Goal: Task Accomplishment & Management: Use online tool/utility

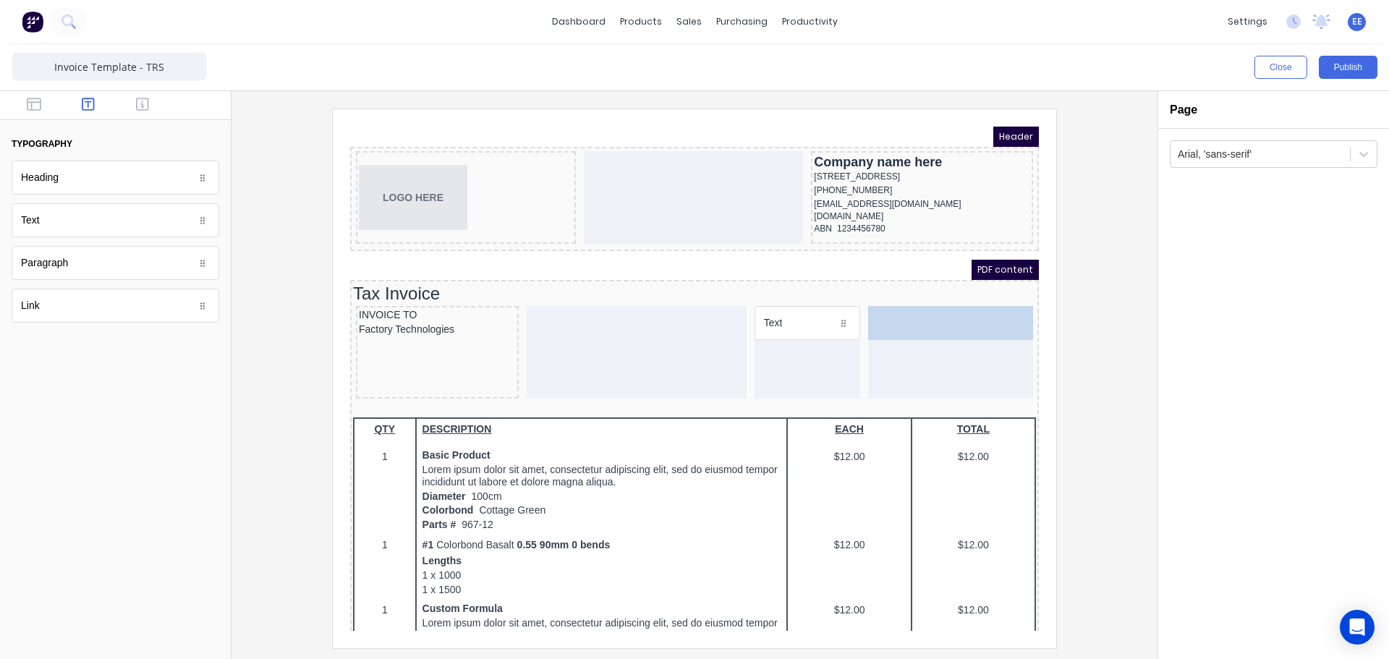
drag, startPoint x: 64, startPoint y: 227, endPoint x: 828, endPoint y: 333, distance: 770.6
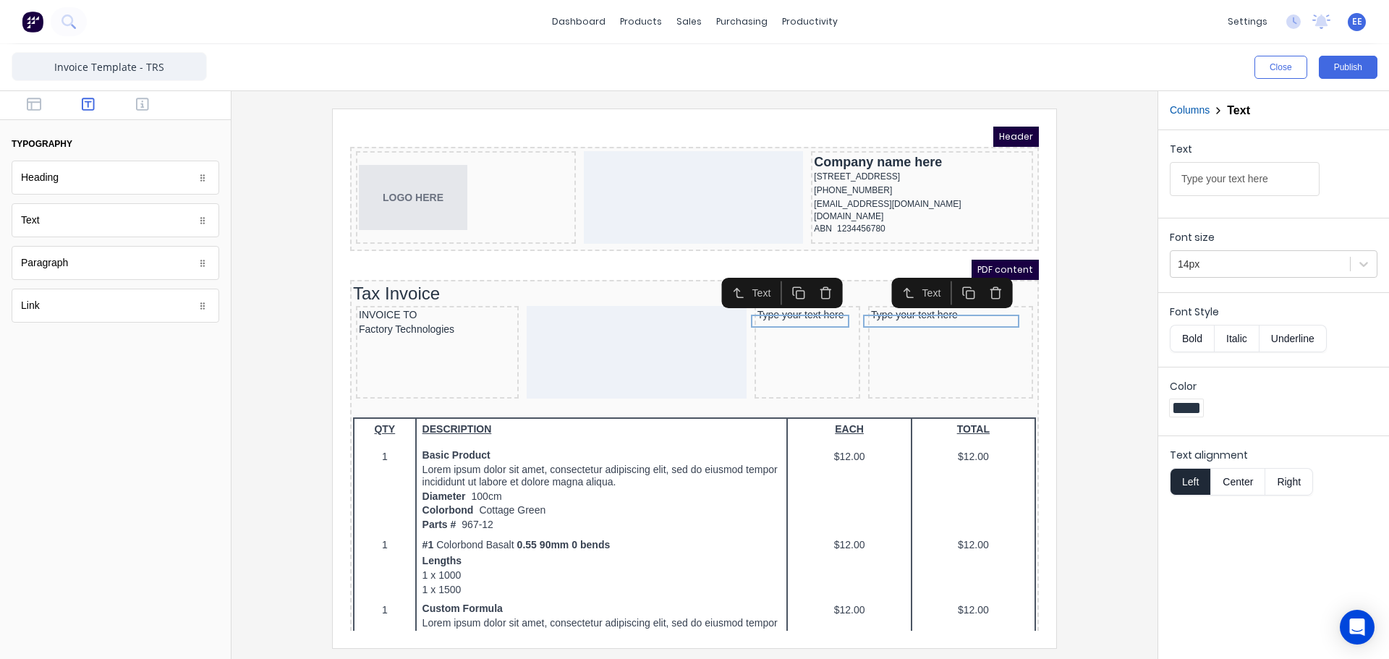
click at [983, 276] on icon "button" at bounding box center [979, 275] width 14 height 14
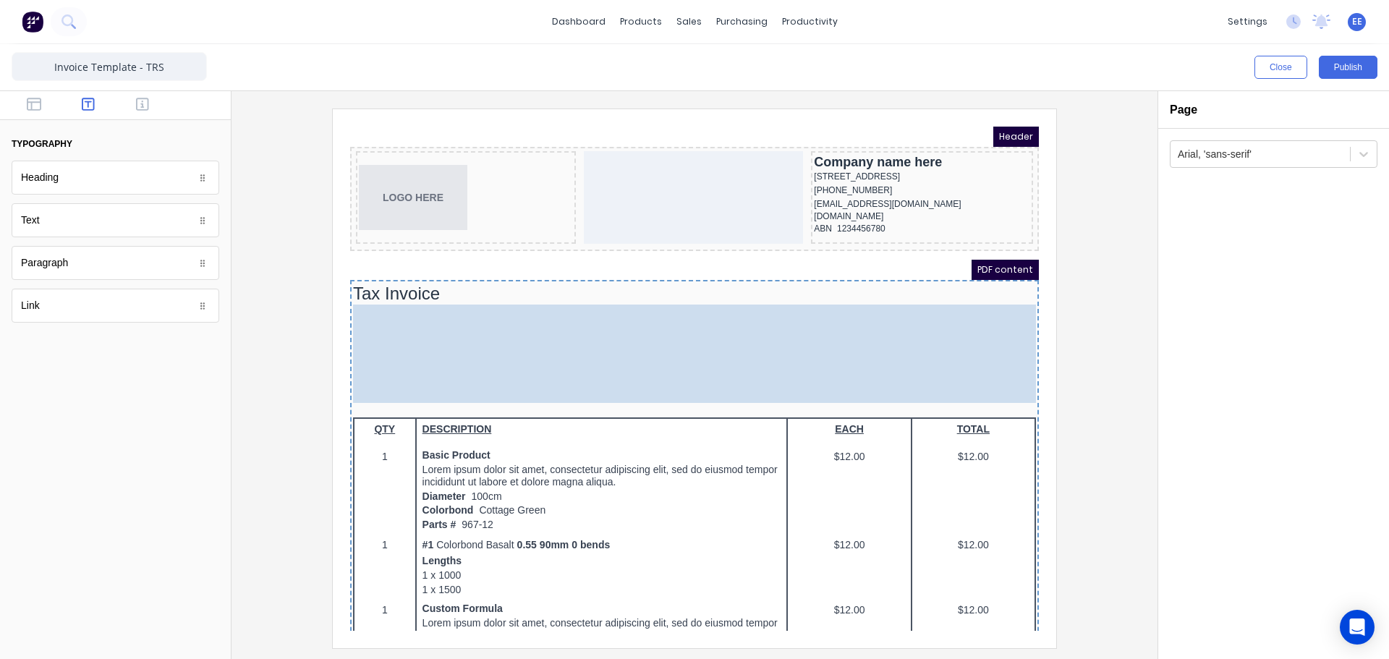
drag, startPoint x: 898, startPoint y: 348, endPoint x: 902, endPoint y: 334, distance: 15.1
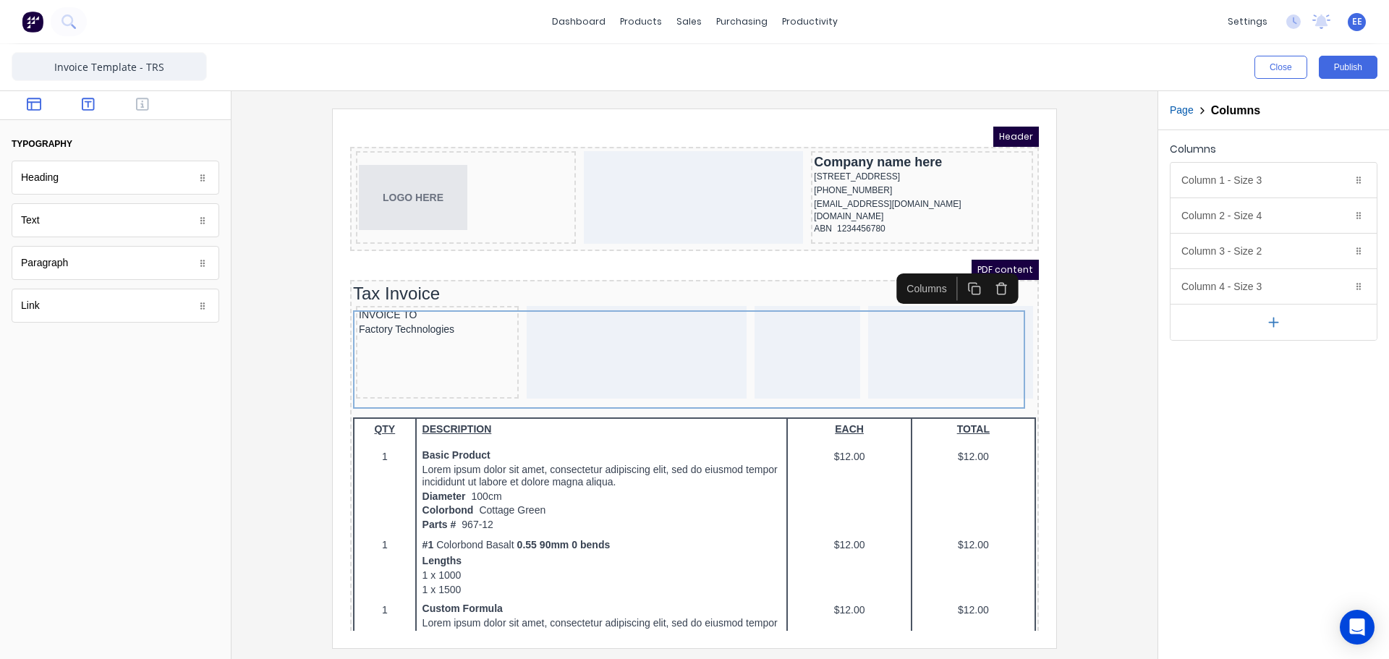
click at [33, 111] on icon "button" at bounding box center [34, 104] width 14 height 14
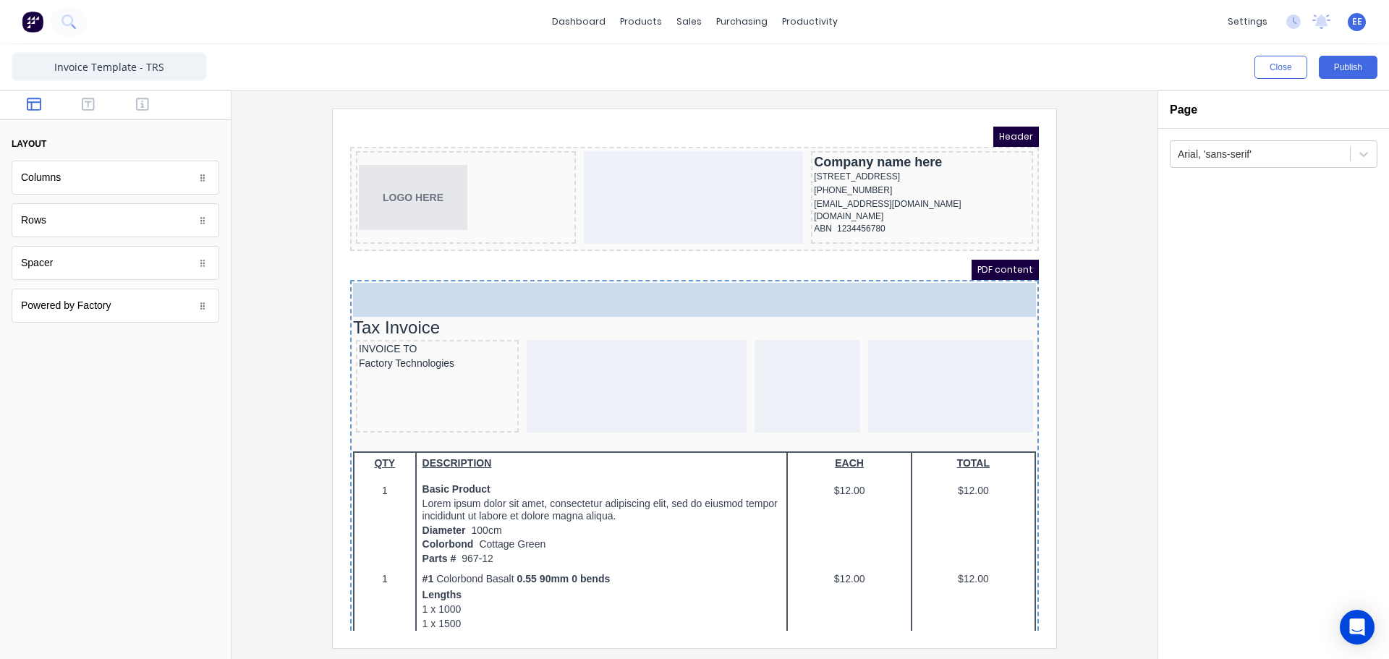
drag, startPoint x: 51, startPoint y: 226, endPoint x: 383, endPoint y: 246, distance: 332.7
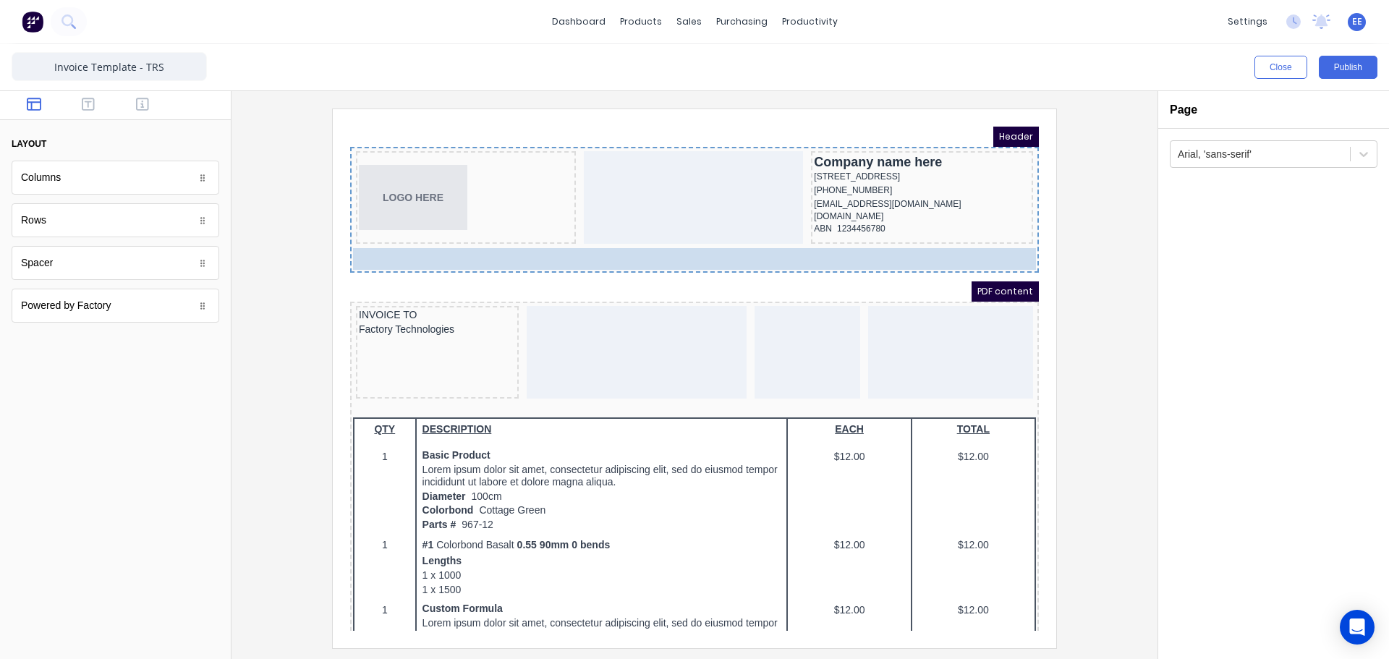
drag, startPoint x: 438, startPoint y: 280, endPoint x: 448, endPoint y: 249, distance: 32.7
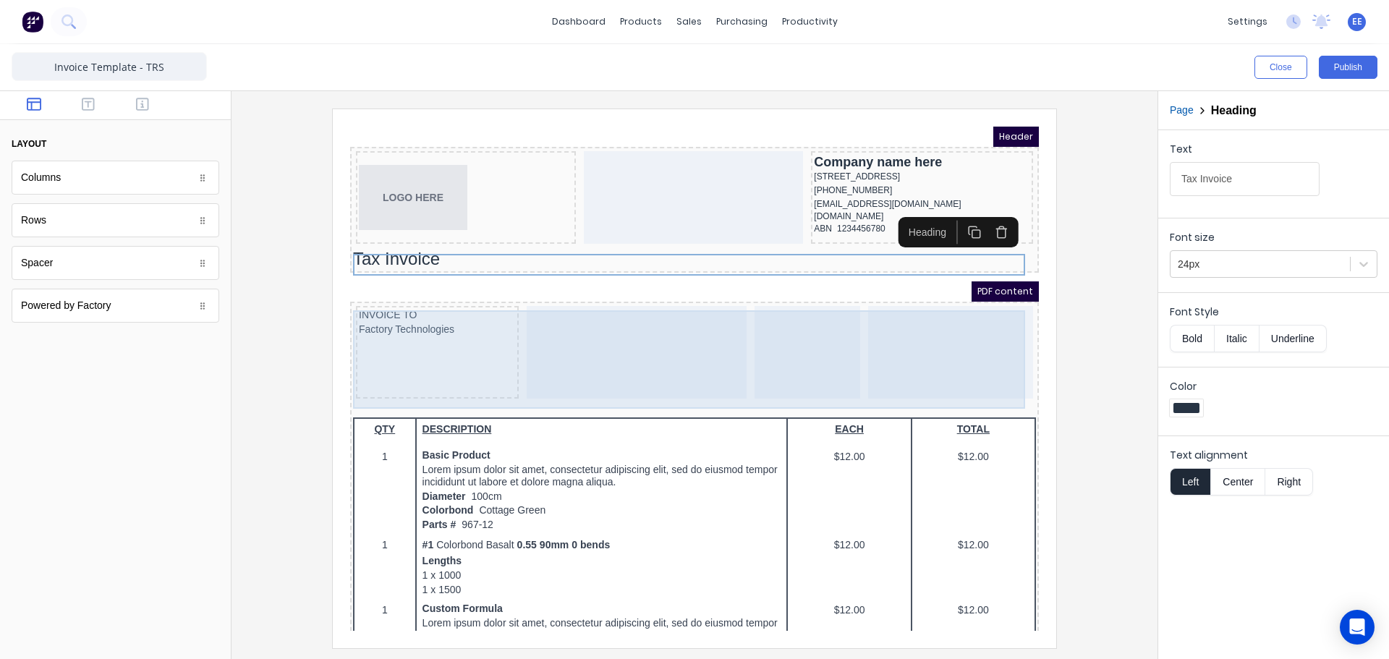
click at [779, 342] on div at bounding box center [790, 335] width 106 height 93
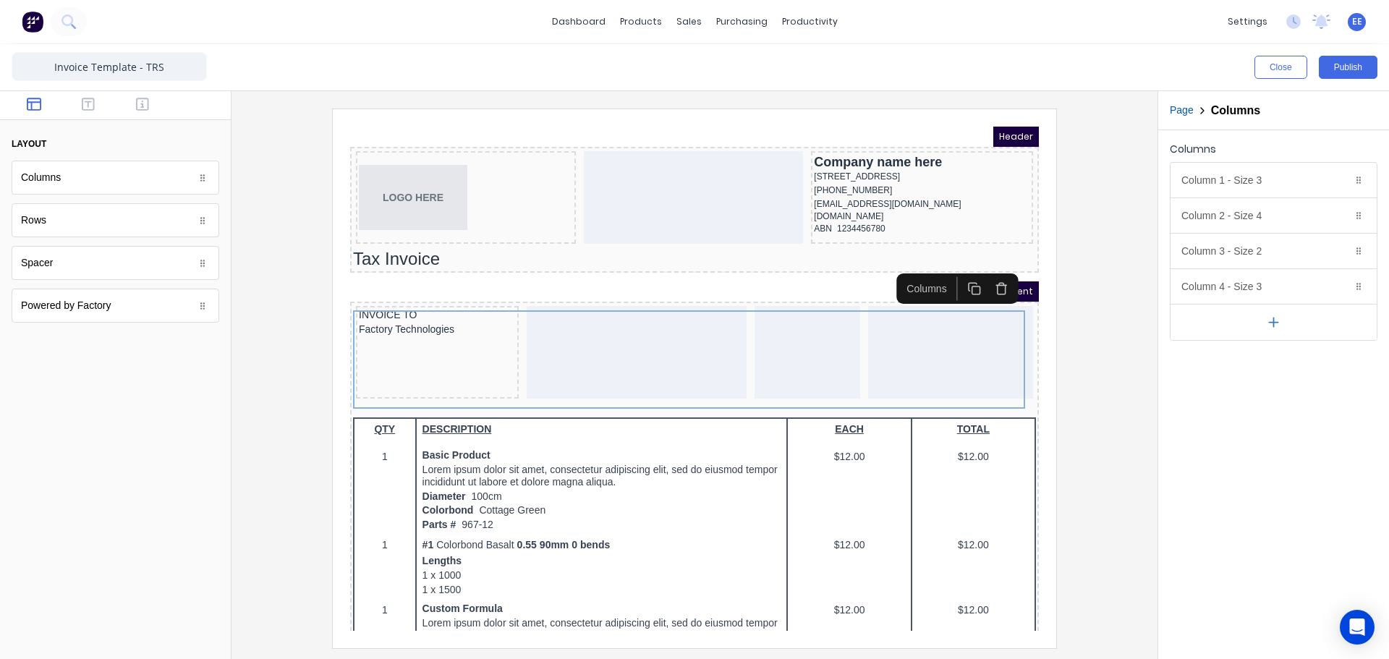
click at [985, 269] on icon "button" at bounding box center [984, 271] width 14 height 14
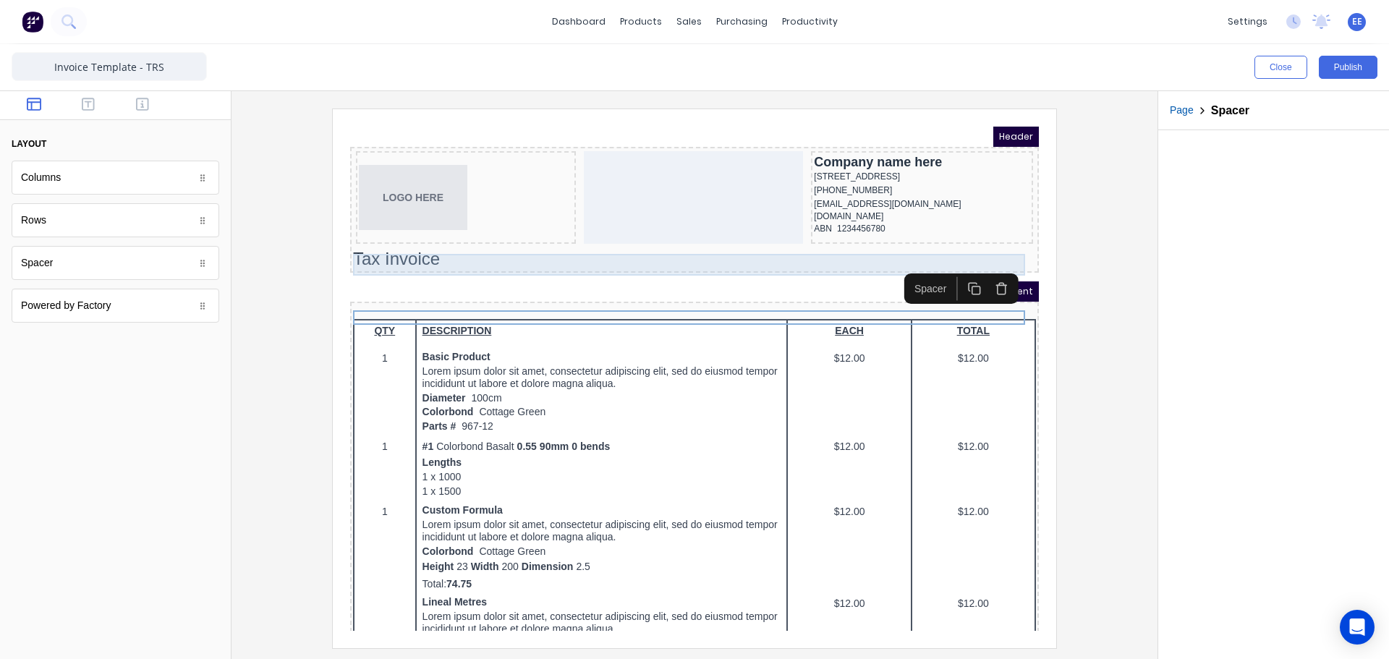
click at [392, 247] on div "Tax Invoice" at bounding box center [677, 242] width 683 height 22
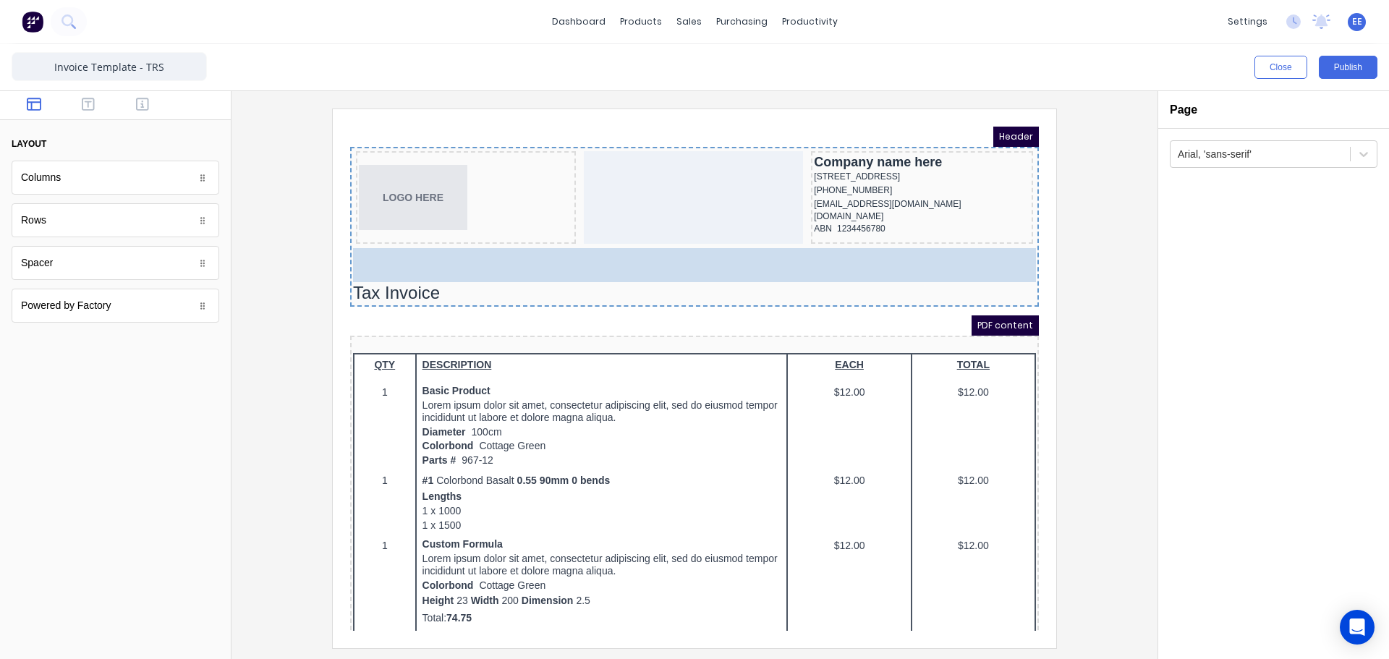
drag, startPoint x: 45, startPoint y: 270, endPoint x: 111, endPoint y: 127, distance: 157.7
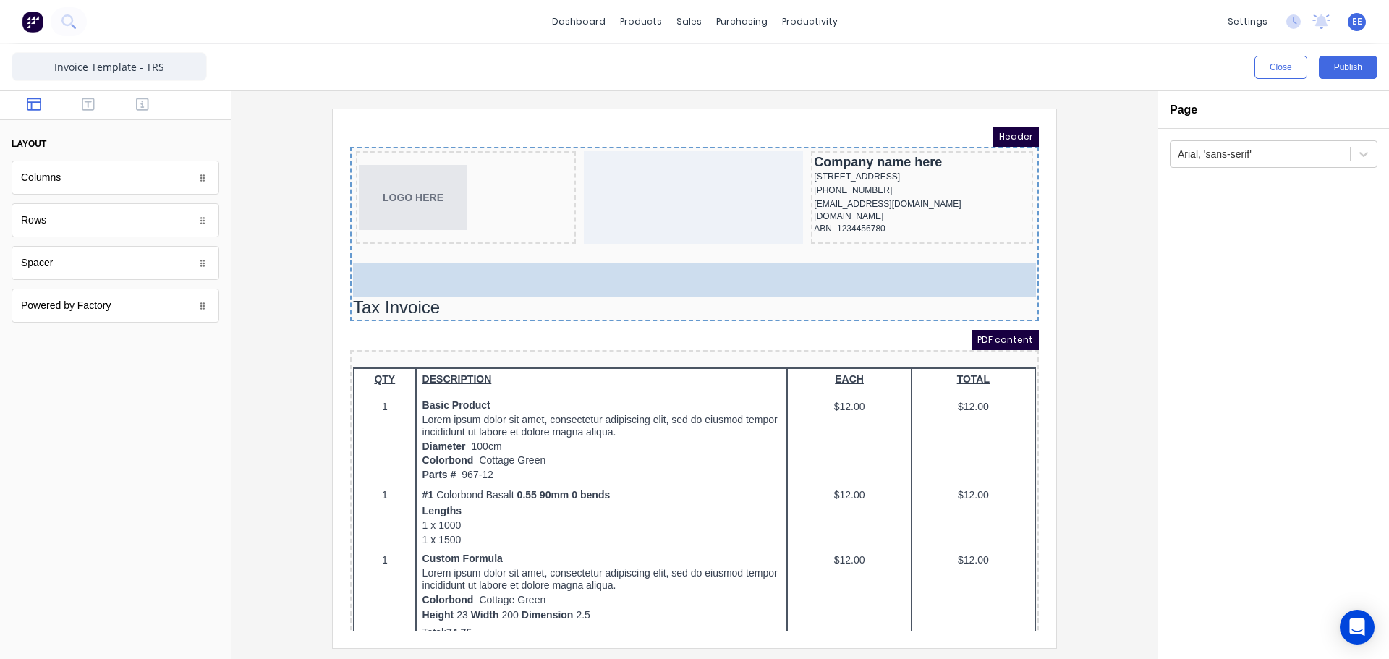
drag, startPoint x: 51, startPoint y: 260, endPoint x: 379, endPoint y: 255, distance: 327.8
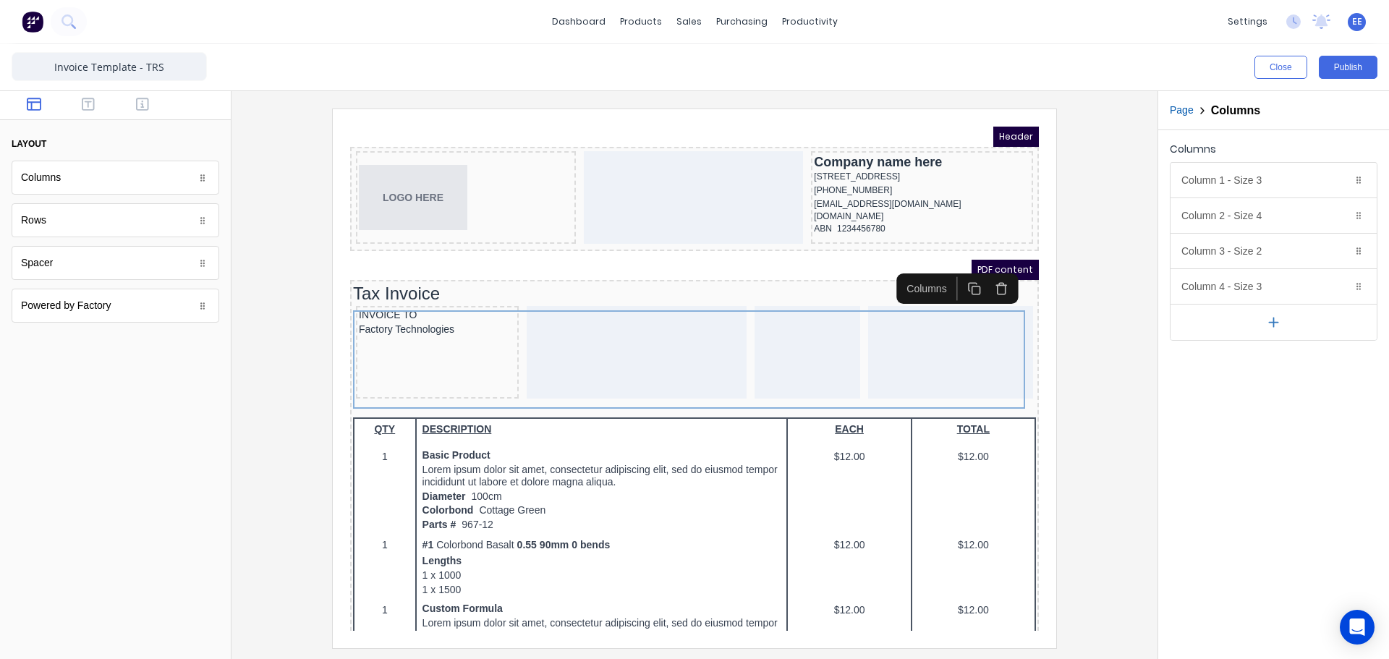
click at [982, 272] on icon "button" at bounding box center [984, 271] width 14 height 14
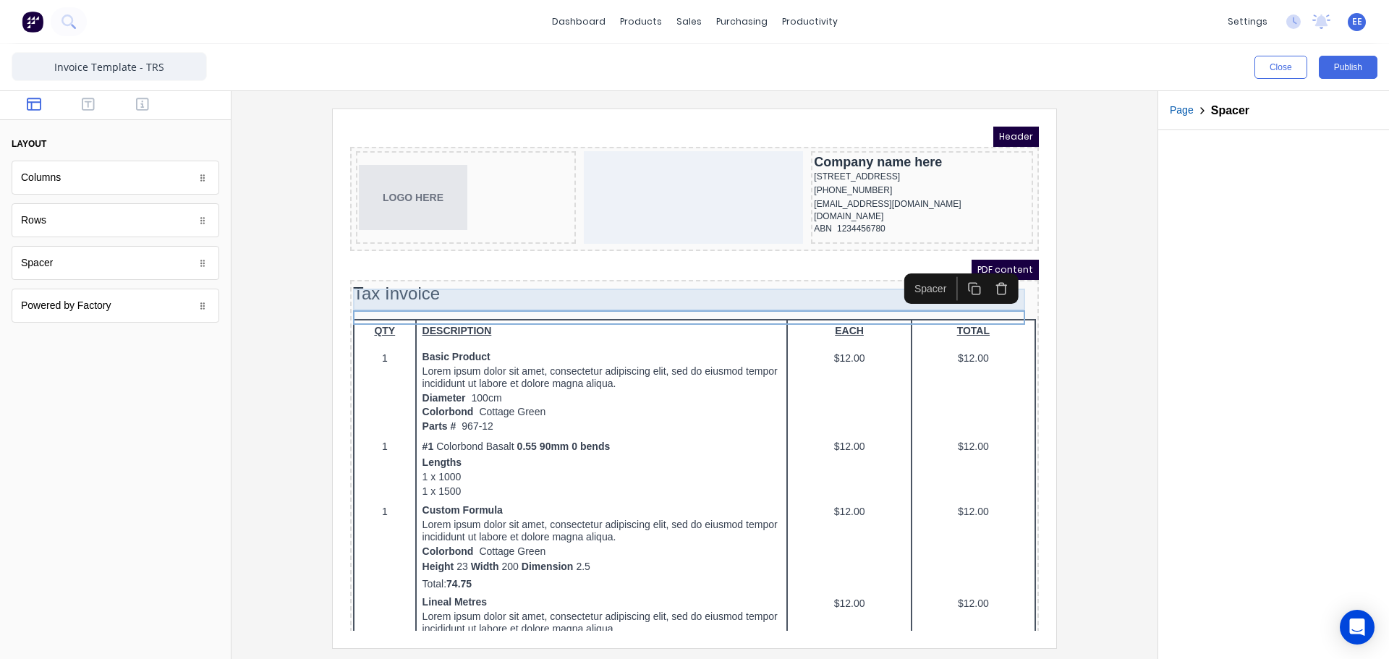
click at [775, 276] on div "Tax Invoice" at bounding box center [677, 277] width 683 height 22
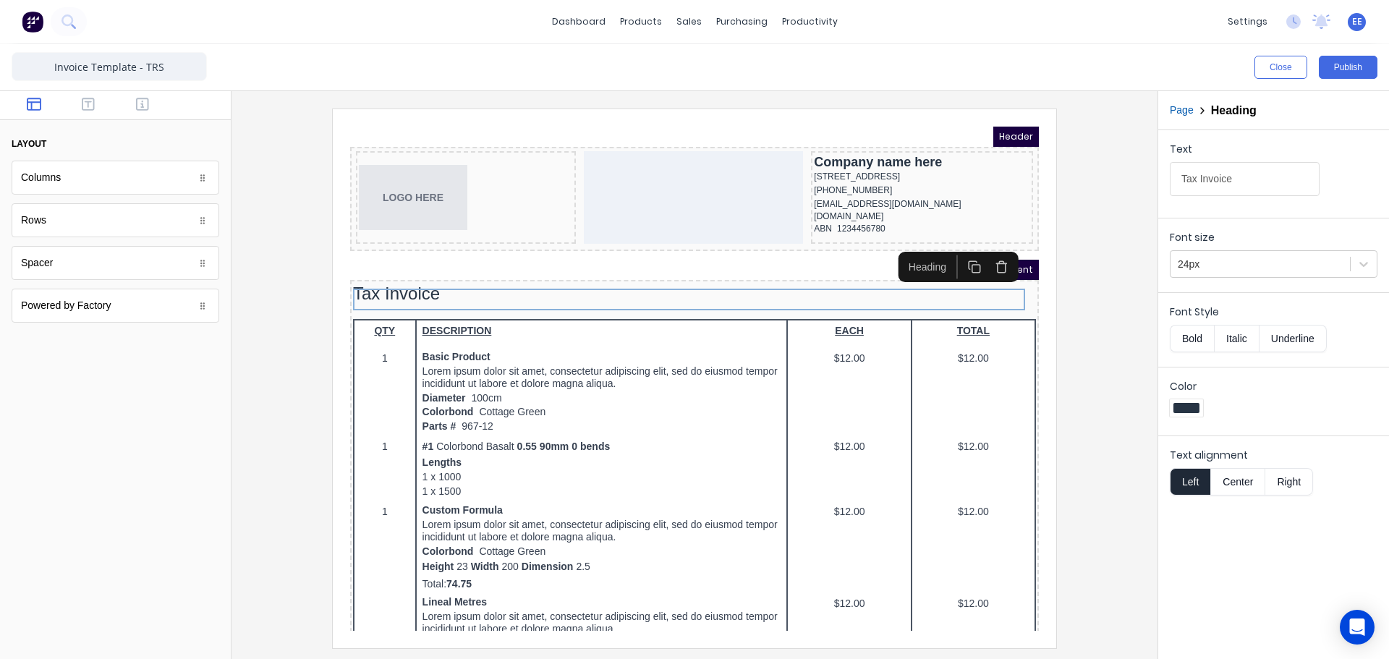
click at [980, 251] on icon "button" at bounding box center [984, 249] width 14 height 14
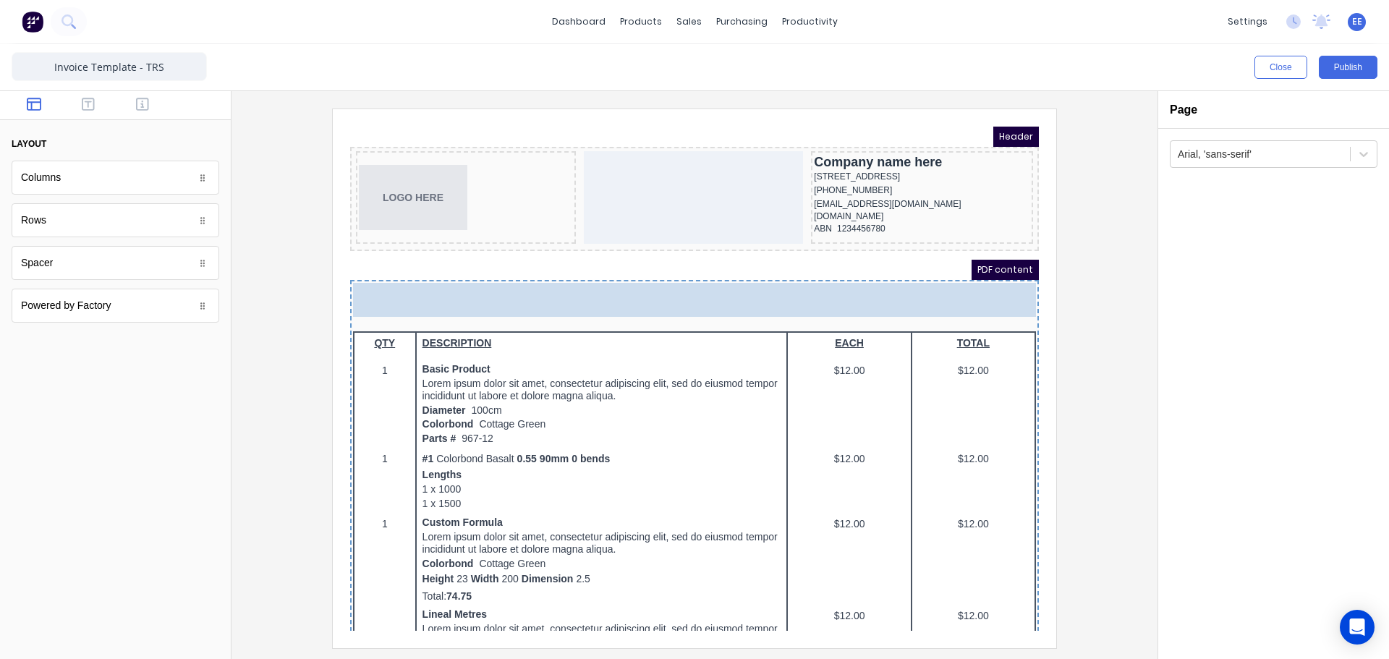
drag, startPoint x: 166, startPoint y: 226, endPoint x: 500, endPoint y: 266, distance: 336.6
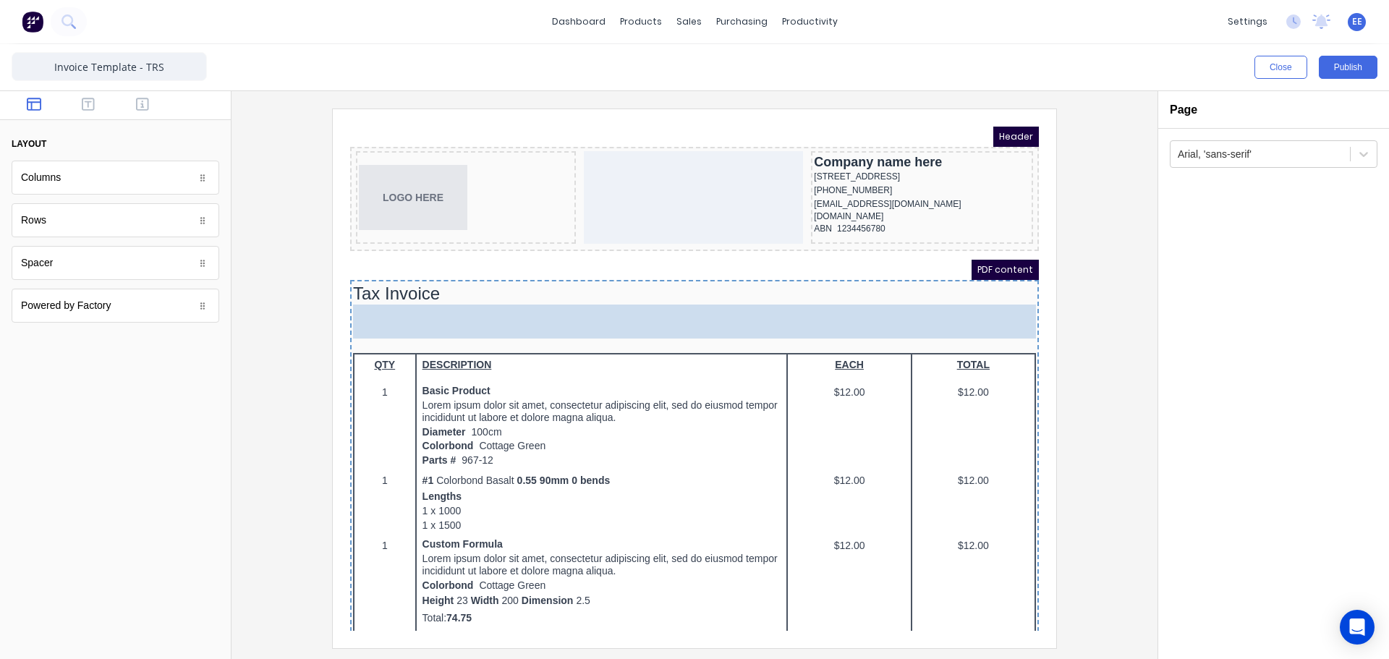
drag, startPoint x: 92, startPoint y: 233, endPoint x: 535, endPoint y: 315, distance: 451.1
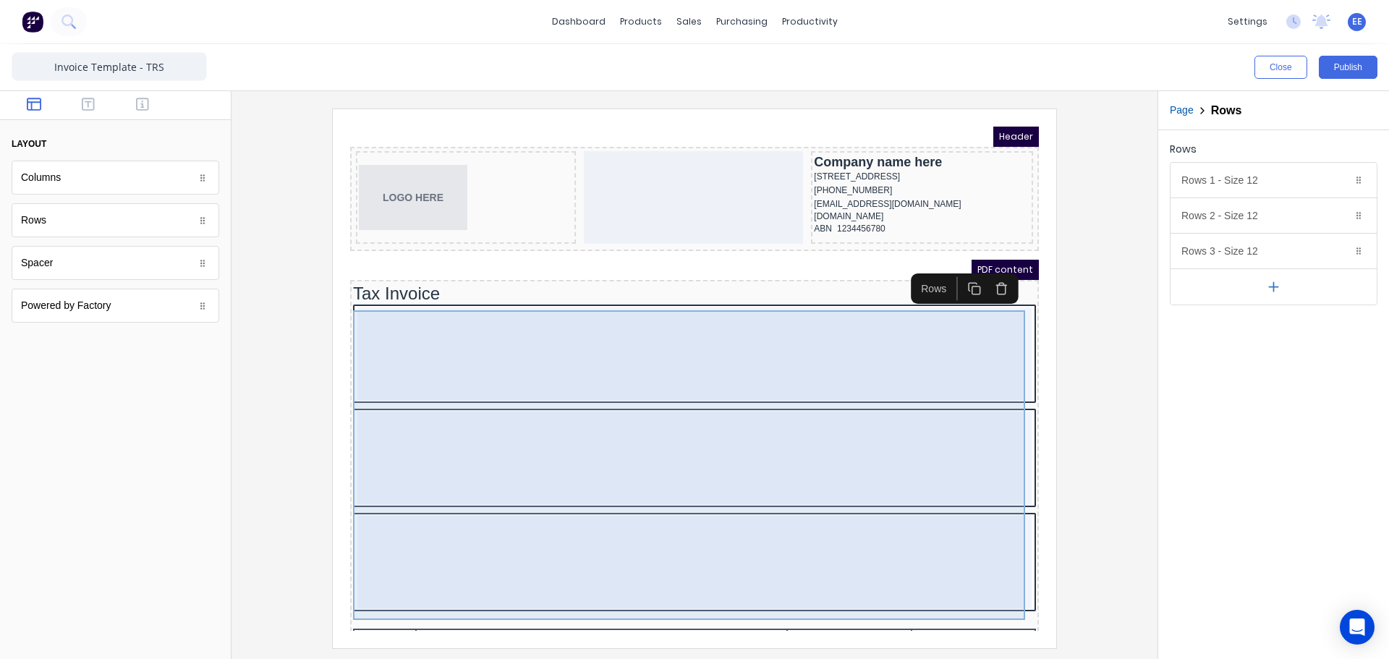
click at [654, 446] on div at bounding box center [677, 440] width 674 height 93
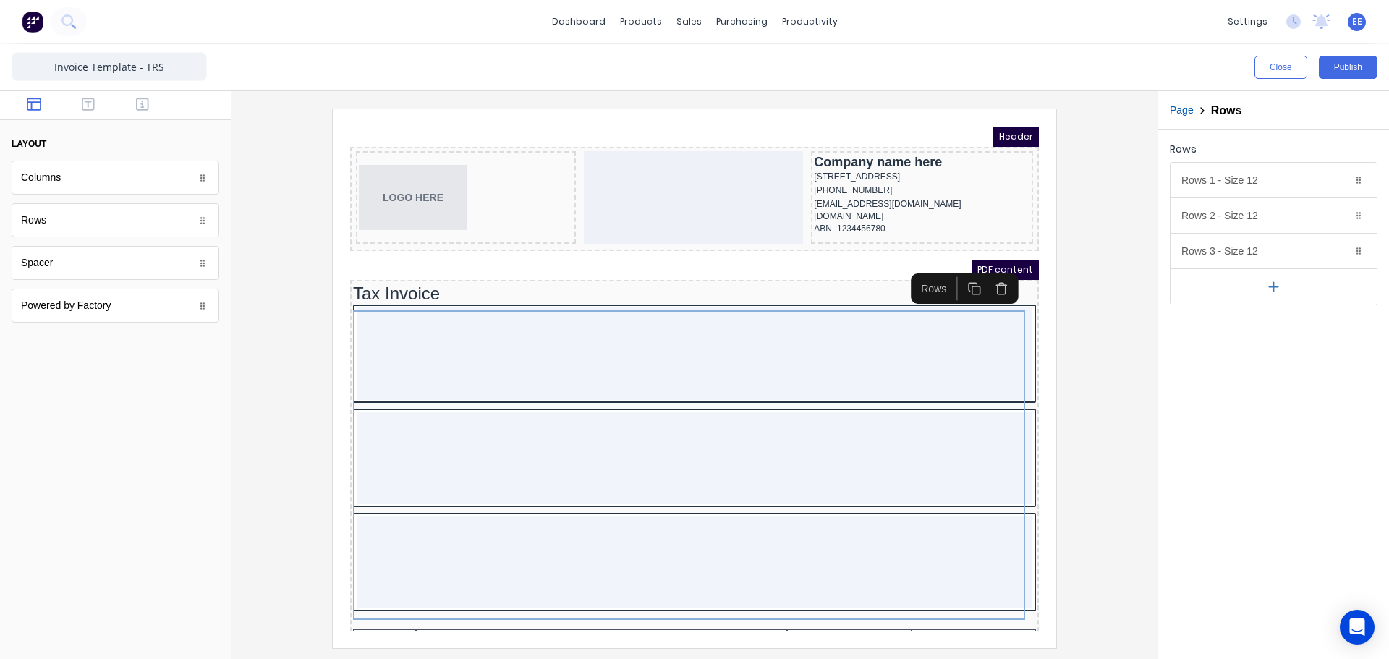
click at [1278, 287] on icon "button" at bounding box center [1273, 287] width 9 height 0
click at [1342, 253] on icon "button" at bounding box center [1340, 251] width 12 height 12
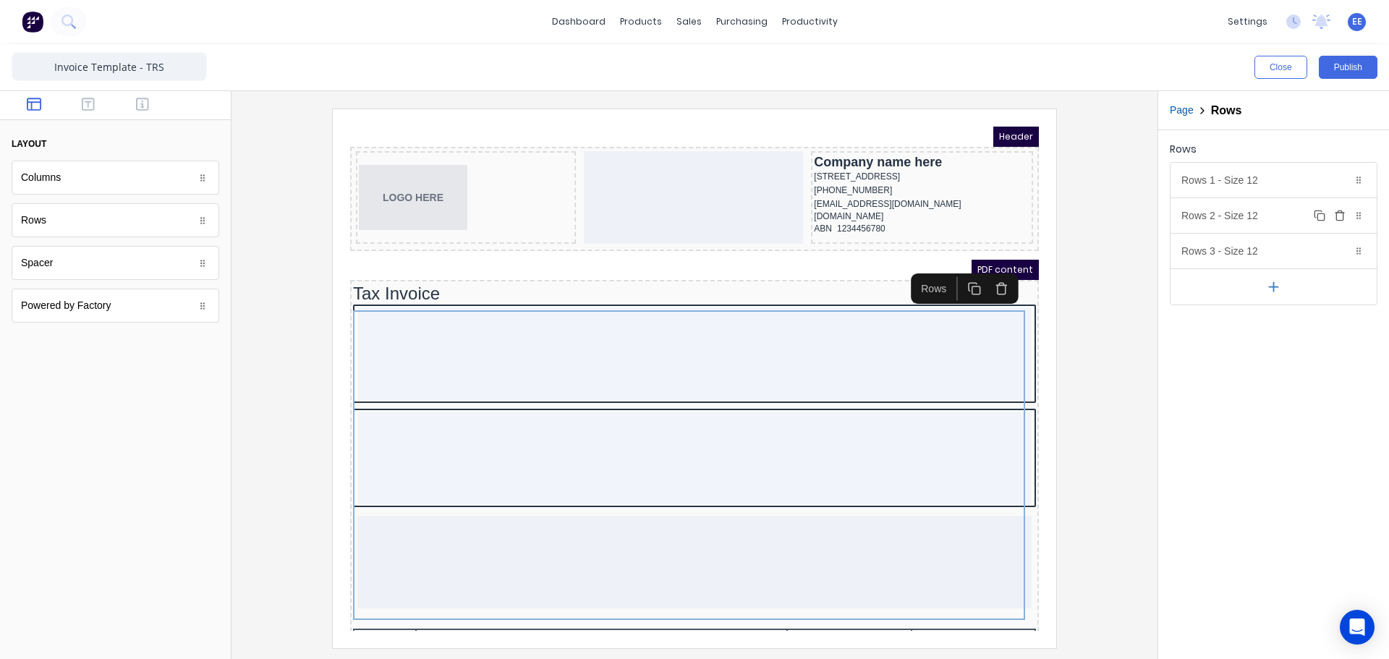
click at [1341, 211] on icon "button" at bounding box center [1340, 212] width 4 height 2
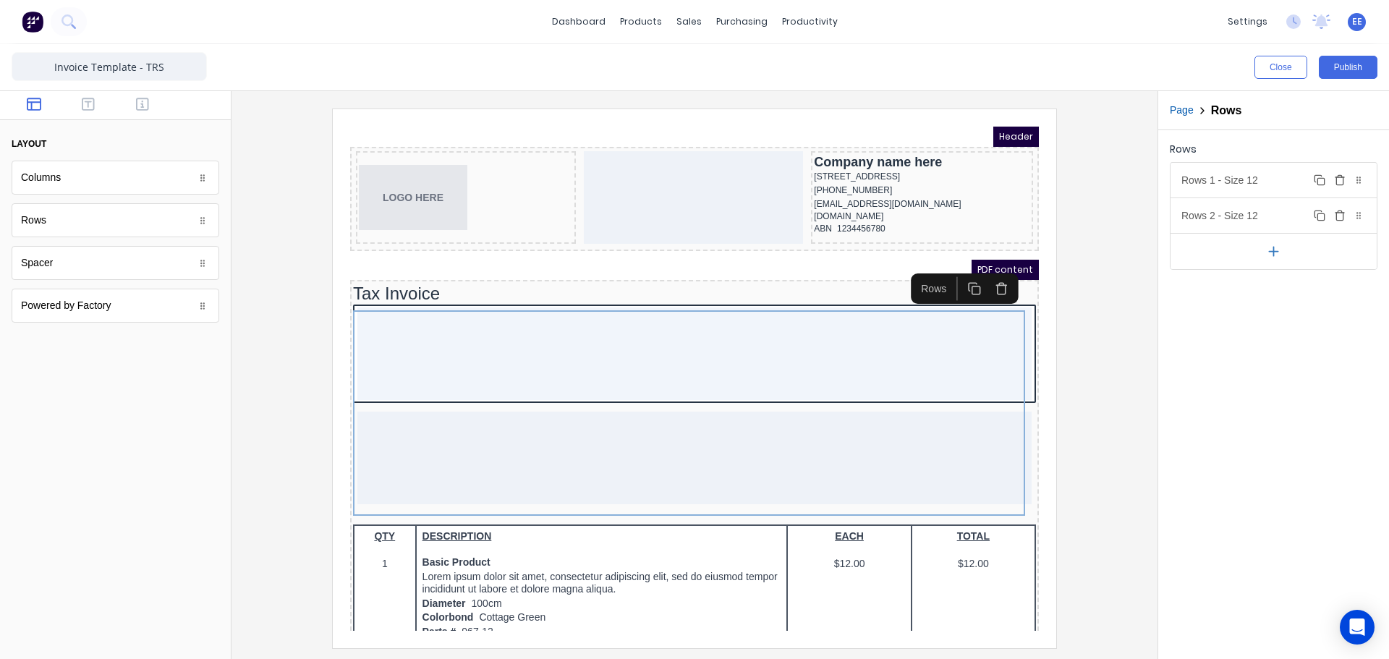
click at [1337, 182] on icon "button" at bounding box center [1339, 181] width 7 height 8
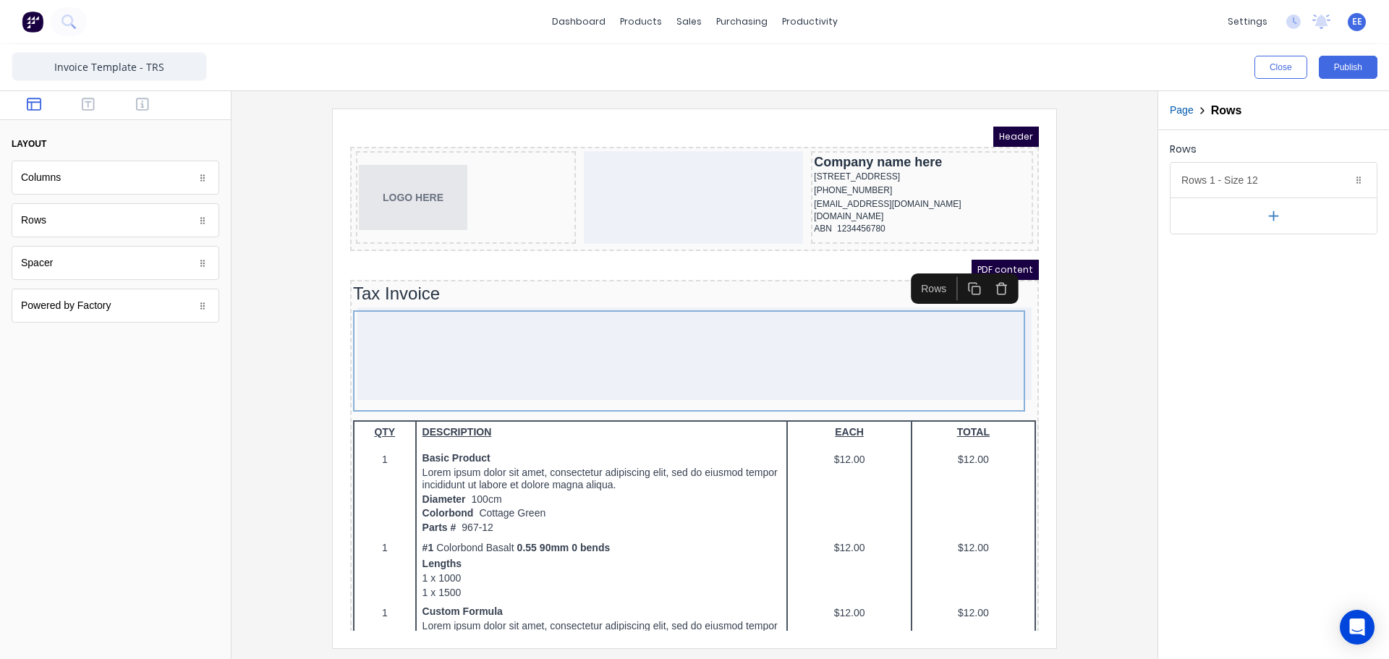
click at [161, 355] on div at bounding box center [115, 501] width 231 height 316
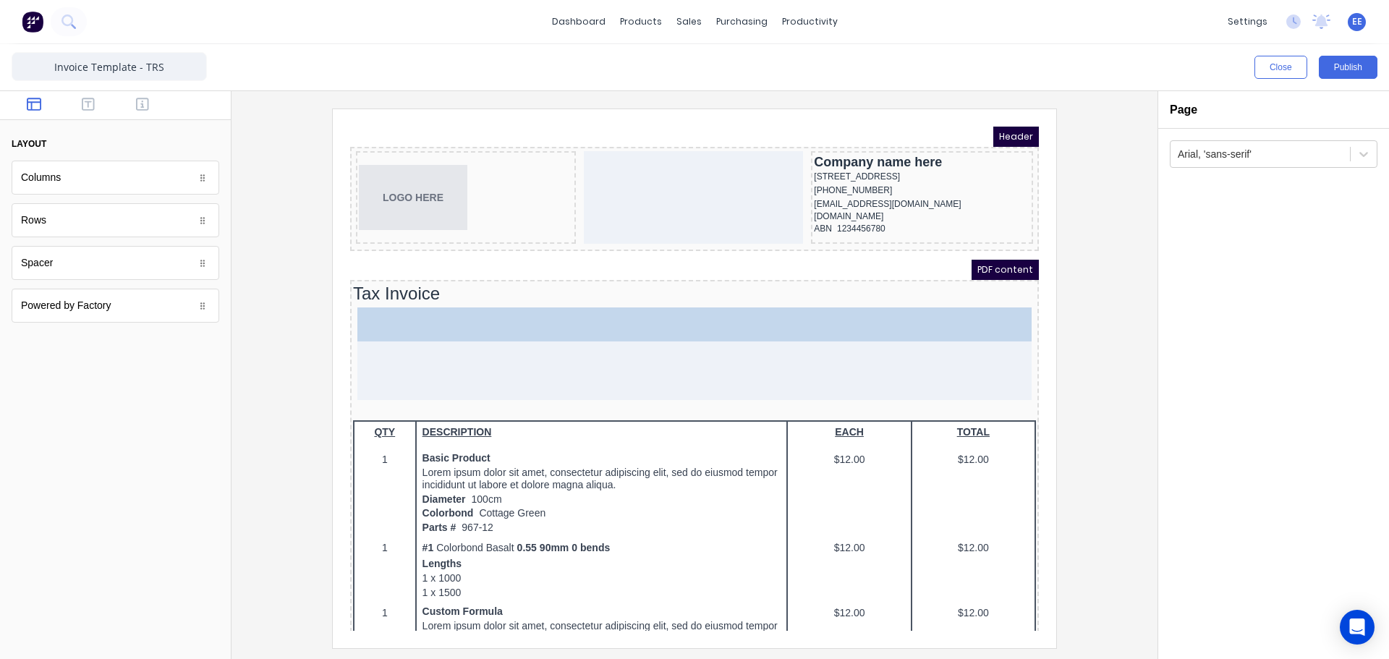
drag, startPoint x: 158, startPoint y: 255, endPoint x: 627, endPoint y: 365, distance: 482.3
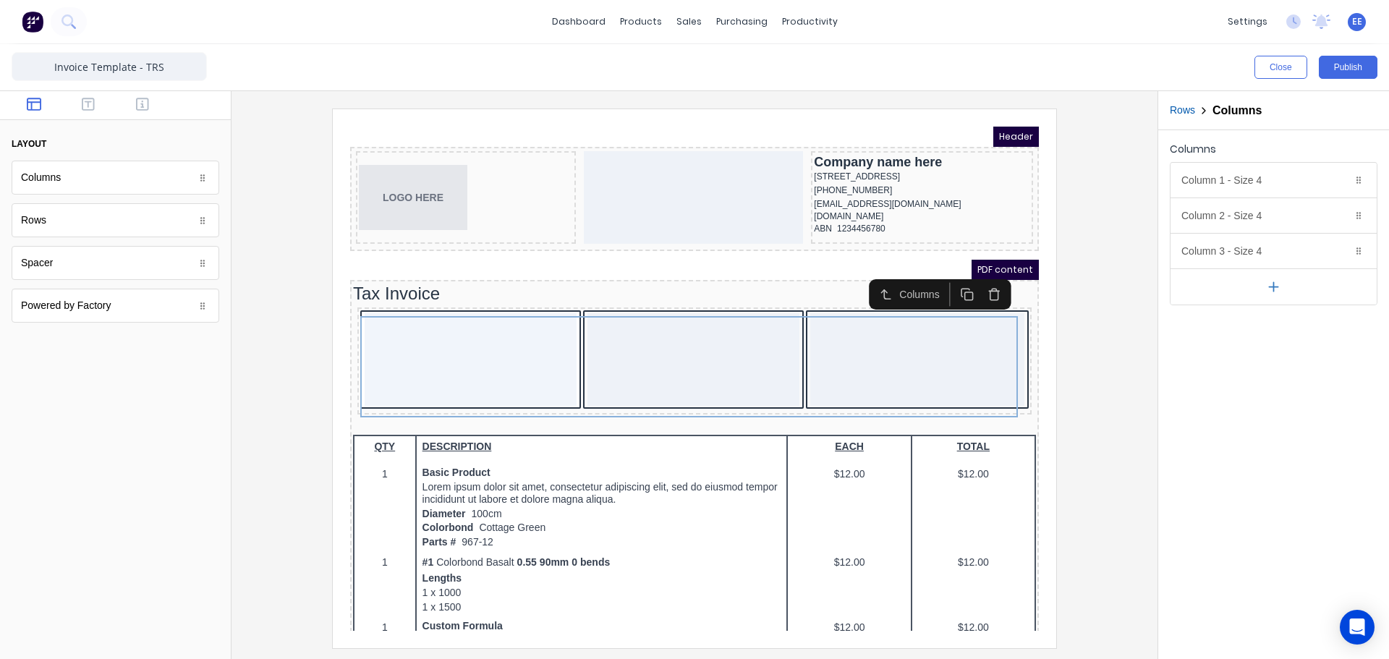
click at [1261, 283] on button "button" at bounding box center [1274, 286] width 206 height 36
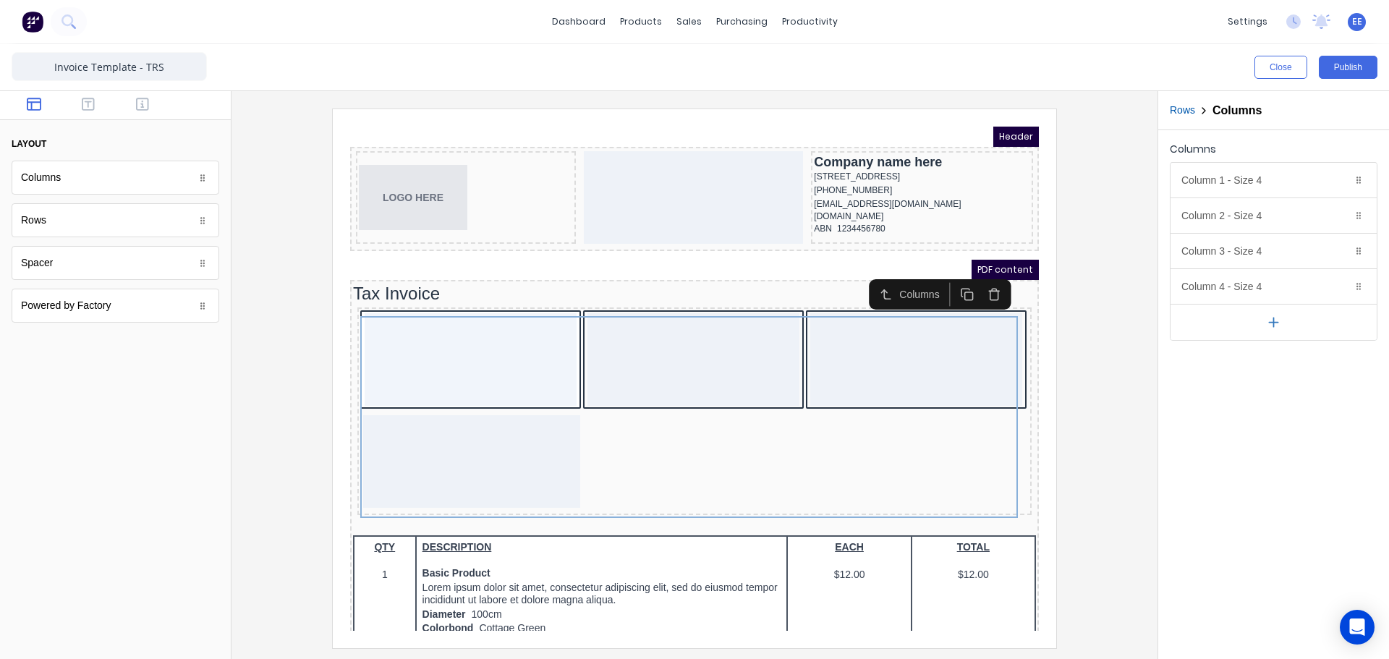
click at [1265, 323] on button "button" at bounding box center [1274, 322] width 206 height 36
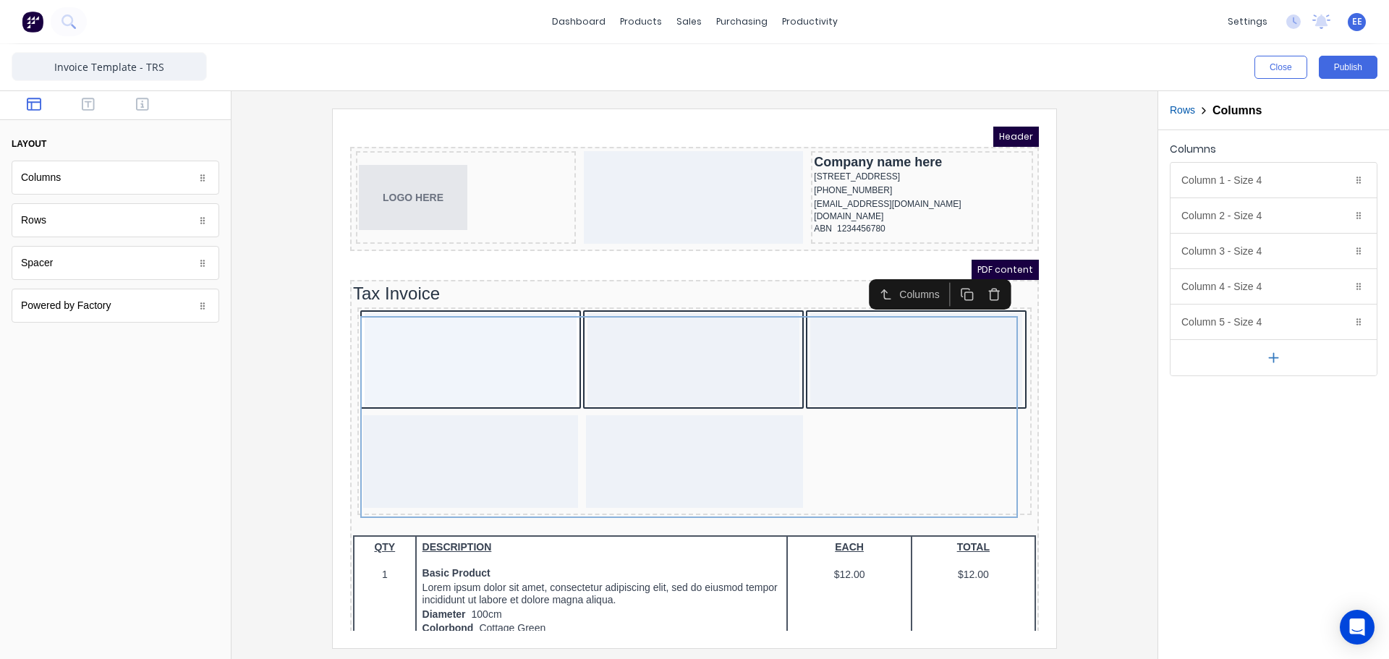
click at [1271, 360] on icon "button" at bounding box center [1273, 357] width 15 height 15
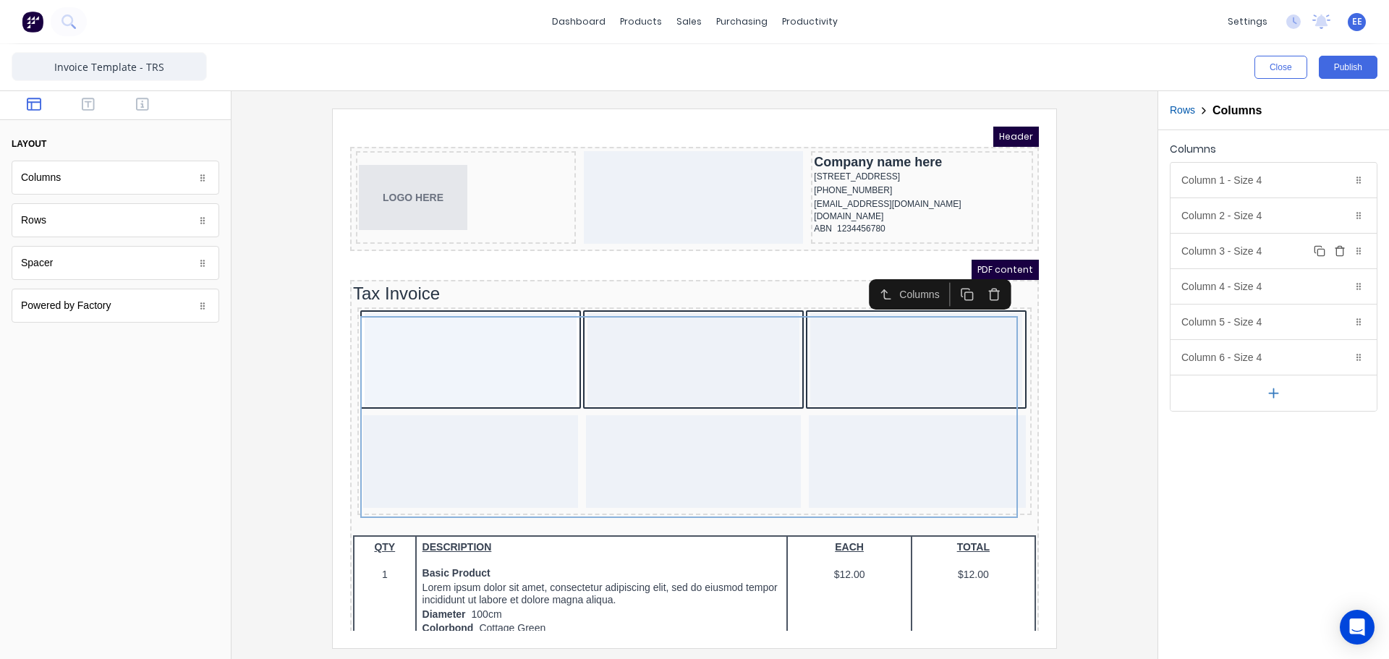
click at [1340, 250] on icon "button" at bounding box center [1340, 251] width 12 height 12
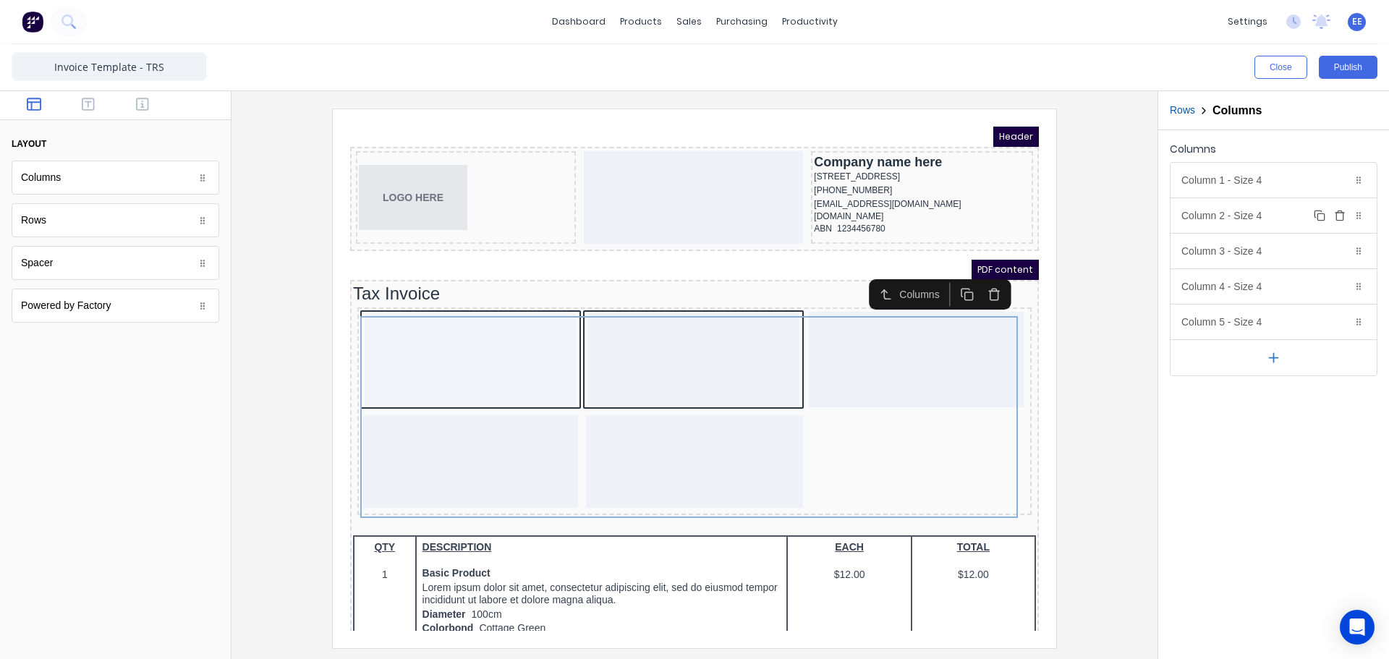
click at [1337, 212] on icon "button" at bounding box center [1340, 216] width 12 height 12
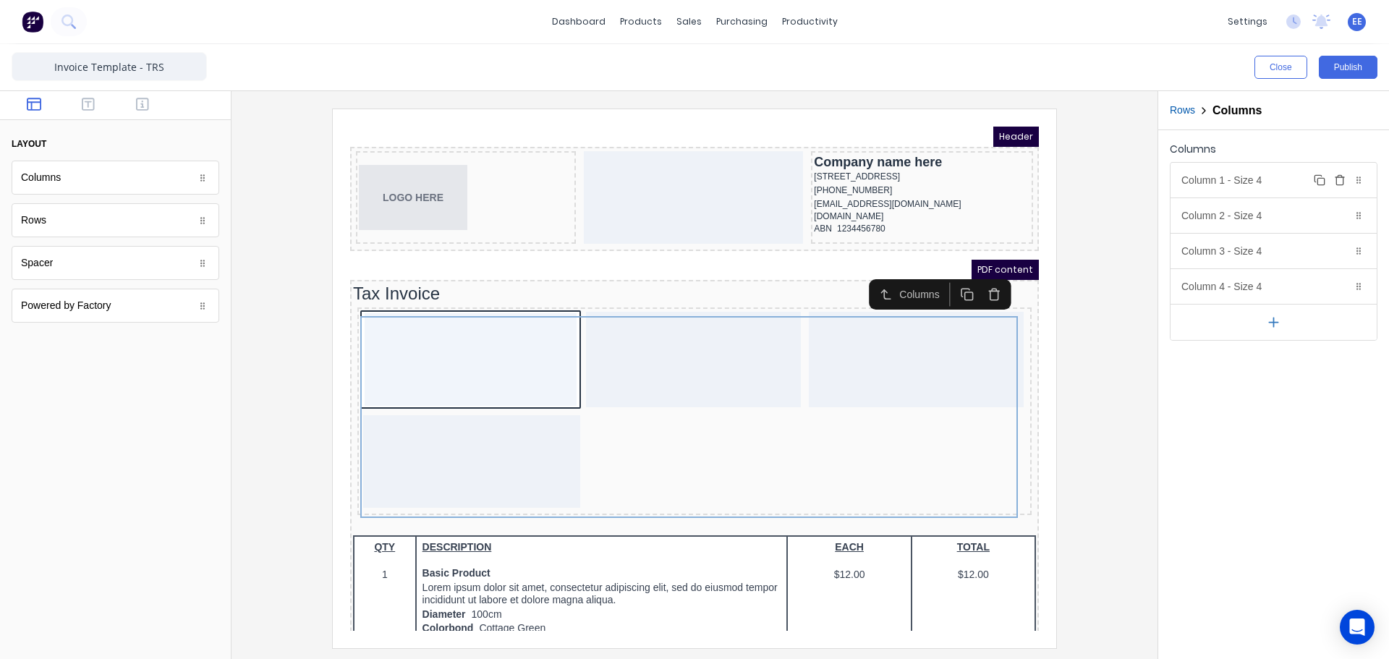
click at [1339, 179] on icon "button" at bounding box center [1340, 180] width 12 height 12
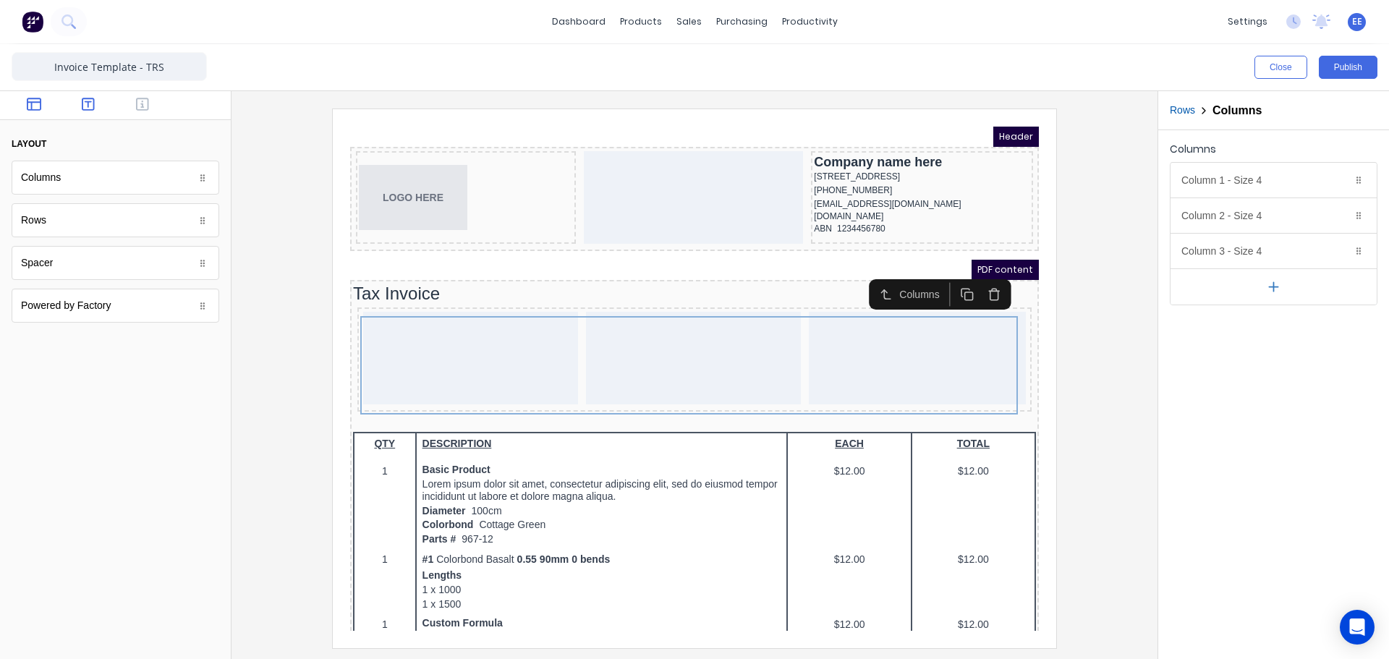
click at [79, 102] on button "button" at bounding box center [89, 105] width 46 height 17
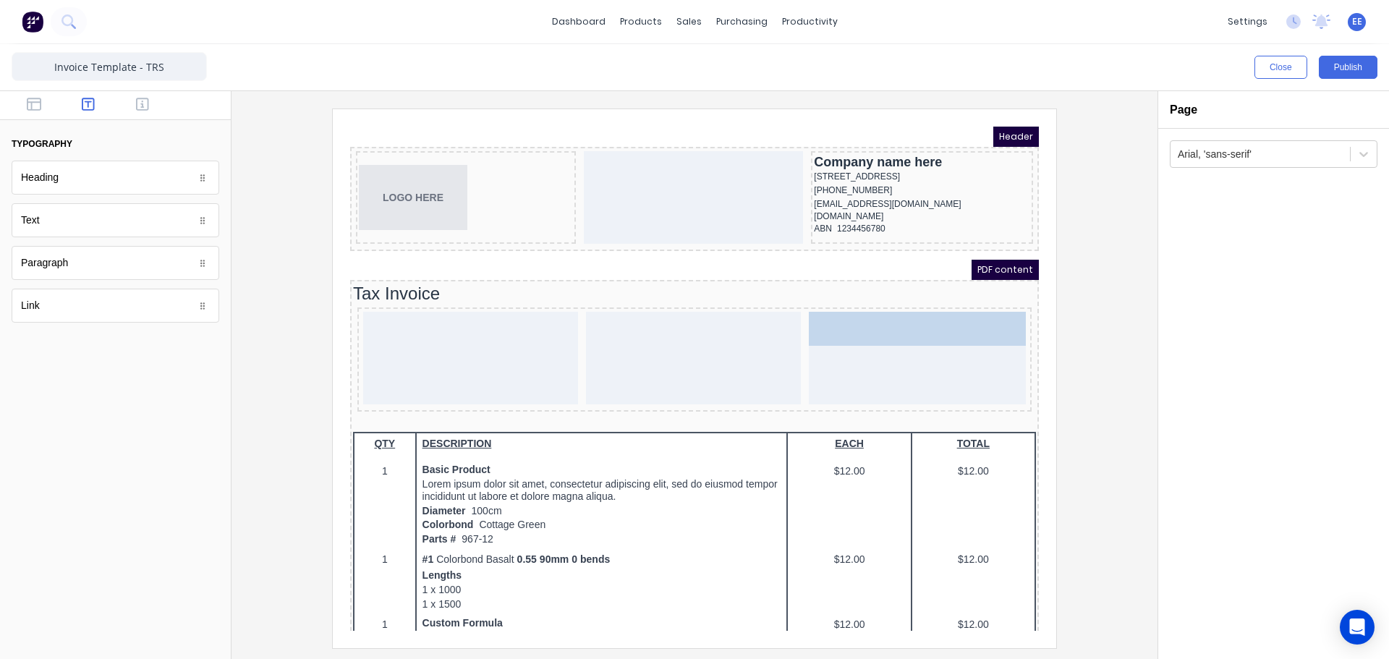
drag, startPoint x: 56, startPoint y: 228, endPoint x: 862, endPoint y: 359, distance: 816.6
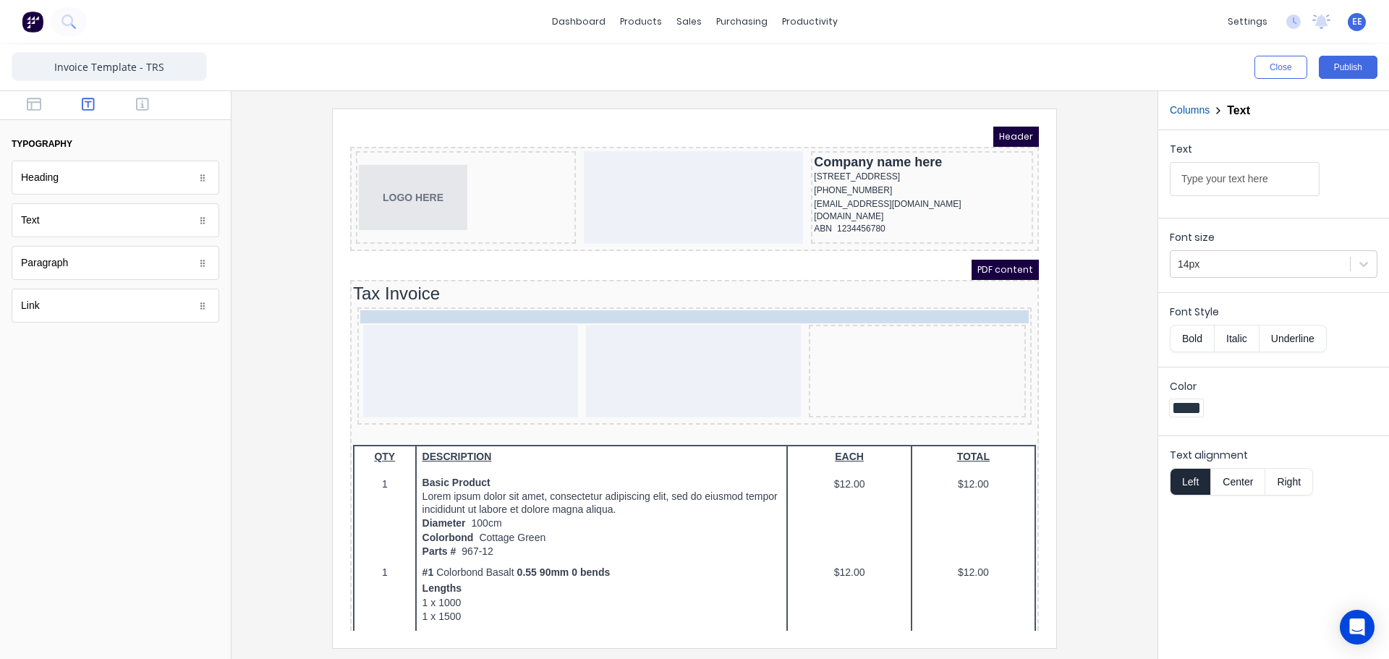
drag, startPoint x: 907, startPoint y: 308, endPoint x: 697, endPoint y: 320, distance: 210.9
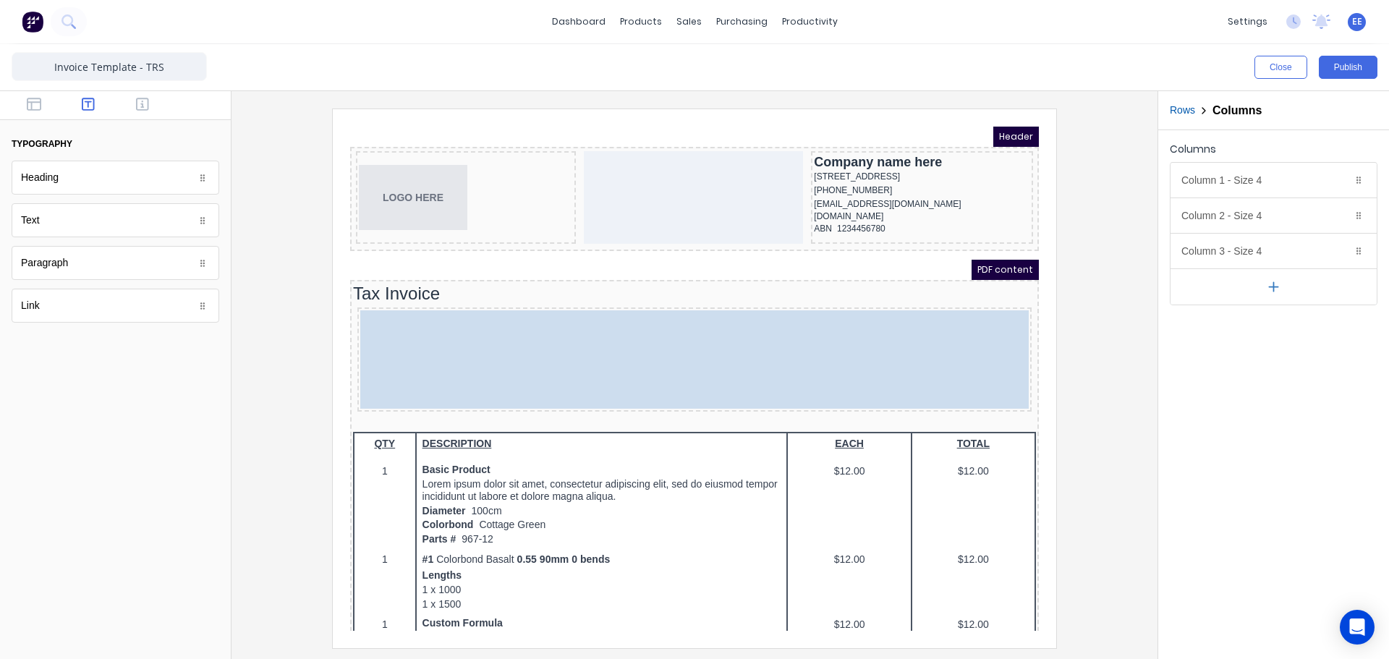
drag, startPoint x: 699, startPoint y: 305, endPoint x: 724, endPoint y: 318, distance: 28.2
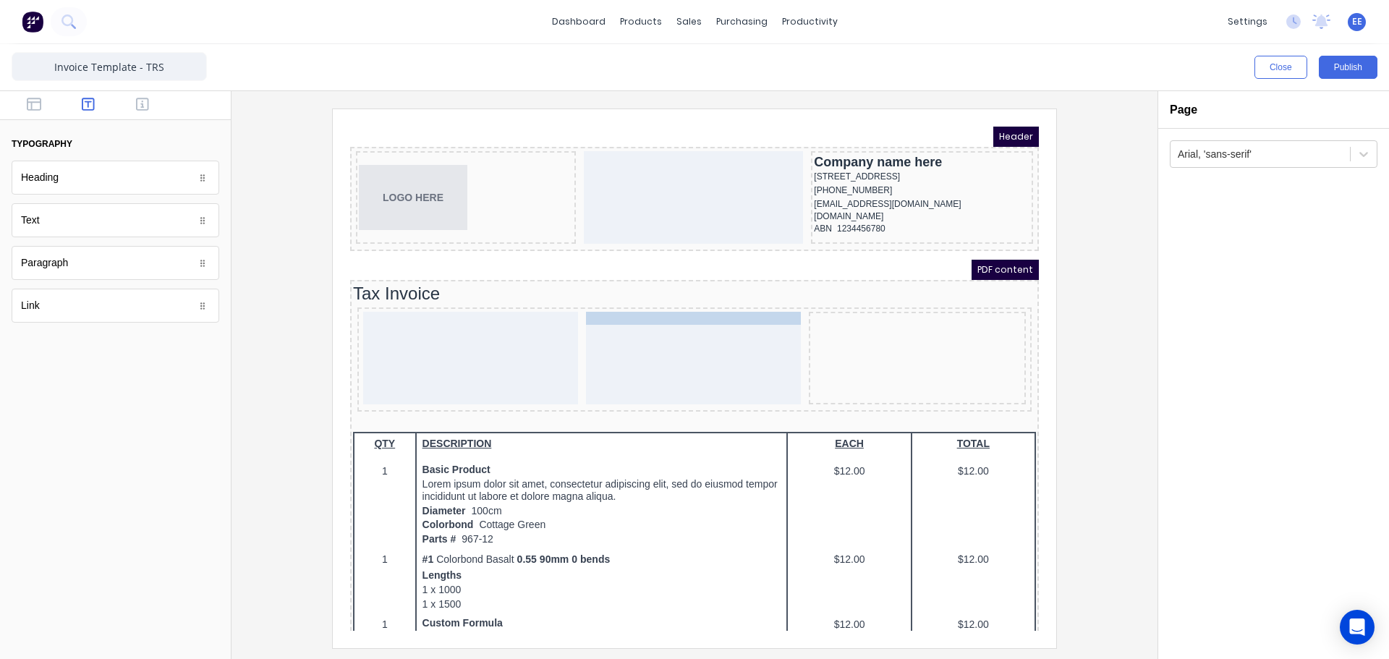
drag, startPoint x: 831, startPoint y: 307, endPoint x: 645, endPoint y: 312, distance: 186.7
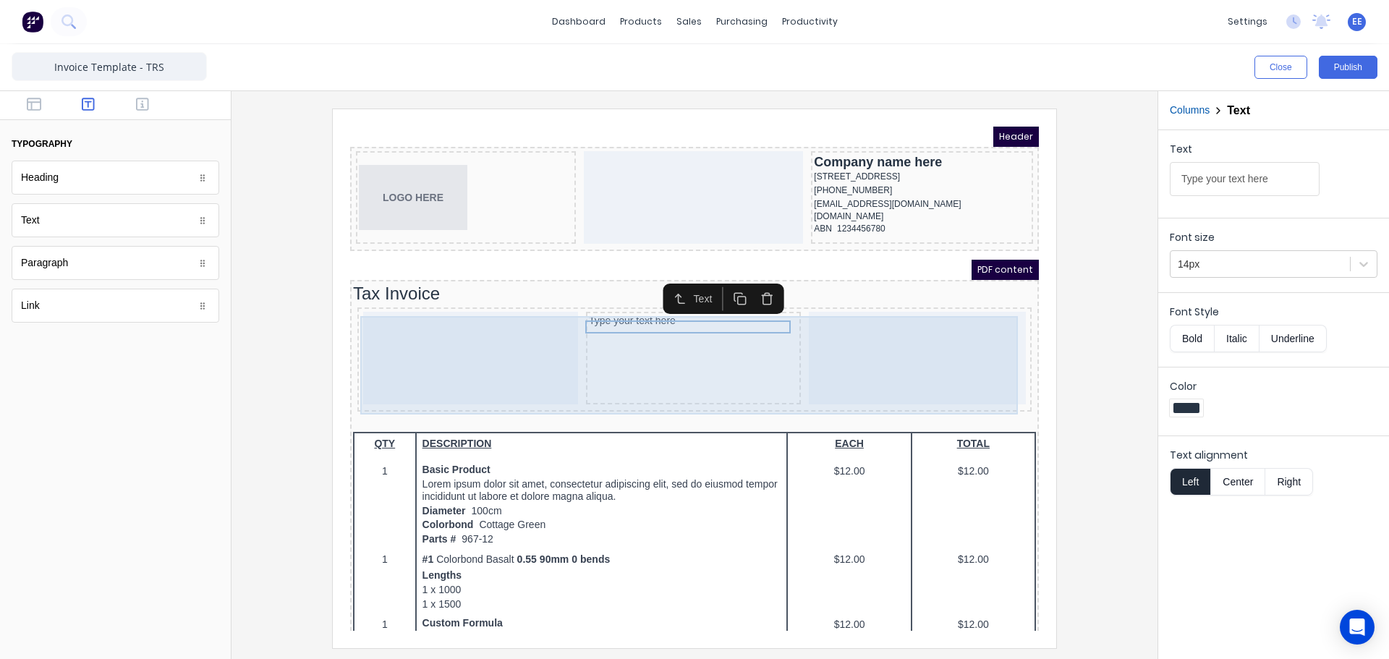
click at [941, 386] on div at bounding box center [900, 340] width 217 height 93
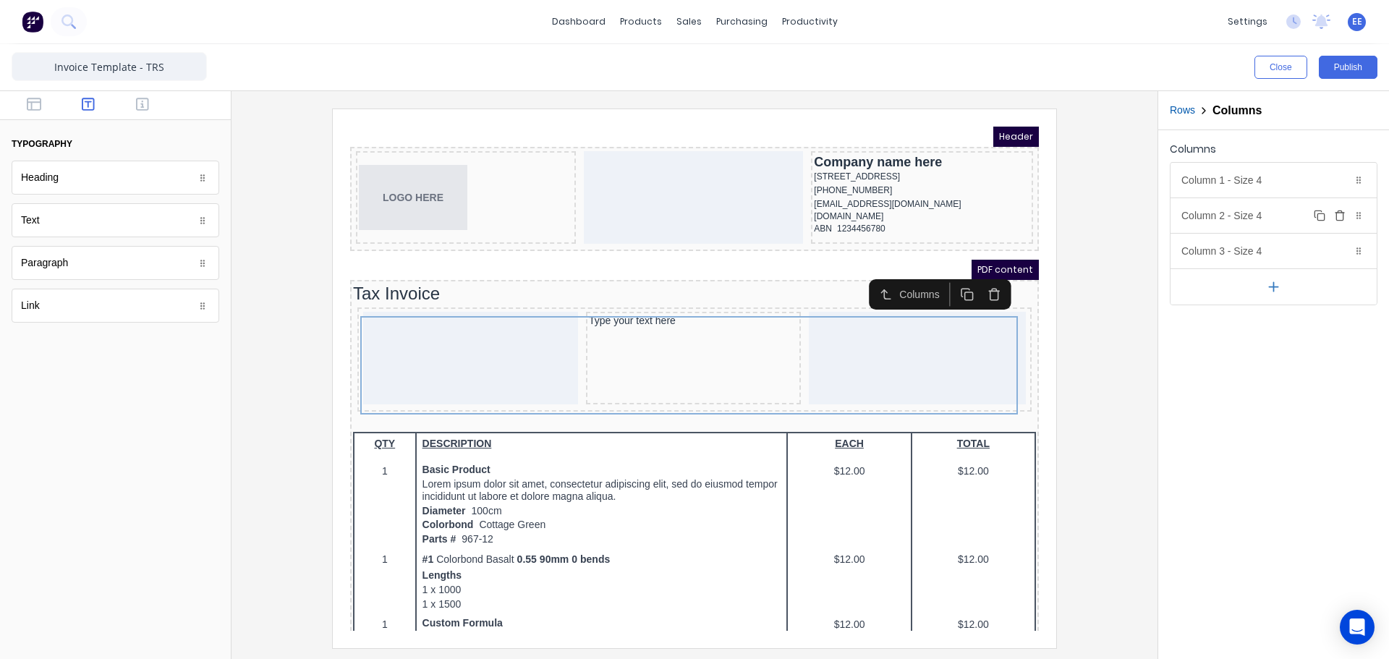
click at [1252, 216] on div "Column 2 - Size 4 Duplicate Delete" at bounding box center [1274, 215] width 206 height 35
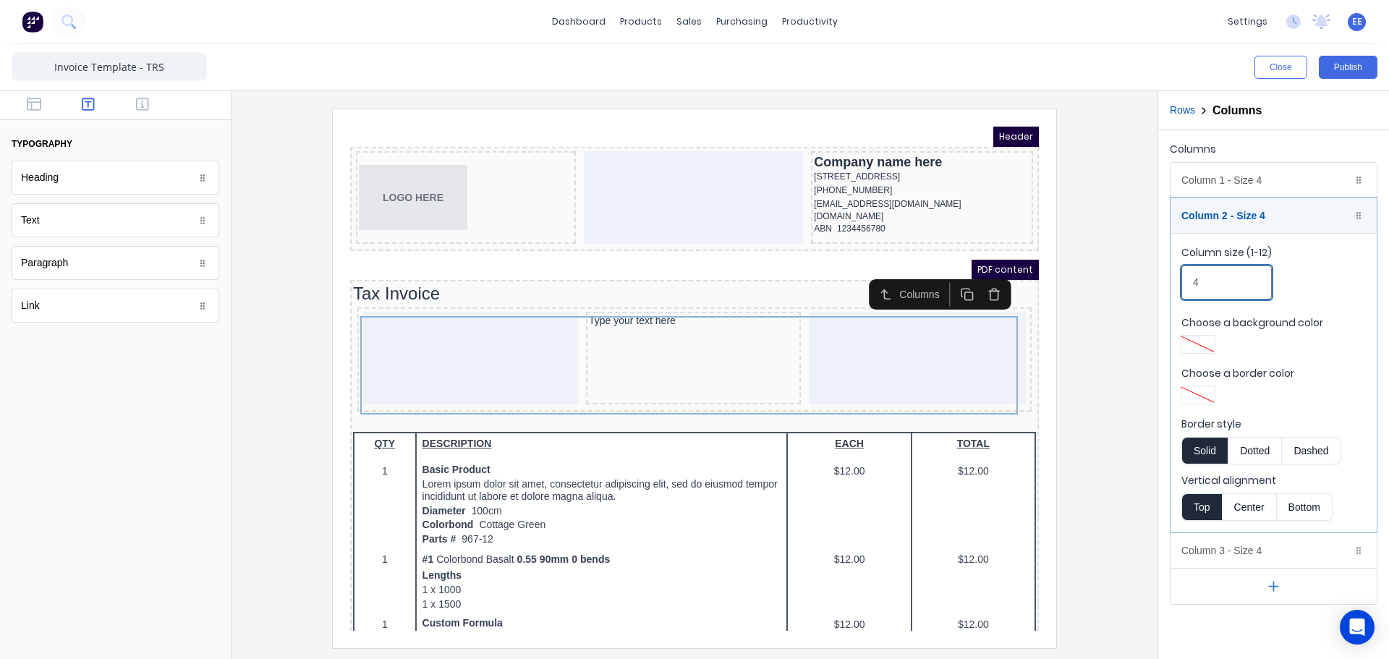
drag, startPoint x: 1214, startPoint y: 284, endPoint x: 1156, endPoint y: 283, distance: 57.9
click at [1156, 283] on div "Close Publish Components typography Heading Heading Text Text Paragraph Paragra…" at bounding box center [694, 351] width 1389 height 615
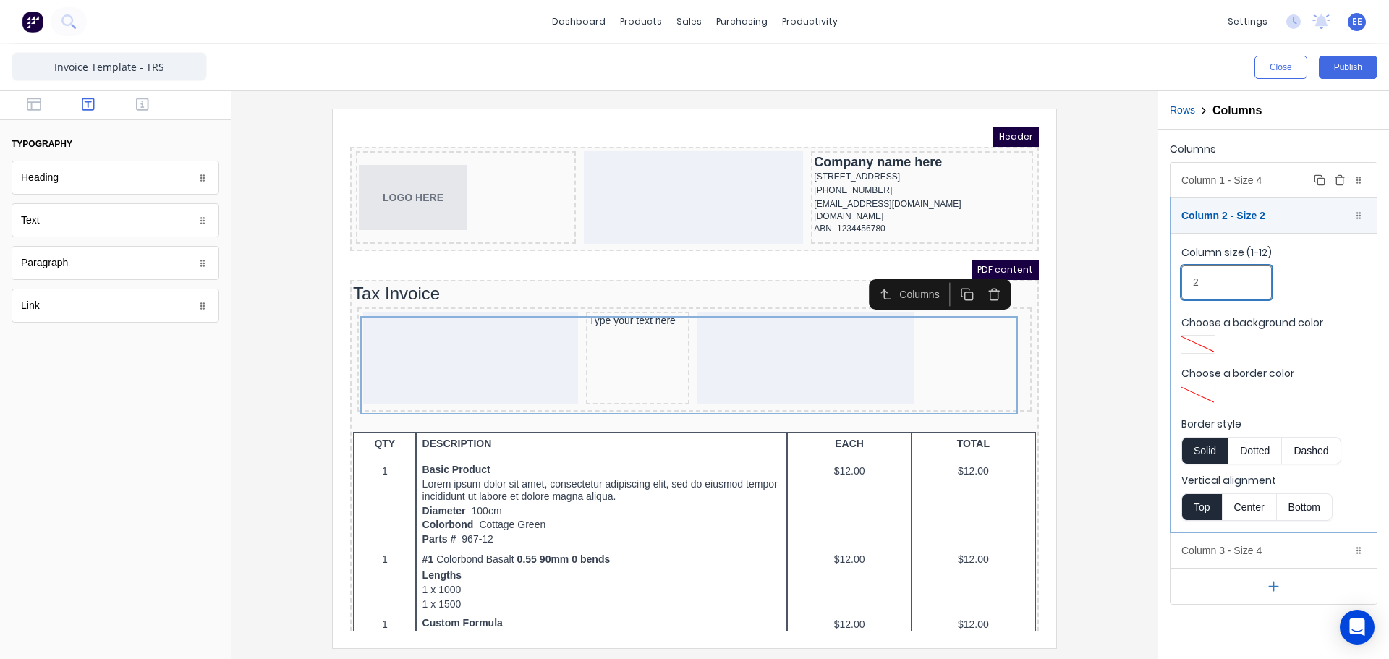
type input "2"
click at [1257, 182] on div "Column 1 - Size 4 Duplicate Delete" at bounding box center [1274, 180] width 206 height 35
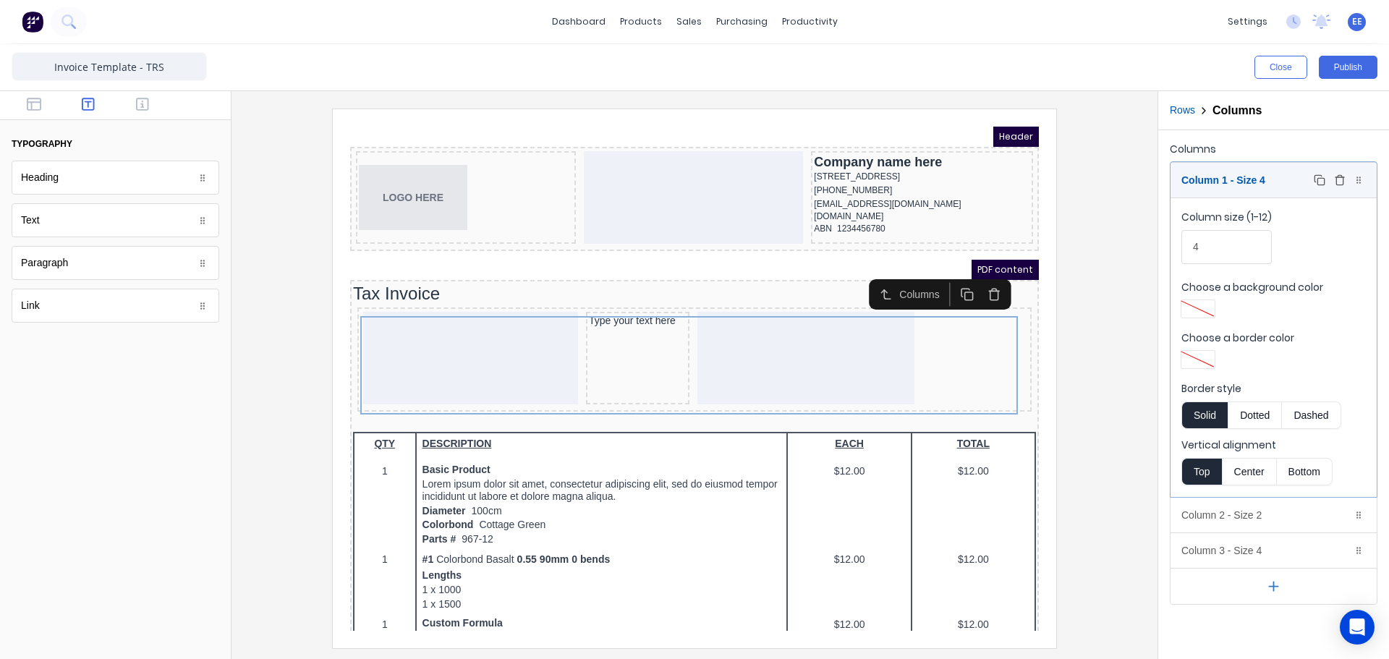
click at [1234, 183] on div "Column 1 - Size 4 Duplicate Delete" at bounding box center [1274, 180] width 206 height 35
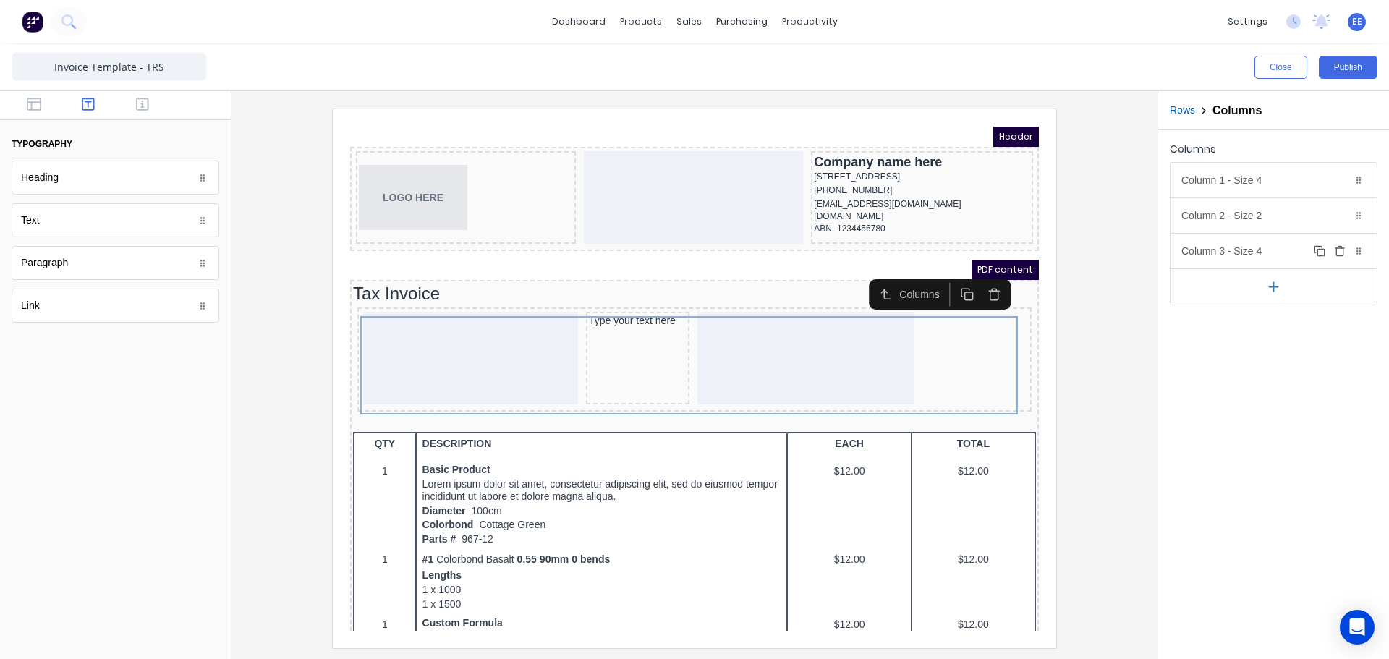
click at [1250, 252] on div "Column 3 - Size 4 Duplicate Delete" at bounding box center [1274, 251] width 206 height 35
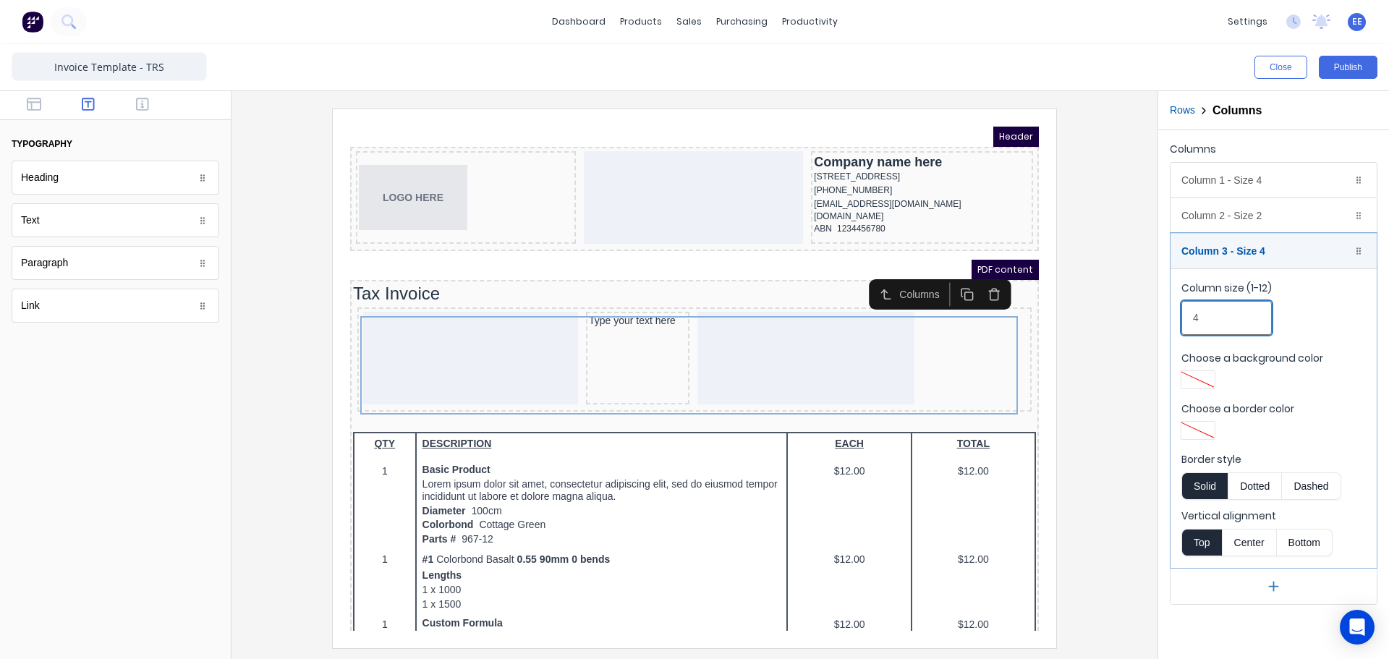
drag, startPoint x: 1217, startPoint y: 313, endPoint x: 1175, endPoint y: 315, distance: 42.1
click at [1175, 315] on fieldset "Column size (1-12) 4 Choose a background color Choose a border color Border sty…" at bounding box center [1274, 418] width 206 height 300
type input "3"
click at [1231, 213] on div "Column 2 - Size 2 Duplicate Delete" at bounding box center [1274, 215] width 206 height 35
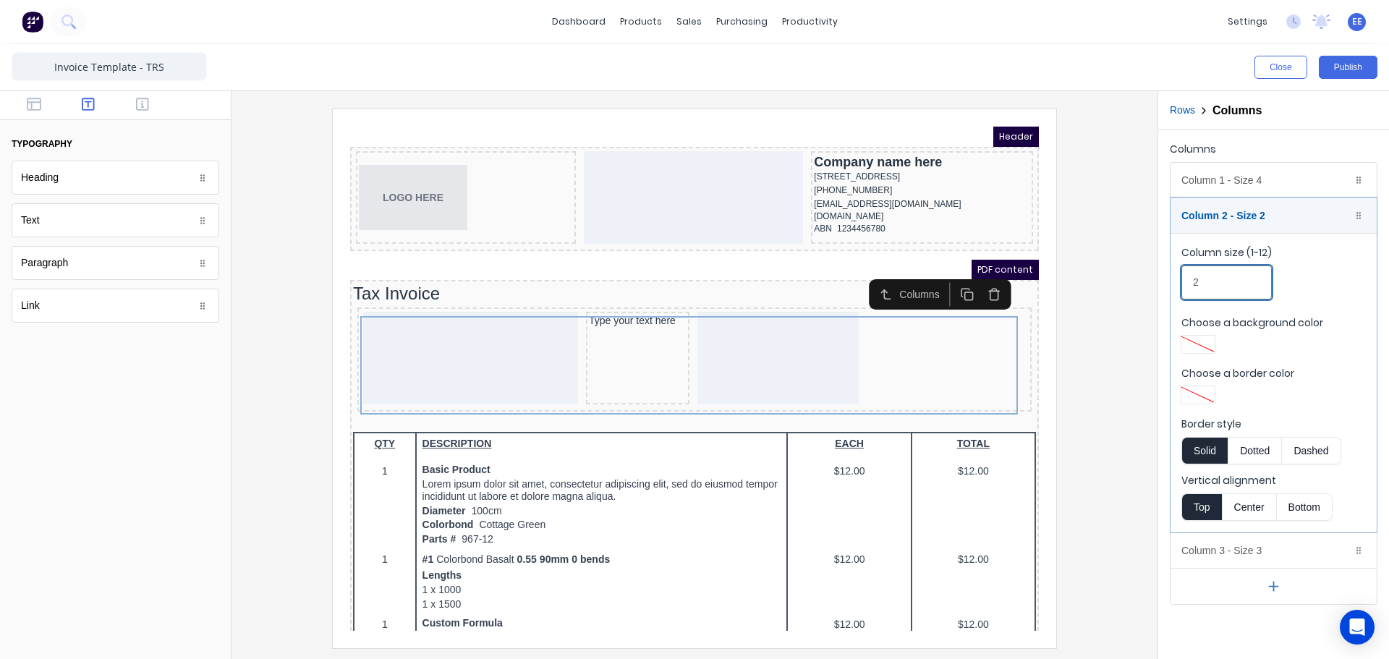
drag, startPoint x: 1213, startPoint y: 276, endPoint x: 1145, endPoint y: 280, distance: 68.1
click at [1145, 280] on div "Close Publish Components typography Heading Heading Text Text Paragraph Paragra…" at bounding box center [694, 351] width 1389 height 615
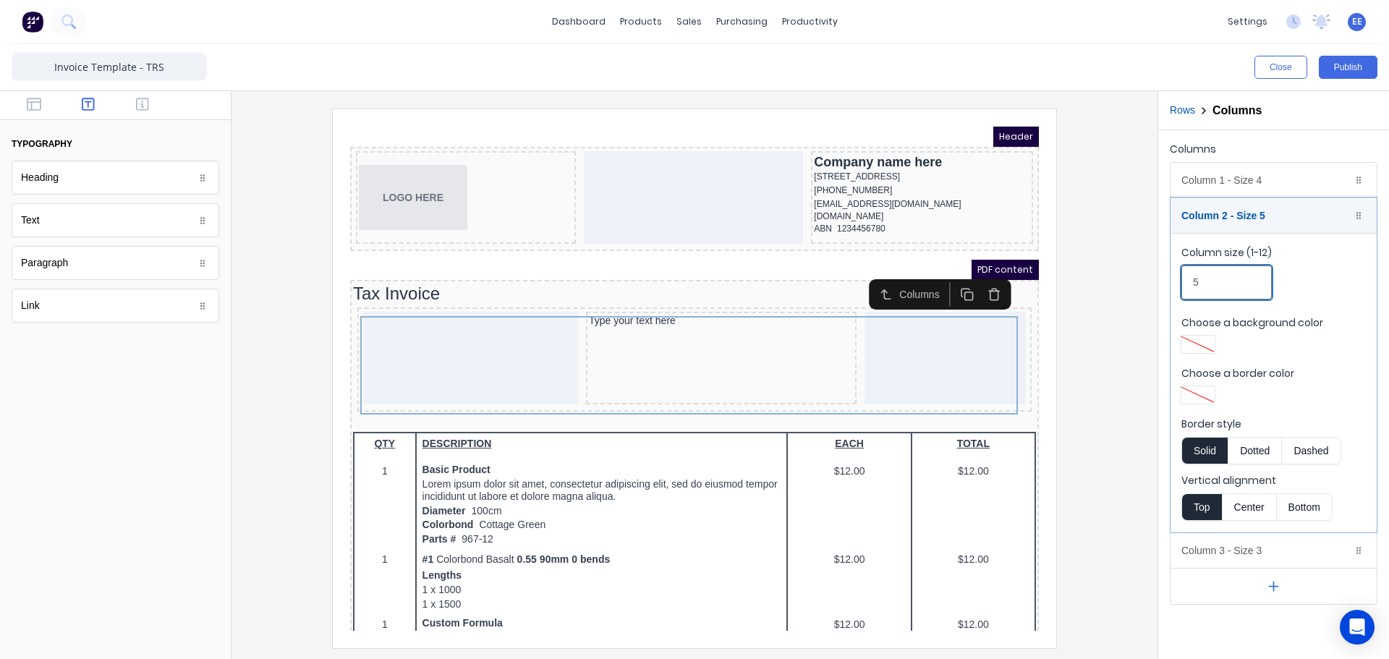
type input "5"
click at [1253, 175] on div "Column 1 - Size 4 Duplicate Delete" at bounding box center [1274, 180] width 206 height 35
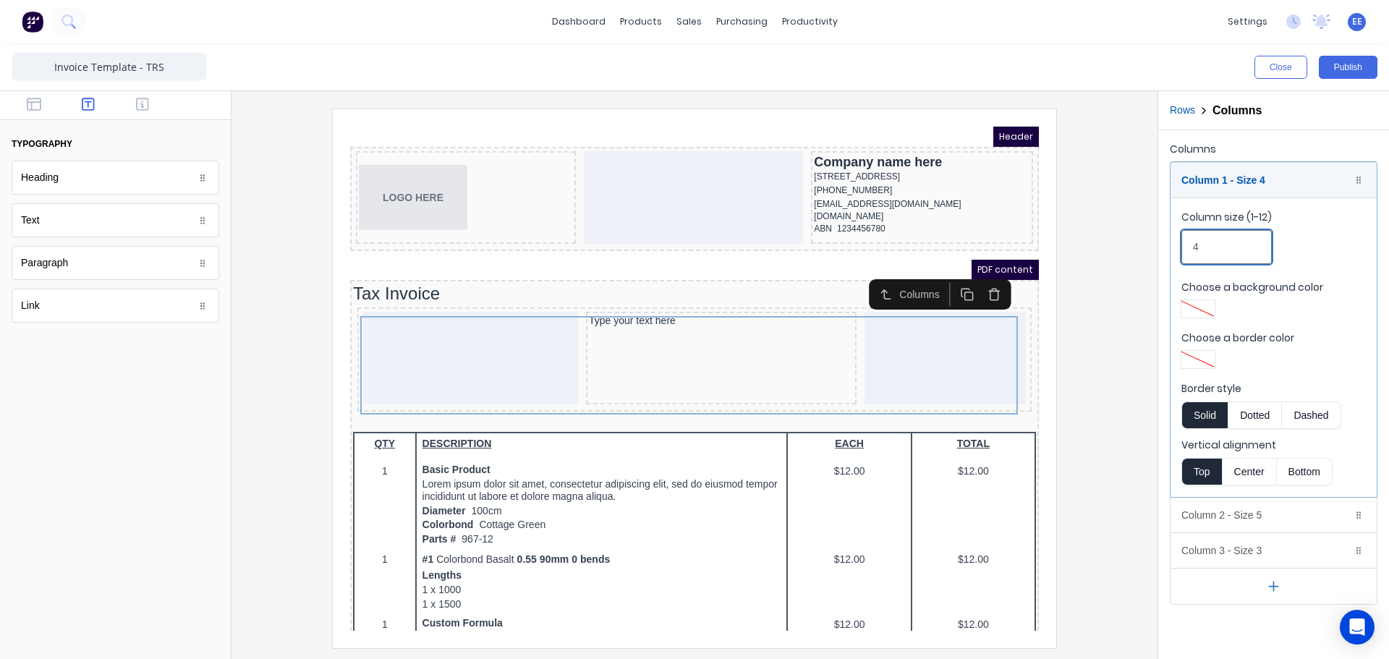
drag, startPoint x: 1208, startPoint y: 244, endPoint x: 1137, endPoint y: 251, distance: 72.0
click at [1137, 251] on div "Close Publish Components typography Heading Heading Text Text Paragraph Paragra…" at bounding box center [694, 351] width 1389 height 615
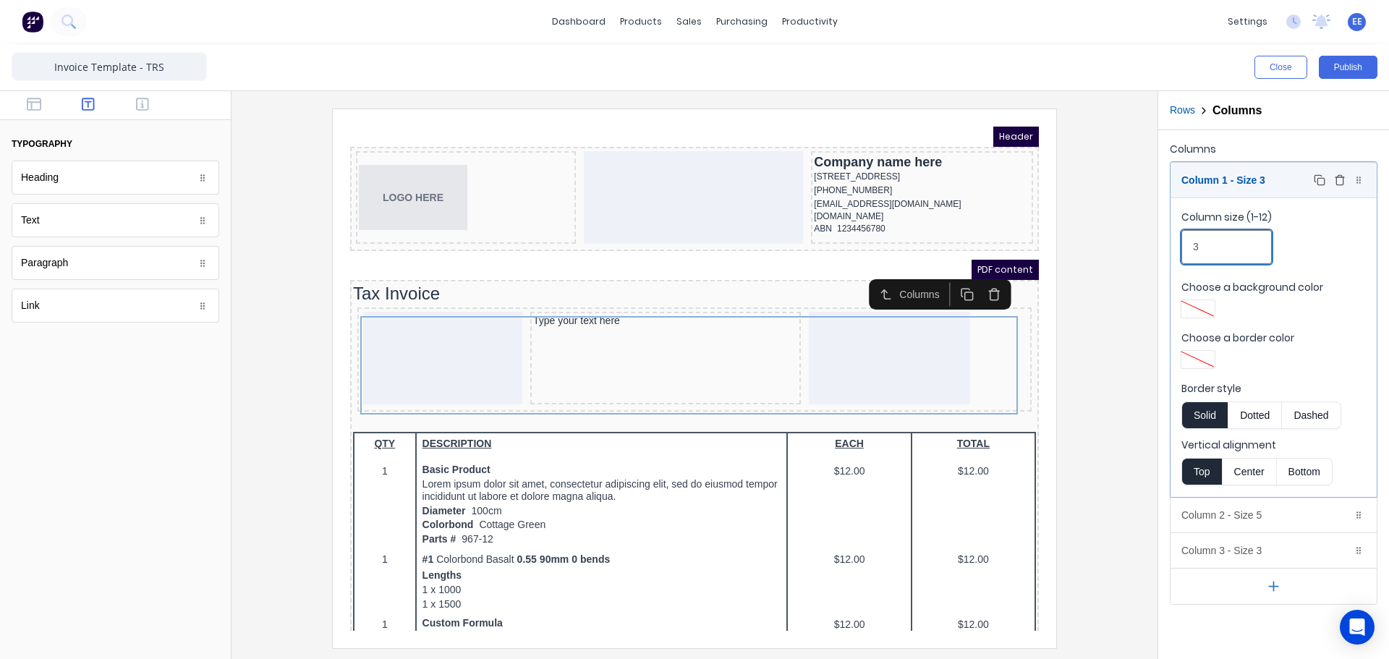
type input "3"
click at [1213, 175] on div "Column 1 - Size 3 Duplicate Delete" at bounding box center [1274, 180] width 206 height 35
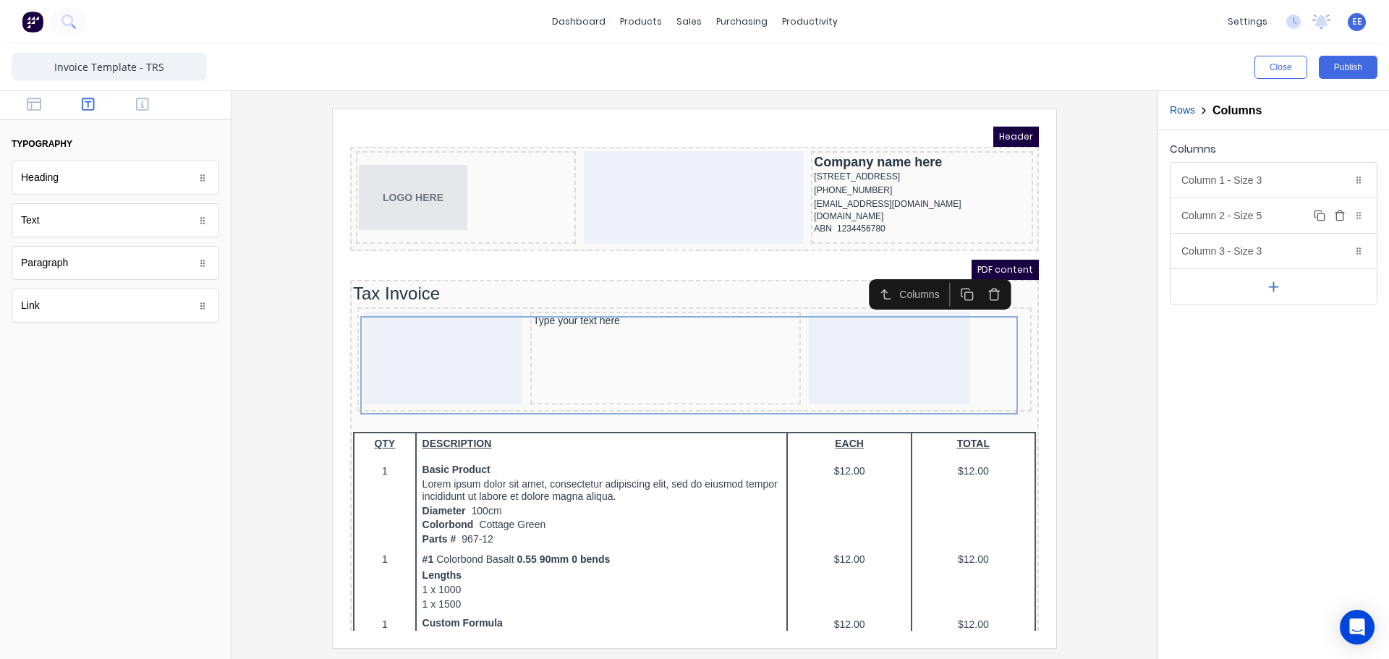
click at [1243, 229] on div "Column 2 - Size 5 Duplicate Delete" at bounding box center [1274, 215] width 206 height 35
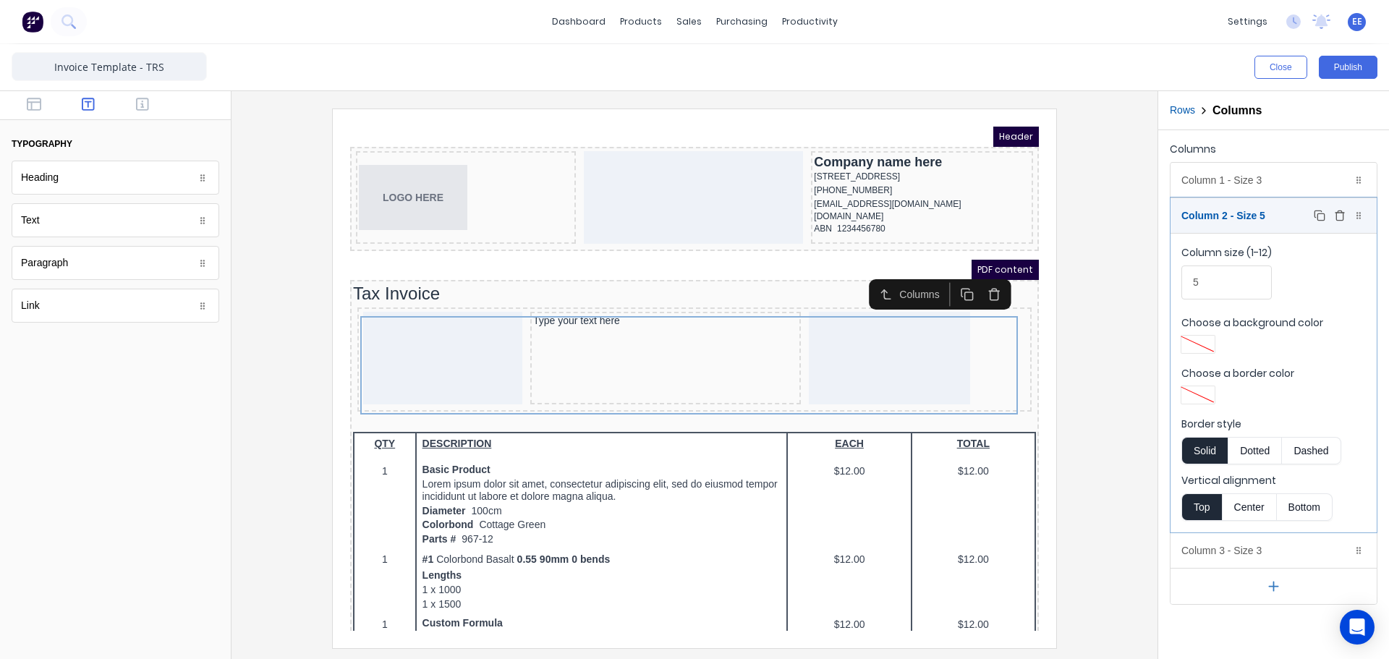
click at [1245, 224] on div "Column 2 - Size 5 Duplicate Delete" at bounding box center [1274, 215] width 206 height 35
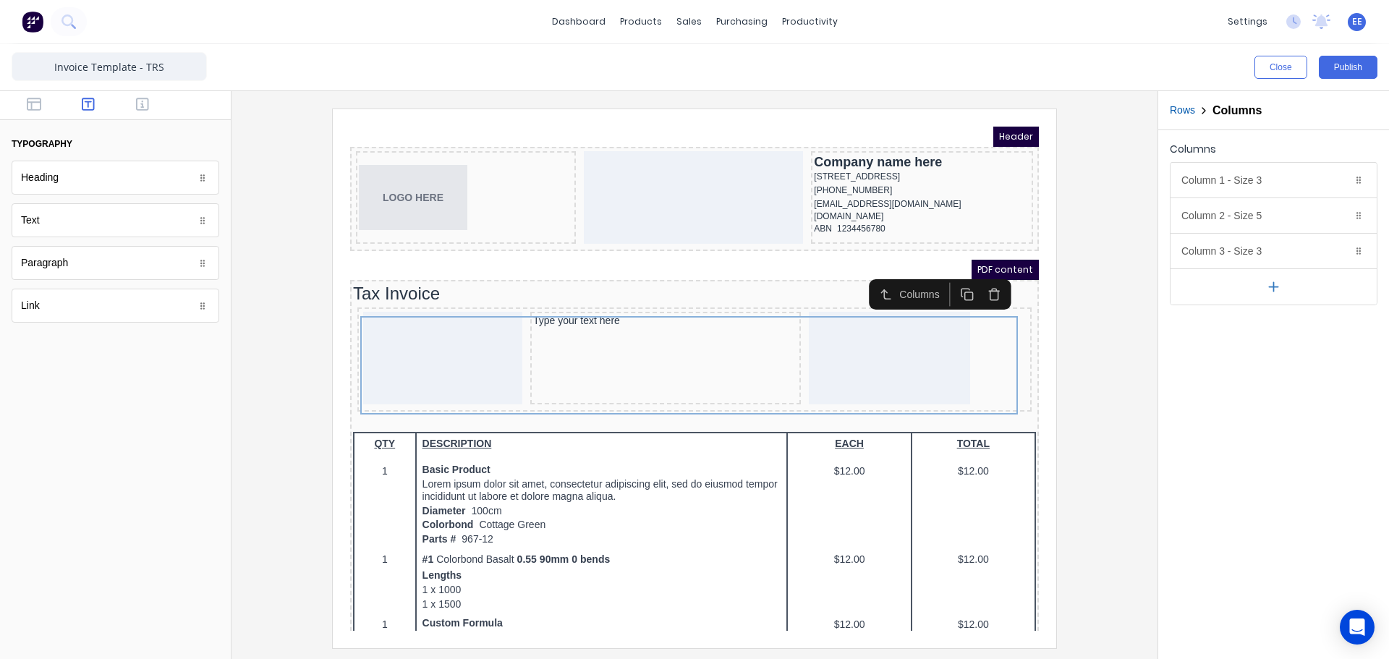
click at [1271, 282] on icon "button" at bounding box center [1273, 286] width 15 height 15
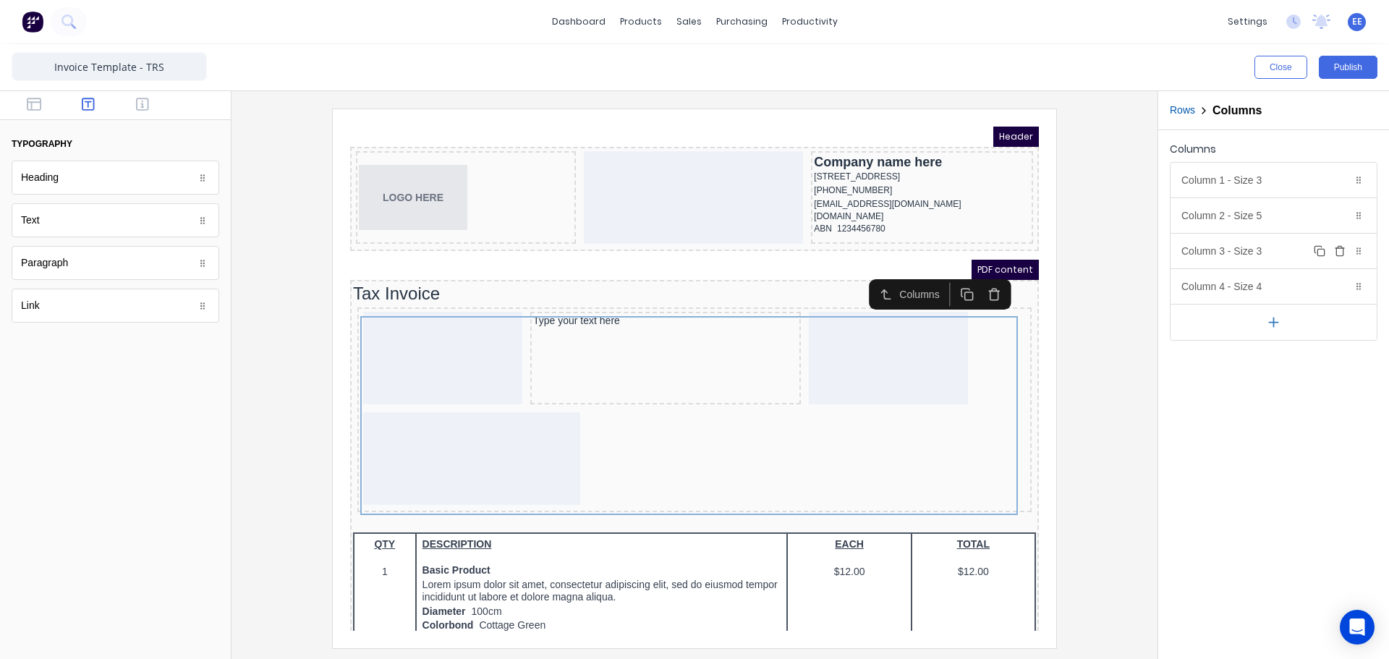
click at [1261, 259] on div "Column 3 - Size 3 Duplicate Delete" at bounding box center [1274, 251] width 206 height 35
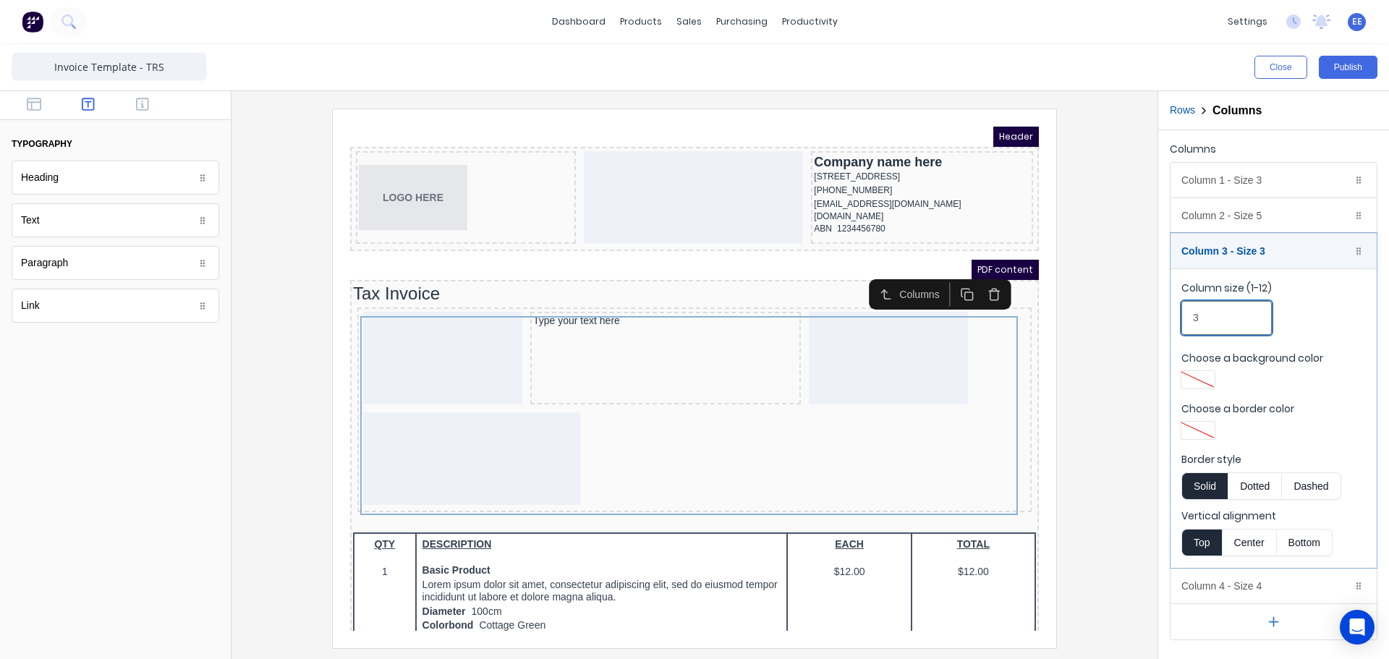
drag, startPoint x: 1205, startPoint y: 313, endPoint x: 1177, endPoint y: 324, distance: 29.8
click at [1177, 324] on fieldset "Column size (1-12) 3 Choose a background color Choose a border color Border sty…" at bounding box center [1274, 418] width 206 height 300
type input "2"
click at [1229, 249] on div "Column 3 - Size 2 Duplicate Delete" at bounding box center [1274, 251] width 206 height 35
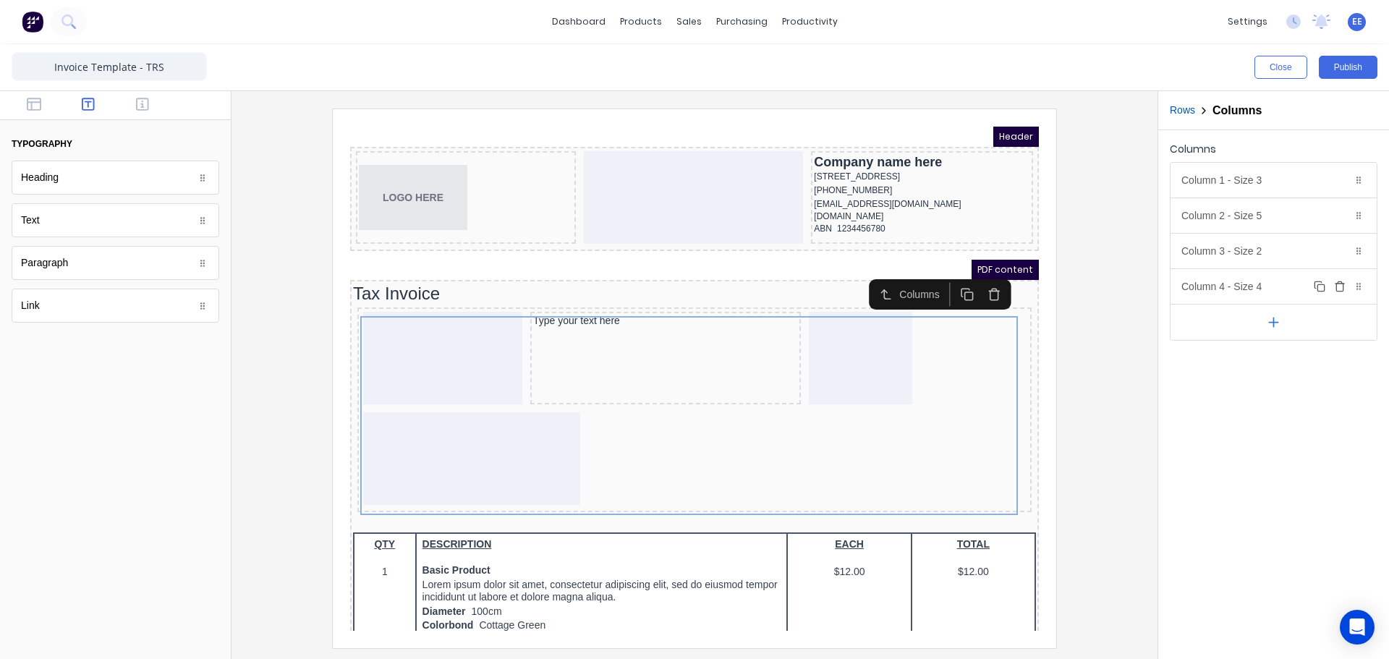
click at [1242, 282] on div "Column 4 - Size 4 Duplicate Delete" at bounding box center [1274, 286] width 206 height 35
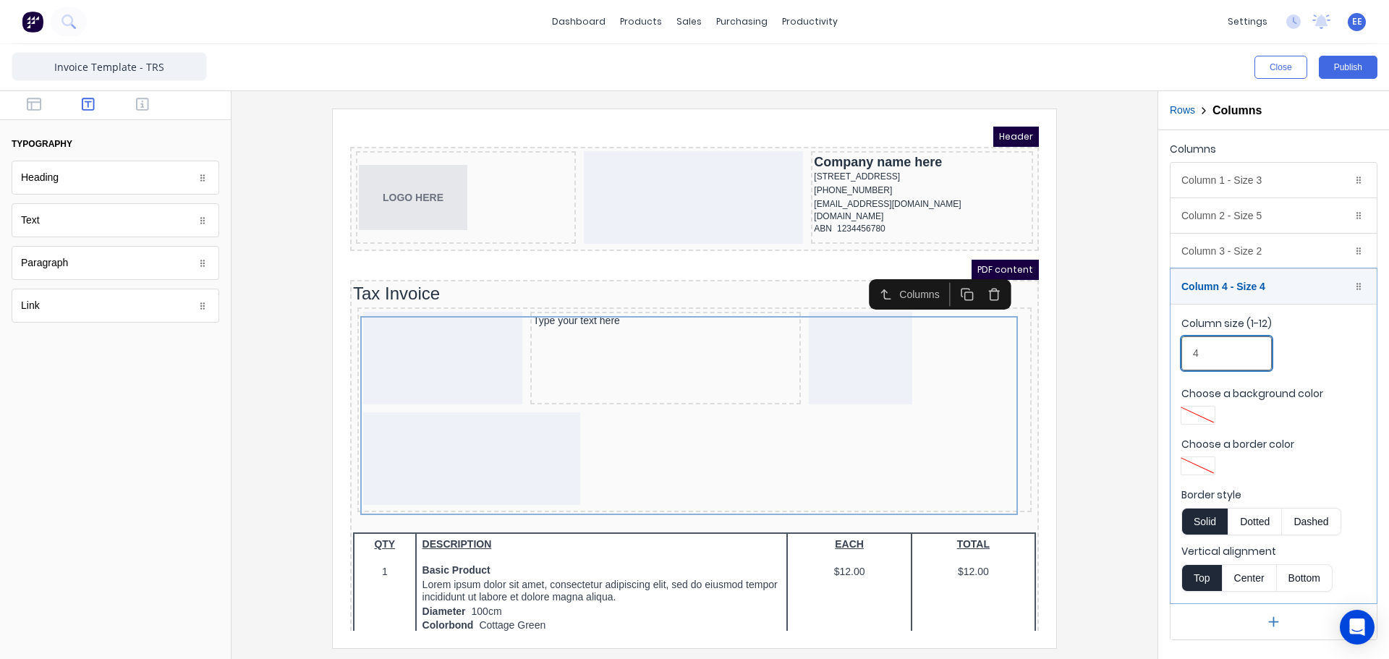
click at [1168, 357] on div "Columns Column 1 - Size 3 Duplicate Delete Column size (1-12) 3 Choose a backgr…" at bounding box center [1273, 389] width 231 height 519
type input "3"
click at [1221, 284] on div "Column 4 - Size 3 Duplicate Delete" at bounding box center [1274, 286] width 206 height 35
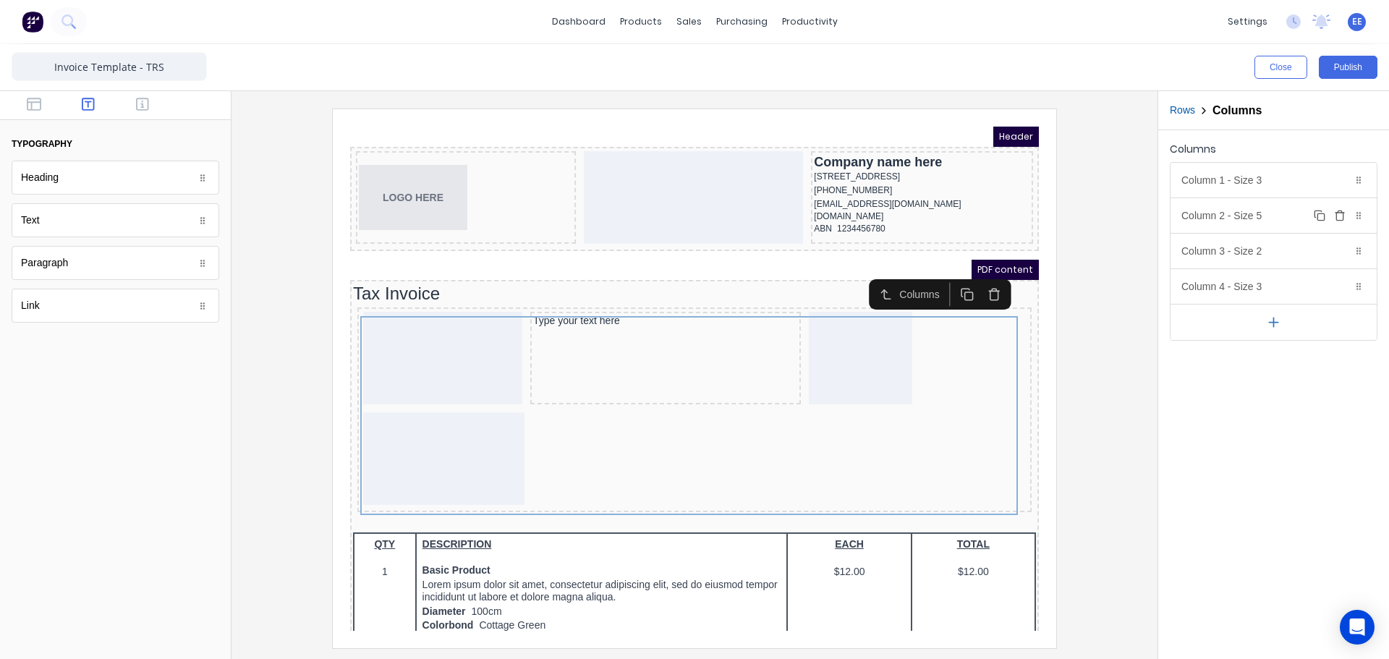
click at [1234, 220] on div "Column 2 - Size 5 Duplicate Delete" at bounding box center [1274, 215] width 206 height 35
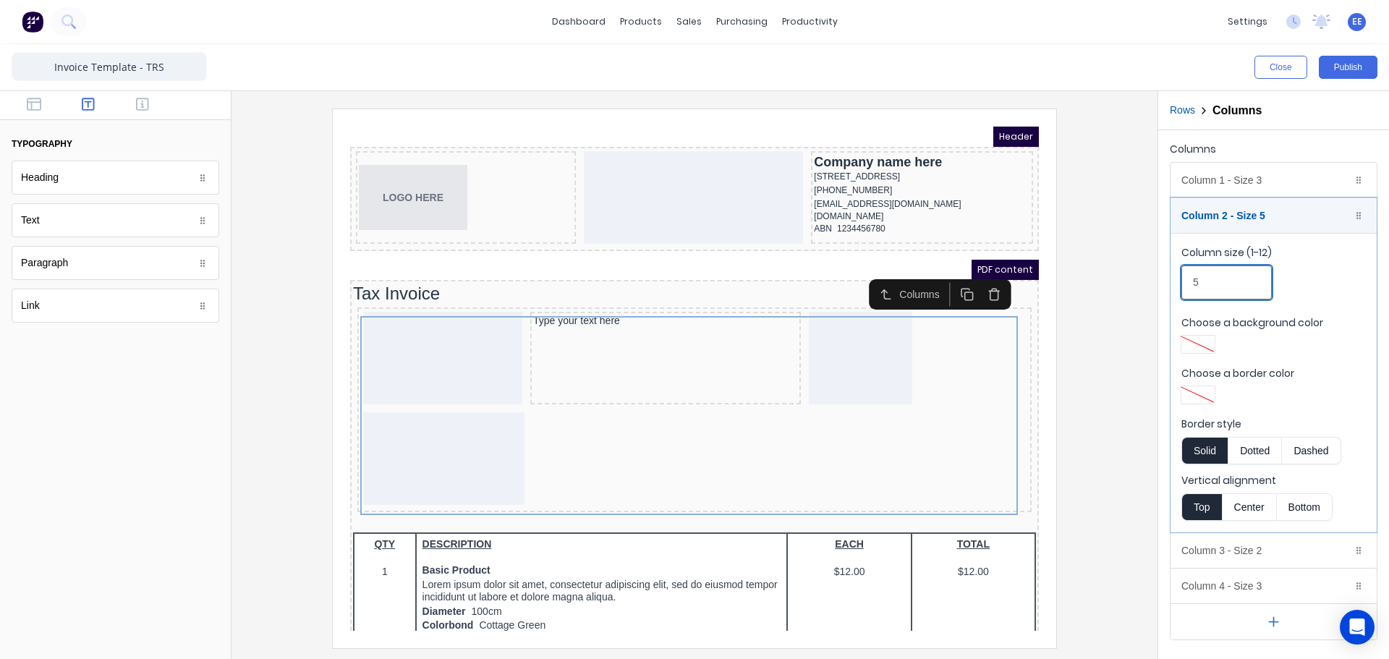
drag, startPoint x: 1212, startPoint y: 276, endPoint x: 1177, endPoint y: 276, distance: 34.7
click at [1177, 276] on fieldset "Column size (1-12) 5 Choose a background color Choose a border color Border sty…" at bounding box center [1274, 383] width 206 height 300
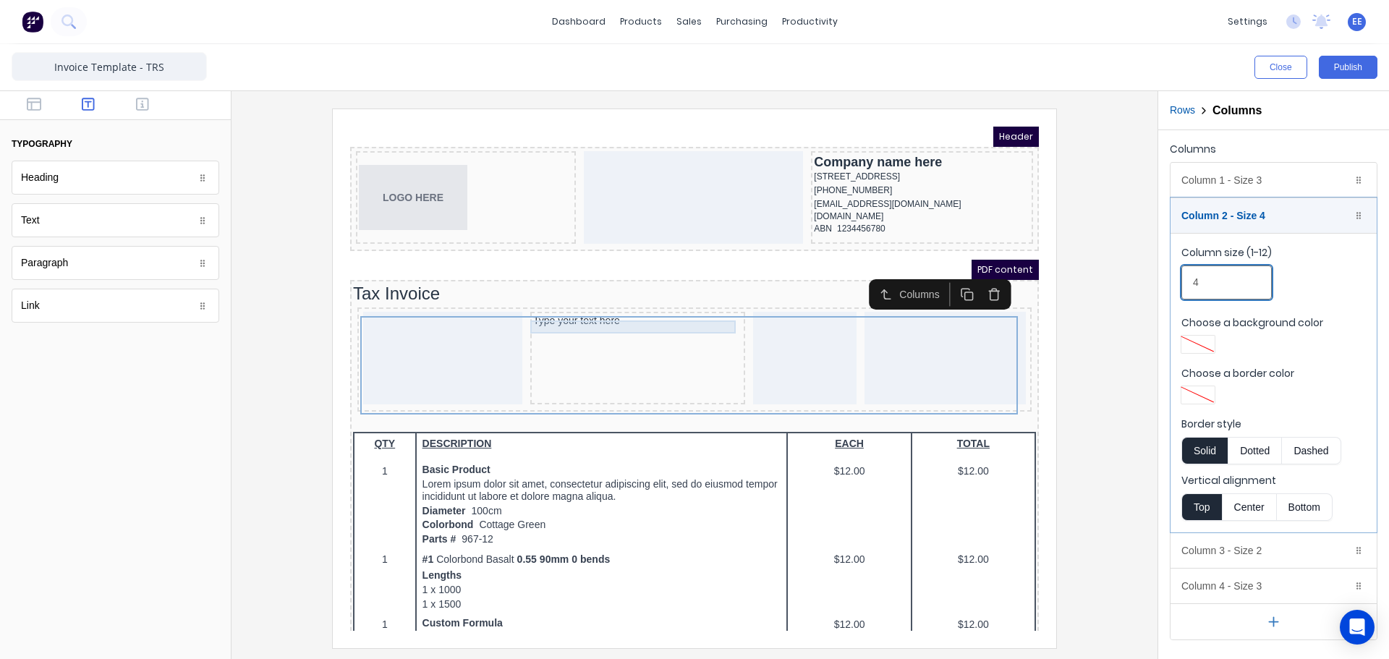
type input "4"
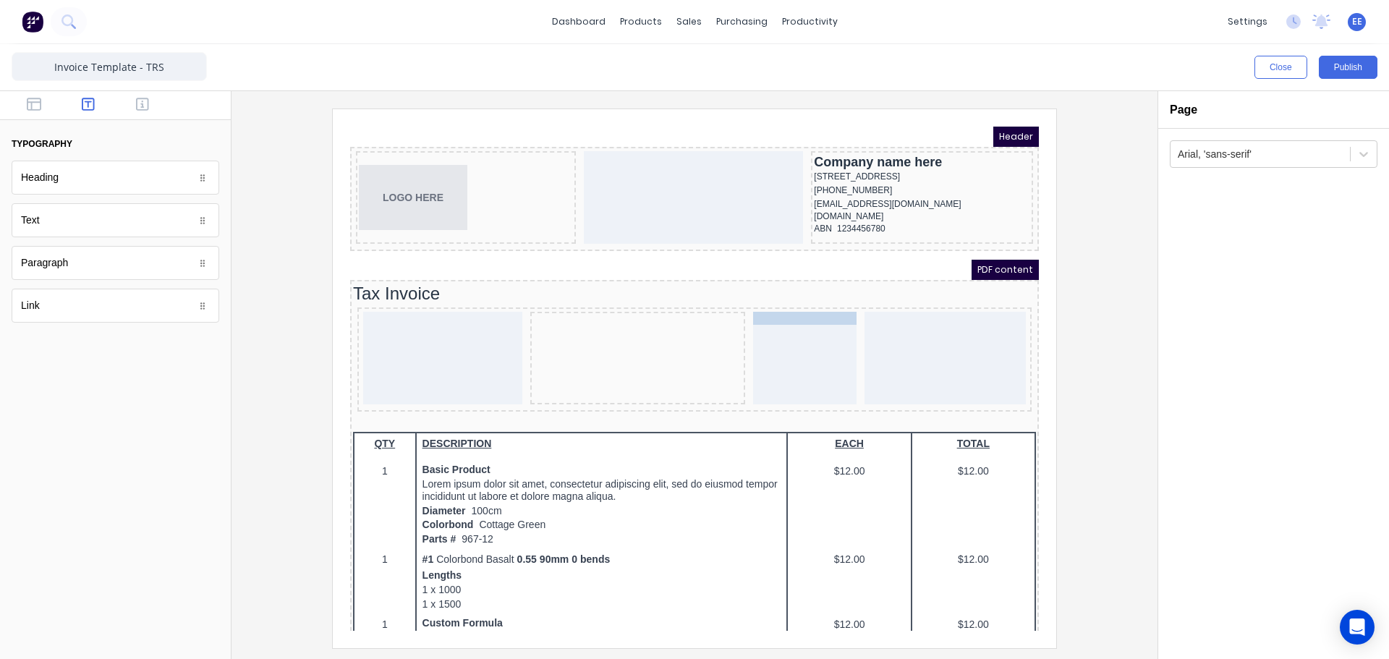
drag, startPoint x: 547, startPoint y: 305, endPoint x: 761, endPoint y: 313, distance: 214.3
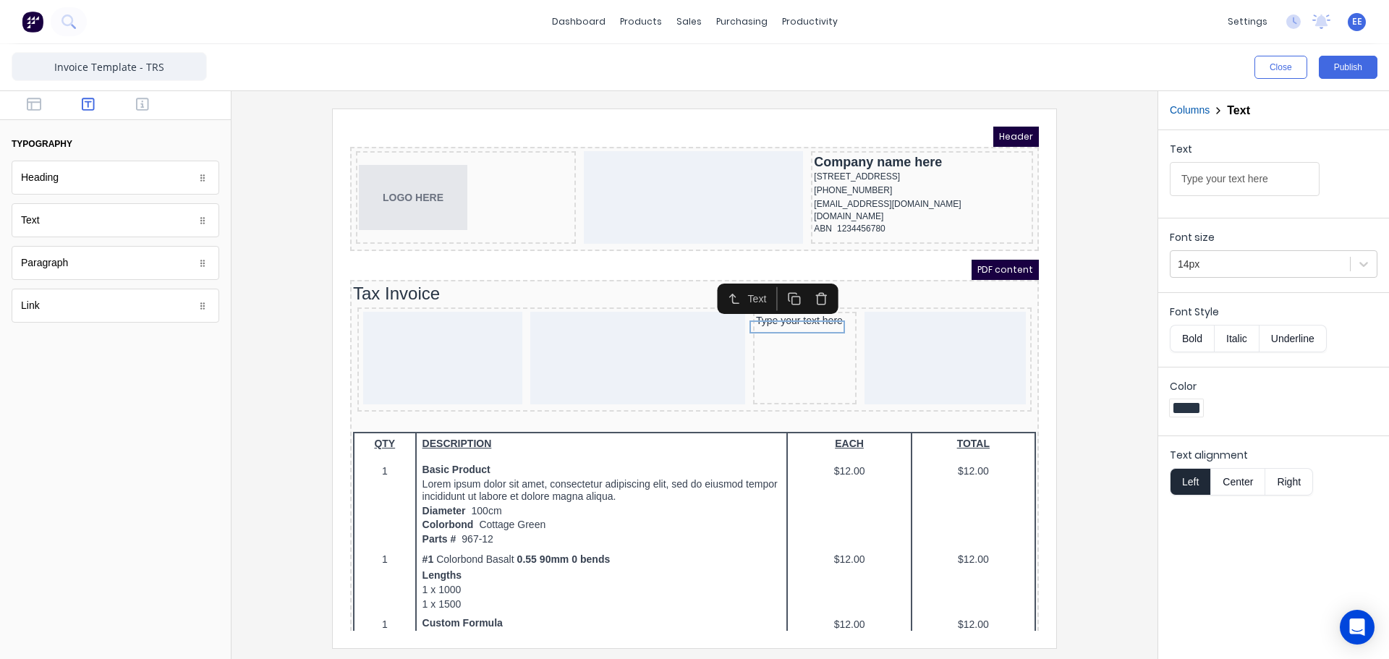
click at [782, 286] on icon "button" at bounding box center [778, 281] width 14 height 14
click at [776, 293] on icon "button" at bounding box center [778, 294] width 14 height 14
click at [782, 305] on rect "button" at bounding box center [779, 309] width 8 height 8
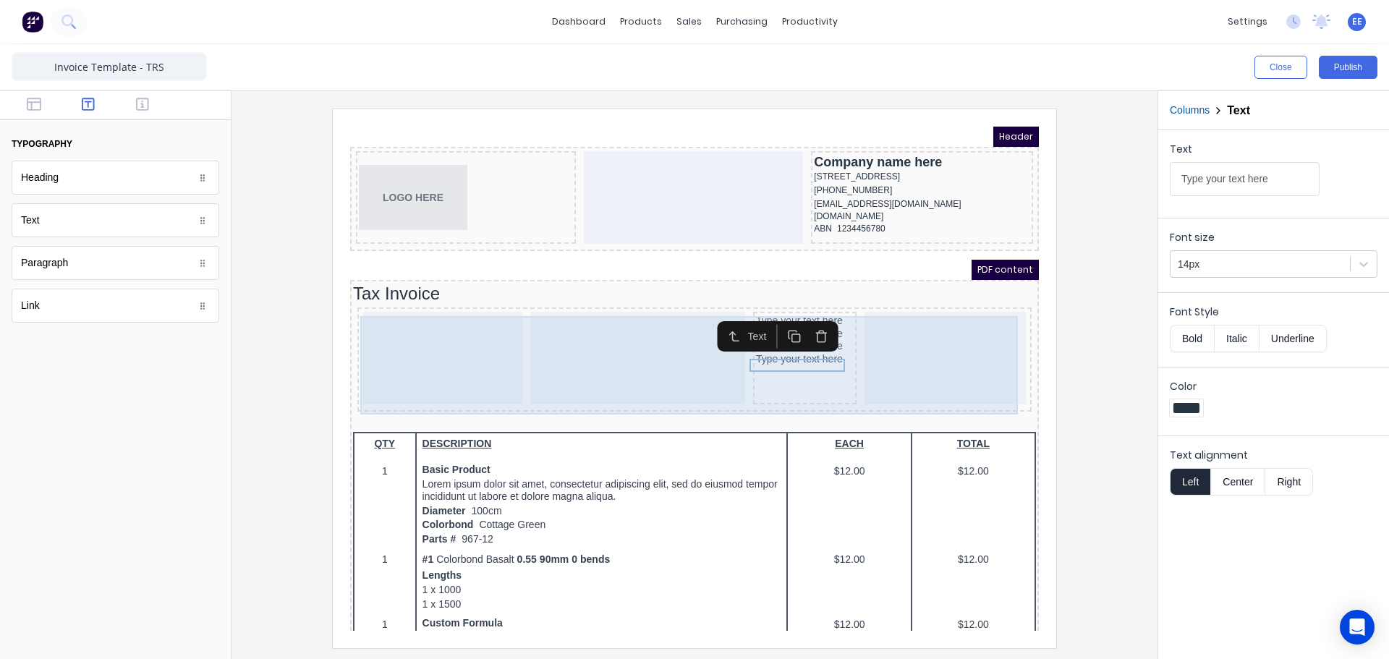
drag, startPoint x: 949, startPoint y: 338, endPoint x: 825, endPoint y: 331, distance: 124.7
click at [949, 338] on div at bounding box center [927, 340] width 161 height 93
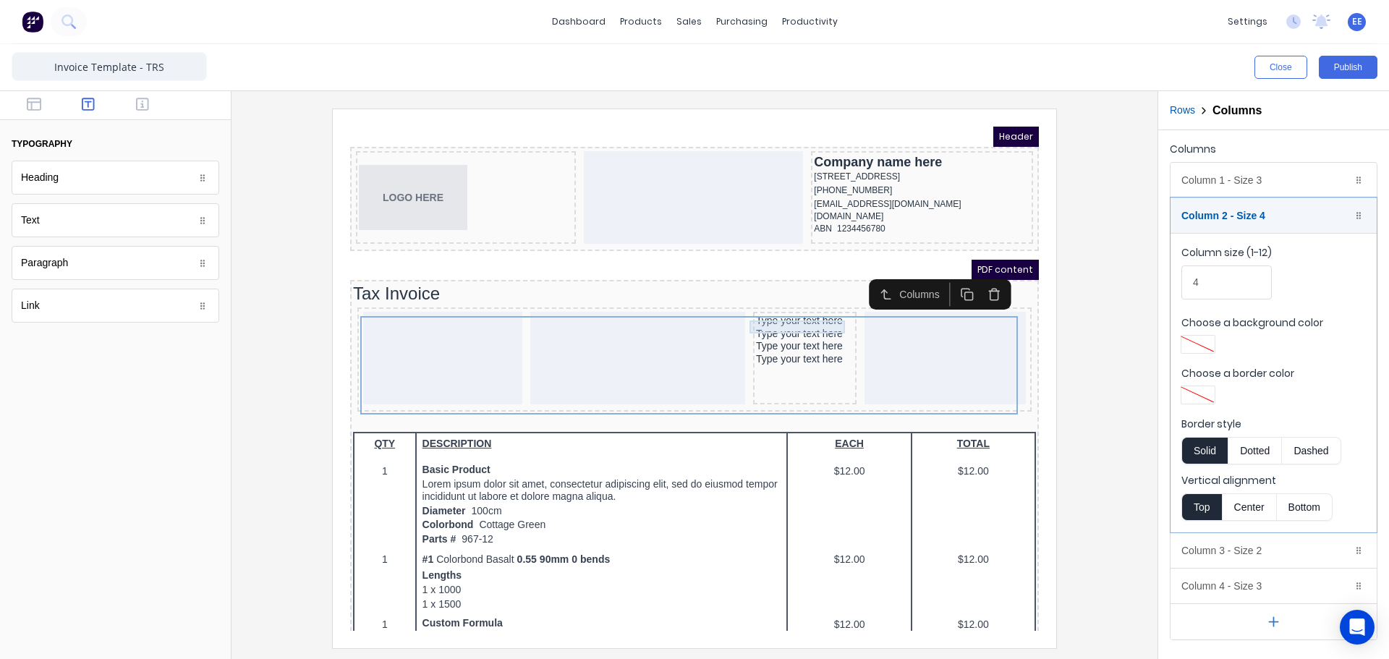
click at [770, 309] on div "Type your text here" at bounding box center [788, 303] width 98 height 13
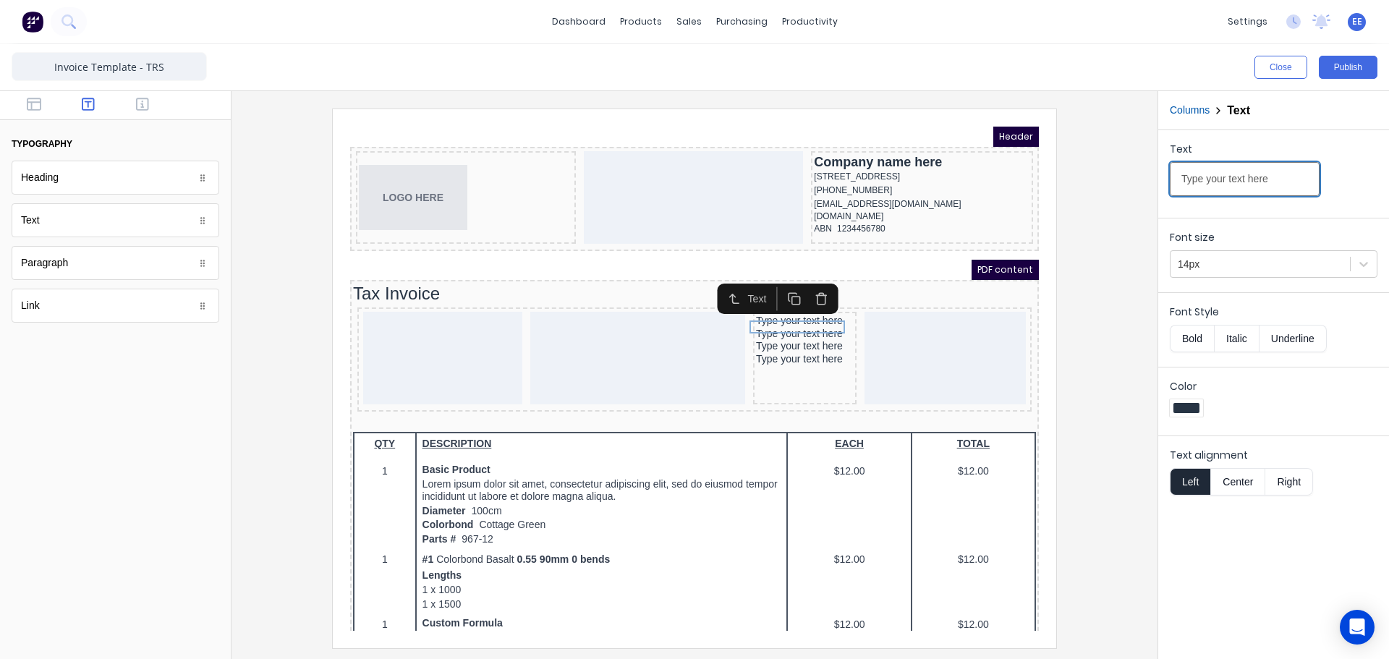
drag, startPoint x: 1608, startPoint y: 289, endPoint x: 1003, endPoint y: 157, distance: 619.7
drag, startPoint x: 1265, startPoint y: 174, endPoint x: 1273, endPoint y: 180, distance: 9.3
click at [1266, 174] on input "Type your text here" at bounding box center [1245, 179] width 150 height 34
paste input "INVOICE"
type input "INVOICE"
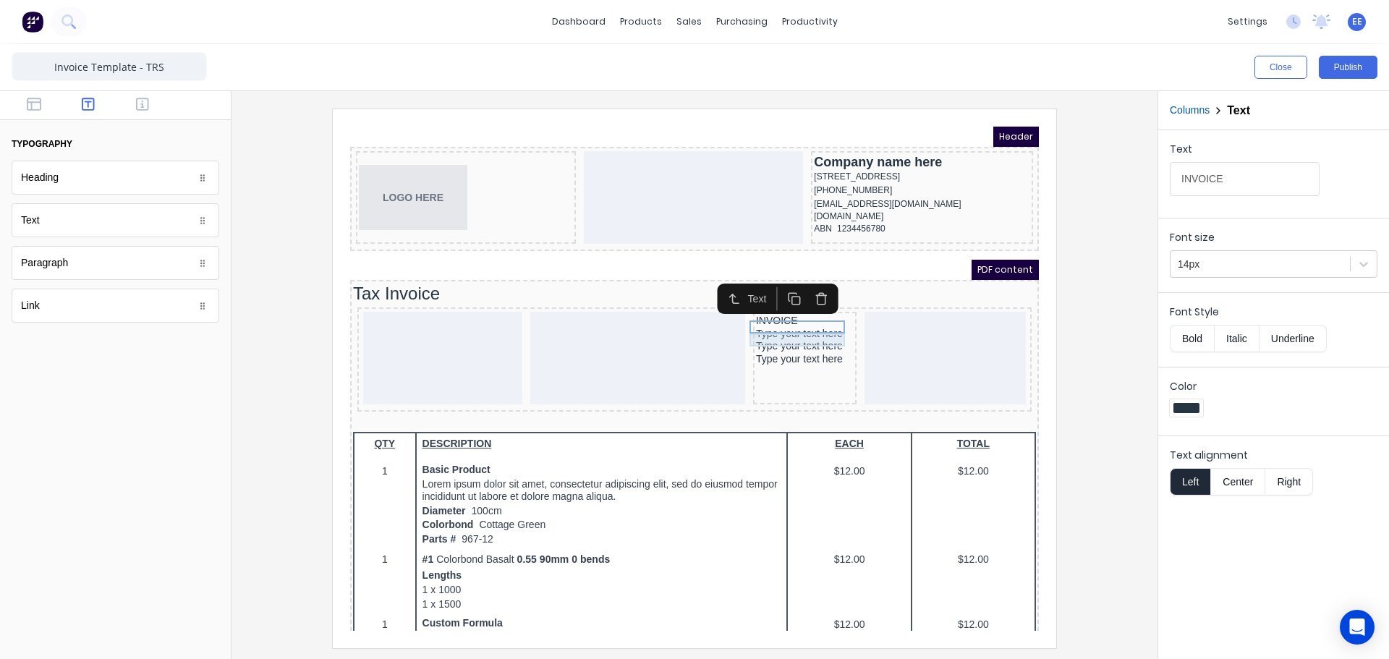
click at [776, 323] on div "Type your text here" at bounding box center [788, 316] width 98 height 13
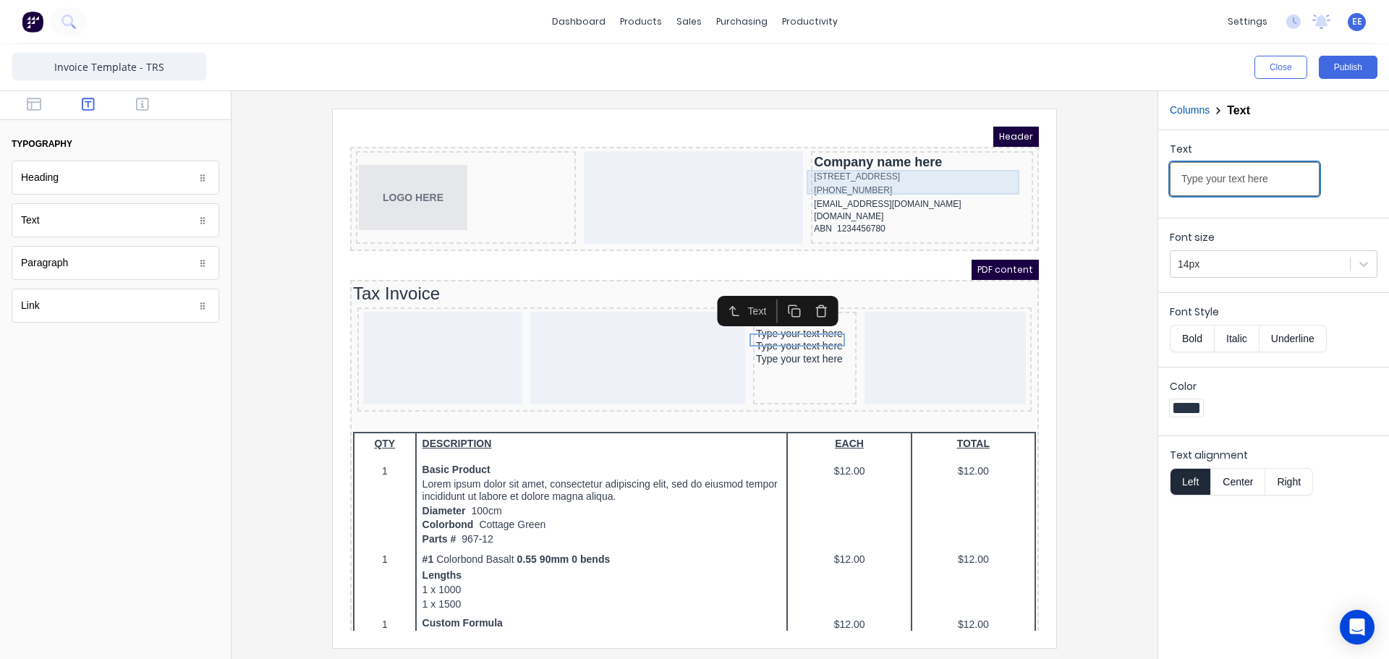
drag, startPoint x: 1559, startPoint y: 286, endPoint x: 939, endPoint y: 156, distance: 633.4
drag, startPoint x: 1211, startPoint y: 176, endPoint x: 1148, endPoint y: 177, distance: 63.0
click at [1148, 177] on div "Close Publish Components typography Heading Heading Text Text Paragraph Paragra…" at bounding box center [694, 351] width 1389 height 615
paste input "TERMS"
type input "TERMS"
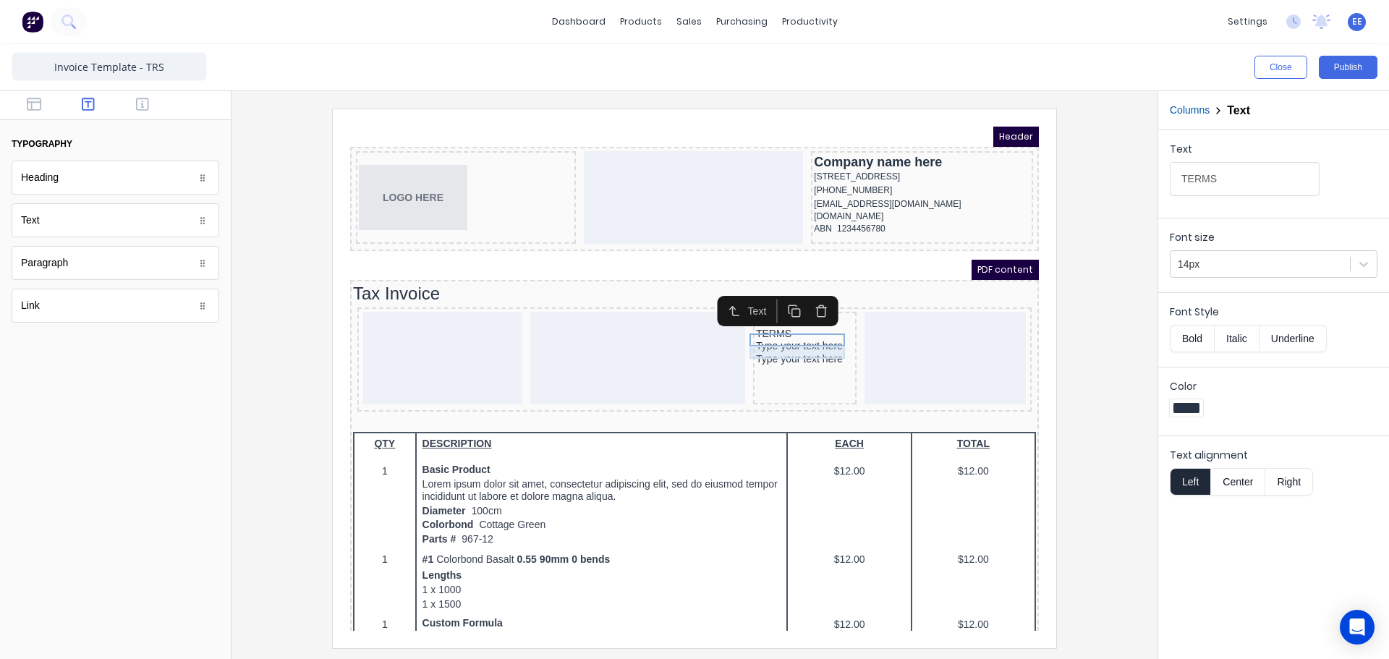
click at [773, 336] on div "Type your text here" at bounding box center [788, 329] width 98 height 13
drag, startPoint x: 1278, startPoint y: 181, endPoint x: 1083, endPoint y: 181, distance: 195.4
click at [1083, 181] on div "Close Publish Components typography Heading Heading Text Text Paragraph Paragra…" at bounding box center [694, 351] width 1389 height 615
type input "DUE DATE"
click at [789, 345] on div "Type your text here" at bounding box center [788, 342] width 98 height 13
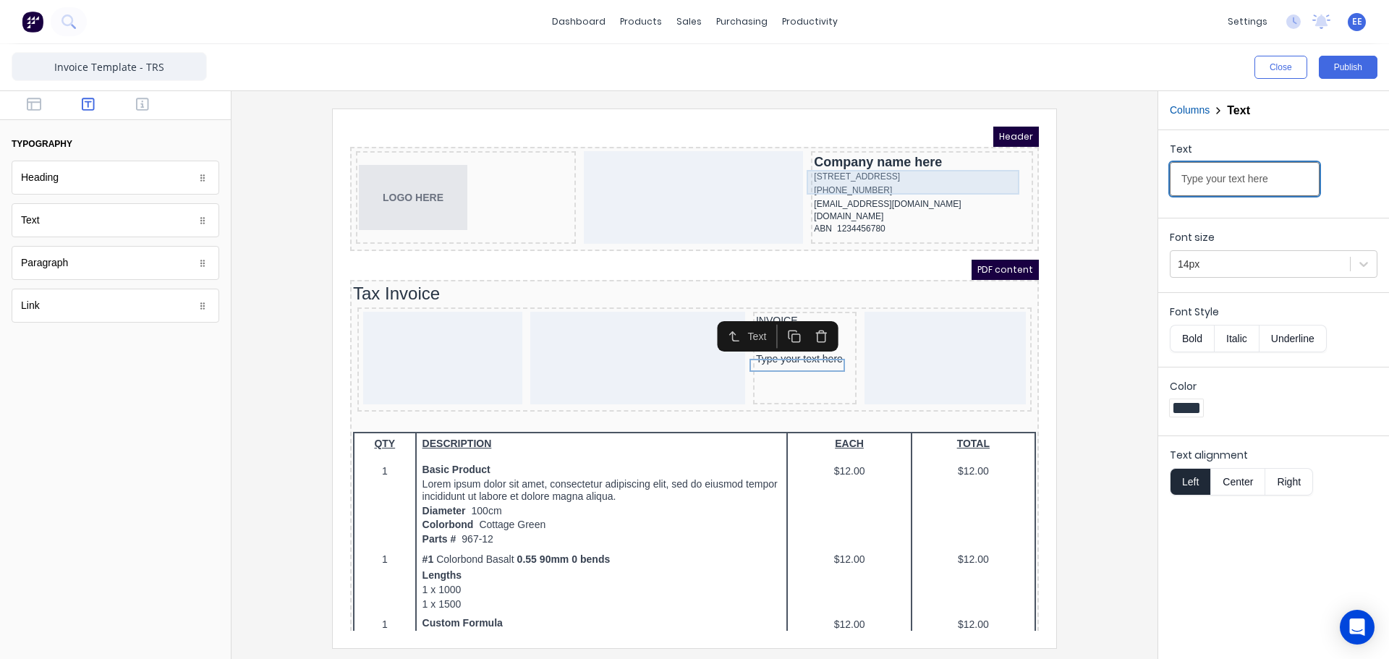
drag, startPoint x: 1603, startPoint y: 288, endPoint x: 980, endPoint y: 158, distance: 637.0
paste input "DATE"
type input "DATE"
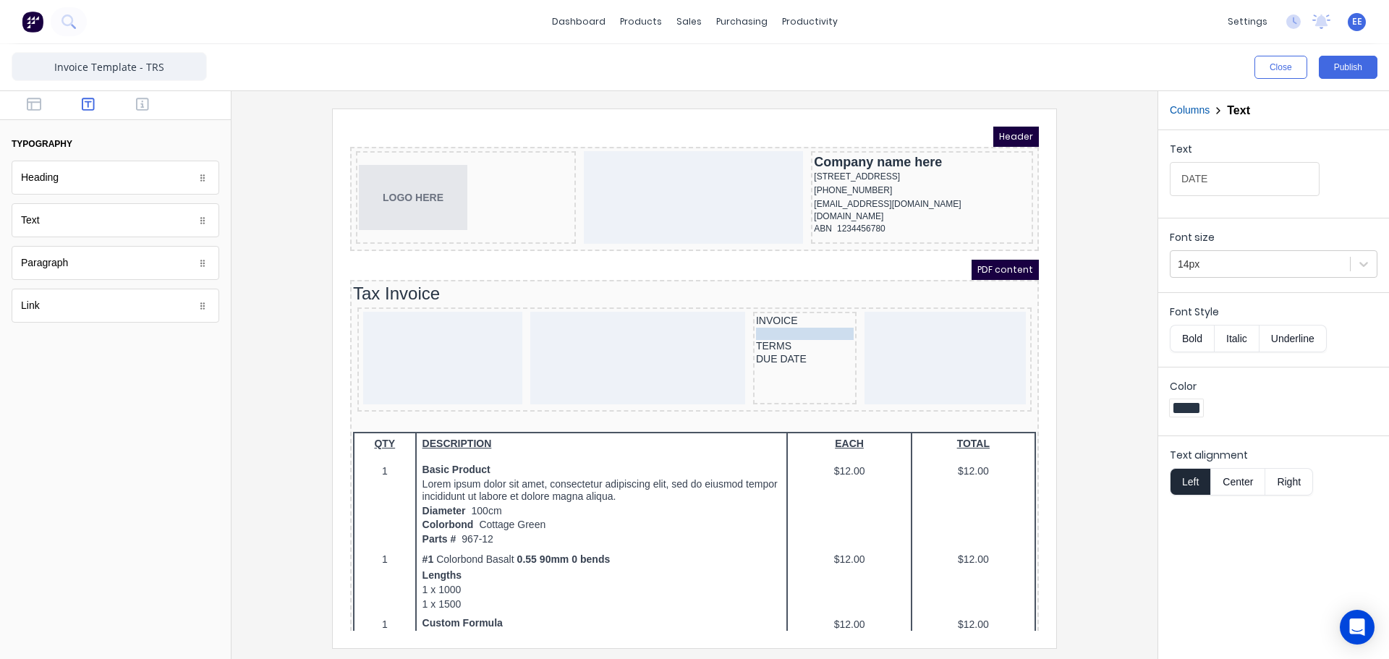
drag, startPoint x: 758, startPoint y: 352, endPoint x: 762, endPoint y: 325, distance: 27.7
click at [762, 325] on body "Header LOGO HERE Company name here 234 Beach Road Gold Coast, Queensland, Austr…" at bounding box center [677, 361] width 689 height 504
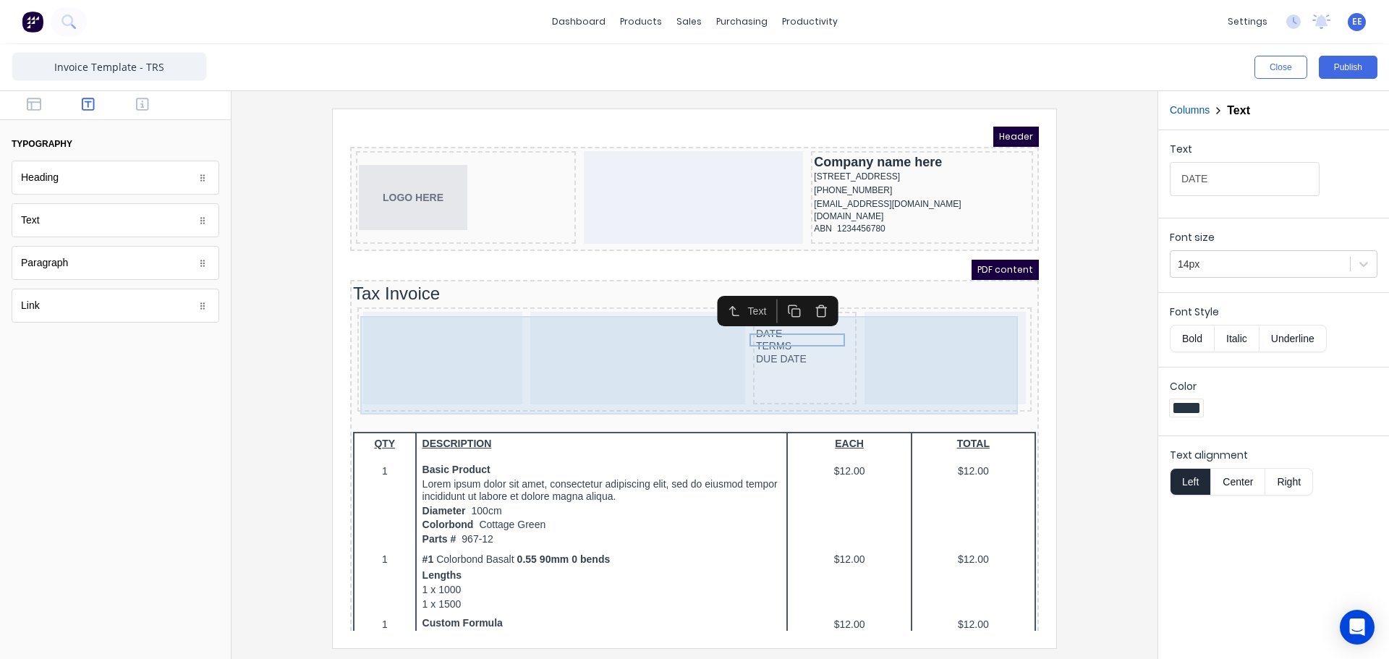
click at [805, 370] on div "INVOICE DATE TERMS DUE DATE" at bounding box center [787, 340] width 103 height 93
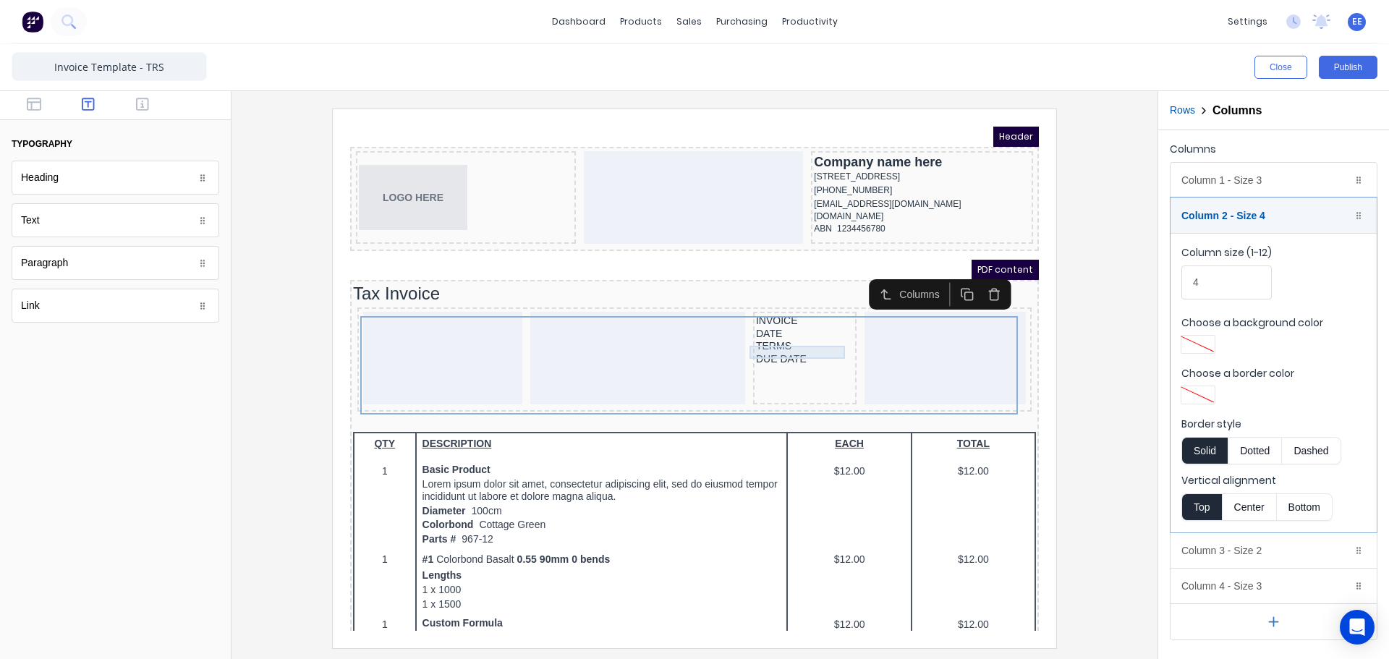
click at [781, 336] on div "TERMS" at bounding box center [788, 329] width 98 height 13
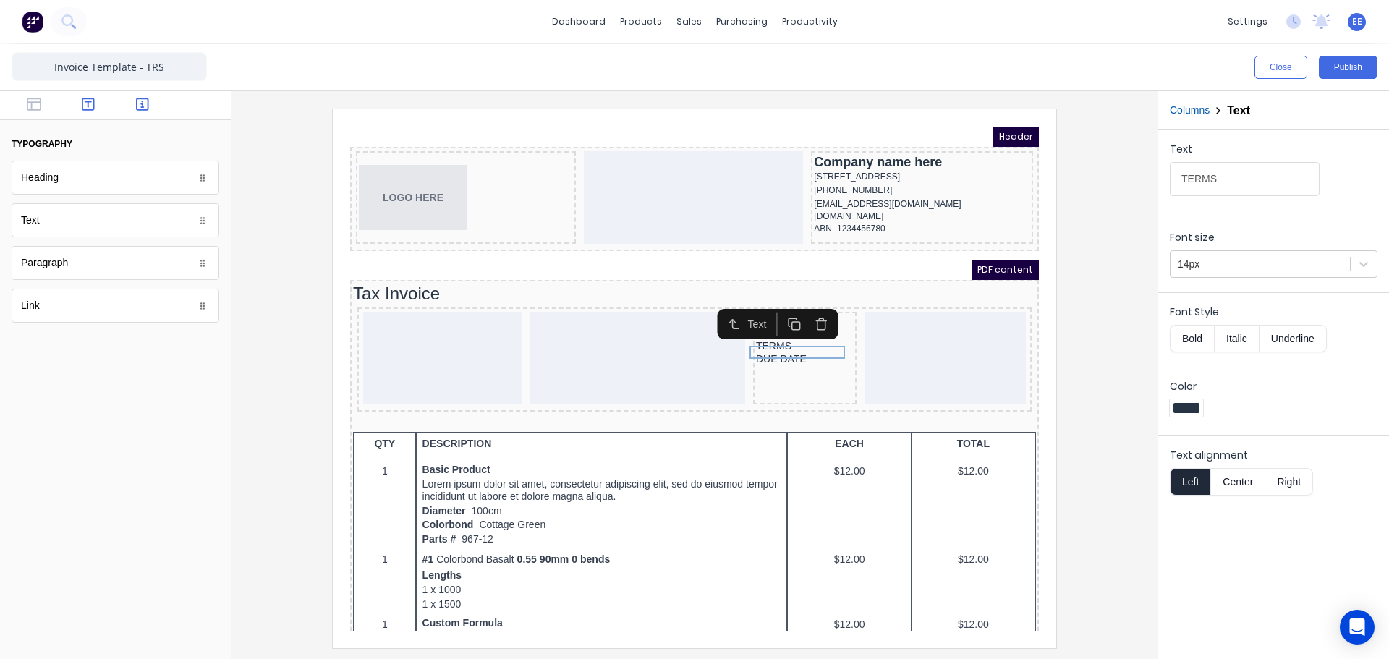
click at [138, 104] on icon "button" at bounding box center [142, 104] width 13 height 14
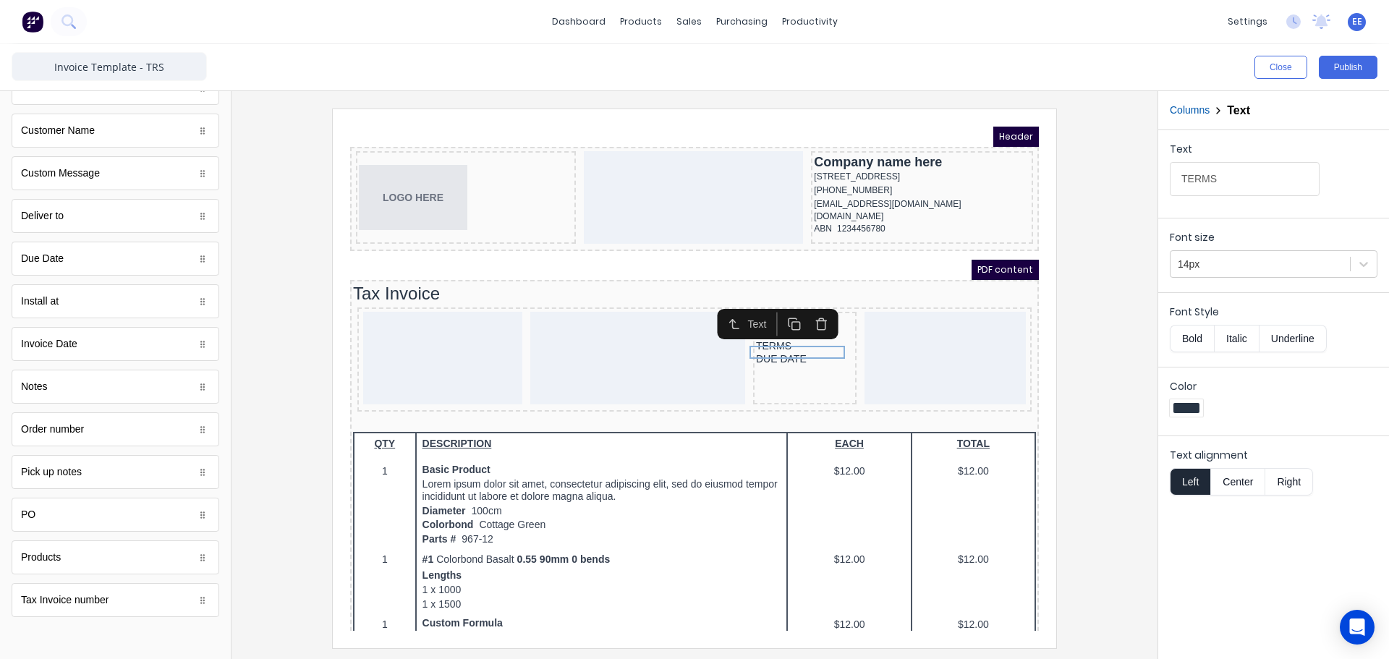
scroll to position [731, 0]
click at [799, 309] on icon "button" at bounding box center [804, 307] width 14 height 14
click at [1101, 352] on div at bounding box center [694, 378] width 903 height 539
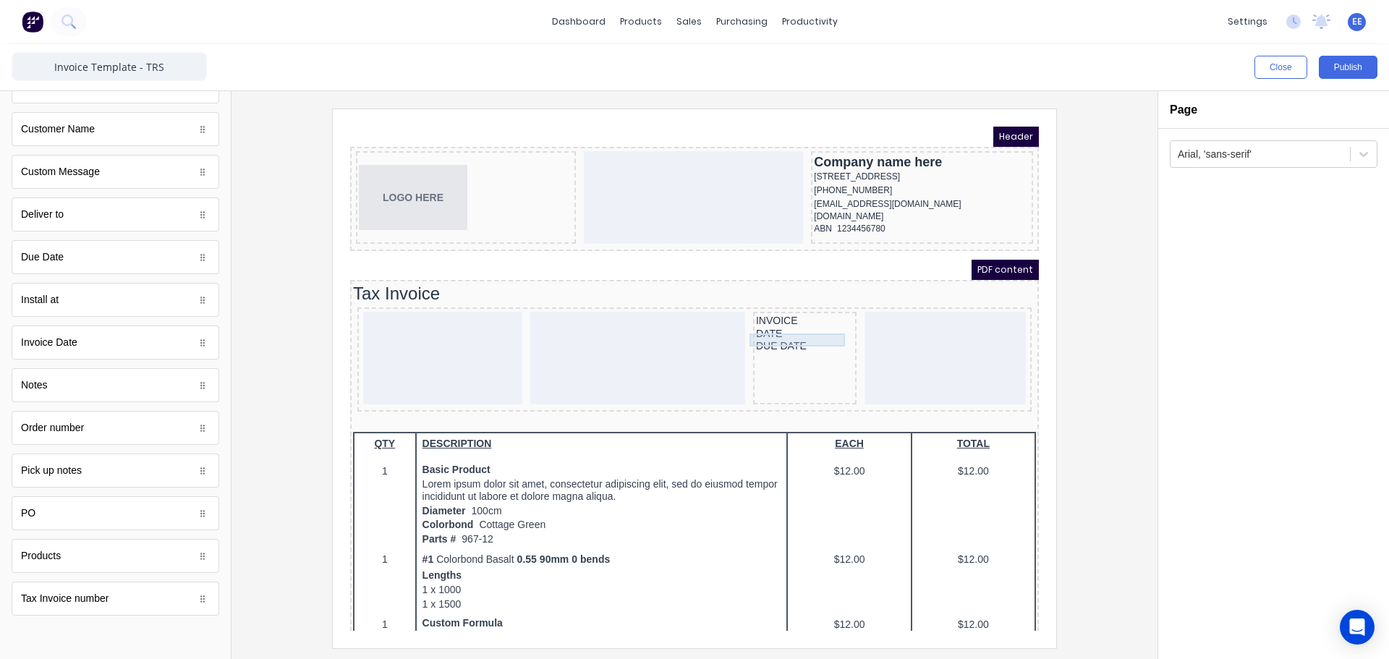
click at [797, 323] on div "DATE" at bounding box center [788, 316] width 98 height 13
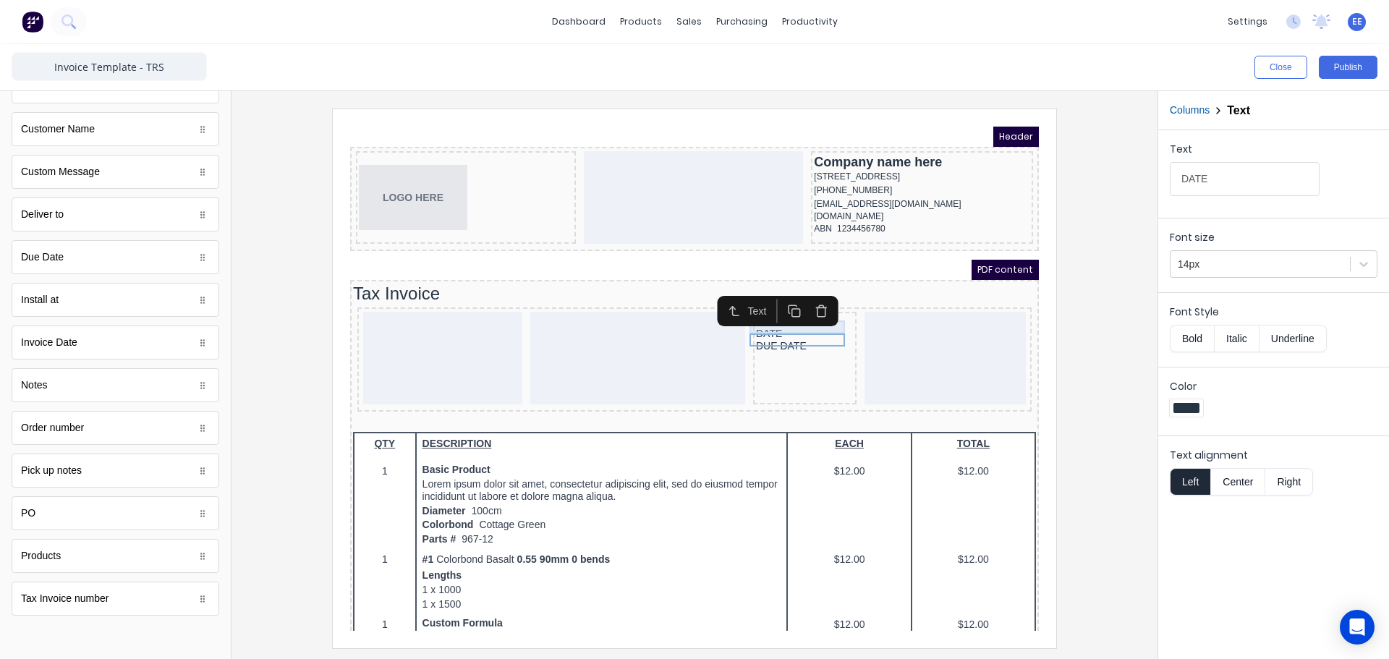
click at [786, 310] on div "INVOICE" at bounding box center [788, 303] width 98 height 13
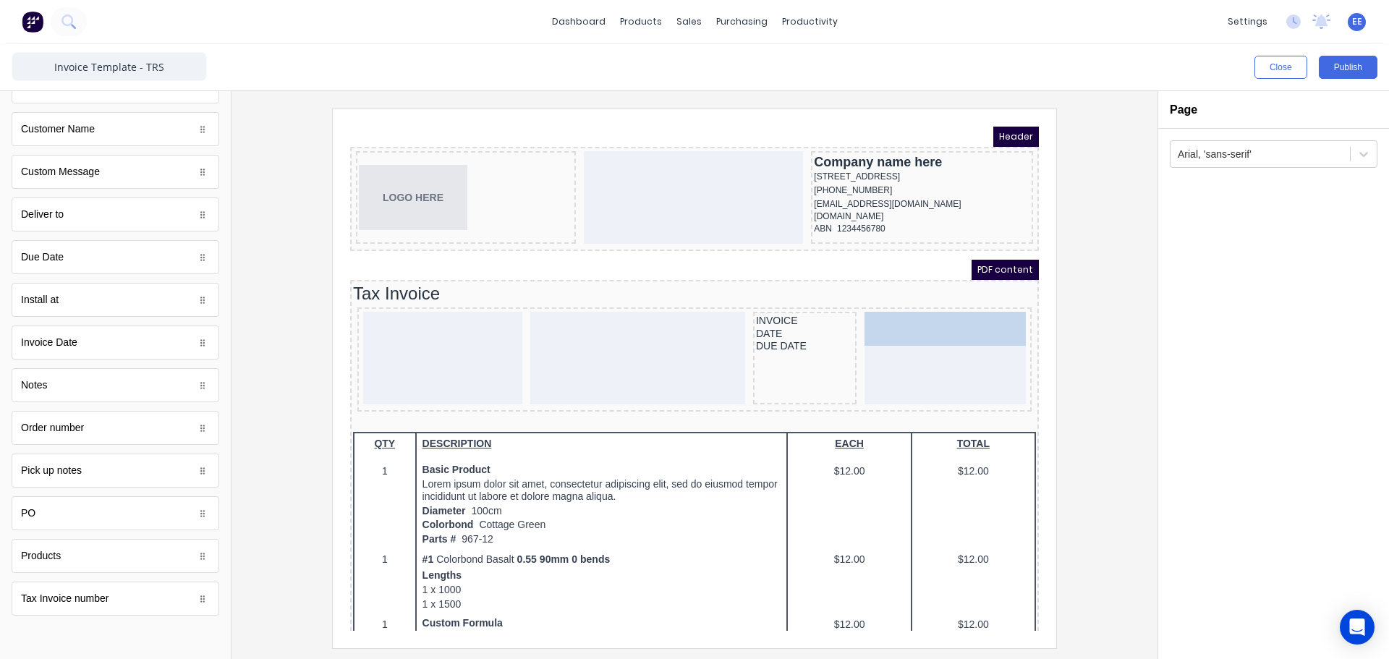
drag, startPoint x: 64, startPoint y: 601, endPoint x: 631, endPoint y: 211, distance: 687.4
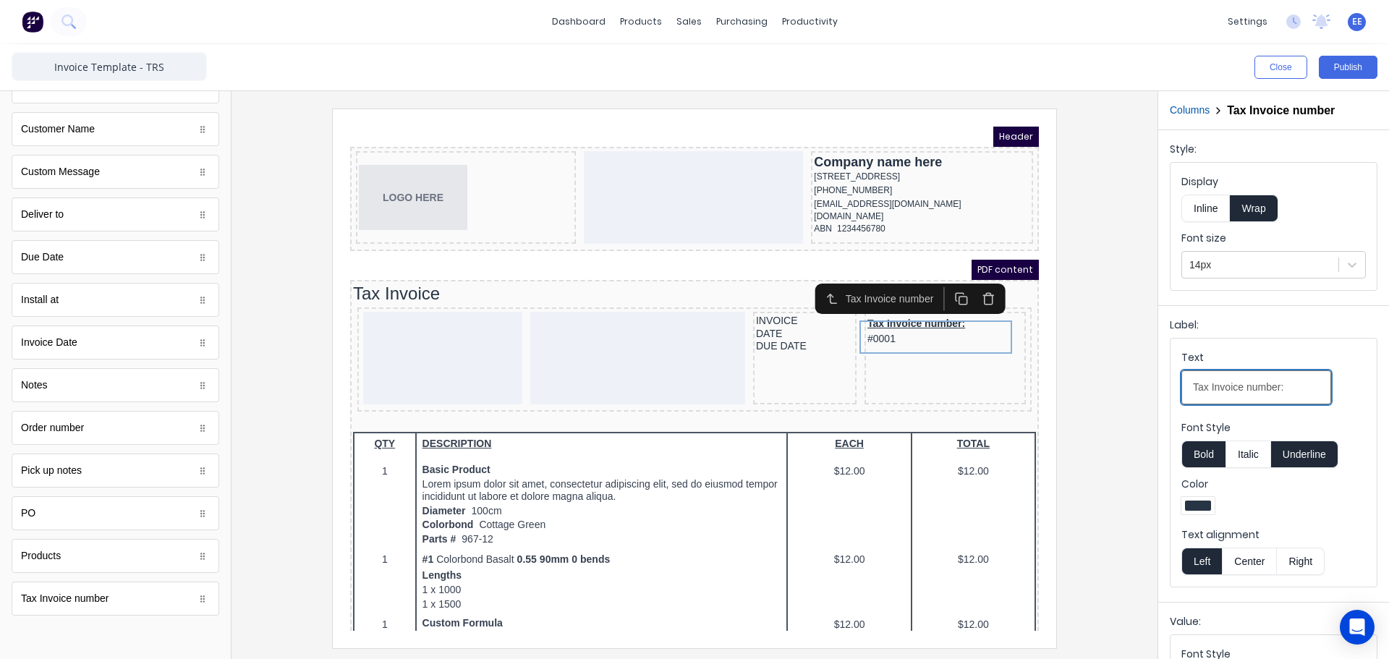
drag, startPoint x: 1302, startPoint y: 391, endPoint x: 1057, endPoint y: 396, distance: 245.3
click at [1057, 396] on div "Close Publish Components standard fields Accounting number Accounting number Ba…" at bounding box center [694, 351] width 1389 height 615
click at [1204, 506] on div at bounding box center [1198, 506] width 26 height 10
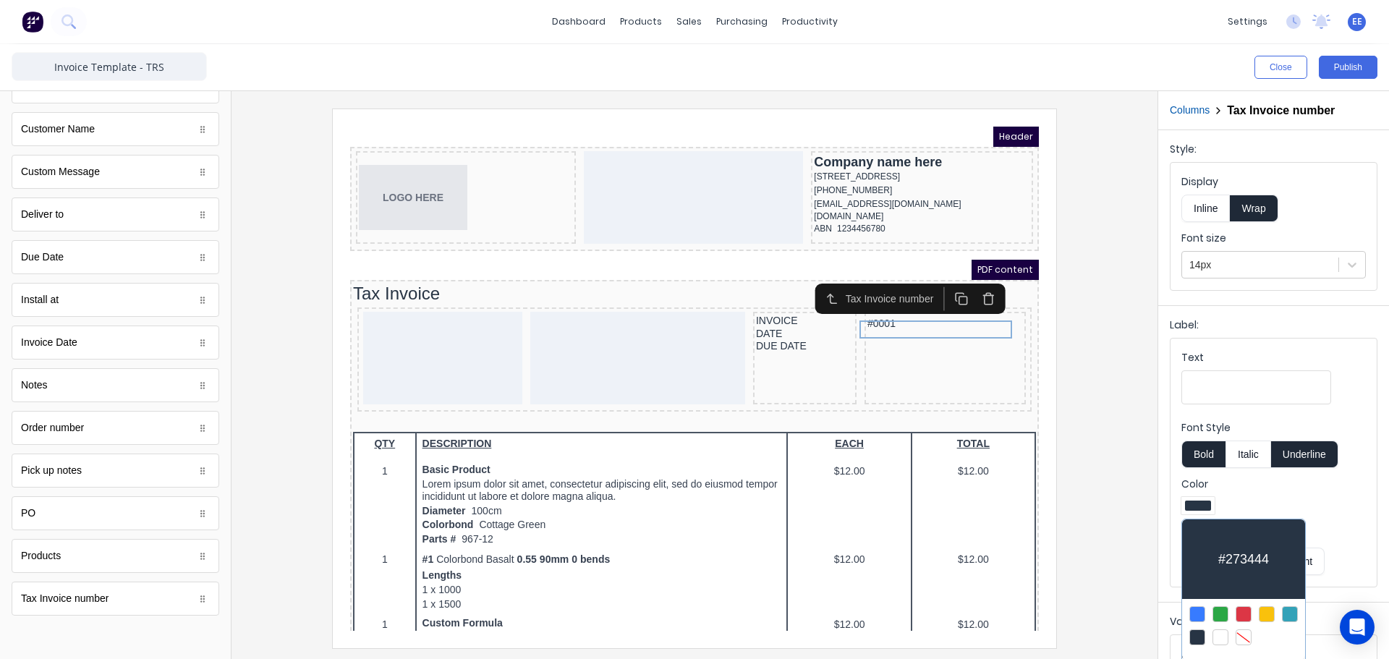
click at [1203, 506] on div at bounding box center [694, 329] width 1389 height 659
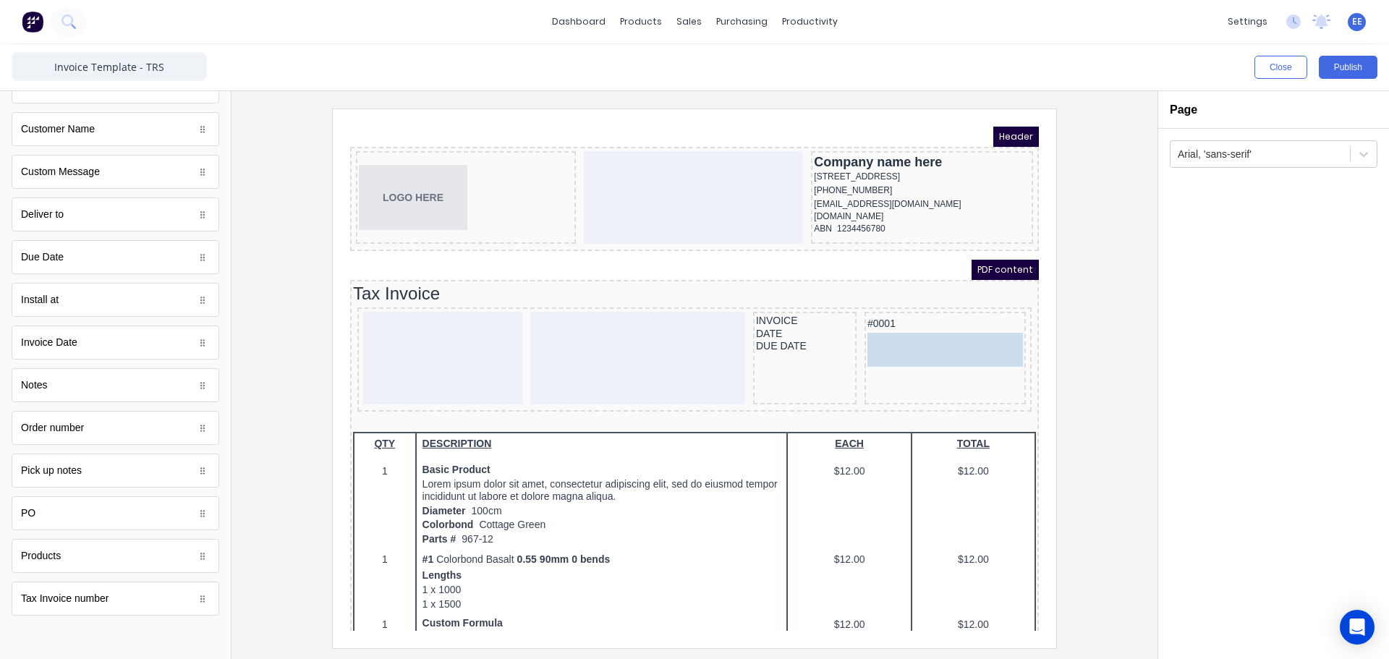
drag, startPoint x: 53, startPoint y: 353, endPoint x: 953, endPoint y: 357, distance: 900.1
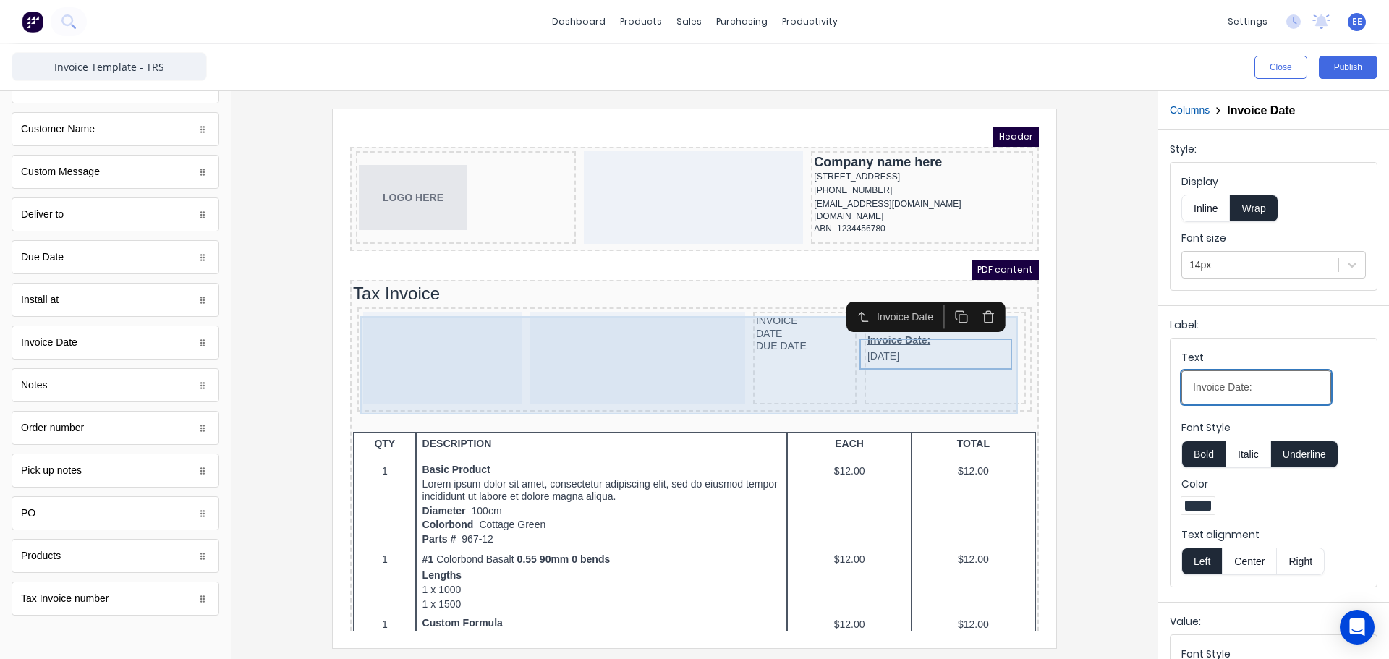
drag, startPoint x: 1593, startPoint y: 500, endPoint x: 983, endPoint y: 378, distance: 621.9
click at [932, 370] on div "#0001 29/10/2024" at bounding box center [927, 340] width 161 height 93
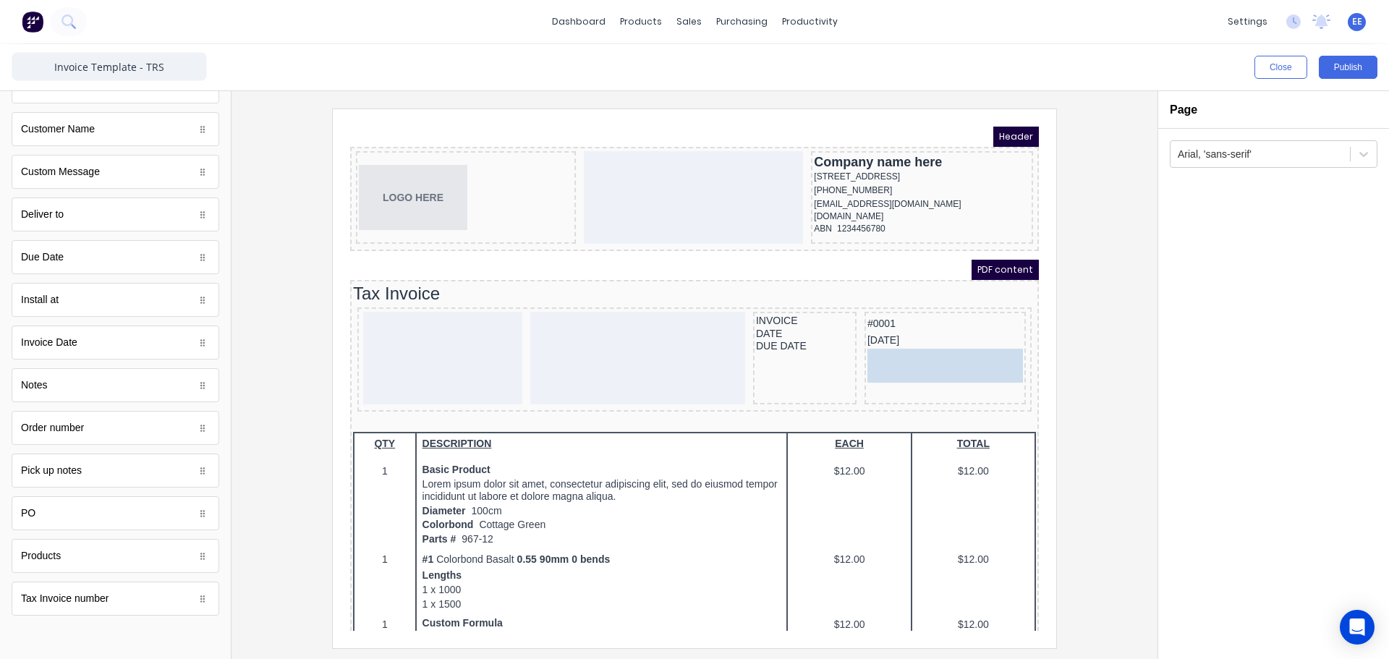
drag, startPoint x: 72, startPoint y: 260, endPoint x: 601, endPoint y: 235, distance: 529.5
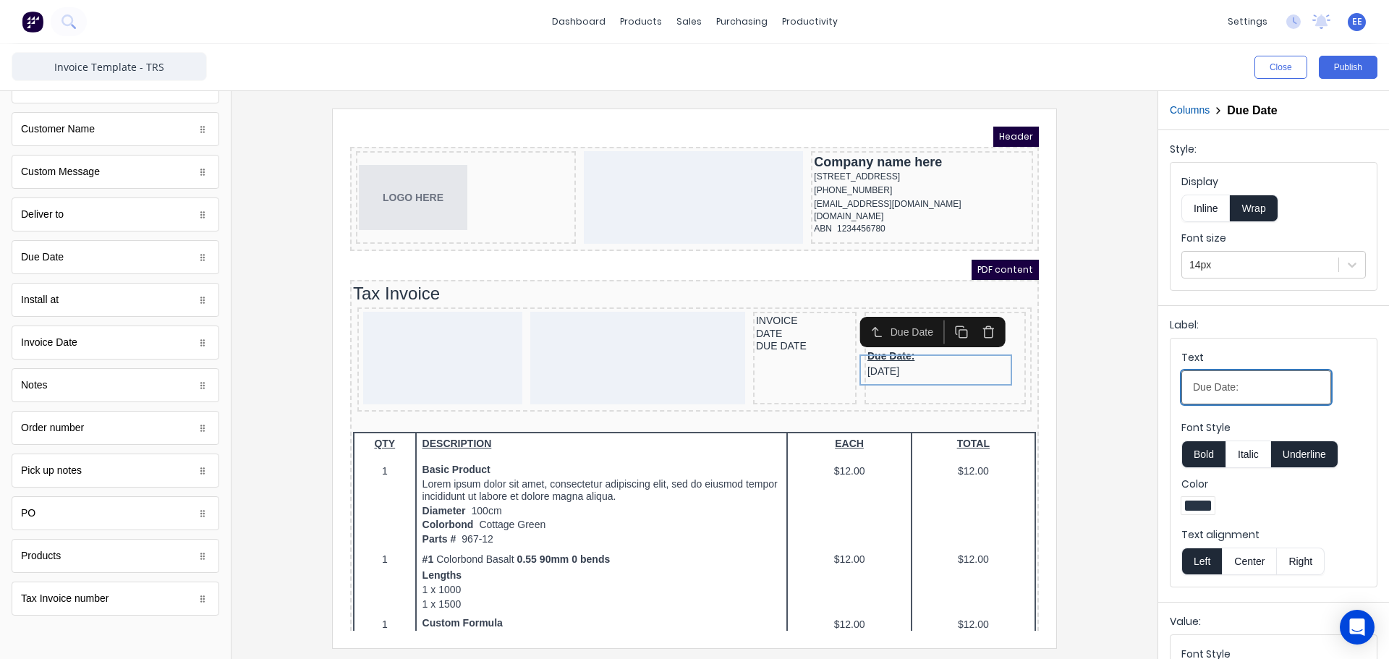
drag, startPoint x: 1263, startPoint y: 392, endPoint x: 1154, endPoint y: 391, distance: 109.3
click at [1155, 393] on div "Close Publish Components standard fields Accounting number Accounting number Ba…" at bounding box center [694, 351] width 1389 height 615
click at [1090, 373] on div at bounding box center [694, 378] width 903 height 539
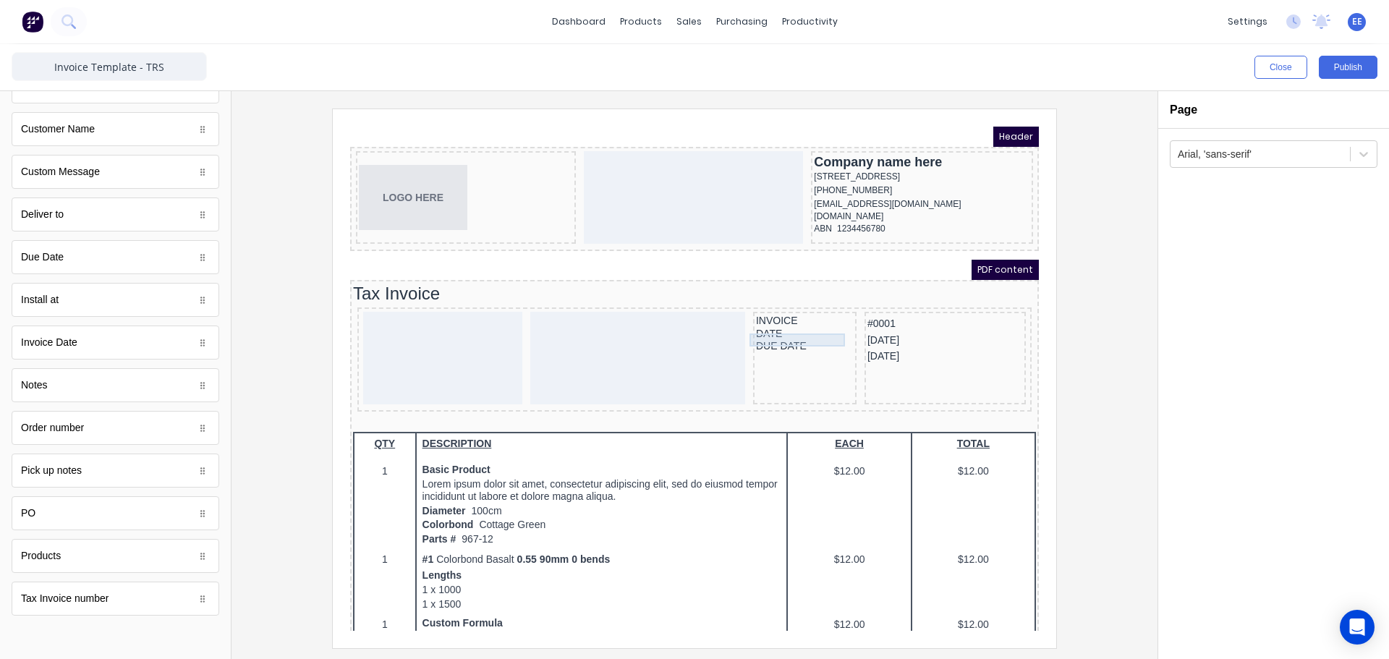
click at [771, 322] on div "DATE" at bounding box center [788, 316] width 98 height 13
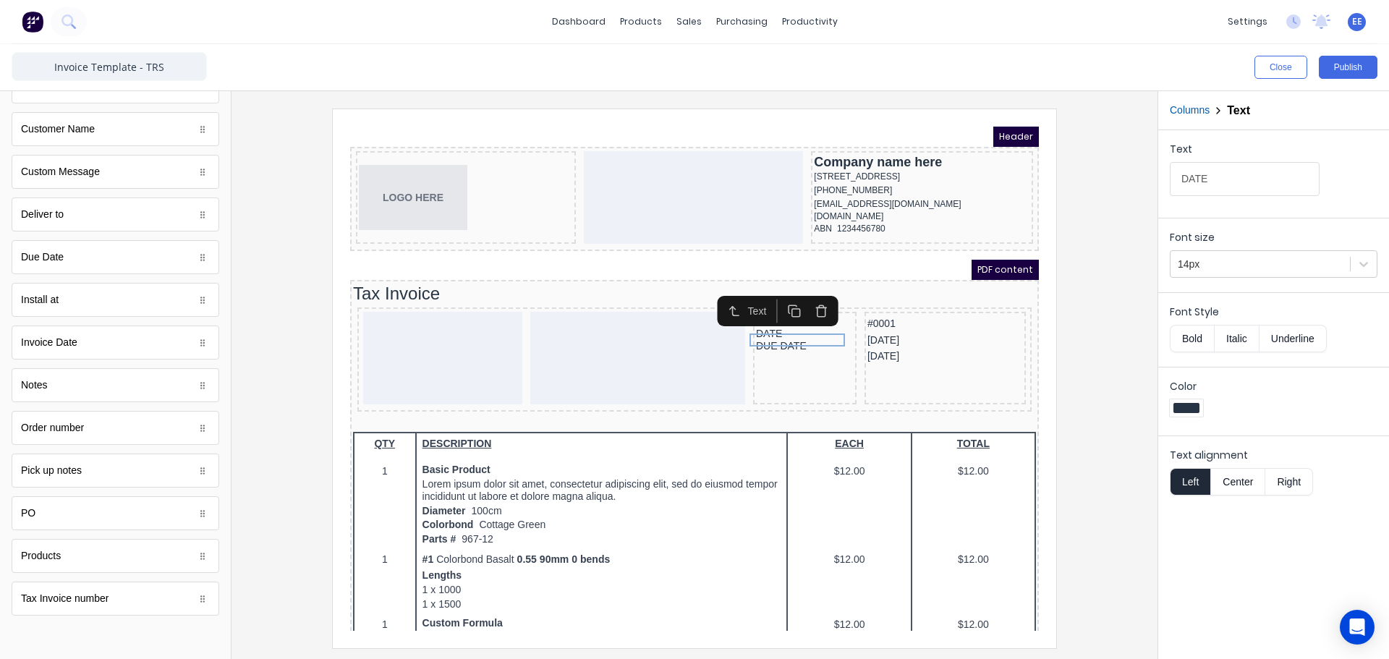
click at [781, 308] on div "Text" at bounding box center [760, 294] width 121 height 30
click at [779, 310] on div "INVOICE" at bounding box center [788, 303] width 98 height 13
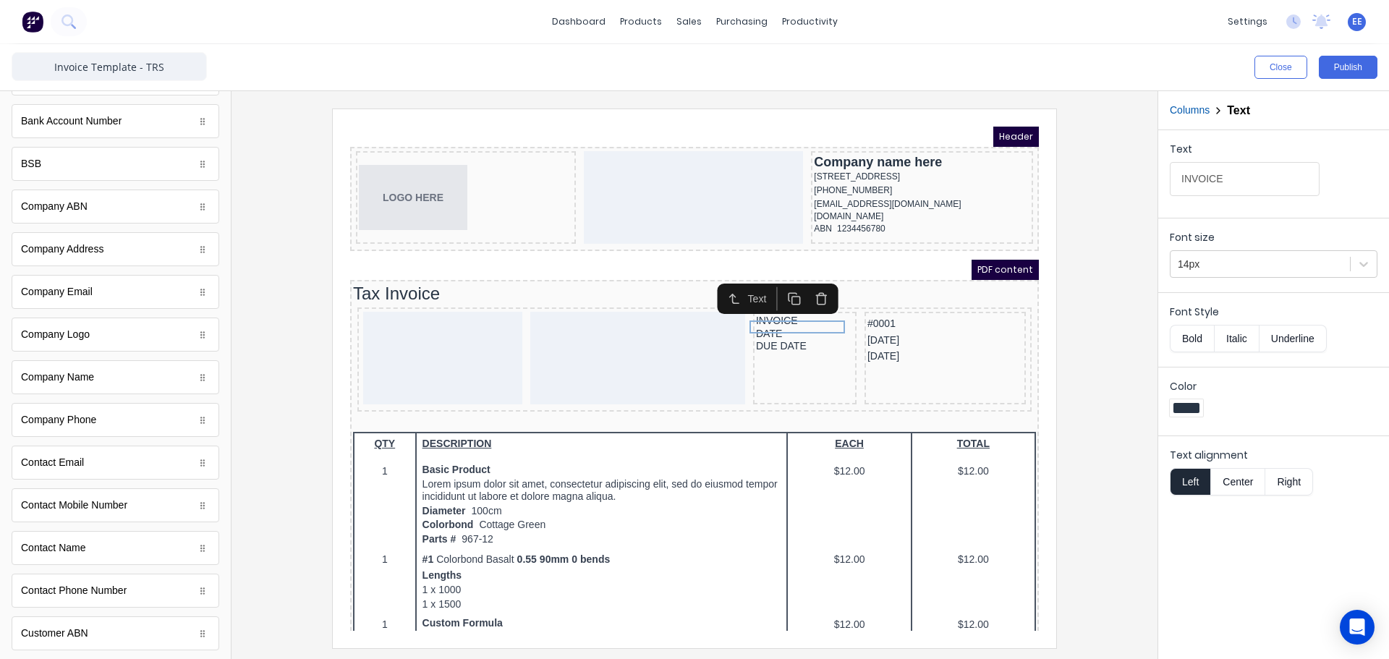
scroll to position [0, 0]
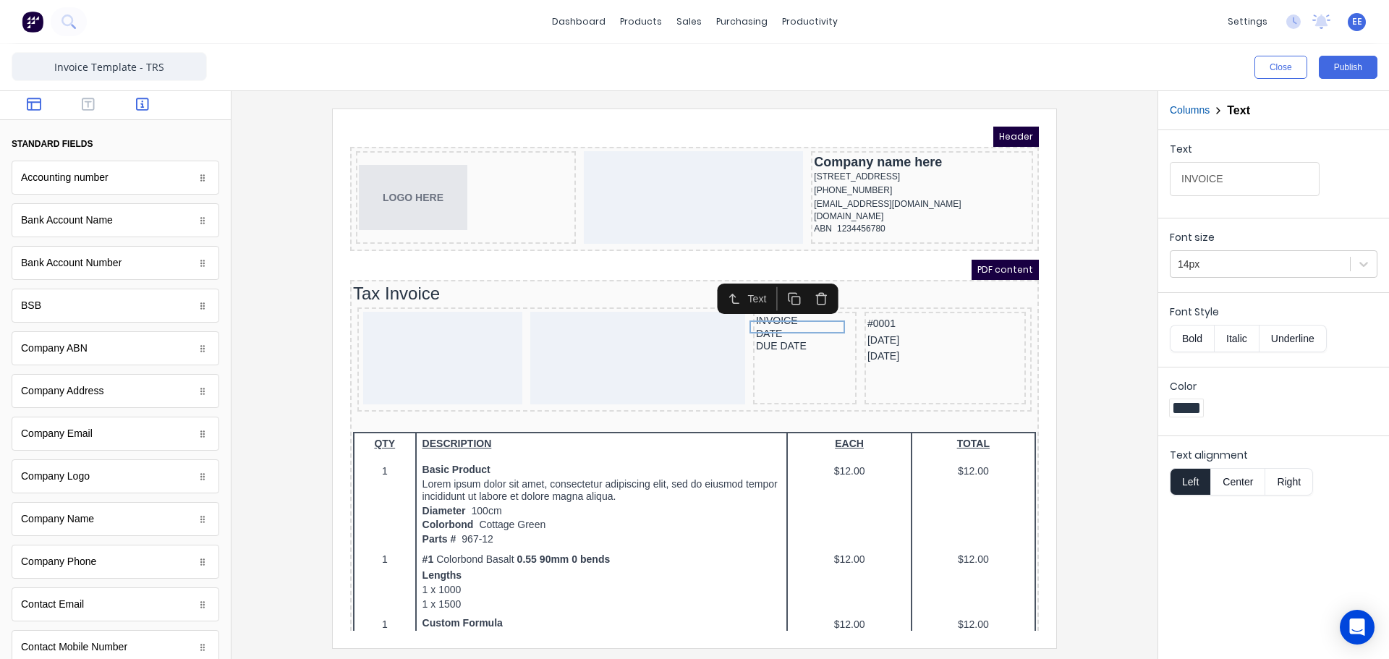
click at [38, 106] on icon "button" at bounding box center [34, 104] width 14 height 14
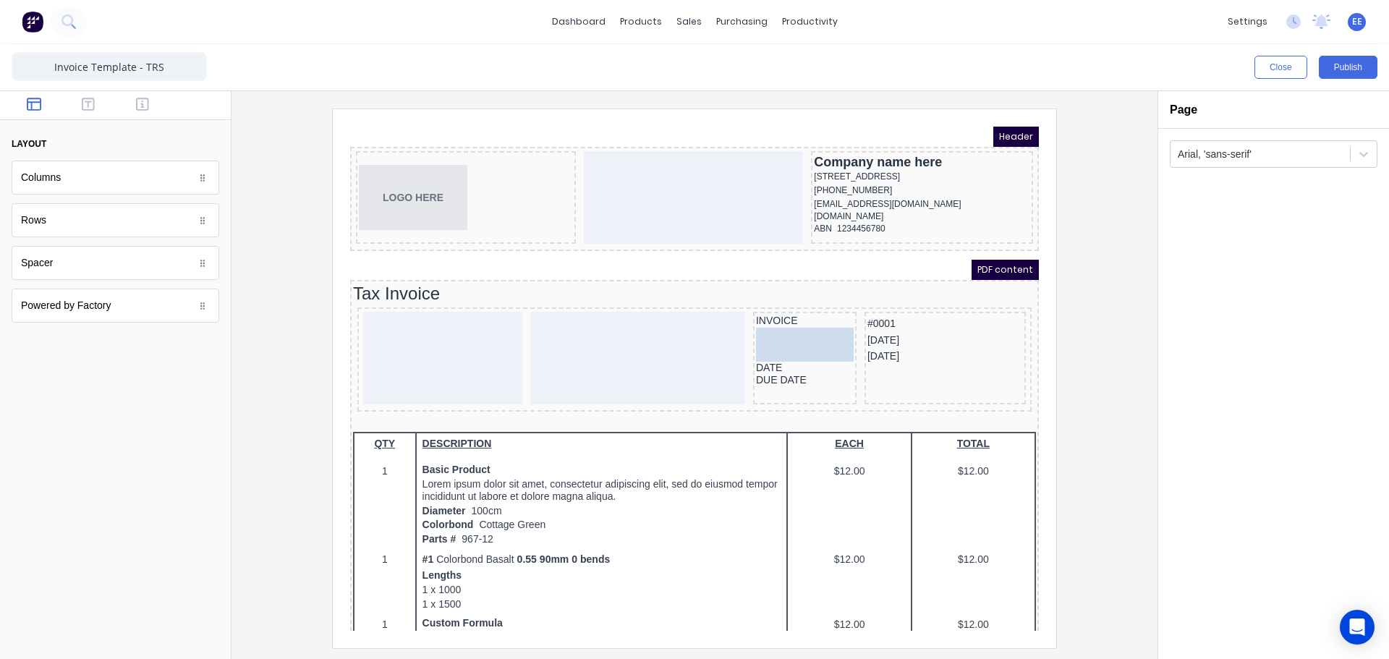
drag, startPoint x: 41, startPoint y: 268, endPoint x: 765, endPoint y: 342, distance: 728.1
click at [146, 100] on icon "button" at bounding box center [142, 104] width 13 height 14
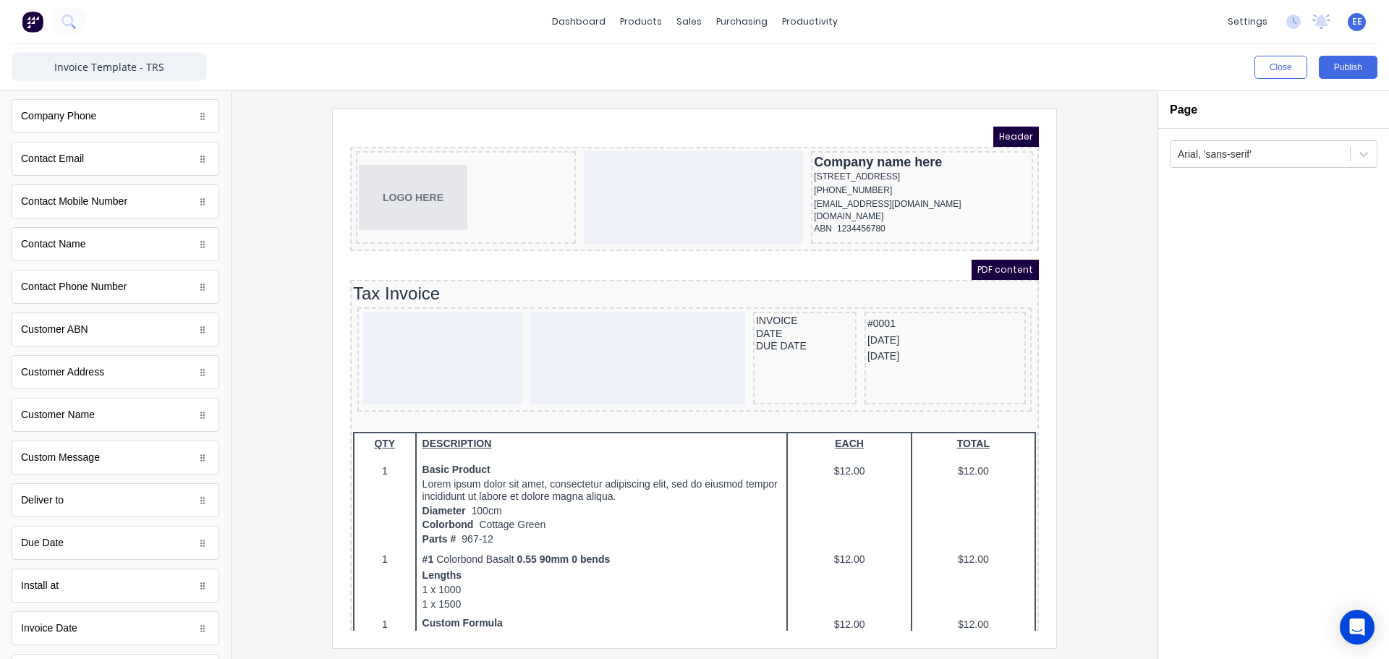
scroll to position [731, 0]
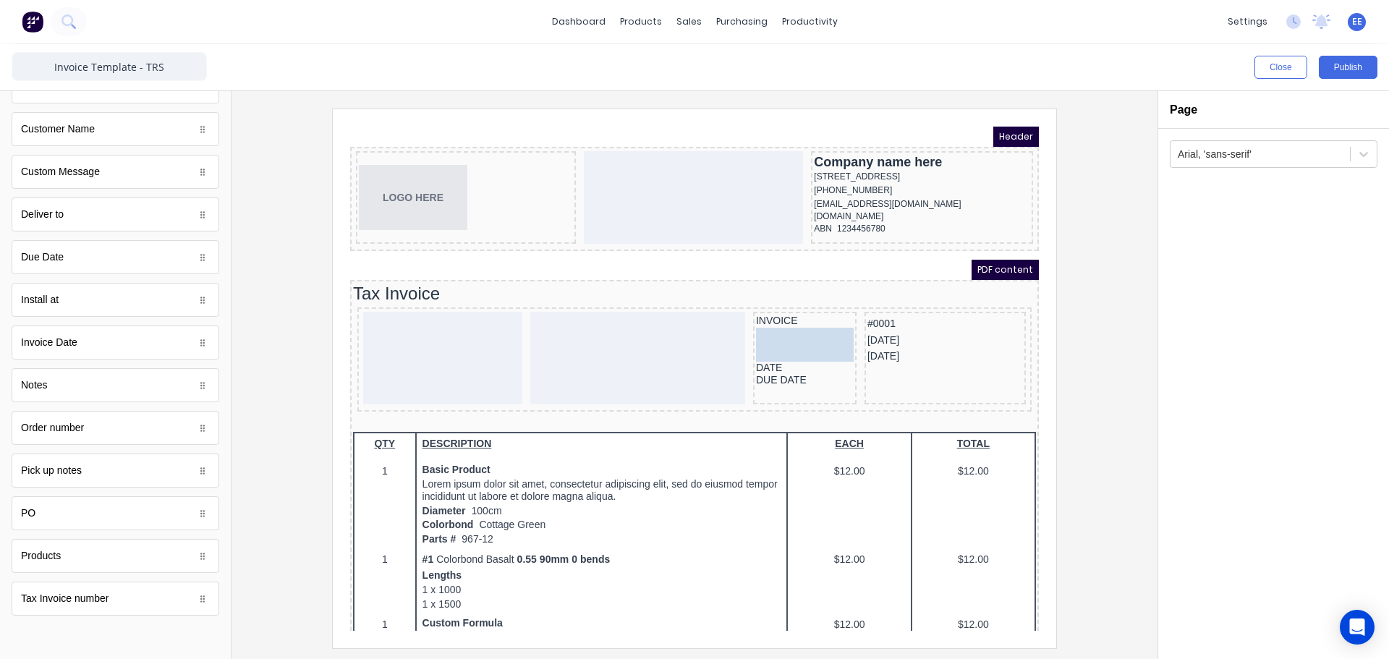
drag, startPoint x: 62, startPoint y: 614, endPoint x: 444, endPoint y: 216, distance: 552.2
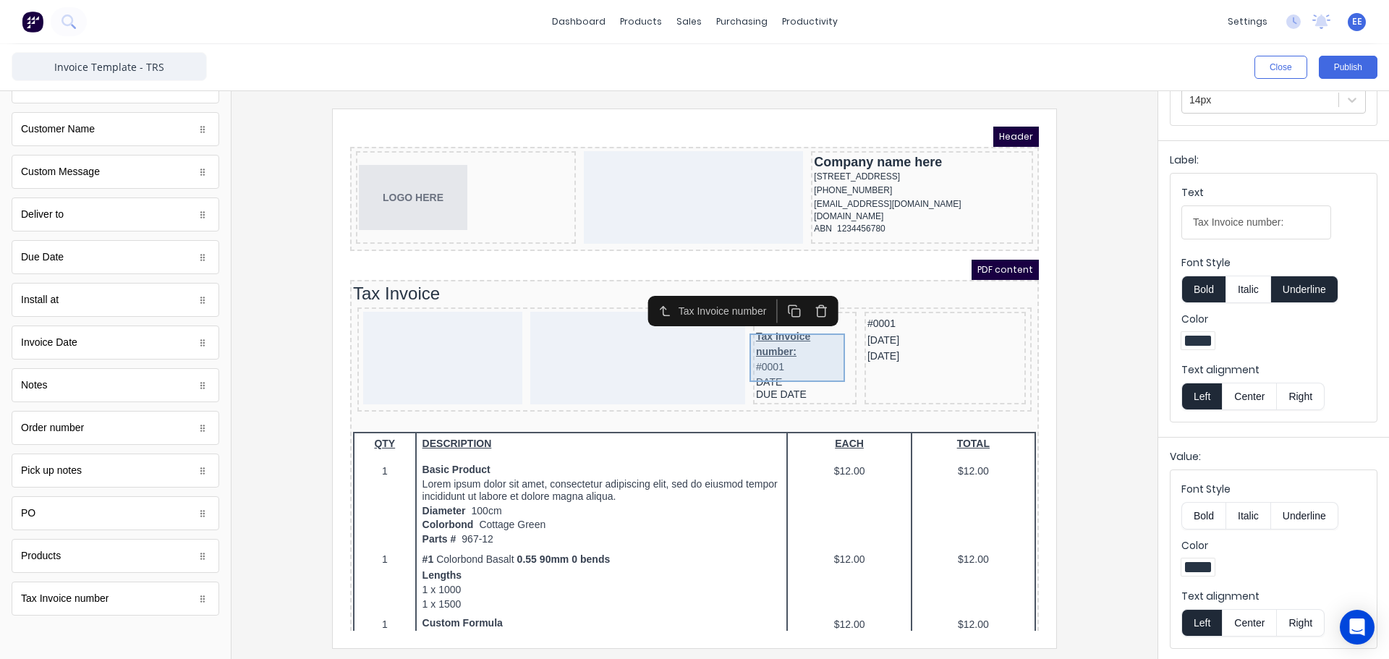
scroll to position [0, 0]
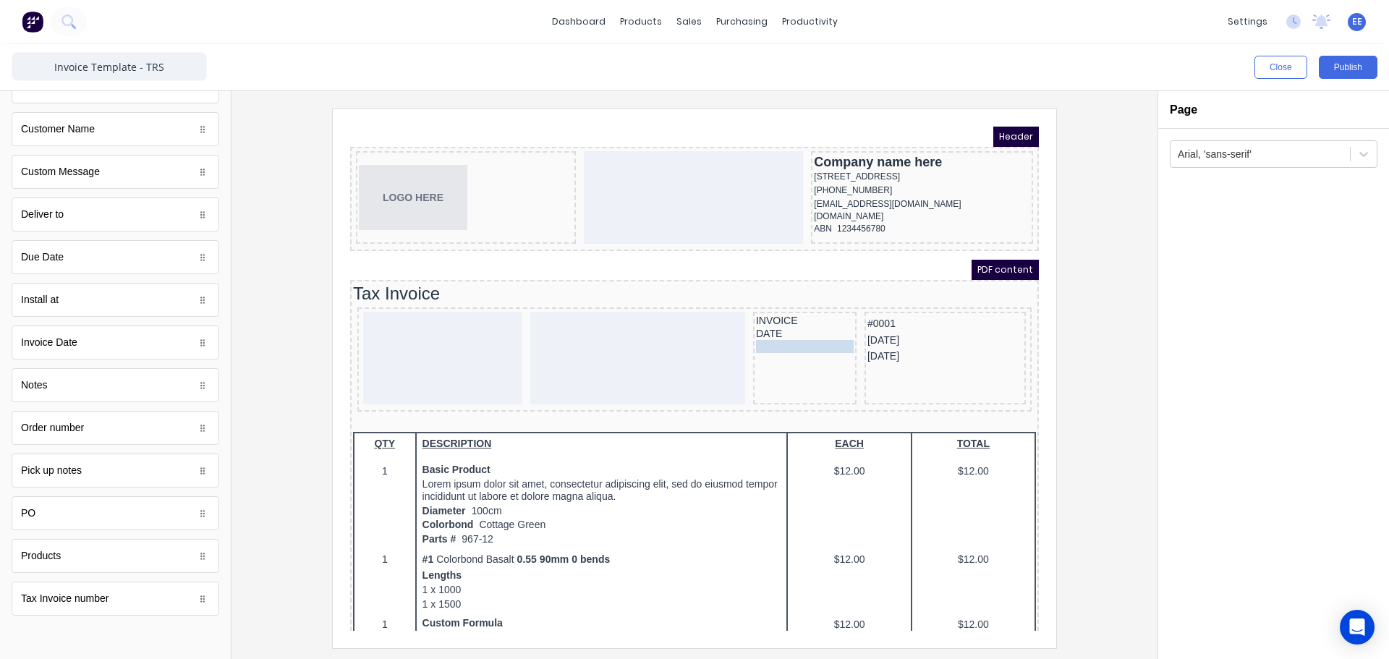
drag, startPoint x: 760, startPoint y: 333, endPoint x: 760, endPoint y: 345, distance: 12.3
click at [760, 345] on body "Header LOGO HERE Company name here 234 Beach Road Gold Coast, Queensland, Austr…" at bounding box center [677, 361] width 689 height 504
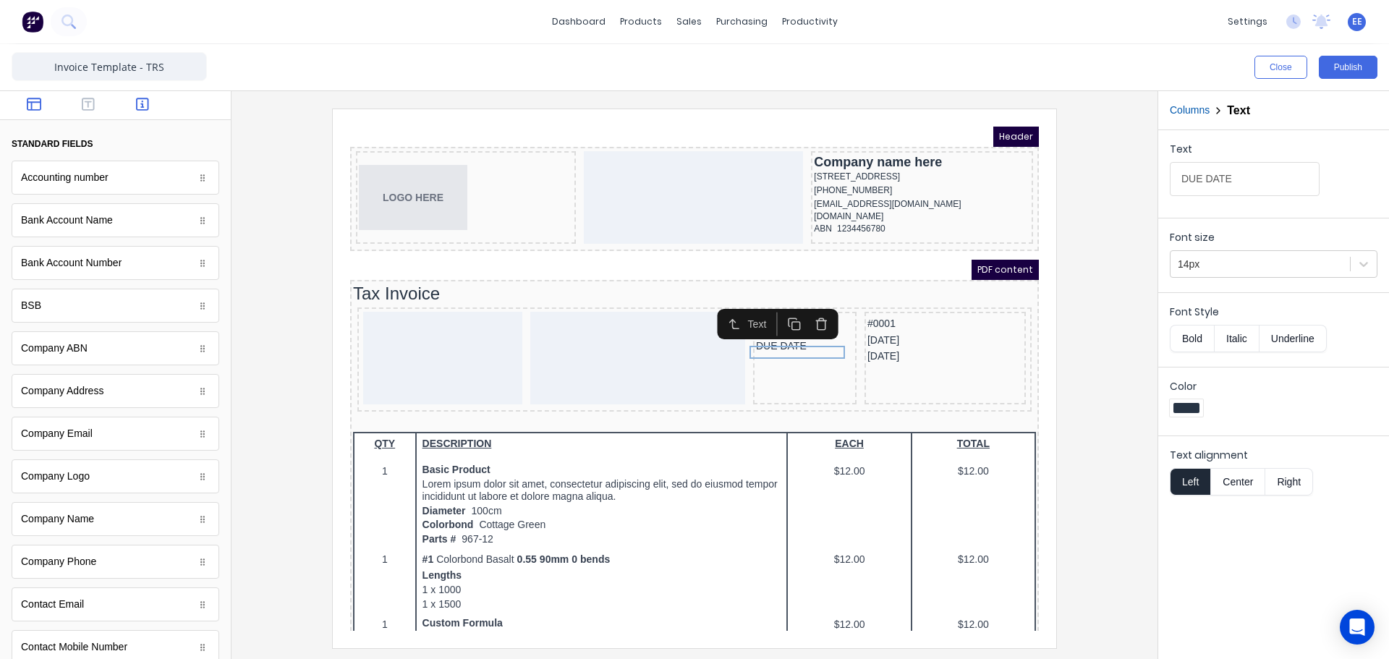
click at [30, 101] on icon "button" at bounding box center [34, 104] width 14 height 14
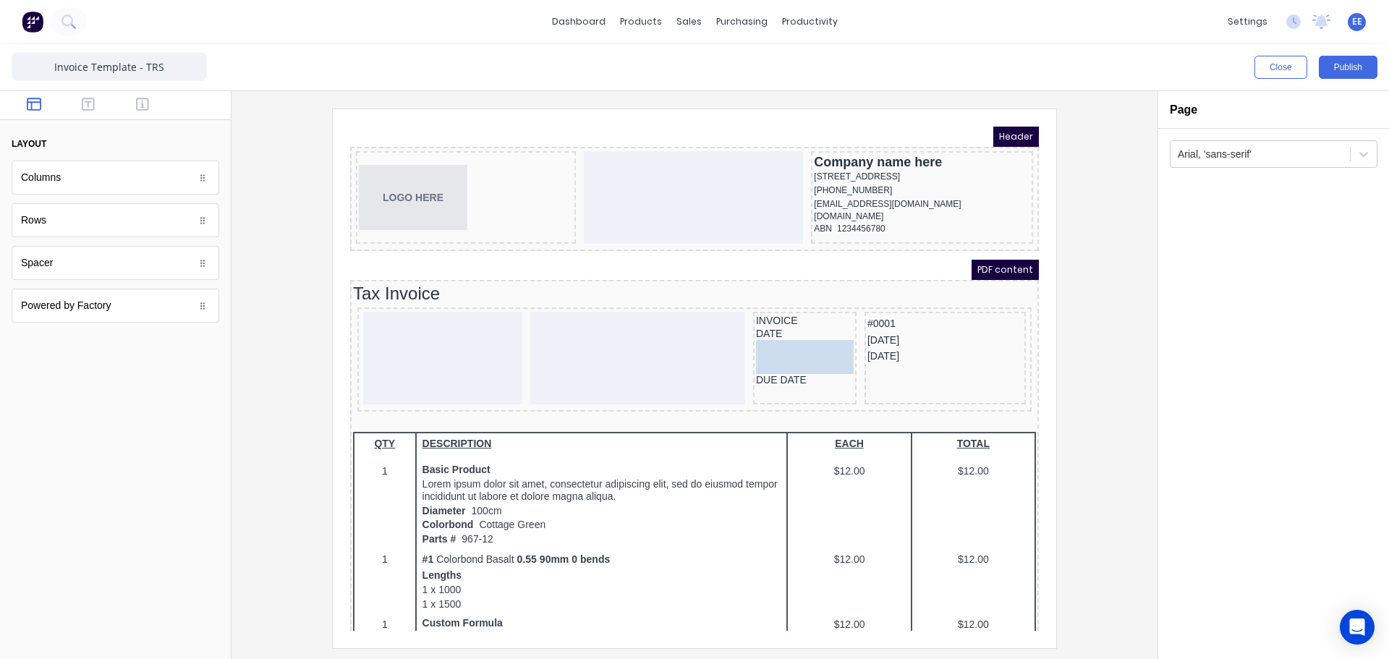
drag, startPoint x: 24, startPoint y: 263, endPoint x: 774, endPoint y: 349, distance: 755.3
drag, startPoint x: 107, startPoint y: 269, endPoint x: 428, endPoint y: 213, distance: 326.0
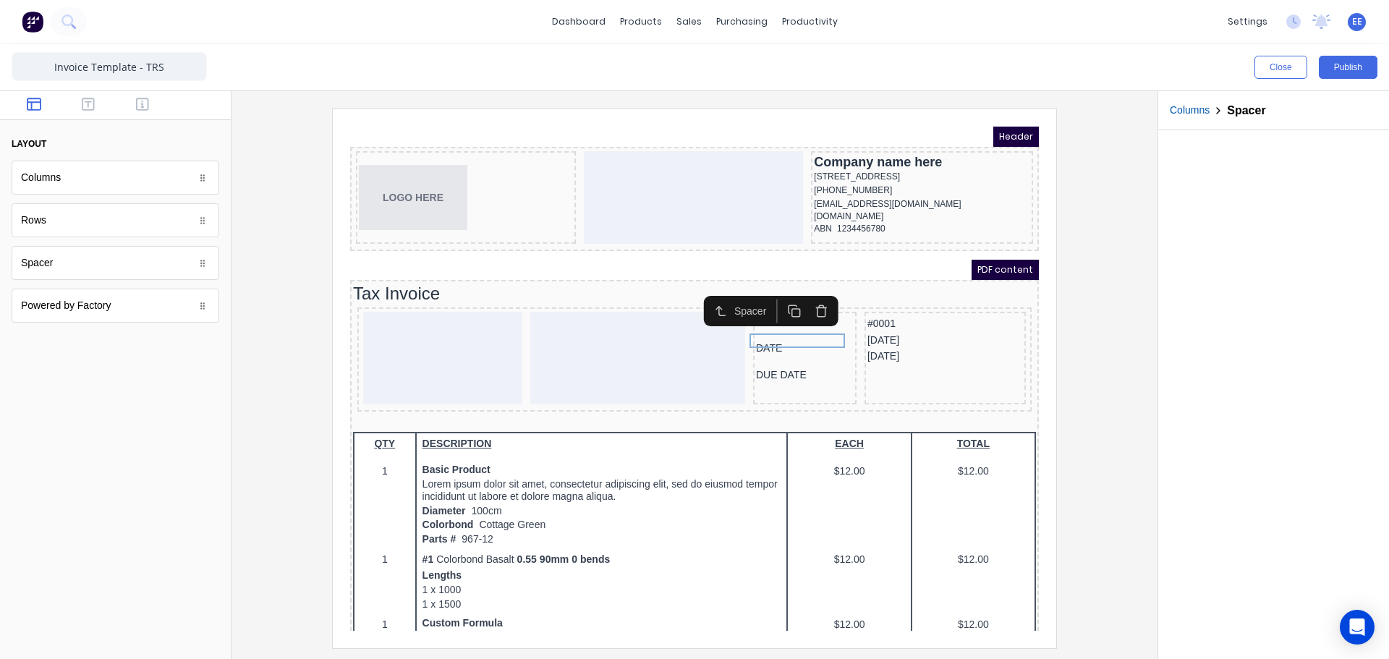
click at [784, 296] on icon "button" at bounding box center [778, 294] width 14 height 14
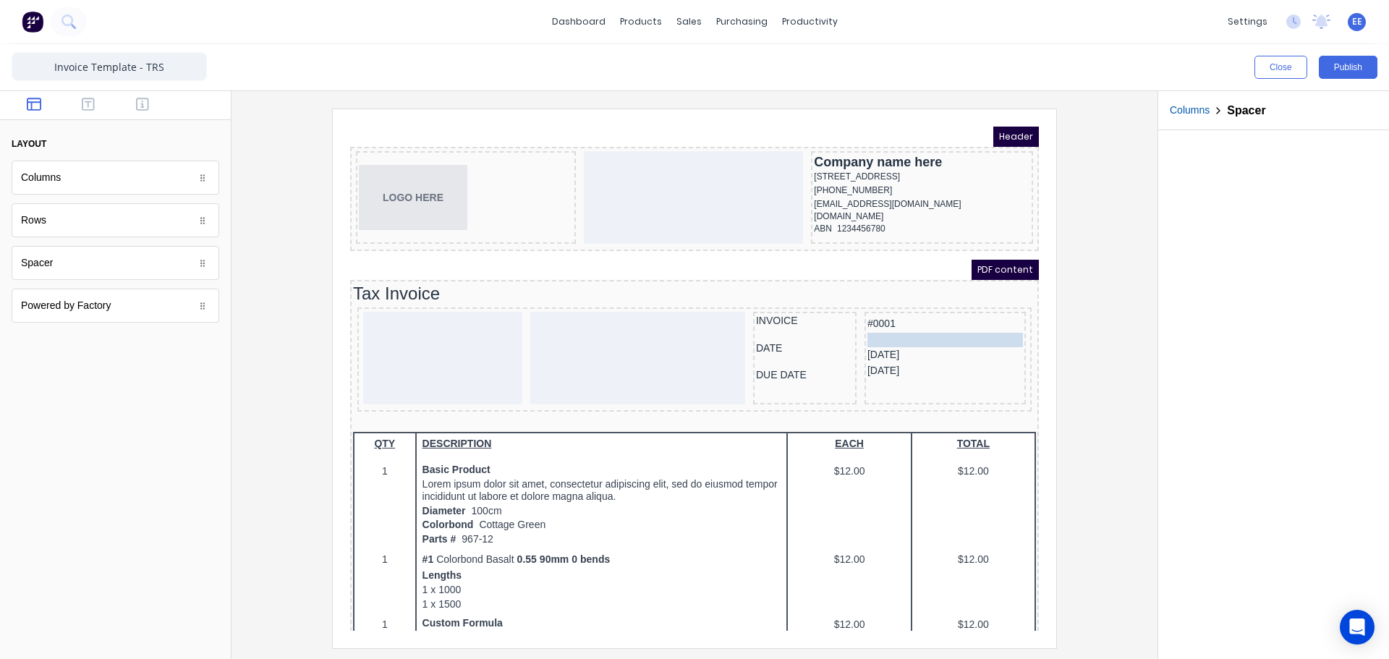
drag, startPoint x: 783, startPoint y: 339, endPoint x: 902, endPoint y: 319, distance: 120.4
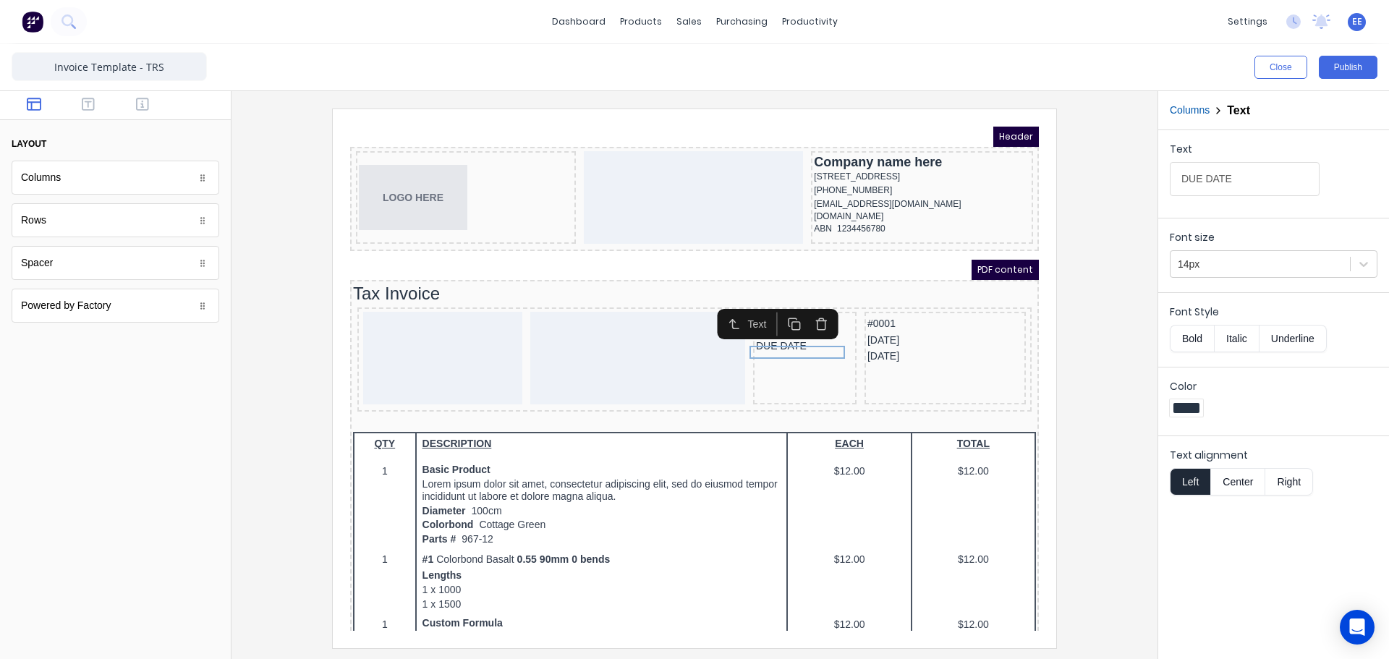
click at [1098, 378] on div at bounding box center [694, 378] width 903 height 539
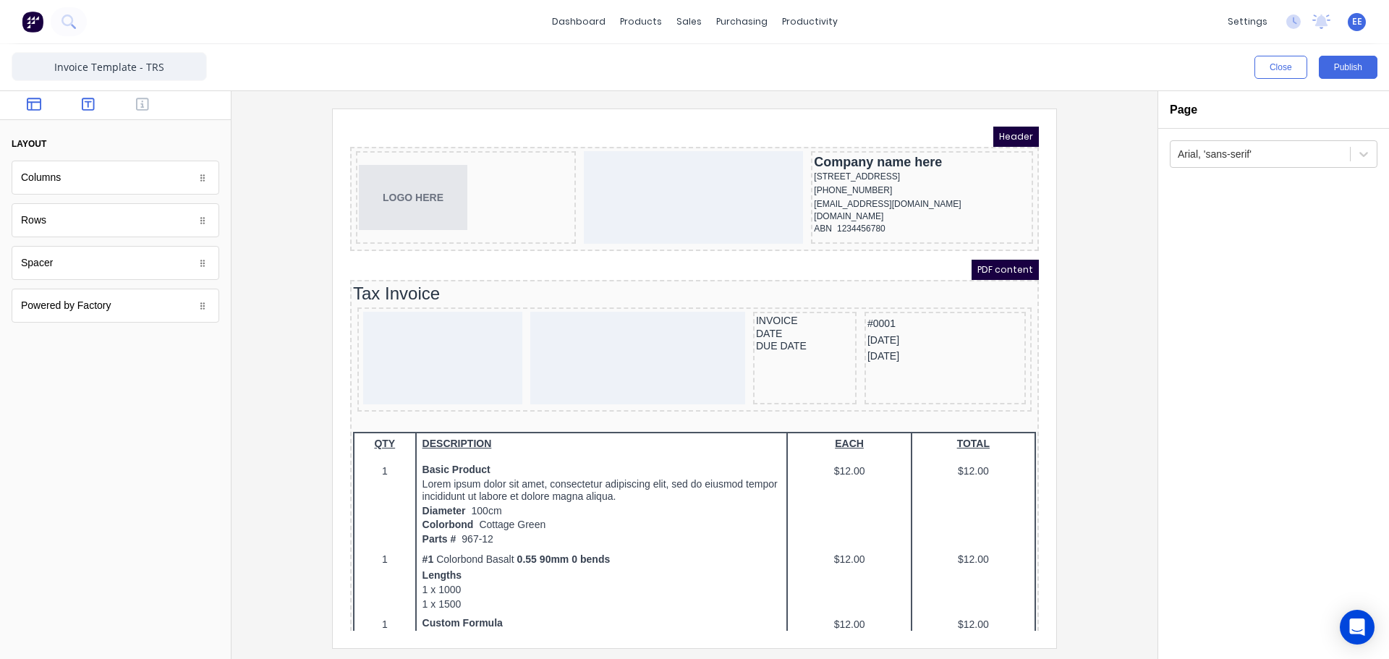
click at [93, 103] on icon "button" at bounding box center [88, 104] width 13 height 14
drag, startPoint x: 41, startPoint y: 226, endPoint x: 407, endPoint y: 342, distance: 384.0
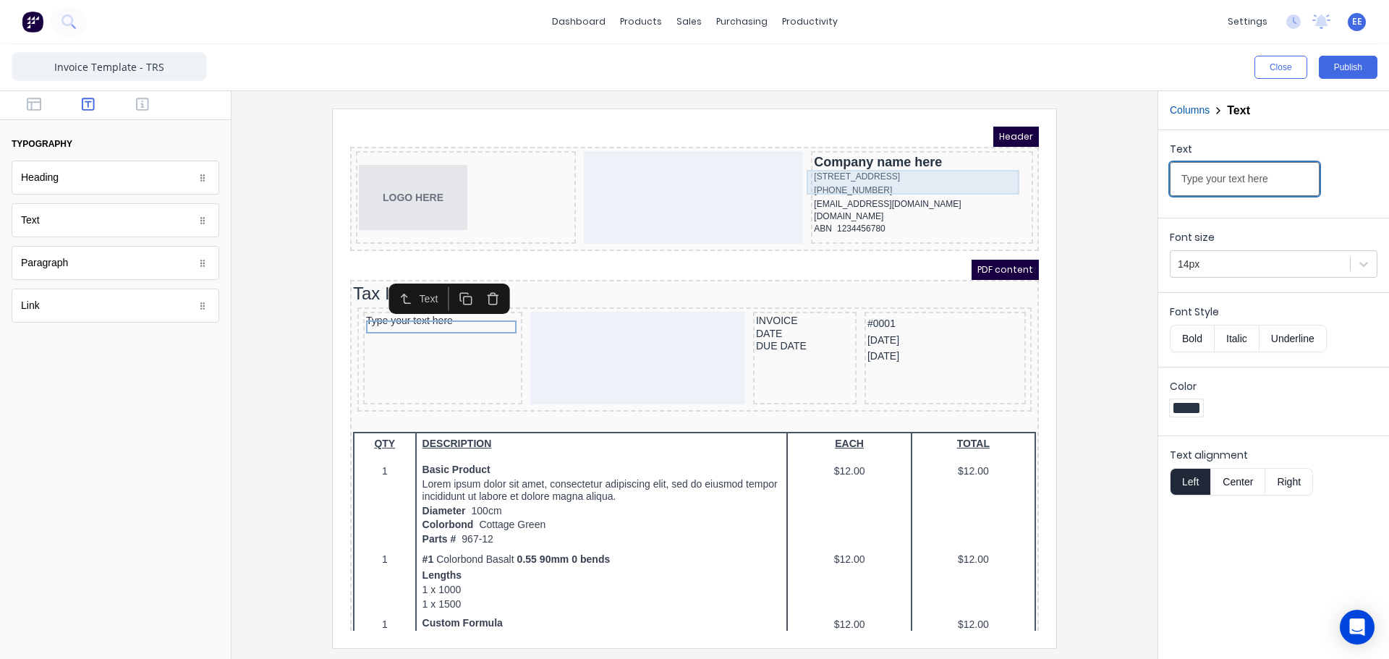
drag, startPoint x: 1603, startPoint y: 292, endPoint x: 946, endPoint y: 158, distance: 669.9
paste input "INVOICE TO"
type input "INVOICE TO"
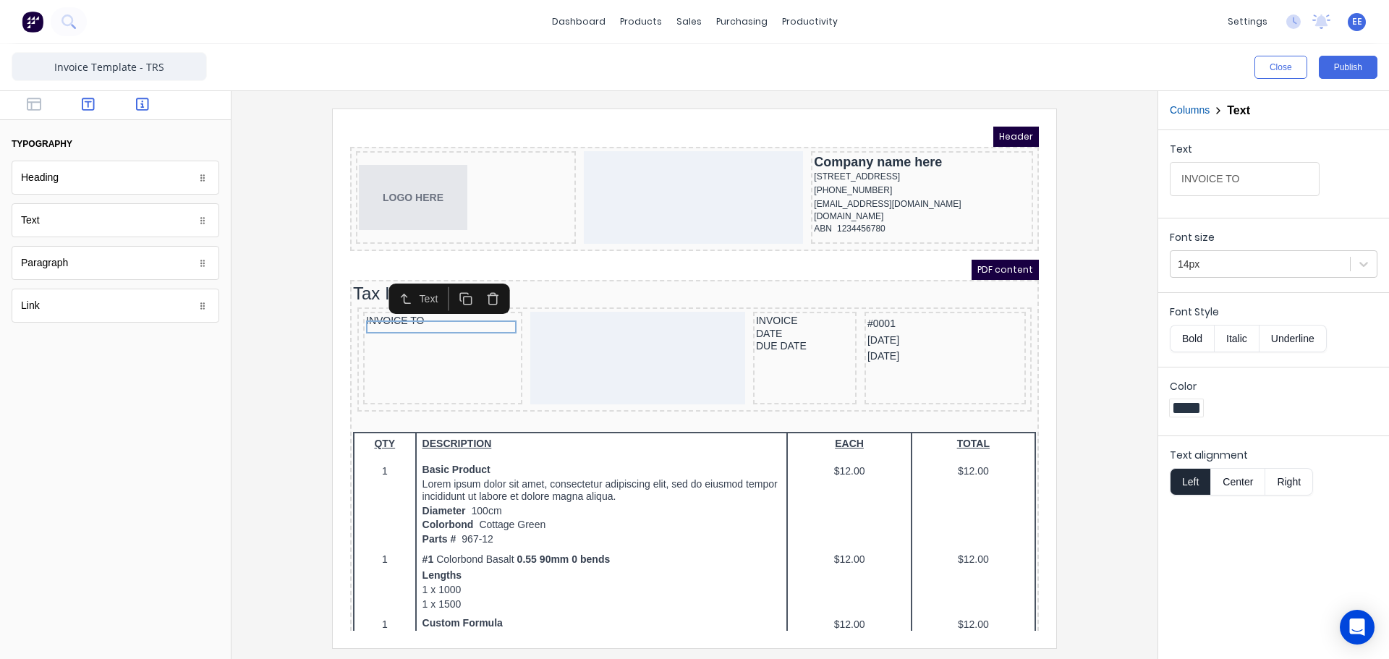
click at [145, 110] on icon "button" at bounding box center [142, 104] width 13 height 13
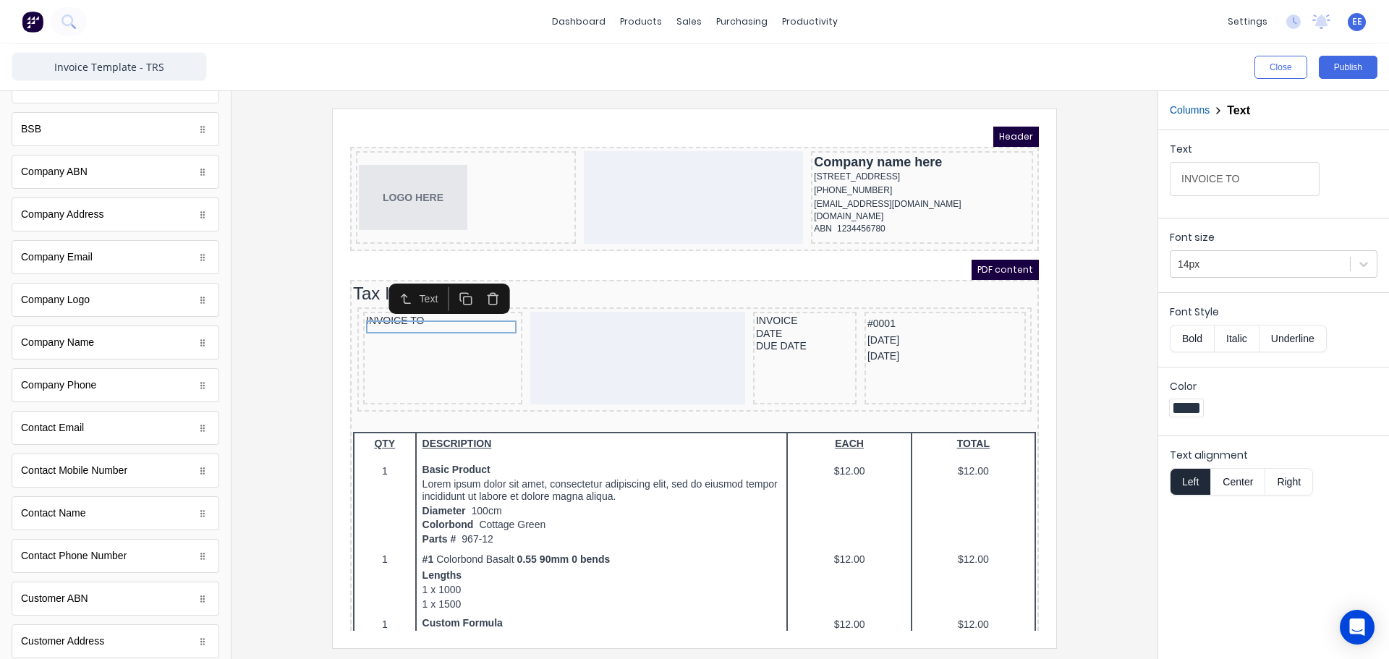
scroll to position [217, 0]
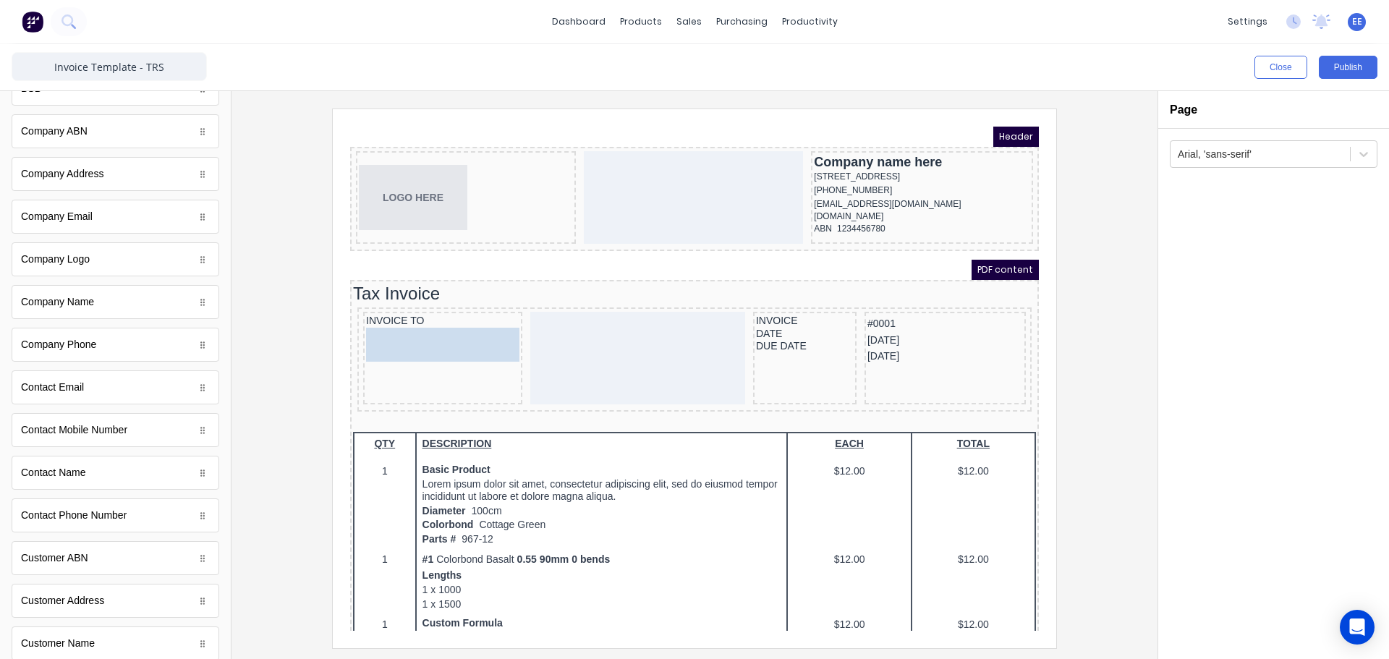
drag, startPoint x: 63, startPoint y: 650, endPoint x: 462, endPoint y: 341, distance: 505.4
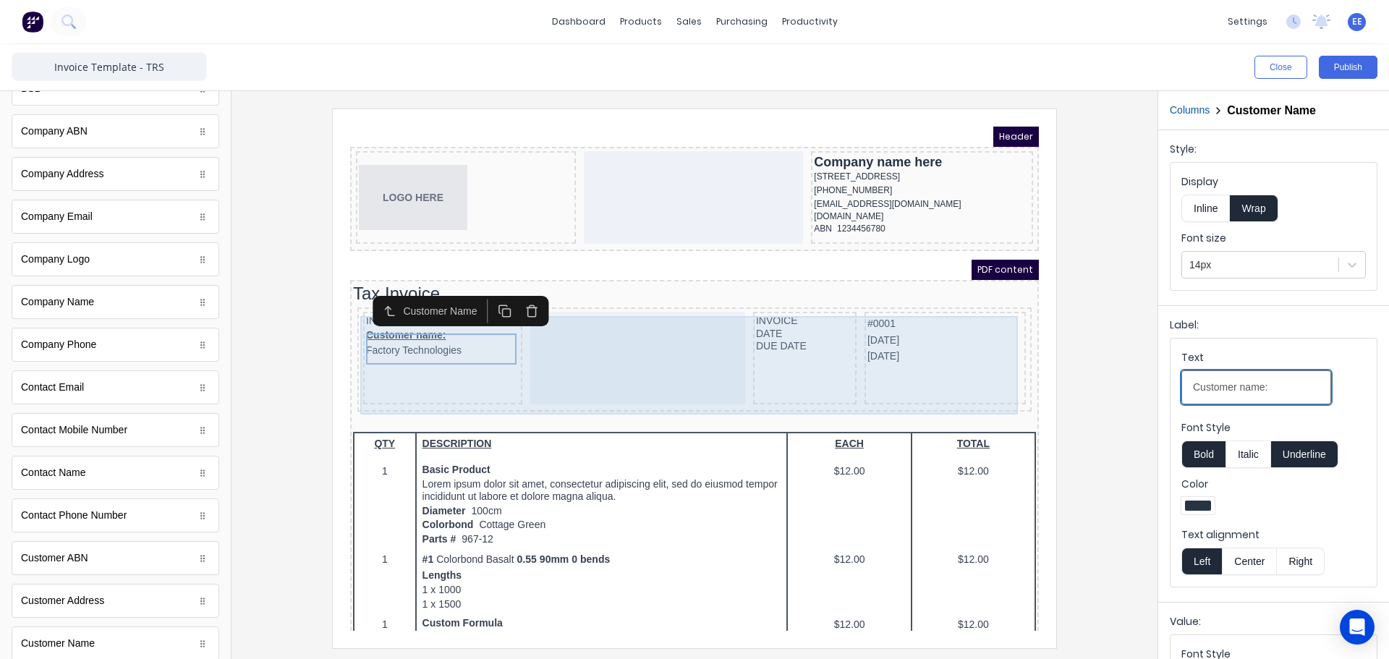
drag, startPoint x: 1632, startPoint y: 499, endPoint x: 955, endPoint y: 379, distance: 687.0
click at [568, 361] on div at bounding box center [620, 340] width 215 height 93
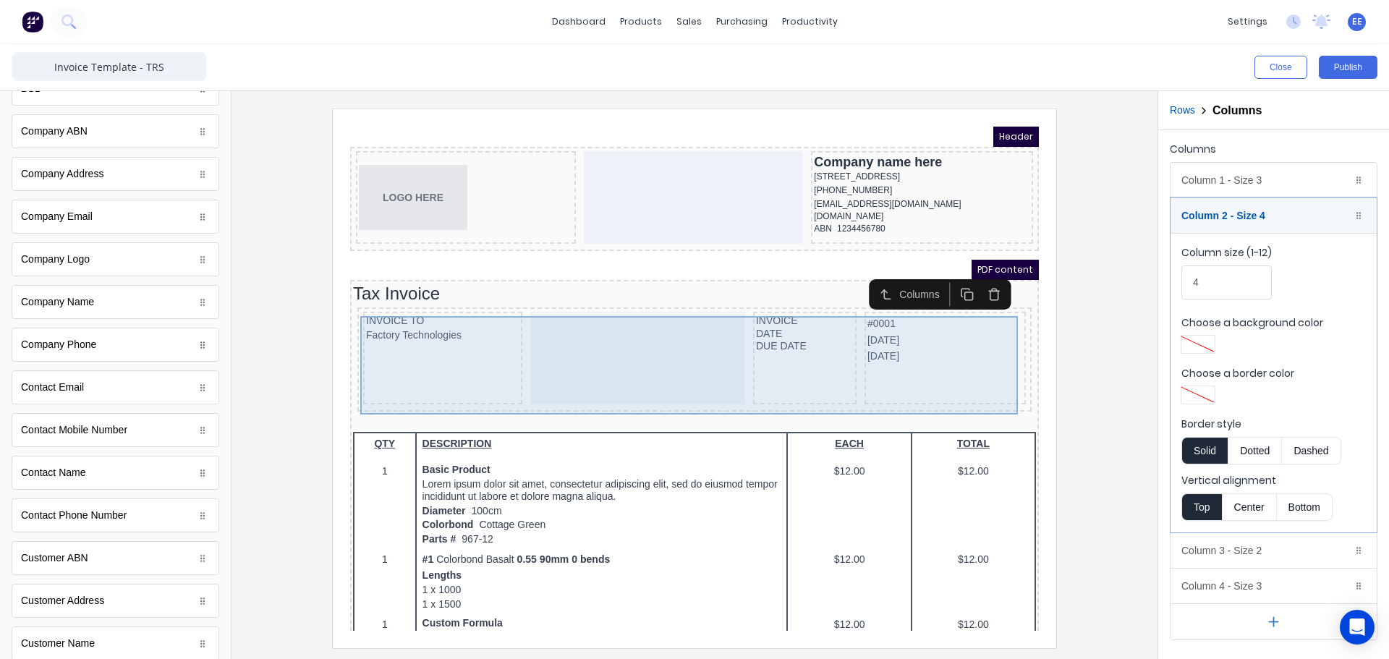
click at [486, 353] on div "INVOICE TO Factory Technologies" at bounding box center [425, 340] width 159 height 93
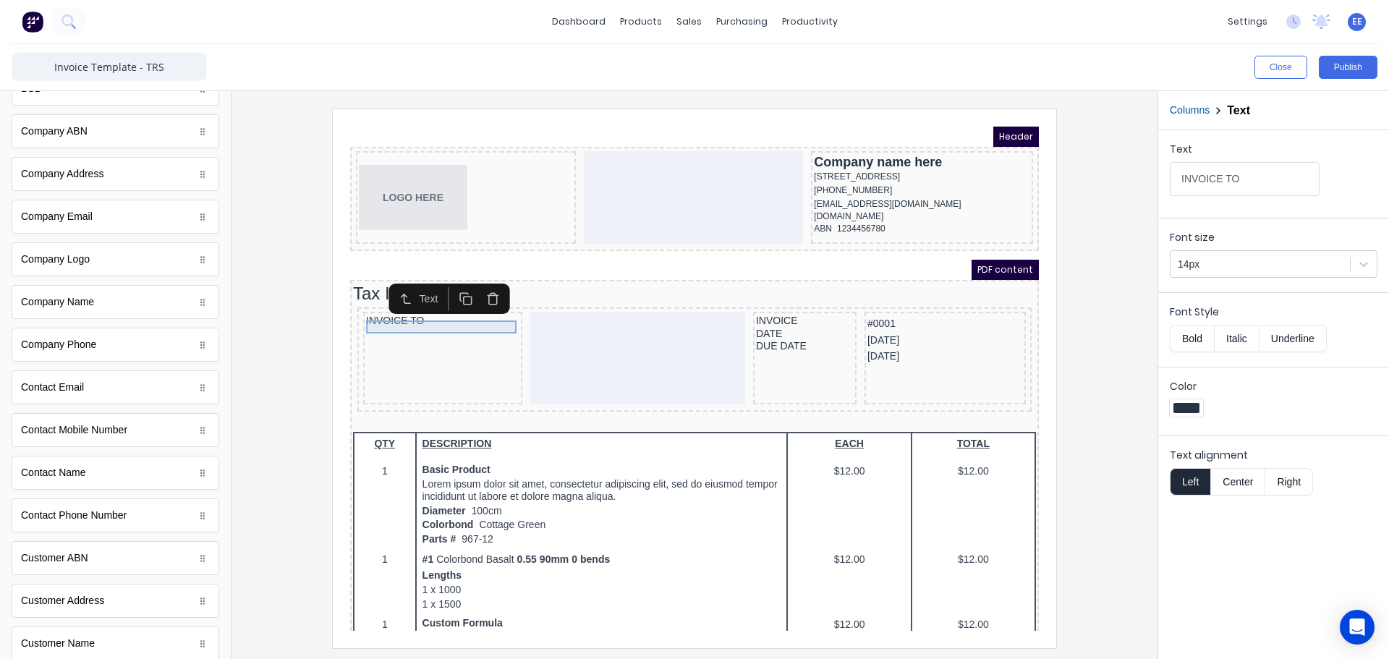
type input "Type your text here"
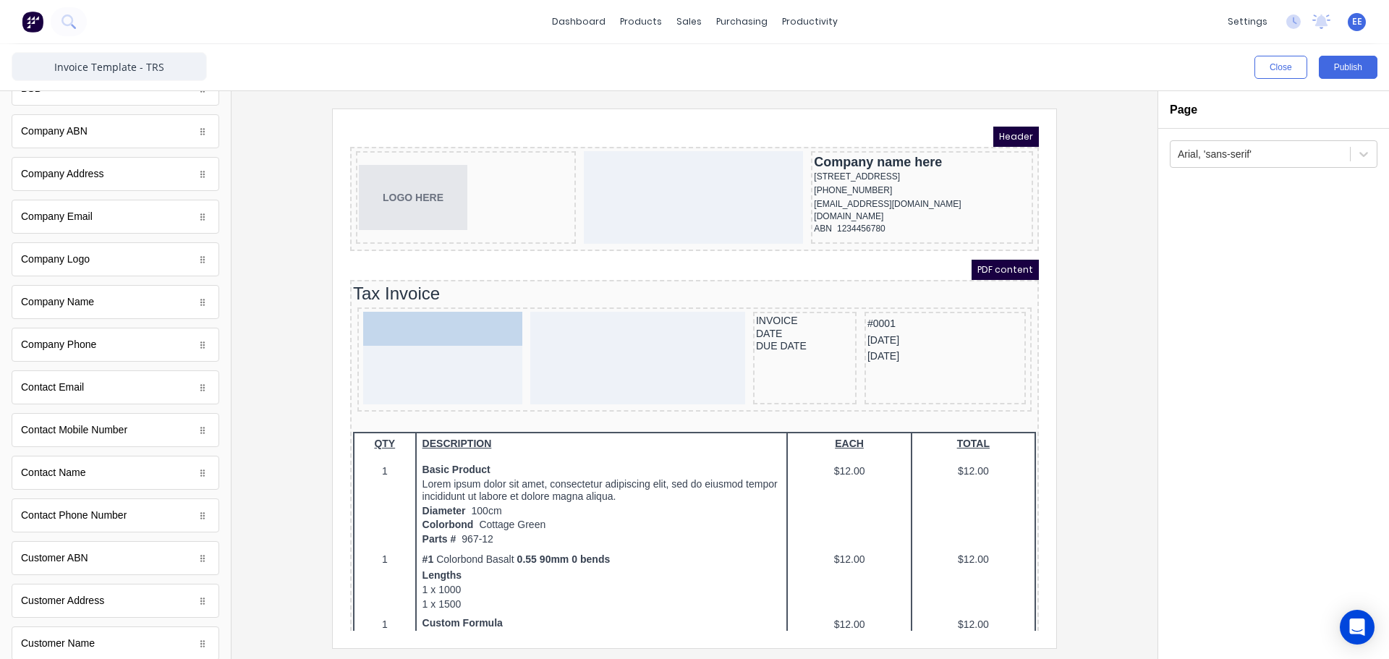
drag, startPoint x: 65, startPoint y: 647, endPoint x: 436, endPoint y: 345, distance: 477.8
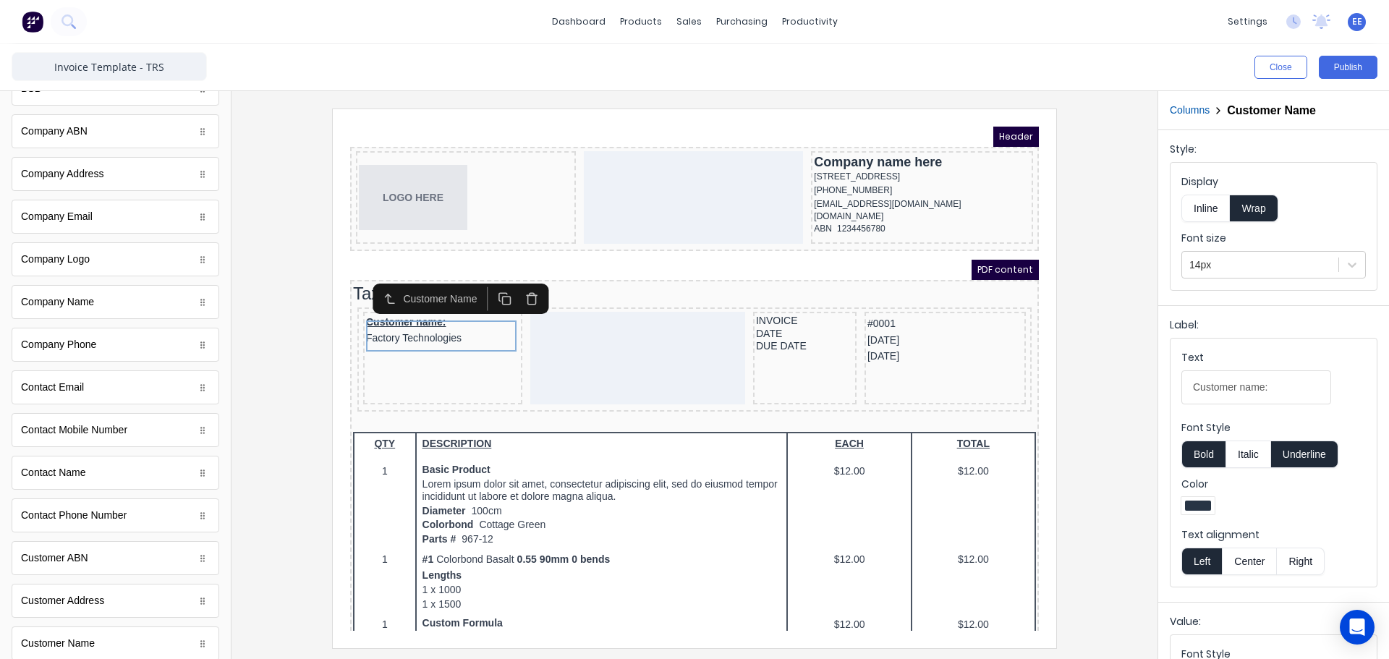
drag, startPoint x: 1281, startPoint y: 386, endPoint x: 1055, endPoint y: 391, distance: 226.5
click at [1055, 391] on div "Close Publish Components standard fields Accounting number Accounting number Ba…" at bounding box center [694, 351] width 1389 height 615
drag, startPoint x: 1255, startPoint y: 386, endPoint x: 1158, endPoint y: 402, distance: 97.7
click at [1131, 390] on div "Close Publish Components standard fields Accounting number Accounting number Ba…" at bounding box center [694, 351] width 1389 height 615
type input "INVOICE TO"
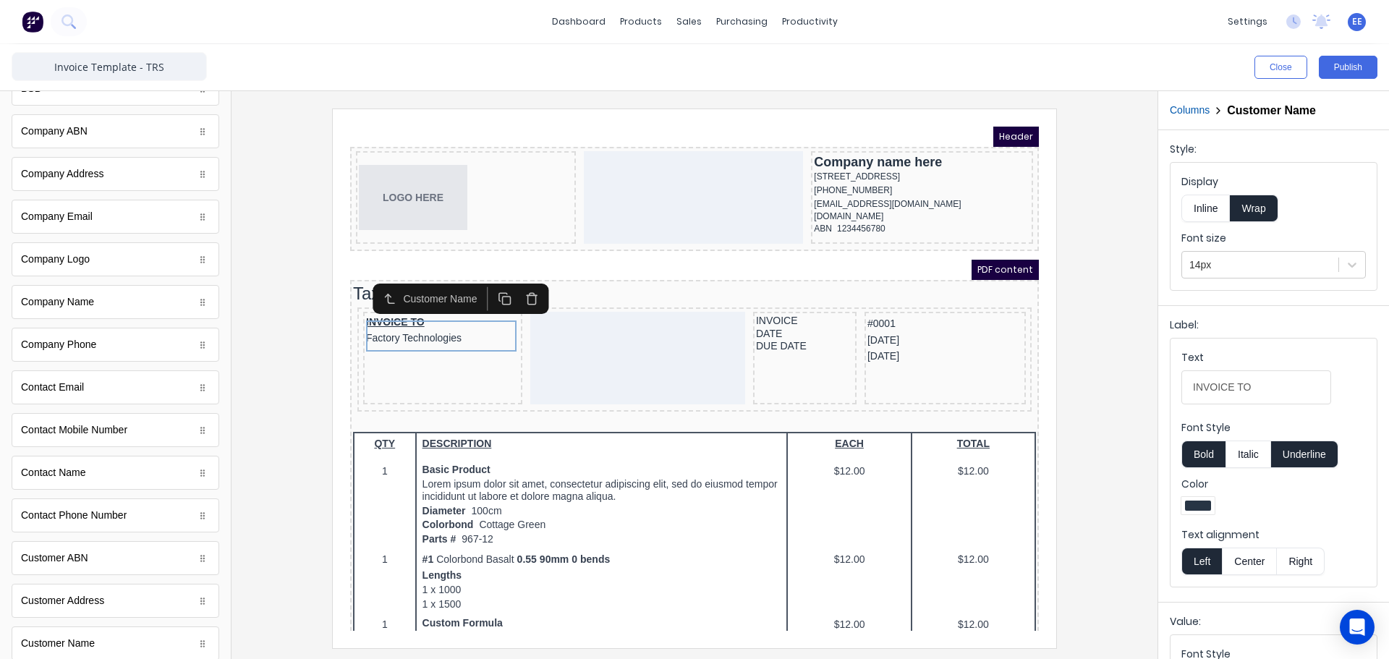
click at [1316, 457] on button "Underline" at bounding box center [1304, 454] width 67 height 27
click at [1203, 453] on button "Bold" at bounding box center [1204, 454] width 44 height 27
click at [1080, 363] on div at bounding box center [694, 378] width 903 height 539
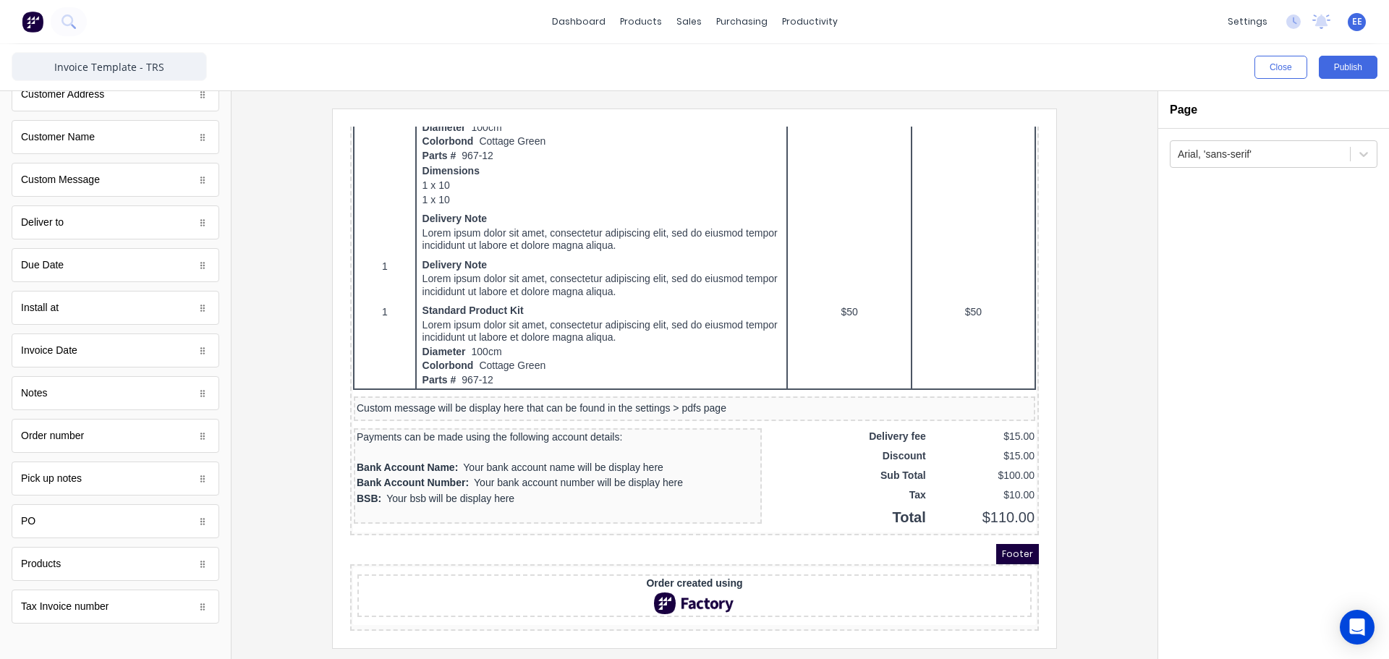
scroll to position [731, 0]
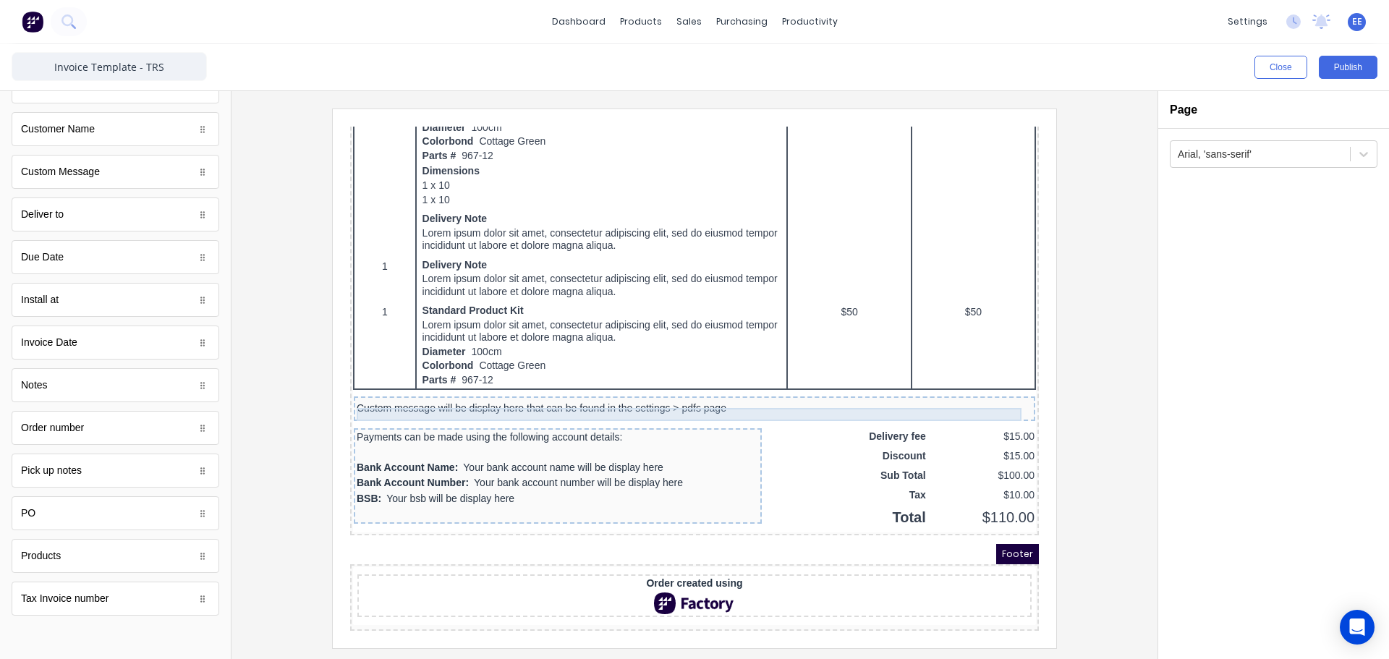
click at [800, 385] on div "Custom message will be display here that can be found in the settings > pdfs pa…" at bounding box center [677, 391] width 676 height 13
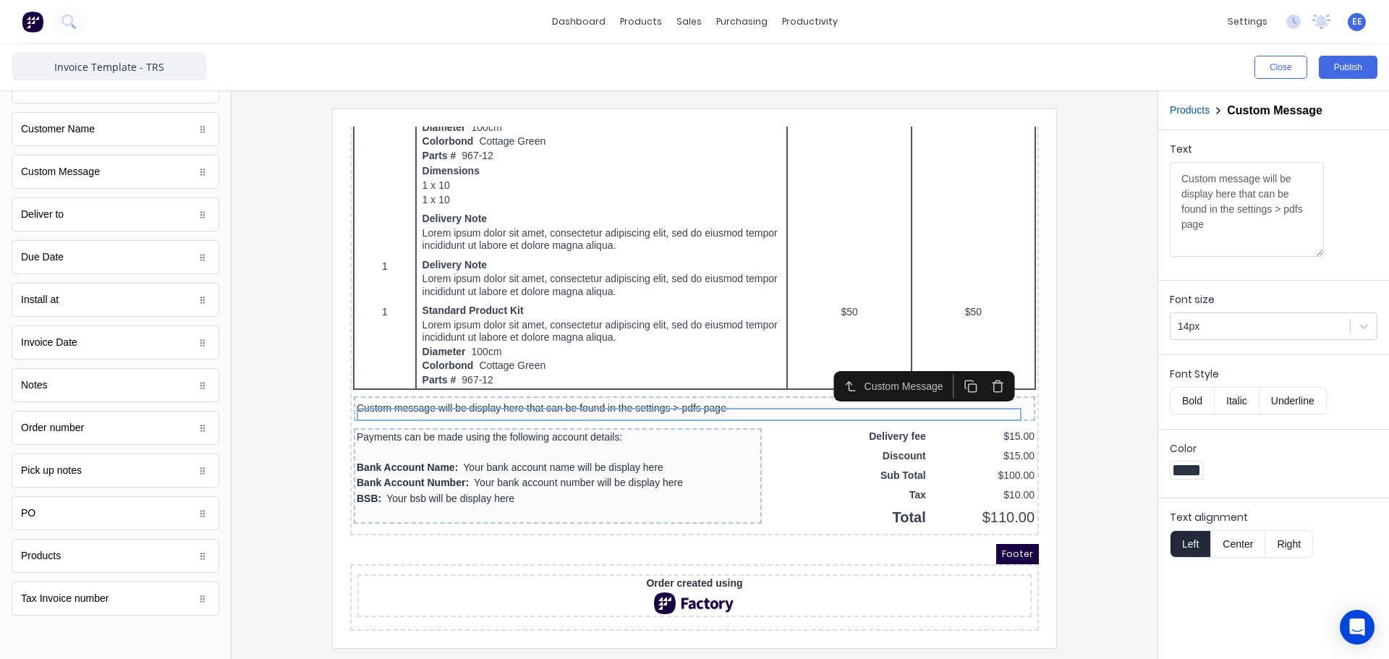
click at [980, 363] on icon "button" at bounding box center [980, 364] width 4 height 2
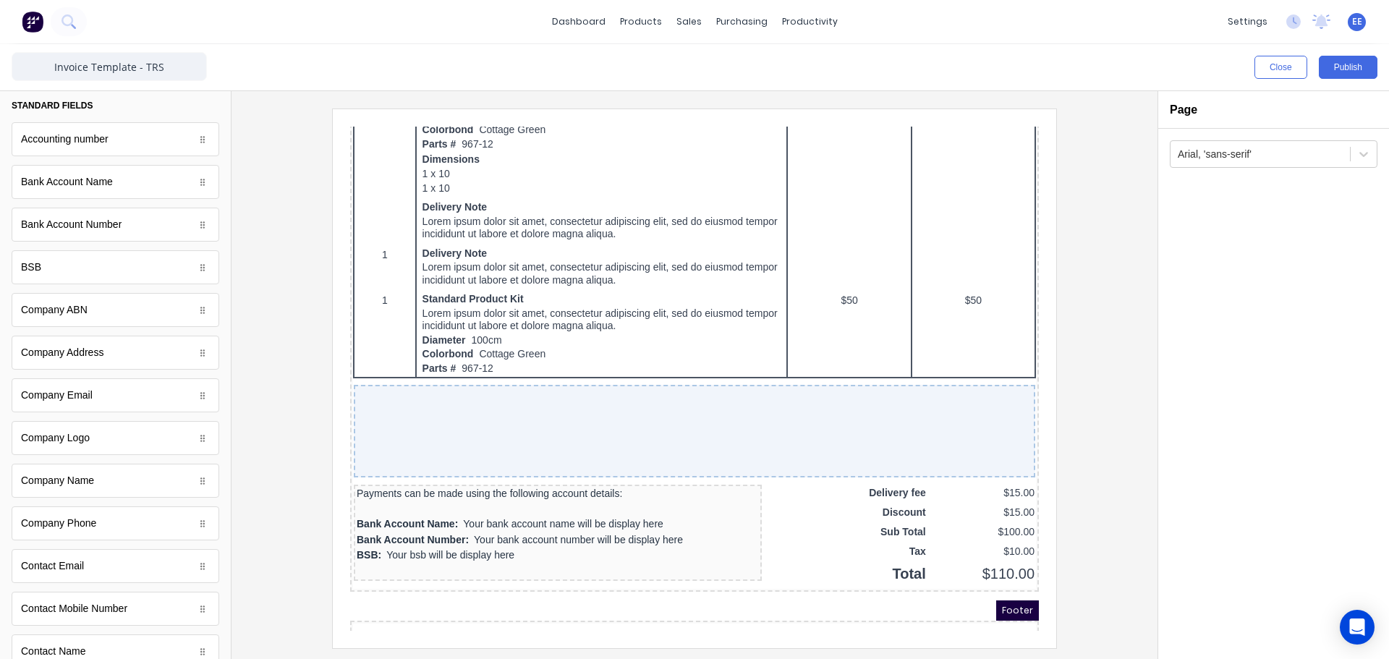
scroll to position [0, 0]
click at [34, 100] on icon "button" at bounding box center [34, 104] width 14 height 14
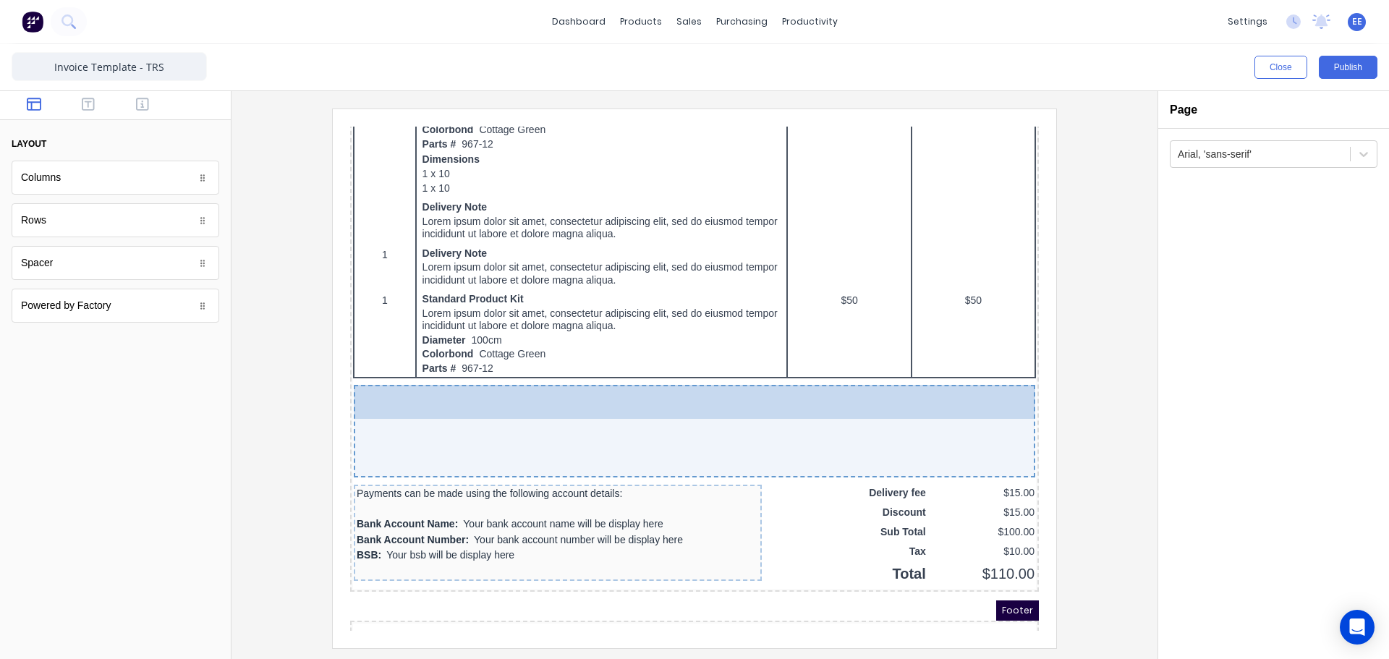
drag, startPoint x: 72, startPoint y: 265, endPoint x: 514, endPoint y: 415, distance: 466.3
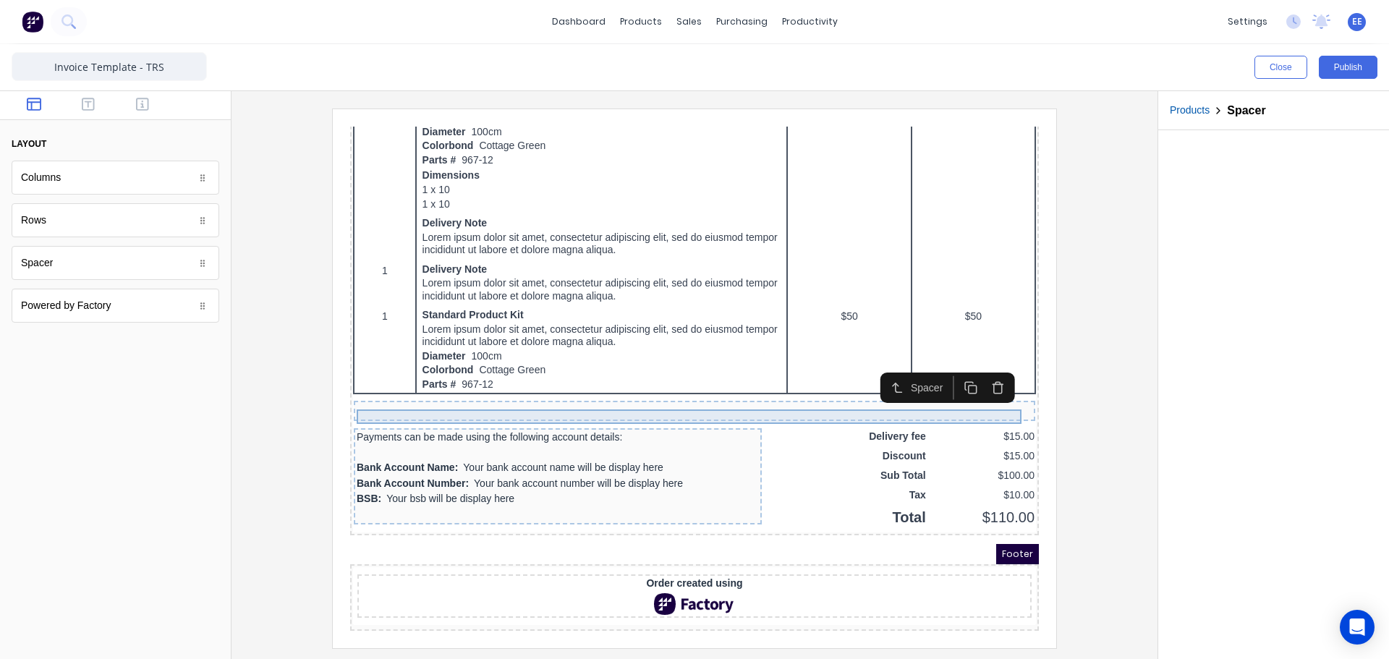
scroll to position [768, 0]
click at [682, 414] on div "Payments can be made using the following account details:" at bounding box center [540, 420] width 402 height 12
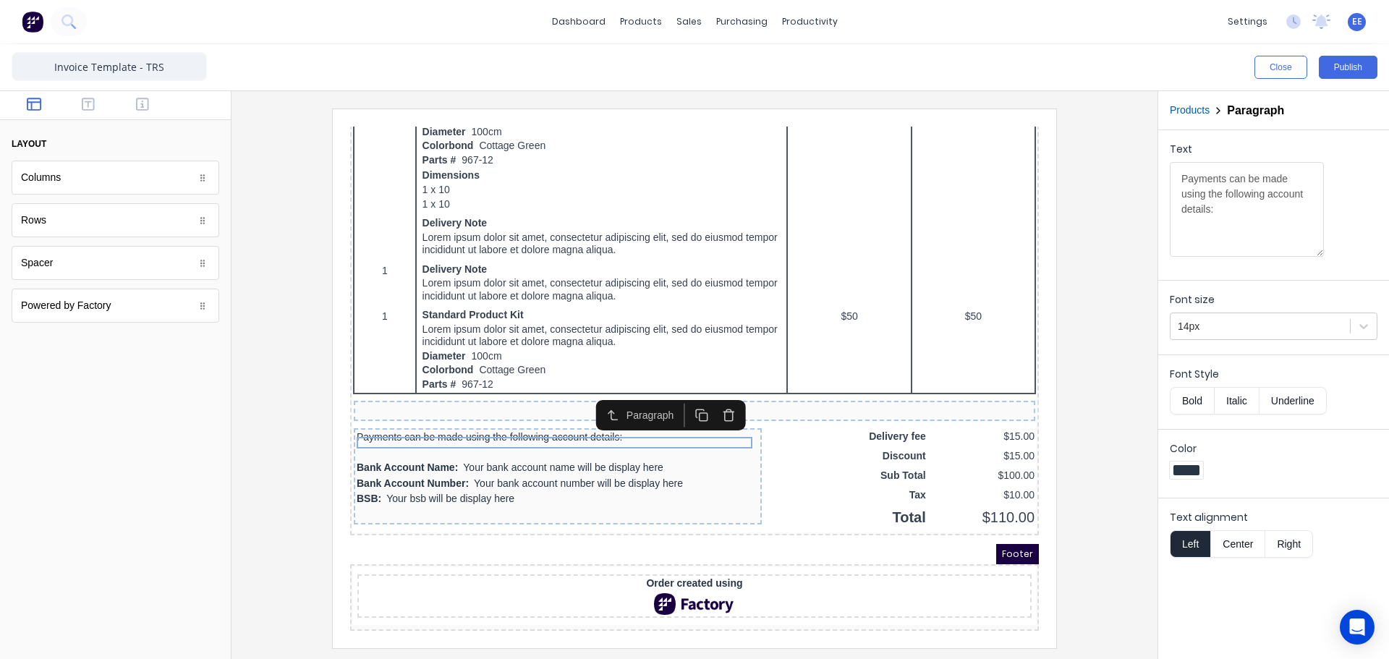
click at [711, 391] on icon "button" at bounding box center [712, 398] width 14 height 14
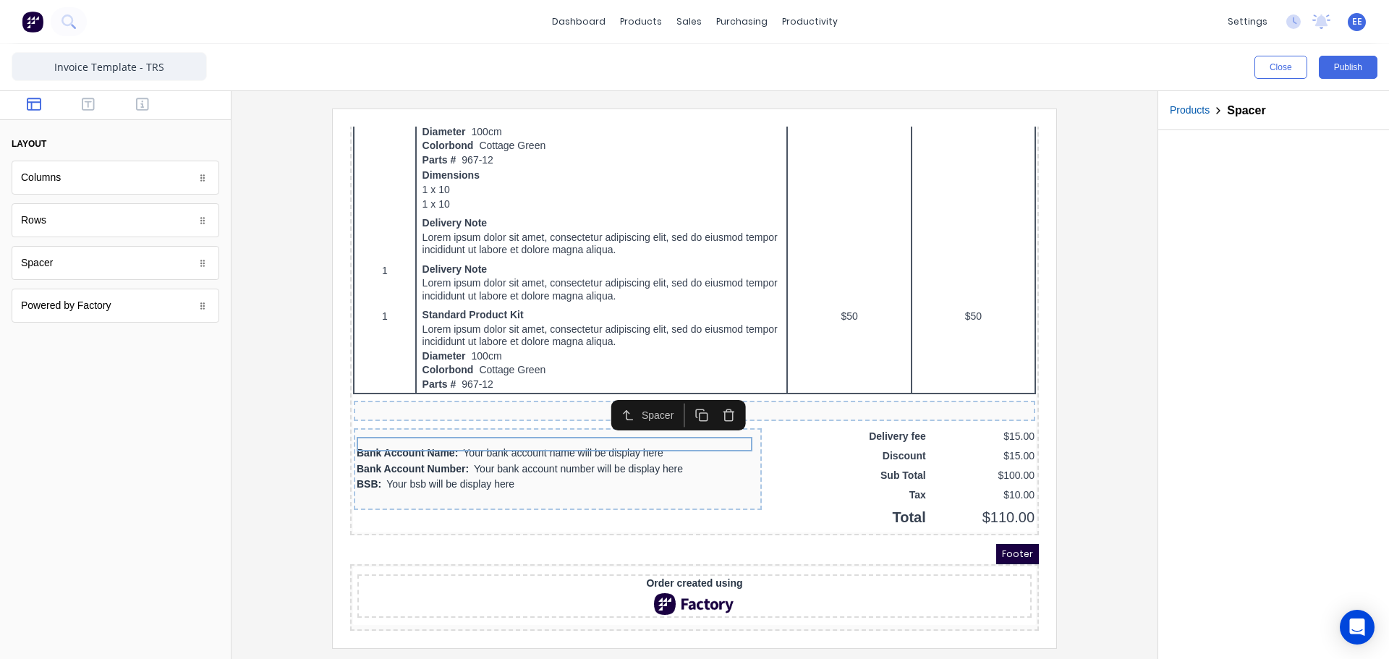
click at [705, 391] on icon "button" at bounding box center [712, 398] width 14 height 14
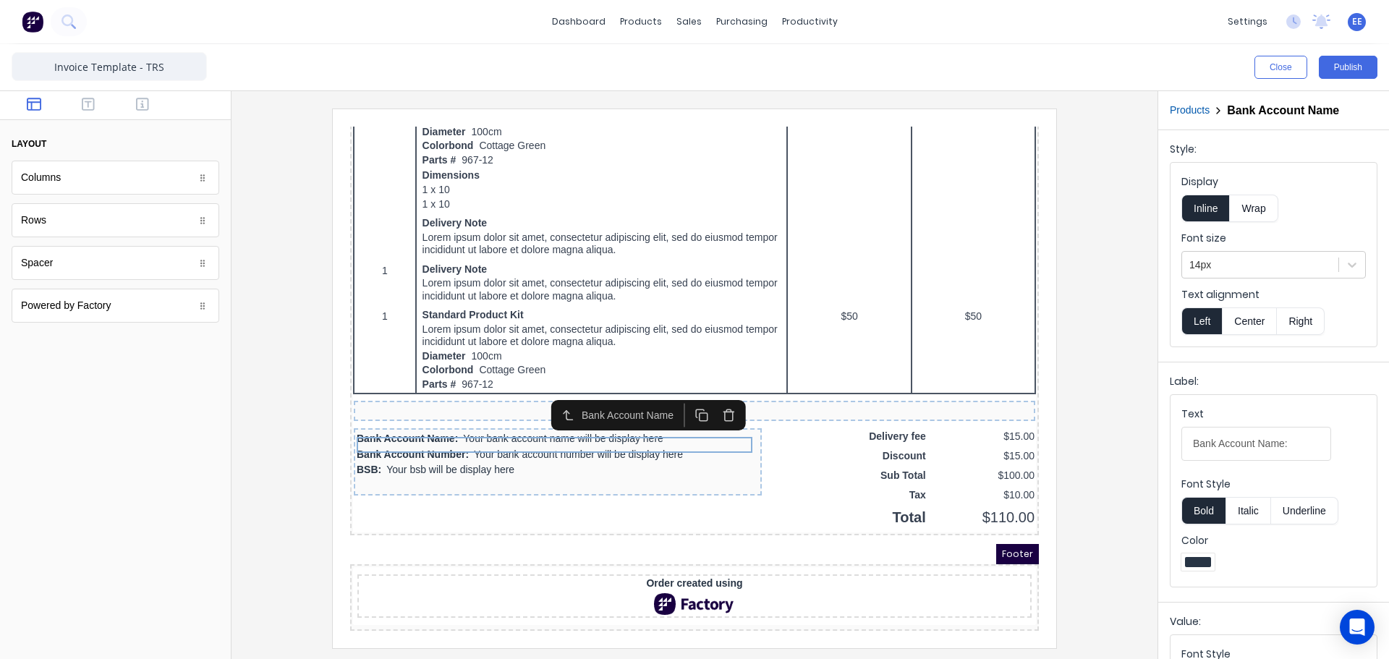
click at [706, 391] on icon "button" at bounding box center [712, 398] width 14 height 14
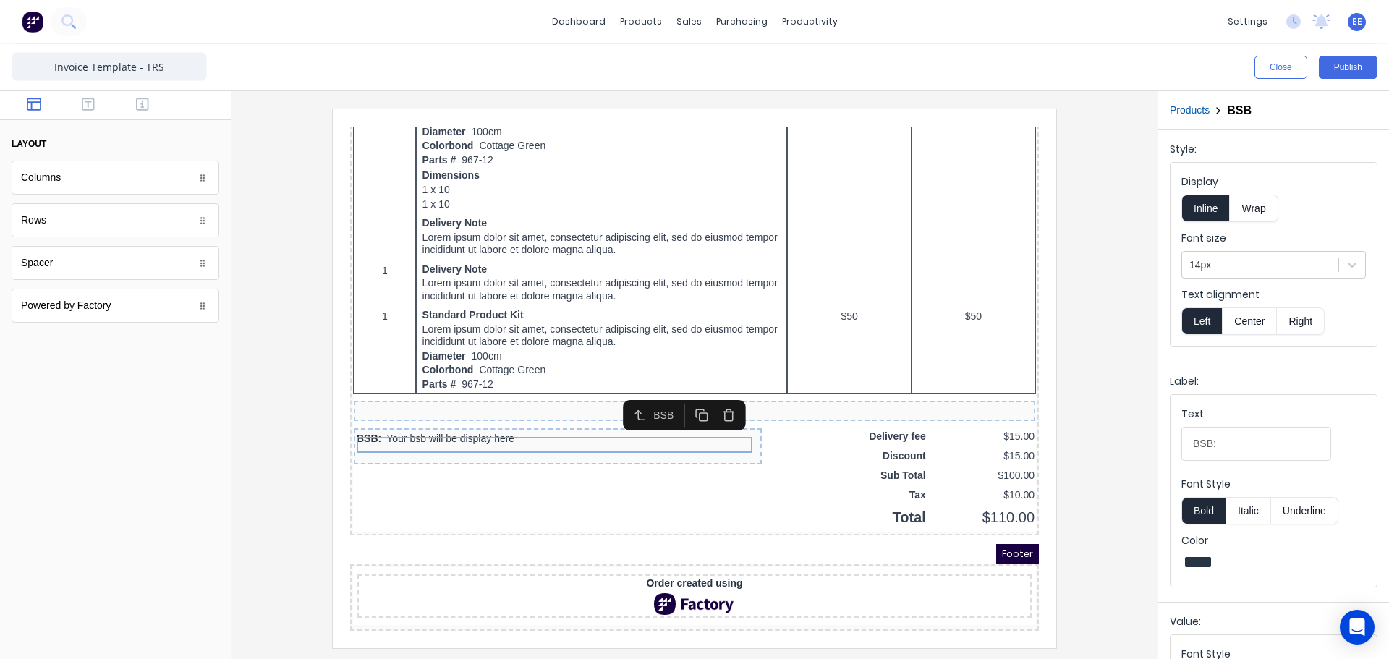
click at [706, 391] on icon "button" at bounding box center [712, 398] width 14 height 14
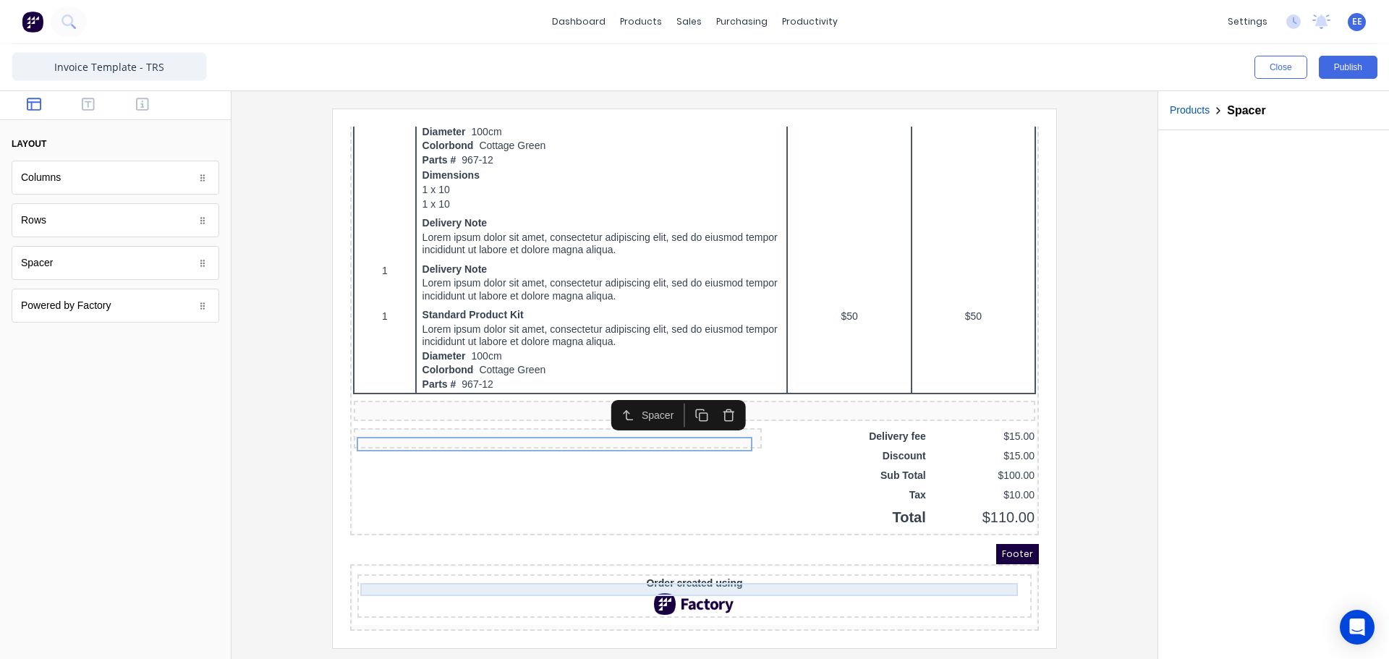
click at [708, 560] on div "Order created using" at bounding box center [677, 566] width 669 height 13
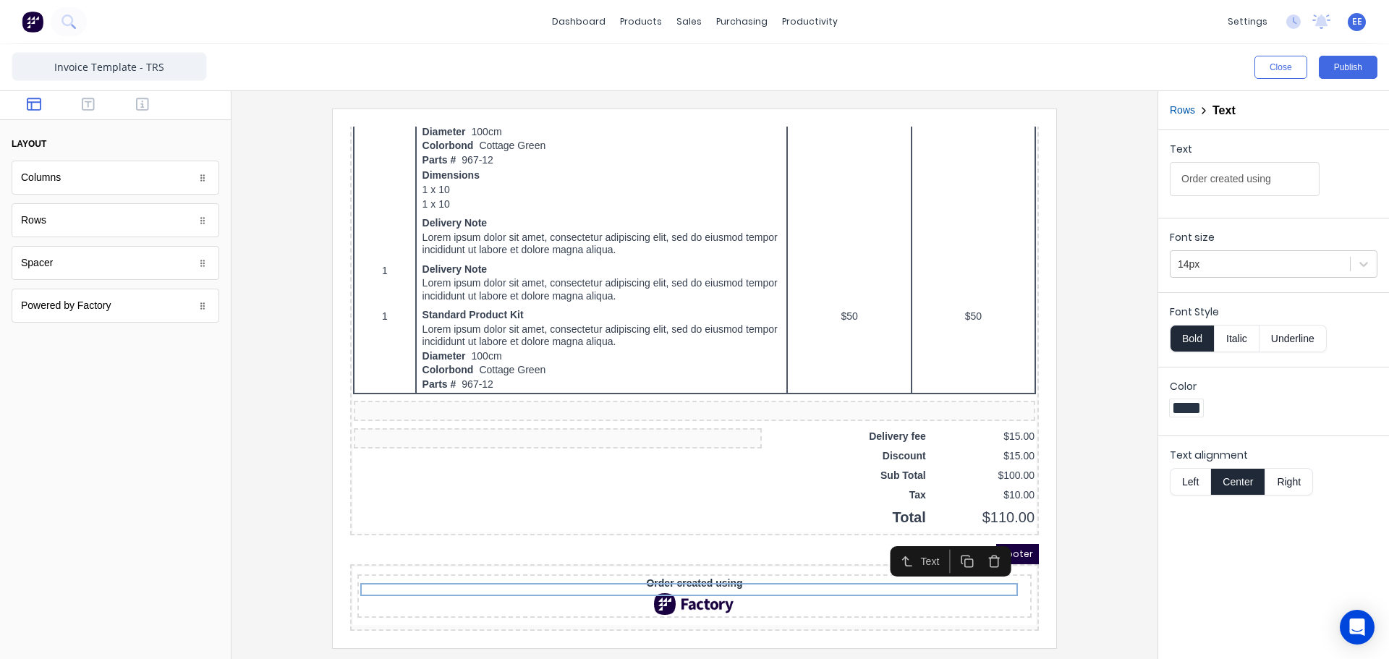
click at [965, 534] on button "button" at bounding box center [977, 545] width 27 height 24
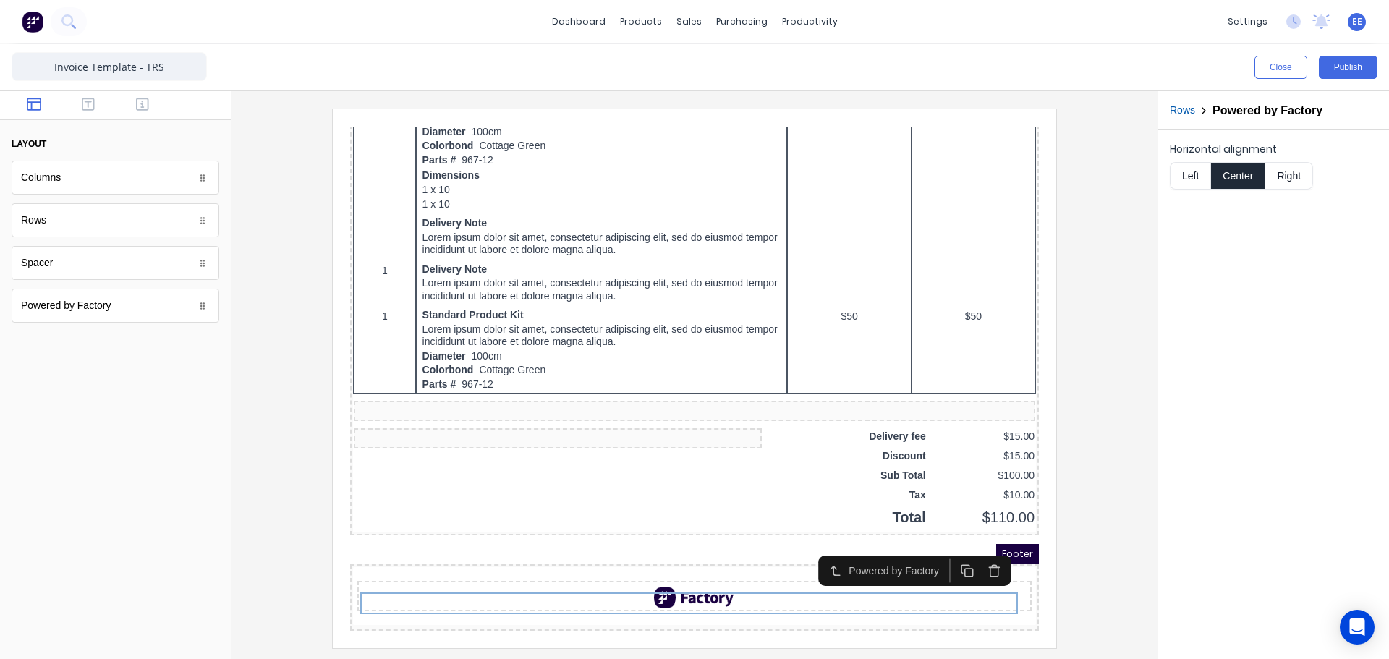
click at [972, 546] on icon "button" at bounding box center [977, 553] width 14 height 14
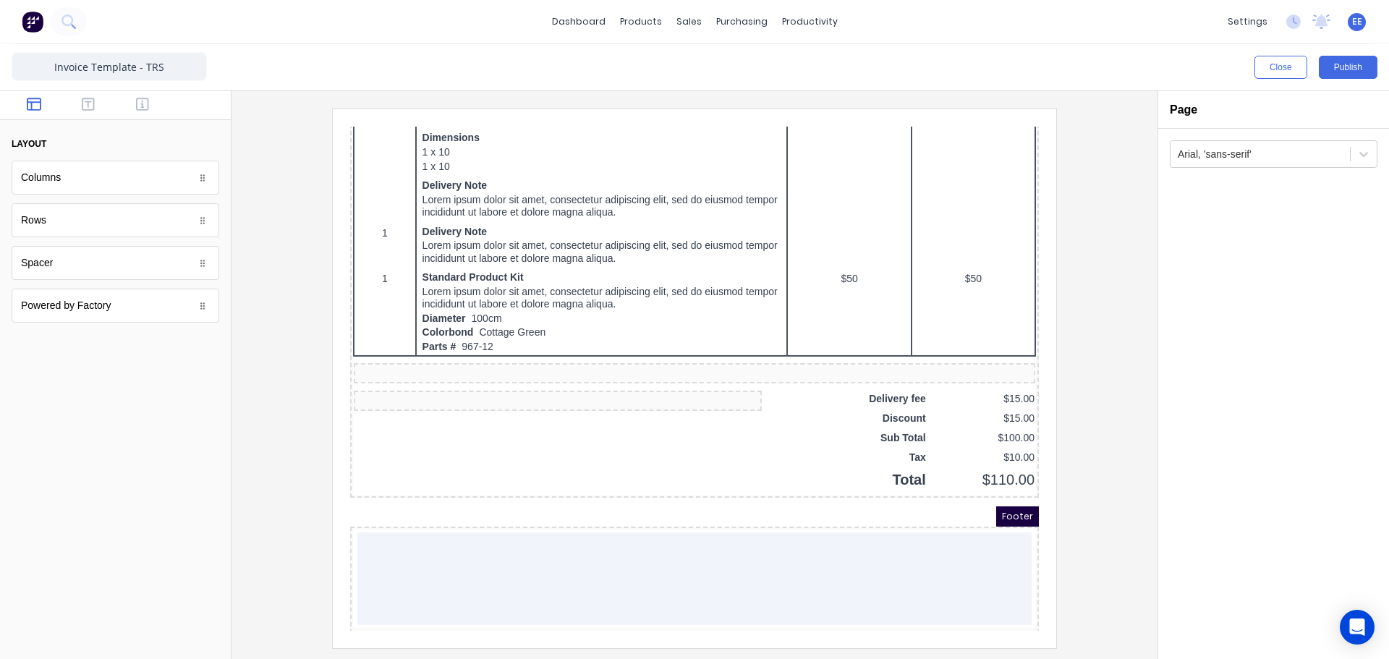
scroll to position [809, 0]
click at [136, 108] on icon "button" at bounding box center [142, 104] width 13 height 14
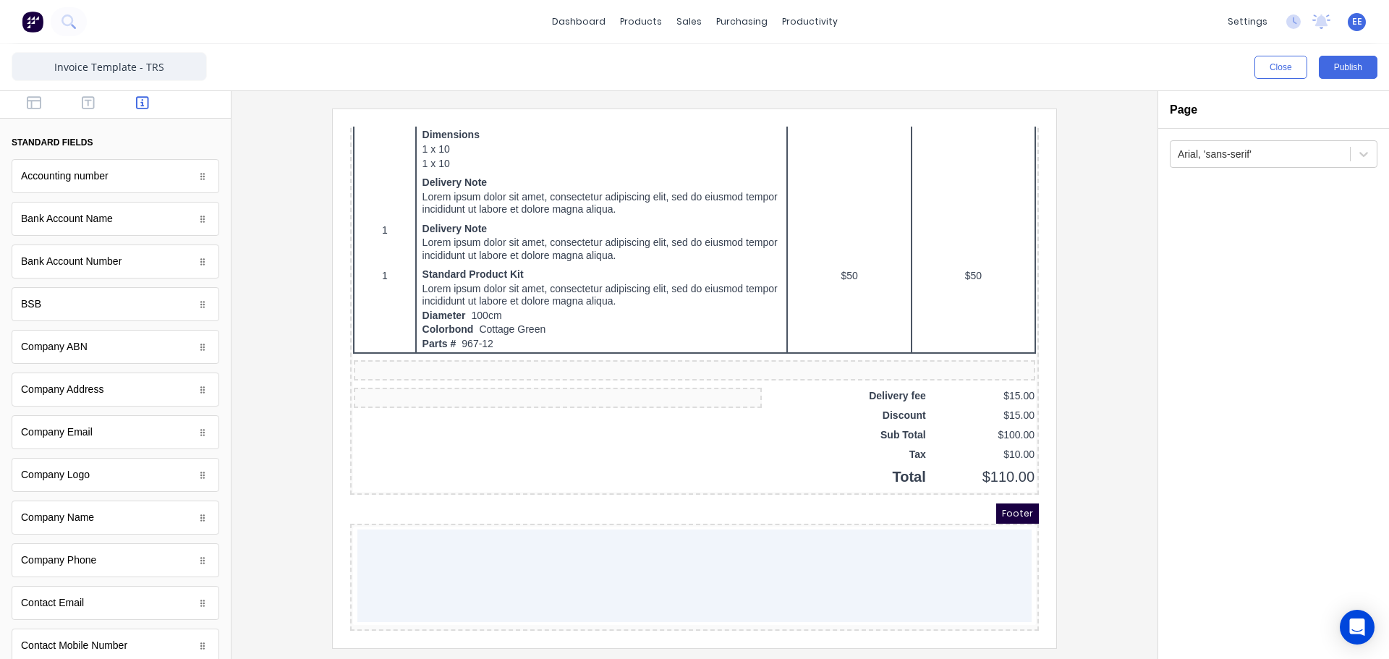
scroll to position [0, 0]
click at [83, 100] on icon "button" at bounding box center [88, 104] width 13 height 14
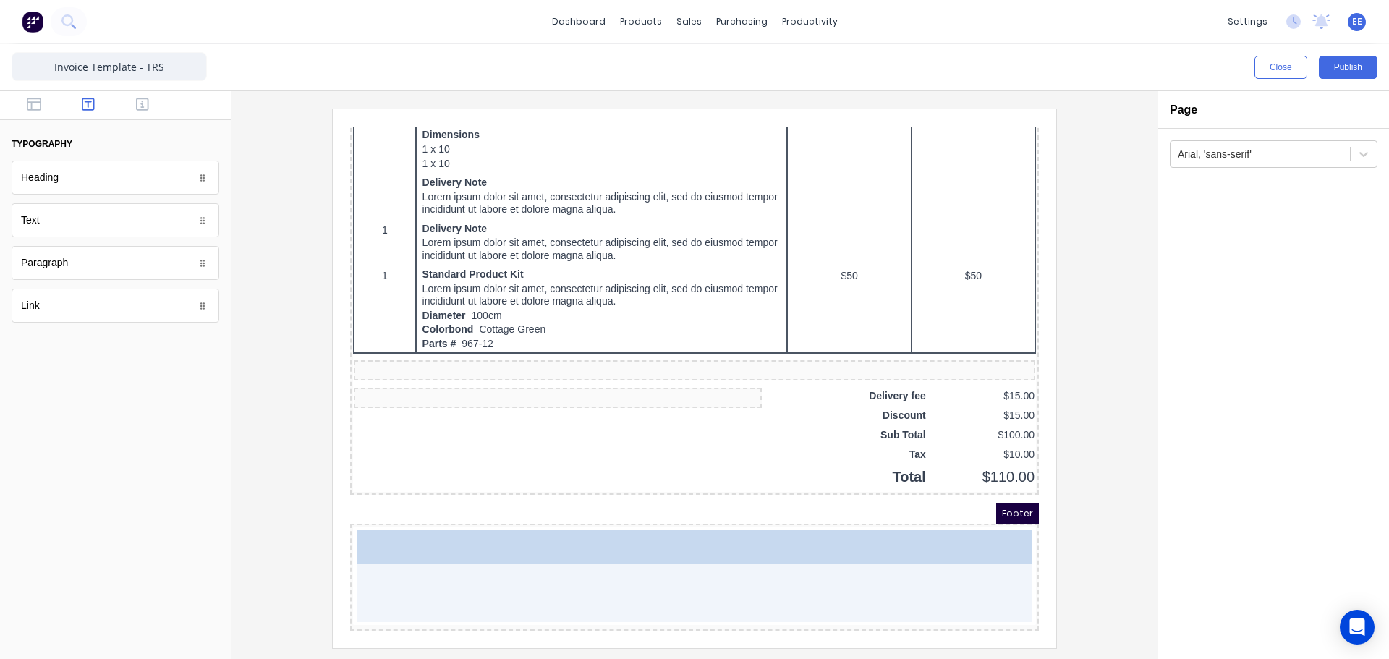
drag, startPoint x: 42, startPoint y: 222, endPoint x: 594, endPoint y: 593, distance: 664.8
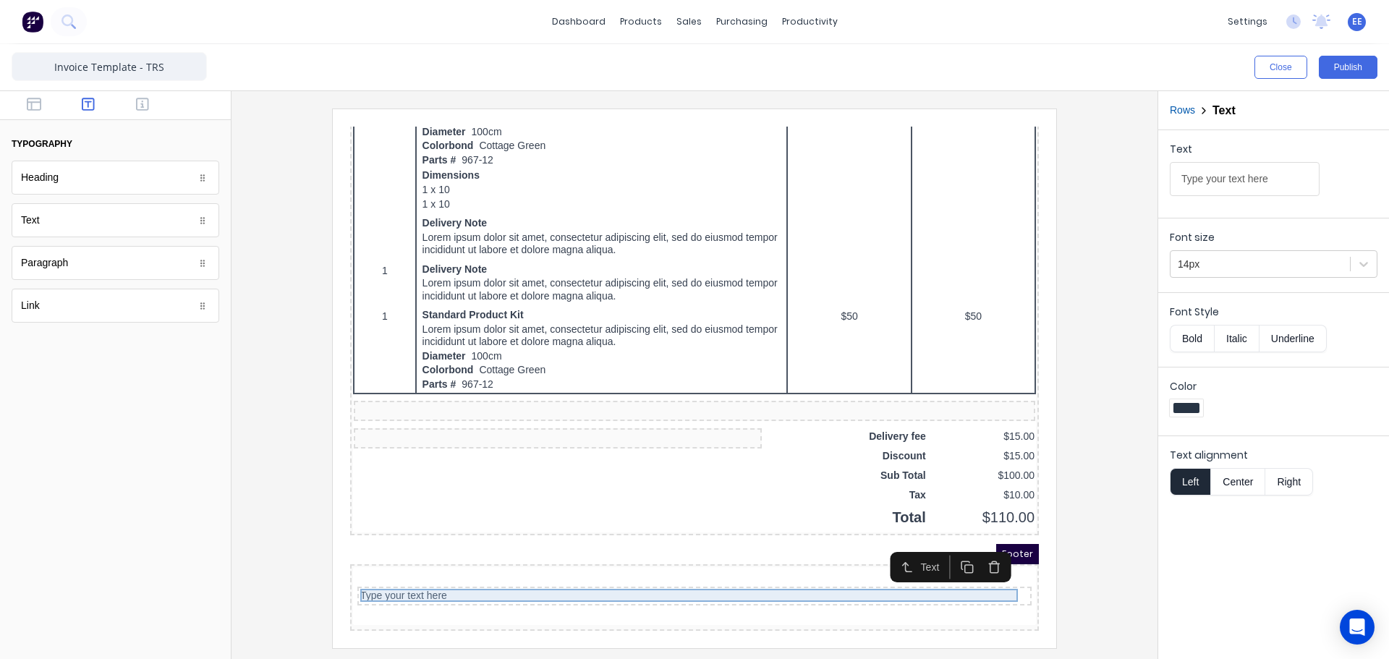
scroll to position [768, 0]
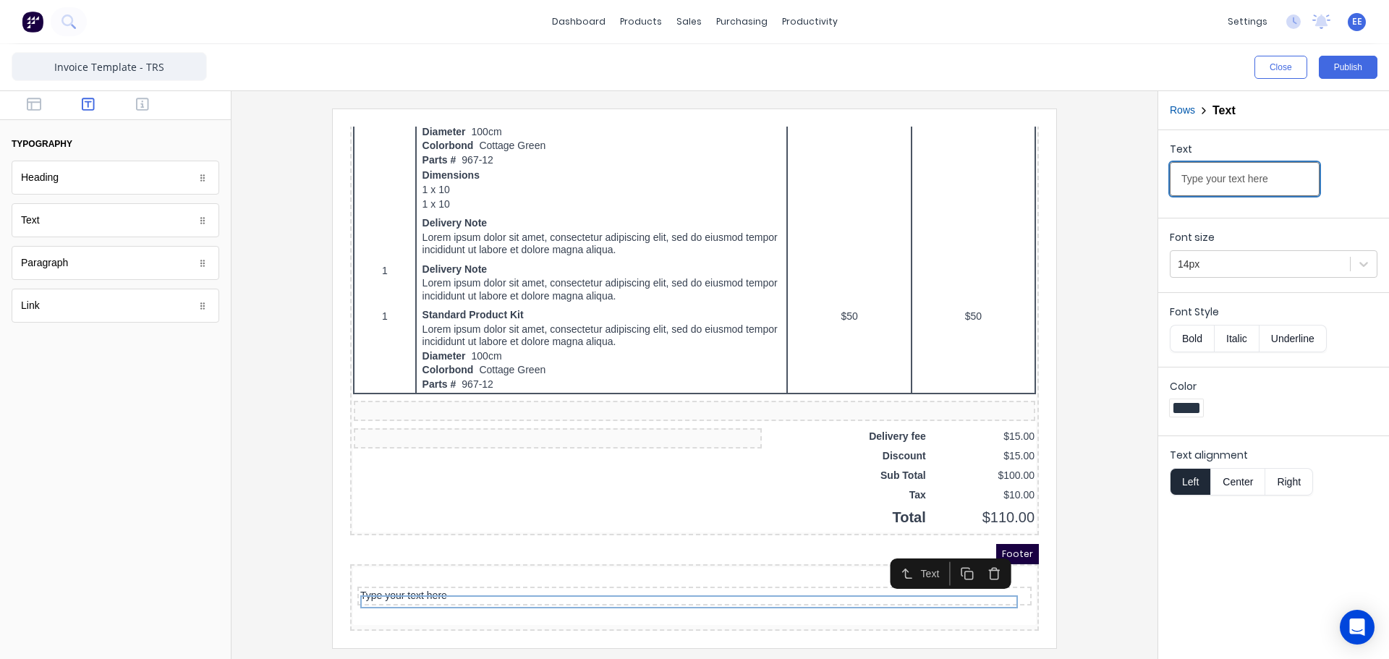
drag, startPoint x: 1278, startPoint y: 185, endPoint x: 1085, endPoint y: 182, distance: 193.2
click at [1086, 182] on div "Close Publish Components typography Heading Heading Text Text Paragraph Paragra…" at bounding box center [694, 351] width 1389 height 615
paste input "HANK YOU FOR CHOOSING TRS SHEET METAL FABRICATION."
type input "THANK YOU FOR CHOOSING TRS SHEET METAL FABRICATION."
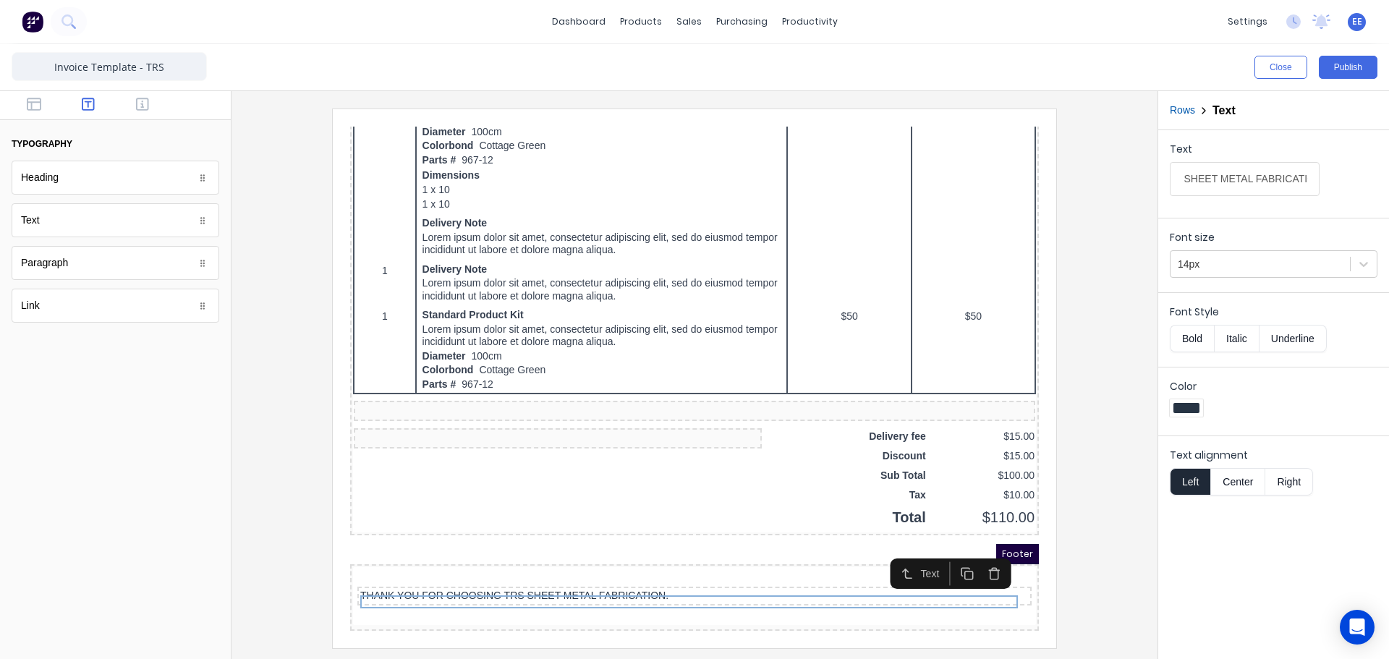
click at [1236, 476] on button "Center" at bounding box center [1237, 481] width 55 height 27
click at [1065, 396] on div at bounding box center [694, 378] width 903 height 539
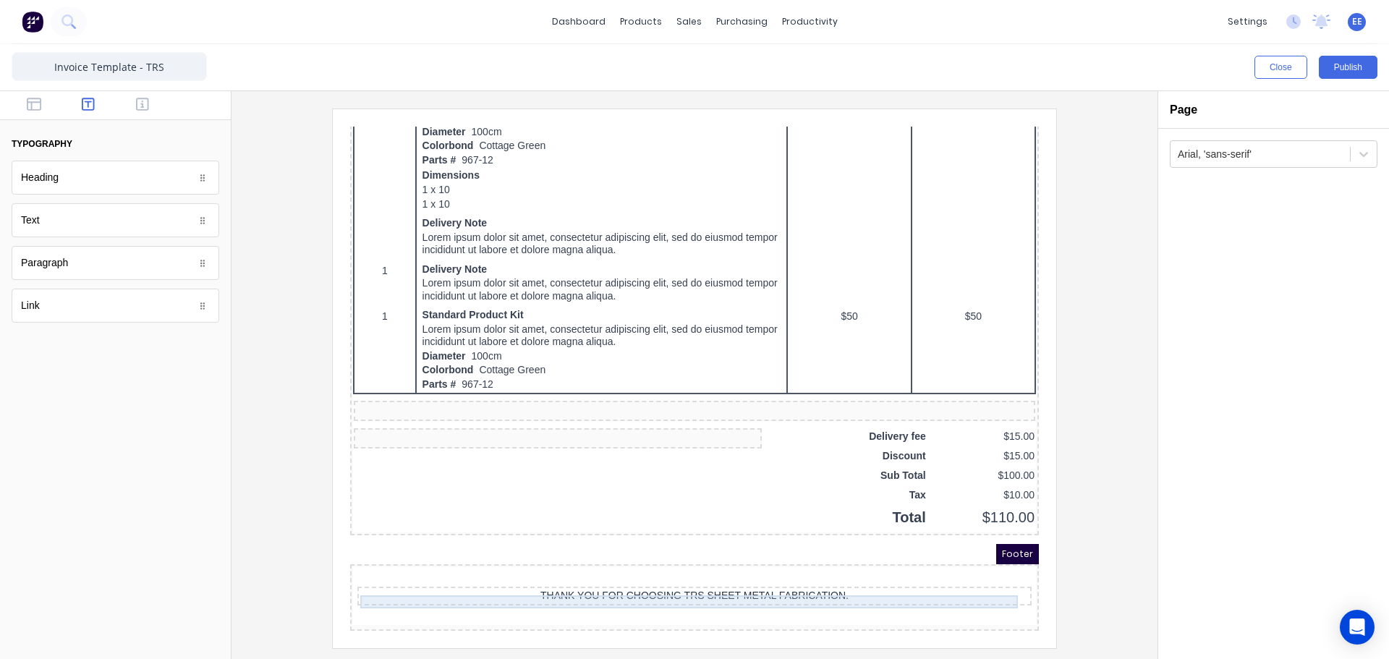
click at [629, 572] on div "THANK YOU FOR CHOOSING TRS SHEET METAL FABRICATION." at bounding box center [677, 578] width 669 height 13
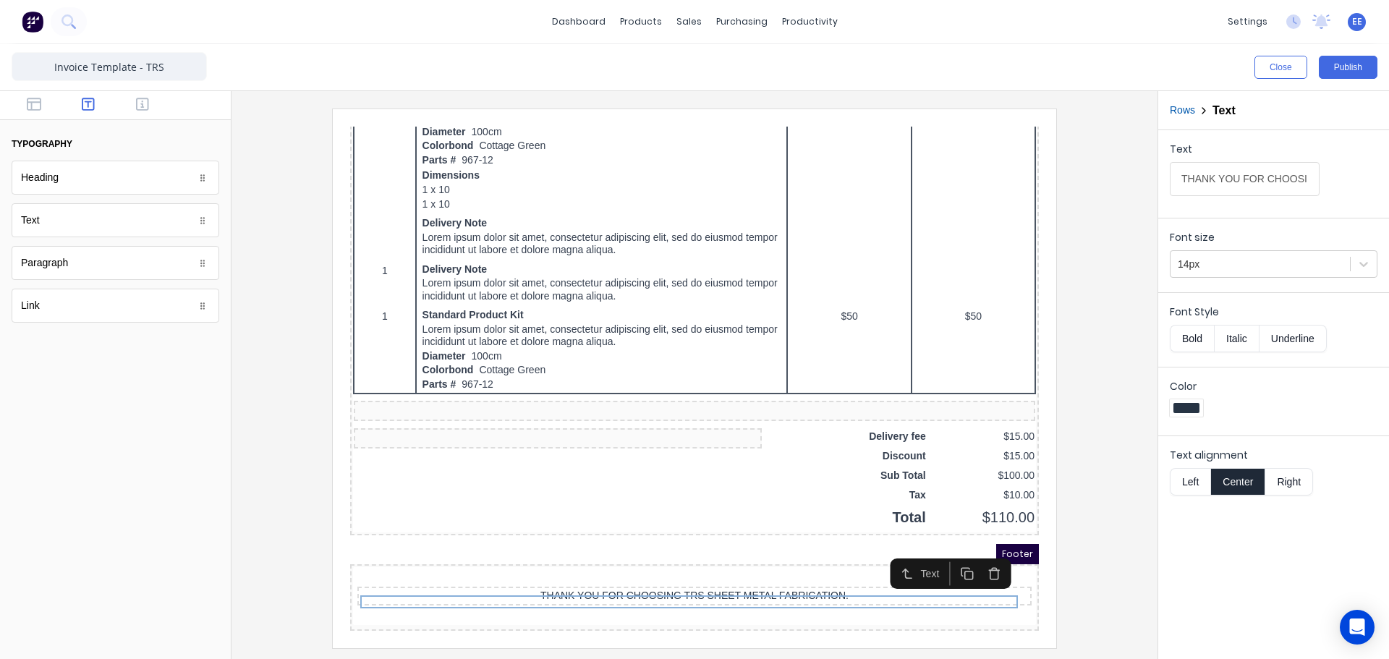
click at [1182, 113] on button "Rows" at bounding box center [1182, 110] width 25 height 15
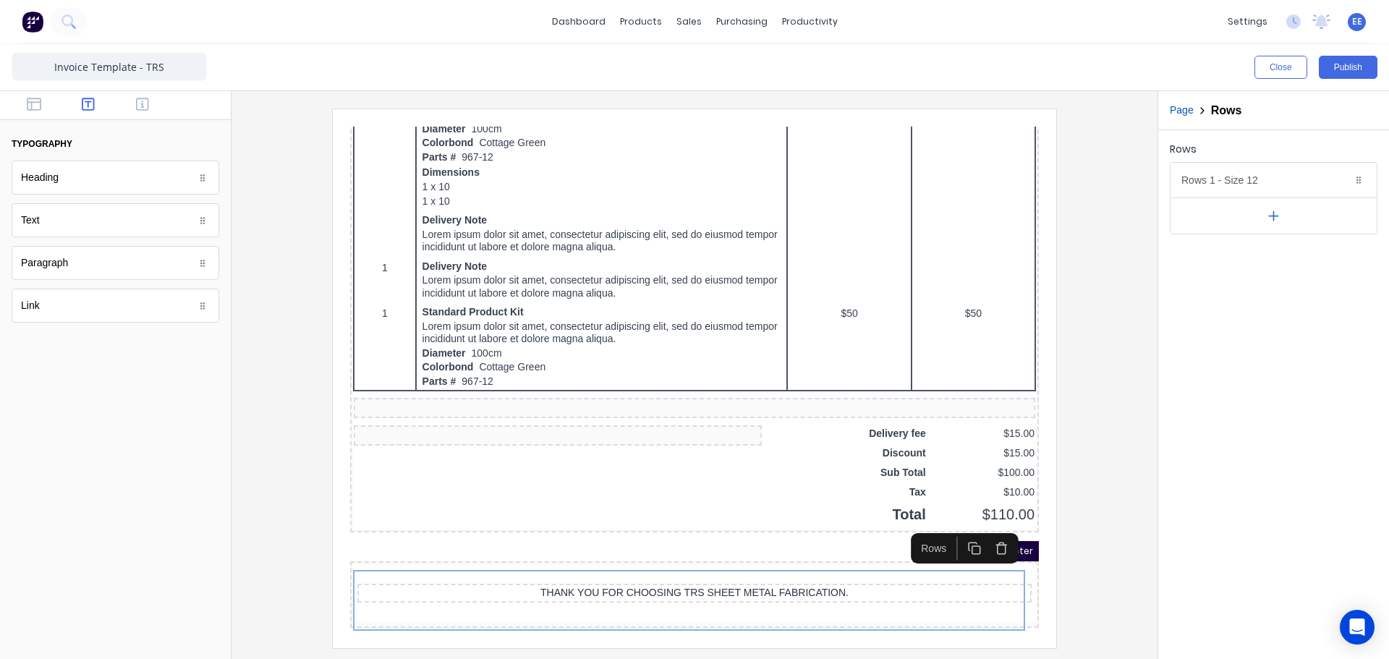
click at [1188, 112] on button "Page" at bounding box center [1182, 110] width 24 height 15
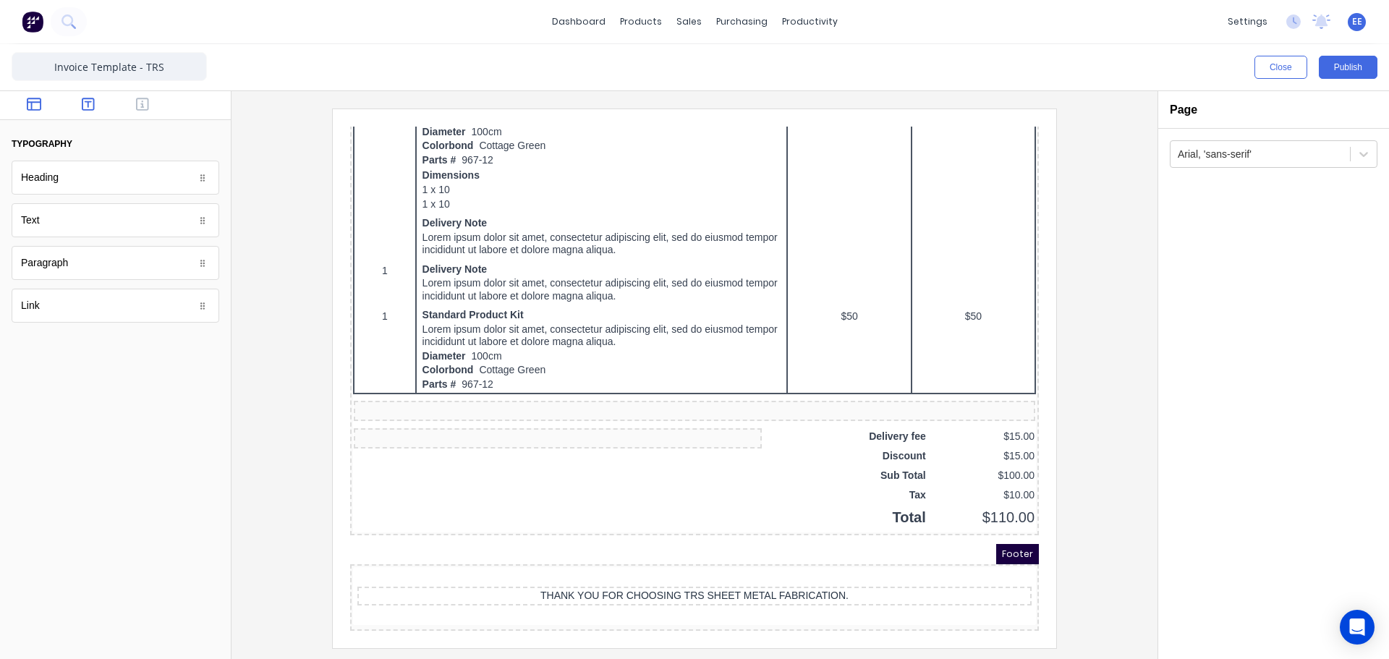
click at [36, 103] on icon "button" at bounding box center [34, 104] width 14 height 14
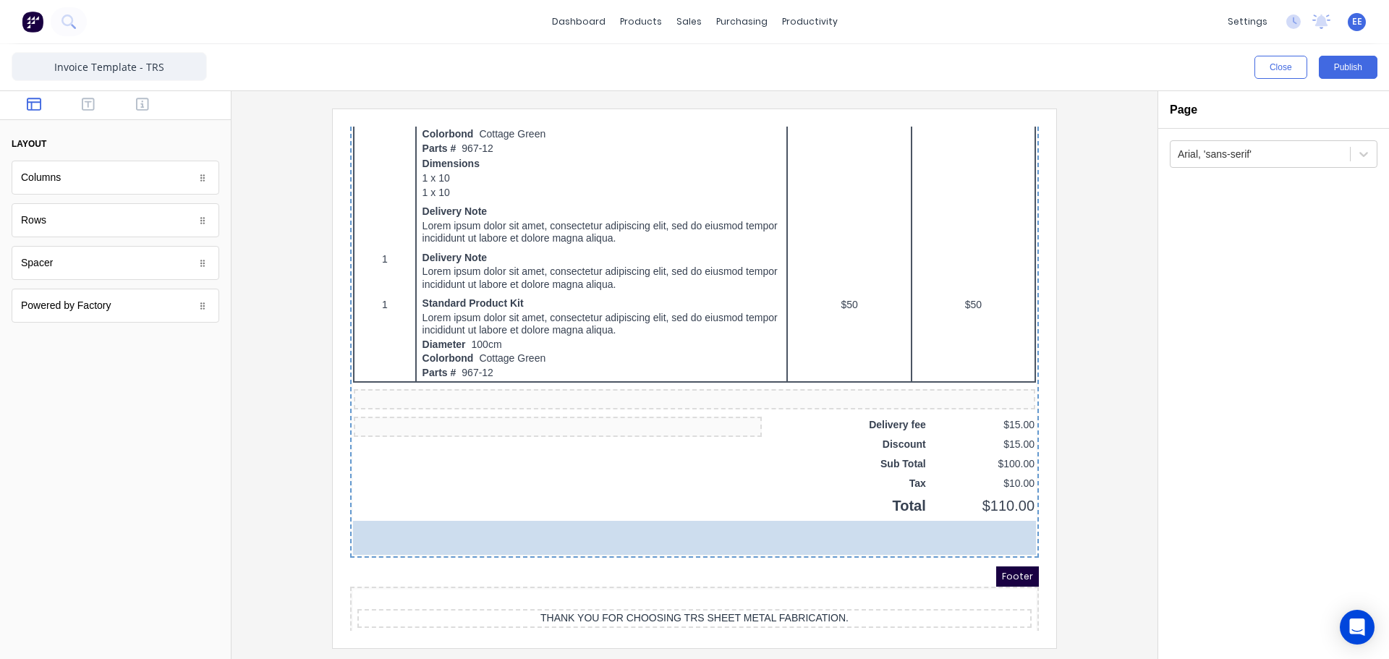
drag, startPoint x: 44, startPoint y: 219, endPoint x: 459, endPoint y: 538, distance: 523.6
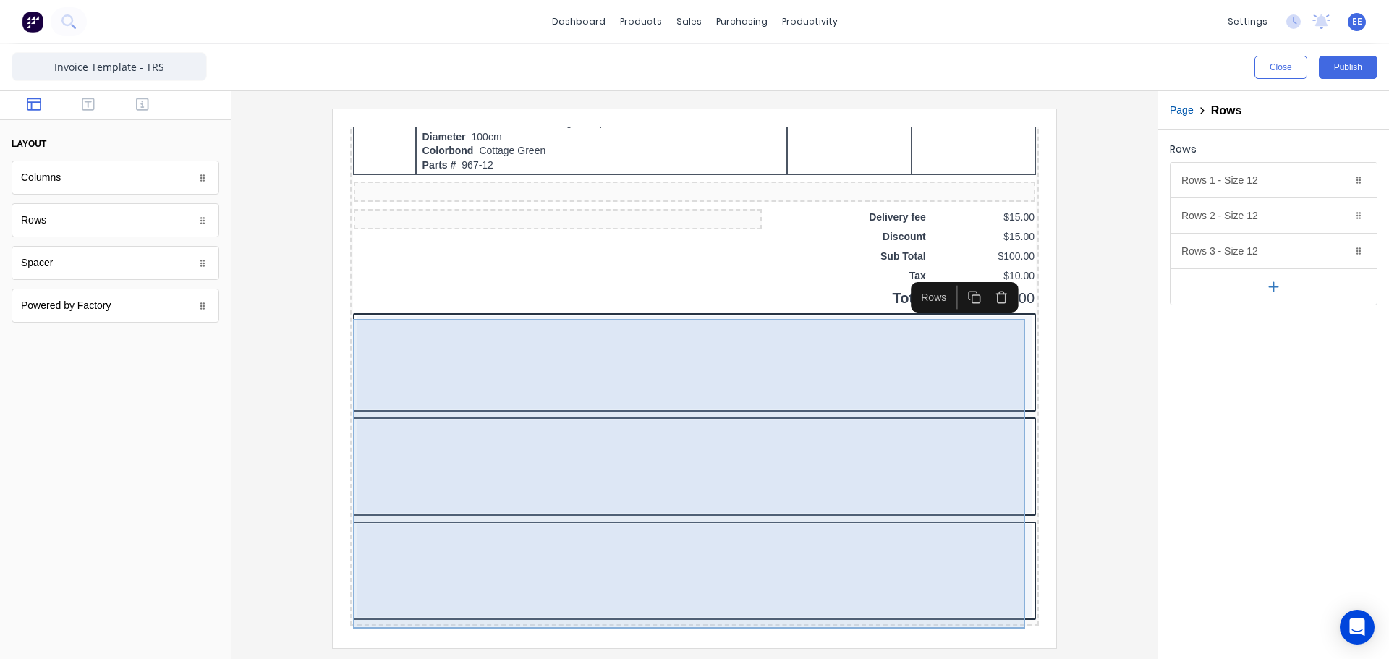
scroll to position [985, 0]
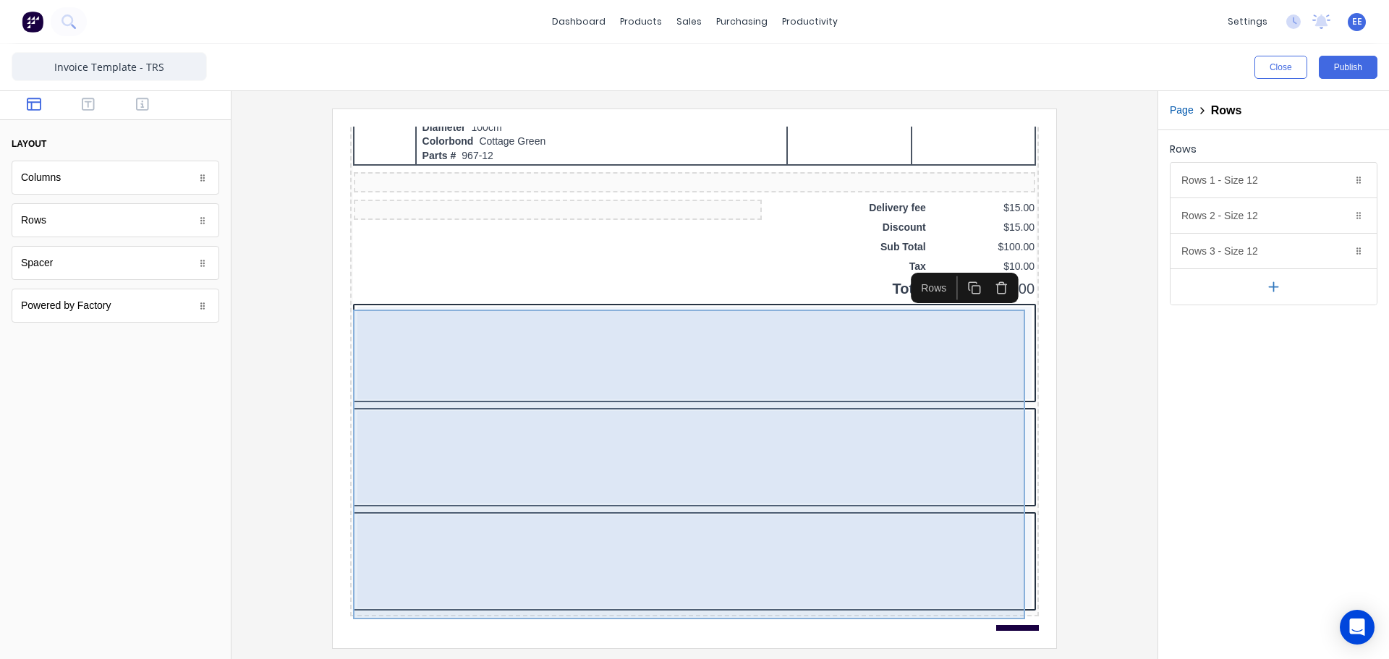
click at [569, 382] on div at bounding box center [677, 335] width 674 height 93
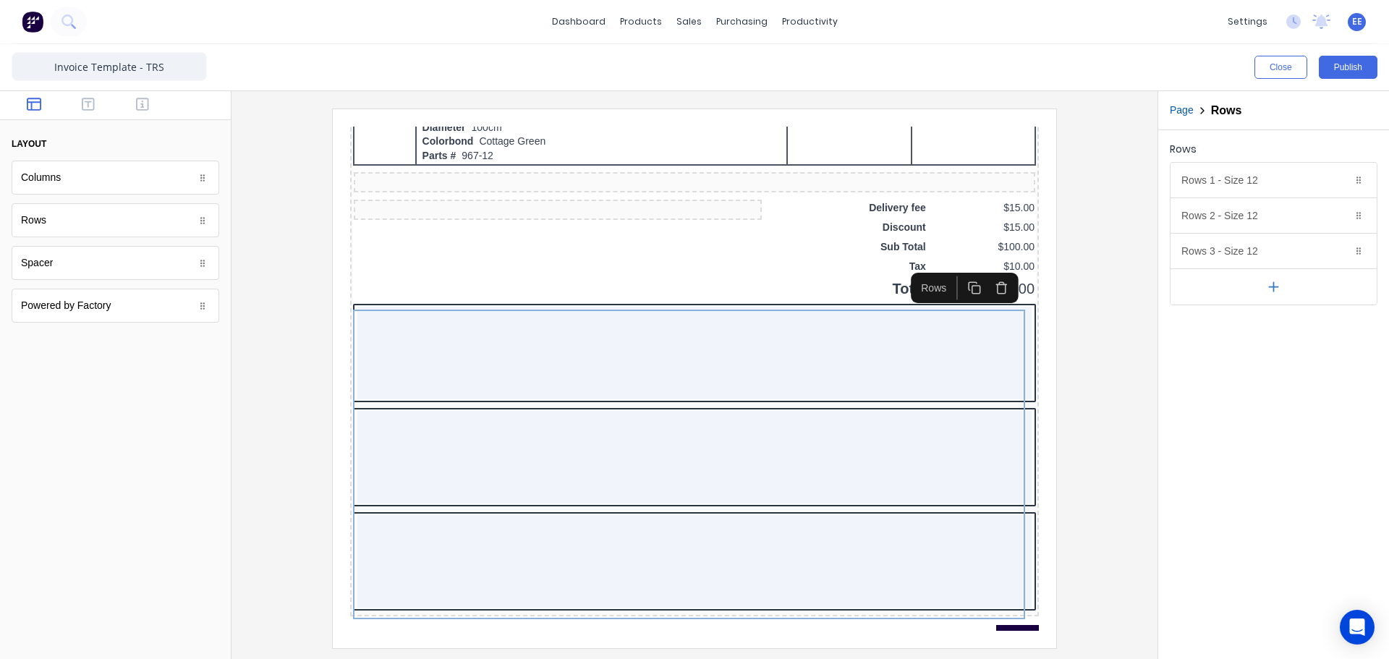
click at [1276, 298] on button "button" at bounding box center [1274, 286] width 206 height 36
click at [1270, 327] on icon "button" at bounding box center [1273, 322] width 15 height 15
click at [1333, 245] on button "Delete" at bounding box center [1339, 250] width 17 height 17
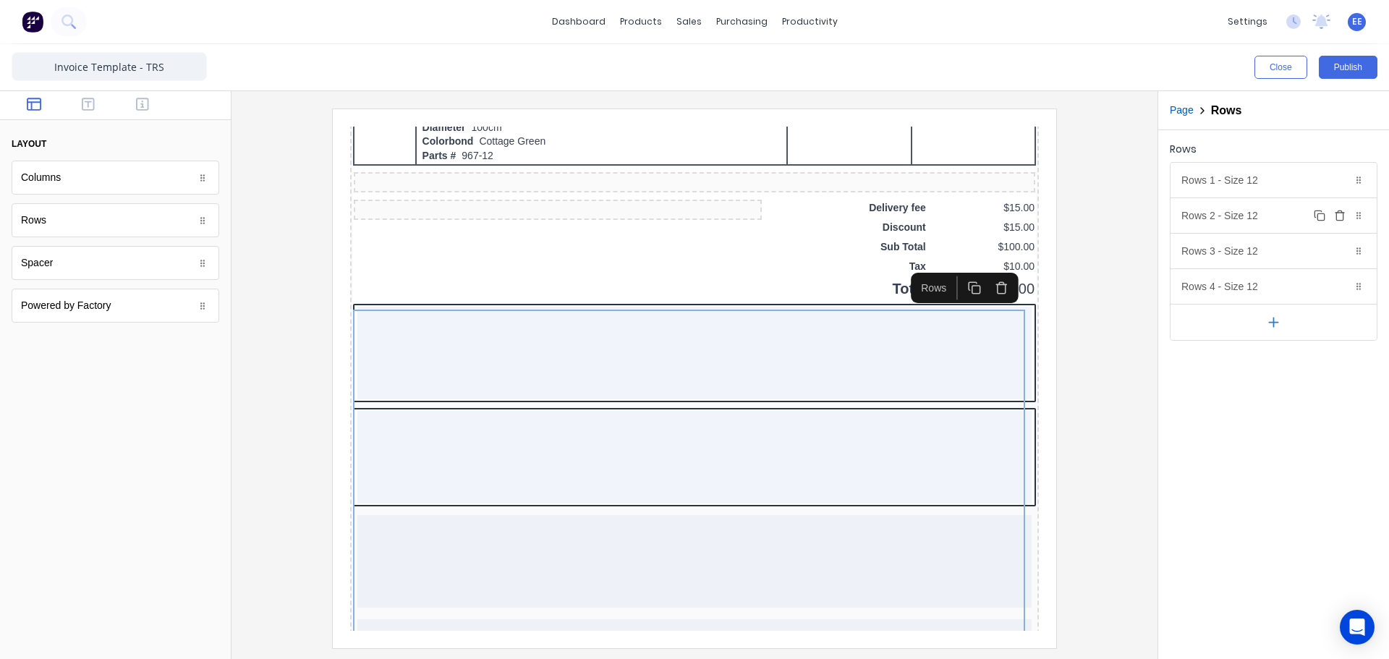
click at [1344, 213] on icon "button" at bounding box center [1340, 216] width 12 height 12
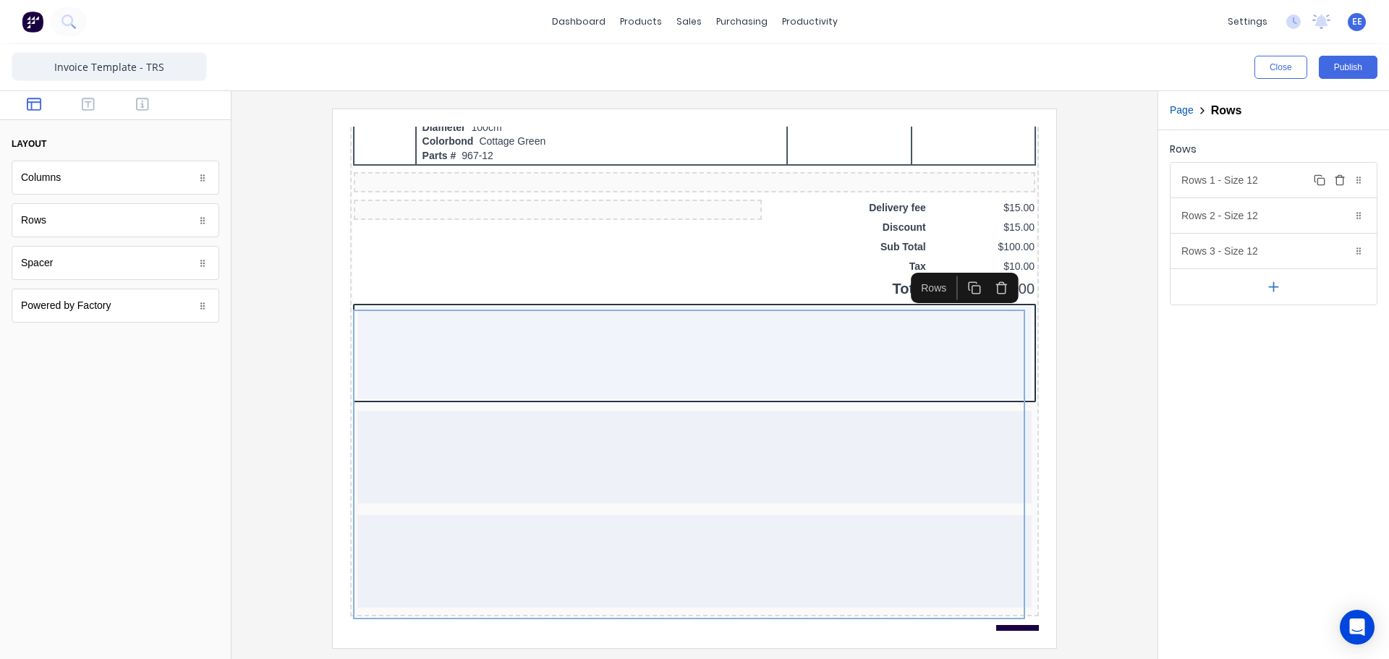
click at [1346, 186] on button "Delete" at bounding box center [1339, 179] width 17 height 17
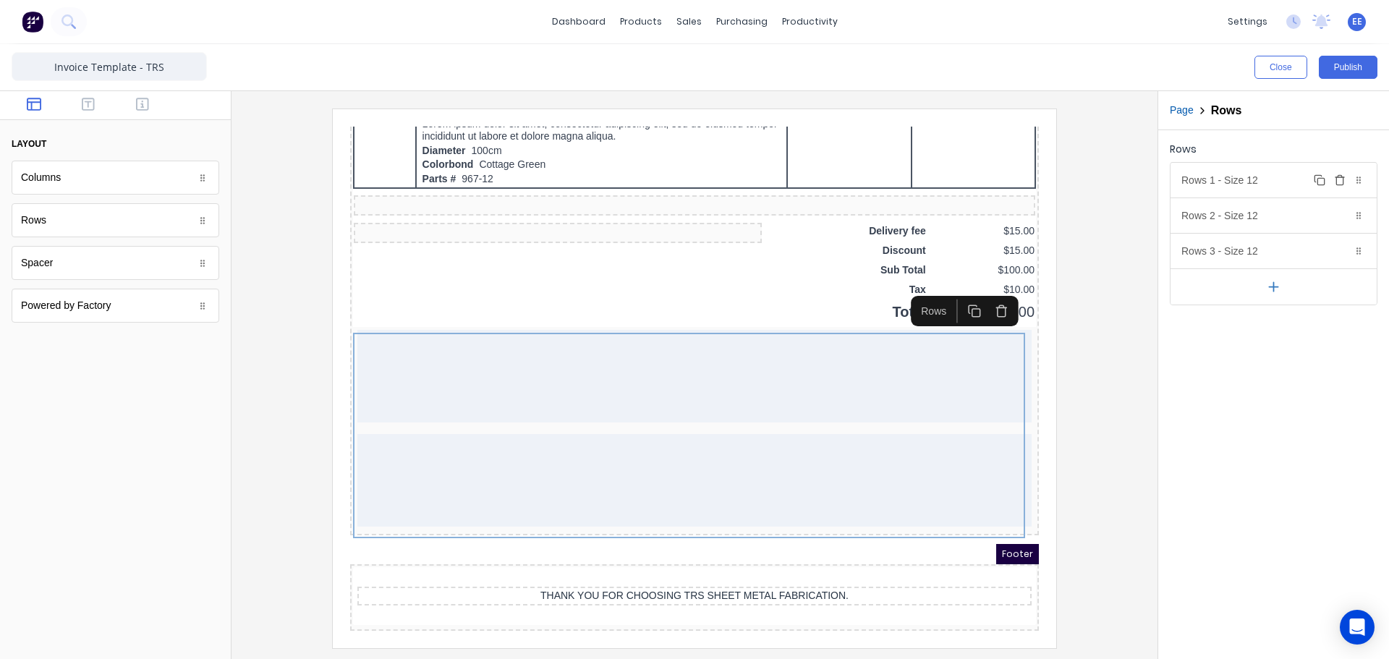
scroll to position [974, 0]
click at [101, 101] on button "button" at bounding box center [89, 105] width 46 height 17
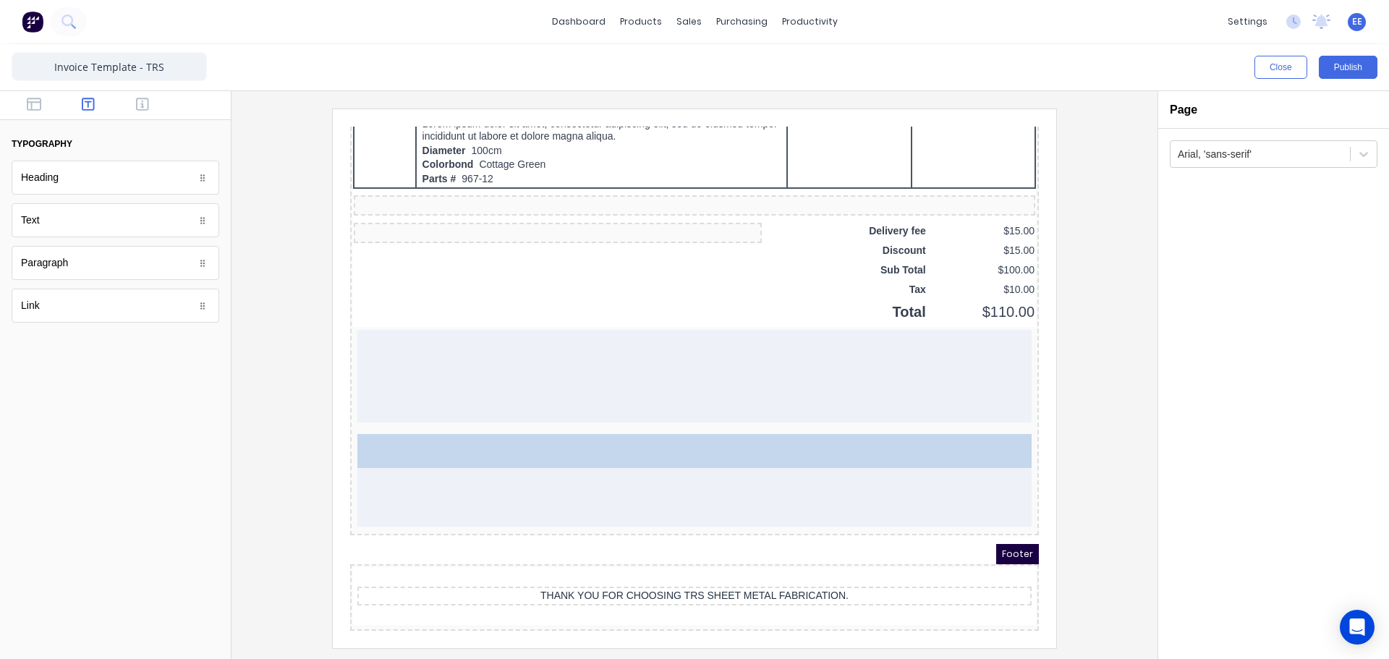
drag, startPoint x: 41, startPoint y: 226, endPoint x: 453, endPoint y: 473, distance: 480.3
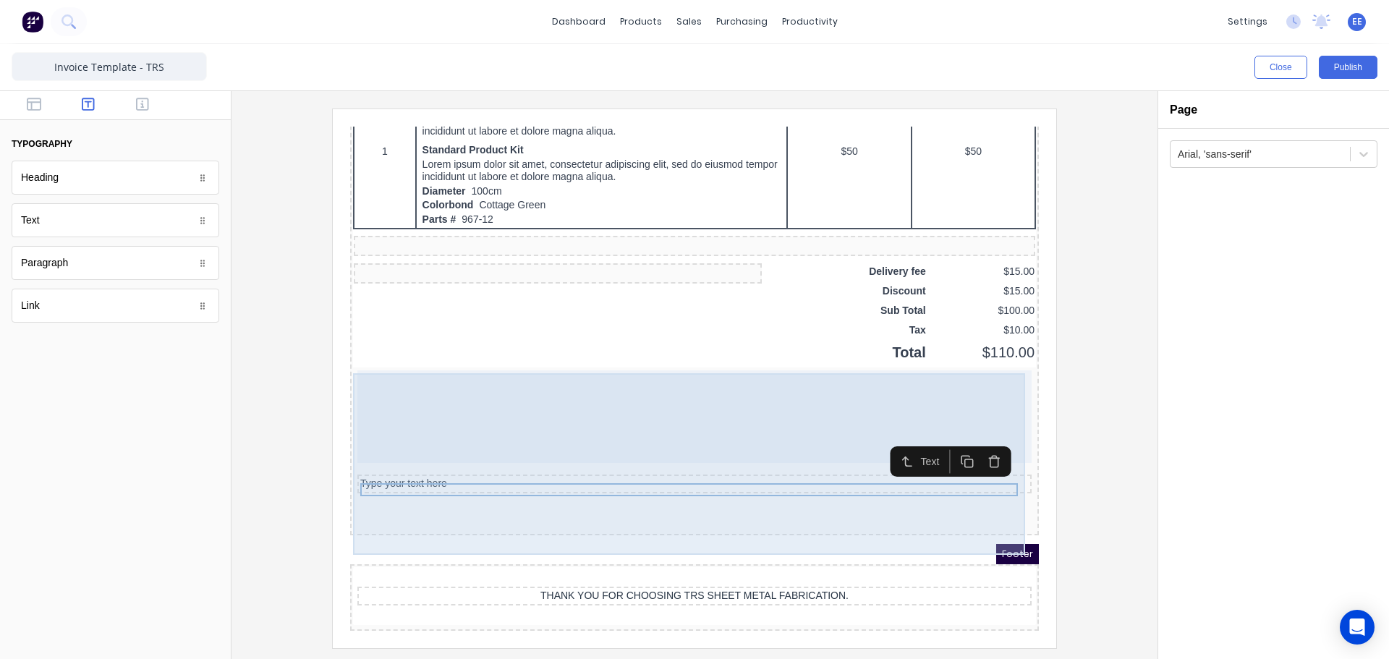
scroll to position [933, 0]
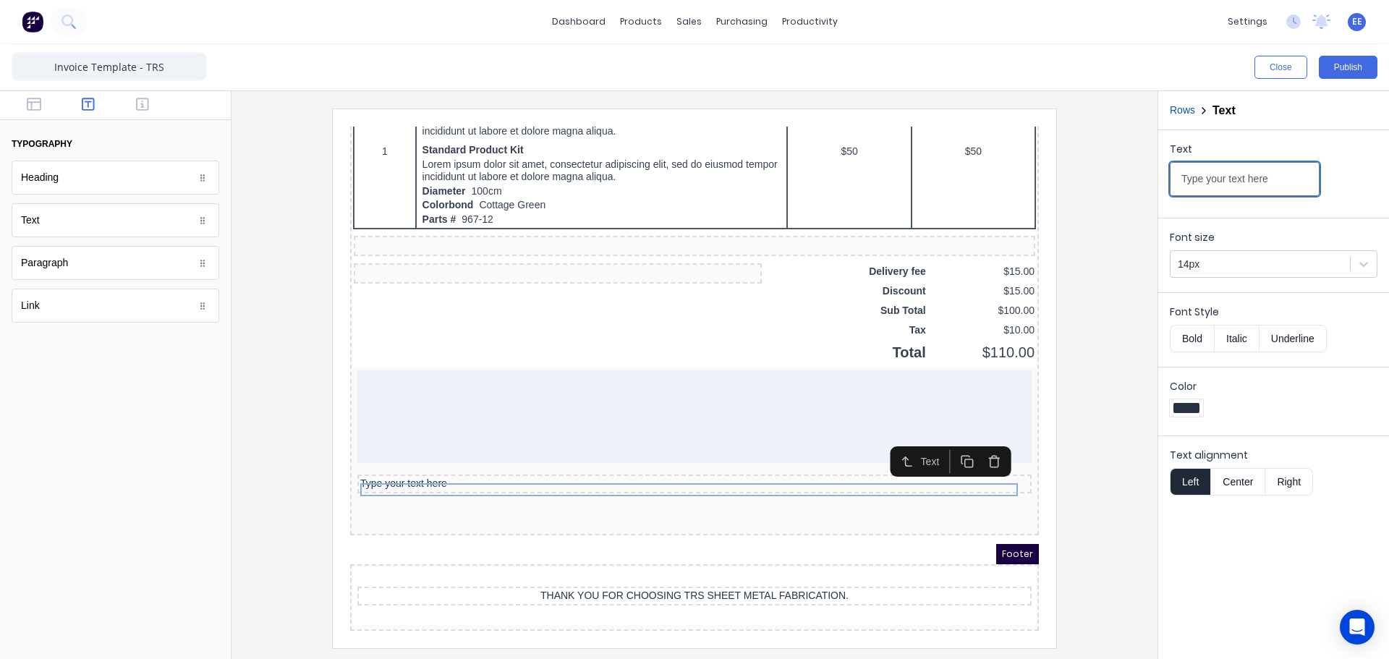
drag, startPoint x: 1178, startPoint y: 184, endPoint x: 1087, endPoint y: 187, distance: 91.2
click at [1088, 186] on div "Close Publish Components typography Heading Heading Text Text Paragraph Paragra…" at bounding box center [694, 351] width 1389 height 615
paste input "HOW TO PAY"
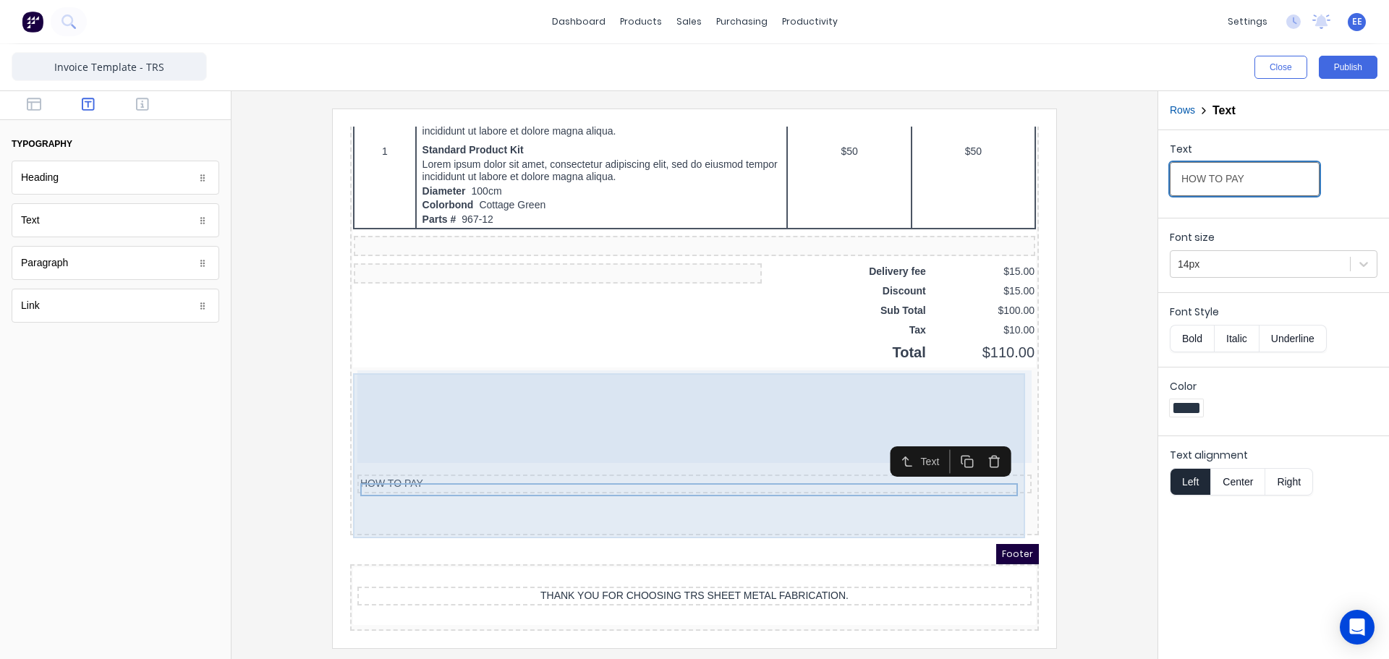
type input "HOW TO PAY"
drag, startPoint x: 404, startPoint y: 490, endPoint x: 414, endPoint y: 490, distance: 10.1
click at [405, 490] on div "HOW TO PAY" at bounding box center [677, 432] width 683 height 165
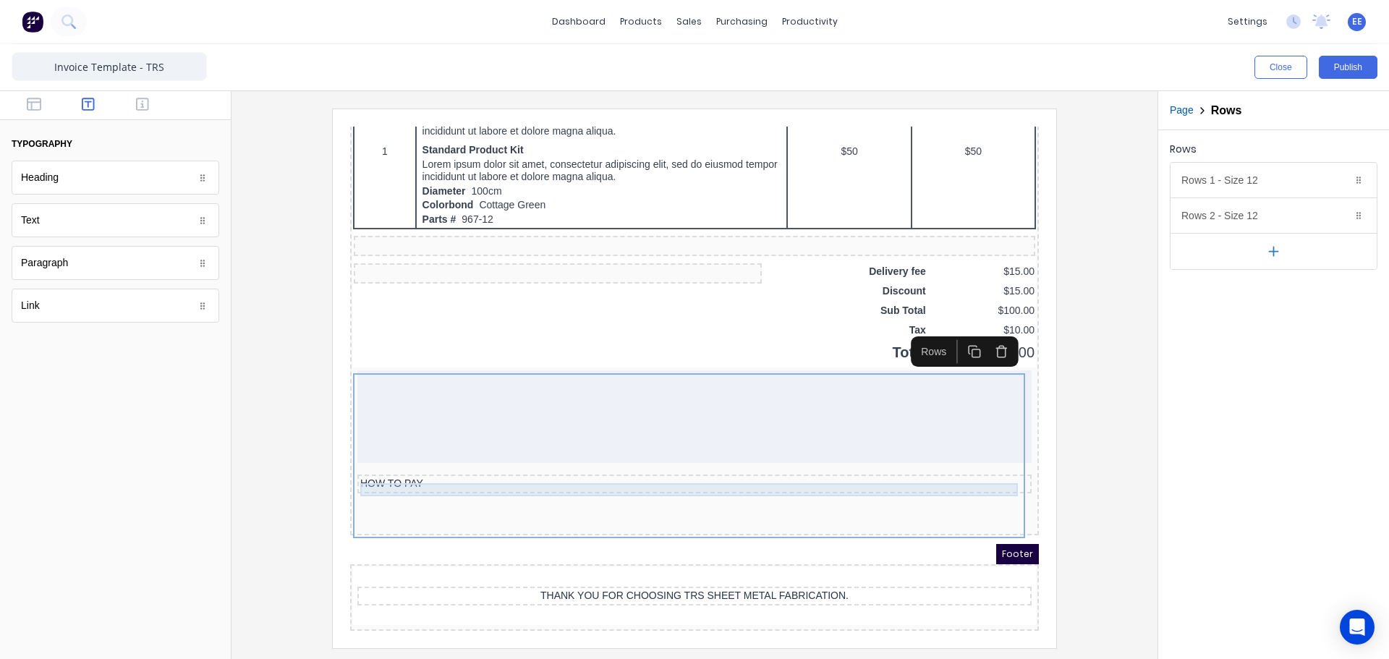
drag, startPoint x: 423, startPoint y: 459, endPoint x: 417, endPoint y: 471, distance: 12.9
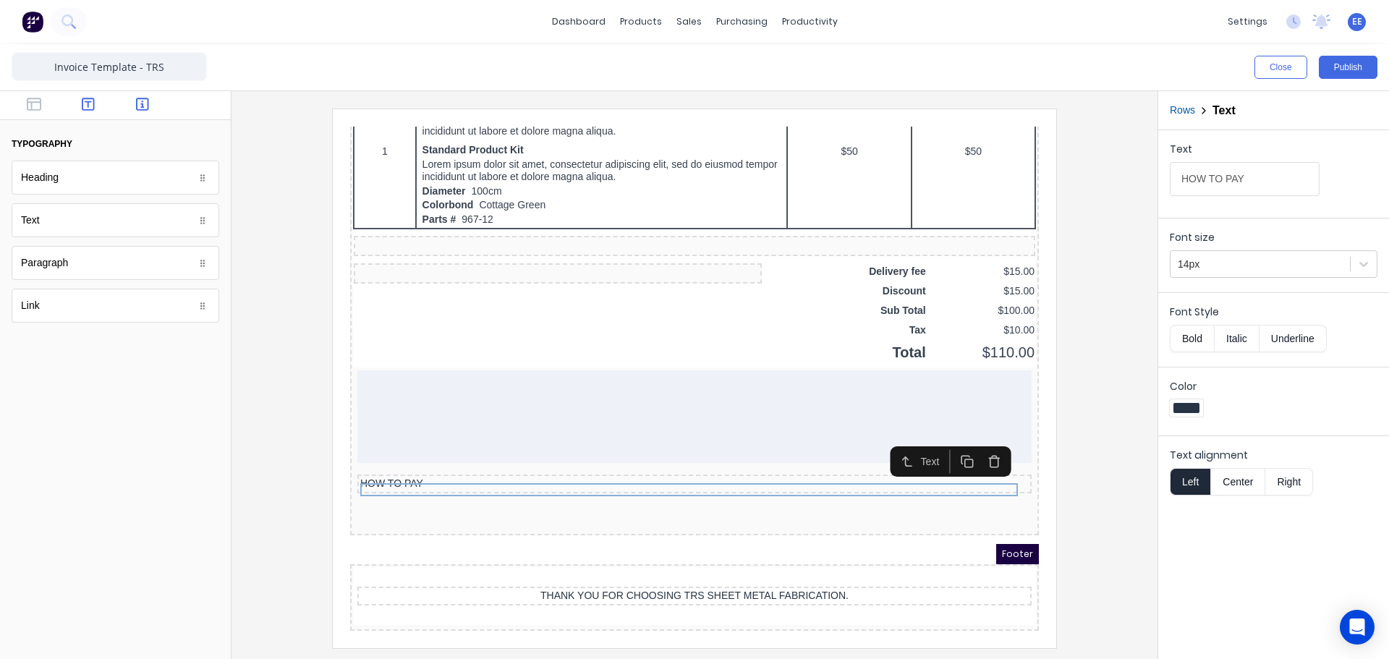
click at [144, 102] on icon "button" at bounding box center [142, 104] width 13 height 14
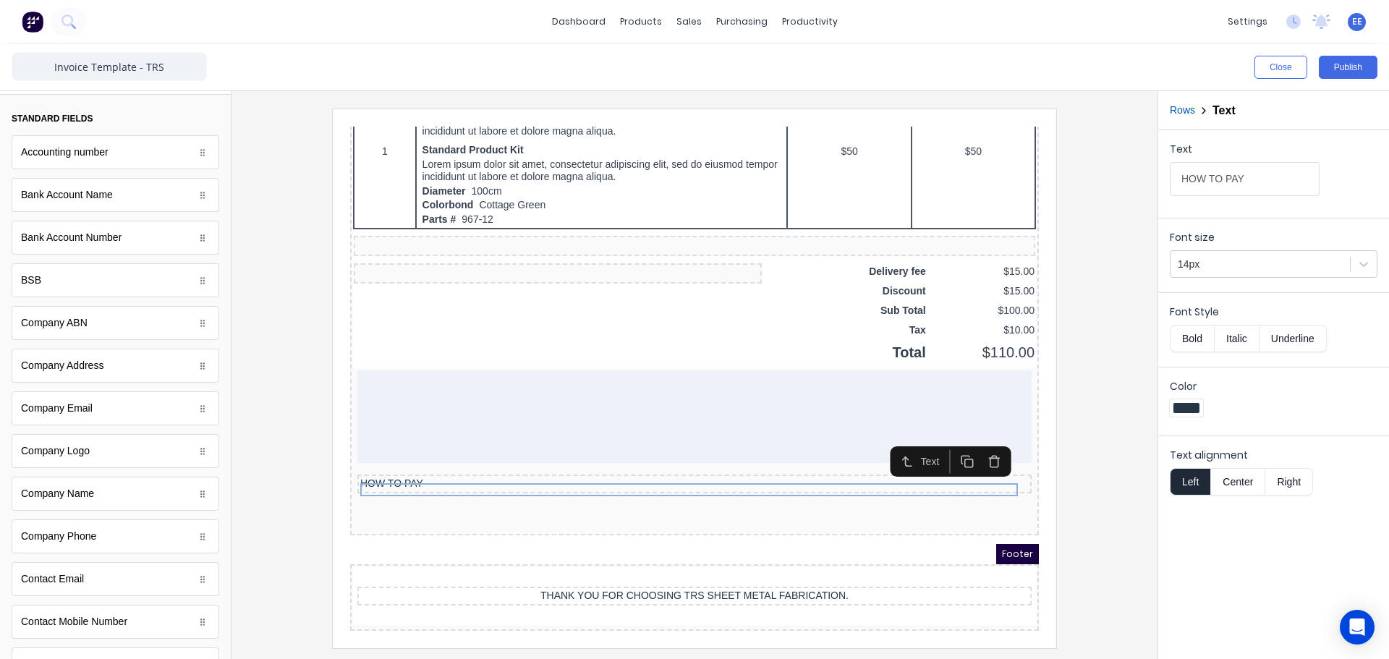
scroll to position [0, 0]
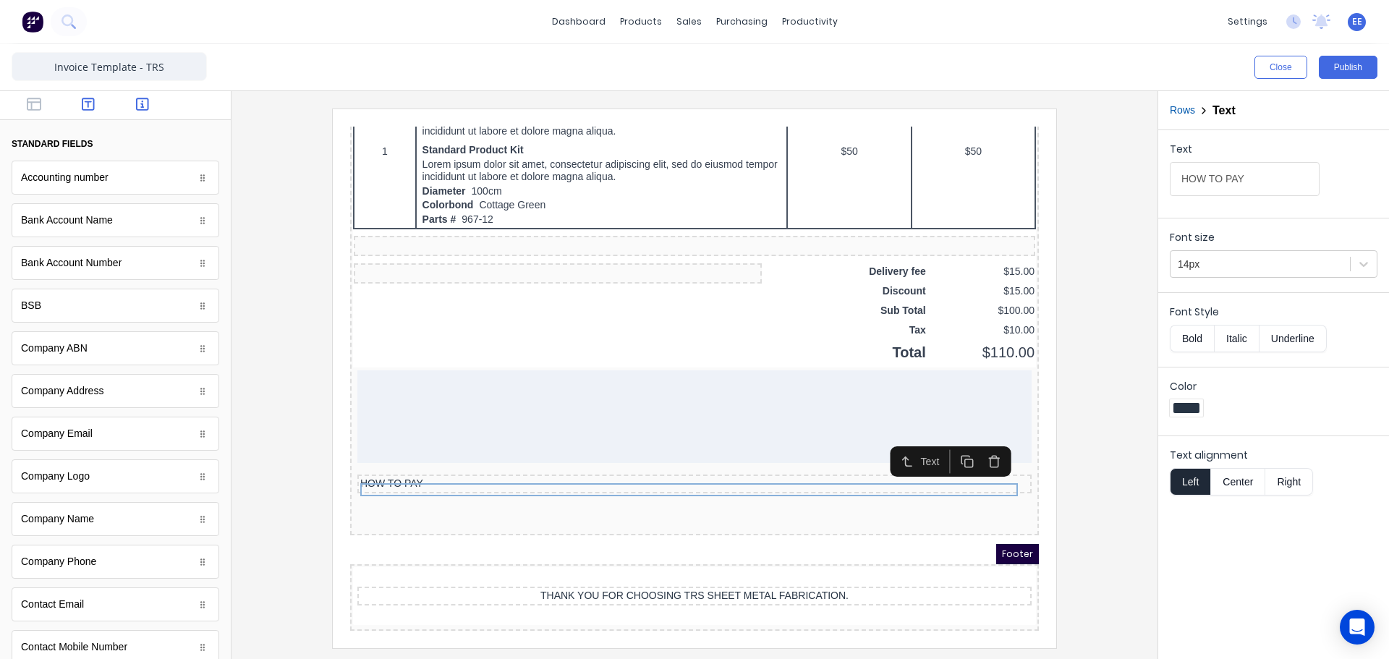
click at [76, 101] on button "button" at bounding box center [89, 105] width 46 height 17
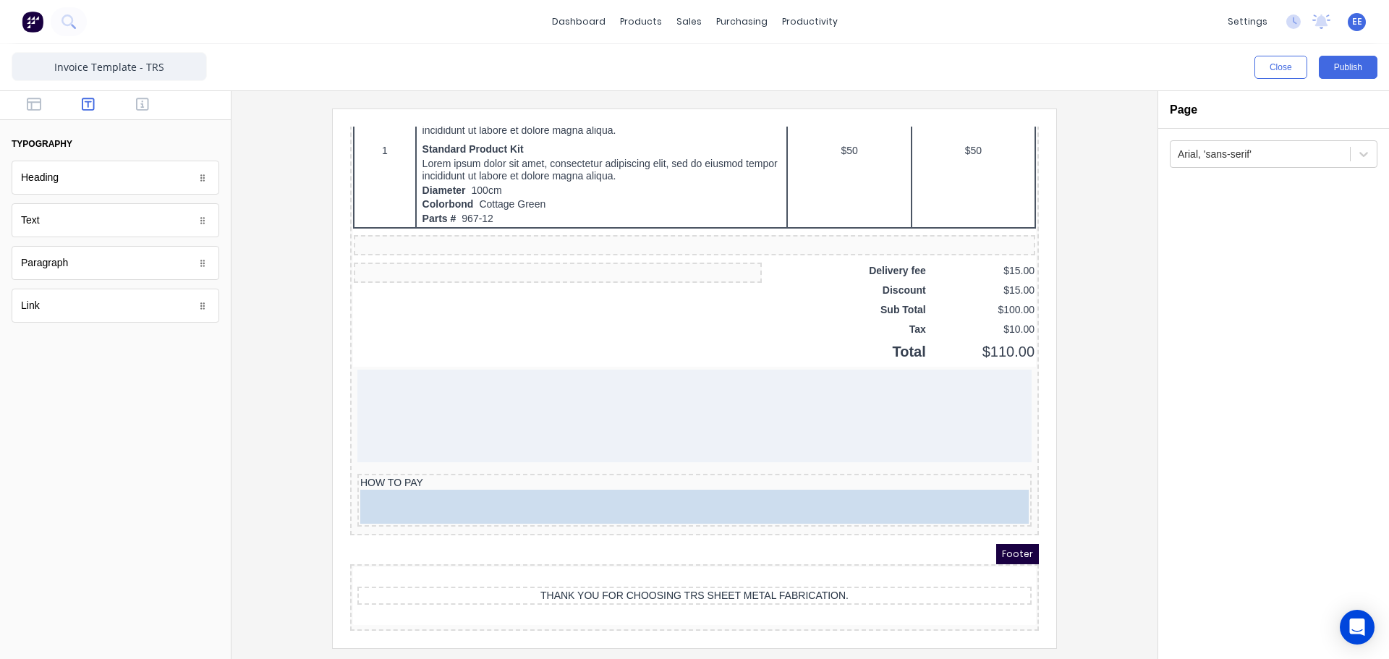
drag, startPoint x: 47, startPoint y: 225, endPoint x: 494, endPoint y: 488, distance: 518.6
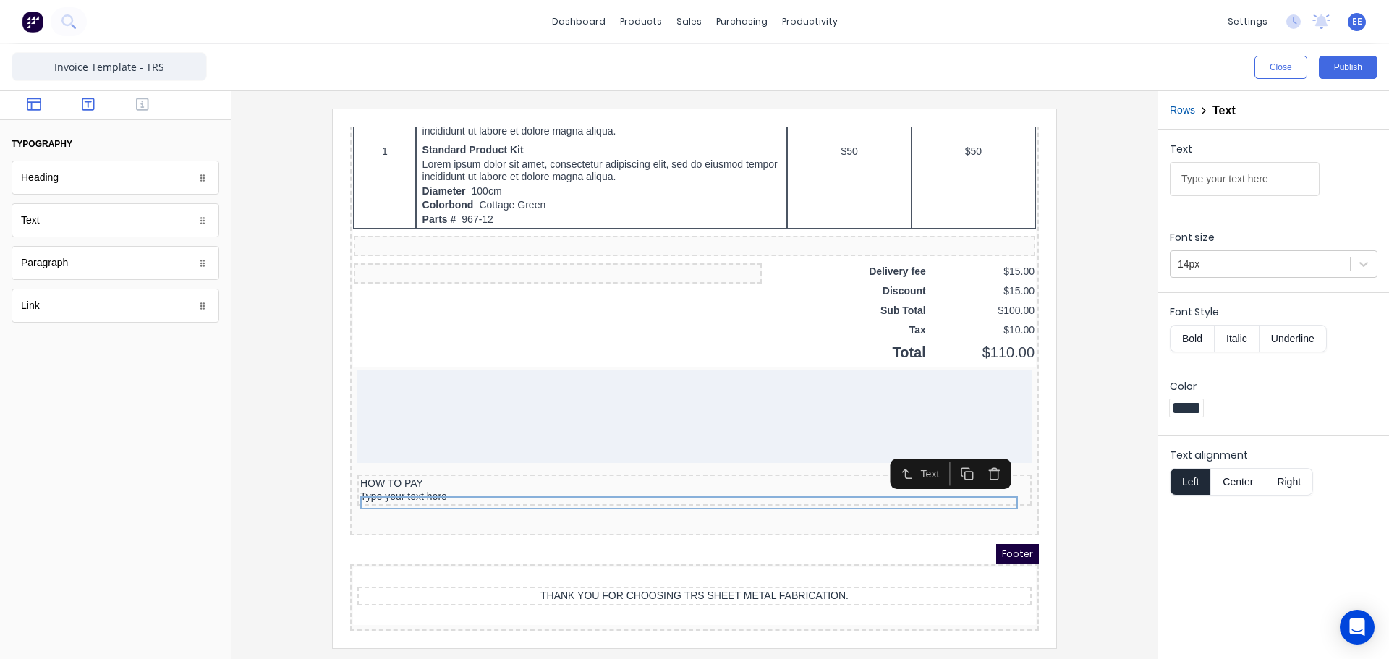
click at [38, 107] on icon "button" at bounding box center [34, 104] width 14 height 14
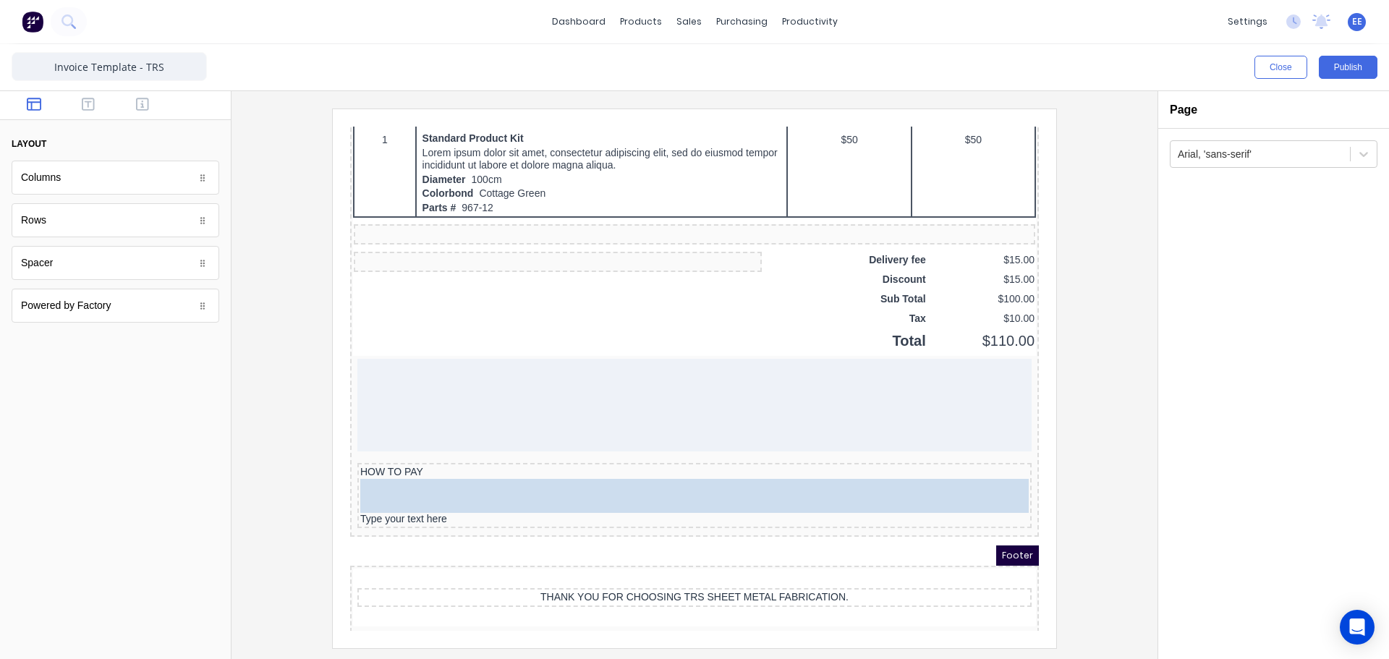
drag, startPoint x: 59, startPoint y: 269, endPoint x: 529, endPoint y: 491, distance: 519.1
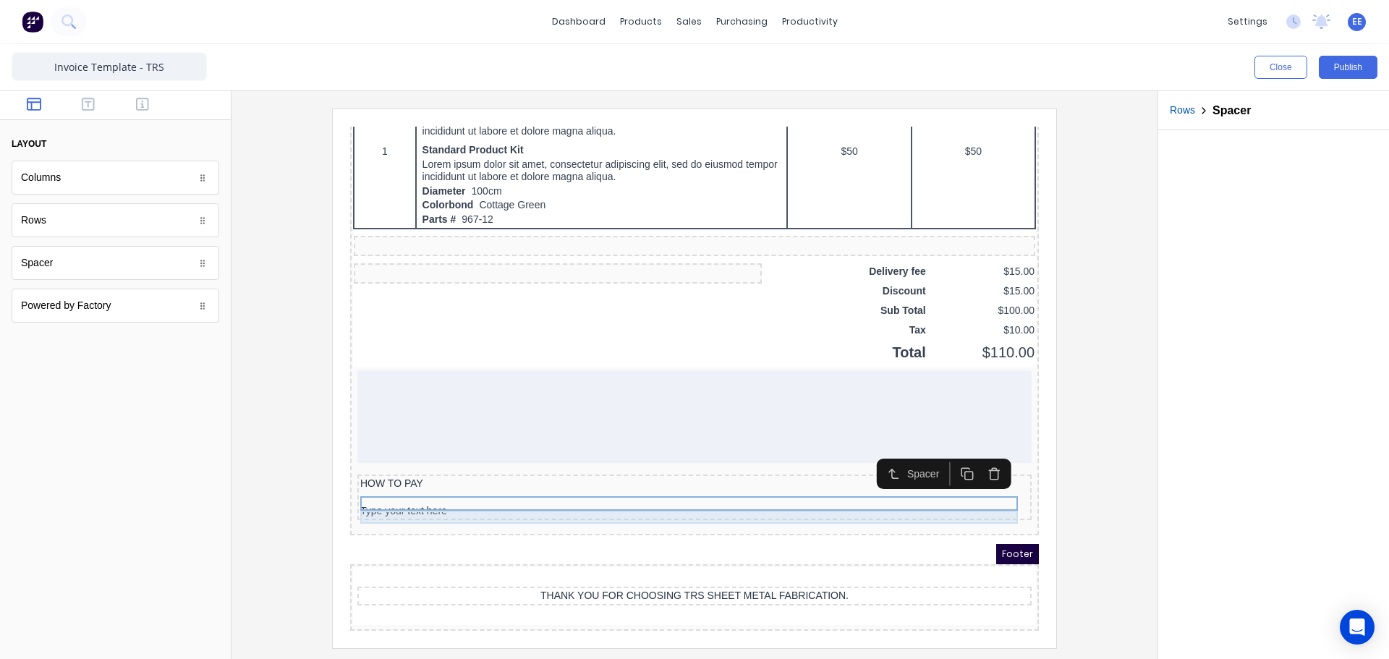
click at [388, 491] on div "Type your text here" at bounding box center [677, 494] width 669 height 13
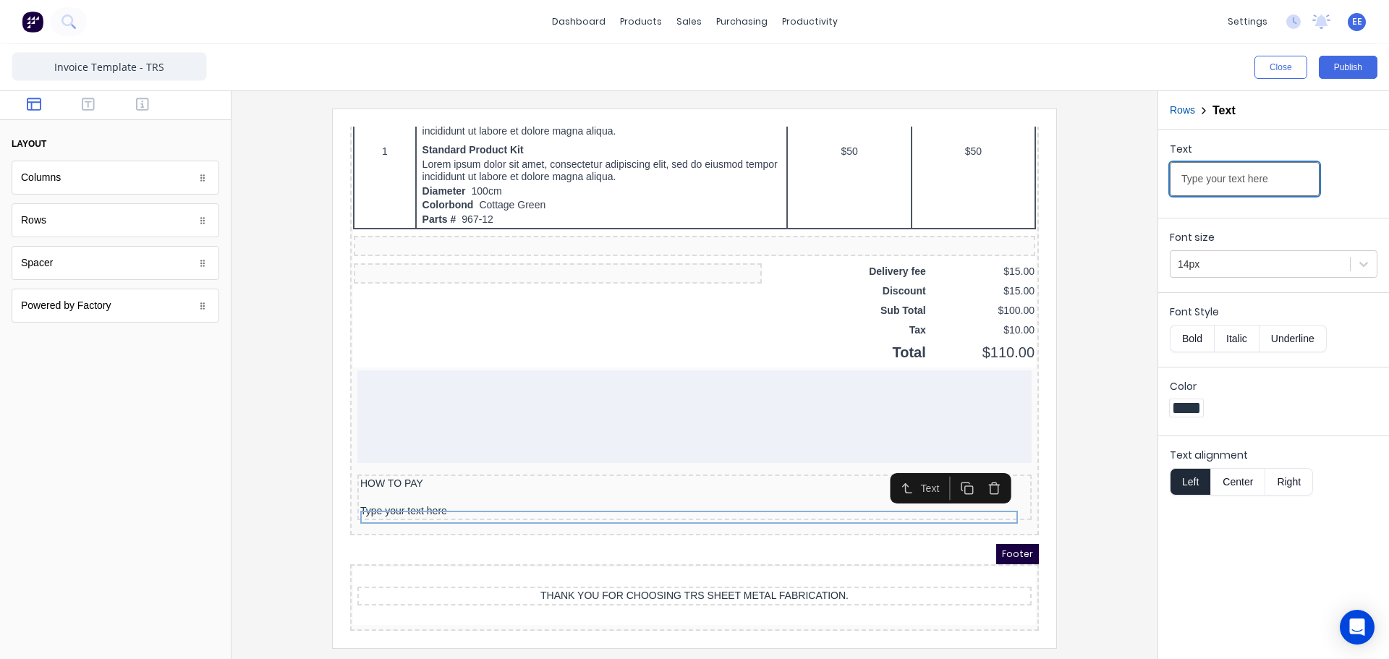
drag, startPoint x: 1265, startPoint y: 180, endPoint x: 1158, endPoint y: 170, distance: 108.3
click at [1151, 170] on div "Close Publish Components layout Columns Columns Rows Rows Spacer Spacer Powered…" at bounding box center [694, 351] width 1389 height 615
drag, startPoint x: 1208, startPoint y: 176, endPoint x: 1132, endPoint y: 175, distance: 76.0
click at [1132, 175] on div "Close Publish Components layout Columns Columns Rows Rows Spacer Spacer Powered…" at bounding box center [694, 351] width 1389 height 615
type input "Please make payable to:"
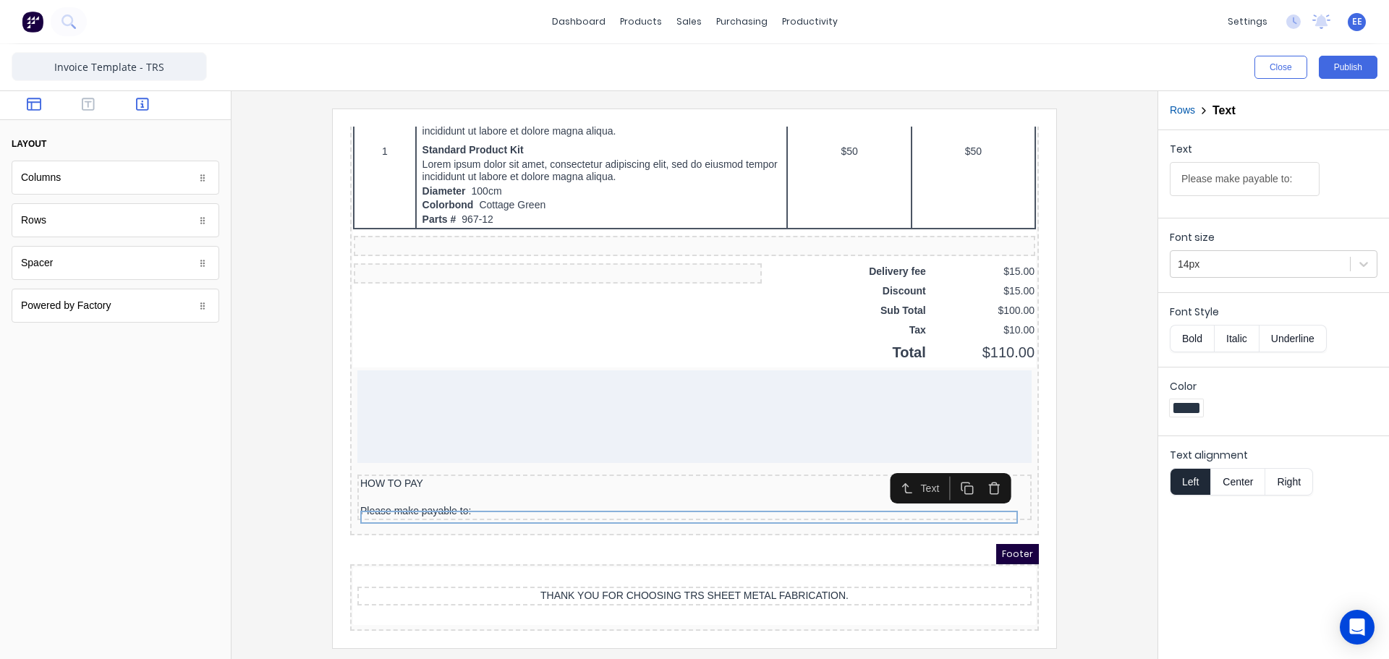
click at [137, 103] on icon "button" at bounding box center [142, 104] width 13 height 13
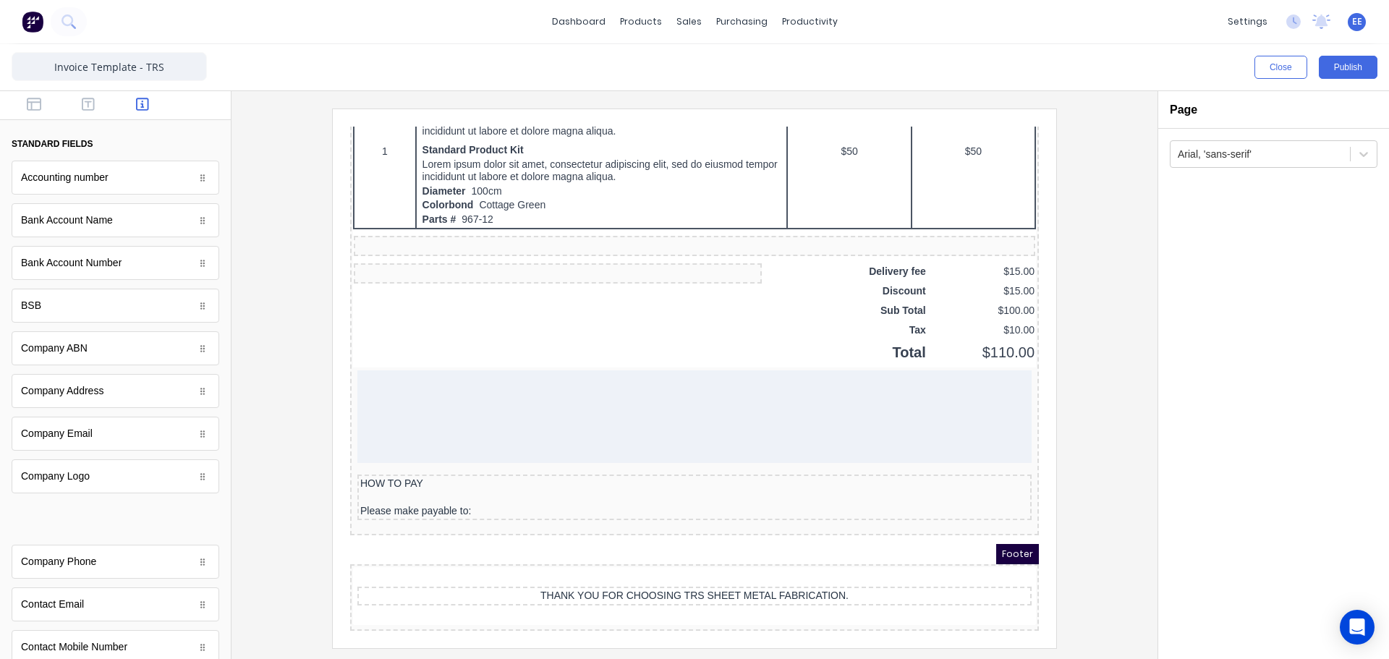
scroll to position [1, 0]
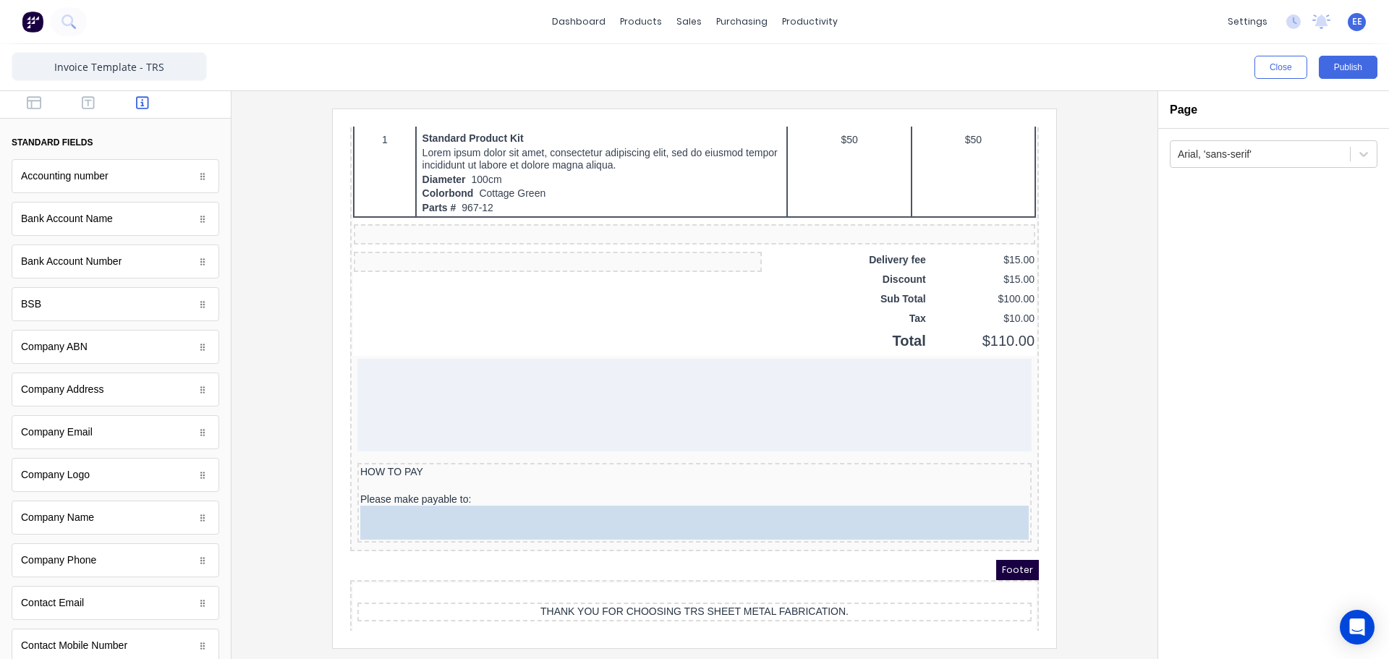
drag, startPoint x: 57, startPoint y: 520, endPoint x: 510, endPoint y: 520, distance: 452.9
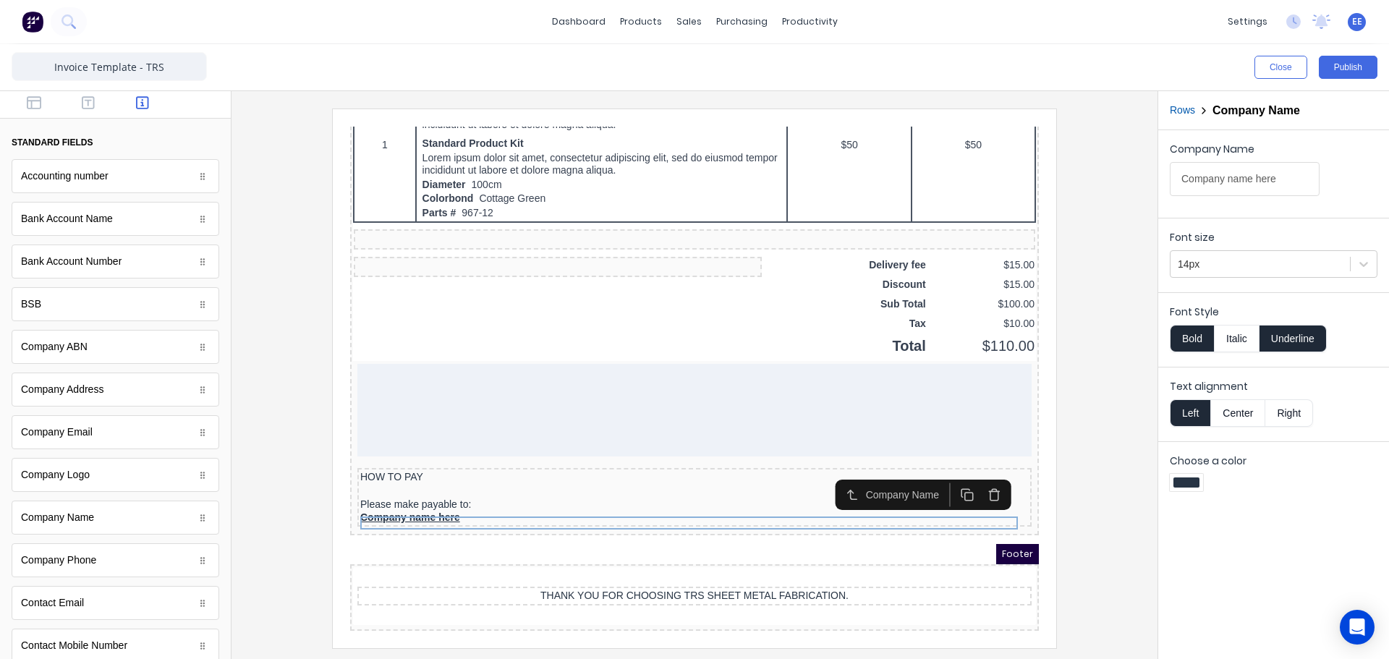
click at [1299, 344] on button "Underline" at bounding box center [1293, 338] width 67 height 27
click at [1194, 346] on button "Bold" at bounding box center [1192, 338] width 44 height 27
click at [35, 96] on icon "button" at bounding box center [34, 103] width 14 height 14
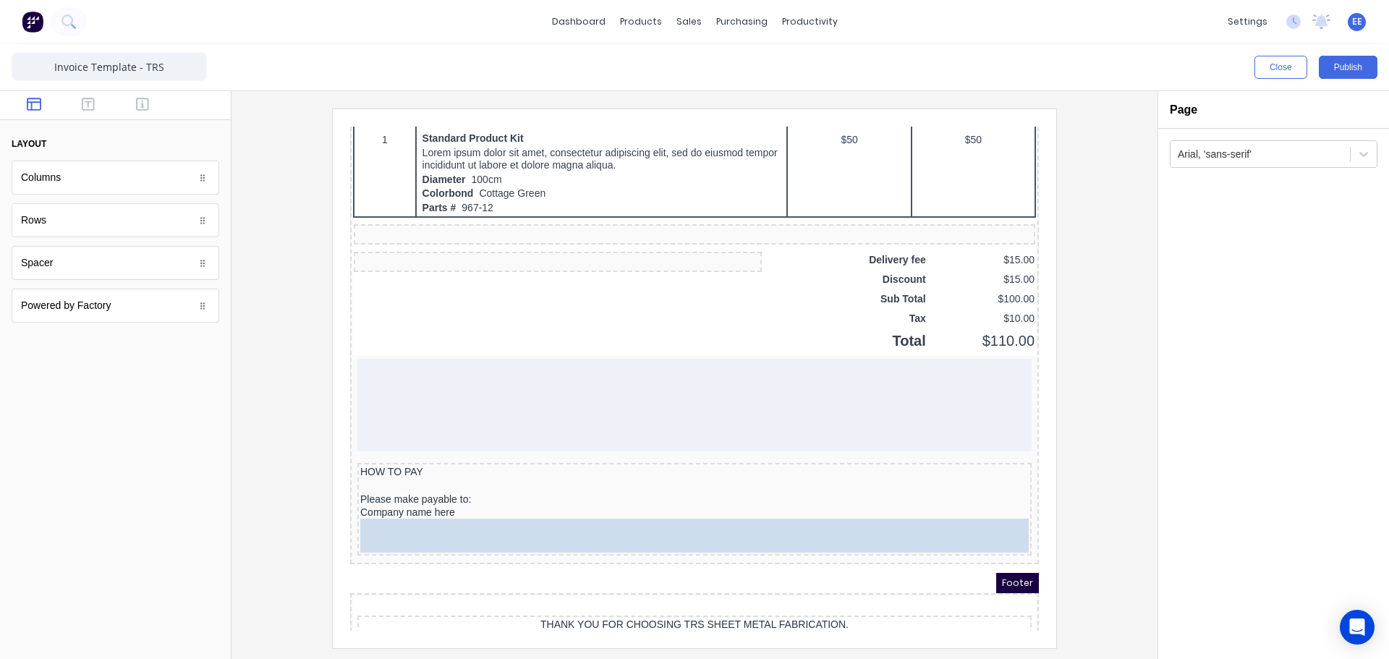
drag, startPoint x: 39, startPoint y: 263, endPoint x: 467, endPoint y: 535, distance: 506.8
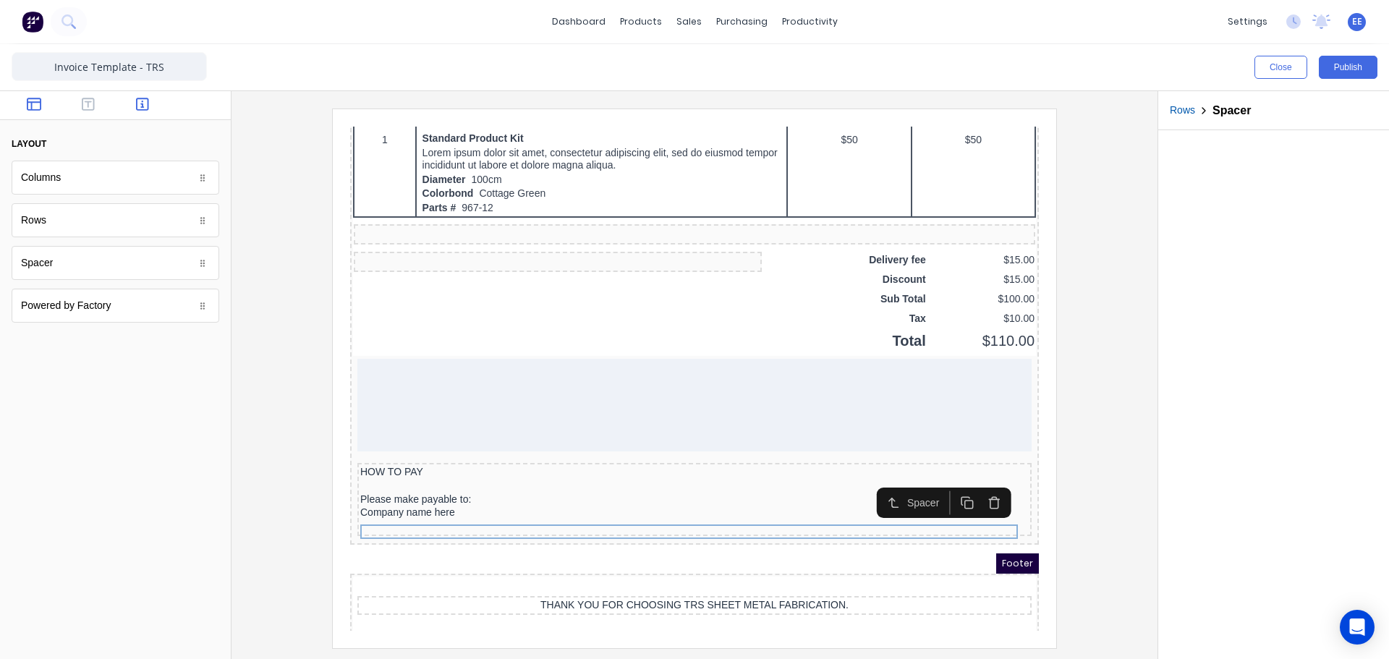
click at [144, 97] on icon "button" at bounding box center [142, 104] width 13 height 14
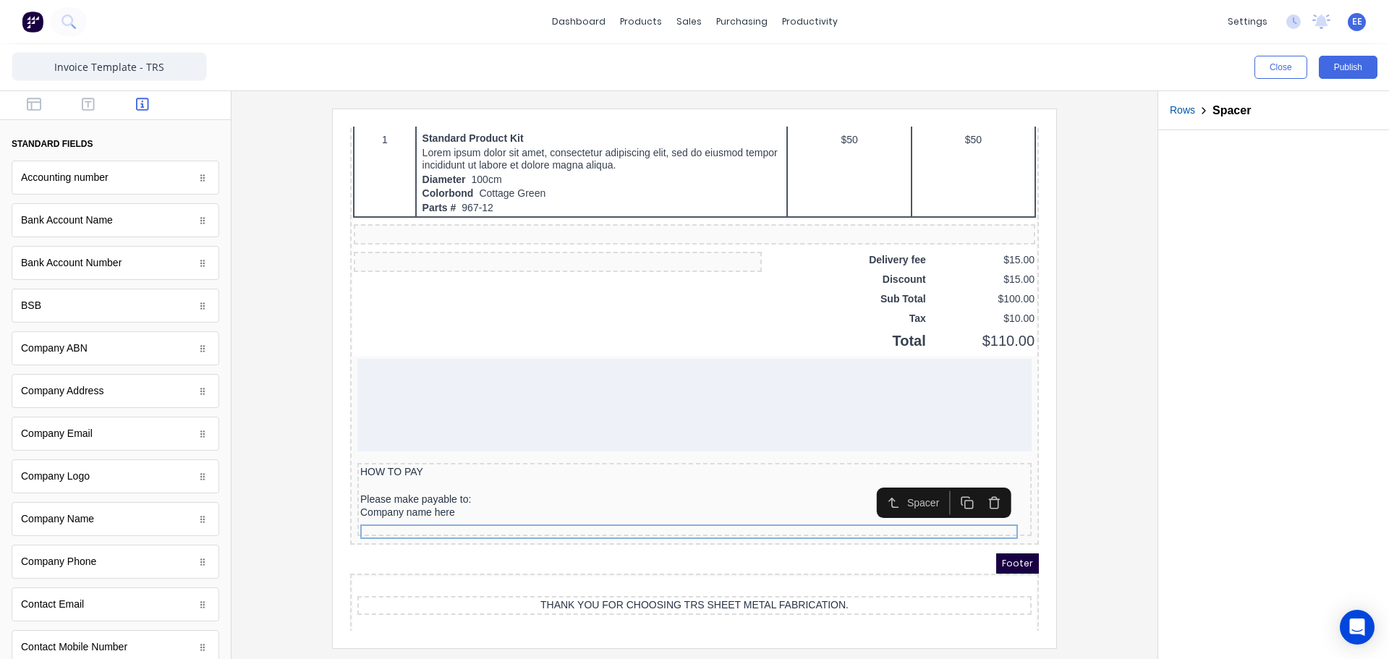
drag, startPoint x: 80, startPoint y: 100, endPoint x: 89, endPoint y: 124, distance: 25.4
click at [85, 107] on icon "button" at bounding box center [88, 104] width 13 height 14
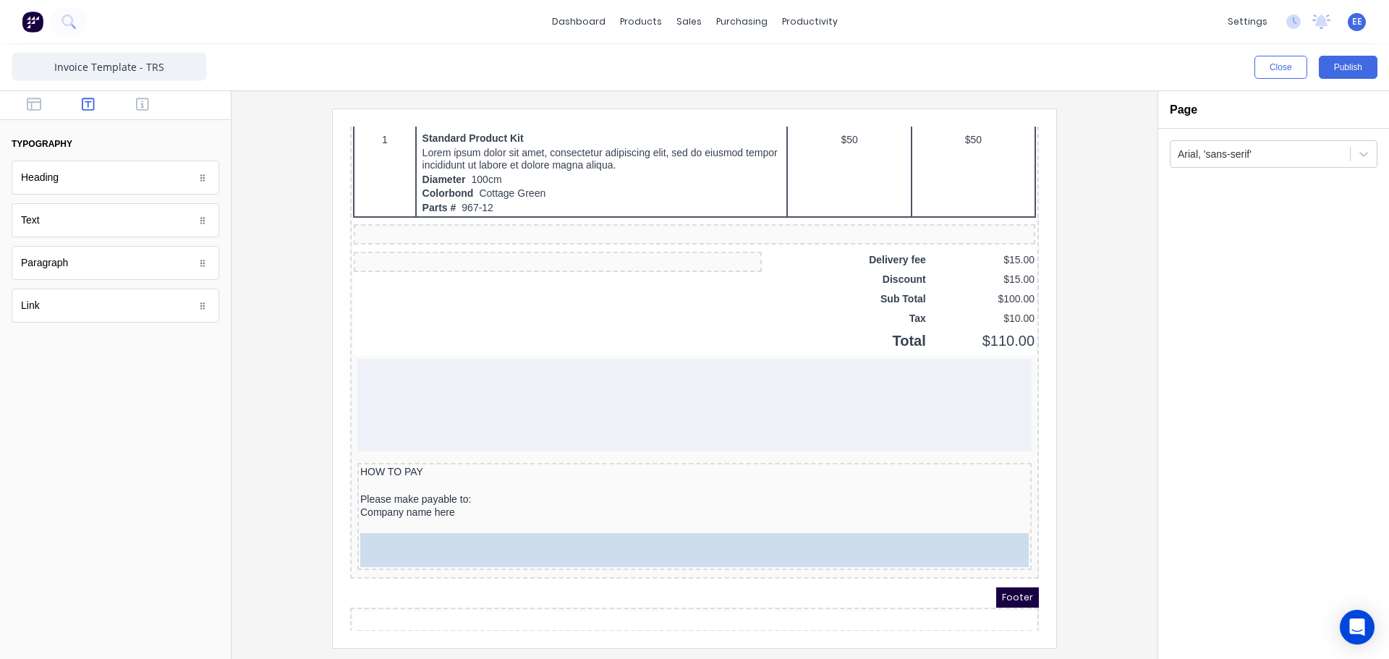
drag, startPoint x: 41, startPoint y: 227, endPoint x: 464, endPoint y: 563, distance: 540.2
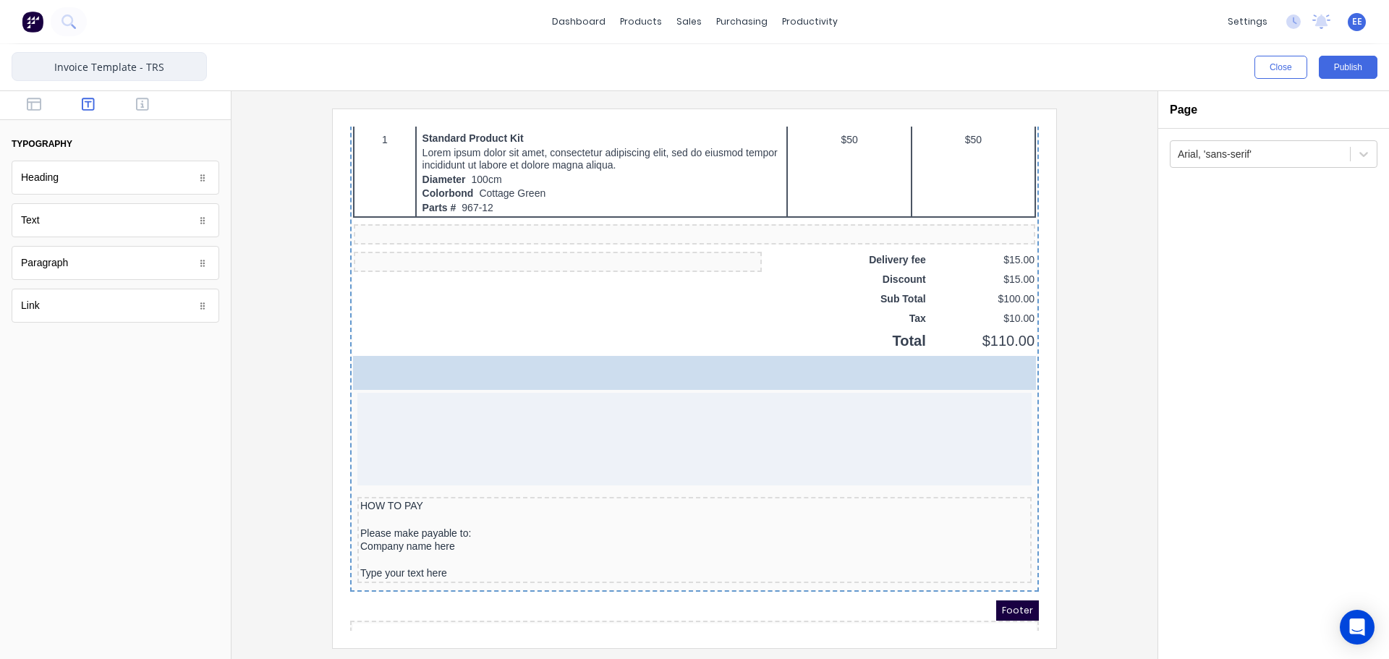
drag, startPoint x: 64, startPoint y: 231, endPoint x: 139, endPoint y: 80, distance: 168.6
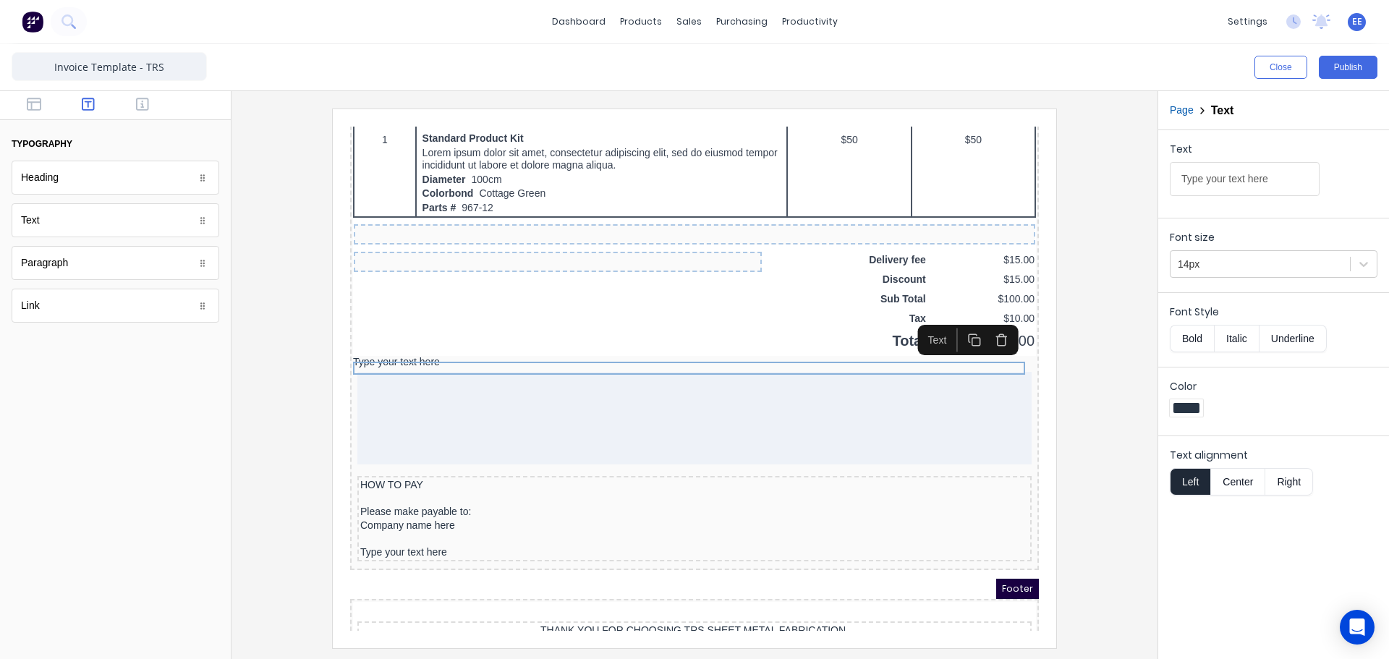
click at [990, 324] on button "button" at bounding box center [984, 322] width 27 height 24
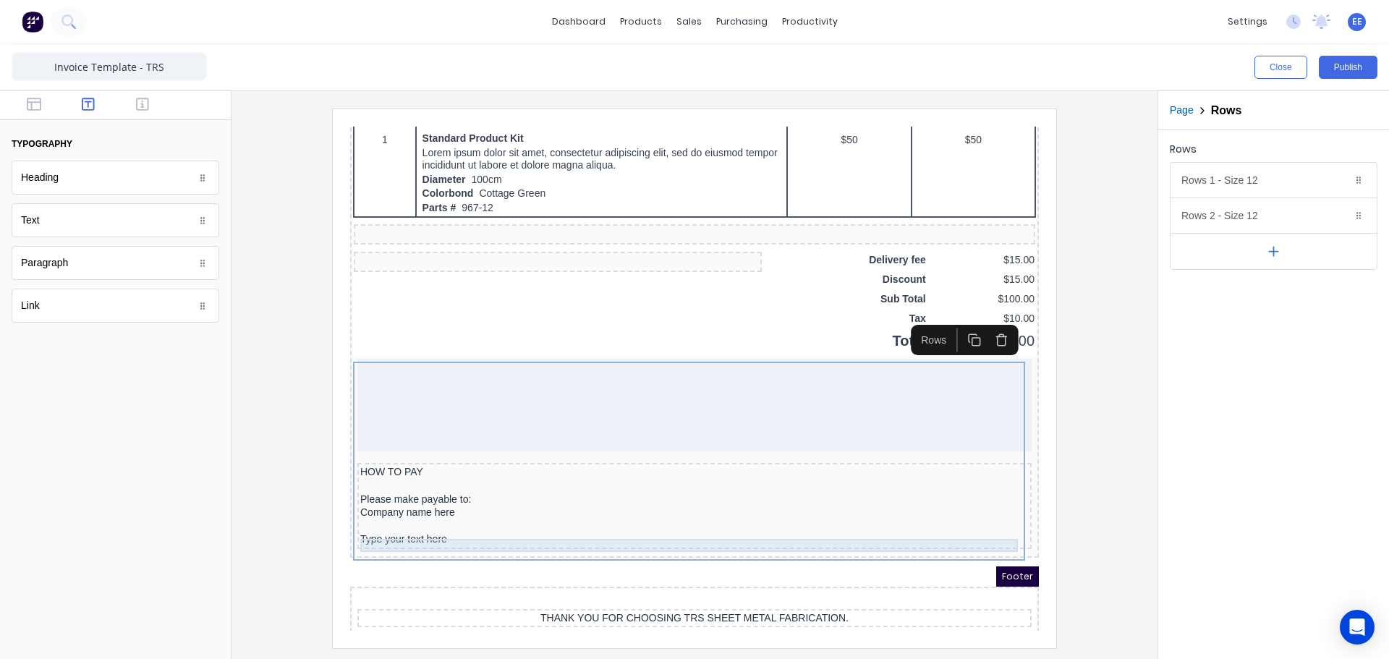
click at [406, 525] on div "Type your text here" at bounding box center [677, 522] width 669 height 13
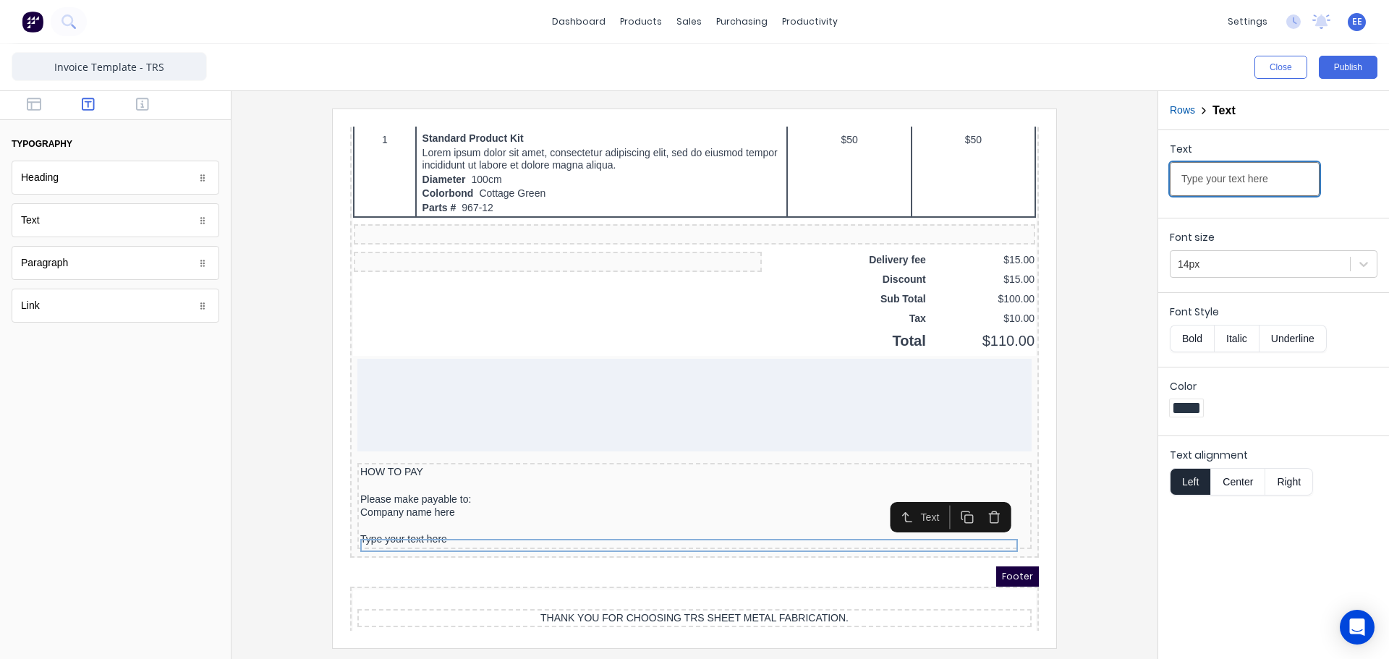
click at [1252, 174] on input "Type your text here" at bounding box center [1245, 179] width 150 height 34
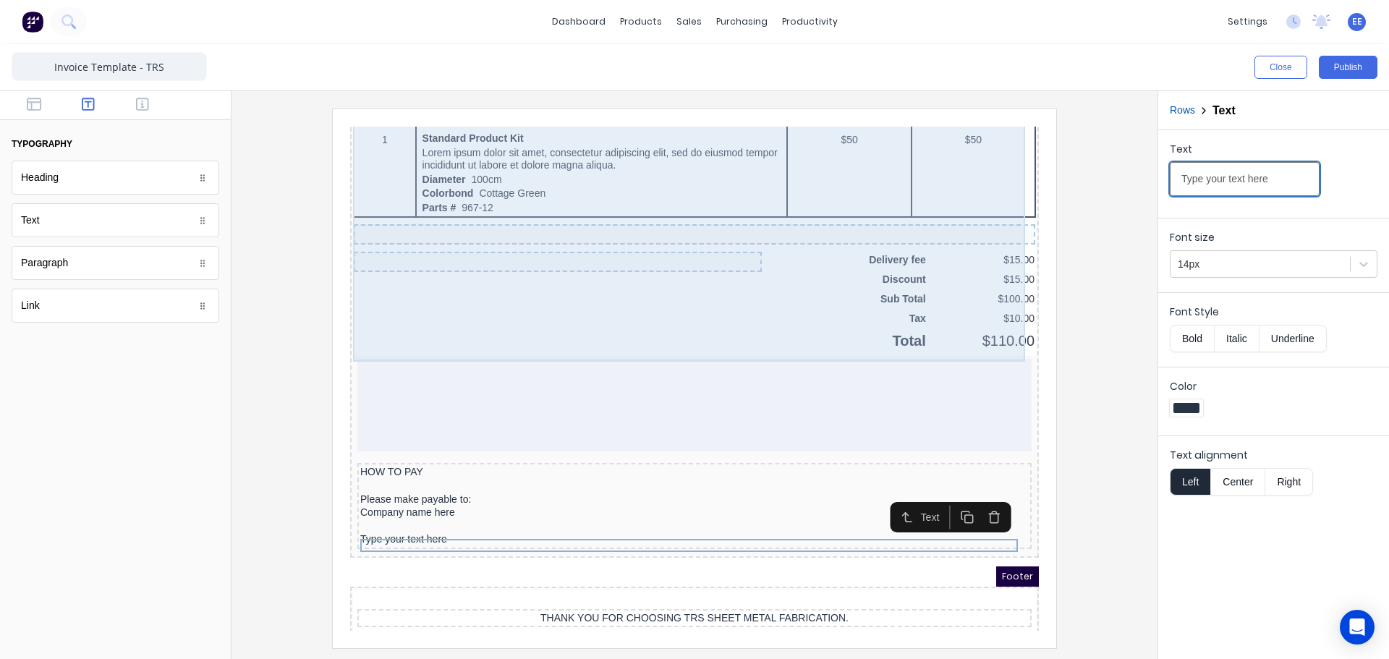
drag, startPoint x: 1621, startPoint y: 292, endPoint x: 987, endPoint y: 153, distance: 648.9
paste input "Bank: NationalAustralian Bank Limited"
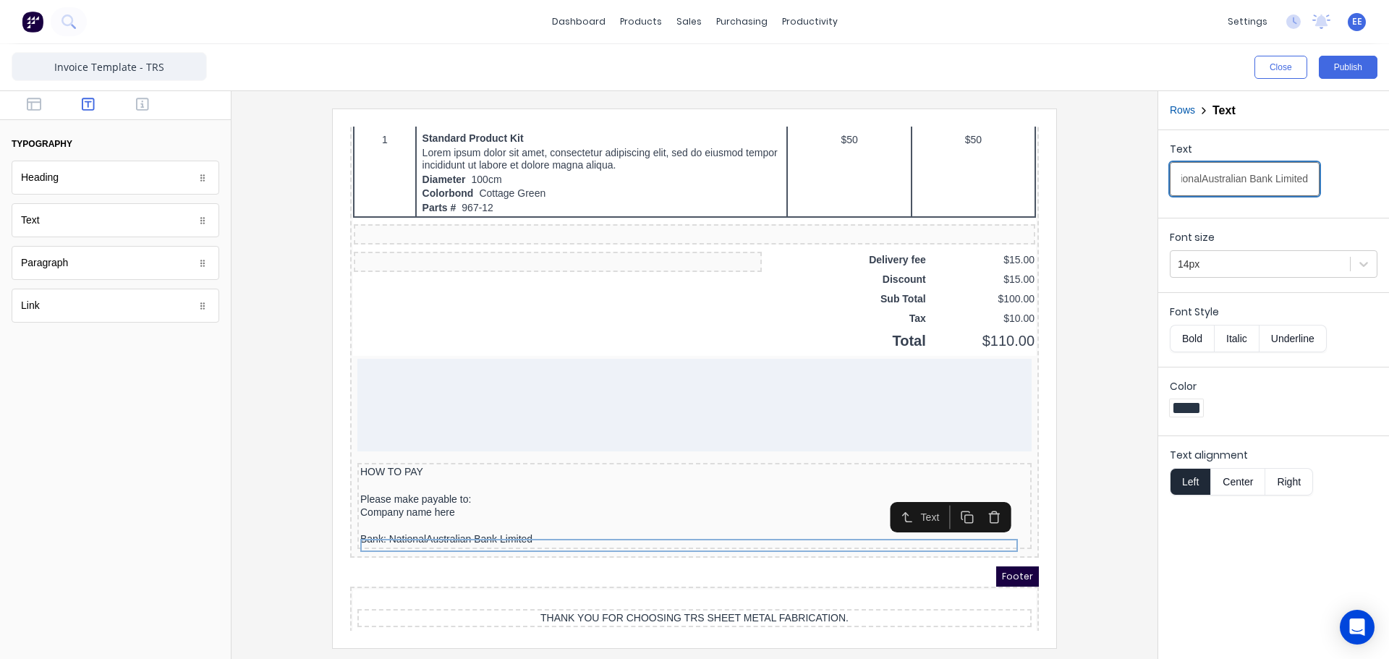
click at [1192, 177] on input "Bank: NationalAustralian Bank Limited" at bounding box center [1245, 179] width 150 height 34
type input "Bank: National Australian Bank Limited"
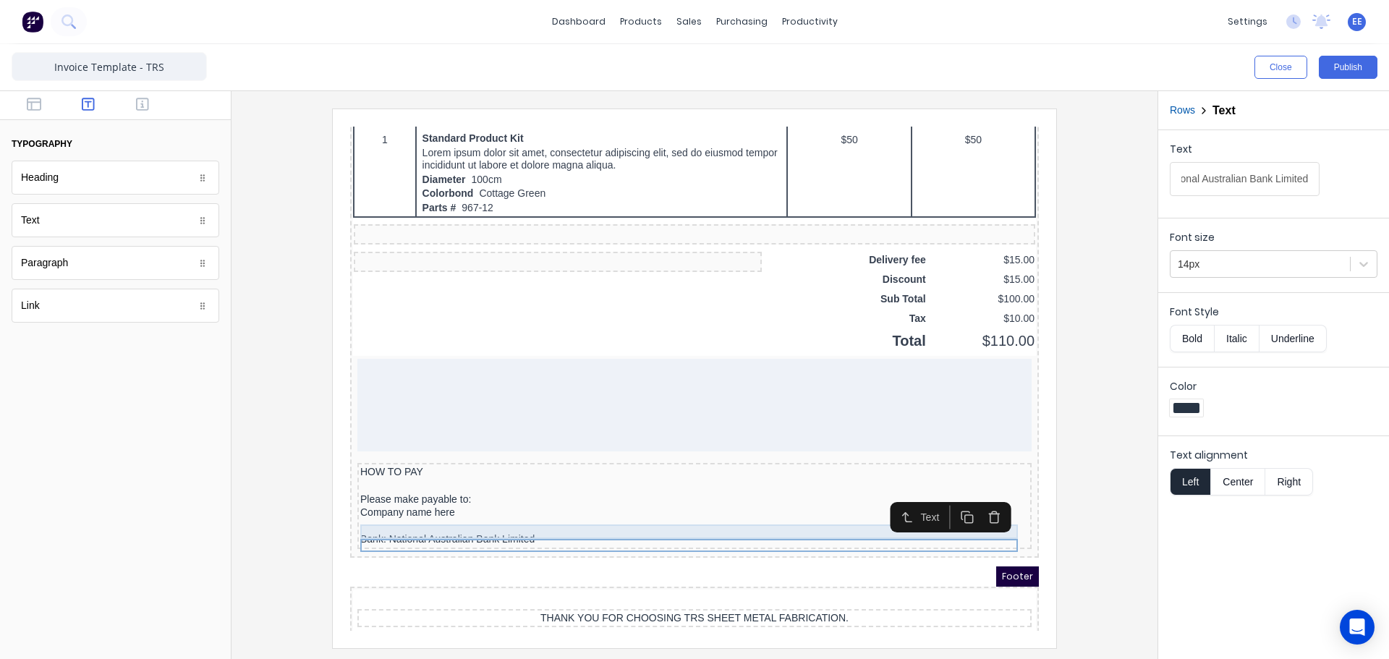
scroll to position [0, 0]
click at [632, 507] on div at bounding box center [677, 508] width 669 height 14
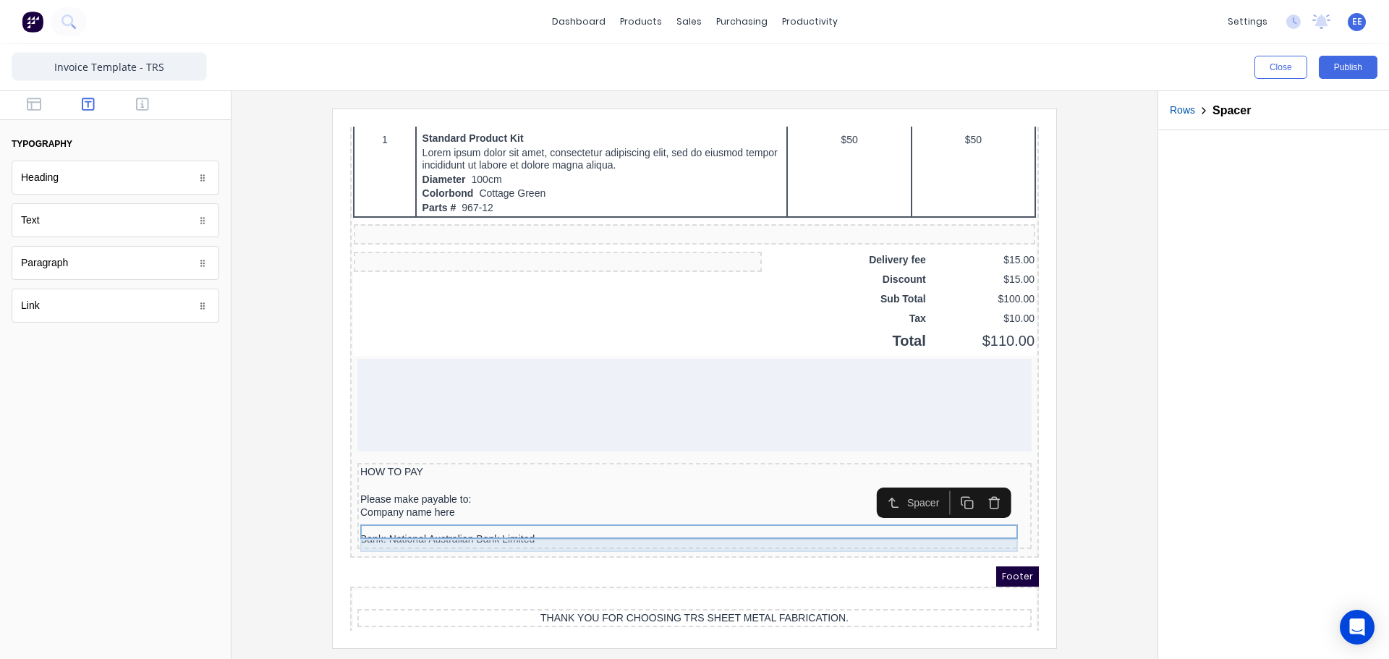
click at [510, 529] on div "Bank: National Australian Bank Limited" at bounding box center [677, 522] width 669 height 13
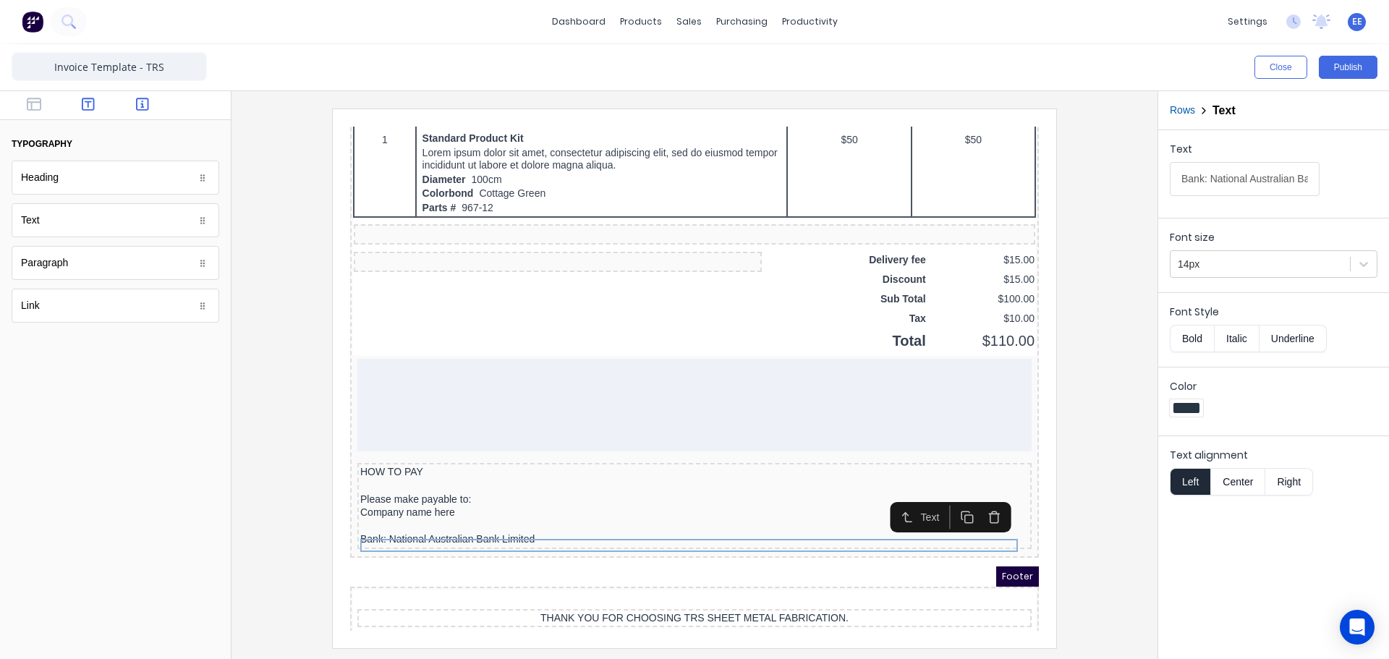
click at [145, 109] on icon "button" at bounding box center [142, 104] width 13 height 14
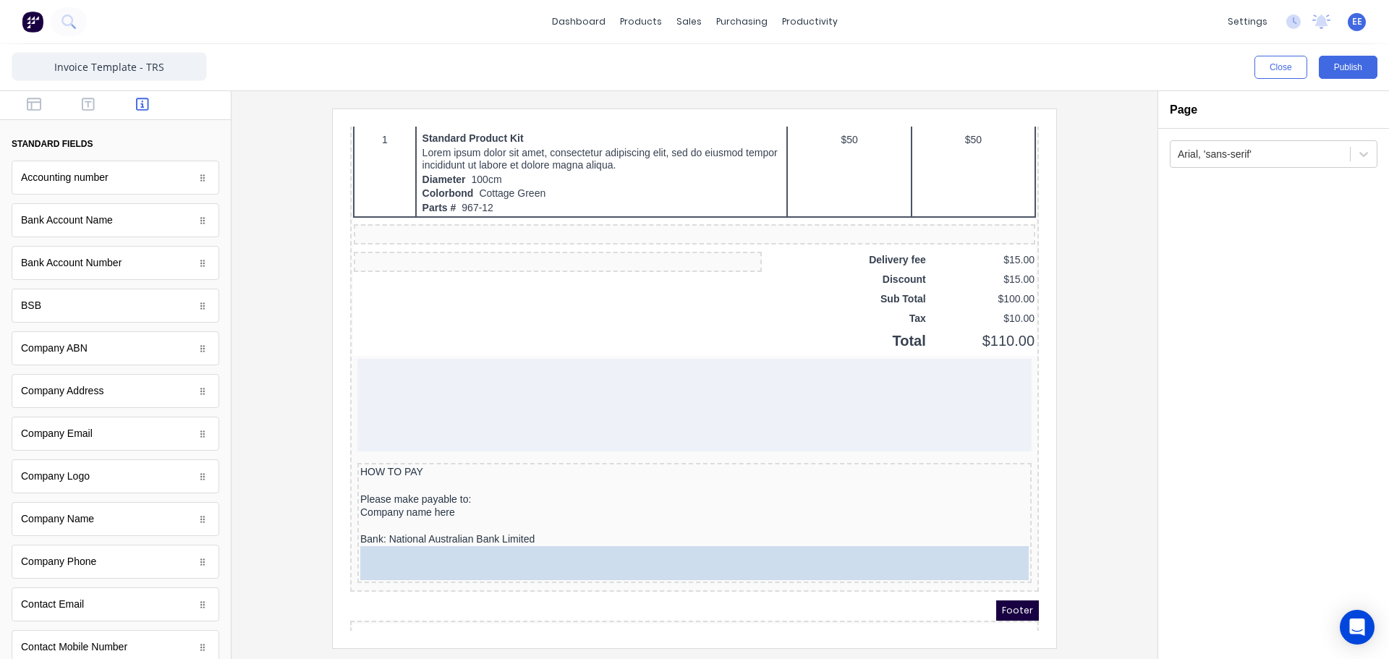
drag, startPoint x: 67, startPoint y: 223, endPoint x: 185, endPoint y: 418, distance: 228.6
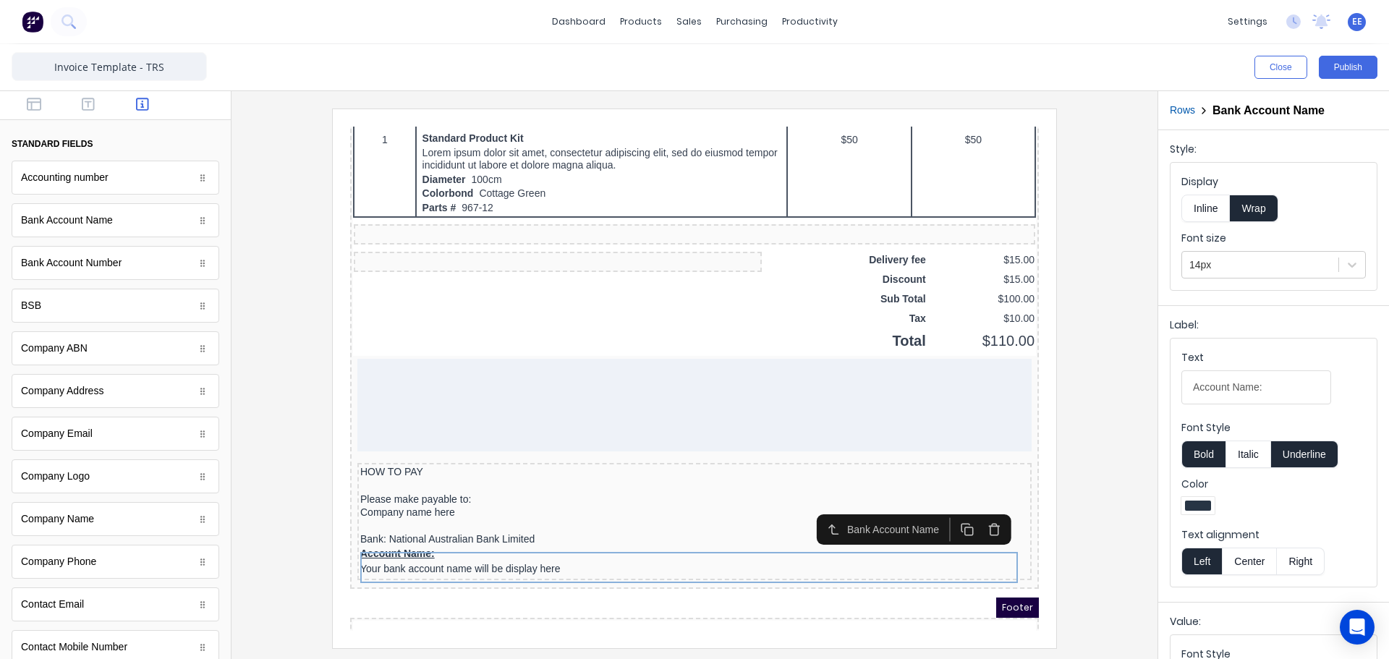
click at [1210, 208] on button "Inline" at bounding box center [1206, 208] width 48 height 27
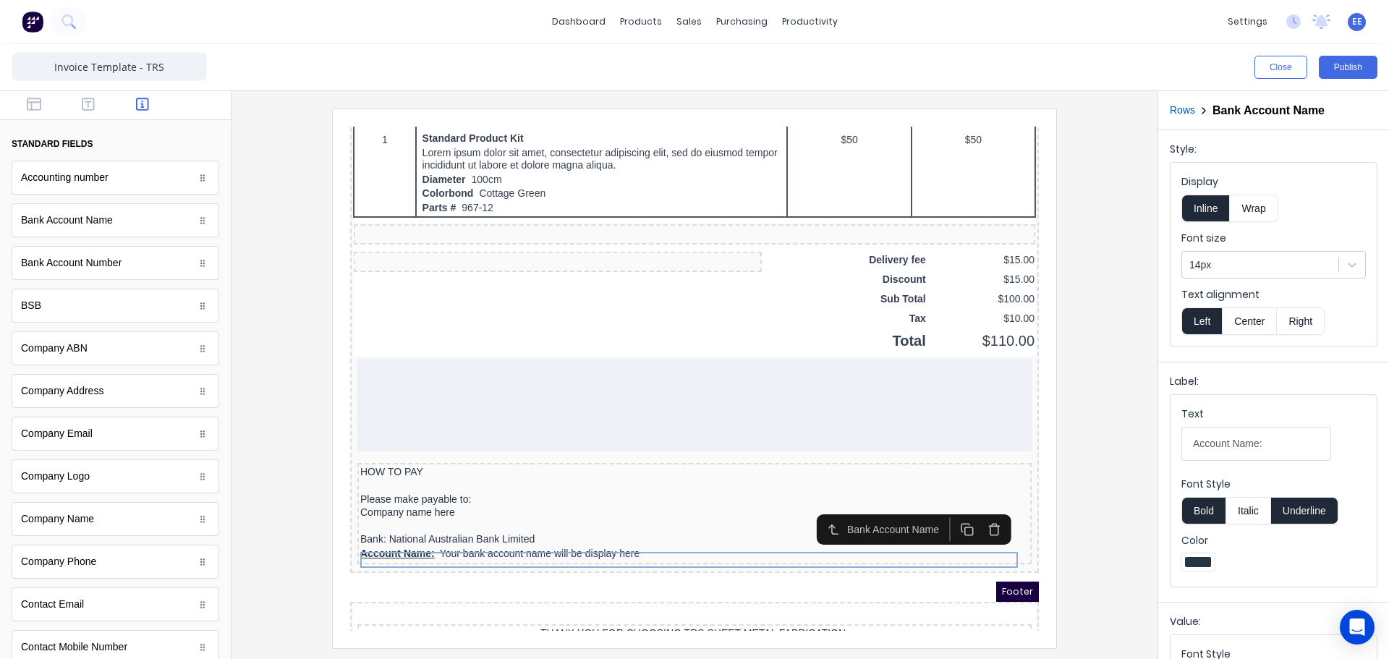
click at [1199, 504] on button "Bold" at bounding box center [1204, 510] width 44 height 27
click at [1316, 518] on button "Underline" at bounding box center [1304, 510] width 67 height 27
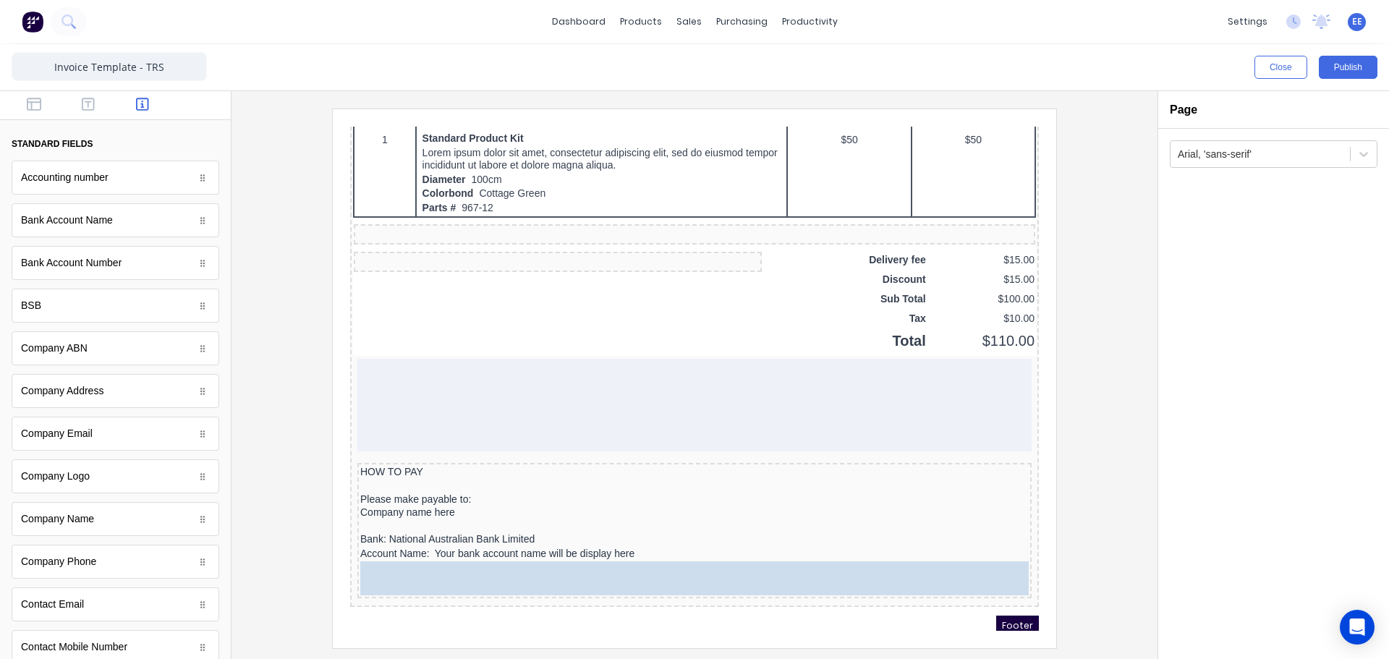
drag, startPoint x: 119, startPoint y: 271, endPoint x: 716, endPoint y: 586, distance: 674.8
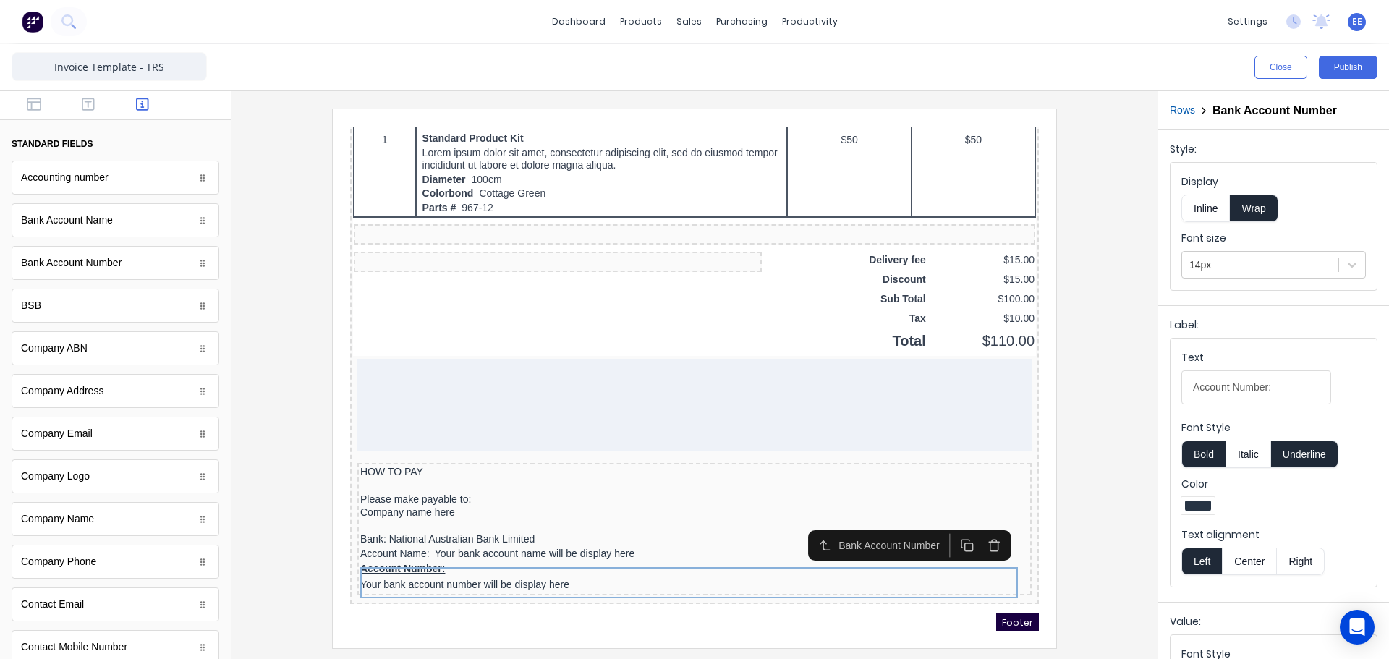
drag, startPoint x: 1217, startPoint y: 209, endPoint x: 1226, endPoint y: 223, distance: 16.3
click at [1217, 208] on button "Inline" at bounding box center [1206, 208] width 48 height 27
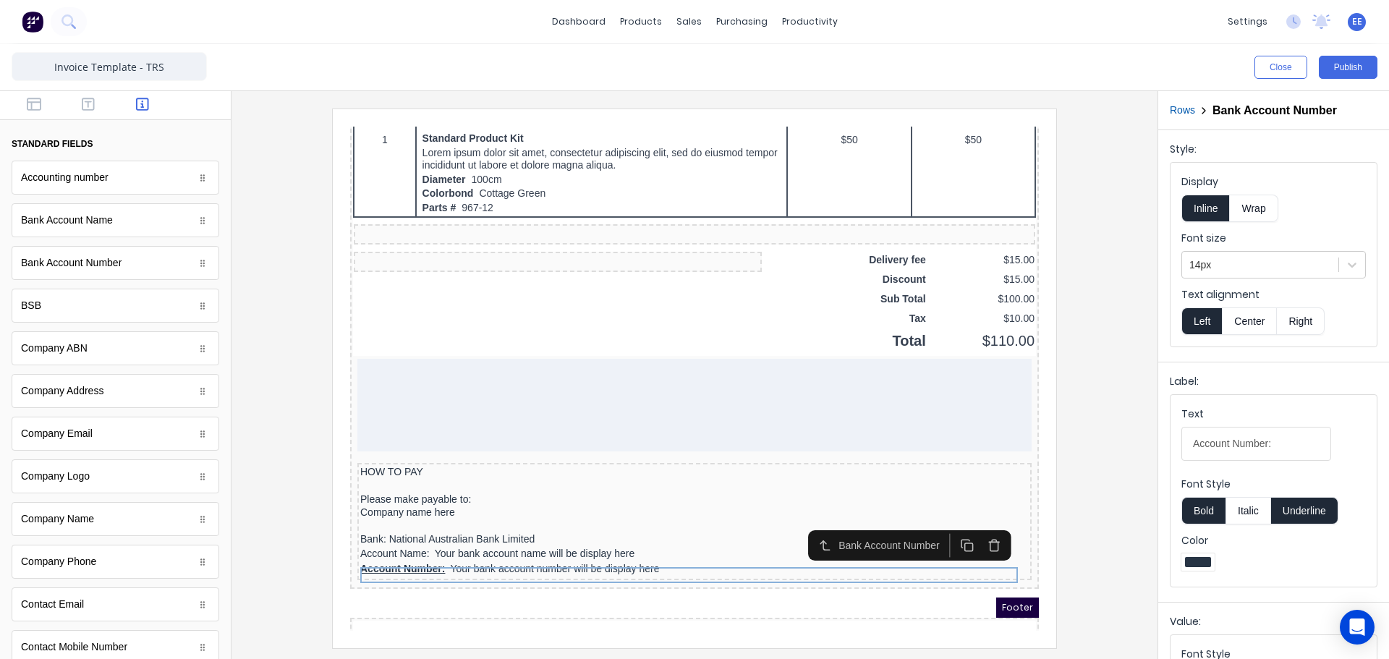
click at [1319, 508] on button "Underline" at bounding box center [1304, 510] width 67 height 27
click at [1203, 509] on button "Bold" at bounding box center [1204, 510] width 44 height 27
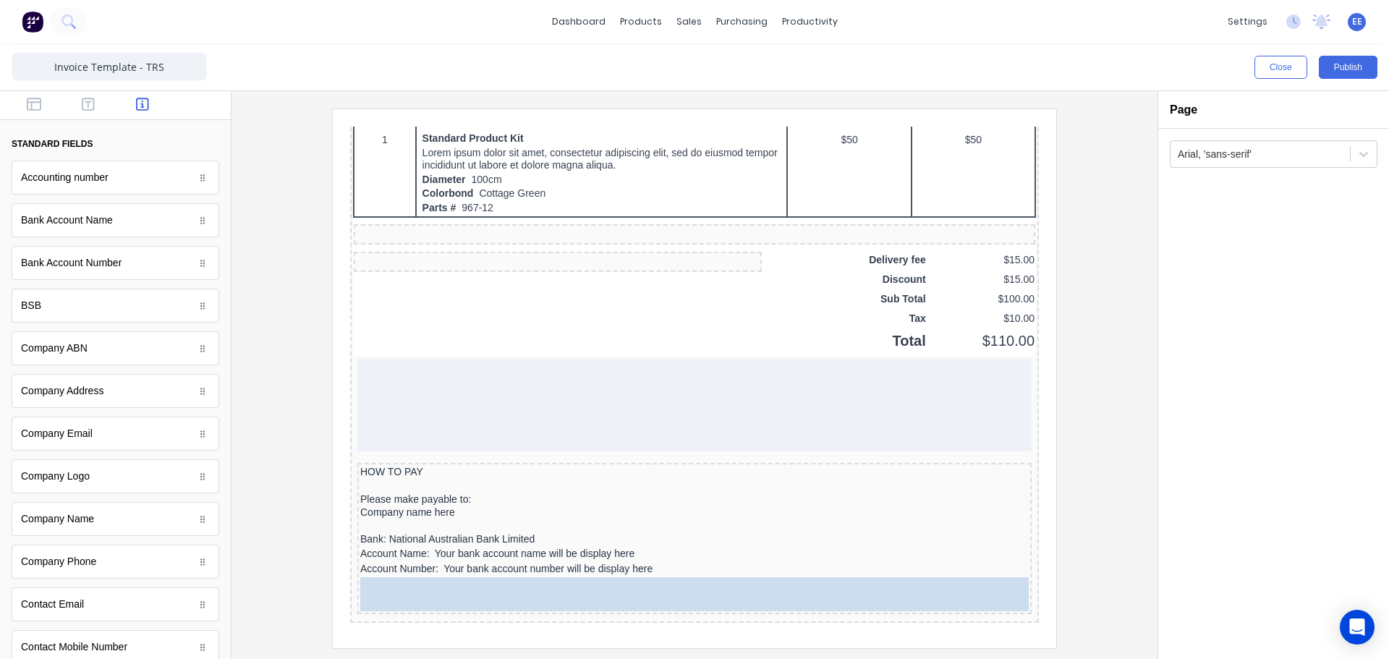
drag, startPoint x: 164, startPoint y: 326, endPoint x: 284, endPoint y: 444, distance: 168.3
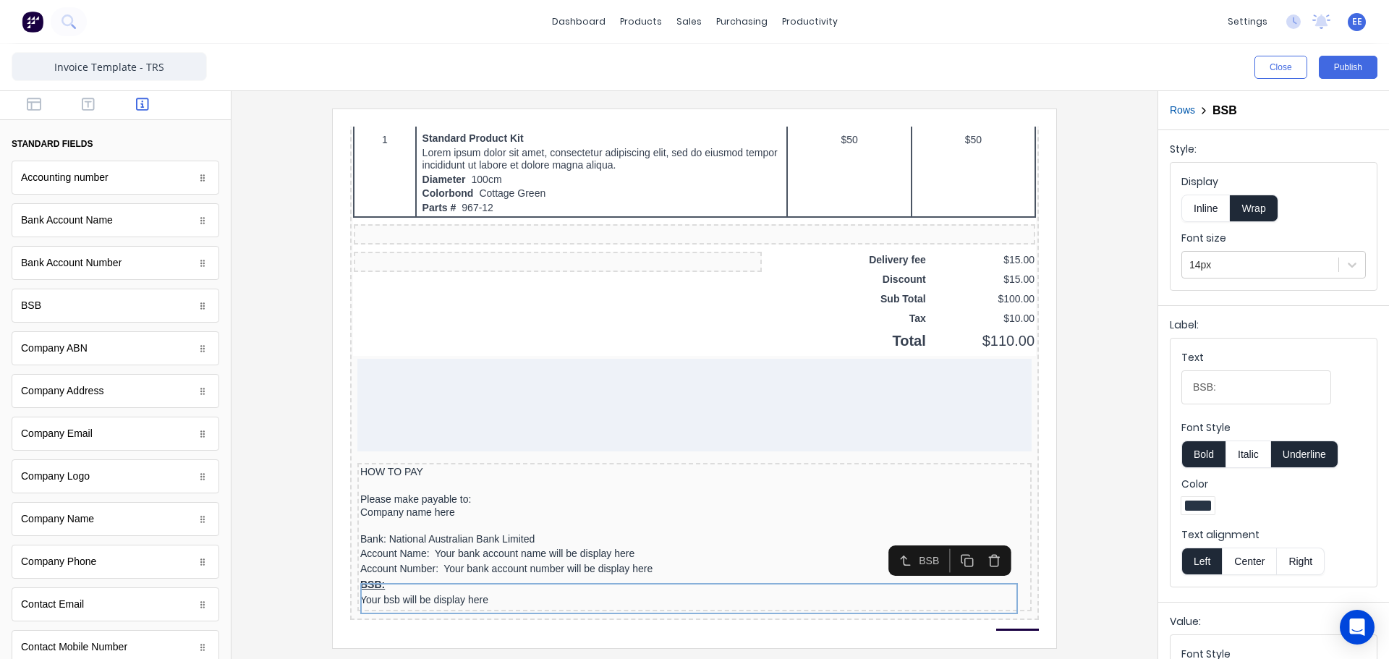
click at [1202, 210] on button "Inline" at bounding box center [1206, 208] width 48 height 27
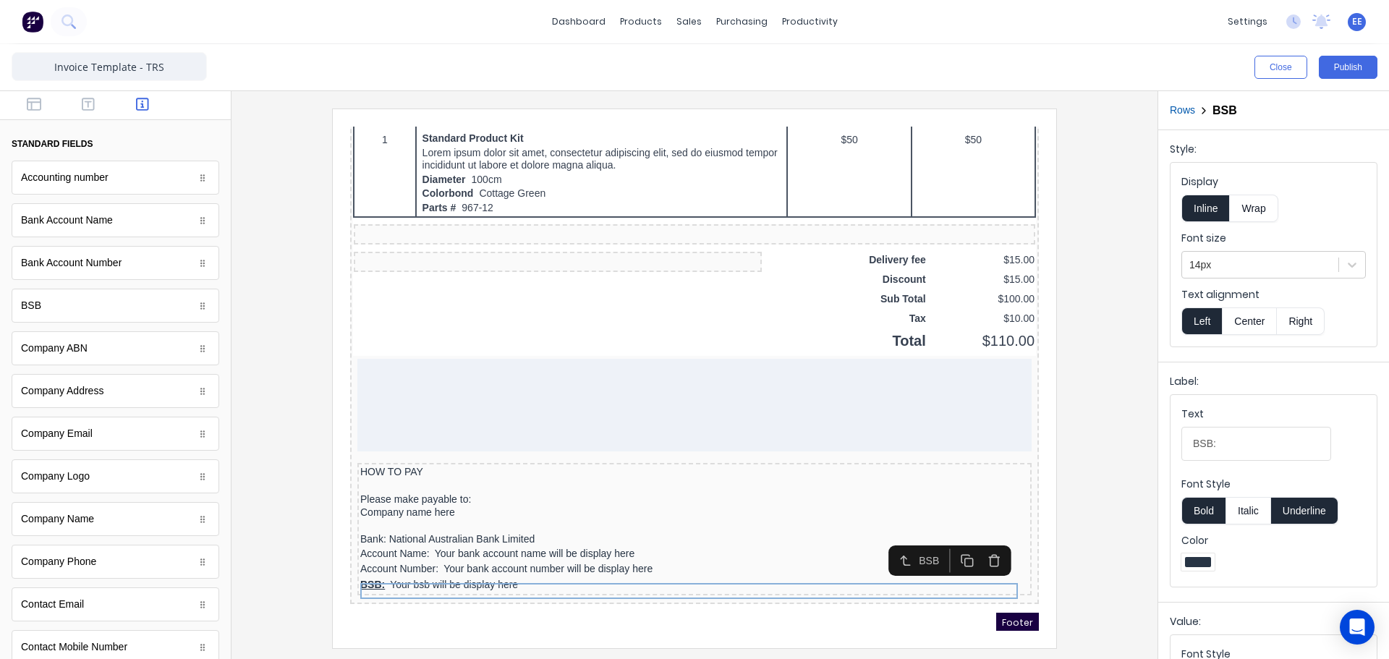
click at [1298, 515] on button "Underline" at bounding box center [1304, 510] width 67 height 27
click at [1200, 508] on button "Bold" at bounding box center [1204, 510] width 44 height 27
click at [27, 100] on icon "button" at bounding box center [34, 104] width 14 height 13
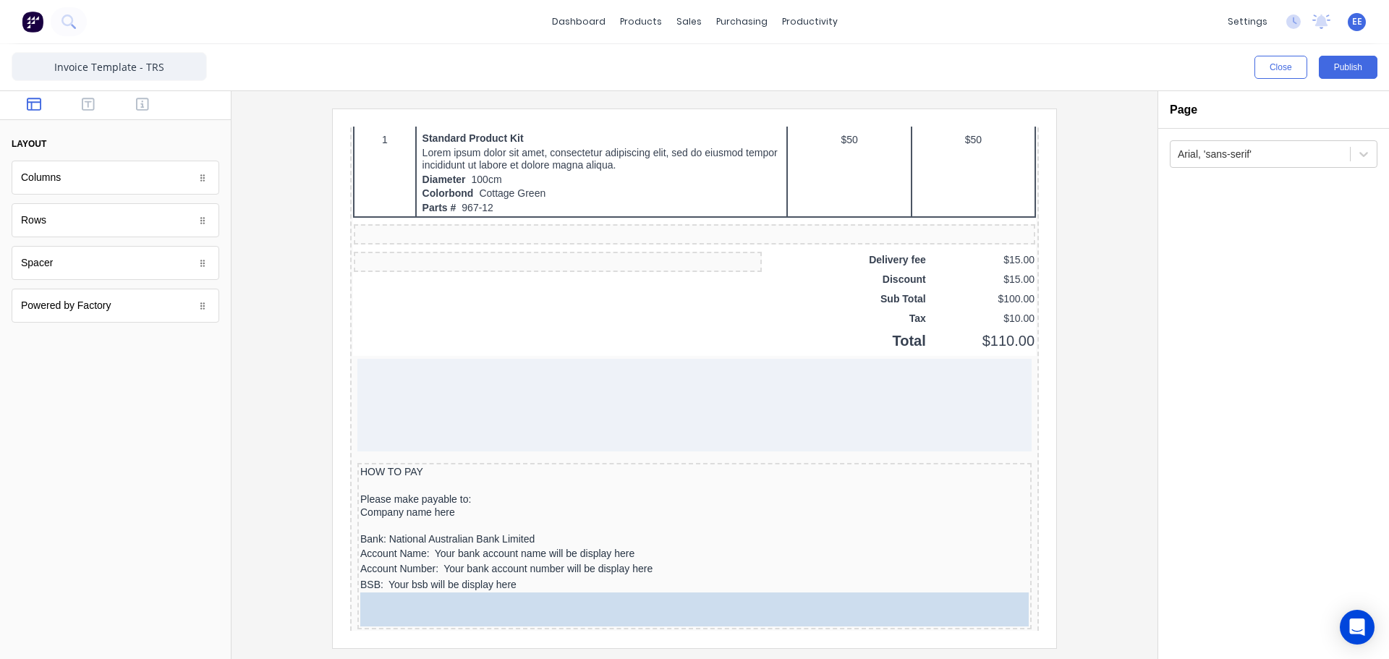
drag, startPoint x: 54, startPoint y: 267, endPoint x: 564, endPoint y: 585, distance: 600.7
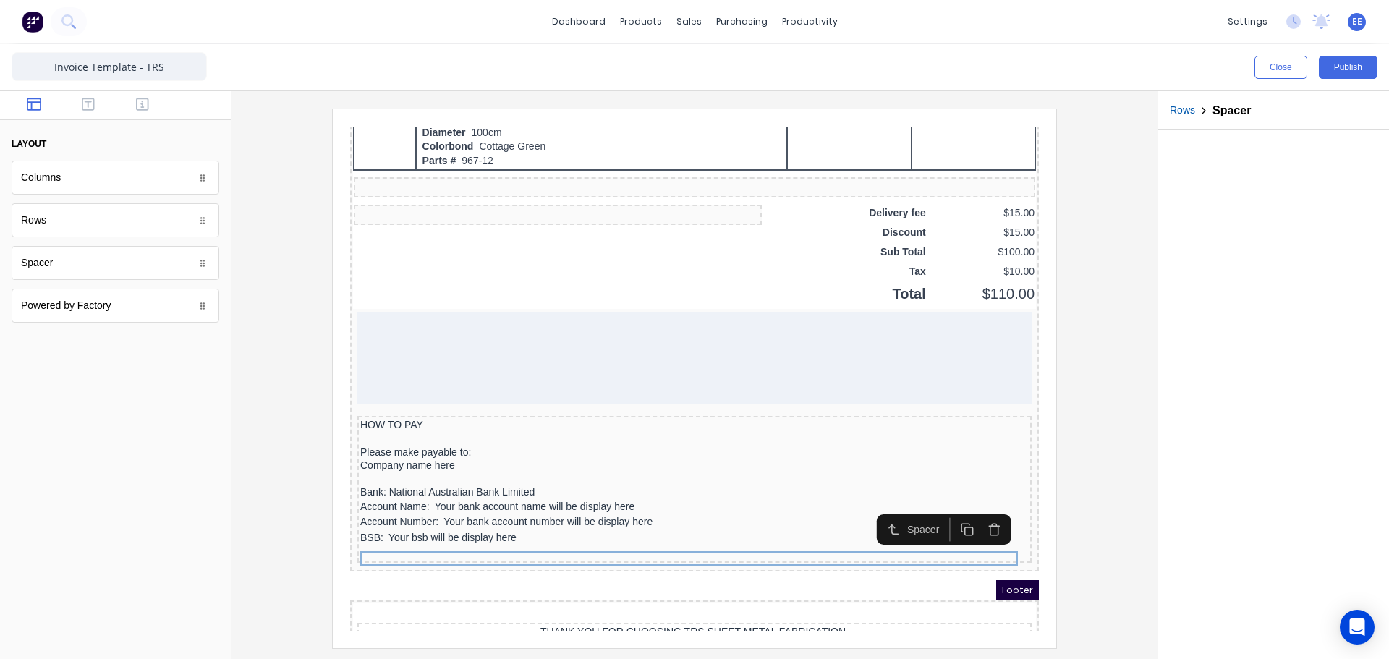
scroll to position [1006, 0]
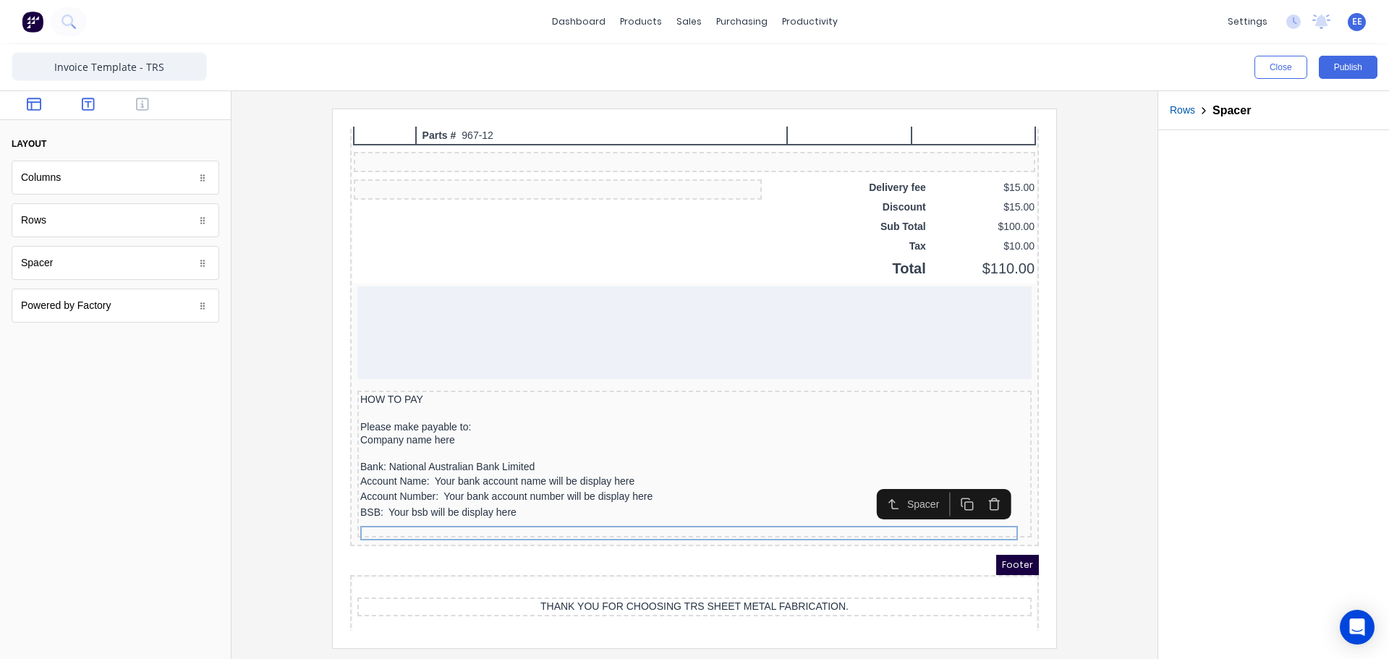
click at [80, 101] on button "button" at bounding box center [89, 105] width 46 height 17
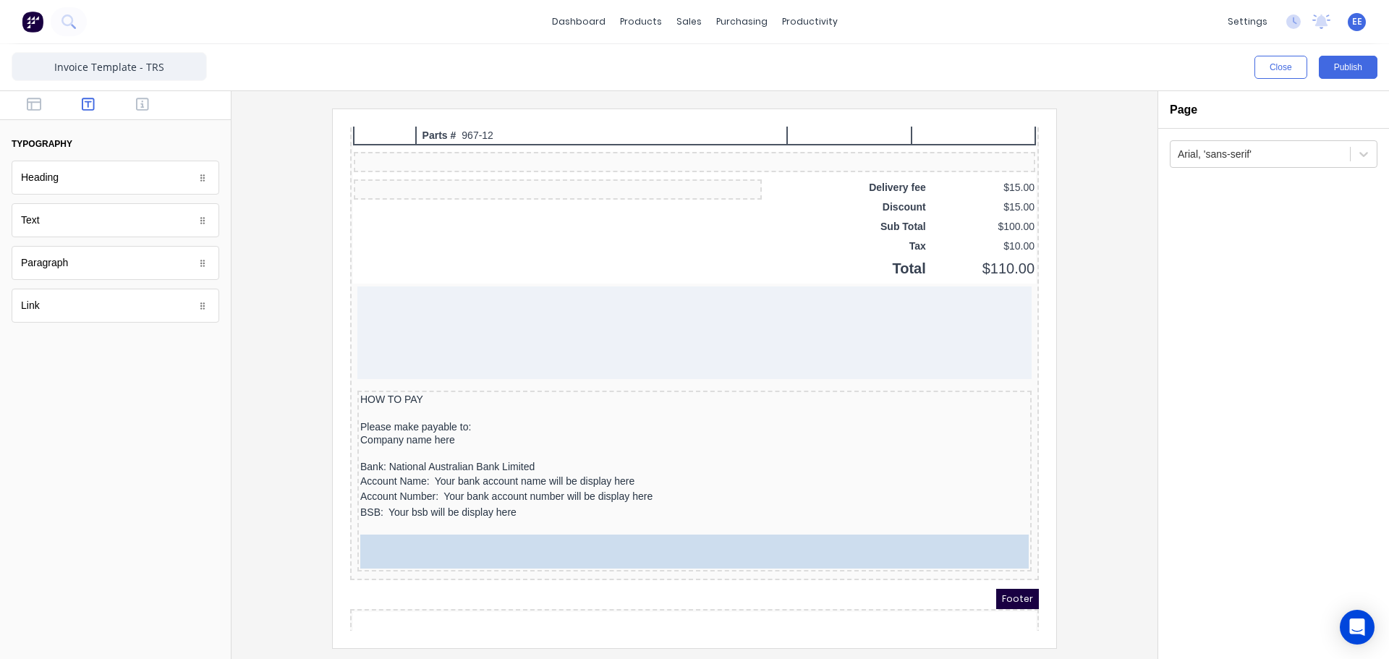
drag, startPoint x: 44, startPoint y: 233, endPoint x: 445, endPoint y: 565, distance: 520.5
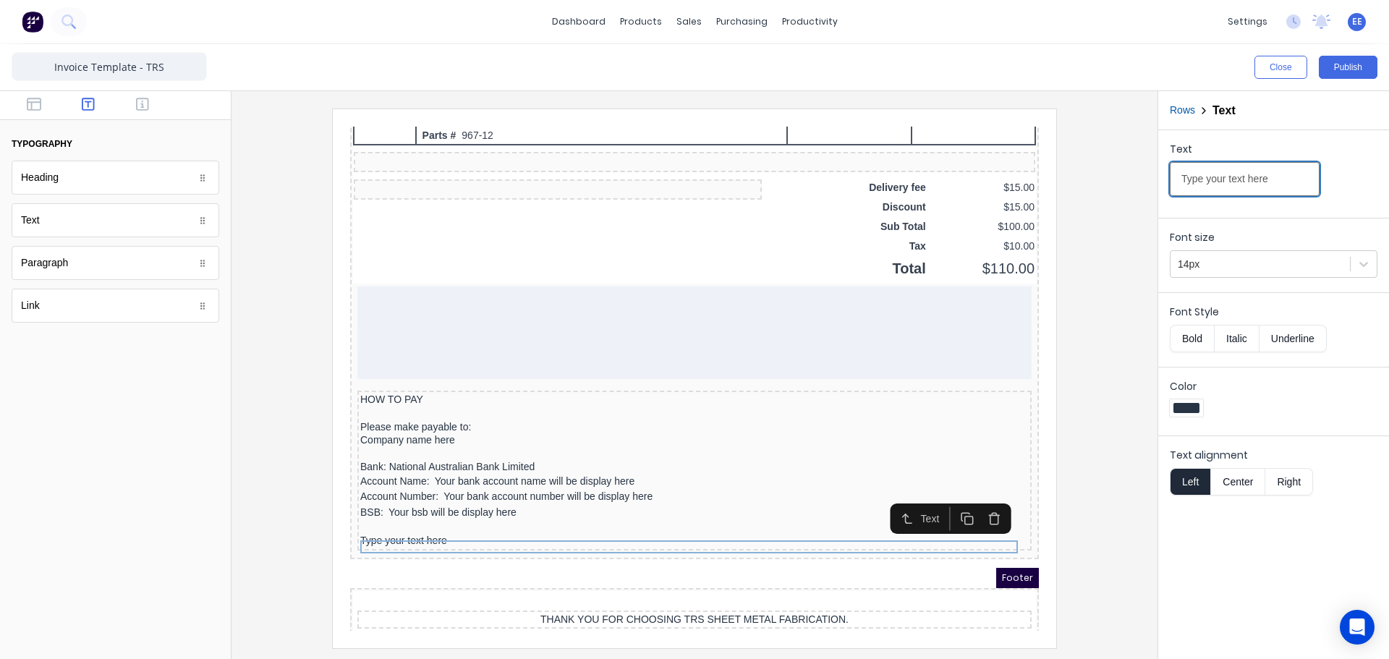
drag, startPoint x: 1286, startPoint y: 174, endPoint x: 1076, endPoint y: 182, distance: 209.9
click at [1077, 182] on div "Close Publish Components typography Heading Heading Text Text Paragraph Paragra…" at bounding box center [694, 351] width 1389 height 615
paste input "Please reference your invoice number."
type input "Please reference your invoice number."
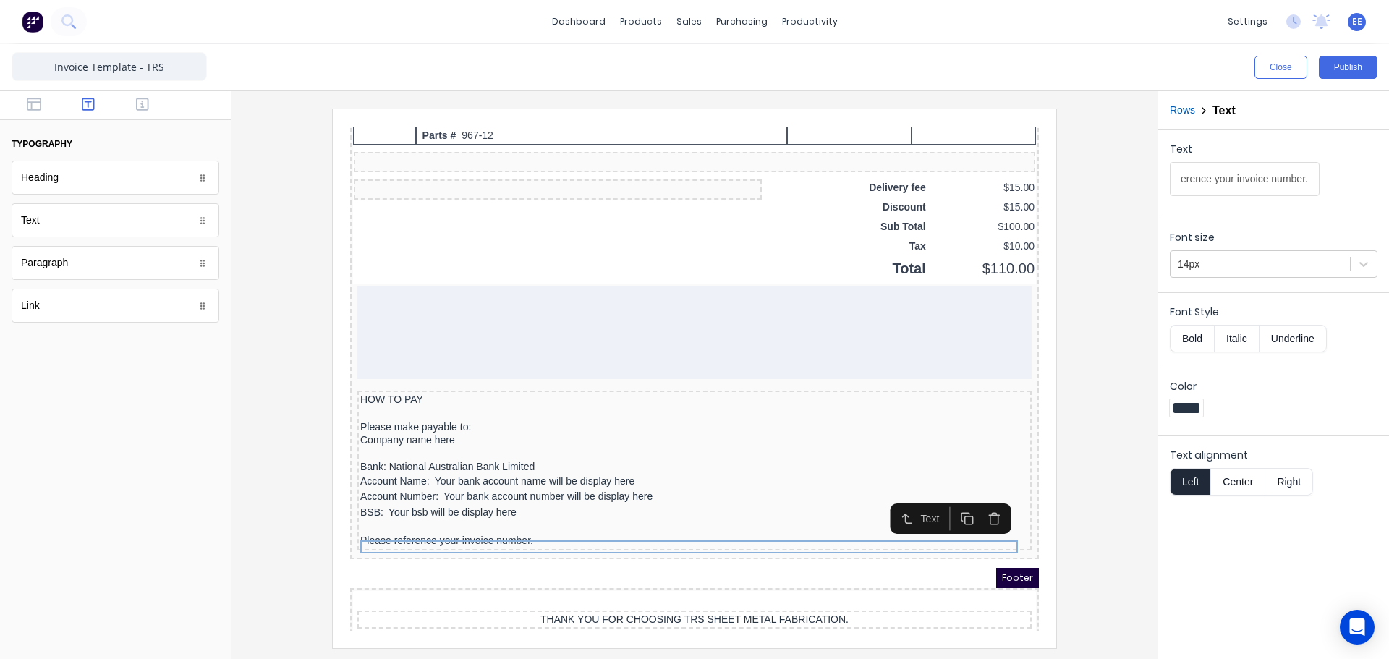
click at [1089, 436] on div at bounding box center [694, 378] width 903 height 539
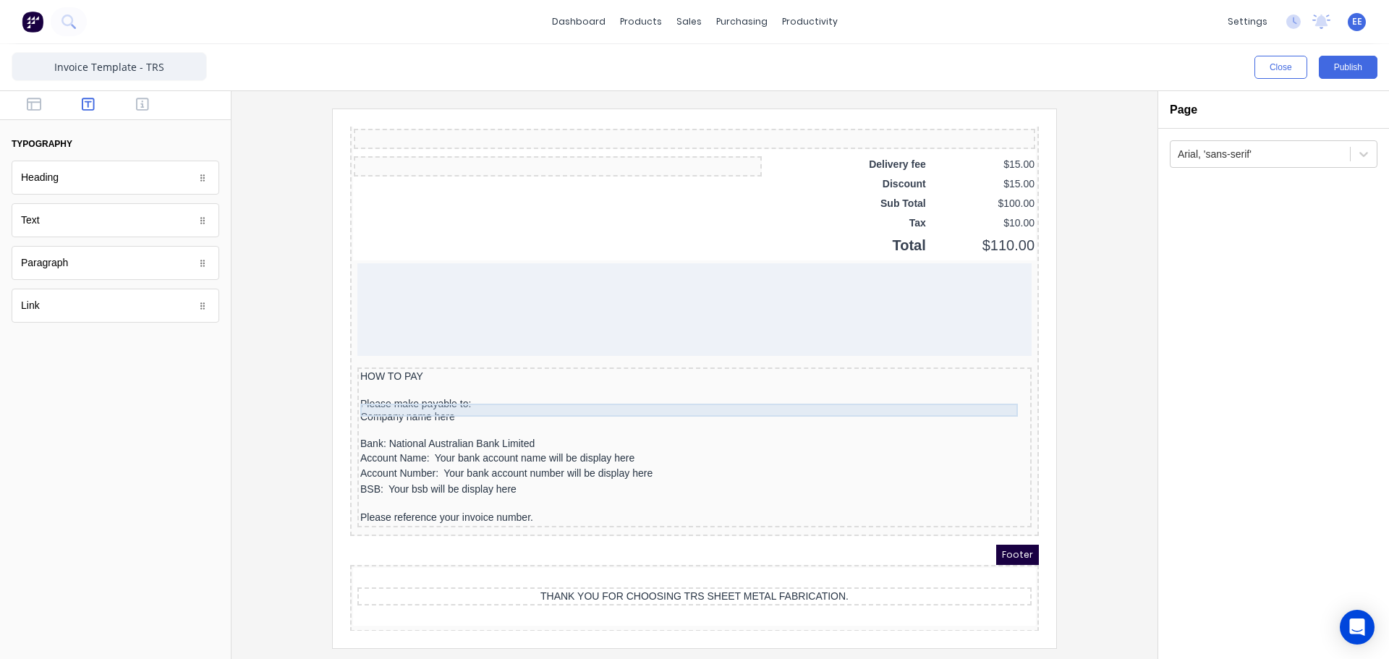
scroll to position [1041, 0]
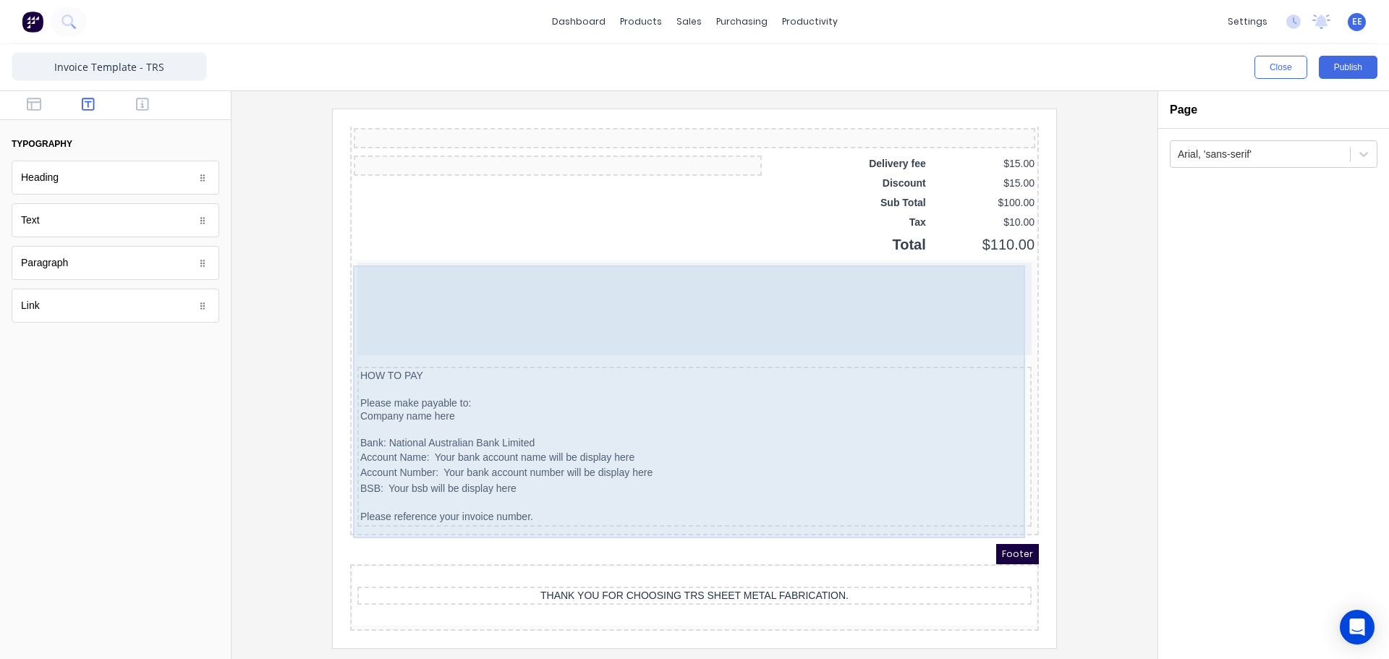
click at [841, 349] on div "HOW TO PAY Please make payable to: Company name here Bank: National Australian …" at bounding box center [677, 429] width 674 height 160
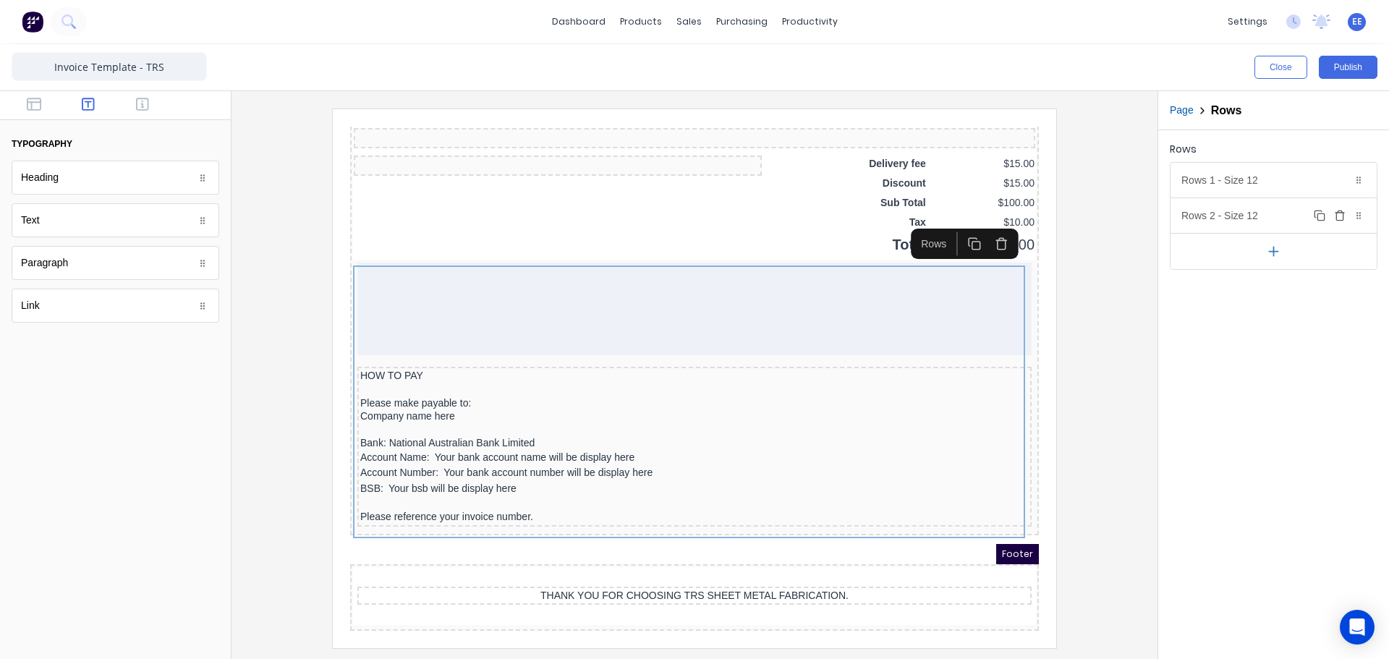
click at [1239, 212] on div "Rows 2 - Size 12 Duplicate Delete" at bounding box center [1274, 215] width 206 height 35
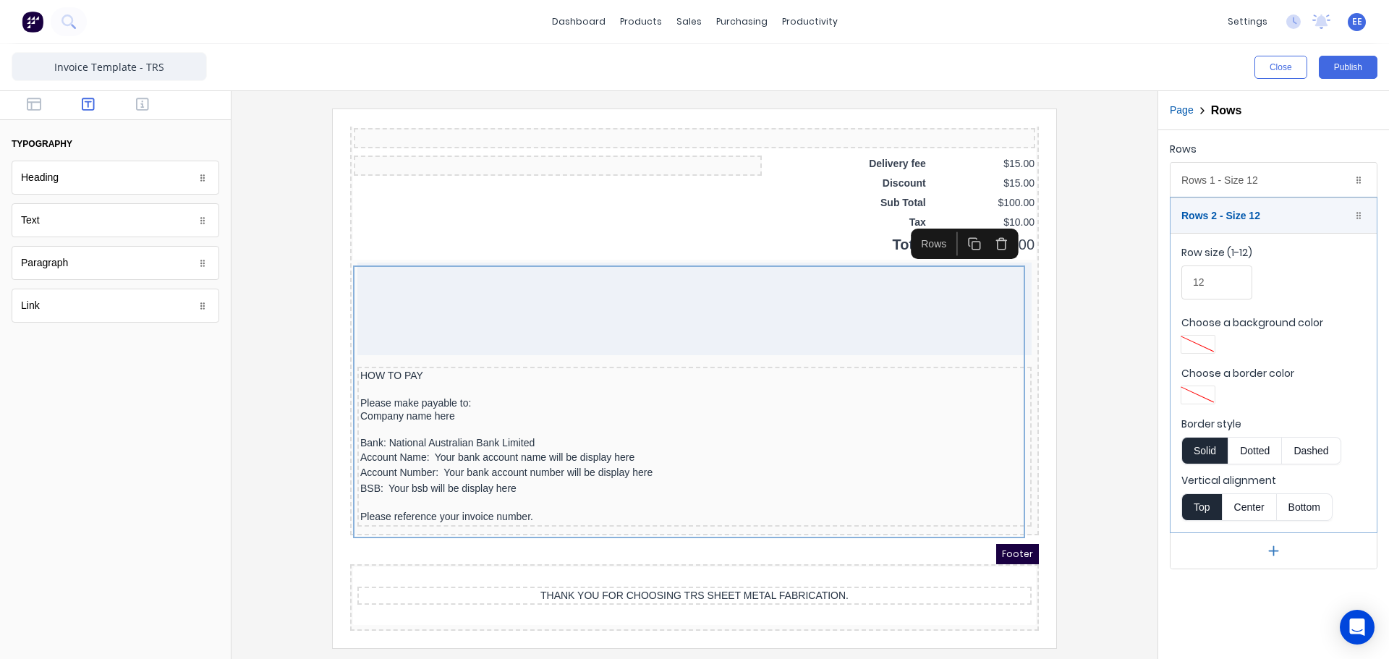
click at [1208, 391] on div at bounding box center [1198, 395] width 26 height 10
click at [1207, 391] on div at bounding box center [694, 329] width 1389 height 659
click at [1118, 405] on div at bounding box center [694, 378] width 903 height 539
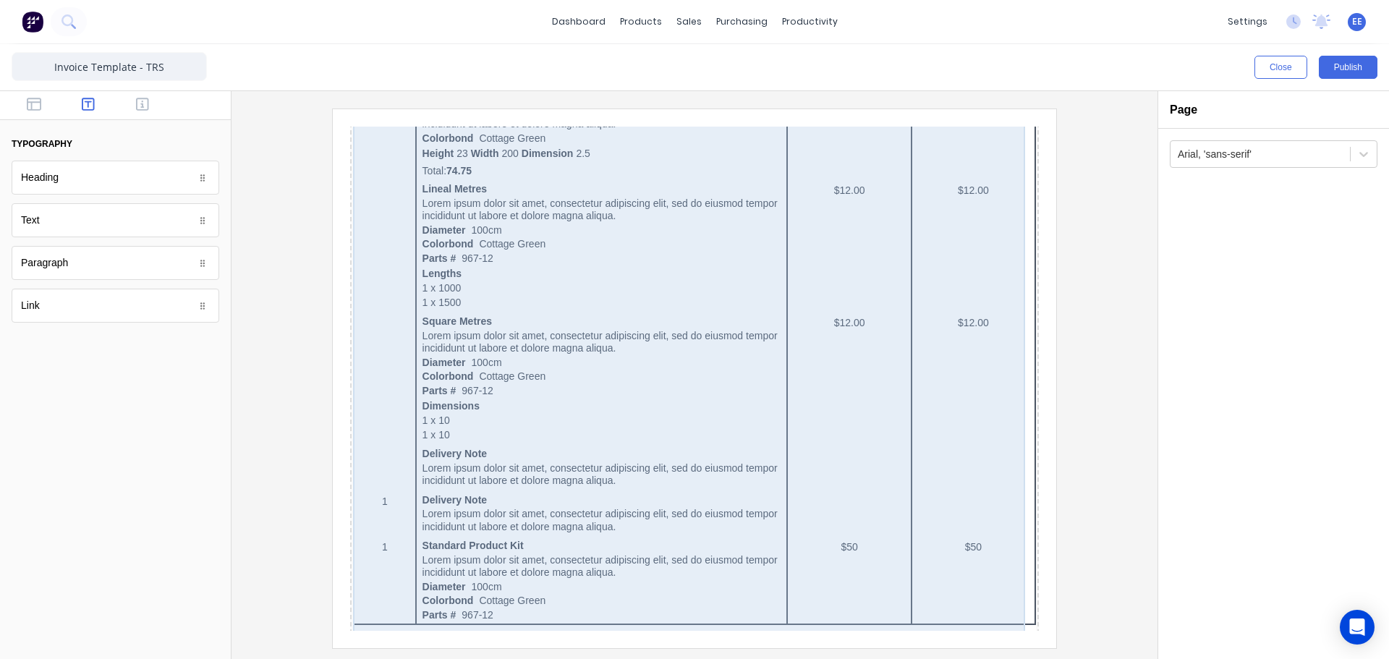
scroll to position [868, 0]
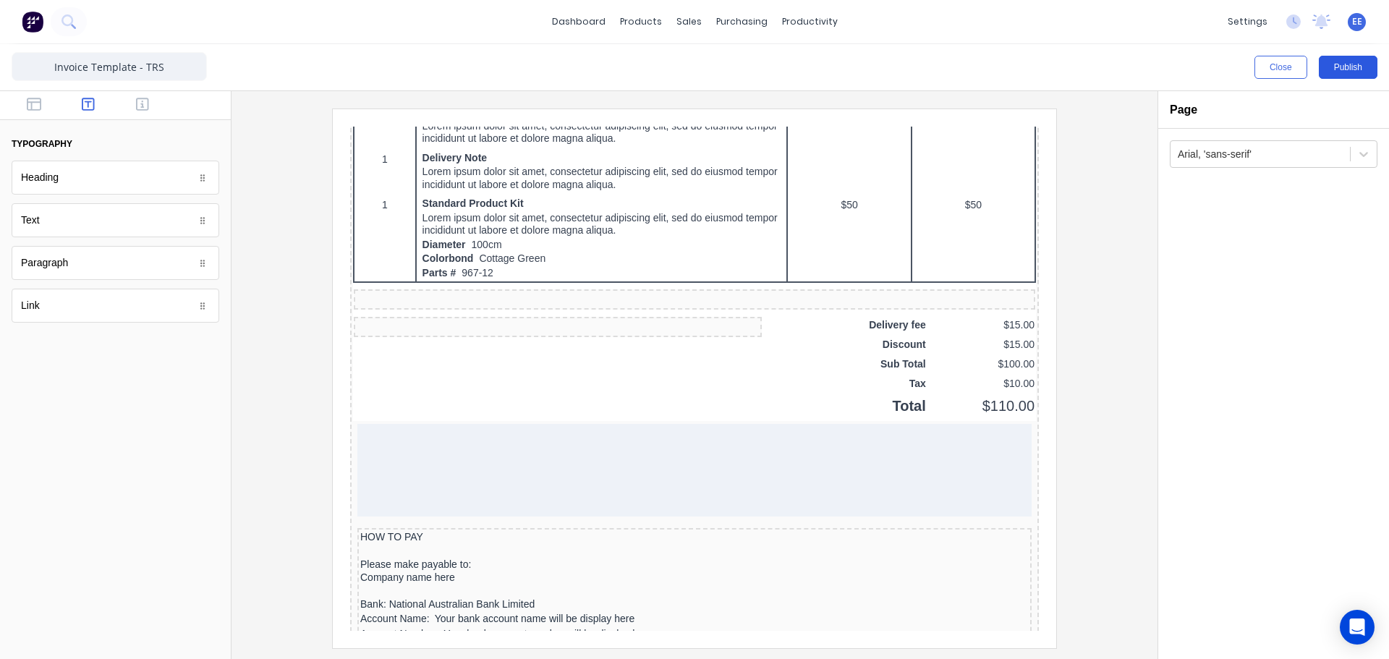
click at [1345, 67] on button "Publish" at bounding box center [1348, 67] width 59 height 23
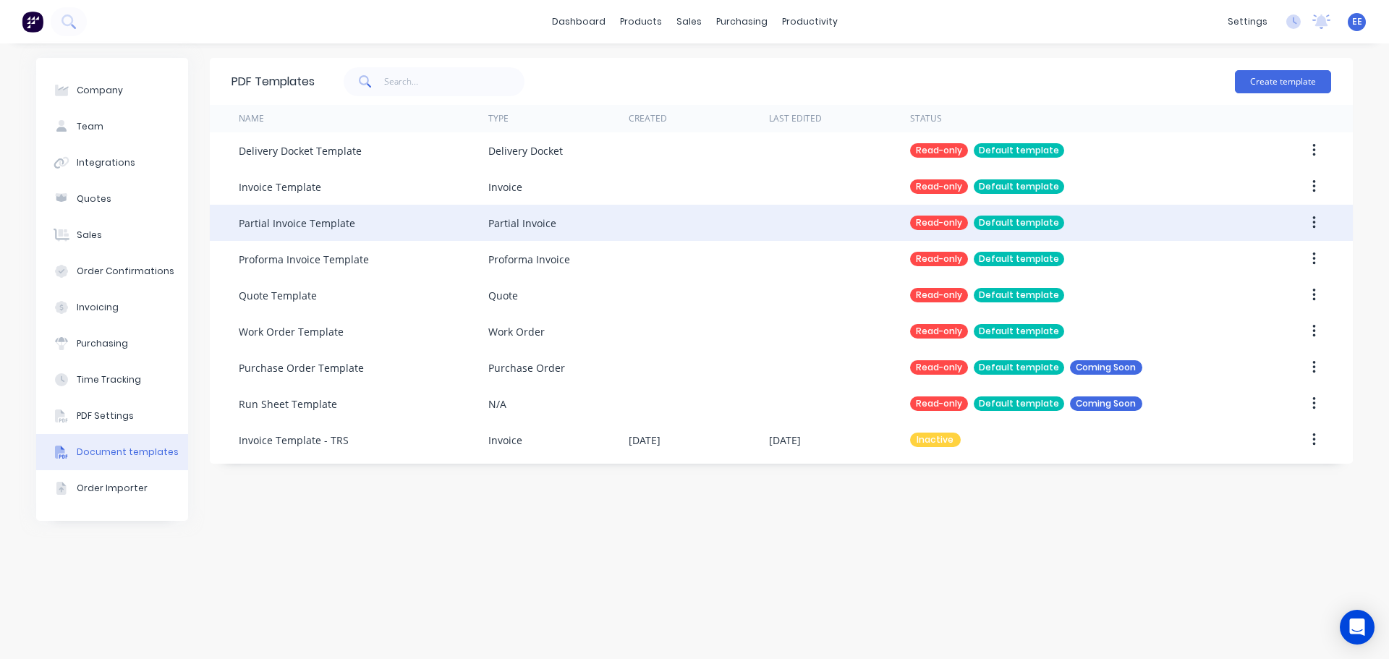
click at [1314, 223] on icon "button" at bounding box center [1313, 222] width 3 height 13
click at [1313, 223] on icon "button" at bounding box center [1313, 222] width 3 height 13
click at [1265, 257] on div "Duplicate" at bounding box center [1262, 260] width 111 height 21
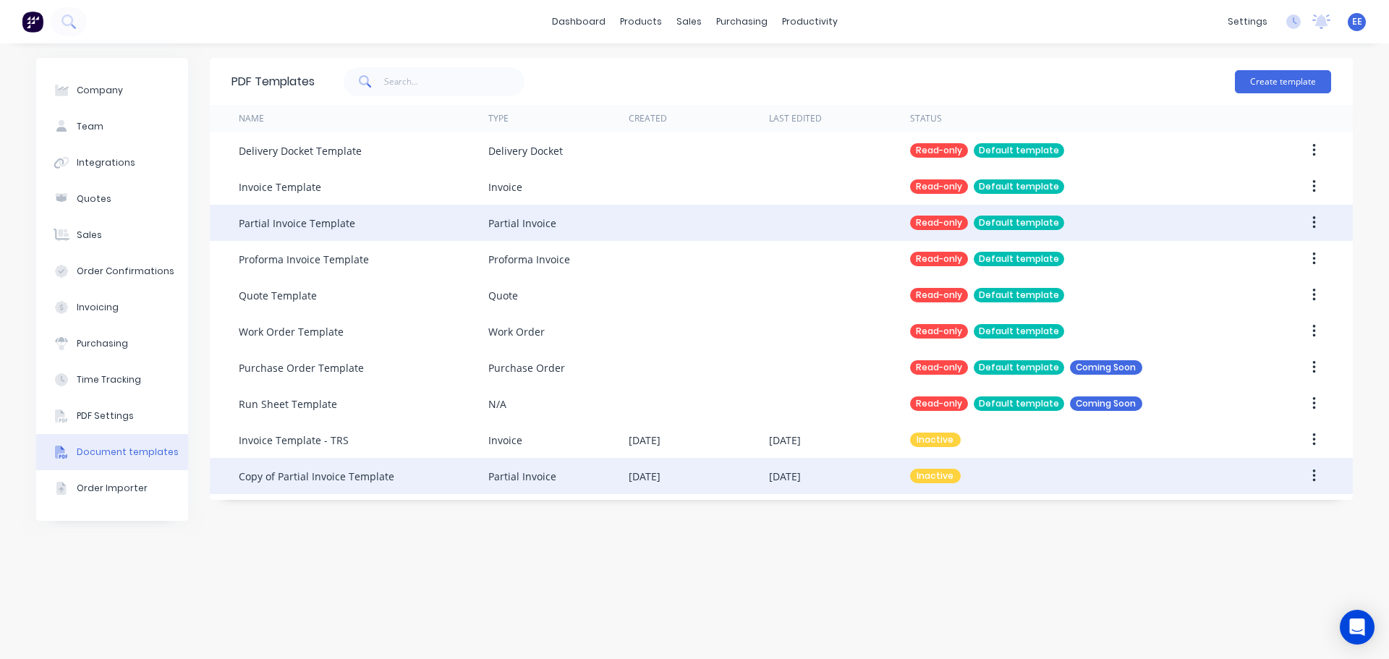
click at [363, 477] on div "Copy of Partial Invoice Template" at bounding box center [317, 476] width 156 height 15
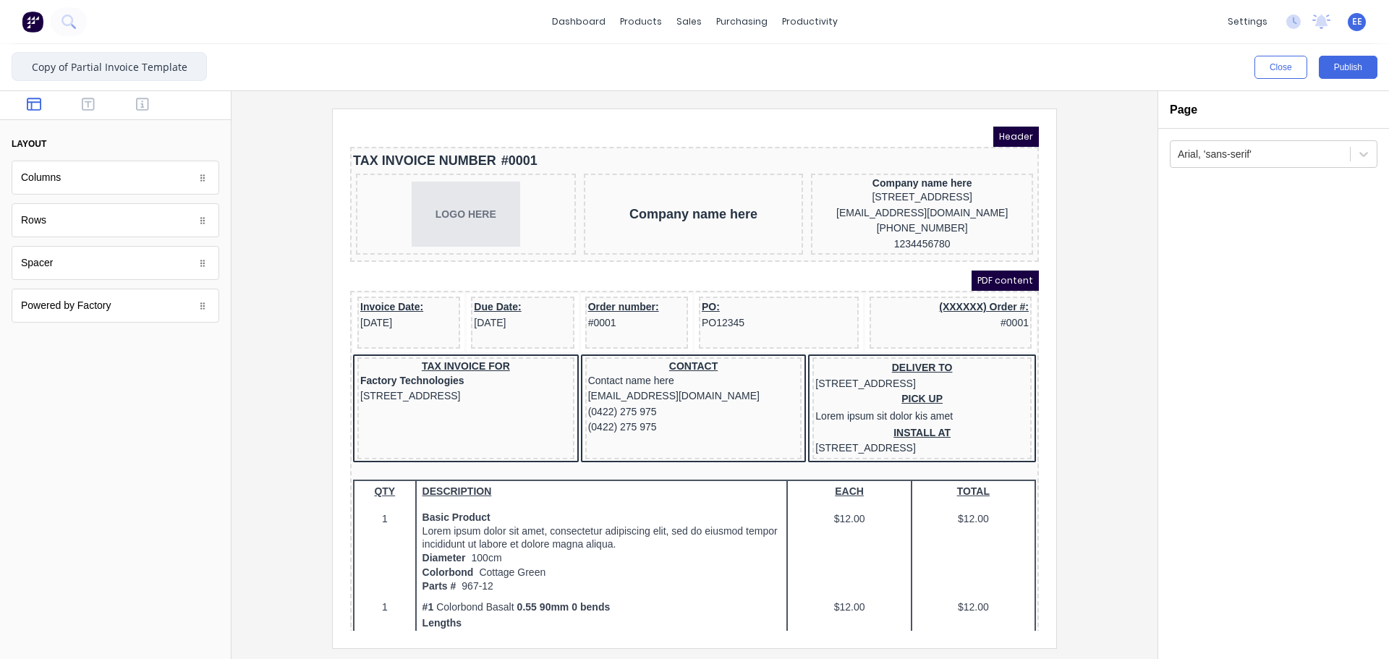
drag, startPoint x: 72, startPoint y: 66, endPoint x: -7, endPoint y: 73, distance: 79.2
click at [0, 73] on html "dashboard products sales purchasing productivity dashboard products Product Cat…" at bounding box center [694, 329] width 1389 height 659
click at [190, 64] on input "Partial Invoice Template" at bounding box center [109, 66] width 195 height 29
click at [189, 276] on div "Spacer" at bounding box center [116, 263] width 208 height 34
type input "Partial Invoice Template - TRS"
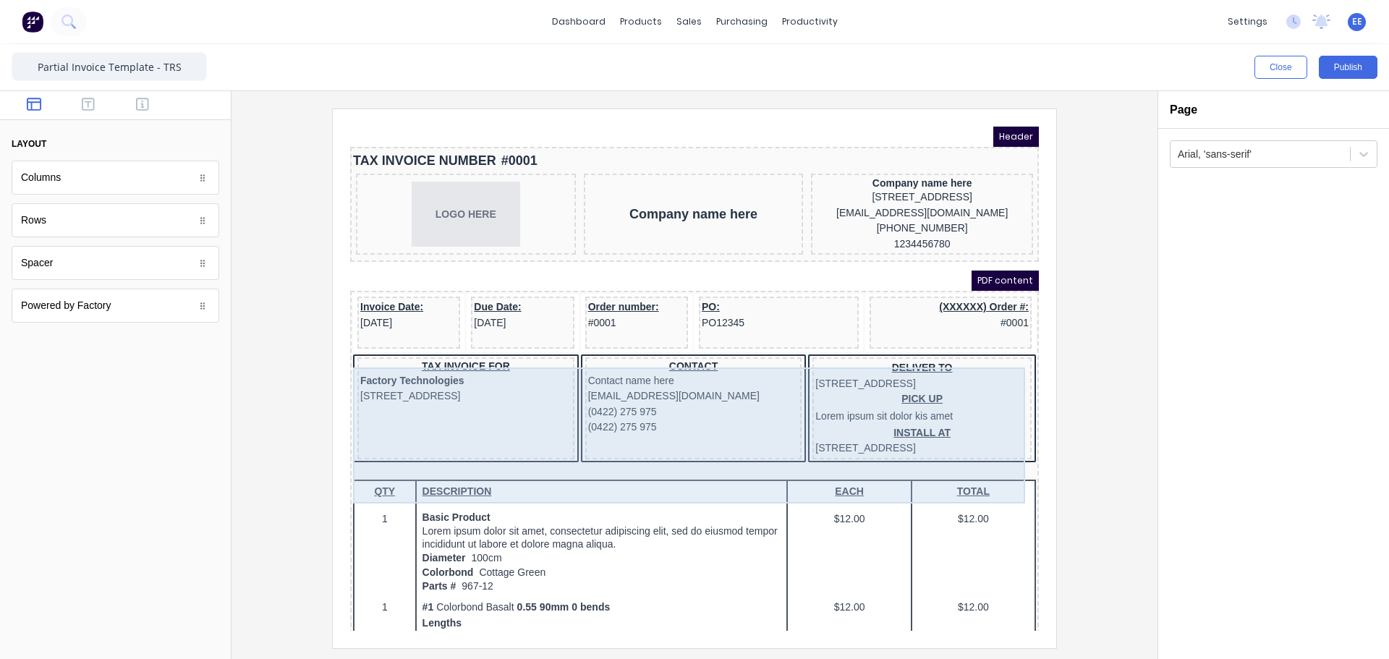
click at [572, 442] on div "CONTACT Contact name here xxxxxxx@xxxxx.com (0422) 275 975 (0422) 275 975" at bounding box center [676, 391] width 217 height 102
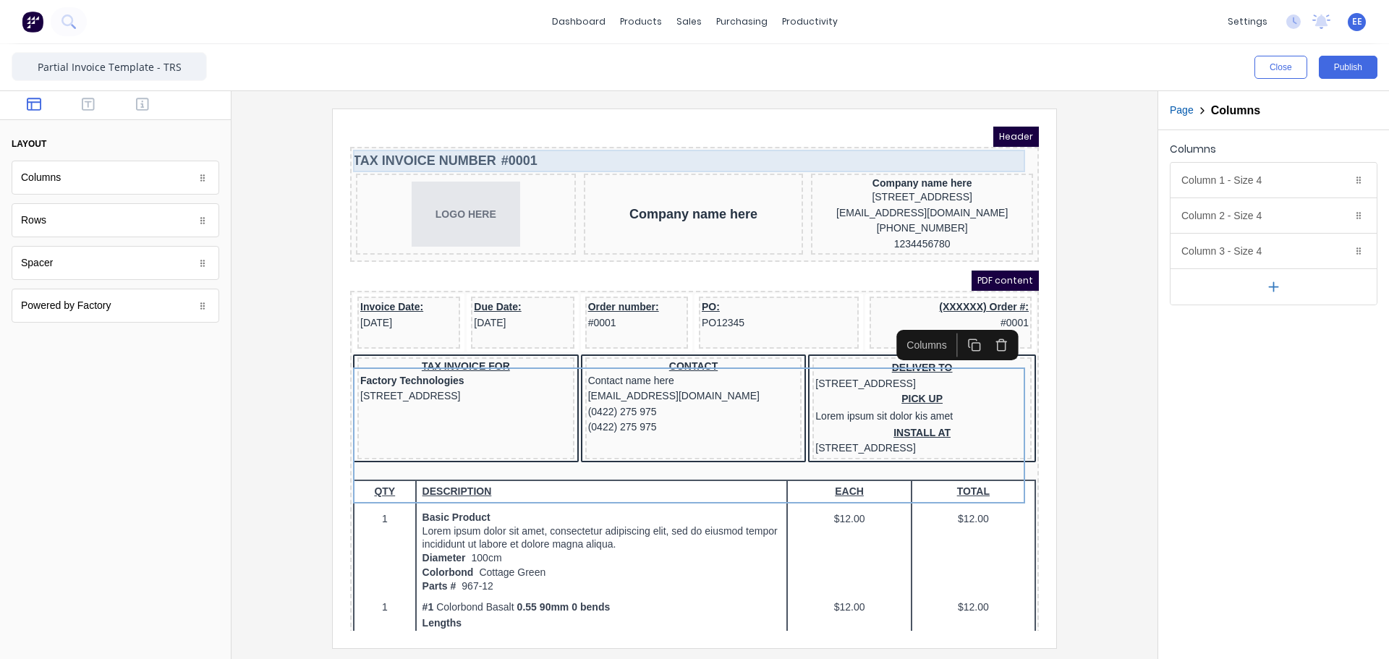
click at [546, 145] on div "TAX INVOICE NUMBER #0001" at bounding box center [677, 143] width 683 height 22
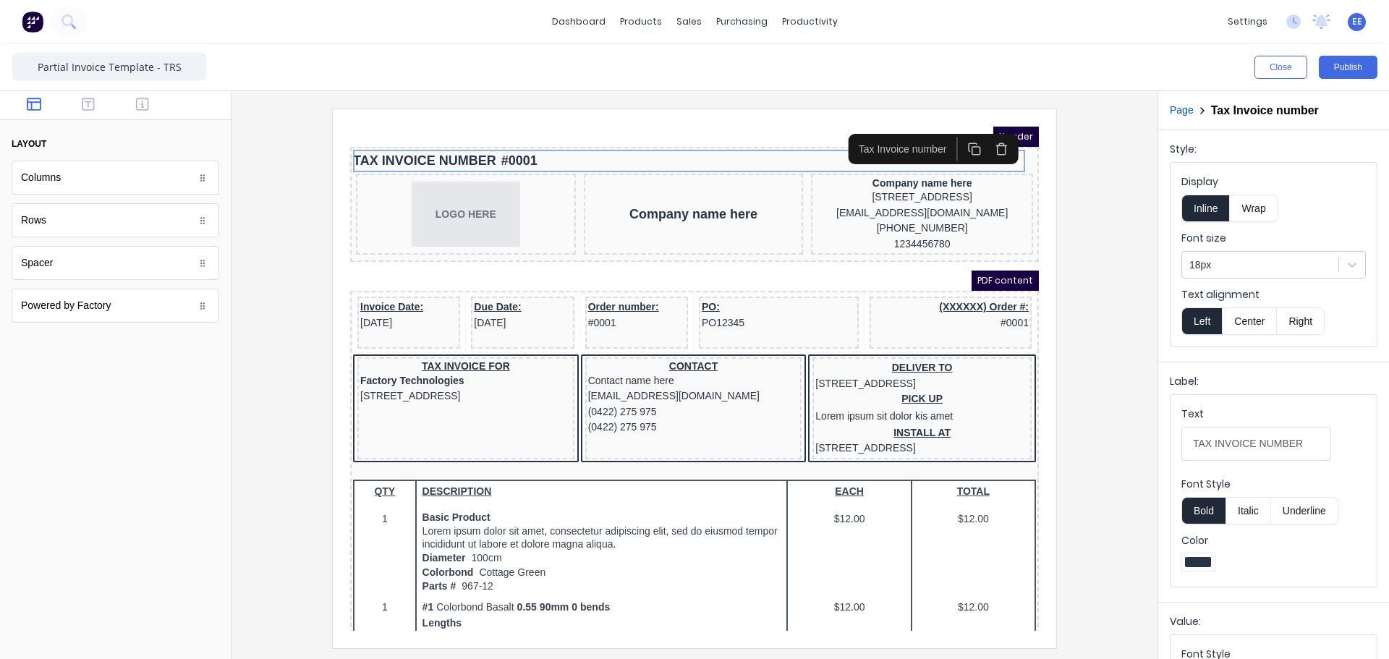
click at [988, 137] on icon "button" at bounding box center [984, 132] width 8 height 9
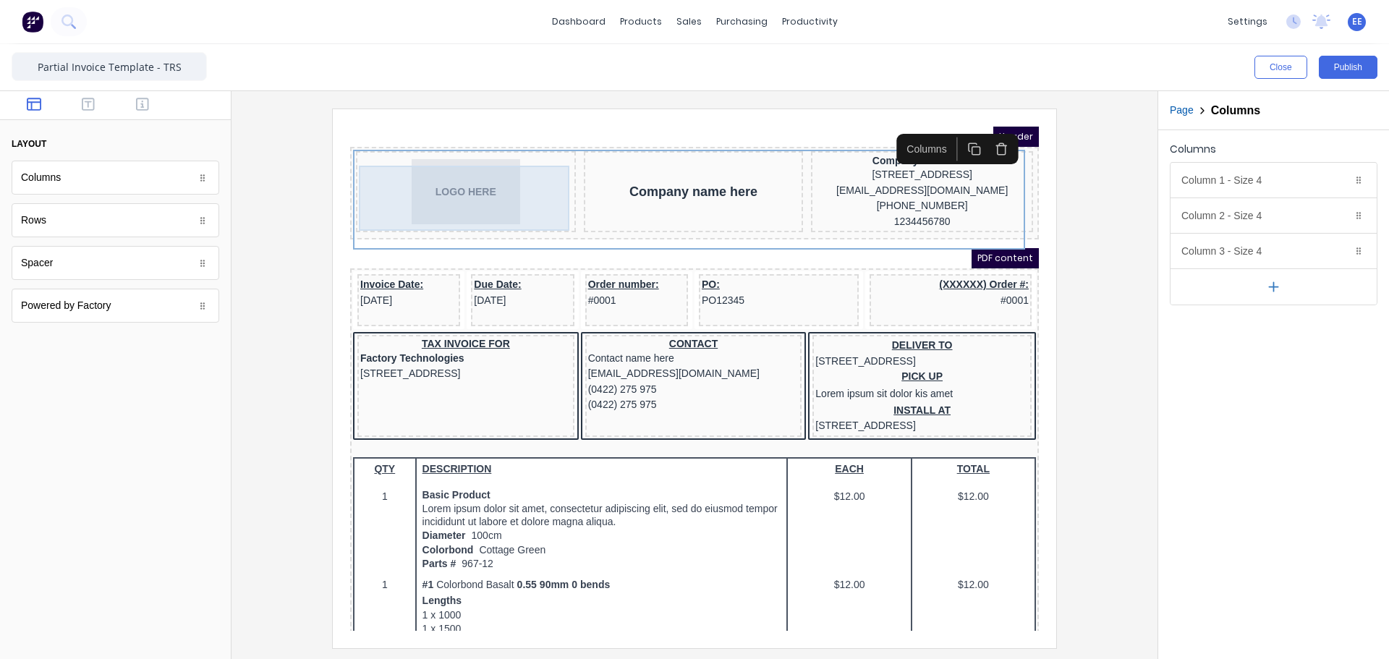
click at [478, 175] on div "LOGO HERE" at bounding box center [449, 174] width 214 height 65
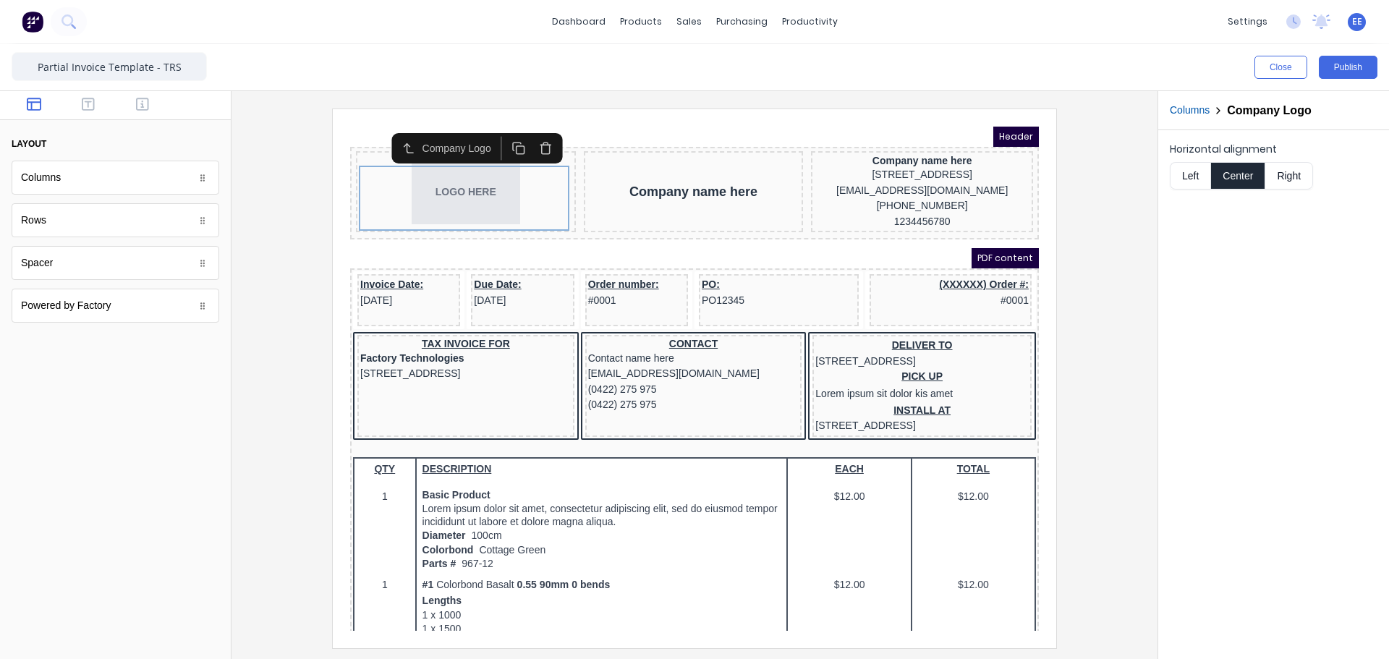
click at [1192, 106] on button "Columns" at bounding box center [1190, 110] width 40 height 15
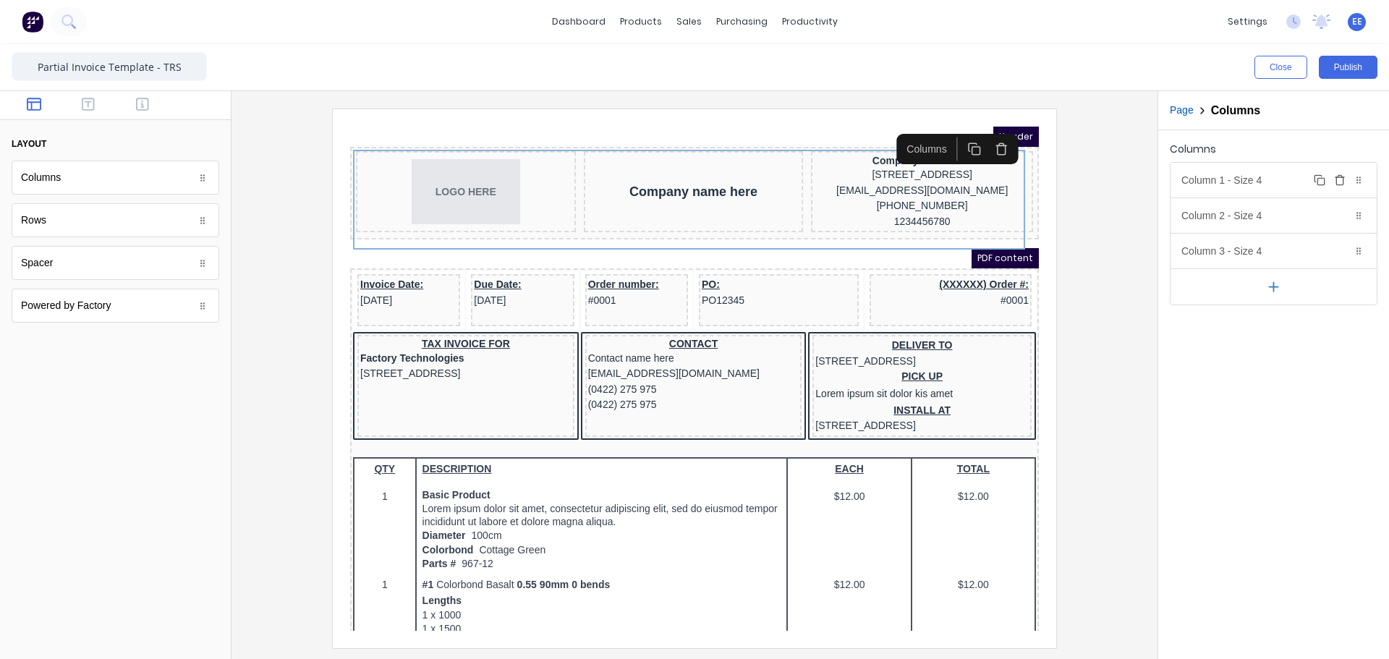
click at [1207, 178] on div "Column 1 - Size 4 Duplicate Delete" at bounding box center [1274, 180] width 206 height 35
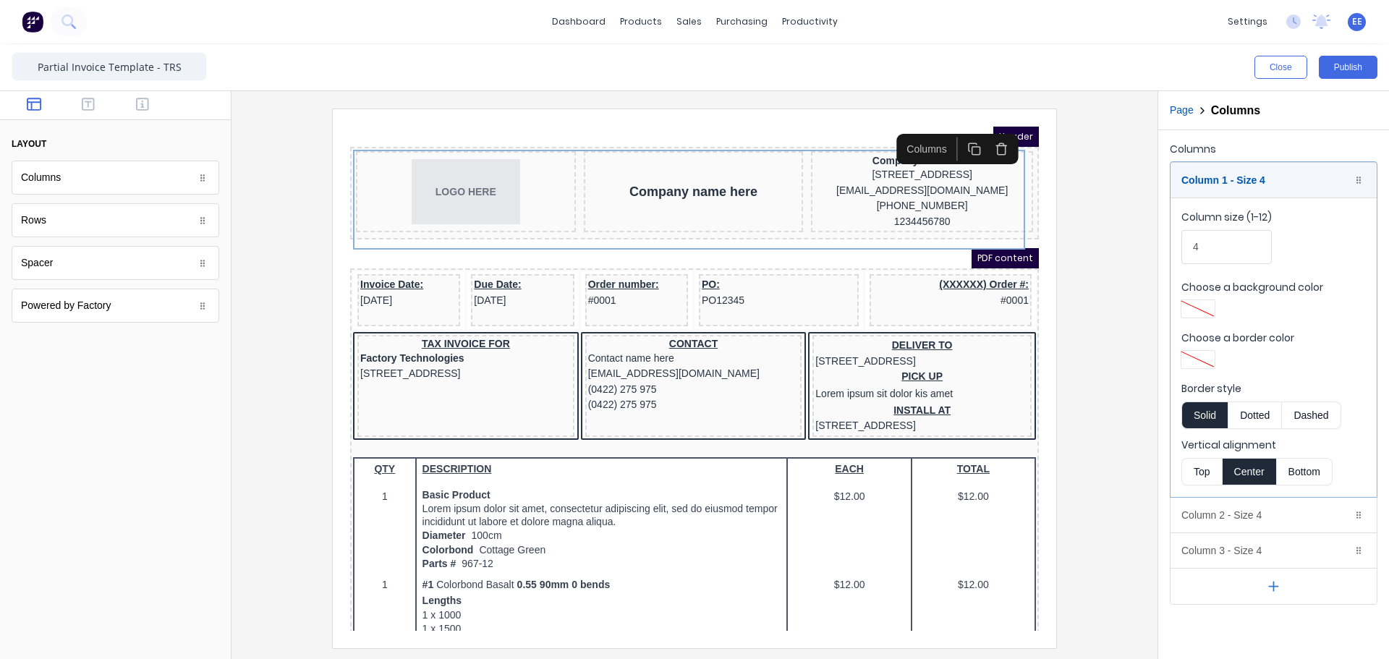
click at [1196, 459] on button "Top" at bounding box center [1202, 471] width 41 height 27
click at [1211, 187] on div "Column 1 - Size 4 Duplicate Delete" at bounding box center [1274, 180] width 206 height 35
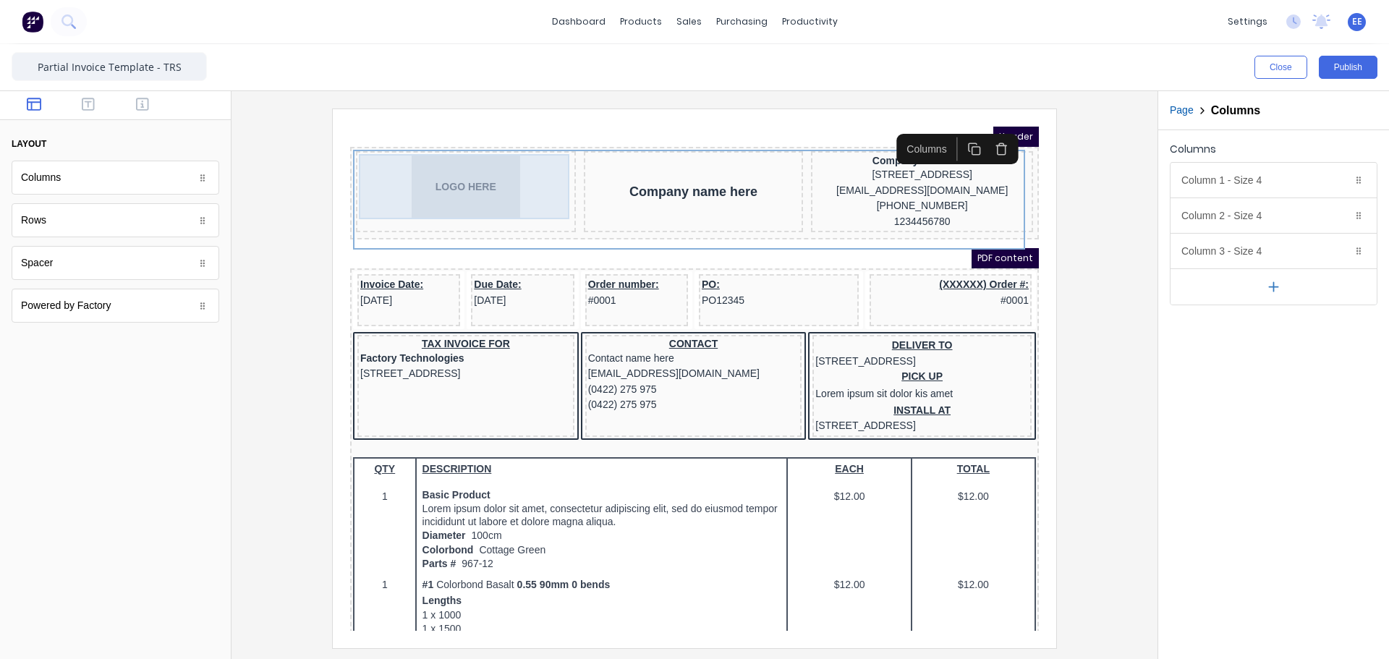
click at [493, 170] on div "LOGO HERE" at bounding box center [449, 169] width 214 height 65
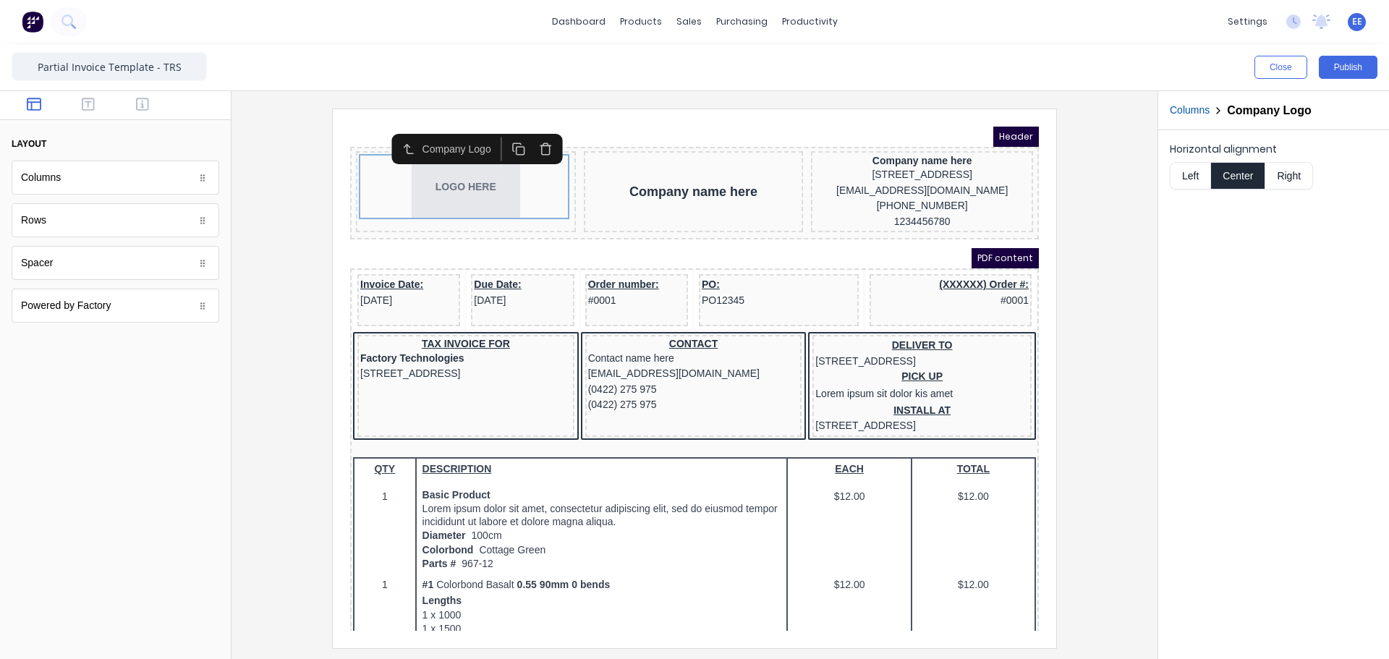
click at [1184, 175] on button "Left" at bounding box center [1190, 175] width 41 height 27
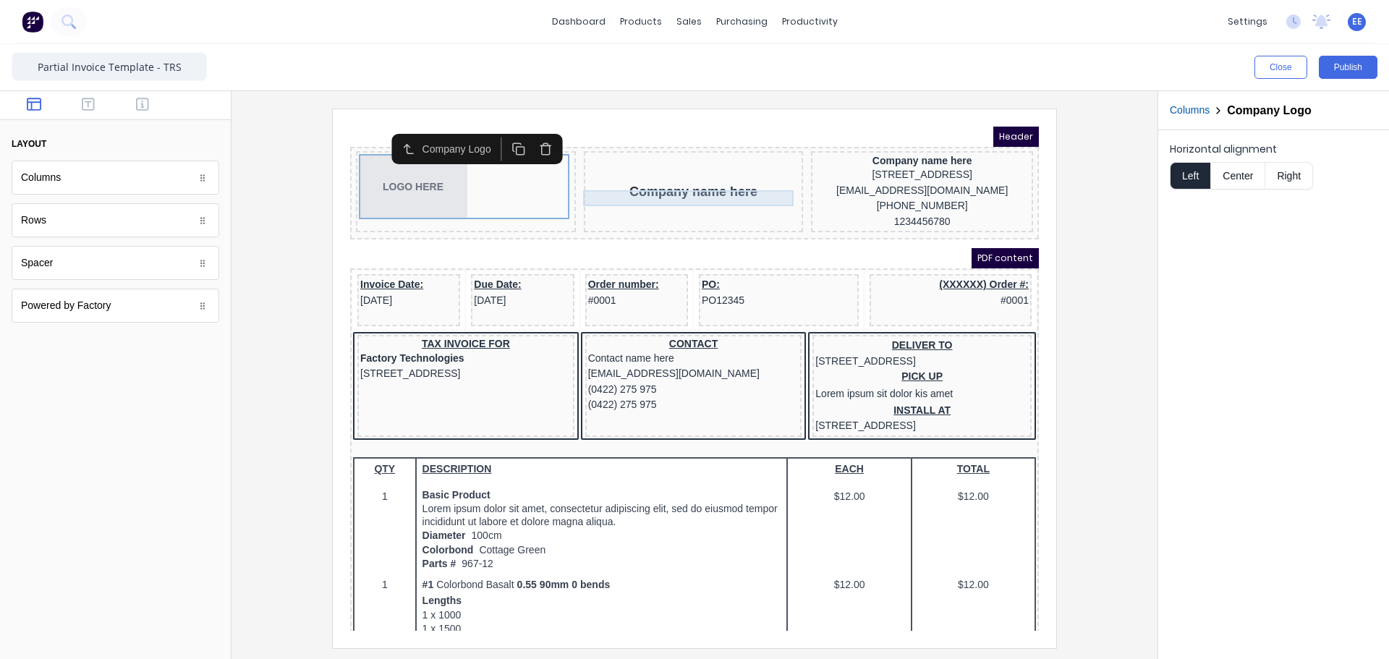
click at [661, 178] on div "Company name here" at bounding box center [676, 174] width 214 height 16
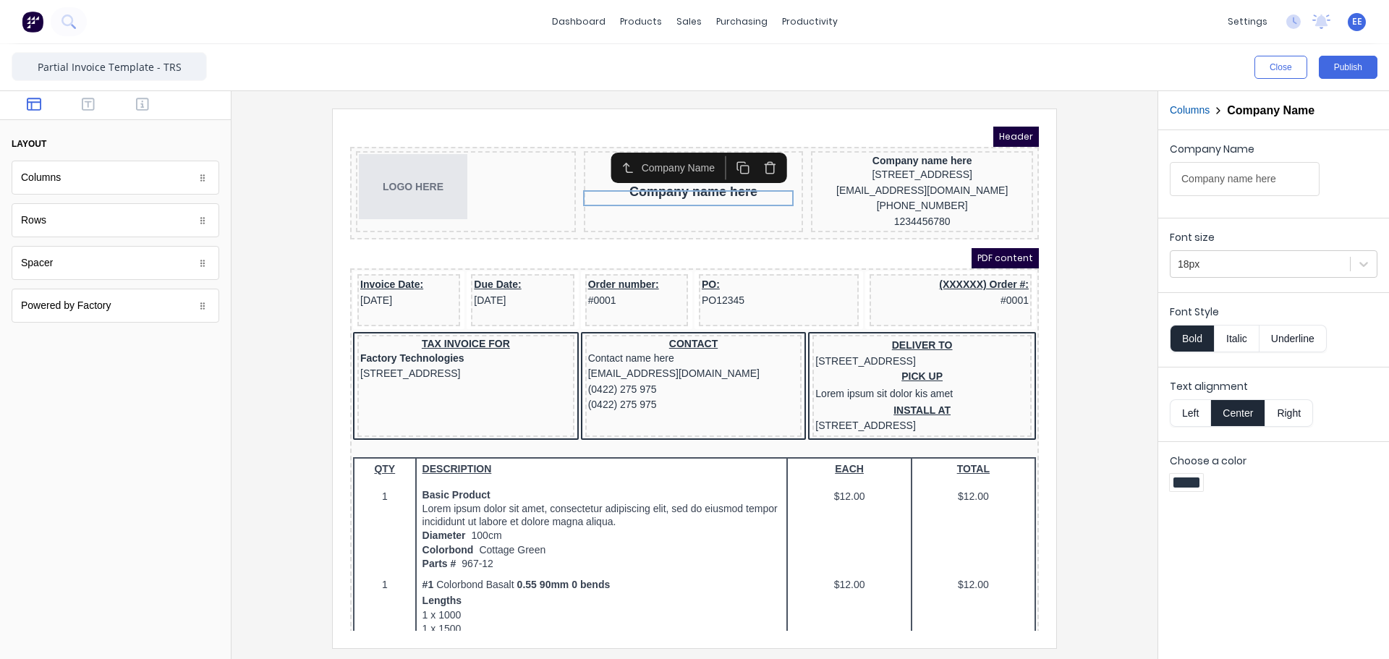
click at [755, 148] on icon "button" at bounding box center [753, 151] width 14 height 14
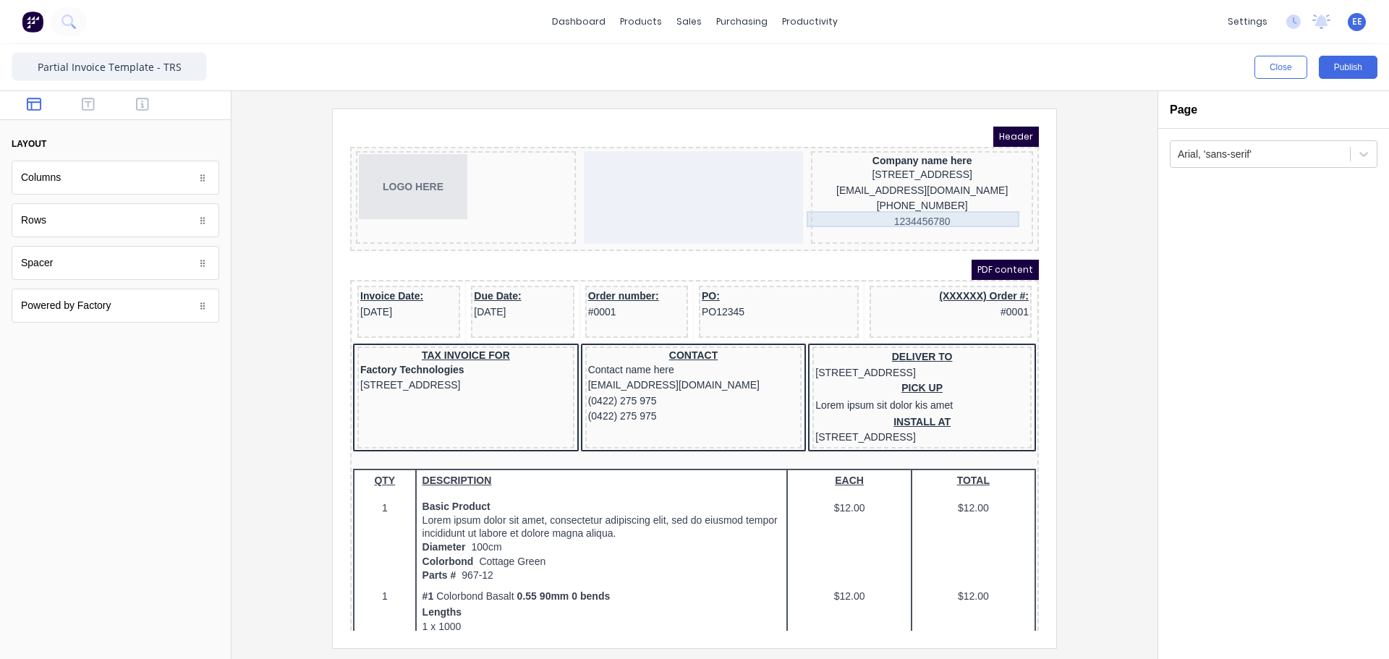
click at [905, 182] on div "[EMAIL_ADDRESS][DOMAIN_NAME]" at bounding box center [905, 174] width 216 height 16
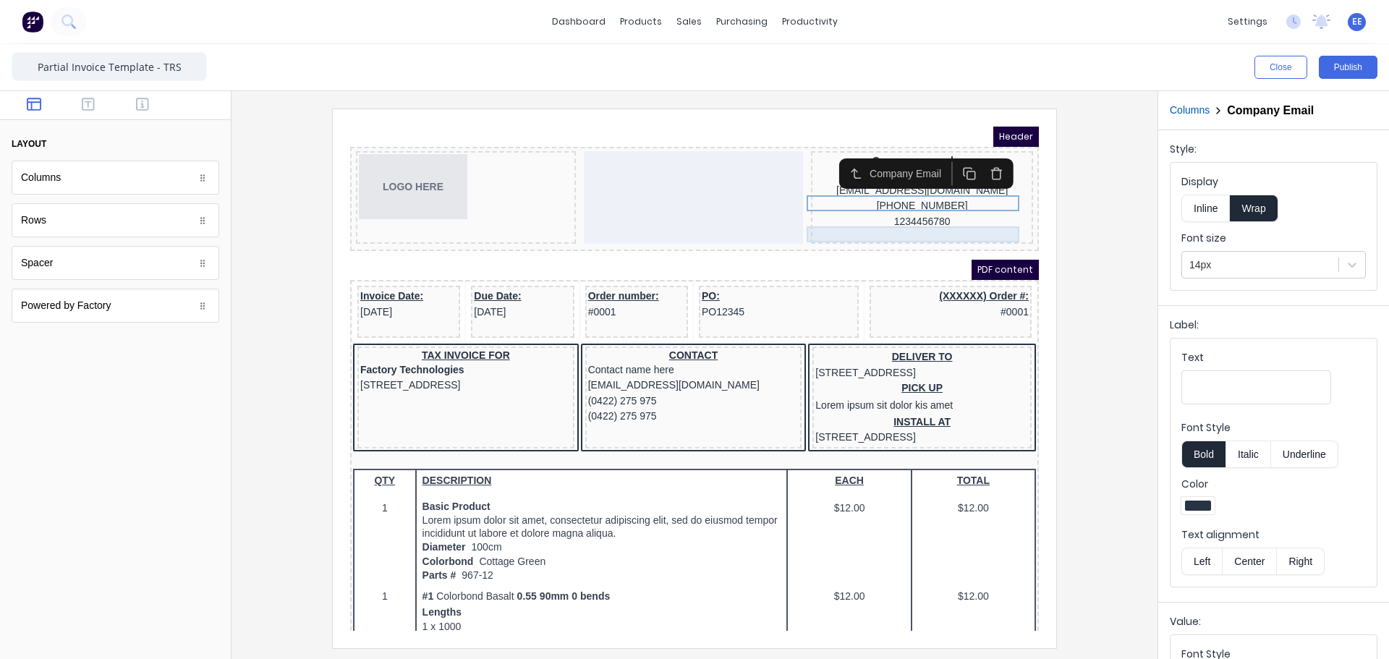
click at [826, 213] on div "1234456780" at bounding box center [905, 205] width 216 height 16
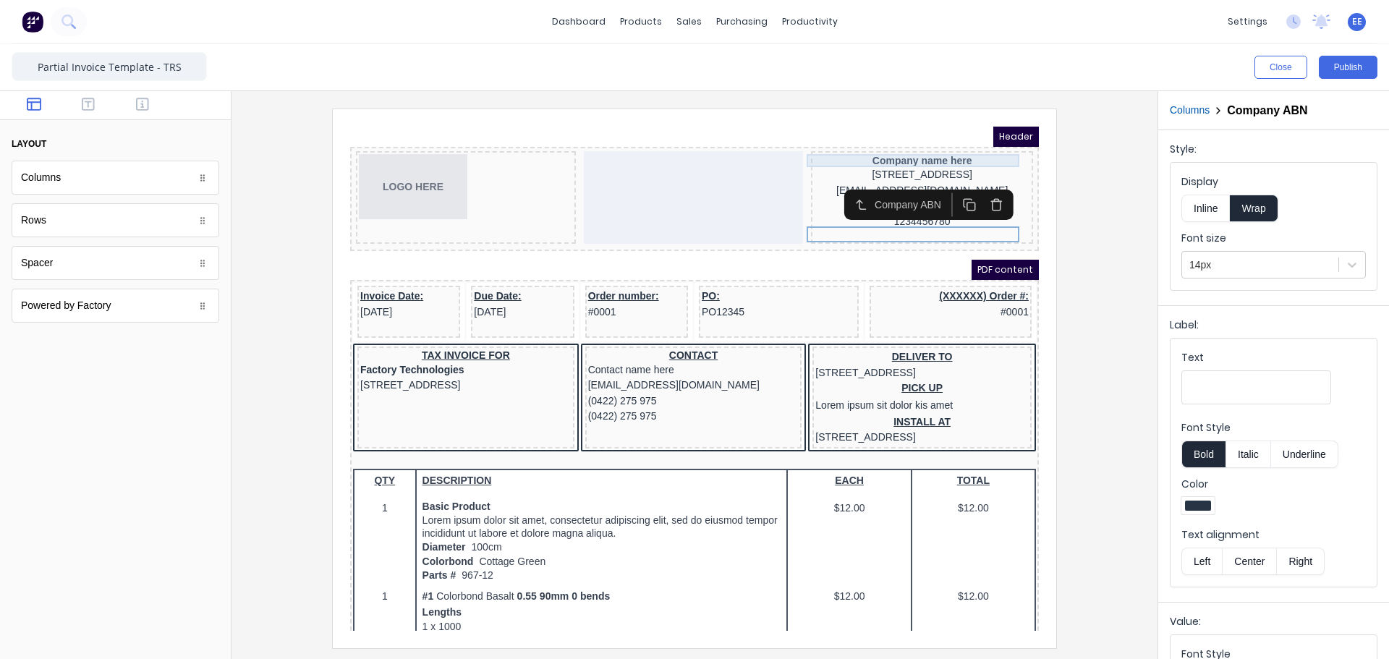
click at [837, 141] on div "Company name here" at bounding box center [905, 143] width 216 height 13
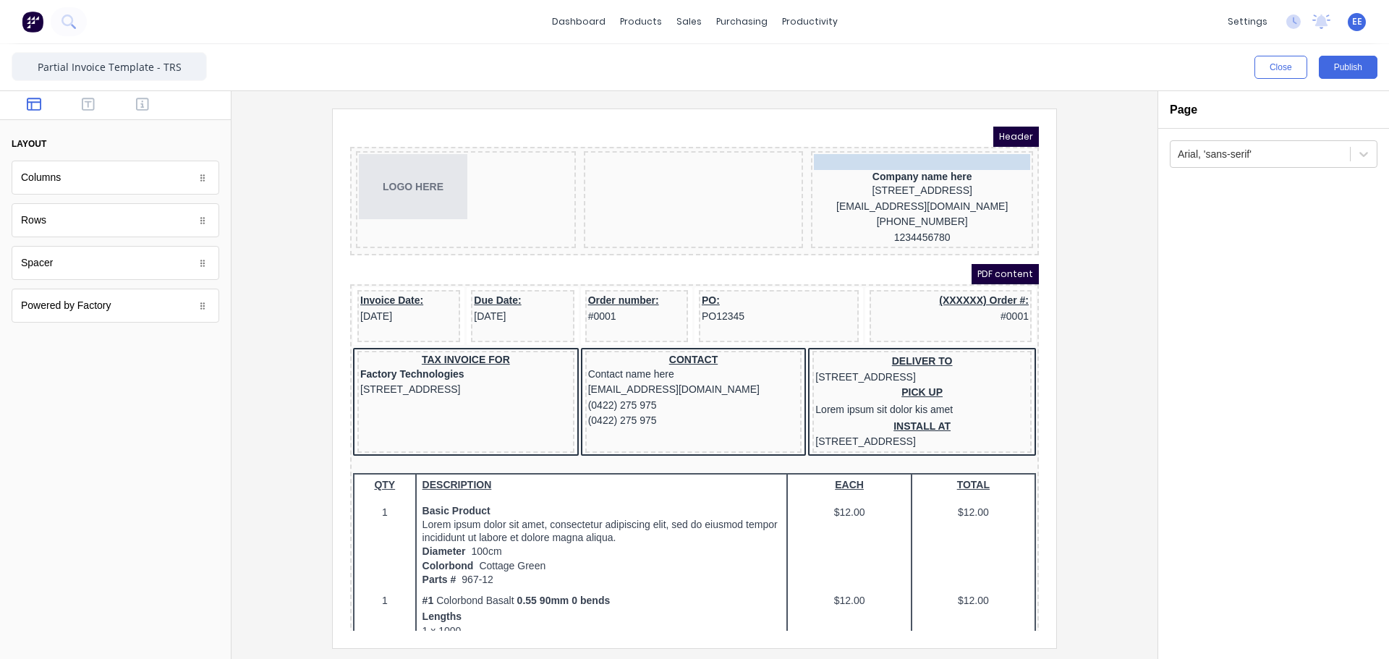
drag, startPoint x: 697, startPoint y: 181, endPoint x: 916, endPoint y: 138, distance: 223.3
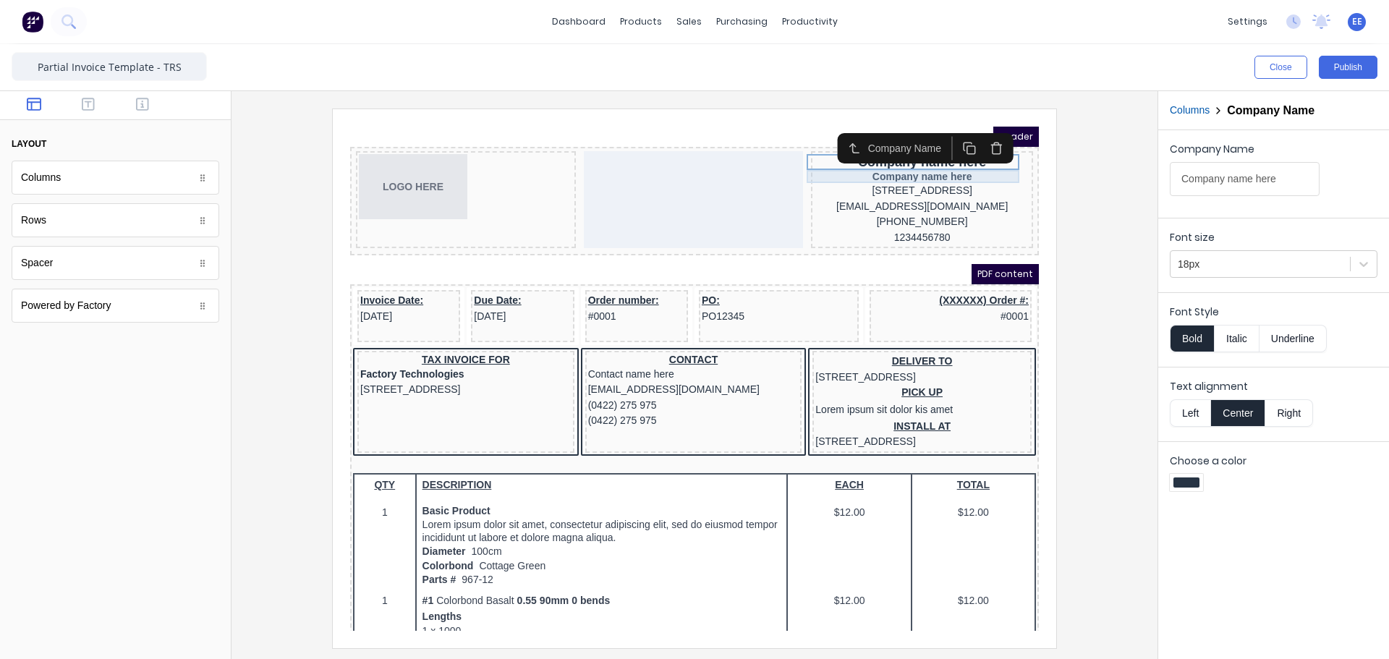
click at [935, 156] on div "Company name here" at bounding box center [905, 159] width 216 height 13
click at [978, 124] on icon "button" at bounding box center [979, 131] width 14 height 14
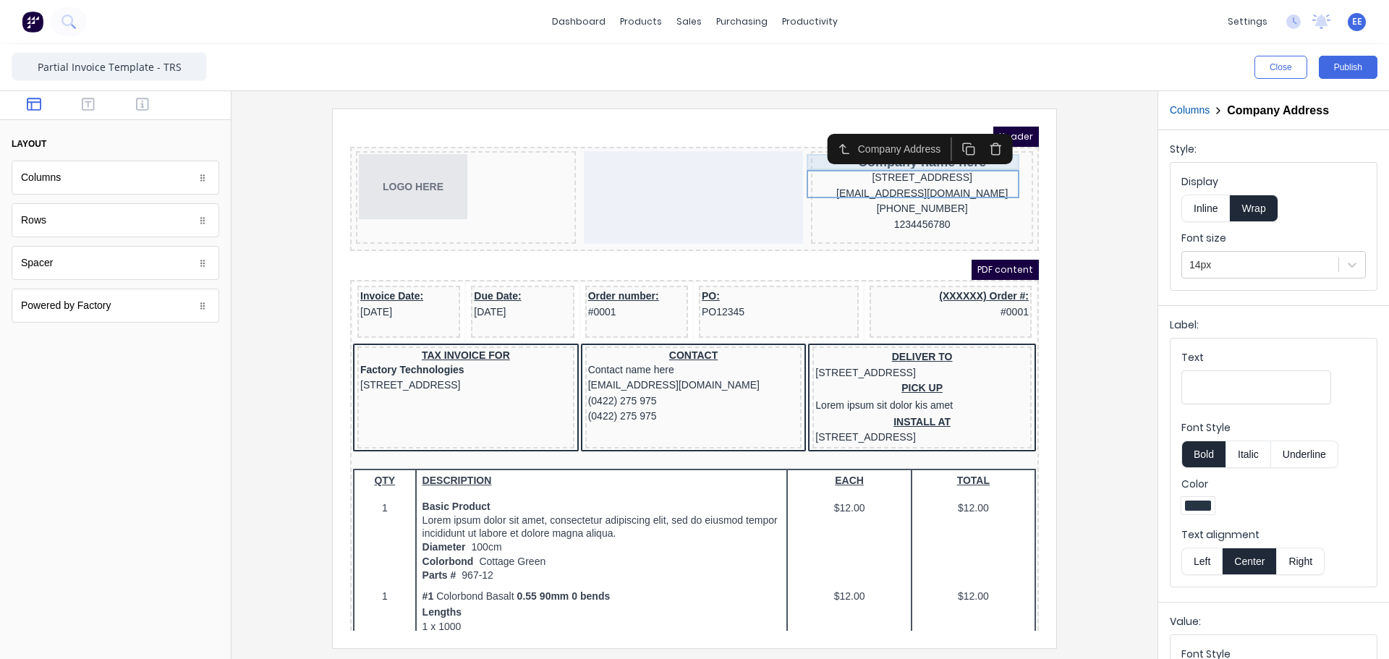
click at [797, 143] on div "Company name here" at bounding box center [905, 145] width 216 height 16
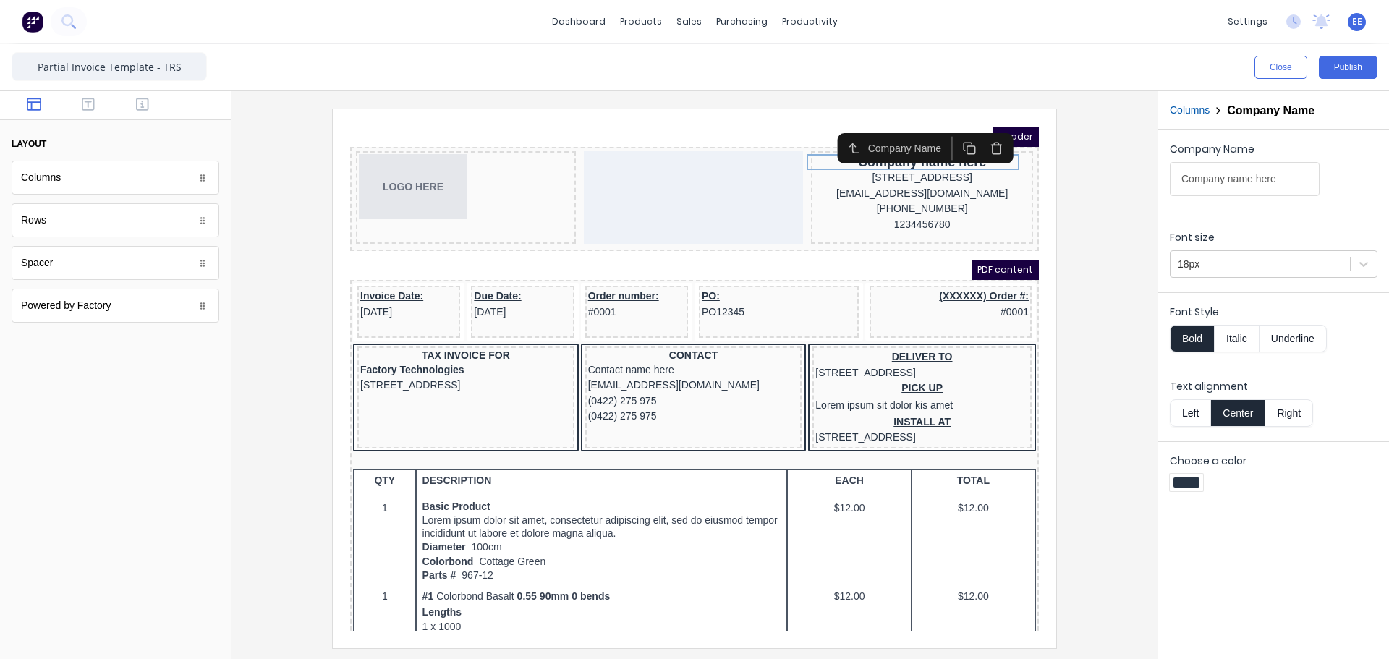
click at [1187, 413] on button "Left" at bounding box center [1190, 412] width 41 height 27
click at [876, 161] on body "Header LOGO HERE Company name here 234 Beach Road Gold Coast, Queensland, Austr…" at bounding box center [677, 361] width 689 height 504
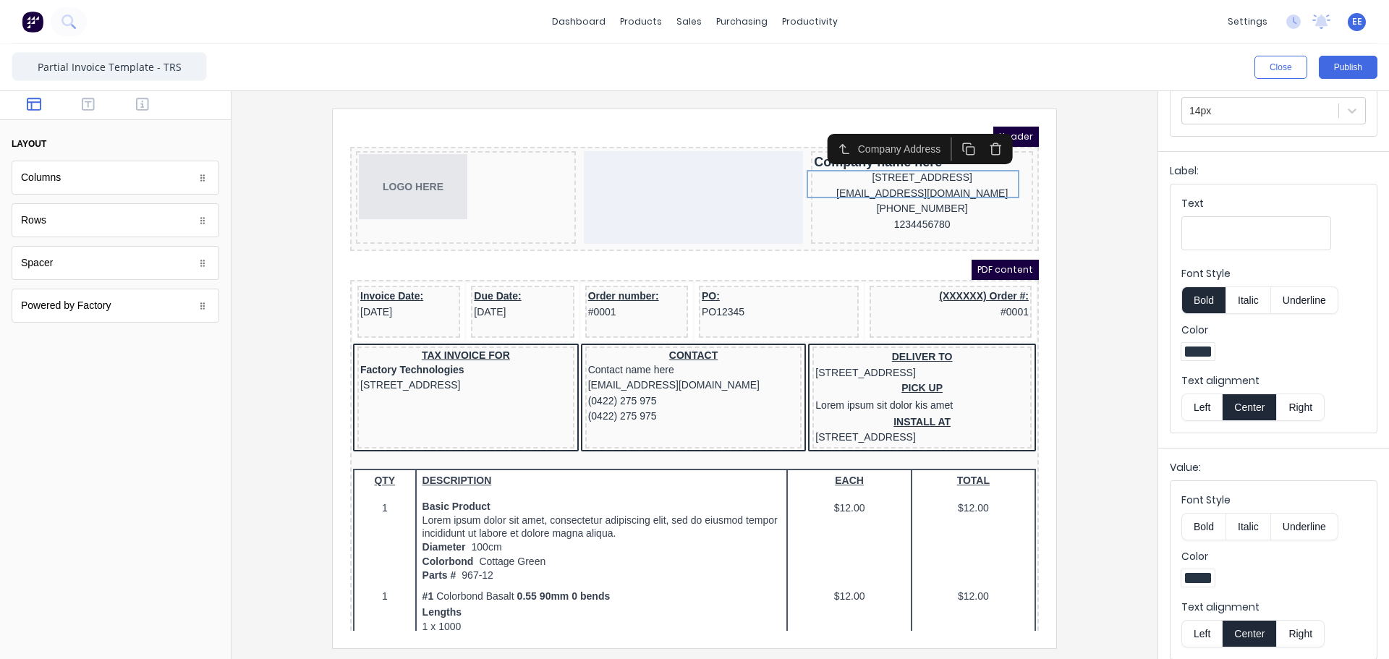
scroll to position [165, 0]
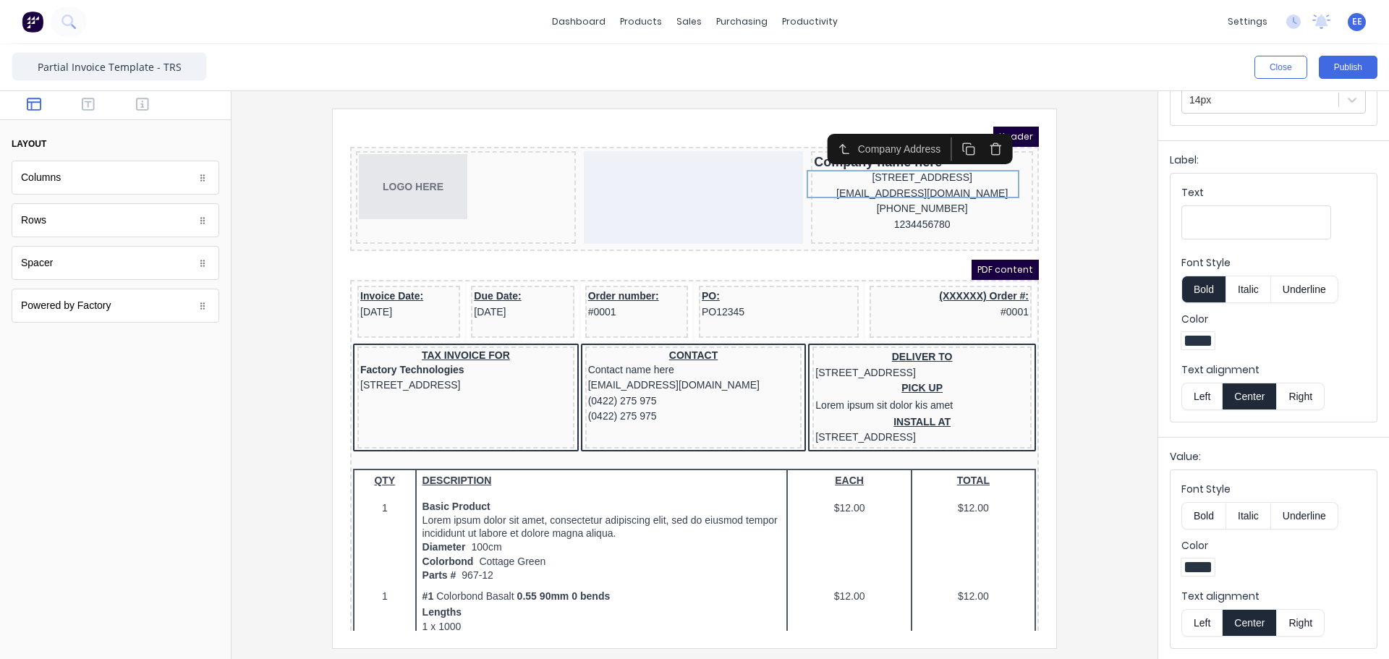
click at [1212, 617] on button "Left" at bounding box center [1202, 622] width 41 height 27
click at [921, 184] on div "[EMAIL_ADDRESS][DOMAIN_NAME]" at bounding box center [905, 177] width 216 height 16
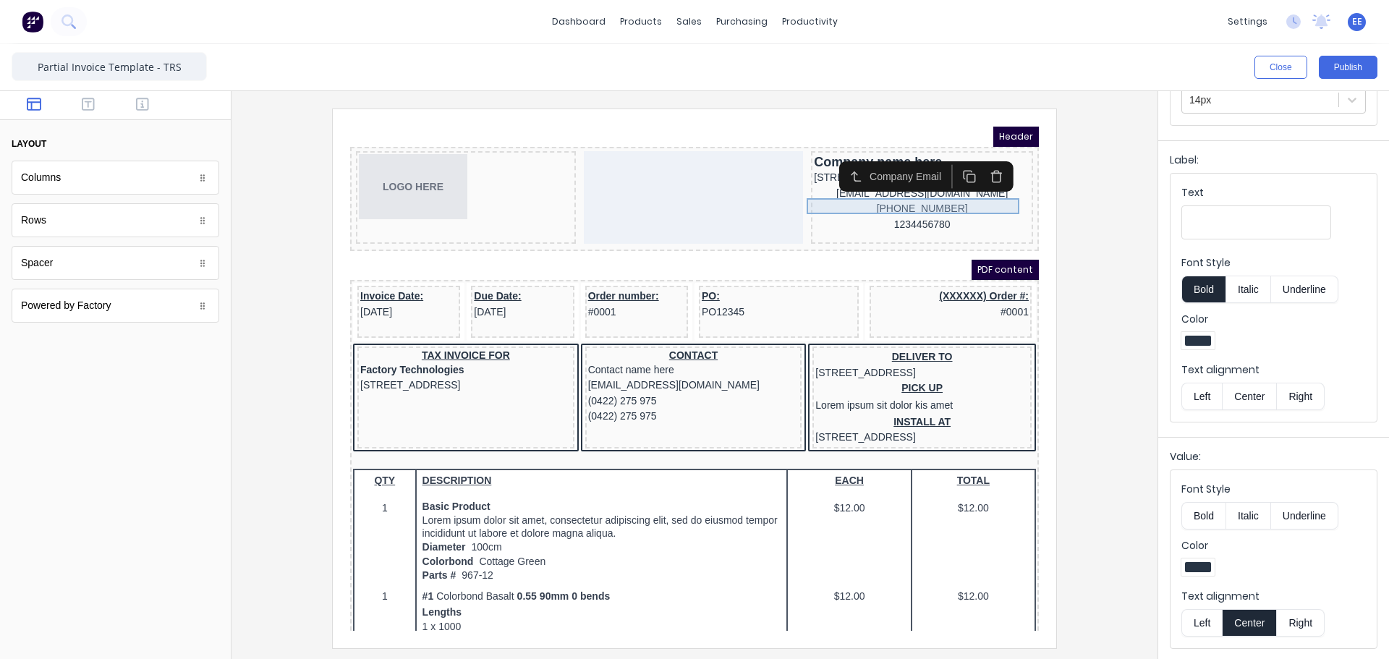
scroll to position [0, 0]
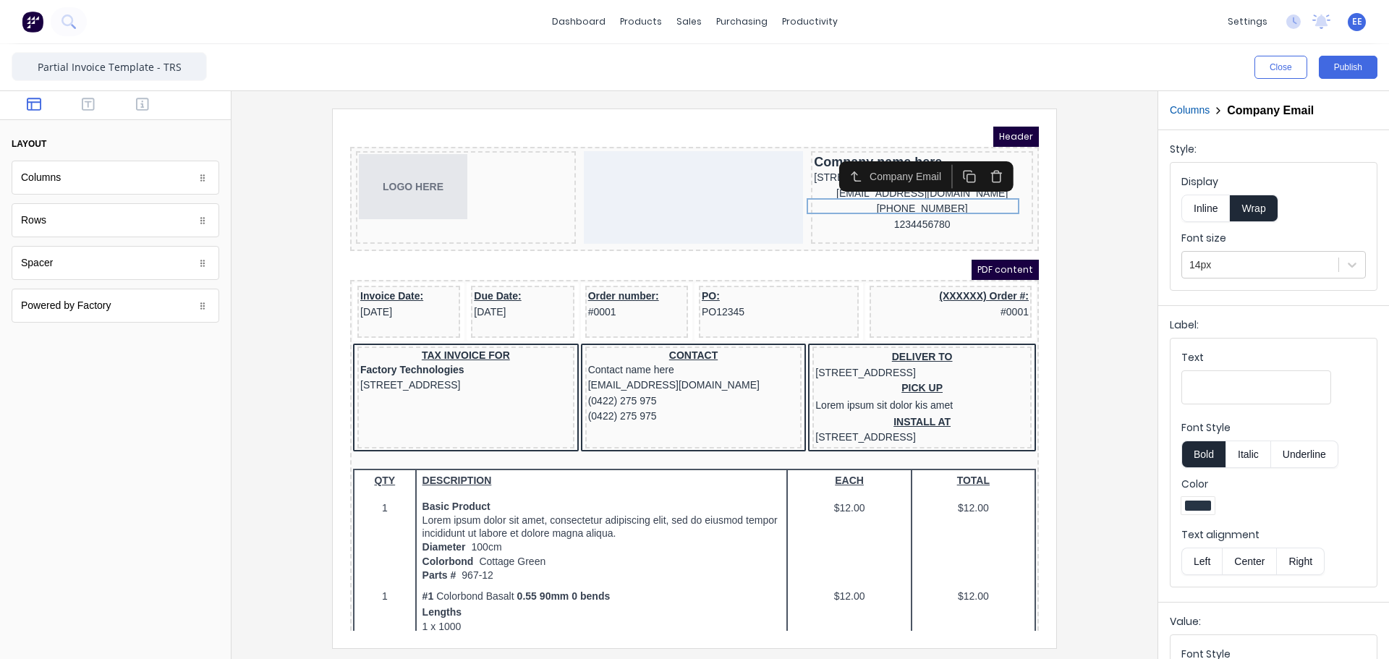
click at [1204, 565] on button "Left" at bounding box center [1202, 561] width 41 height 27
click at [1194, 560] on button "Left" at bounding box center [1202, 561] width 41 height 27
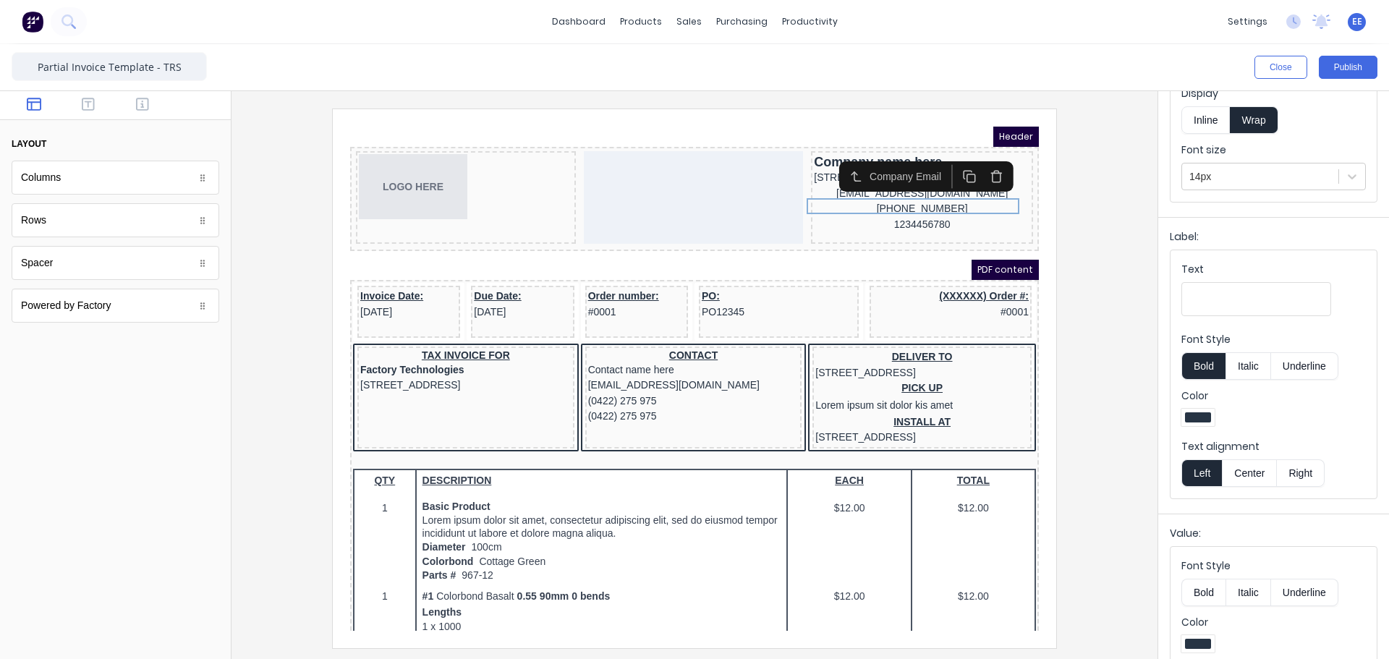
scroll to position [165, 0]
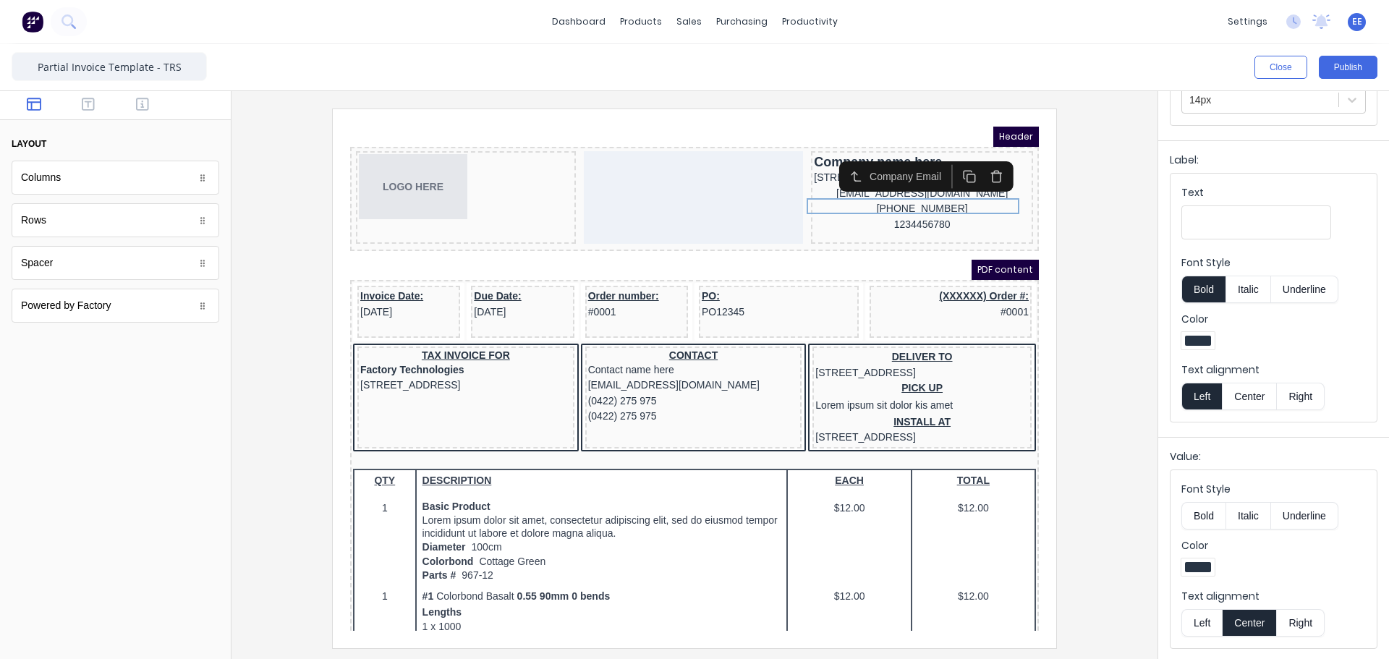
click at [1202, 618] on button "Left" at bounding box center [1202, 622] width 41 height 27
click at [823, 170] on div "Company Email" at bounding box center [878, 159] width 112 height 24
click at [808, 169] on div "[STREET_ADDRESS]" at bounding box center [905, 161] width 216 height 16
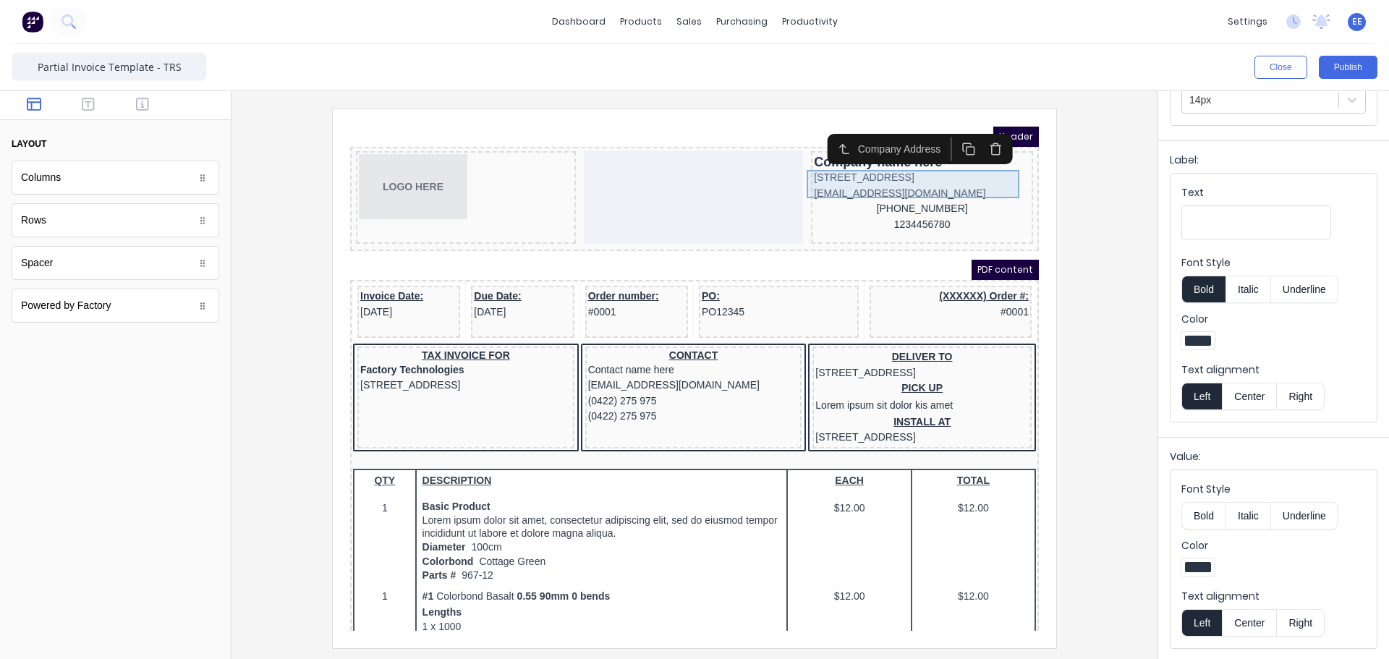
scroll to position [0, 0]
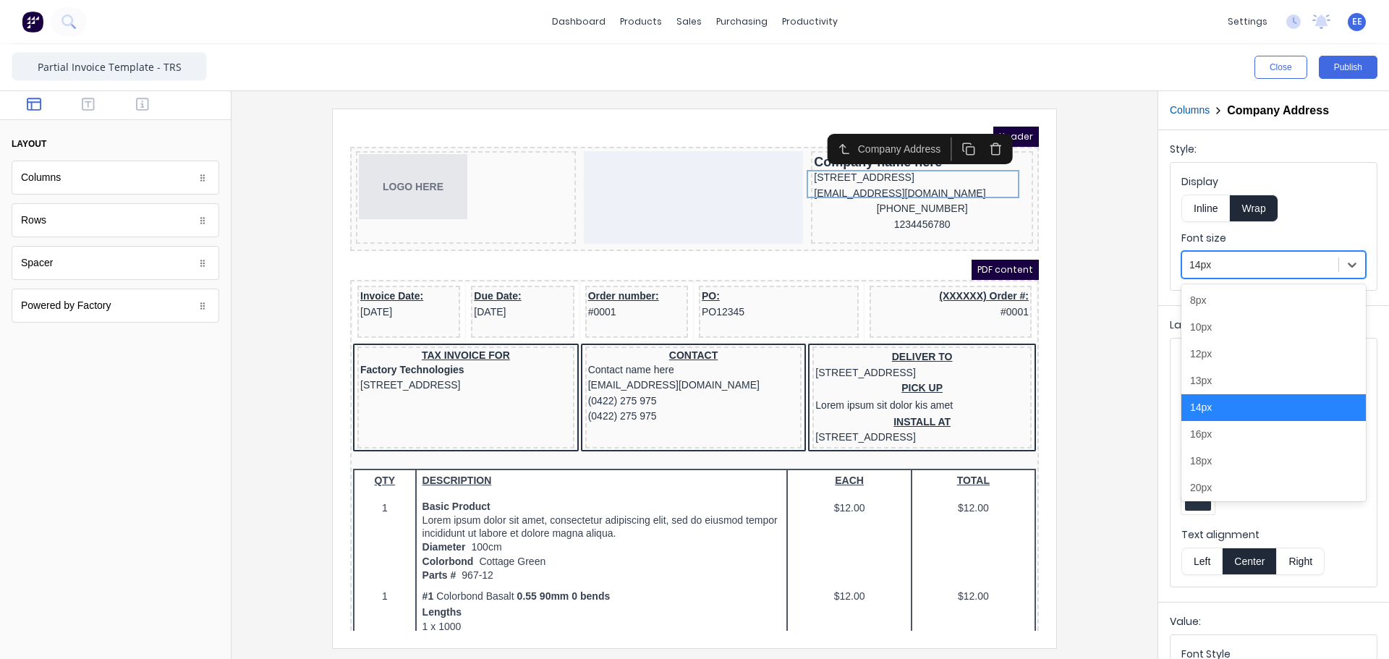
click at [1213, 269] on div at bounding box center [1260, 265] width 142 height 18
click at [1223, 355] on div "12px" at bounding box center [1274, 354] width 184 height 27
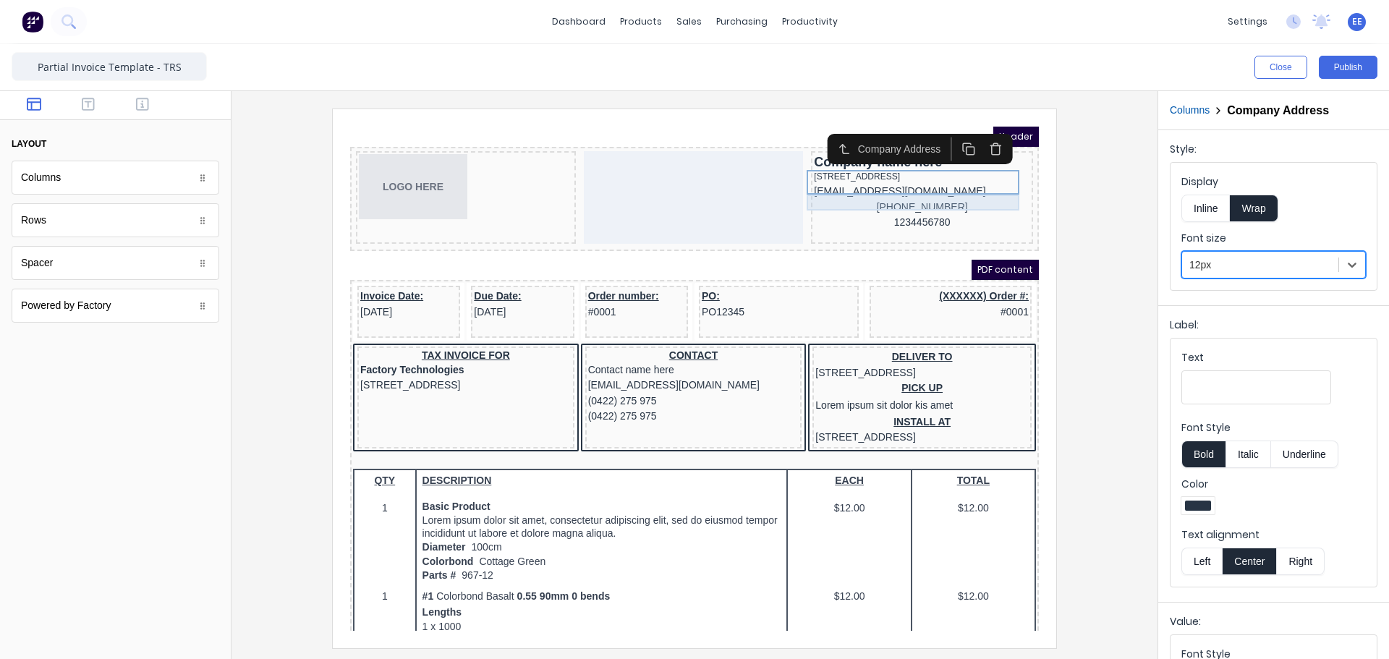
click at [805, 182] on div "[EMAIL_ADDRESS][DOMAIN_NAME]" at bounding box center [905, 174] width 216 height 16
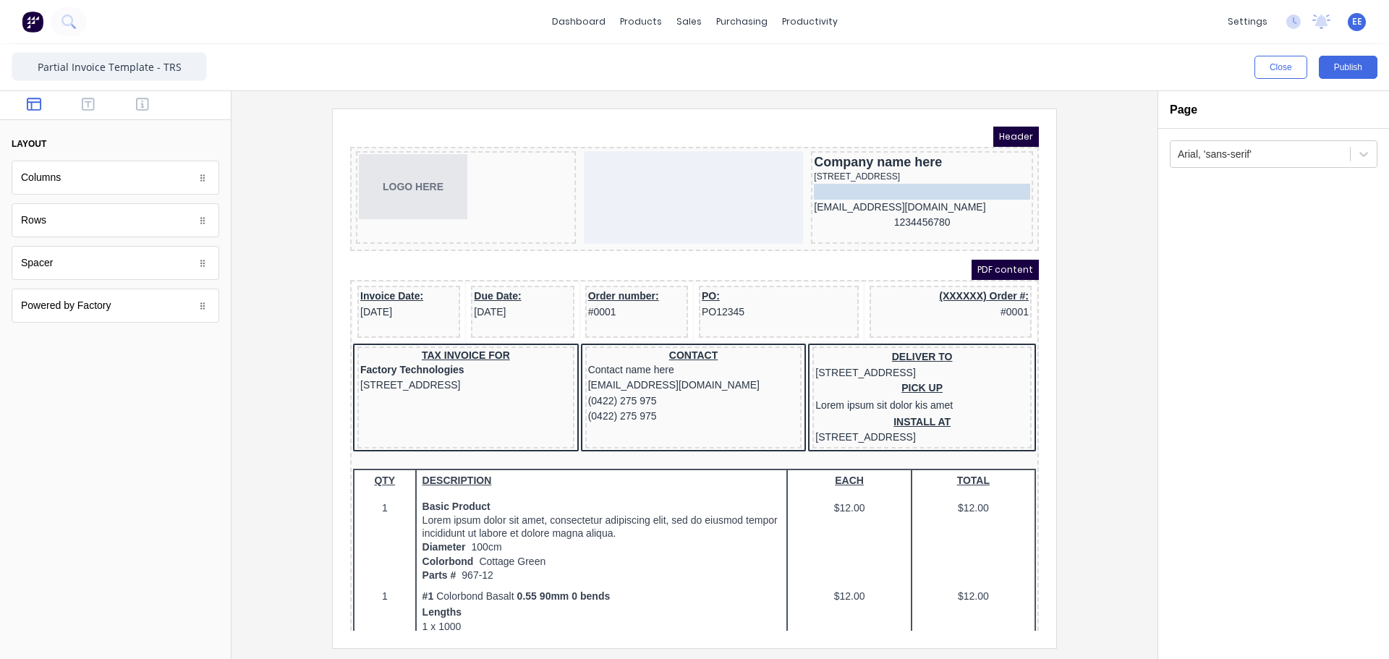
drag, startPoint x: 908, startPoint y: 201, endPoint x: 852, endPoint y: 178, distance: 61.0
click at [852, 178] on body "Header LOGO HERE Company name here 234 Beach Road Gold Coast, Queensland, Austr…" at bounding box center [677, 361] width 689 height 504
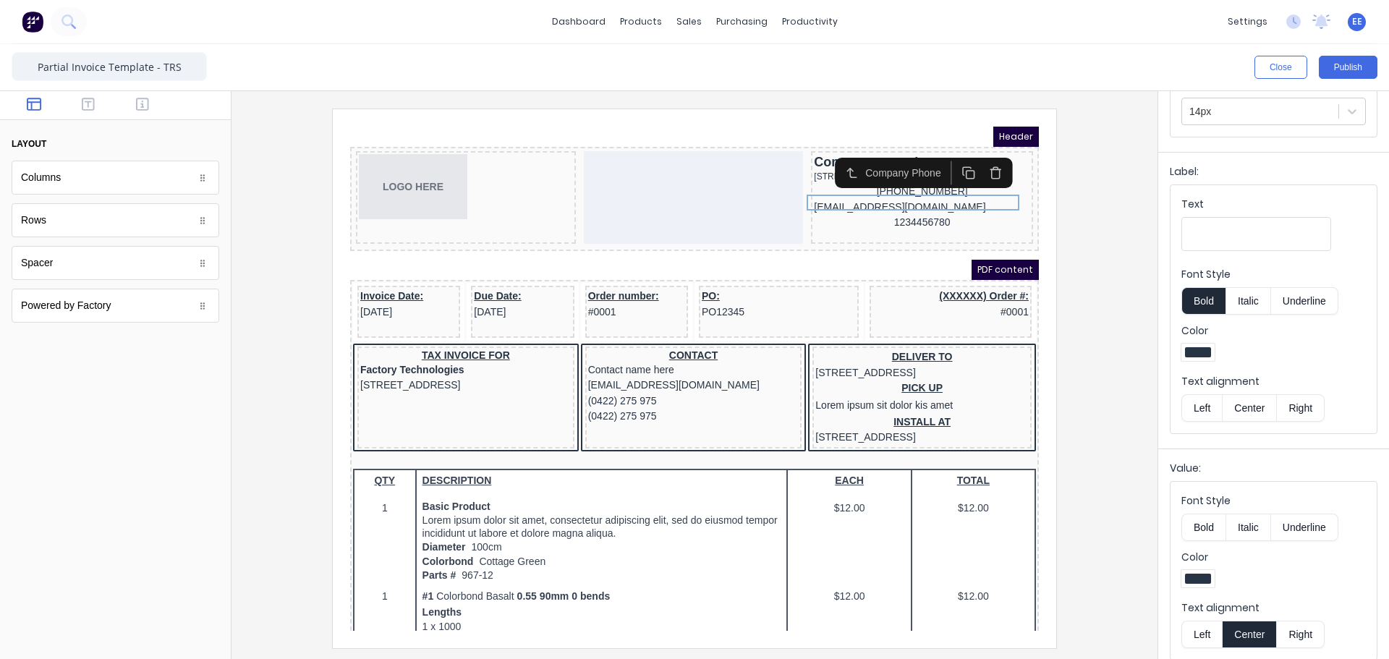
scroll to position [165, 0]
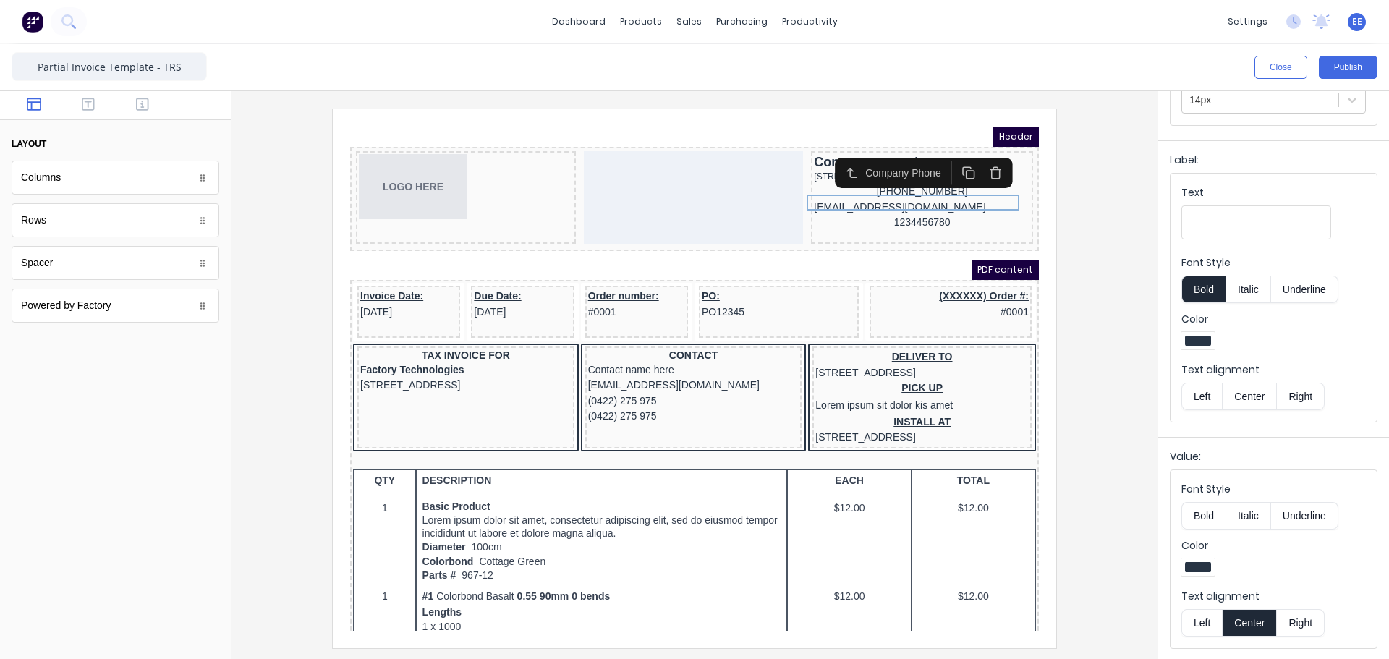
click at [1199, 621] on button "Left" at bounding box center [1202, 622] width 41 height 27
click at [1222, 101] on div at bounding box center [1260, 100] width 142 height 18
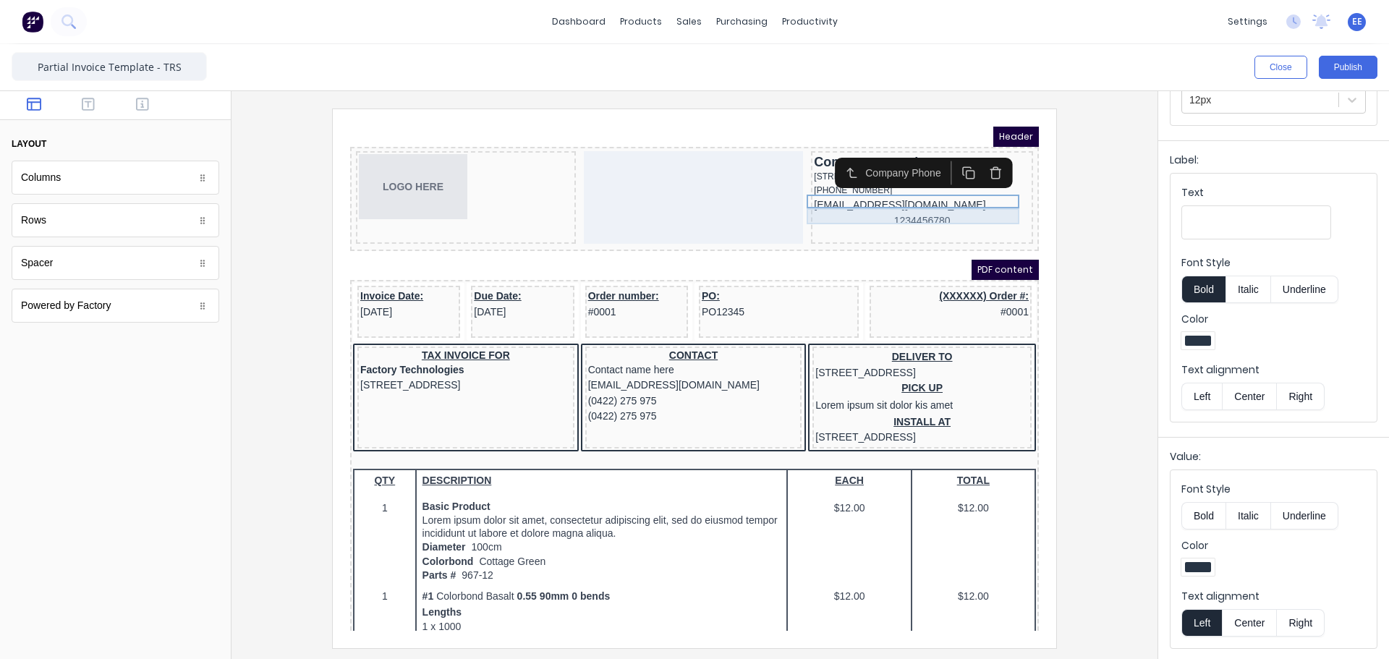
click at [827, 195] on div "[EMAIL_ADDRESS][DOMAIN_NAME]" at bounding box center [905, 188] width 216 height 16
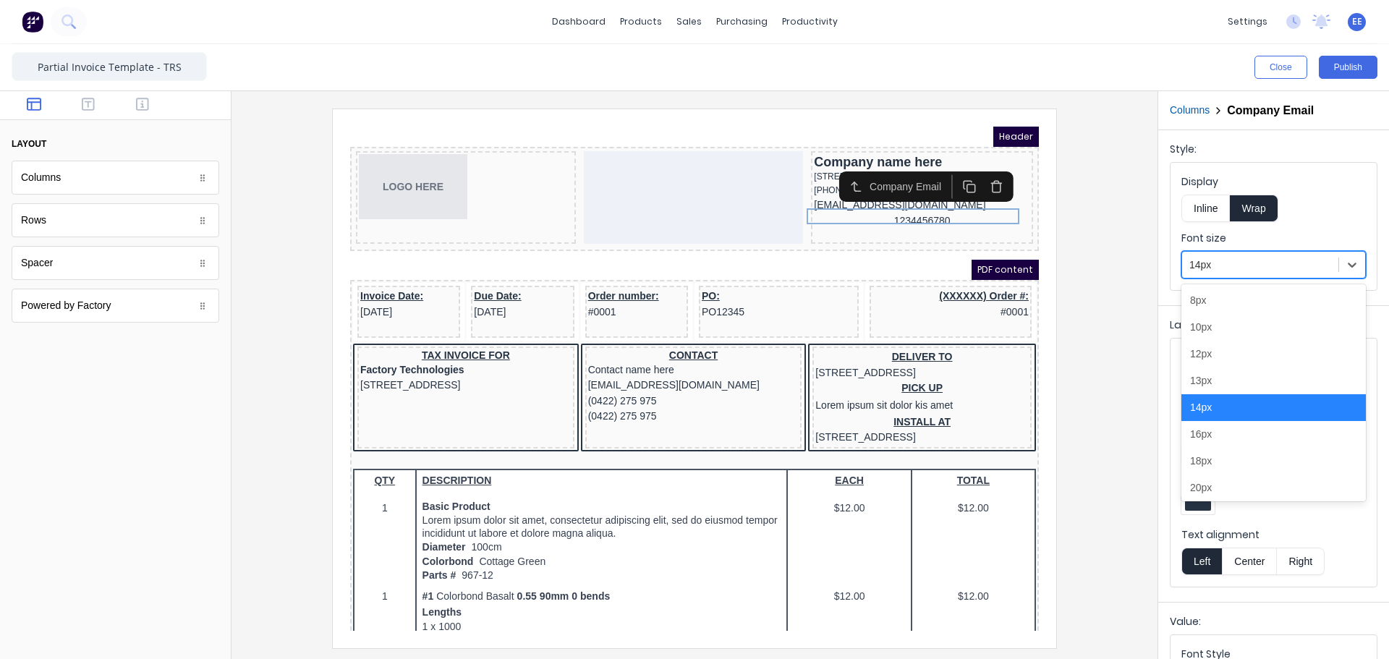
click at [1213, 273] on div at bounding box center [1260, 265] width 142 height 18
click at [1216, 362] on div "12px" at bounding box center [1274, 354] width 184 height 27
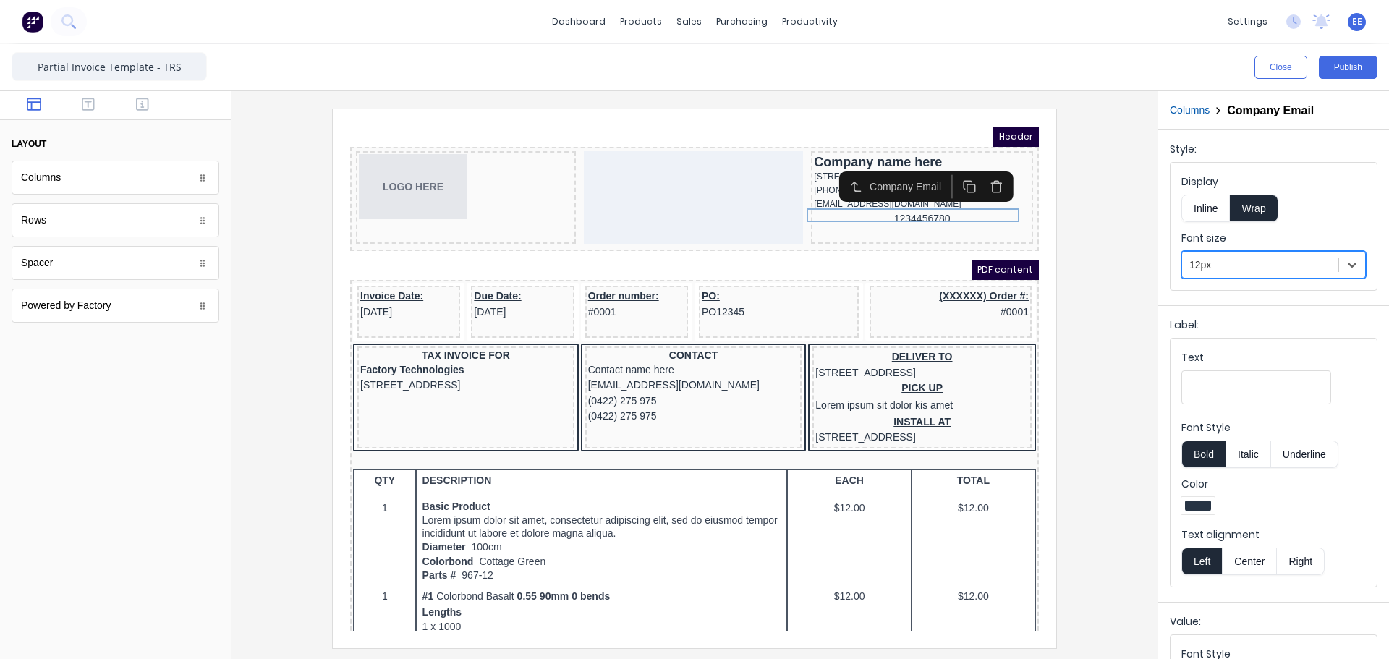
scroll to position [165, 0]
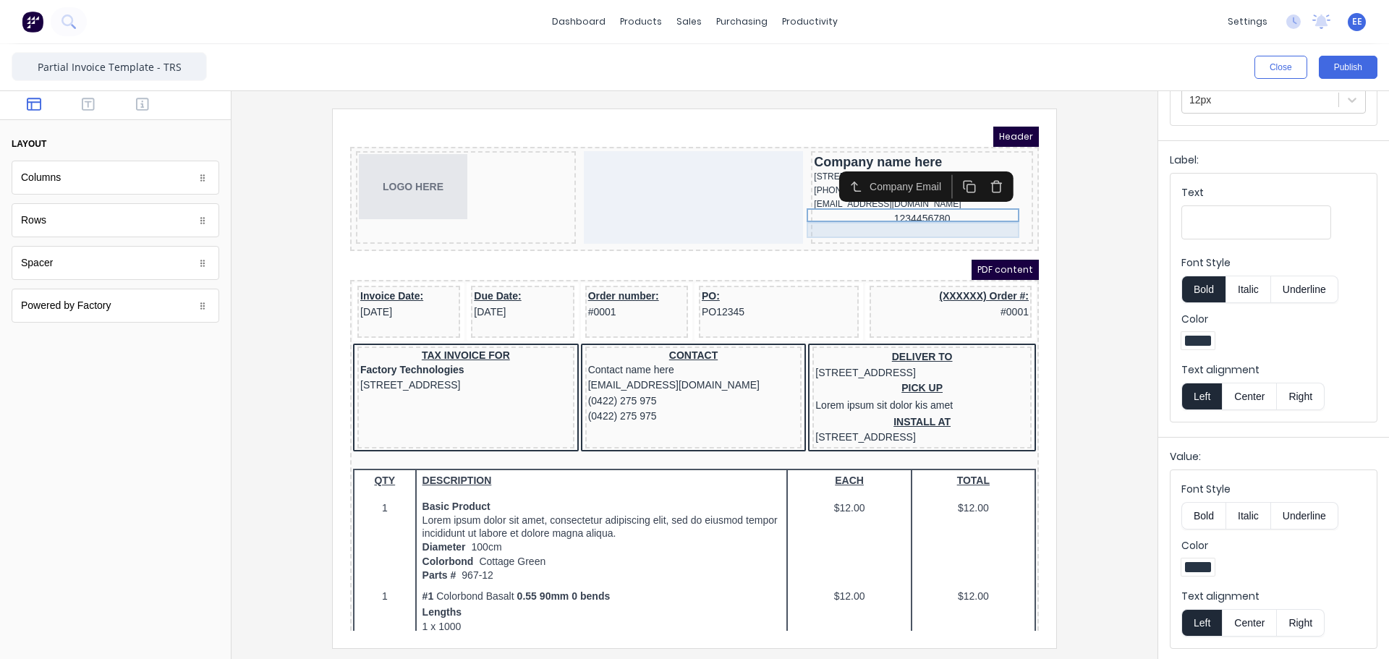
click at [903, 206] on div "1234456780" at bounding box center [905, 202] width 216 height 16
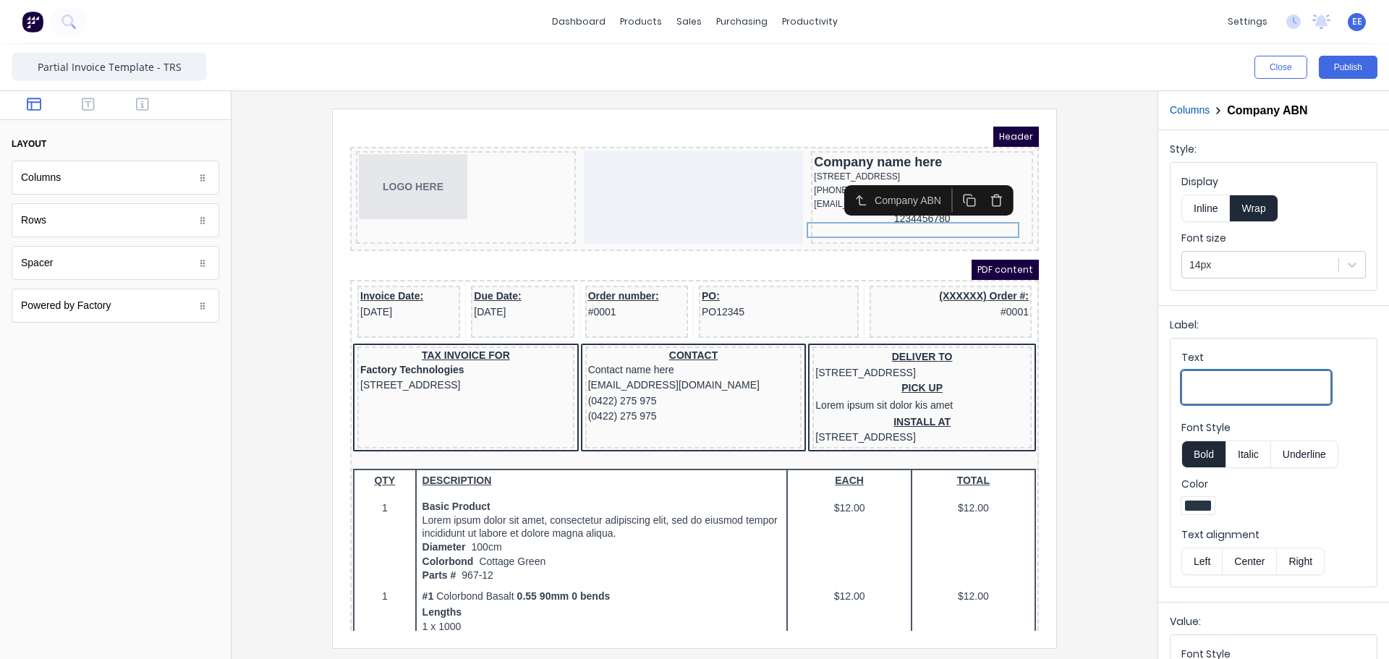
click at [1224, 385] on input "Text" at bounding box center [1257, 387] width 150 height 34
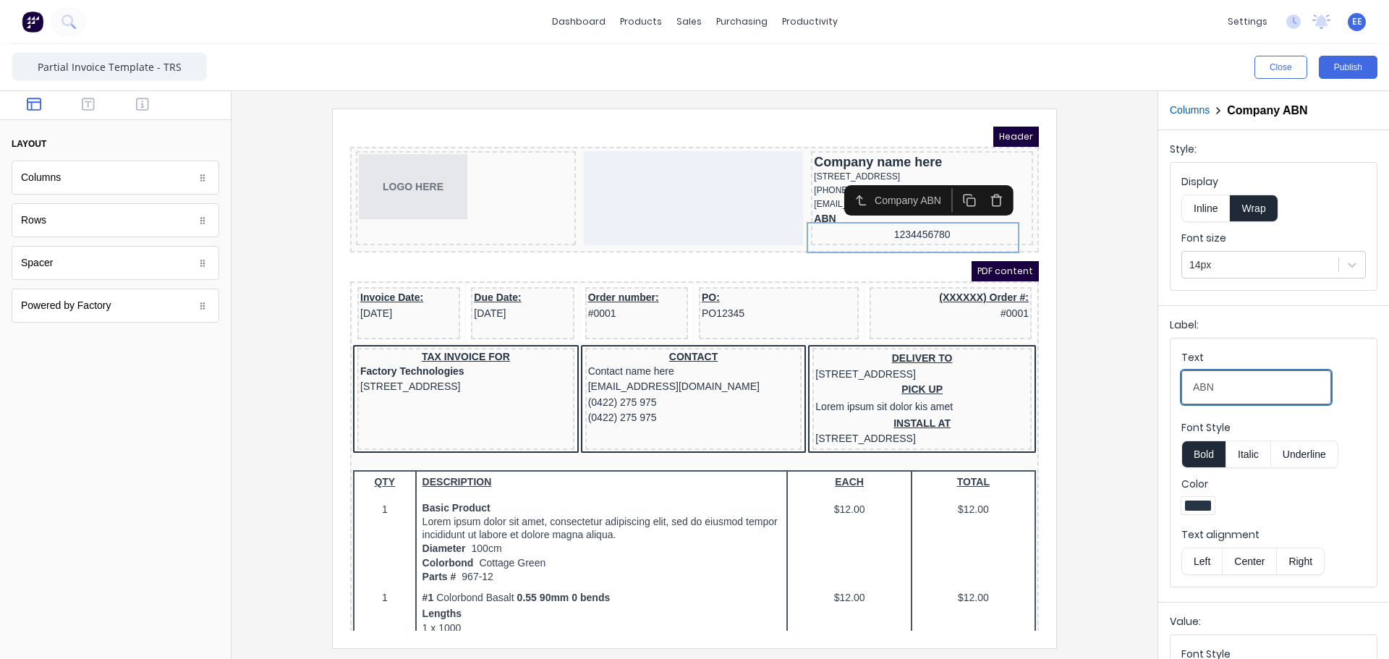
type input "ABN"
click at [1203, 447] on button "Bold" at bounding box center [1204, 454] width 44 height 27
click at [1213, 461] on button "Bold" at bounding box center [1204, 454] width 44 height 27
click at [1239, 457] on button "Italic" at bounding box center [1249, 454] width 46 height 27
click at [1248, 457] on button "Italic" at bounding box center [1249, 454] width 46 height 27
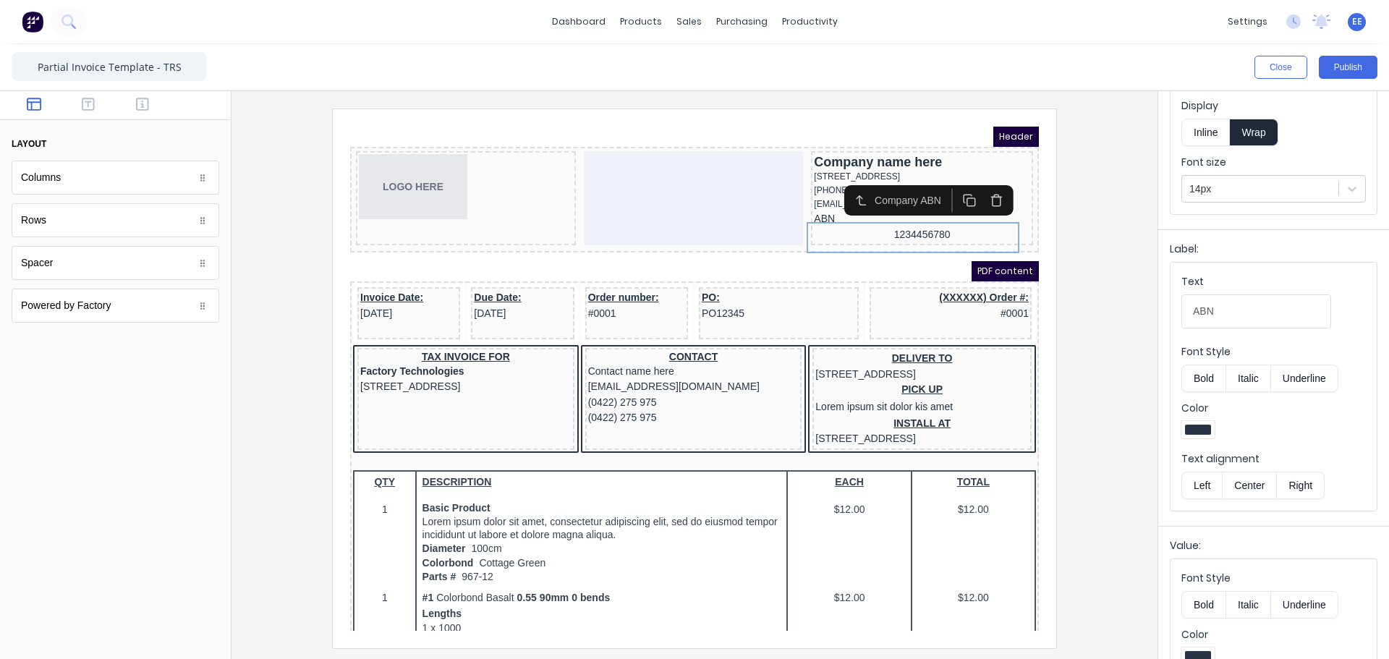
scroll to position [165, 0]
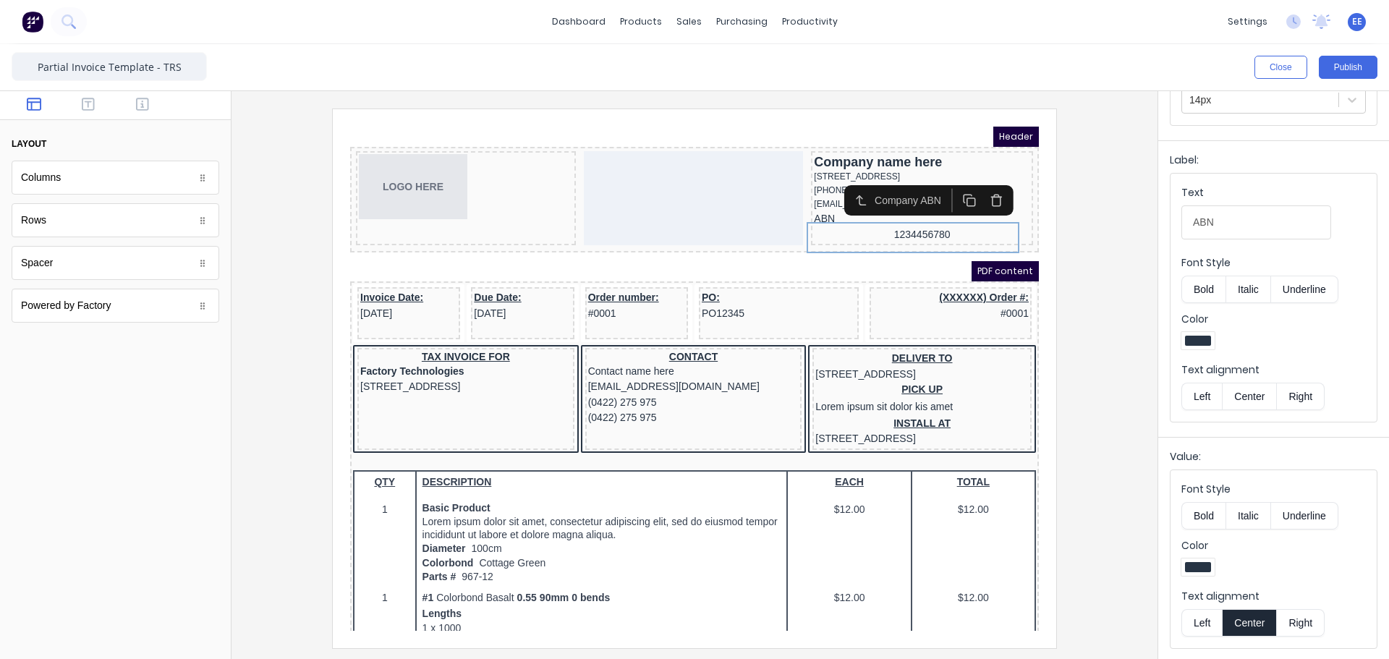
click at [1200, 396] on button "Left" at bounding box center [1202, 396] width 41 height 27
click at [1205, 615] on button "Left" at bounding box center [1202, 622] width 41 height 27
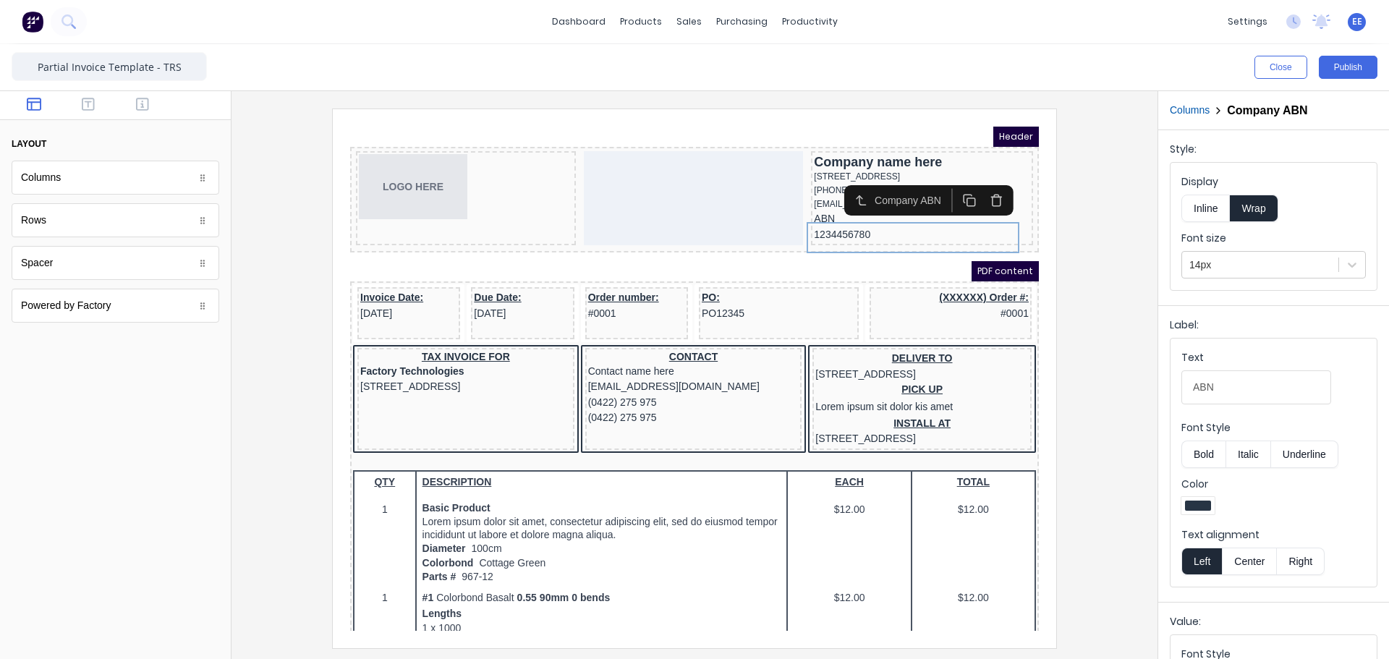
click at [1191, 202] on button "Inline" at bounding box center [1206, 208] width 48 height 27
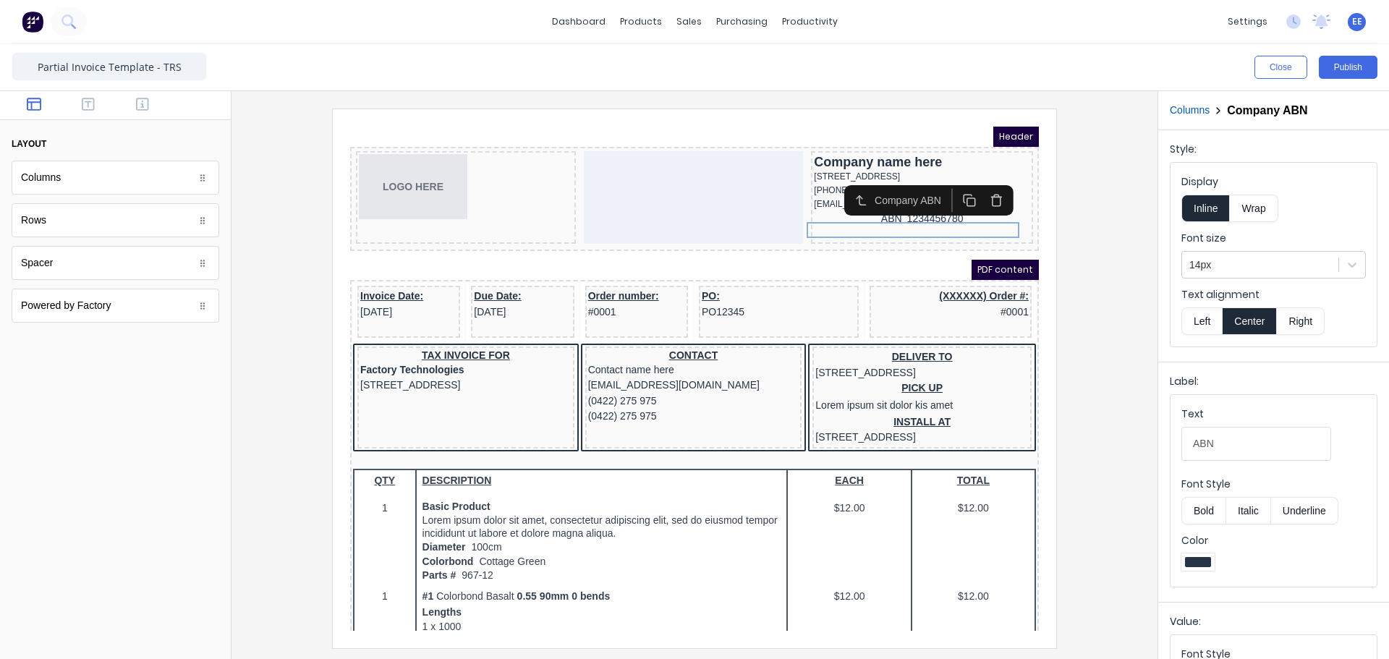
click at [1200, 313] on button "Left" at bounding box center [1202, 320] width 41 height 27
click at [73, 103] on button "button" at bounding box center [89, 105] width 46 height 17
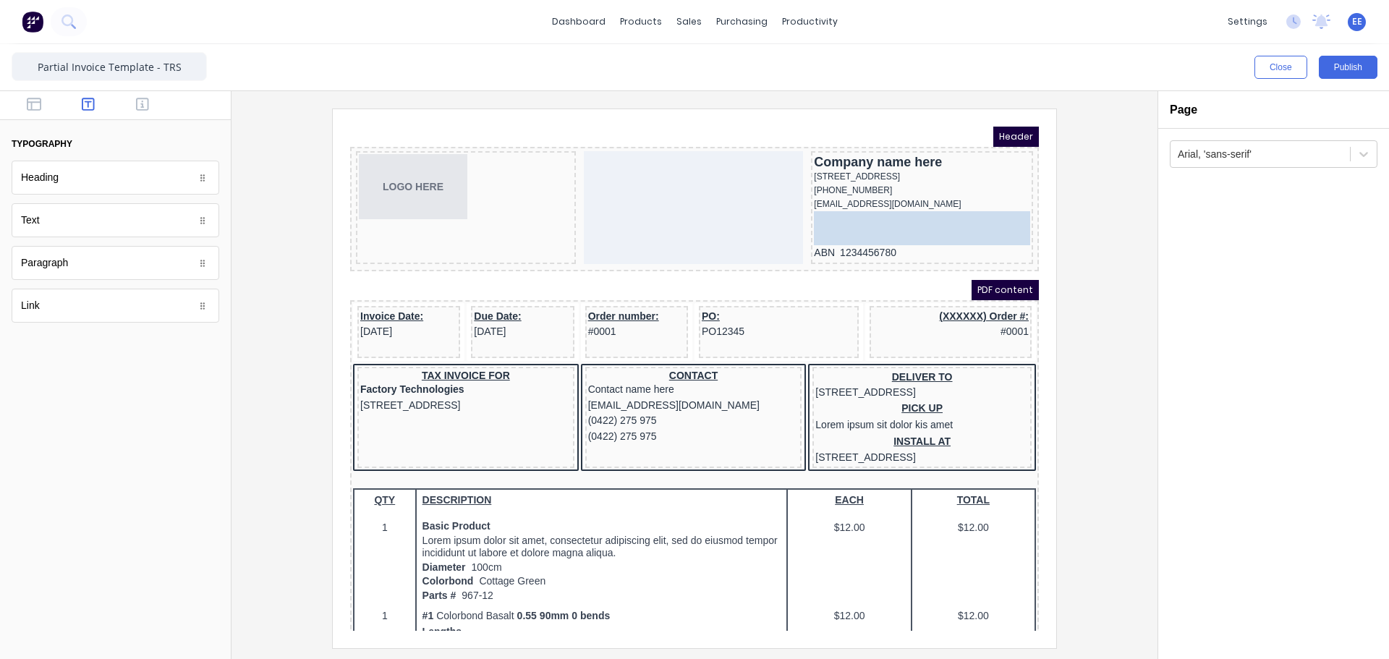
drag, startPoint x: 80, startPoint y: 319, endPoint x: 500, endPoint y: 114, distance: 467.9
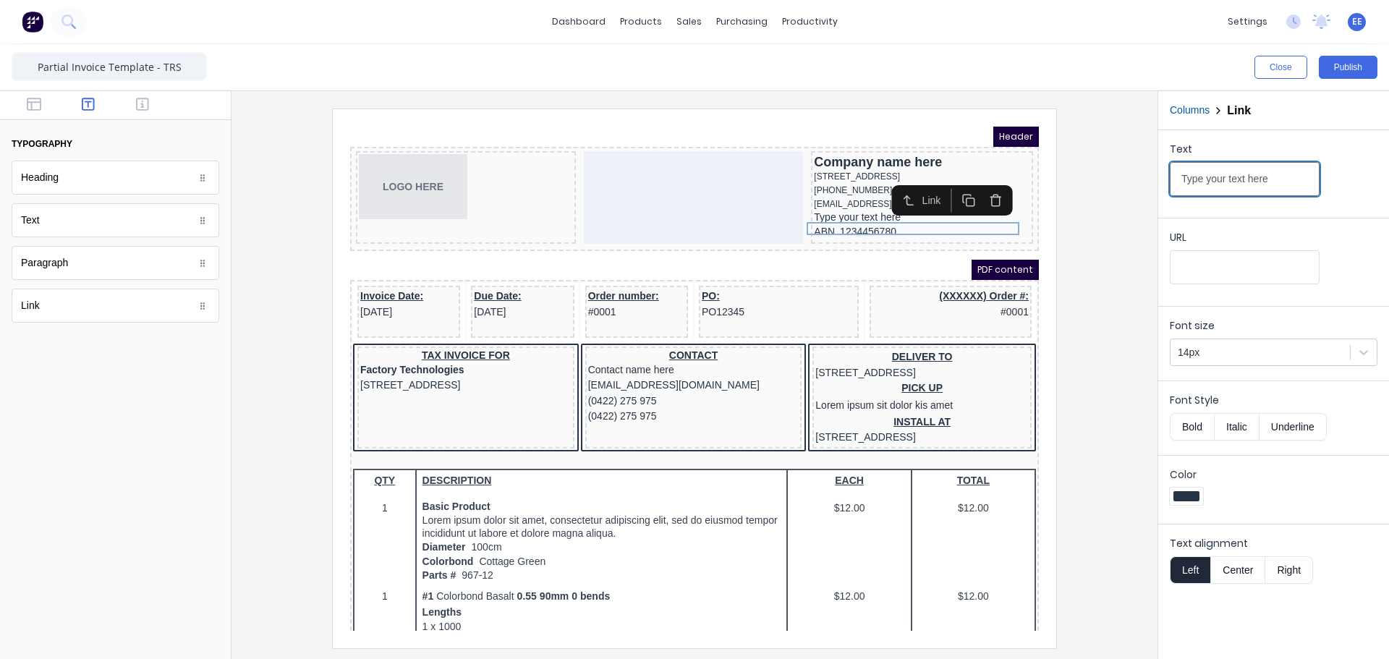
drag, startPoint x: 1617, startPoint y: 289, endPoint x: 1008, endPoint y: 158, distance: 623.1
paste input "[DOMAIN_NAME]"
type input "[DOMAIN_NAME]"
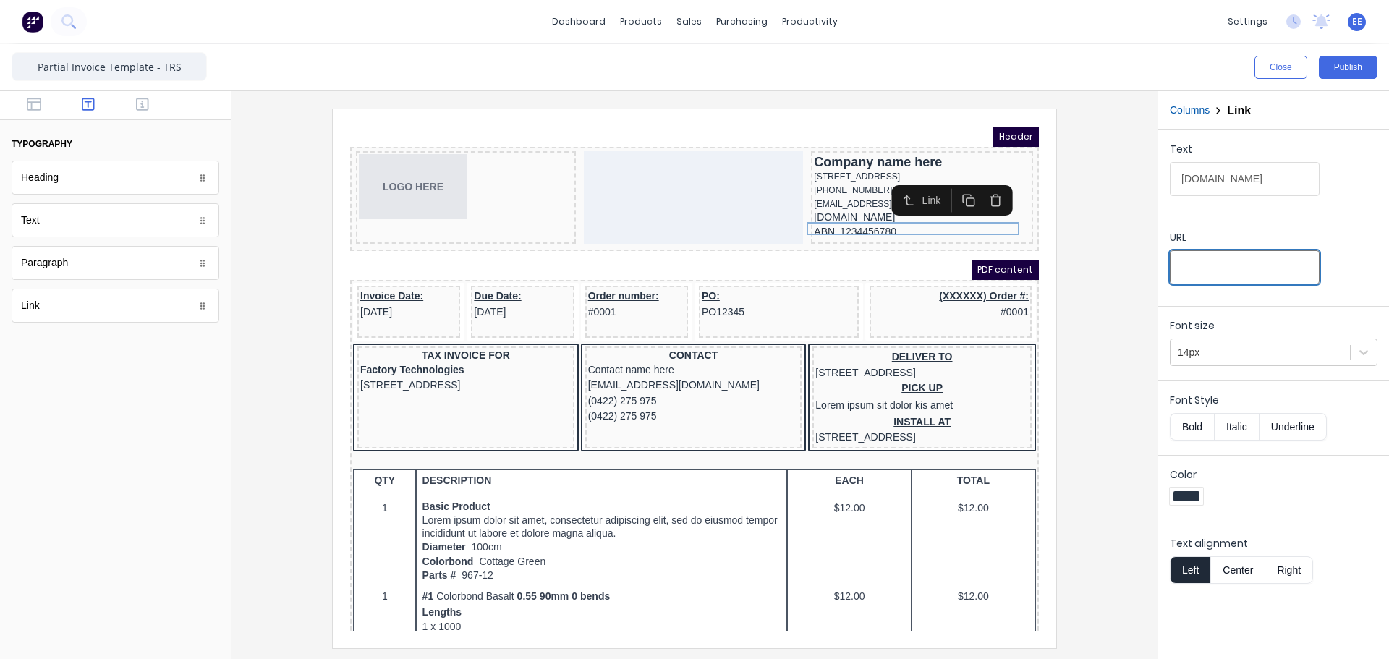
drag, startPoint x: 1218, startPoint y: 276, endPoint x: 1203, endPoint y: 275, distance: 15.2
click at [1216, 276] on input "URL" at bounding box center [1245, 267] width 150 height 34
paste input "[URL][DOMAIN_NAME]"
type input "[URL][DOMAIN_NAME]"
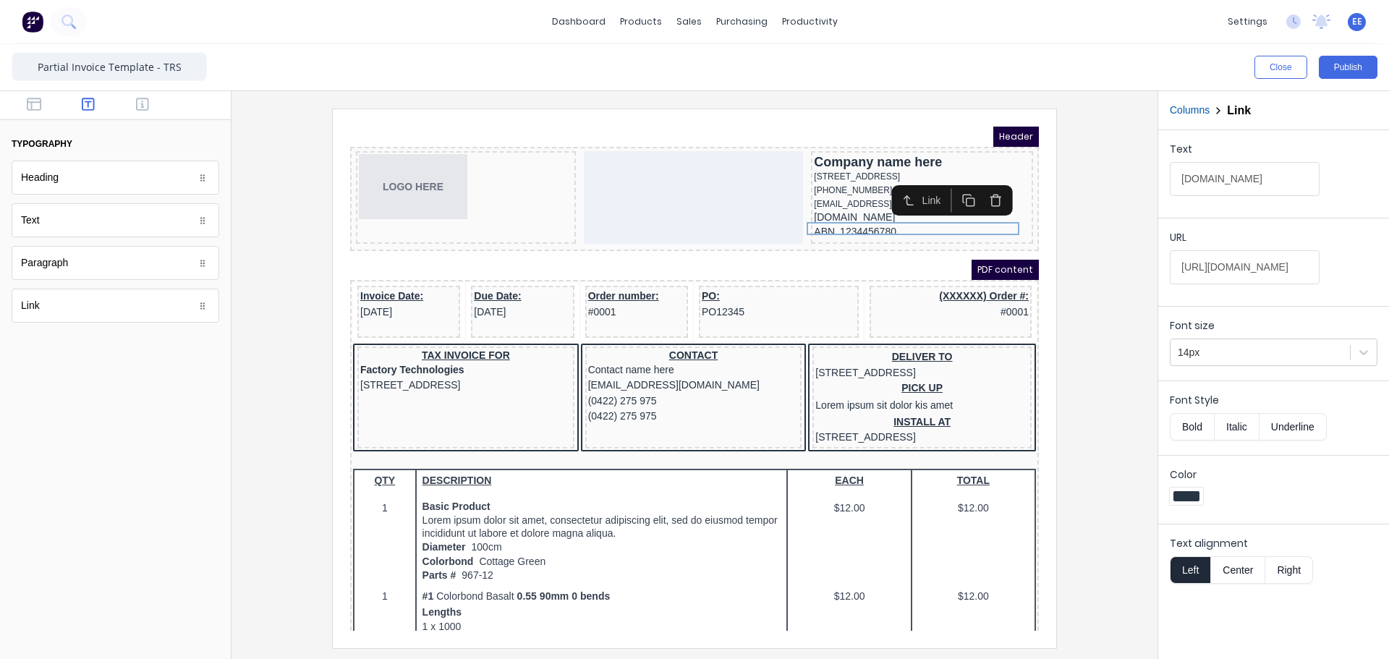
click at [1098, 347] on div at bounding box center [694, 378] width 903 height 539
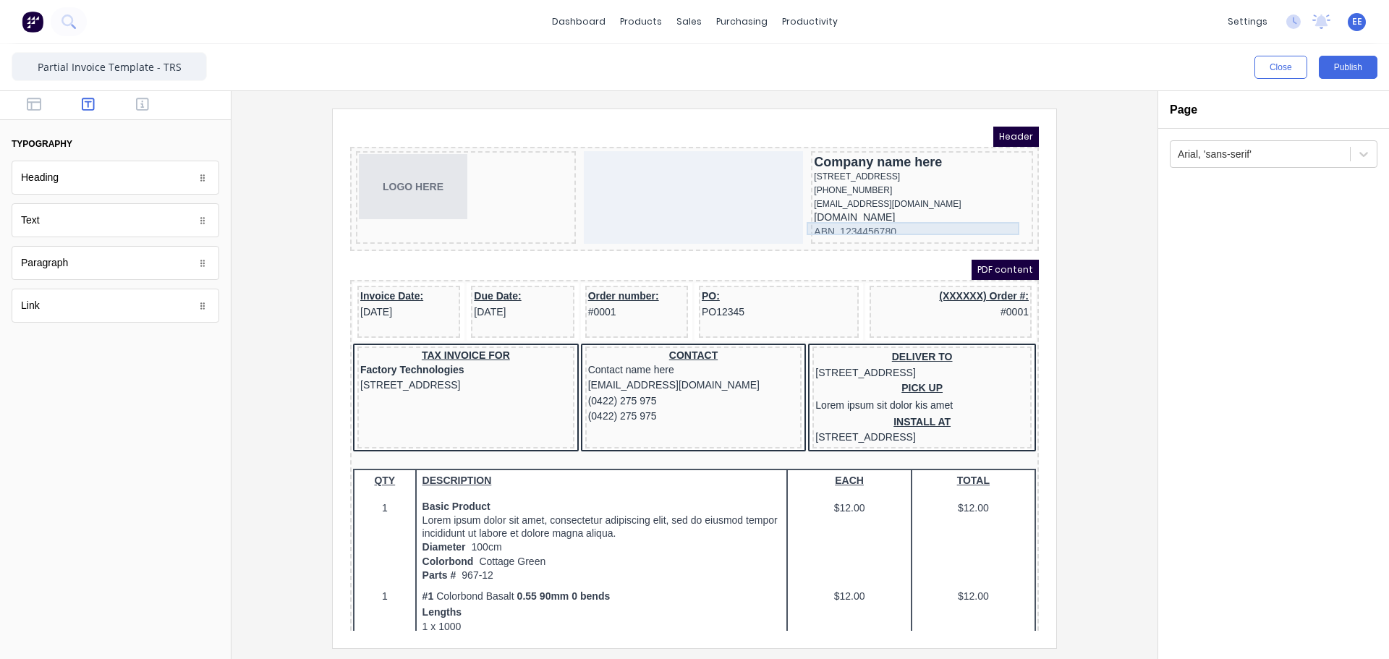
click at [865, 207] on div "[DOMAIN_NAME]" at bounding box center [905, 200] width 216 height 13
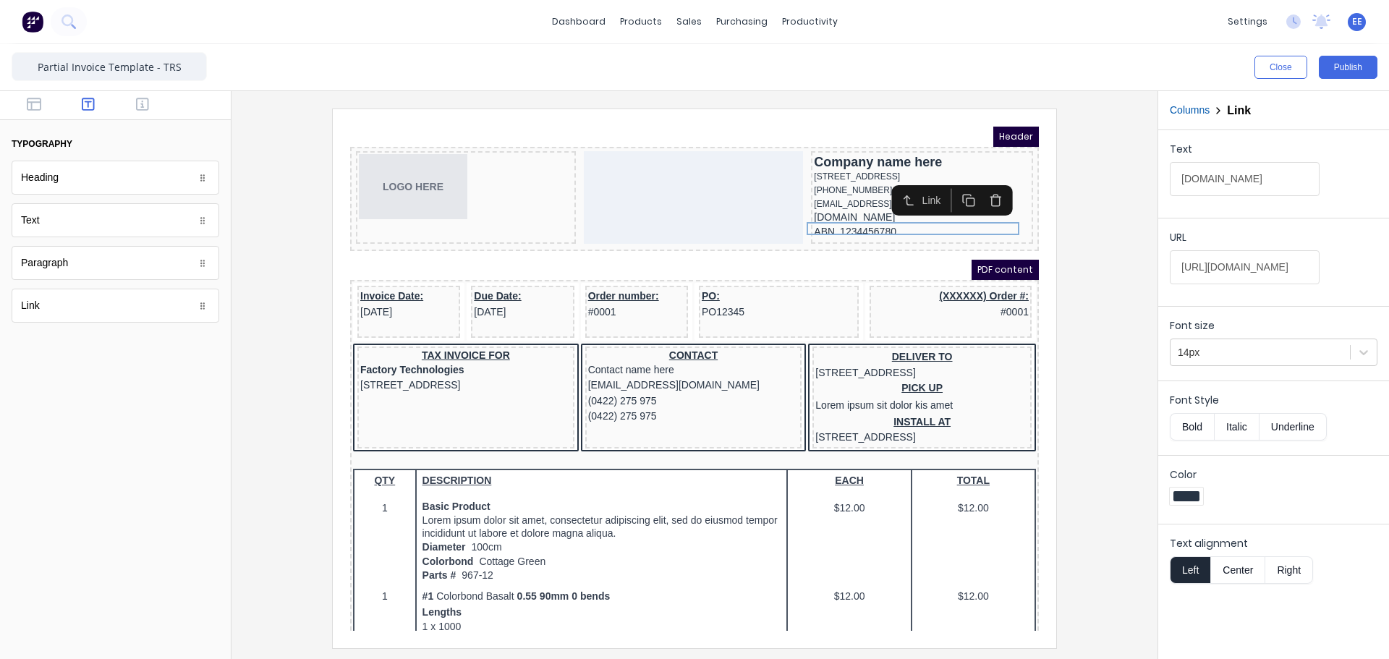
drag, startPoint x: 1305, startPoint y: 354, endPoint x: 1293, endPoint y: 370, distance: 19.7
click at [1305, 355] on div at bounding box center [1260, 353] width 165 height 18
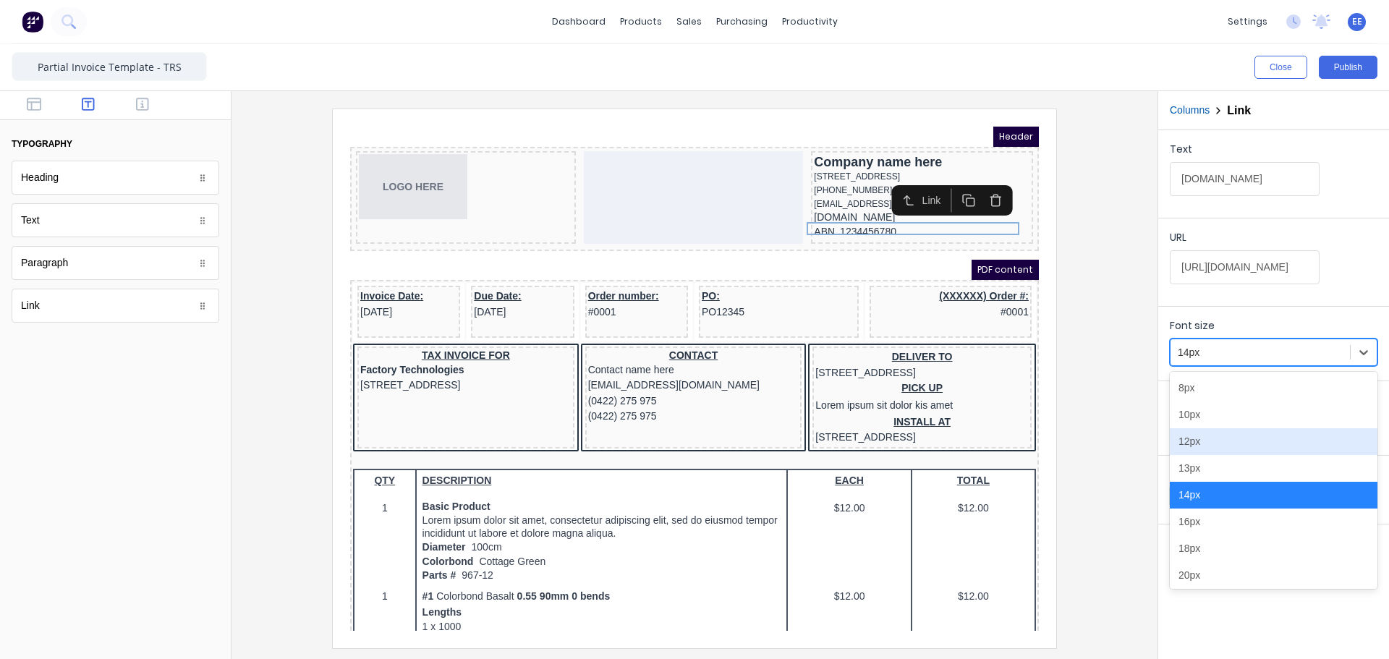
click at [1223, 449] on div "12px" at bounding box center [1274, 441] width 208 height 27
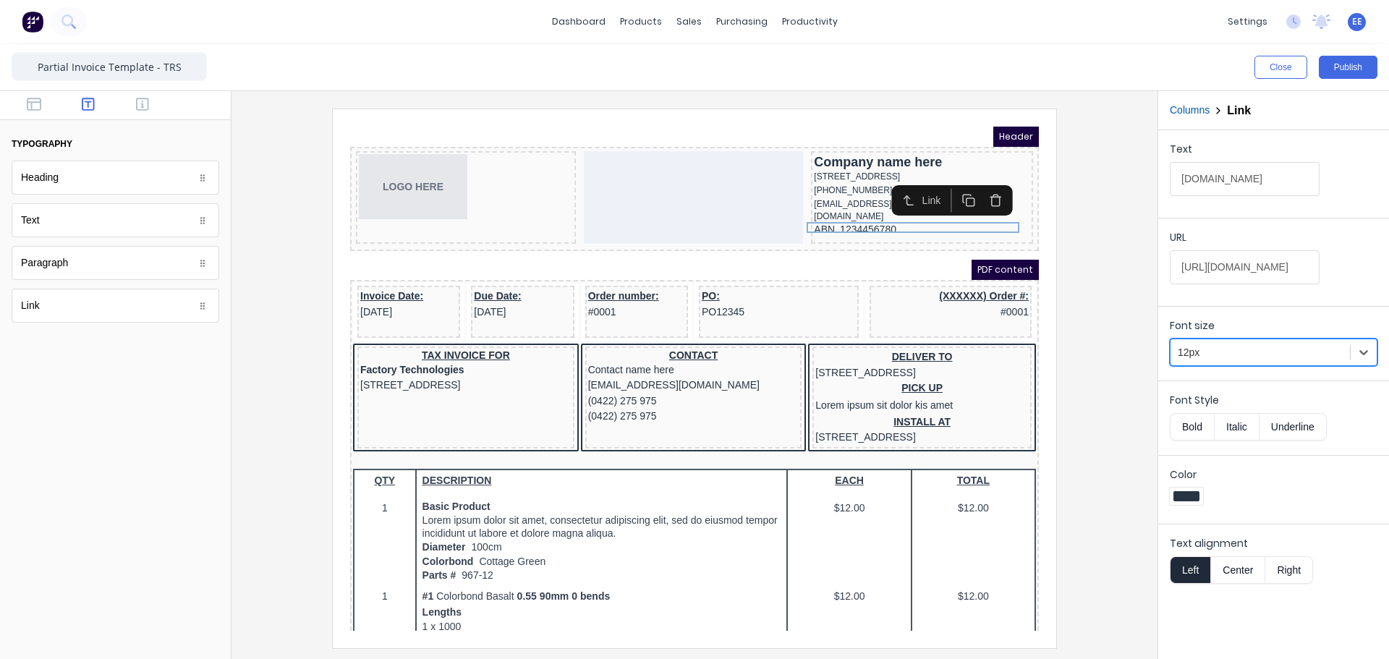
click at [1124, 275] on div at bounding box center [694, 378] width 903 height 539
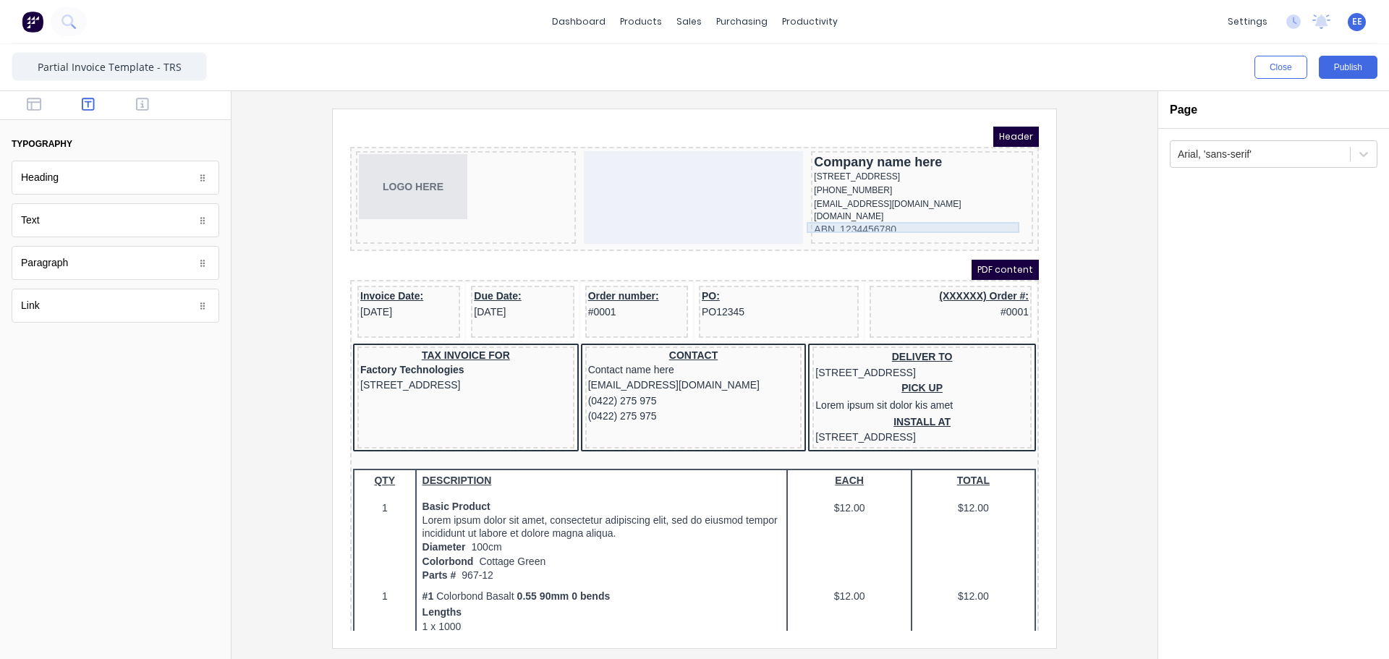
click at [881, 205] on div "[DOMAIN_NAME]" at bounding box center [905, 199] width 216 height 11
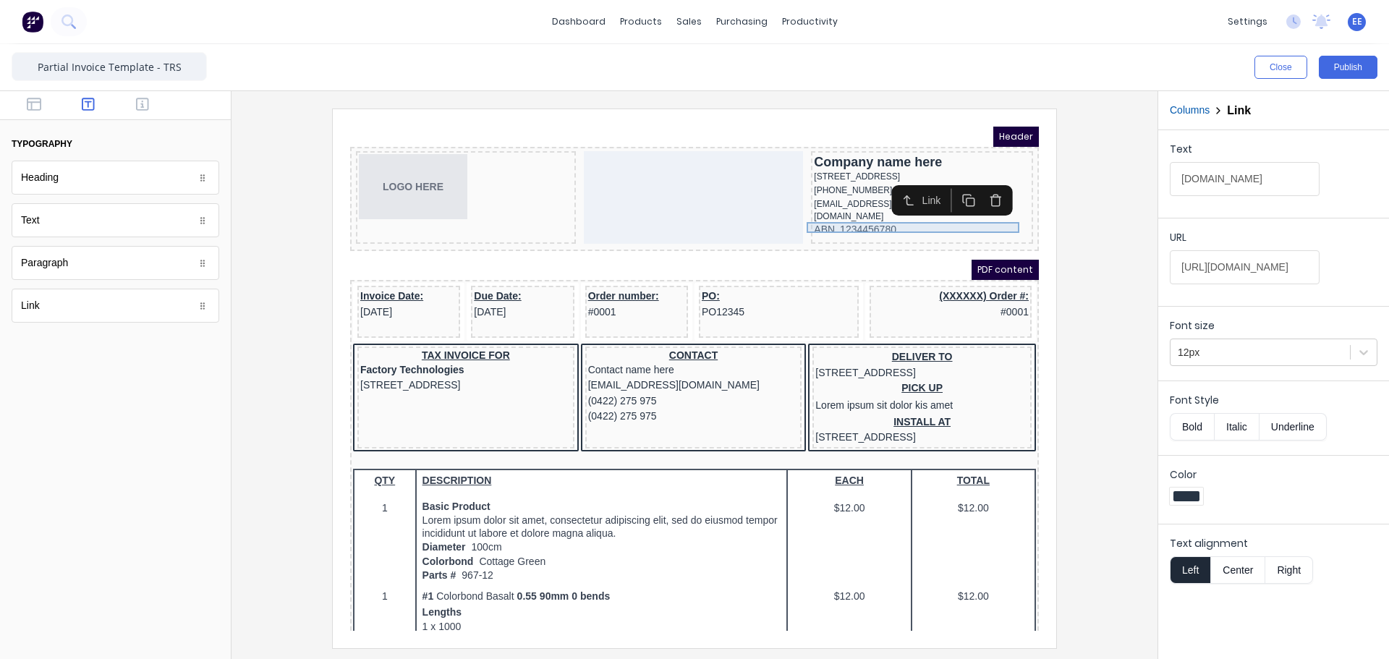
click at [881, 205] on div "[DOMAIN_NAME]" at bounding box center [905, 199] width 216 height 11
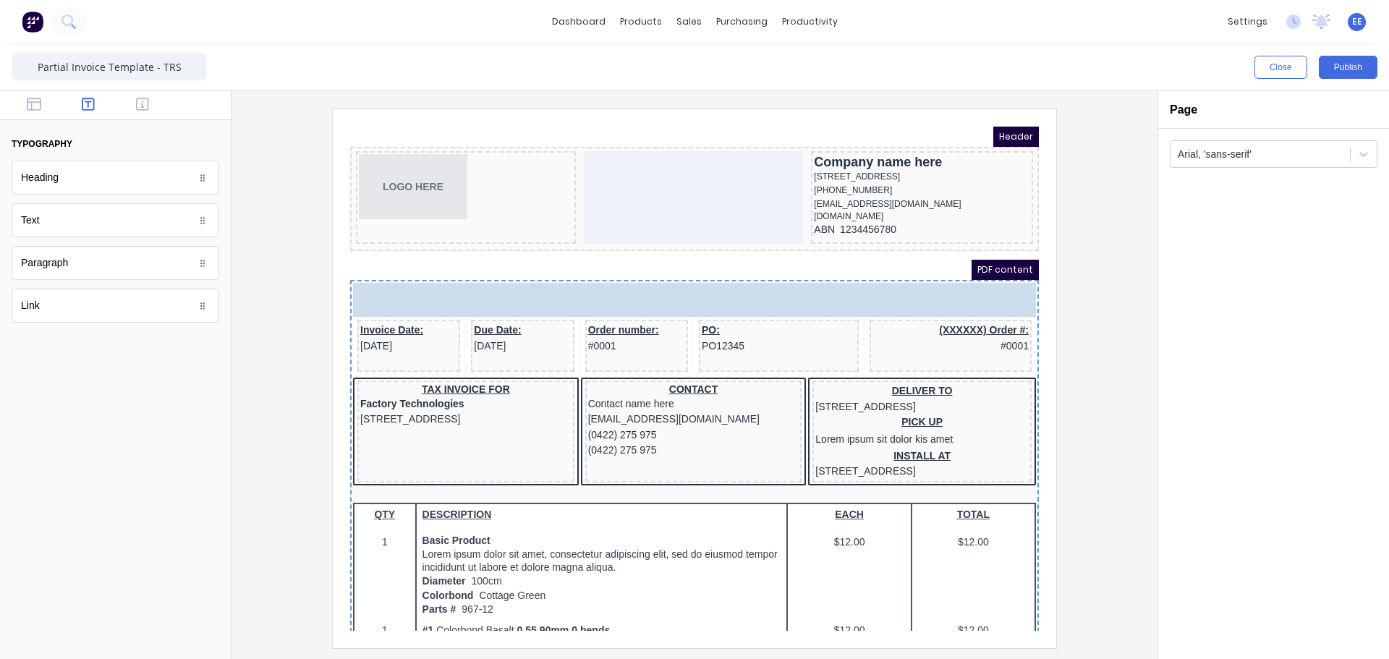
drag, startPoint x: 101, startPoint y: 188, endPoint x: 530, endPoint y: 287, distance: 440.4
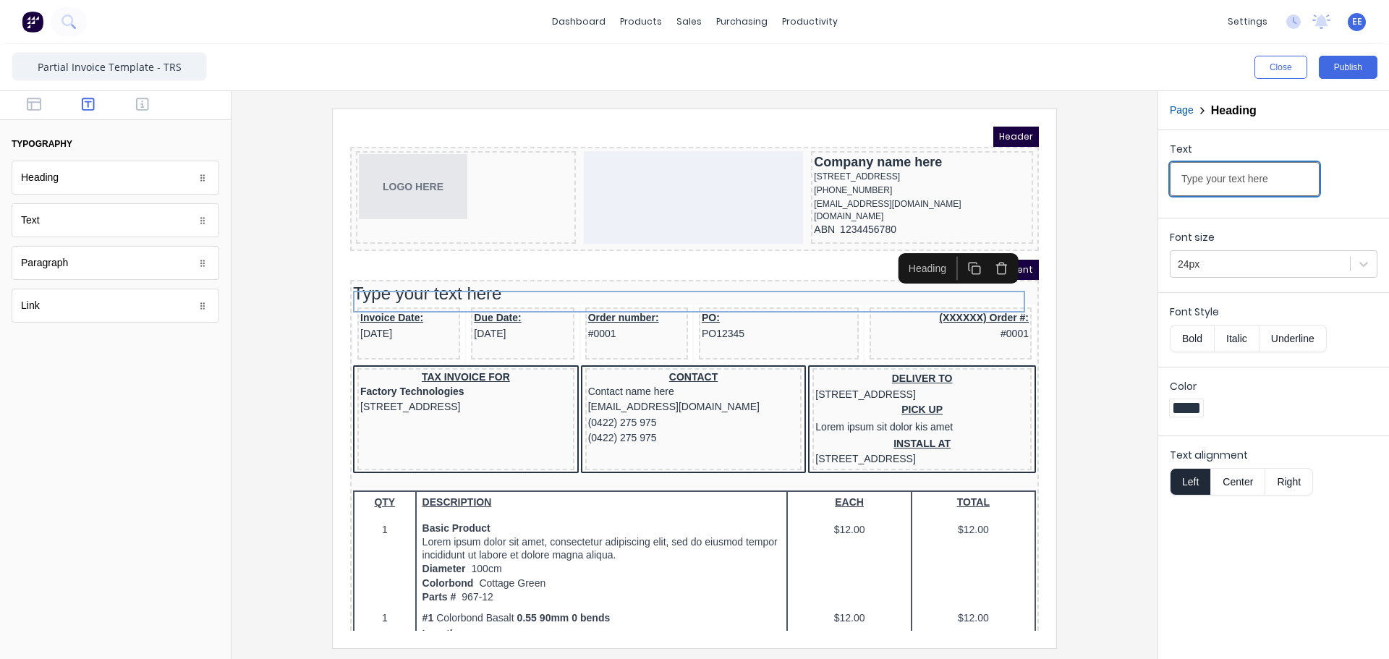
drag, startPoint x: 1115, startPoint y: 190, endPoint x: 1056, endPoint y: 190, distance: 59.3
click at [1056, 190] on div "Close Publish Components typography Heading Heading Text Text Paragraph Paragra…" at bounding box center [694, 351] width 1389 height 615
paste input "ax Invoic"
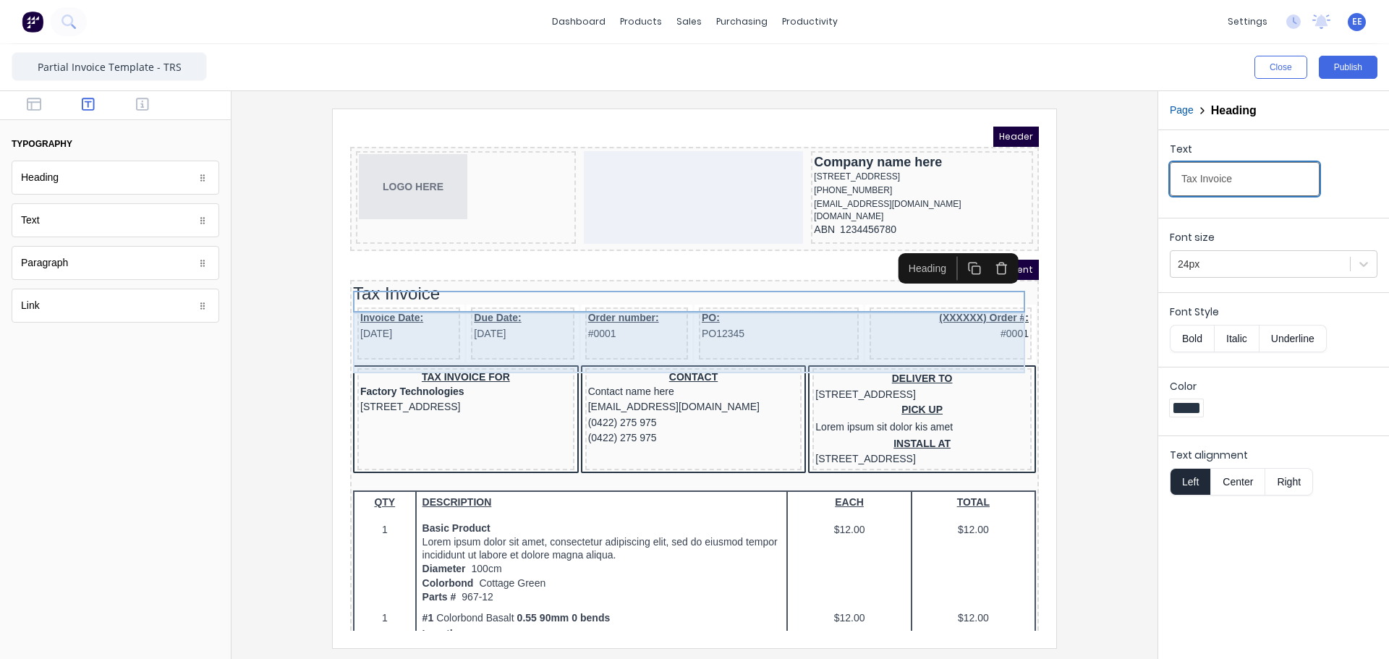
type input "Tax Invoice"
click at [760, 342] on div "PO: PO12345" at bounding box center [762, 316] width 160 height 52
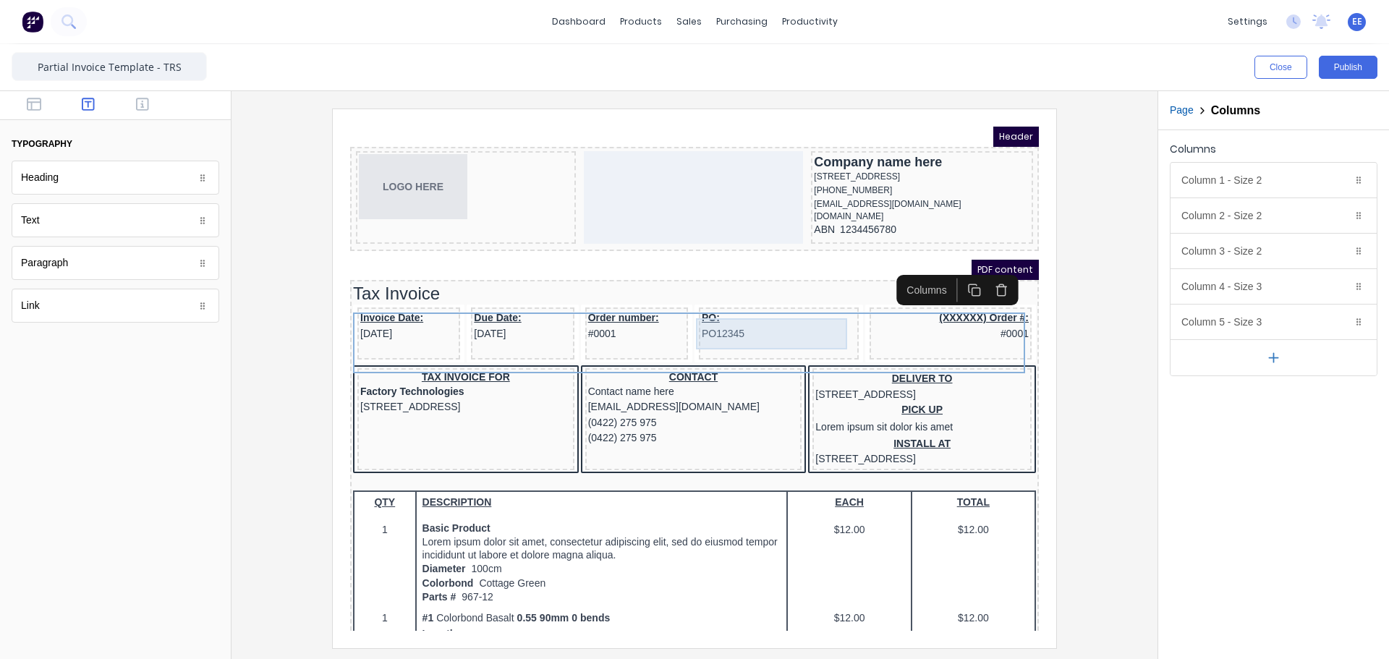
click at [729, 315] on div "PO: PO12345" at bounding box center [761, 308] width 154 height 31
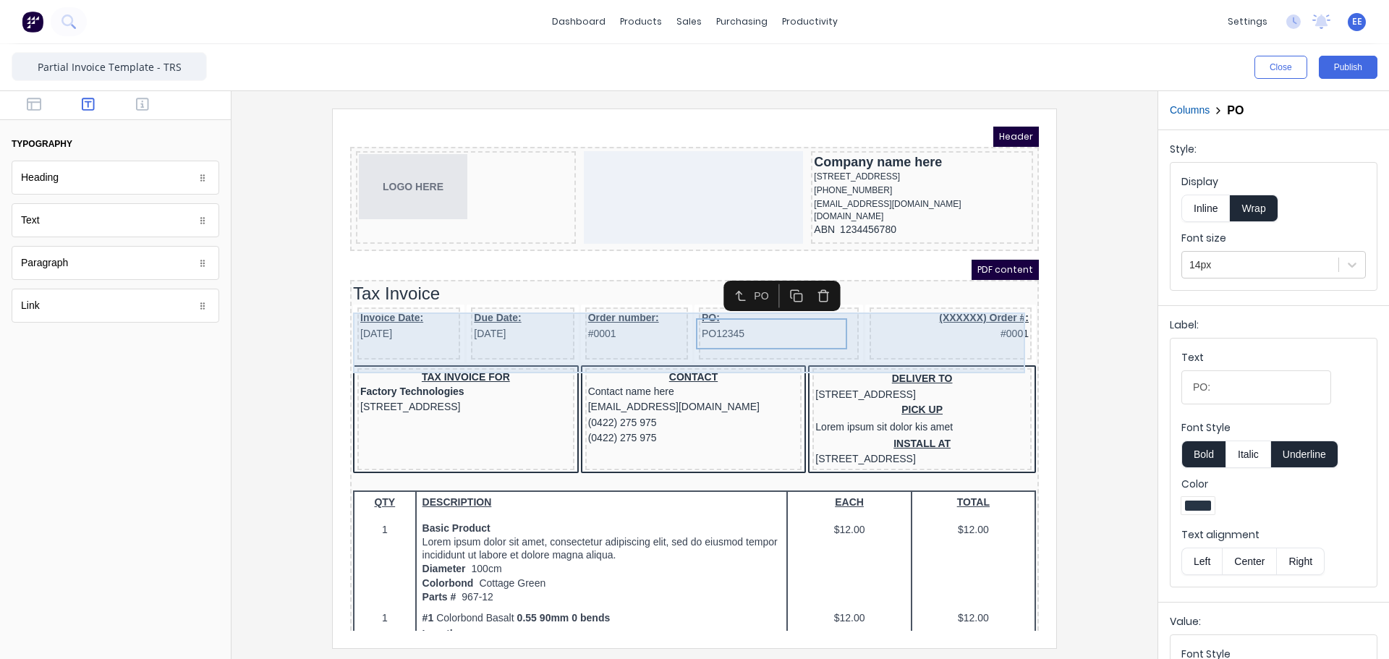
click at [658, 318] on div "Order number: #0001" at bounding box center [619, 308] width 97 height 31
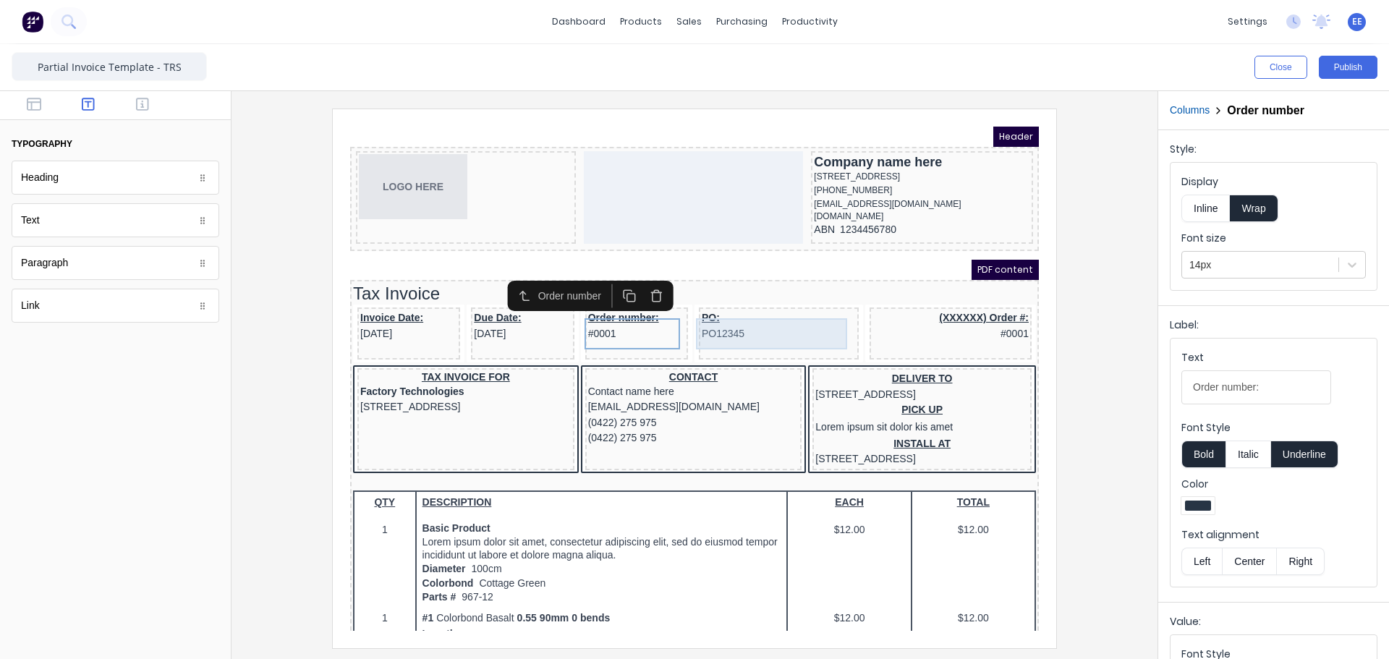
drag, startPoint x: 754, startPoint y: 322, endPoint x: 791, endPoint y: 323, distance: 36.9
click at [754, 323] on div "PO: PO12345" at bounding box center [761, 308] width 154 height 31
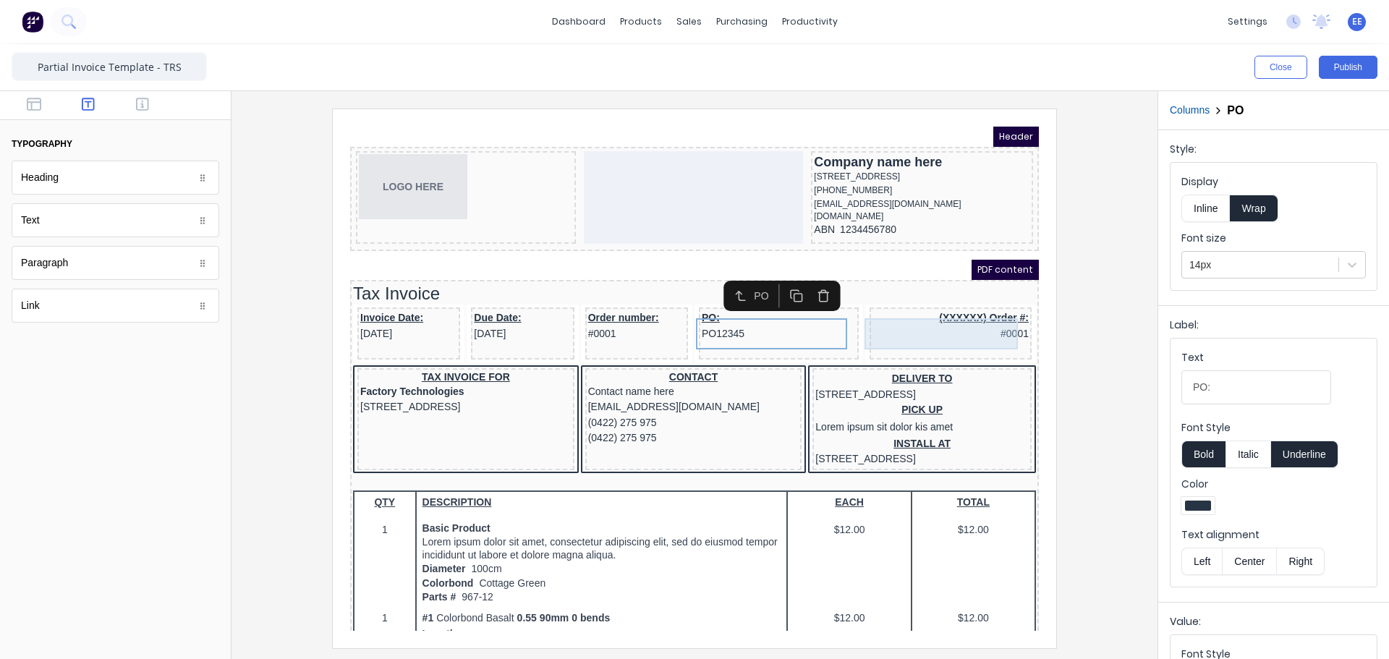
click at [942, 323] on div "(XXXXXX) Order #: #0001" at bounding box center [933, 308] width 156 height 31
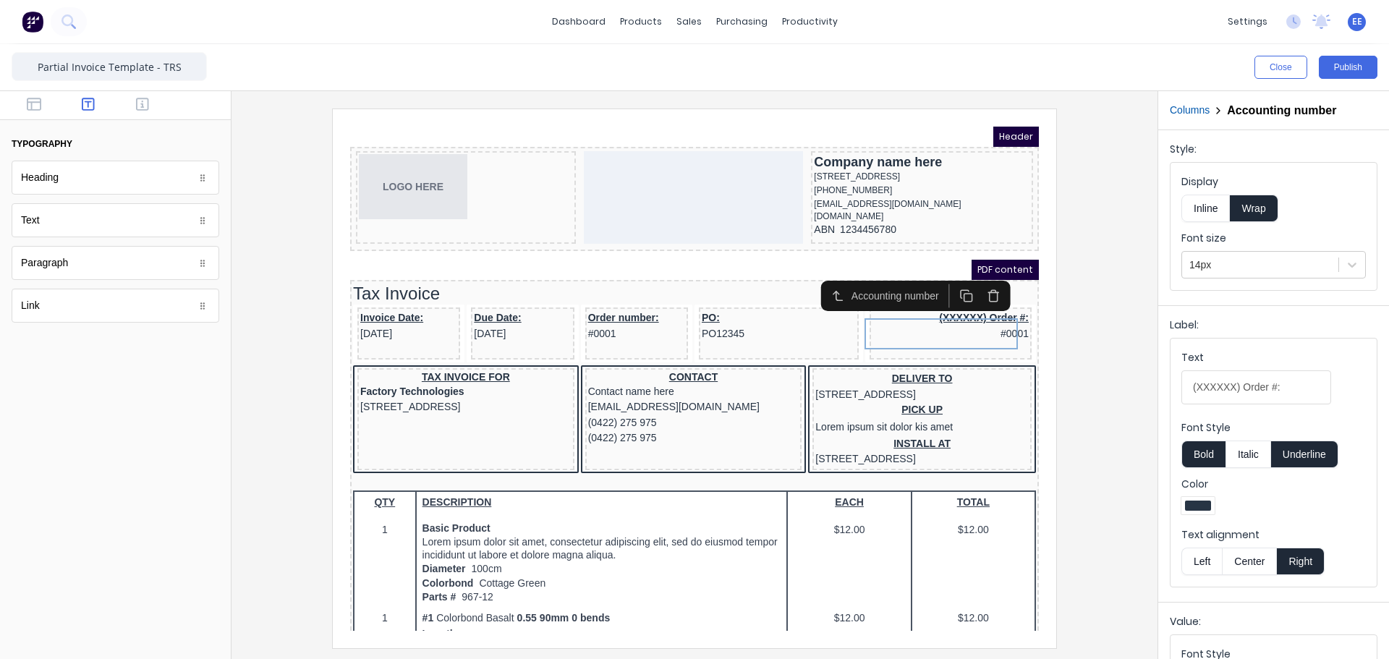
click at [975, 279] on icon "button" at bounding box center [977, 279] width 14 height 14
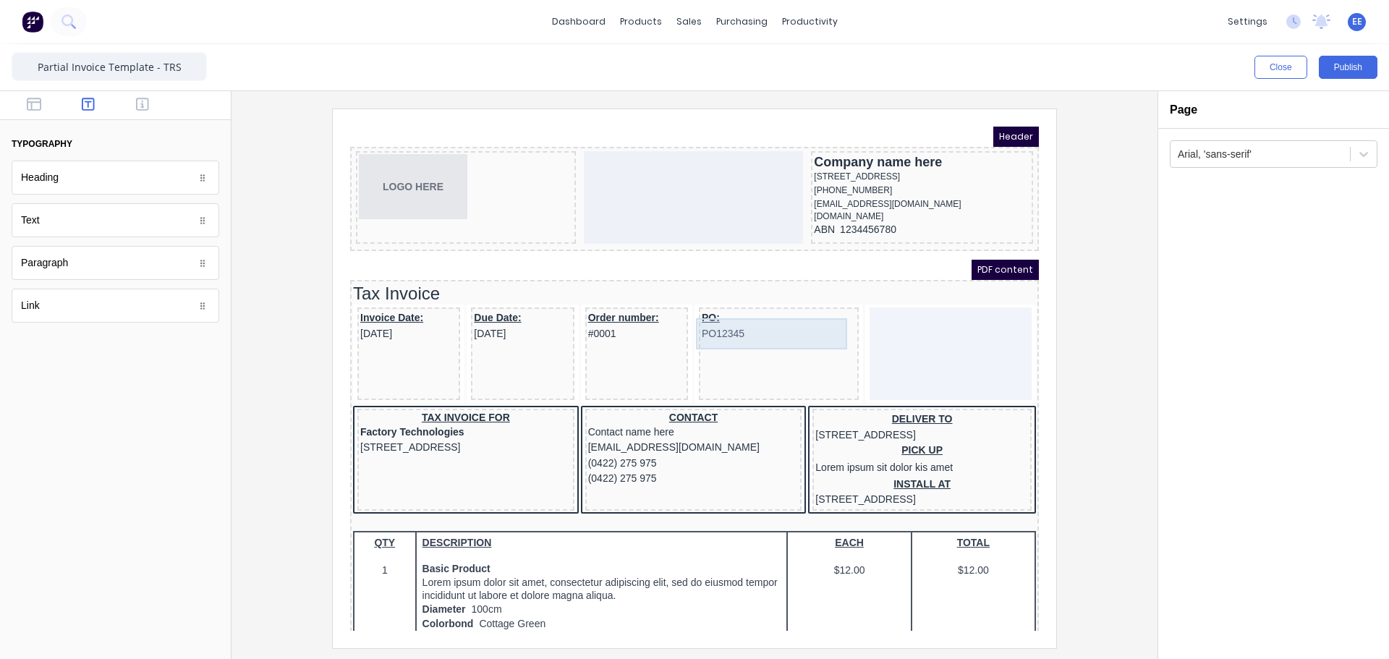
click at [780, 324] on div "PO: PO12345" at bounding box center [761, 308] width 154 height 31
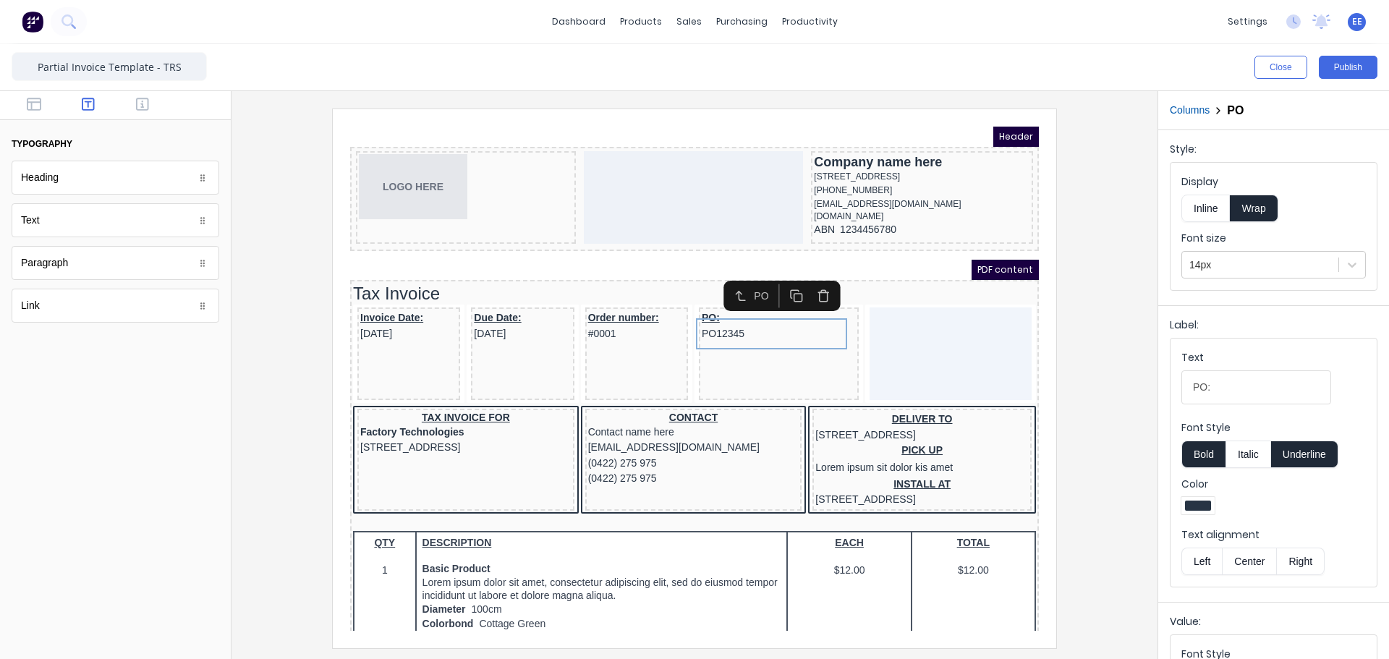
click at [803, 275] on icon "button" at bounding box center [807, 275] width 10 height 0
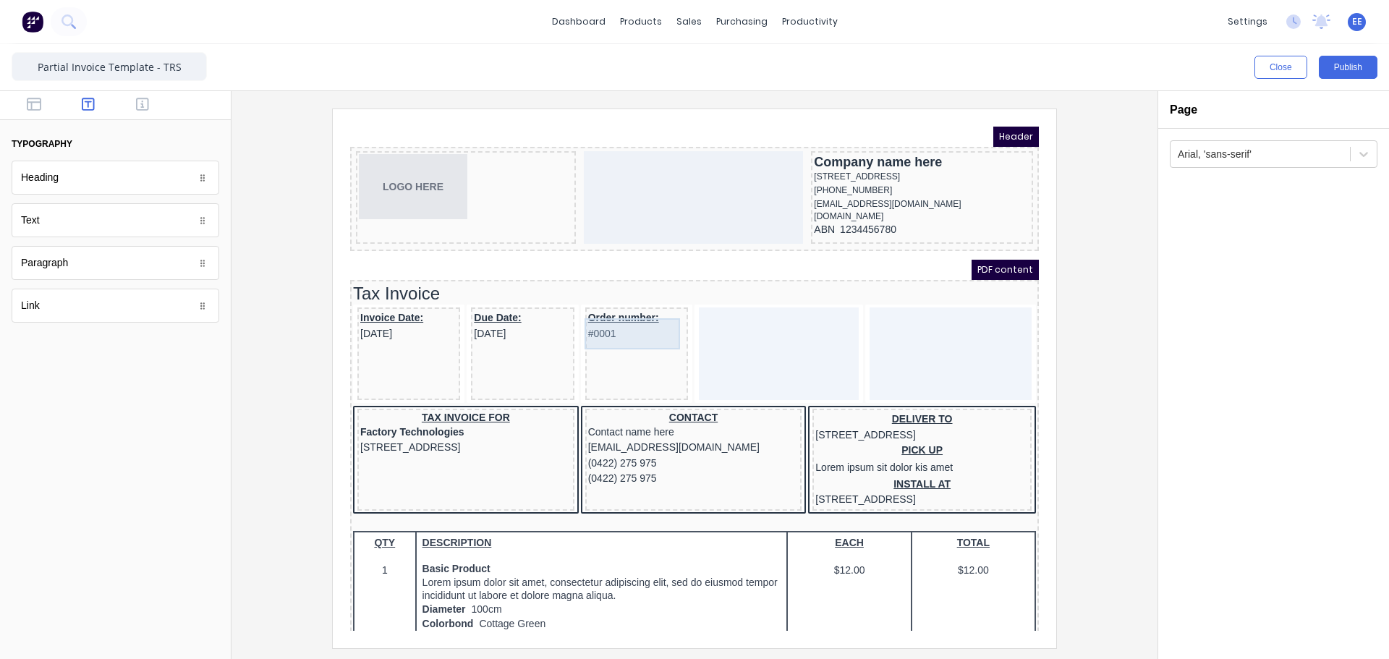
click at [643, 307] on div "Order number: #0001" at bounding box center [619, 308] width 97 height 31
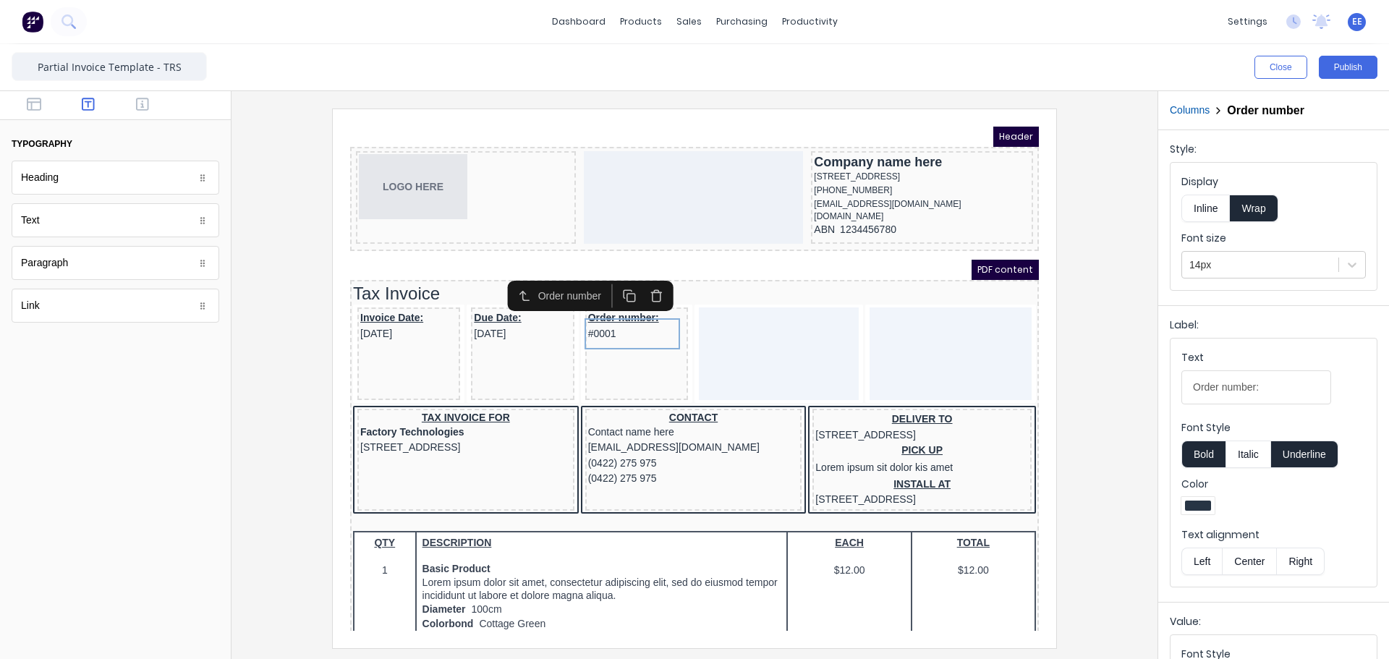
click at [638, 279] on icon "button" at bounding box center [639, 279] width 14 height 14
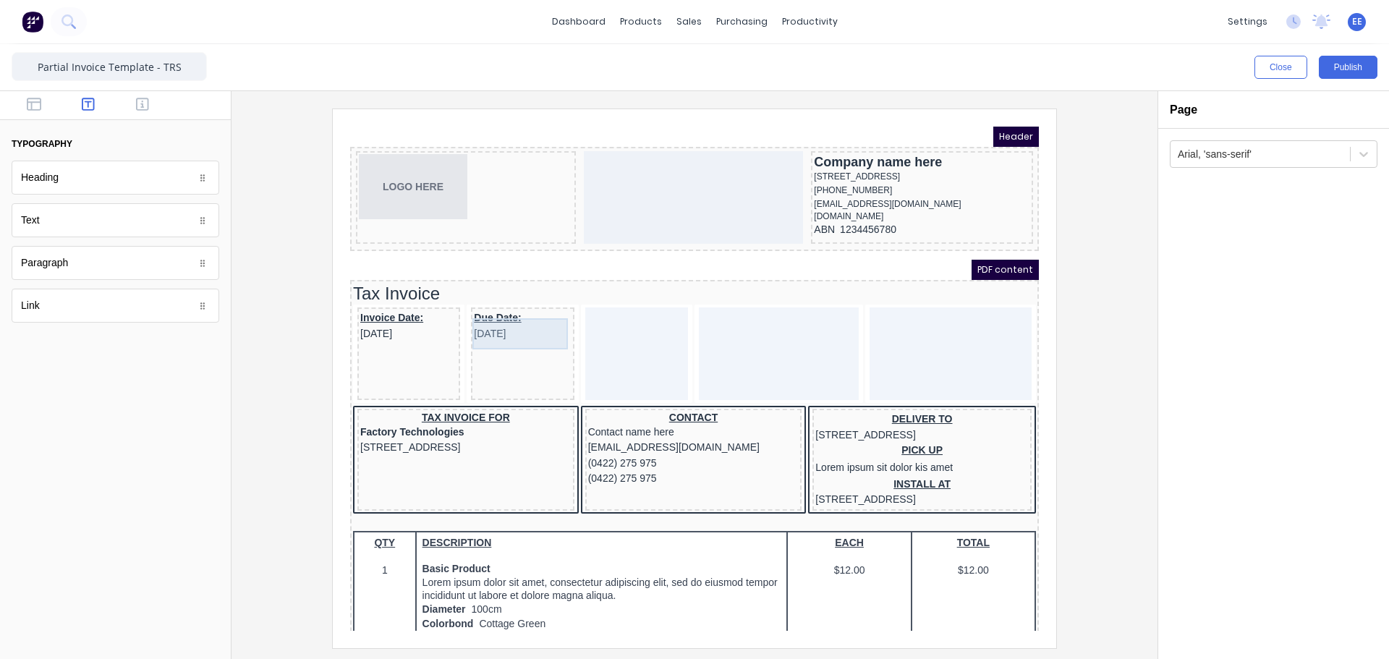
click at [470, 310] on div "Due Date: 29/10/2024" at bounding box center [505, 308] width 97 height 31
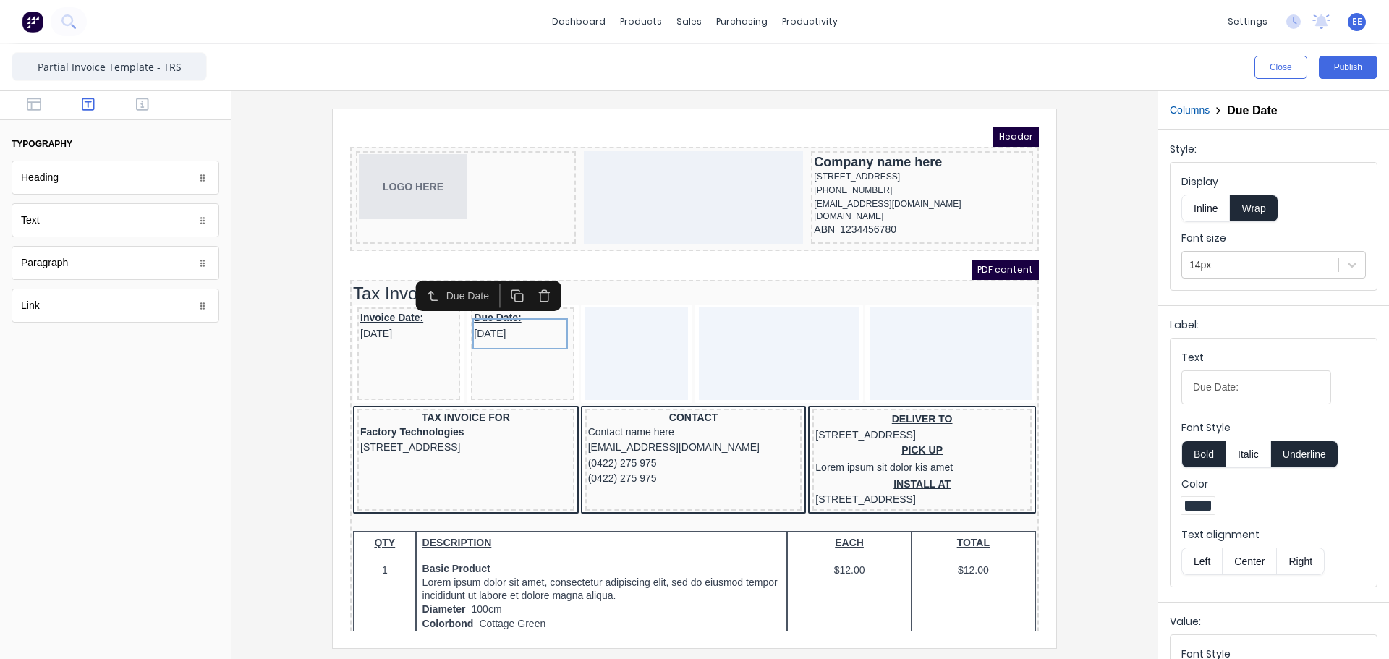
click at [541, 273] on div at bounding box center [512, 279] width 61 height 24
click at [533, 276] on icon "button" at bounding box center [527, 279] width 14 height 14
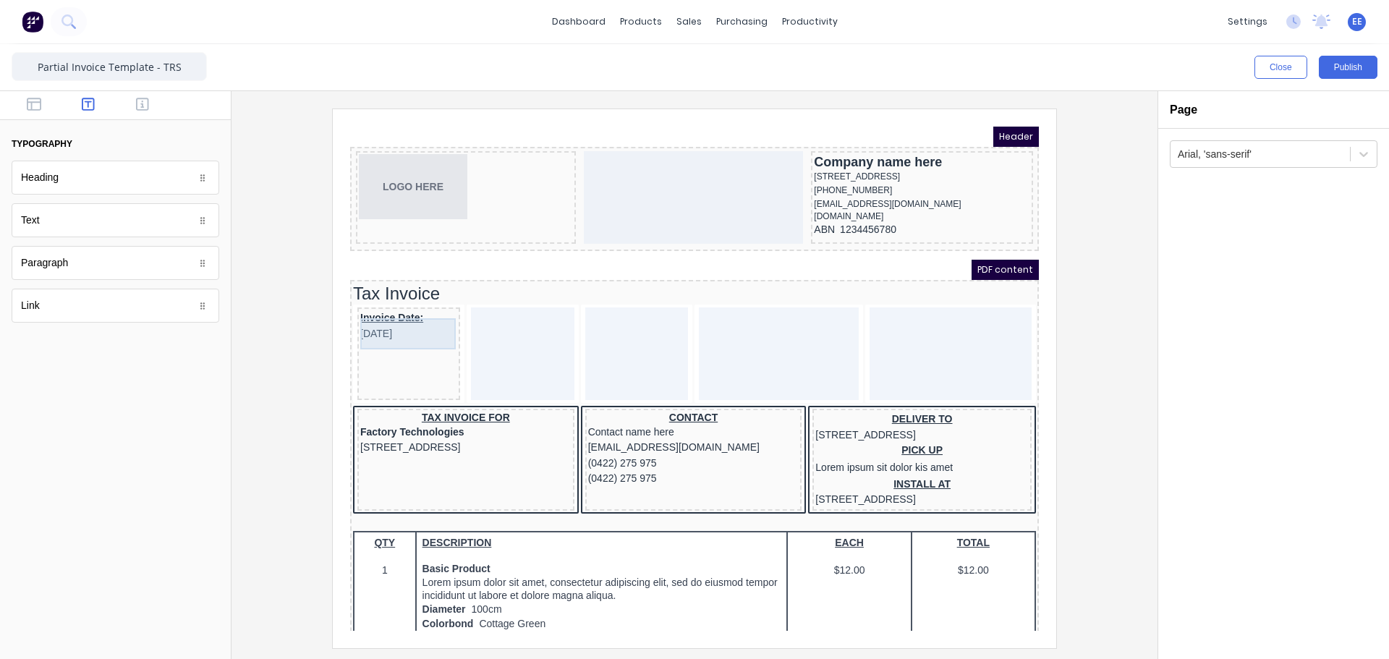
click at [383, 324] on div "Invoice Date: 29/10/2024" at bounding box center [391, 308] width 97 height 31
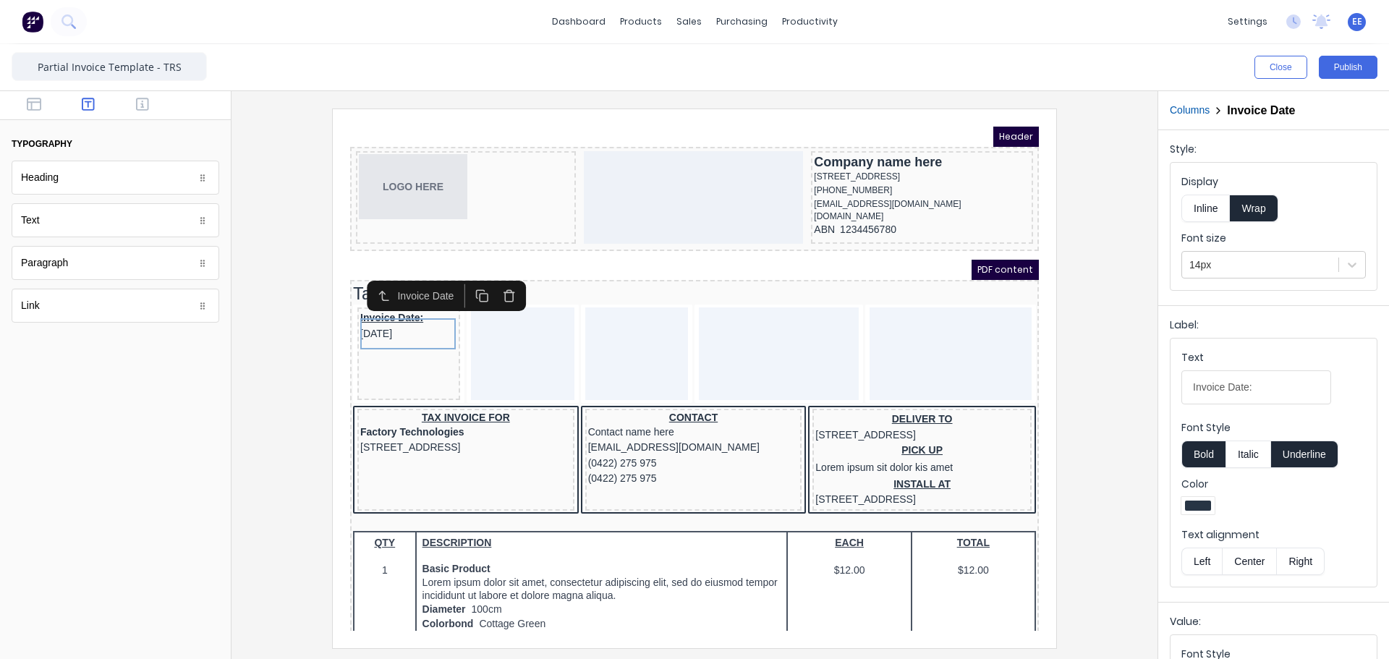
click at [497, 279] on icon "button" at bounding box center [492, 279] width 14 height 14
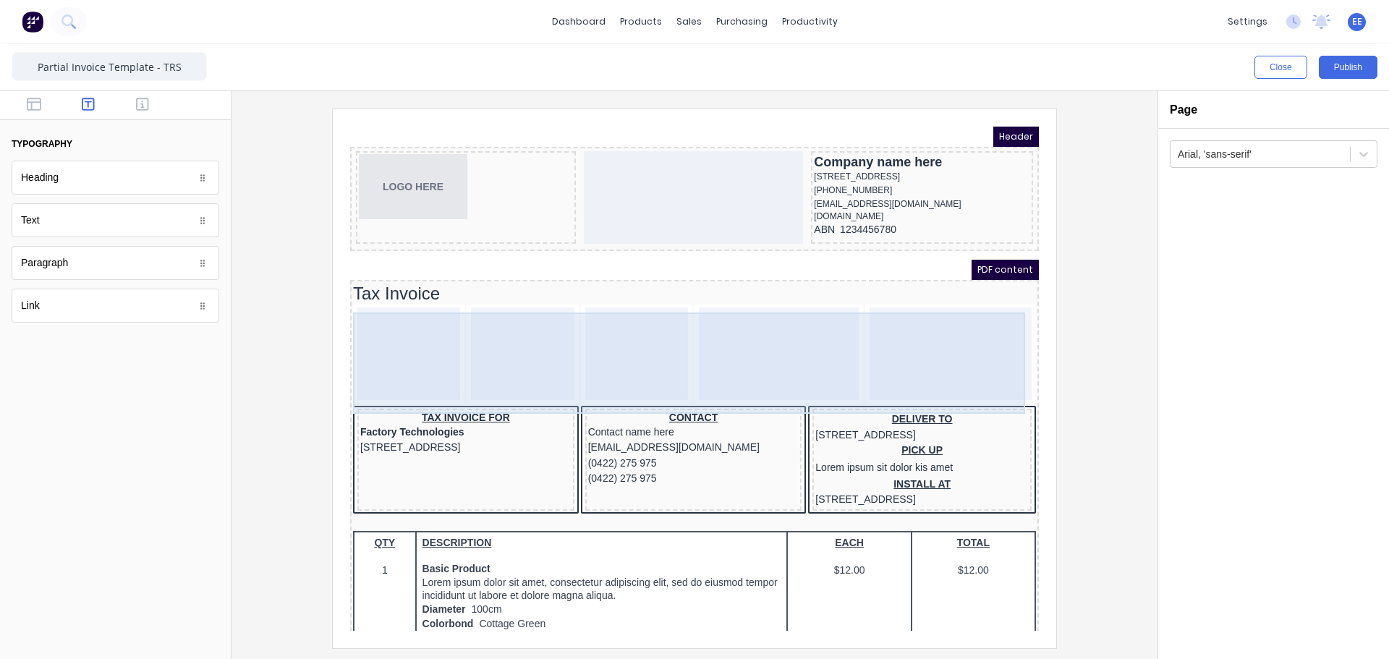
click at [852, 345] on div at bounding box center [933, 336] width 162 height 93
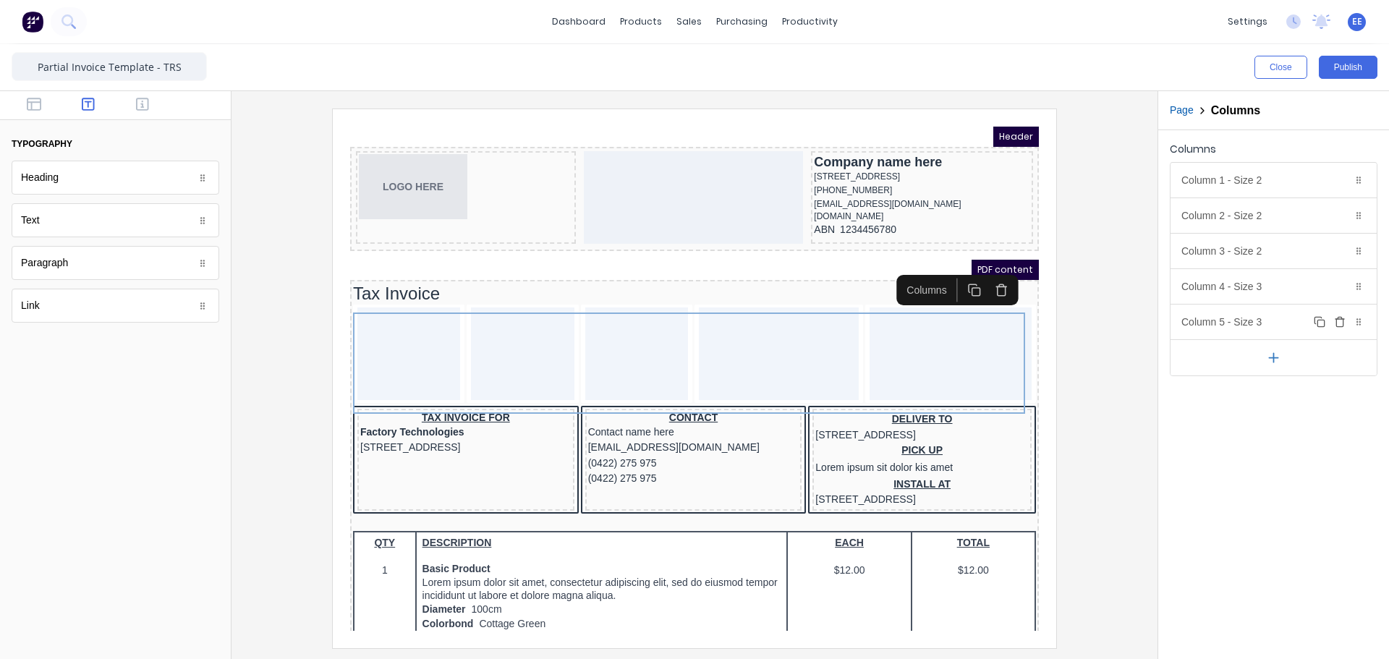
click at [1339, 323] on icon "button" at bounding box center [1340, 322] width 12 height 12
drag, startPoint x: 1287, startPoint y: 171, endPoint x: 1284, endPoint y: 190, distance: 18.3
click at [1287, 171] on div "Column 1 - Size 2 Duplicate Delete" at bounding box center [1274, 180] width 206 height 35
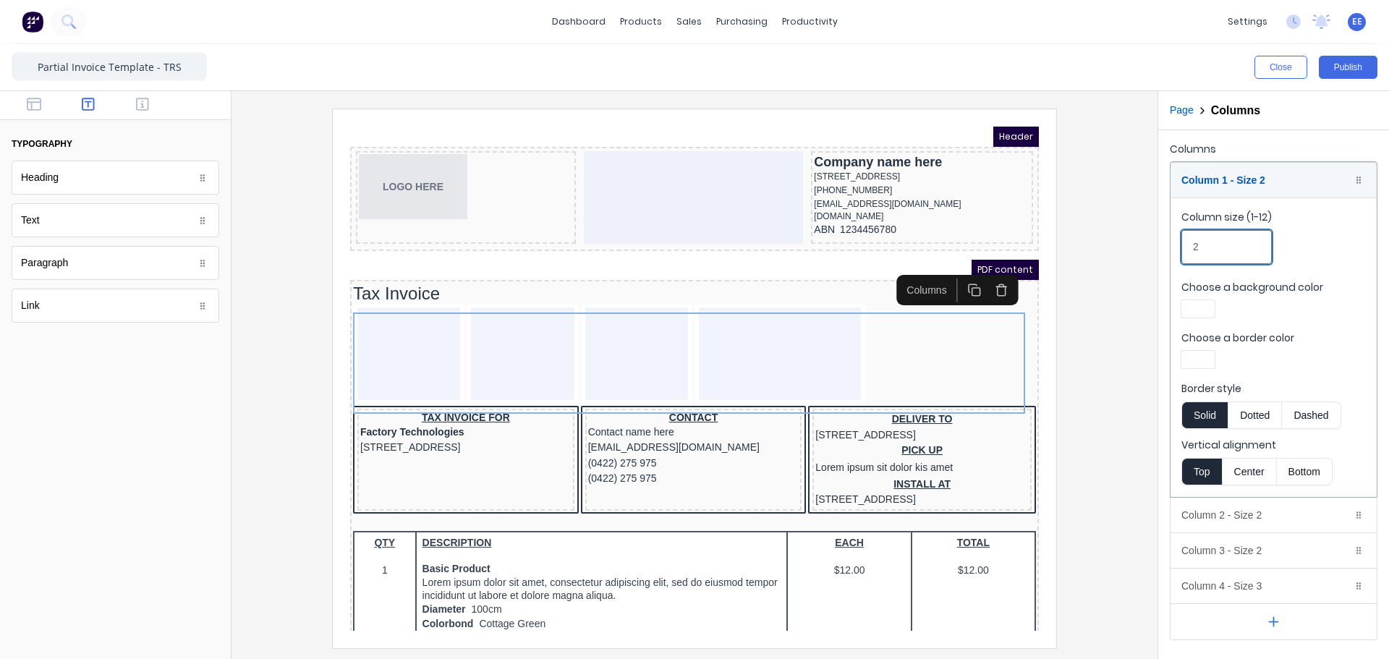
drag, startPoint x: 1203, startPoint y: 246, endPoint x: 1120, endPoint y: 248, distance: 82.5
click at [1120, 248] on div "Close Publish Components typography Heading Heading Text Text Paragraph Paragra…" at bounding box center [694, 351] width 1389 height 615
type input "3"
click at [1237, 190] on div "Column 1 - Size 3 Duplicate Delete" at bounding box center [1274, 180] width 206 height 35
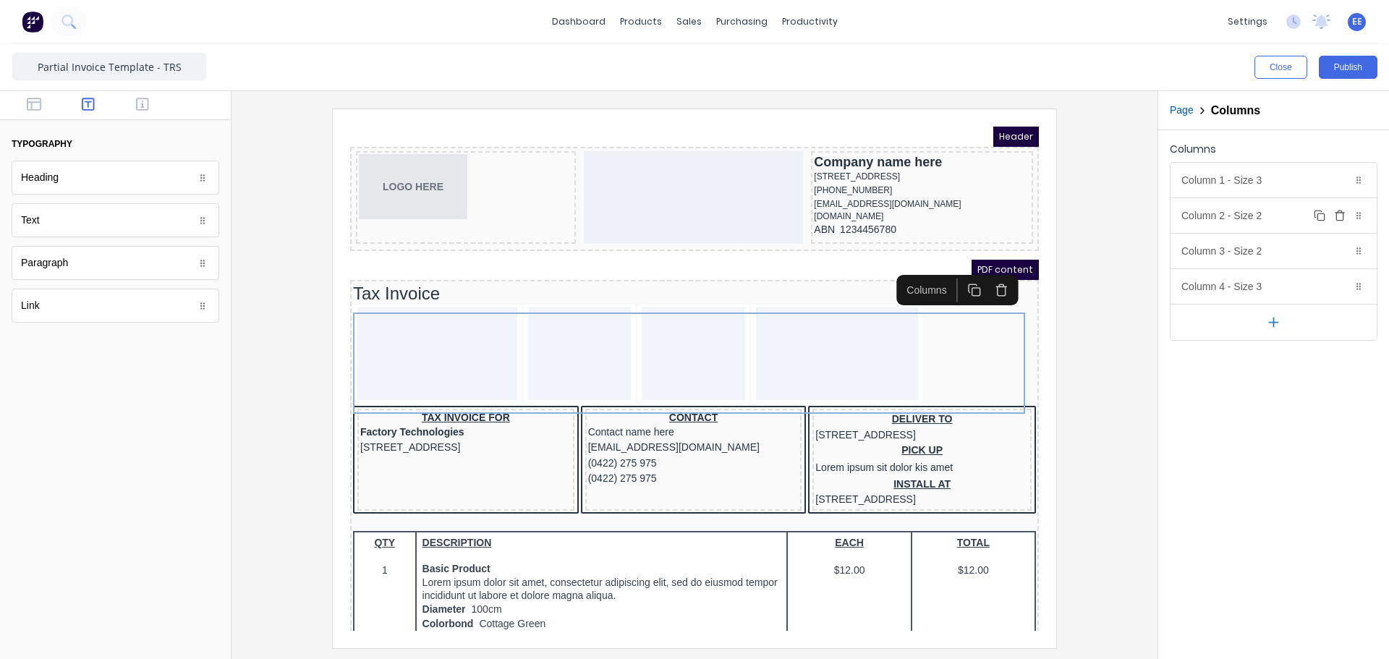
drag, startPoint x: 1245, startPoint y: 221, endPoint x: 1253, endPoint y: 232, distance: 13.5
click at [1246, 221] on div "Column 2 - Size 2 Duplicate Delete" at bounding box center [1274, 215] width 206 height 35
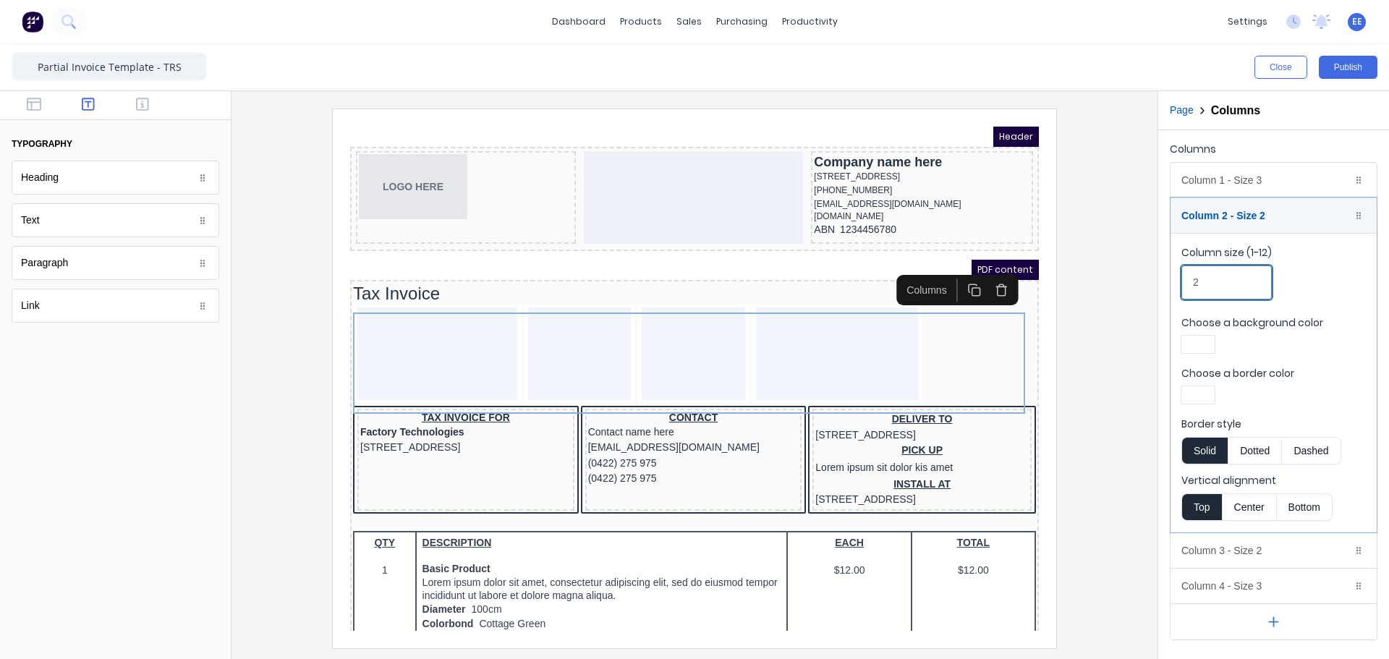
drag, startPoint x: 1198, startPoint y: 281, endPoint x: 1146, endPoint y: 276, distance: 52.3
click at [1150, 278] on div "Close Publish Components typography Heading Heading Text Text Paragraph Paragra…" at bounding box center [694, 351] width 1389 height 615
type input "4"
click at [1200, 213] on div "Column 2 - Size 4 Duplicate Delete" at bounding box center [1274, 215] width 206 height 35
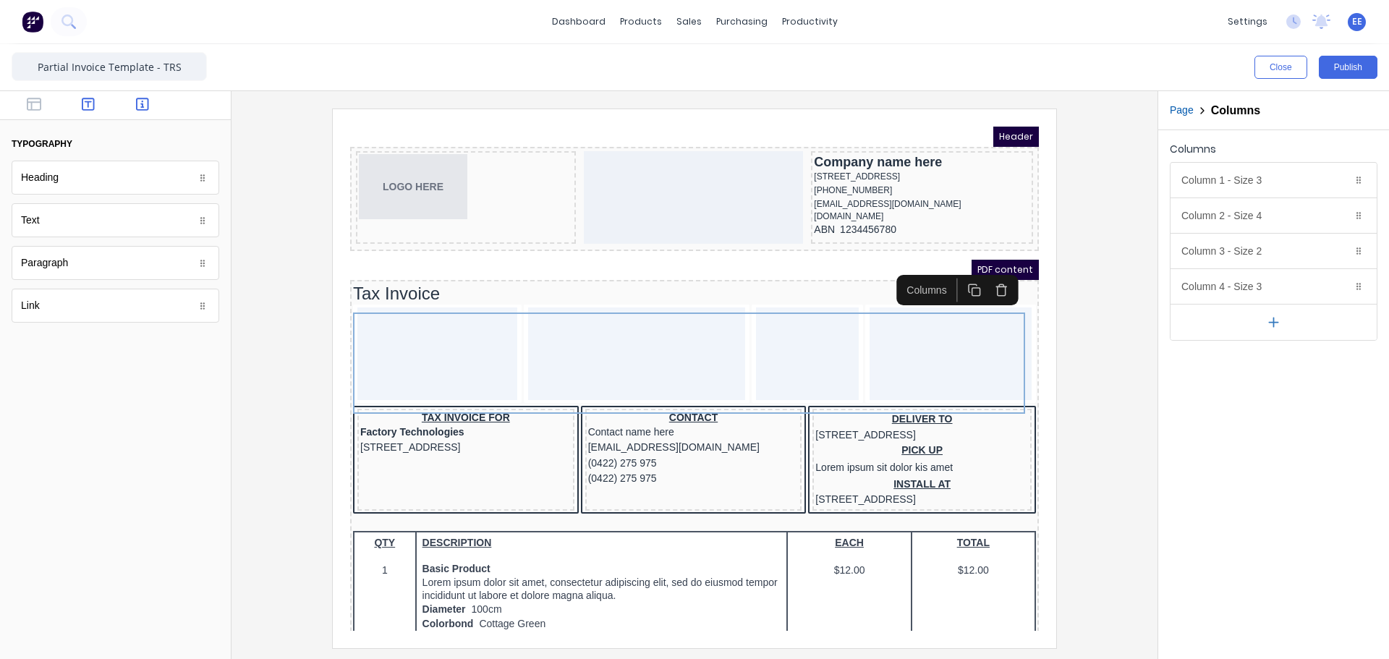
click at [156, 103] on button "button" at bounding box center [143, 105] width 46 height 17
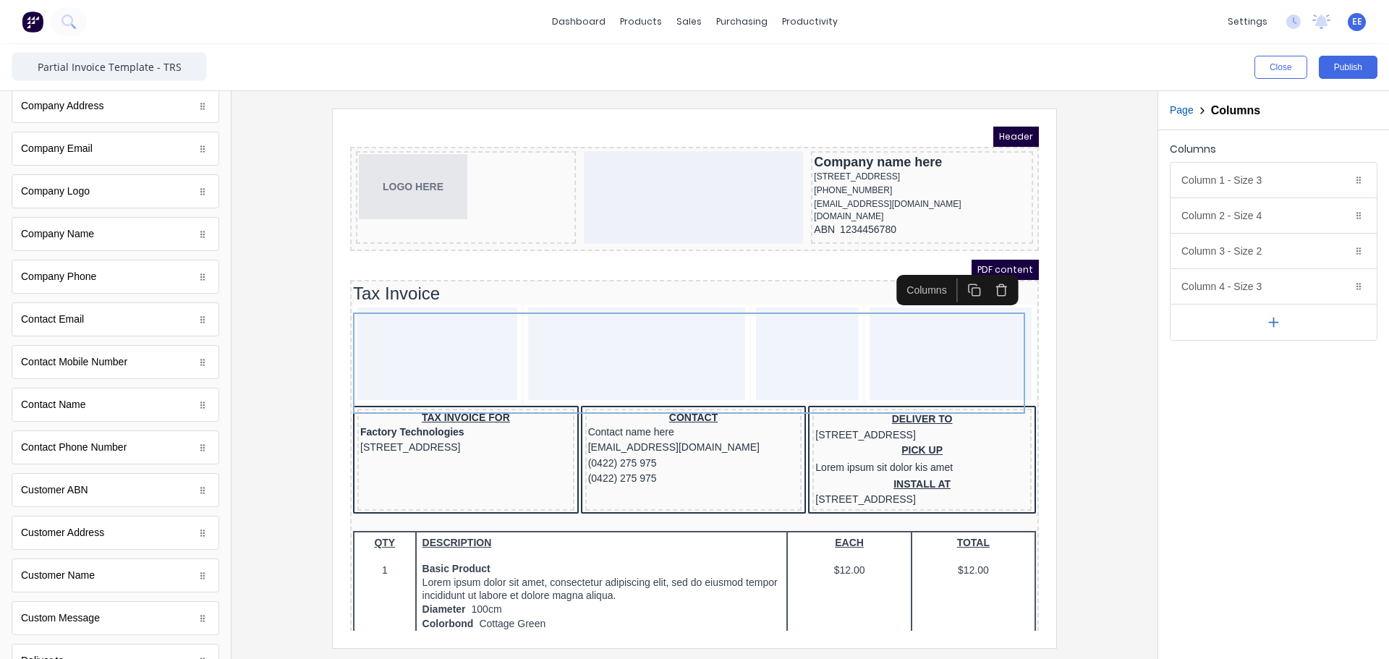
scroll to position [289, 0]
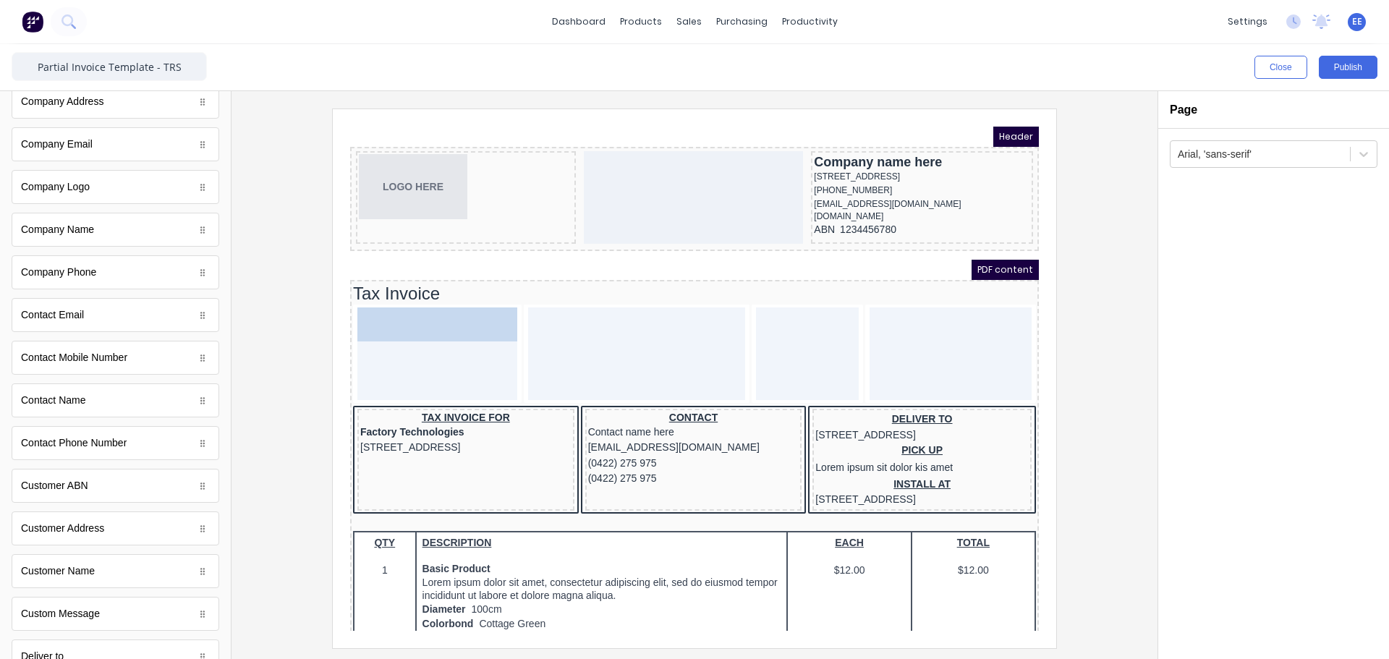
drag, startPoint x: 77, startPoint y: 582, endPoint x: 408, endPoint y: 351, distance: 403.8
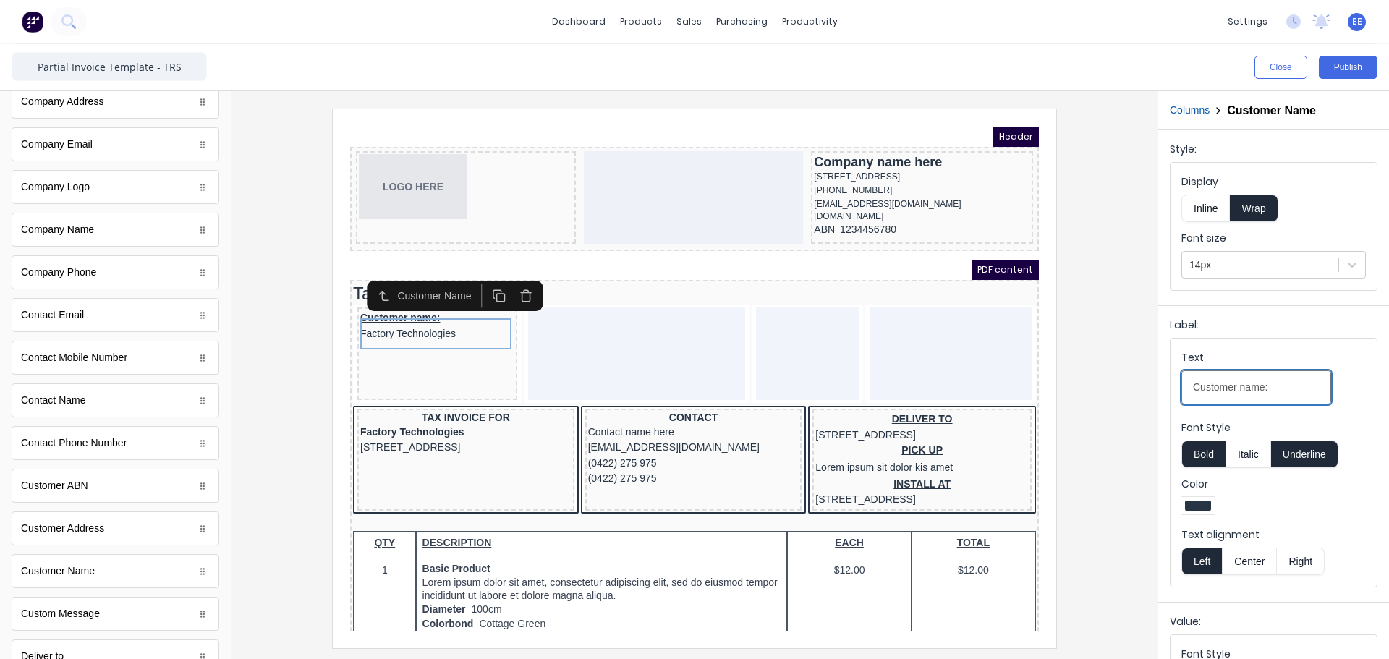
drag, startPoint x: 1297, startPoint y: 384, endPoint x: 1093, endPoint y: 385, distance: 204.0
click at [1093, 385] on div "Close Publish Components standard fields Accounting number Accounting number Ba…" at bounding box center [694, 351] width 1389 height 615
paste input "INVOICE TO"
type input "INVOICE TO"
click at [1304, 451] on button "Underline" at bounding box center [1304, 454] width 67 height 27
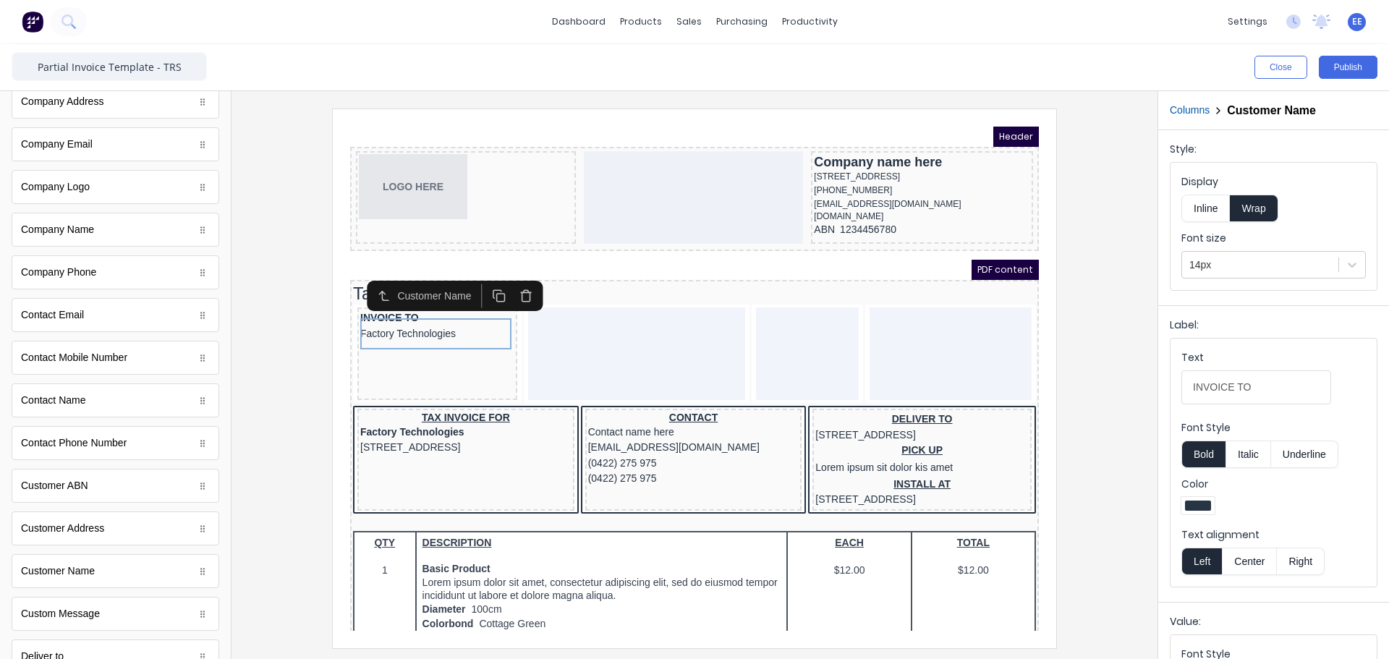
click at [1200, 451] on button "Bold" at bounding box center [1204, 454] width 44 height 27
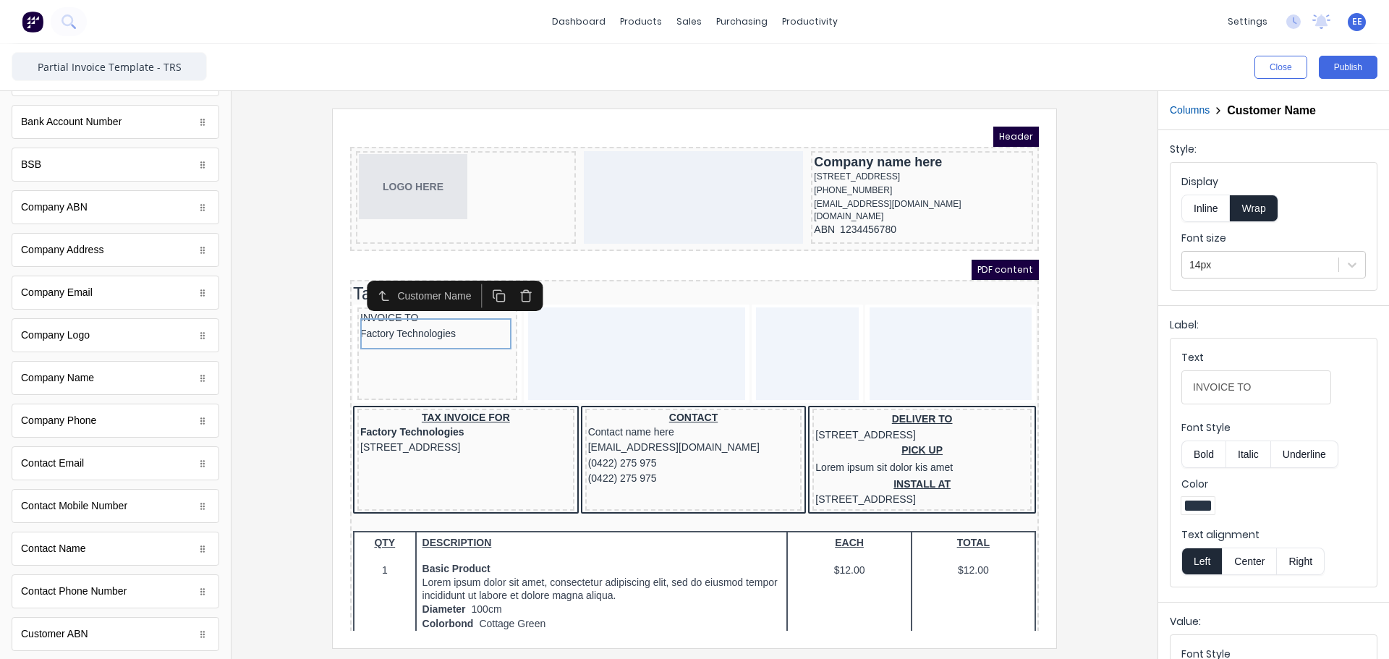
scroll to position [0, 0]
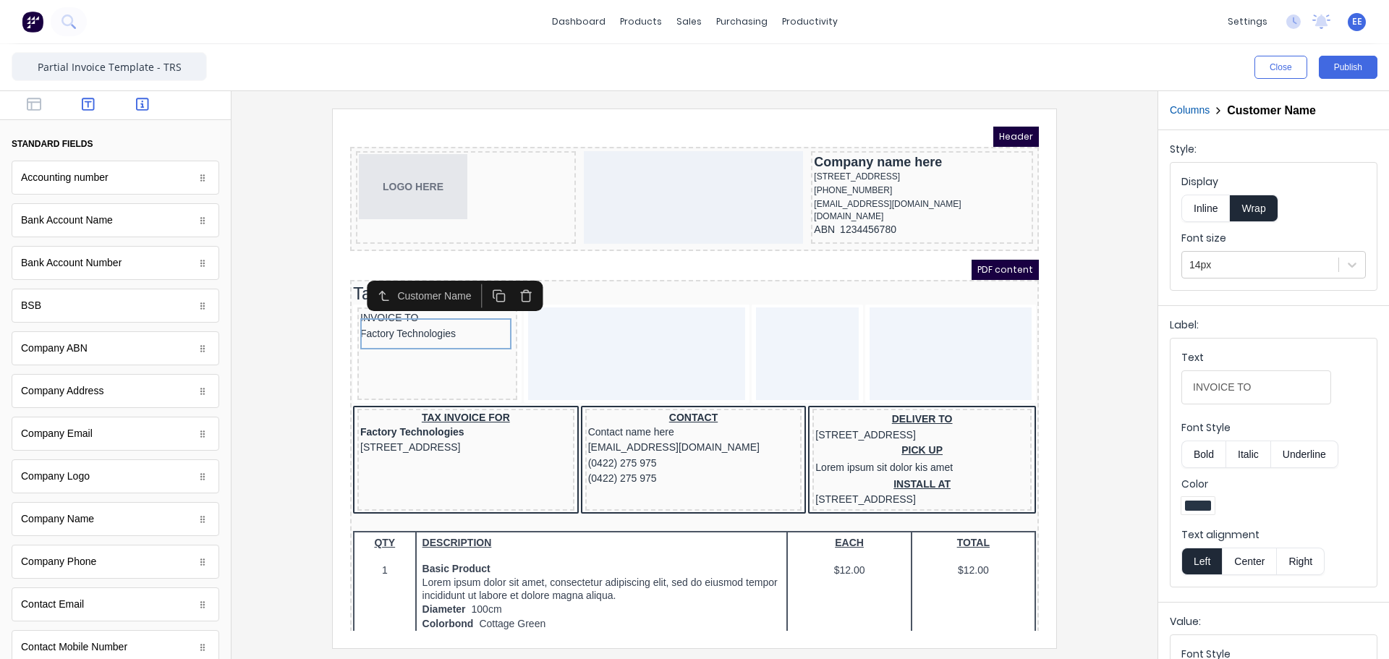
click at [83, 106] on icon "button" at bounding box center [88, 104] width 13 height 14
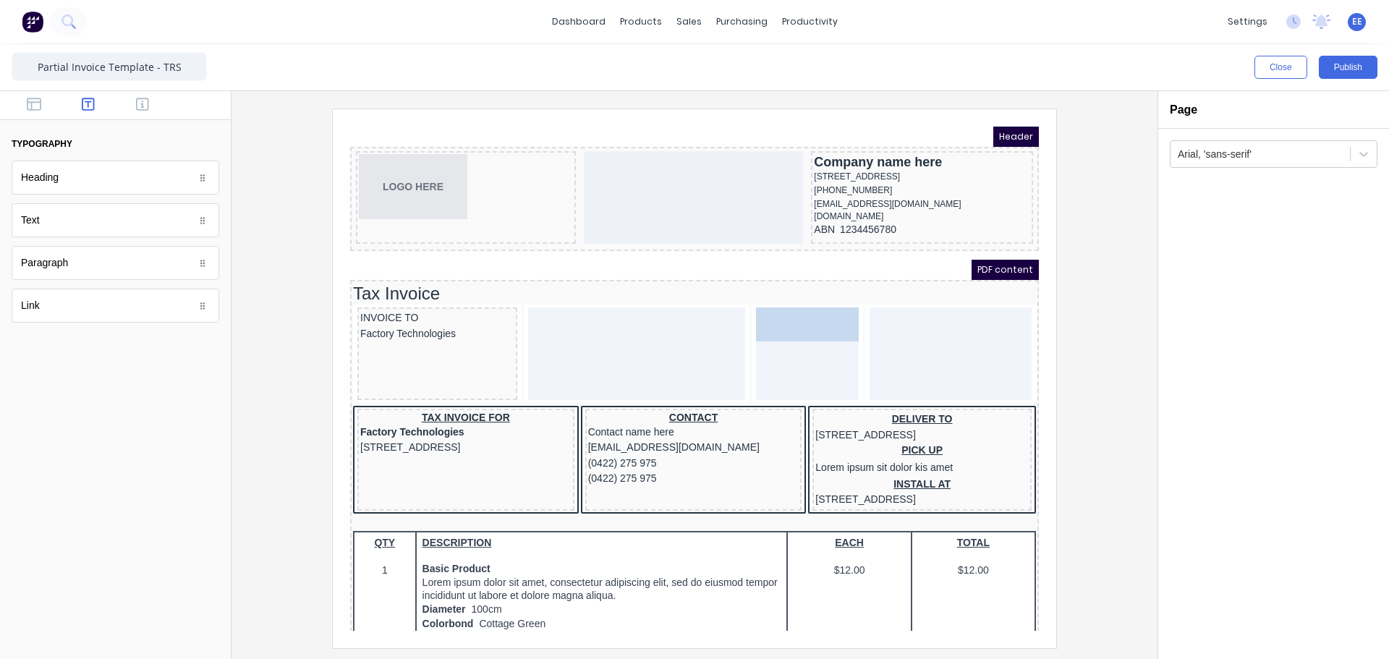
drag, startPoint x: 38, startPoint y: 230, endPoint x: 820, endPoint y: 369, distance: 794.4
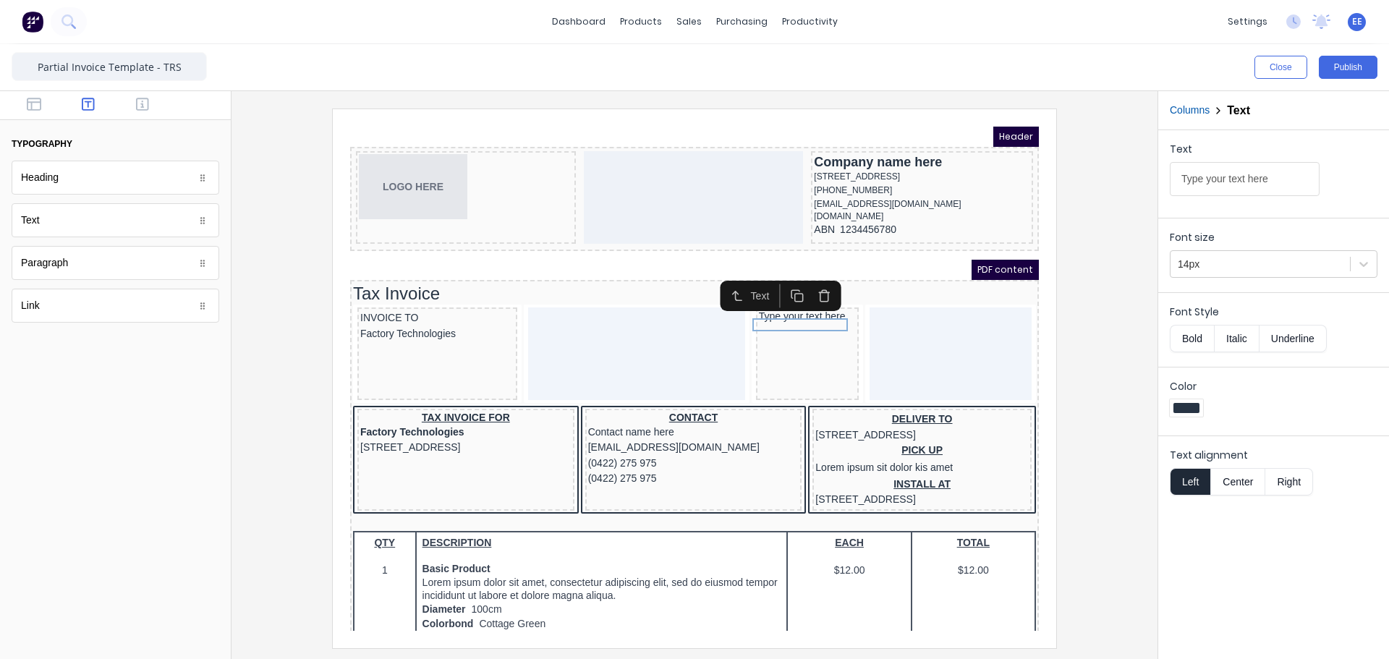
click at [56, 230] on div "Text" at bounding box center [116, 220] width 208 height 34
click at [777, 275] on icon "button" at bounding box center [780, 279] width 14 height 14
click at [781, 286] on icon "button" at bounding box center [778, 290] width 8 height 8
click at [783, 319] on div "Type your text here" at bounding box center [790, 312] width 97 height 13
click at [780, 306] on div "Type your text here" at bounding box center [790, 299] width 97 height 13
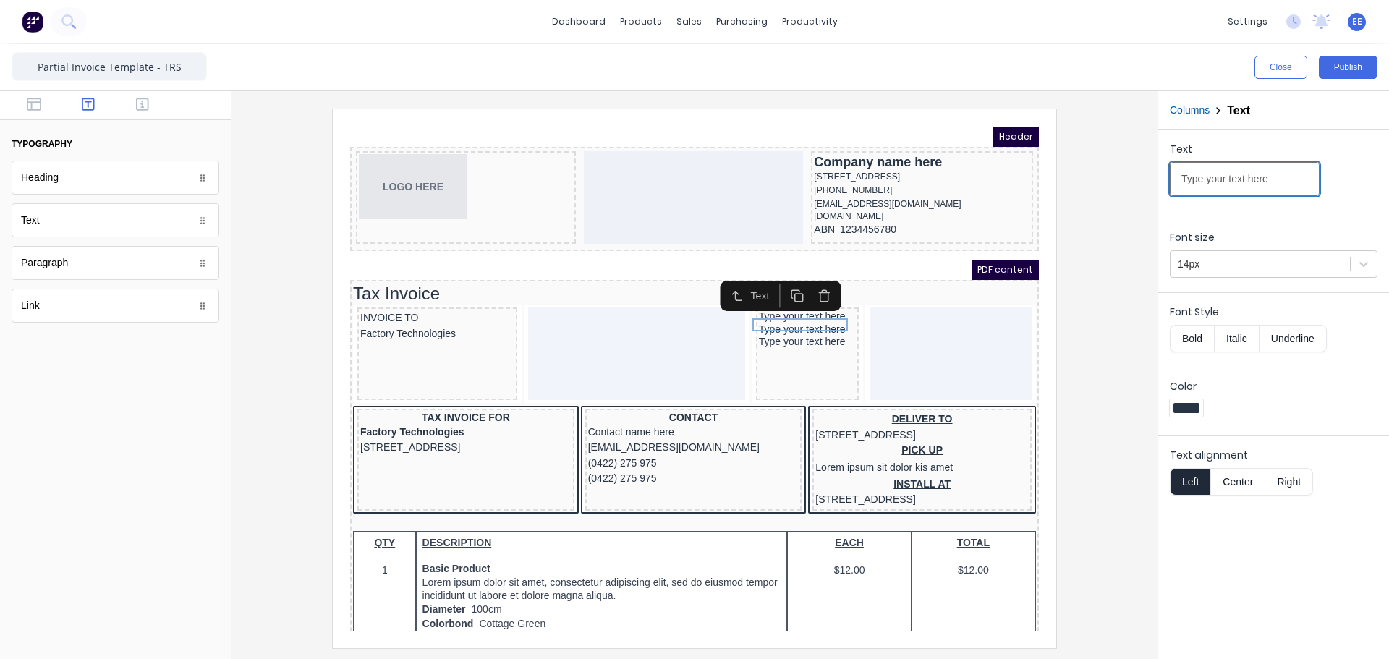
drag, startPoint x: 1270, startPoint y: 173, endPoint x: 1063, endPoint y: 172, distance: 206.9
click at [1065, 172] on div "Close Publish Components typography Heading Heading Text Text Paragraph Paragra…" at bounding box center [694, 351] width 1389 height 615
type input "INVOICE"
click at [786, 319] on div "Type your text here" at bounding box center [790, 312] width 97 height 13
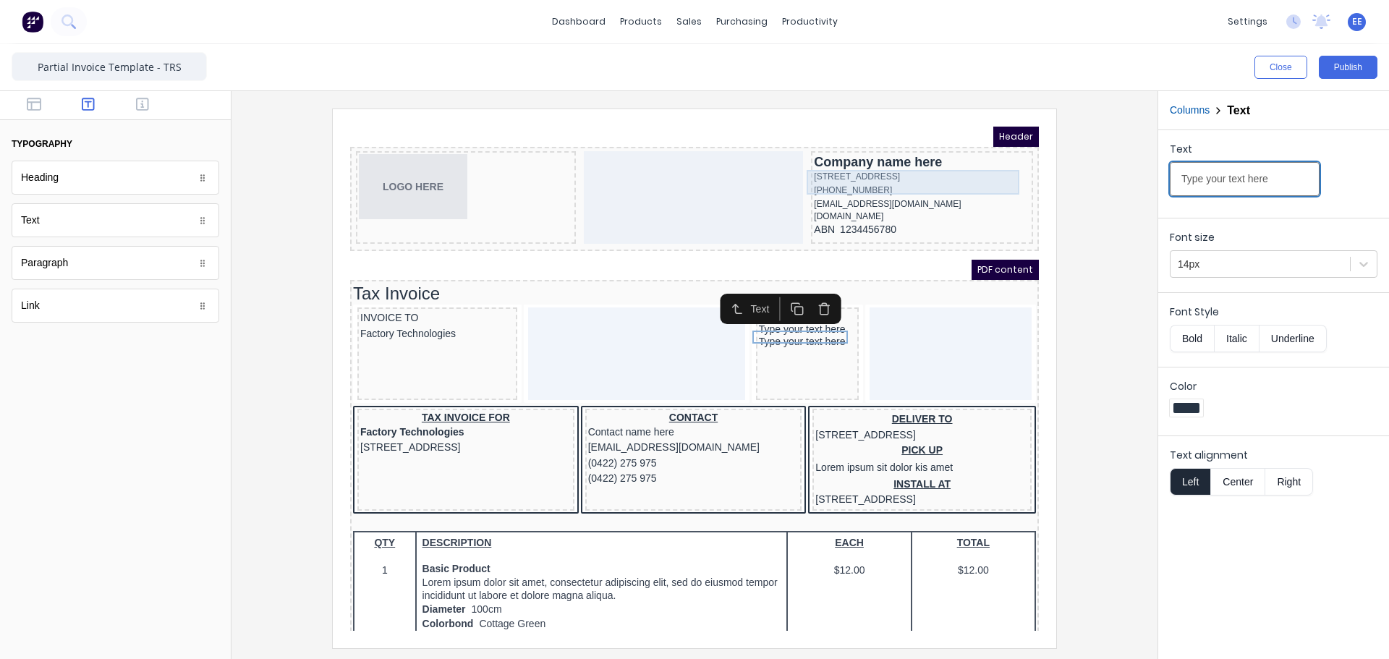
drag, startPoint x: 1611, startPoint y: 286, endPoint x: 922, endPoint y: 152, distance: 701.7
type input "DATE"
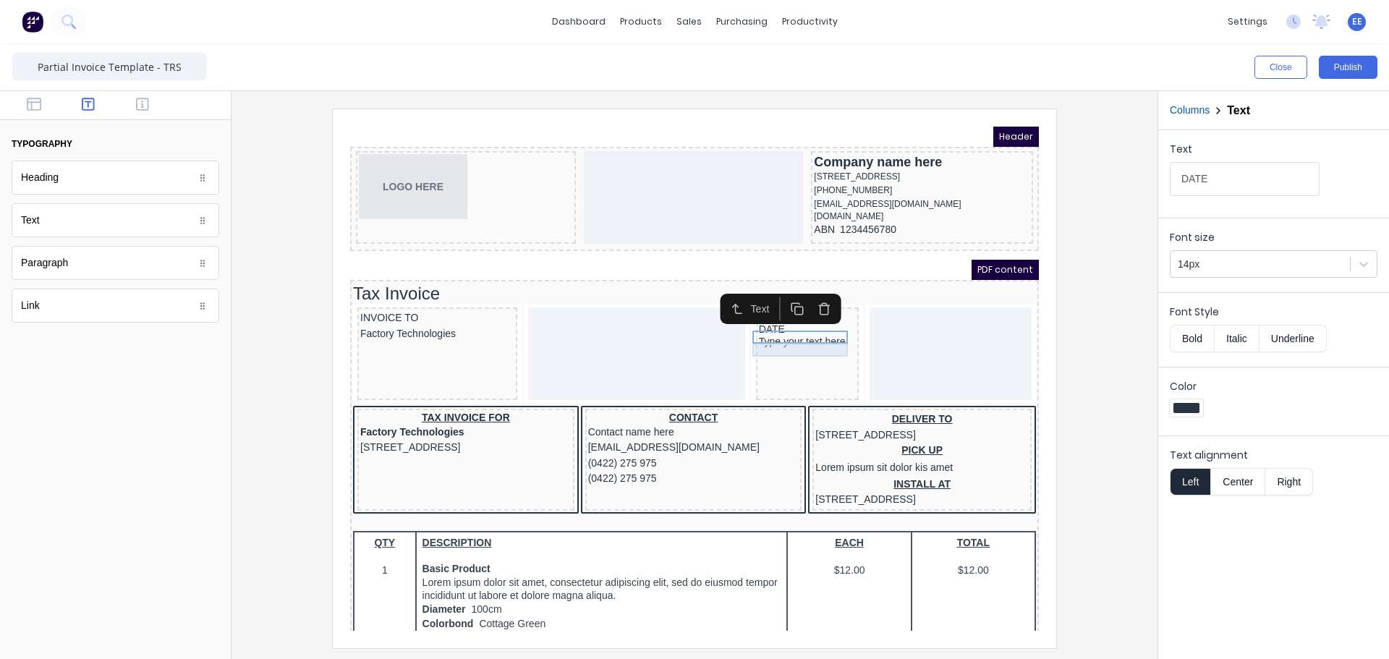
click at [789, 331] on div "Type your text here" at bounding box center [790, 324] width 97 height 13
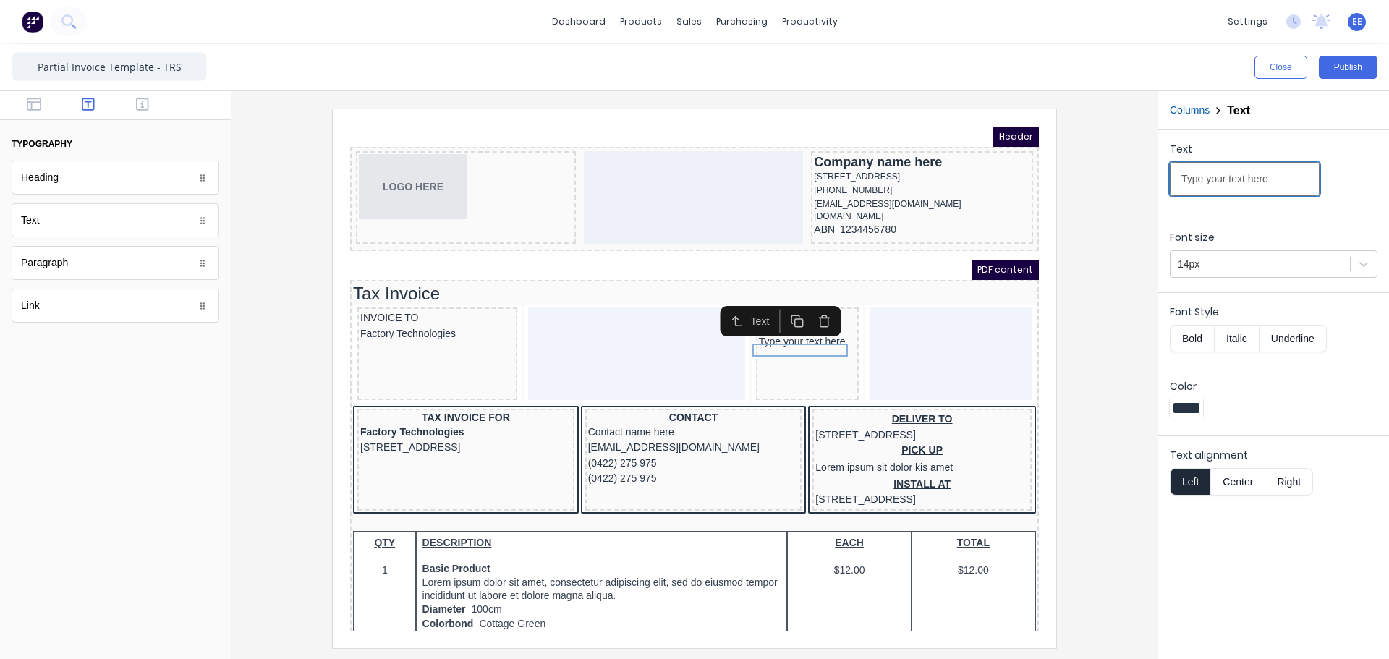
drag, startPoint x: 1611, startPoint y: 289, endPoint x: 969, endPoint y: 171, distance: 652.5
type input "DUE DATE"
click at [136, 106] on icon "button" at bounding box center [142, 104] width 13 height 14
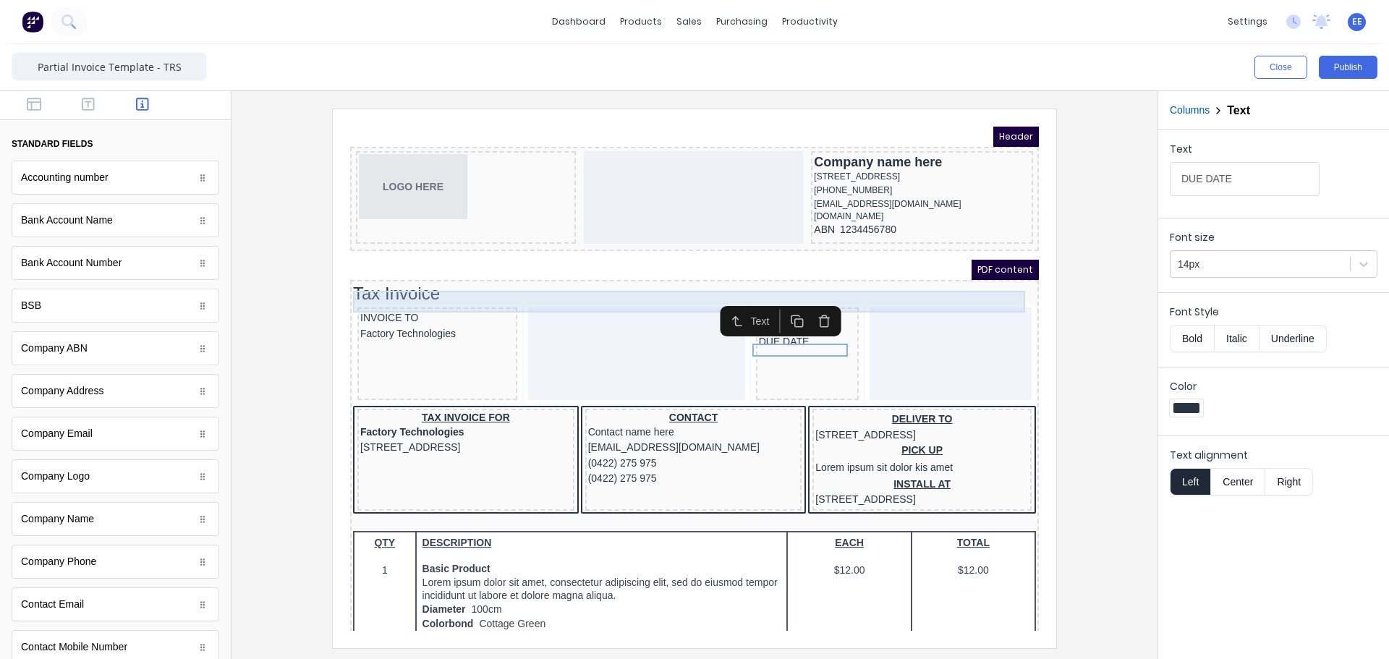
click at [590, 279] on div "Tax Invoice" at bounding box center [677, 277] width 683 height 22
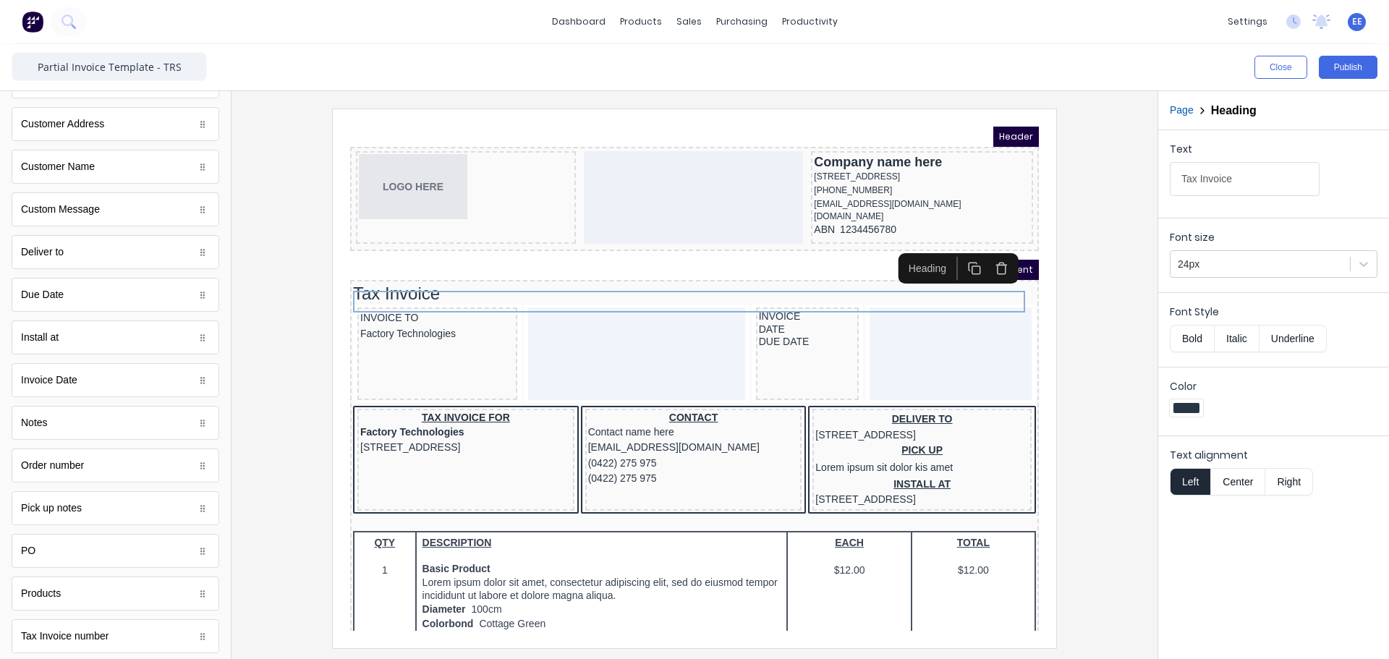
scroll to position [731, 0]
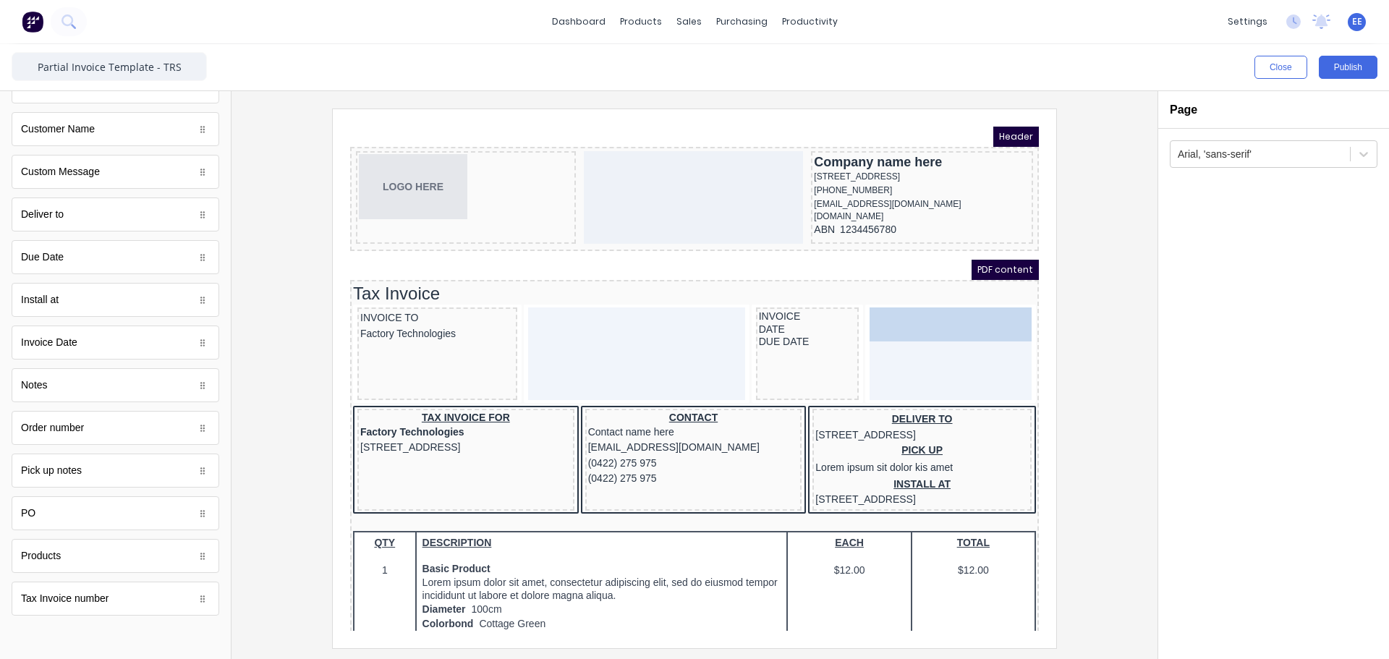
drag, startPoint x: 72, startPoint y: 607, endPoint x: 569, endPoint y: 204, distance: 639.9
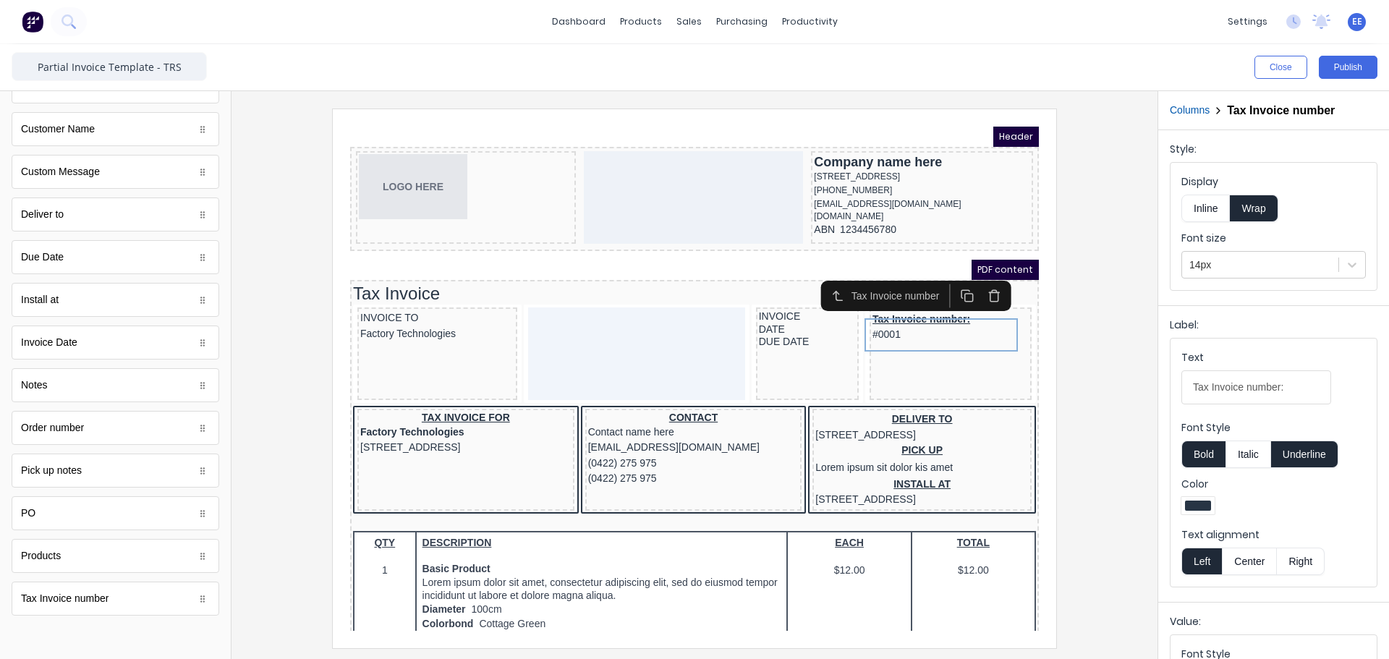
click at [1204, 209] on button "Inline" at bounding box center [1206, 208] width 48 height 27
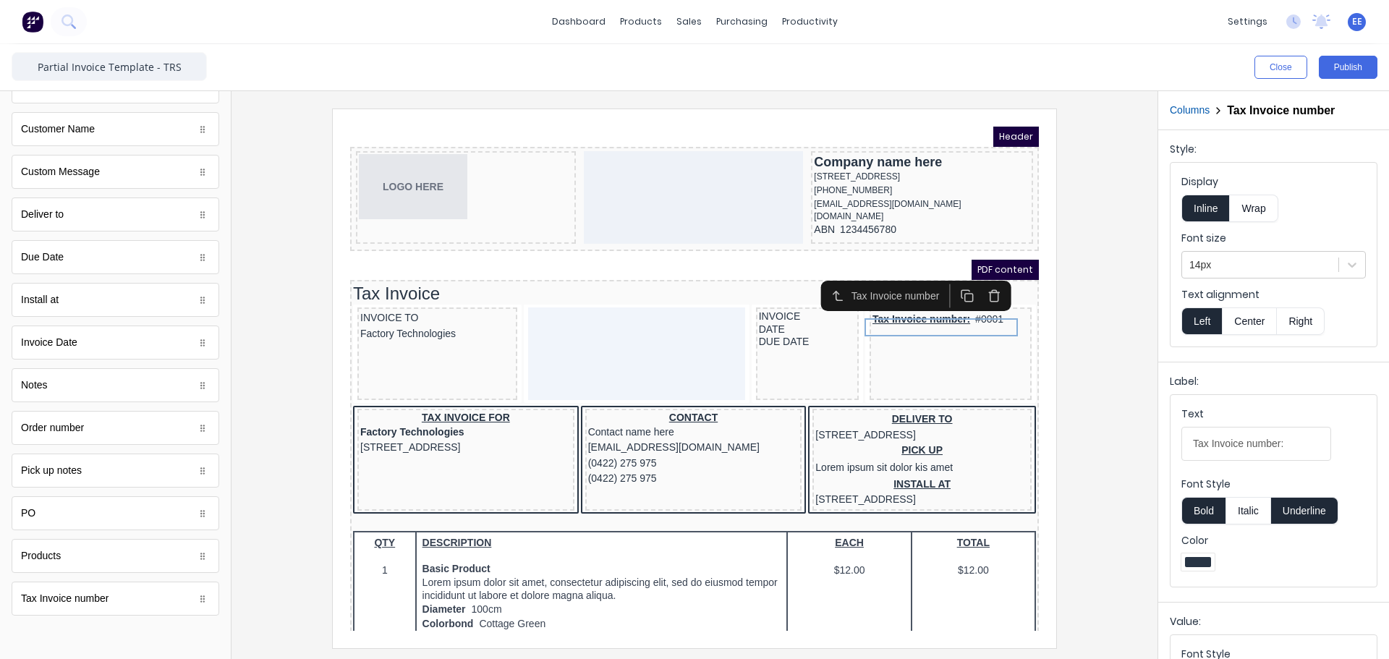
click at [1293, 511] on button "Underline" at bounding box center [1304, 510] width 67 height 27
click at [1211, 515] on button "Bold" at bounding box center [1204, 510] width 44 height 27
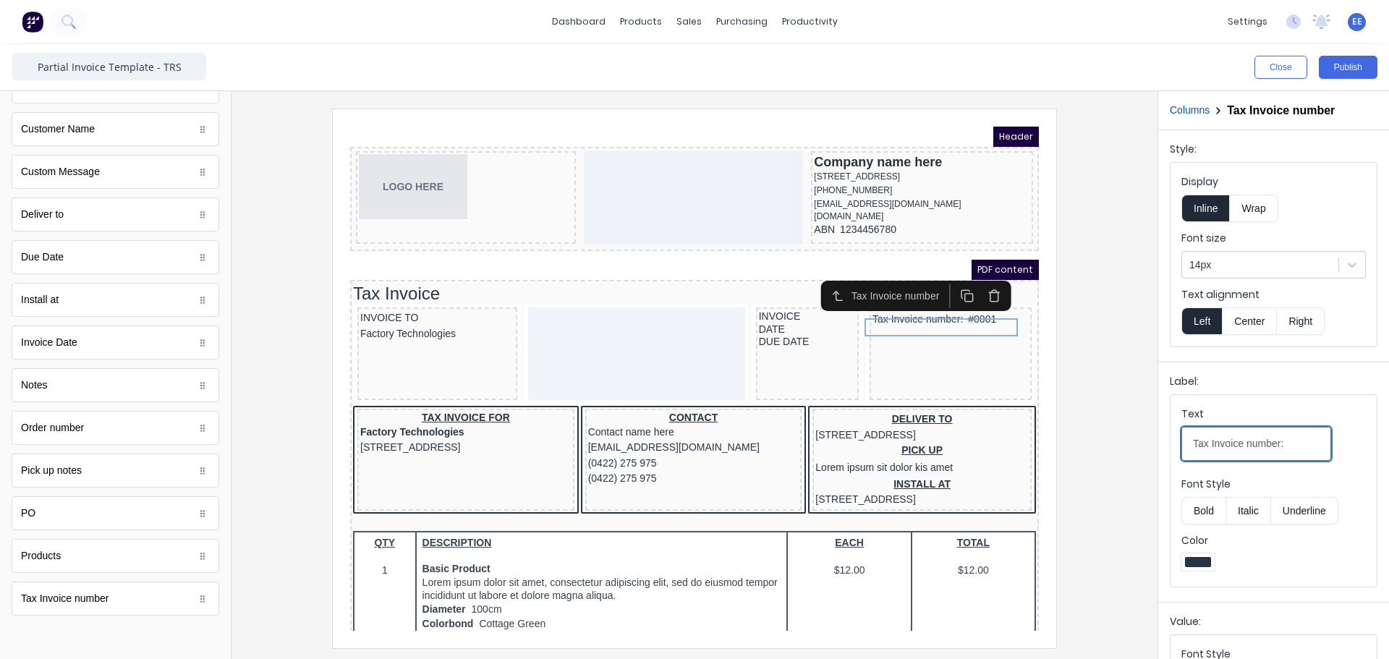
drag, startPoint x: 1292, startPoint y: 448, endPoint x: 1128, endPoint y: 444, distance: 164.3
click at [1128, 444] on div "Close Publish Components standard fields Accounting number Accounting number Ba…" at bounding box center [694, 351] width 1389 height 615
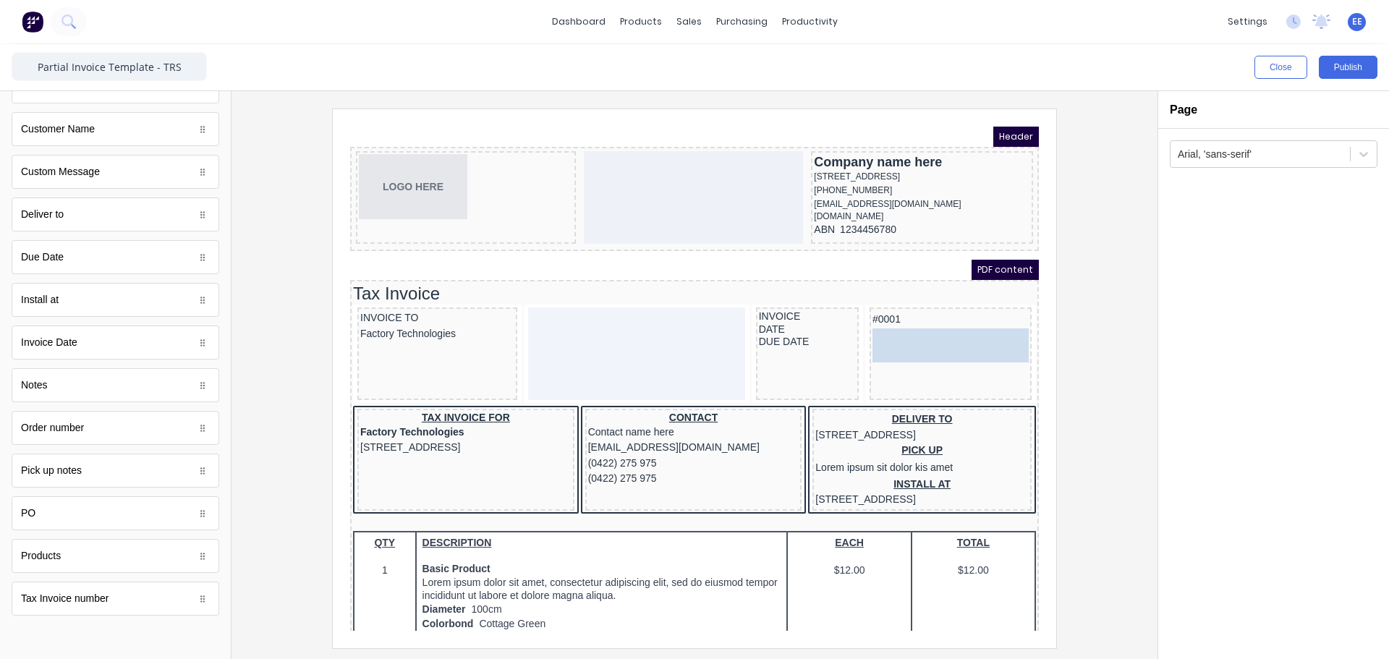
drag, startPoint x: 76, startPoint y: 353, endPoint x: 1013, endPoint y: 344, distance: 937.0
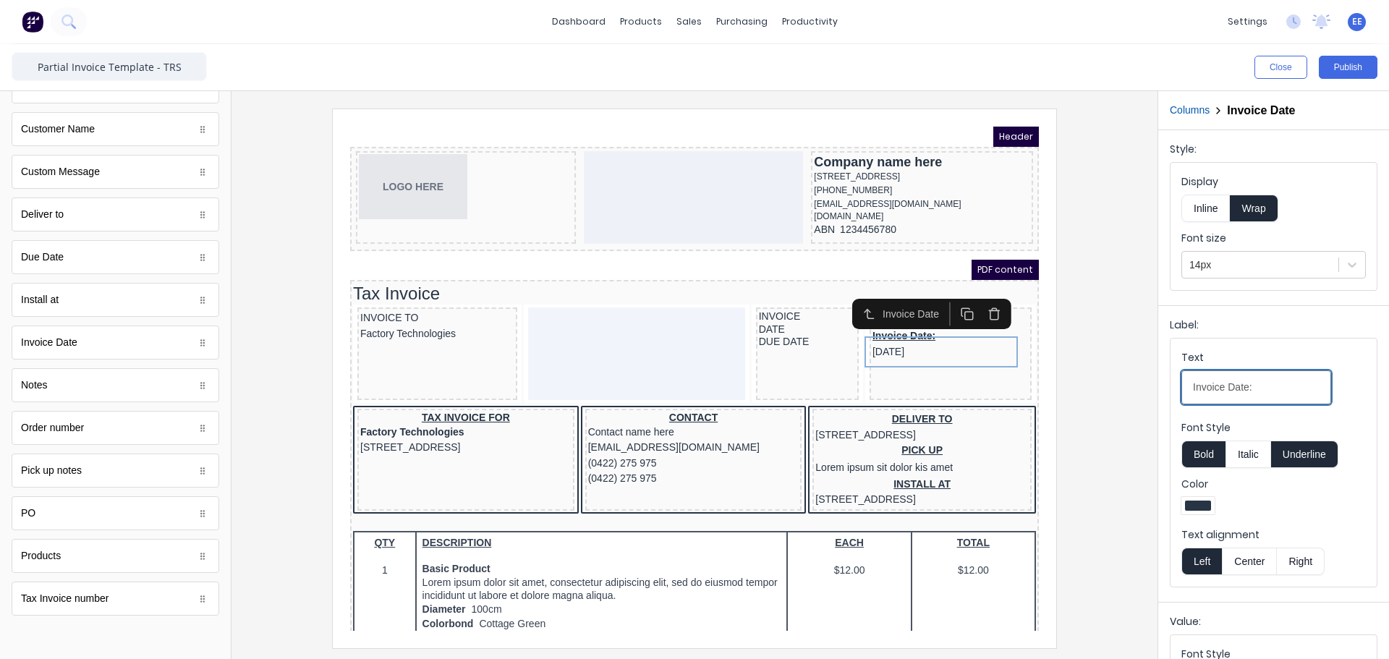
drag, startPoint x: 1224, startPoint y: 389, endPoint x: 1066, endPoint y: 404, distance: 158.5
click at [1067, 404] on div "Close Publish Components standard fields Accounting number Accounting number Ba…" at bounding box center [694, 351] width 1389 height 615
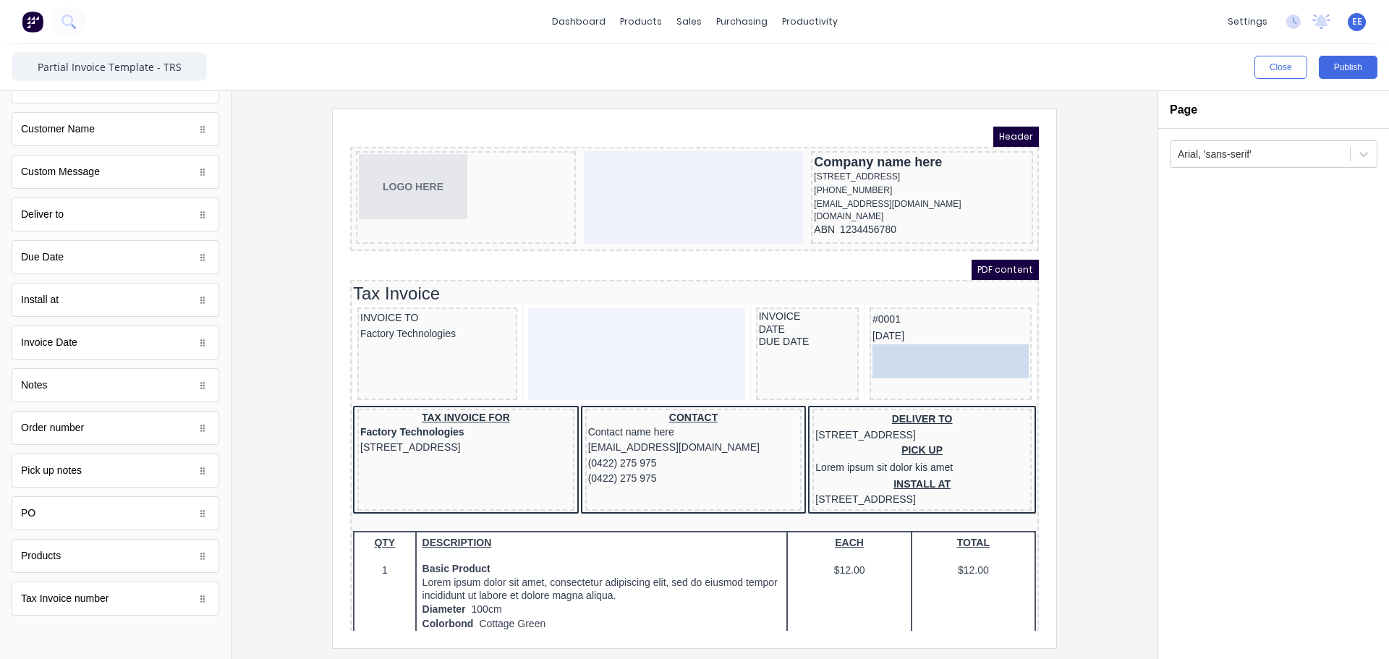
drag, startPoint x: 82, startPoint y: 261, endPoint x: 1000, endPoint y: 381, distance: 925.2
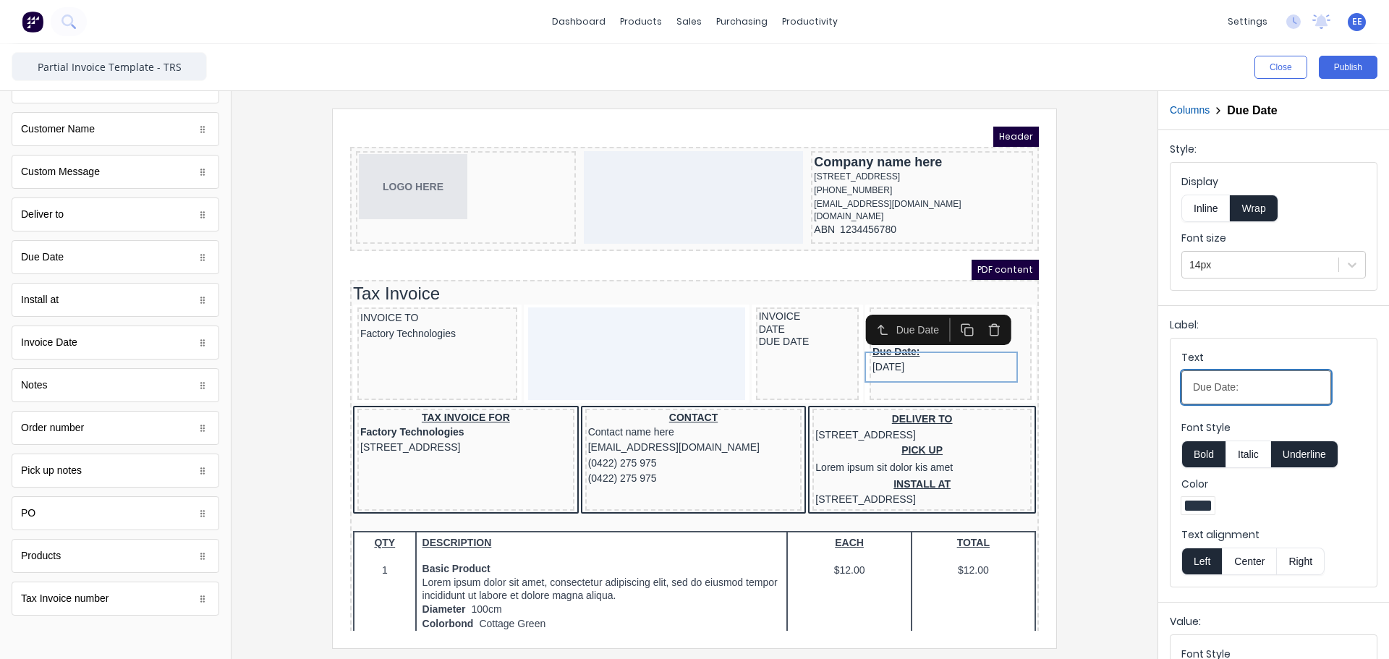
drag, startPoint x: 1261, startPoint y: 393, endPoint x: 1061, endPoint y: 387, distance: 200.5
click at [1061, 387] on div "Close Publish Components standard fields Accounting number Accounting number Ba…" at bounding box center [694, 351] width 1389 height 615
click at [888, 254] on div "PDF content" at bounding box center [677, 252] width 689 height 20
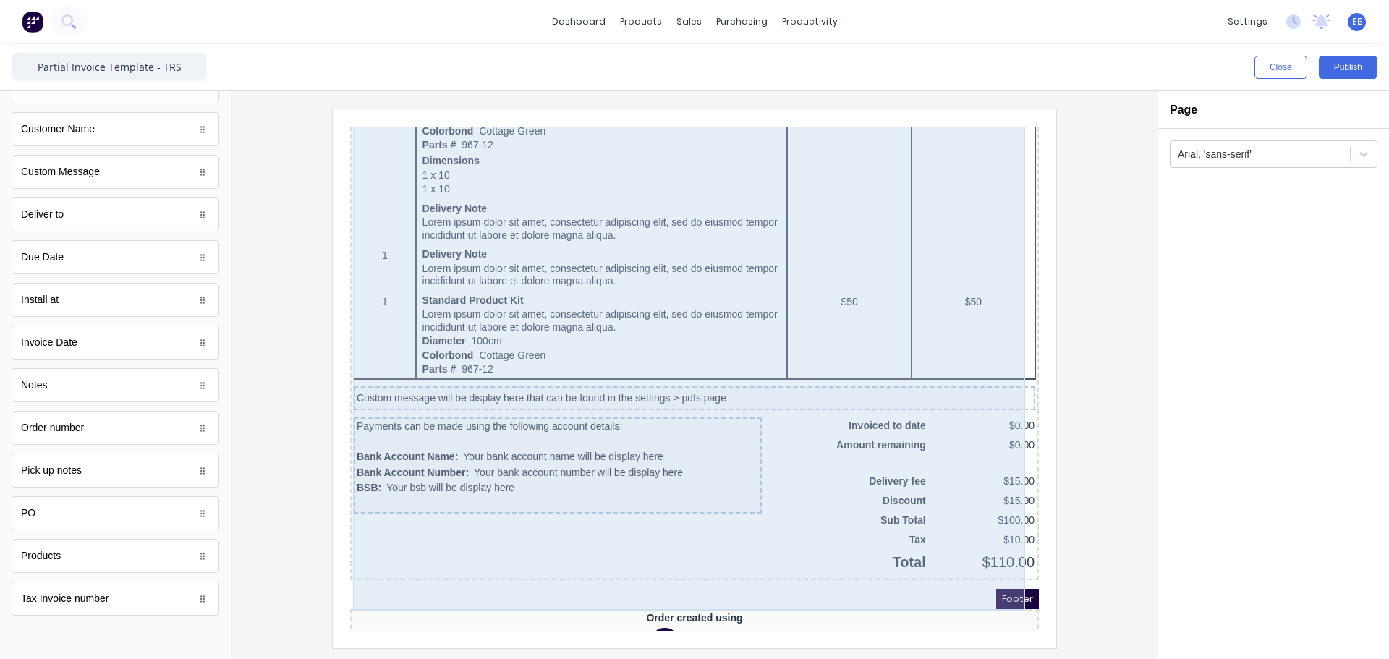
scroll to position [930, 0]
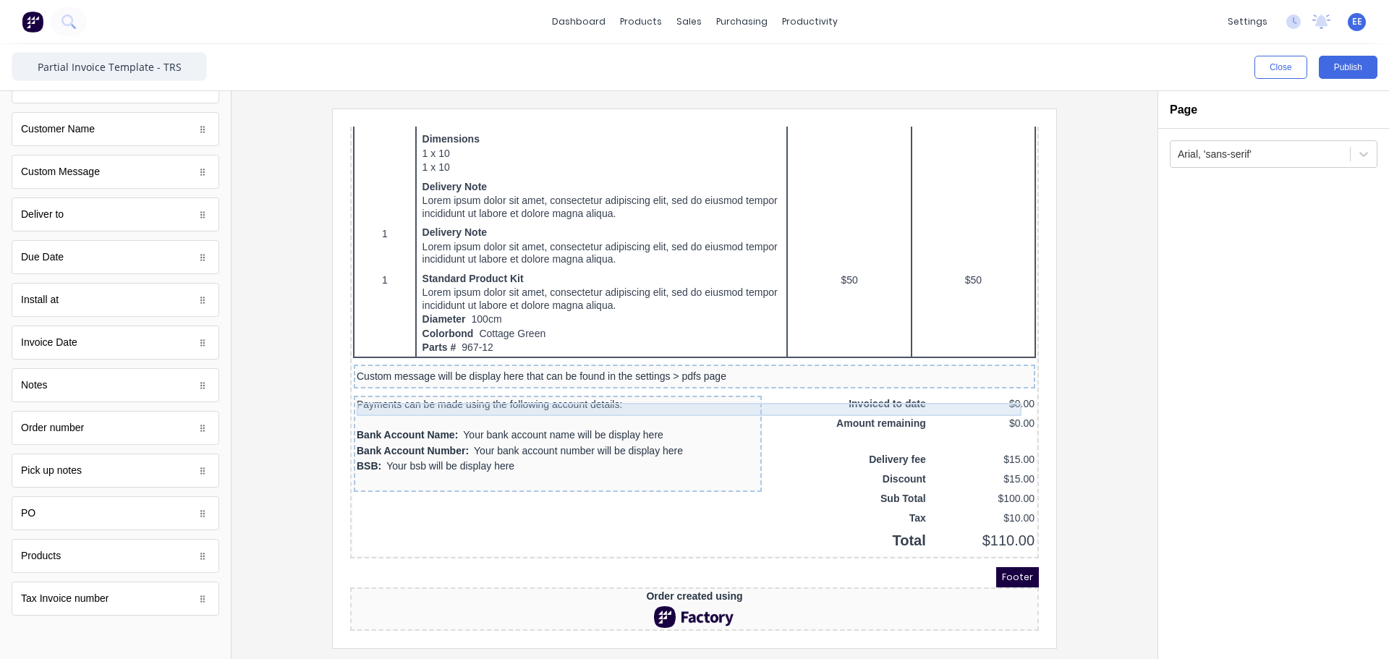
click at [996, 353] on div "Custom message will be display here that can be found in the settings > pdfs pa…" at bounding box center [677, 359] width 676 height 13
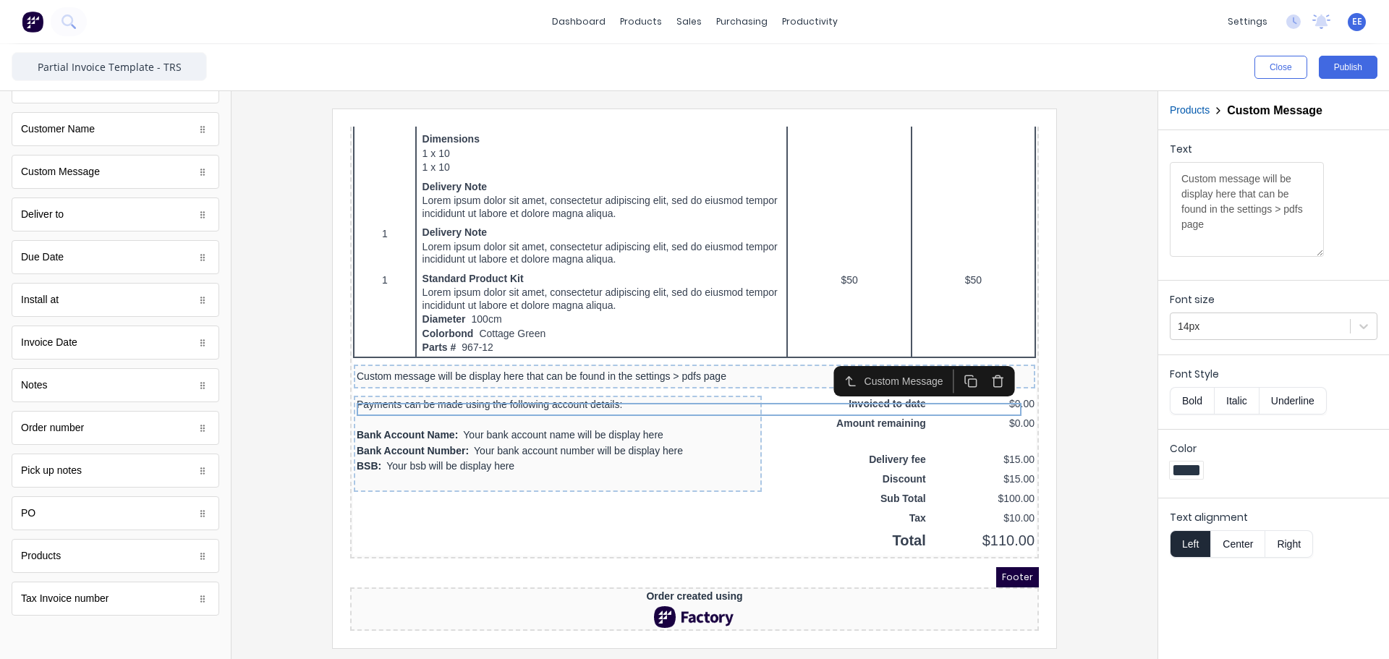
click at [983, 357] on icon "button" at bounding box center [981, 364] width 14 height 14
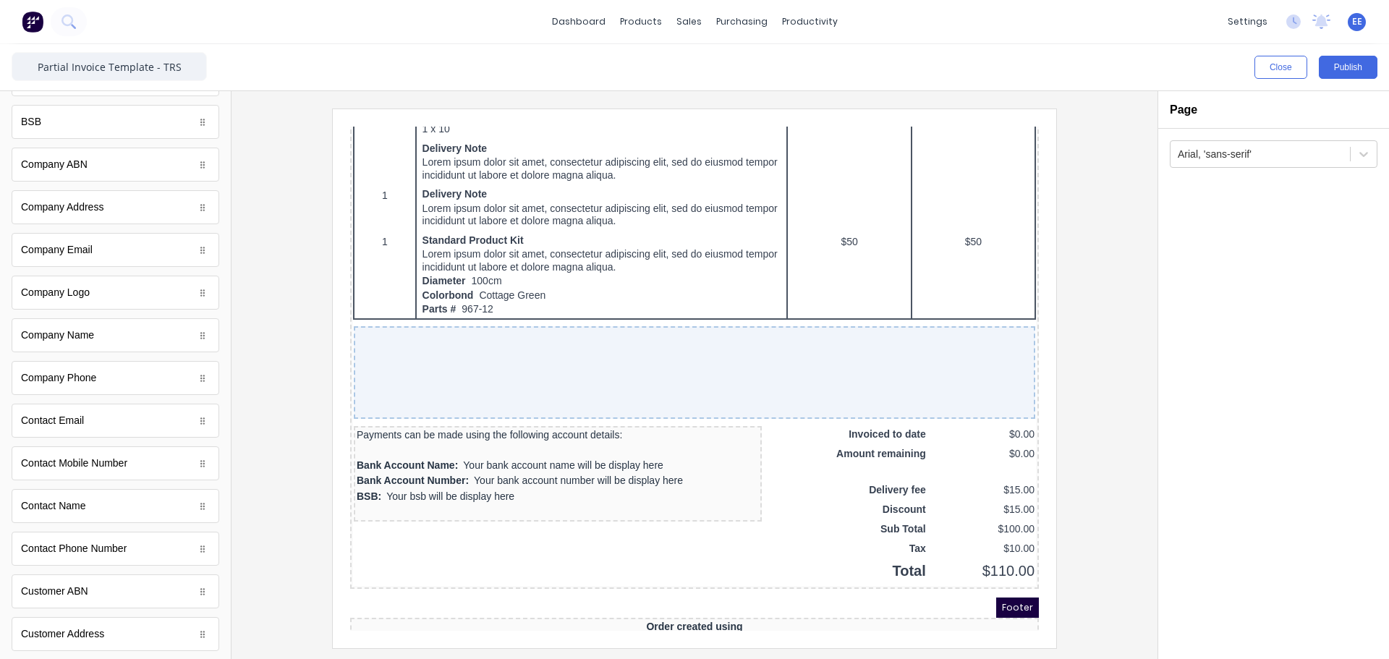
scroll to position [0, 0]
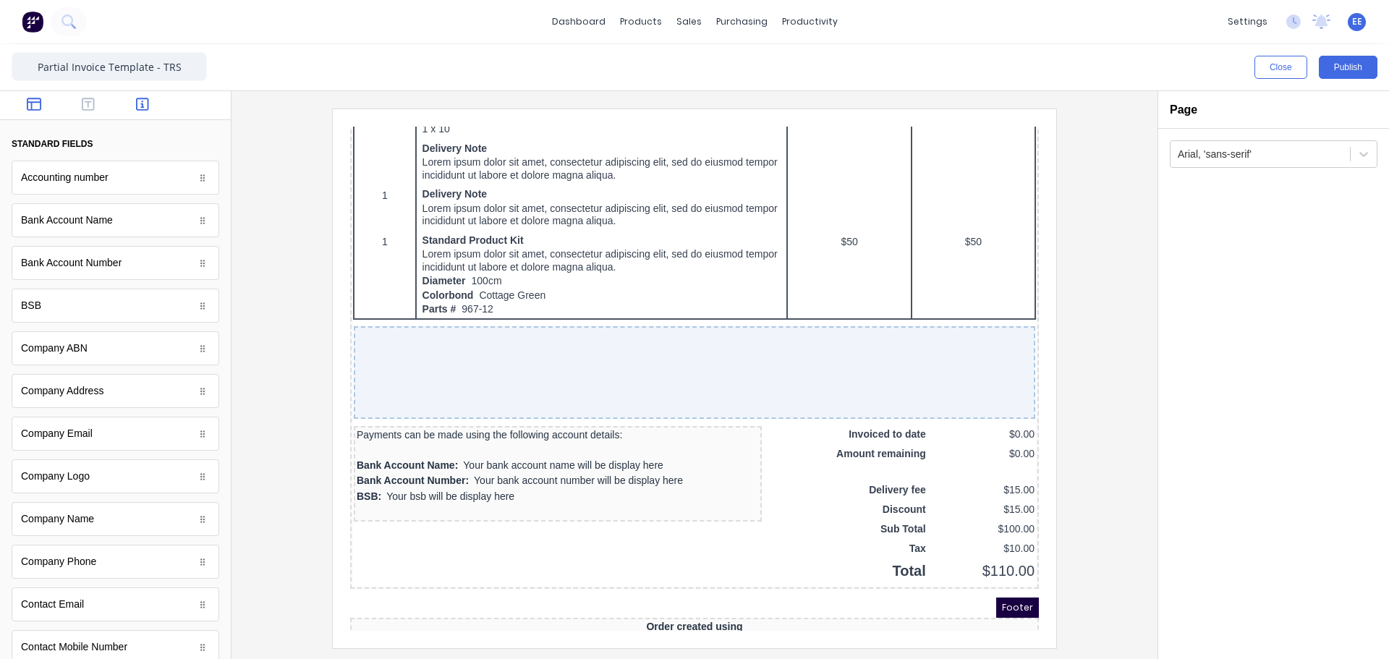
click at [35, 103] on icon "button" at bounding box center [34, 104] width 14 height 13
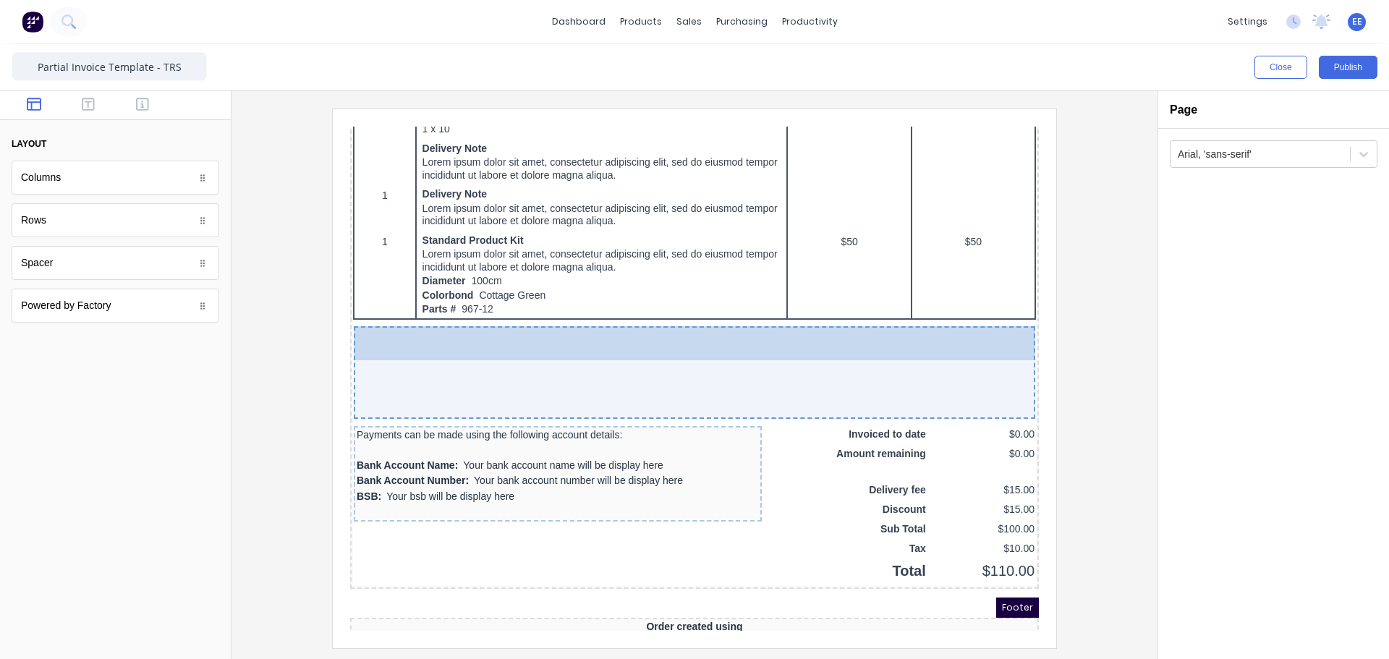
drag, startPoint x: 45, startPoint y: 269, endPoint x: 142, endPoint y: 275, distance: 97.1
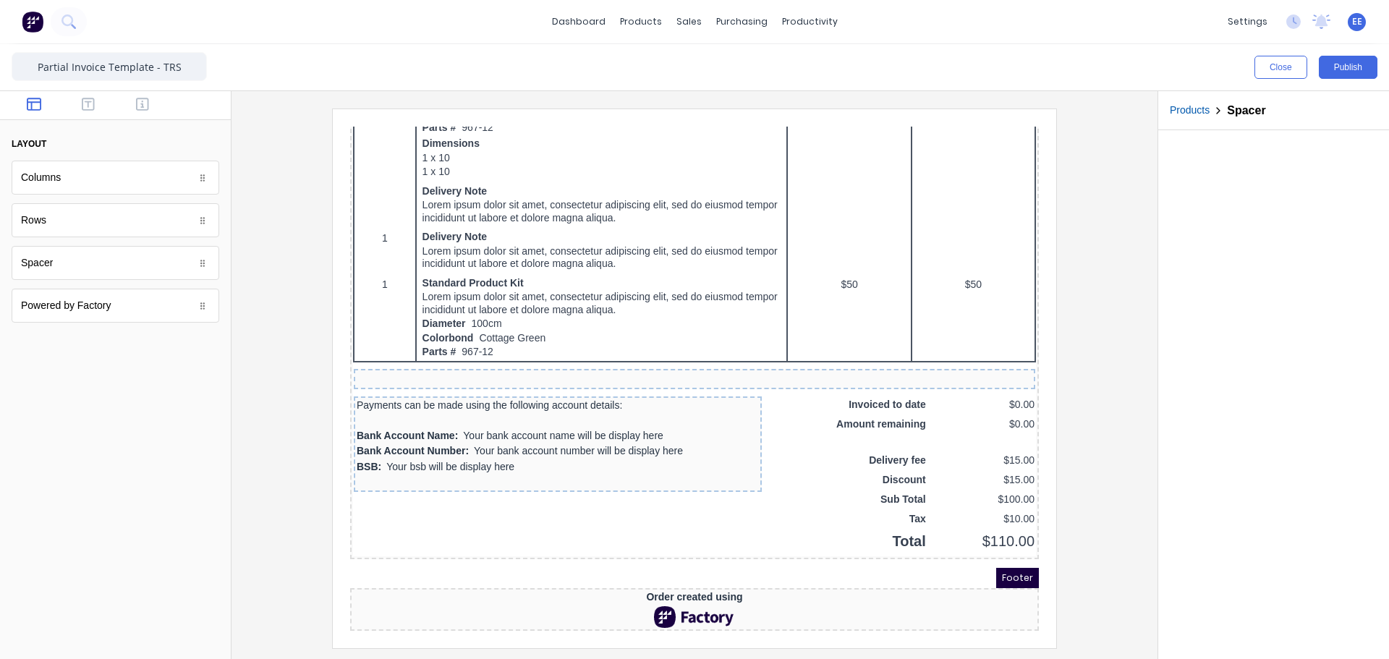
scroll to position [927, 0]
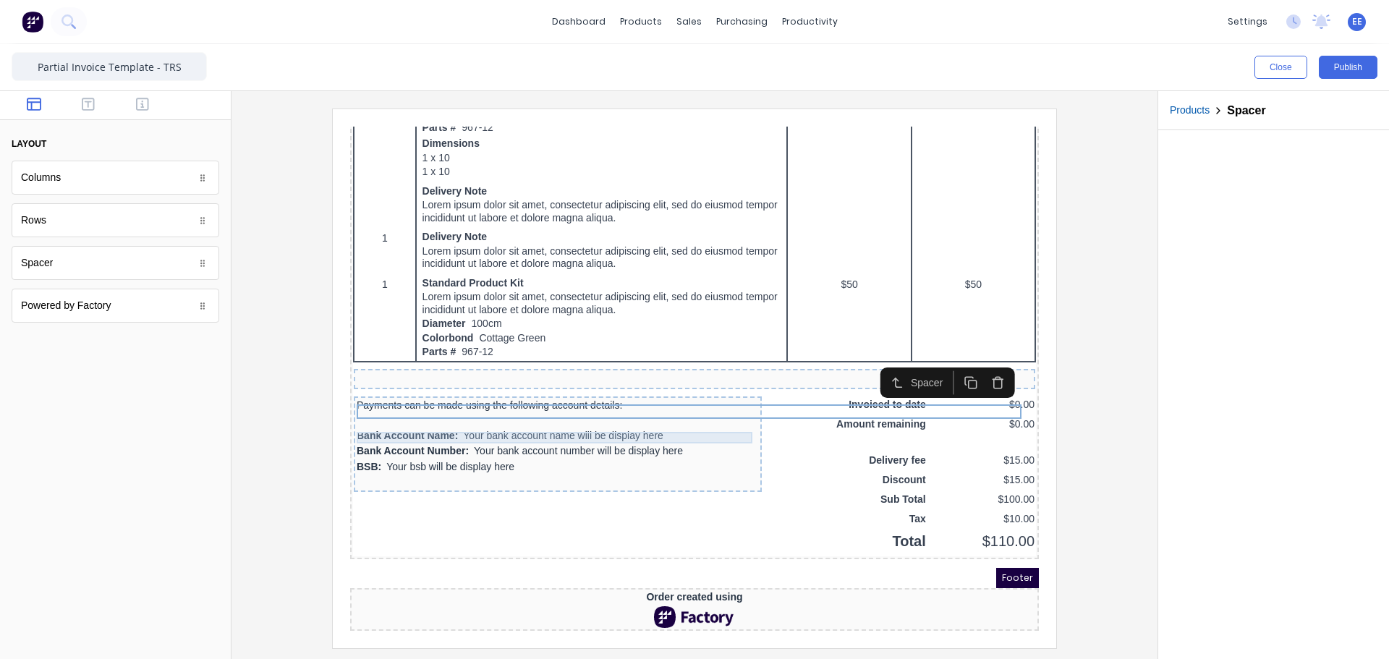
drag, startPoint x: 512, startPoint y: 381, endPoint x: 523, endPoint y: 381, distance: 10.9
click at [513, 382] on div "Payments can be made using the following account details:" at bounding box center [540, 388] width 402 height 12
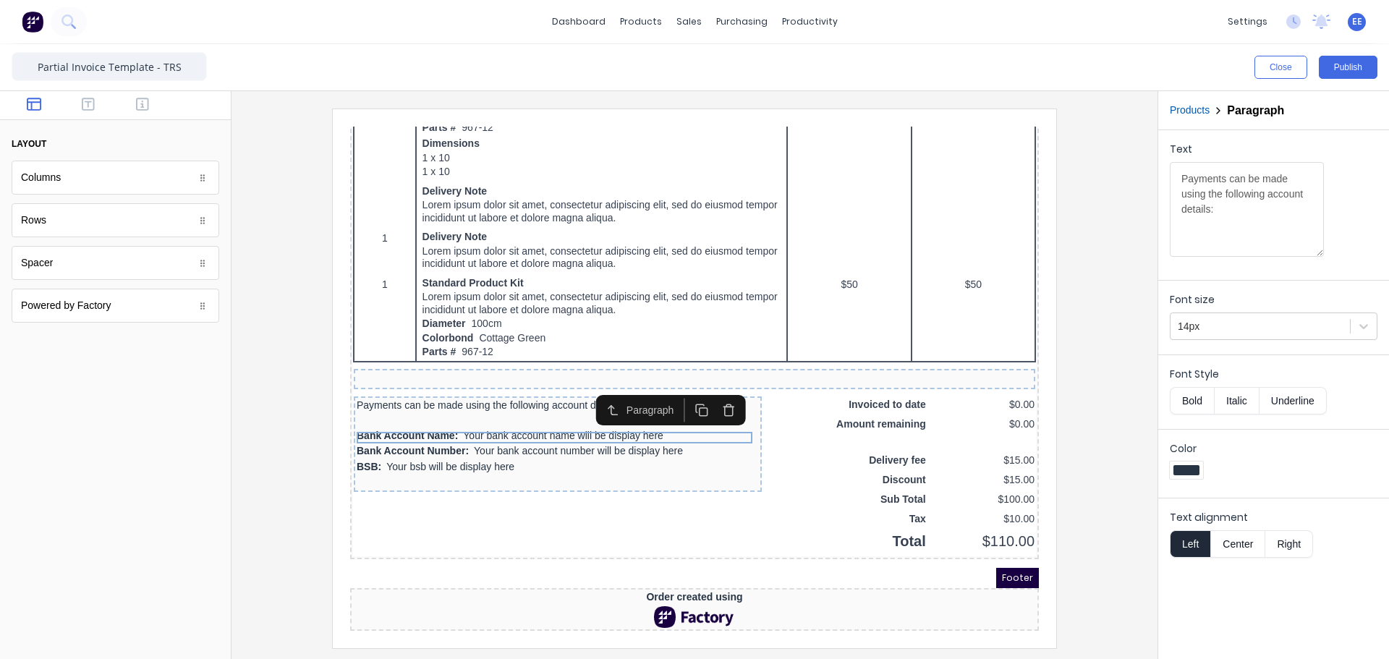
click at [714, 386] on icon "button" at bounding box center [712, 393] width 14 height 14
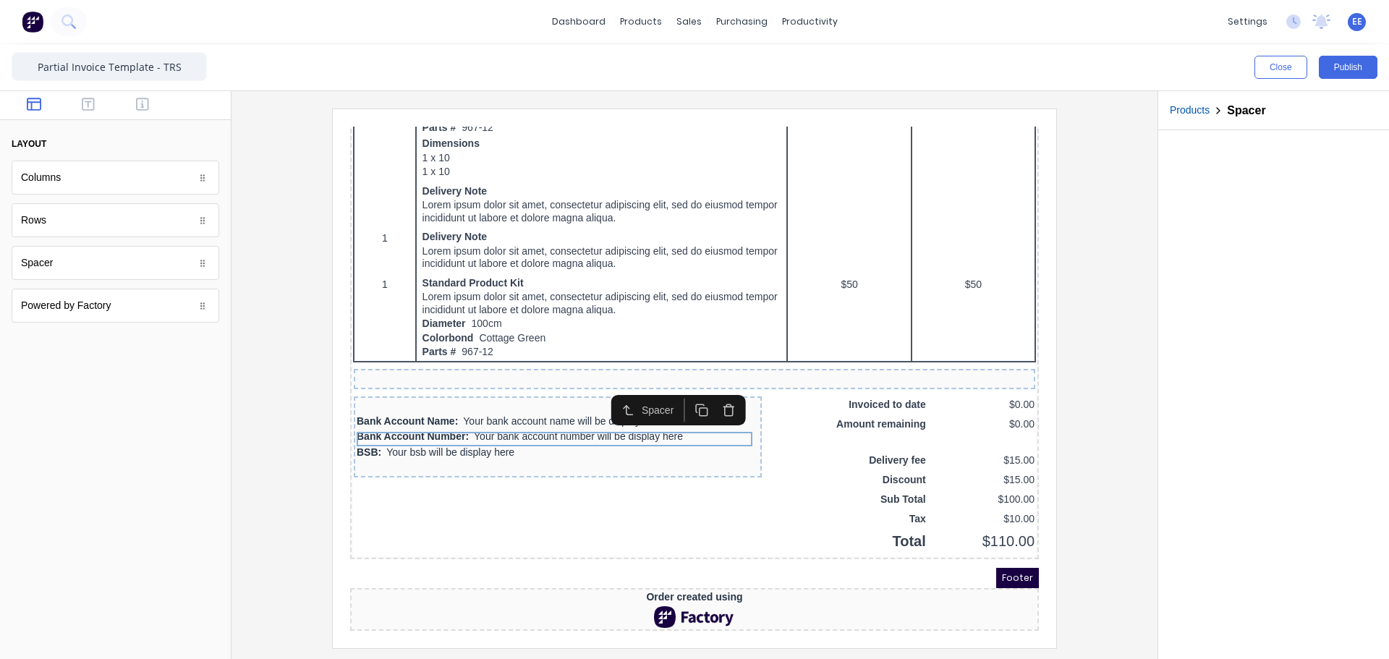
click at [714, 386] on icon "button" at bounding box center [712, 393] width 14 height 14
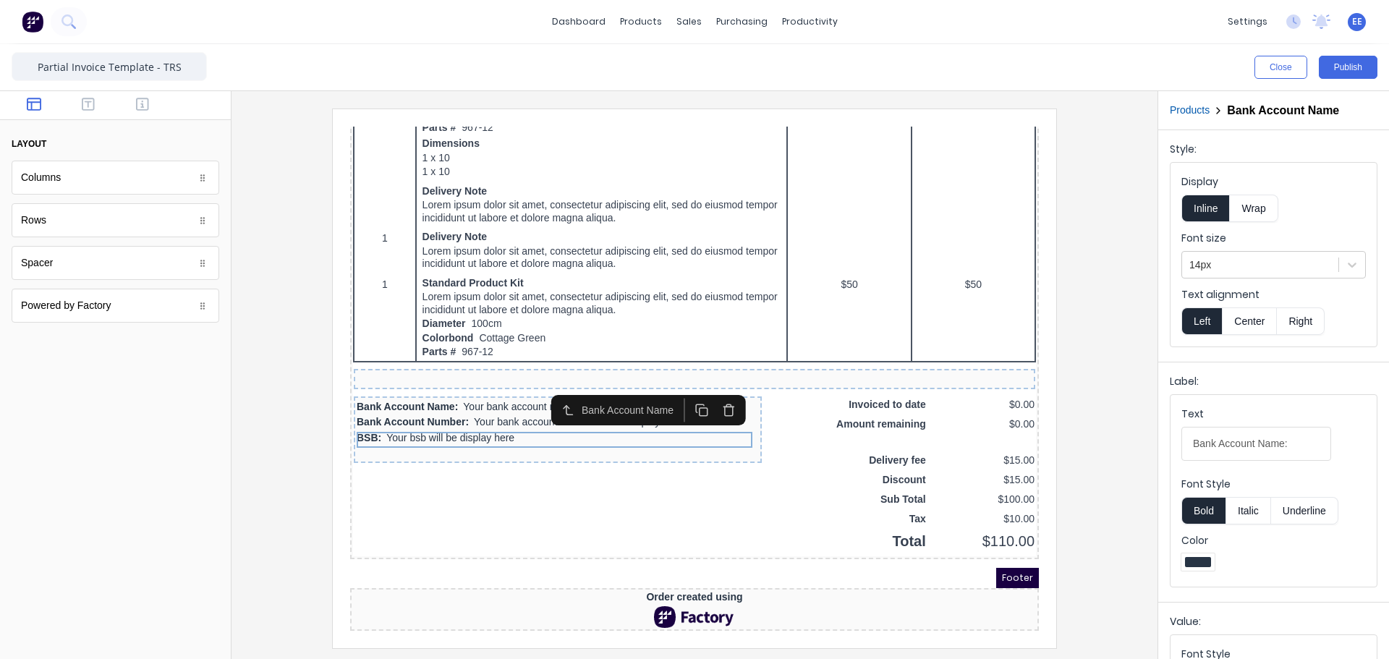
click at [712, 386] on icon "button" at bounding box center [712, 393] width 14 height 14
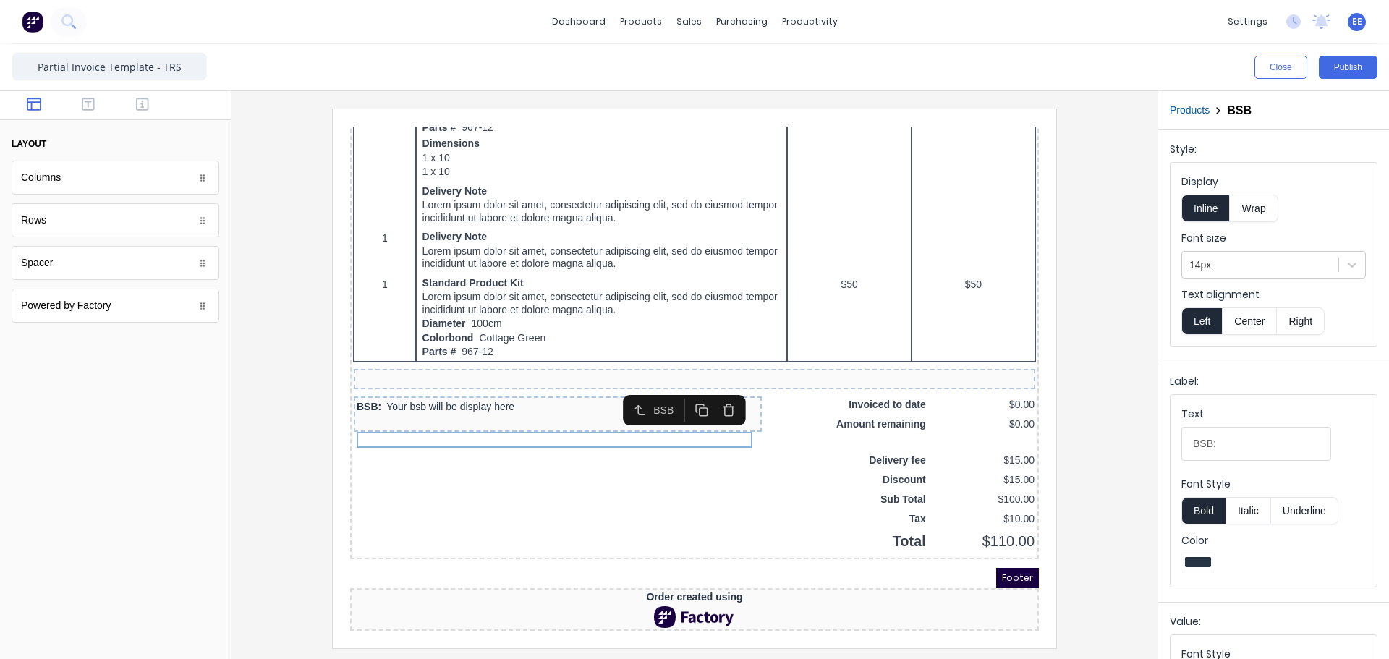
click at [712, 386] on icon "button" at bounding box center [712, 393] width 14 height 14
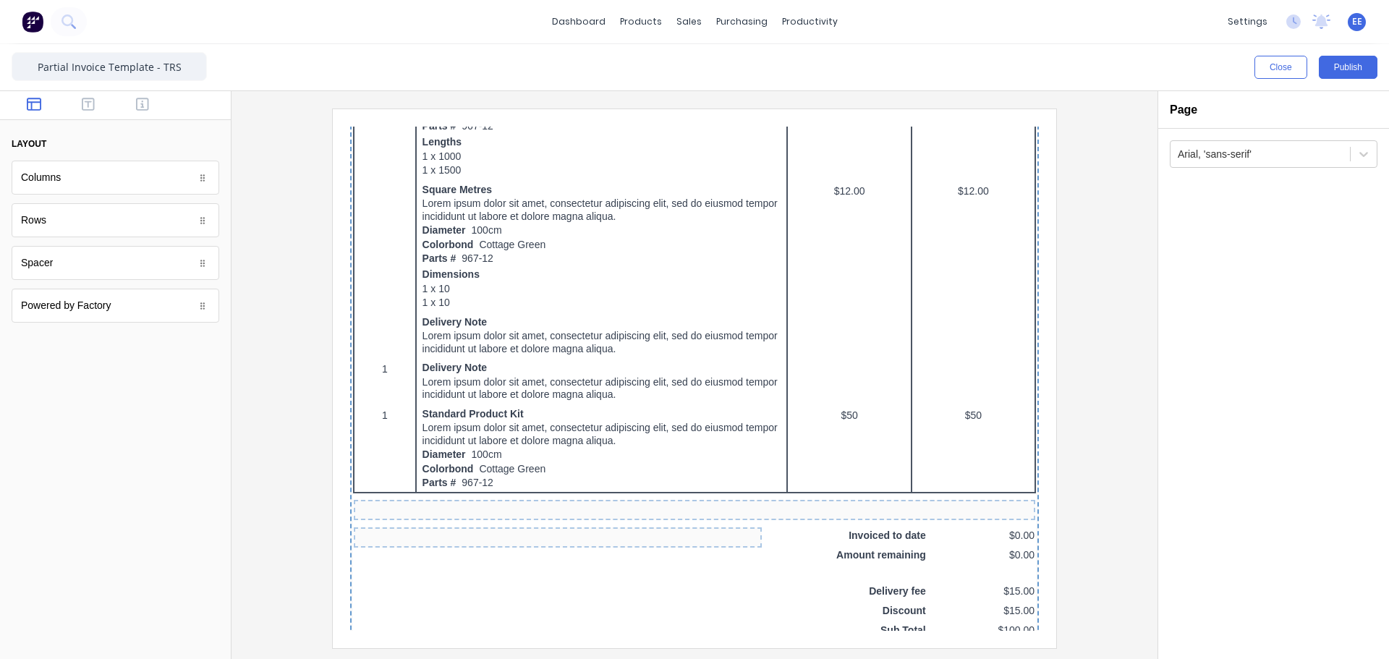
scroll to position [782, 0]
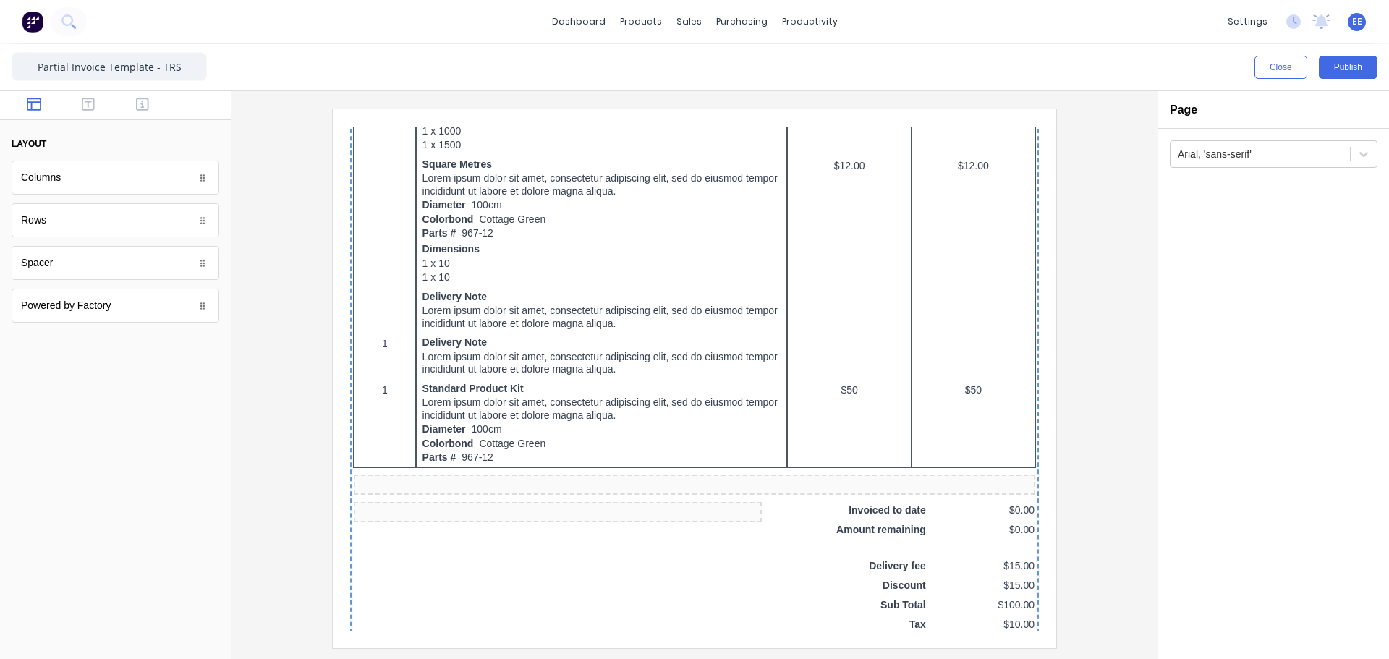
drag, startPoint x: 57, startPoint y: 224, endPoint x: 741, endPoint y: 627, distance: 793.3
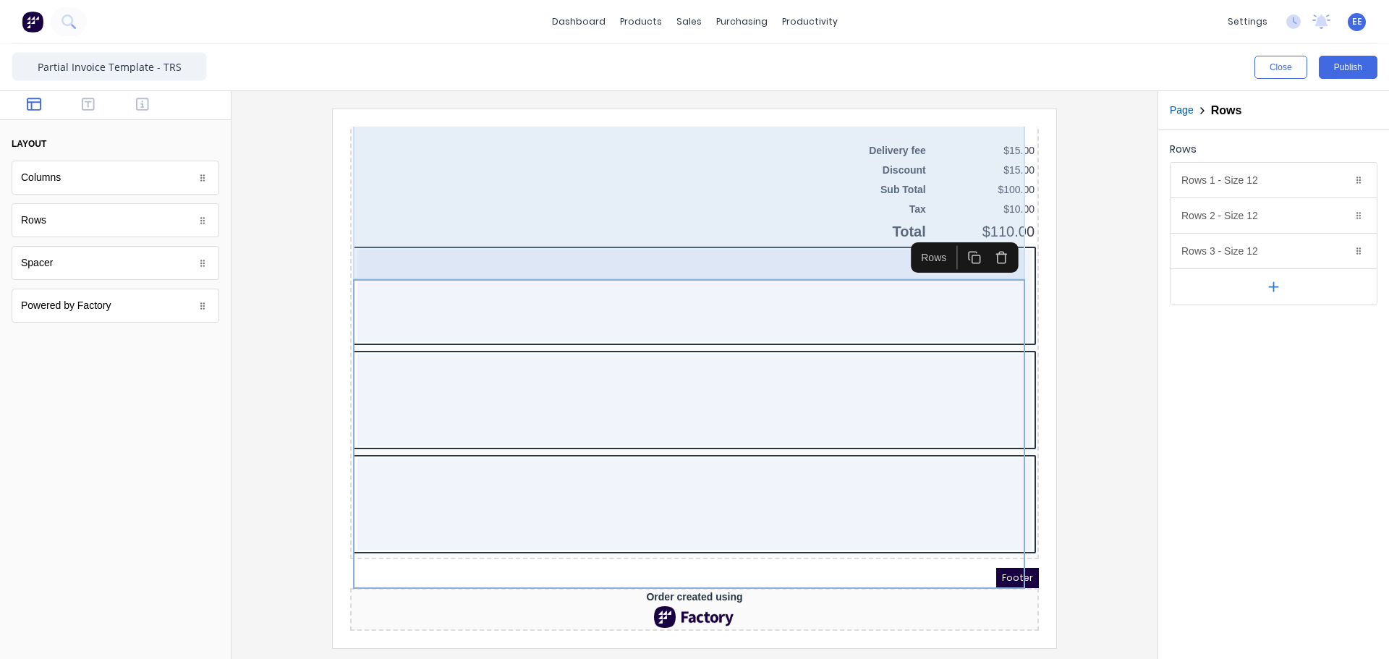
scroll to position [1216, 0]
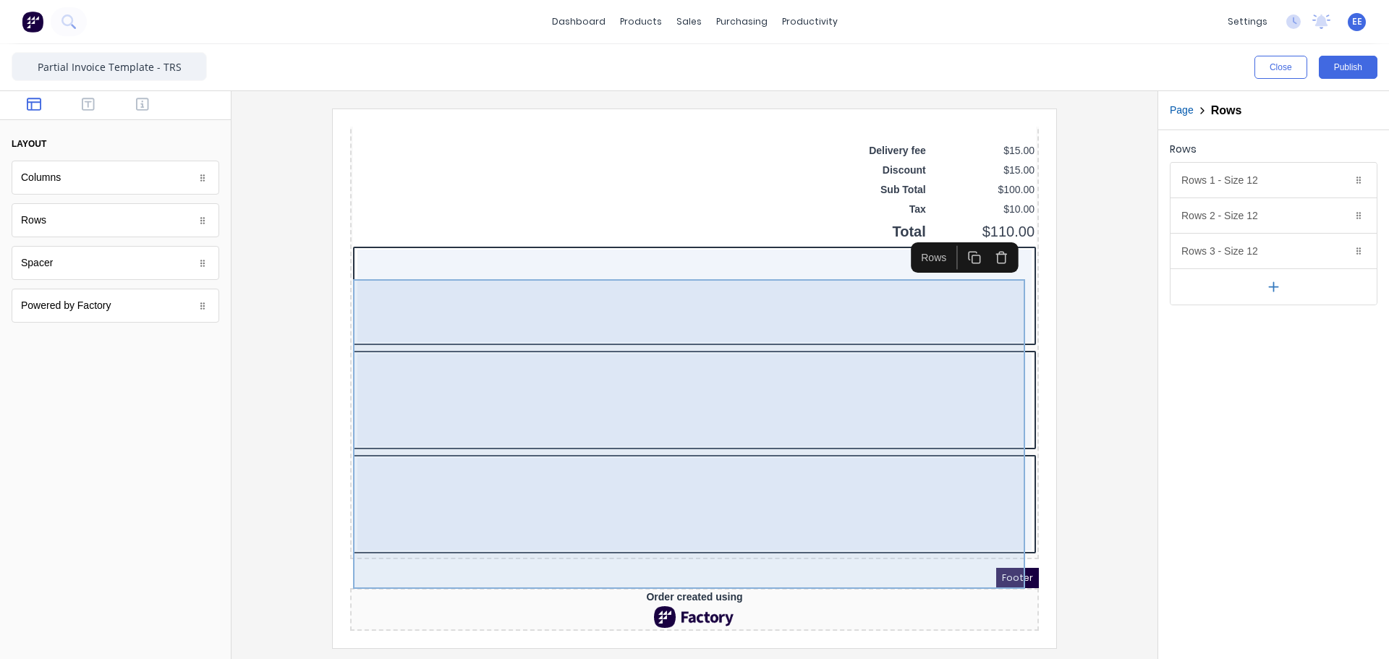
click at [807, 387] on div at bounding box center [677, 382] width 674 height 93
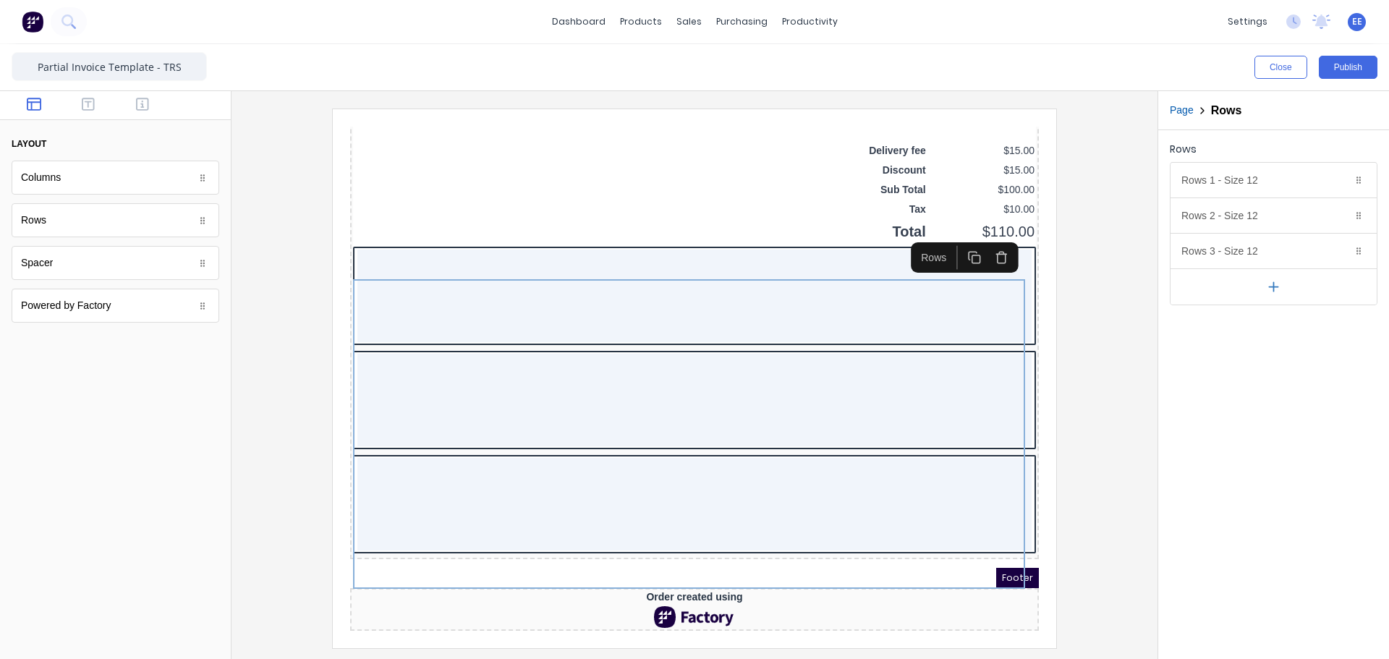
click at [1276, 292] on icon "button" at bounding box center [1273, 286] width 15 height 15
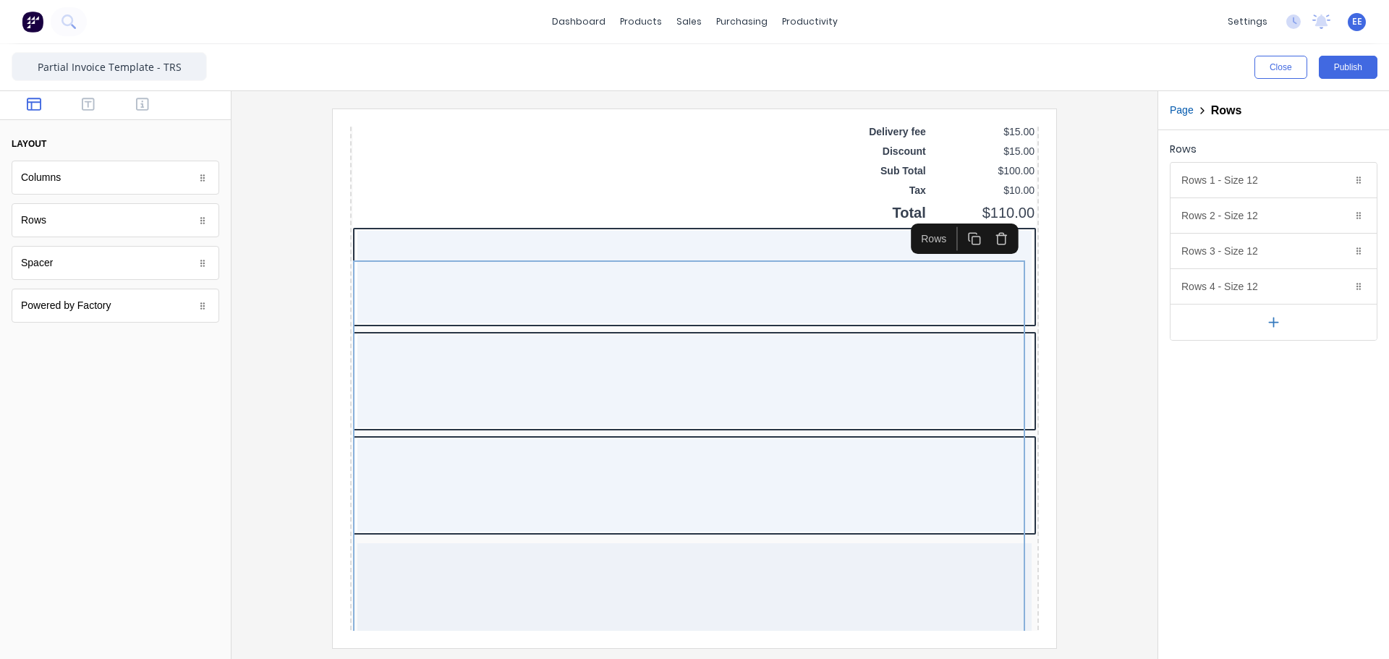
click at [1268, 323] on icon "button" at bounding box center [1273, 322] width 15 height 15
click at [1343, 250] on icon "button" at bounding box center [1339, 252] width 7 height 8
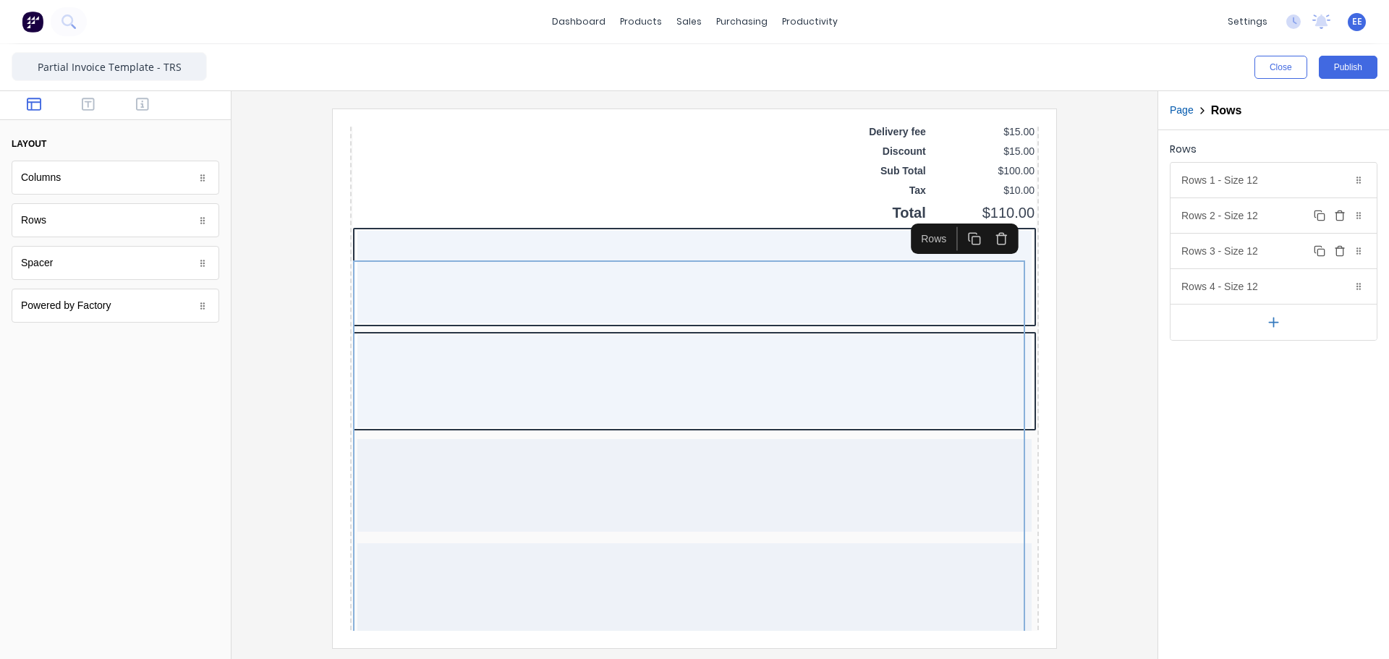
click at [1339, 215] on icon "button" at bounding box center [1340, 216] width 12 height 12
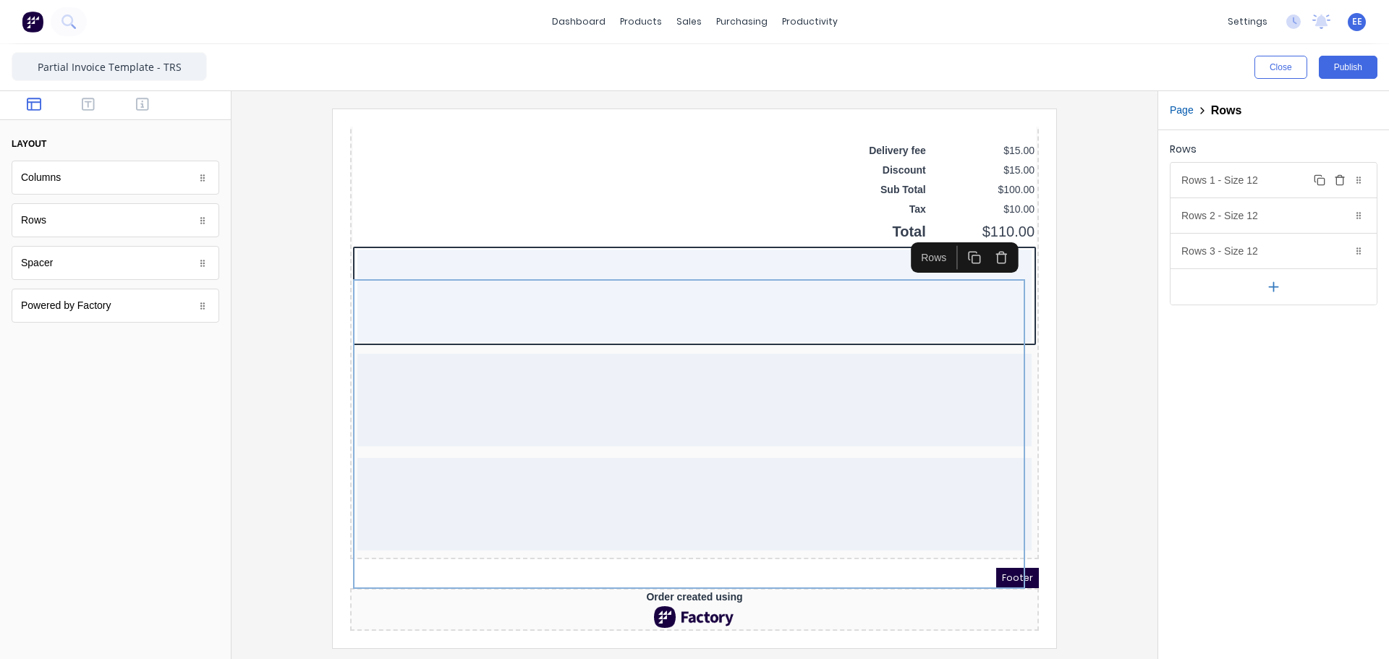
click at [1343, 184] on icon "button" at bounding box center [1339, 181] width 7 height 8
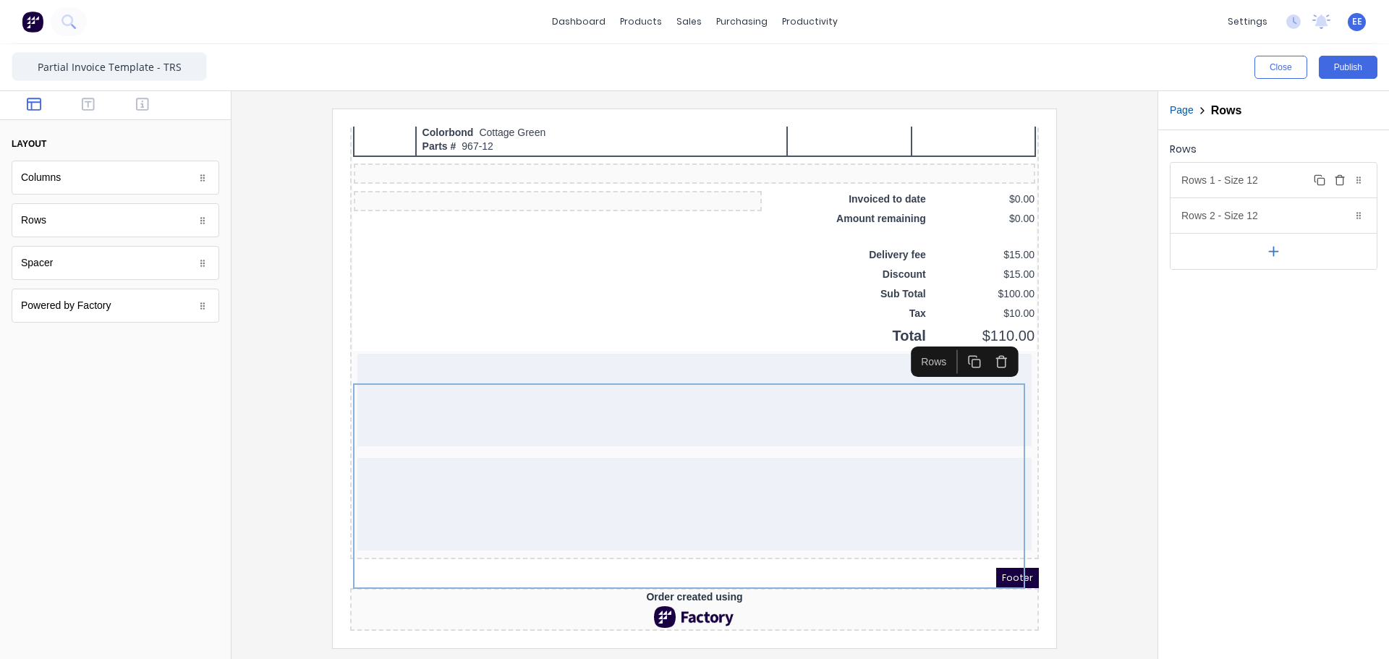
scroll to position [1132, 0]
click at [96, 101] on button "button" at bounding box center [89, 105] width 46 height 17
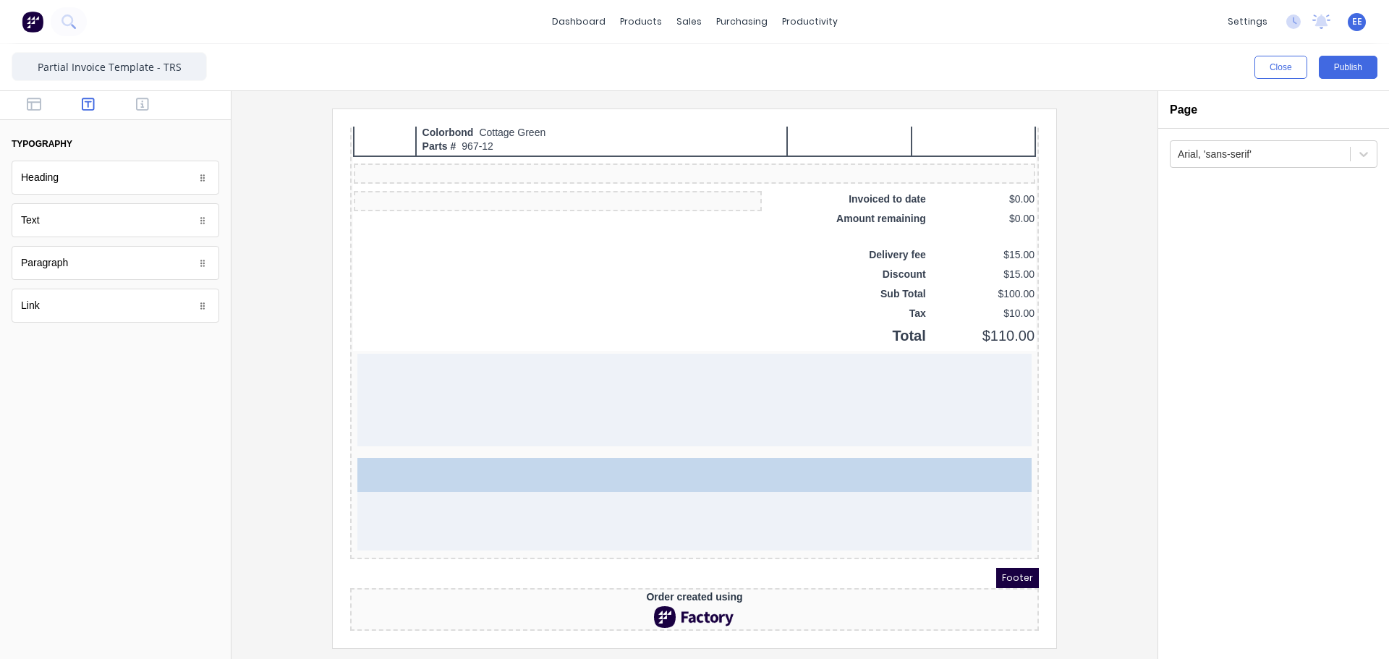
drag, startPoint x: 54, startPoint y: 229, endPoint x: 512, endPoint y: 472, distance: 517.9
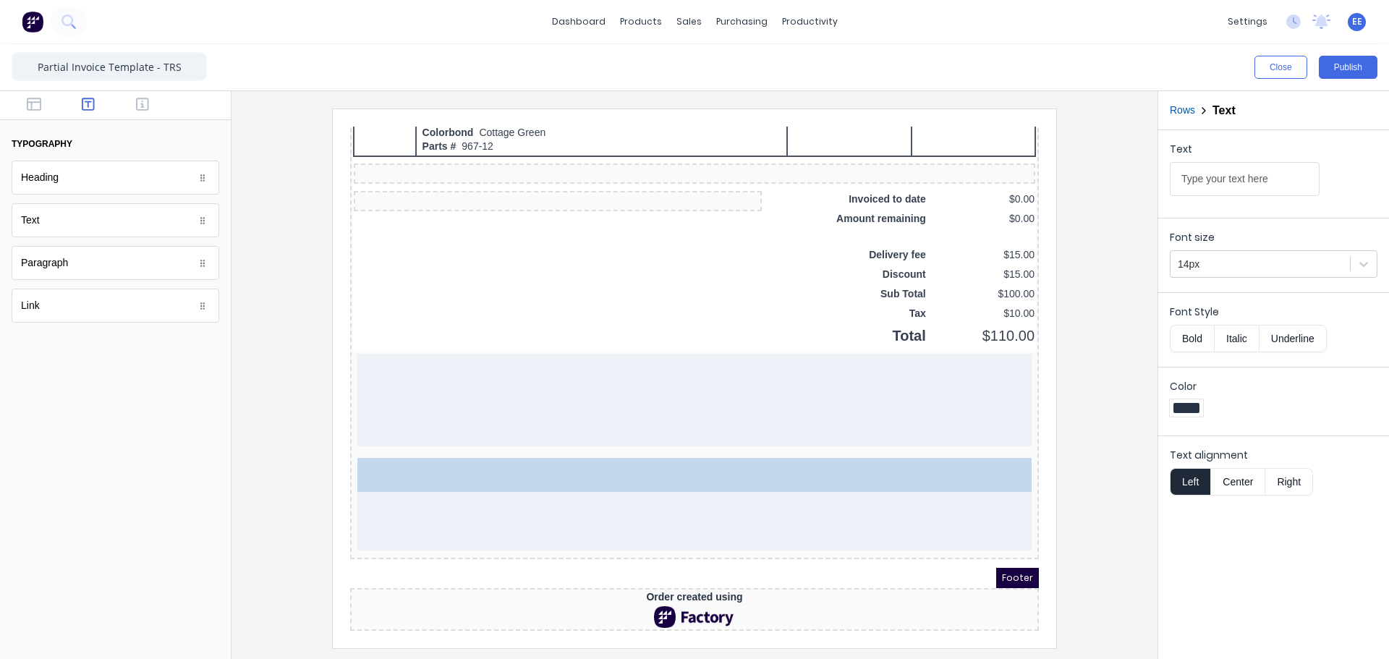
scroll to position [1092, 0]
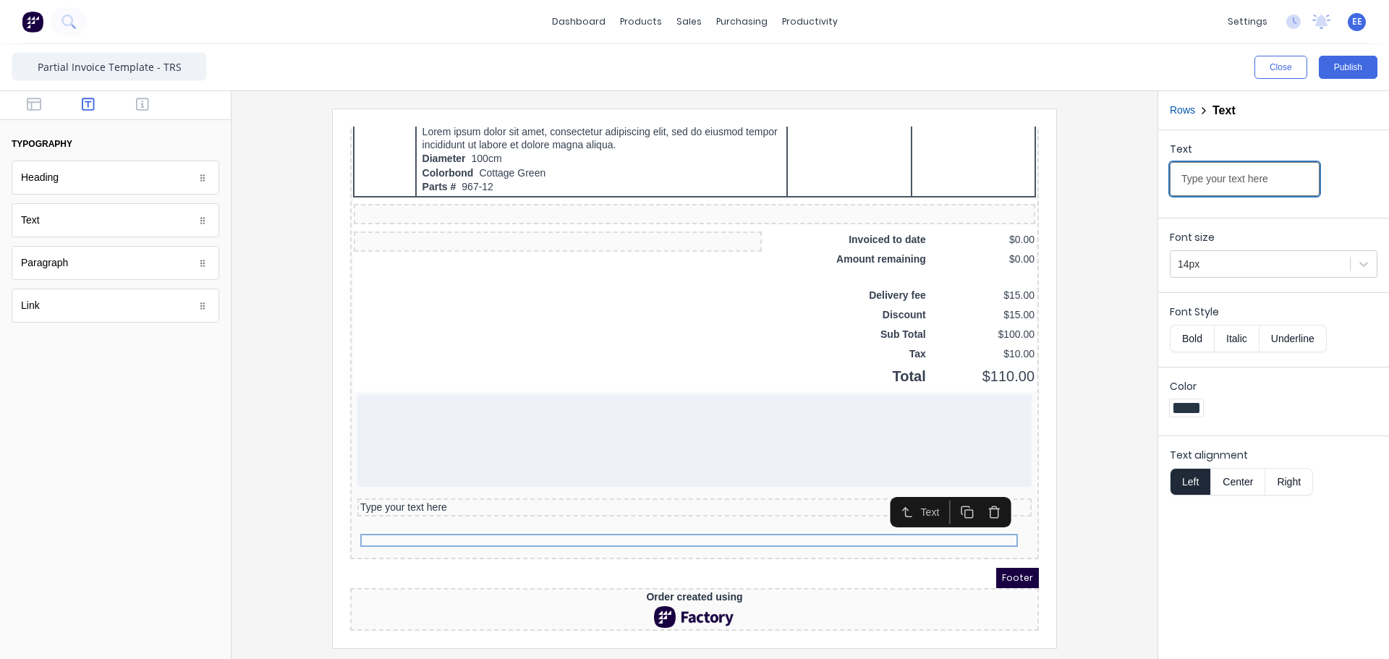
drag, startPoint x: 1265, startPoint y: 183, endPoint x: 1039, endPoint y: 177, distance: 226.5
click at [1040, 177] on div "Close Publish Components typography Heading Heading Text Text Paragraph Paragra…" at bounding box center [694, 351] width 1389 height 615
paste input "HOW TO PAY"
type input "HOW TO PAY"
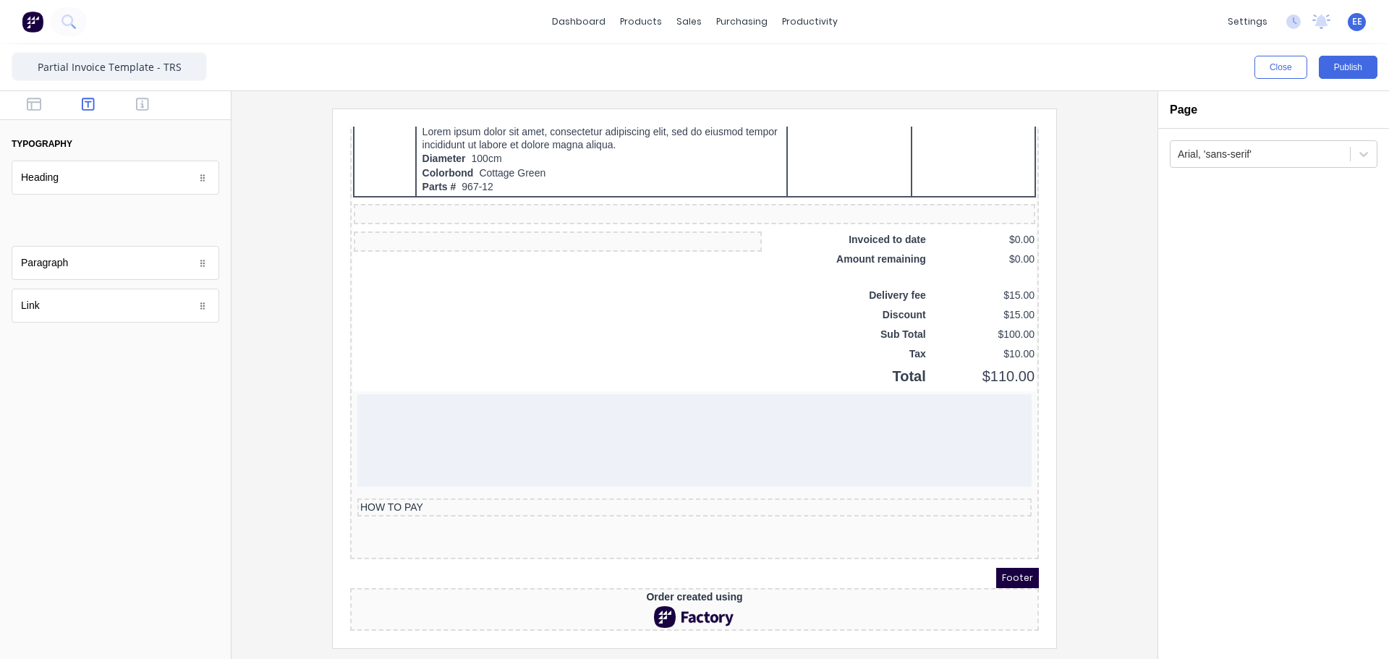
drag, startPoint x: 33, startPoint y: 221, endPoint x: 18, endPoint y: 229, distance: 17.2
click at [36, 222] on body "dashboard products sales purchasing productivity dashboard products Product Cat…" at bounding box center [694, 329] width 1389 height 659
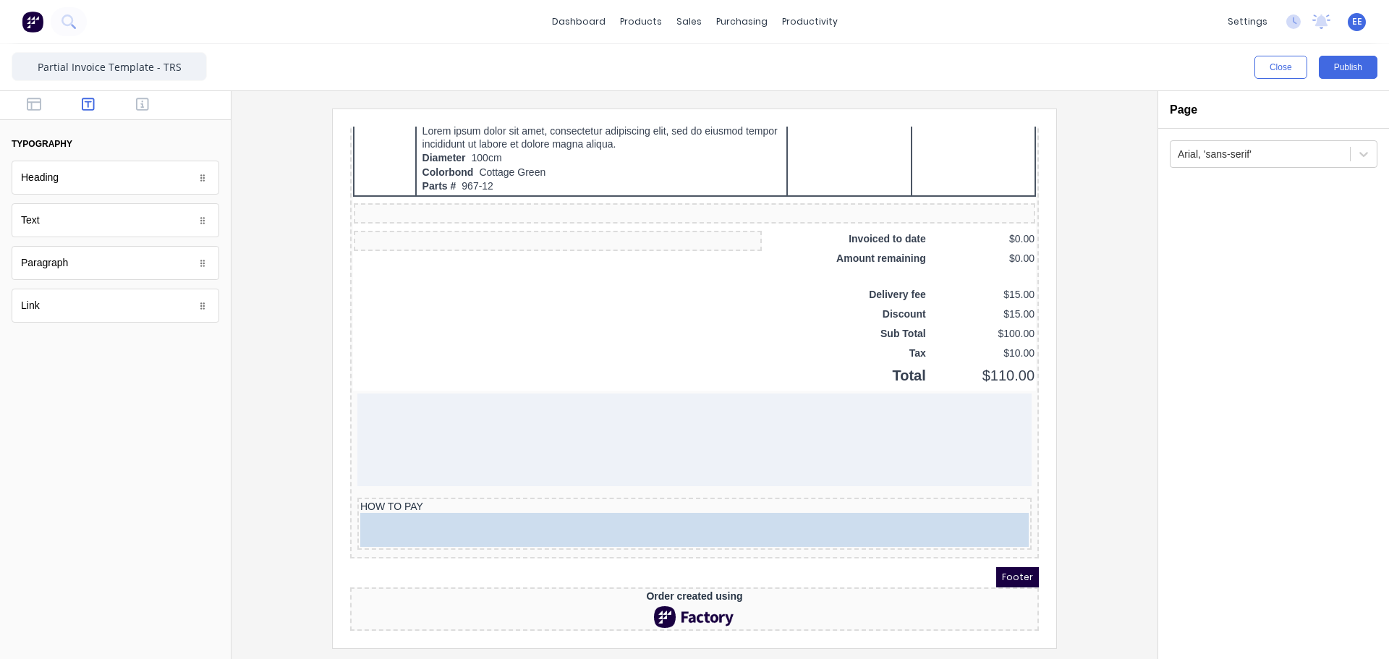
drag, startPoint x: 56, startPoint y: 223, endPoint x: 147, endPoint y: 380, distance: 181.2
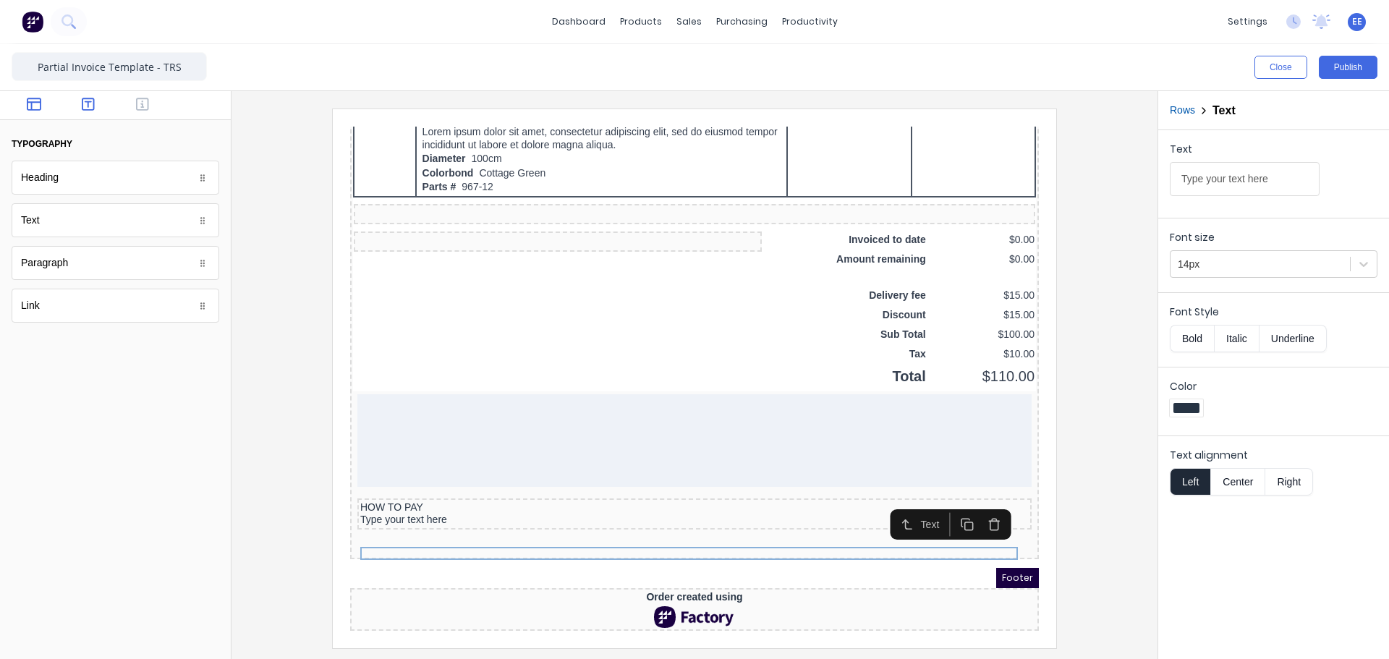
click at [39, 100] on icon "button" at bounding box center [34, 104] width 14 height 14
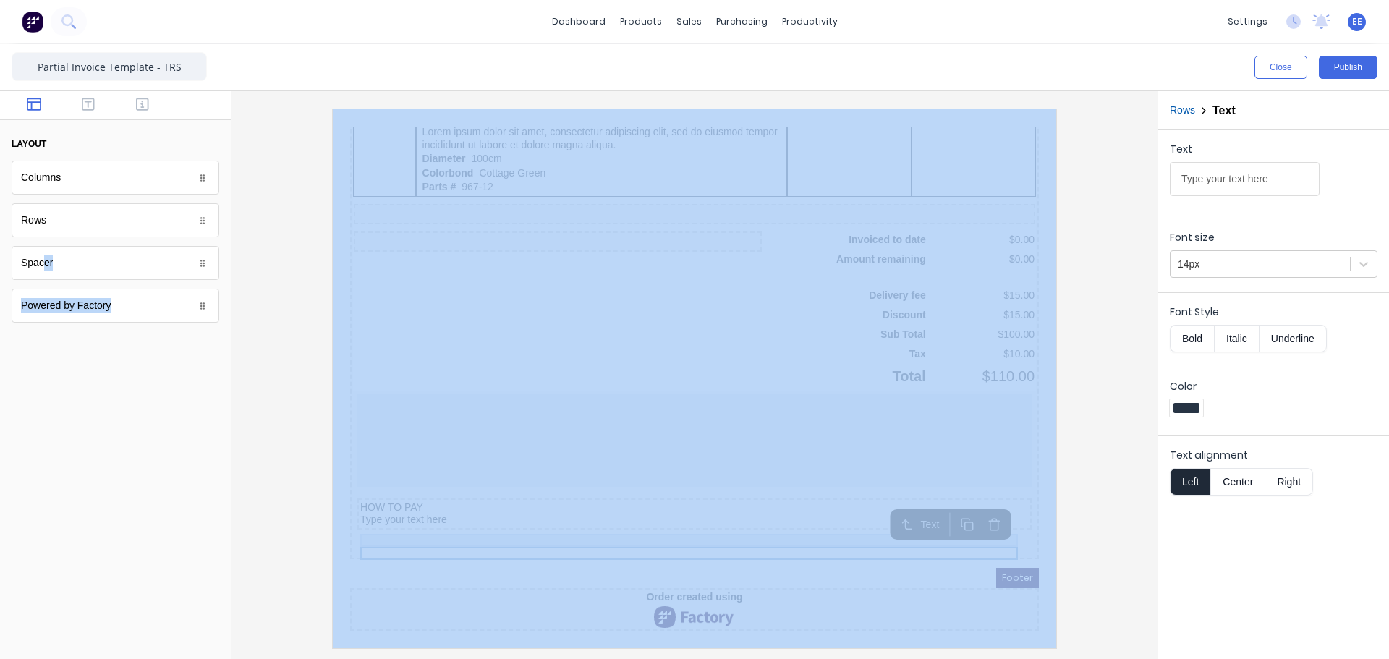
drag, startPoint x: 377, startPoint y: 390, endPoint x: 350, endPoint y: 454, distance: 69.1
click at [71, 269] on div "Spacer" at bounding box center [116, 263] width 208 height 34
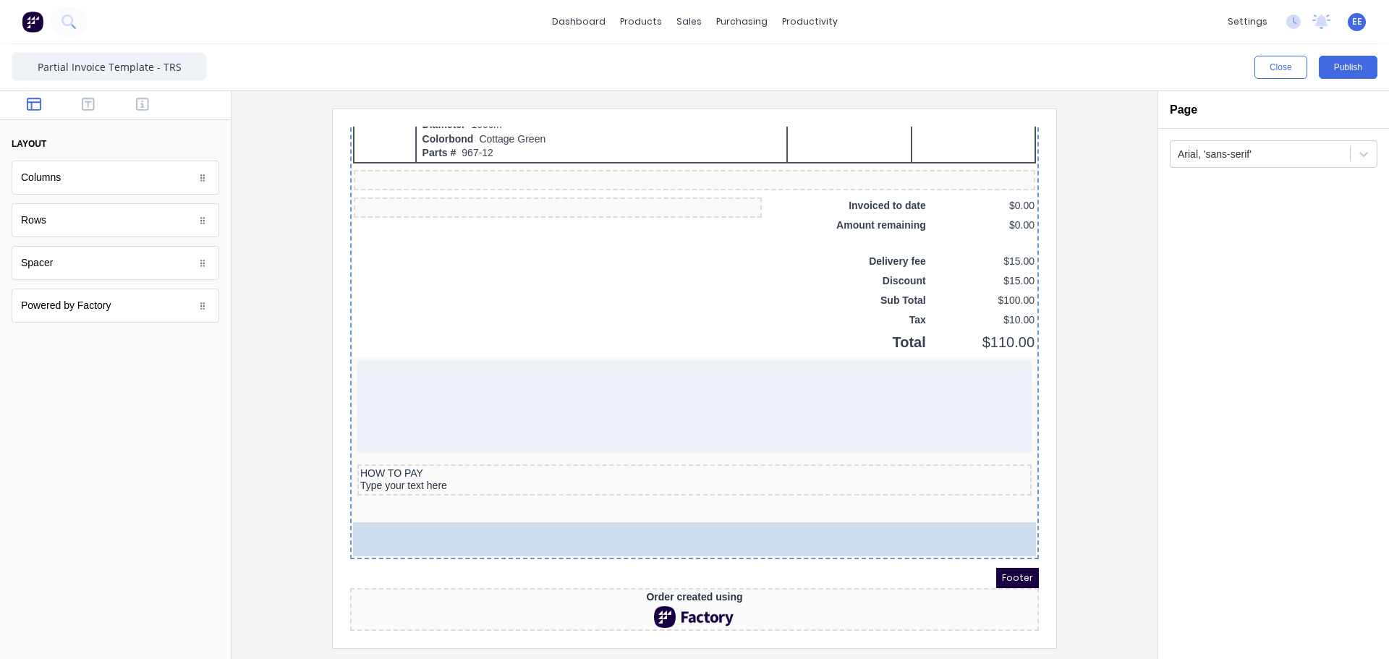
scroll to position [1105, 0]
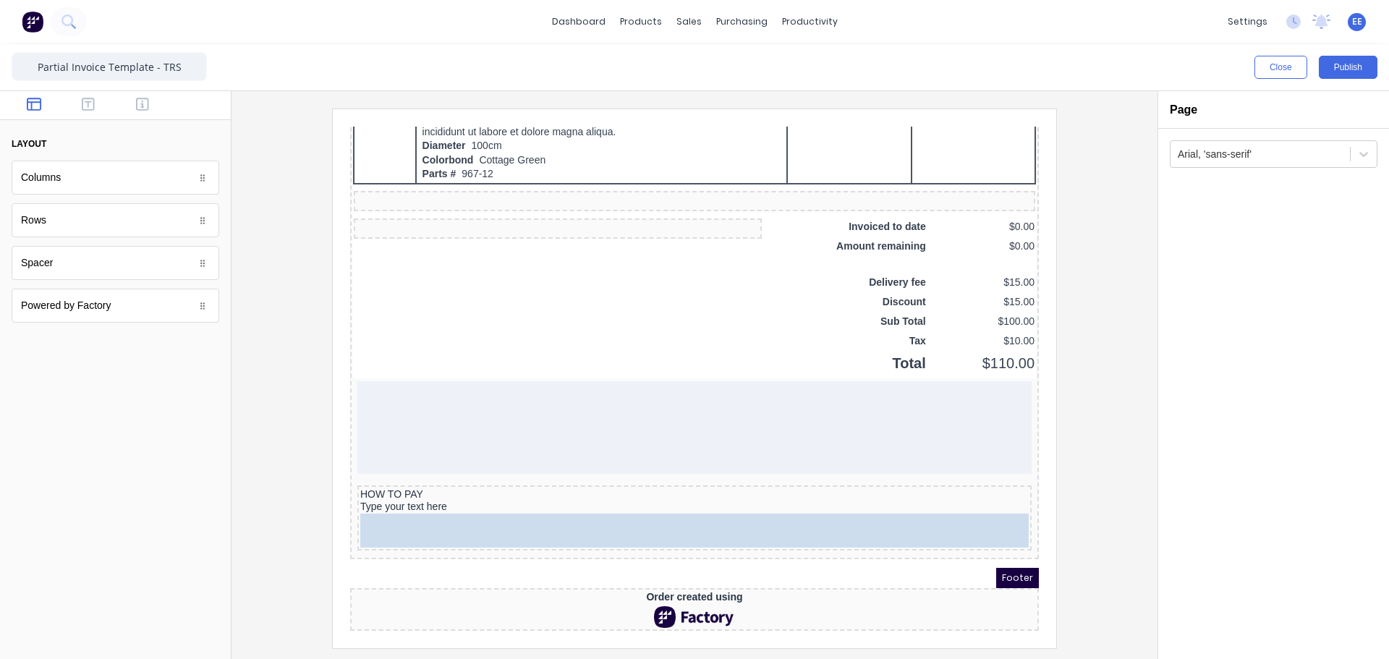
drag, startPoint x: 54, startPoint y: 265, endPoint x: 491, endPoint y: 489, distance: 491.9
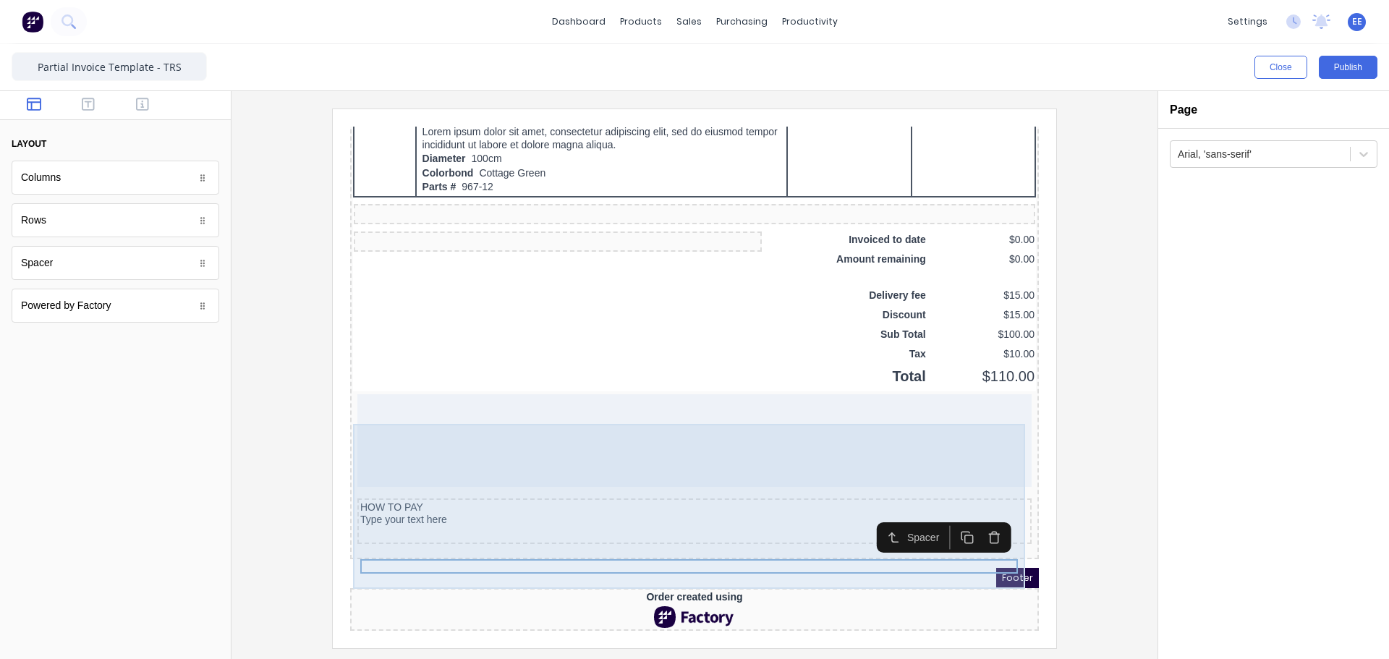
scroll to position [1092, 0]
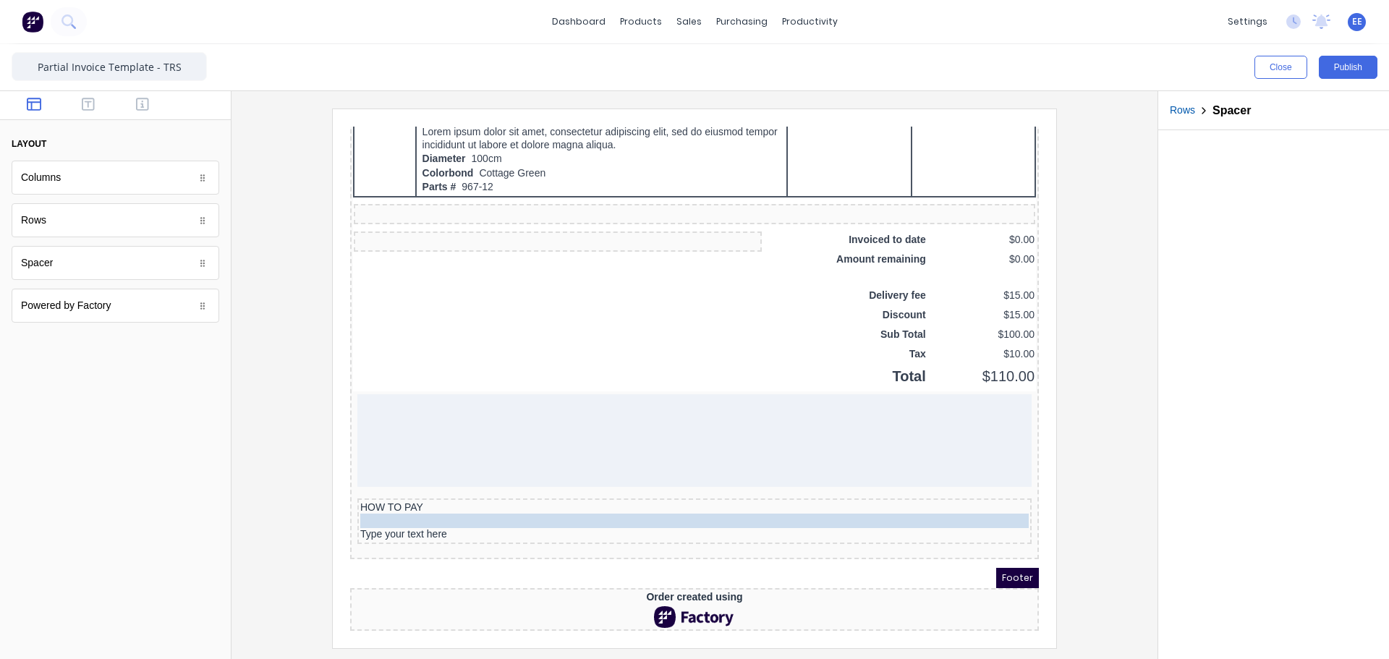
drag, startPoint x: 404, startPoint y: 508, endPoint x: 405, endPoint y: 496, distance: 11.6
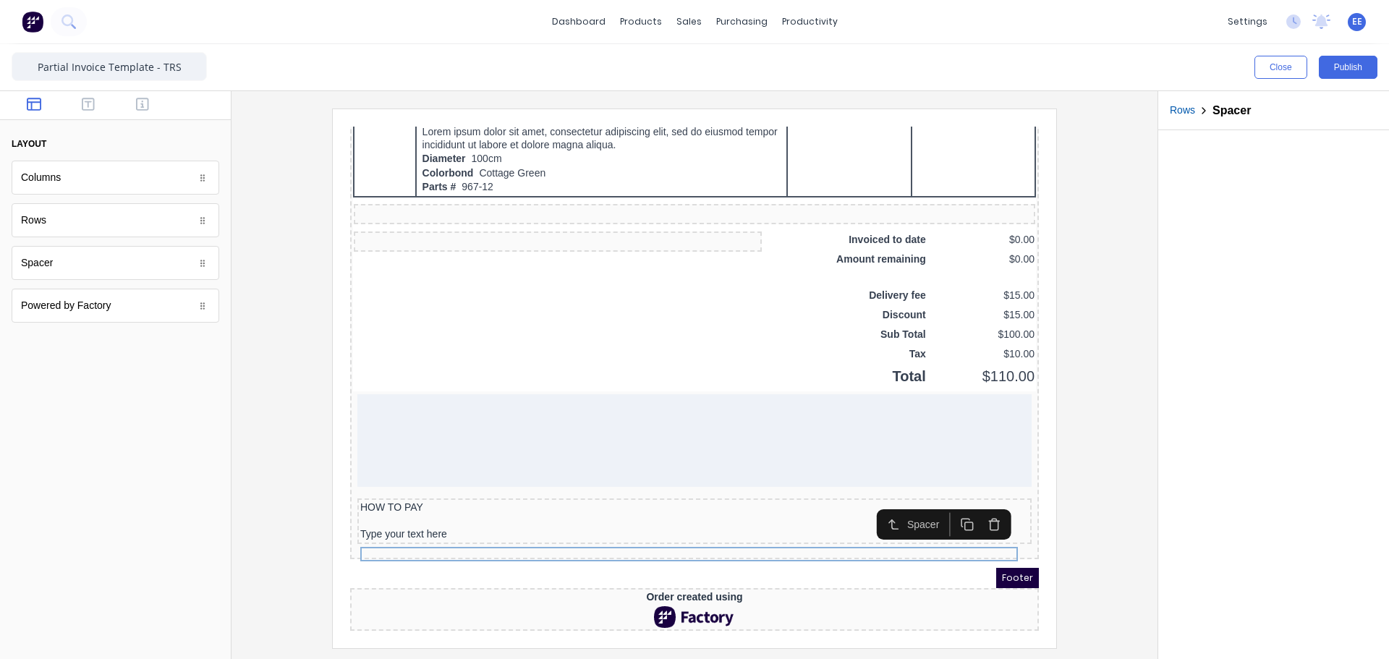
click at [1045, 542] on iframe at bounding box center [695, 378] width 724 height 539
click at [588, 503] on div at bounding box center [677, 503] width 669 height 14
click at [462, 512] on div "Type your text here" at bounding box center [677, 517] width 669 height 13
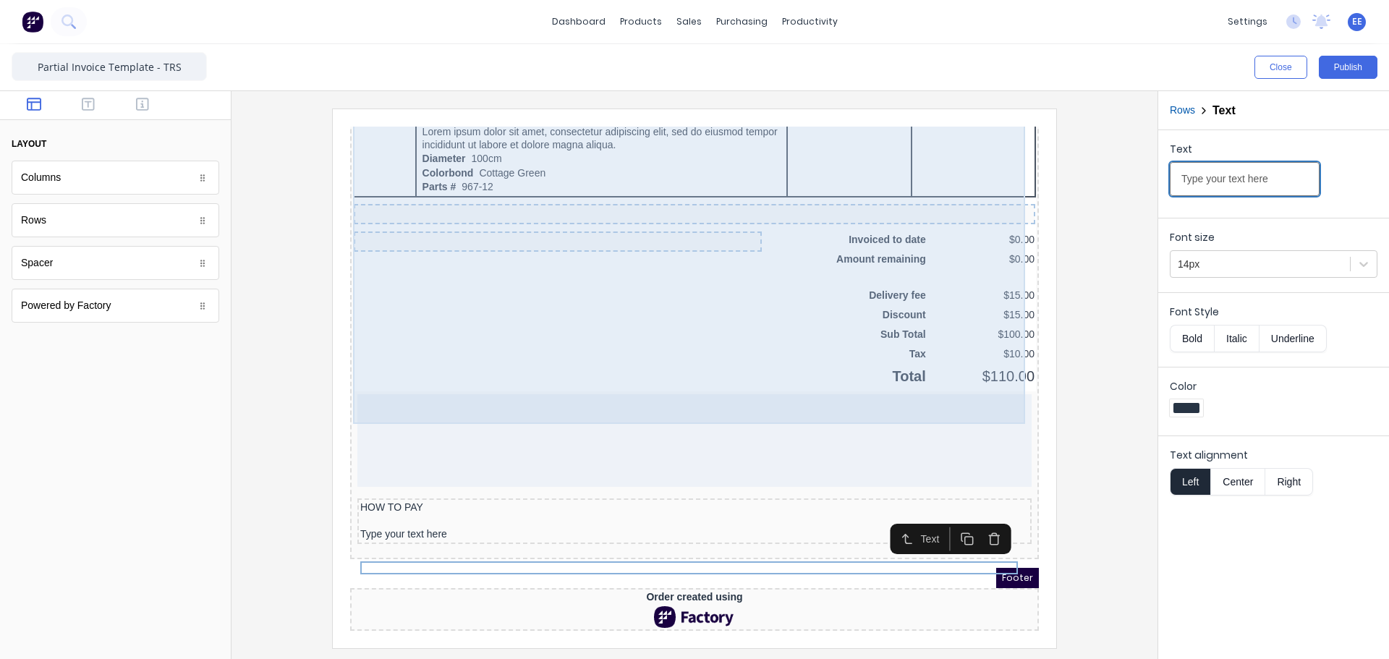
drag, startPoint x: 1629, startPoint y: 293, endPoint x: 965, endPoint y: 160, distance: 677.4
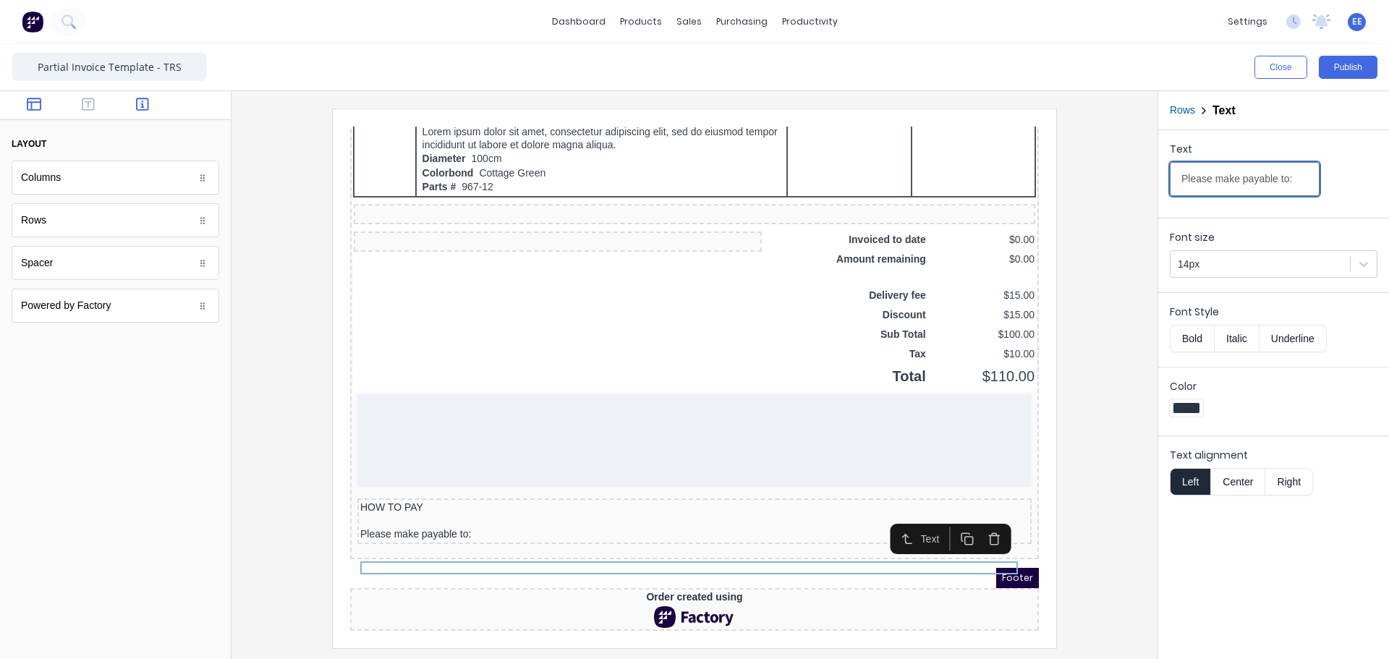
type input "Please make payable to:"
click at [130, 102] on button "button" at bounding box center [143, 105] width 46 height 17
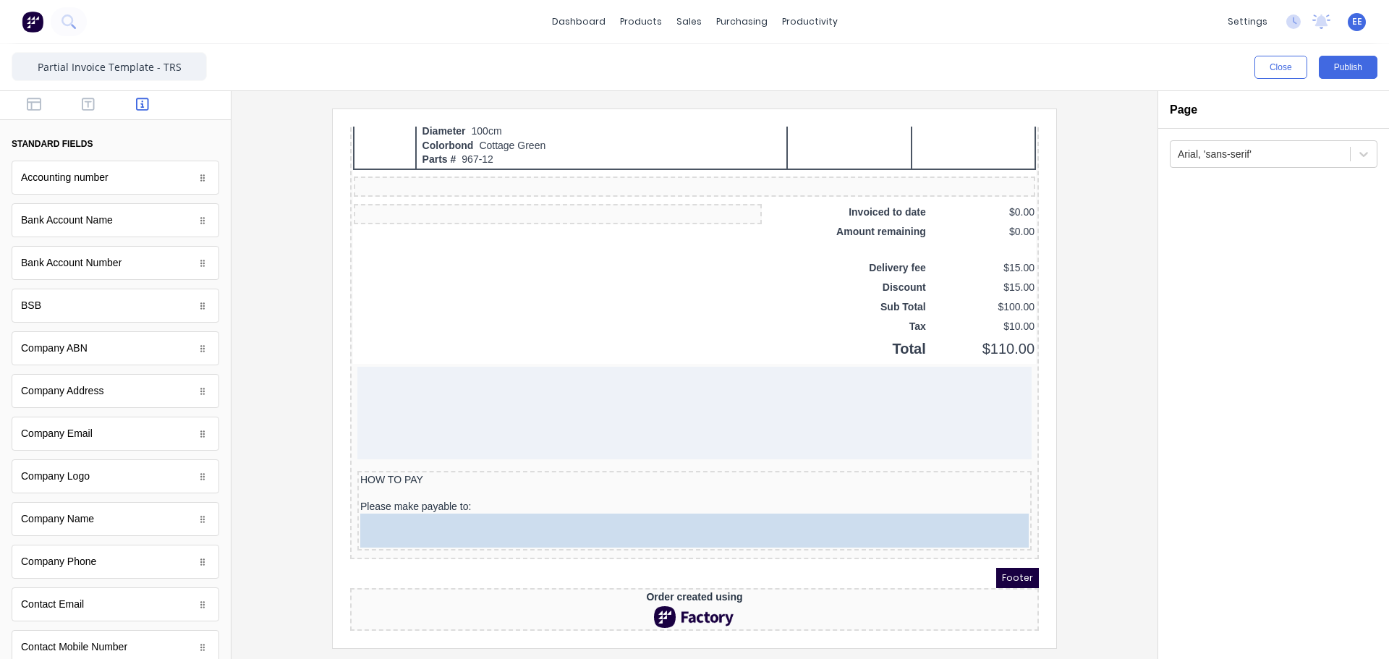
drag, startPoint x: 80, startPoint y: 520, endPoint x: 483, endPoint y: 529, distance: 403.1
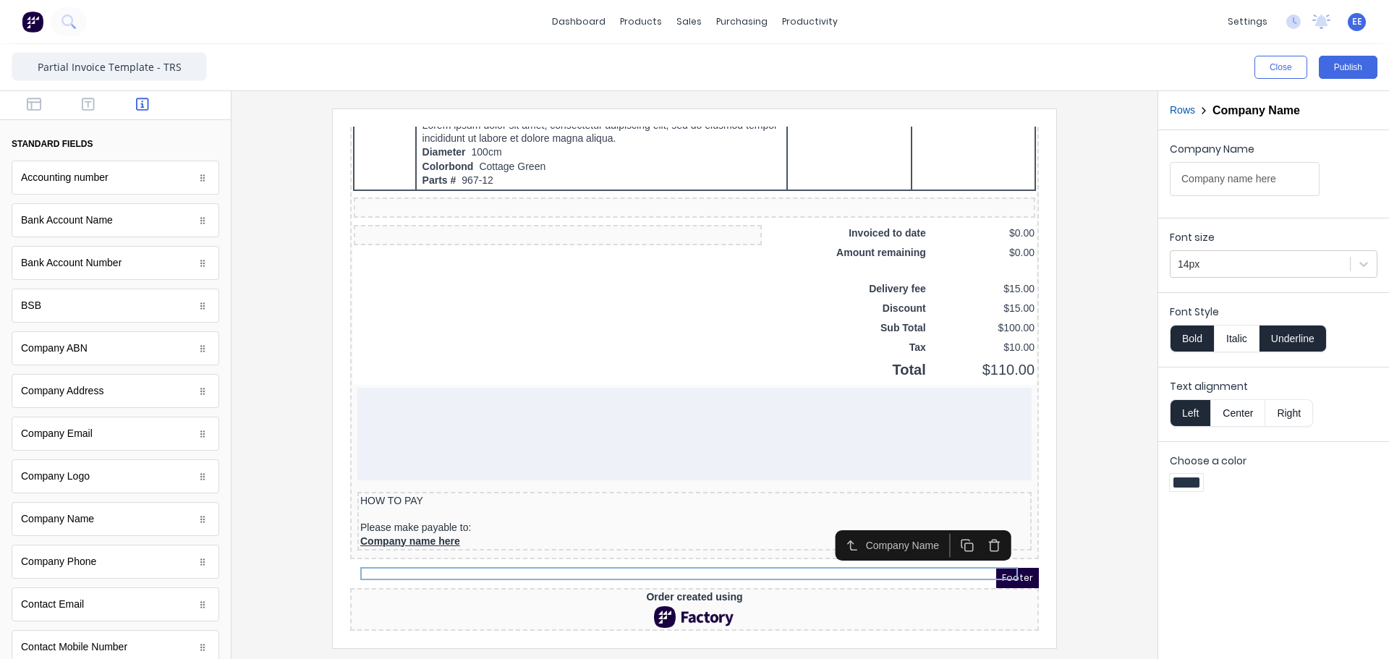
click at [1288, 348] on button "Underline" at bounding box center [1293, 338] width 67 height 27
click at [1191, 343] on button "Bold" at bounding box center [1192, 338] width 44 height 27
click at [38, 109] on icon "button" at bounding box center [34, 104] width 14 height 14
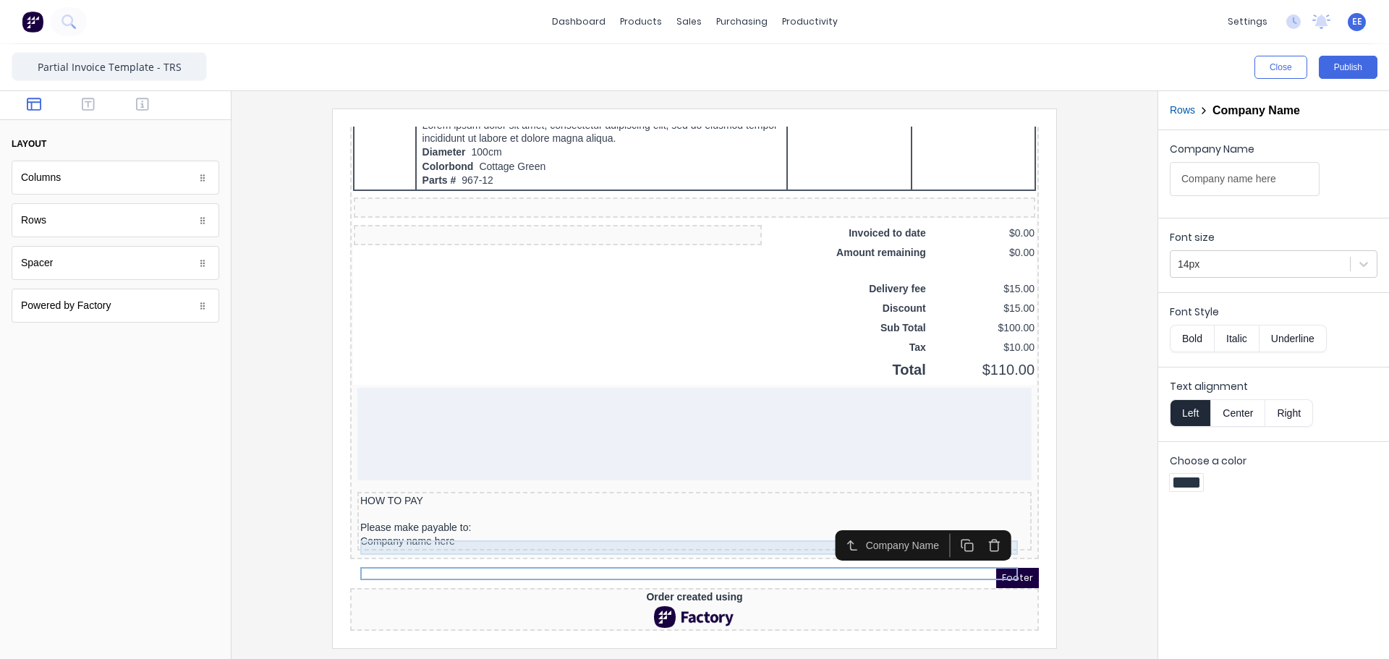
click at [389, 499] on div at bounding box center [677, 497] width 669 height 14
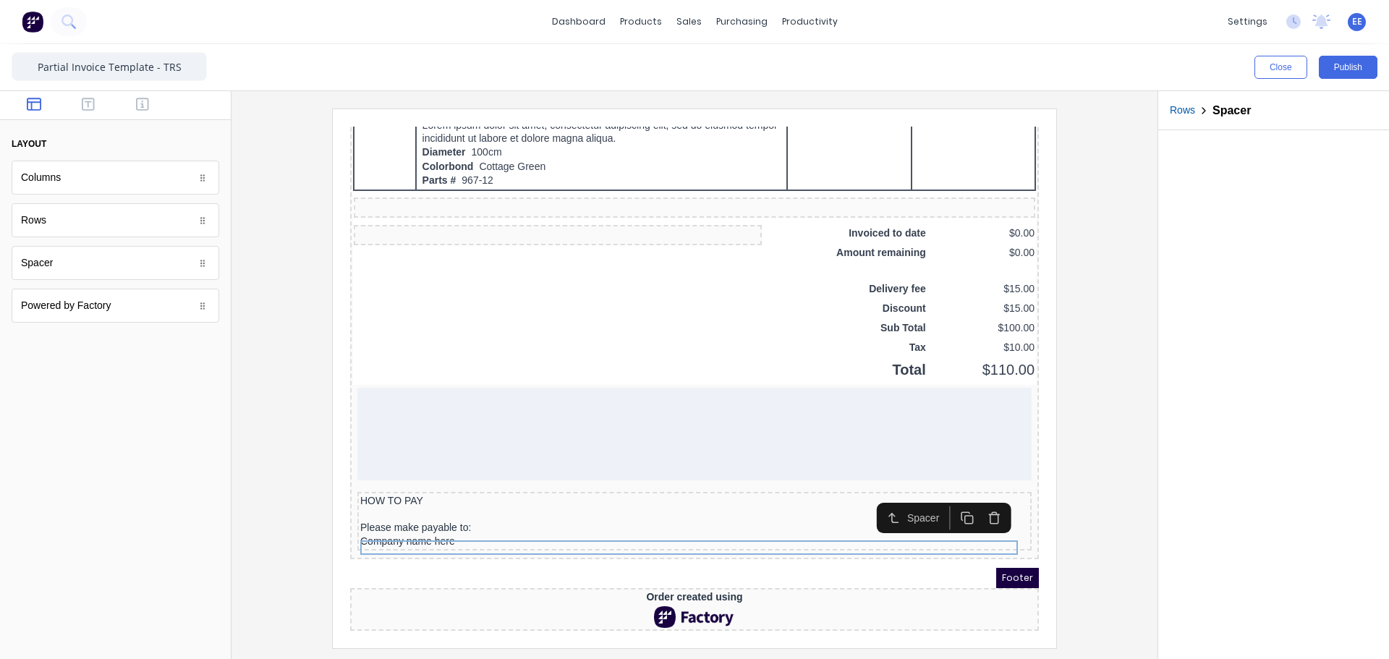
click at [951, 494] on icon "button" at bounding box center [950, 501] width 14 height 14
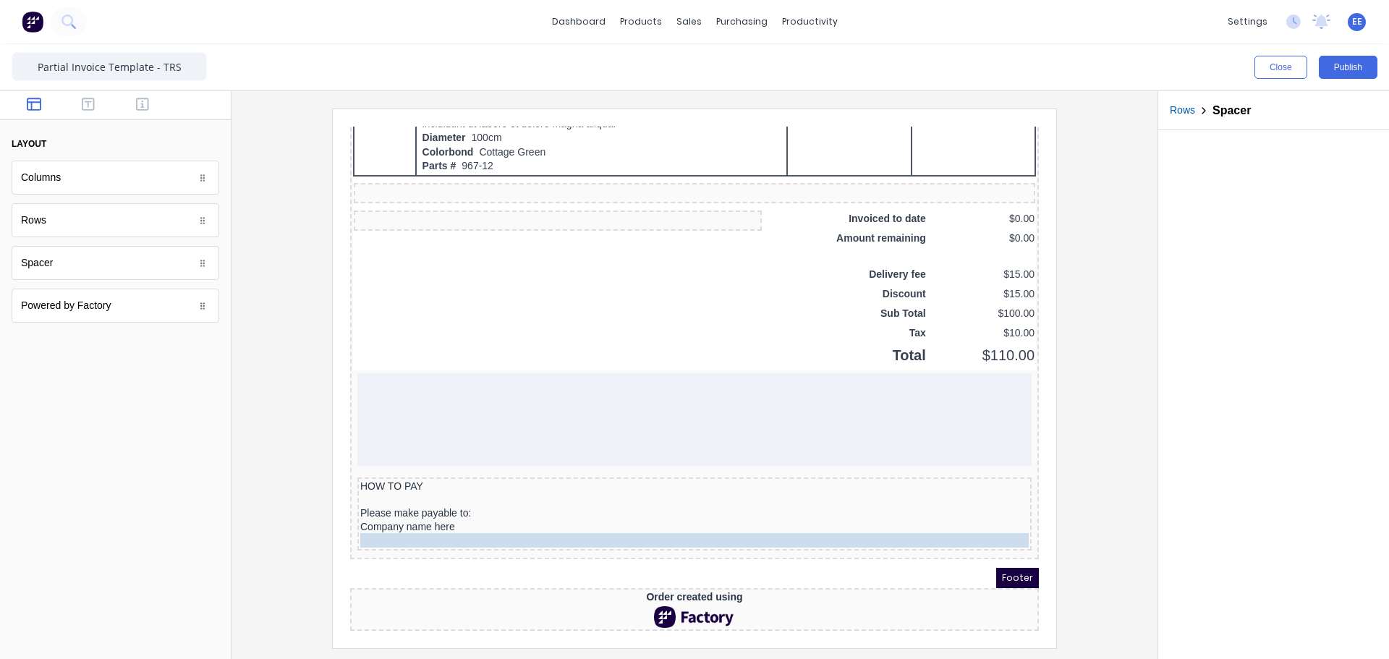
drag, startPoint x: 413, startPoint y: 526, endPoint x: 412, endPoint y: 538, distance: 12.3
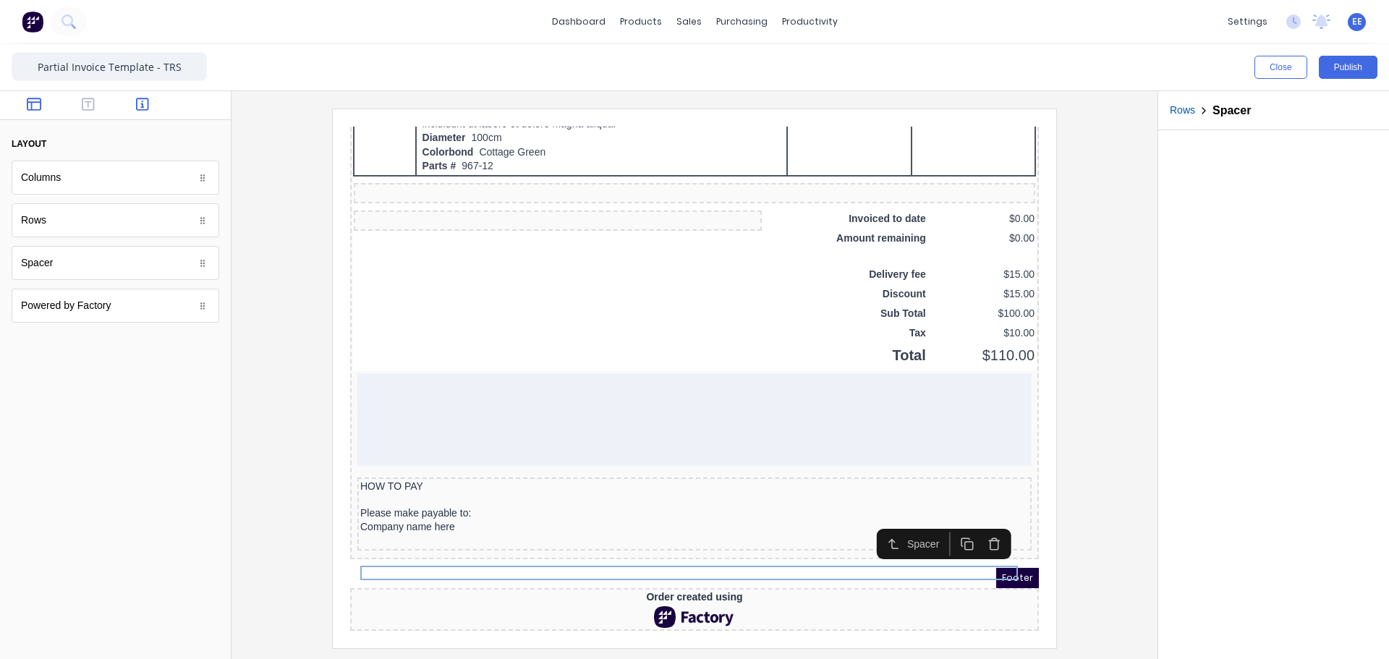
click at [148, 106] on icon "button" at bounding box center [142, 104] width 13 height 14
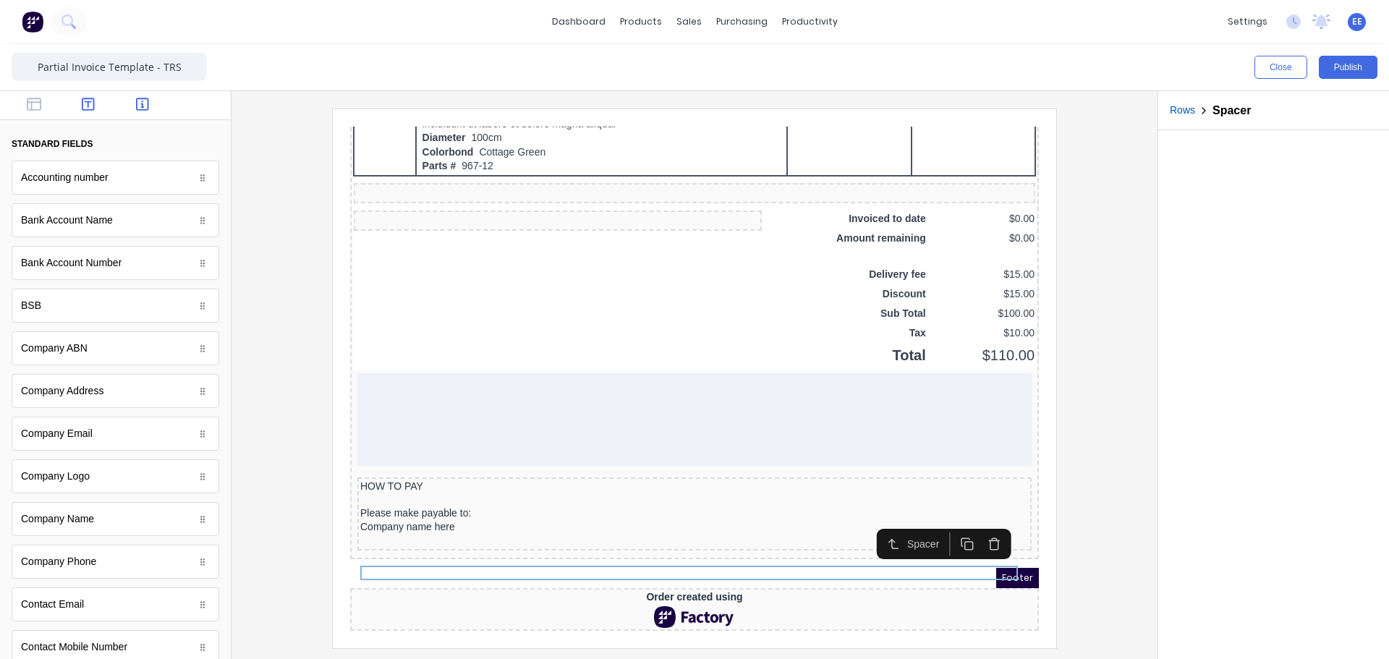
click at [87, 102] on icon "button" at bounding box center [88, 104] width 13 height 13
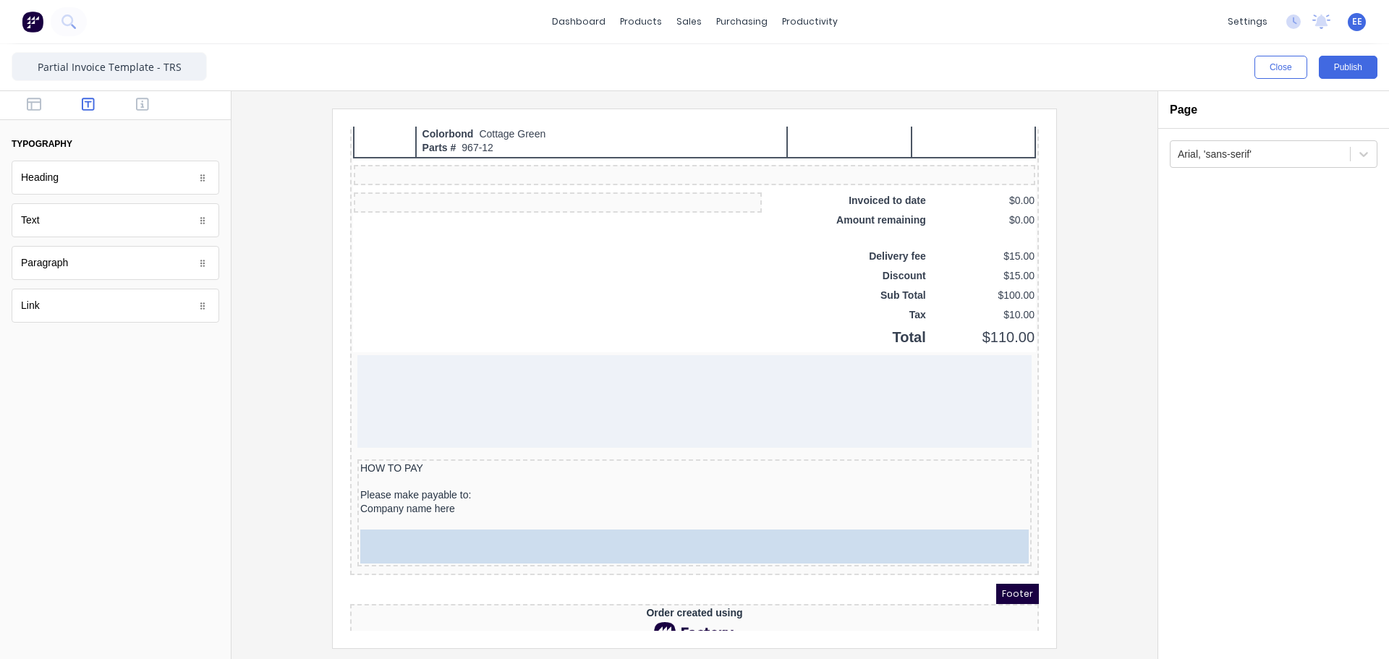
drag, startPoint x: 45, startPoint y: 227, endPoint x: 118, endPoint y: 448, distance: 232.5
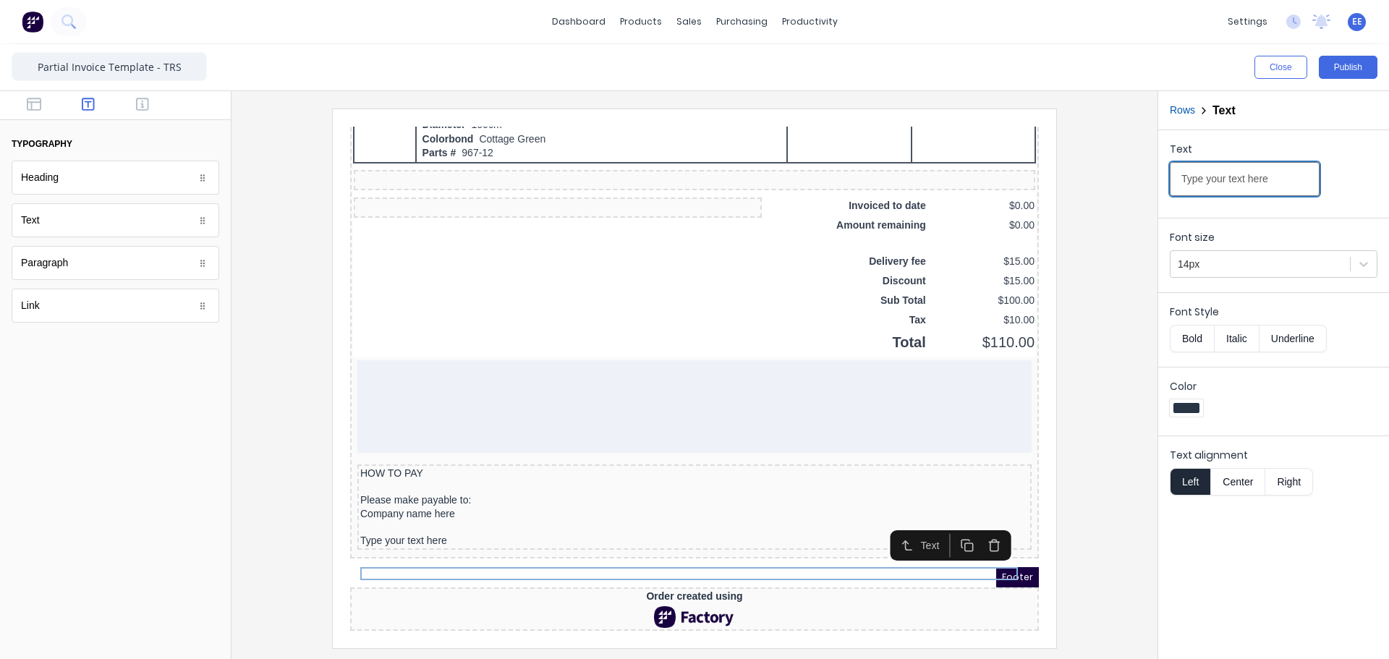
drag, startPoint x: 1285, startPoint y: 183, endPoint x: 1077, endPoint y: 191, distance: 207.8
click at [1080, 191] on div "Close Publish Components typography Heading Heading Text Text Paragraph Paragra…" at bounding box center [694, 351] width 1389 height 615
paste input "Bank: National Australian Bank Limited"
type input "Bank: National Australian Bank Limited"
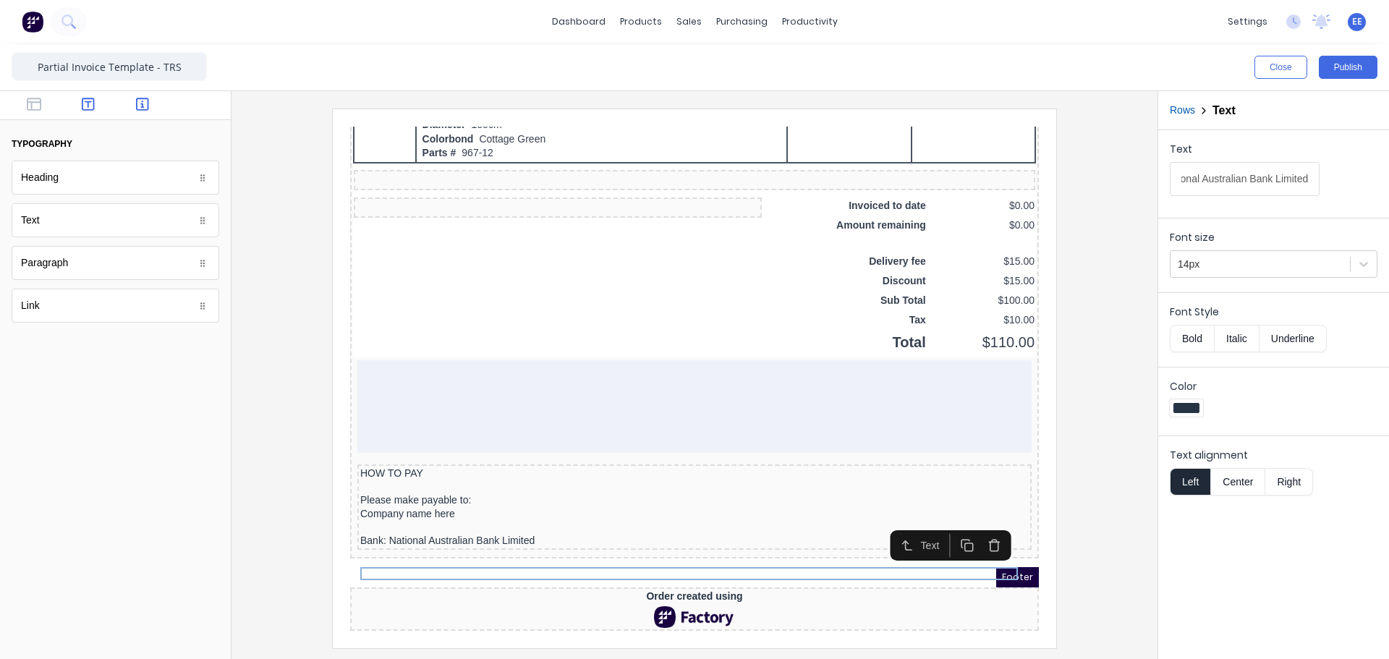
click at [145, 111] on icon "button" at bounding box center [142, 104] width 13 height 13
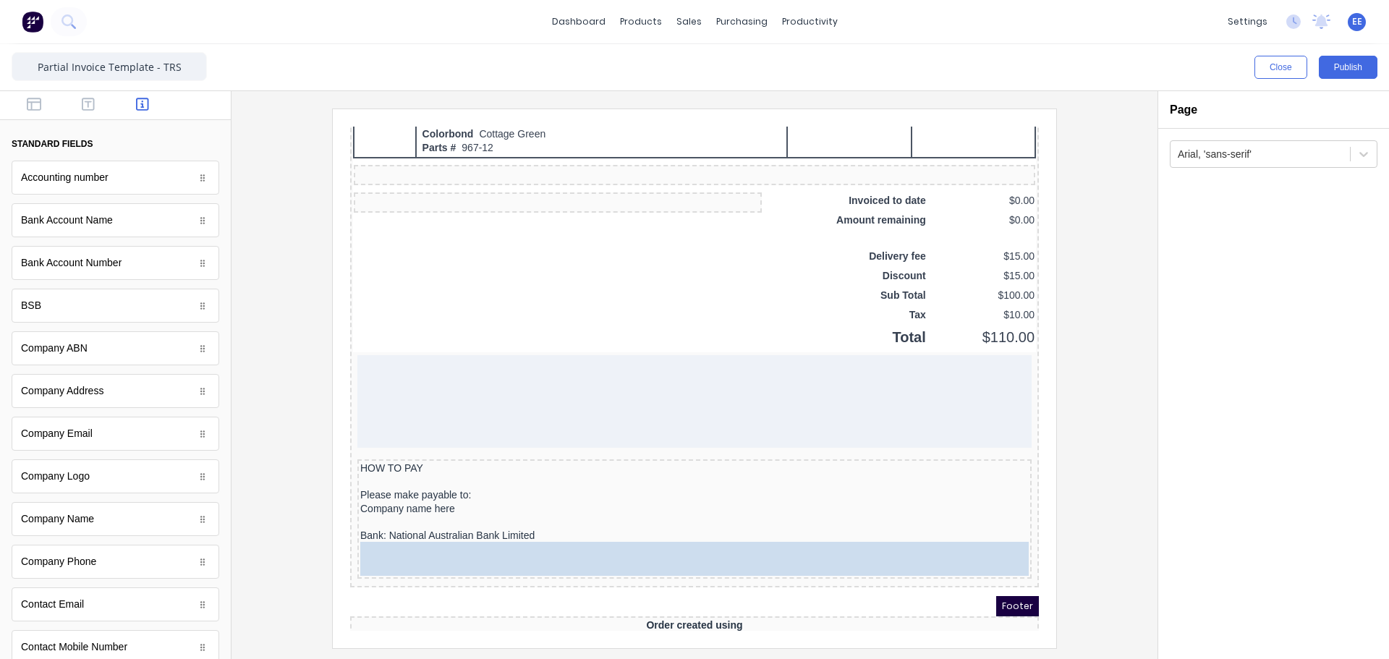
drag, startPoint x: 81, startPoint y: 230, endPoint x: 614, endPoint y: 595, distance: 645.4
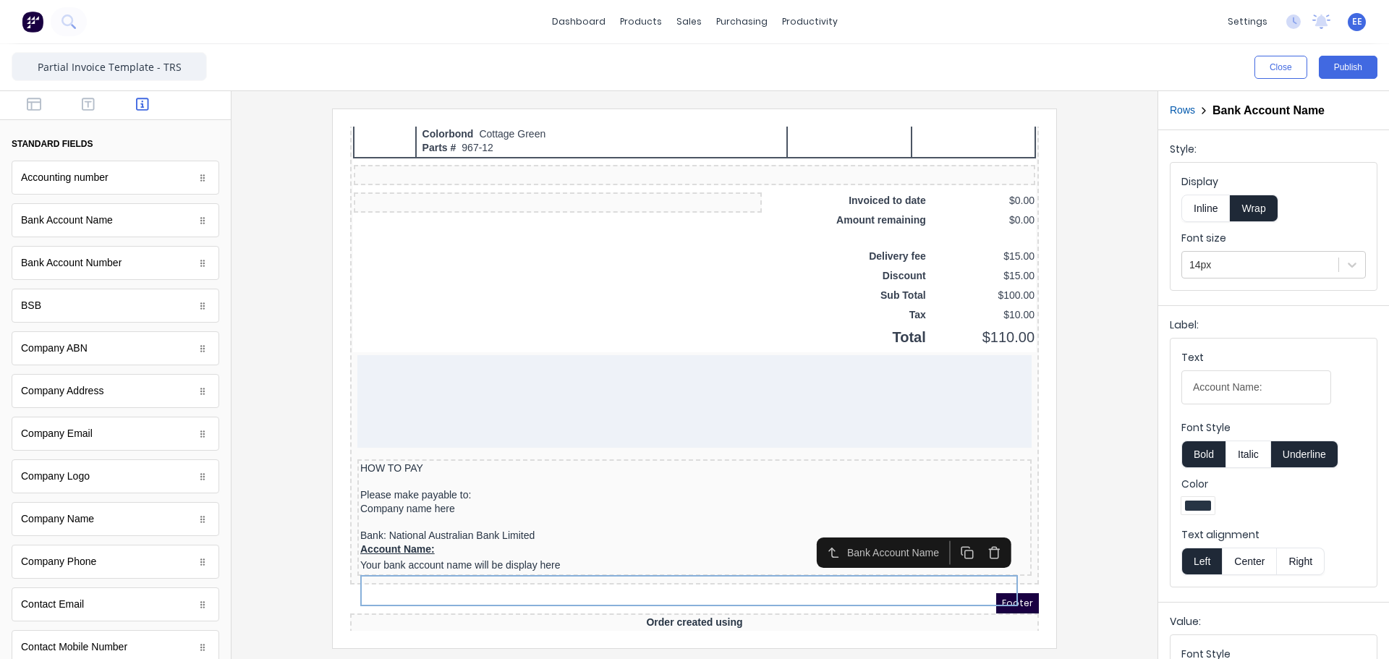
click at [1204, 215] on button "Inline" at bounding box center [1206, 208] width 48 height 27
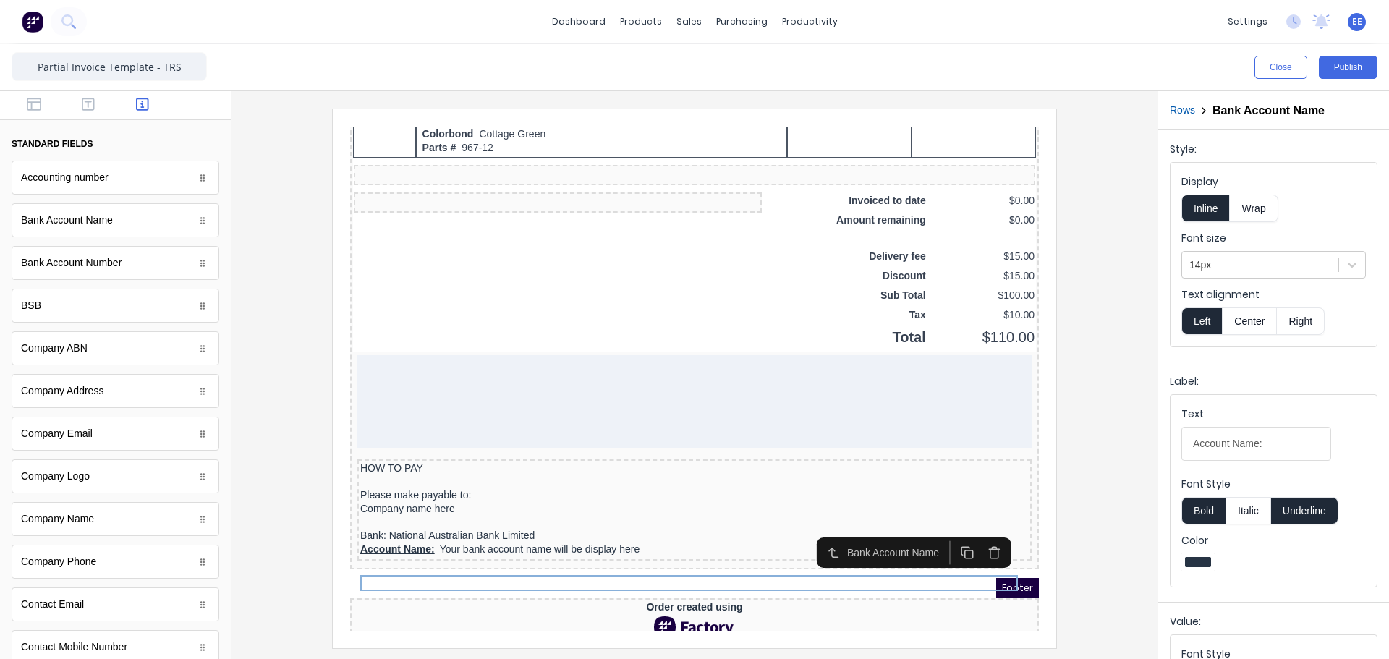
click at [1198, 512] on button "Bold" at bounding box center [1204, 510] width 44 height 27
click at [1300, 513] on button "Underline" at bounding box center [1304, 510] width 67 height 27
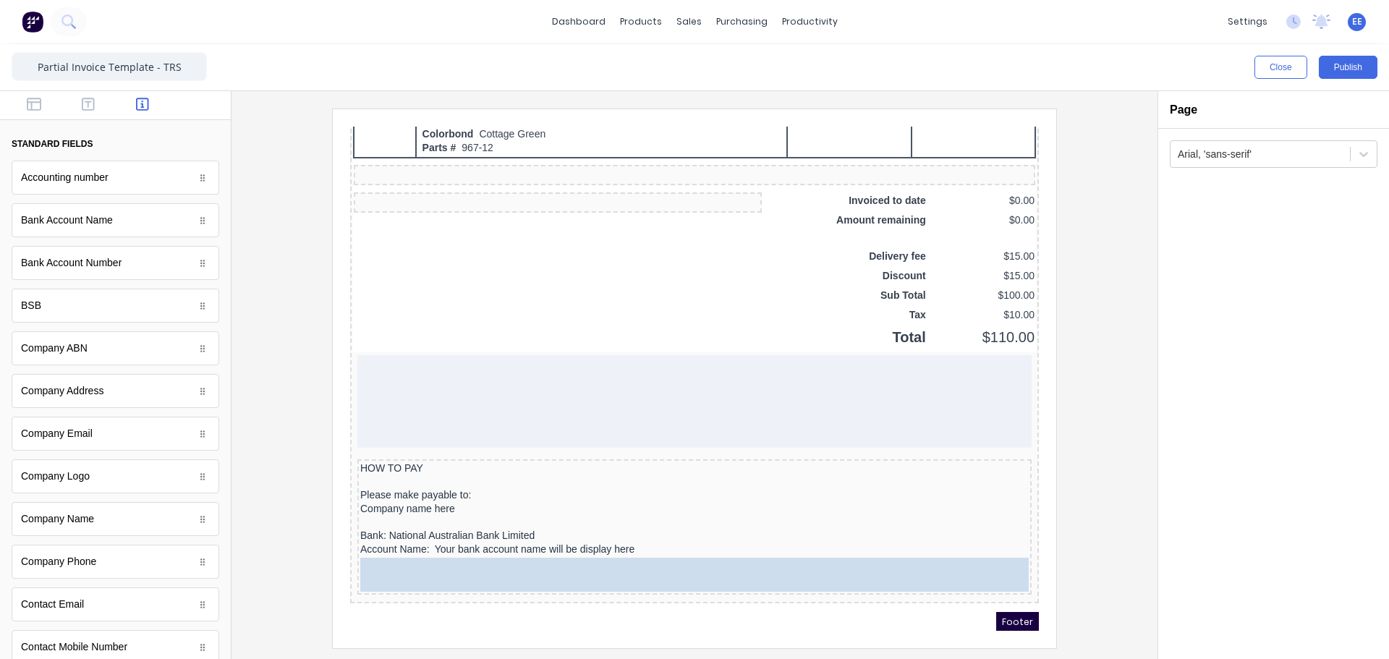
drag, startPoint x: 86, startPoint y: 266, endPoint x: 249, endPoint y: 465, distance: 256.5
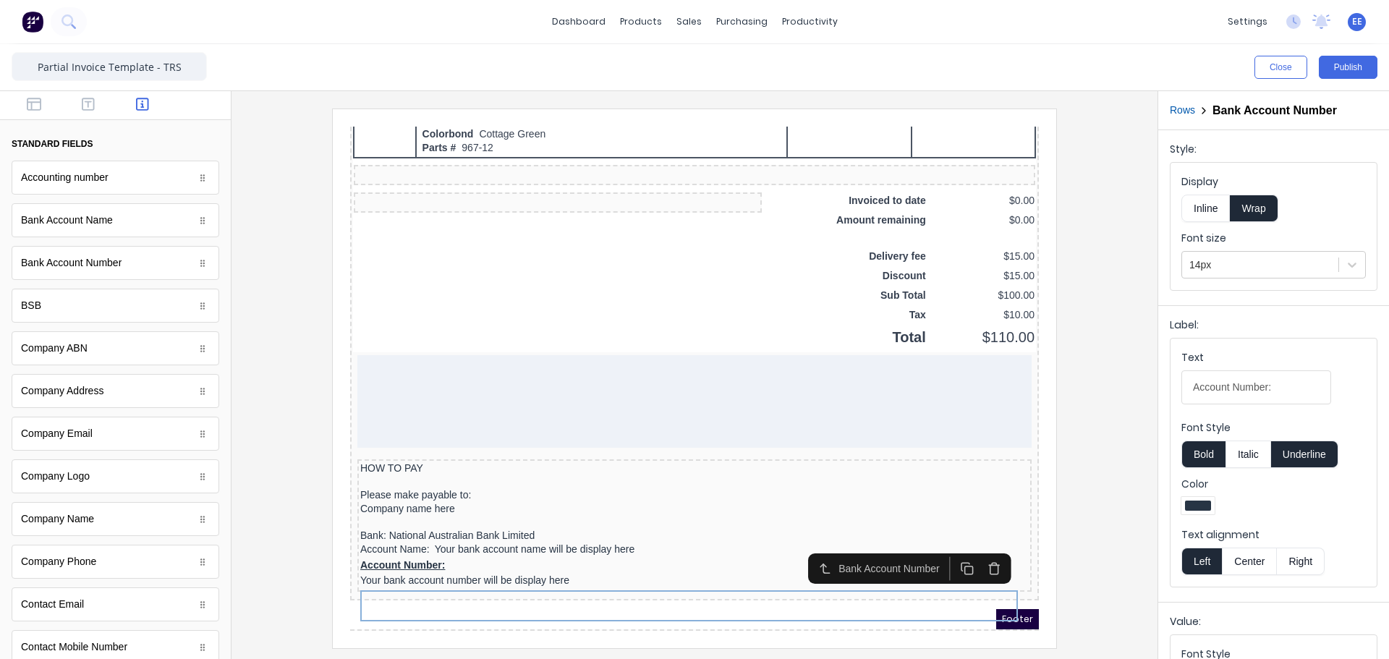
click at [1205, 201] on button "Inline" at bounding box center [1206, 208] width 48 height 27
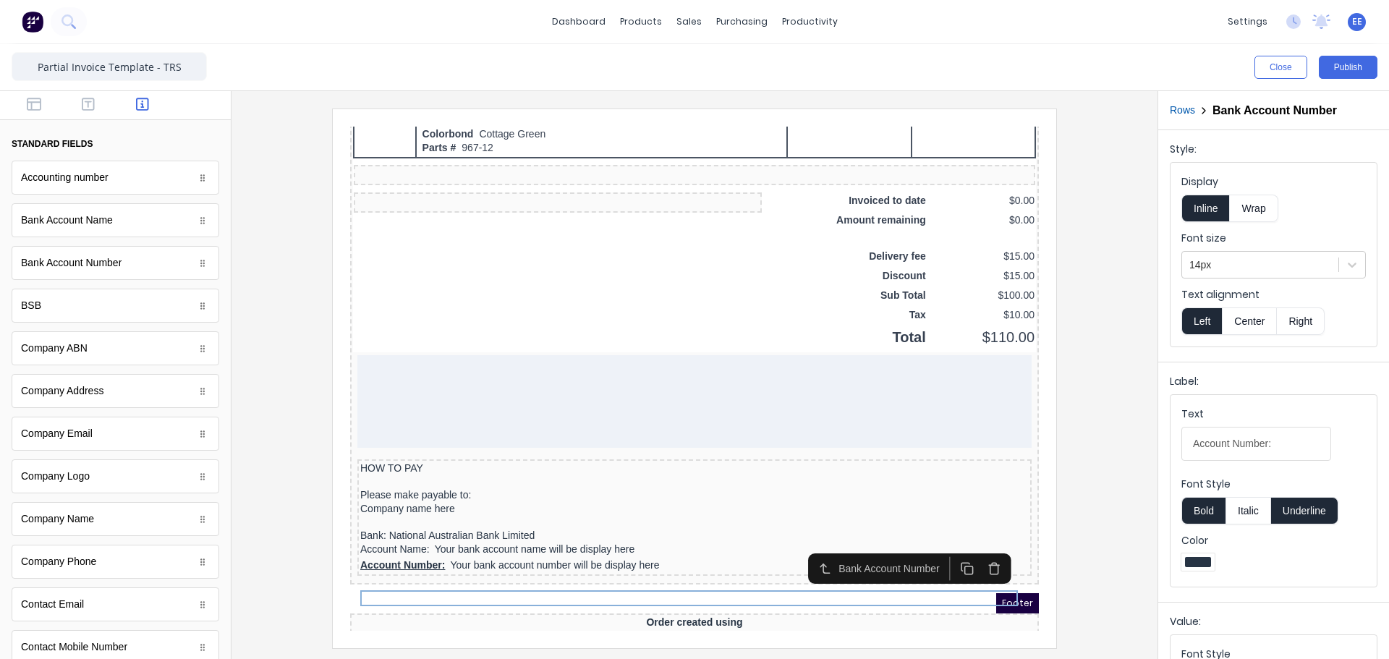
drag, startPoint x: 1204, startPoint y: 513, endPoint x: 1293, endPoint y: 521, distance: 89.3
click at [1205, 513] on button "Bold" at bounding box center [1204, 510] width 44 height 27
click at [1308, 517] on button "Underline" at bounding box center [1304, 510] width 67 height 27
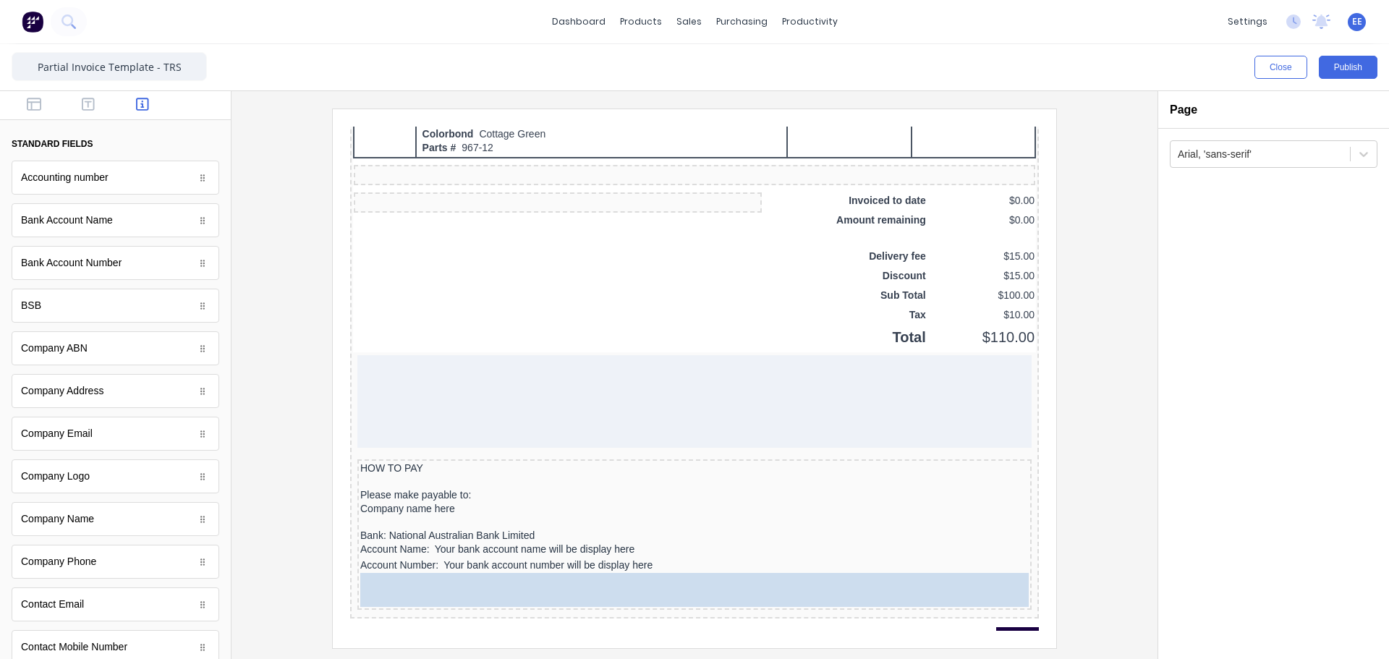
drag, startPoint x: 90, startPoint y: 315, endPoint x: 626, endPoint y: 615, distance: 614.5
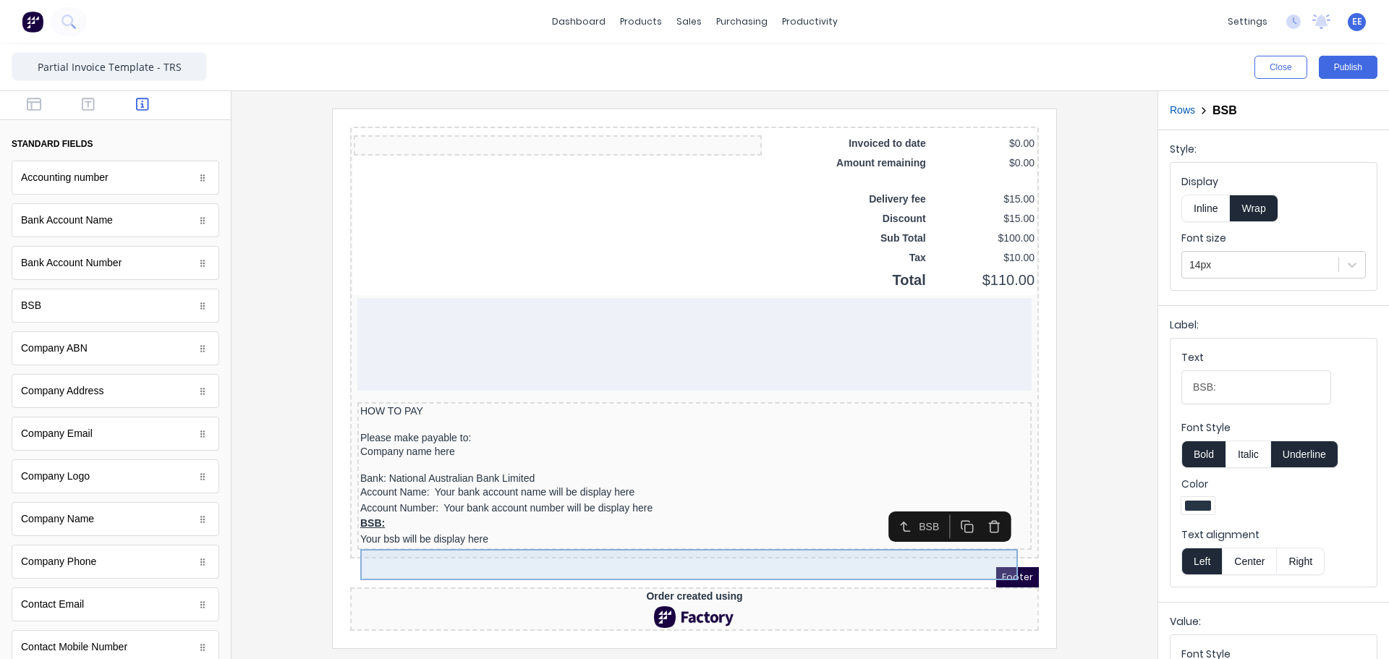
scroll to position [1187, 0]
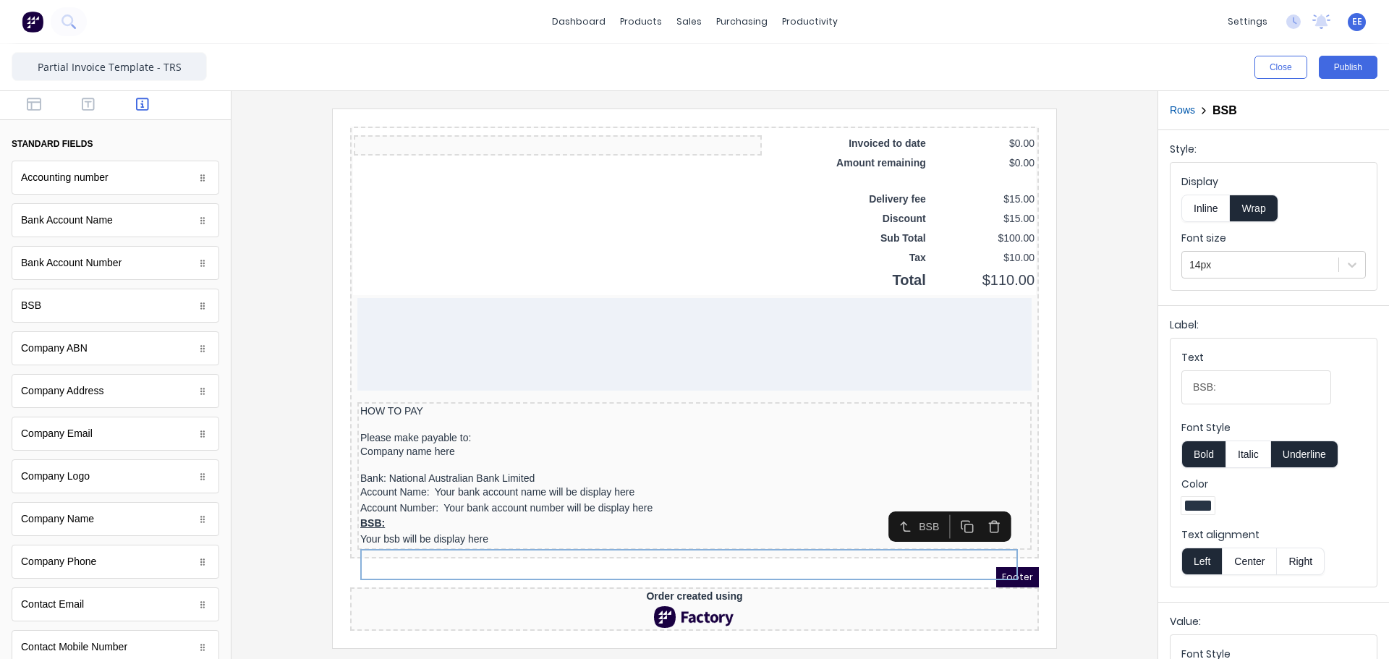
click at [1209, 203] on button "Inline" at bounding box center [1206, 208] width 48 height 27
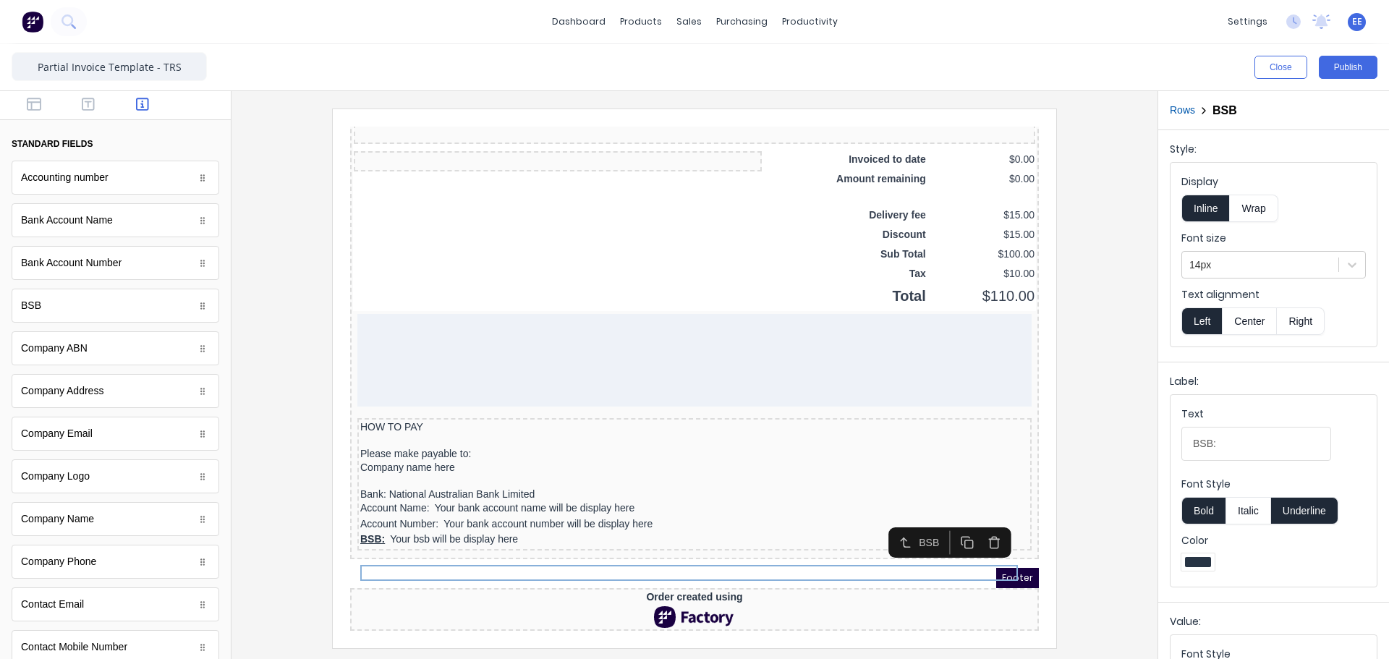
scroll to position [1172, 0]
drag, startPoint x: 1211, startPoint y: 511, endPoint x: 1297, endPoint y: 514, distance: 86.2
click at [1214, 511] on button "Bold" at bounding box center [1204, 510] width 44 height 27
click at [1315, 514] on button "Underline" at bounding box center [1304, 510] width 67 height 27
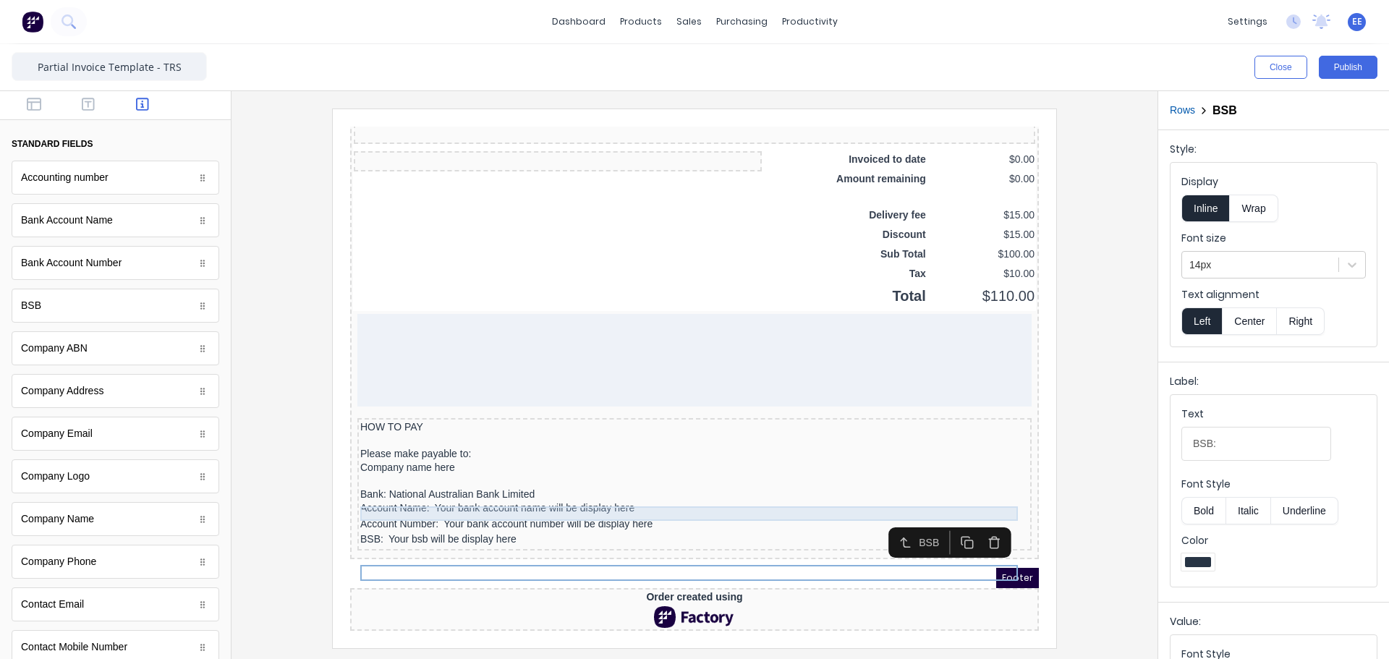
click at [425, 461] on div at bounding box center [677, 464] width 669 height 14
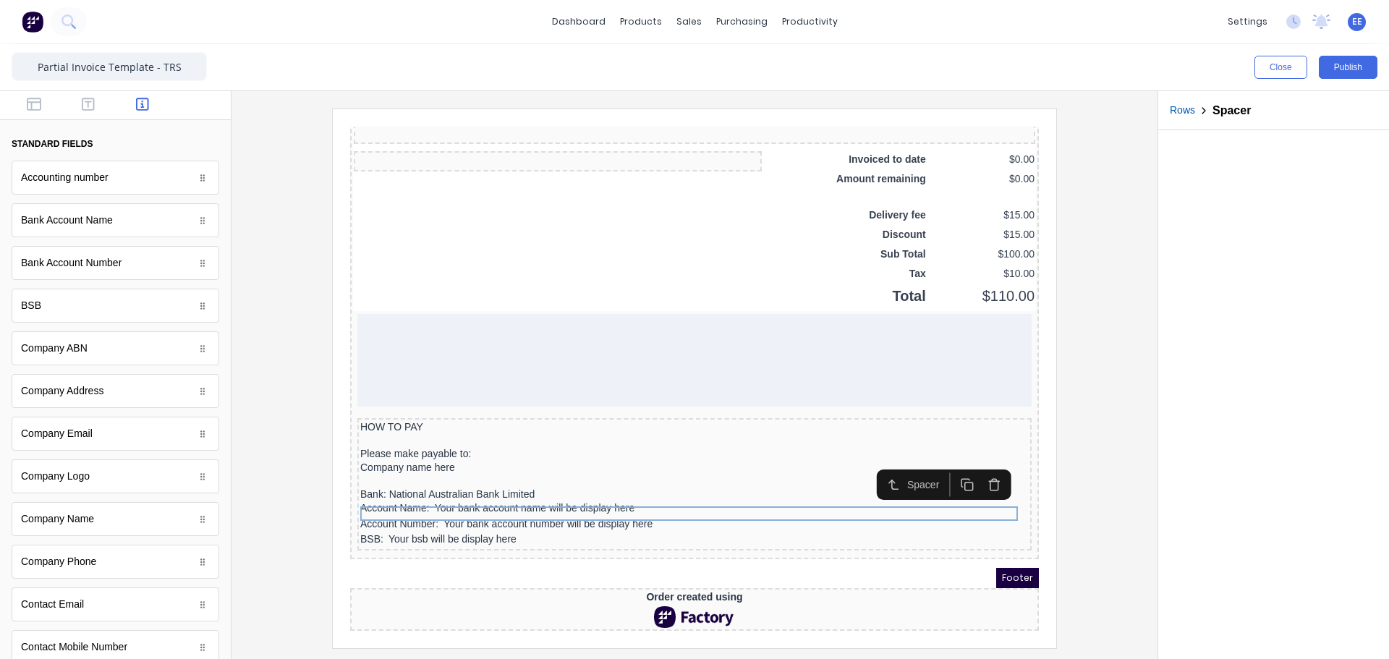
click at [952, 460] on icon "button" at bounding box center [950, 467] width 14 height 14
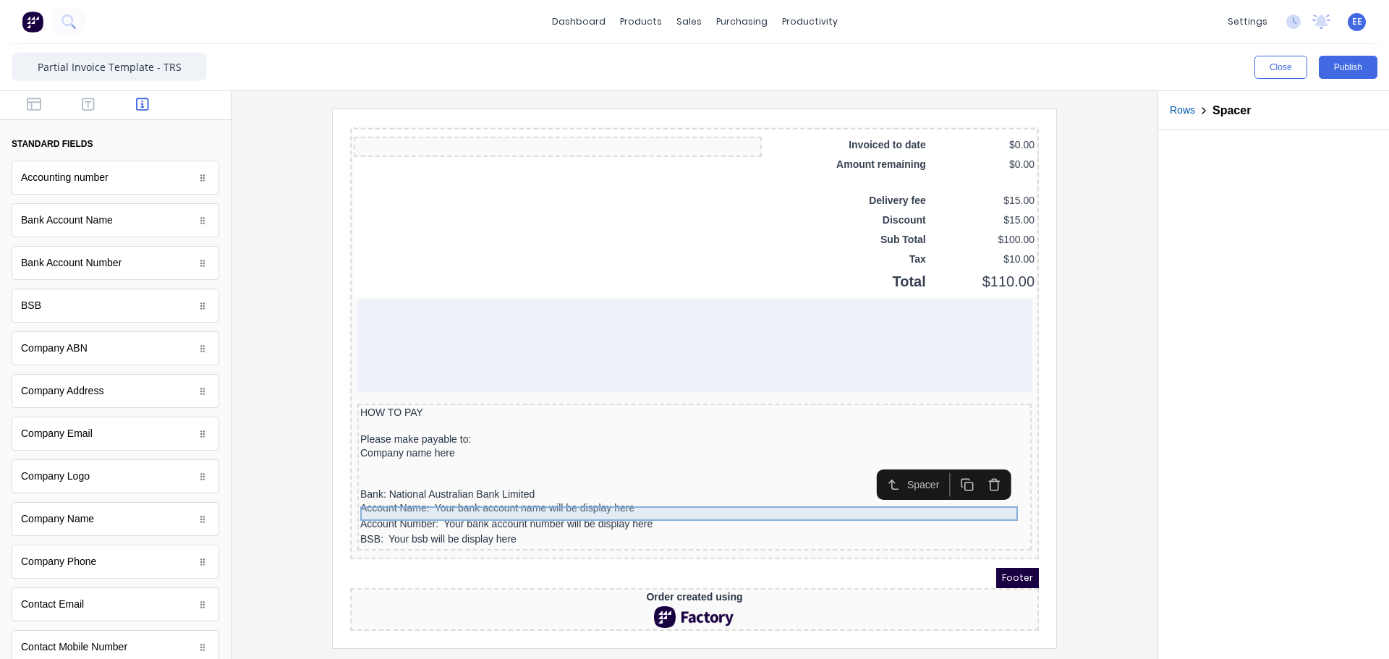
scroll to position [1187, 0]
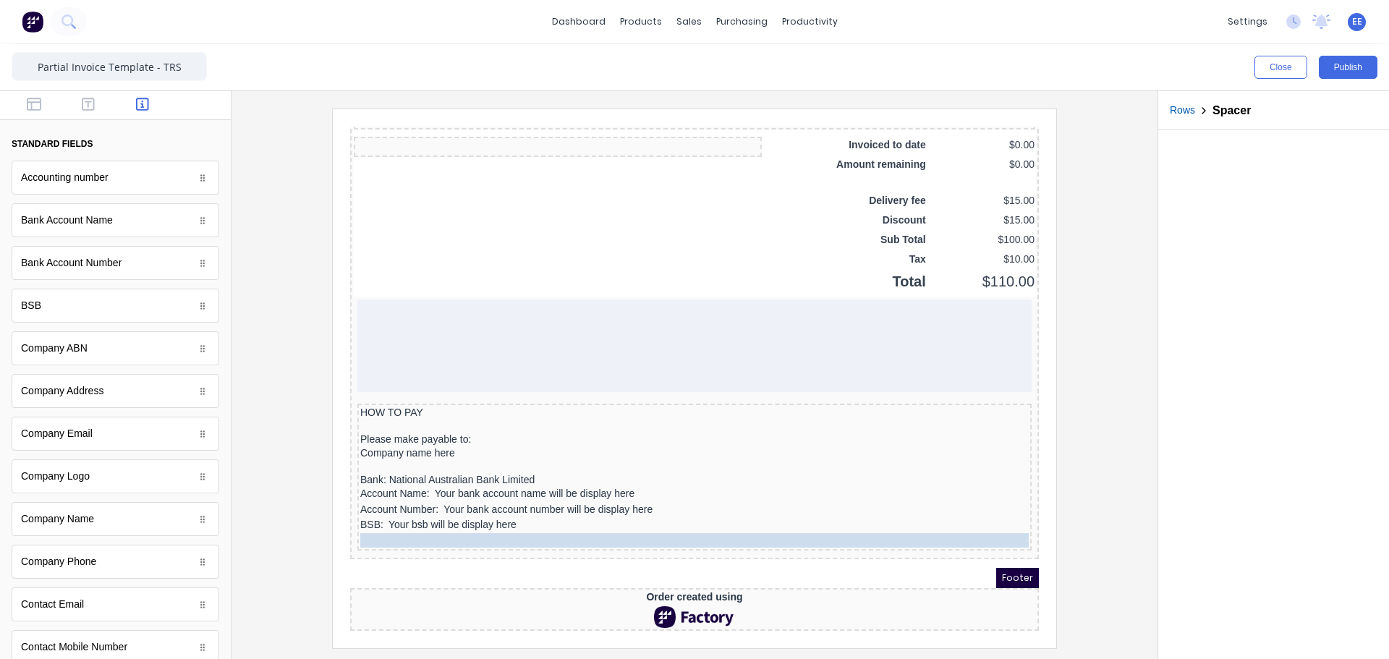
drag, startPoint x: 403, startPoint y: 453, endPoint x: 408, endPoint y: 517, distance: 63.9
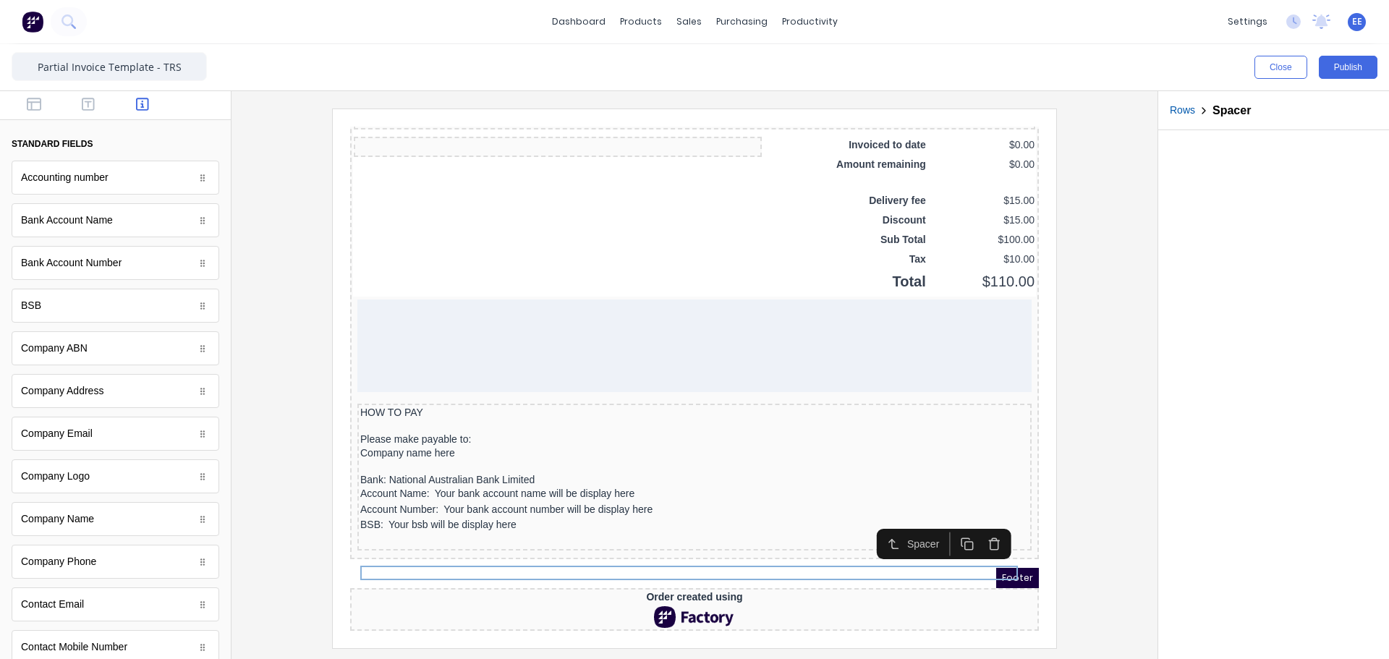
drag, startPoint x: 415, startPoint y: 216, endPoint x: 433, endPoint y: 538, distance: 322.4
click at [85, 101] on icon "button" at bounding box center [88, 104] width 13 height 14
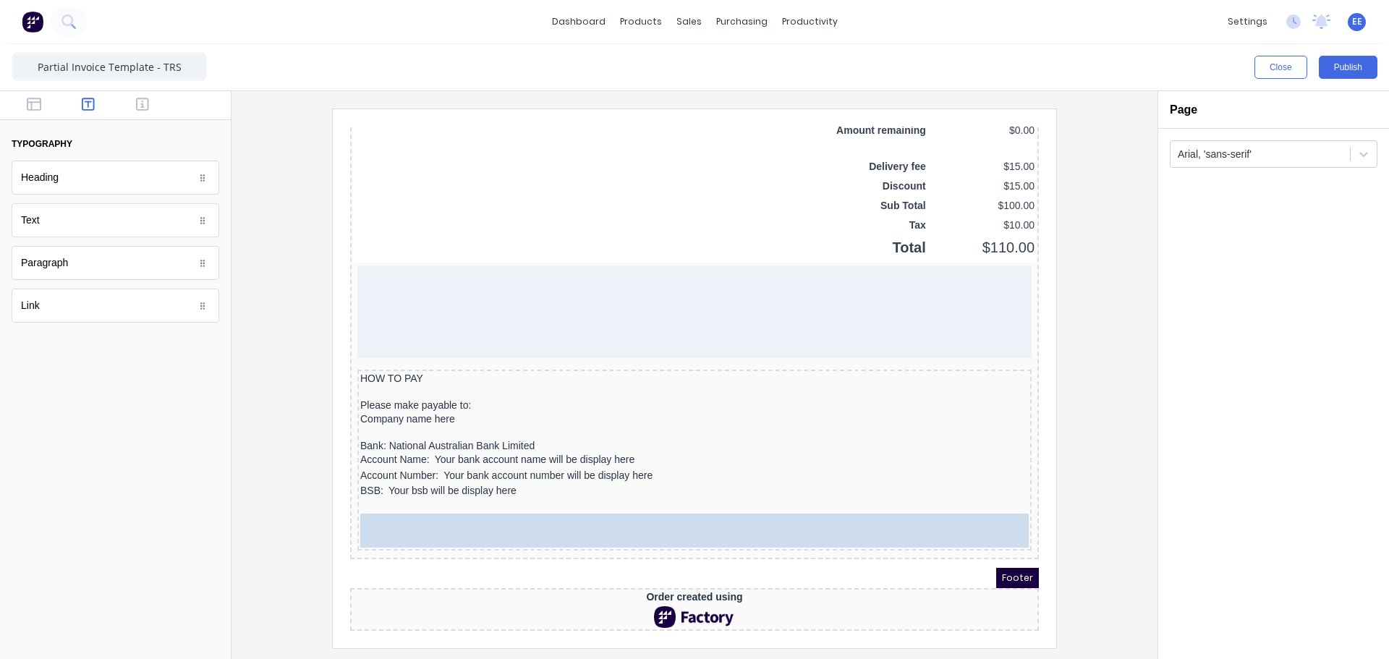
drag, startPoint x: 36, startPoint y: 226, endPoint x: 480, endPoint y: 553, distance: 551.5
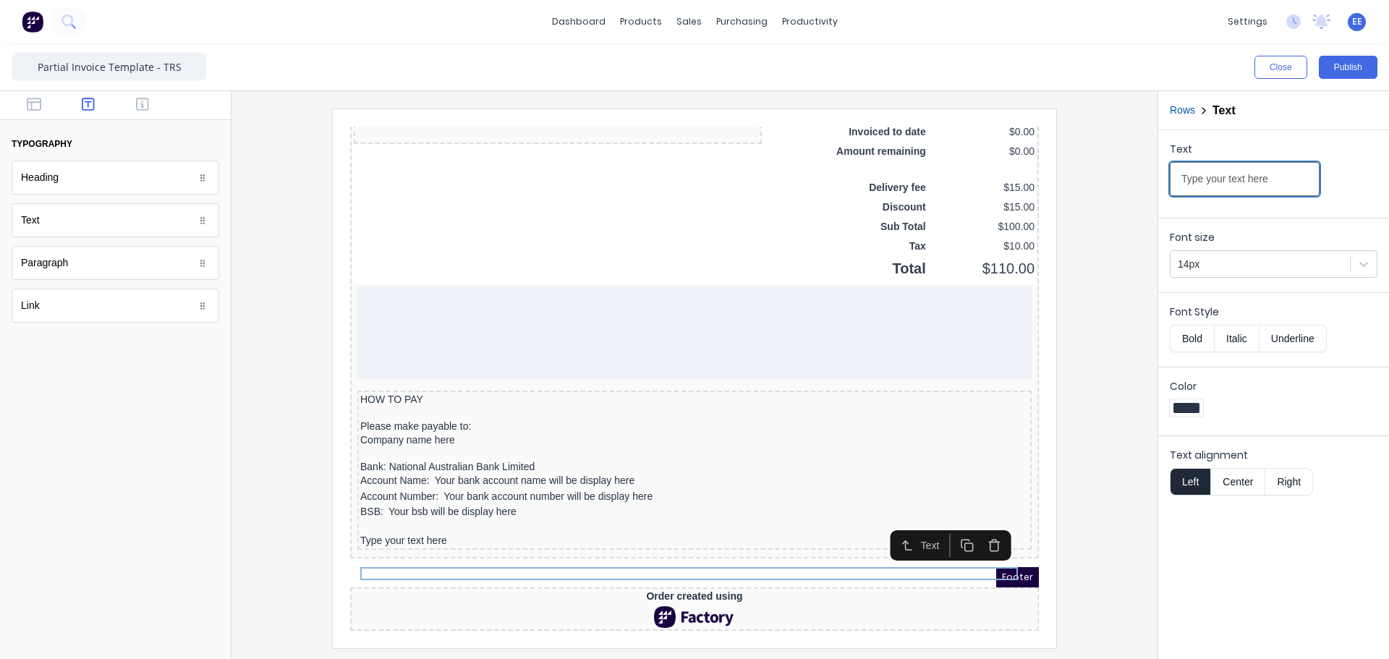
drag, startPoint x: 1286, startPoint y: 179, endPoint x: 1090, endPoint y: 186, distance: 196.9
click at [1090, 186] on div "Close Publish Components typography Heading Heading Text Text Paragraph Paragra…" at bounding box center [694, 351] width 1389 height 615
paste input "Please reference your invoice number."
type input "Please reference your invoice number."
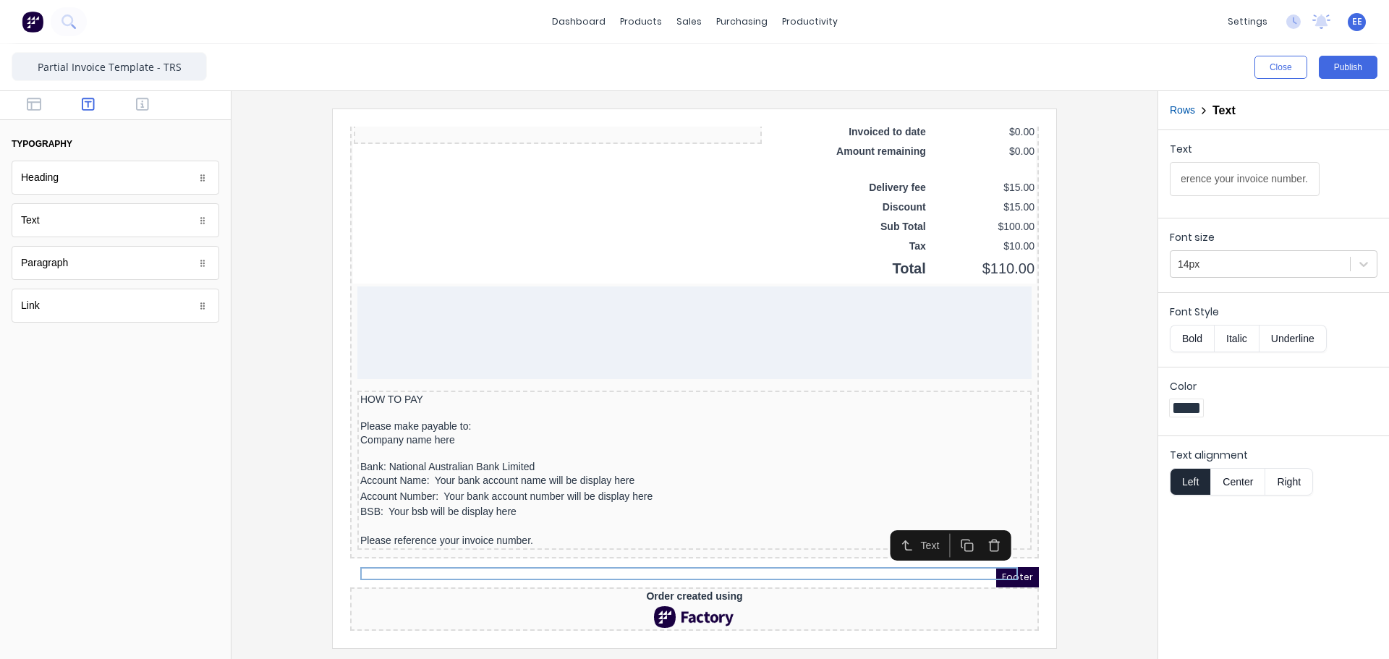
scroll to position [0, 0]
click at [1059, 556] on div at bounding box center [694, 378] width 903 height 539
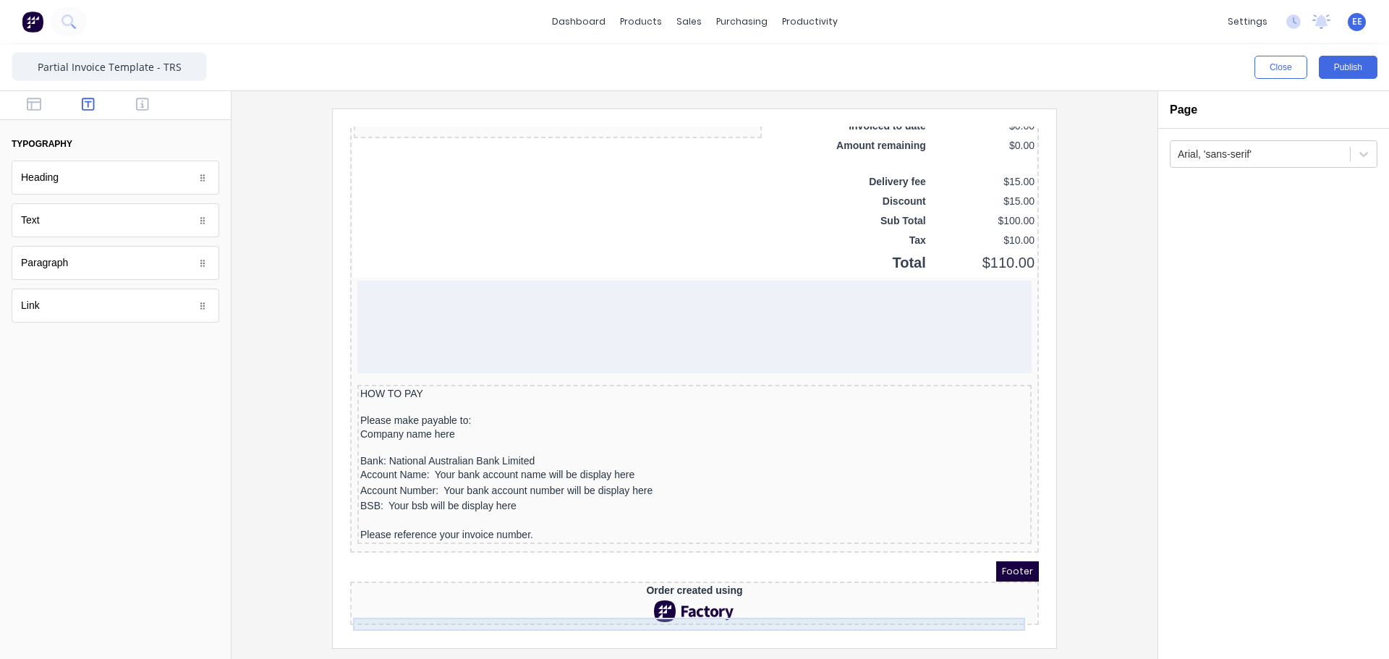
scroll to position [1199, 0]
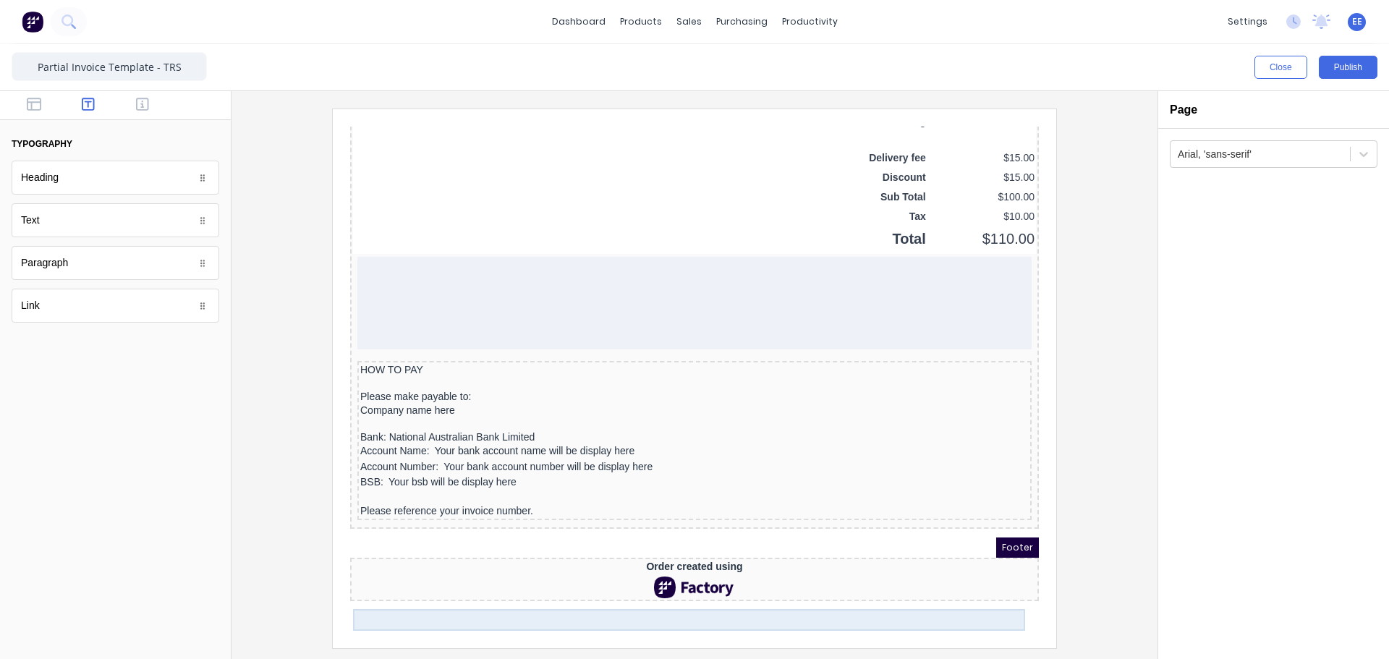
click at [681, 581] on div at bounding box center [677, 570] width 683 height 22
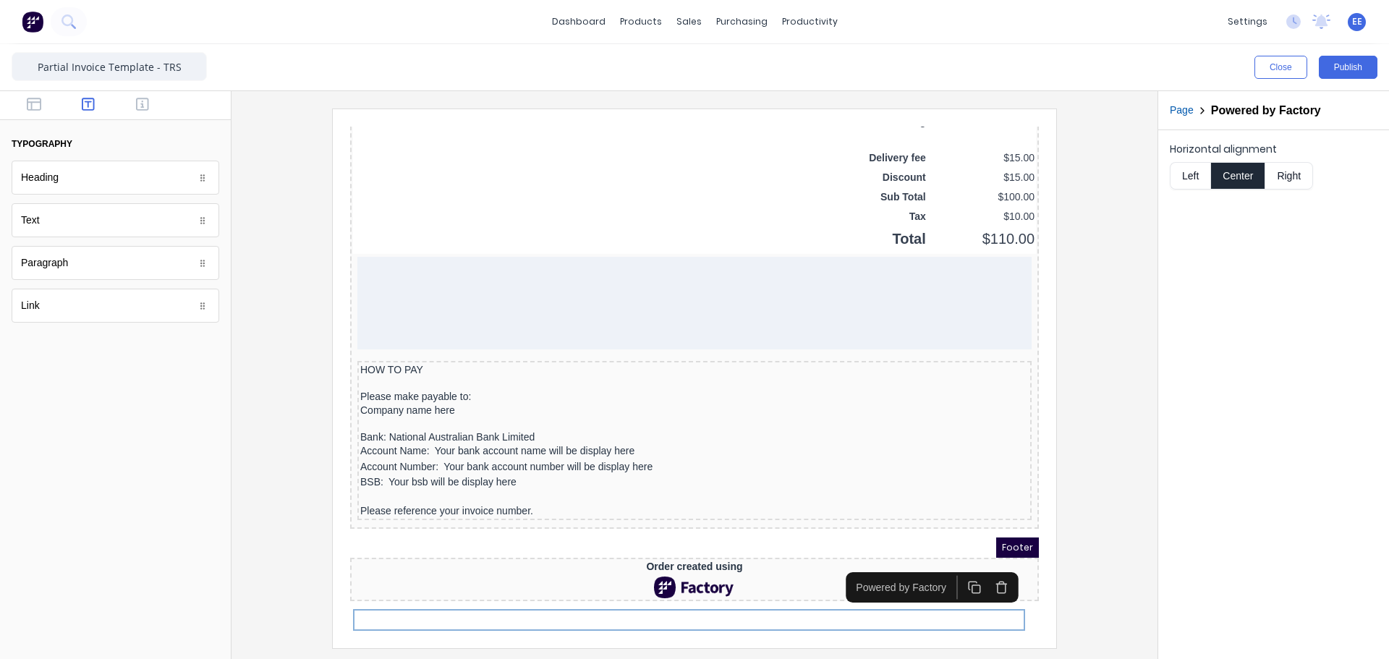
click at [985, 563] on icon "button" at bounding box center [984, 570] width 14 height 14
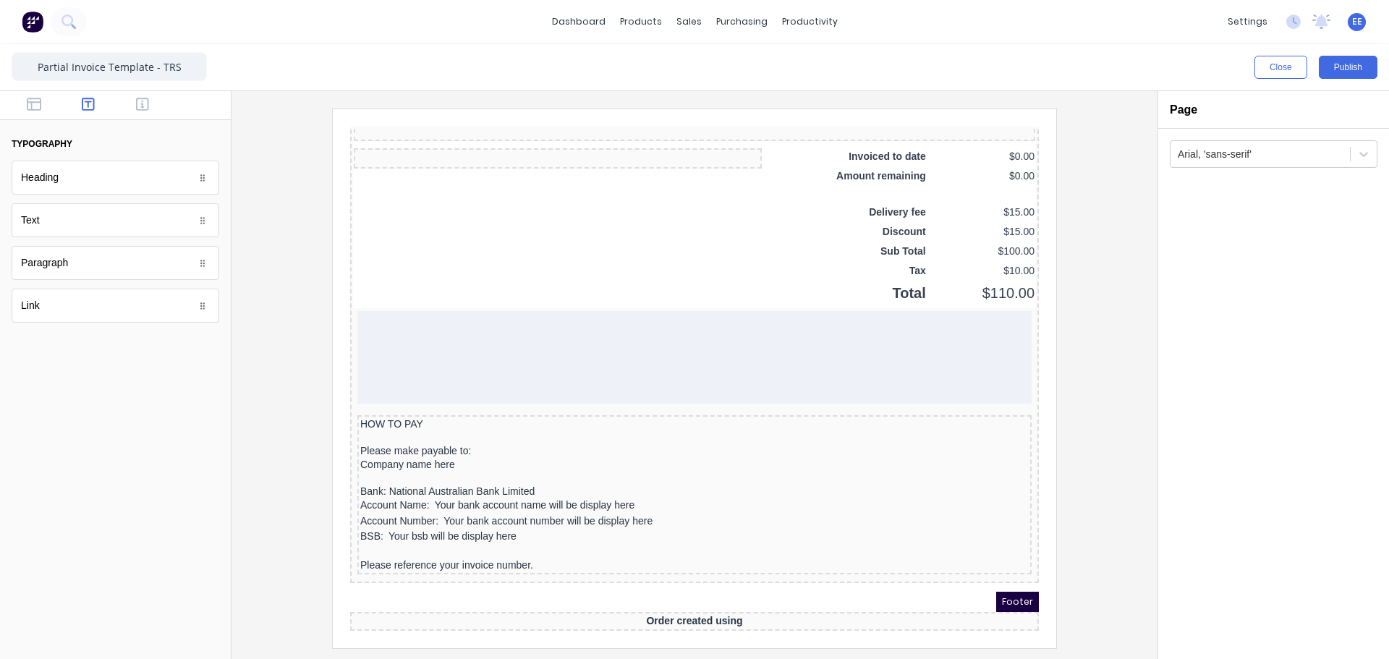
click at [943, 605] on div "Order created using" at bounding box center [677, 604] width 689 height 19
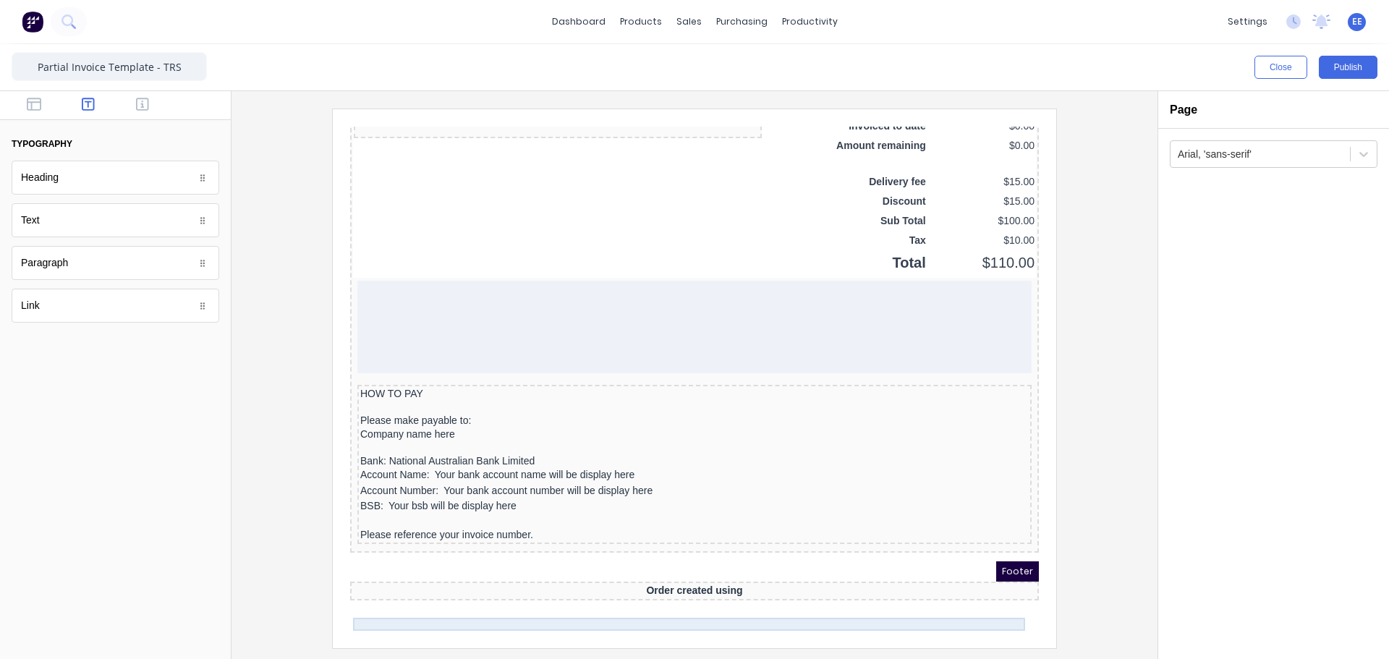
click at [951, 580] on div "Order created using" at bounding box center [677, 573] width 683 height 13
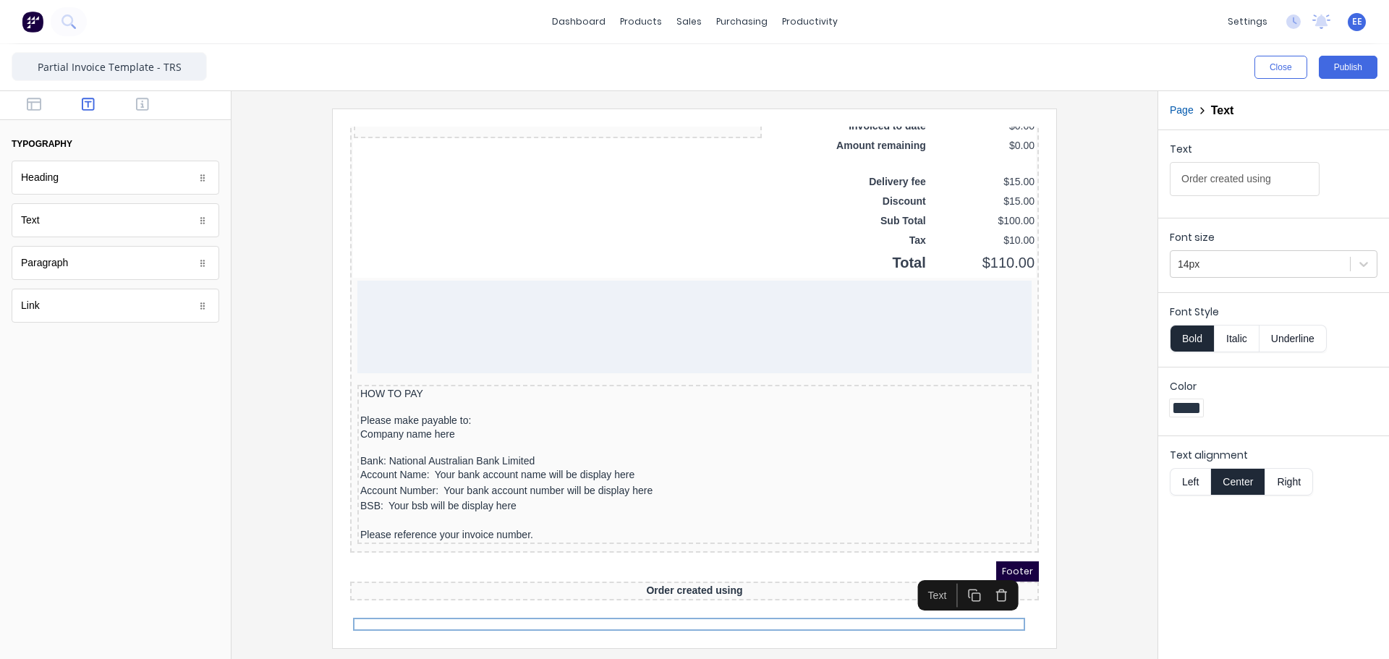
click at [987, 574] on icon "button" at bounding box center [984, 579] width 14 height 14
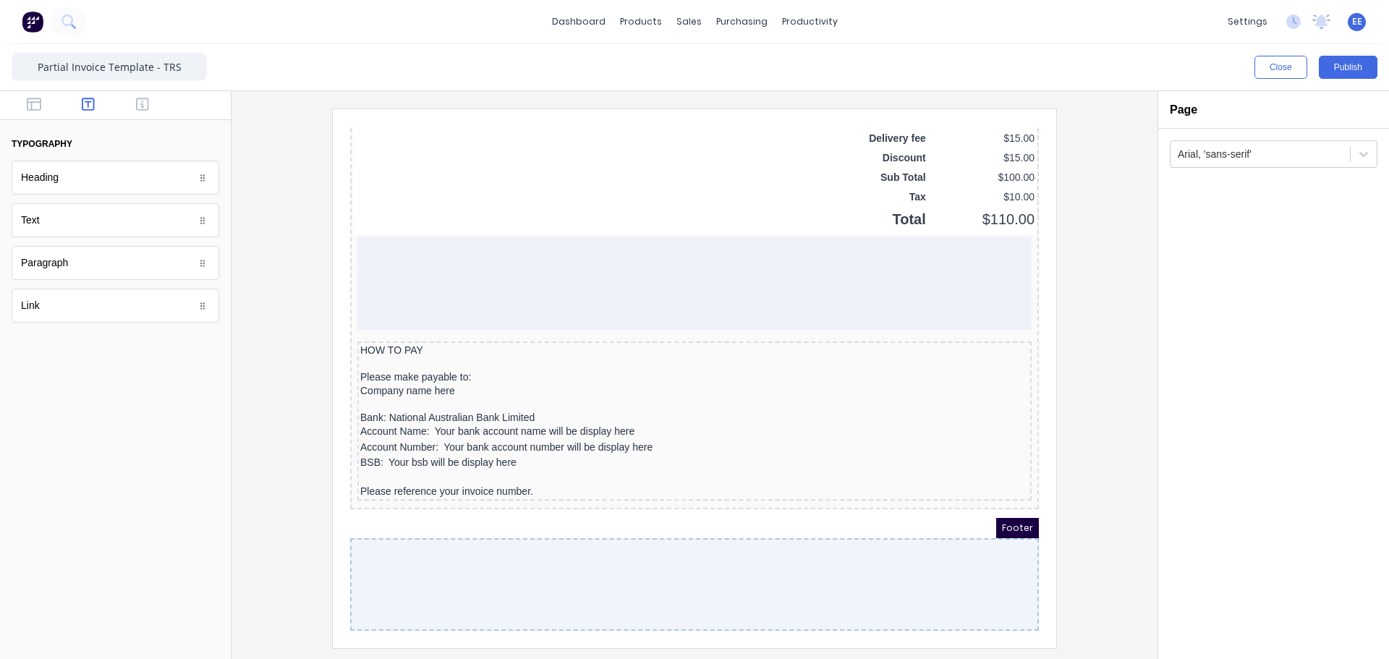
scroll to position [1249, 0]
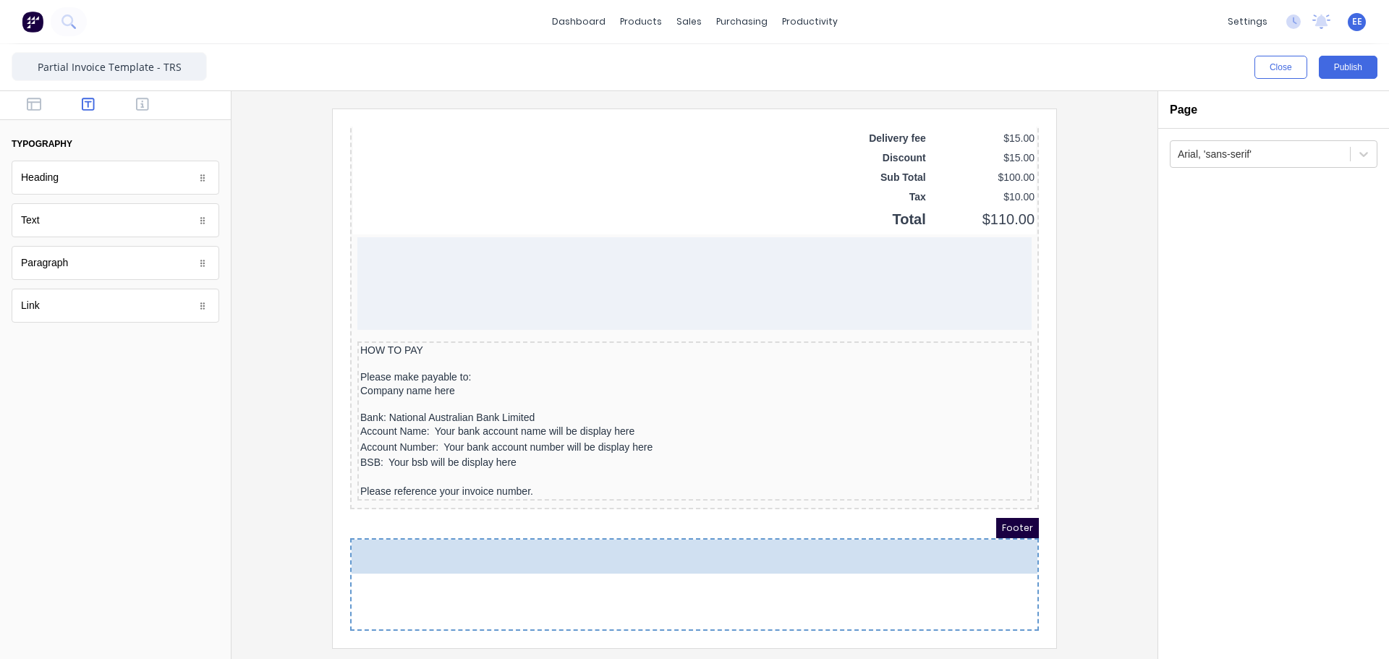
drag, startPoint x: 46, startPoint y: 222, endPoint x: 544, endPoint y: 600, distance: 625.4
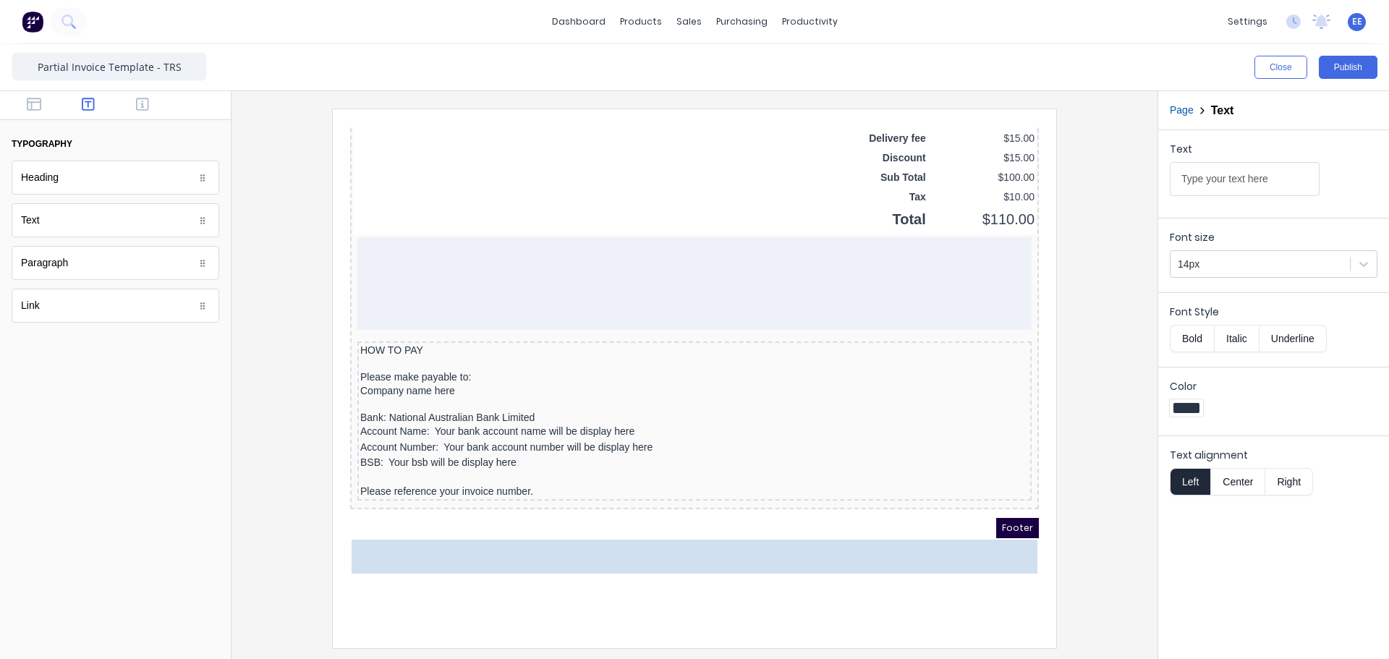
scroll to position [1174, 0]
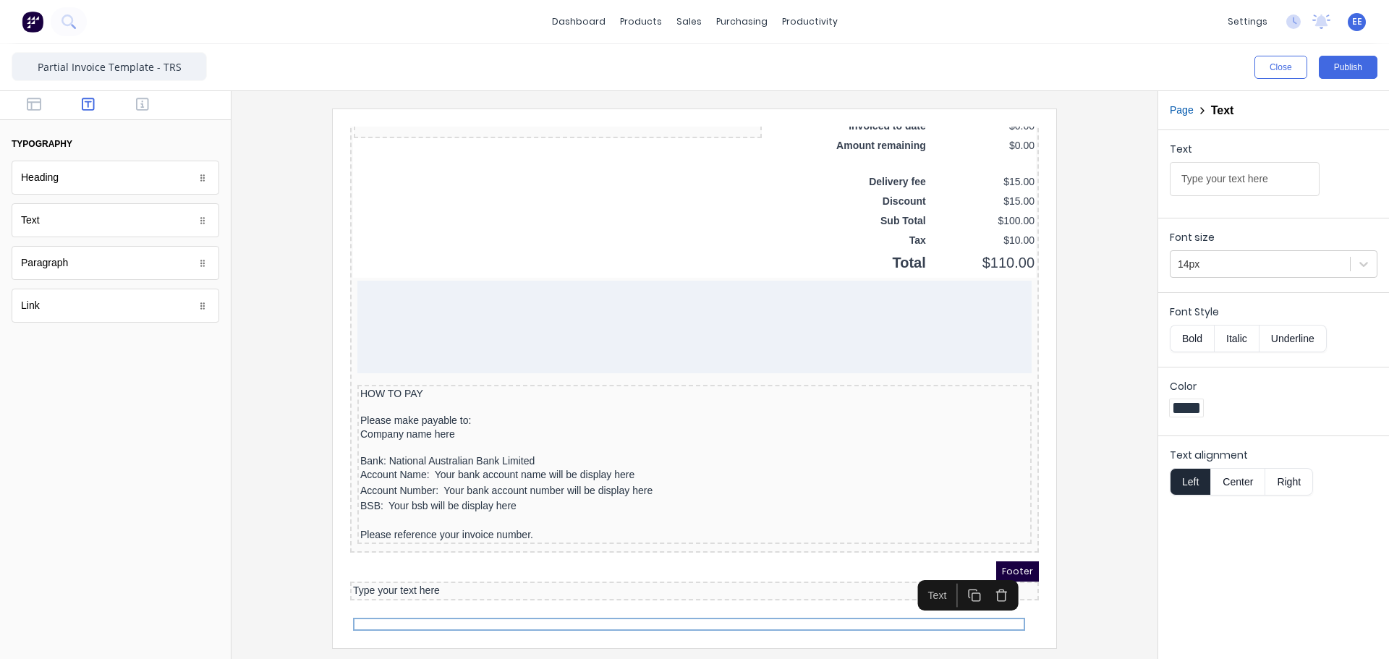
click at [1184, 105] on button "Page" at bounding box center [1182, 110] width 24 height 15
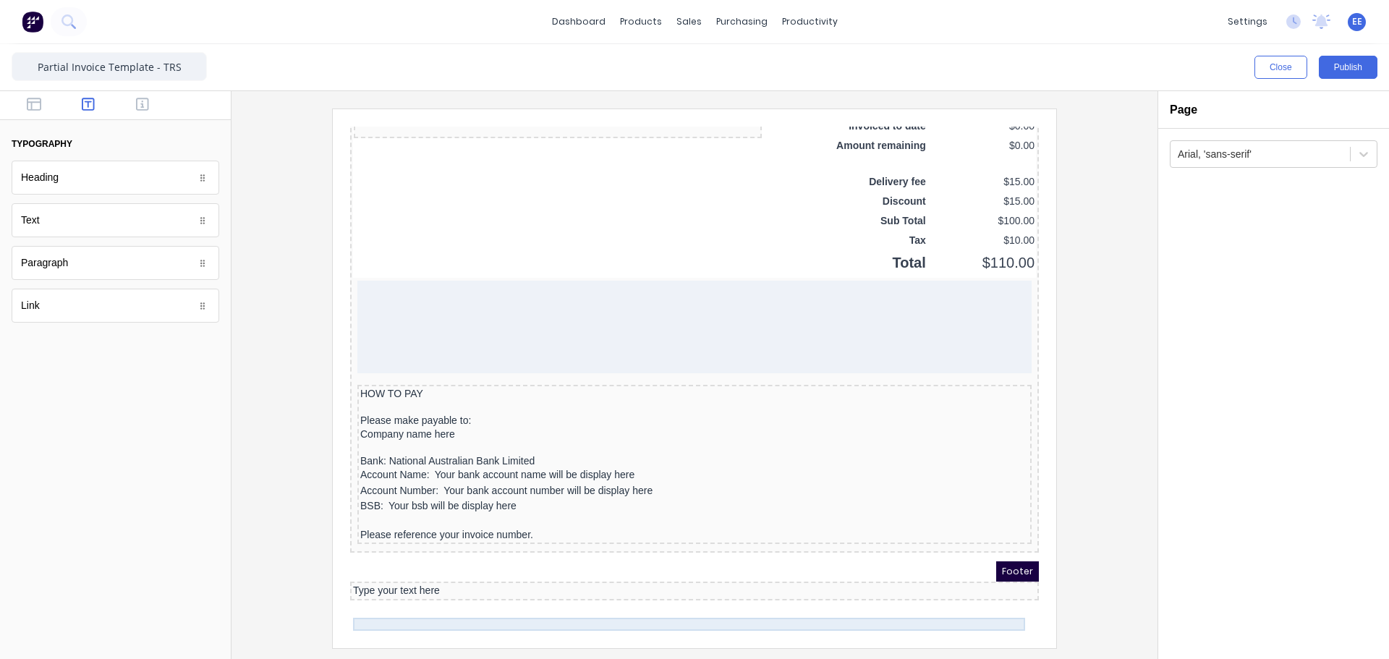
click at [501, 580] on div "Type your text here" at bounding box center [677, 573] width 683 height 13
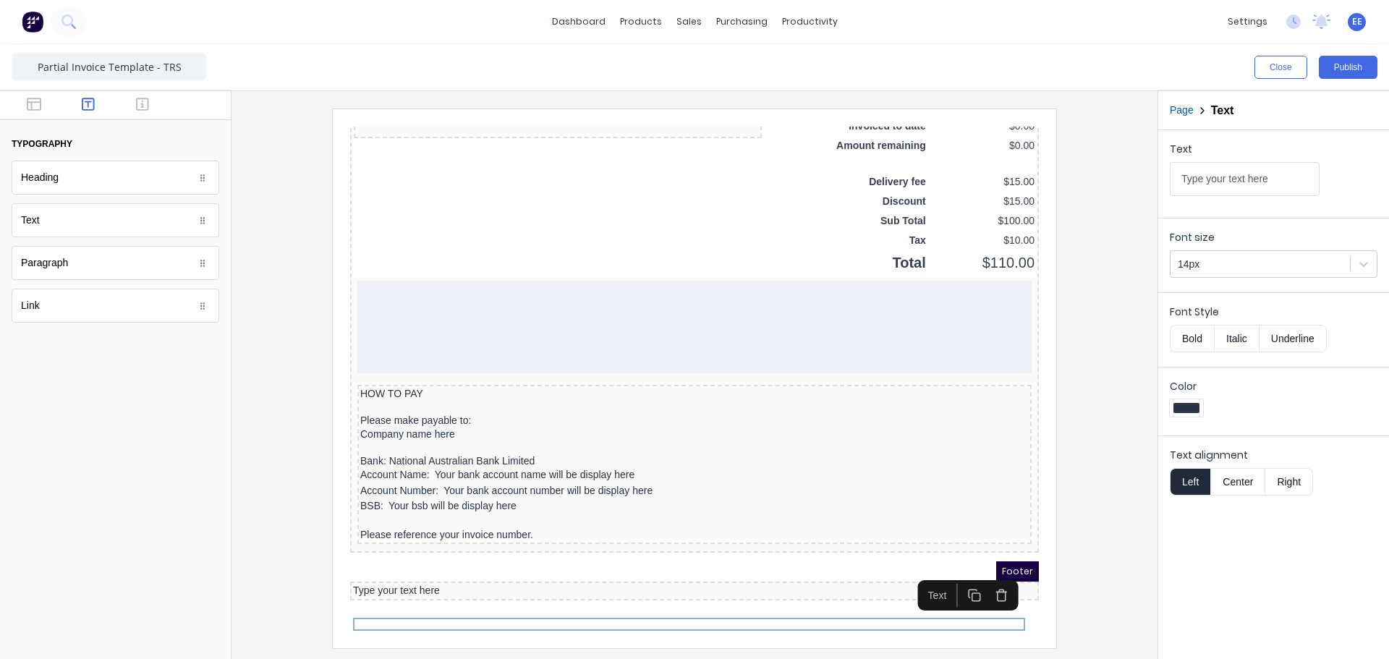
click at [1229, 481] on button "Center" at bounding box center [1237, 481] width 55 height 27
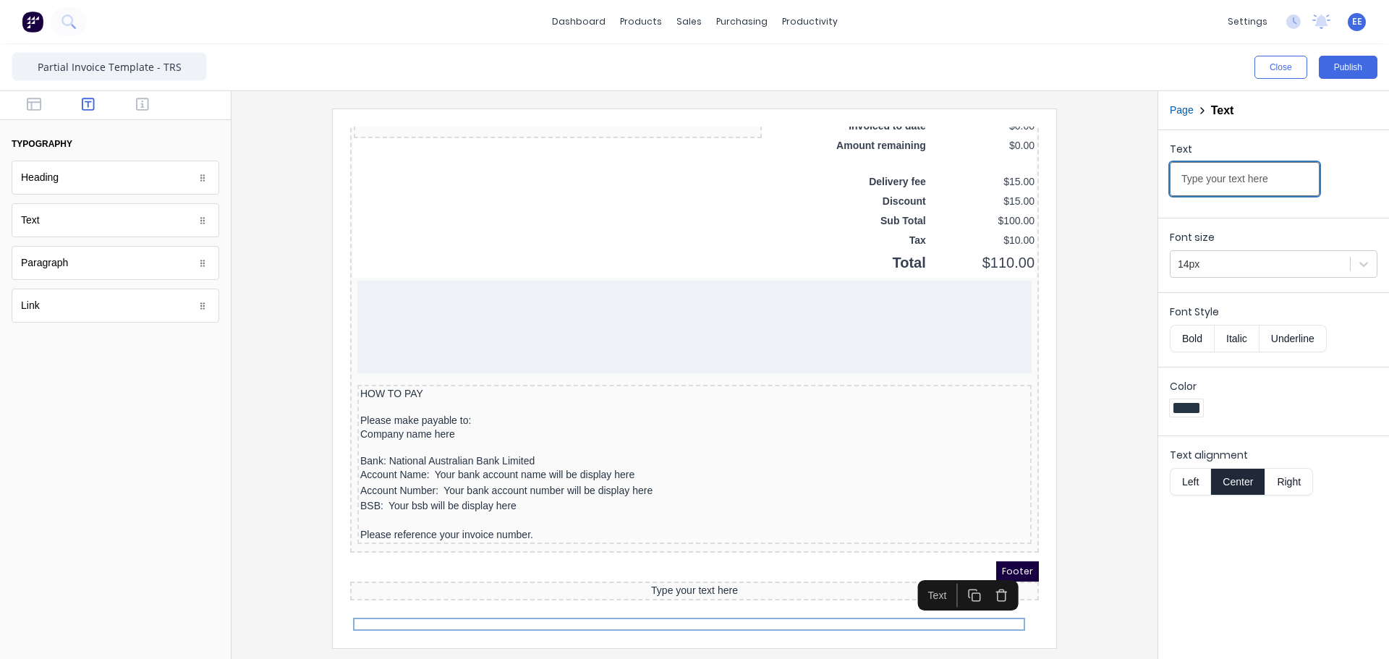
drag, startPoint x: 1279, startPoint y: 175, endPoint x: 1052, endPoint y: 188, distance: 227.6
click at [1052, 188] on div "Close Publish Components typography Heading Heading Text Text Paragraph Paragra…" at bounding box center [694, 351] width 1389 height 615
paste input "HANK YOU FOR CHOOSING TRS SHEET METAL FABRICATION."
type input "THANK YOU FOR CHOOSING TRS SHEET METAL FABRICATION."
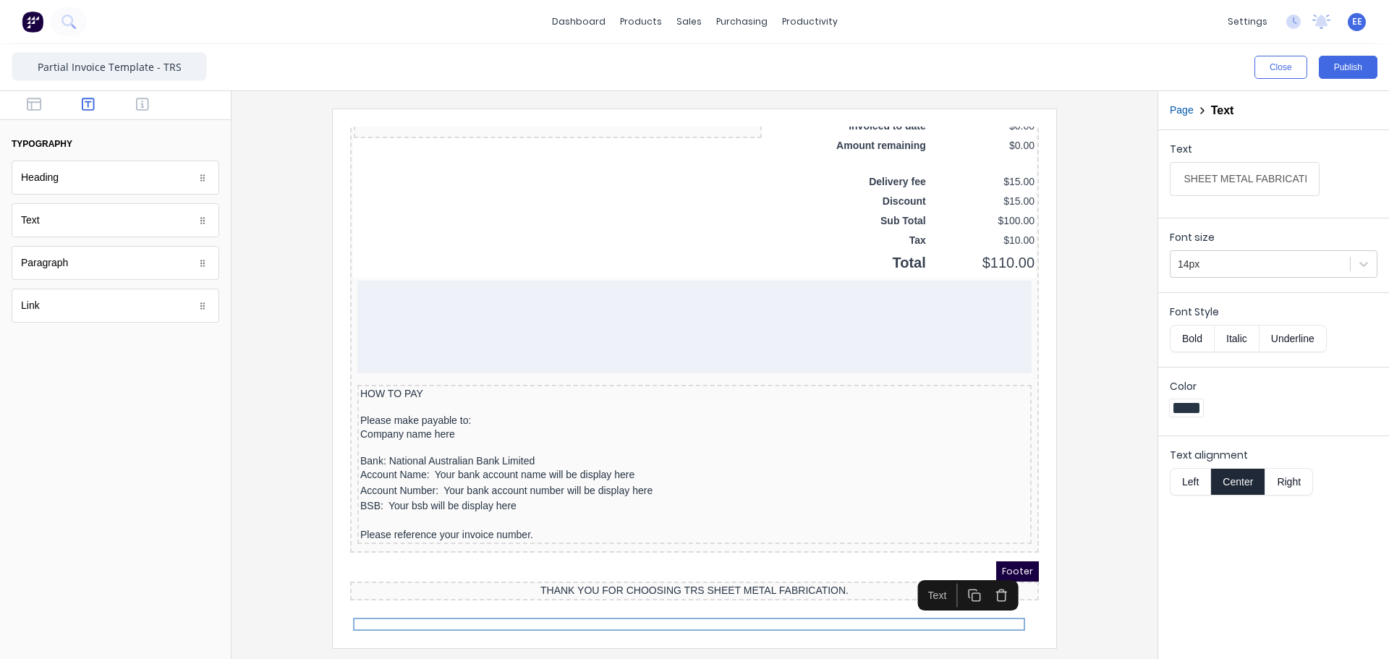
click at [1127, 586] on div at bounding box center [694, 378] width 903 height 539
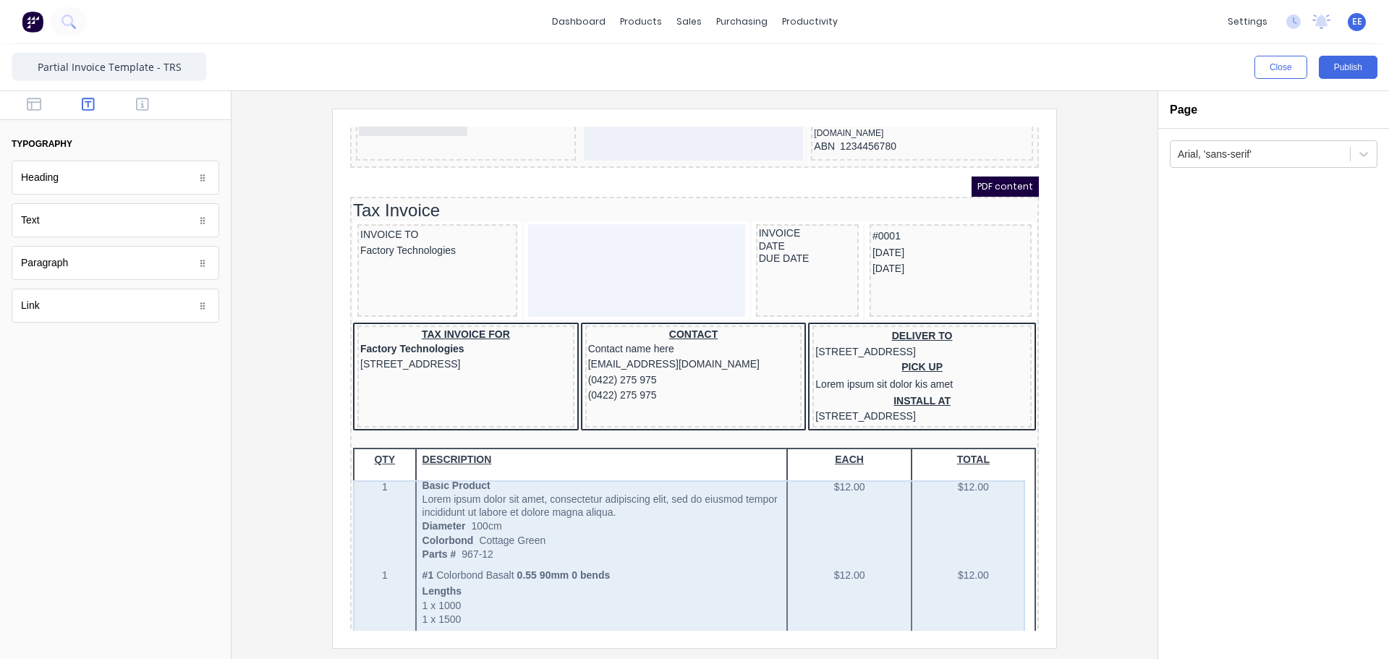
scroll to position [0, 0]
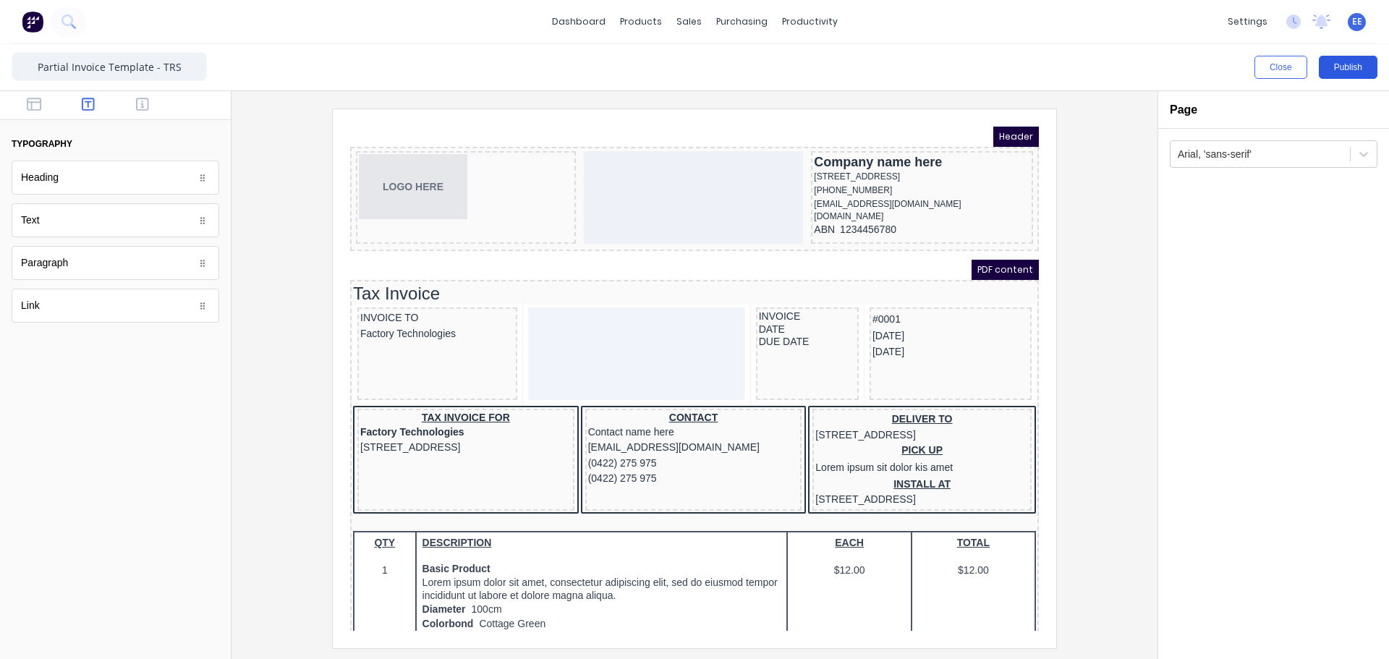
click at [1339, 64] on button "Publish" at bounding box center [1348, 67] width 59 height 23
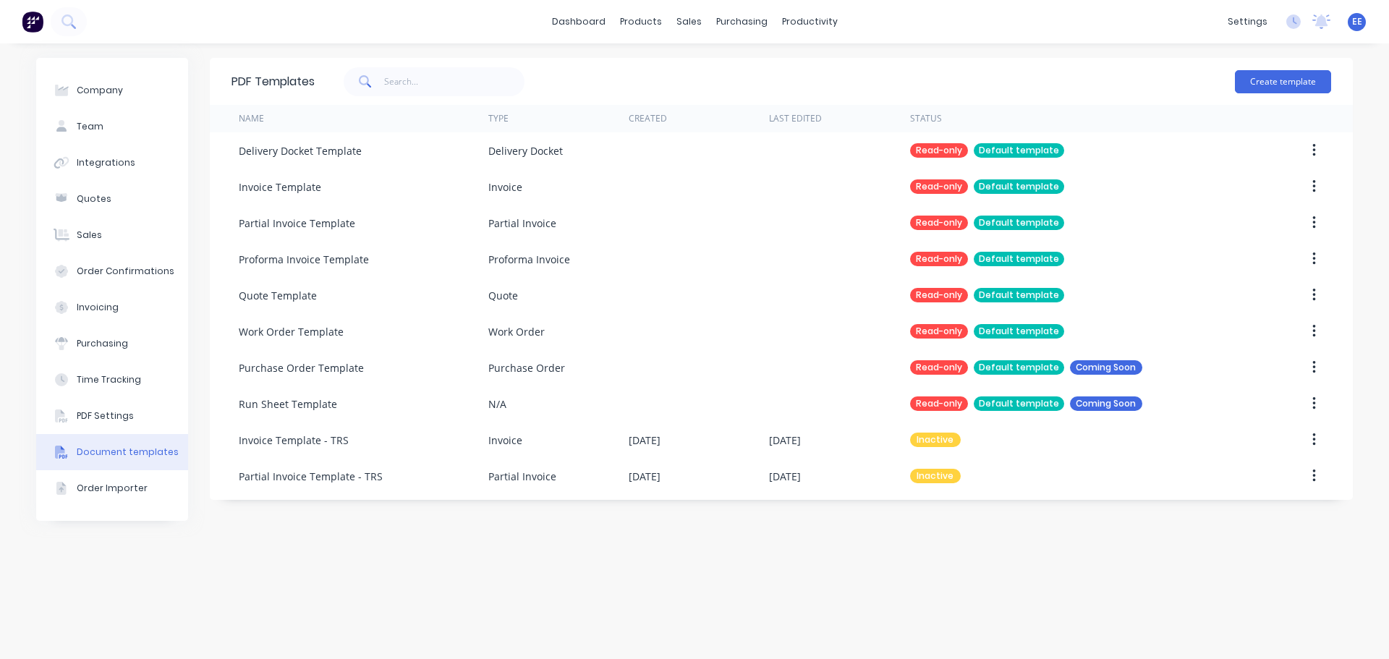
click at [1307, 292] on button "button" at bounding box center [1314, 295] width 34 height 26
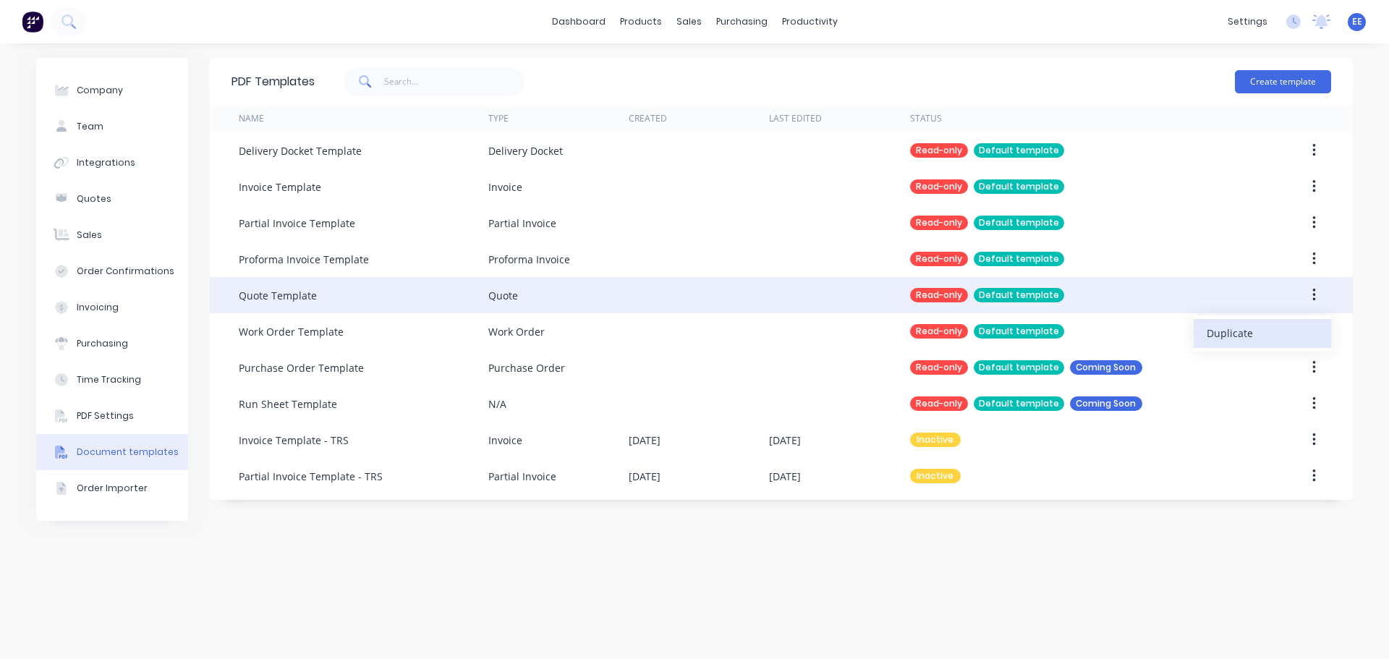
click at [1281, 331] on div "Duplicate" at bounding box center [1262, 333] width 111 height 21
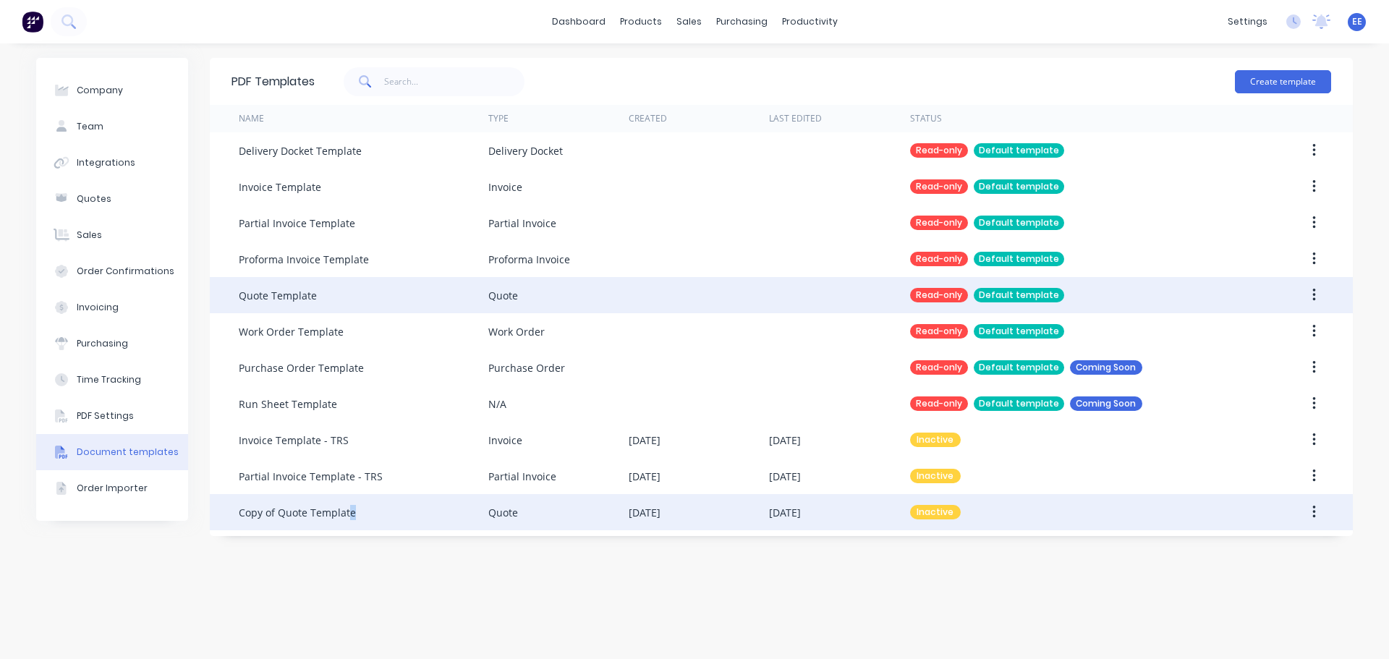
click at [350, 515] on div "Copy of Quote Template" at bounding box center [297, 512] width 117 height 15
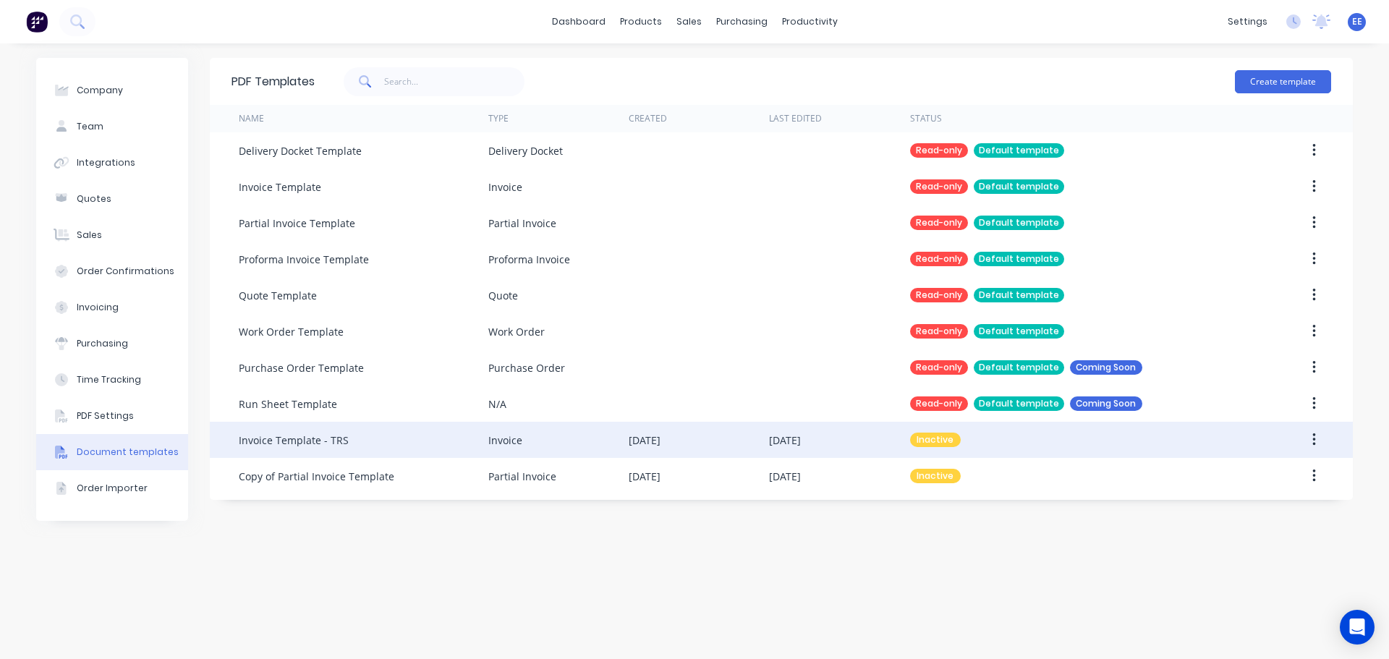
click at [347, 442] on div "Invoice Template - TRS" at bounding box center [364, 440] width 250 height 36
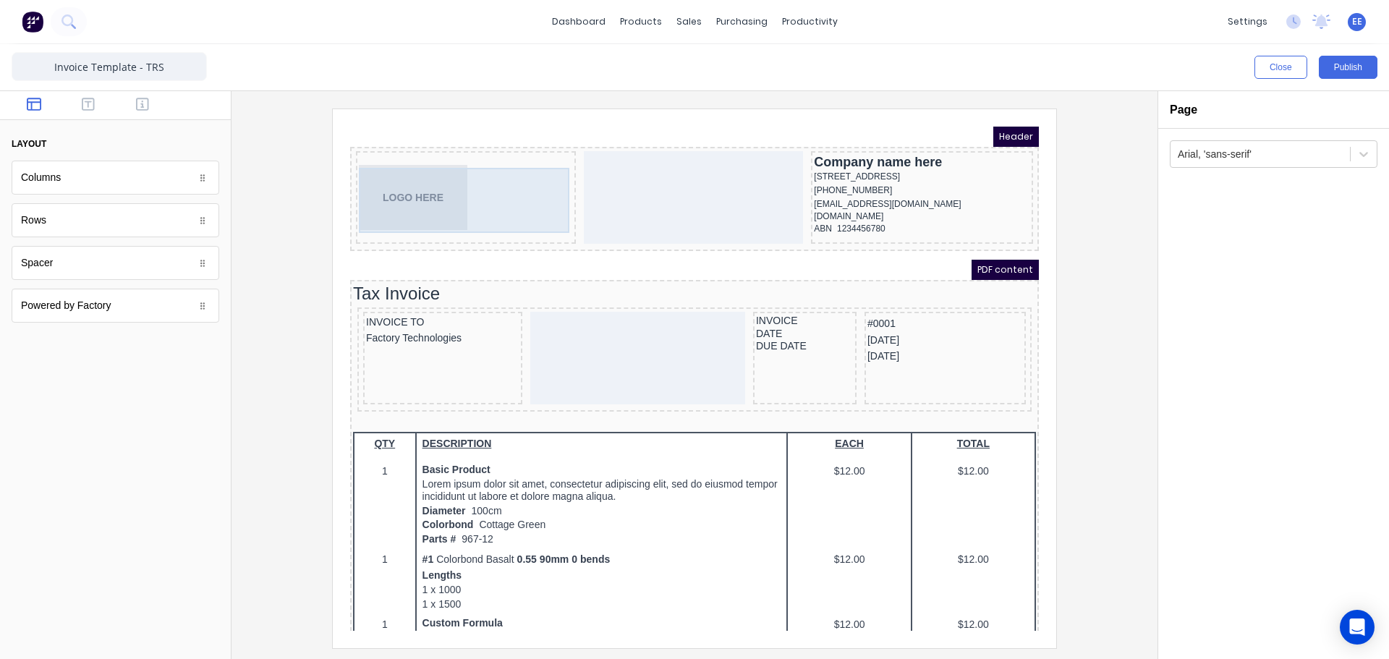
click at [417, 184] on div "LOGO HERE" at bounding box center [449, 180] width 214 height 65
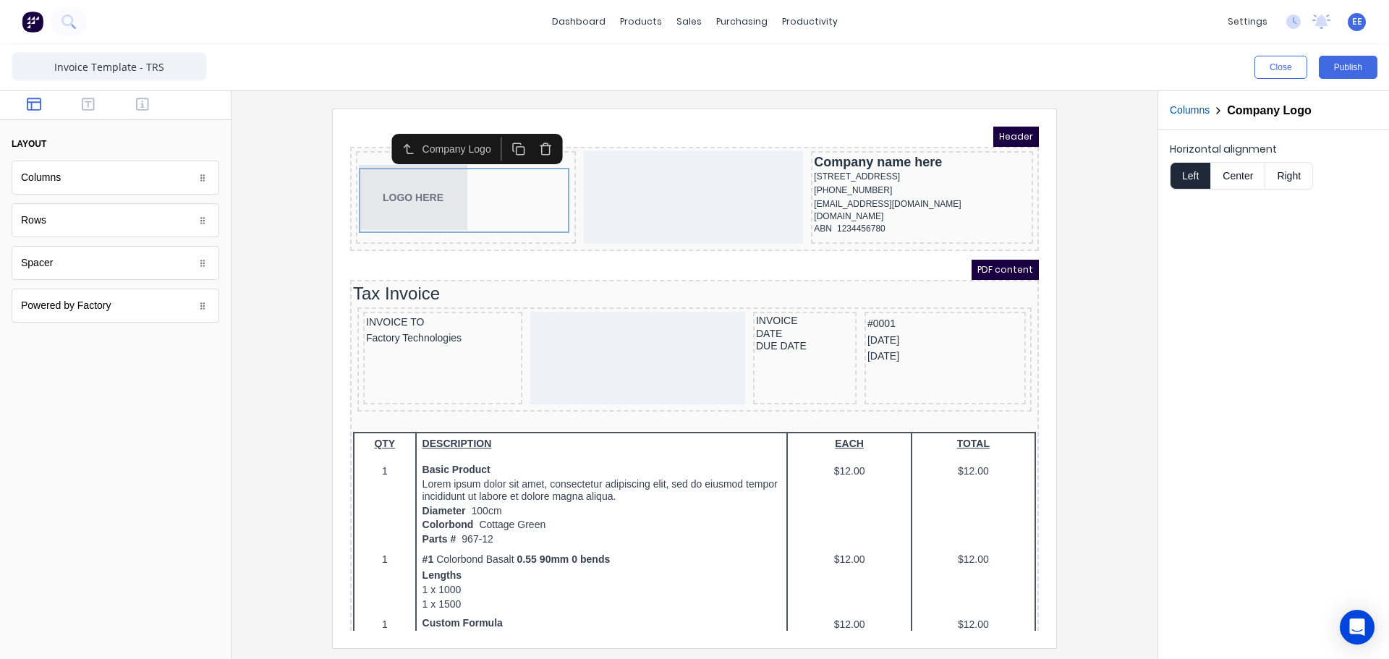
click at [1194, 111] on button "Columns" at bounding box center [1190, 110] width 40 height 15
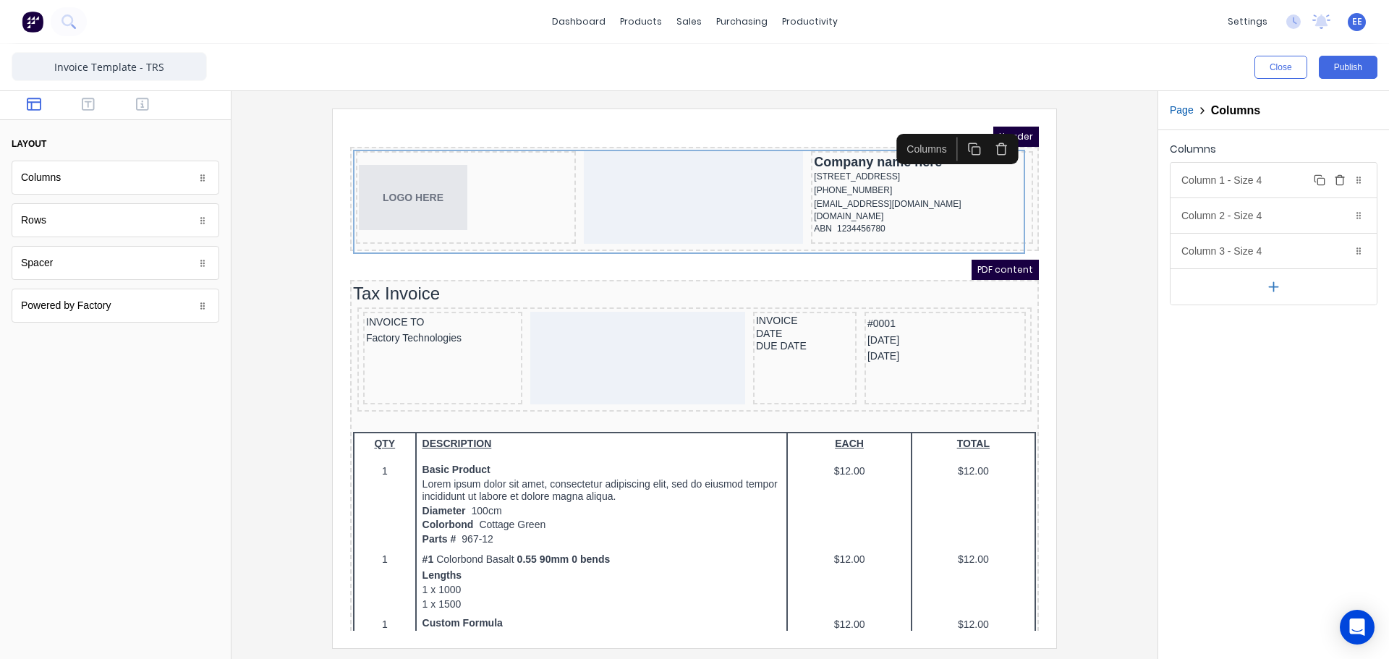
click at [1197, 183] on div "Column 1 - Size 4 Duplicate Delete" at bounding box center [1274, 180] width 206 height 35
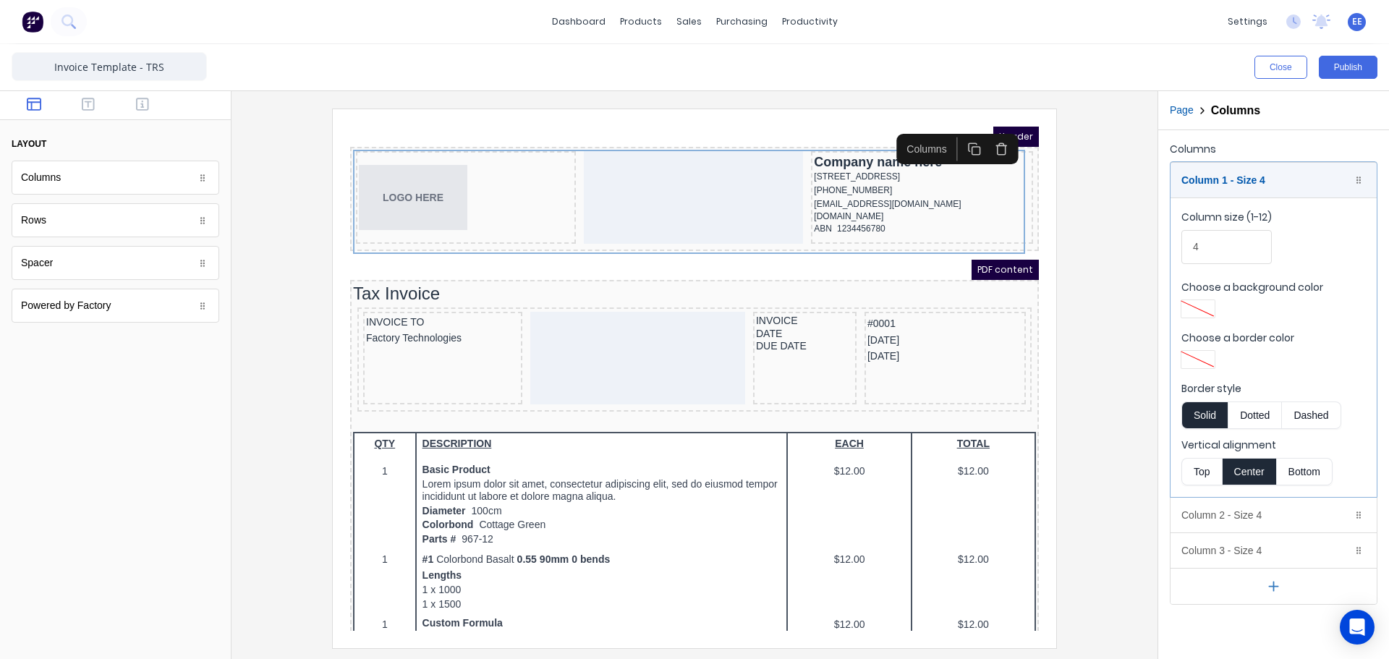
click at [1191, 470] on button "Top" at bounding box center [1202, 471] width 41 height 27
click at [1337, 68] on button "Publish" at bounding box center [1348, 67] width 59 height 23
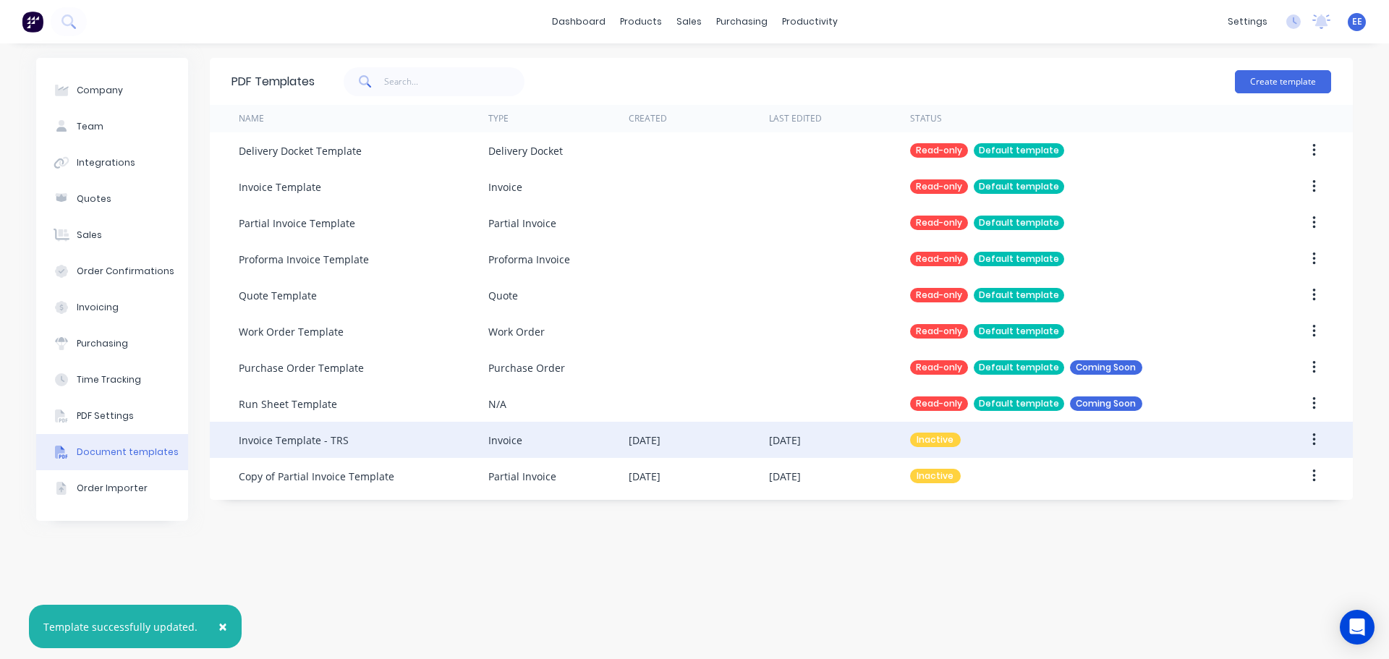
click at [328, 440] on div "Invoice Template - TRS" at bounding box center [294, 440] width 110 height 15
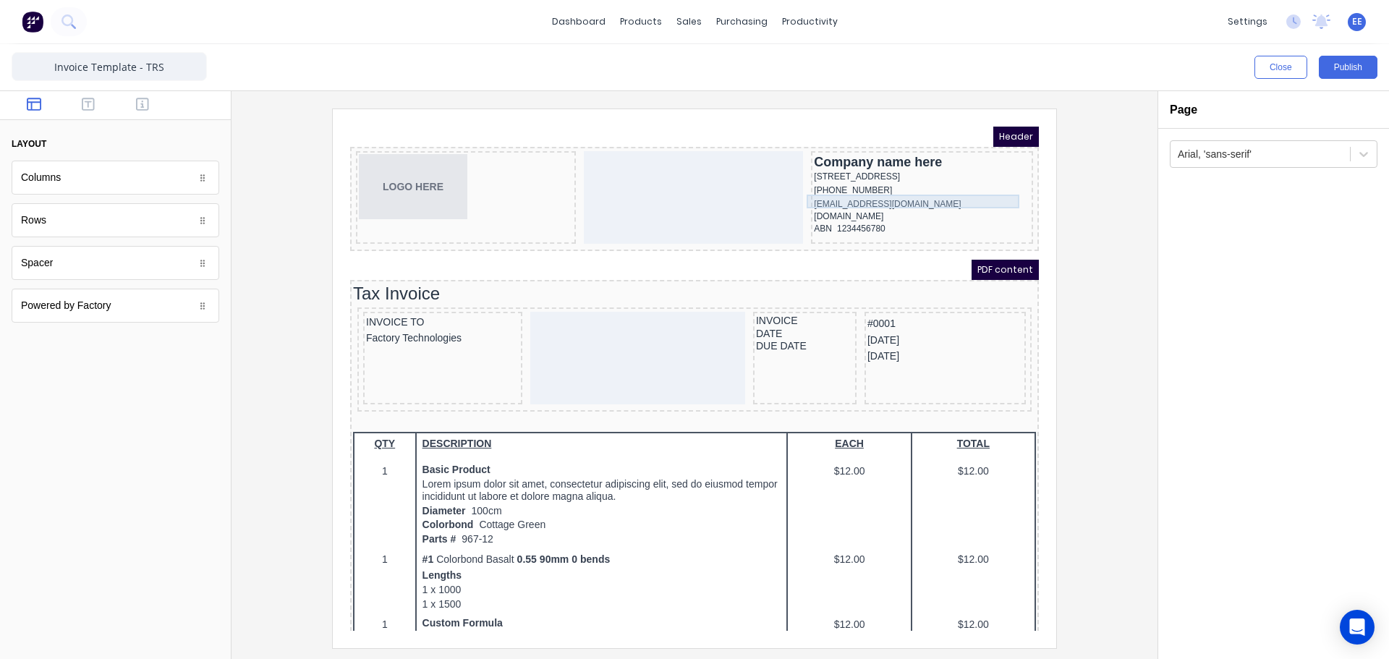
click at [828, 180] on div "[PHONE_NUMBER]" at bounding box center [905, 173] width 216 height 14
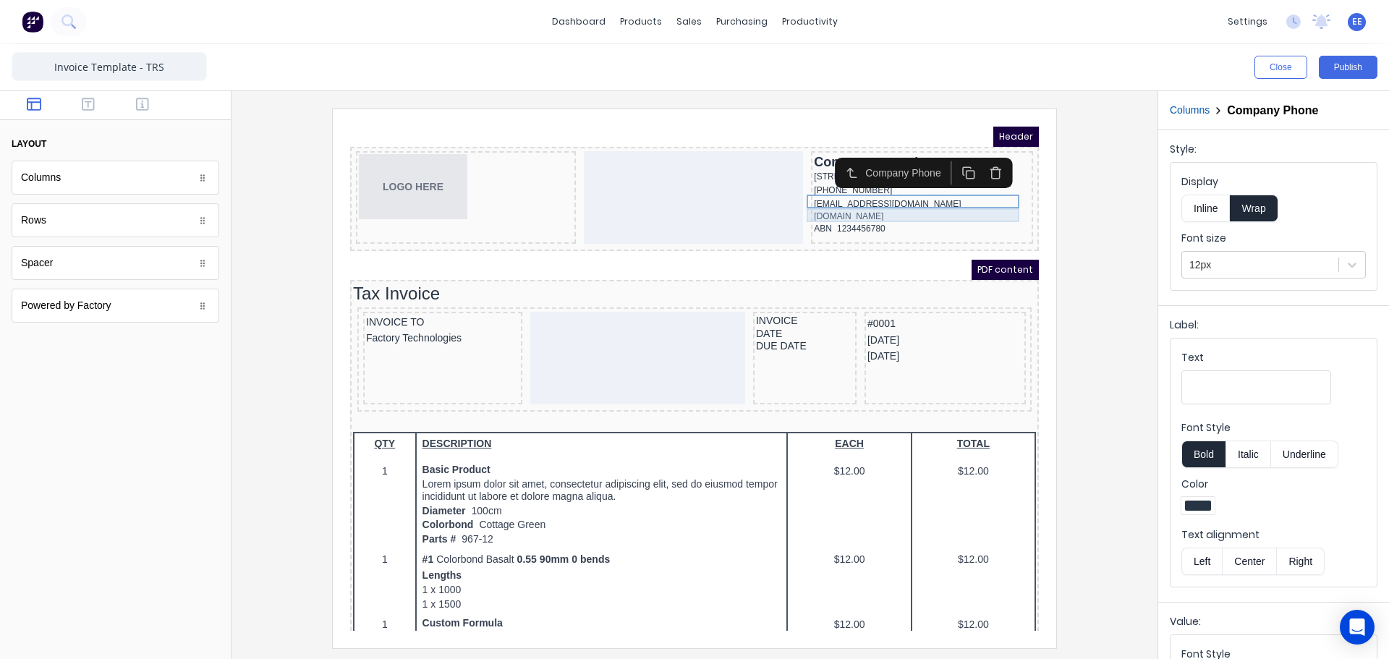
click at [839, 194] on div "[EMAIL_ADDRESS][DOMAIN_NAME]" at bounding box center [905, 187] width 216 height 14
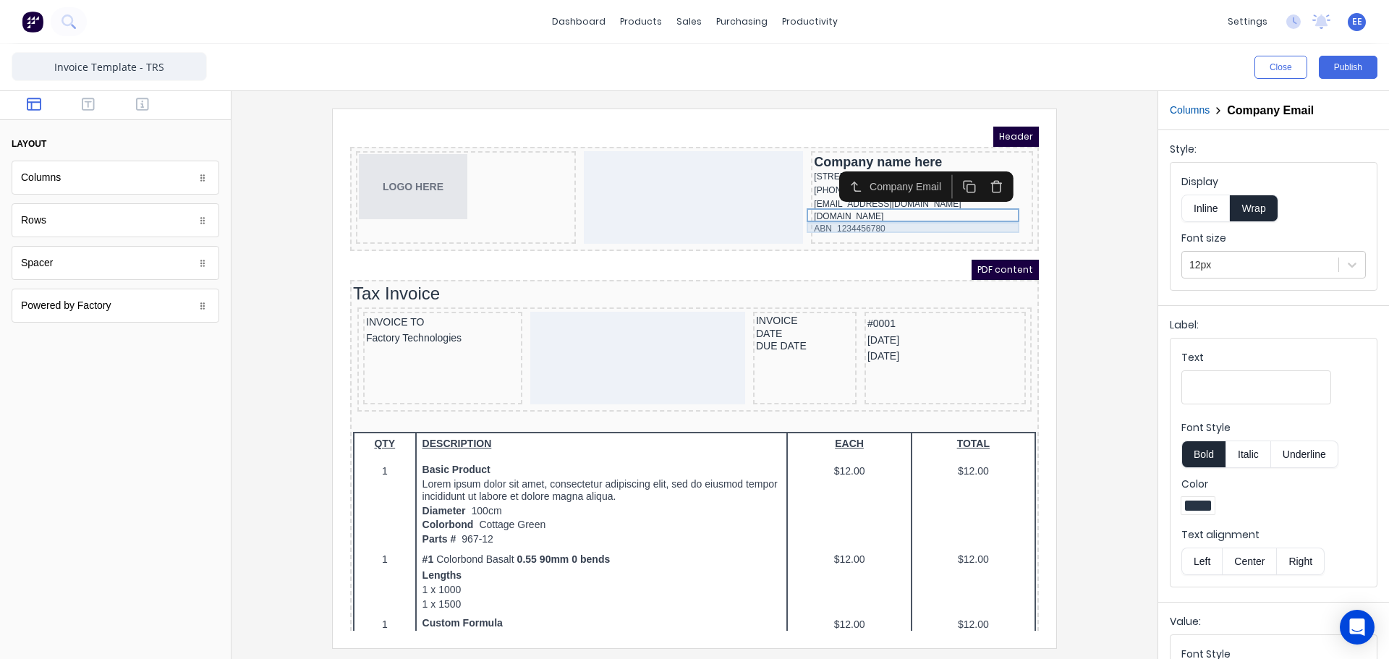
click at [835, 205] on div "[DOMAIN_NAME]" at bounding box center [905, 199] width 216 height 11
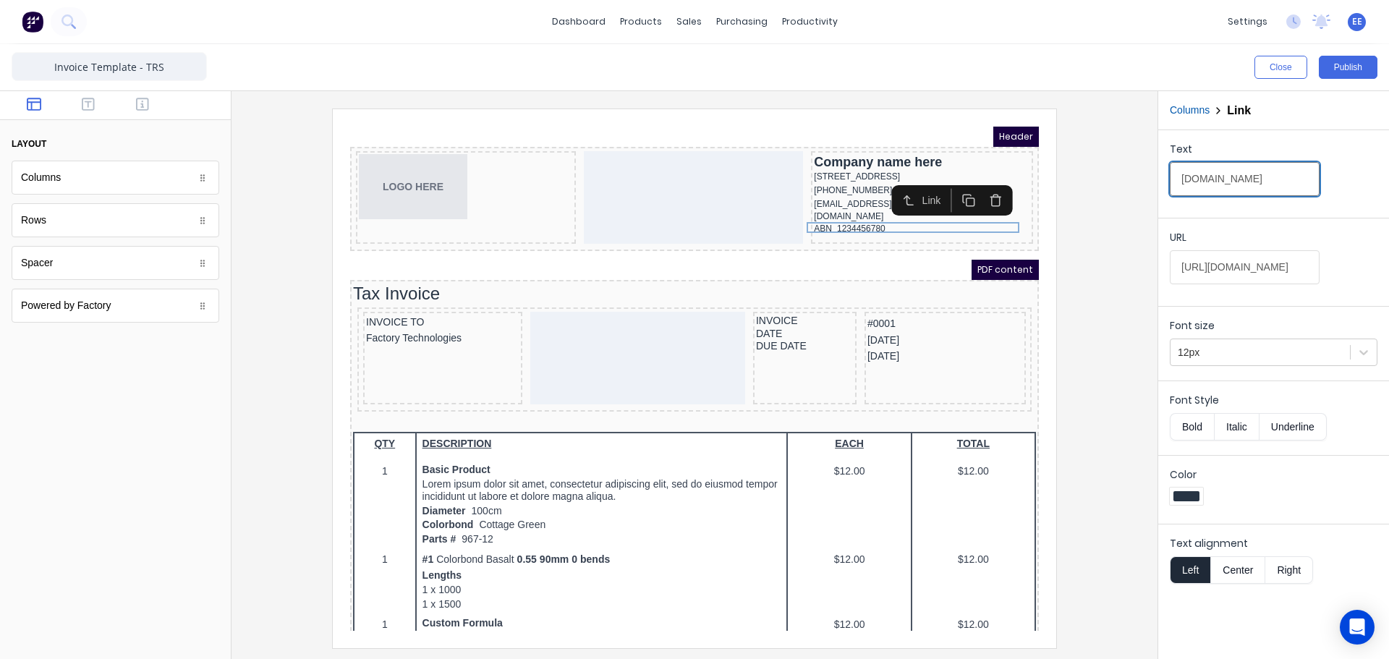
scroll to position [0, 3]
drag, startPoint x: 1177, startPoint y: 177, endPoint x: 1422, endPoint y: 184, distance: 244.6
click at [1388, 184] on html "dashboard products sales purchasing productivity dashboard products Product Cat…" at bounding box center [694, 329] width 1389 height 659
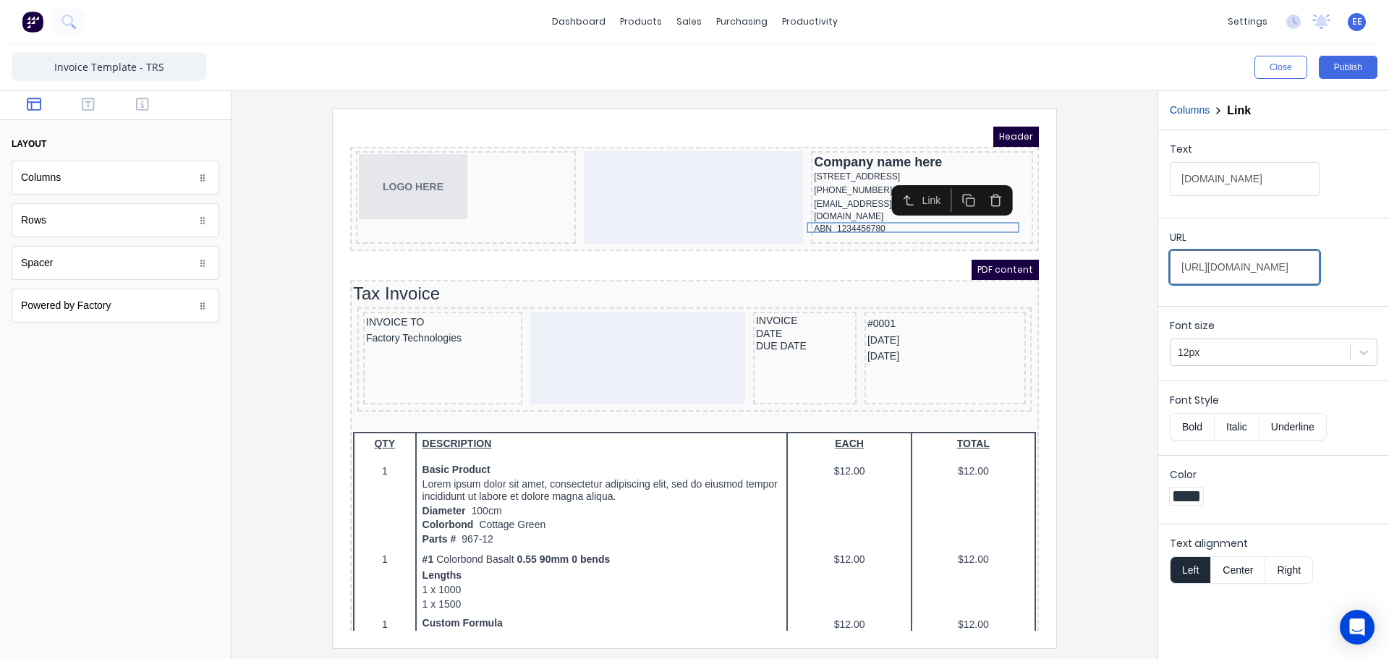
click at [1257, 270] on input "[URL][DOMAIN_NAME]" at bounding box center [1245, 267] width 150 height 34
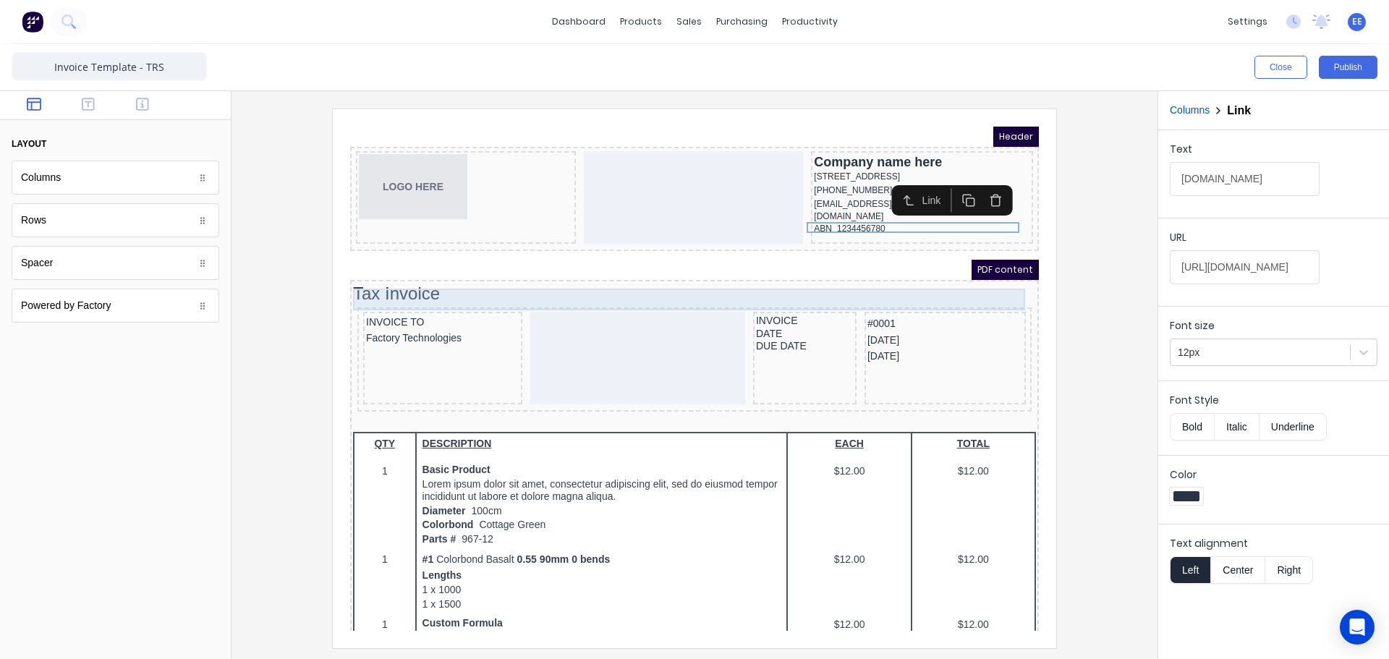
click at [568, 285] on div "Tax Invoice" at bounding box center [677, 277] width 683 height 22
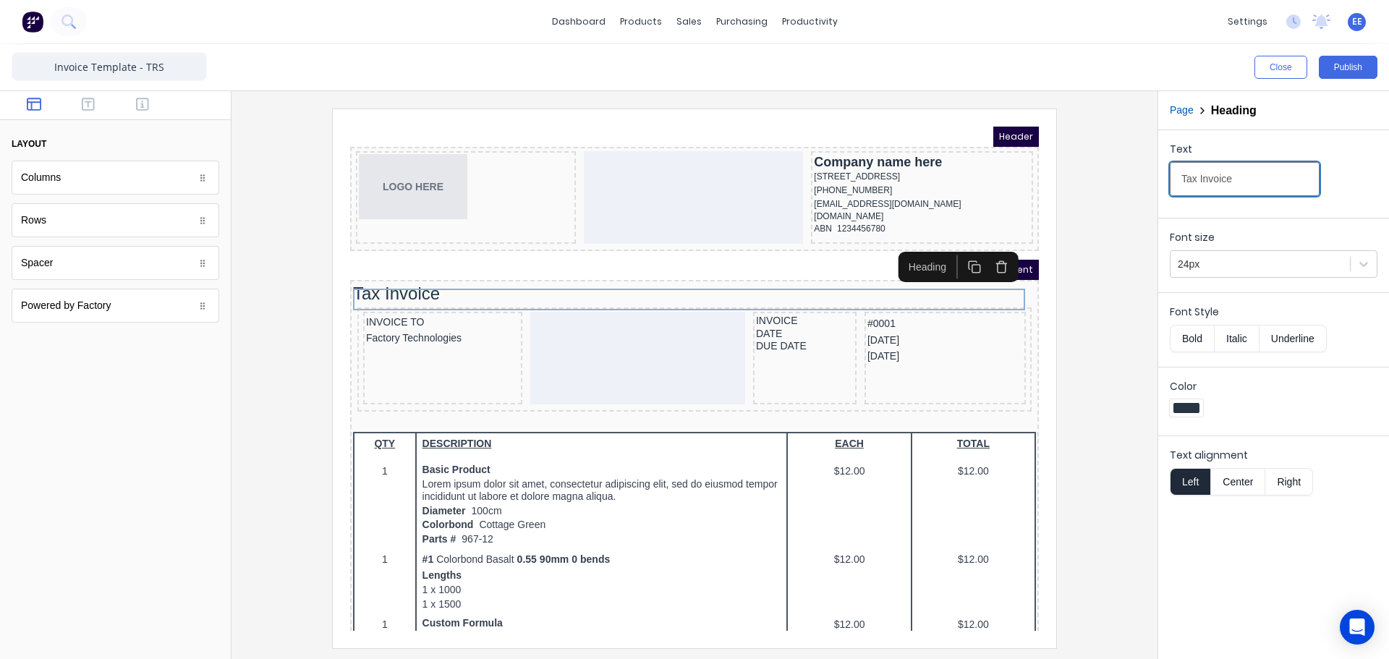
drag, startPoint x: 1207, startPoint y: 182, endPoint x: 1139, endPoint y: 181, distance: 68.0
click at [1139, 181] on div "Close Publish Components layout Columns Columns Rows Rows Spacer Spacer Powered…" at bounding box center [694, 351] width 1389 height 615
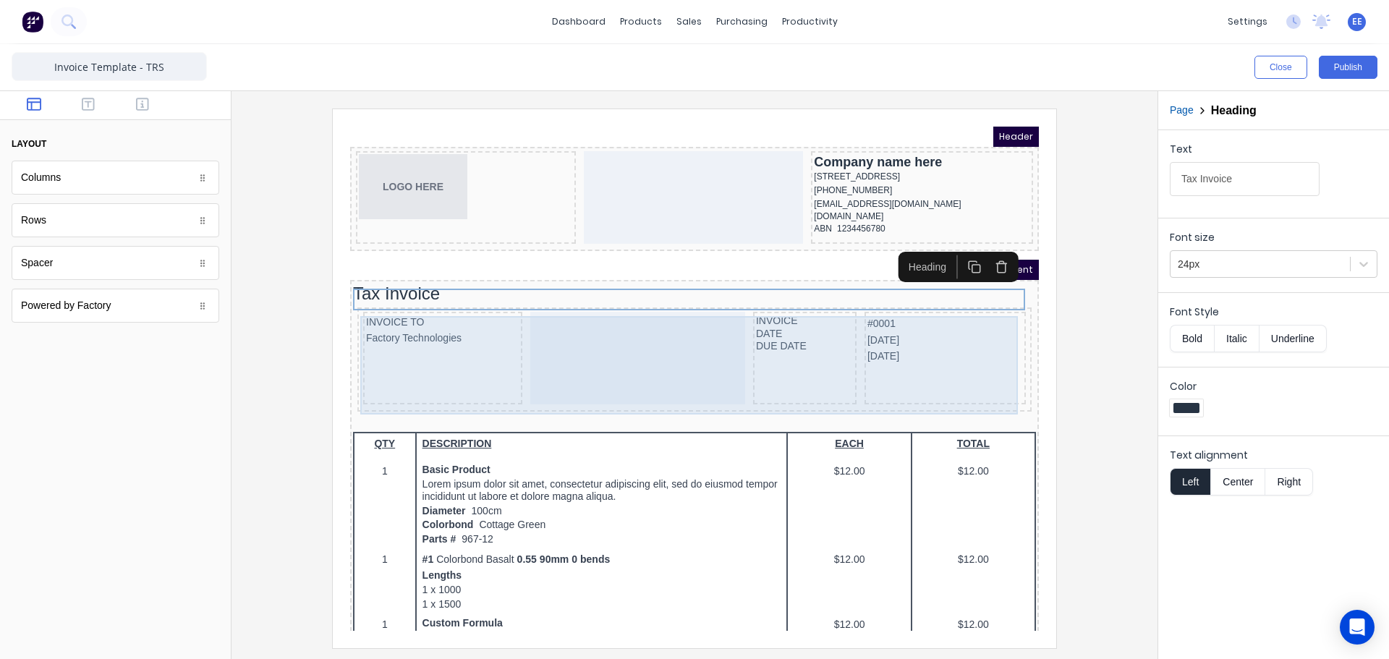
click at [727, 308] on div "INVOICE TO Factory Technologies INVOICE DATE DUE DATE #0001 29/10/2024 29/10/20…" at bounding box center [677, 342] width 669 height 98
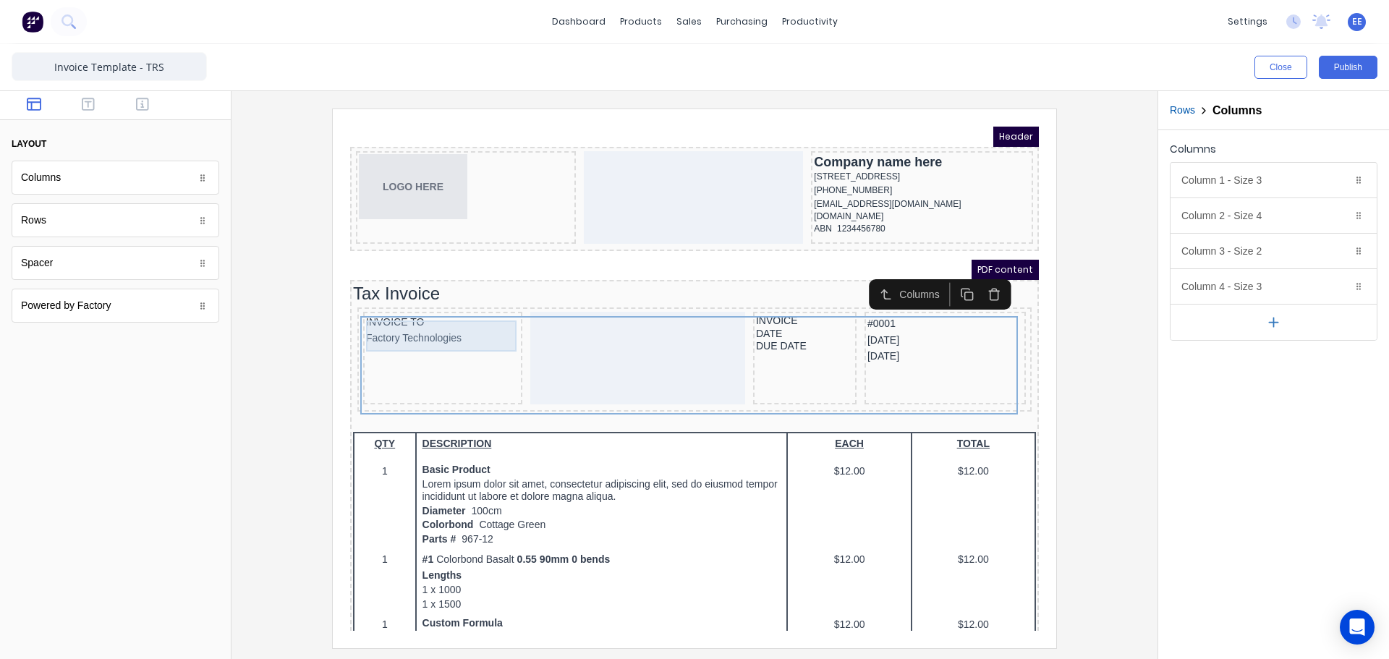
click at [437, 324] on div "INVOICE TO Factory Technologies" at bounding box center [425, 312] width 153 height 31
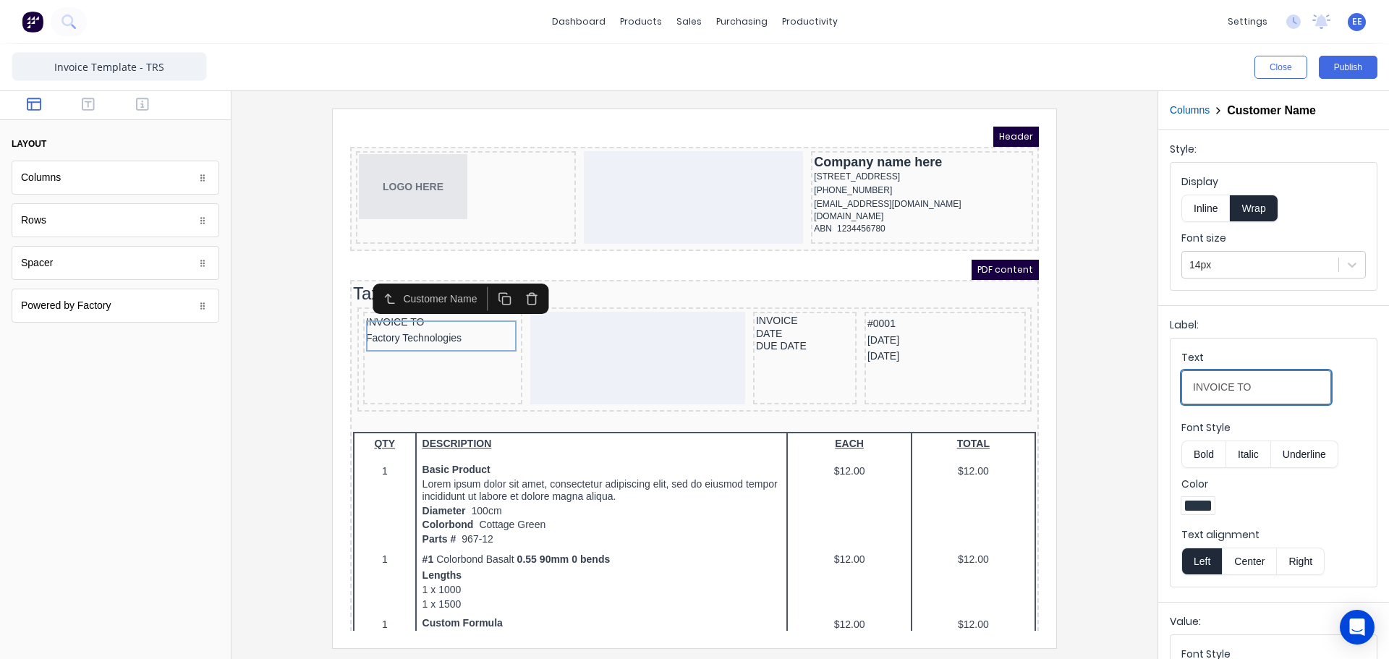
drag, startPoint x: 1266, startPoint y: 390, endPoint x: 1143, endPoint y: 390, distance: 123.0
click at [1143, 390] on div "Close Publish Components layout Columns Columns Rows Rows Spacer Spacer Powered…" at bounding box center [694, 351] width 1389 height 615
click at [765, 304] on div "INVOICE" at bounding box center [788, 303] width 98 height 13
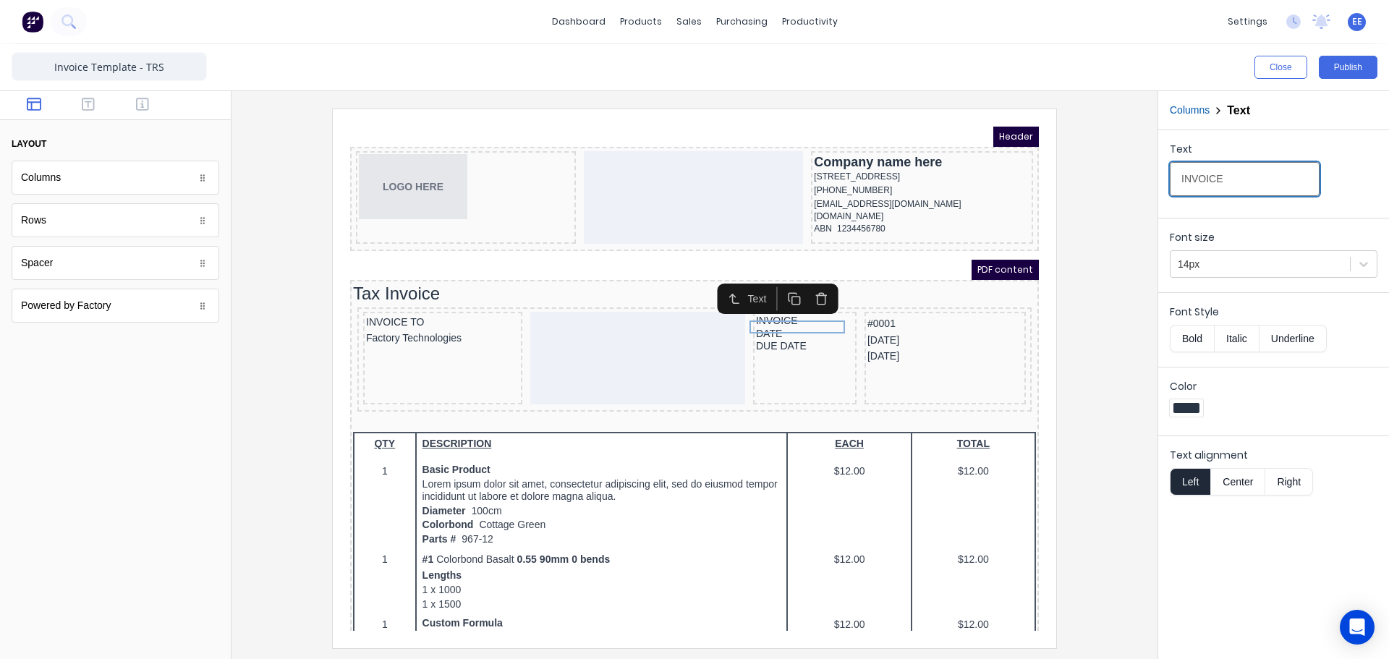
drag, startPoint x: 1218, startPoint y: 176, endPoint x: 1129, endPoint y: 182, distance: 89.2
click at [1129, 182] on div "Close Publish Components layout Columns Columns Rows Rows Spacer Spacer Powered…" at bounding box center [694, 351] width 1389 height 615
drag, startPoint x: 755, startPoint y: 323, endPoint x: 783, endPoint y: 317, distance: 28.3
click at [755, 323] on div "DATE" at bounding box center [788, 316] width 98 height 13
drag, startPoint x: 1209, startPoint y: 178, endPoint x: 1148, endPoint y: 176, distance: 61.5
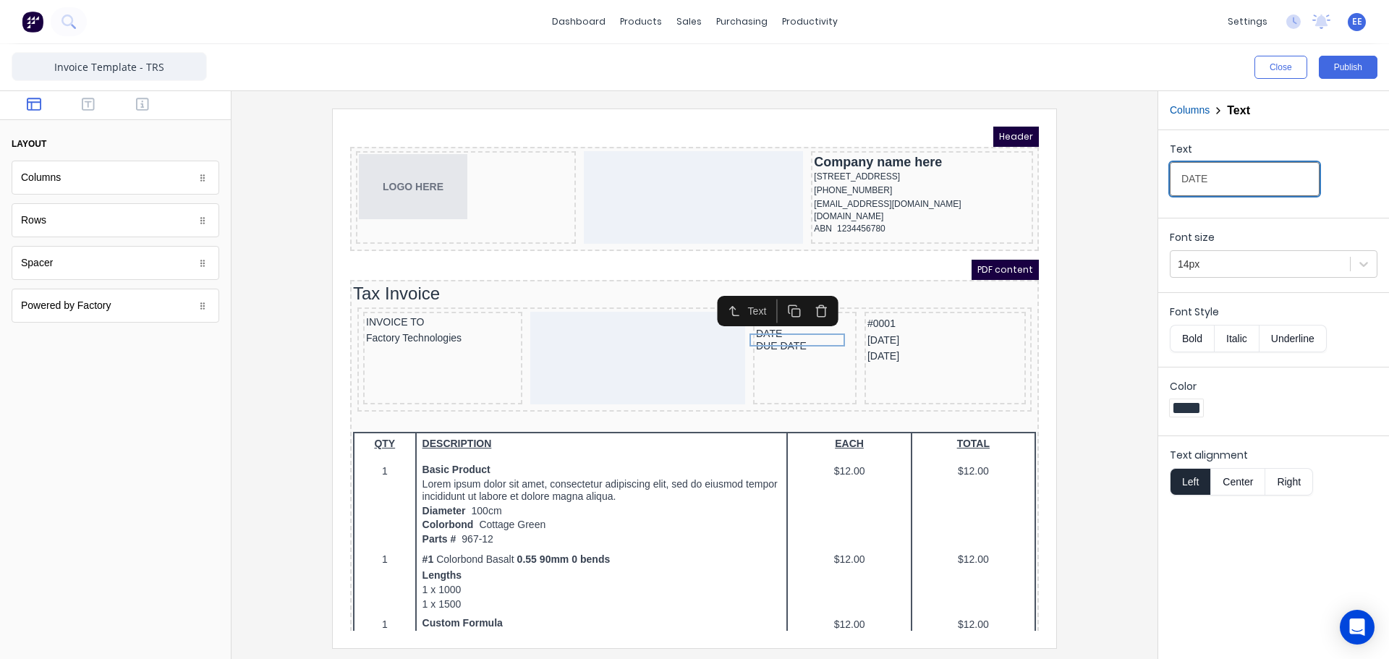
click at [1148, 176] on div "Close Publish Components layout Columns Columns Rows Rows Spacer Spacer Powered…" at bounding box center [694, 351] width 1389 height 615
click at [771, 335] on div "DUE DATE" at bounding box center [788, 329] width 98 height 13
drag, startPoint x: 1218, startPoint y: 184, endPoint x: 1095, endPoint y: 187, distance: 123.8
click at [1095, 187] on div "Close Publish Components layout Columns Columns Rows Rows Spacer Spacer Powered…" at bounding box center [694, 351] width 1389 height 615
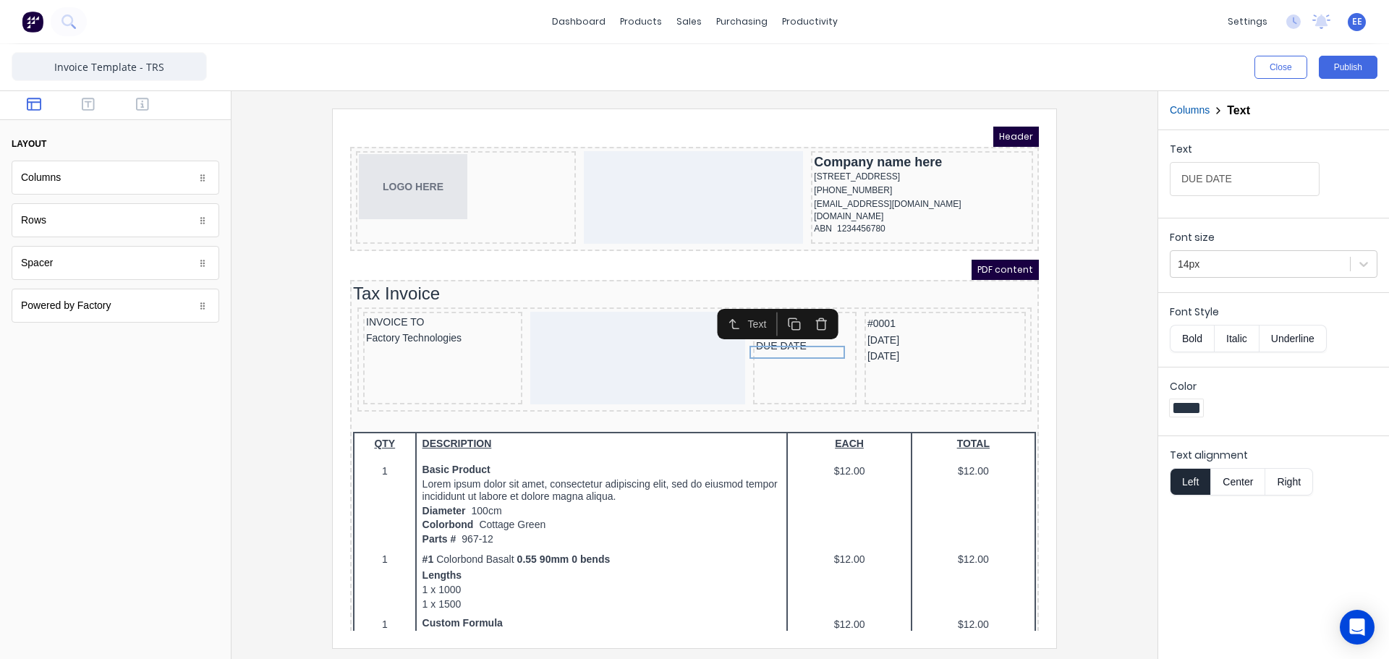
click at [1053, 423] on iframe at bounding box center [695, 378] width 724 height 539
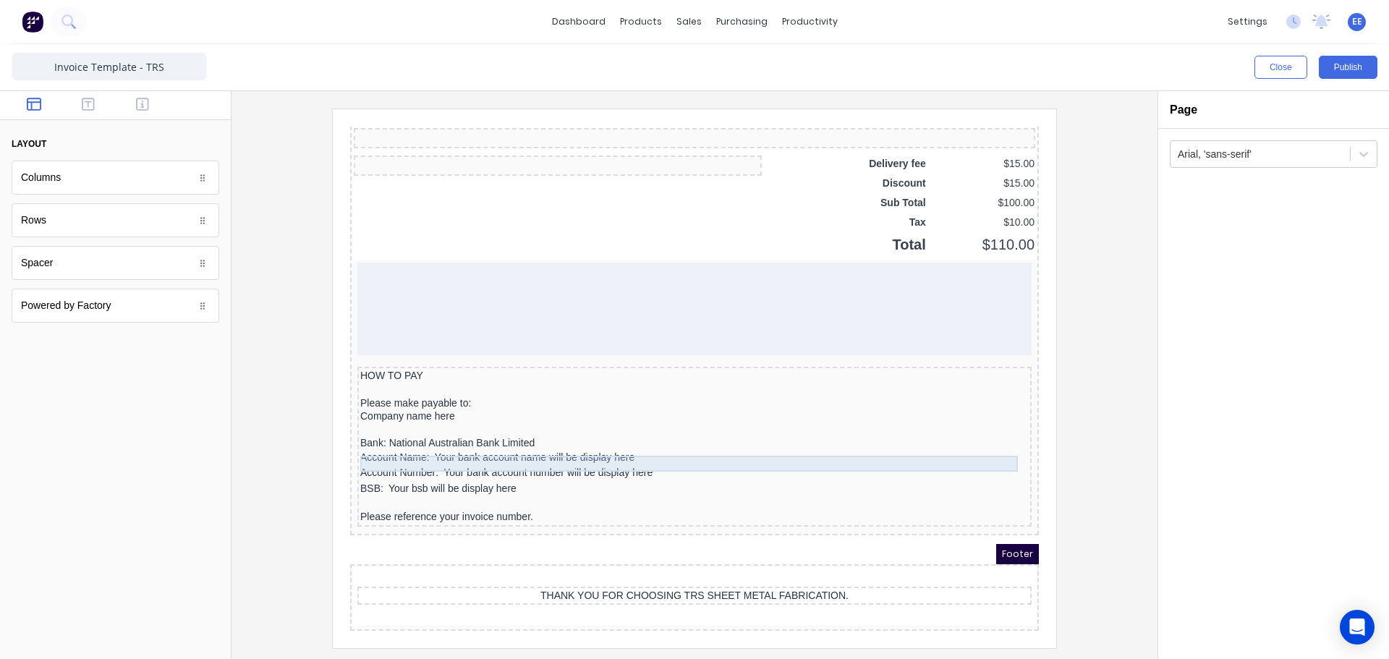
scroll to position [1041, 0]
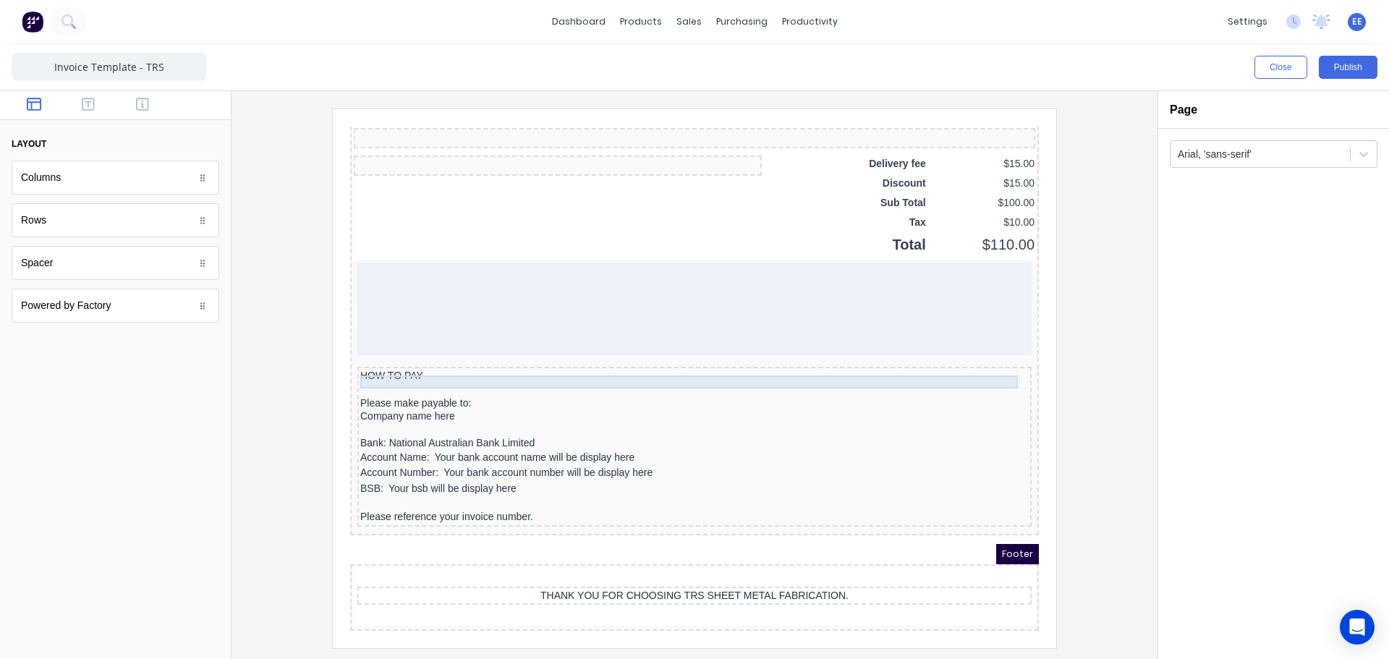
click at [476, 352] on div "HOW TO PAY" at bounding box center [677, 358] width 669 height 13
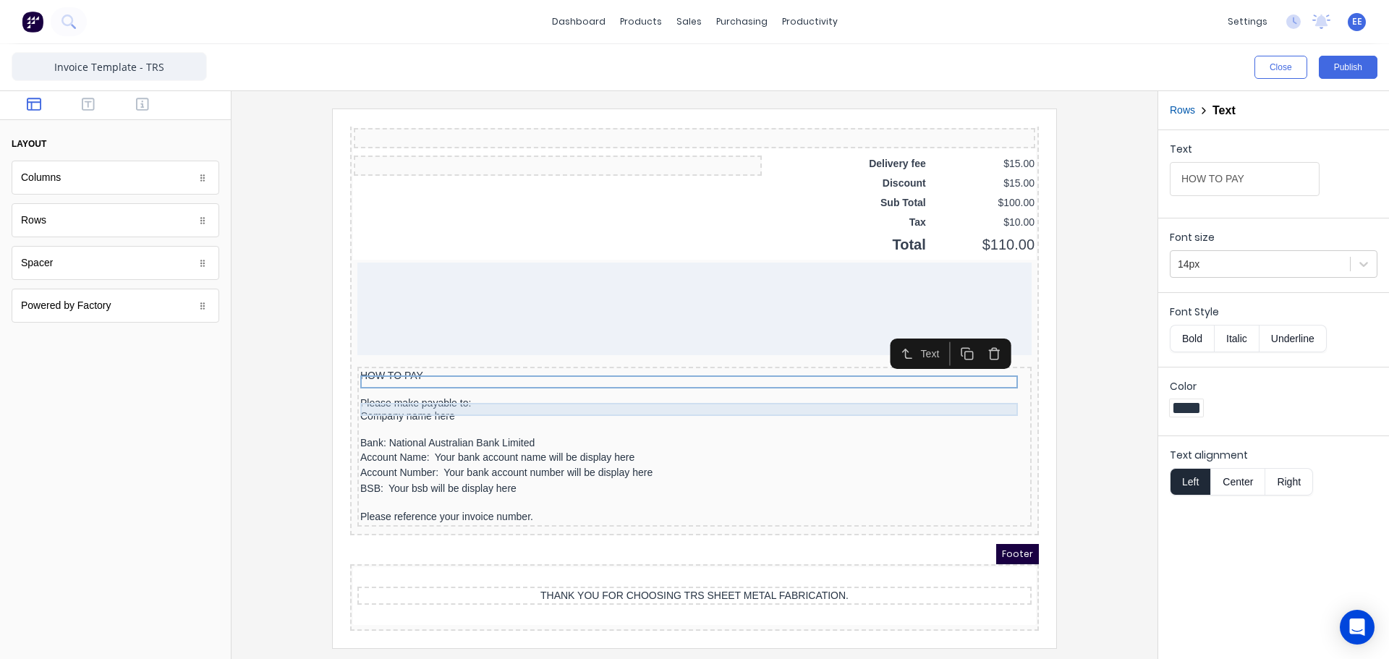
click at [457, 380] on div "Please make payable to:" at bounding box center [677, 386] width 669 height 13
click at [519, 354] on div "HOW TO PAY" at bounding box center [677, 358] width 669 height 13
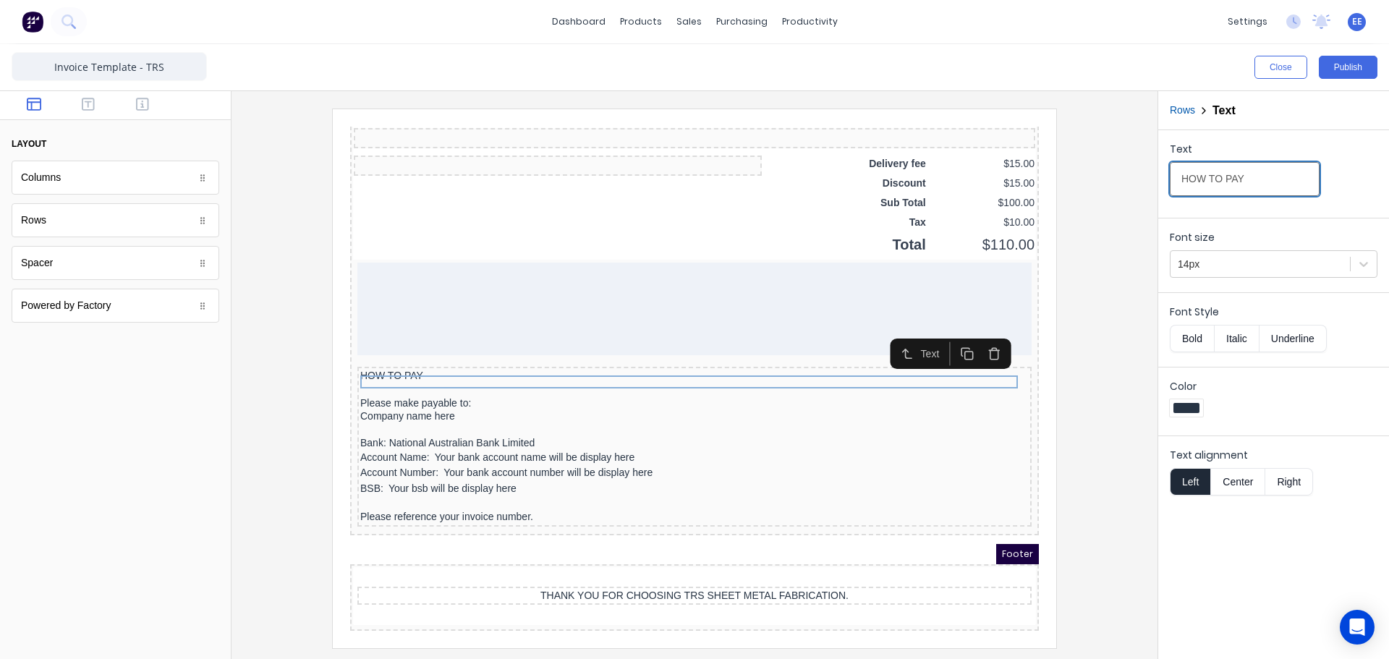
drag, startPoint x: 1256, startPoint y: 170, endPoint x: 1129, endPoint y: 171, distance: 127.3
click at [1129, 171] on div "Close Publish Components layout Columns Columns Rows Rows Spacer Spacer Powered…" at bounding box center [694, 351] width 1389 height 615
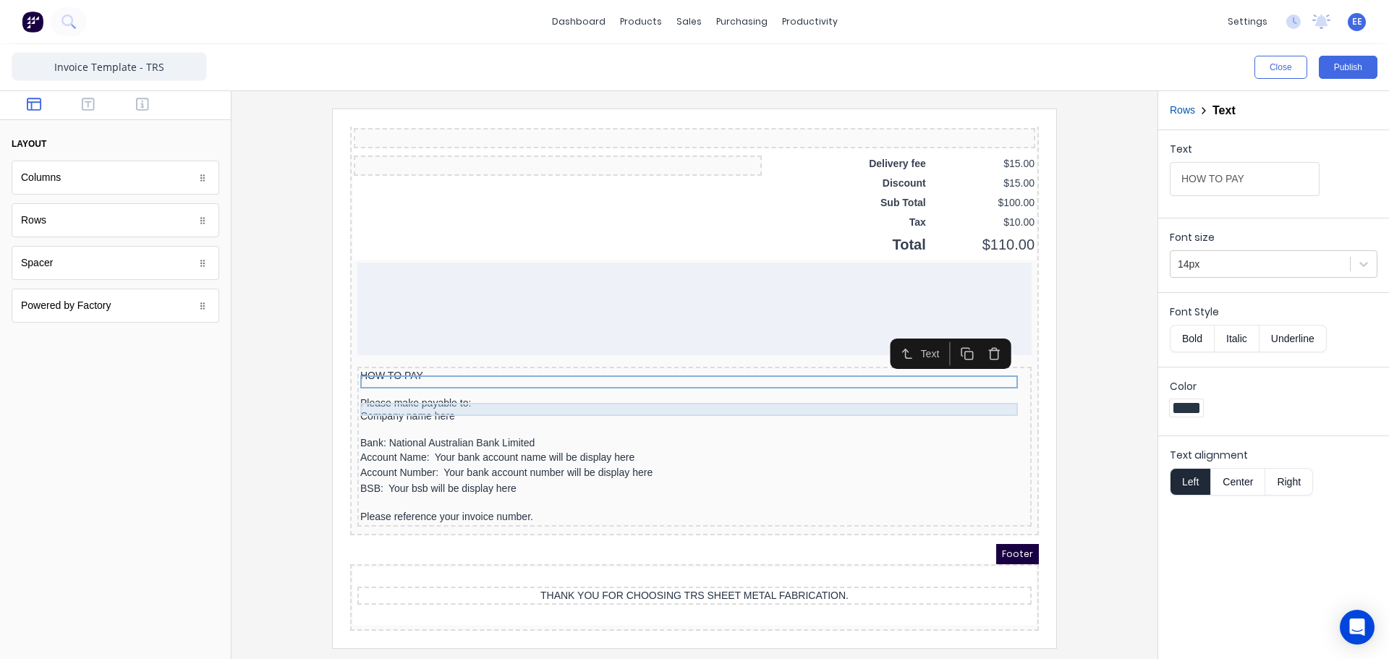
click at [375, 380] on div "Please make payable to:" at bounding box center [677, 386] width 669 height 13
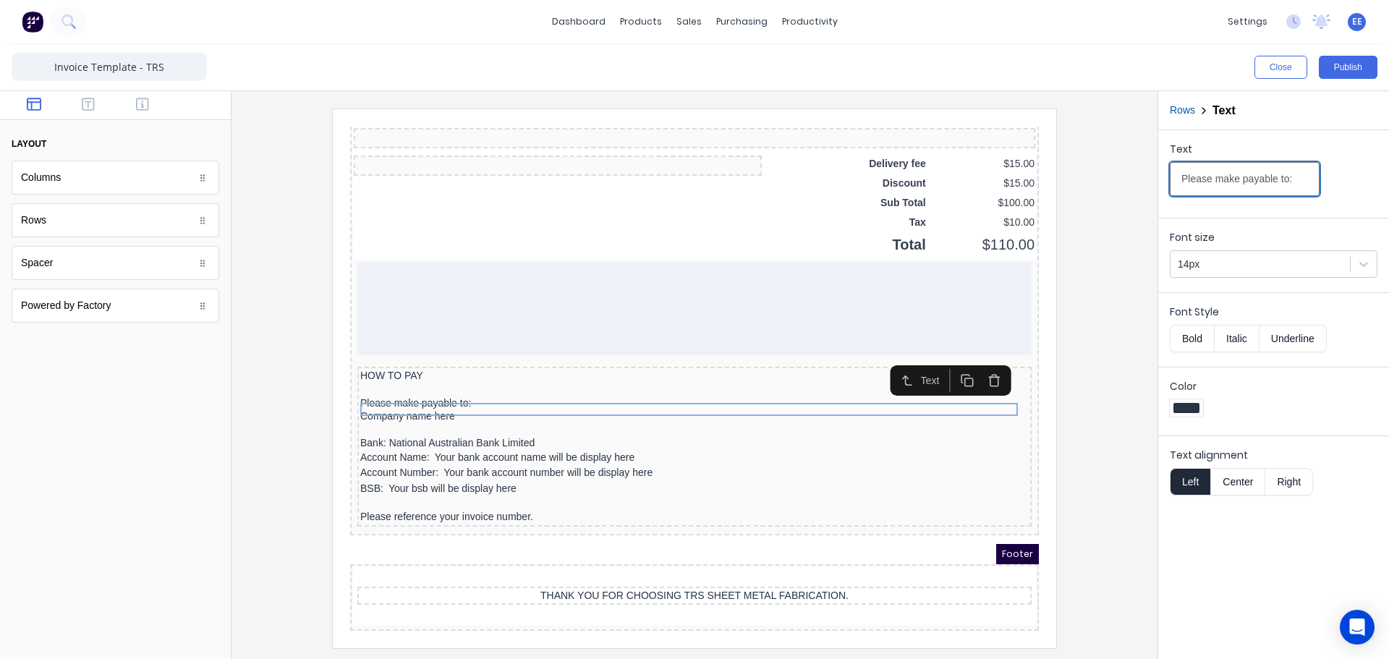
drag, startPoint x: 1294, startPoint y: 183, endPoint x: 1119, endPoint y: 184, distance: 175.1
click at [1119, 184] on div "Close Publish Components layout Columns Columns Rows Rows Spacer Spacer Powered…" at bounding box center [694, 351] width 1389 height 615
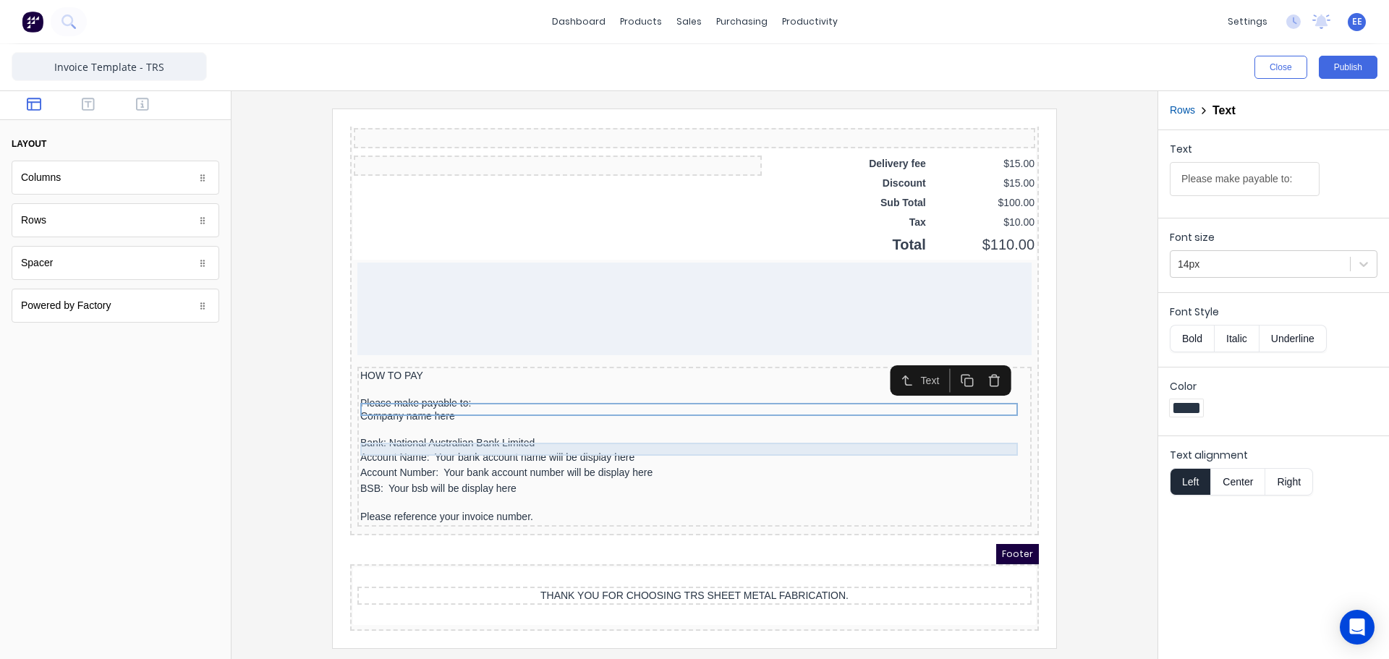
click at [529, 420] on div "Bank: National Australian Bank Limited" at bounding box center [677, 426] width 669 height 13
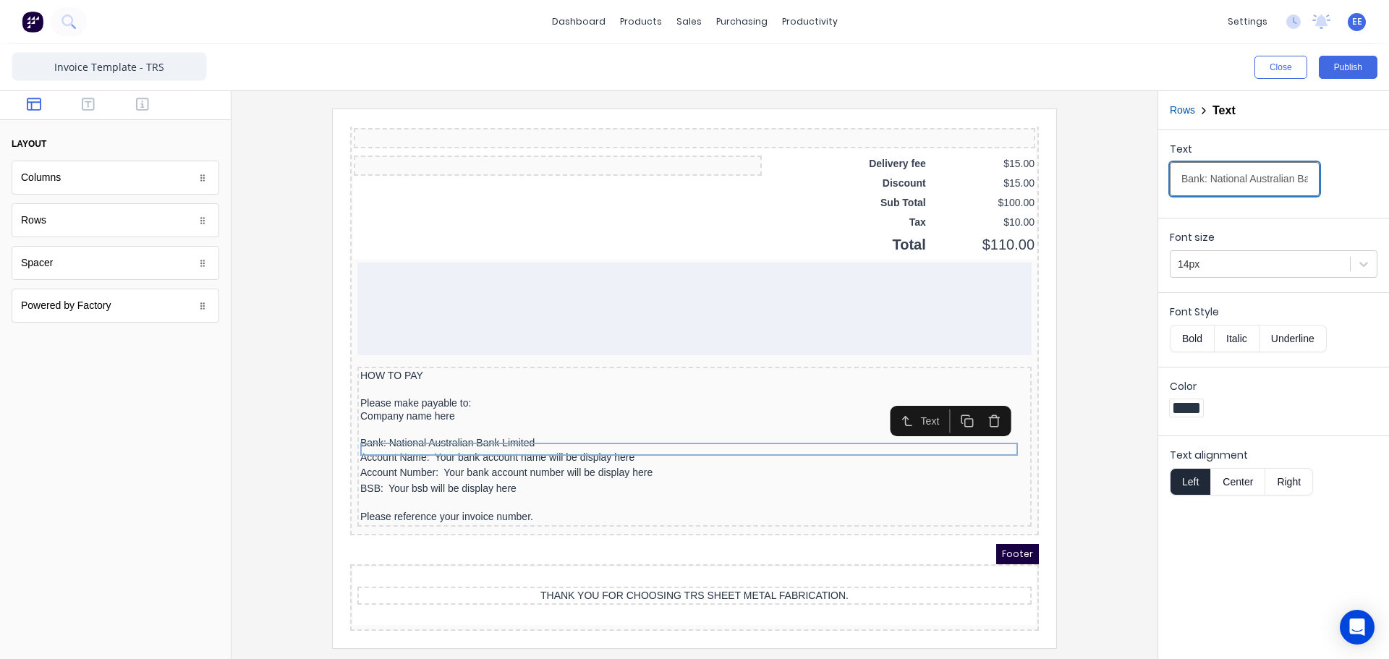
click at [1189, 179] on input "Bank: National Australian Bank Limited" at bounding box center [1245, 179] width 150 height 34
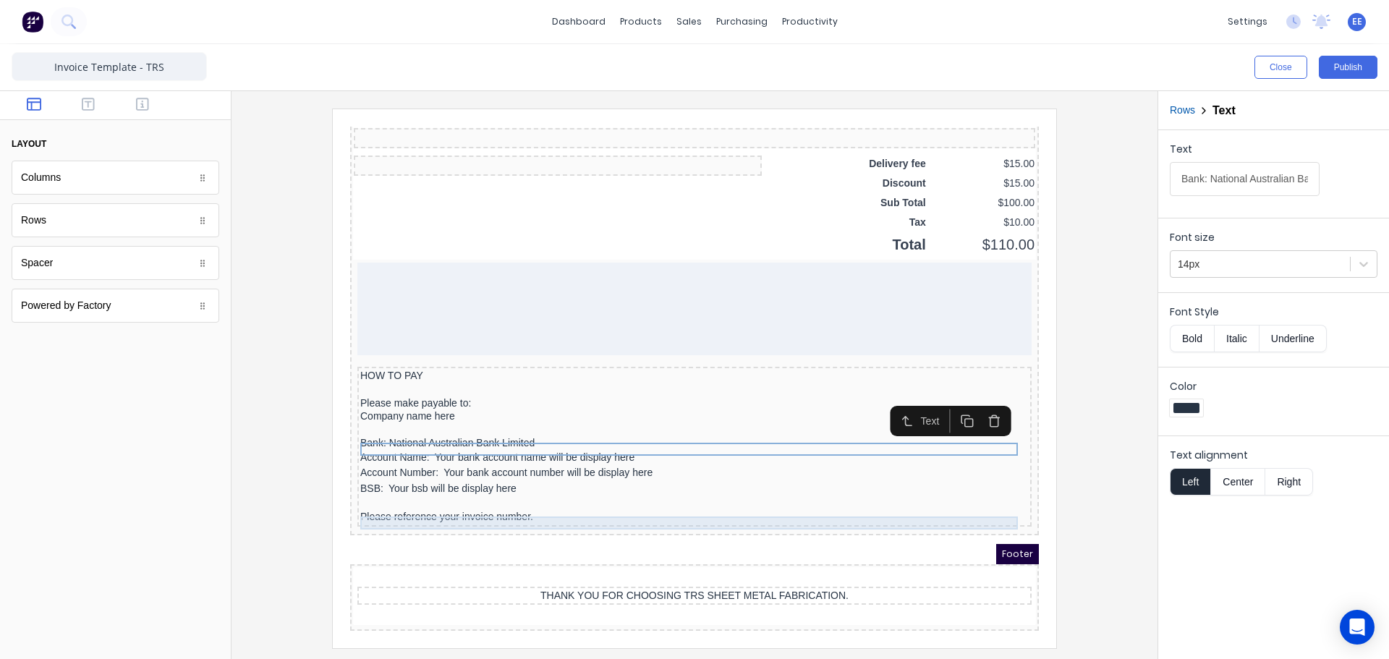
click at [512, 500] on div "Please reference your invoice number." at bounding box center [677, 499] width 669 height 13
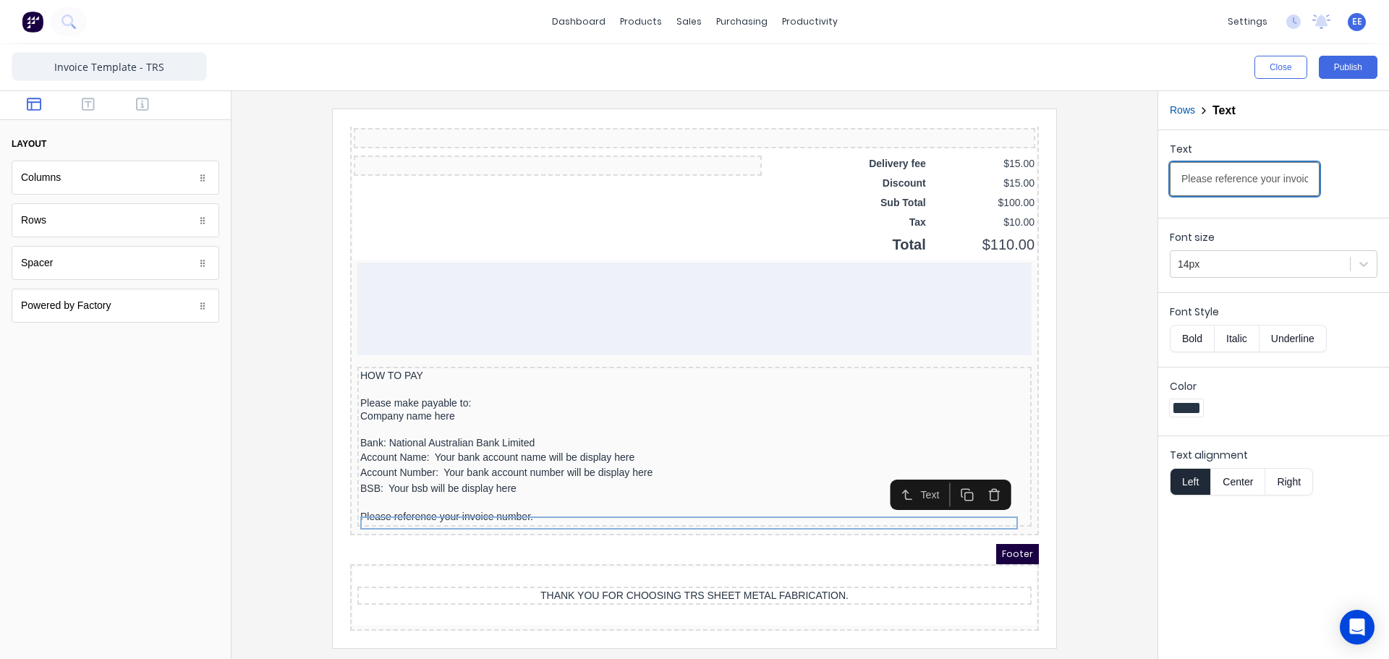
click at [1210, 182] on input "Please reference your invoice number." at bounding box center [1245, 179] width 150 height 34
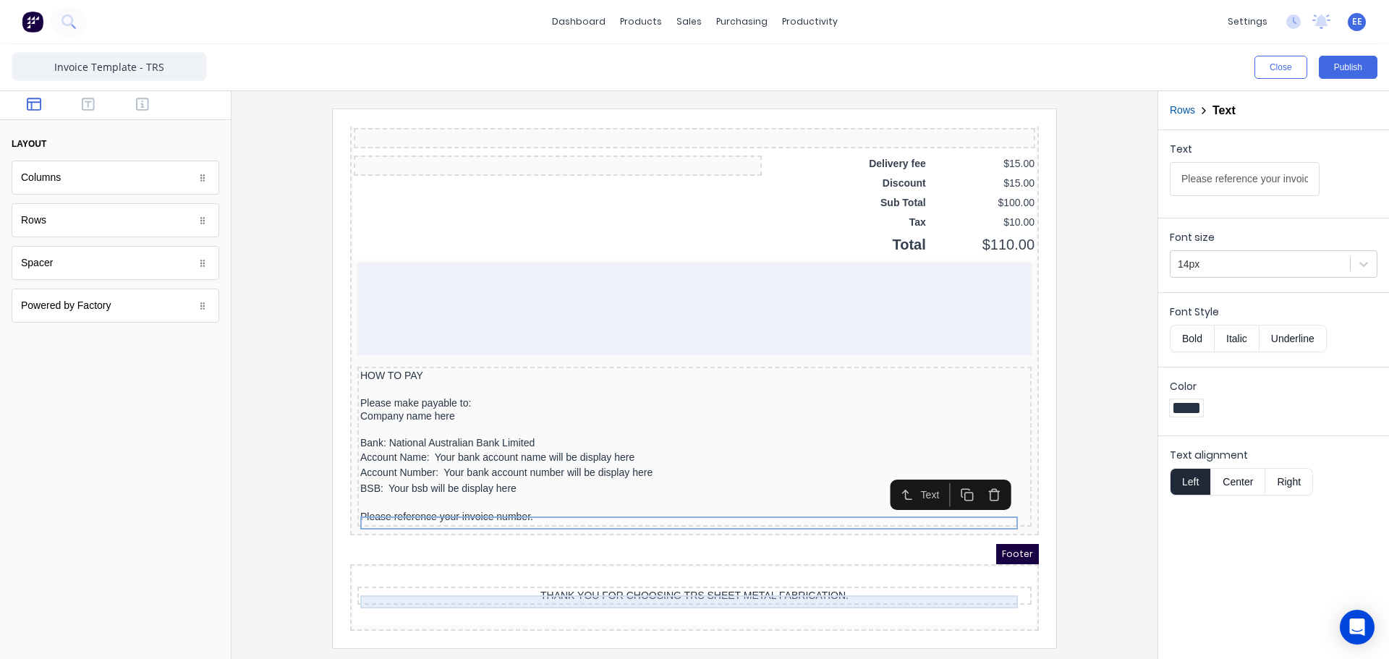
click at [679, 572] on div "THANK YOU FOR CHOOSING TRS SHEET METAL FABRICATION." at bounding box center [677, 578] width 669 height 13
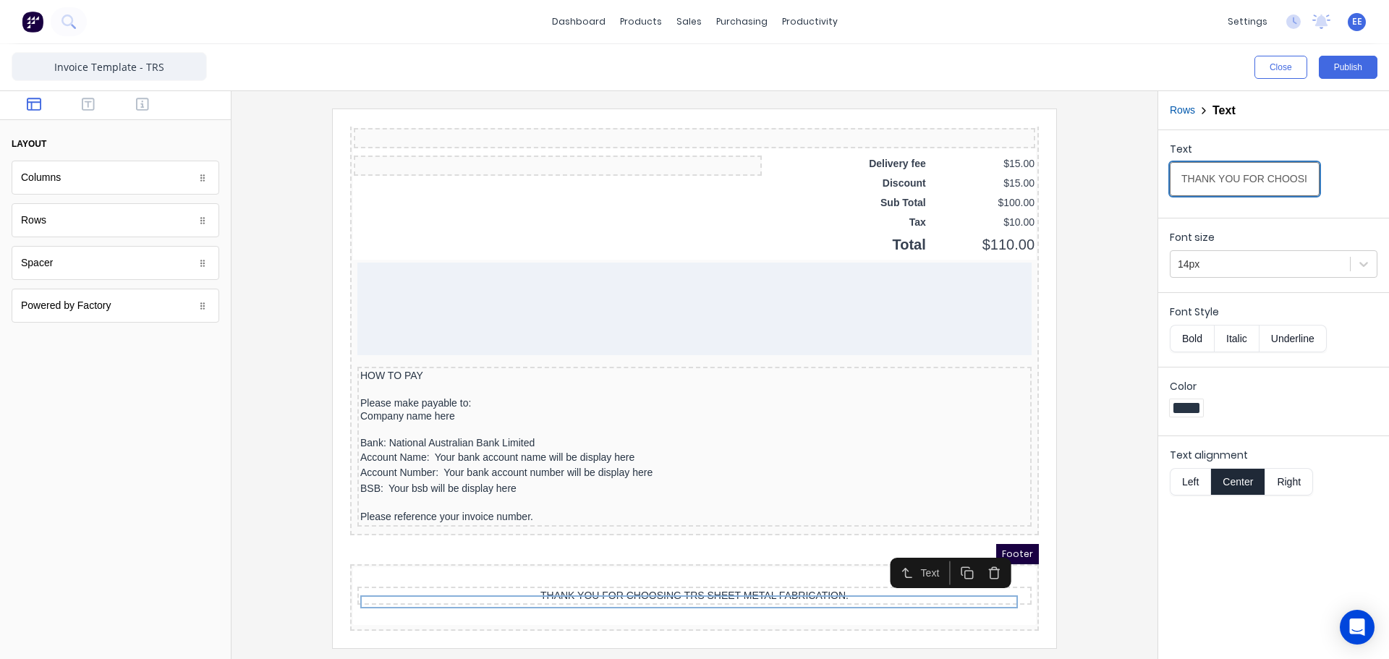
click at [1252, 172] on input "THANK YOU FOR CHOOSING TRS SHEET METAL FABRICATION." at bounding box center [1245, 179] width 150 height 34
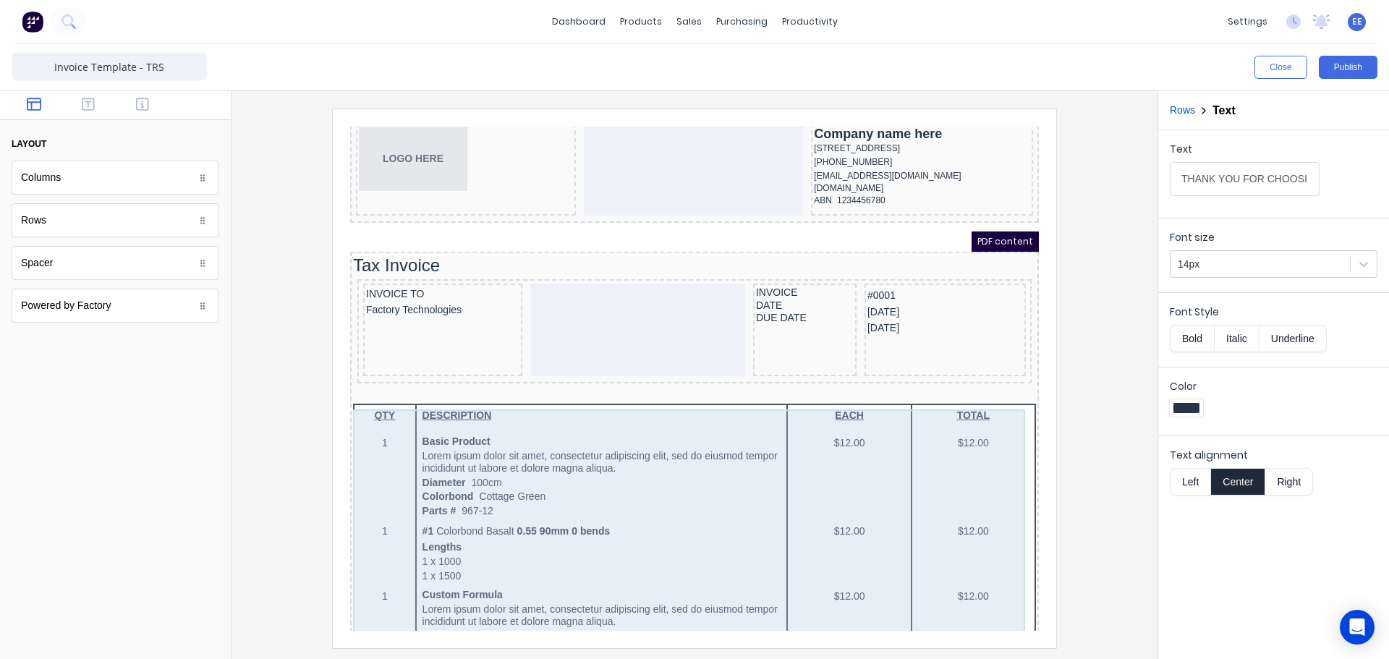
scroll to position [0, 0]
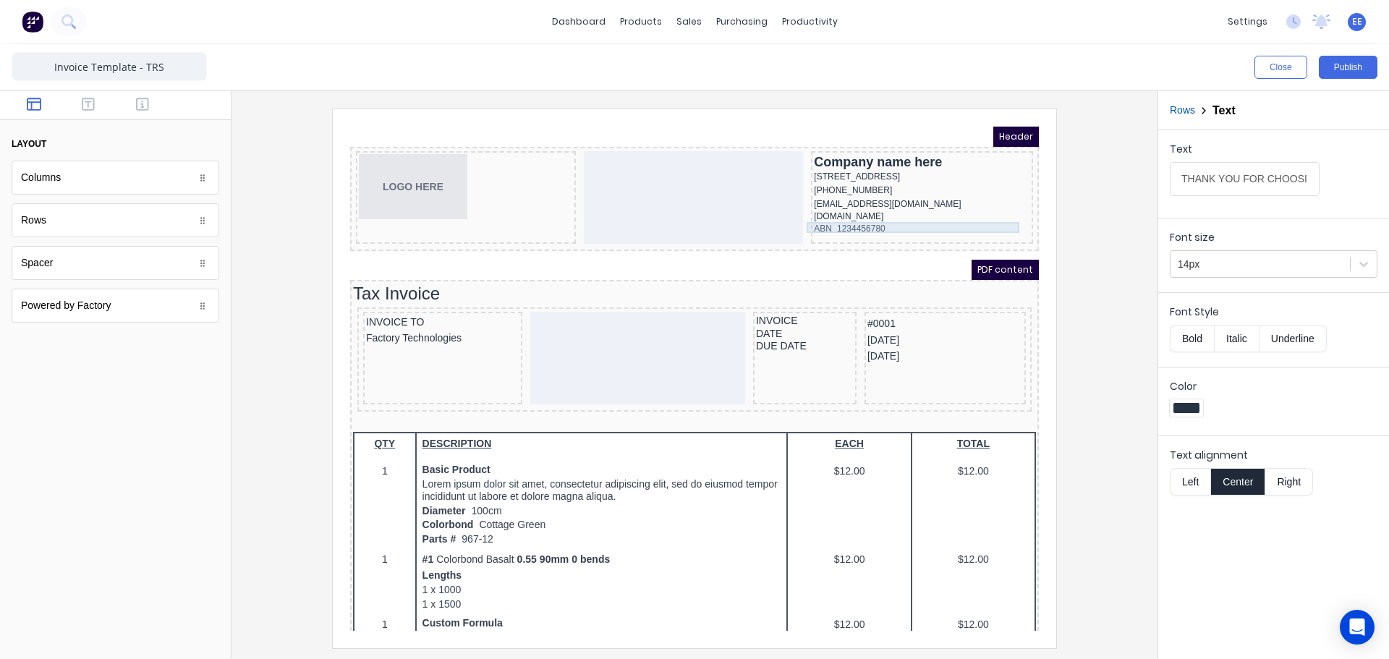
click at [848, 205] on div "[DOMAIN_NAME]" at bounding box center [905, 199] width 216 height 11
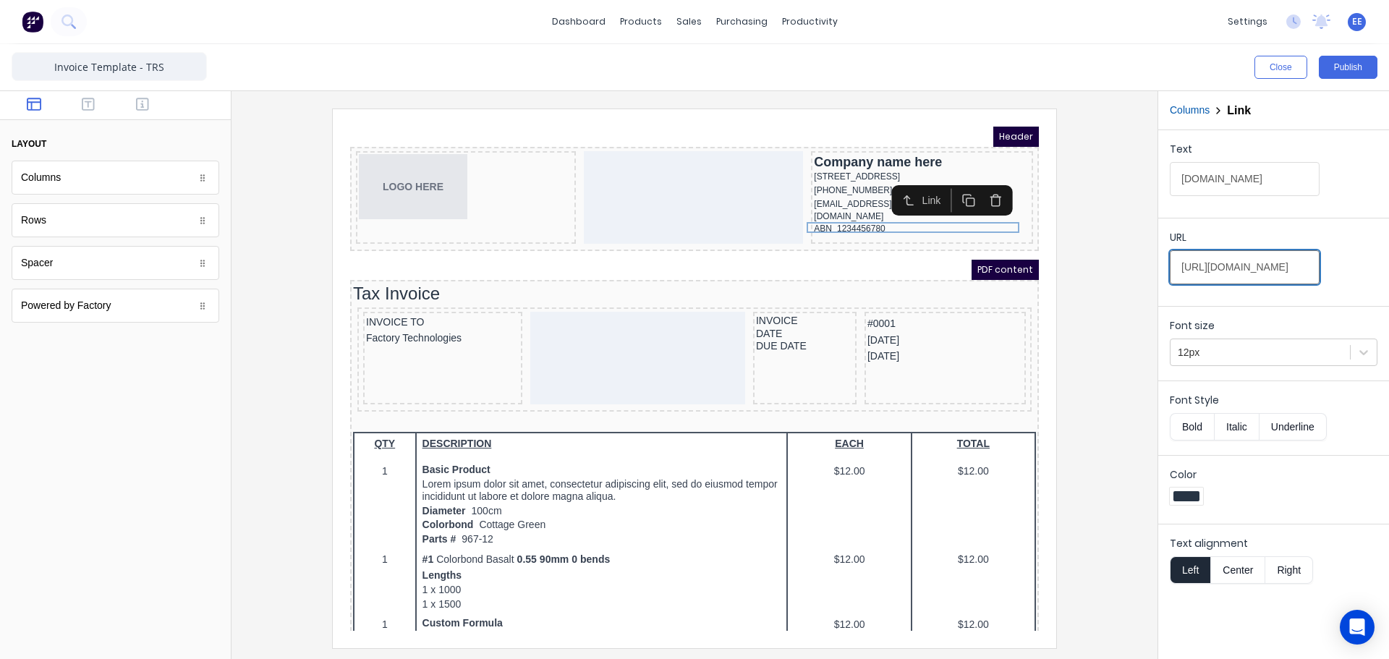
click at [1231, 268] on input "[URL][DOMAIN_NAME]" at bounding box center [1245, 267] width 150 height 34
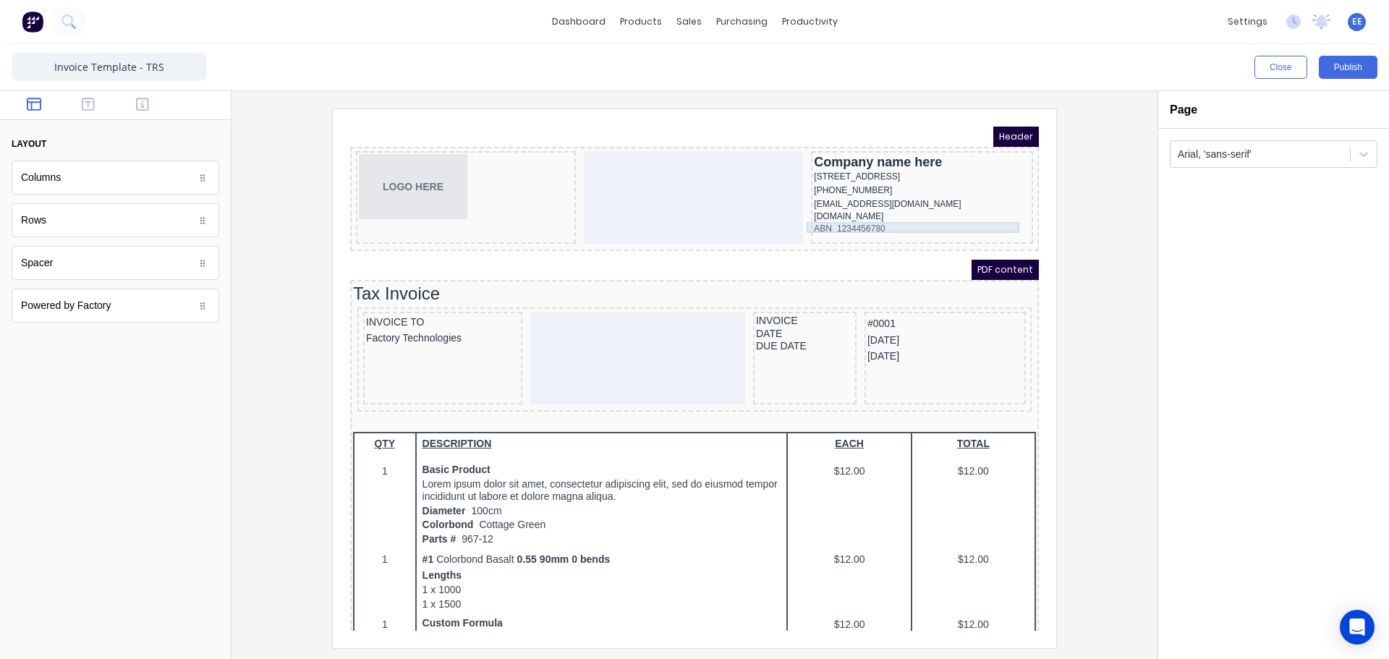
click at [874, 205] on div "[DOMAIN_NAME]" at bounding box center [905, 199] width 216 height 11
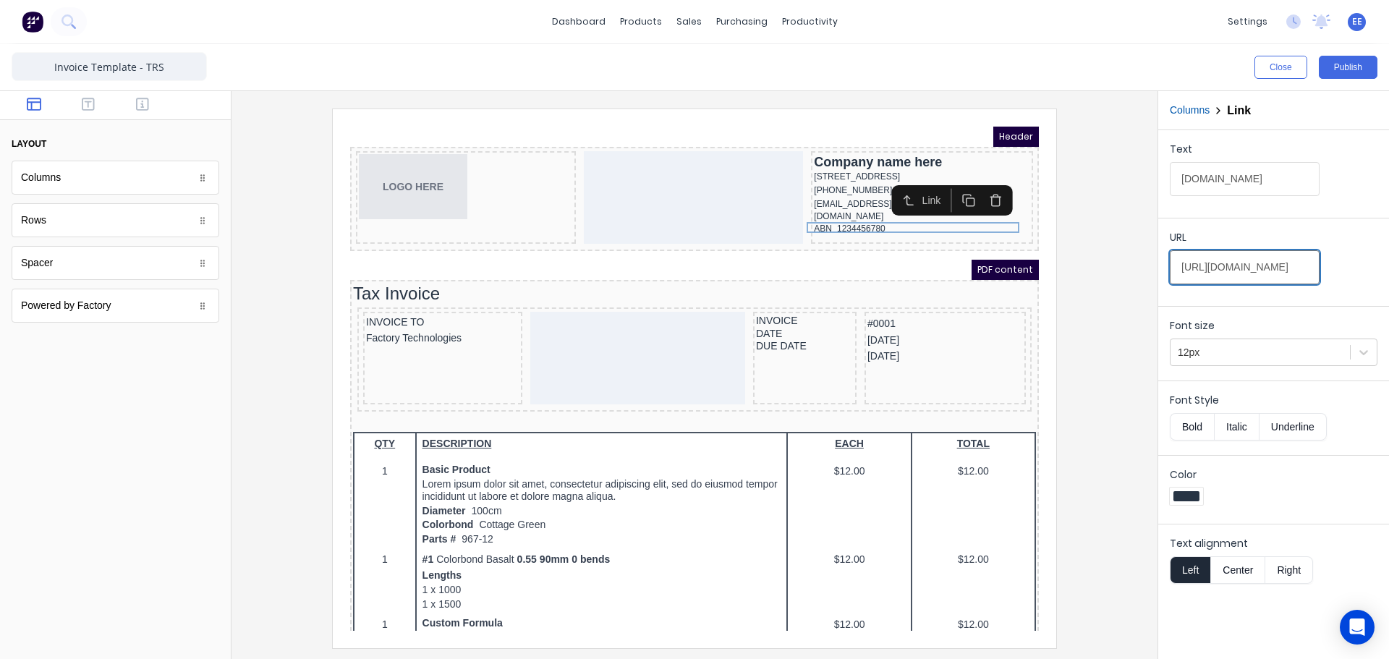
click at [1226, 264] on input "[URL][DOMAIN_NAME]" at bounding box center [1245, 267] width 150 height 34
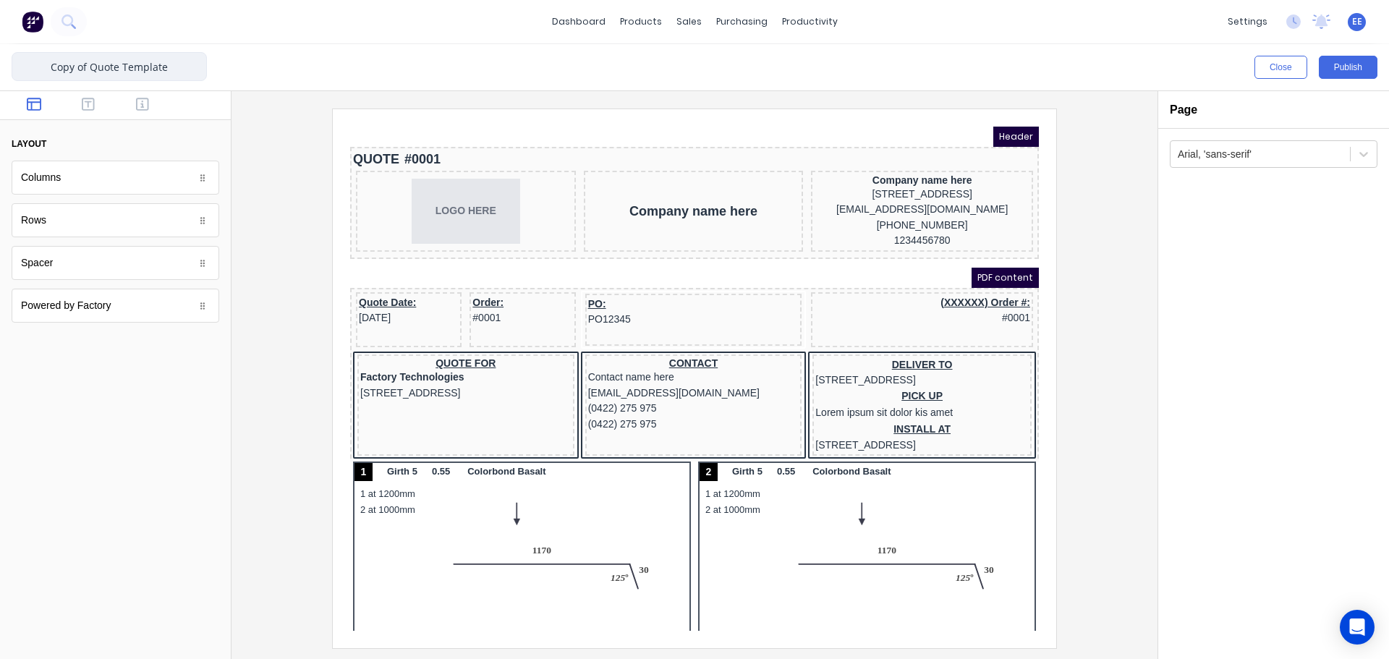
drag, startPoint x: 90, startPoint y: 67, endPoint x: 17, endPoint y: 68, distance: 73.1
click at [17, 68] on input "Copy of Quote Template" at bounding box center [109, 66] width 195 height 29
type input "Quote Template - TRS"
click at [1109, 361] on div at bounding box center [694, 378] width 903 height 539
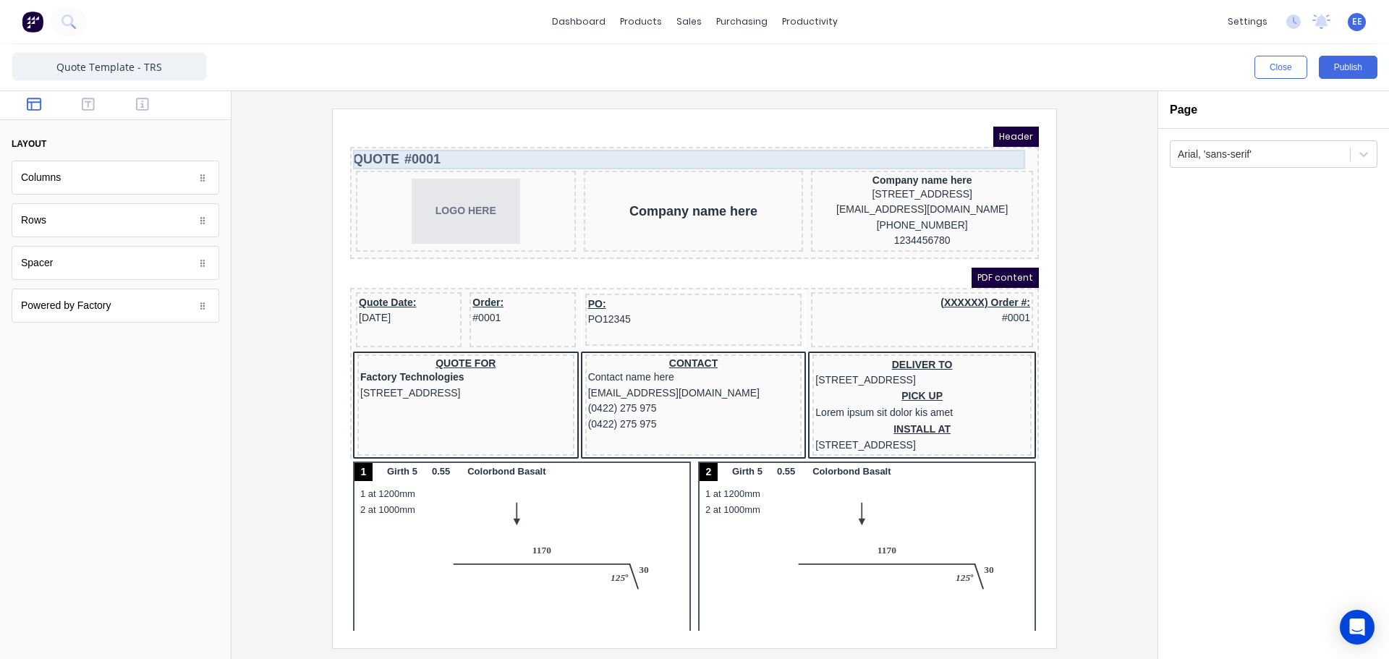
click at [614, 147] on div "QUOTE #0001" at bounding box center [677, 142] width 683 height 20
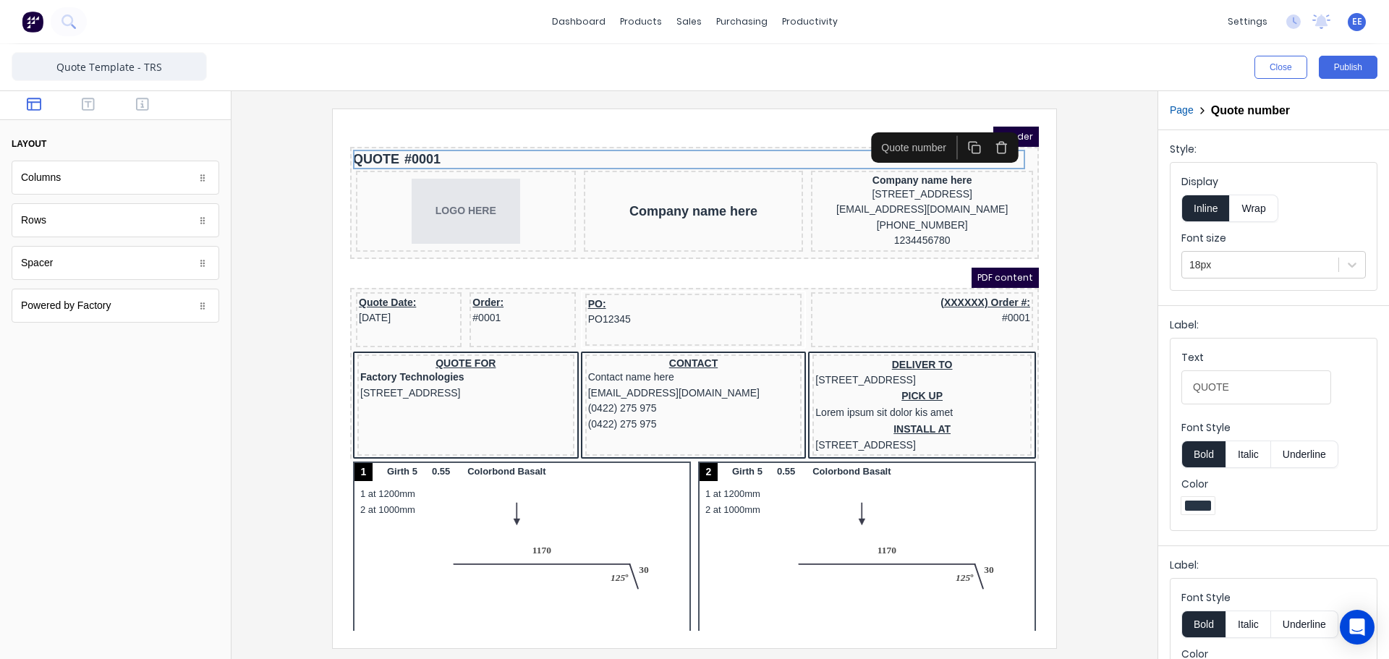
click at [981, 130] on icon "button" at bounding box center [984, 130] width 14 height 14
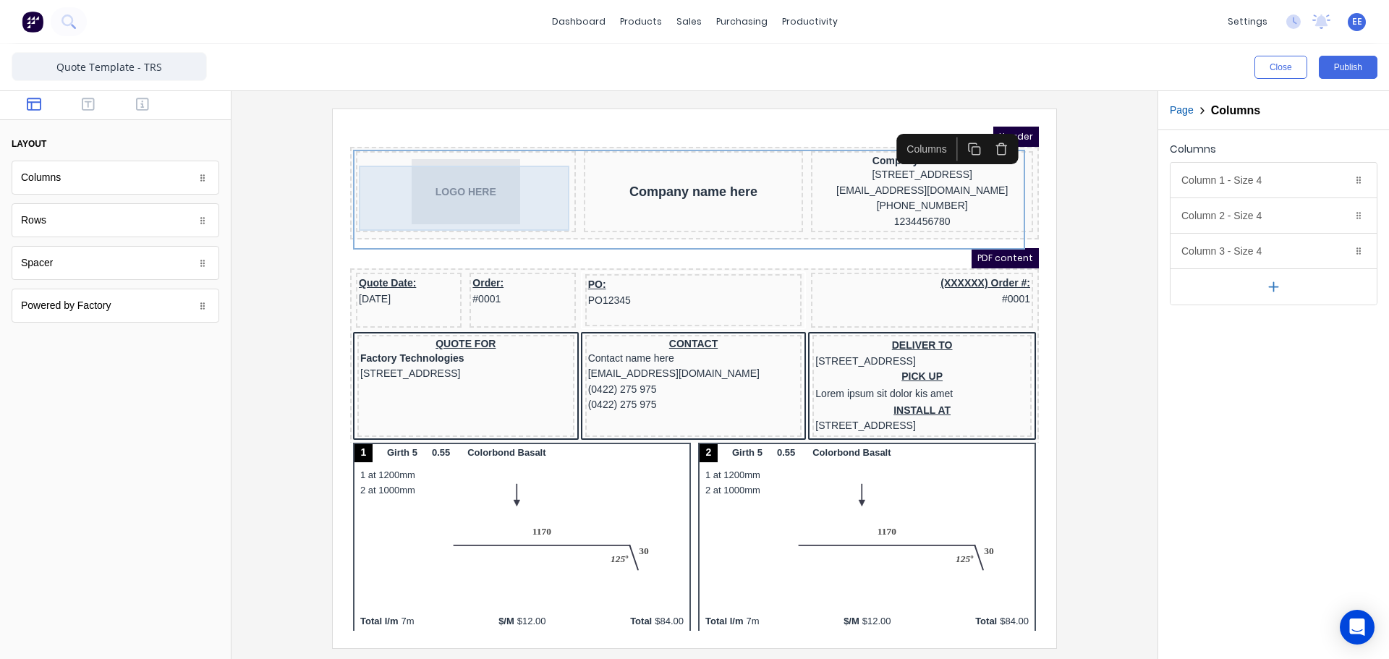
click at [501, 183] on div "LOGO HERE" at bounding box center [449, 174] width 214 height 65
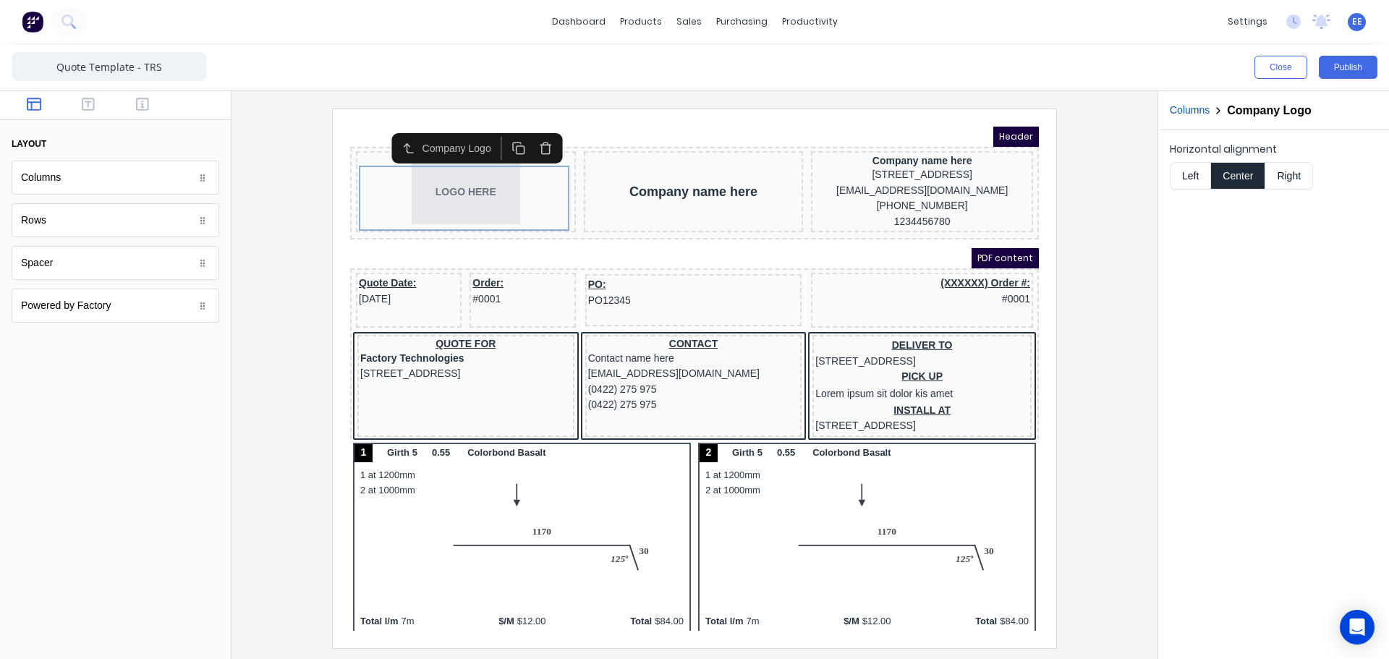
click at [1184, 120] on div "Columns Company Logo" at bounding box center [1273, 110] width 231 height 39
click at [1184, 109] on button "Columns" at bounding box center [1190, 110] width 40 height 15
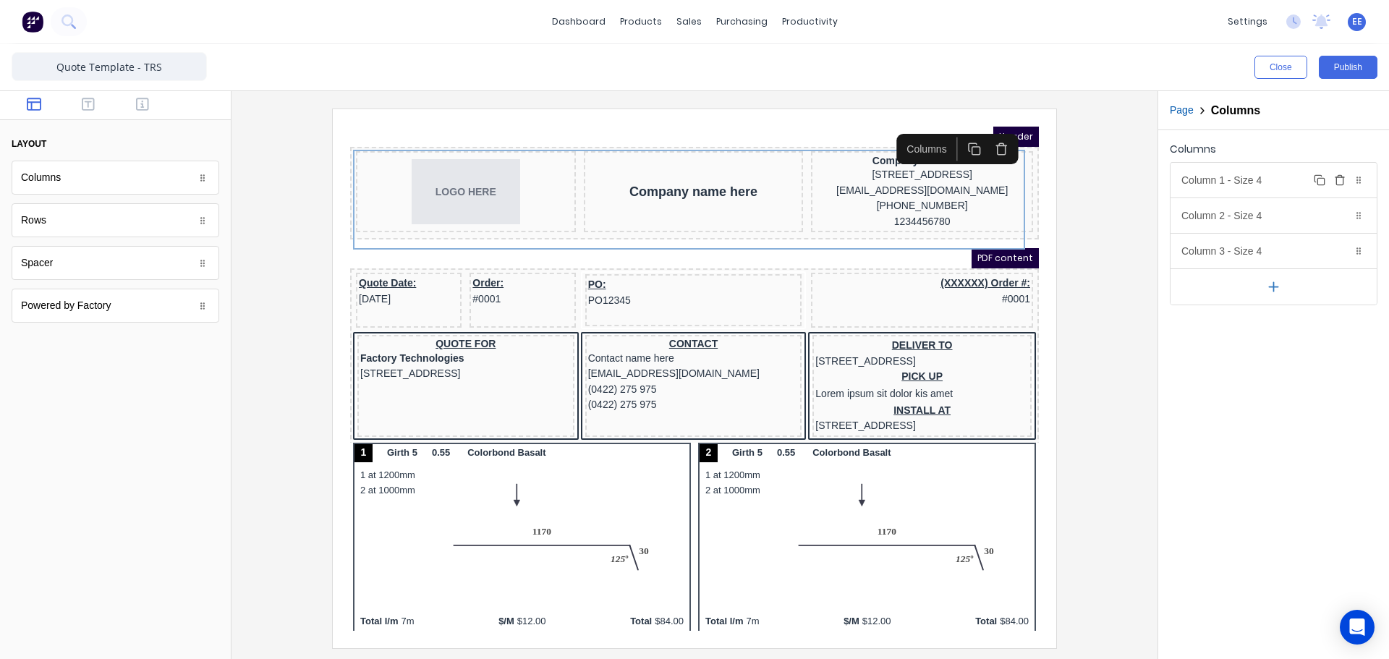
click at [1203, 183] on div "Column 1 - Size 4 Duplicate Delete" at bounding box center [1274, 180] width 206 height 35
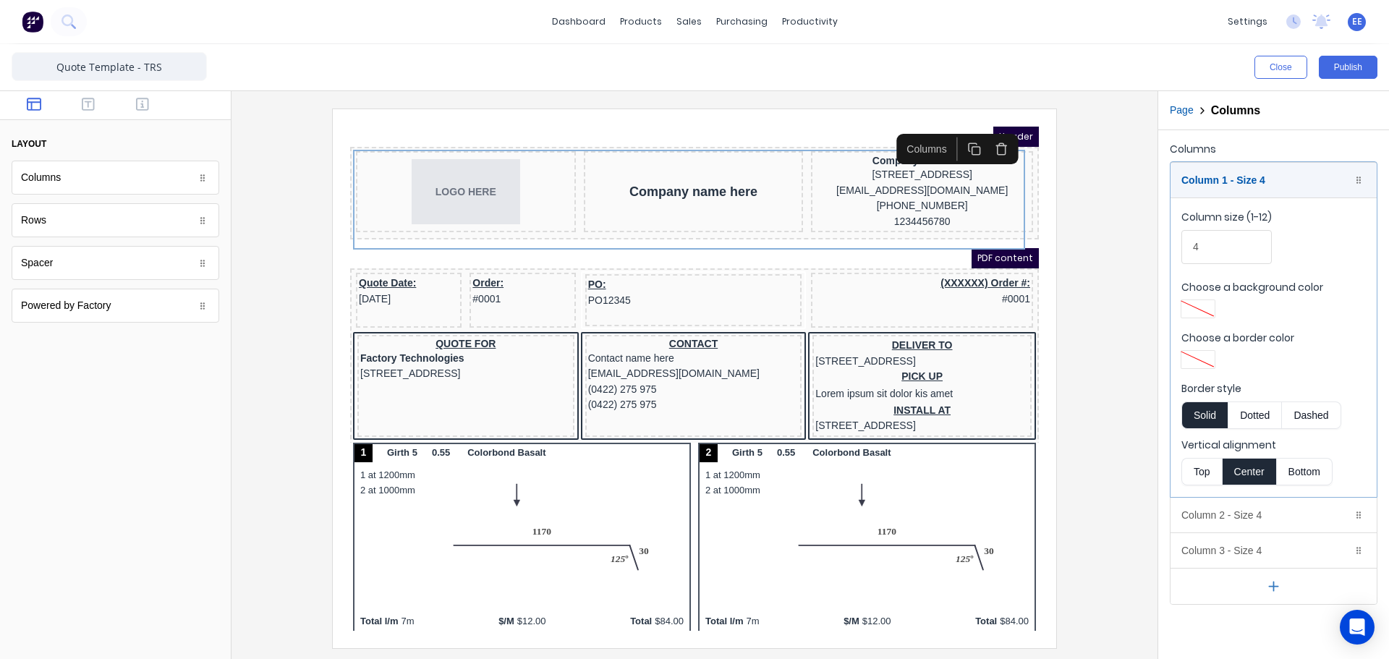
click at [1189, 478] on button "Top" at bounding box center [1202, 471] width 41 height 27
drag, startPoint x: 1178, startPoint y: 116, endPoint x: 622, endPoint y: 54, distance: 559.9
click at [1178, 116] on button "Page" at bounding box center [1182, 110] width 24 height 15
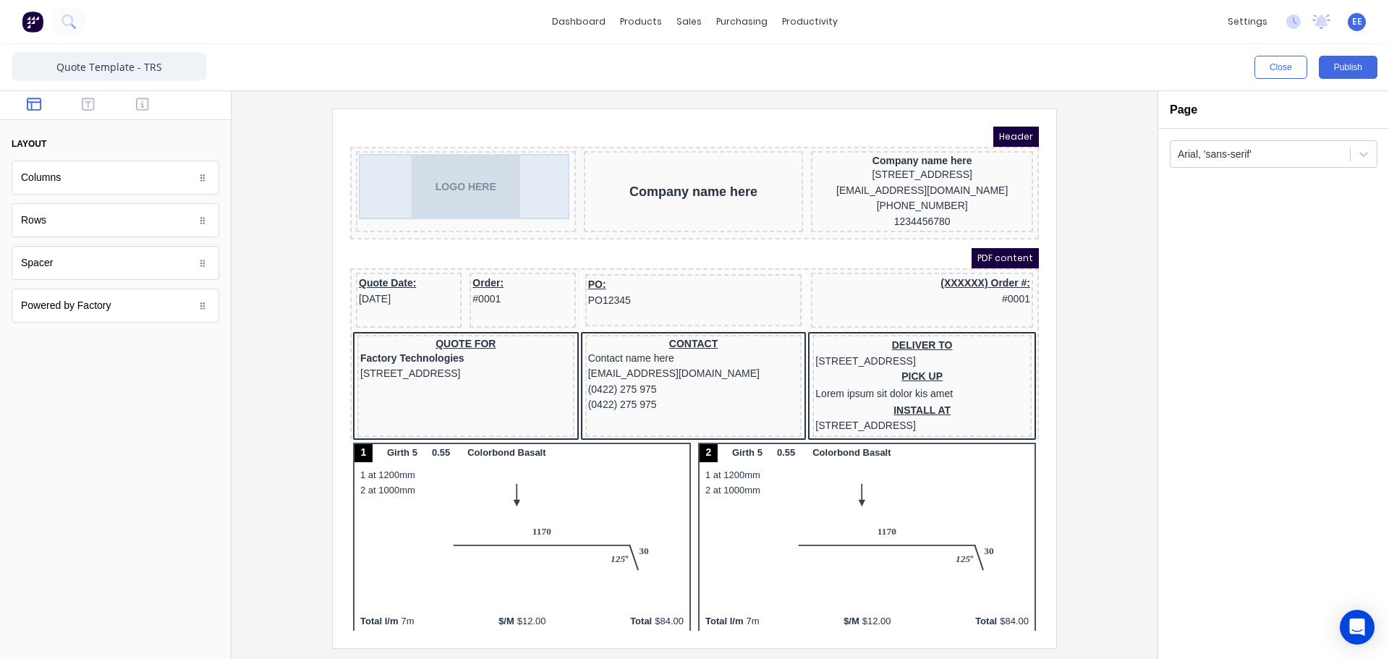
click at [481, 182] on div "LOGO HERE" at bounding box center [449, 169] width 214 height 65
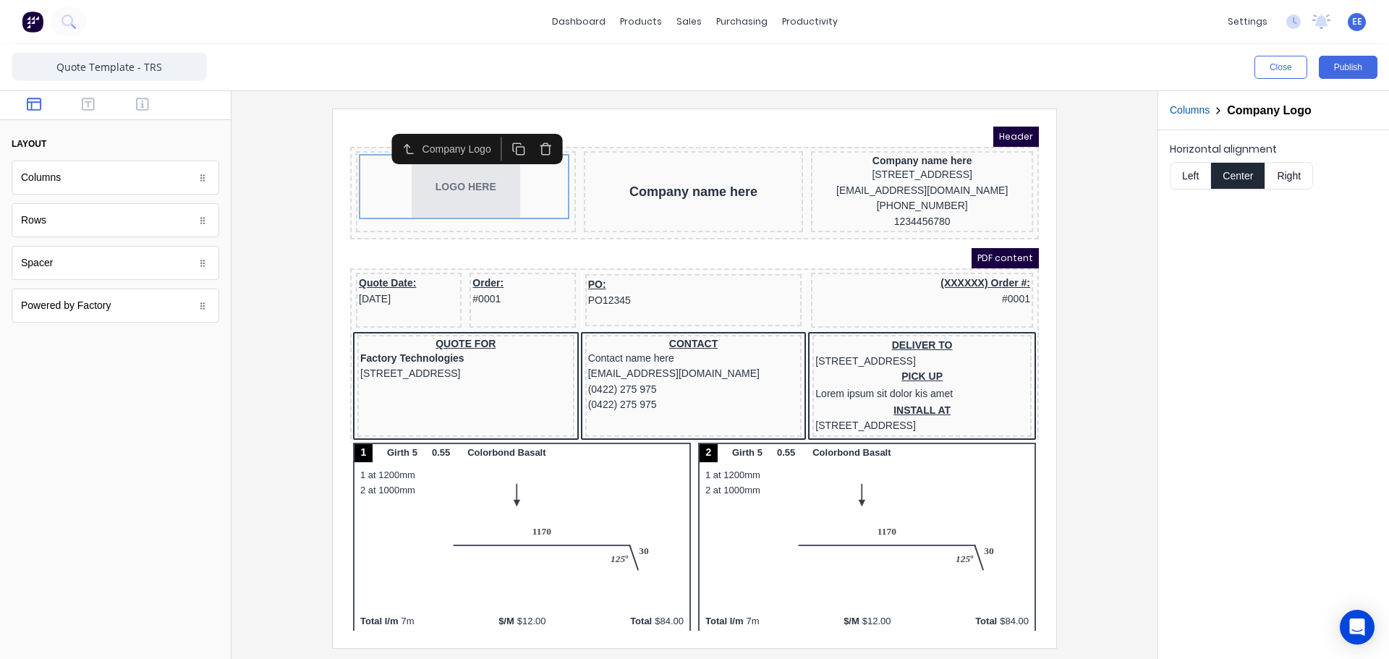
click at [1180, 176] on button "Left" at bounding box center [1190, 175] width 41 height 27
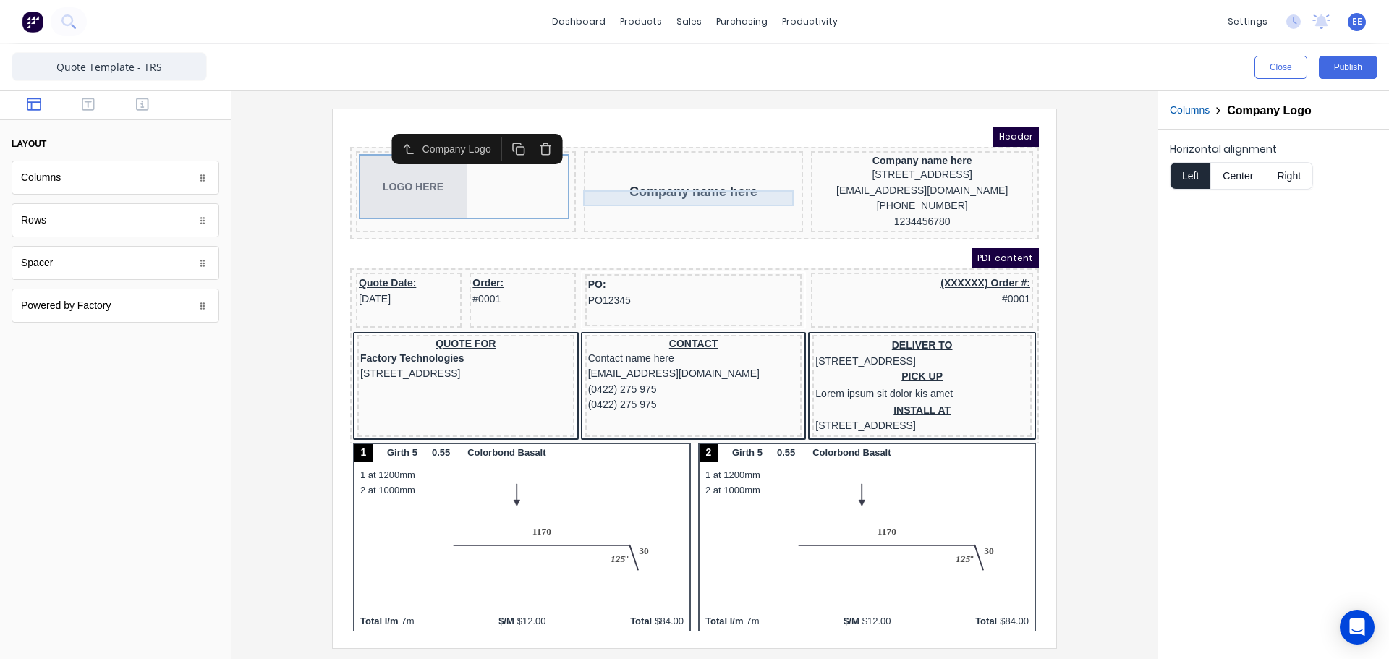
click at [636, 177] on div "Company name here" at bounding box center [676, 174] width 214 height 16
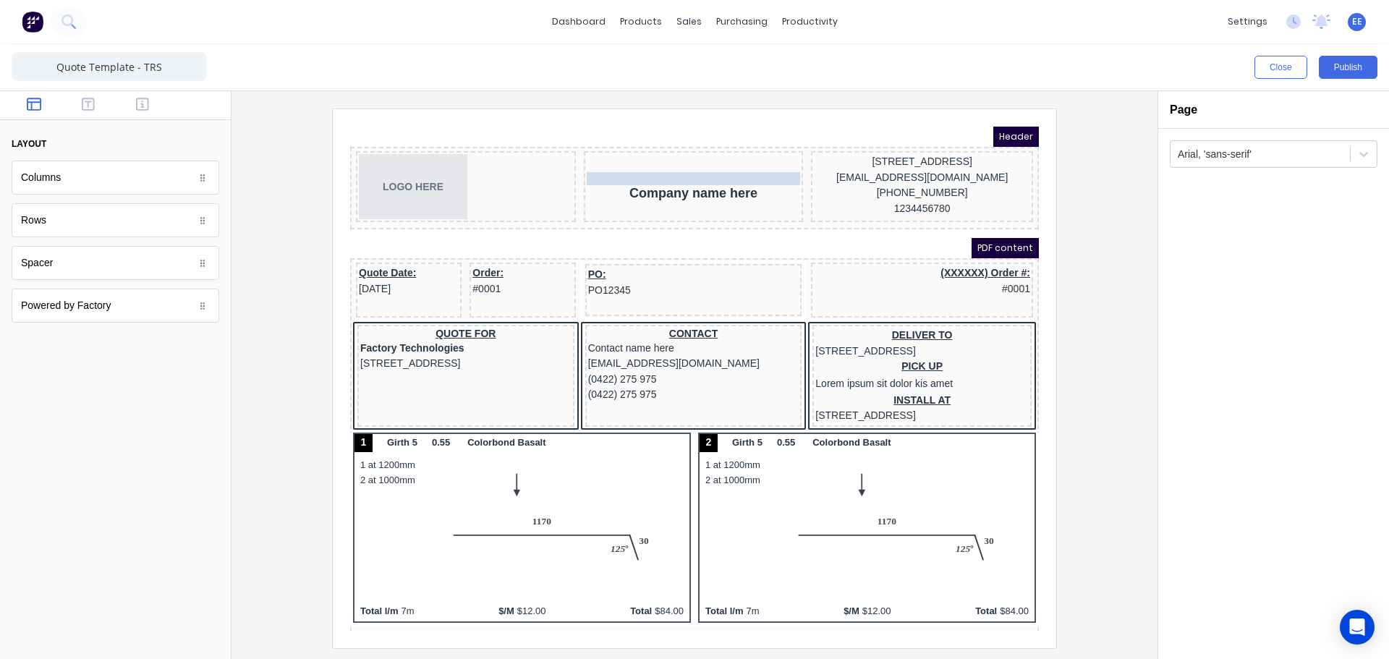
drag, startPoint x: 852, startPoint y: 144, endPoint x: 648, endPoint y: 150, distance: 204.9
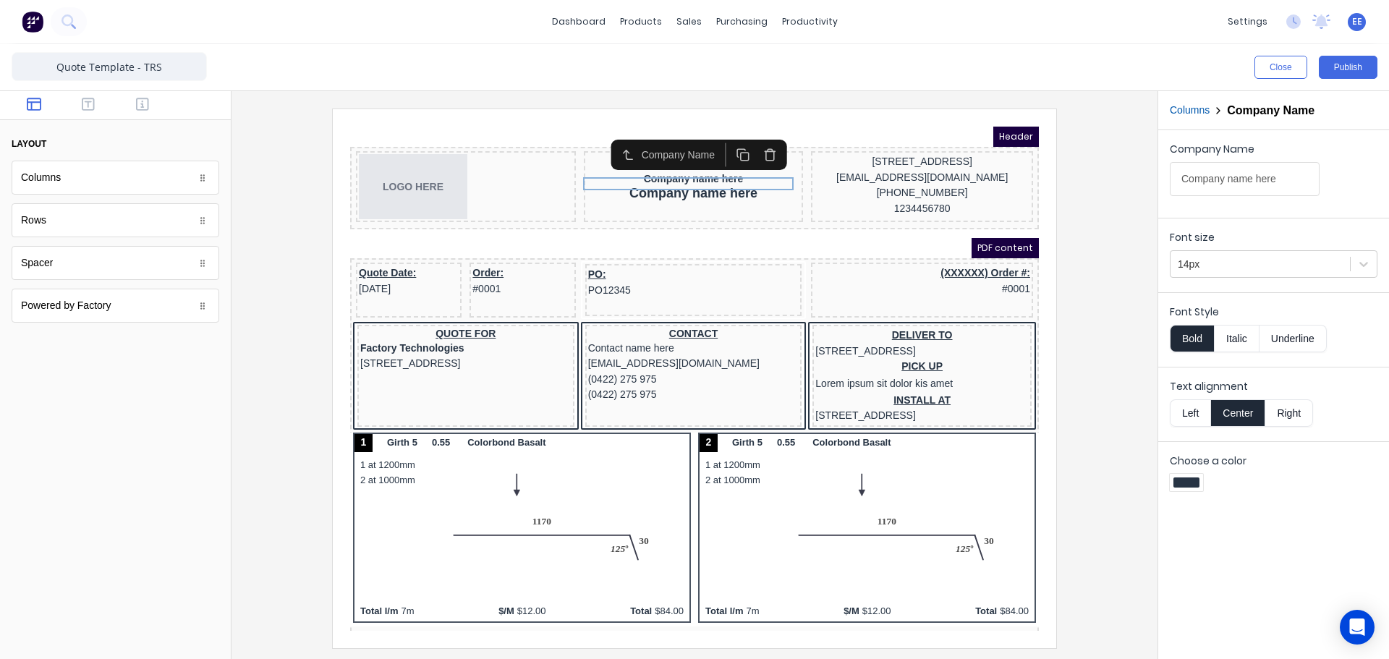
click at [1184, 110] on button "Columns" at bounding box center [1190, 110] width 40 height 15
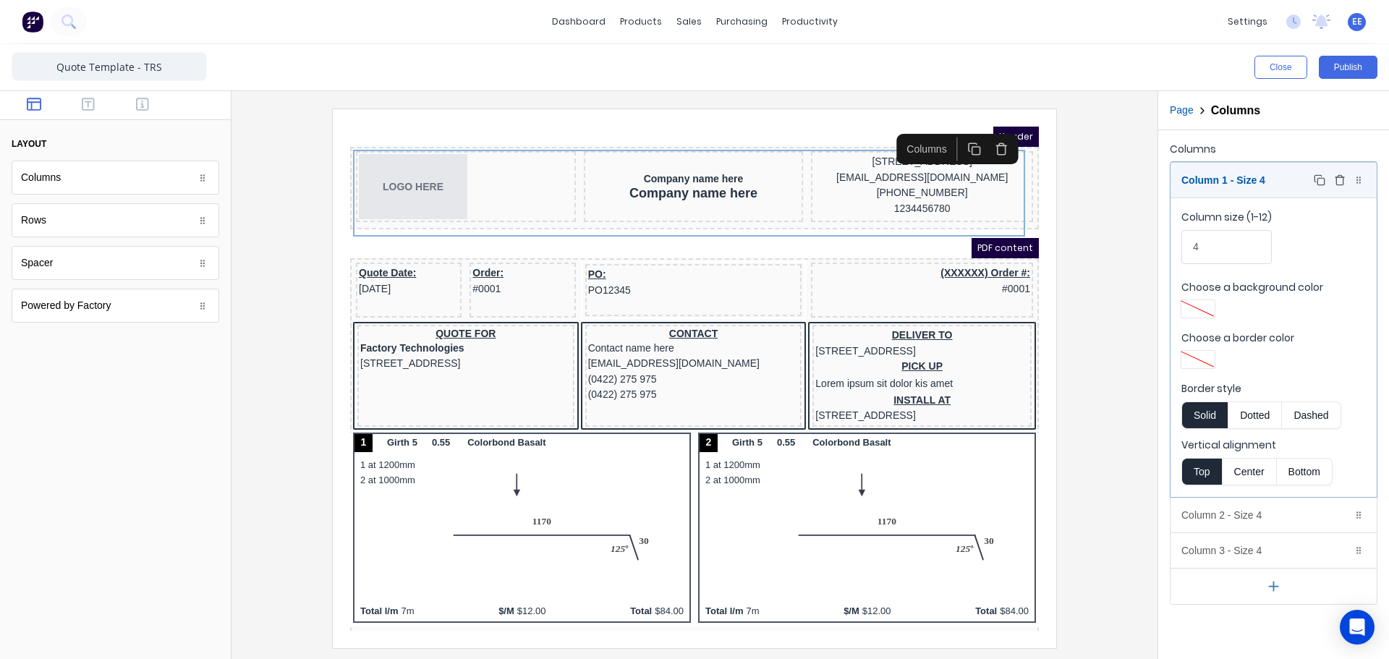
click at [1214, 178] on div "Column 1 - Size 4 Duplicate Delete" at bounding box center [1274, 180] width 206 height 35
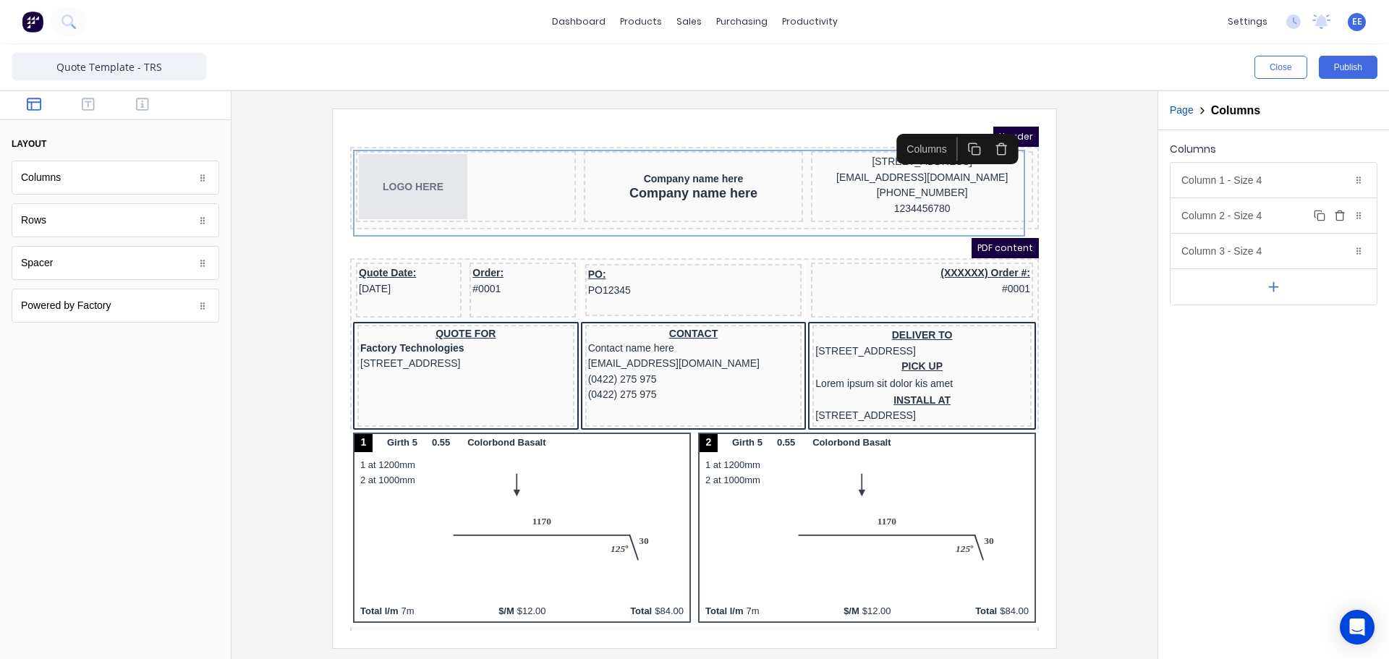
click at [1213, 212] on div "Column 2 - Size 4 Duplicate Delete" at bounding box center [1274, 215] width 206 height 35
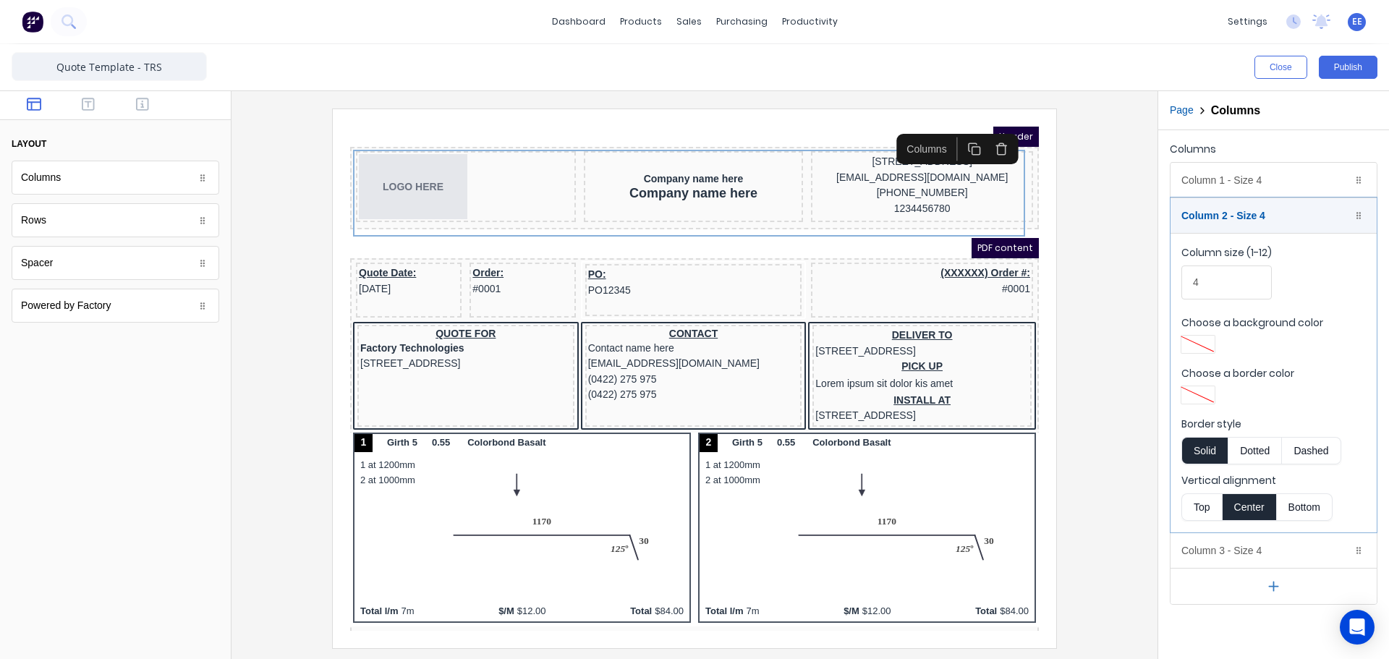
click at [1208, 504] on button "Top" at bounding box center [1202, 506] width 41 height 27
click at [727, 144] on div "Company name here" at bounding box center [676, 143] width 214 height 13
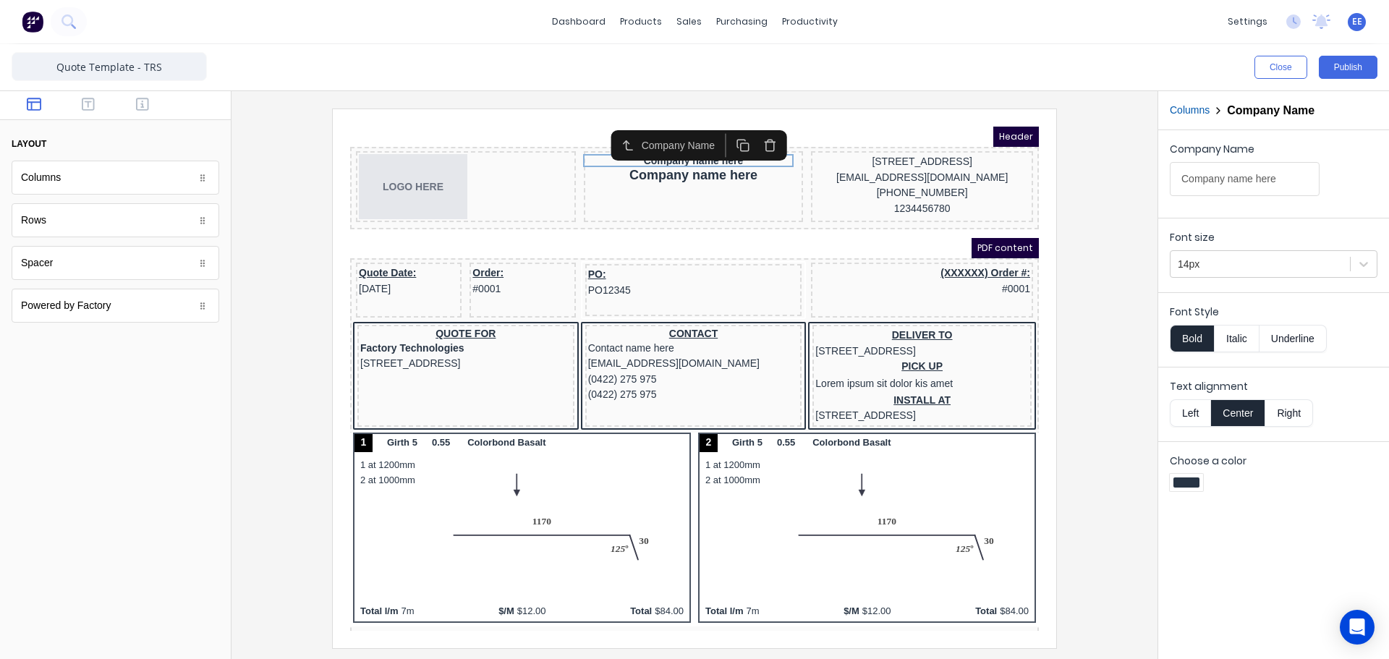
click at [1191, 412] on button "Left" at bounding box center [1190, 412] width 41 height 27
click at [676, 160] on div "Company name here" at bounding box center [676, 158] width 214 height 16
click at [755, 134] on icon "button" at bounding box center [753, 131] width 14 height 14
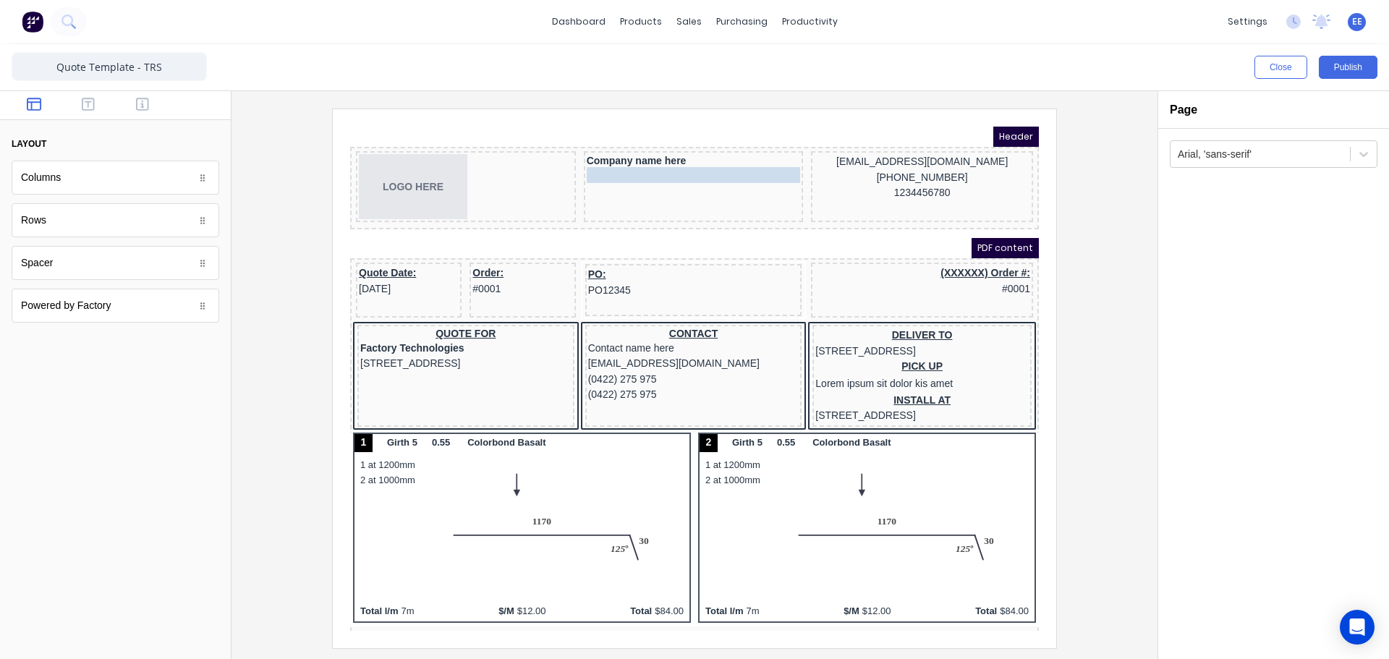
drag, startPoint x: 888, startPoint y: 148, endPoint x: 682, endPoint y: 167, distance: 206.3
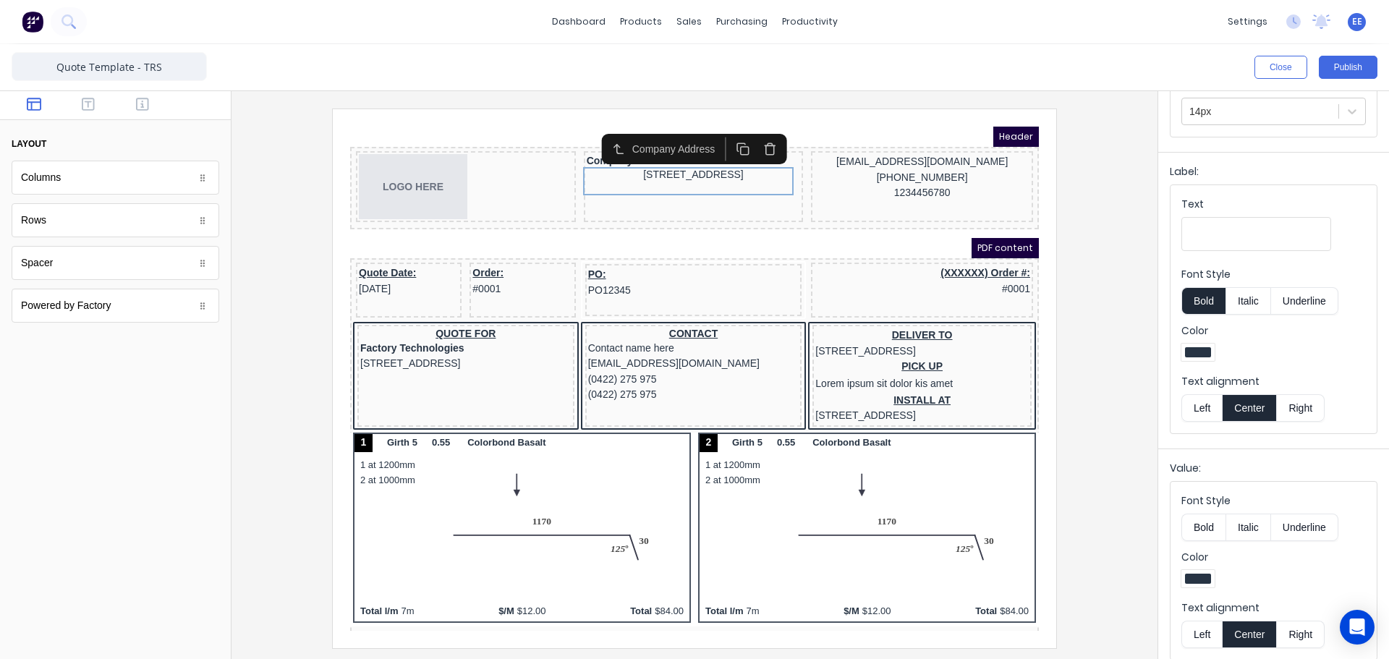
scroll to position [165, 0]
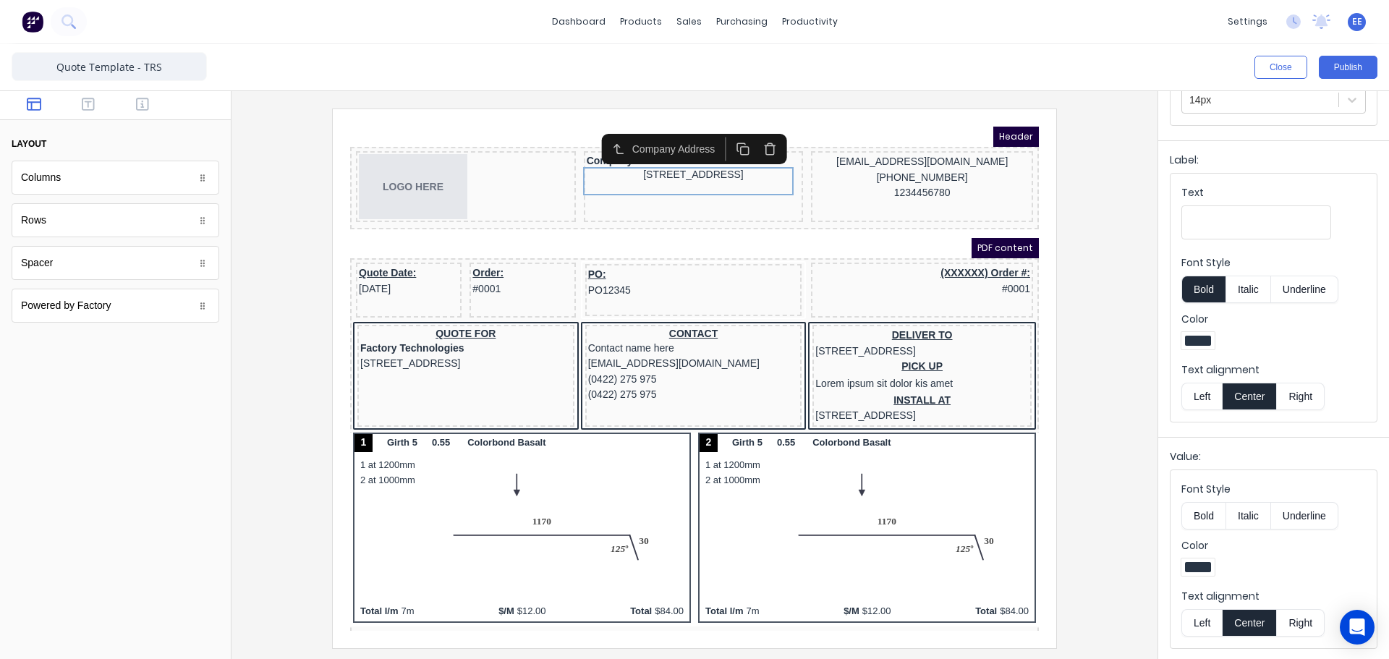
click at [1200, 616] on button "Left" at bounding box center [1202, 622] width 41 height 27
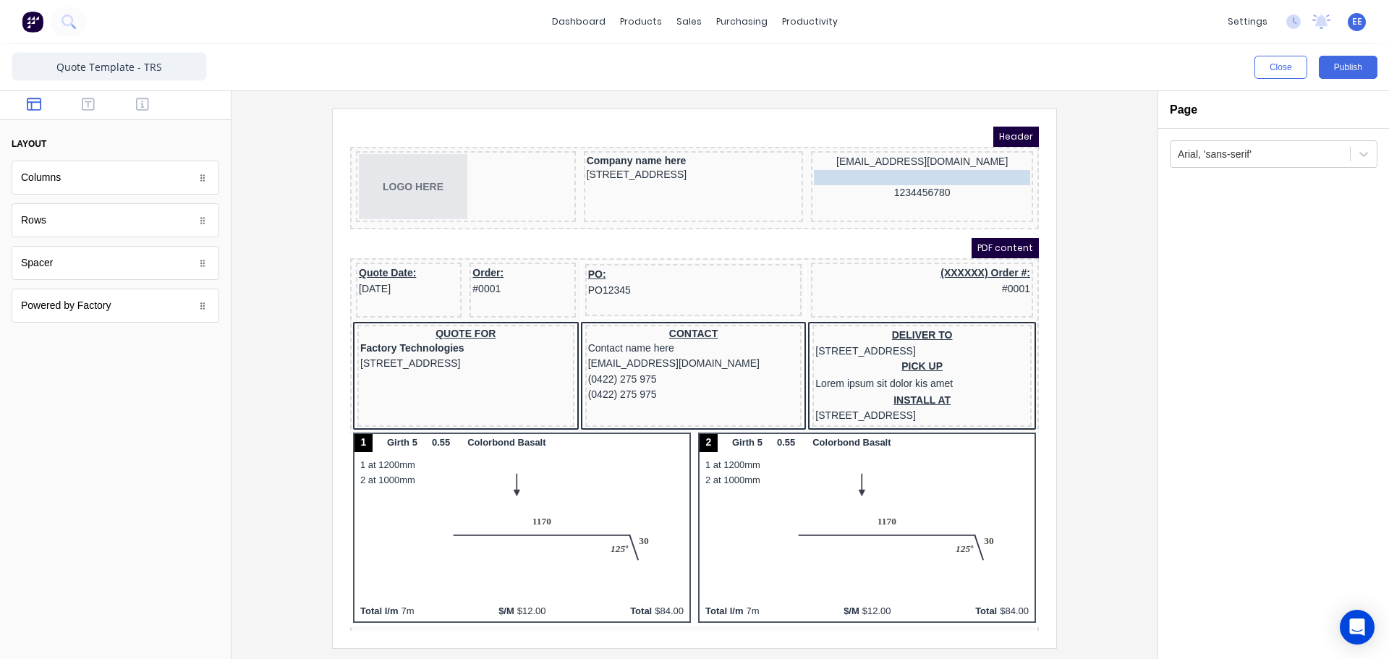
scroll to position [0, 0]
drag, startPoint x: 893, startPoint y: 160, endPoint x: 637, endPoint y: 186, distance: 257.4
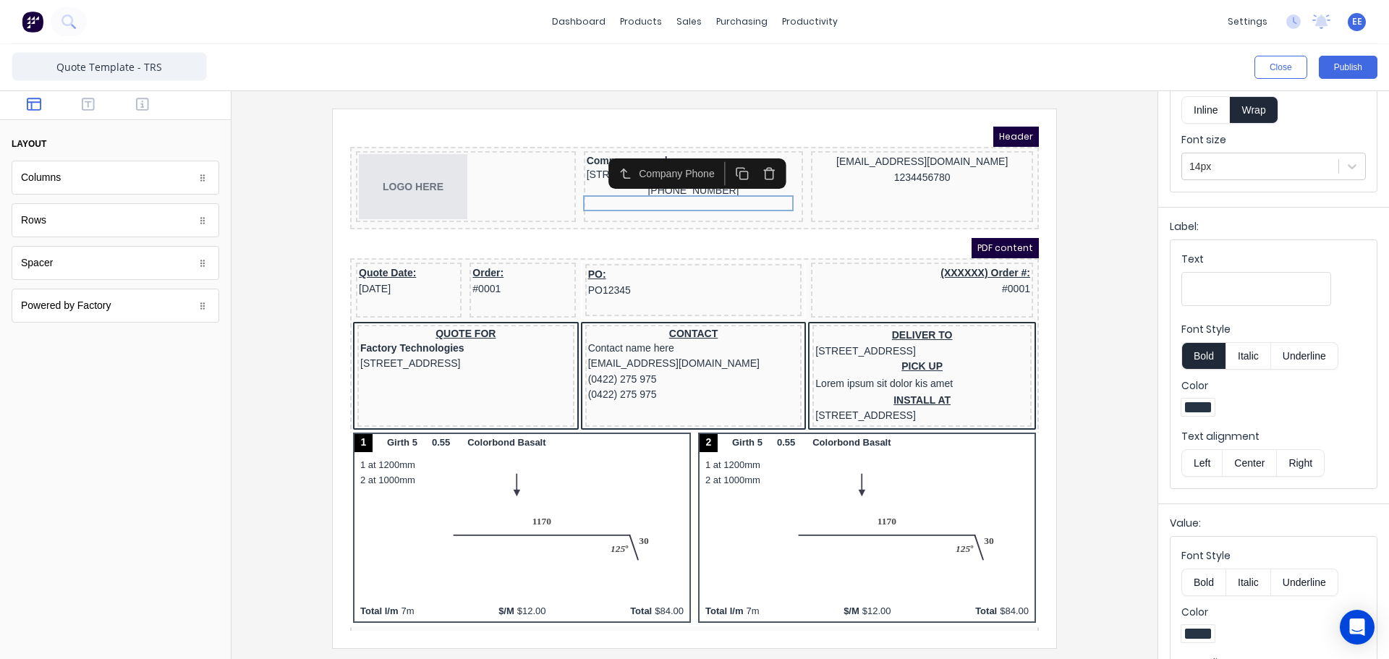
scroll to position [165, 0]
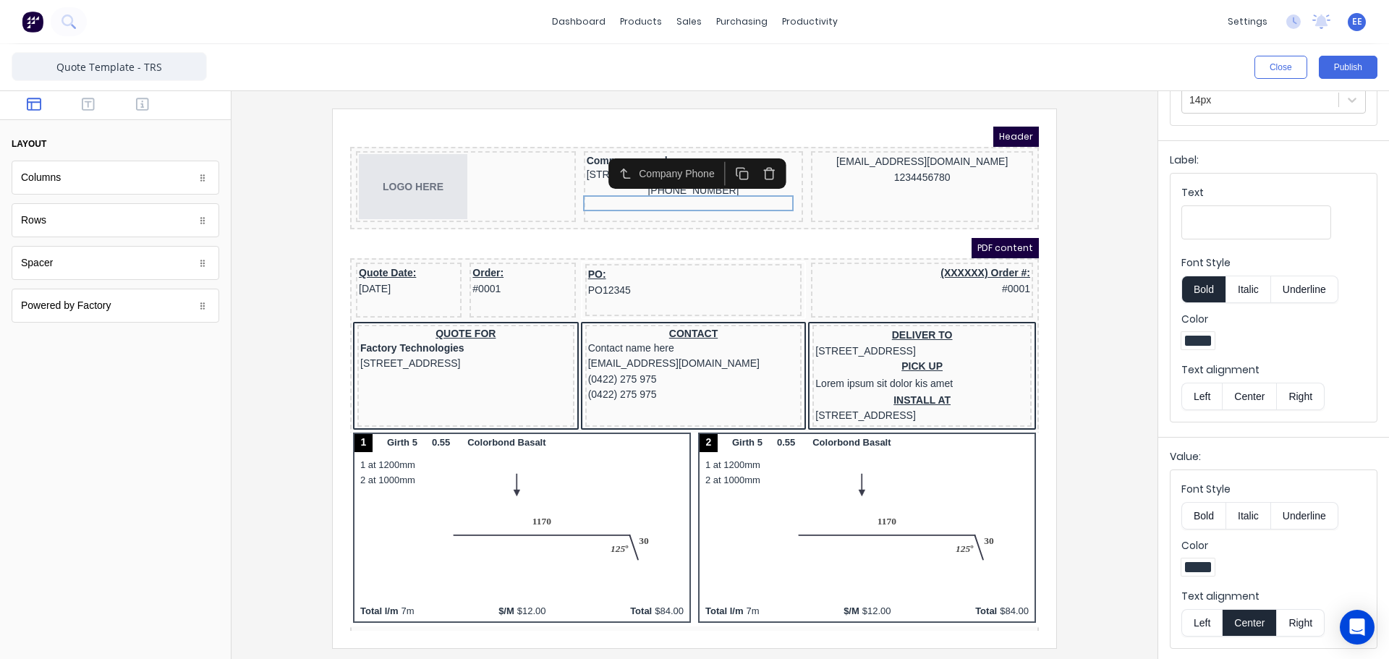
click at [1203, 624] on button "Left" at bounding box center [1202, 622] width 41 height 27
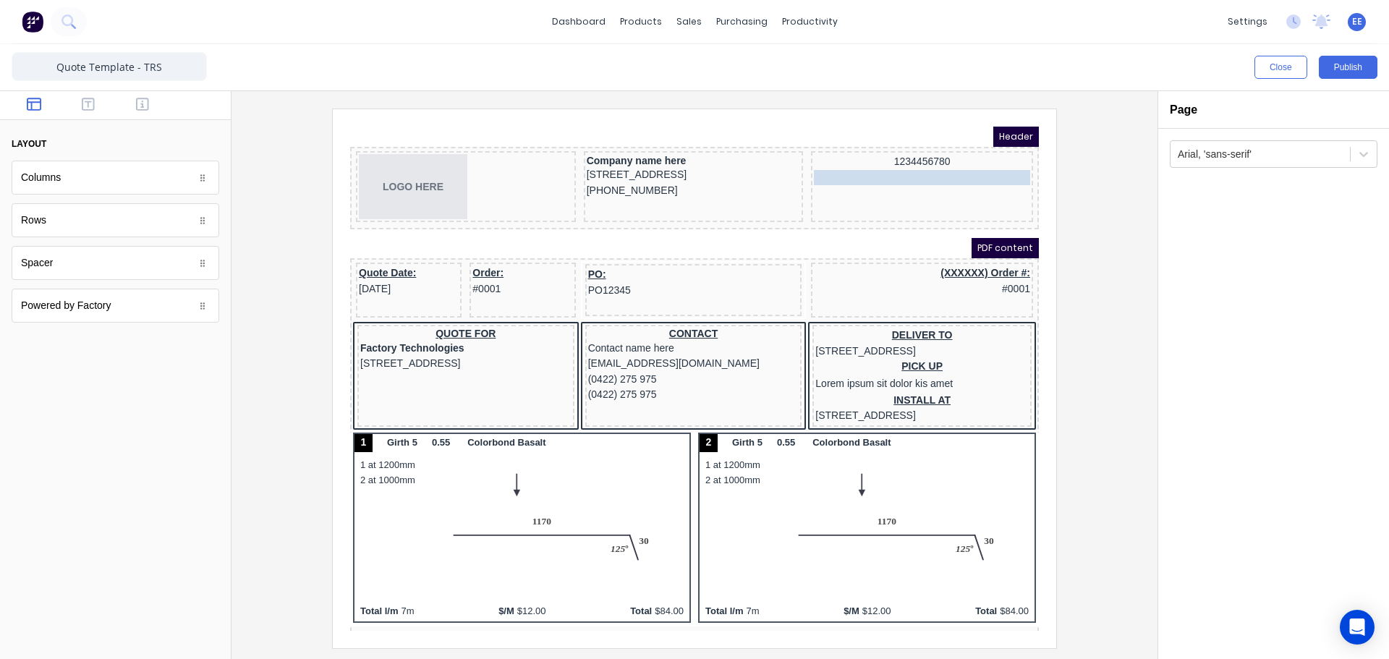
scroll to position [0, 0]
drag, startPoint x: 880, startPoint y: 140, endPoint x: 702, endPoint y: 200, distance: 187.8
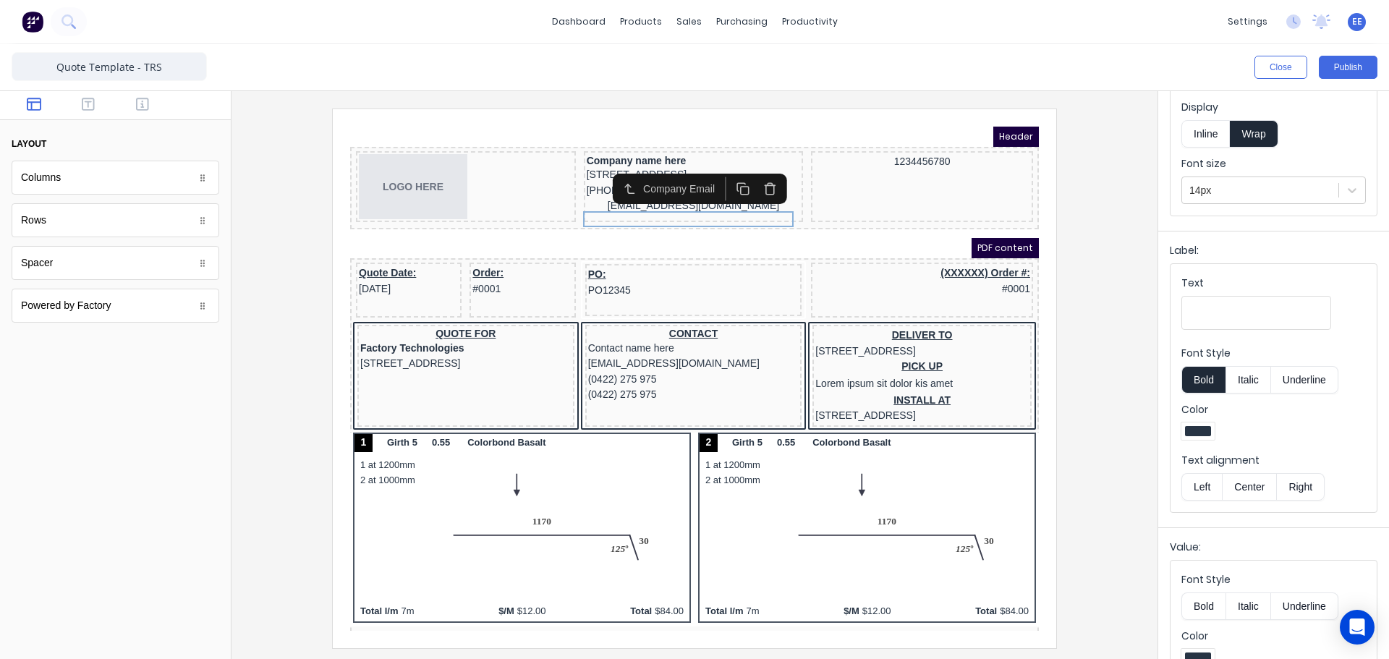
scroll to position [165, 0]
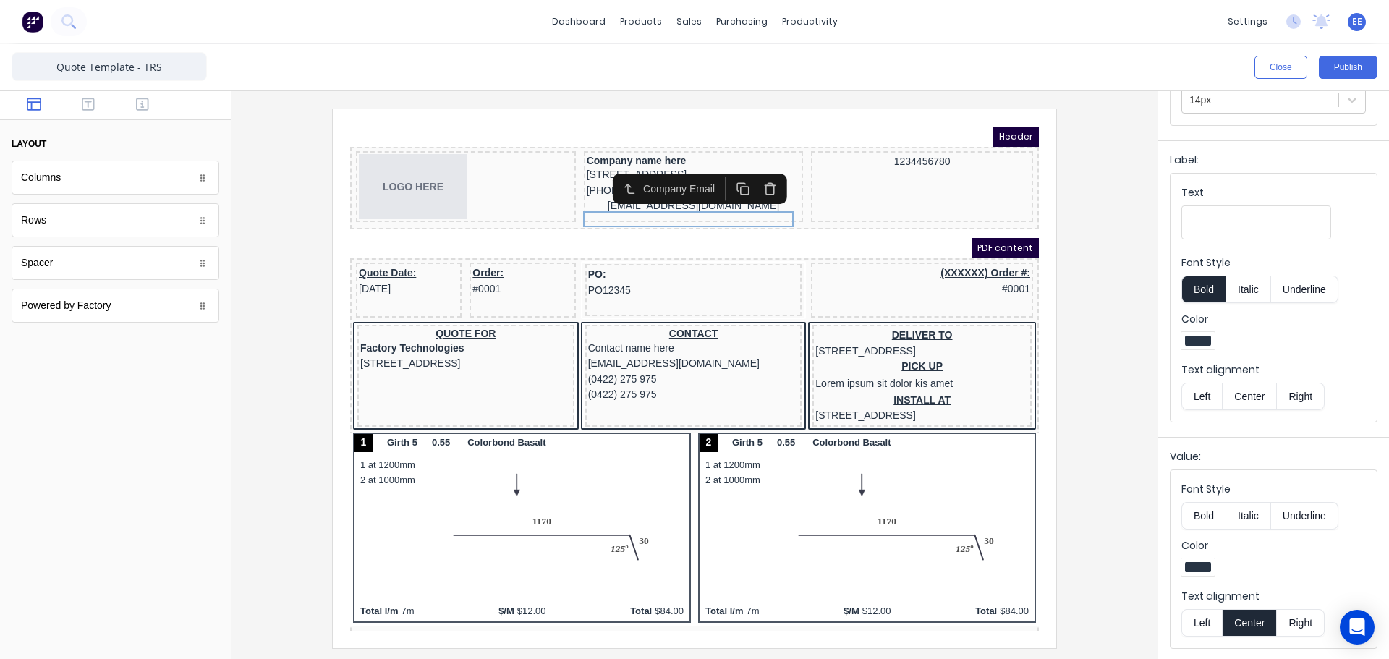
click at [1199, 622] on button "Left" at bounding box center [1202, 622] width 41 height 27
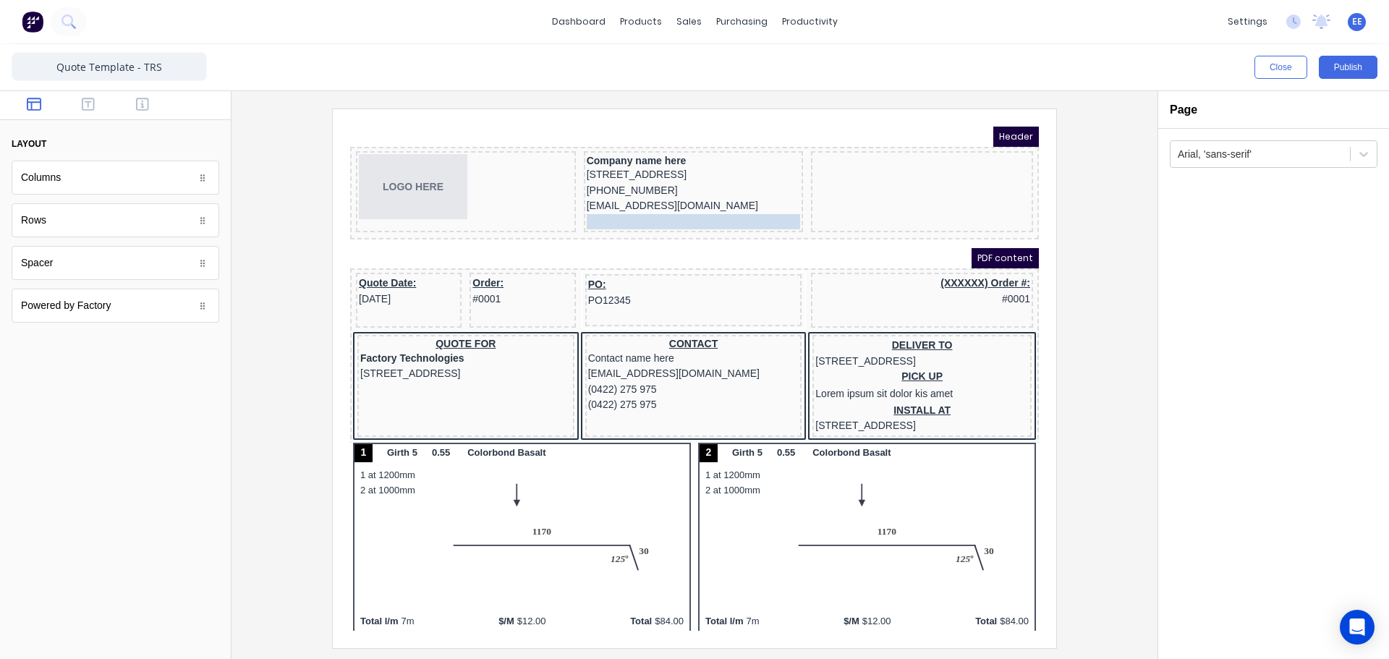
drag, startPoint x: 905, startPoint y: 145, endPoint x: 699, endPoint y: 216, distance: 217.8
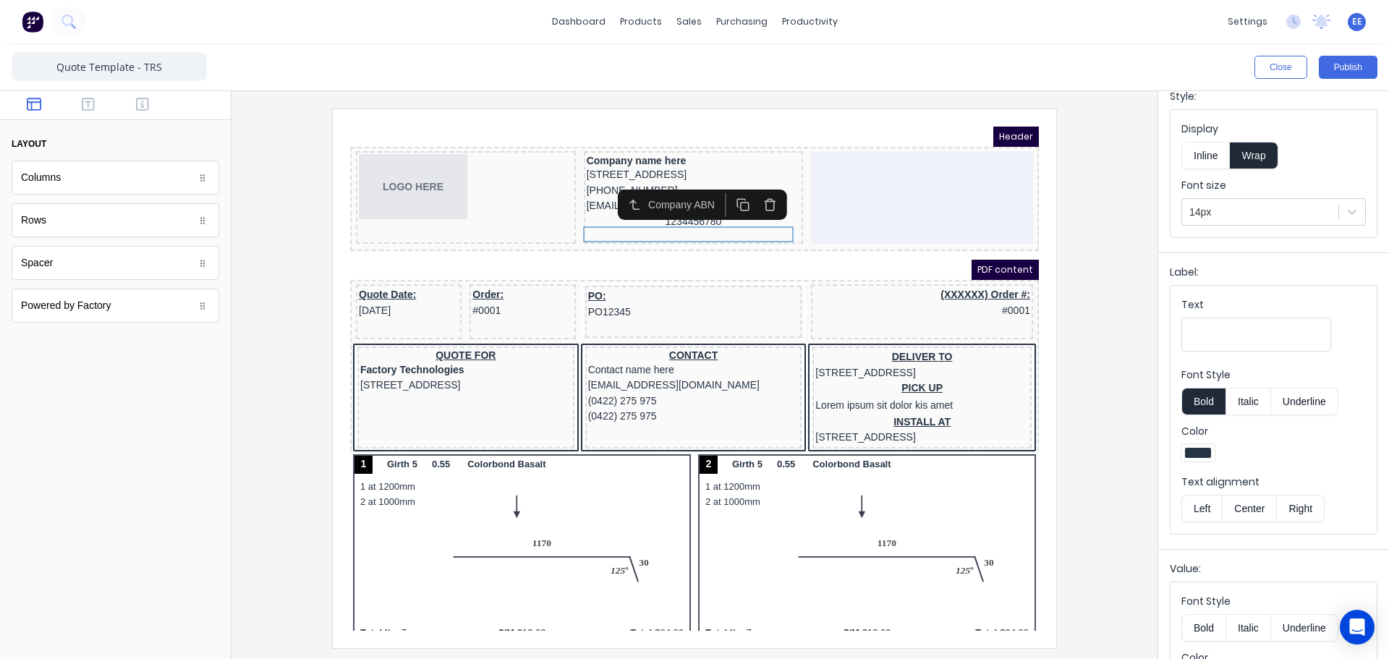
scroll to position [165, 0]
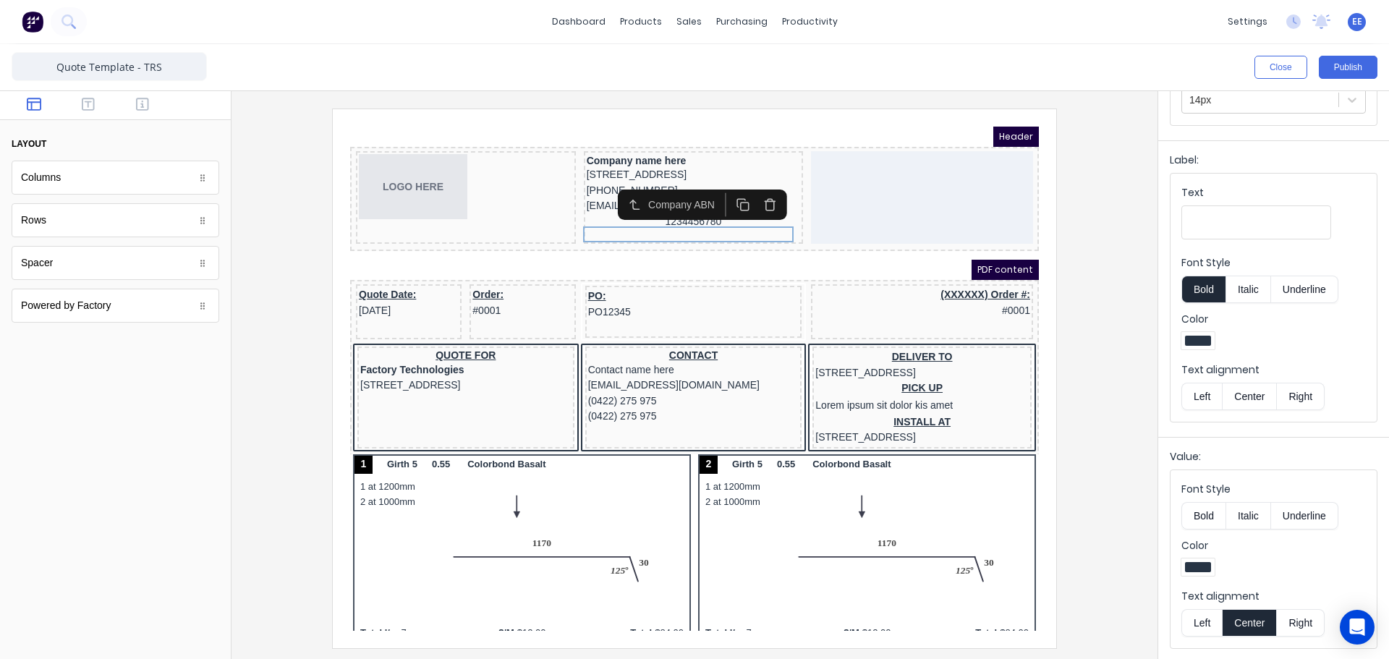
click at [1196, 627] on button "Left" at bounding box center [1202, 622] width 41 height 27
click at [1232, 215] on input "Text" at bounding box center [1257, 222] width 150 height 34
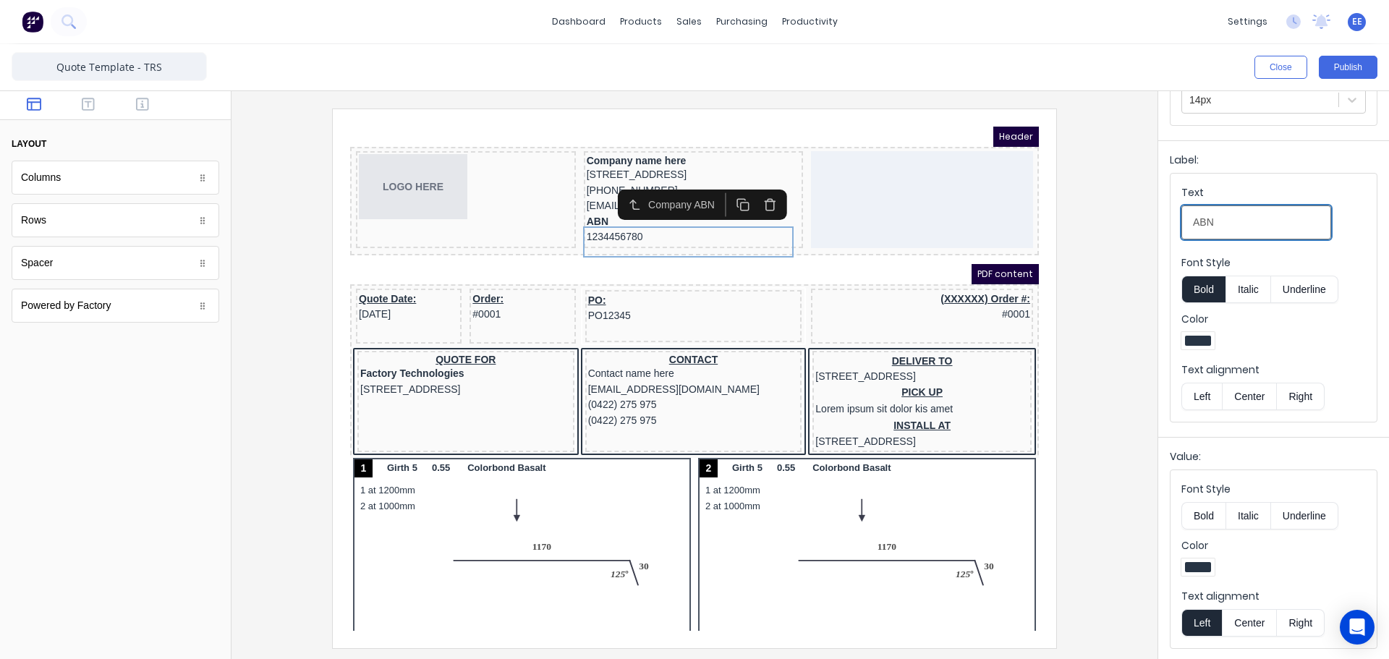
click at [1216, 224] on input "ABN" at bounding box center [1257, 222] width 150 height 34
type input "ABN"
click at [1205, 279] on button "Bold" at bounding box center [1204, 289] width 44 height 27
click at [1260, 294] on button "Italic" at bounding box center [1249, 289] width 46 height 27
click at [1251, 288] on button "Italic" at bounding box center [1249, 289] width 46 height 27
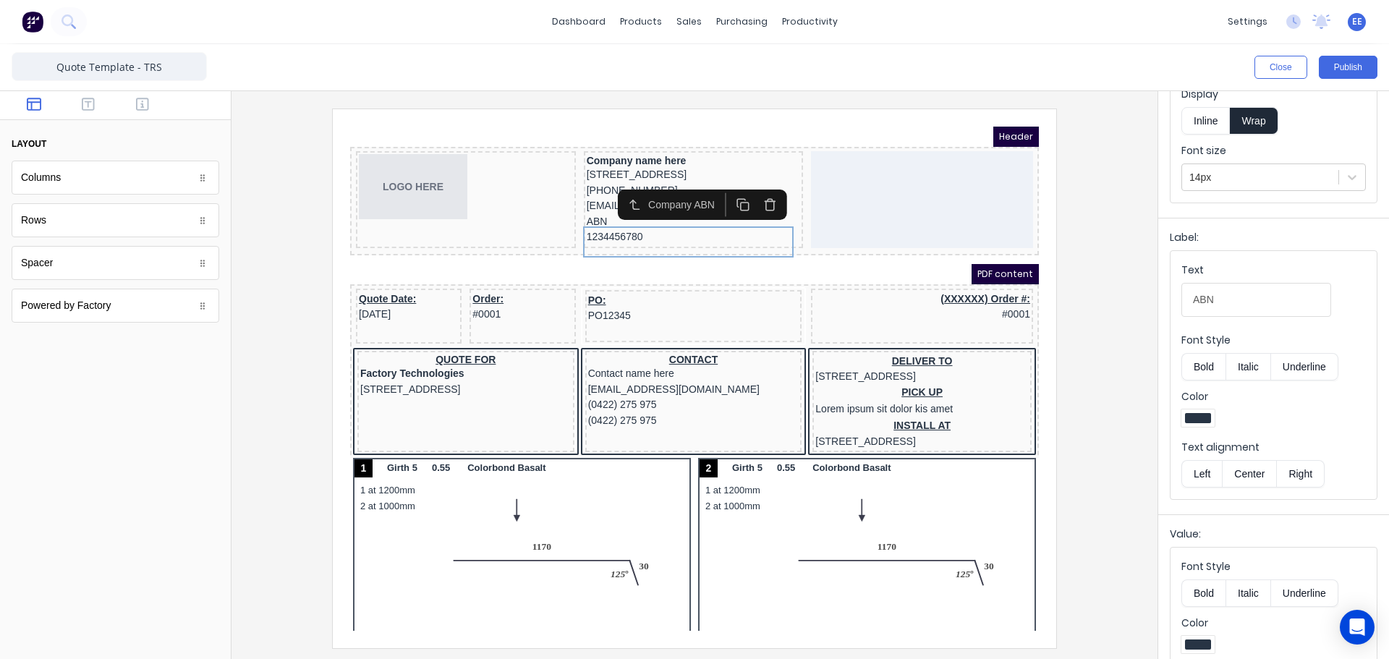
scroll to position [0, 0]
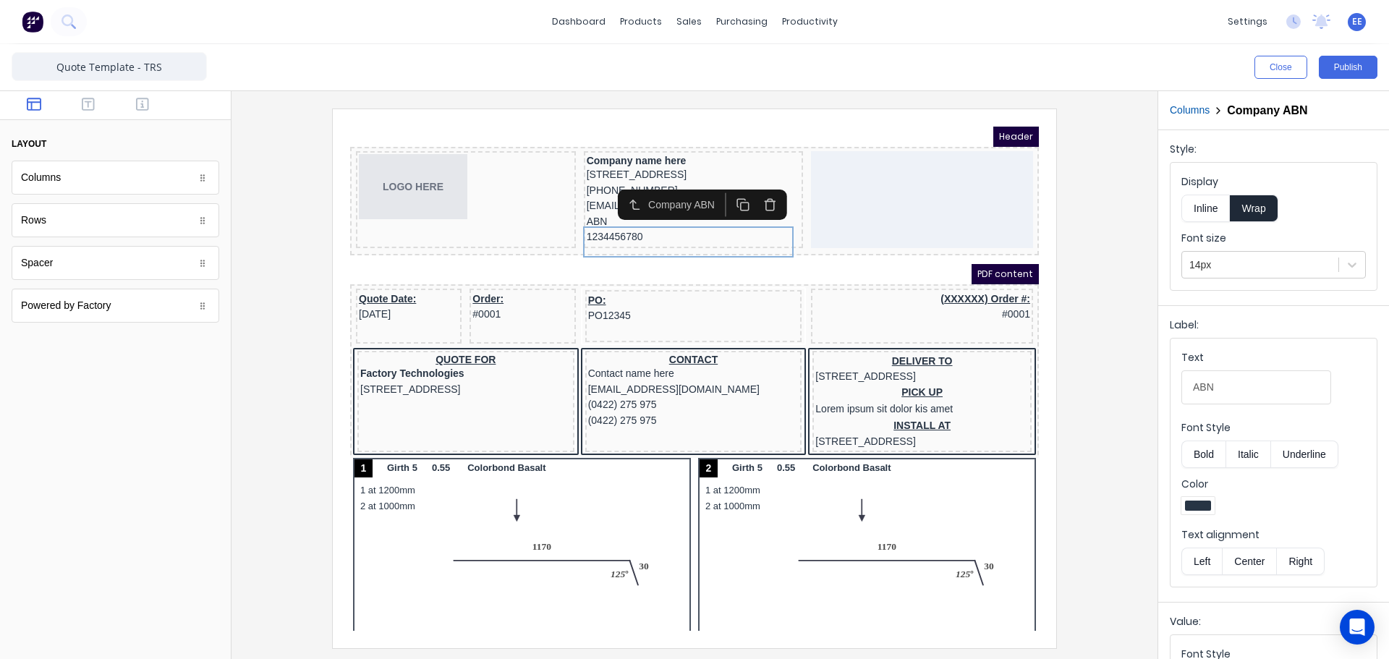
click at [1209, 211] on button "Inline" at bounding box center [1206, 208] width 48 height 27
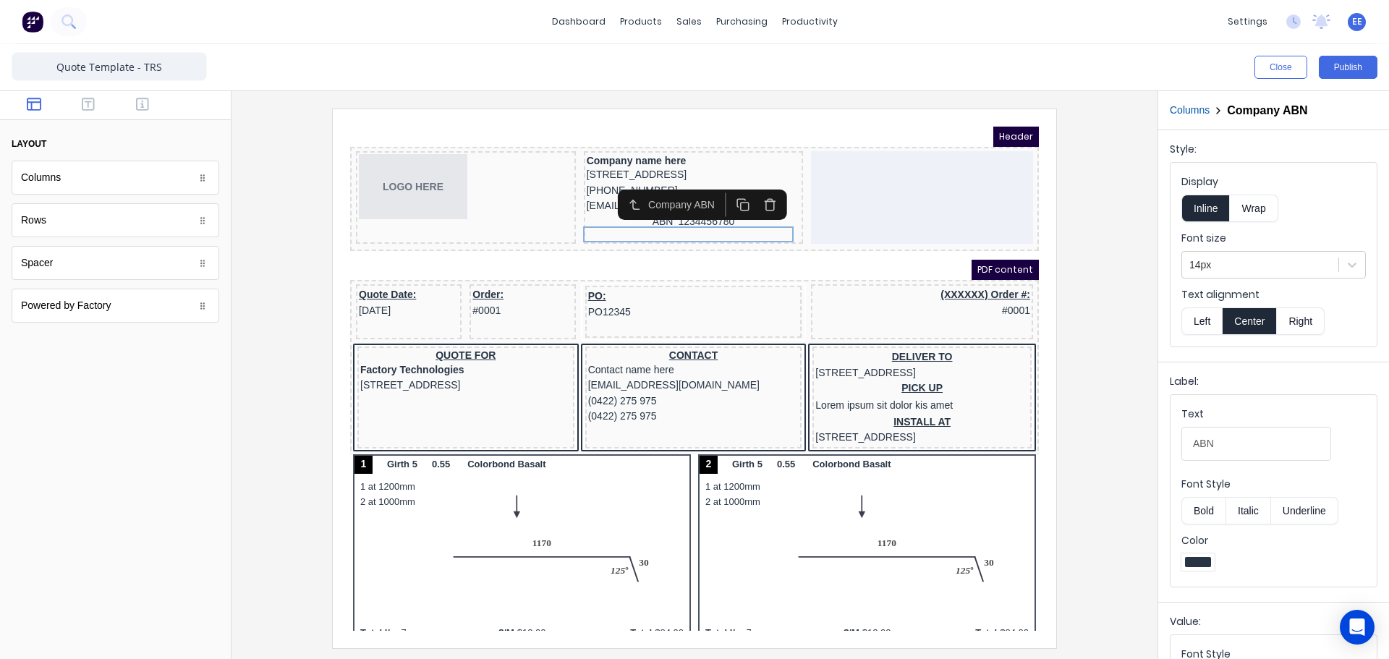
click at [1203, 323] on button "Left" at bounding box center [1202, 320] width 41 height 27
click at [148, 101] on icon "button" at bounding box center [142, 104] width 13 height 14
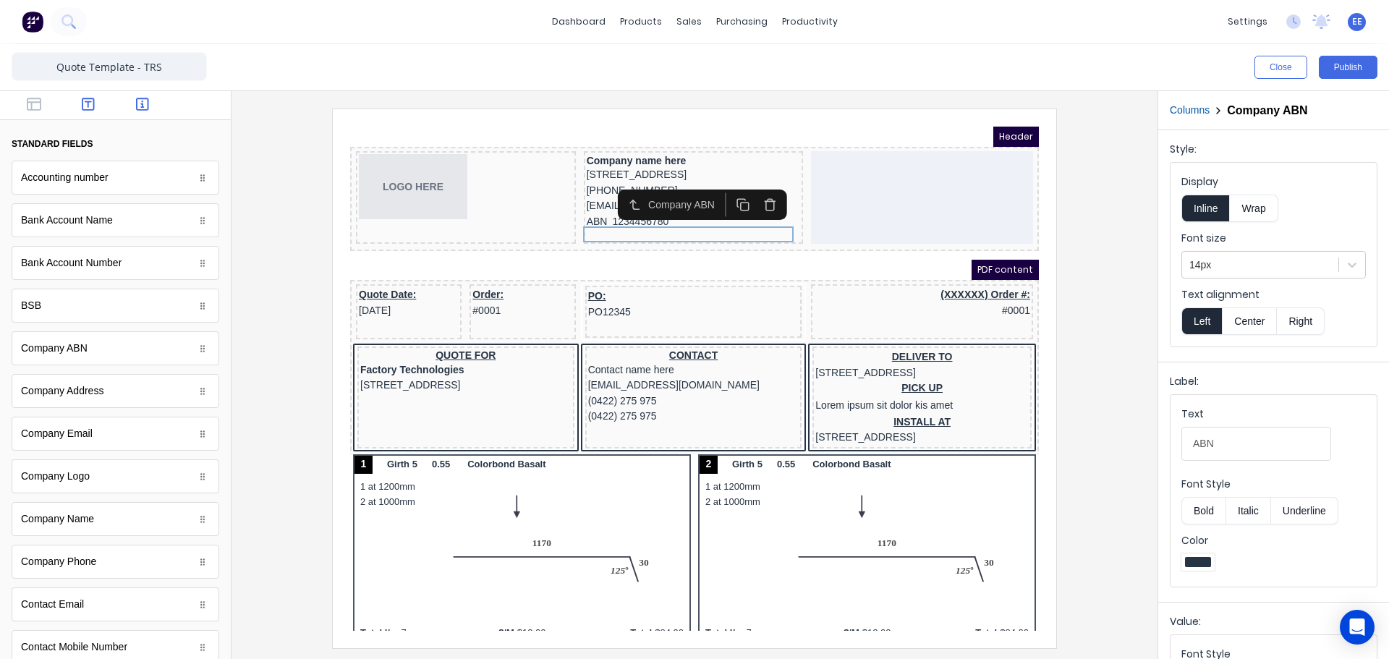
click at [74, 105] on button "button" at bounding box center [89, 105] width 46 height 17
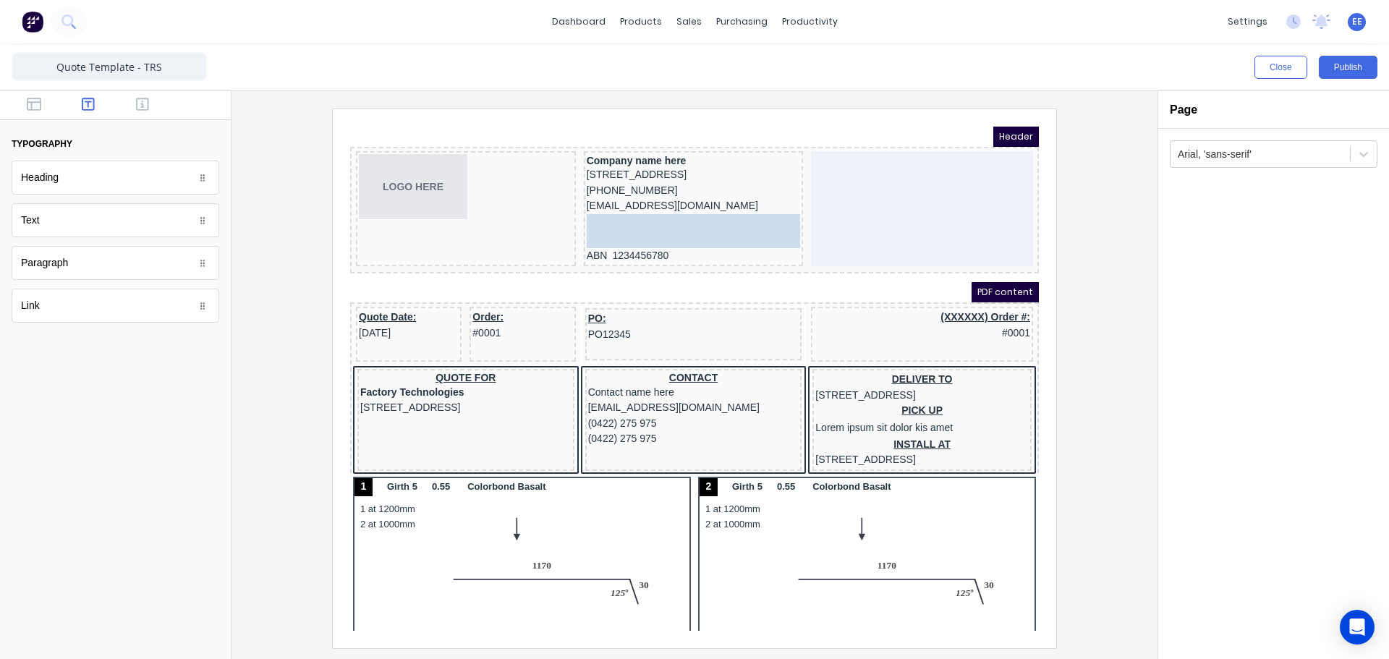
drag, startPoint x: 54, startPoint y: 316, endPoint x: 342, endPoint y: 119, distance: 348.6
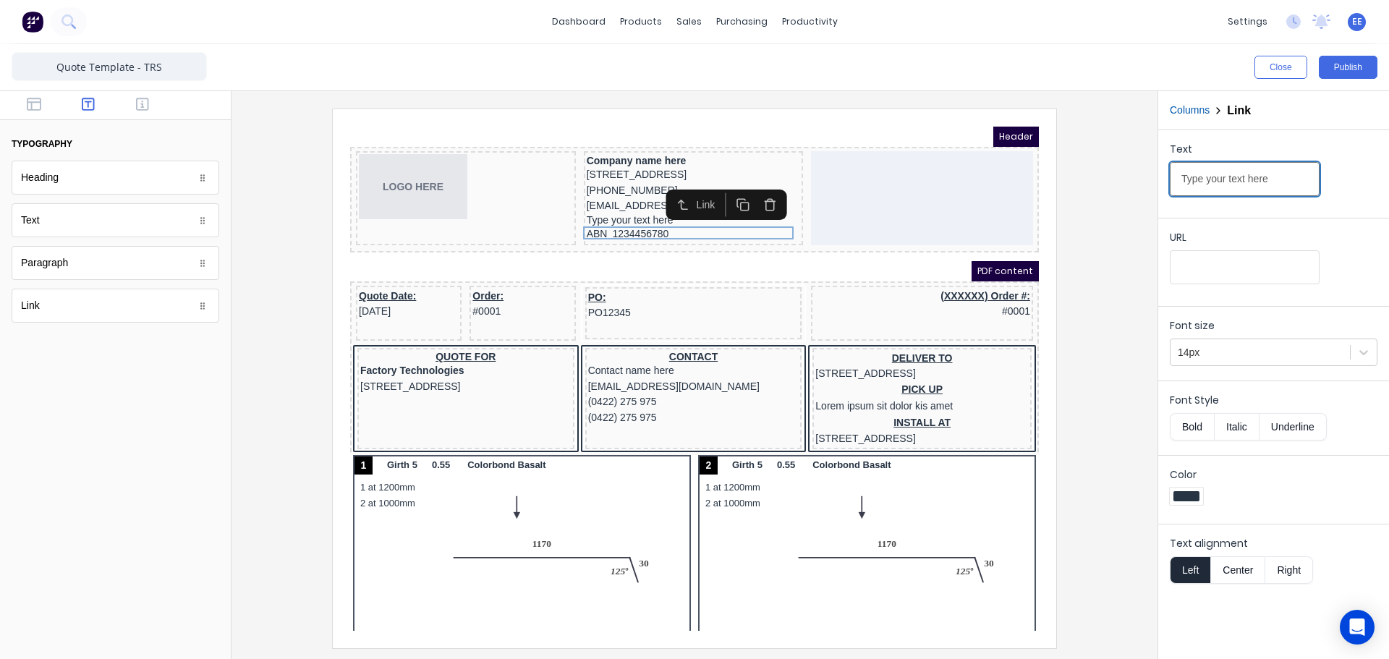
drag, startPoint x: 1276, startPoint y: 181, endPoint x: 1131, endPoint y: 182, distance: 144.7
click at [1131, 182] on div "Close Publish Components typography Heading Heading Text Text Paragraph Paragra…" at bounding box center [694, 351] width 1389 height 615
paste input "[DOMAIN_NAME]"
type input "[DOMAIN_NAME]"
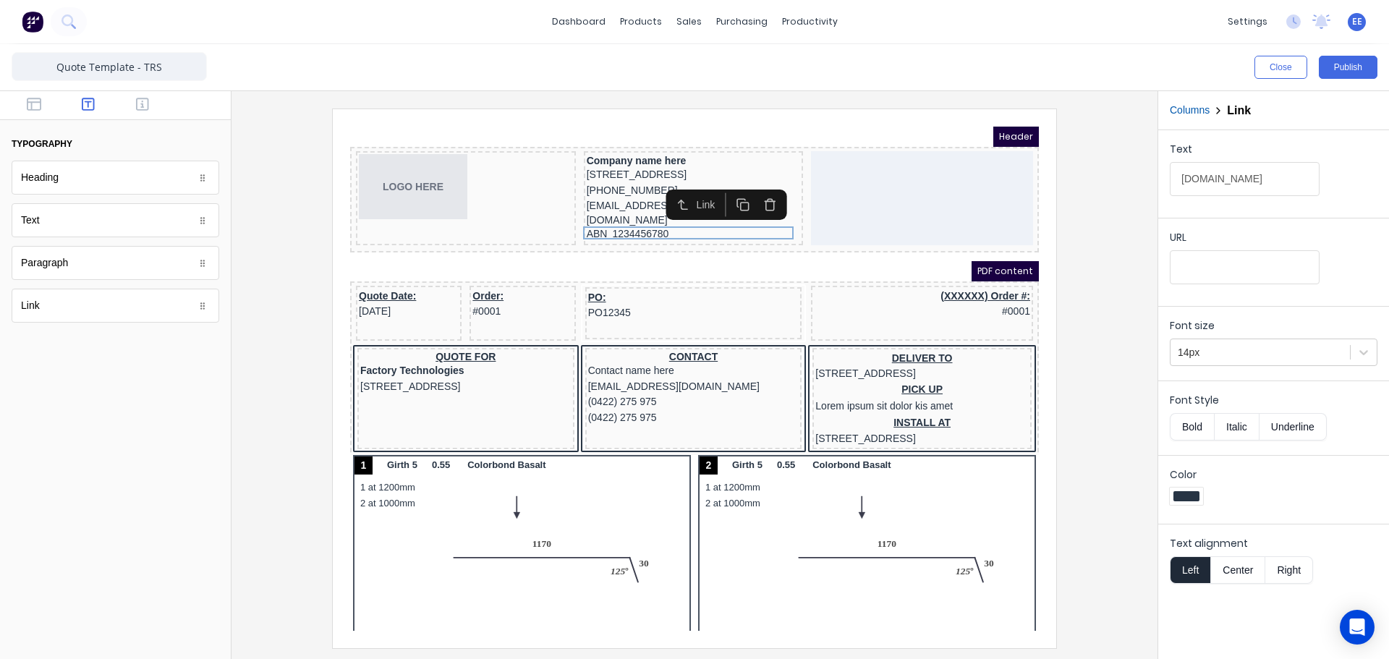
scroll to position [0, 0]
click at [1192, 260] on input "URL" at bounding box center [1245, 267] width 150 height 34
paste input "[URL][DOMAIN_NAME]"
type input "[URL][DOMAIN_NAME]"
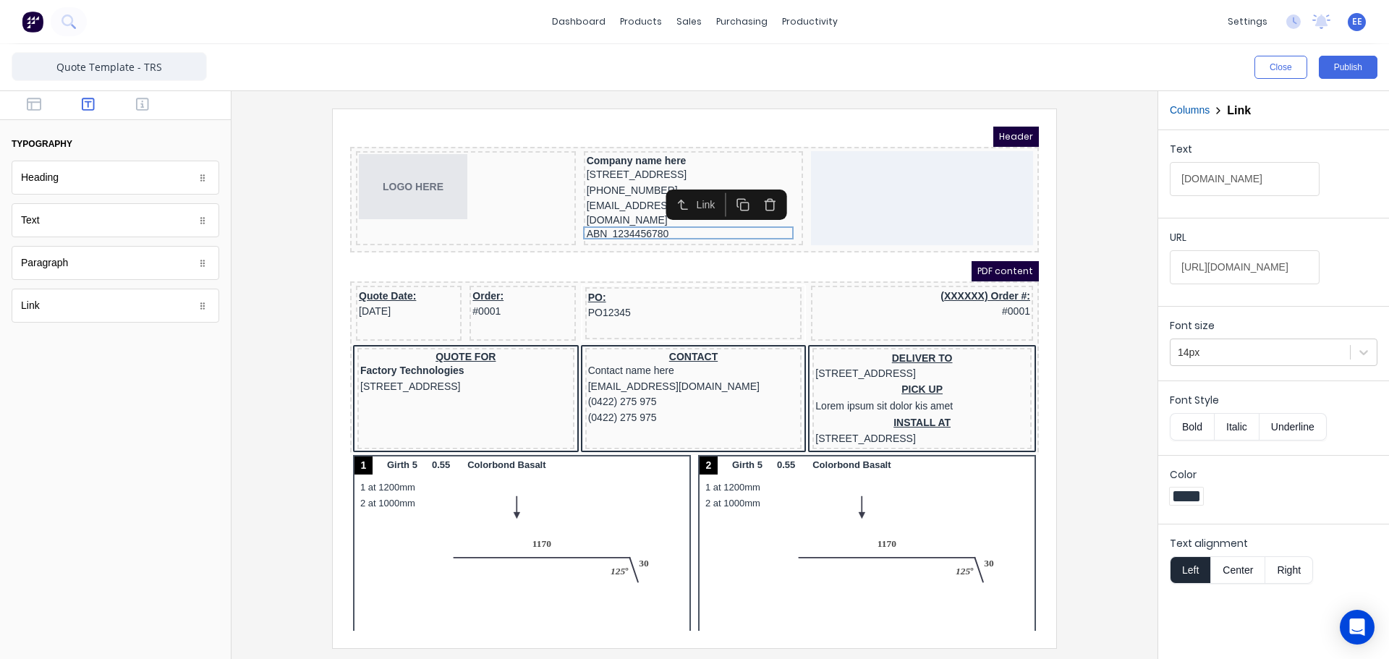
scroll to position [0, 0]
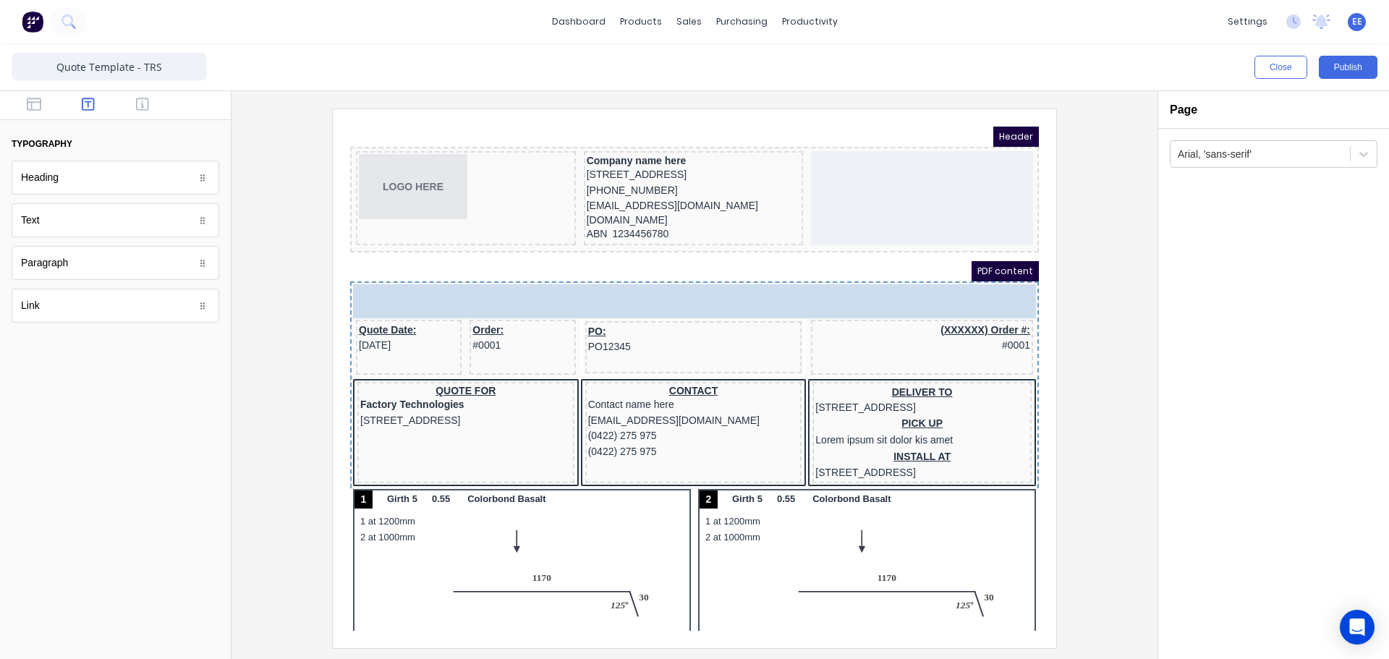
drag, startPoint x: 54, startPoint y: 191, endPoint x: 65, endPoint y: 187, distance: 12.1
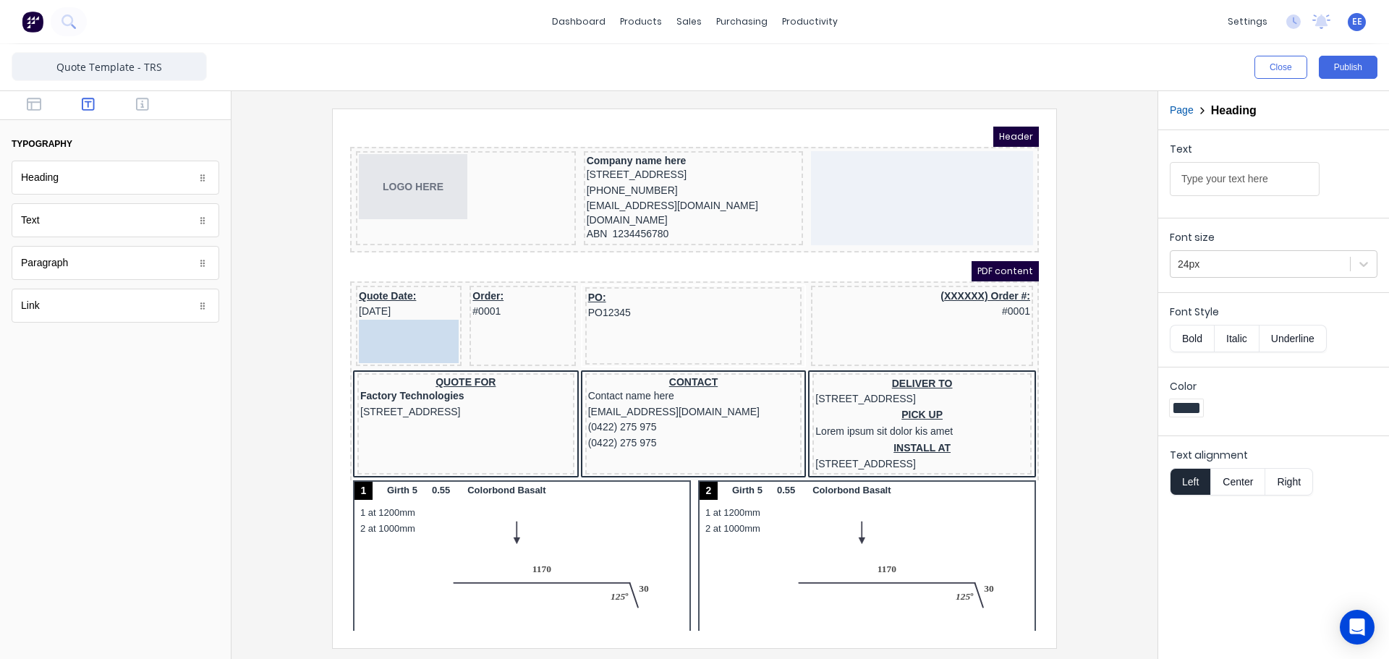
drag, startPoint x: 410, startPoint y: 281, endPoint x: 392, endPoint y: 311, distance: 35.0
click at [347, 302] on div "Heading" at bounding box center [399, 293] width 115 height 30
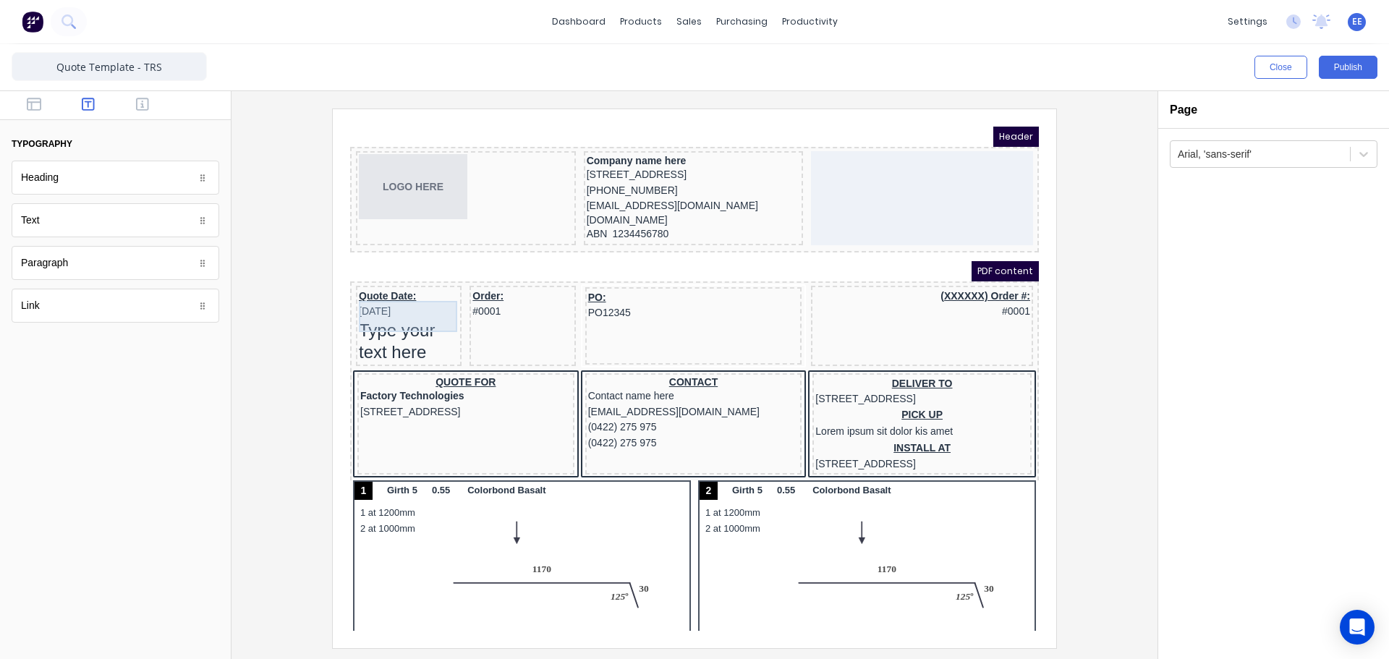
click at [410, 297] on div "Quote Date: [DATE]" at bounding box center [392, 286] width 100 height 31
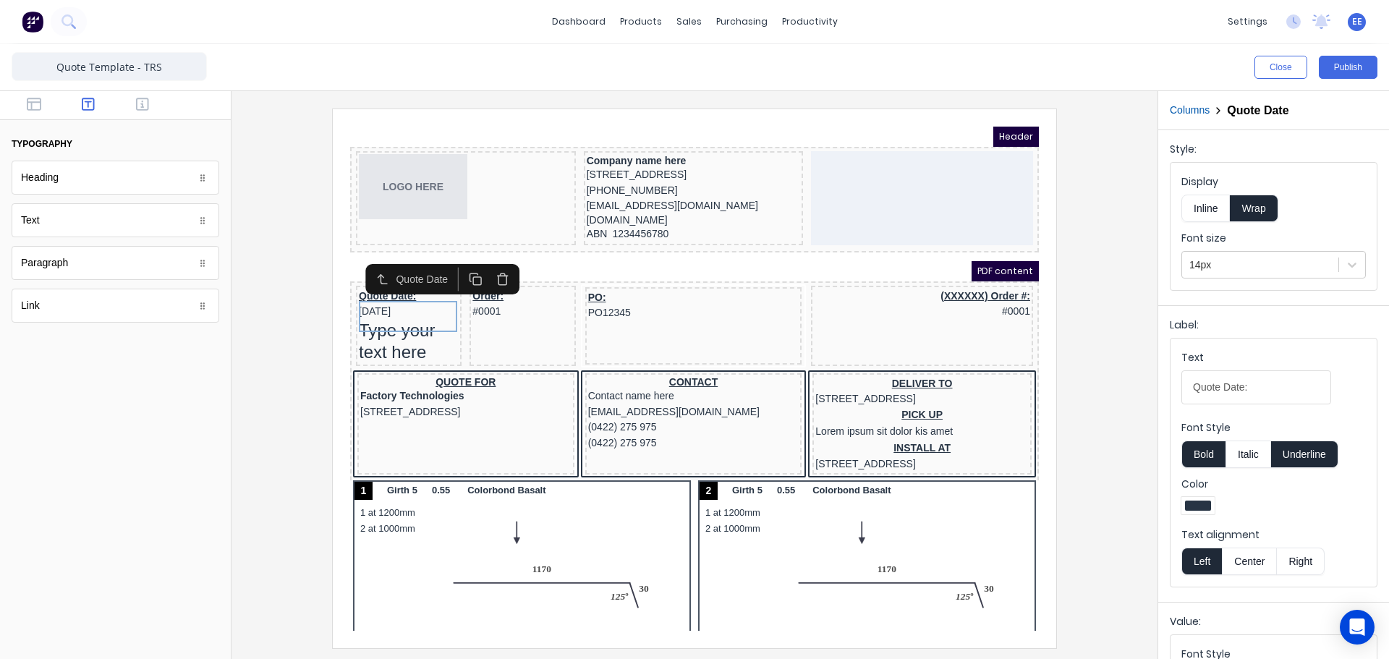
click at [490, 264] on icon "button" at bounding box center [486, 262] width 8 height 9
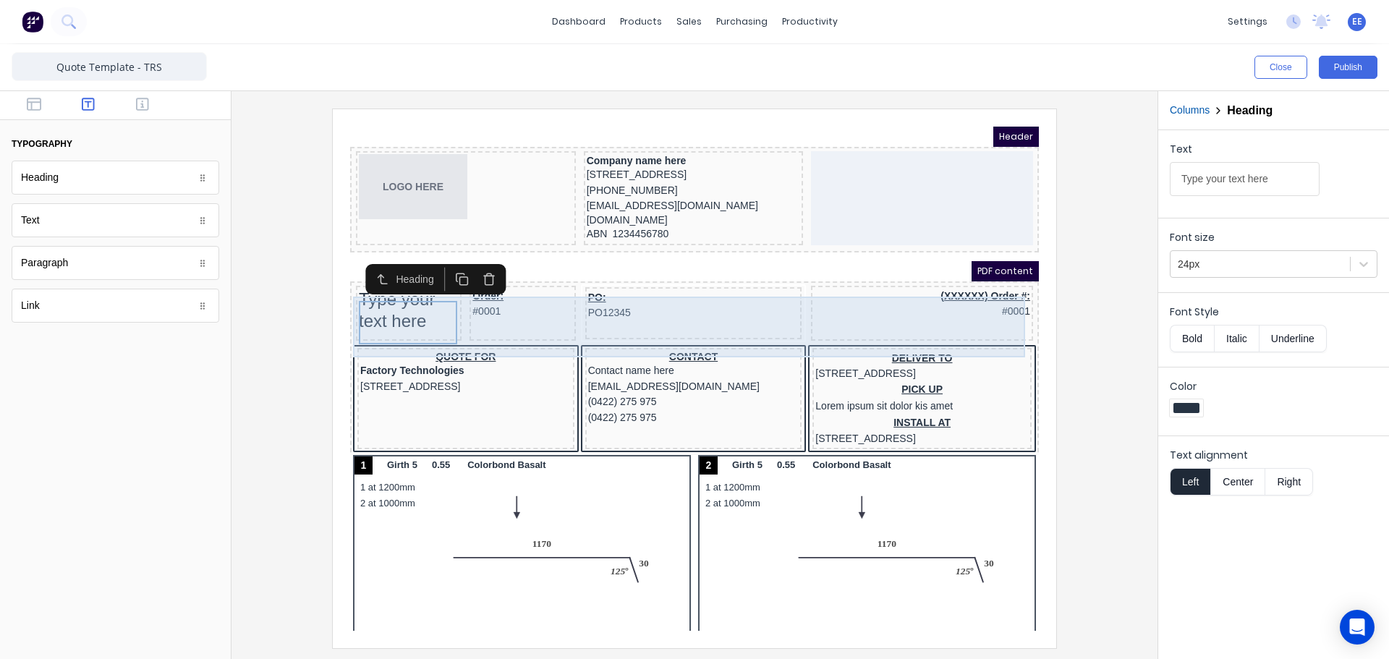
click at [549, 321] on div "Order: #0001" at bounding box center [505, 295] width 106 height 55
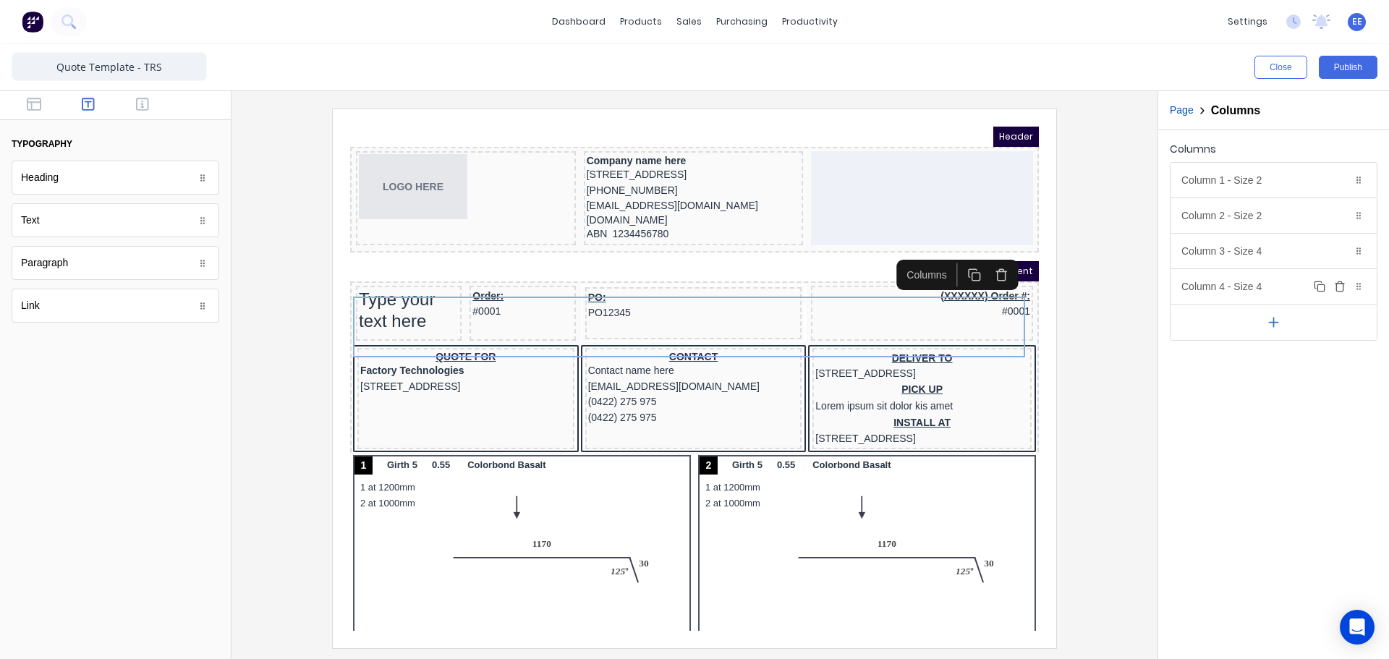
click at [1338, 284] on icon "button" at bounding box center [1340, 287] width 12 height 12
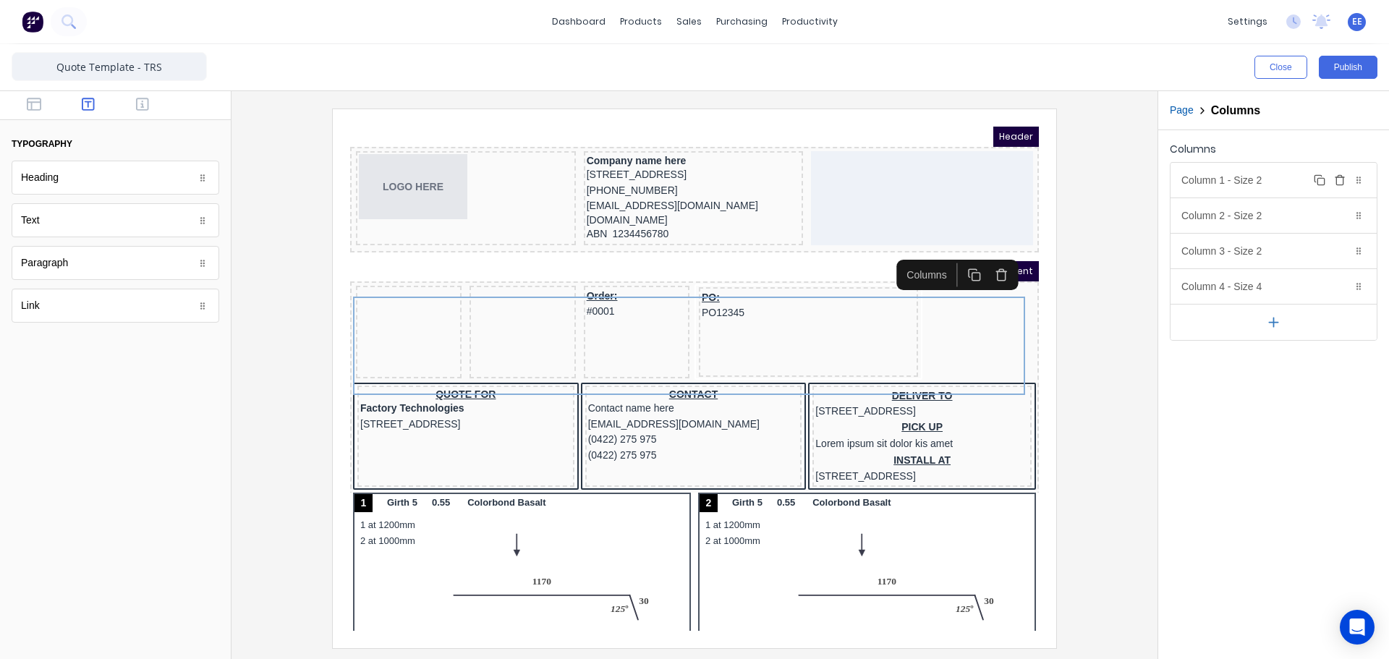
click at [1288, 183] on div "Column 1 - Size 2 Duplicate Delete" at bounding box center [1274, 180] width 206 height 35
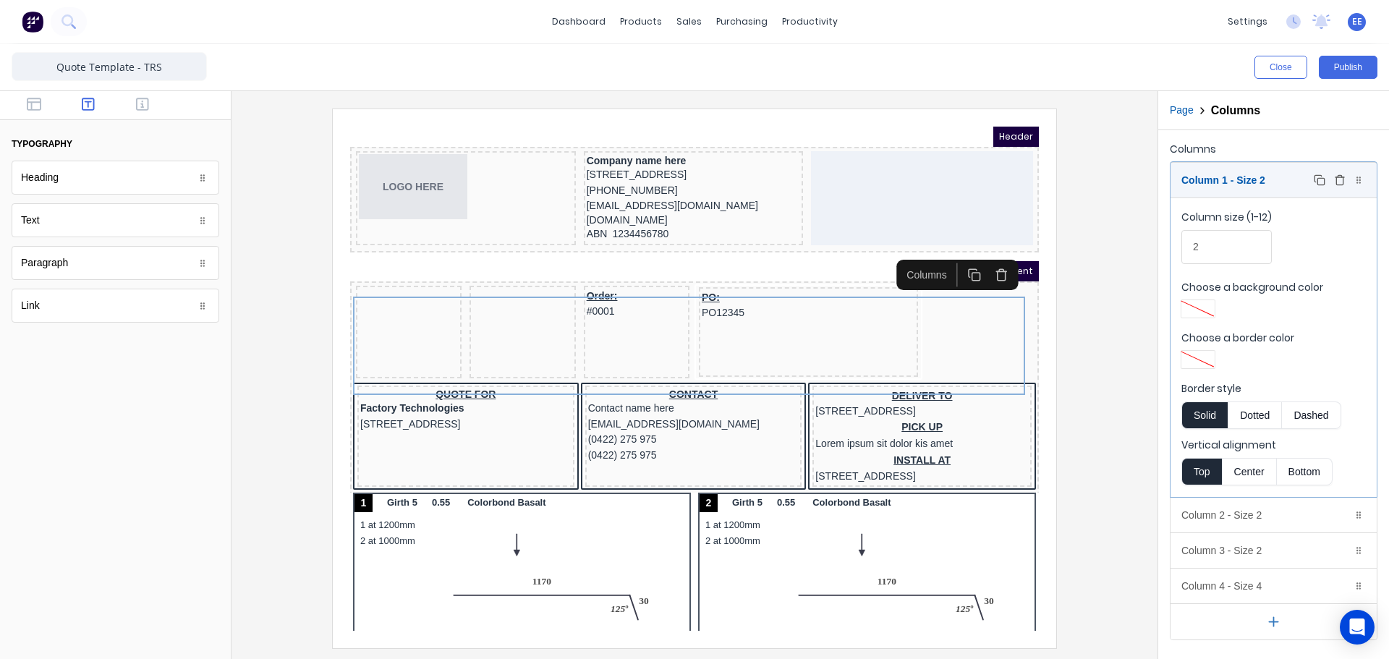
click at [1289, 174] on div "Column 1 - Size 2 Duplicate Delete" at bounding box center [1274, 180] width 206 height 35
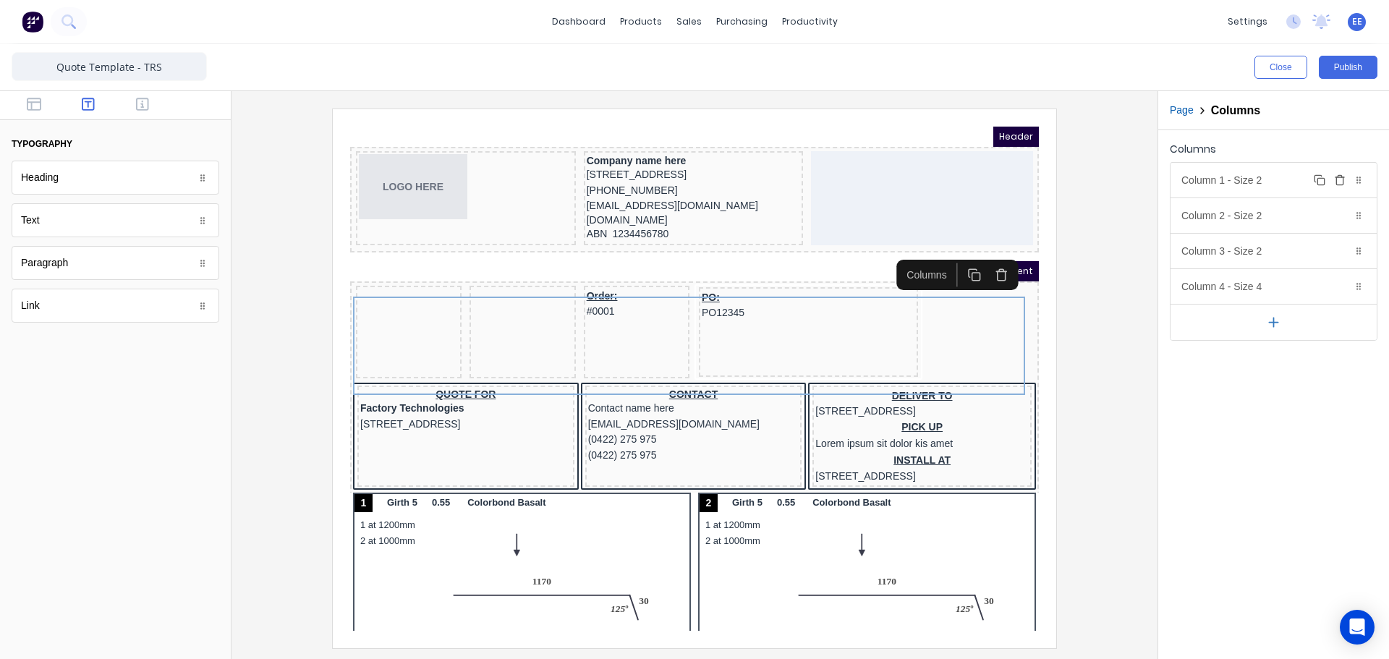
click at [1268, 181] on div "Column 1 - Size 2 Duplicate Delete" at bounding box center [1274, 180] width 206 height 35
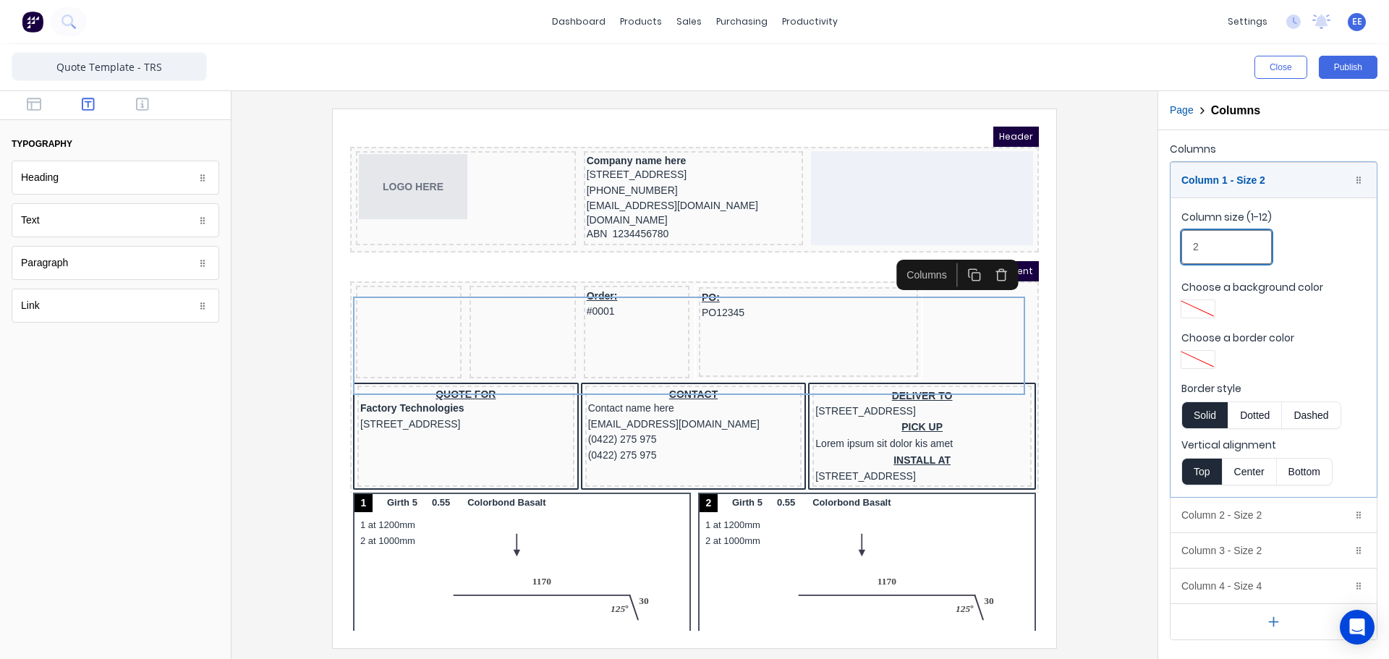
drag, startPoint x: 1187, startPoint y: 254, endPoint x: 1163, endPoint y: 254, distance: 23.9
click at [1163, 254] on div "Columns Column 1 - Size 2 Duplicate Delete Column size (1-12) 2 Choose a backgr…" at bounding box center [1273, 389] width 231 height 519
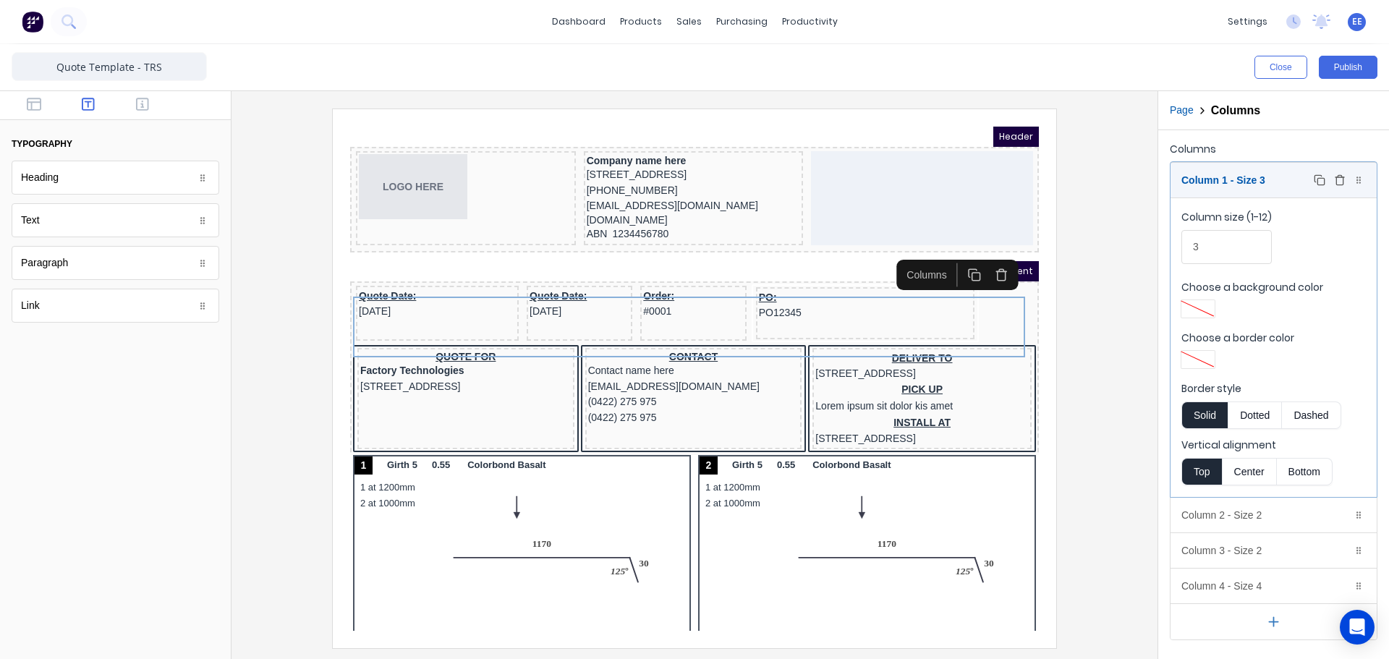
click at [1269, 180] on div "Column 1 - Size 3 Duplicate Delete" at bounding box center [1274, 180] width 206 height 35
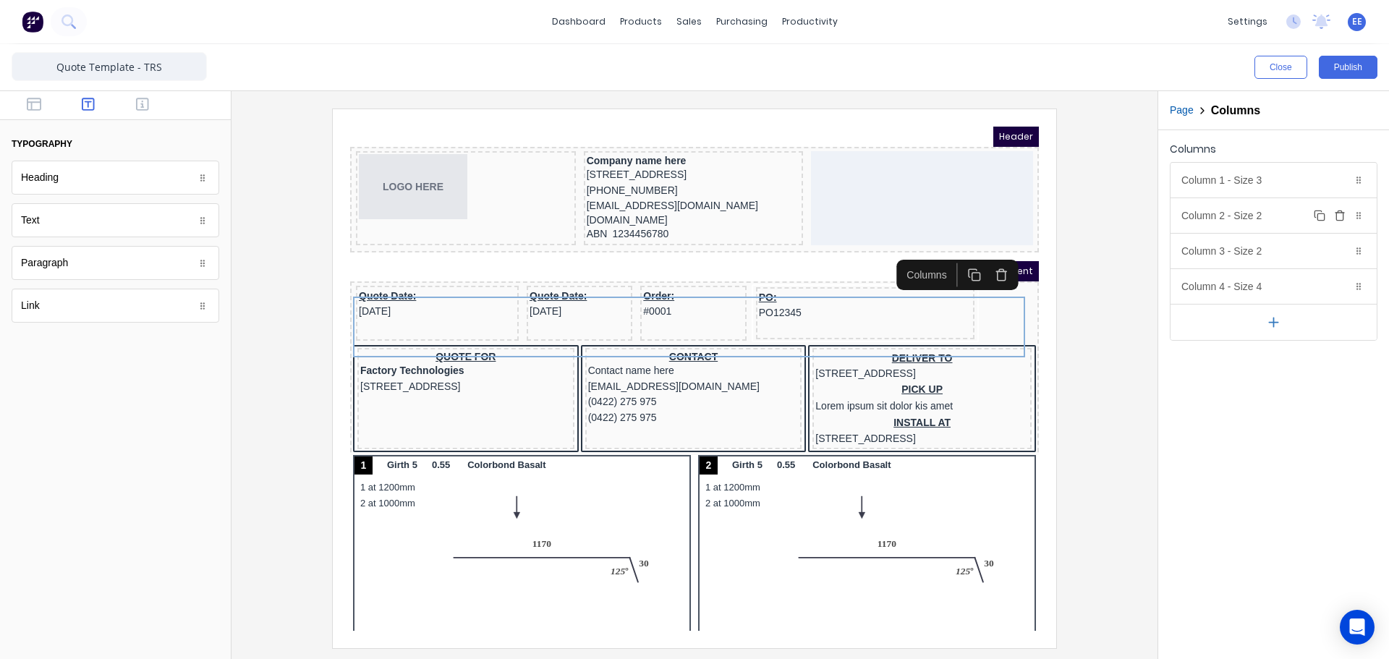
click at [1255, 216] on div "Column 2 - Size 2 Duplicate Delete" at bounding box center [1274, 215] width 206 height 35
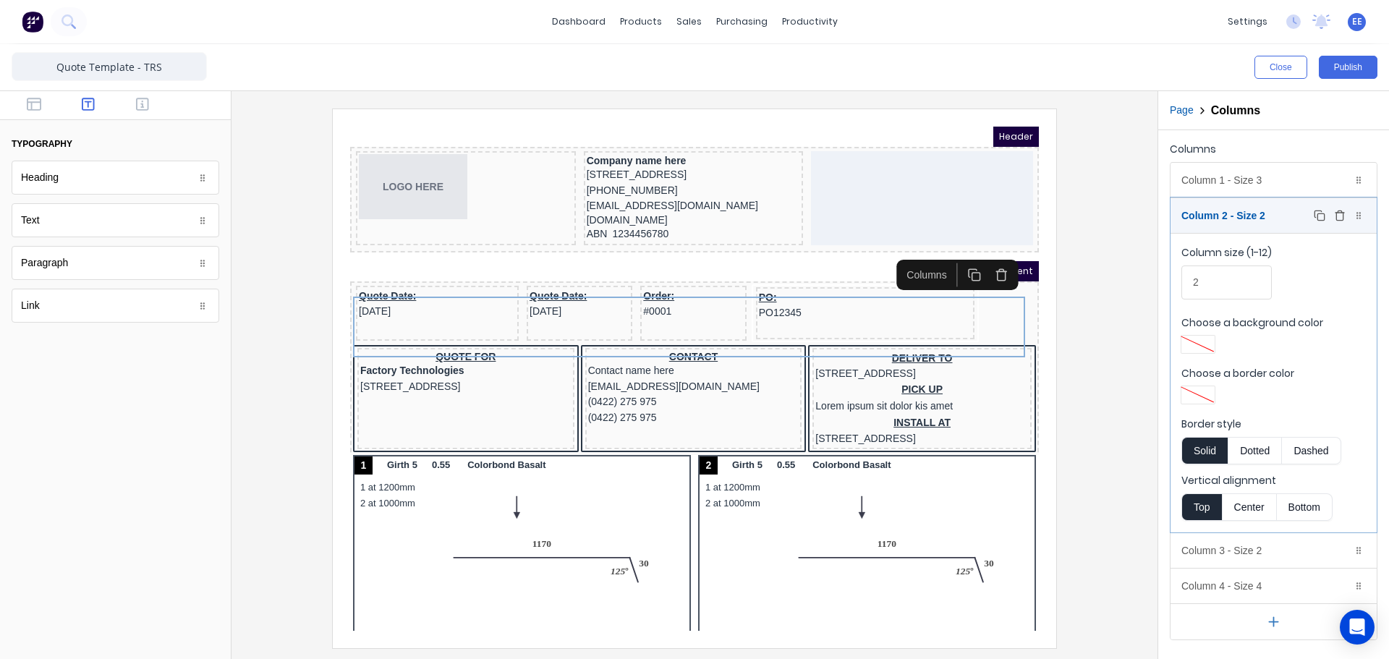
click at [1294, 216] on div "Column 2 - Size 2 Duplicate Delete" at bounding box center [1274, 215] width 206 height 35
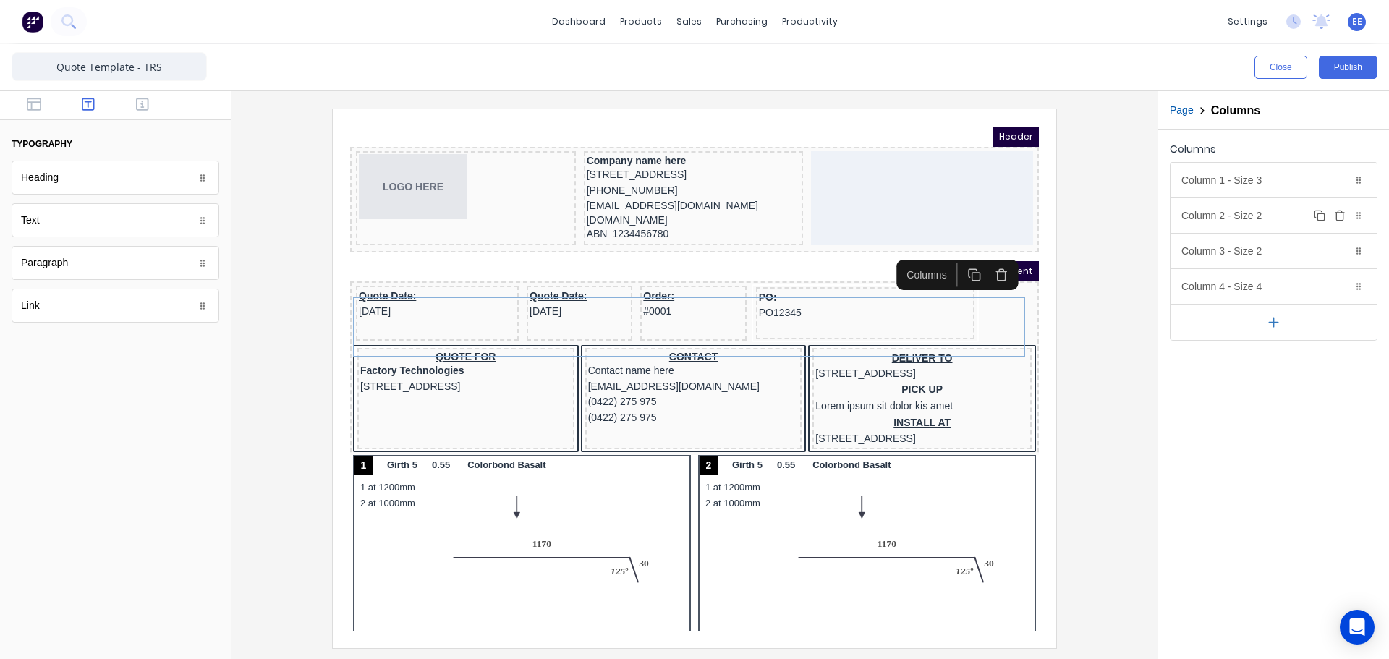
click at [1339, 216] on icon "button" at bounding box center [1340, 216] width 12 height 12
click at [1261, 177] on div "Column 1 - Size 3 Duplicate Delete" at bounding box center [1274, 180] width 206 height 35
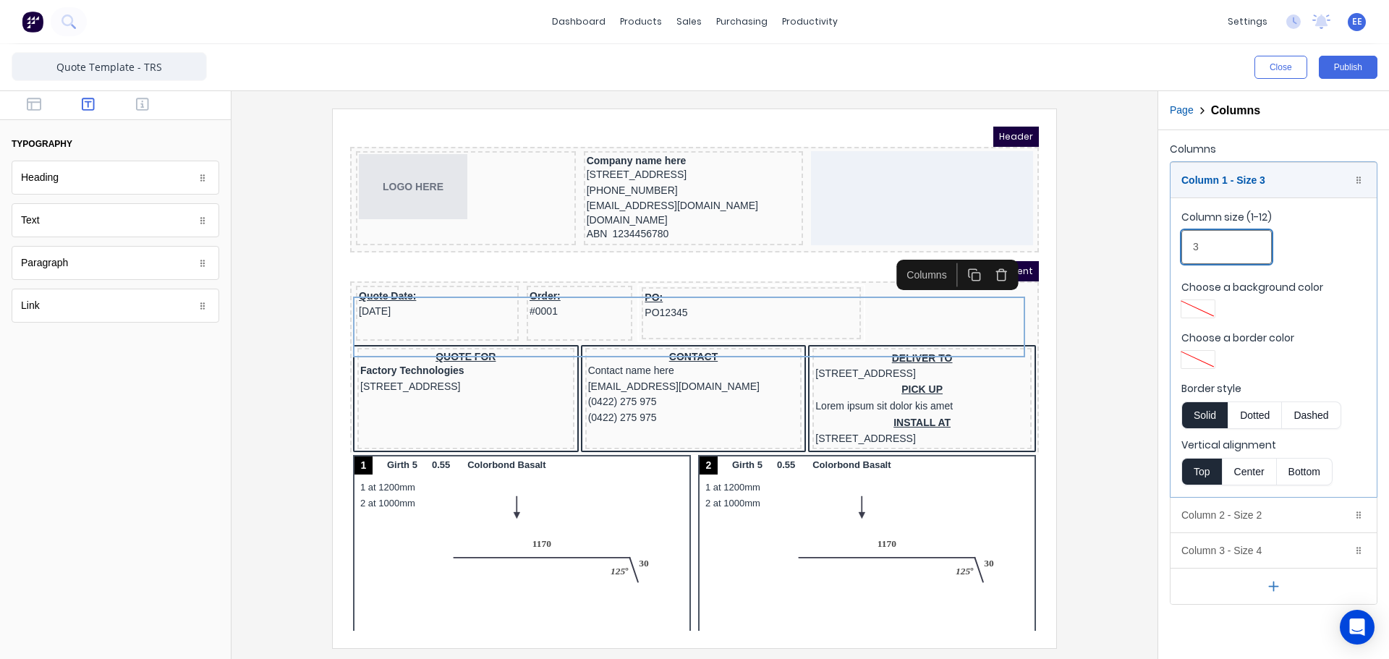
drag, startPoint x: 1206, startPoint y: 244, endPoint x: 1176, endPoint y: 242, distance: 30.4
drag, startPoint x: 1195, startPoint y: 247, endPoint x: 1157, endPoint y: 244, distance: 37.8
click at [1157, 244] on div "Close Publish Components typography Heading Heading Text Text Paragraph Paragra…" at bounding box center [694, 351] width 1389 height 615
type input "3"
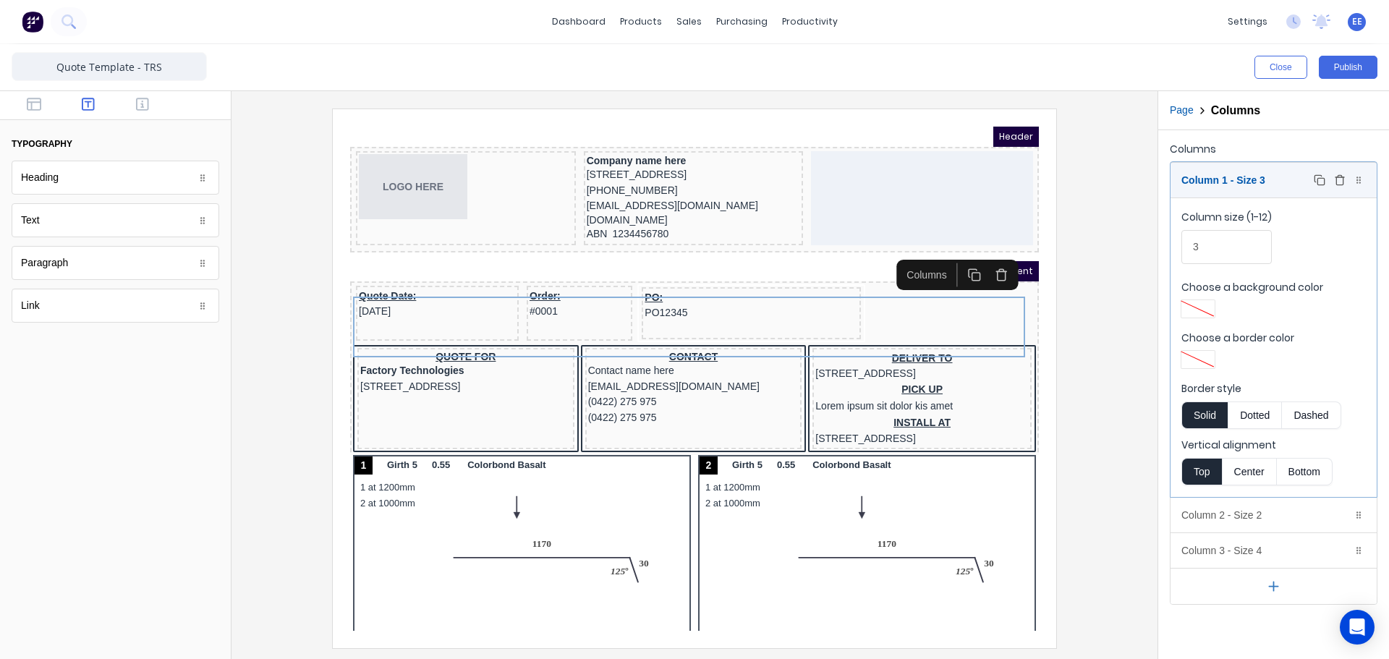
click at [1263, 184] on div "Column 1 - Size 3 Duplicate Delete" at bounding box center [1274, 180] width 206 height 35
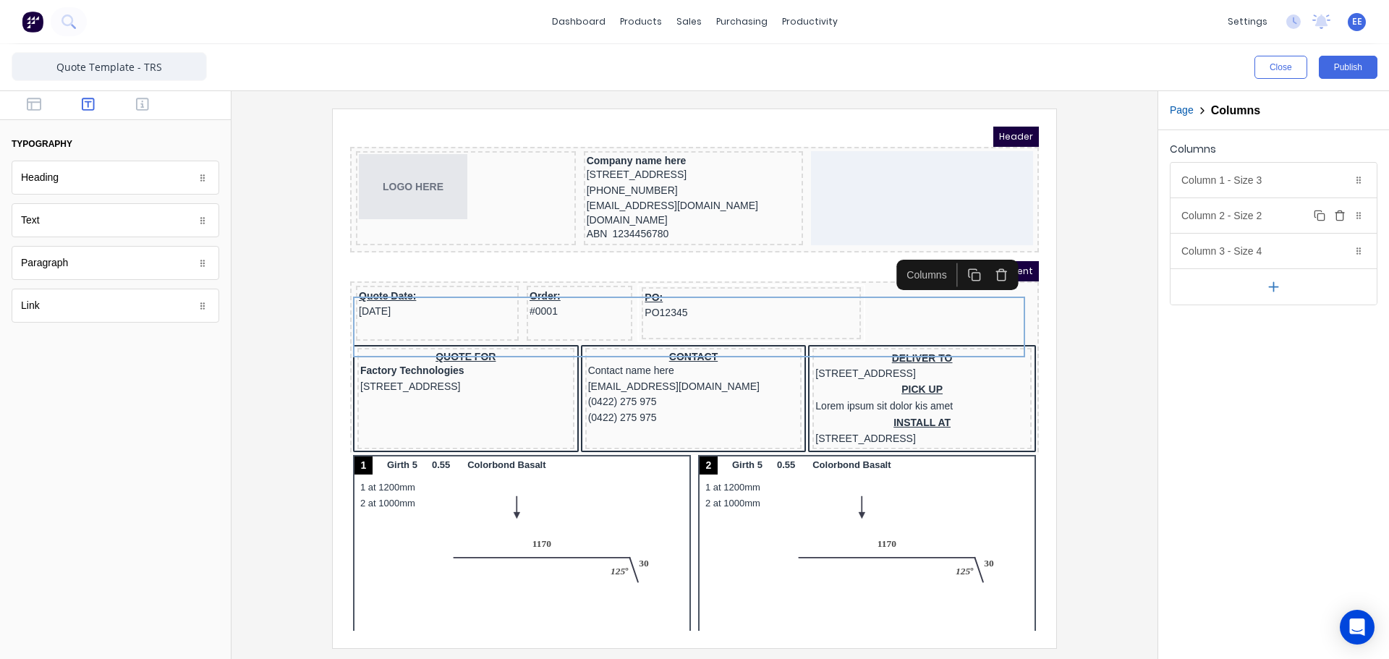
click at [1247, 212] on div "Column 2 - Size 2 Duplicate Delete" at bounding box center [1274, 215] width 206 height 35
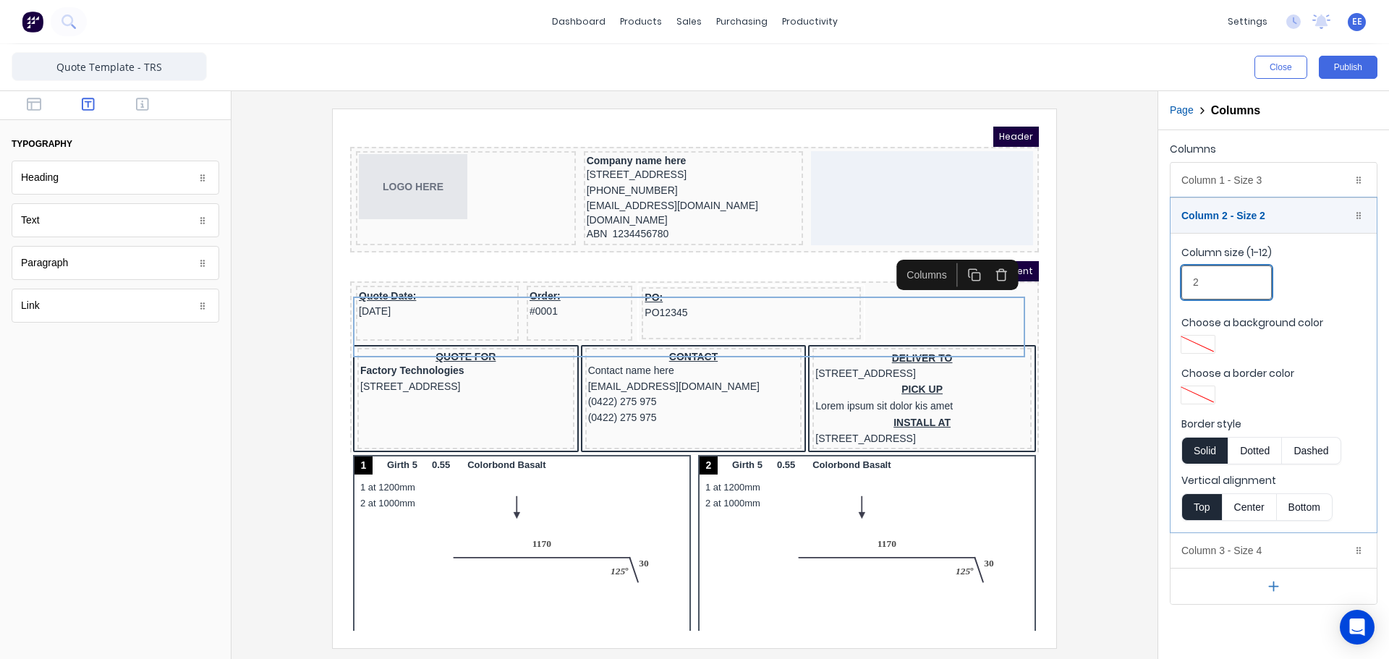
drag, startPoint x: 1216, startPoint y: 279, endPoint x: 1166, endPoint y: 280, distance: 49.2
click at [1166, 280] on div "Columns Column 1 - Size 3 Duplicate Delete Column size (1-12) 3 Choose a backgr…" at bounding box center [1273, 371] width 231 height 483
type input "5"
click at [1232, 214] on div "Column 2 - Size 5 Duplicate Delete" at bounding box center [1274, 215] width 206 height 35
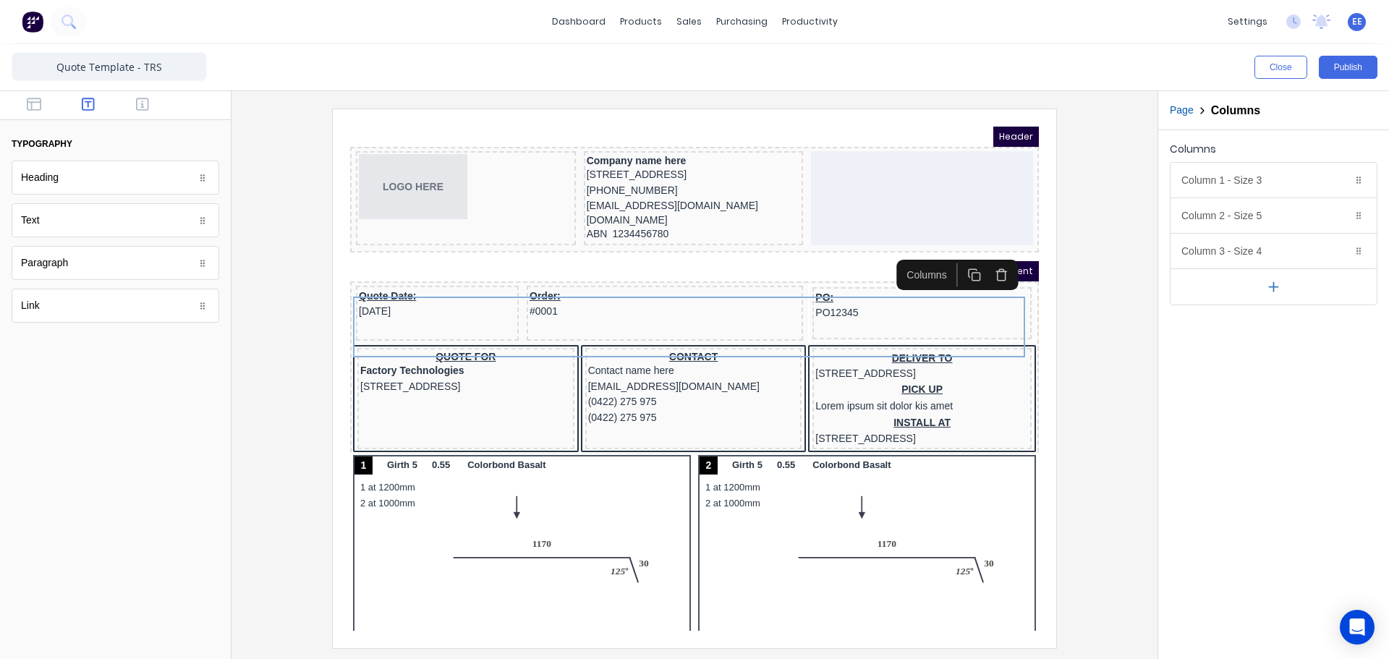
drag, startPoint x: 1077, startPoint y: 334, endPoint x: 1060, endPoint y: 336, distance: 17.5
click at [1077, 335] on div at bounding box center [694, 378] width 903 height 539
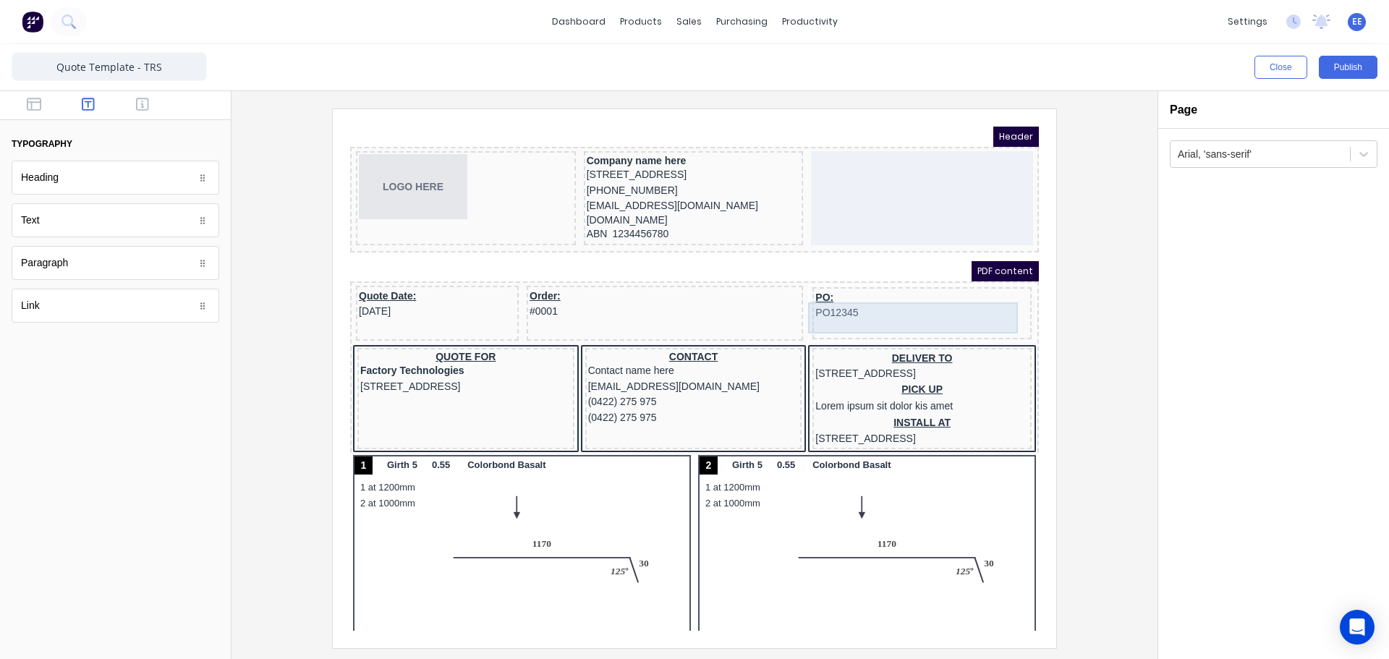
click at [882, 304] on div "PO: PO12345" at bounding box center [904, 288] width 213 height 31
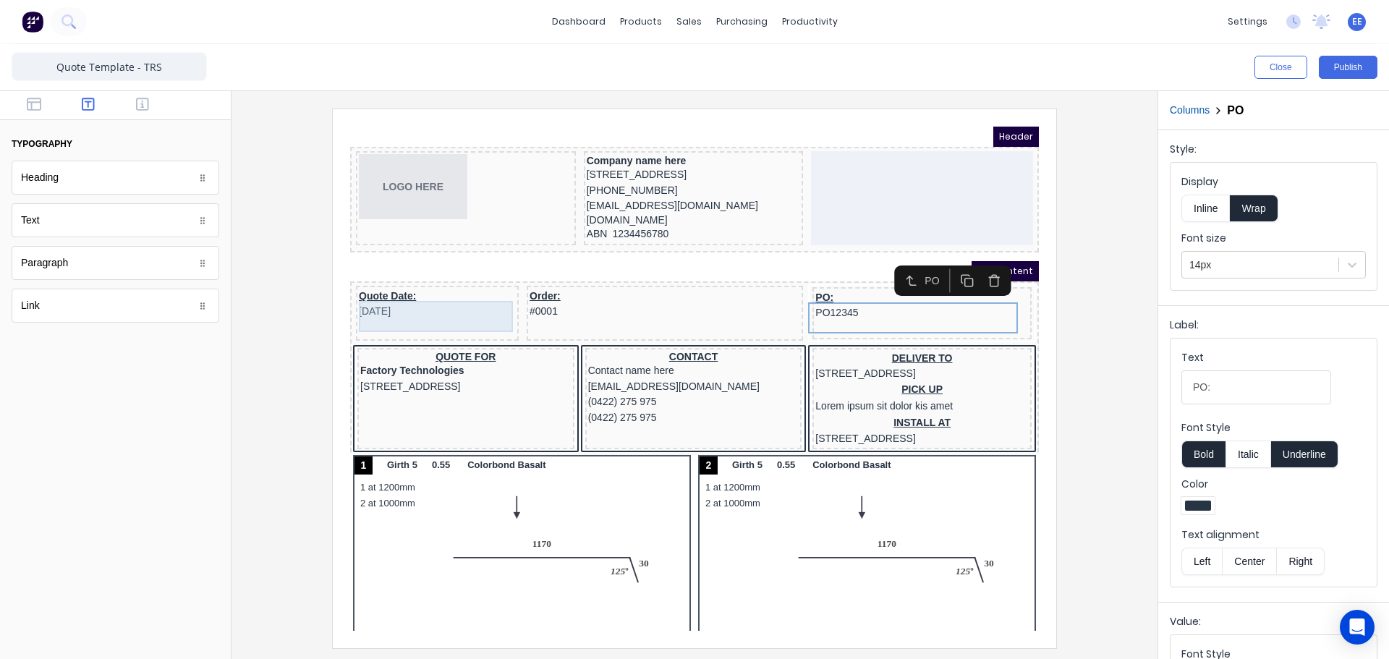
click at [406, 297] on div "Quote Date: [DATE]" at bounding box center [420, 286] width 157 height 31
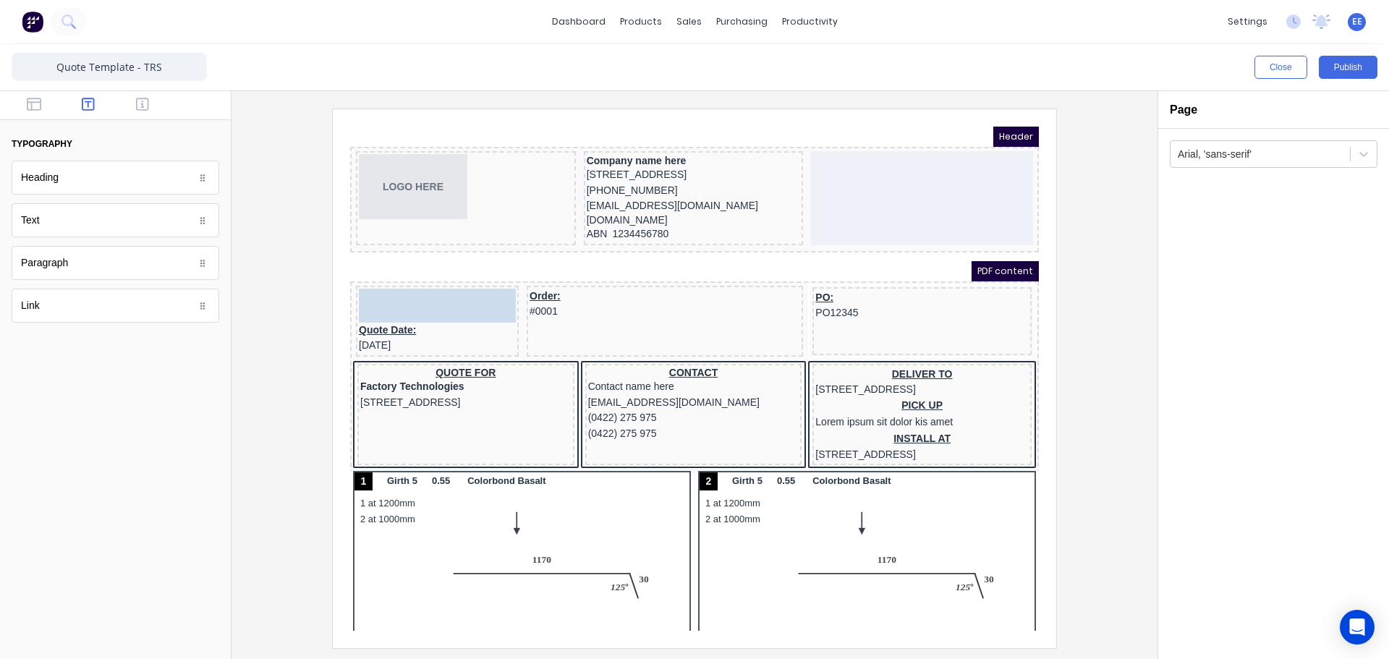
drag, startPoint x: 53, startPoint y: 177, endPoint x: 433, endPoint y: 298, distance: 399.3
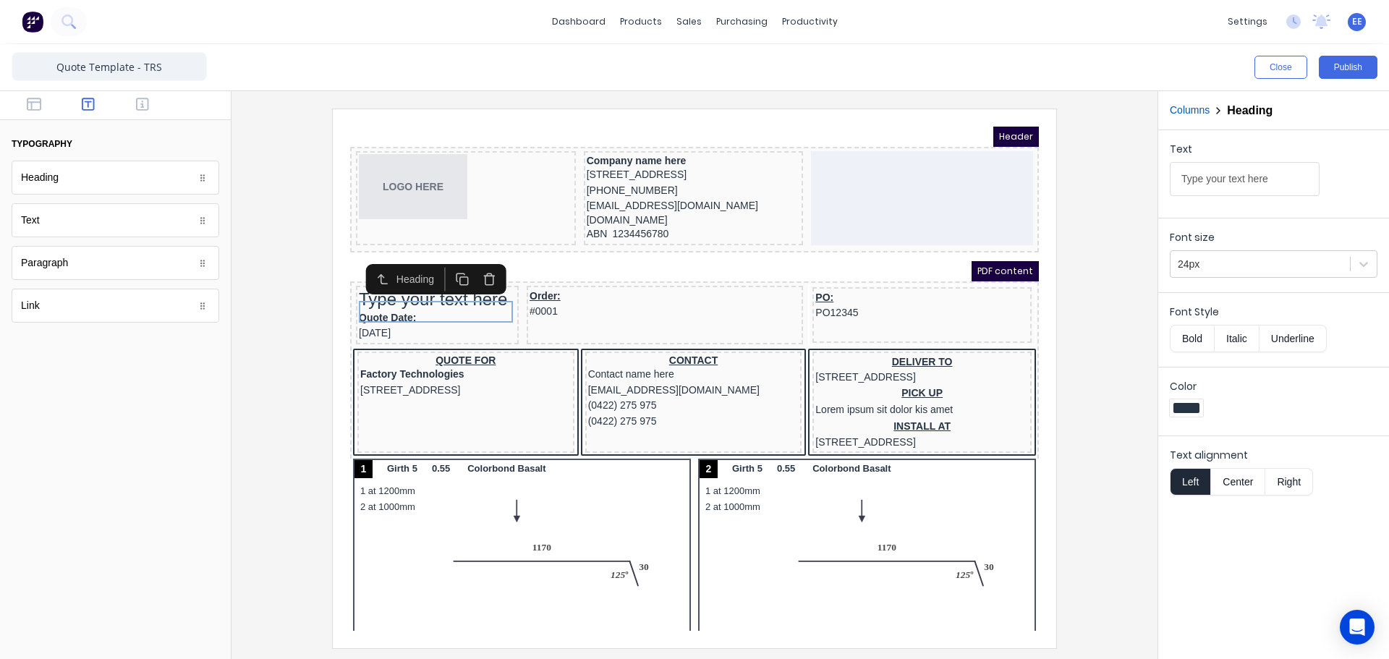
click at [471, 265] on icon "button" at bounding box center [472, 262] width 14 height 14
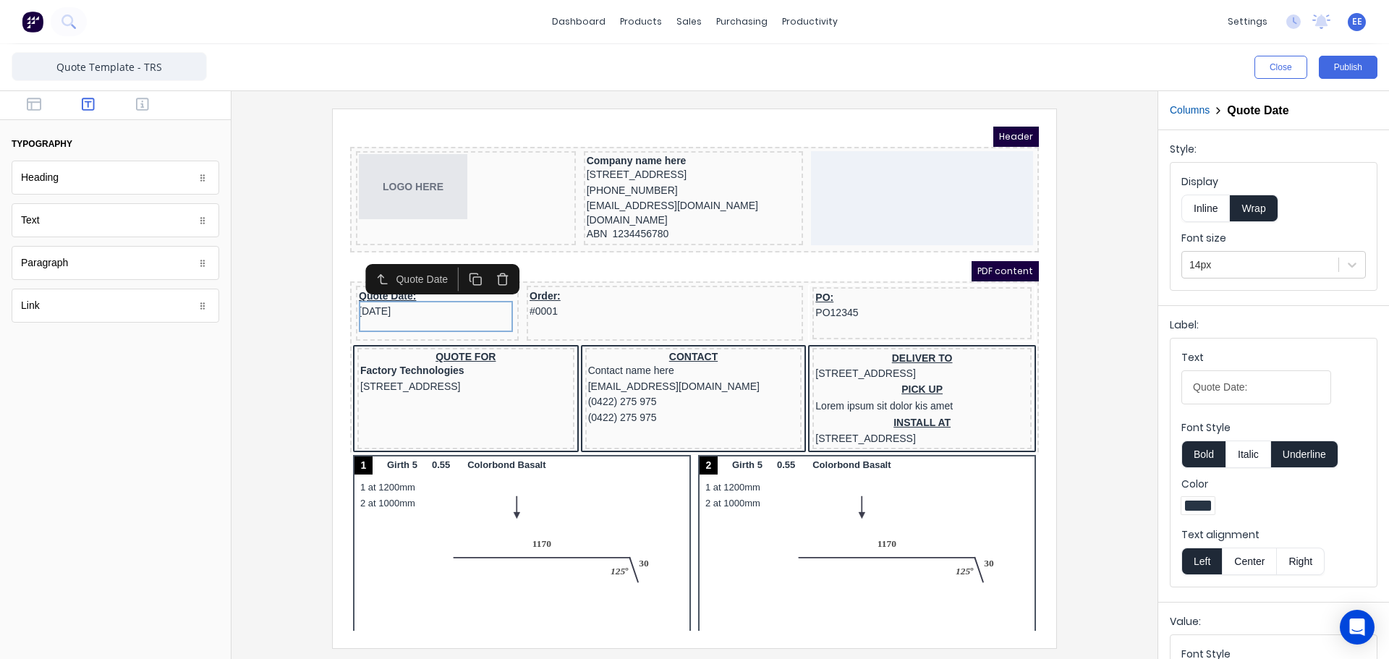
click at [488, 264] on icon "button" at bounding box center [486, 262] width 14 height 14
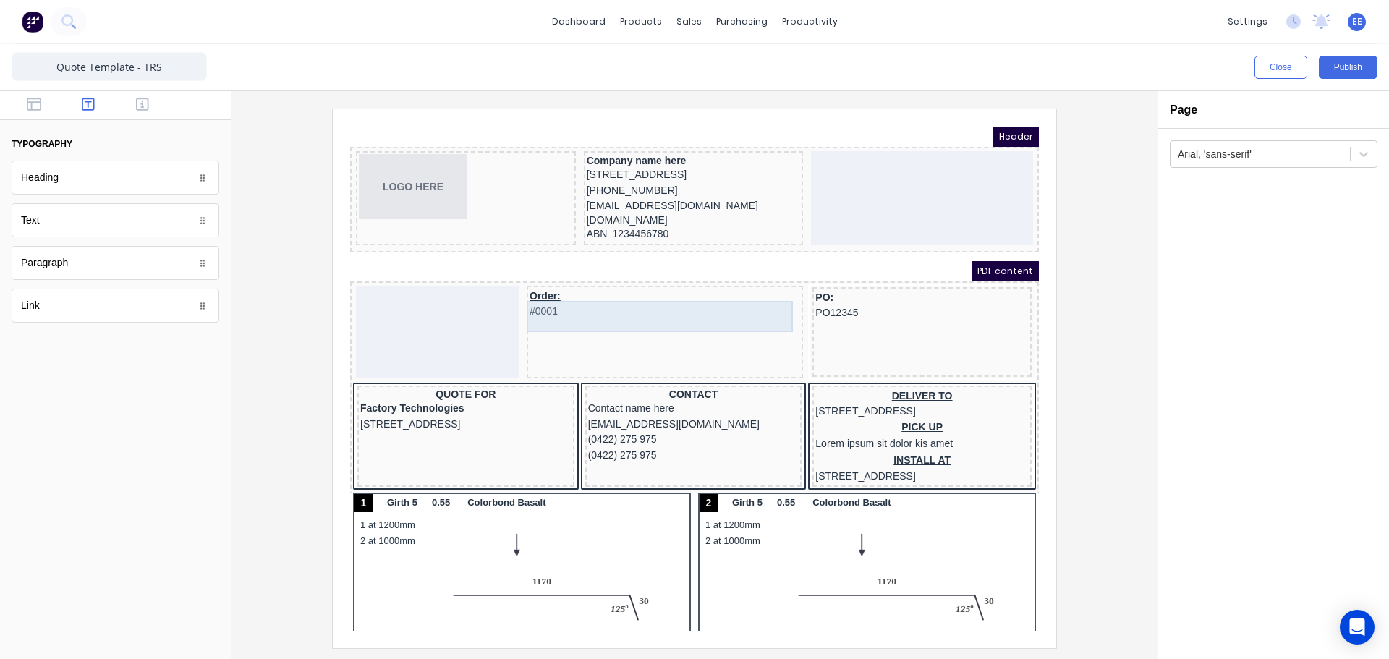
click at [546, 297] on div "Order: #0001" at bounding box center [647, 286] width 271 height 31
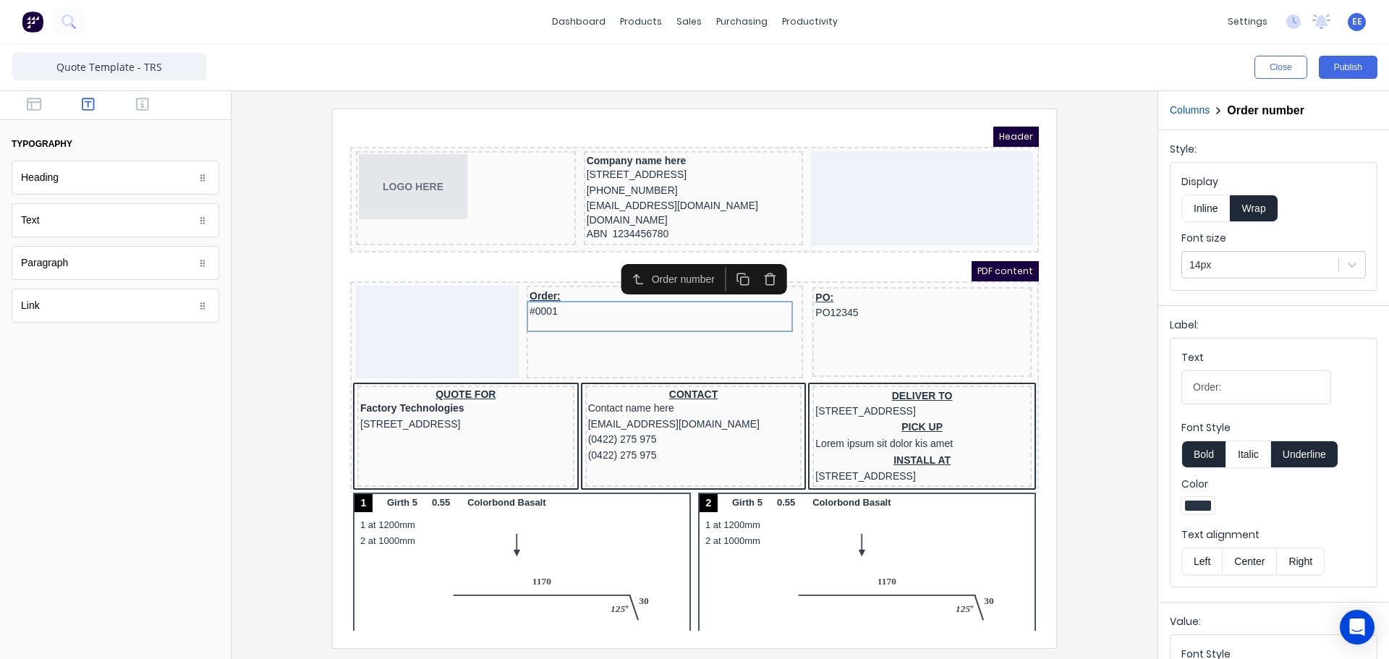
click at [745, 261] on button "button" at bounding box center [752, 262] width 27 height 24
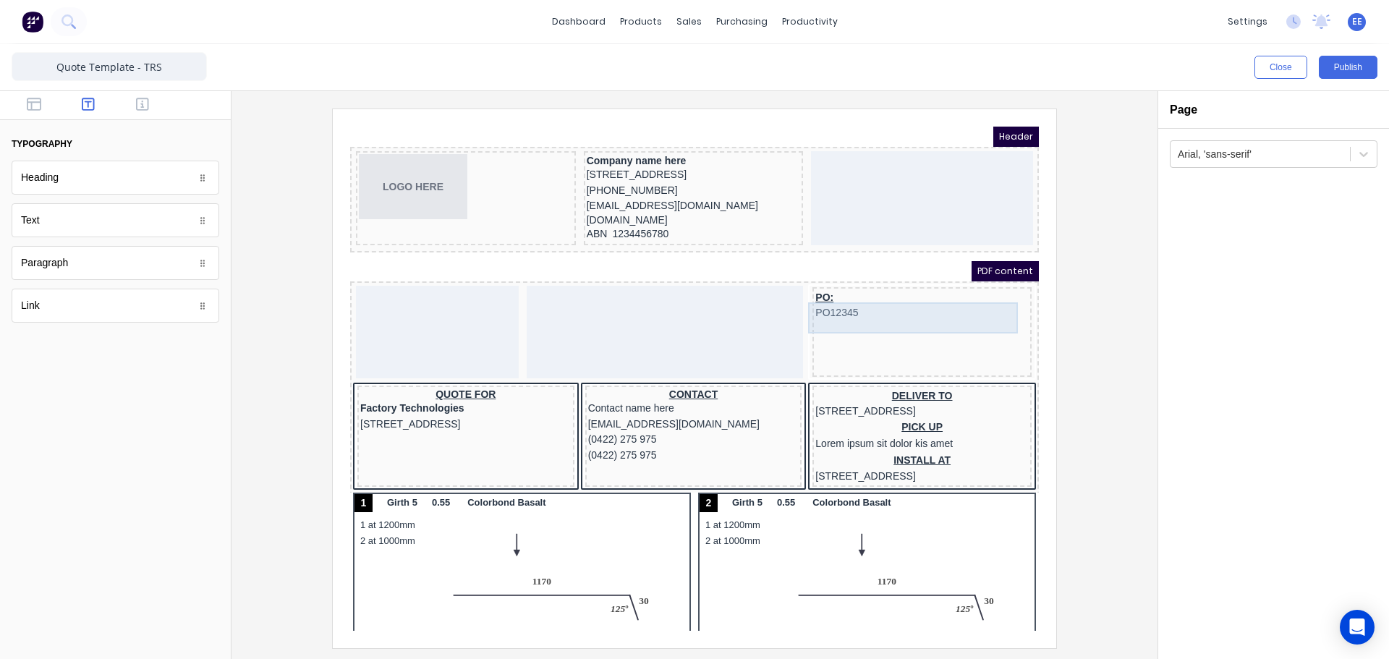
drag, startPoint x: 828, startPoint y: 292, endPoint x: 920, endPoint y: 301, distance: 92.3
click at [828, 292] on div "PO: PO12345" at bounding box center [904, 288] width 213 height 31
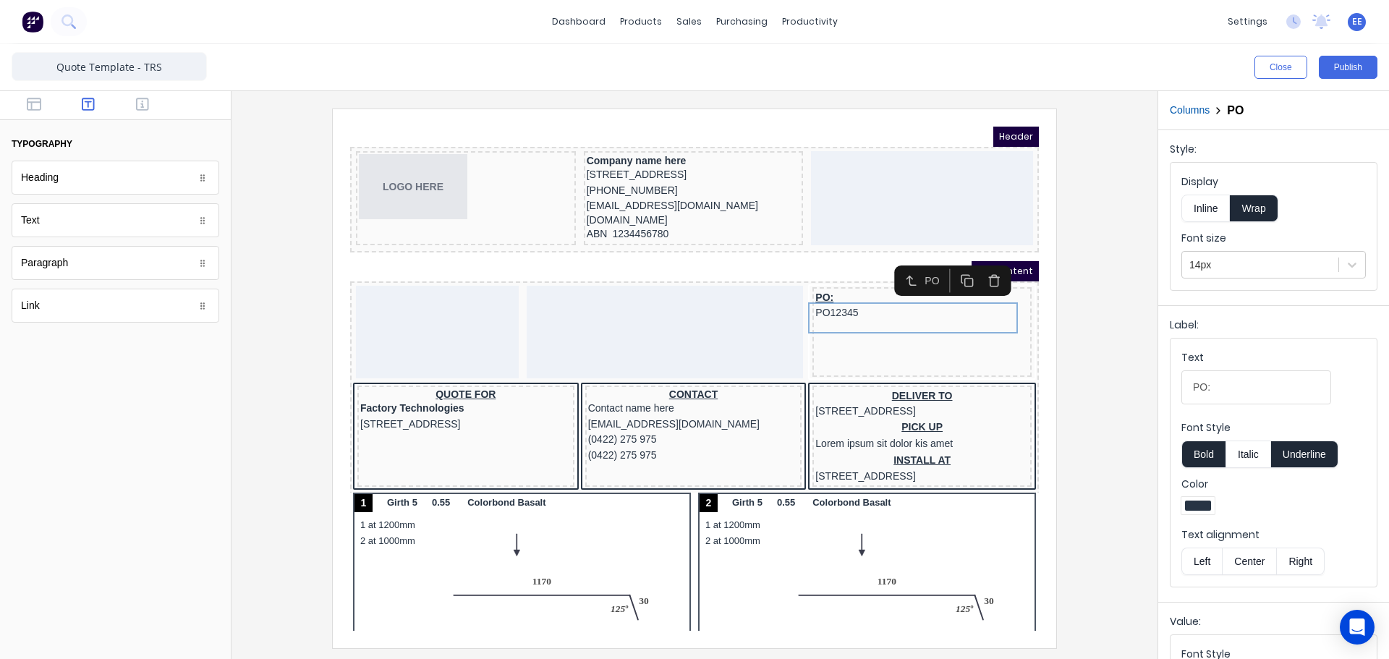
click at [980, 263] on icon "button" at bounding box center [977, 263] width 14 height 14
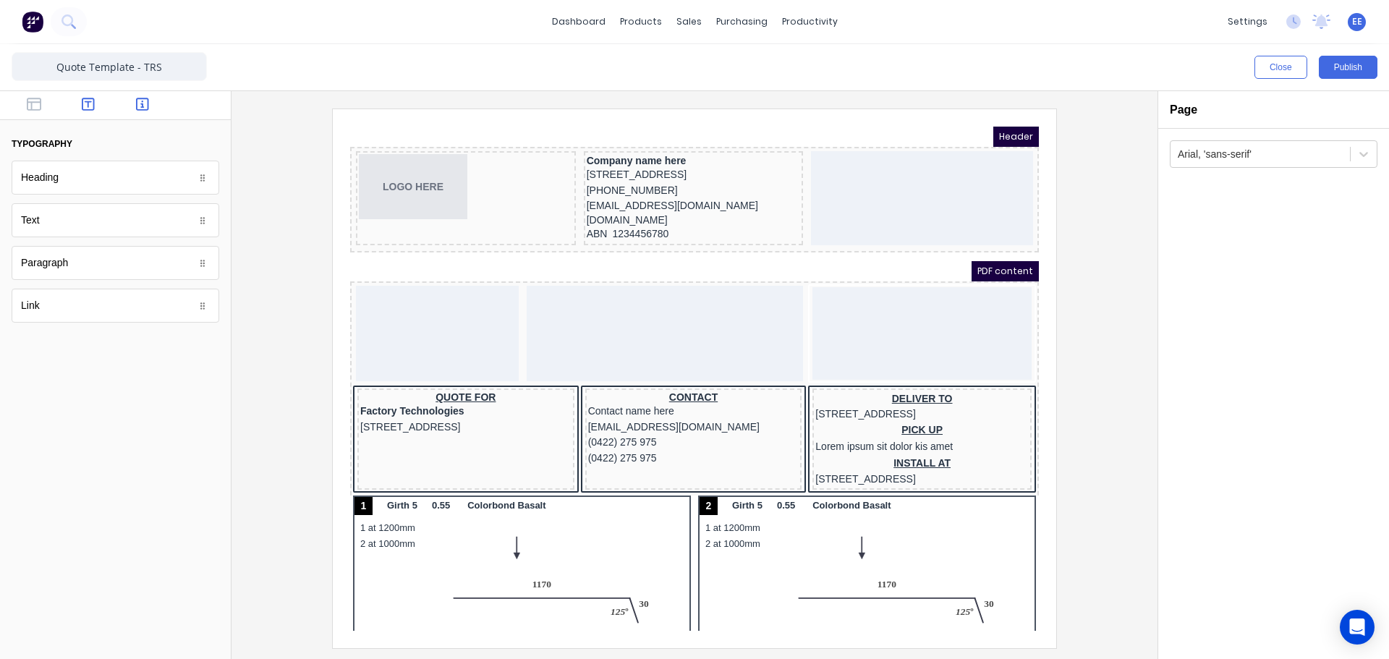
click at [150, 101] on button "button" at bounding box center [143, 105] width 46 height 17
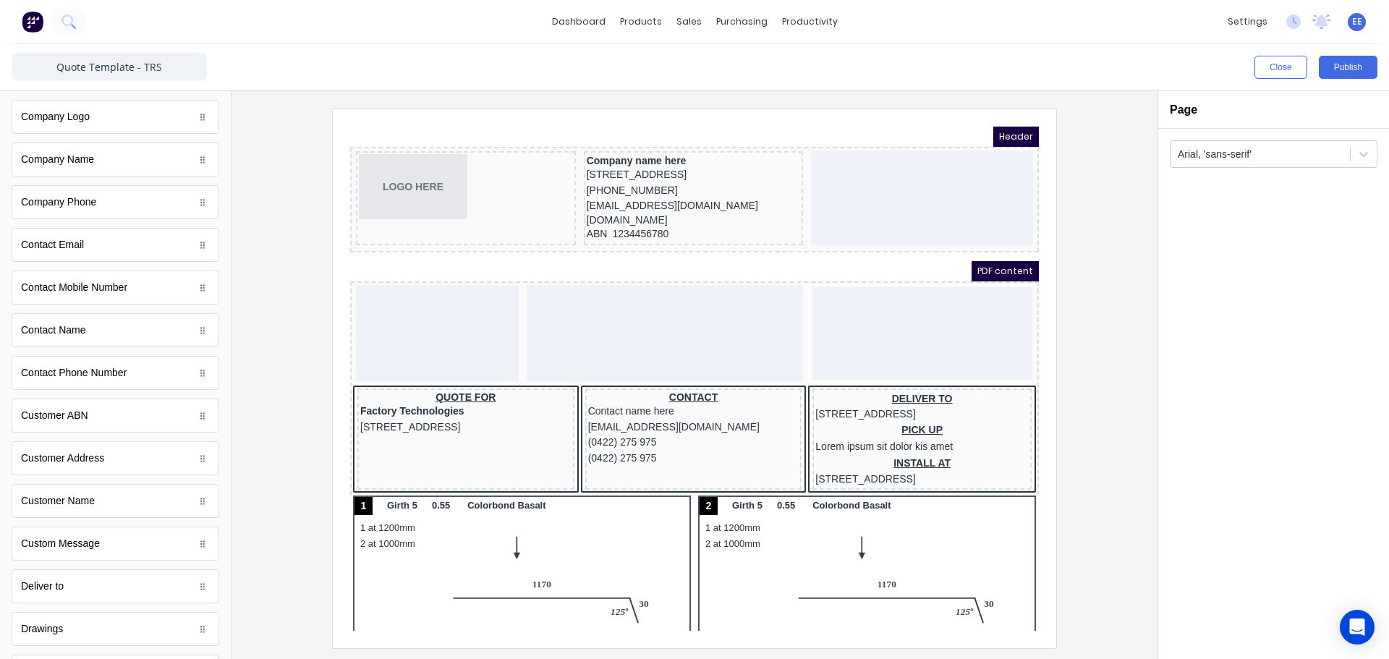
scroll to position [362, 0]
drag, startPoint x: 79, startPoint y: 463, endPoint x: 80, endPoint y: 214, distance: 248.9
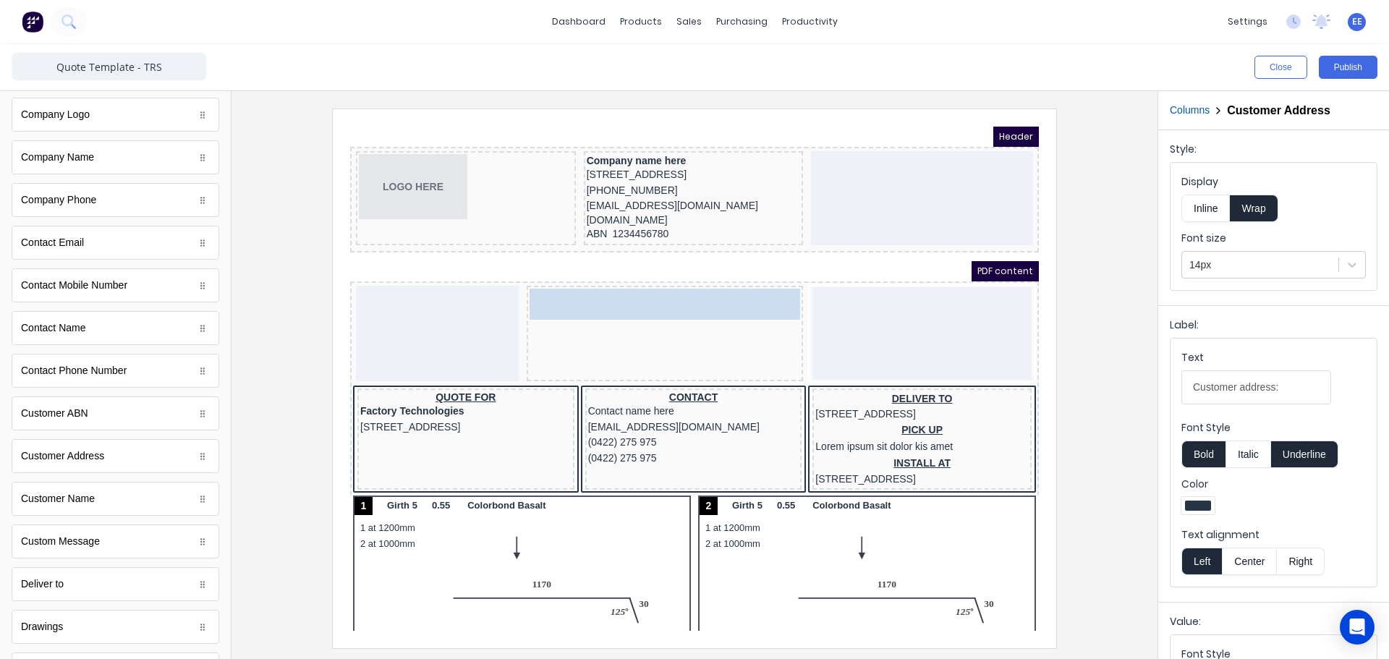
drag, startPoint x: 486, startPoint y: 318, endPoint x: 408, endPoint y: 315, distance: 78.2
click at [408, 315] on body "Header LOGO HERE Company name here [STREET_ADDRESS], [PHONE_NUMBER] [EMAIL_ADDR…" at bounding box center [677, 361] width 689 height 504
drag, startPoint x: 533, startPoint y: 299, endPoint x: 355, endPoint y: 302, distance: 178.0
click at [355, 302] on body "Header LOGO HERE Company name here [STREET_ADDRESS], [PHONE_NUMBER] [EMAIL_ADDR…" at bounding box center [677, 361] width 689 height 504
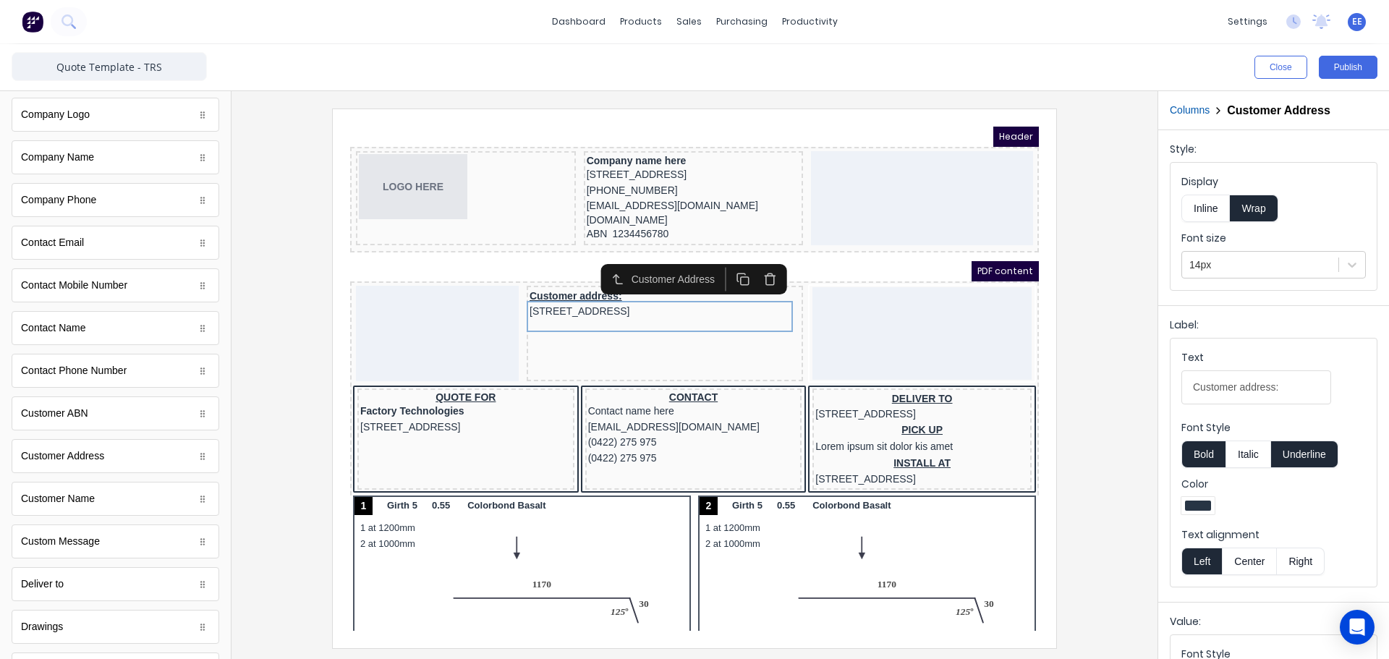
click at [393, 347] on div at bounding box center [420, 316] width 163 height 96
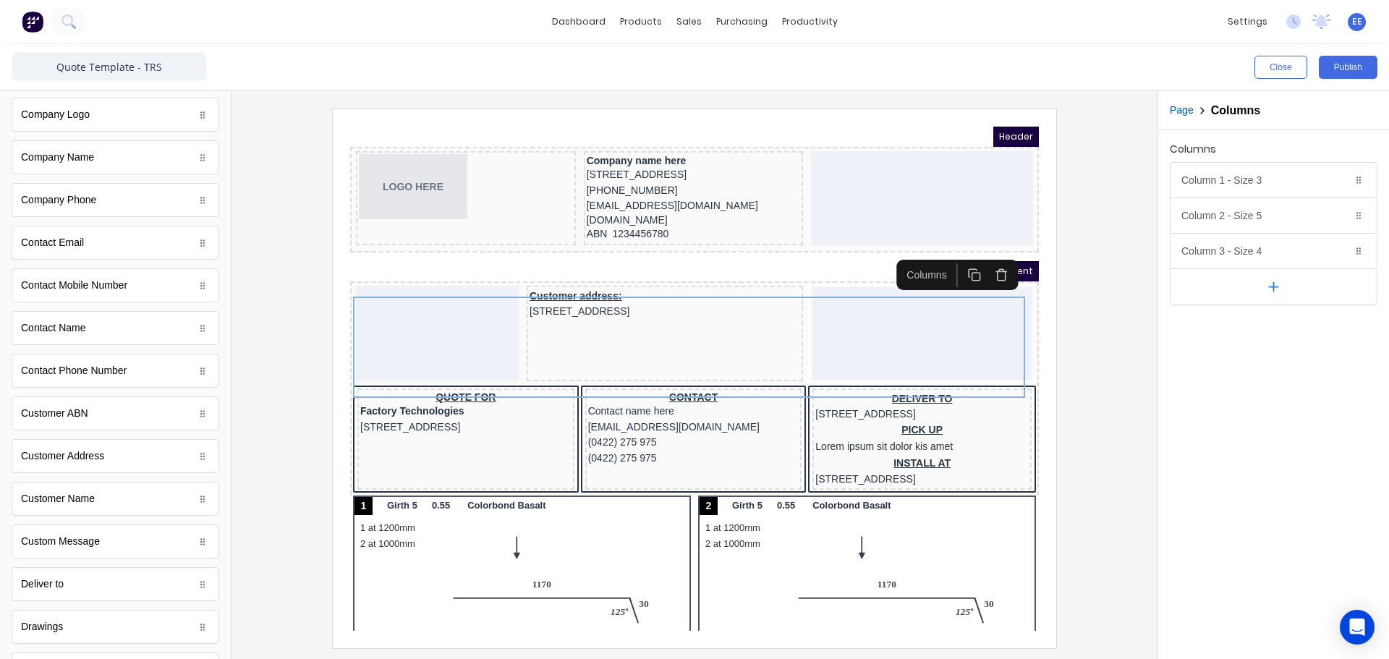
click at [393, 302] on div at bounding box center [420, 316] width 163 height 96
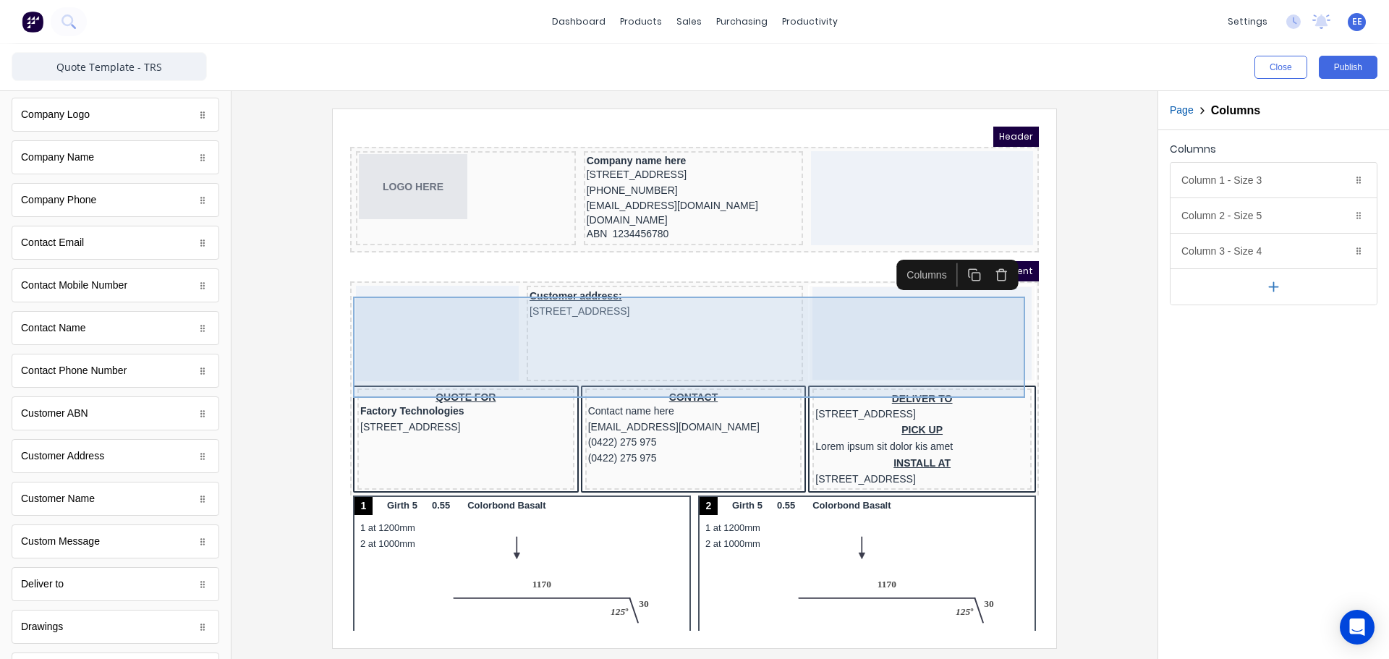
click at [491, 333] on div at bounding box center [420, 316] width 163 height 96
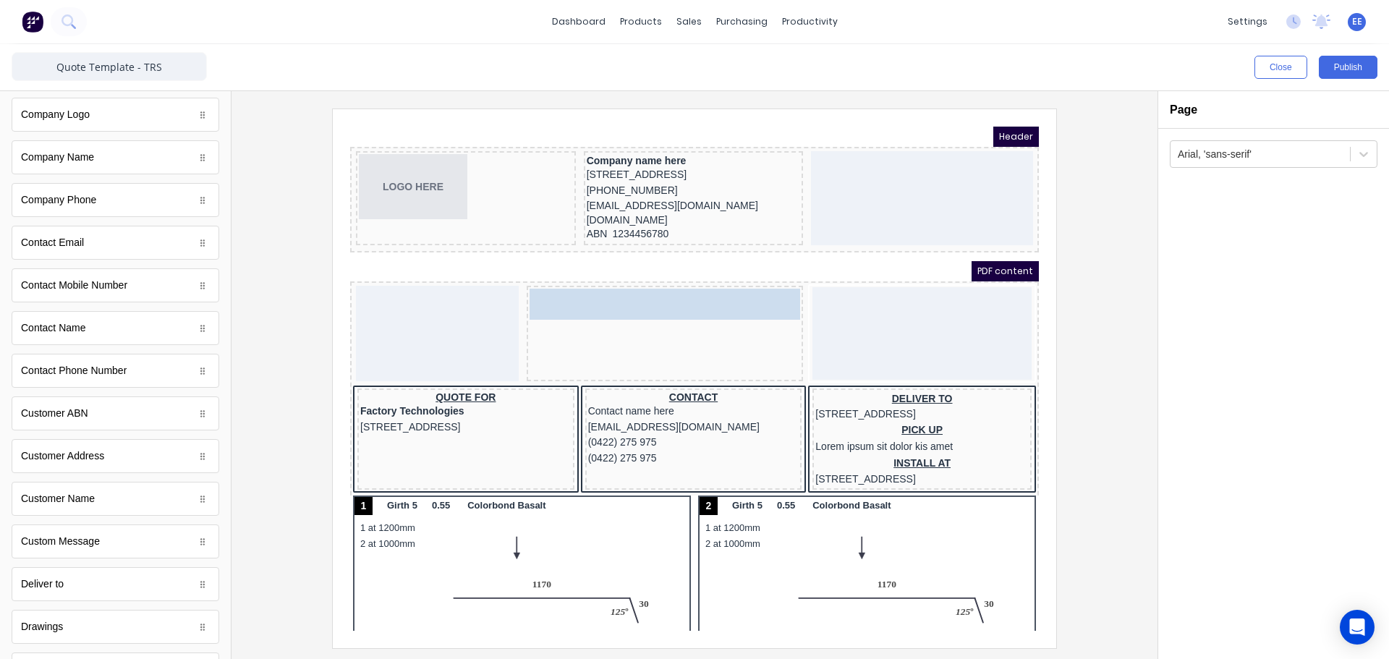
drag, startPoint x: 595, startPoint y: 306, endPoint x: 410, endPoint y: 307, distance: 185.2
click at [410, 307] on body "Header LOGO HERE Company name here [STREET_ADDRESS], [PHONE_NUMBER] [EMAIL_ADDR…" at bounding box center [677, 361] width 689 height 504
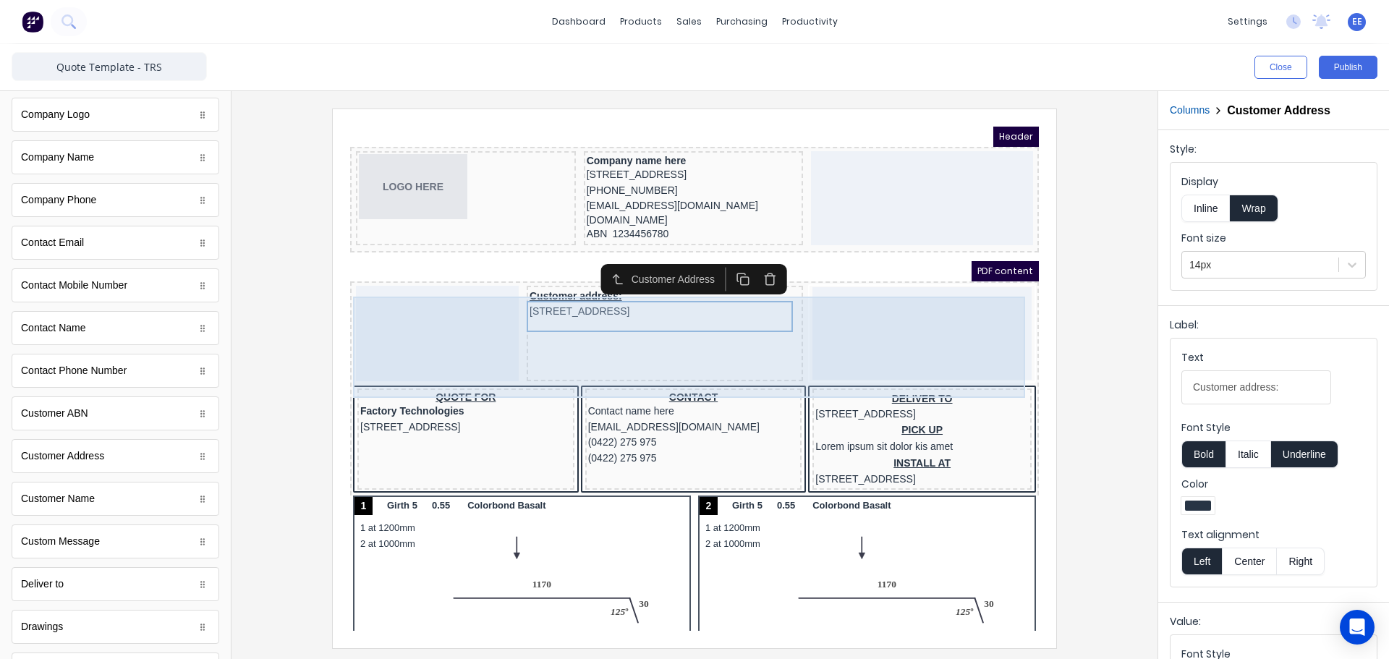
click at [702, 342] on div "Customer address: [STREET_ADDRESS]" at bounding box center [647, 316] width 276 height 96
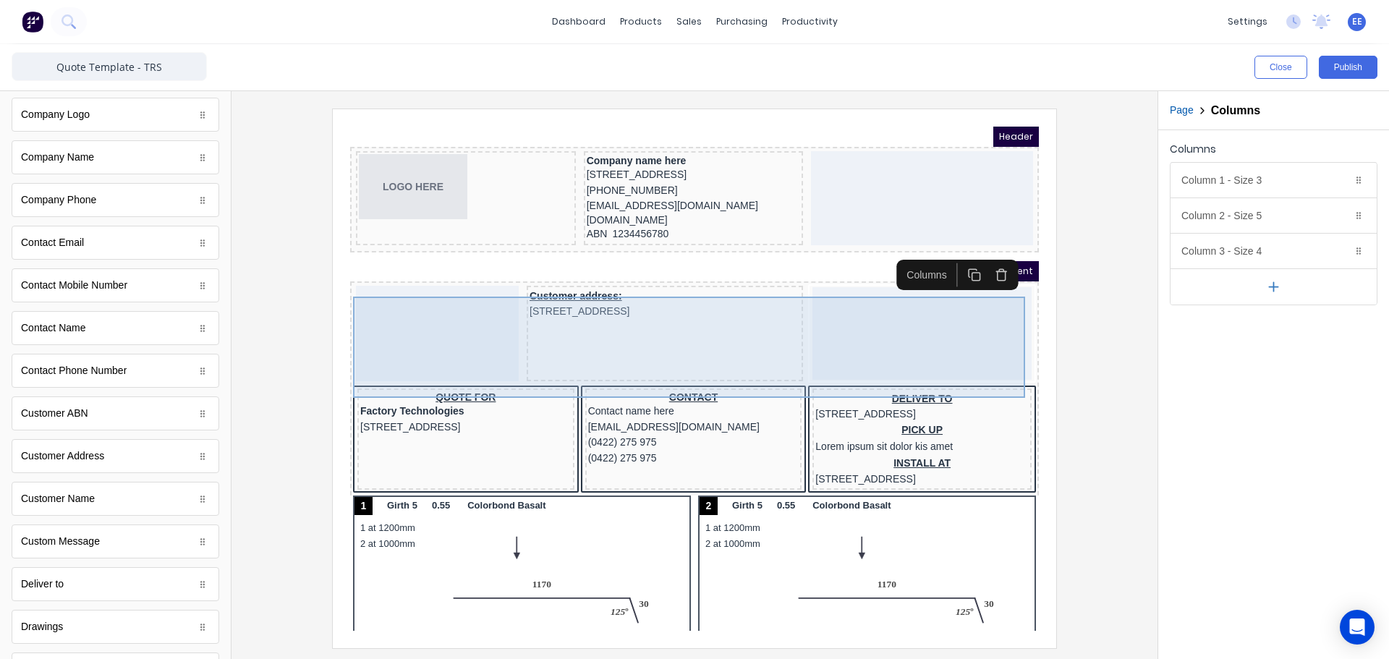
click at [859, 322] on div at bounding box center [904, 316] width 219 height 93
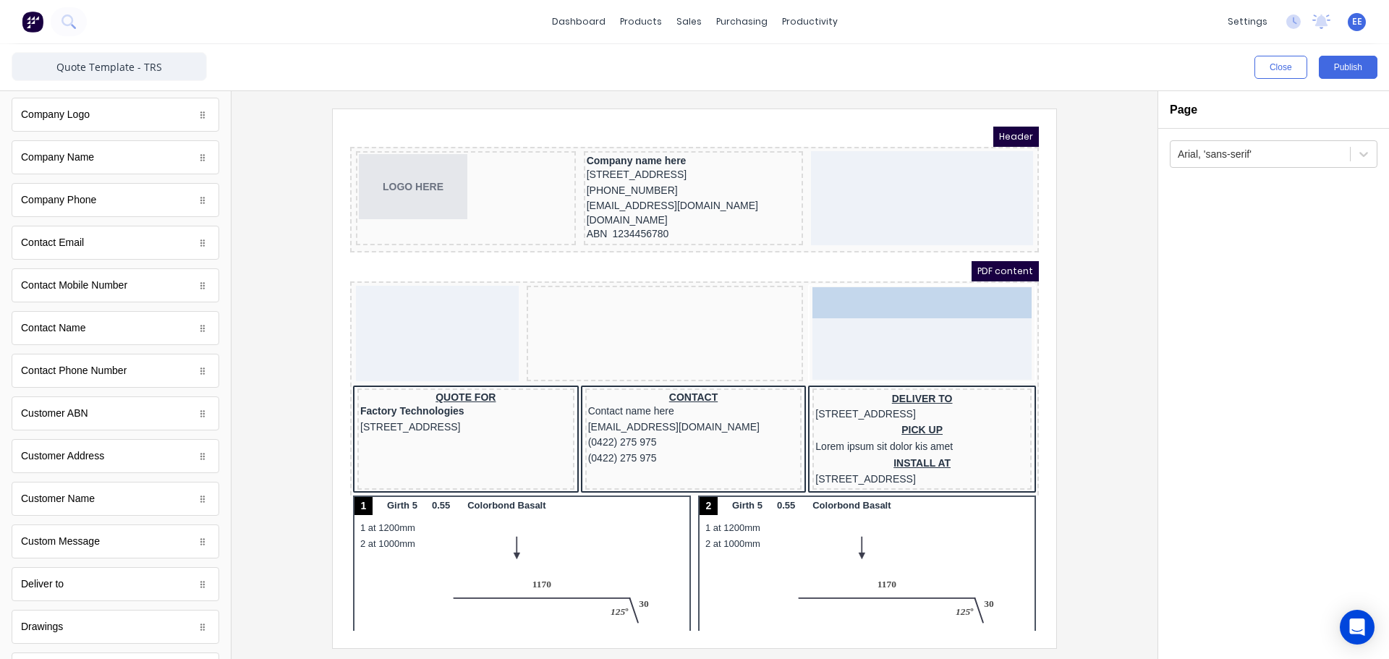
drag, startPoint x: 580, startPoint y: 314, endPoint x: 858, endPoint y: 303, distance: 278.8
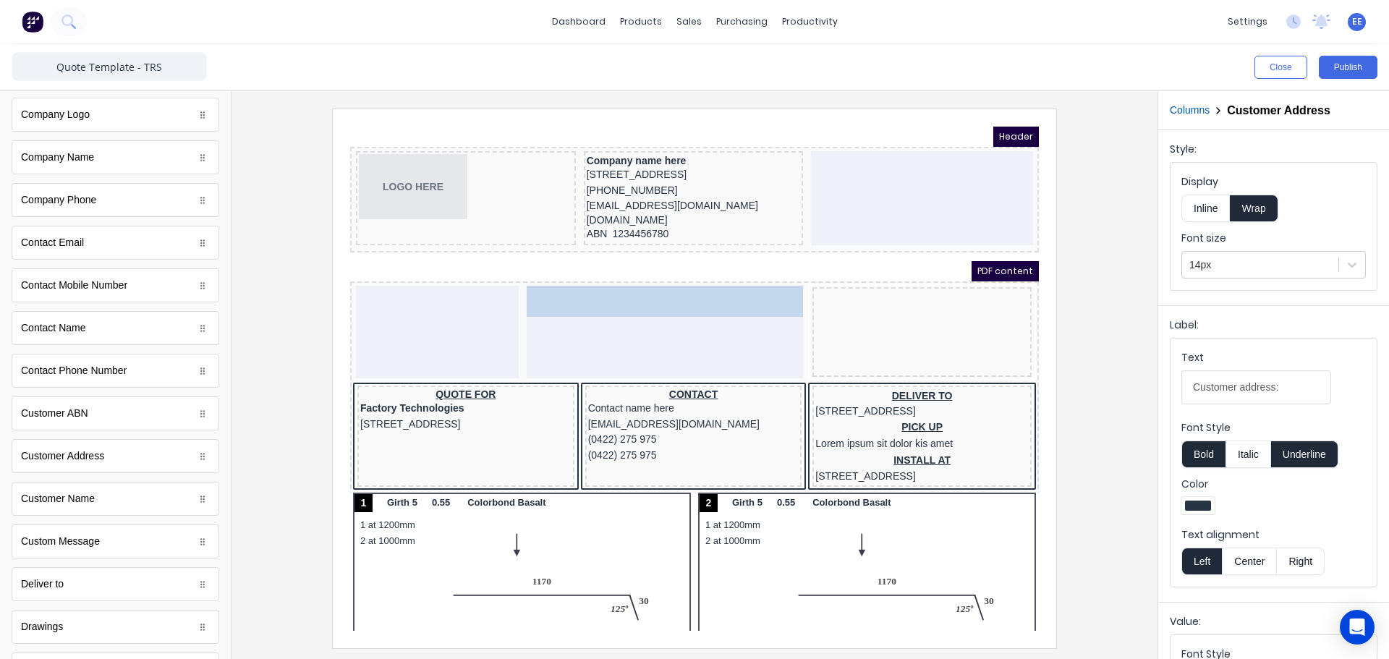
drag, startPoint x: 845, startPoint y: 303, endPoint x: 389, endPoint y: 313, distance: 456.7
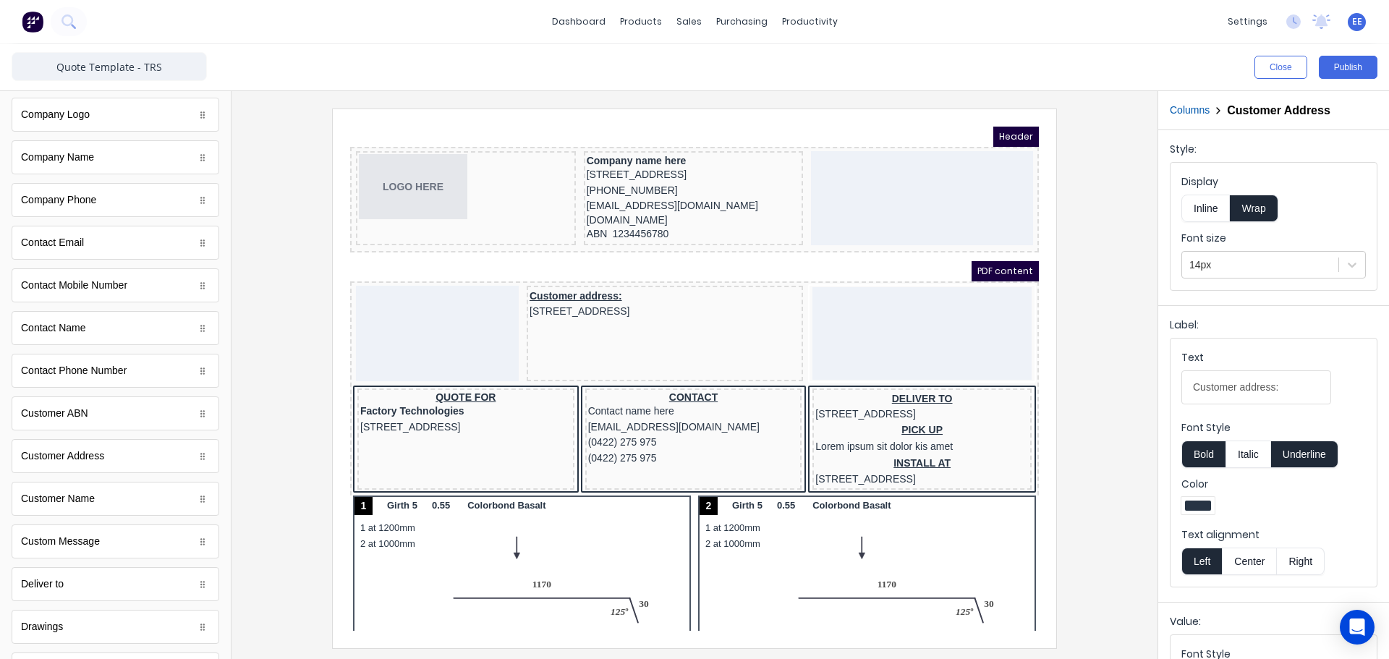
click at [403, 313] on div at bounding box center [420, 316] width 163 height 96
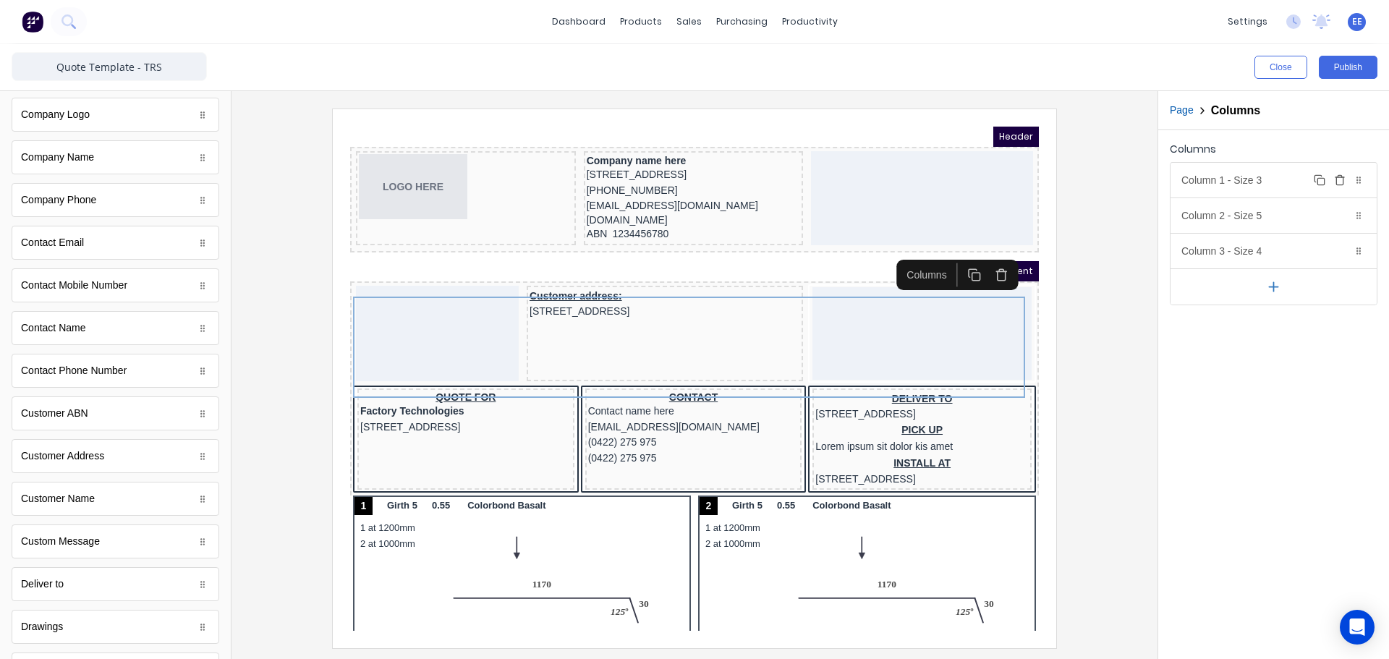
click at [1315, 179] on icon "button" at bounding box center [1318, 178] width 7 height 7
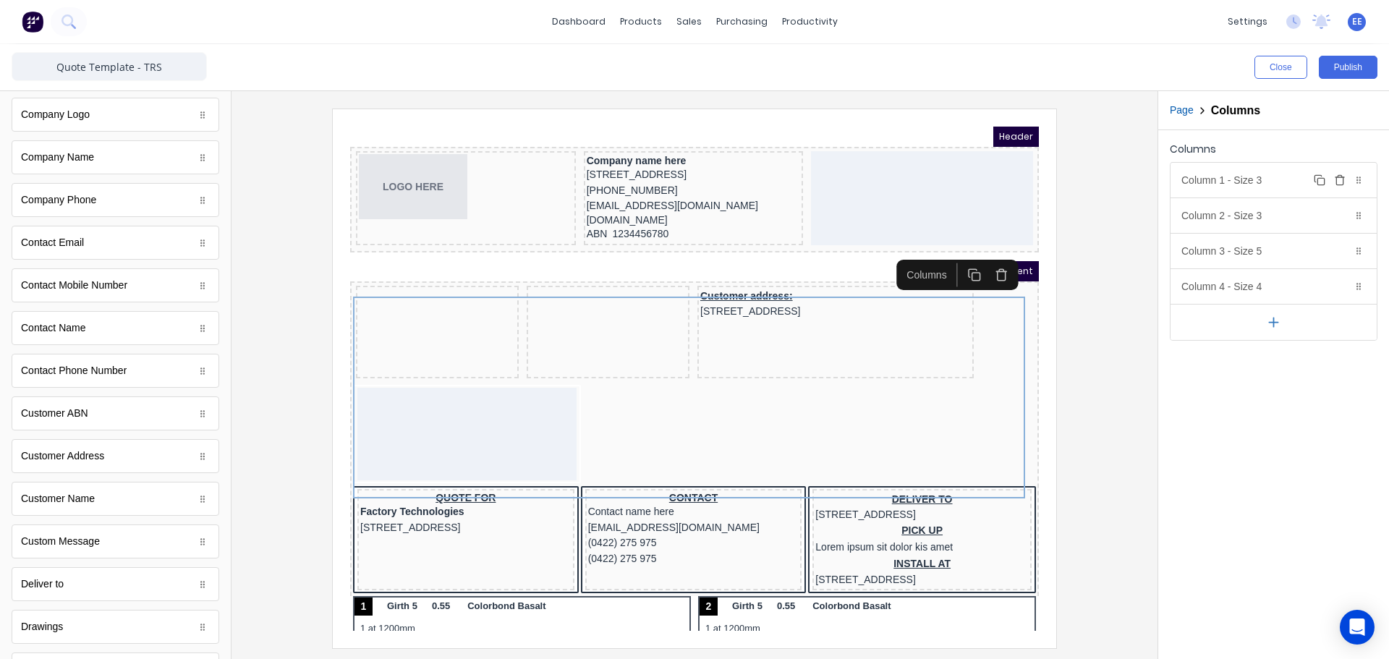
click at [1337, 179] on icon "button" at bounding box center [1339, 181] width 7 height 8
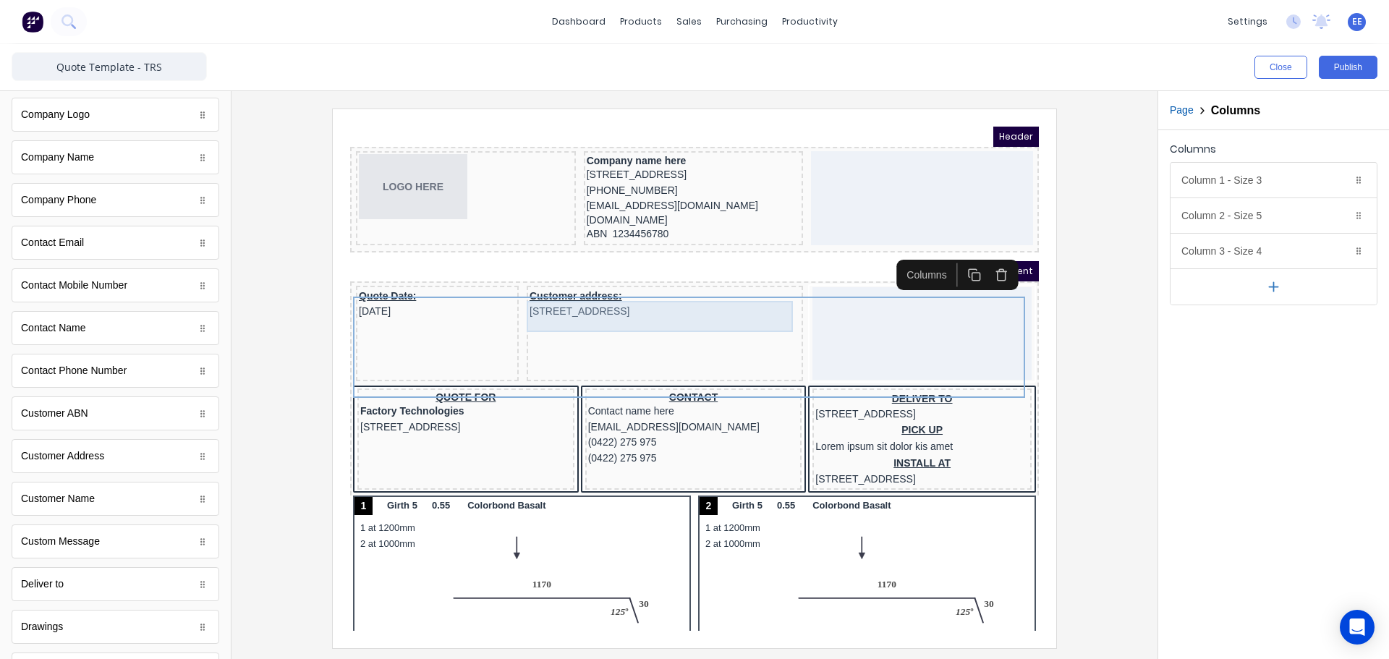
click at [624, 302] on div "Customer address: [STREET_ADDRESS]" at bounding box center [647, 286] width 271 height 31
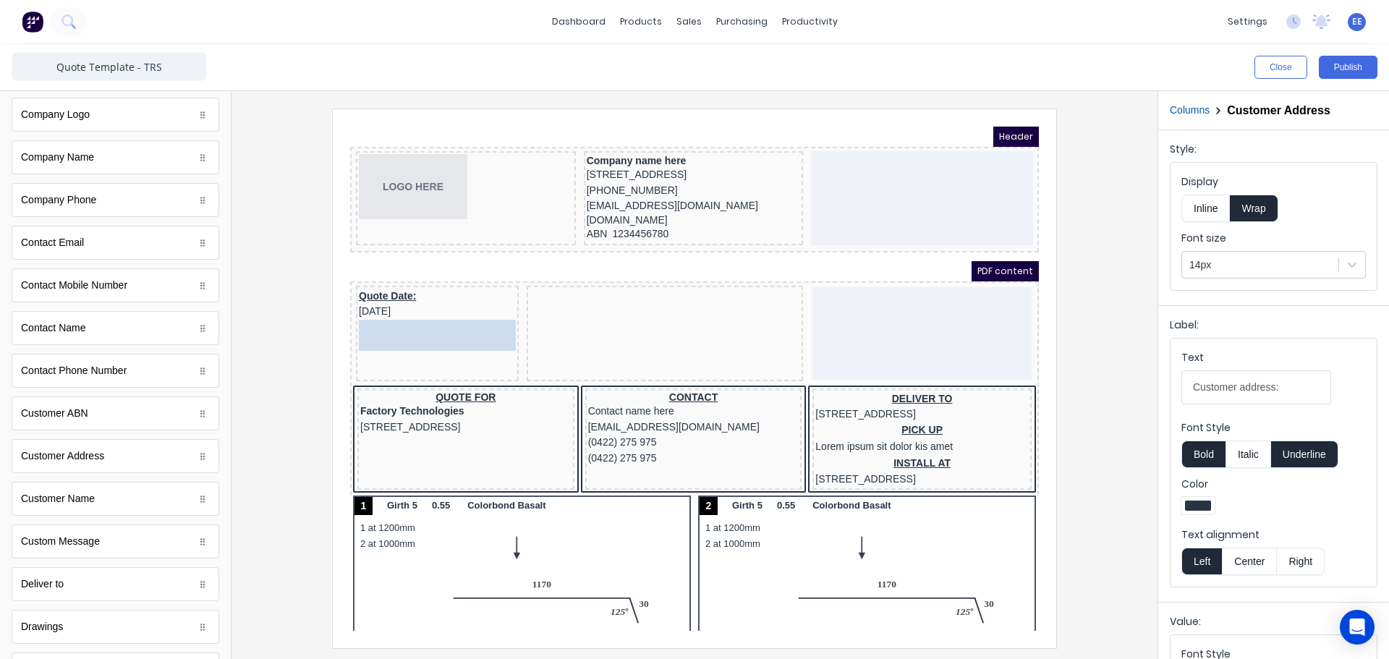
drag, startPoint x: 574, startPoint y: 298, endPoint x: 418, endPoint y: 318, distance: 157.6
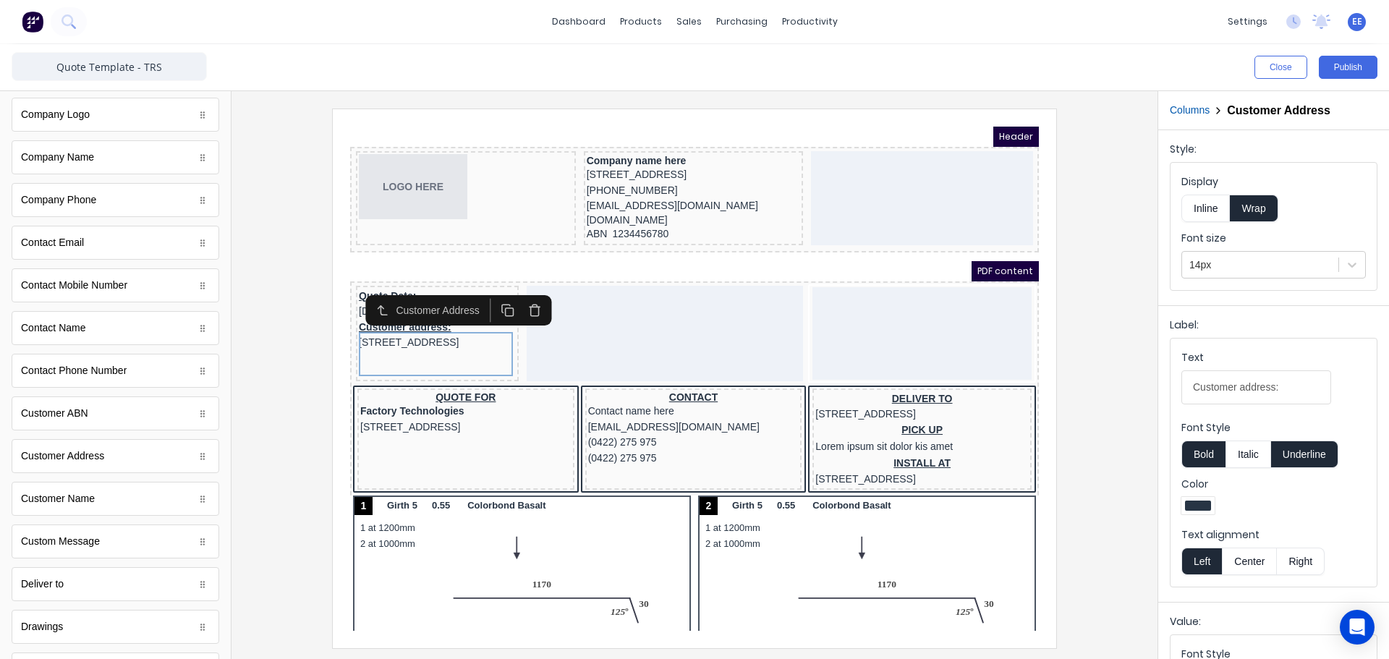
click at [449, 297] on div "Customer Address" at bounding box center [423, 292] width 90 height 15
click at [344, 304] on div "Customer Address" at bounding box center [432, 293] width 180 height 30
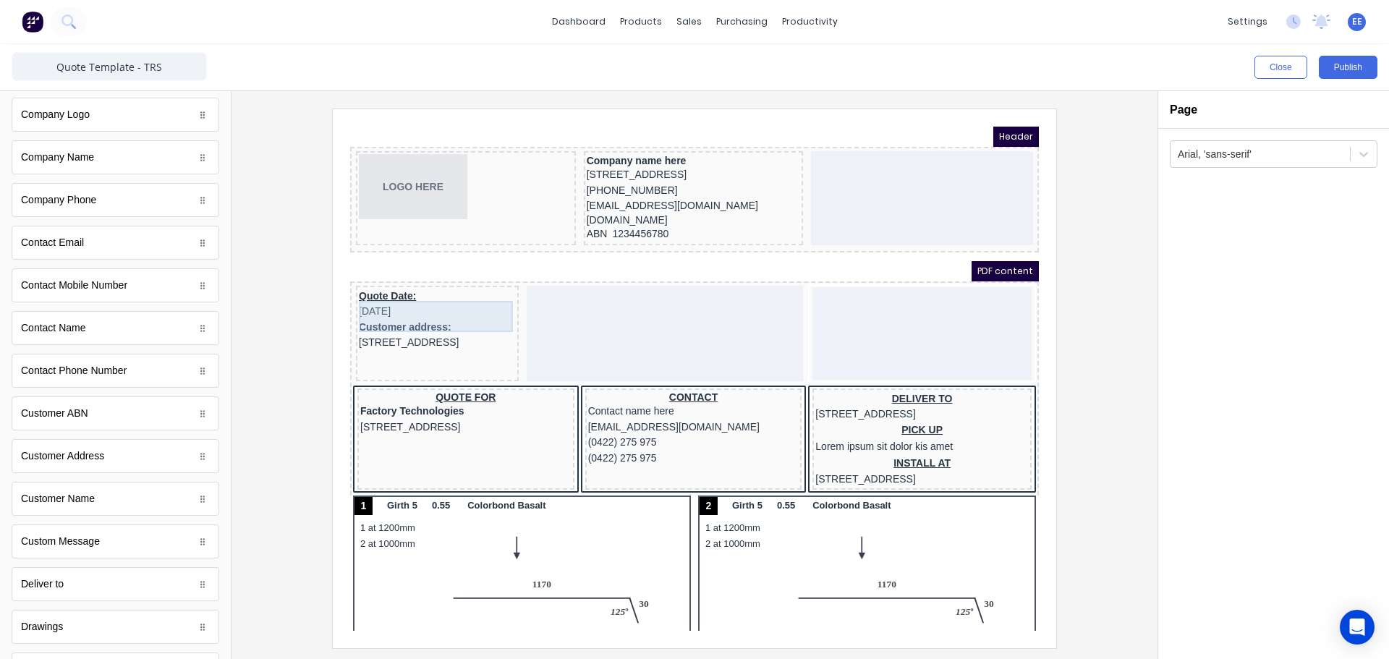
click at [454, 298] on div "Quote Date: [DATE]" at bounding box center [420, 286] width 157 height 31
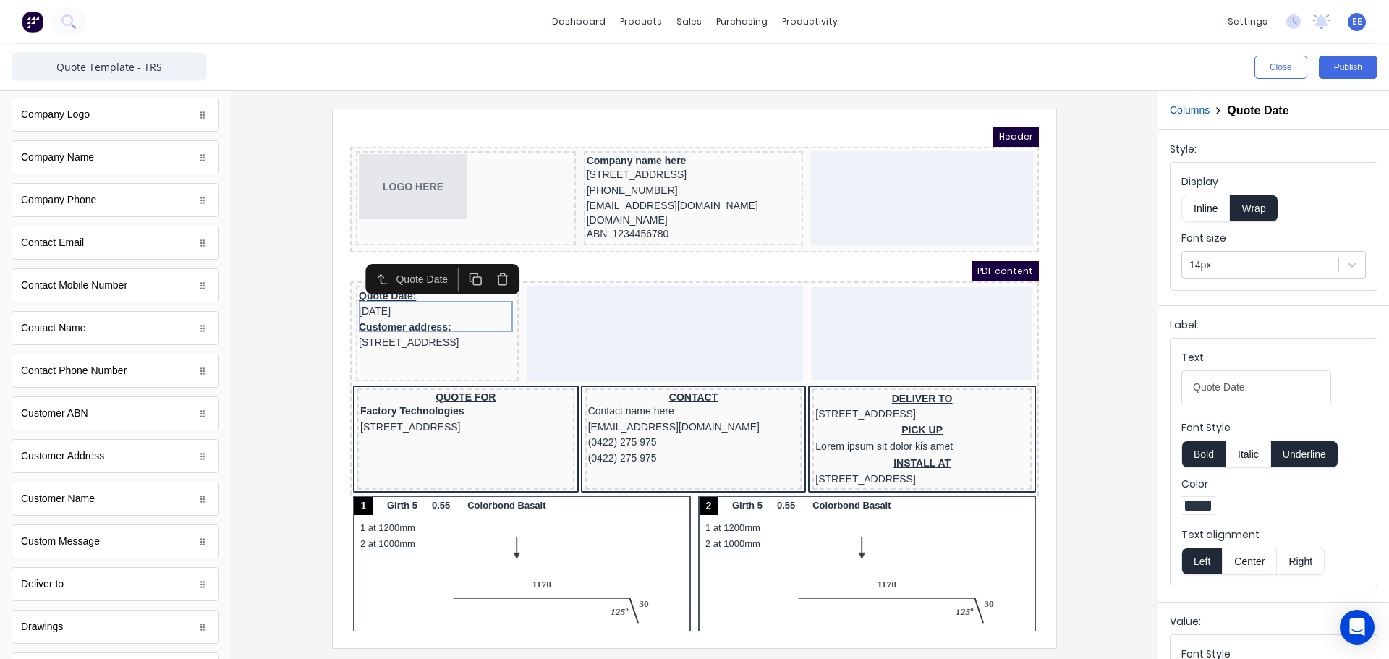
click at [493, 263] on icon "button" at bounding box center [486, 262] width 14 height 14
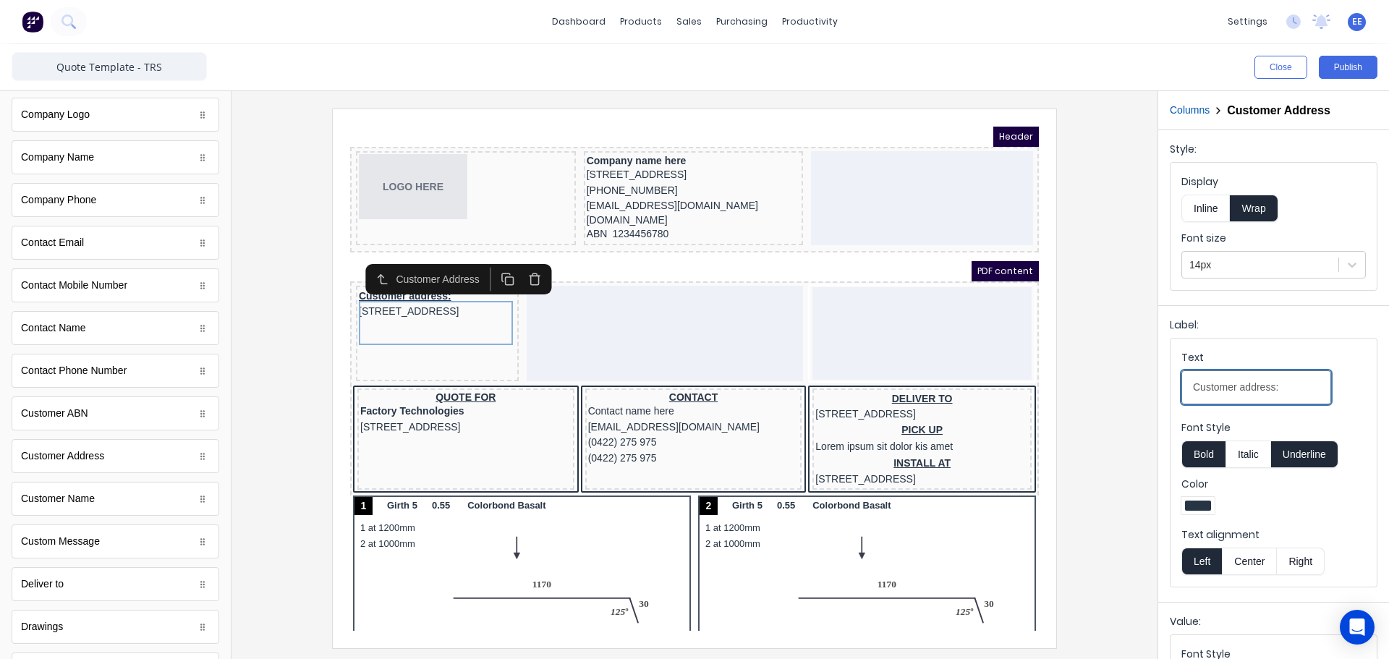
drag, startPoint x: 1626, startPoint y: 495, endPoint x: 1014, endPoint y: 386, distance: 621.1
type input "ADDRESS"
click at [1316, 459] on button "Underline" at bounding box center [1304, 454] width 67 height 27
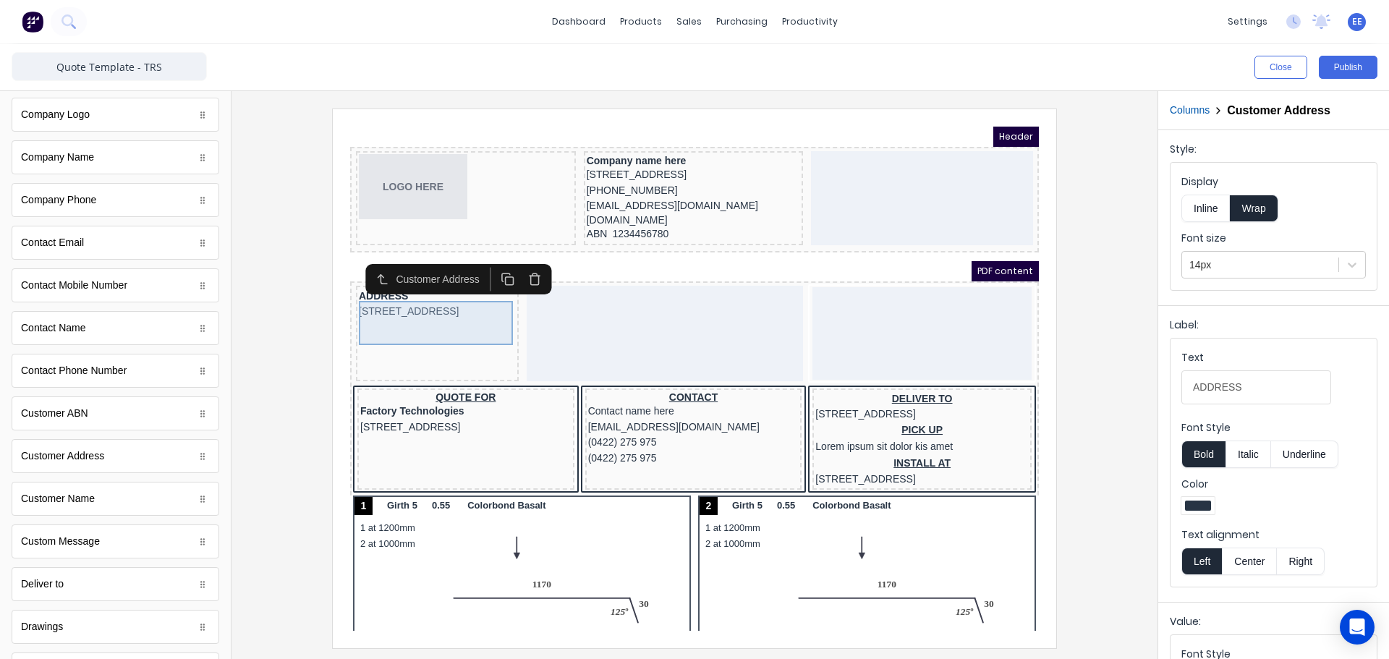
click at [429, 302] on div "ADDRESS [STREET_ADDRESS]" at bounding box center [420, 286] width 157 height 31
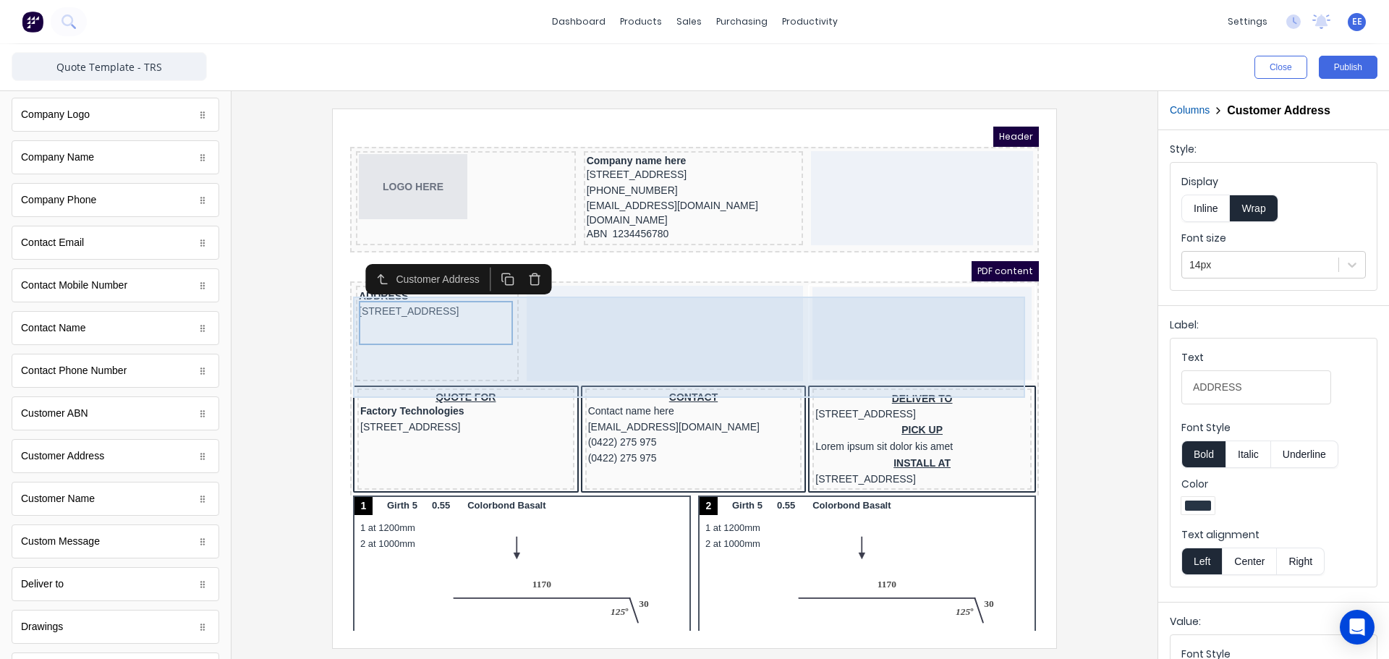
click at [590, 338] on div at bounding box center [647, 316] width 276 height 96
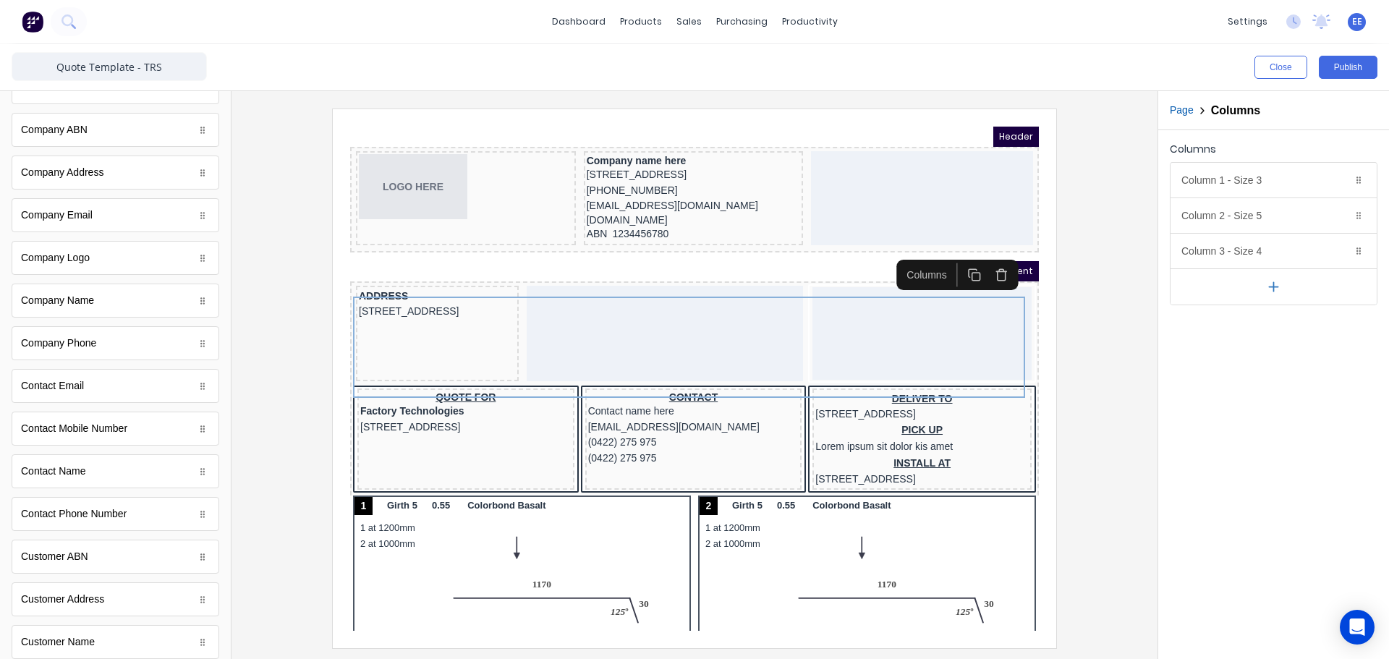
scroll to position [0, 0]
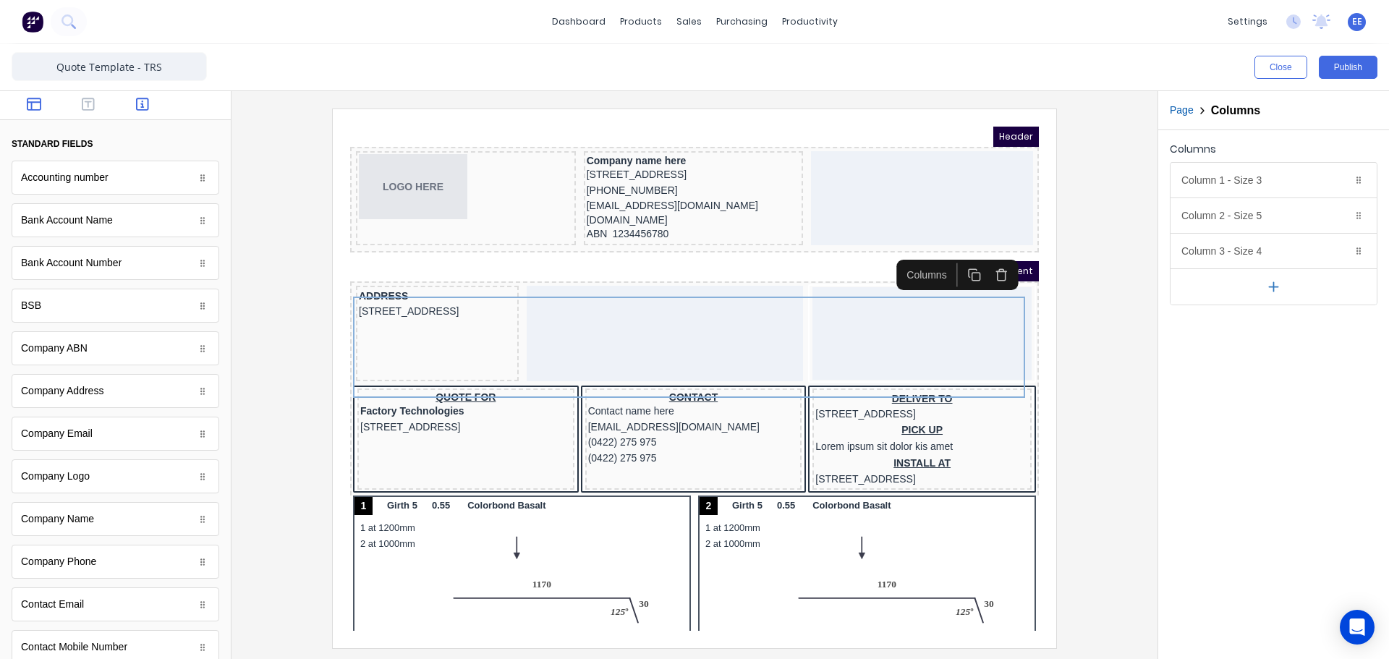
click at [34, 101] on icon "button" at bounding box center [34, 104] width 14 height 14
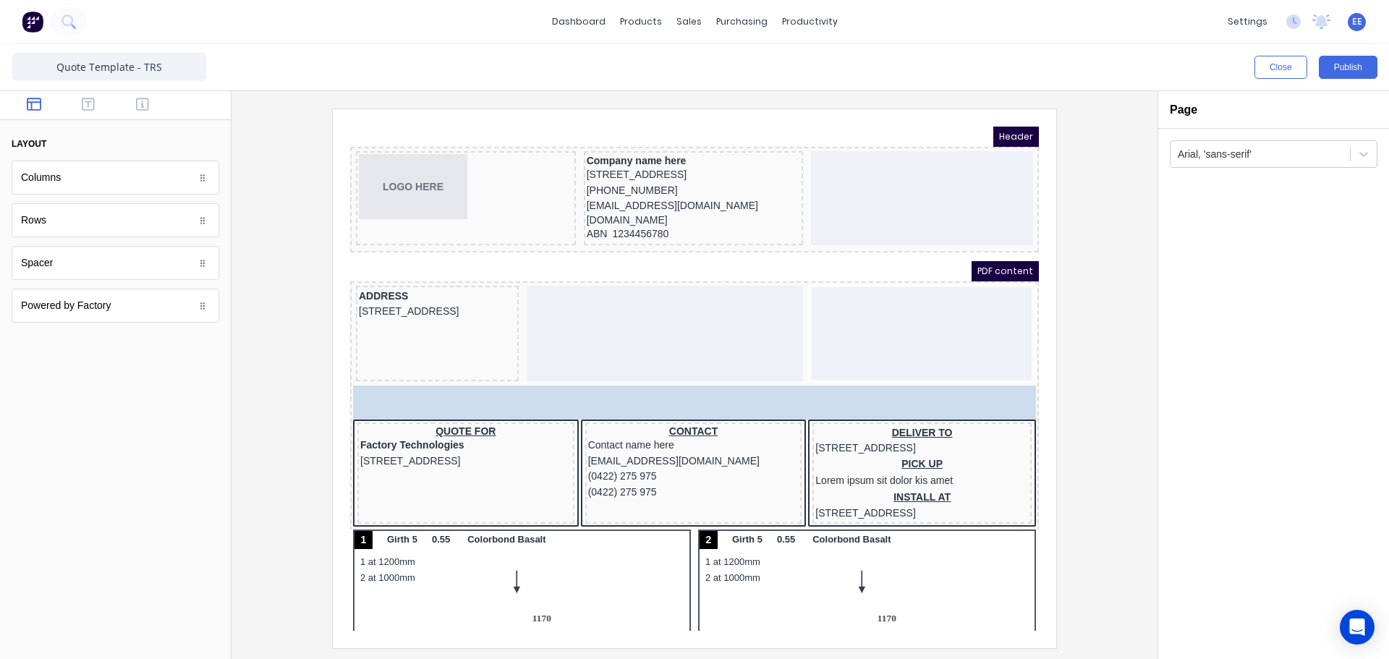
drag, startPoint x: 66, startPoint y: 265, endPoint x: 504, endPoint y: 395, distance: 457.4
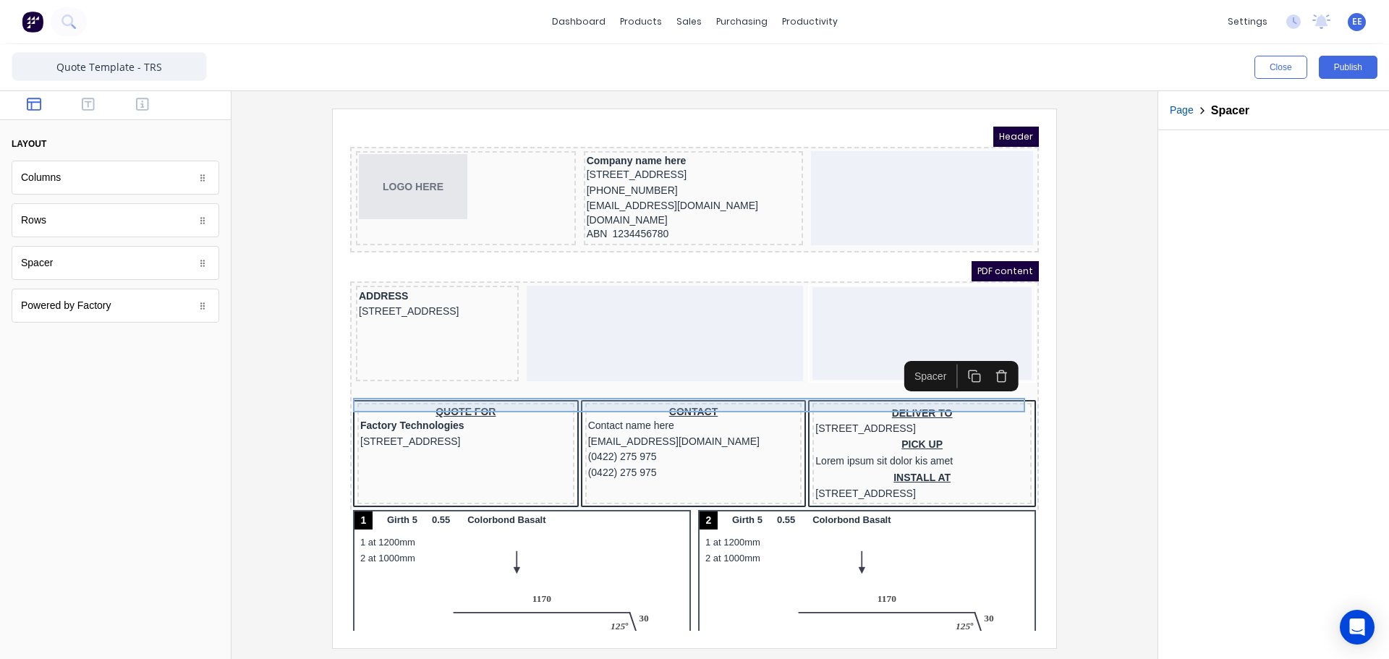
click at [792, 383] on div at bounding box center [677, 375] width 683 height 14
click at [979, 361] on icon "button" at bounding box center [984, 359] width 14 height 14
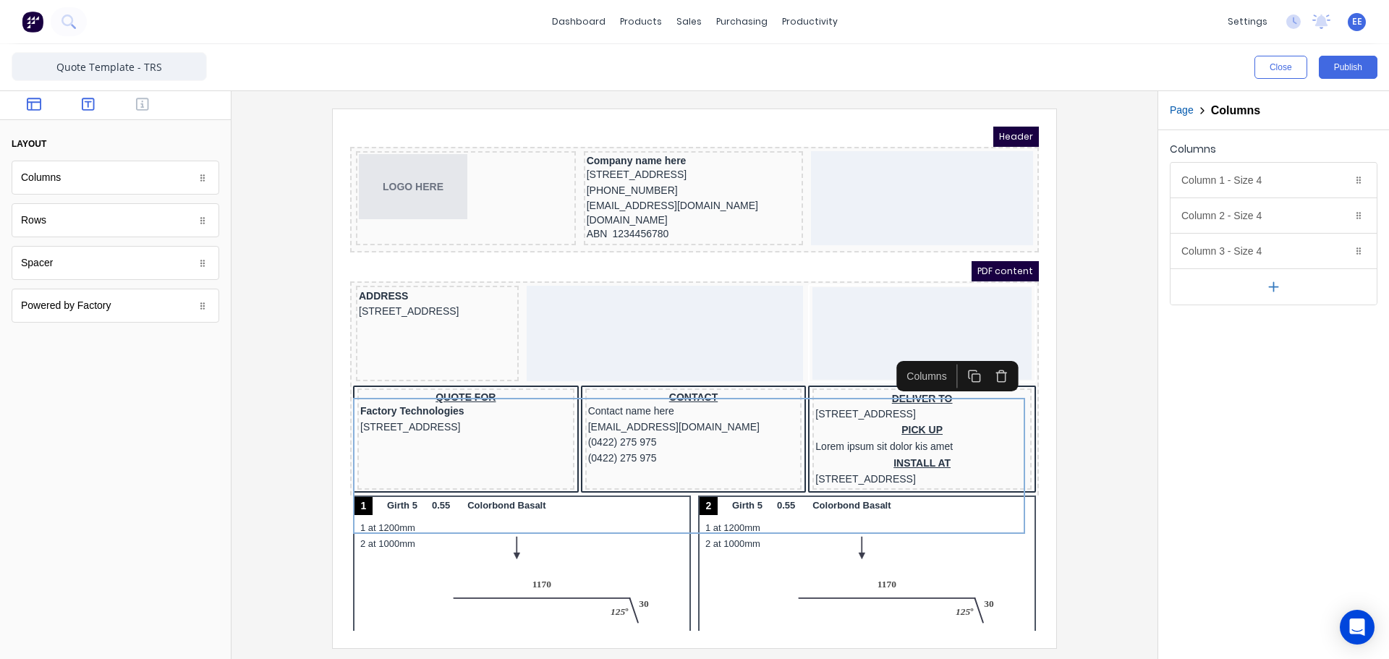
click at [95, 110] on button "button" at bounding box center [89, 105] width 46 height 17
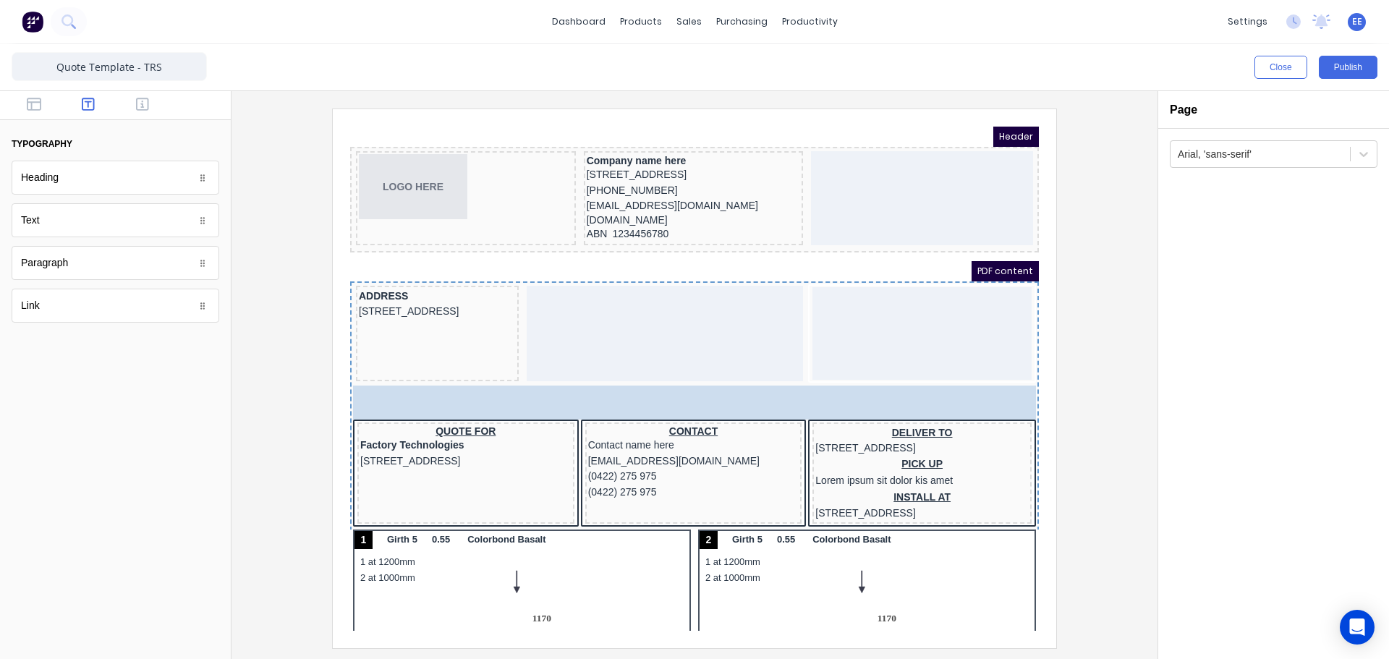
drag, startPoint x: 67, startPoint y: 226, endPoint x: 185, endPoint y: 277, distance: 128.4
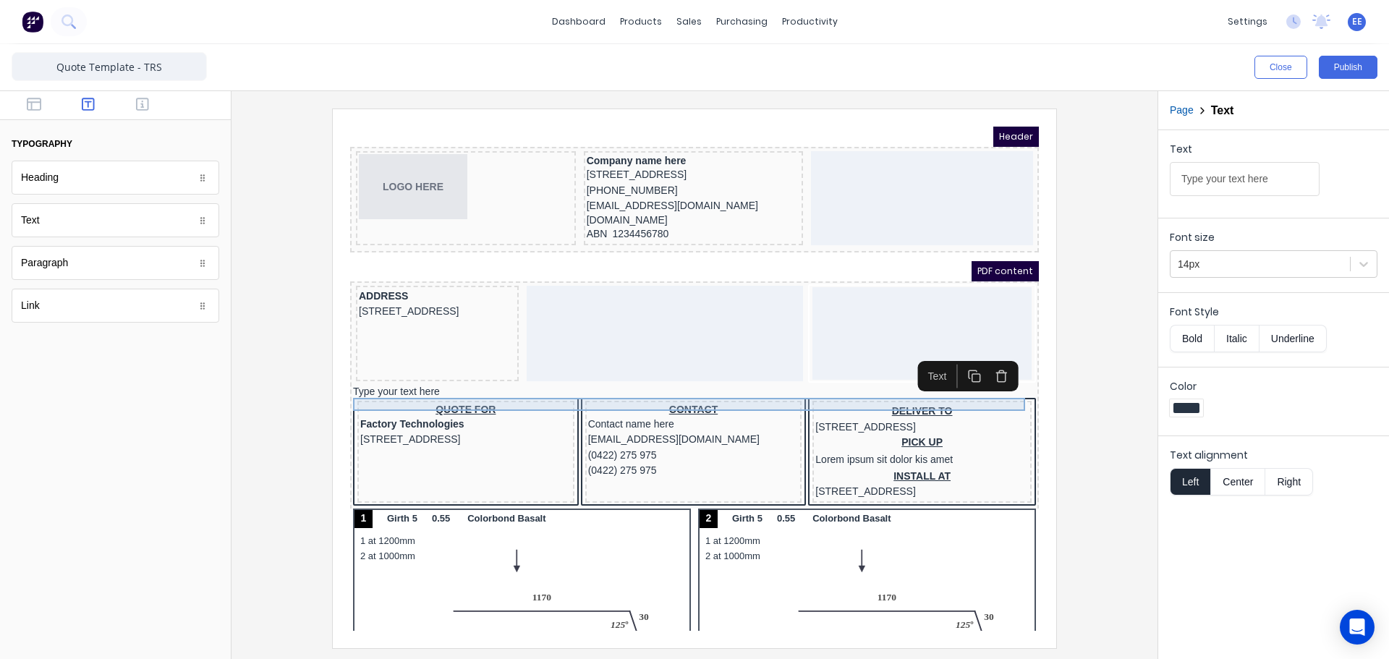
click at [989, 381] on div "Type your text here" at bounding box center [677, 374] width 683 height 13
click at [980, 358] on icon "button" at bounding box center [984, 359] width 14 height 14
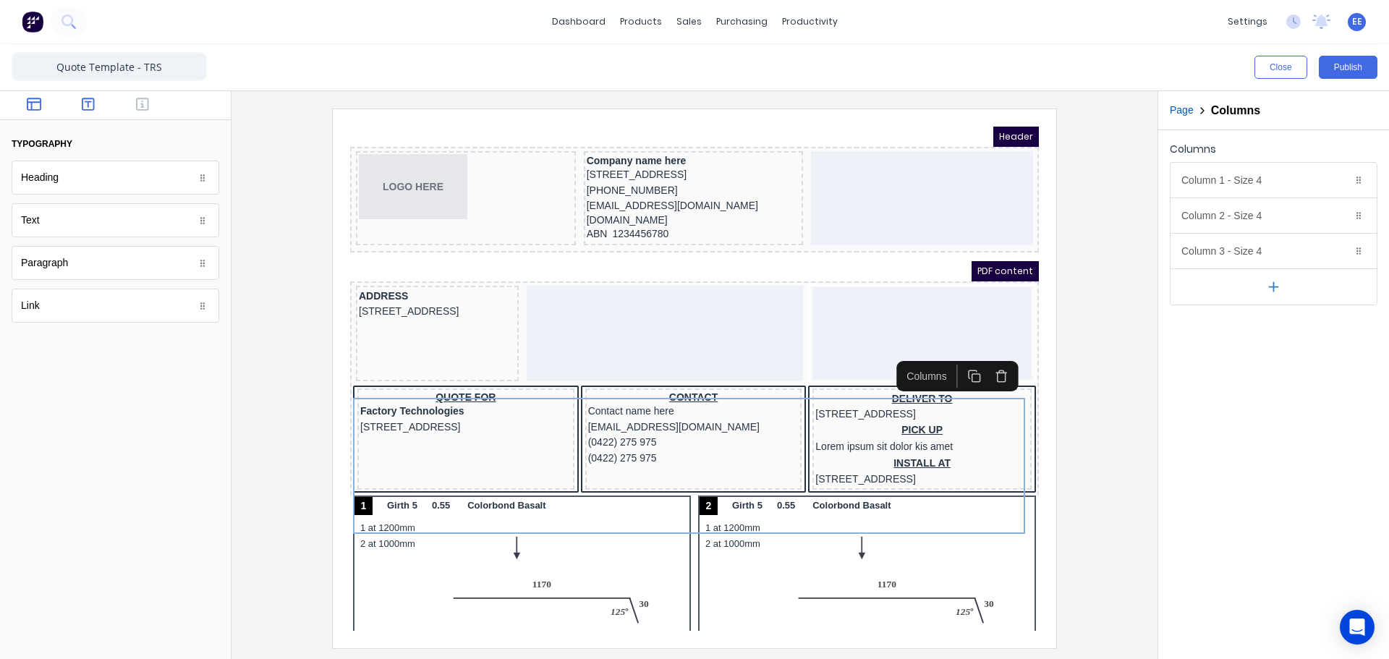
click at [33, 102] on icon "button" at bounding box center [34, 104] width 14 height 13
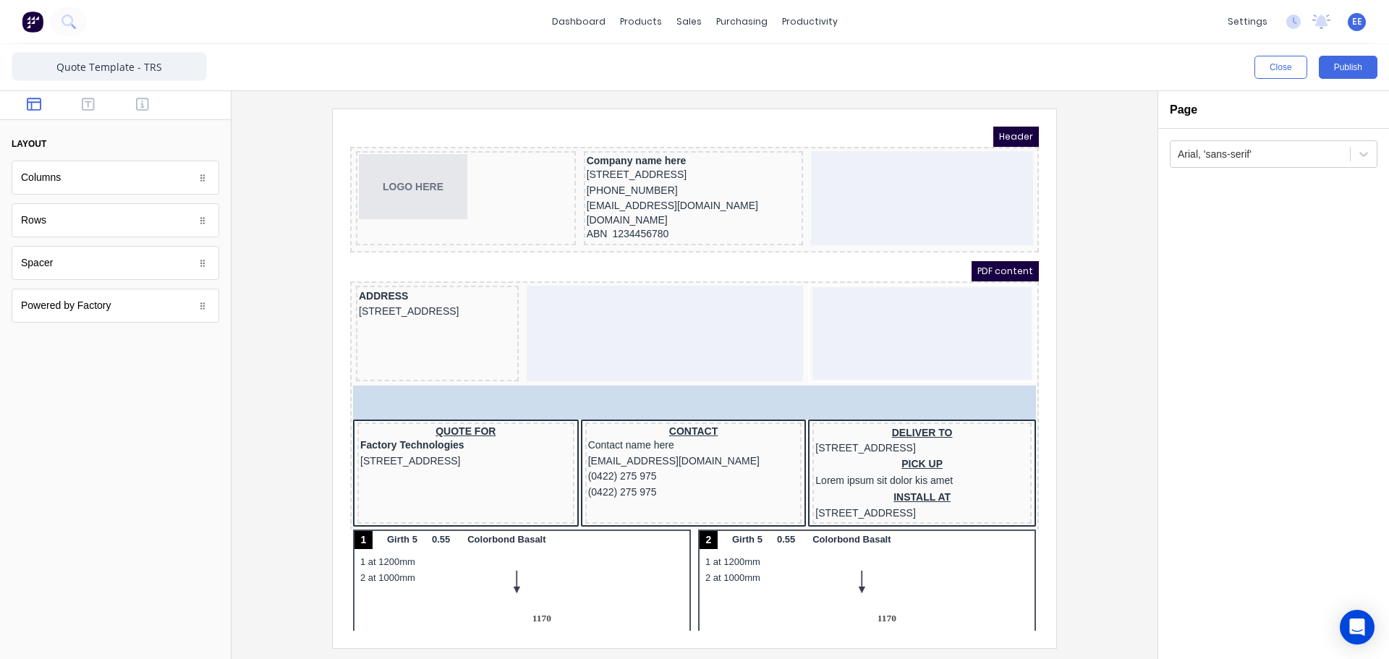
drag, startPoint x: 41, startPoint y: 225, endPoint x: 403, endPoint y: 386, distance: 396.8
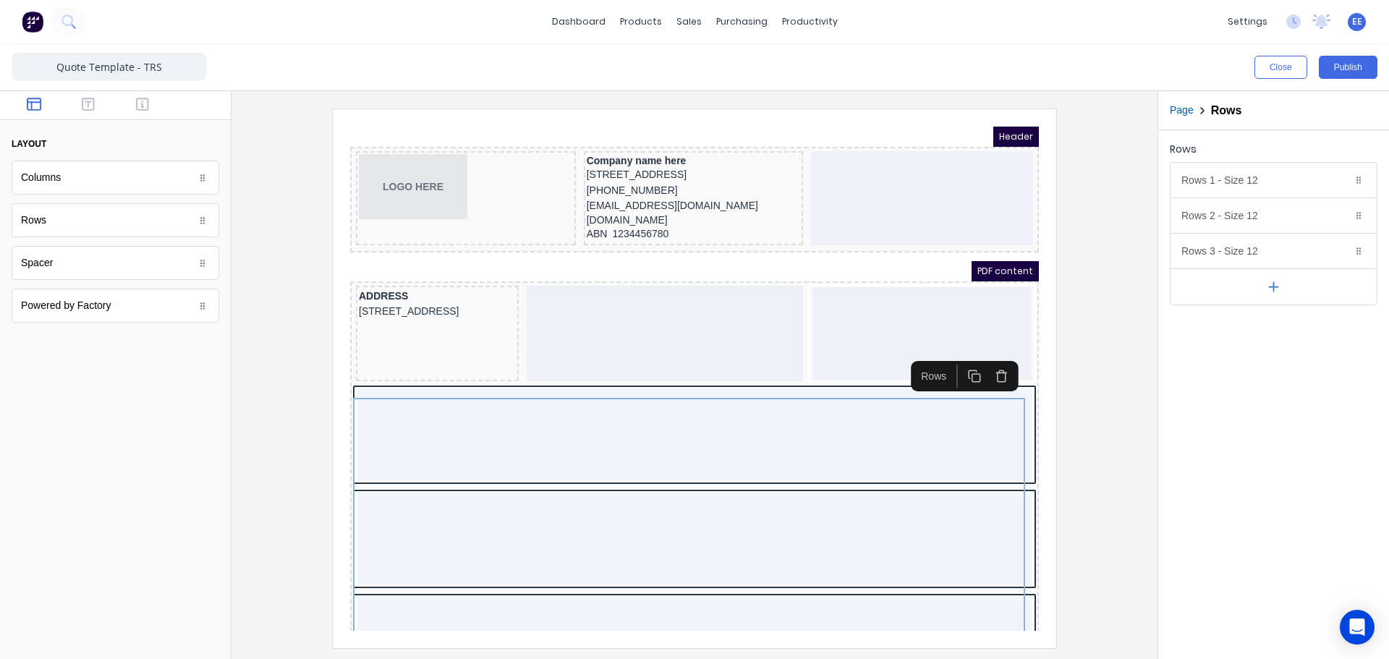
click at [1268, 284] on icon "button" at bounding box center [1273, 286] width 15 height 15
click at [1345, 252] on icon "button" at bounding box center [1340, 251] width 12 height 12
click at [1340, 219] on icon "button" at bounding box center [1340, 216] width 12 height 12
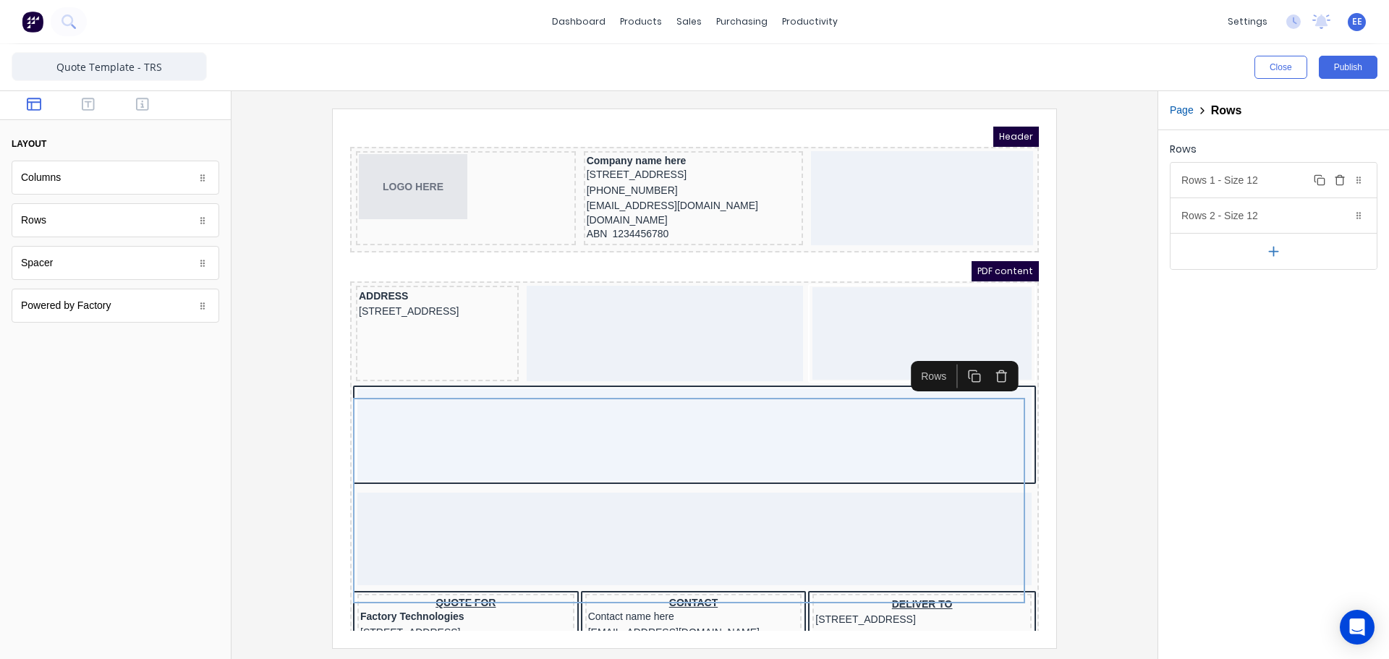
click at [1339, 179] on icon "button" at bounding box center [1340, 180] width 12 height 12
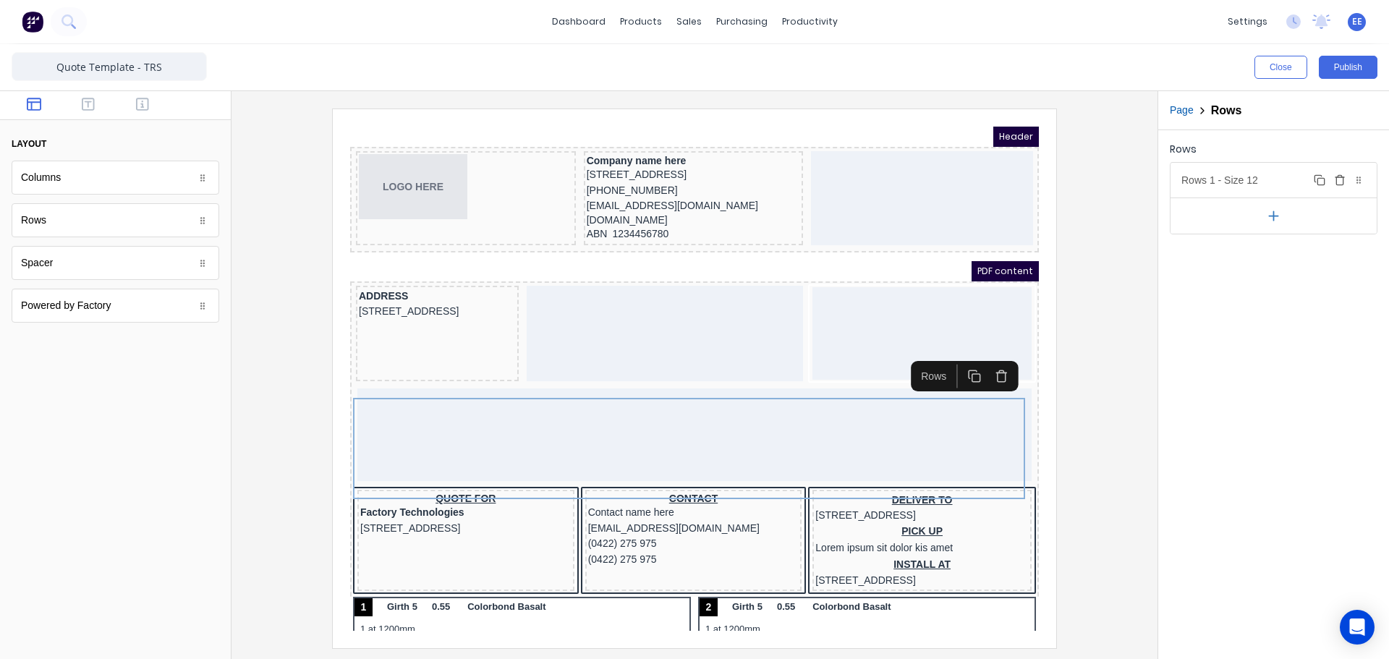
click at [1250, 179] on div "Rows 1 - Size 12 Duplicate Delete" at bounding box center [1274, 180] width 206 height 35
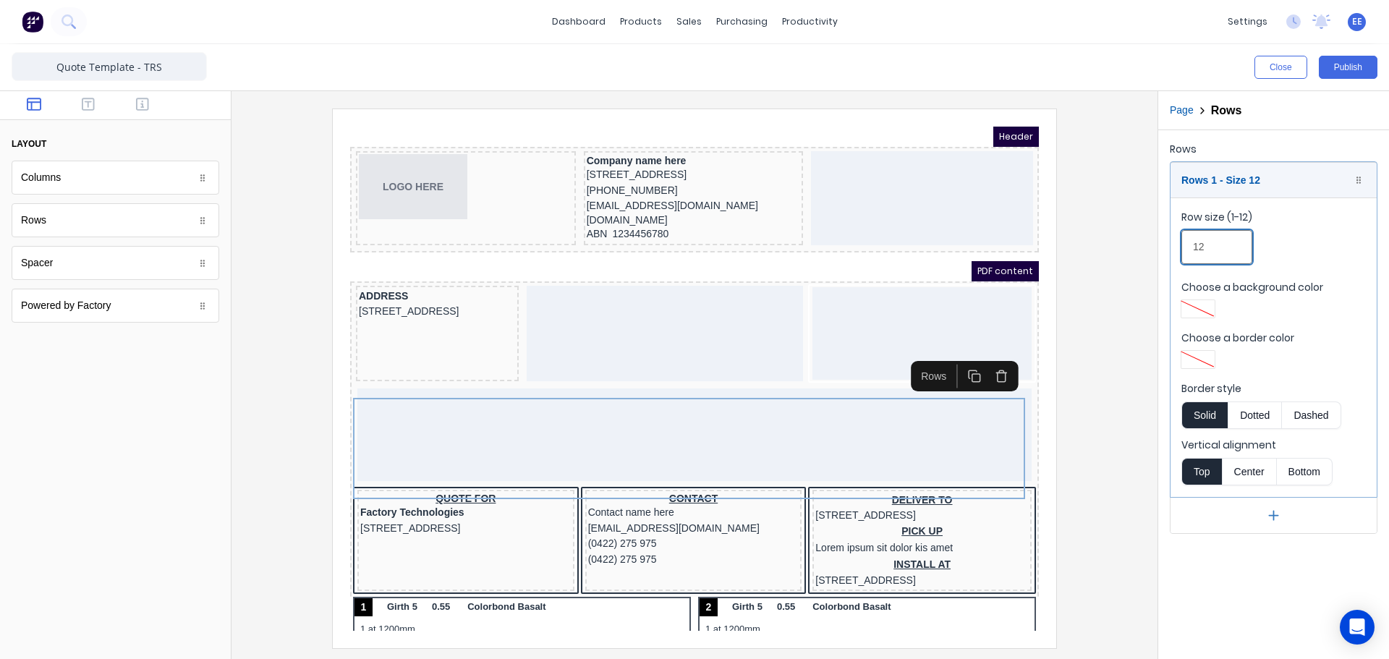
drag, startPoint x: 1204, startPoint y: 248, endPoint x: 1132, endPoint y: 245, distance: 71.7
click at [1132, 245] on div "Close Publish Components layout Columns Columns Rows Rows Spacer Spacer Powered…" at bounding box center [694, 351] width 1389 height 615
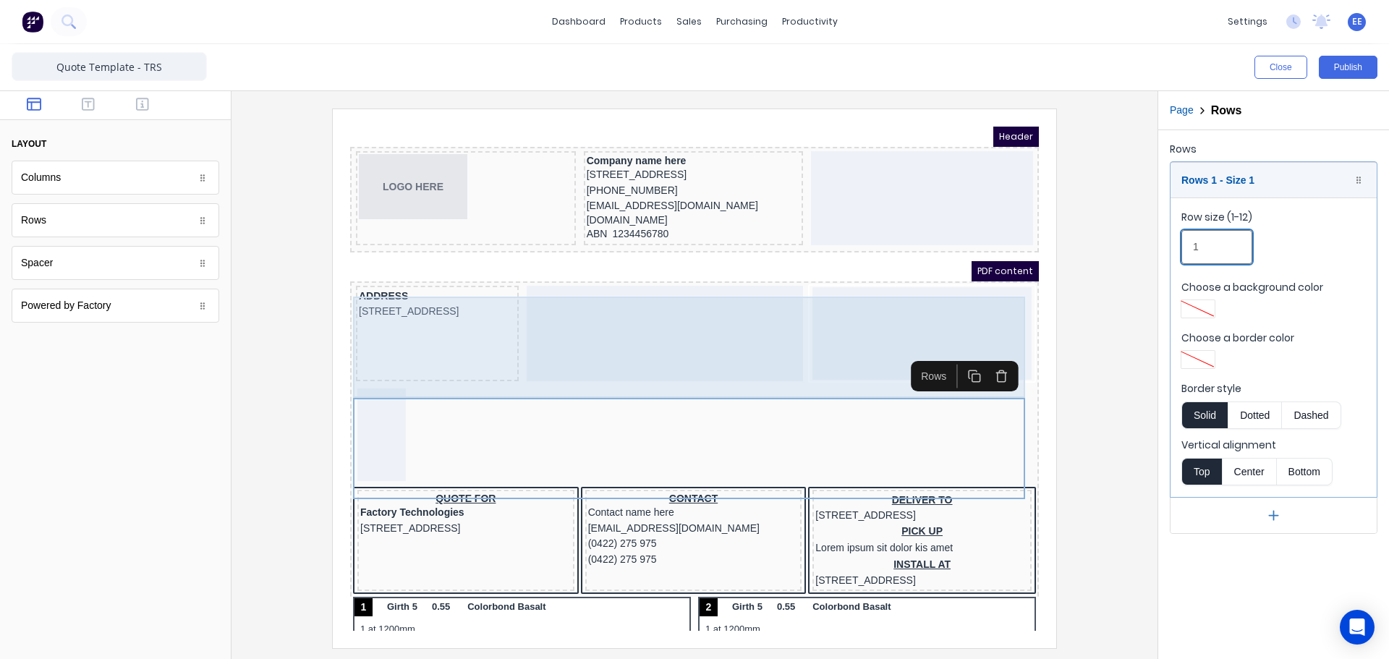
type input "1"
click at [501, 340] on div "ADDRESS [STREET_ADDRESS]" at bounding box center [677, 317] width 683 height 101
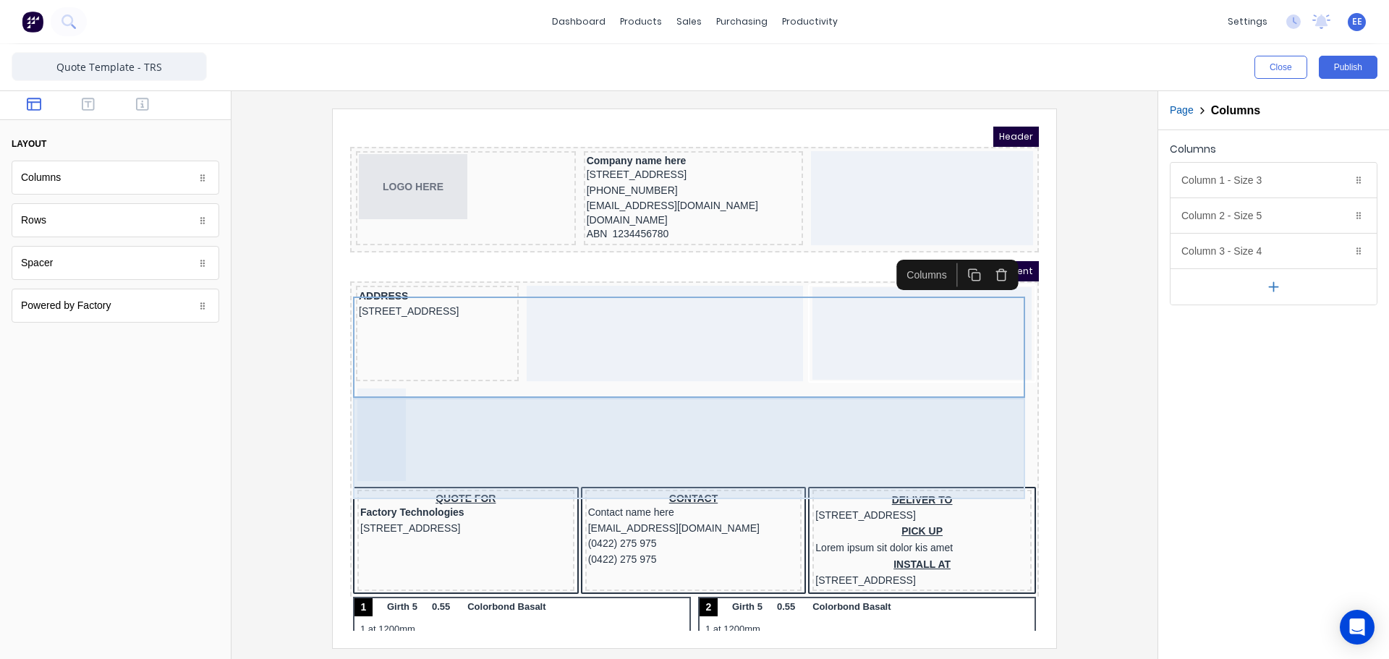
click at [513, 415] on div at bounding box center [677, 418] width 683 height 101
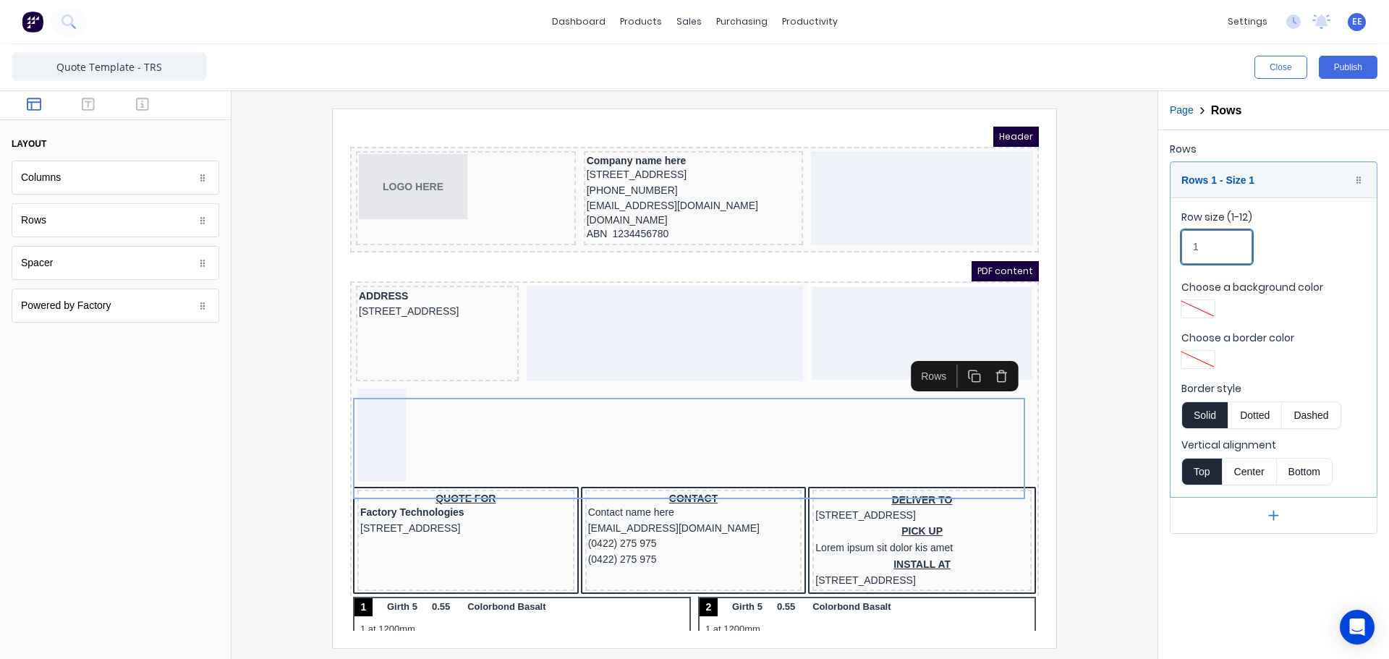
drag, startPoint x: 1216, startPoint y: 250, endPoint x: 1141, endPoint y: 256, distance: 75.5
click at [1141, 256] on div "Close Publish Components layout Columns Columns Rows Rows Spacer Spacer Powered…" at bounding box center [694, 351] width 1389 height 615
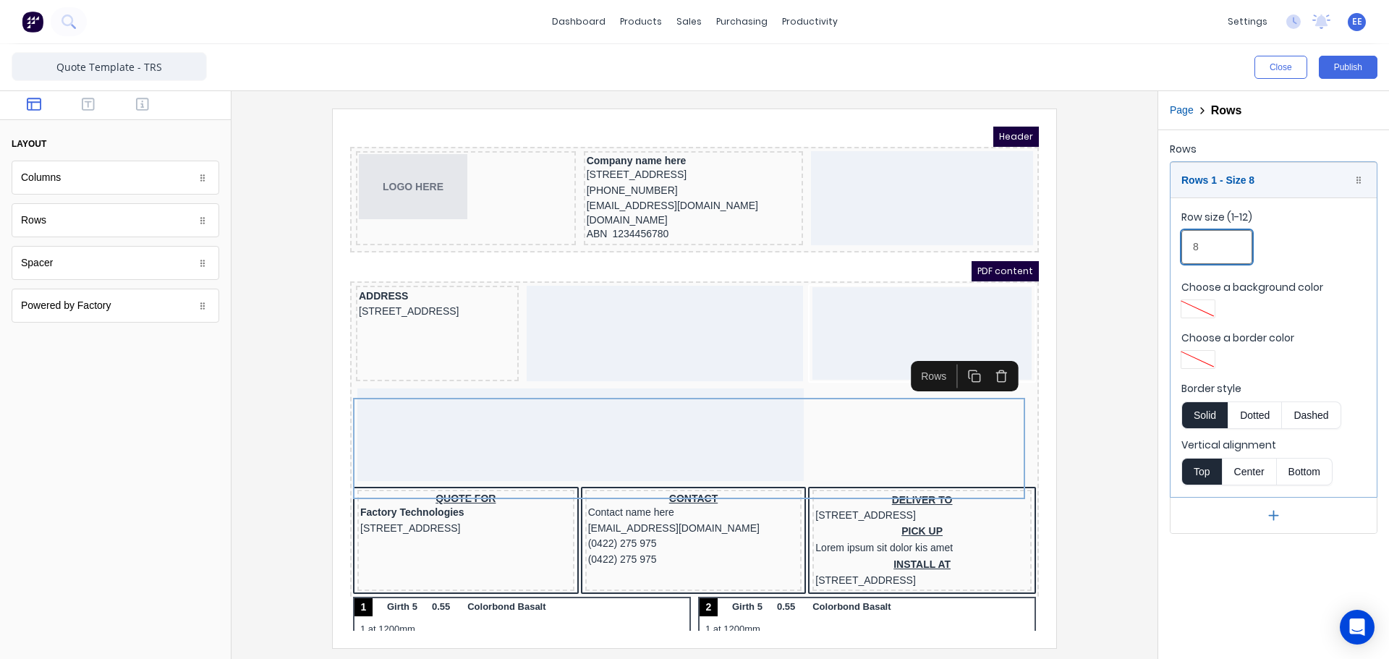
type input "8"
click at [1205, 356] on div at bounding box center [1198, 360] width 26 height 10
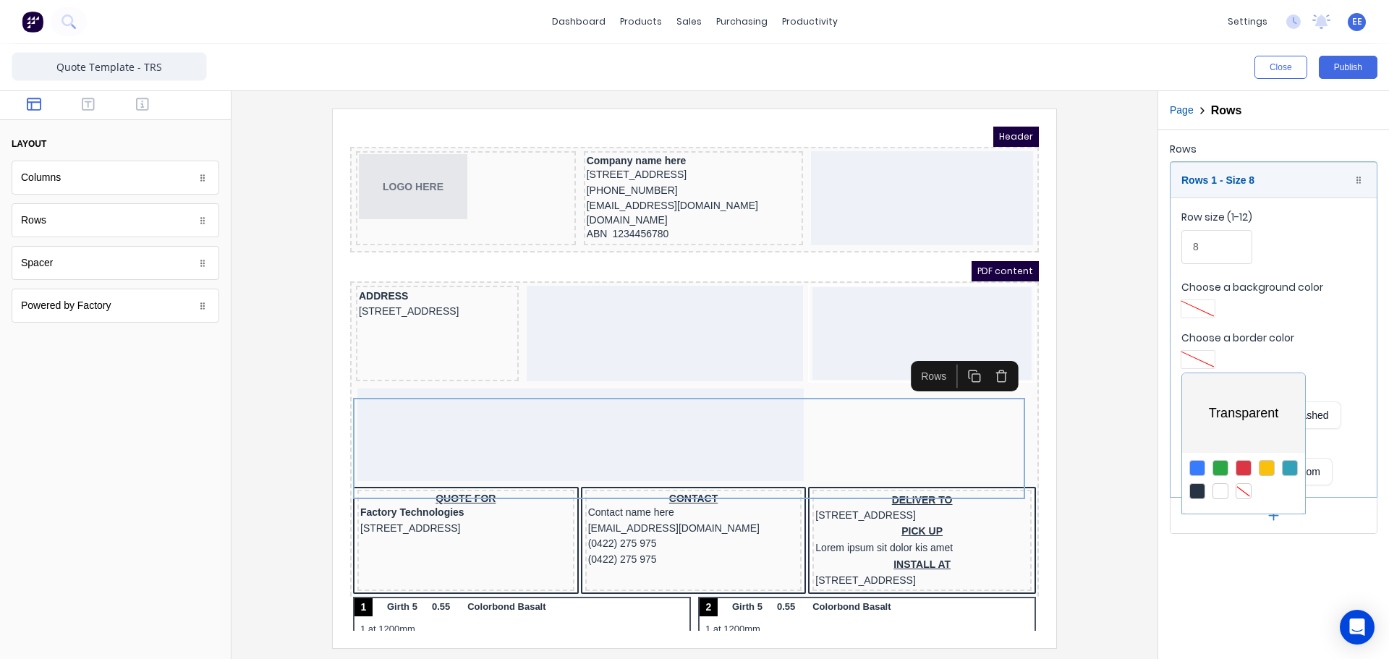
click at [1198, 488] on div at bounding box center [1197, 491] width 16 height 16
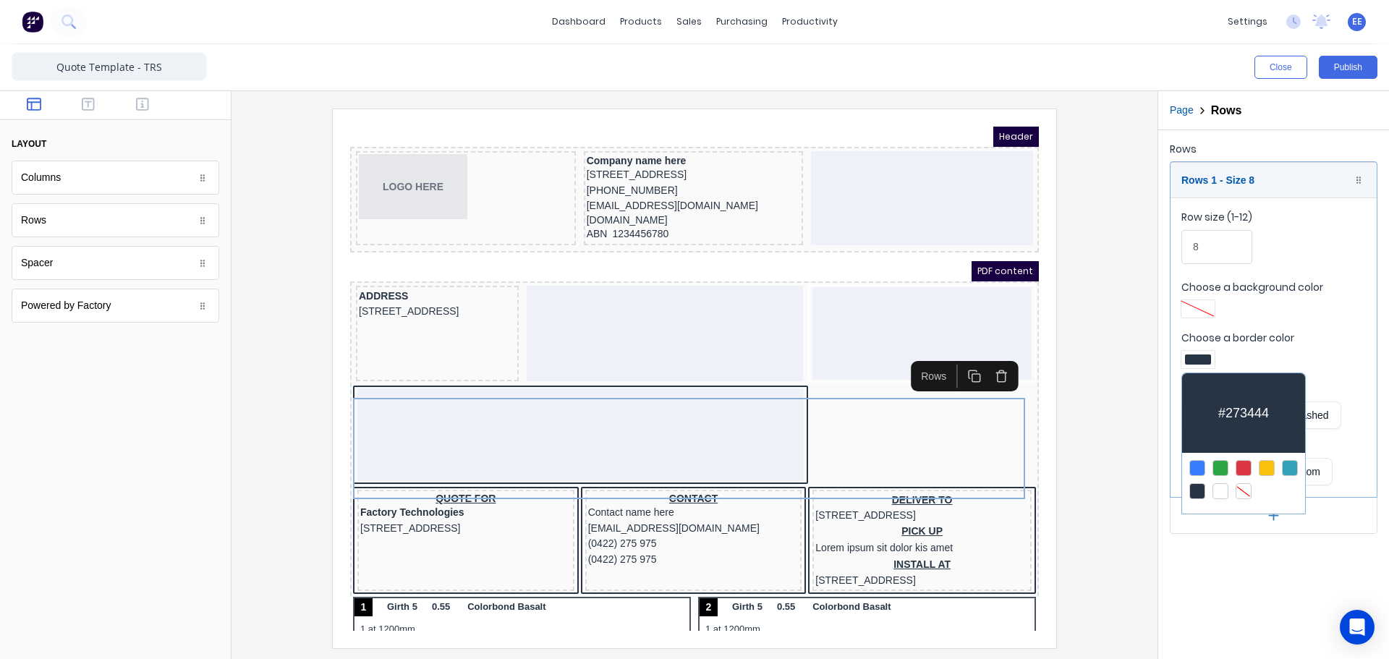
click at [1248, 488] on div at bounding box center [1244, 491] width 16 height 16
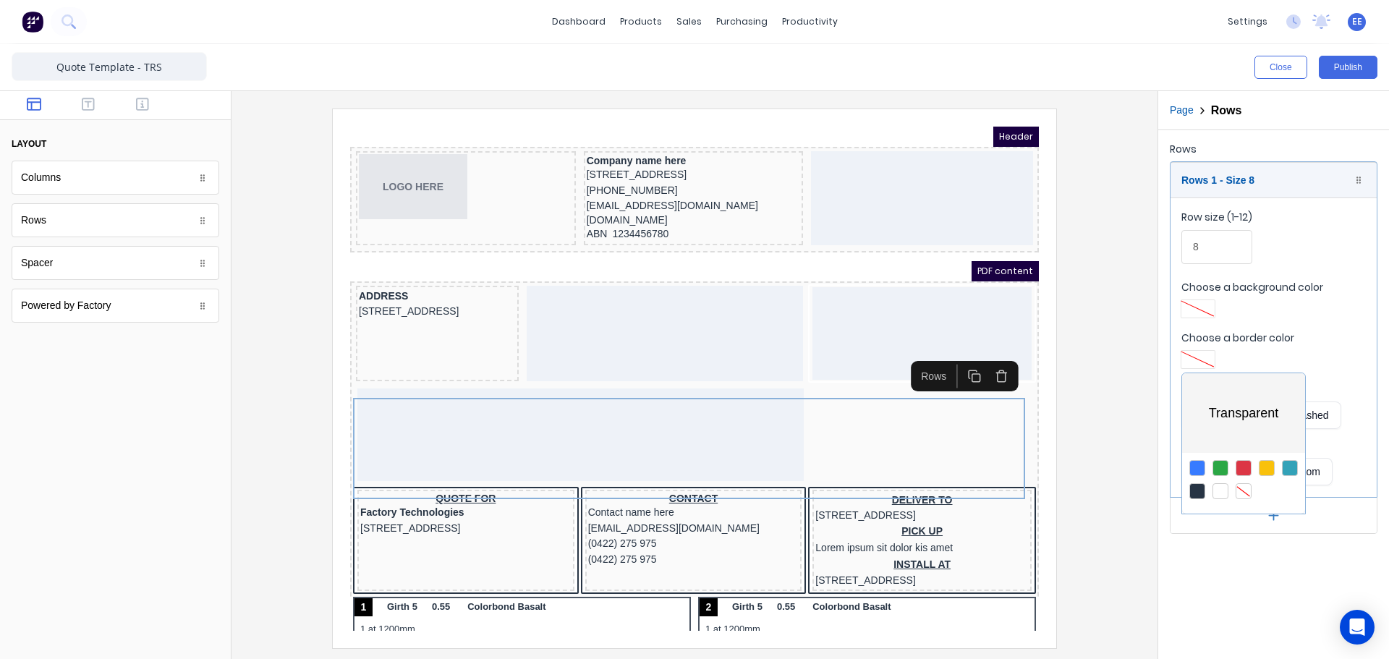
click at [1206, 311] on div at bounding box center [694, 329] width 1389 height 659
click at [1206, 304] on div at bounding box center [1198, 309] width 26 height 10
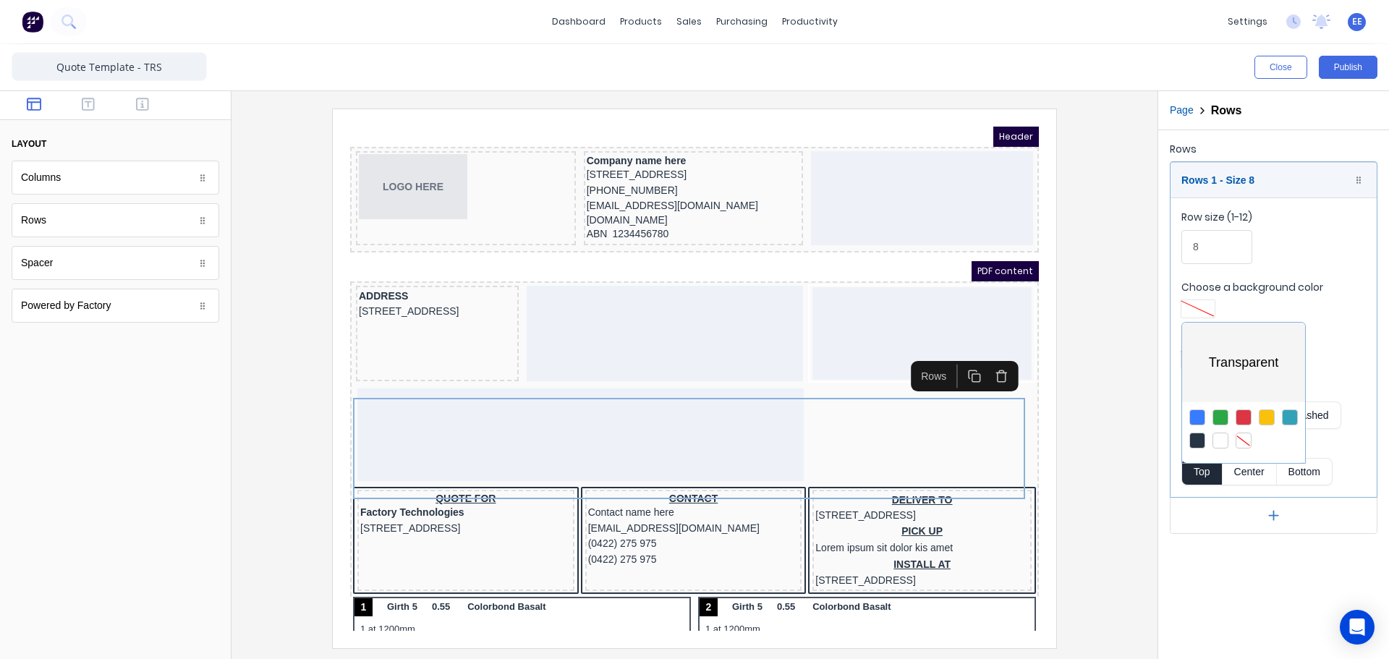
click at [1198, 440] on div at bounding box center [1197, 441] width 16 height 16
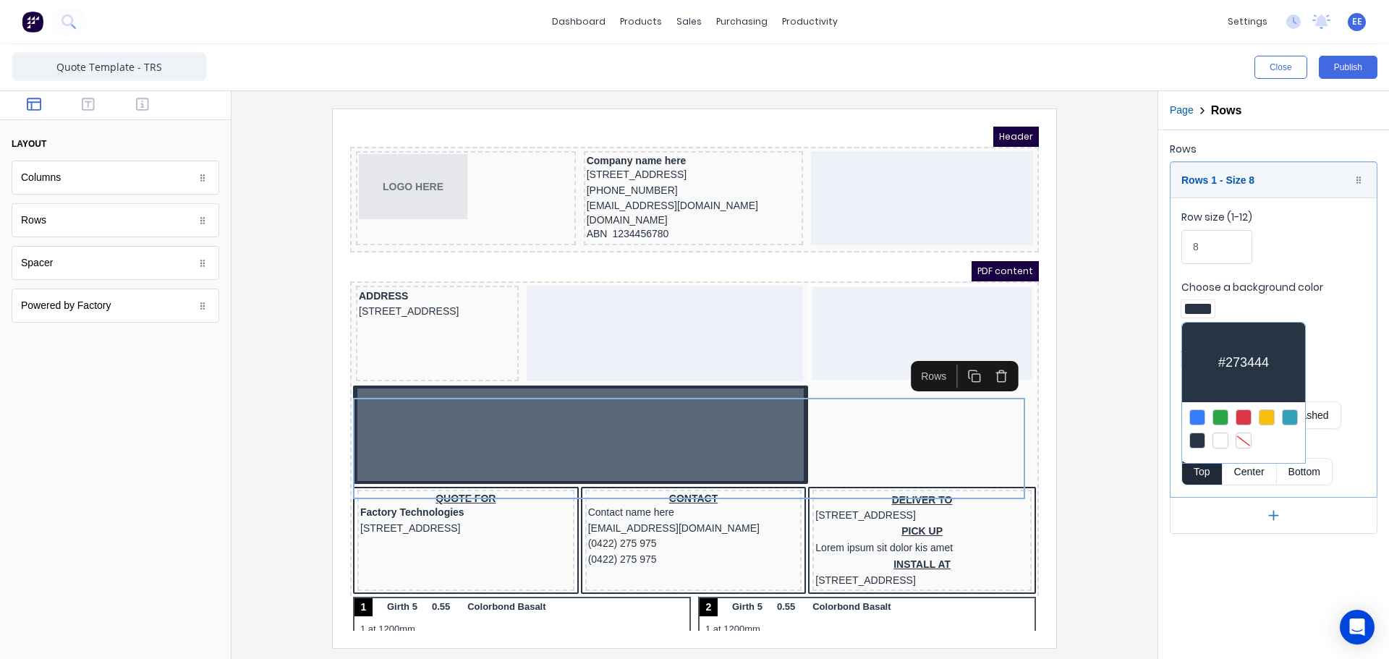
click at [320, 433] on div at bounding box center [694, 329] width 1389 height 659
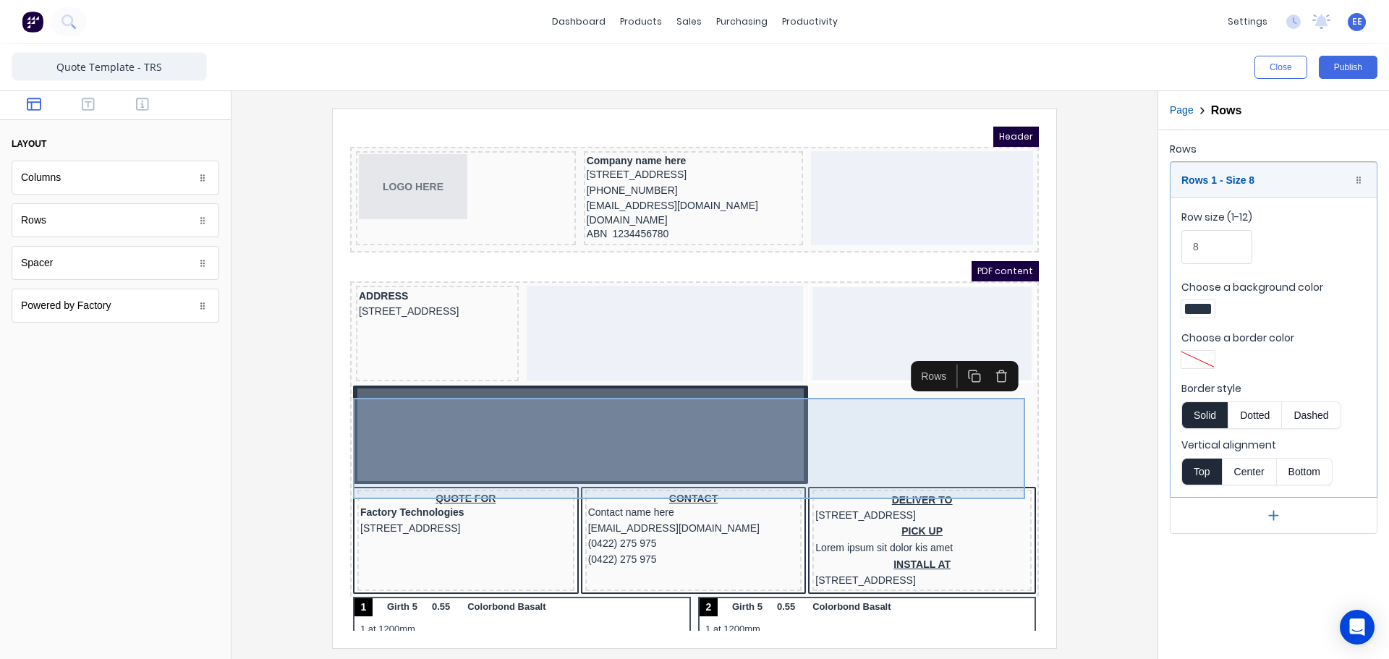
drag, startPoint x: 820, startPoint y: 447, endPoint x: 1015, endPoint y: 407, distance: 199.4
click at [939, 432] on body "Header LOGO HERE Company name here [STREET_ADDRESS] (042) 2222 3333 [EMAIL_ADDR…" at bounding box center [677, 361] width 689 height 504
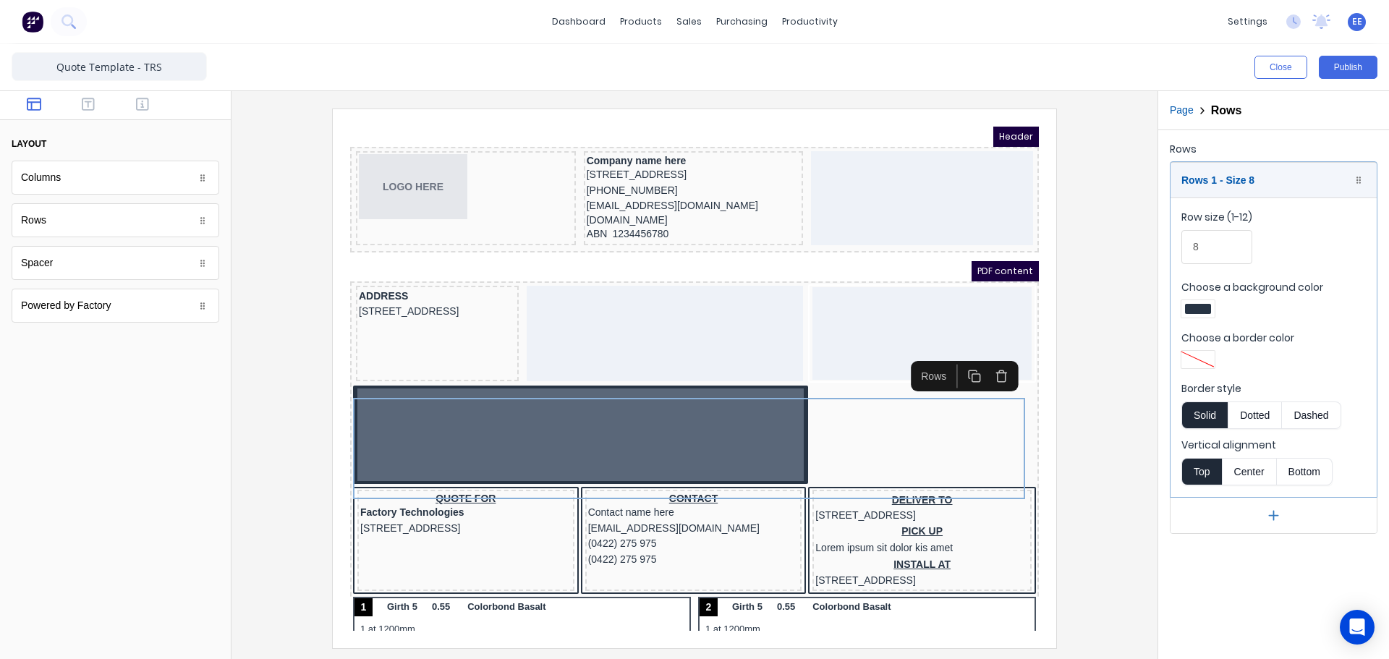
click at [1053, 430] on iframe at bounding box center [695, 378] width 724 height 539
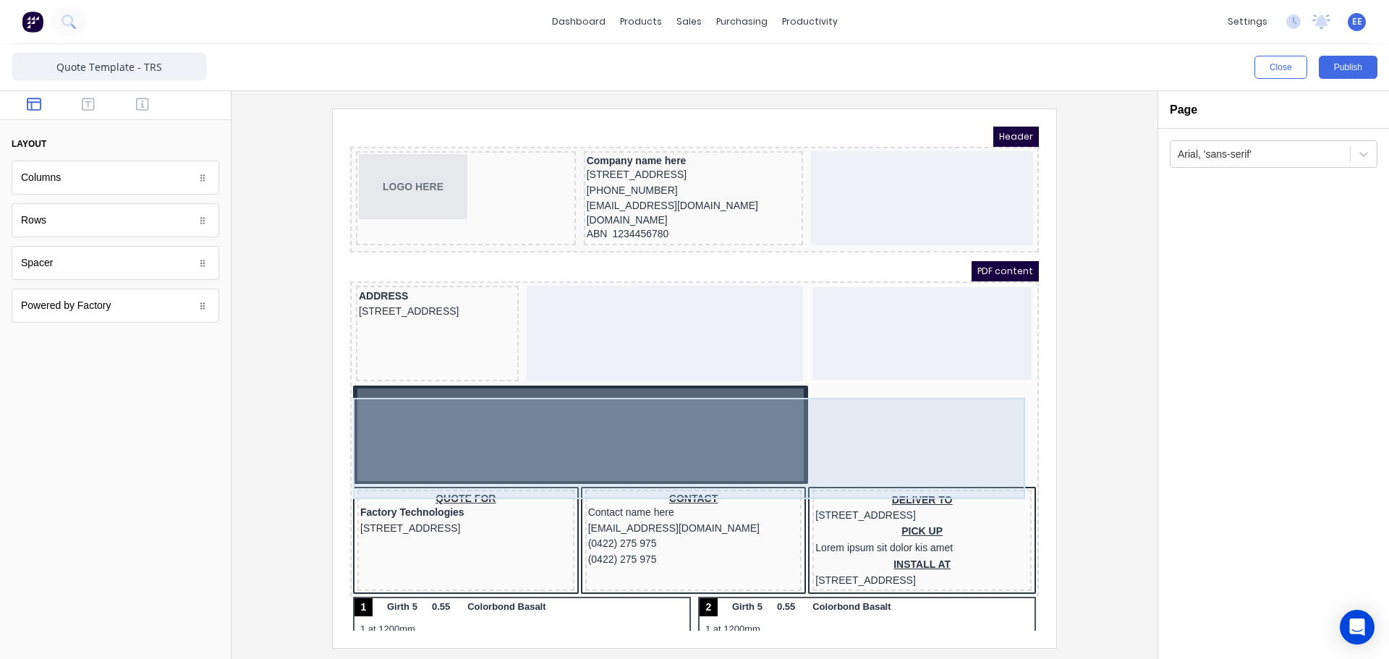
click at [682, 449] on div at bounding box center [563, 417] width 446 height 93
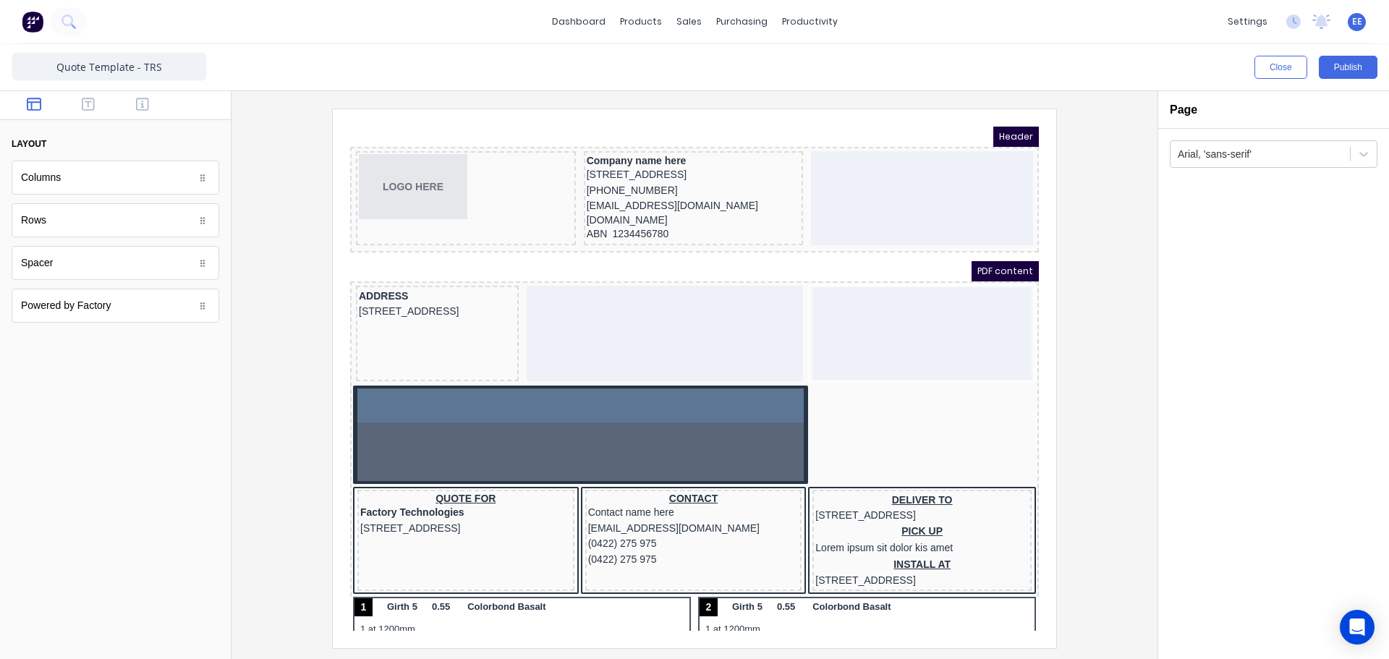
drag, startPoint x: 223, startPoint y: 313, endPoint x: 158, endPoint y: 310, distance: 64.5
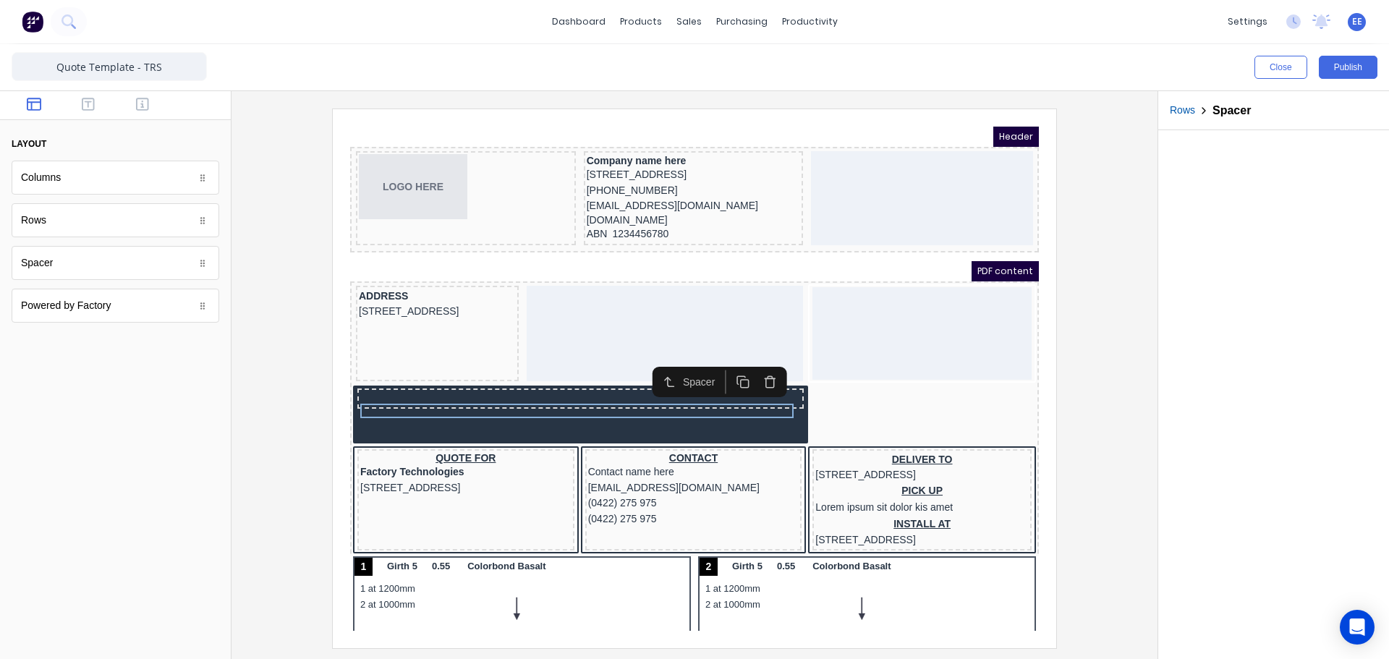
drag, startPoint x: 1048, startPoint y: 412, endPoint x: 684, endPoint y: 289, distance: 384.2
click at [1048, 412] on iframe at bounding box center [695, 378] width 724 height 539
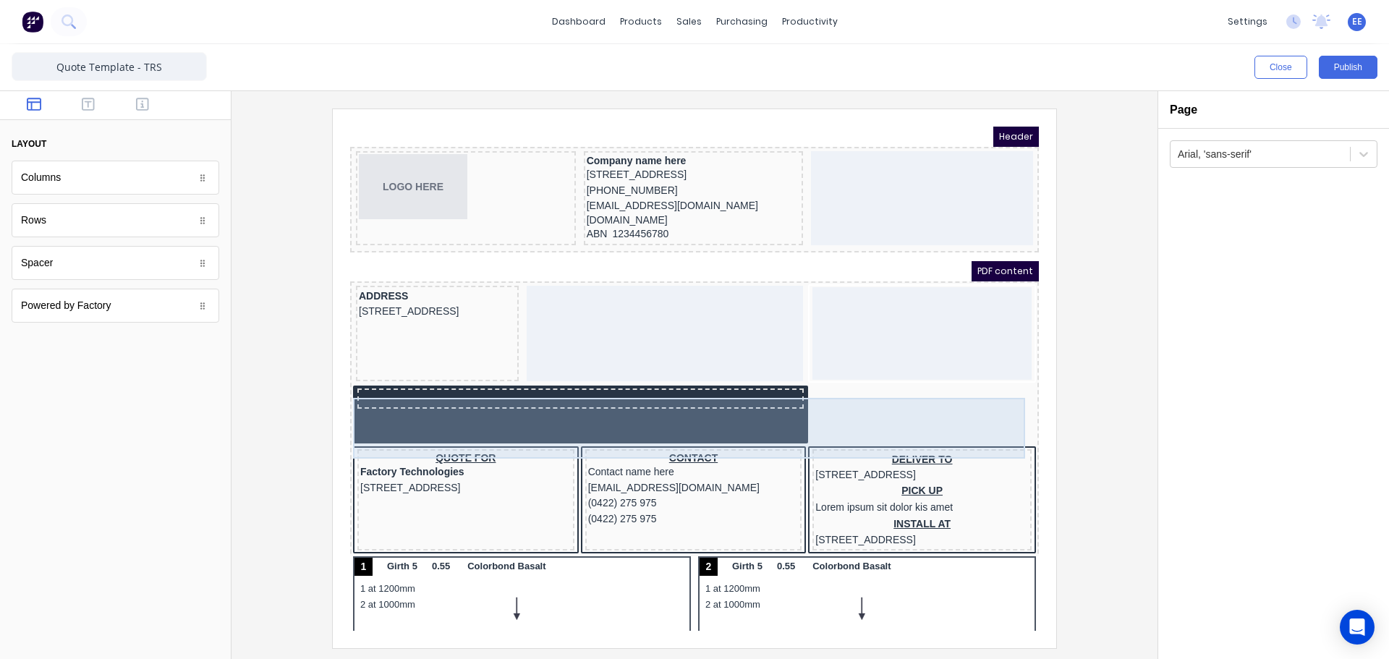
click at [535, 422] on div at bounding box center [677, 398] width 683 height 61
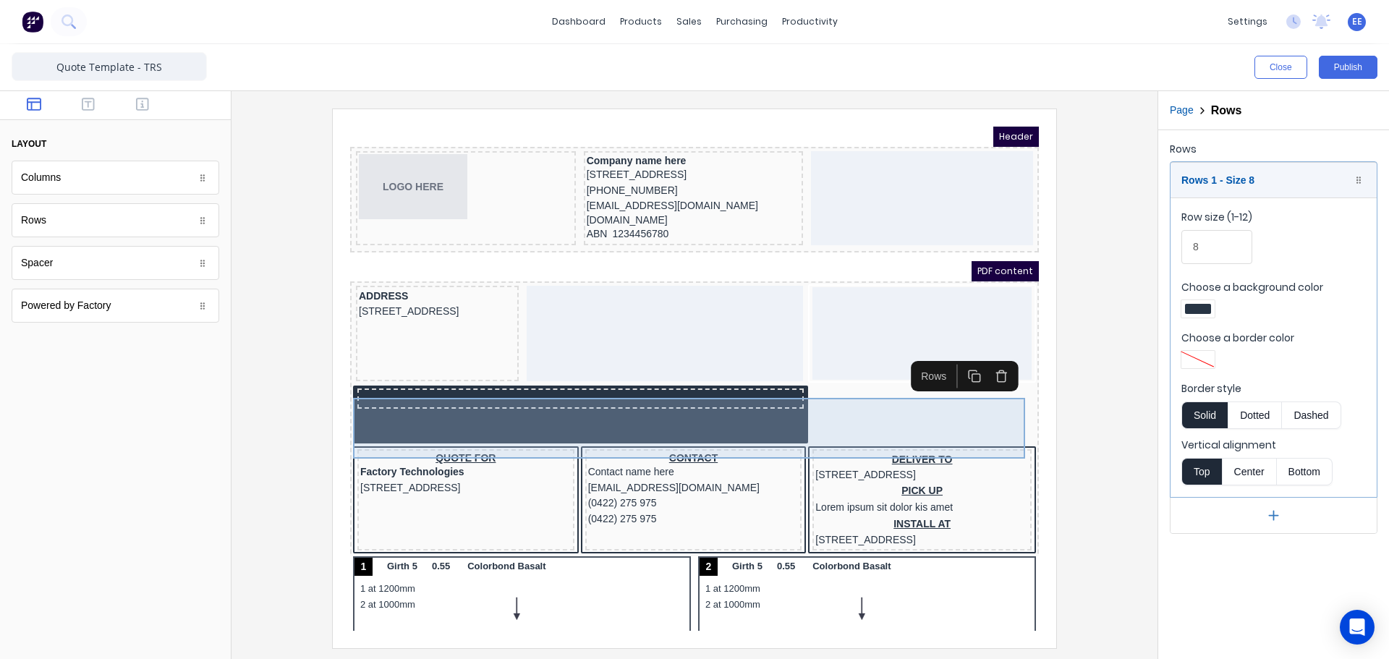
click at [684, 413] on div at bounding box center [677, 398] width 683 height 61
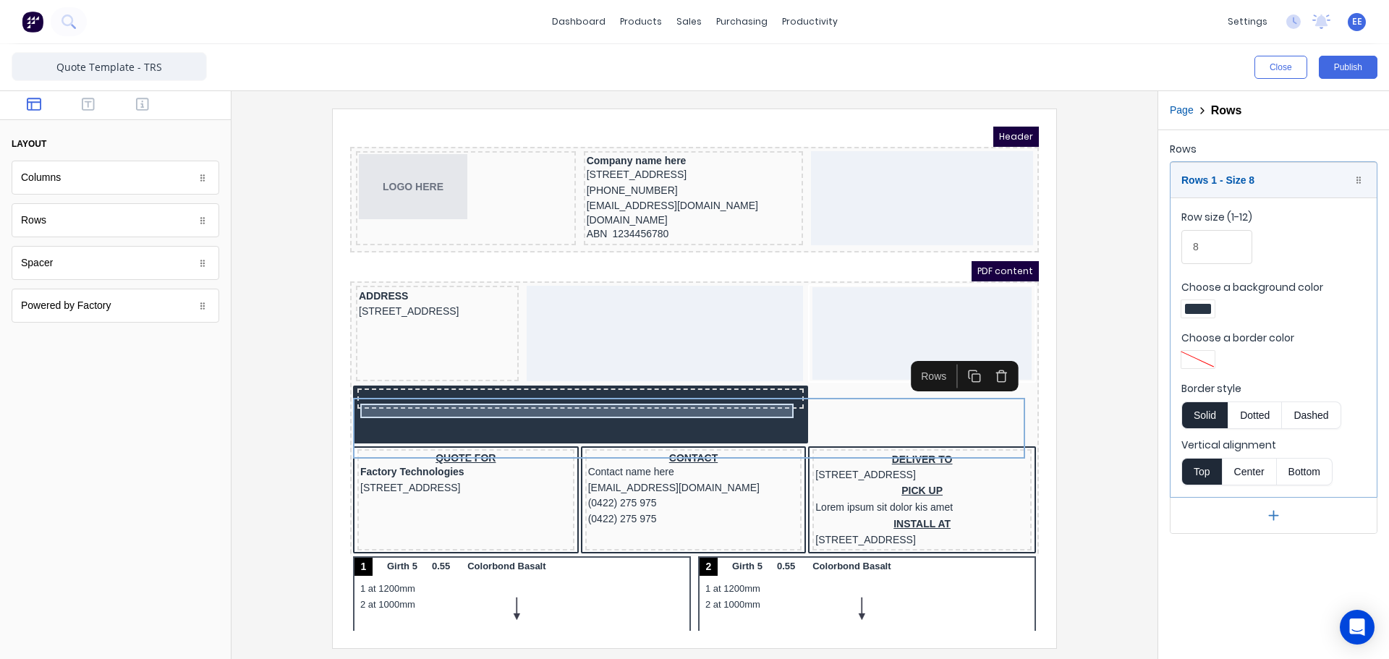
click at [751, 389] on div at bounding box center [563, 381] width 441 height 14
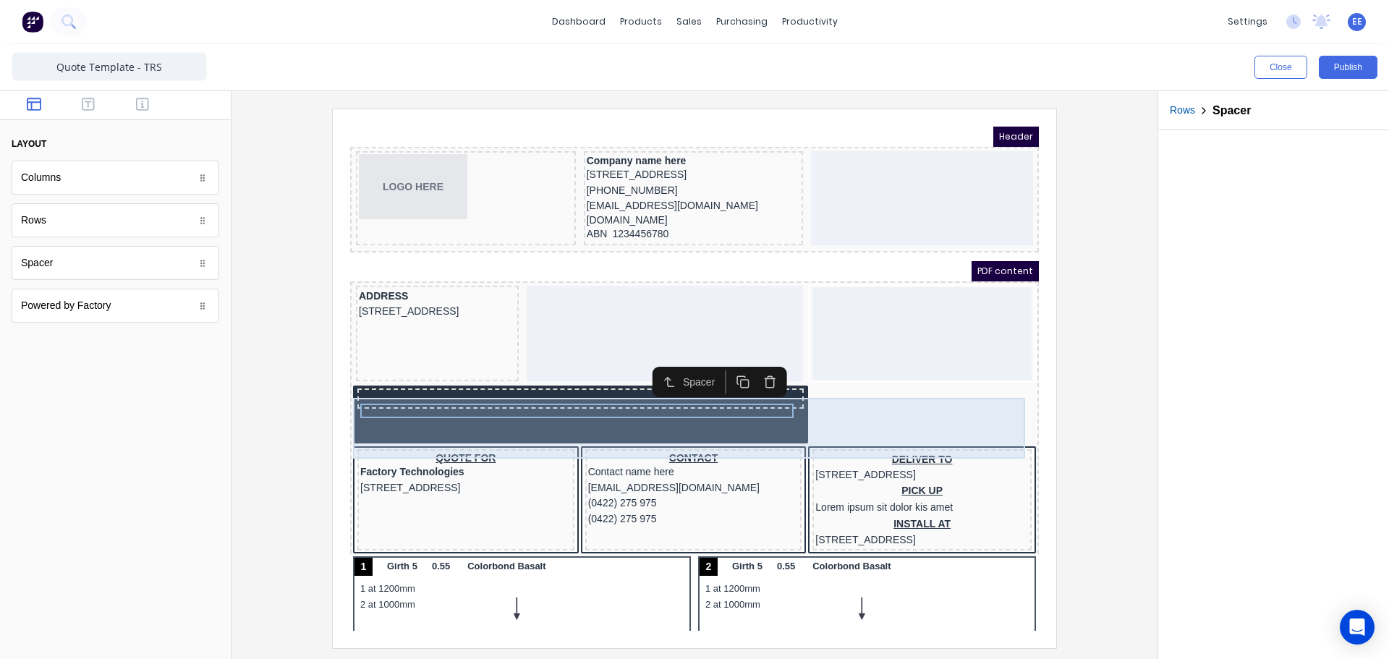
click at [724, 423] on div at bounding box center [677, 398] width 683 height 61
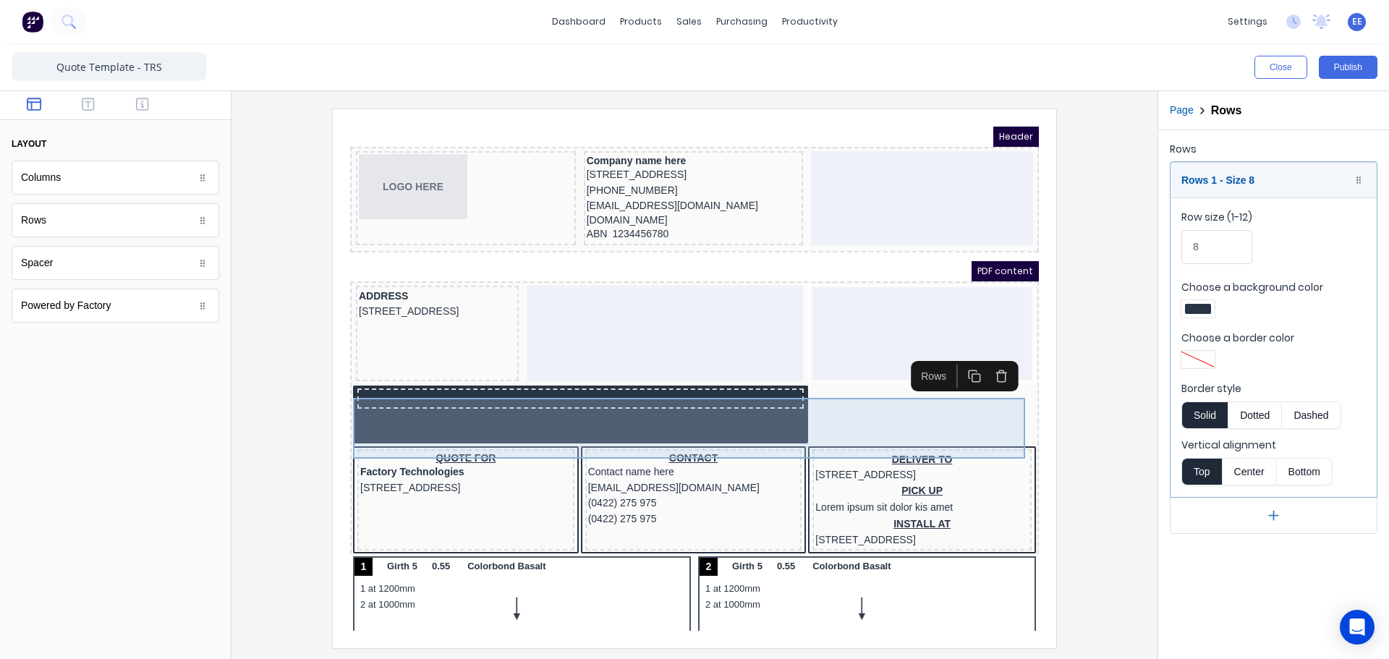
click at [841, 408] on div at bounding box center [677, 398] width 683 height 61
click at [868, 407] on div at bounding box center [677, 398] width 683 height 61
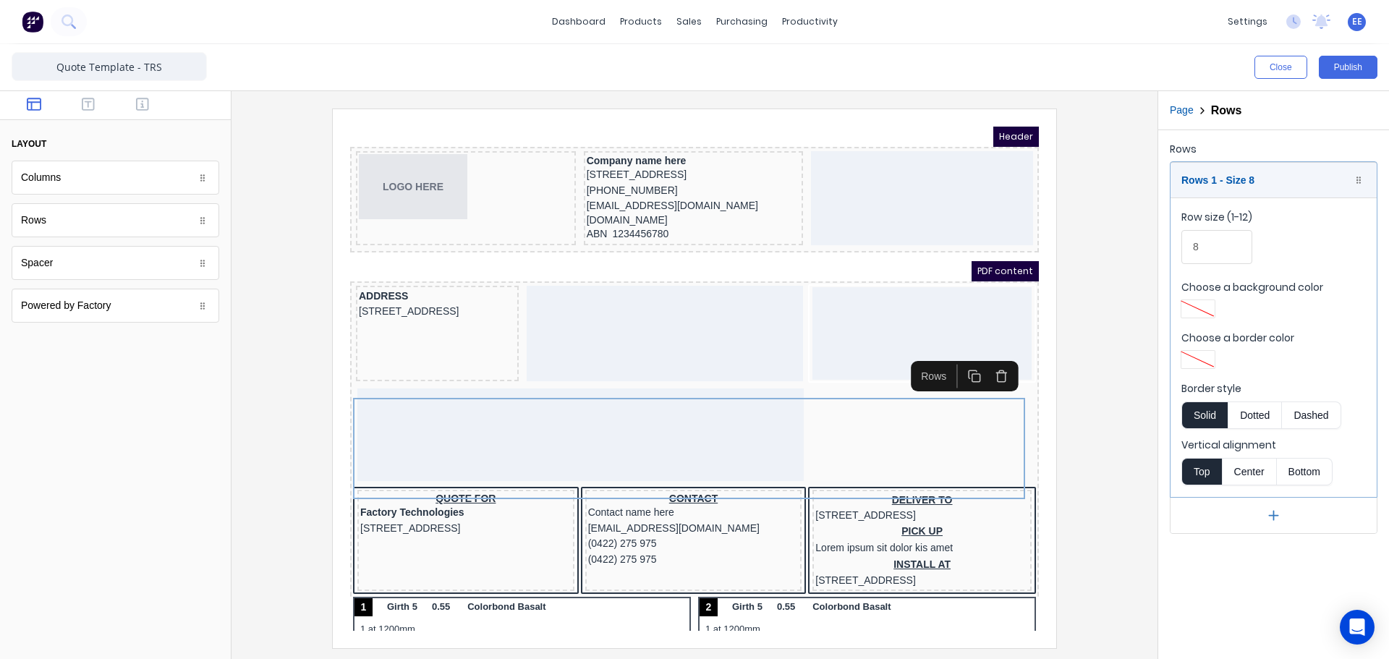
type input "1"
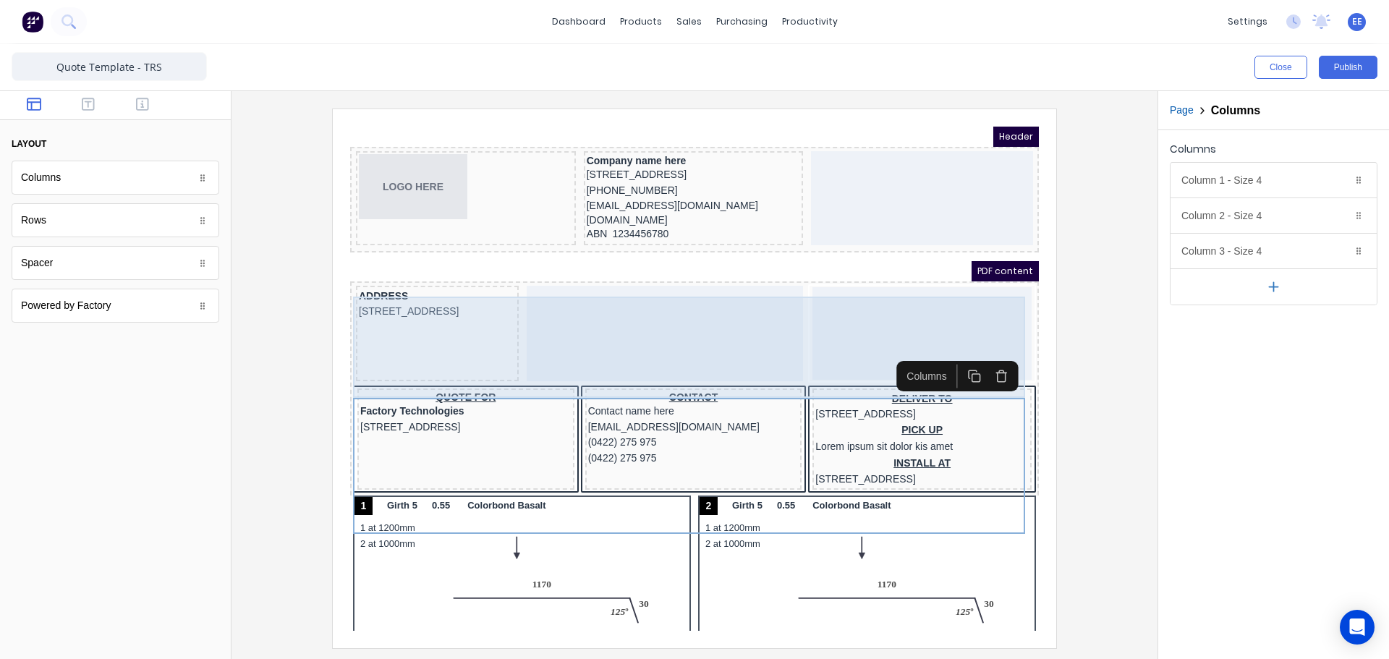
click at [854, 318] on div at bounding box center [904, 316] width 219 height 93
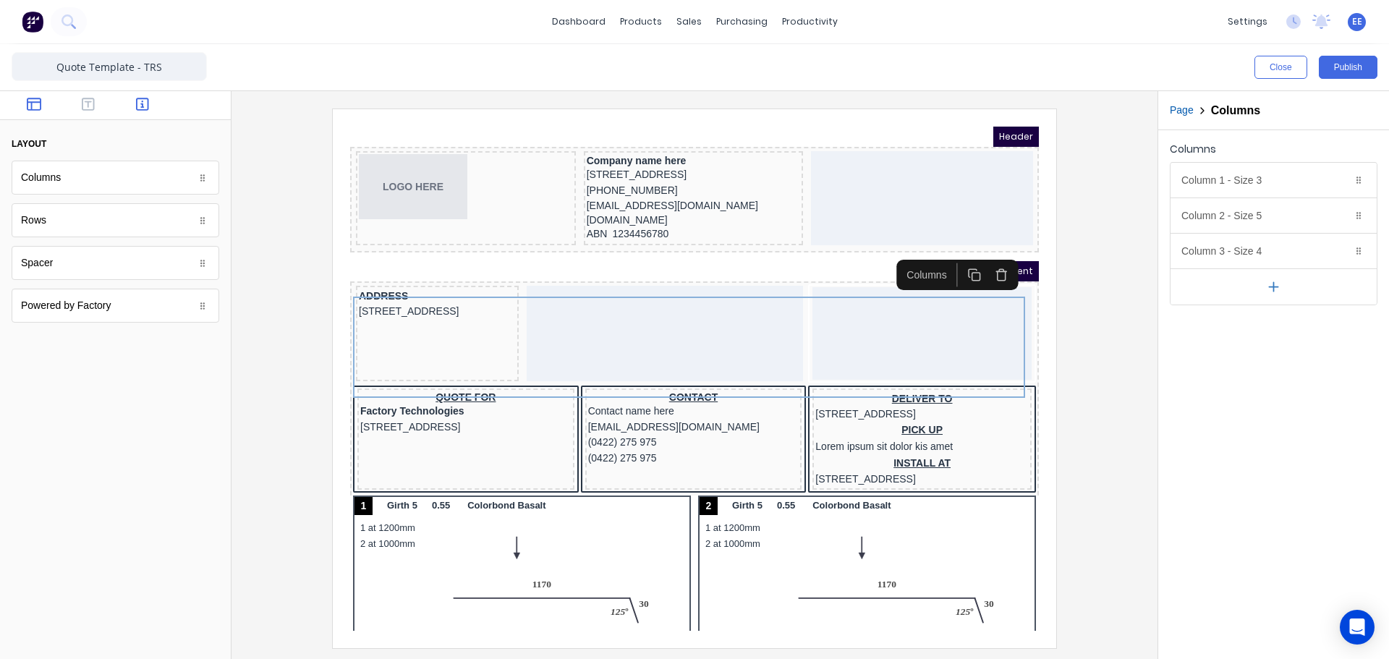
click at [145, 98] on icon "button" at bounding box center [142, 104] width 13 height 14
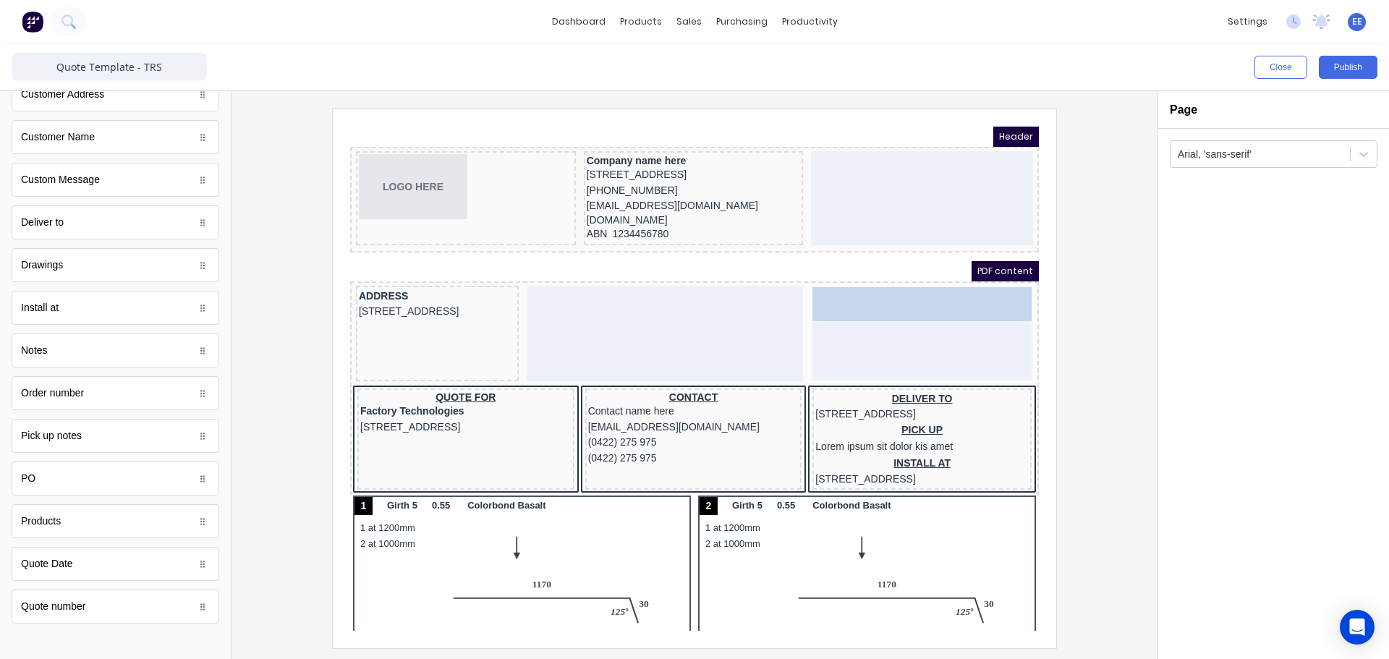
drag, startPoint x: 81, startPoint y: 616, endPoint x: 602, endPoint y: 200, distance: 666.7
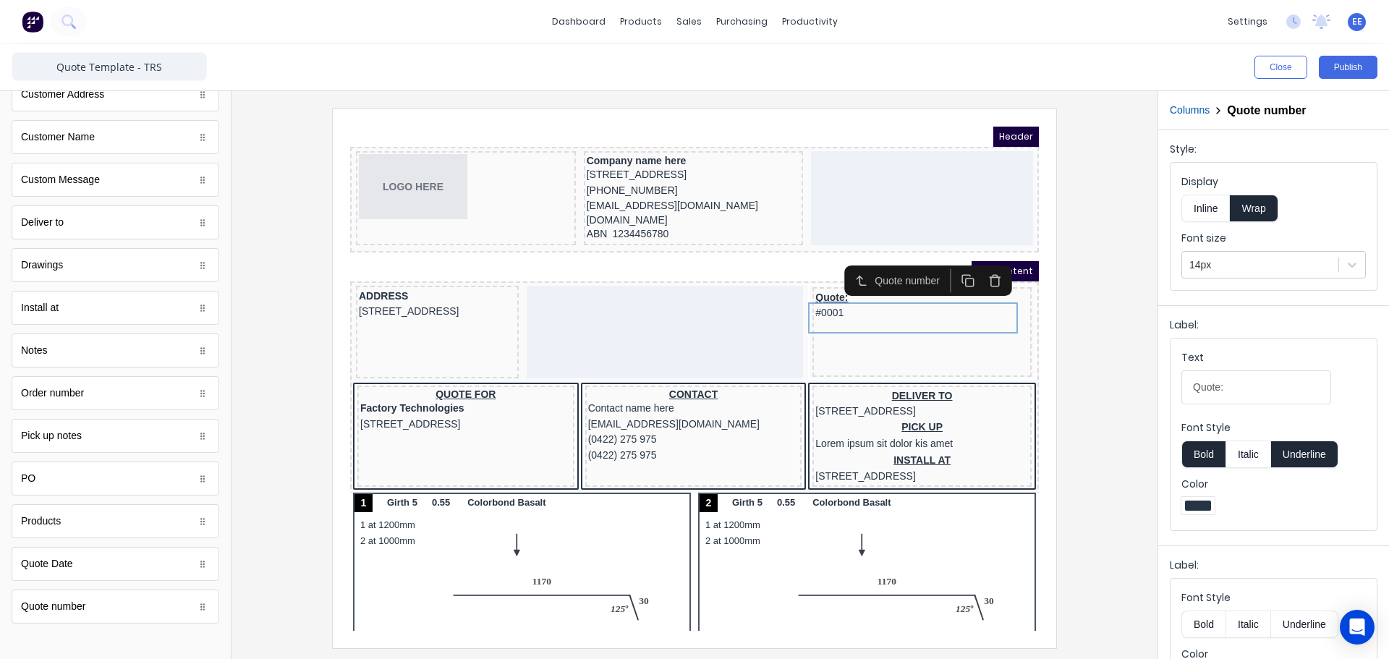
click at [1211, 208] on button "Inline" at bounding box center [1206, 208] width 48 height 27
click at [1229, 263] on div at bounding box center [1260, 265] width 142 height 18
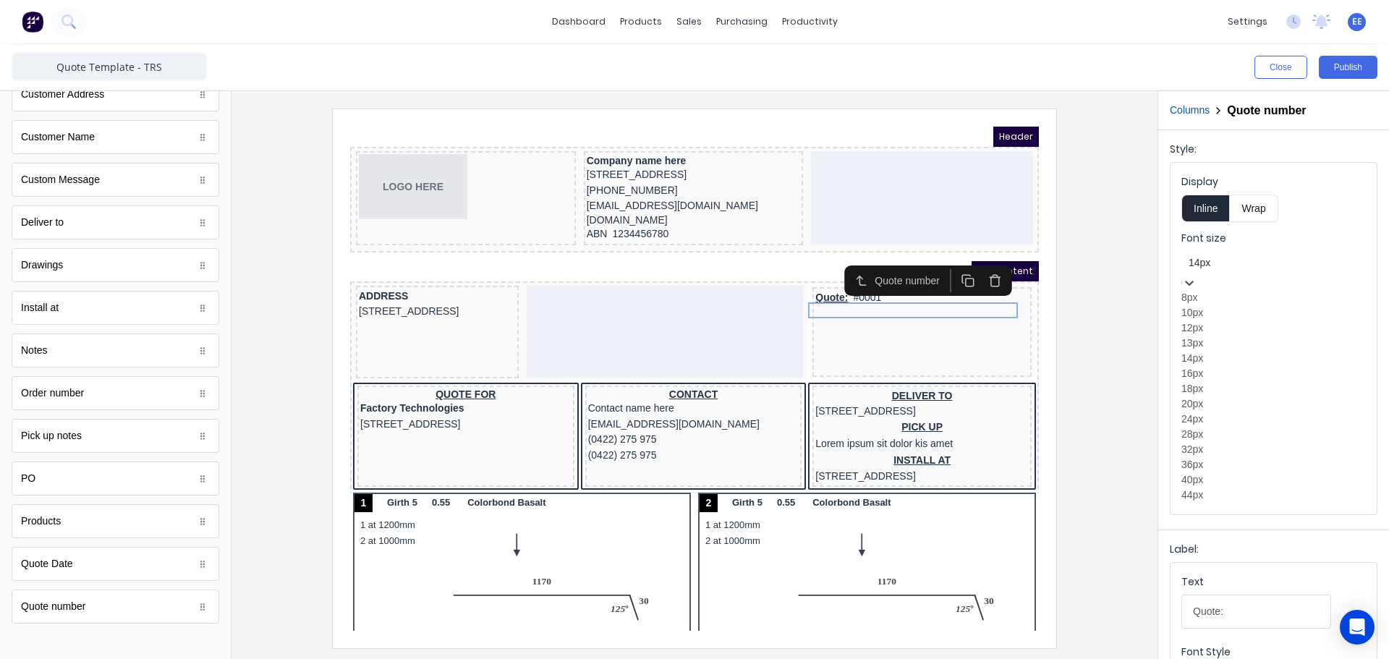
click at [1213, 381] on div "16px" at bounding box center [1274, 373] width 184 height 15
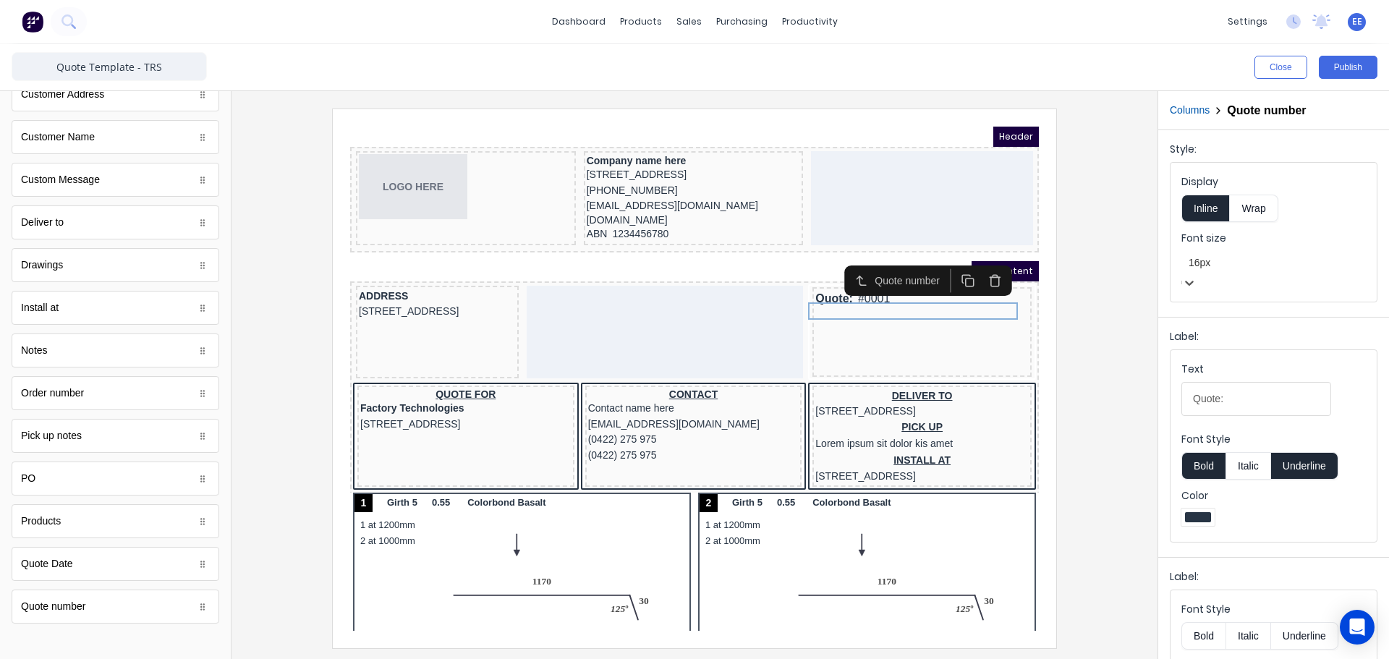
click at [1205, 260] on div at bounding box center [1274, 263] width 170 height 18
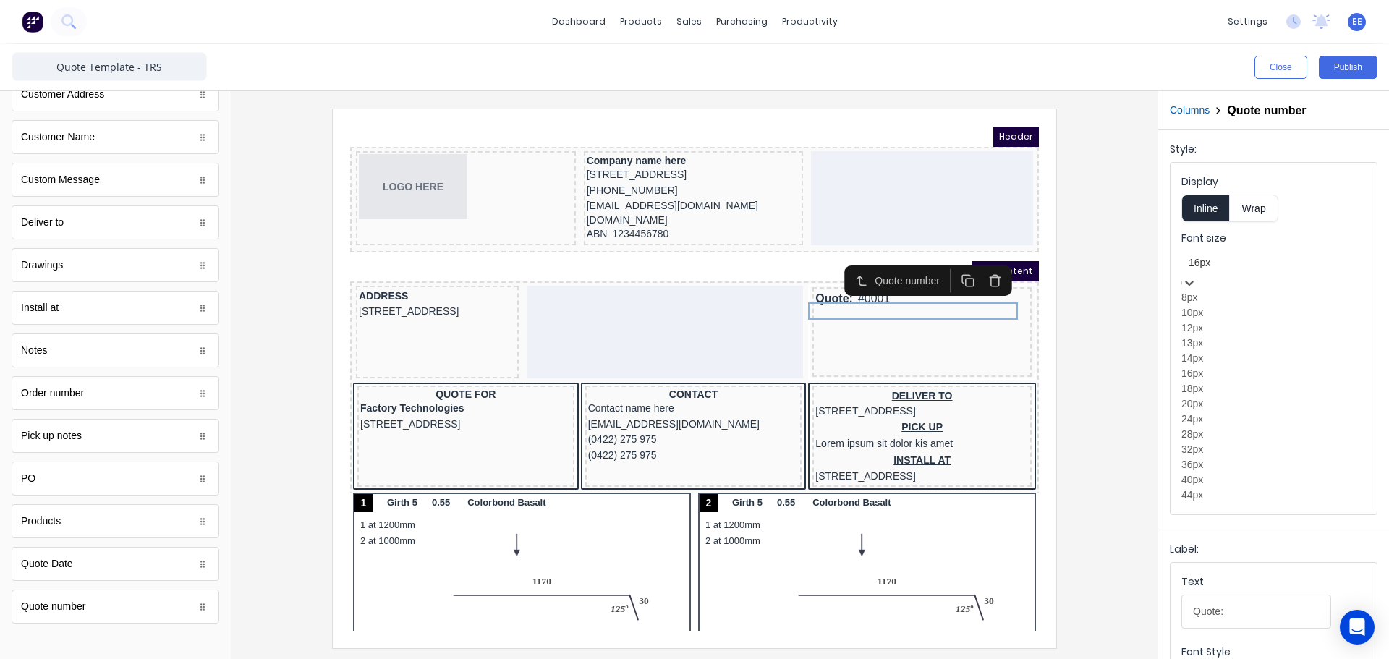
click at [1205, 396] on div "18px" at bounding box center [1274, 388] width 184 height 15
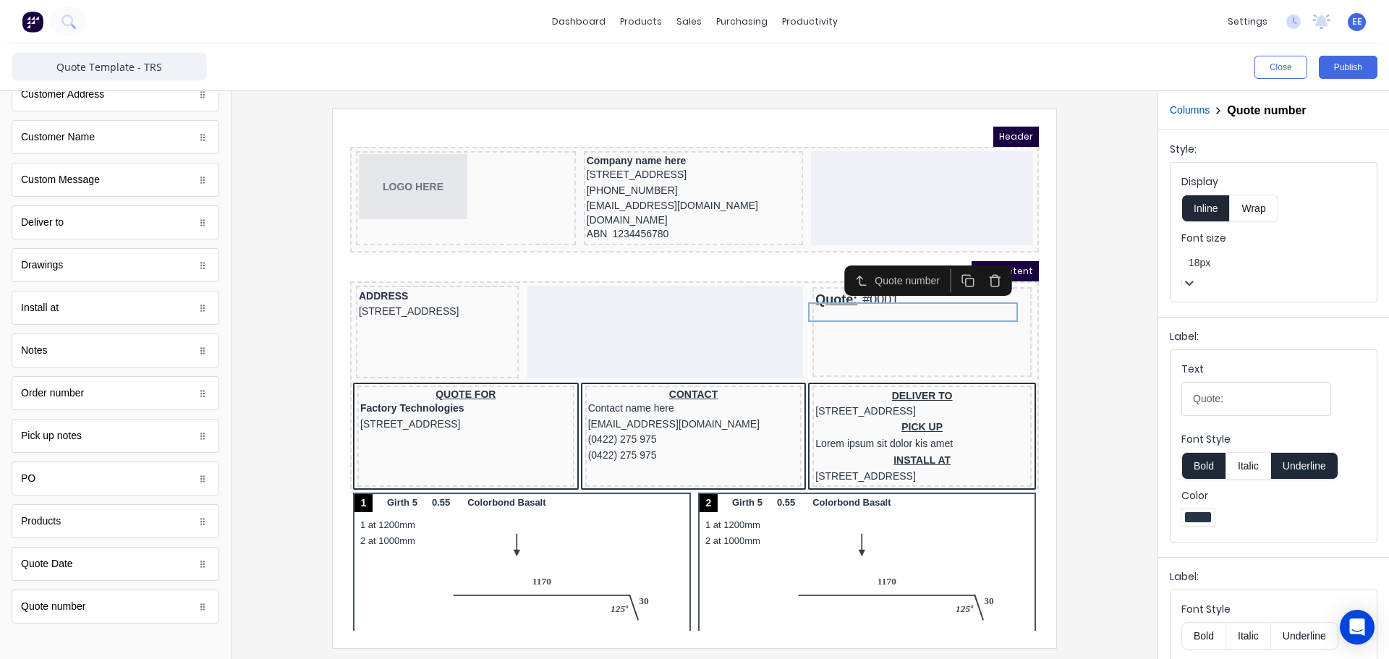
click at [1320, 454] on button "Underline" at bounding box center [1304, 465] width 67 height 27
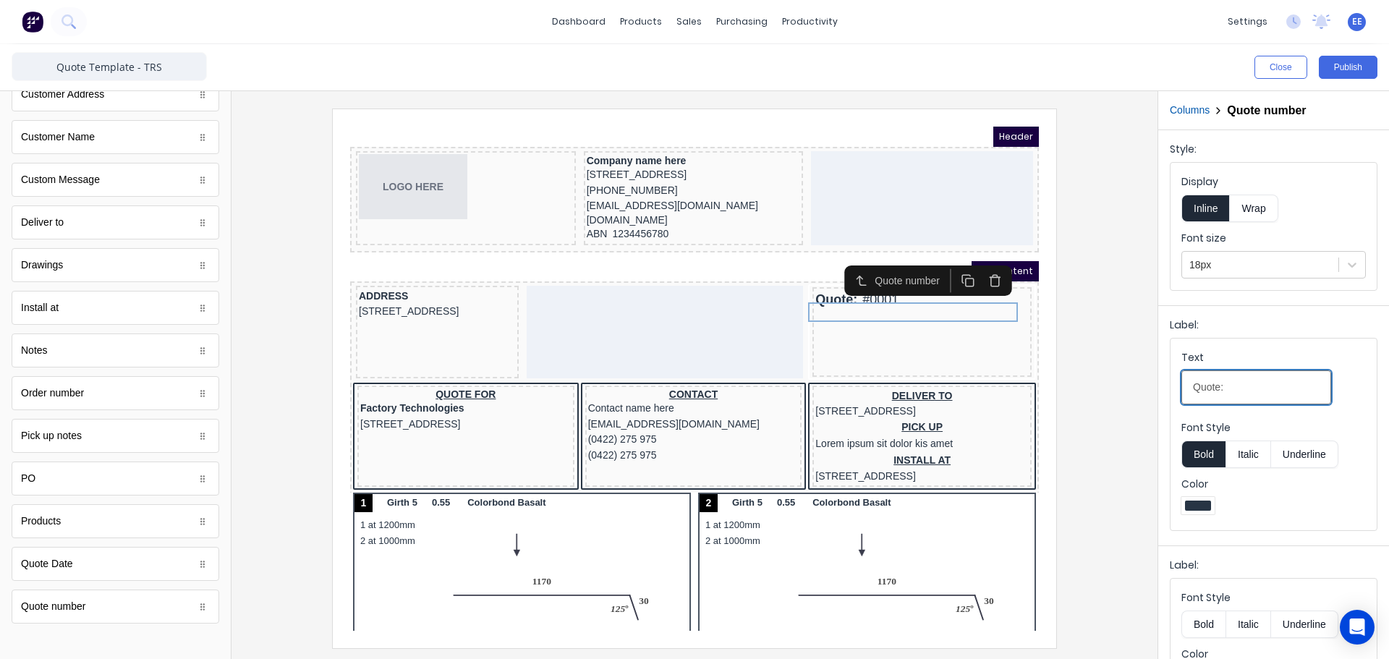
click at [1232, 391] on input "Quote:" at bounding box center [1257, 387] width 150 height 34
type input "Quote"
click at [1207, 507] on div at bounding box center [1198, 506] width 26 height 10
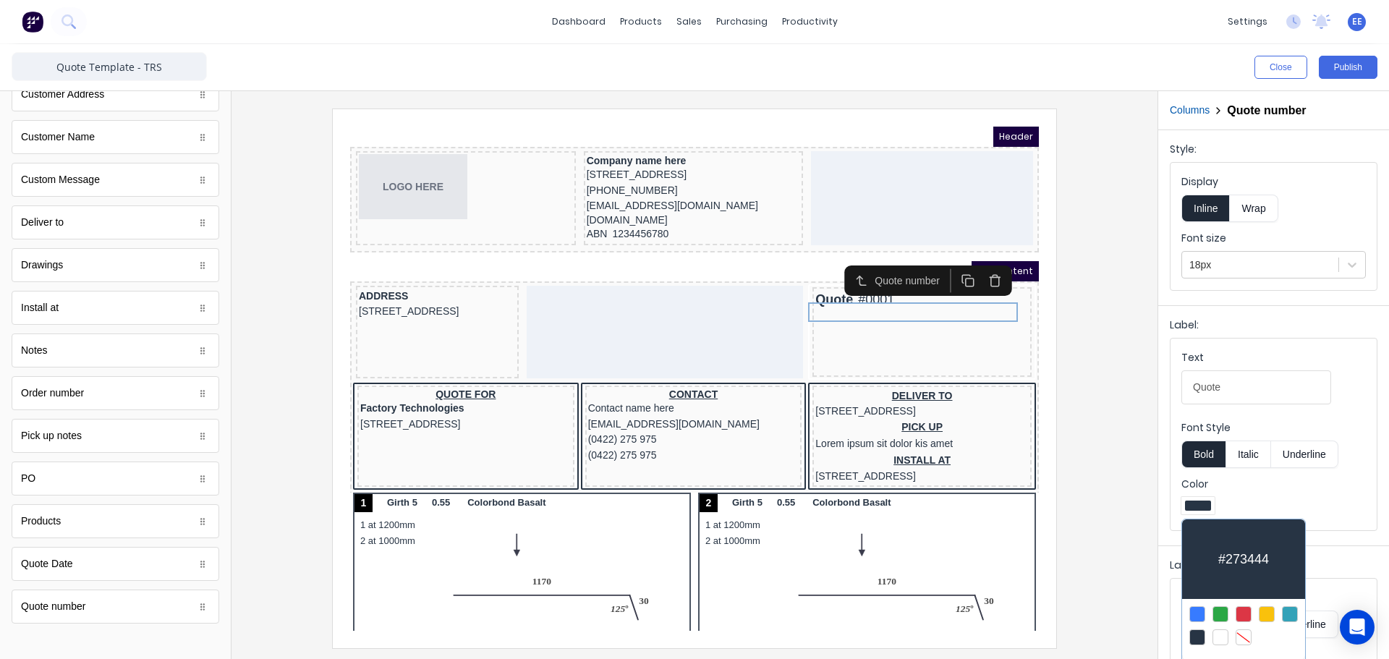
click at [1220, 635] on div at bounding box center [1221, 637] width 16 height 16
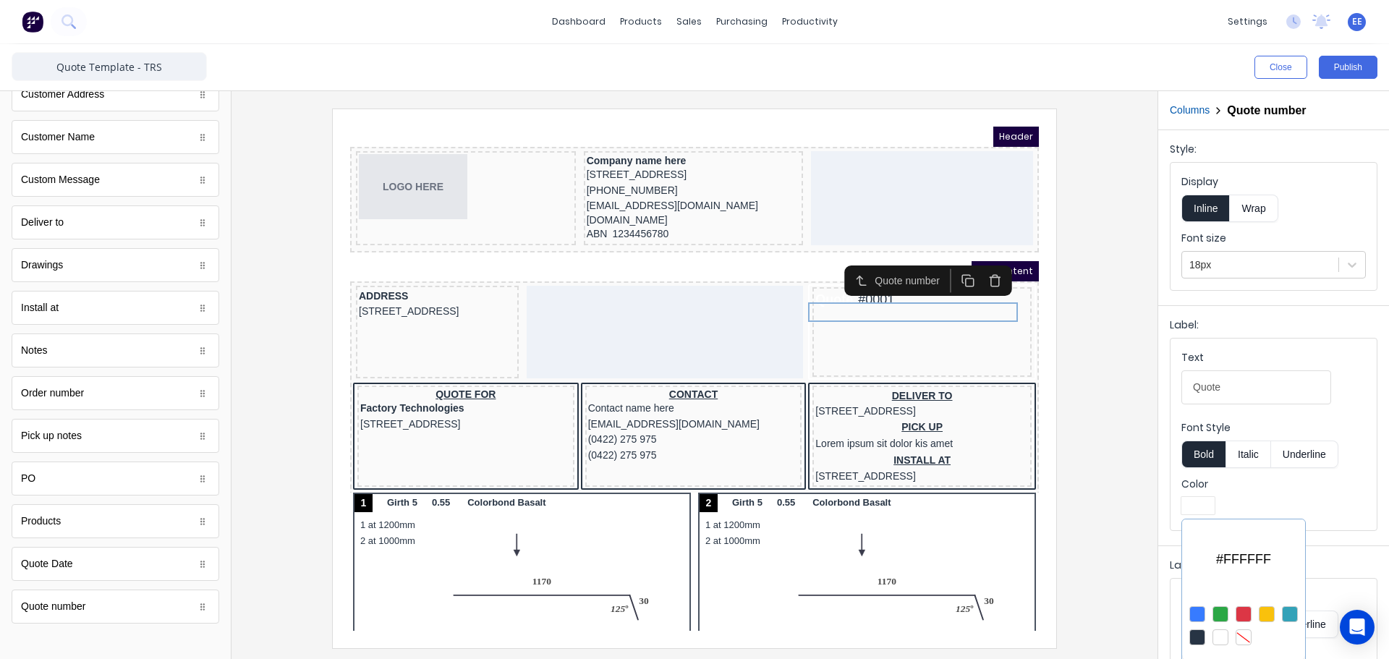
click at [1303, 368] on div at bounding box center [694, 329] width 1389 height 659
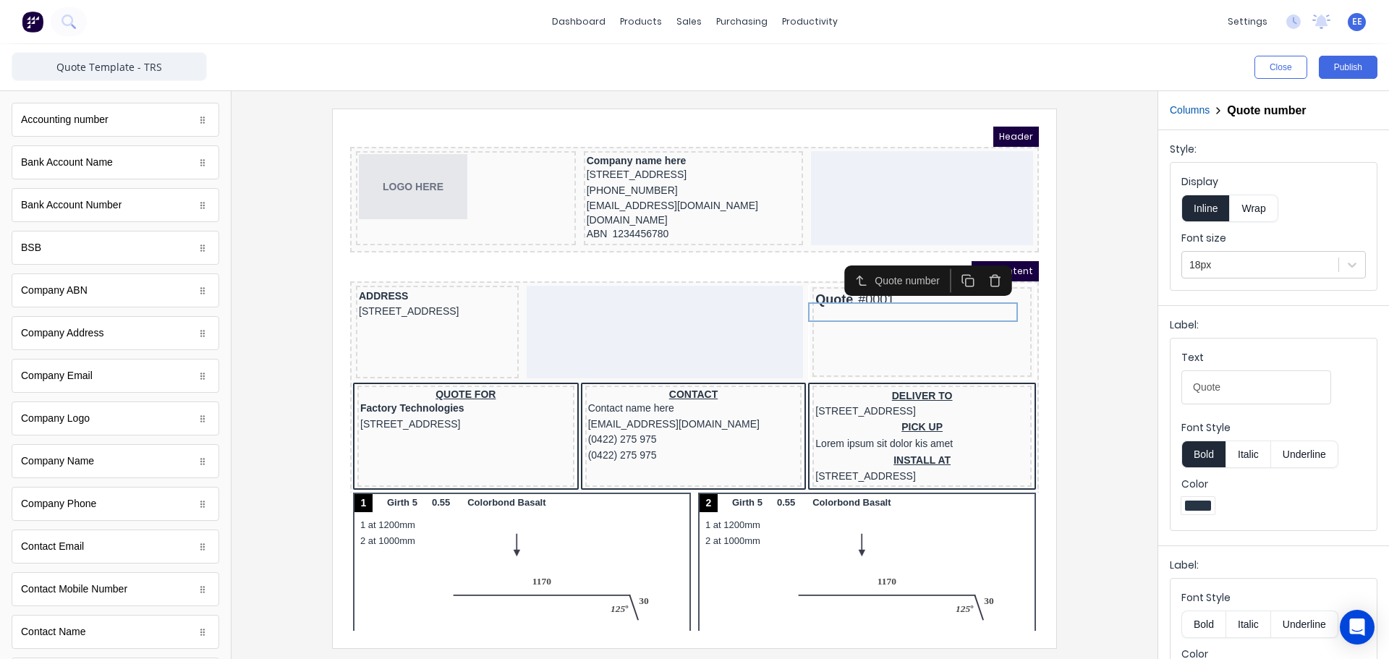
scroll to position [0, 0]
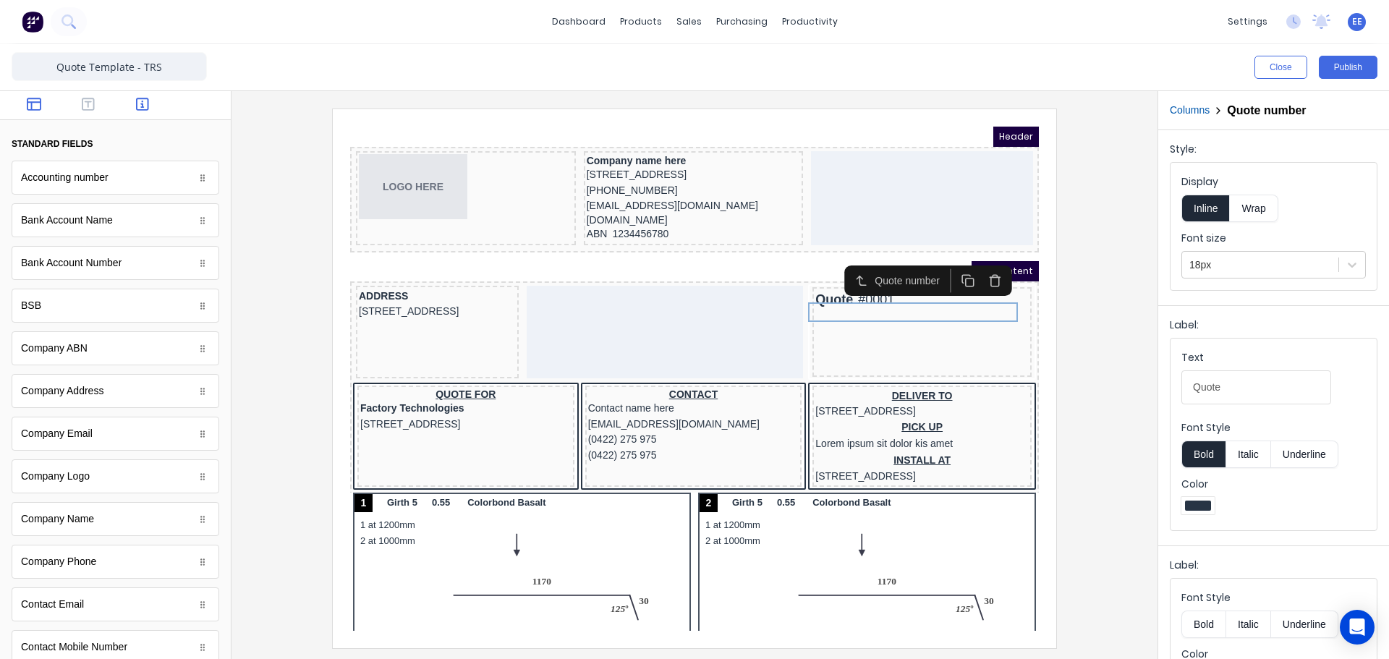
click at [27, 99] on icon "button" at bounding box center [34, 104] width 14 height 13
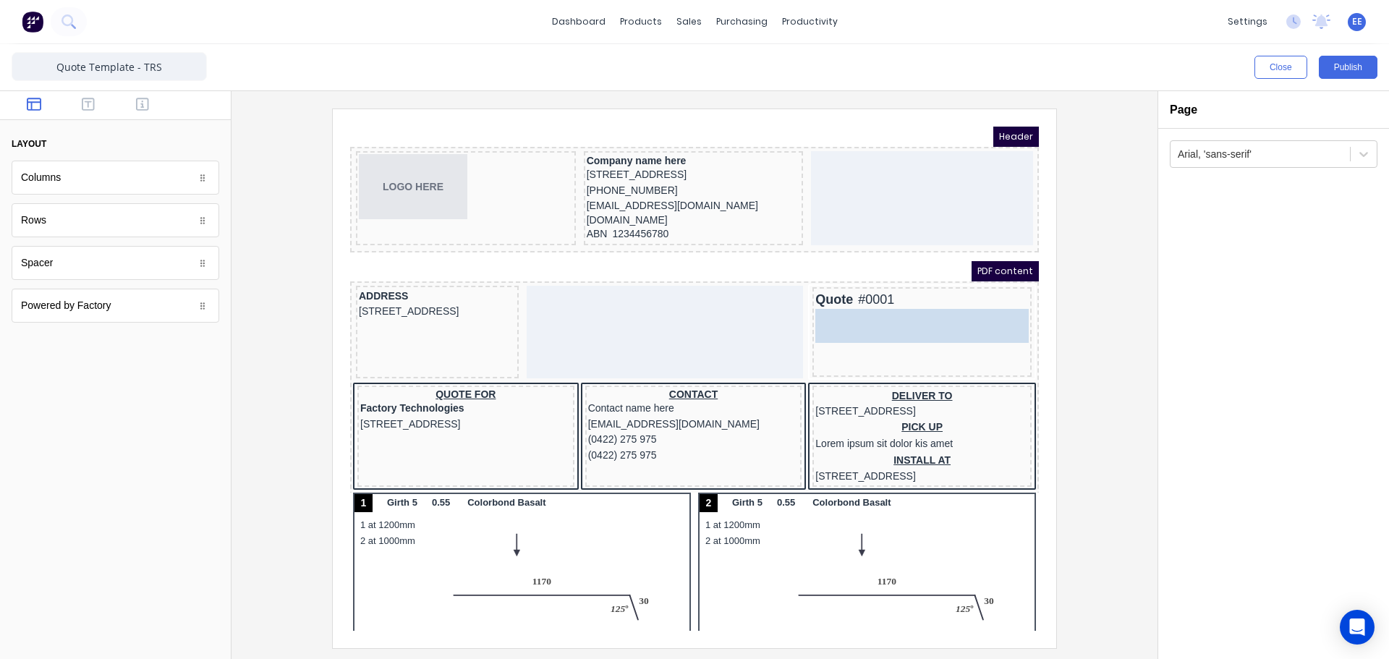
drag, startPoint x: 44, startPoint y: 269, endPoint x: 589, endPoint y: 203, distance: 548.8
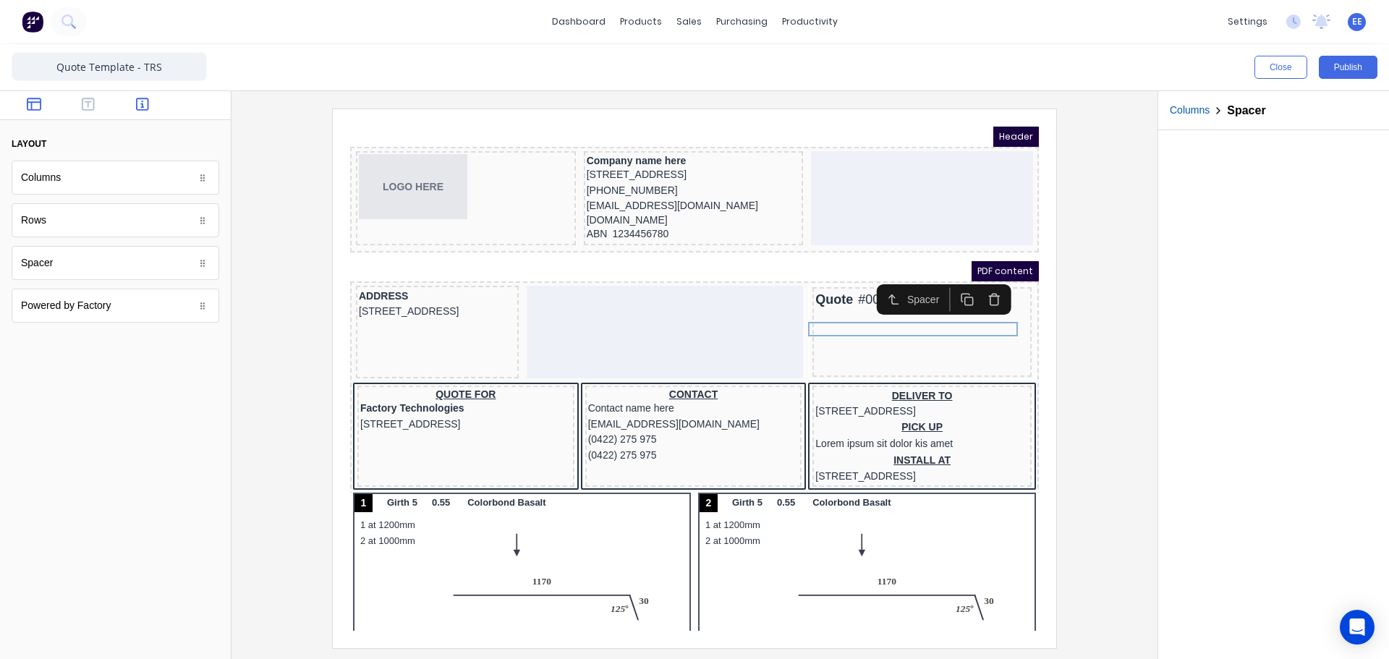
click at [137, 105] on icon "button" at bounding box center [142, 104] width 13 height 13
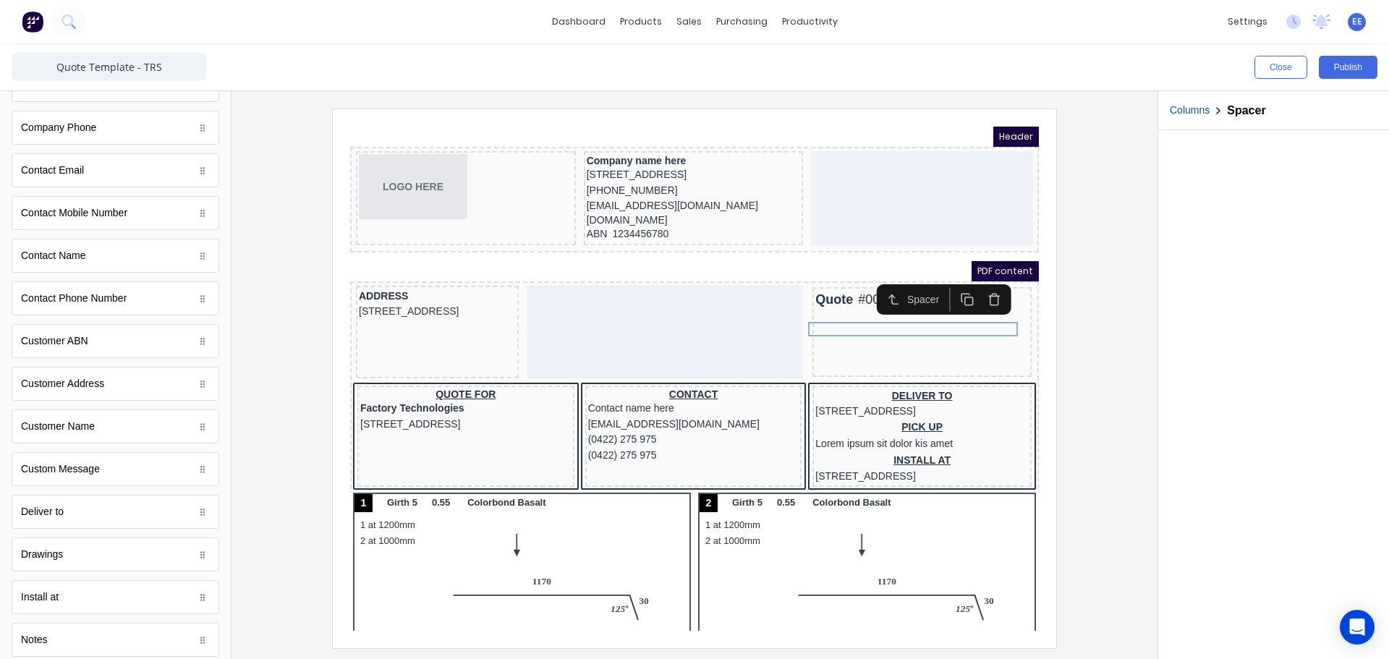
scroll to position [731, 0]
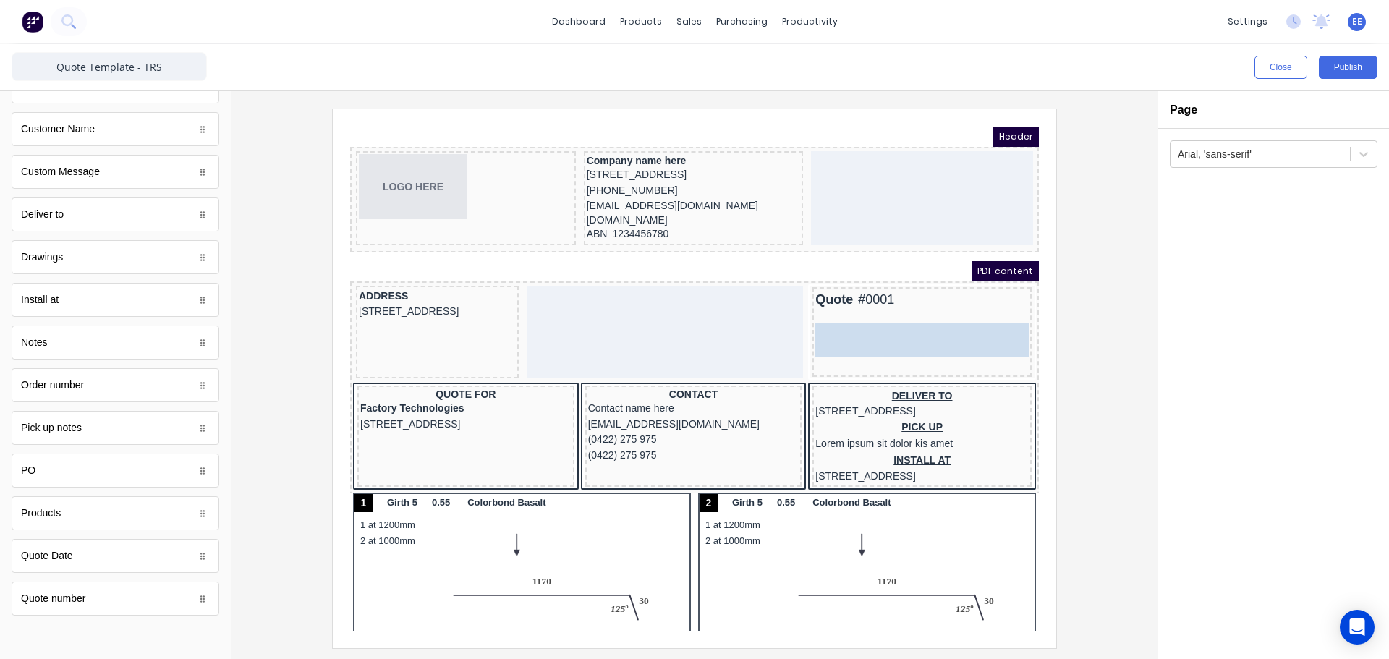
drag, startPoint x: 59, startPoint y: 566, endPoint x: 915, endPoint y: 362, distance: 880.6
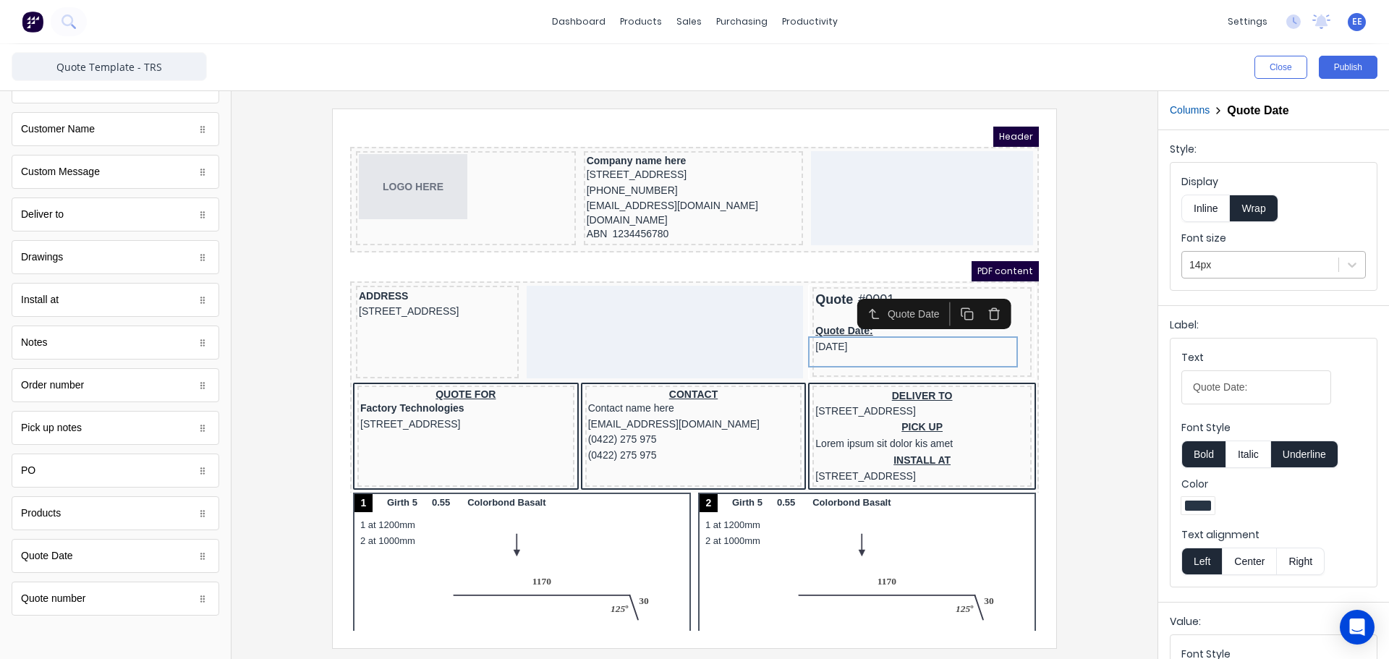
click at [1218, 264] on div at bounding box center [1260, 265] width 142 height 18
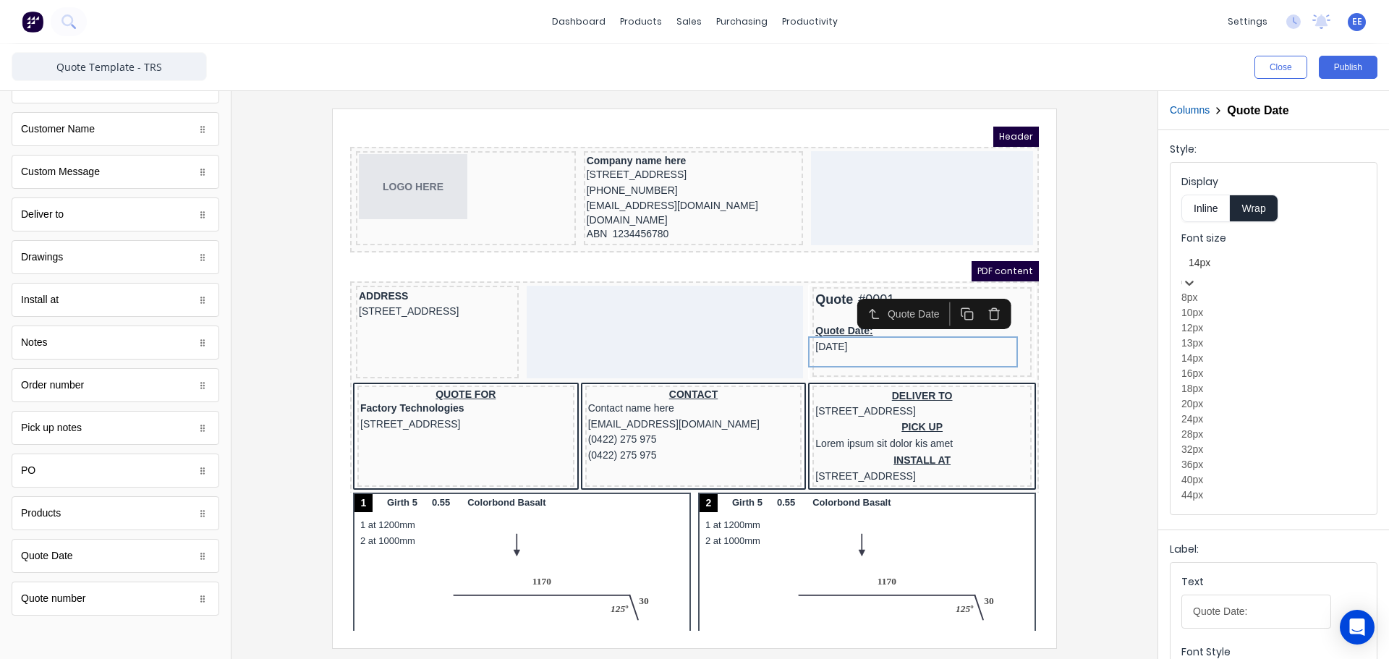
click at [1213, 396] on div "18px" at bounding box center [1274, 388] width 184 height 15
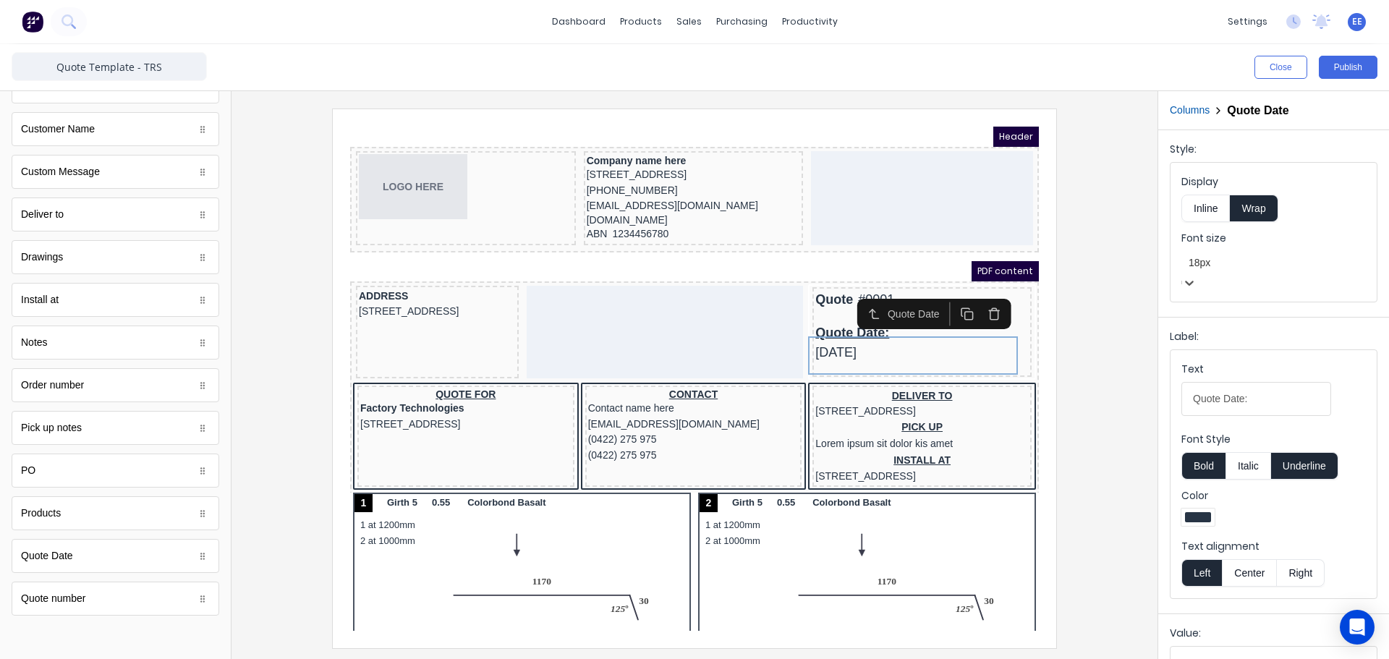
click at [1210, 210] on button "Inline" at bounding box center [1206, 208] width 48 height 27
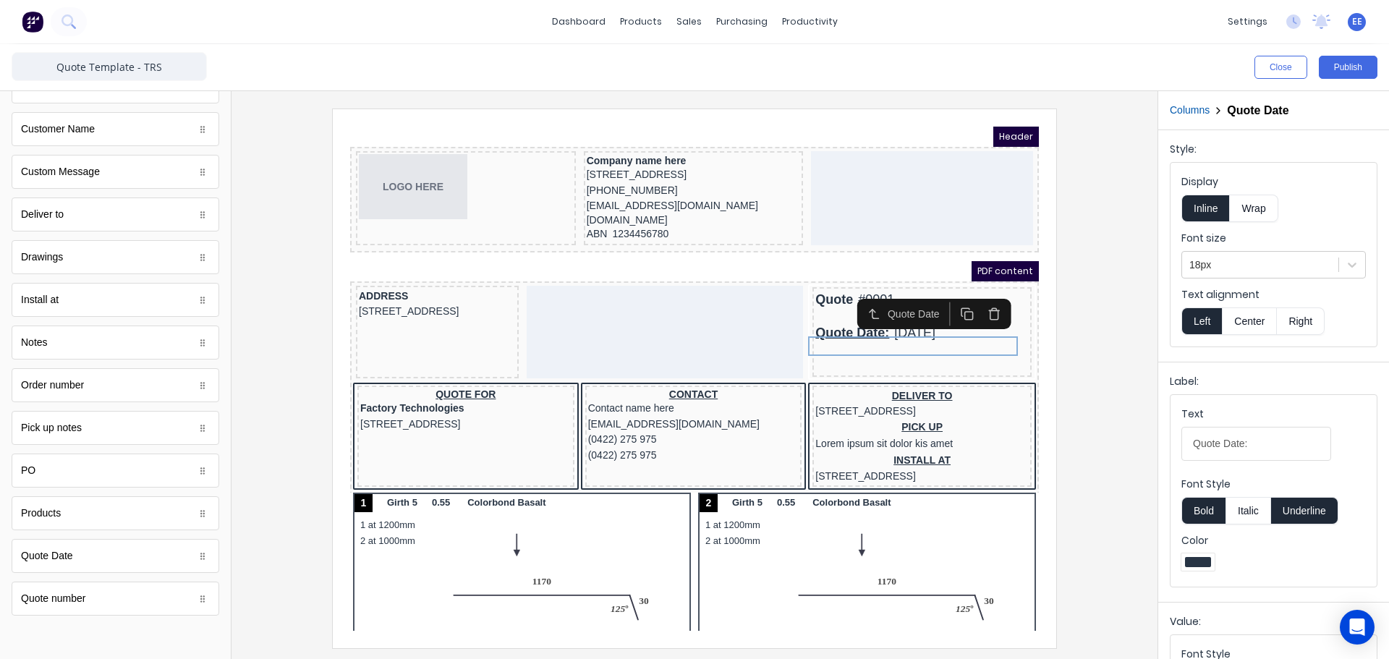
click at [1302, 519] on button "Underline" at bounding box center [1304, 510] width 67 height 27
click at [1213, 512] on button "Bold" at bounding box center [1204, 510] width 44 height 27
click at [1210, 506] on button "Bold" at bounding box center [1204, 510] width 44 height 27
drag, startPoint x: 1225, startPoint y: 444, endPoint x: 1084, endPoint y: 432, distance: 141.6
click at [1087, 432] on div "Close Publish Components standard fields Accounting number Accounting number Ba…" at bounding box center [694, 351] width 1389 height 615
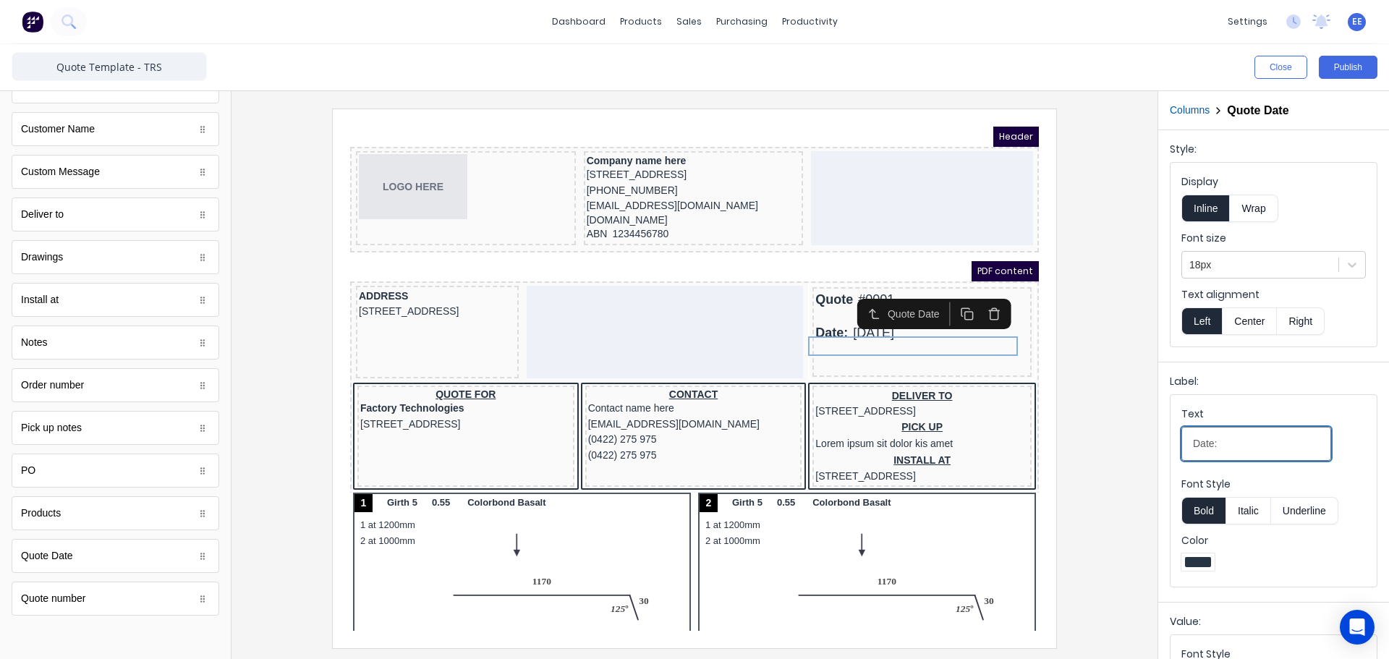
click at [1232, 444] on input "Date:" at bounding box center [1257, 444] width 150 height 34
type input "Date"
click at [1082, 346] on div at bounding box center [694, 378] width 903 height 539
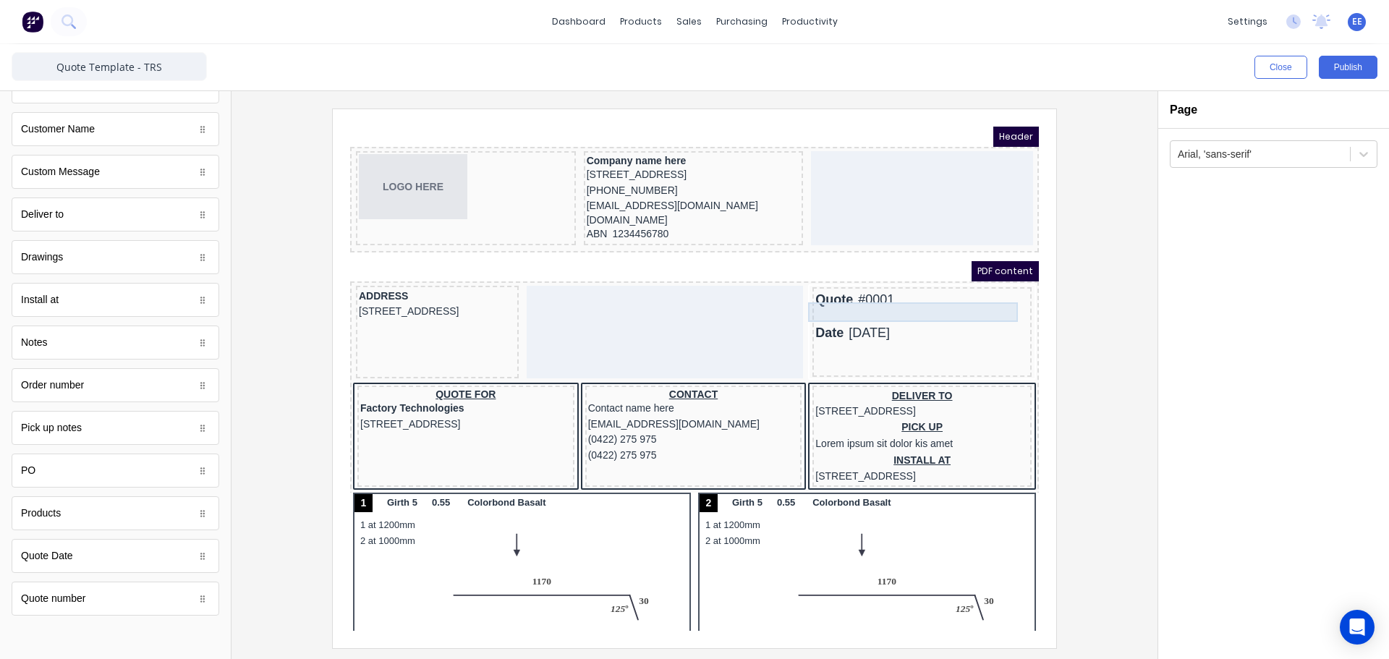
click at [818, 288] on div "Quote #0001" at bounding box center [904, 283] width 213 height 20
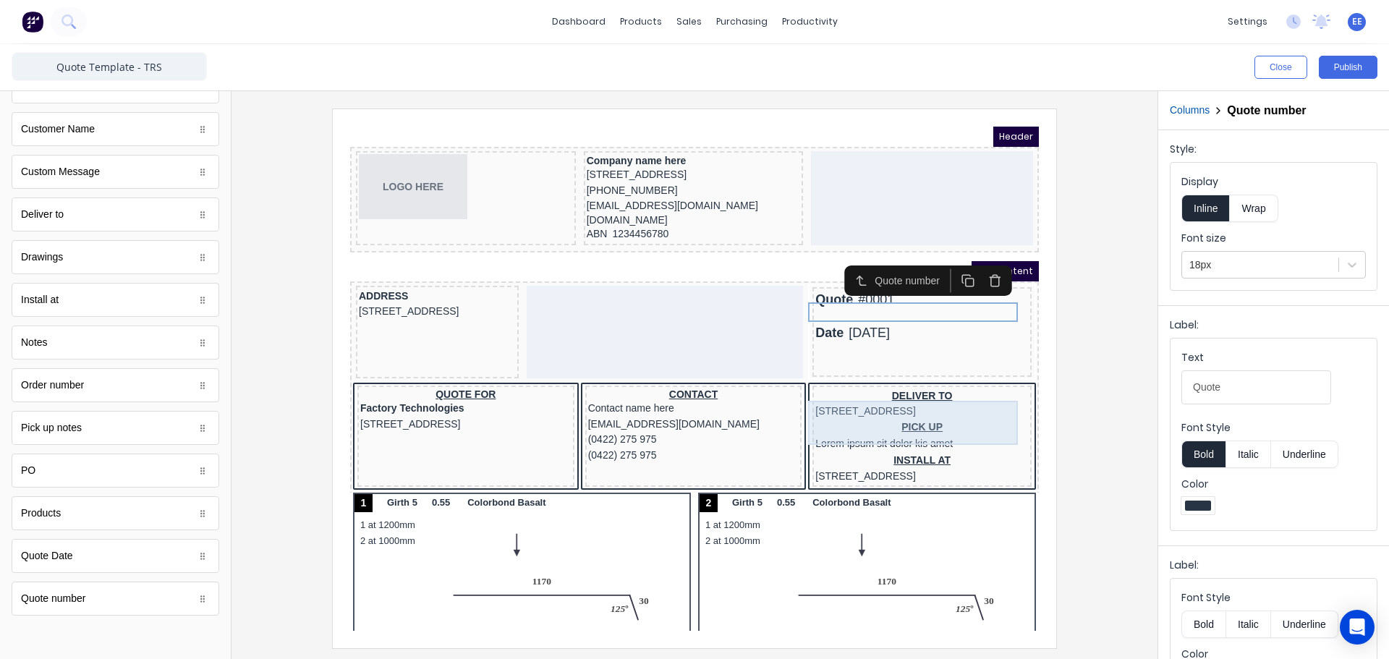
click at [968, 402] on div "DELIVER TO [STREET_ADDRESS]" at bounding box center [904, 386] width 213 height 31
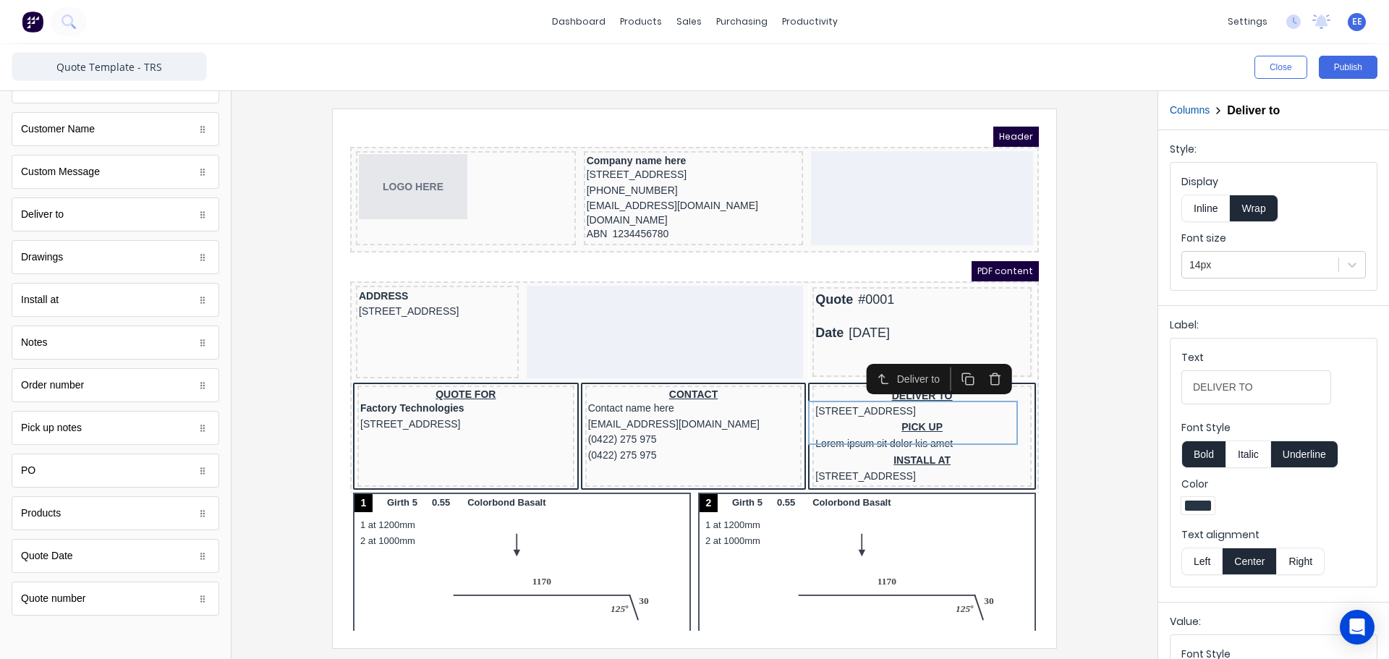
click at [979, 365] on icon "button" at bounding box center [977, 362] width 14 height 14
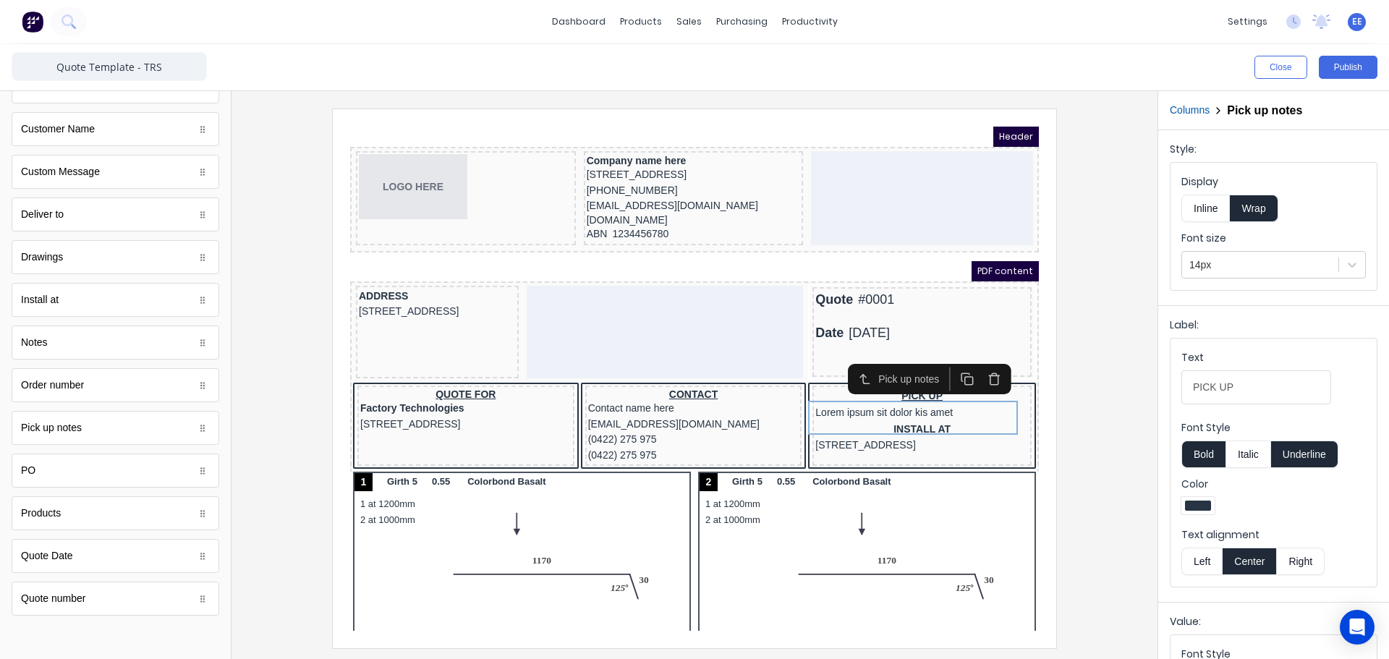
click at [979, 365] on icon "button" at bounding box center [977, 362] width 14 height 14
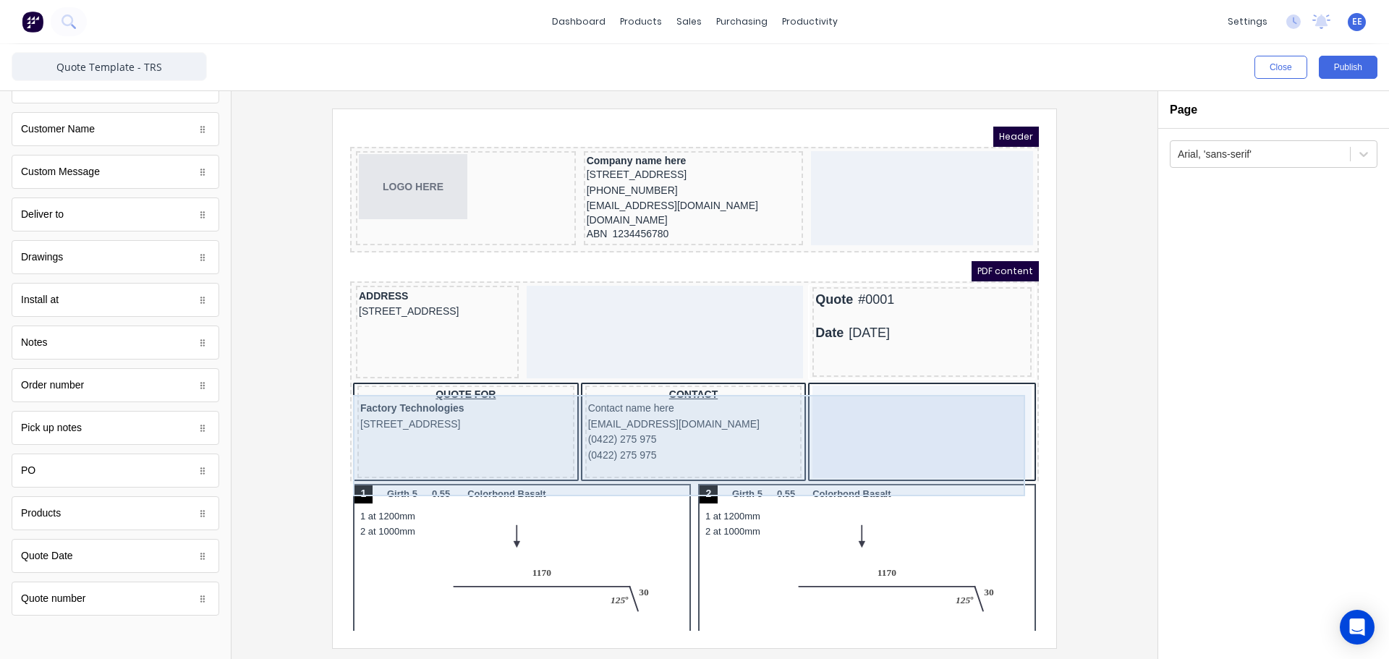
click at [795, 397] on div at bounding box center [904, 414] width 219 height 93
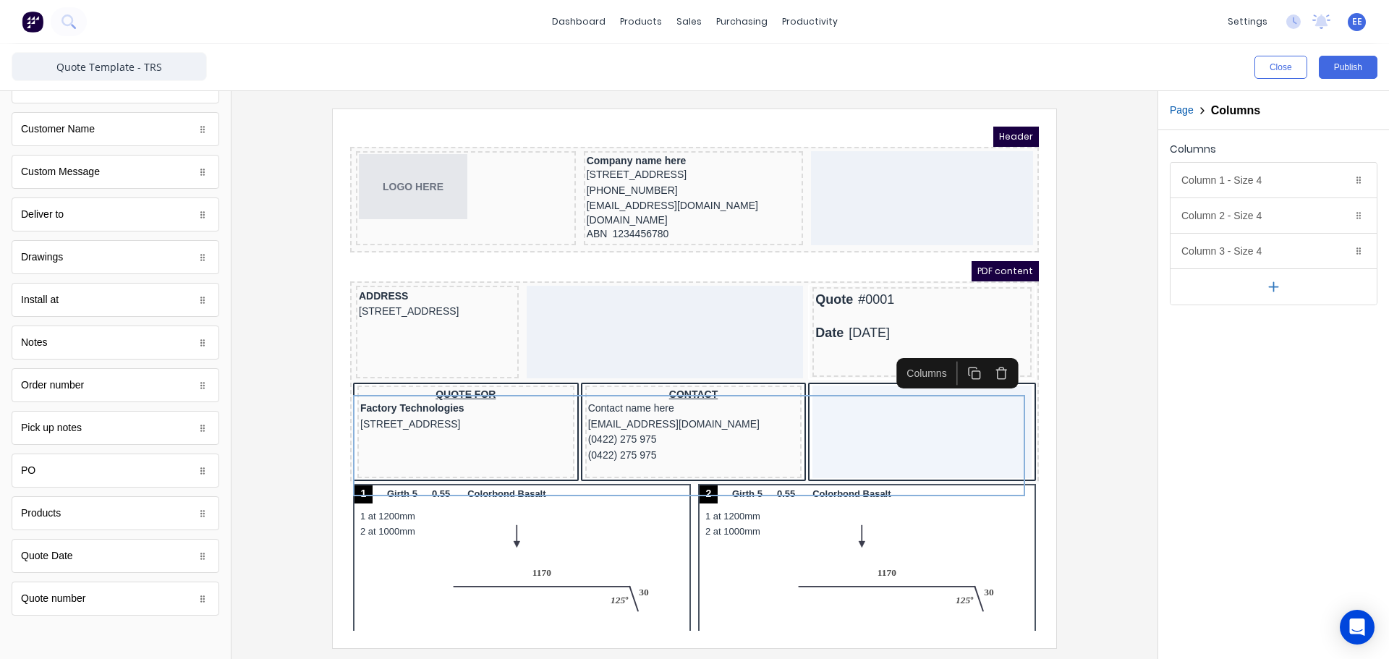
click at [983, 357] on icon "button" at bounding box center [984, 356] width 14 height 14
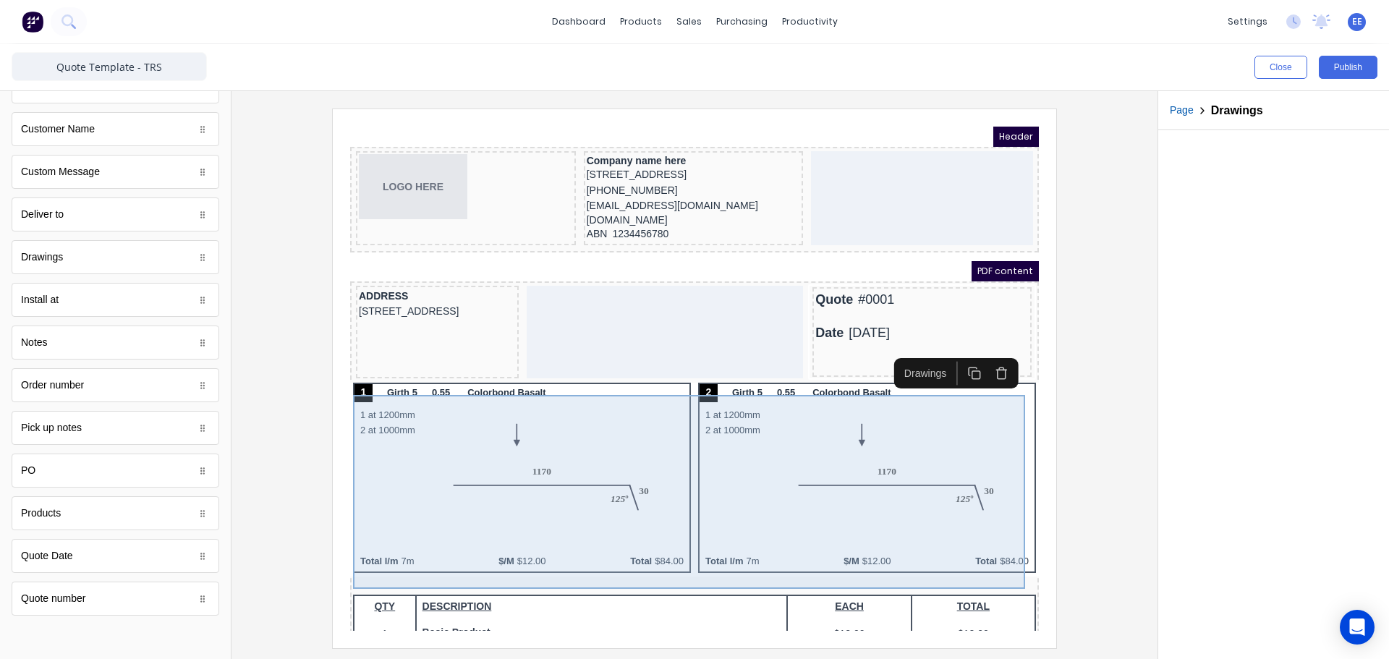
click at [739, 445] on div "1 Girth 5 0.55 Colorbond Basalt 1 at 1200mm 2 at 1000mm Total l/m 7m $/M $12.00…" at bounding box center [677, 462] width 683 height 194
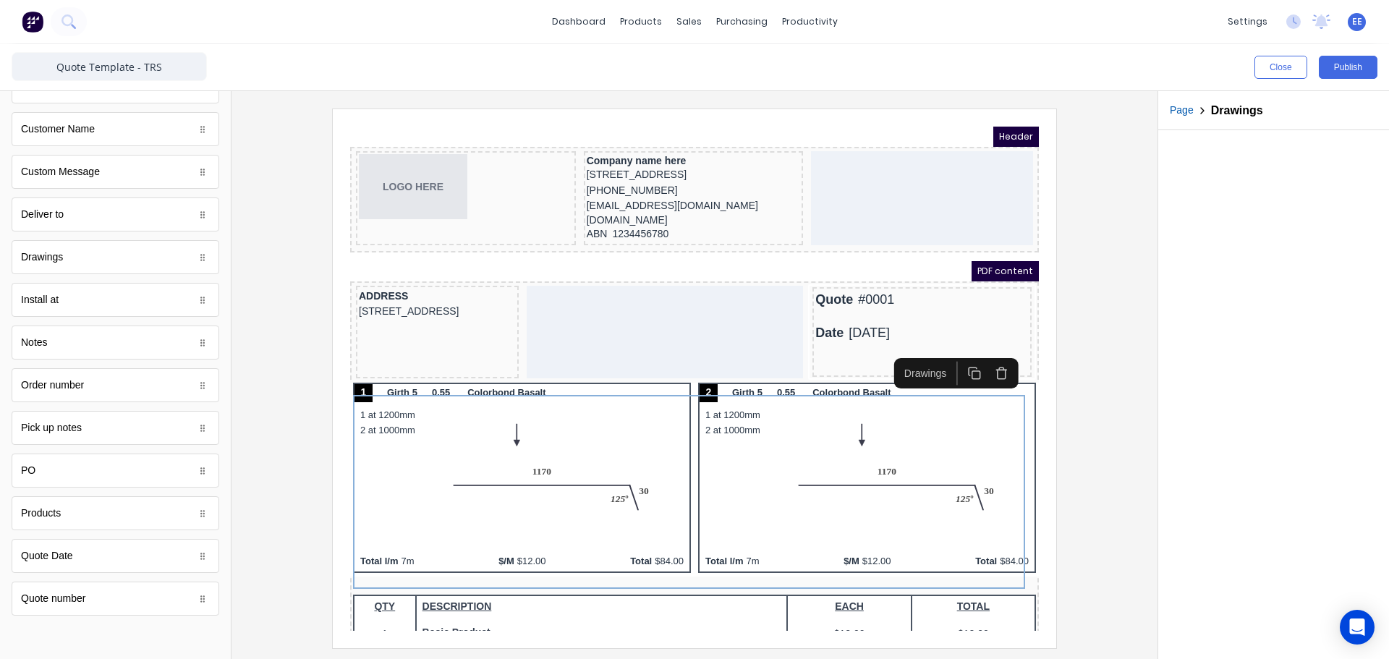
click at [986, 356] on icon "button" at bounding box center [984, 356] width 14 height 14
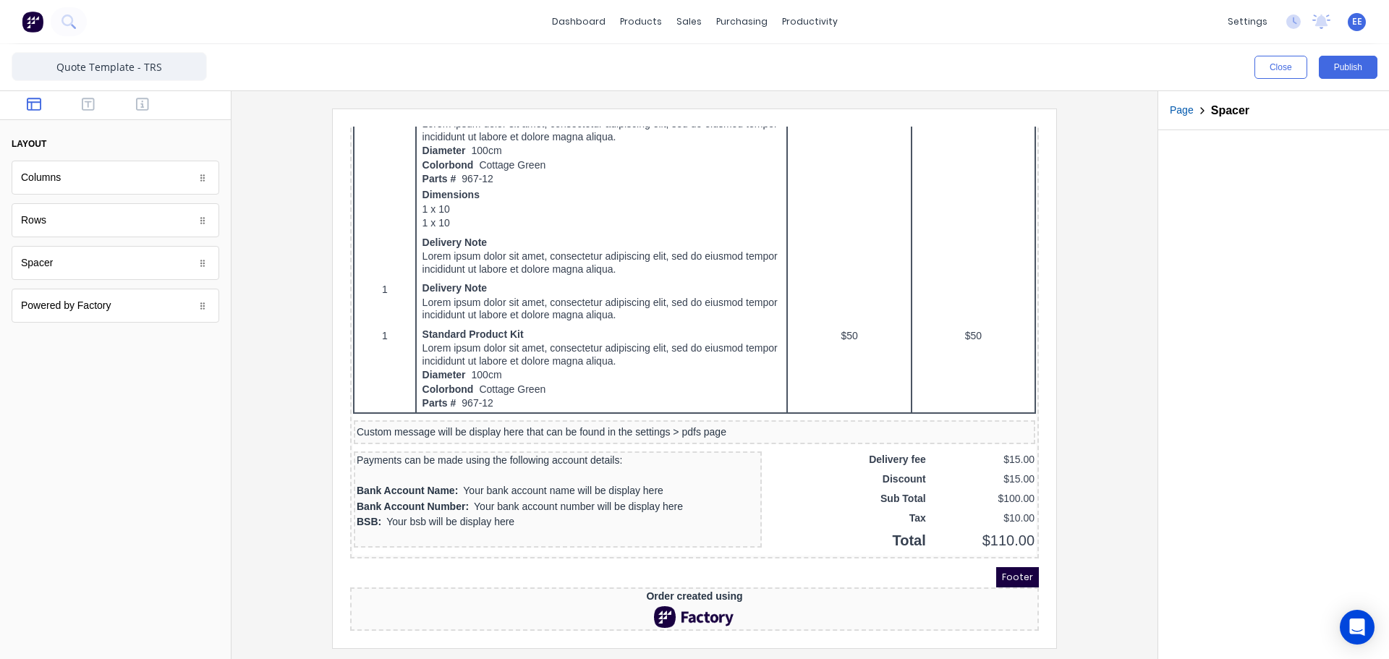
scroll to position [0, 0]
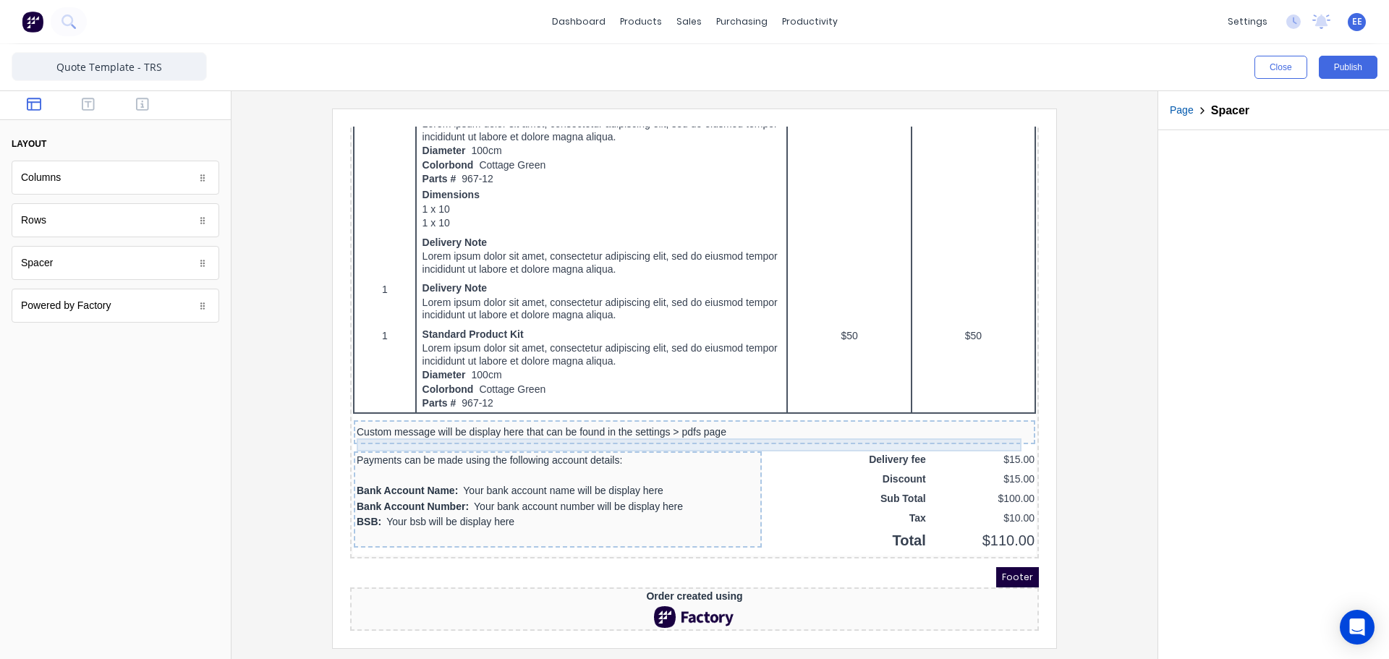
click at [525, 409] on div "Custom message will be display here that can be found in the settings > pdfs pa…" at bounding box center [677, 415] width 676 height 13
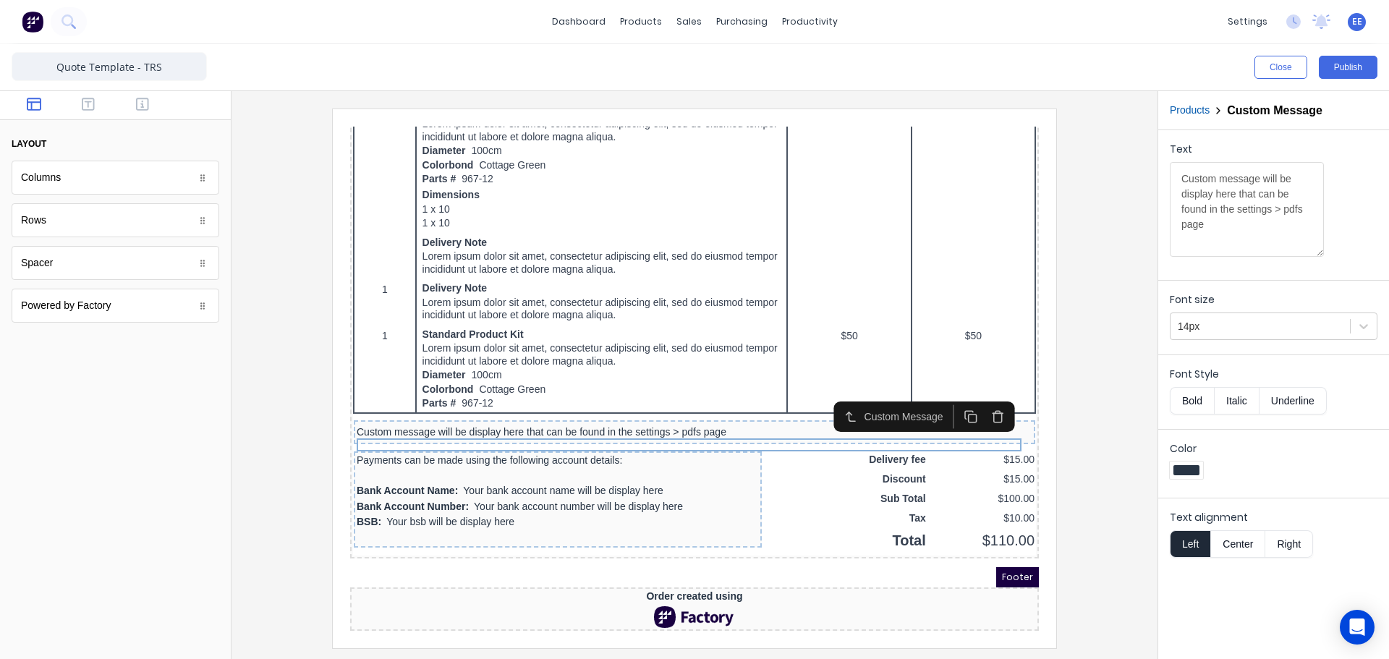
click at [981, 392] on icon "button" at bounding box center [981, 399] width 14 height 14
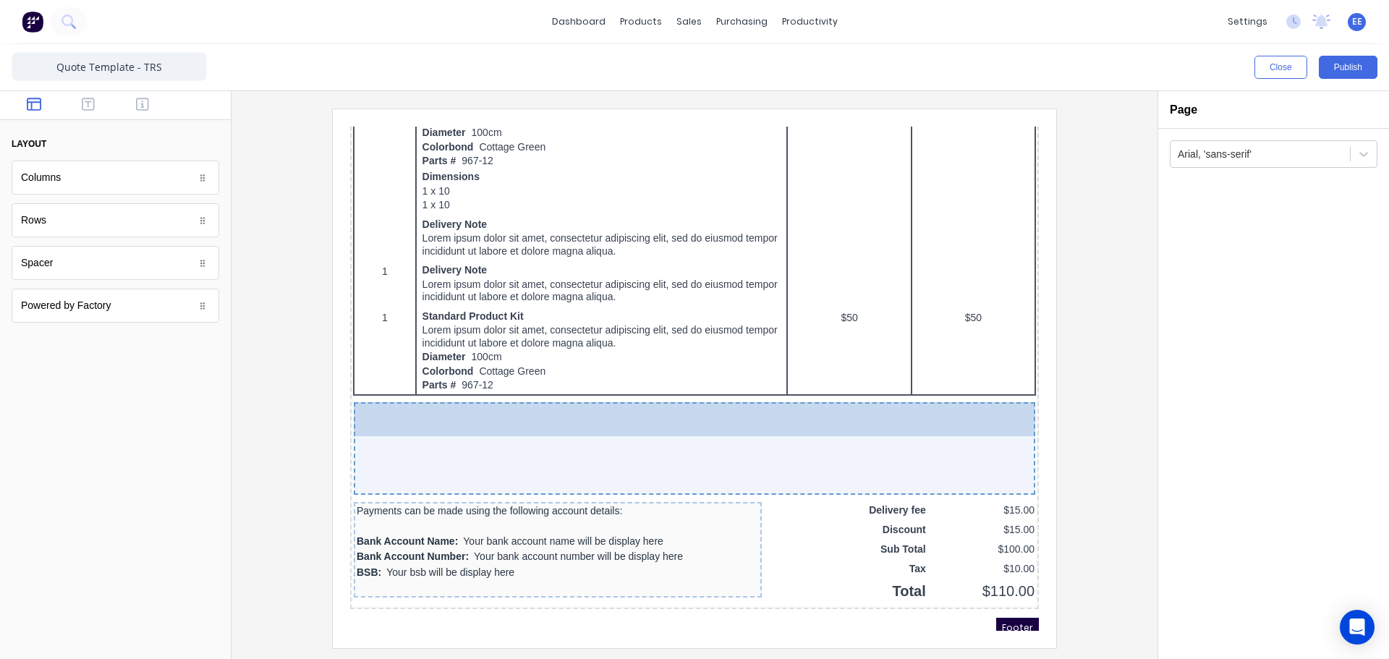
drag, startPoint x: 43, startPoint y: 266, endPoint x: 171, endPoint y: 307, distance: 135.2
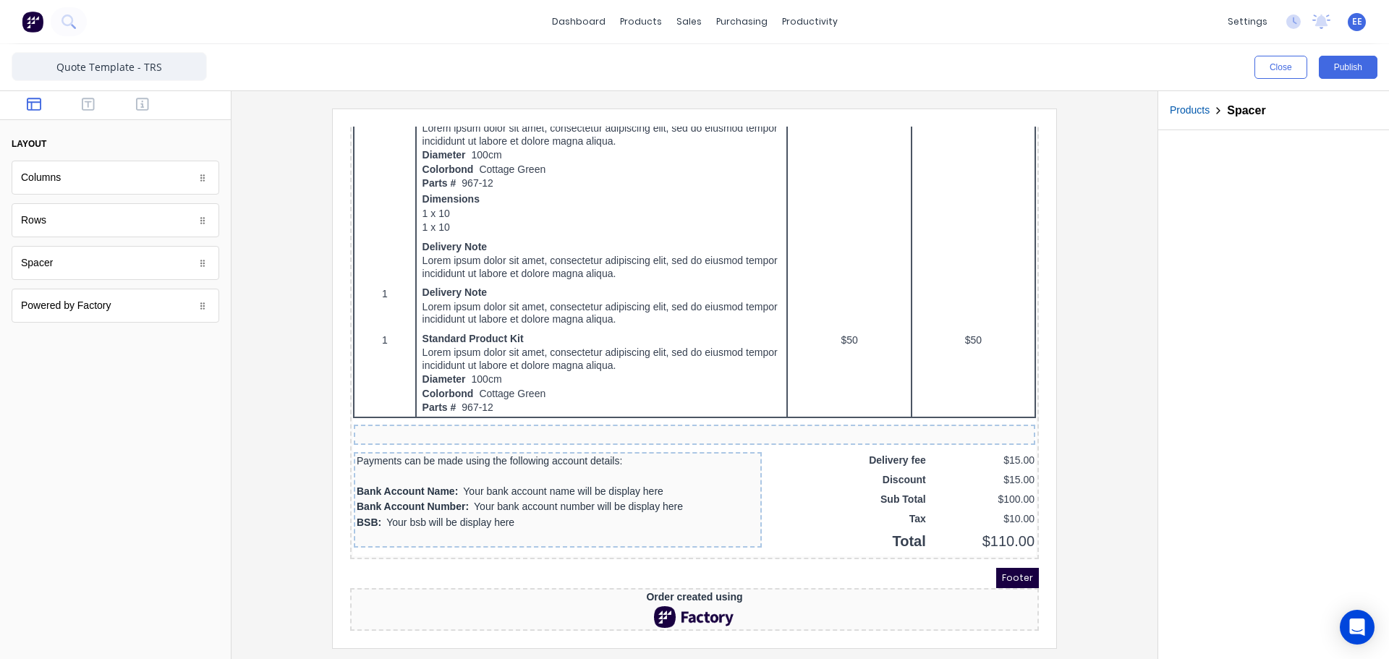
scroll to position [717, 0]
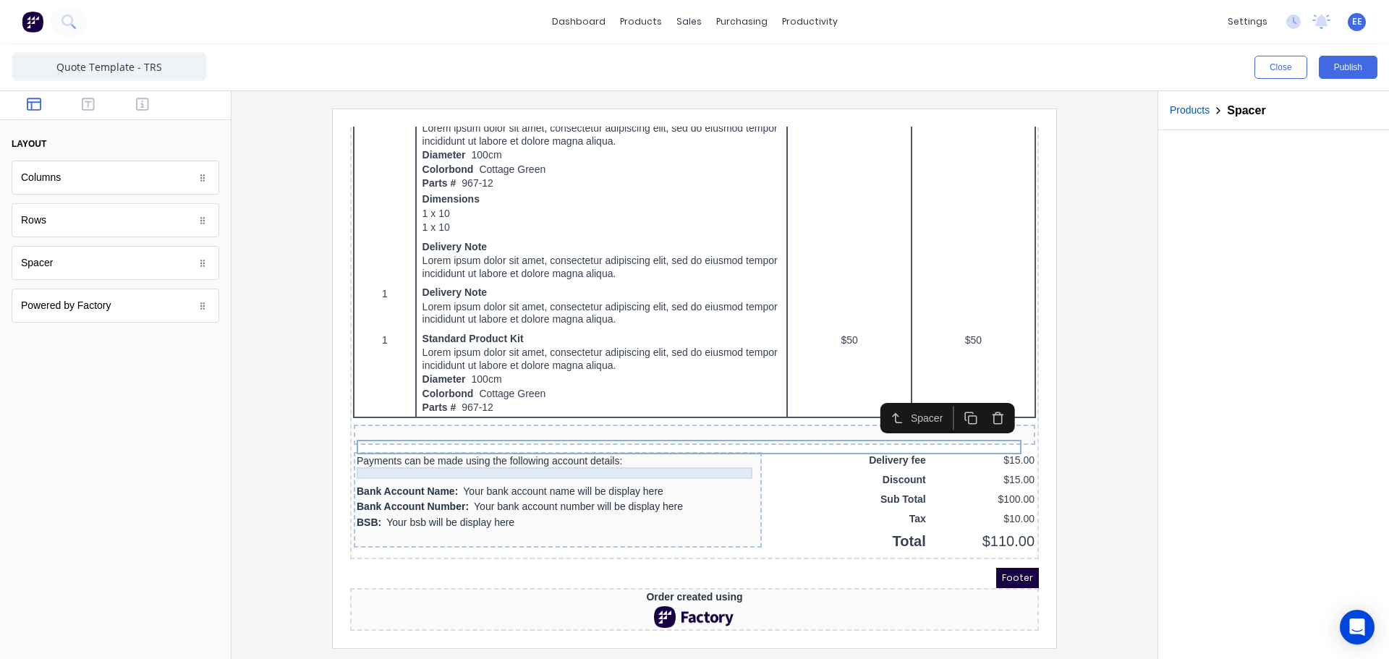
click at [490, 438] on div "Payments can be made using the following account details:" at bounding box center [540, 444] width 402 height 12
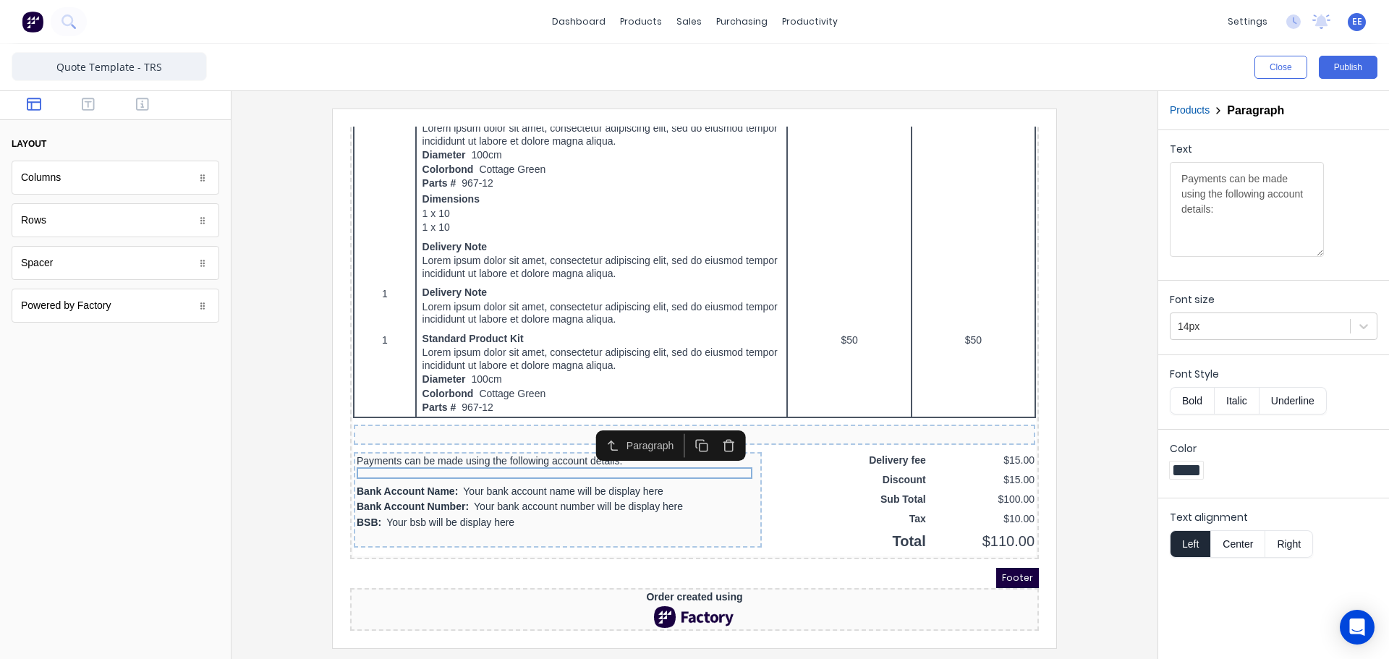
click at [708, 425] on icon "button" at bounding box center [712, 429] width 8 height 9
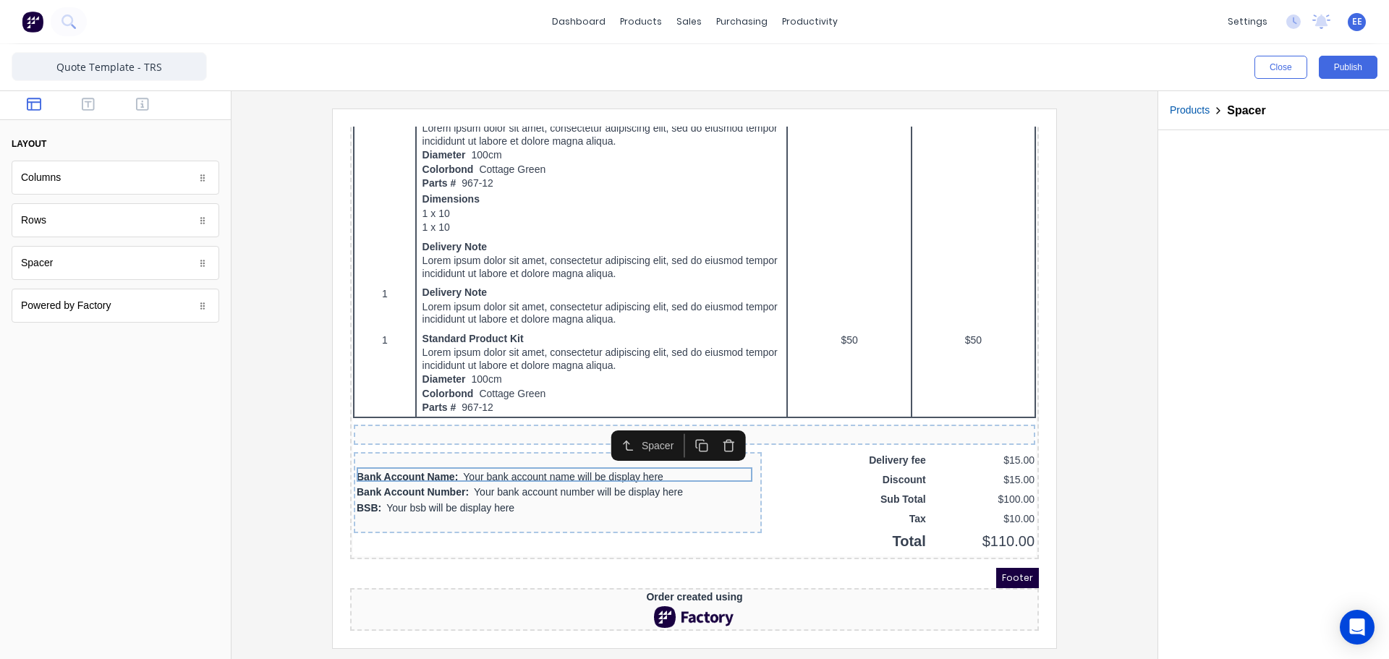
click at [711, 421] on icon "button" at bounding box center [712, 428] width 14 height 14
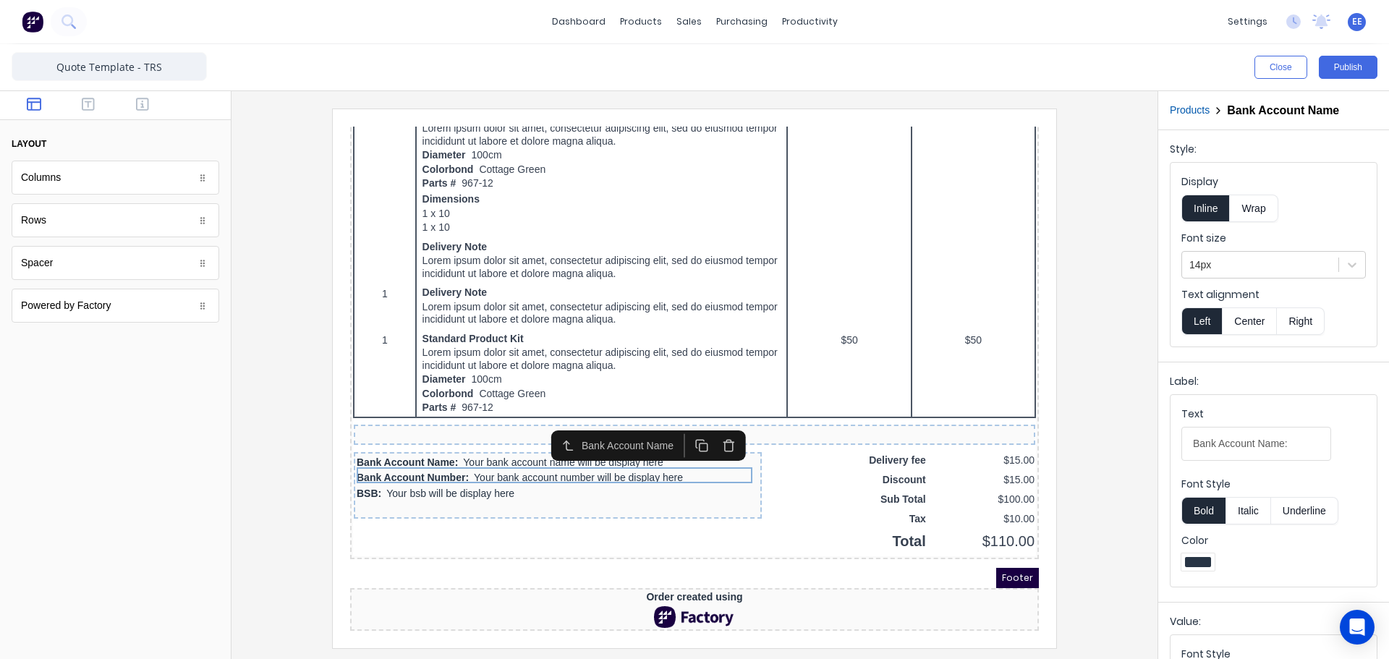
click at [711, 421] on icon "button" at bounding box center [712, 428] width 14 height 14
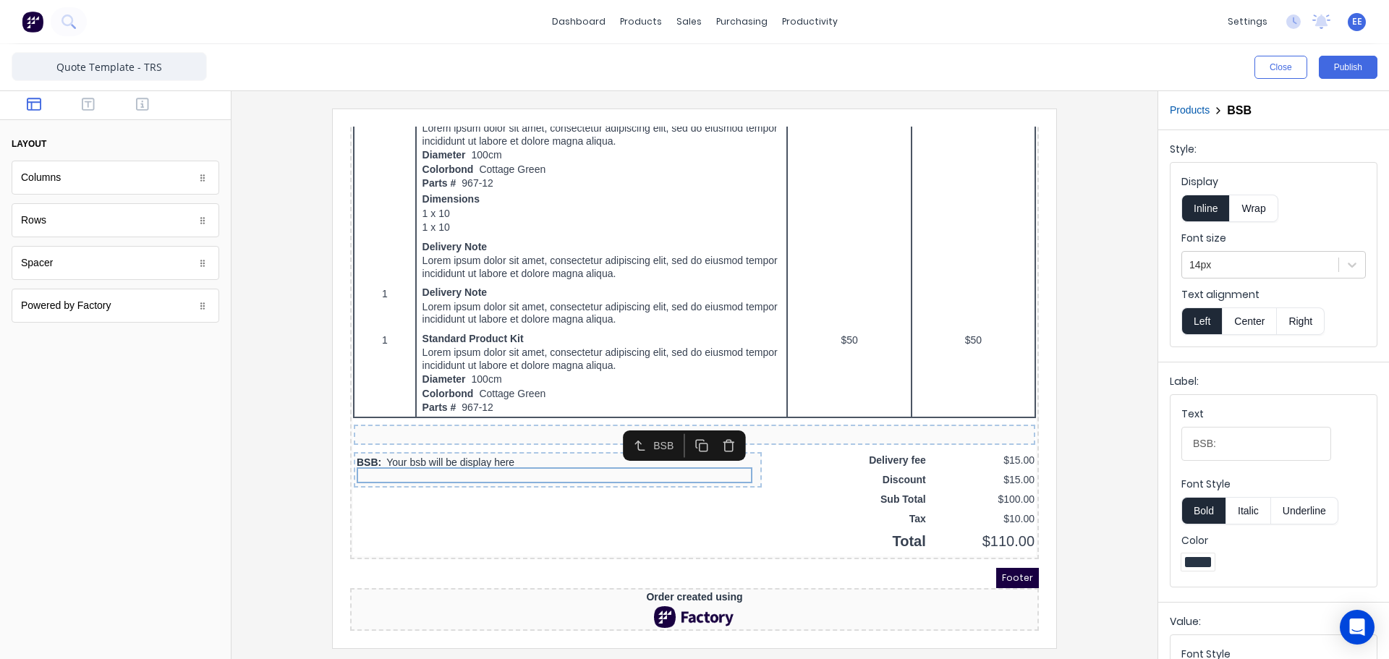
click at [711, 421] on icon "button" at bounding box center [712, 428] width 14 height 14
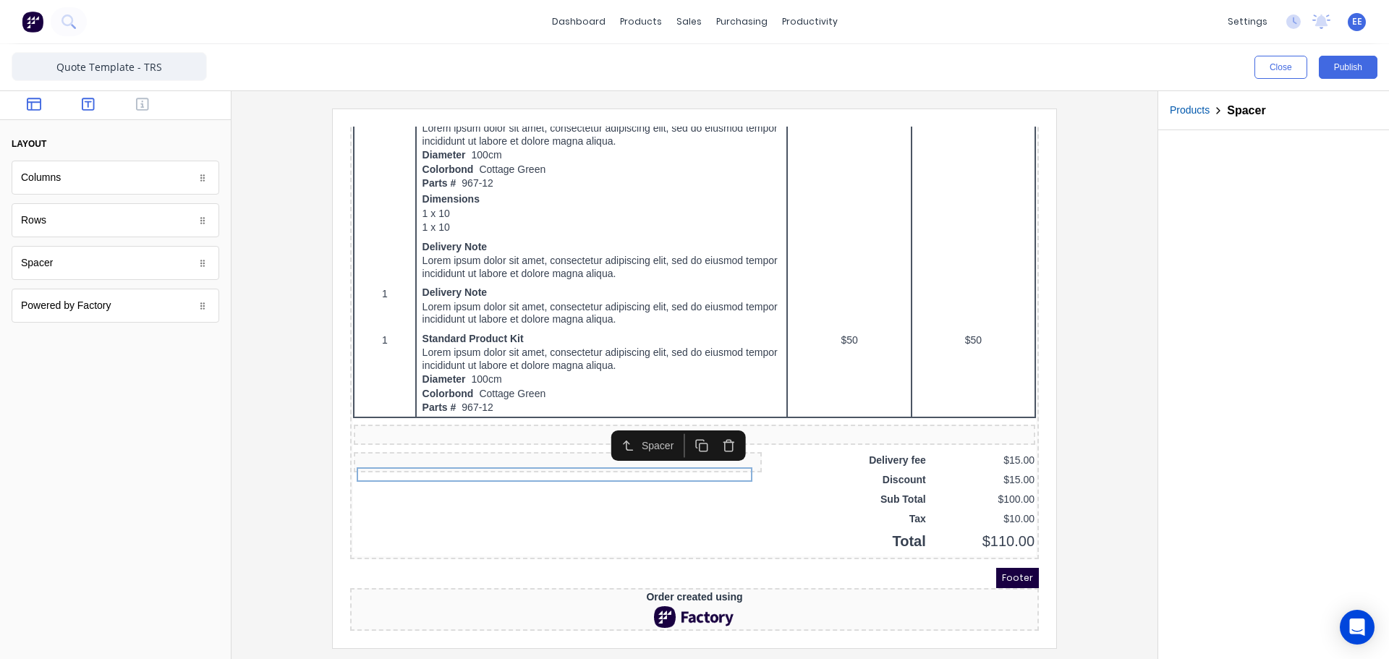
click at [94, 103] on button "button" at bounding box center [89, 105] width 46 height 17
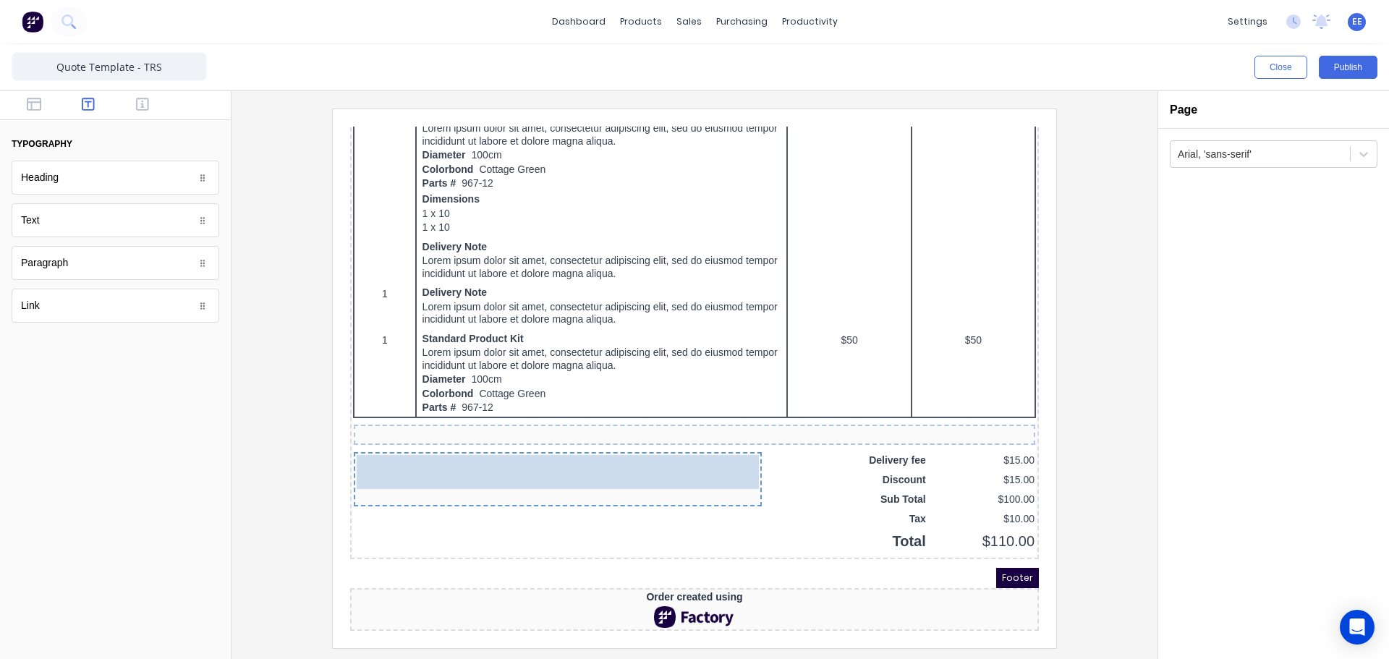
drag, startPoint x: 43, startPoint y: 229, endPoint x: 103, endPoint y: 324, distance: 112.8
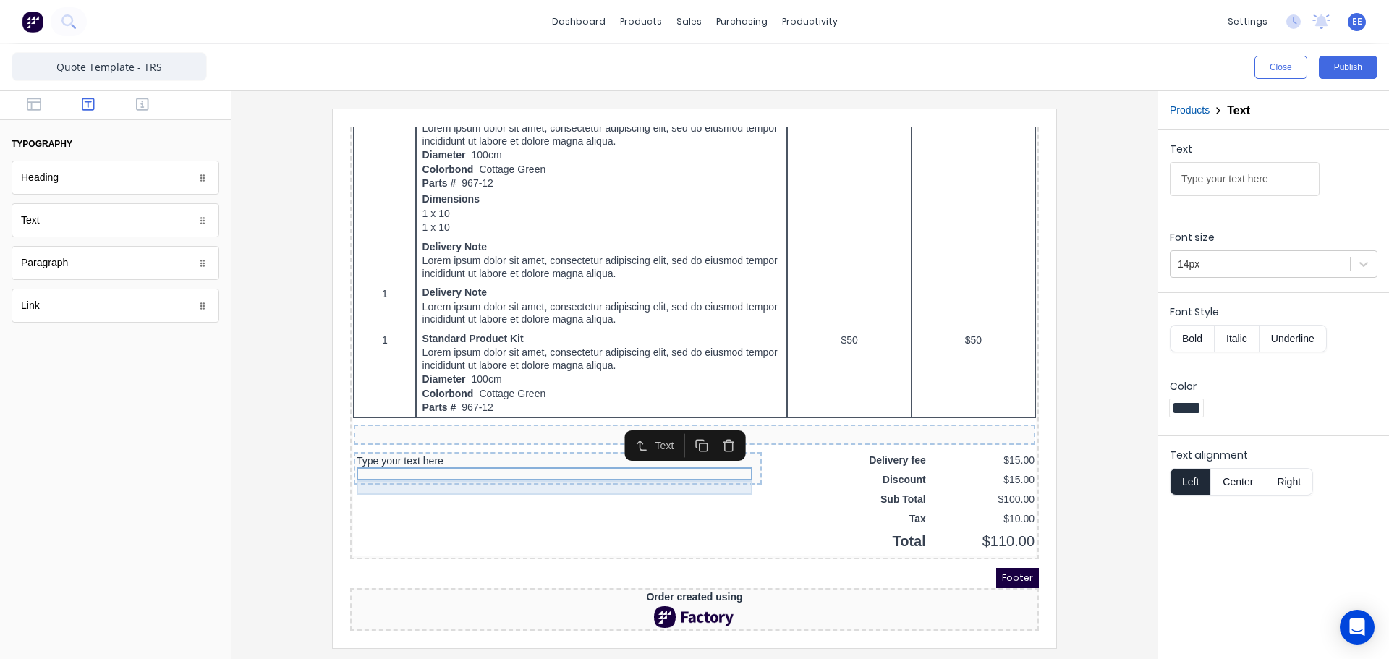
click at [423, 452] on div at bounding box center [540, 457] width 402 height 14
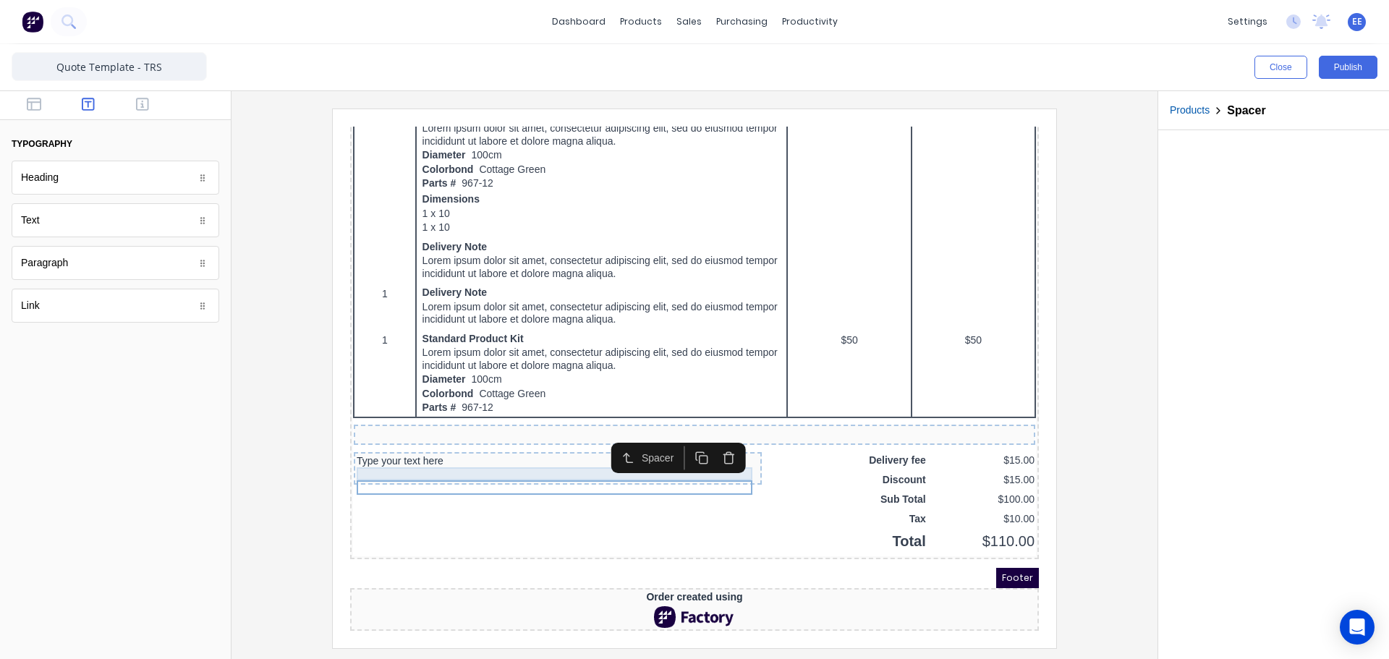
click at [425, 438] on div "Type your text here" at bounding box center [540, 444] width 402 height 13
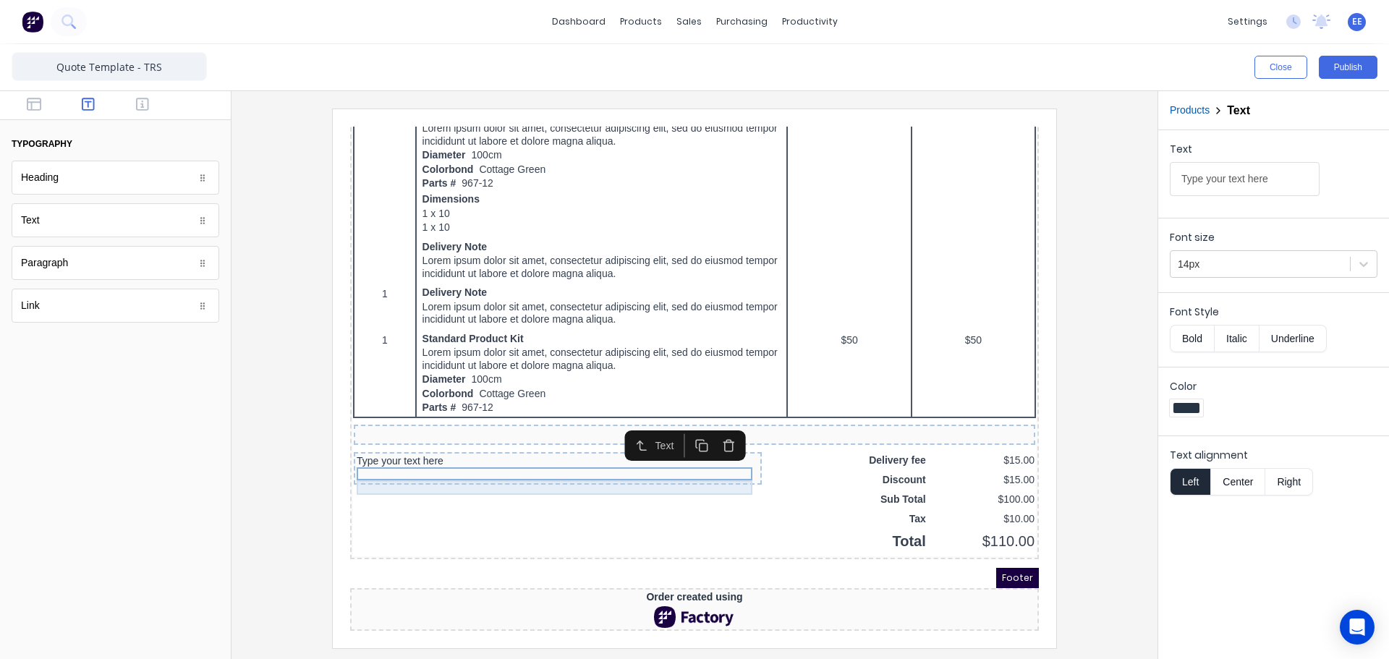
drag, startPoint x: 428, startPoint y: 449, endPoint x: 449, endPoint y: 451, distance: 21.8
click at [428, 450] on div at bounding box center [540, 457] width 402 height 14
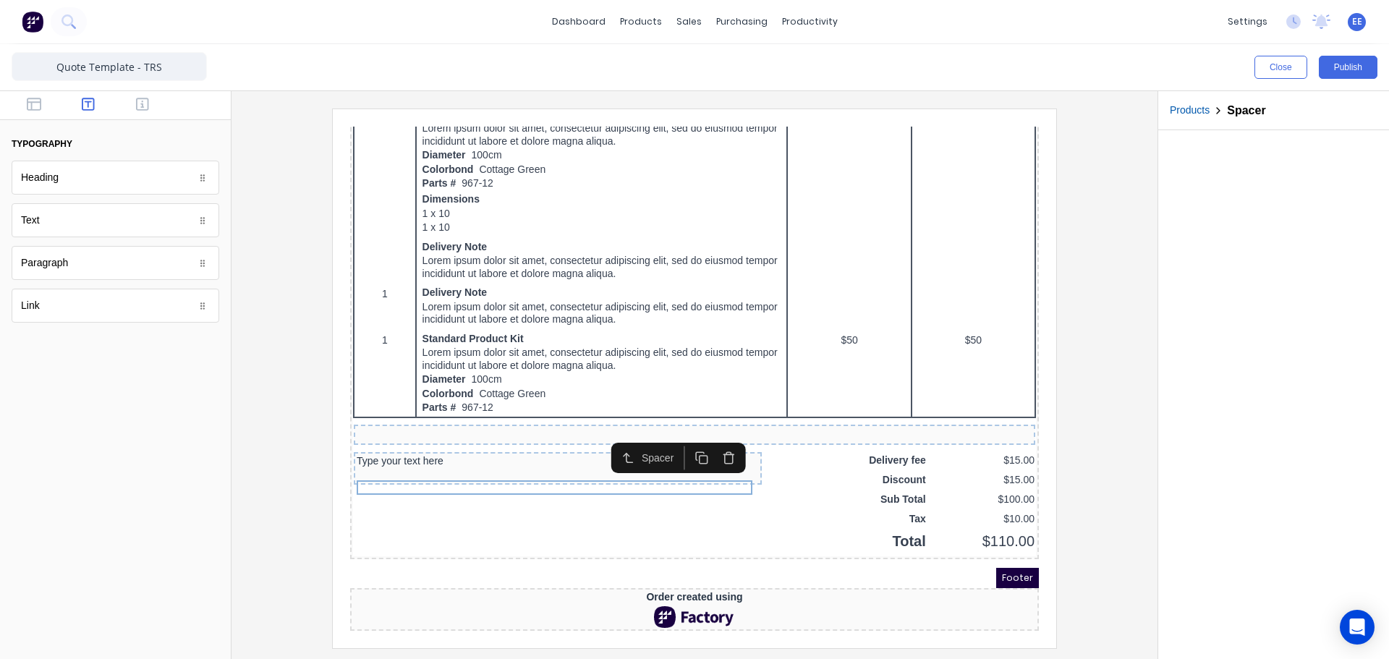
click at [717, 434] on icon "button" at bounding box center [712, 441] width 14 height 14
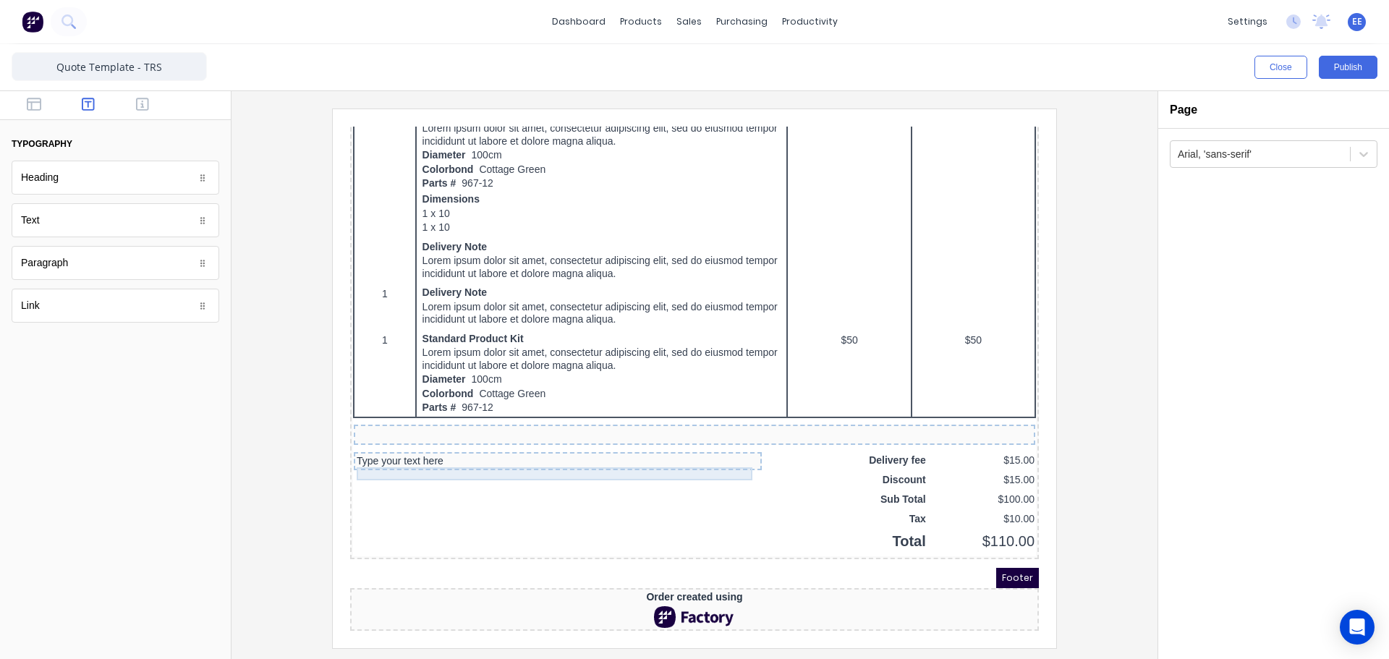
click at [450, 438] on div "Type your text here" at bounding box center [540, 444] width 402 height 13
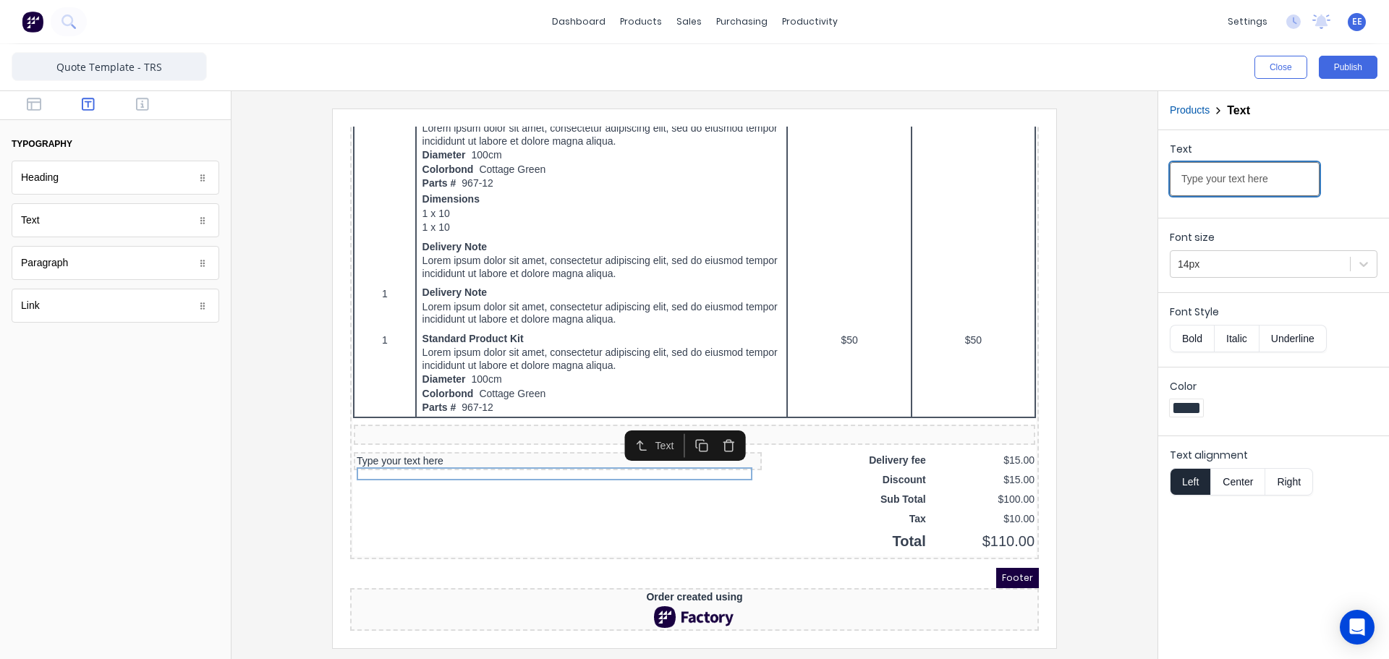
drag, startPoint x: 1151, startPoint y: 184, endPoint x: 1052, endPoint y: 187, distance: 99.1
click at [1052, 187] on div "Close Publish Components typography Heading Heading Text Text Paragraph Paragra…" at bounding box center [694, 351] width 1389 height 615
paste input "Price Does not include:"
type input "Price Does not include:"
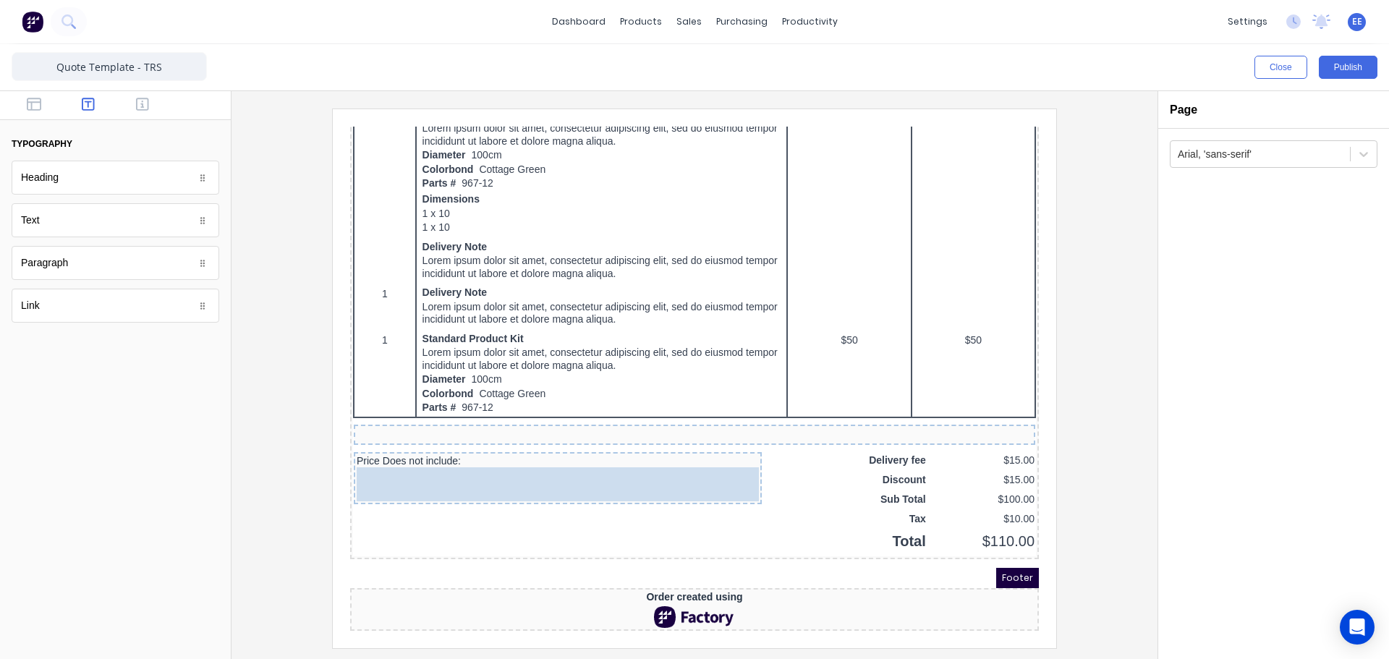
drag, startPoint x: 28, startPoint y: 223, endPoint x: 64, endPoint y: 315, distance: 99.2
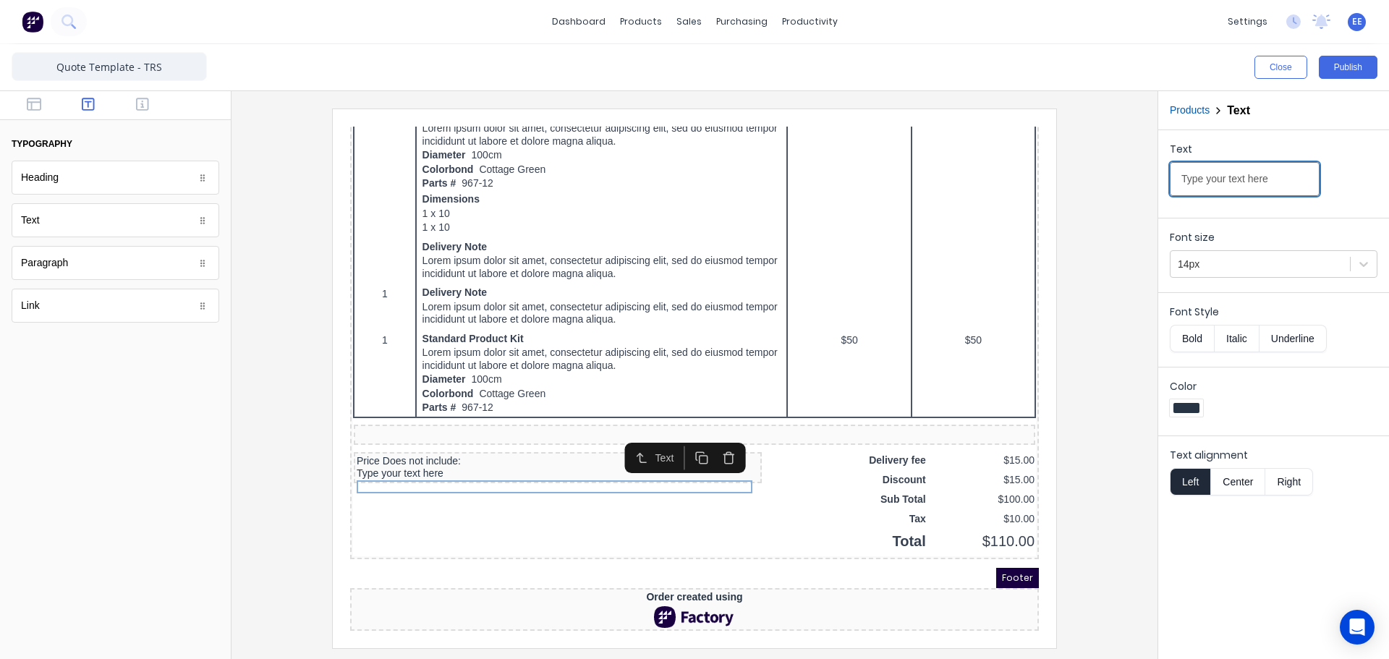
drag, startPoint x: 1288, startPoint y: 184, endPoint x: 1130, endPoint y: 189, distance: 157.8
click at [1130, 189] on div "Close Publish Components typography Heading Heading Text Text Paragraph Paragra…" at bounding box center [694, 351] width 1389 height 615
paste input "- Installation of exhaust canopies"
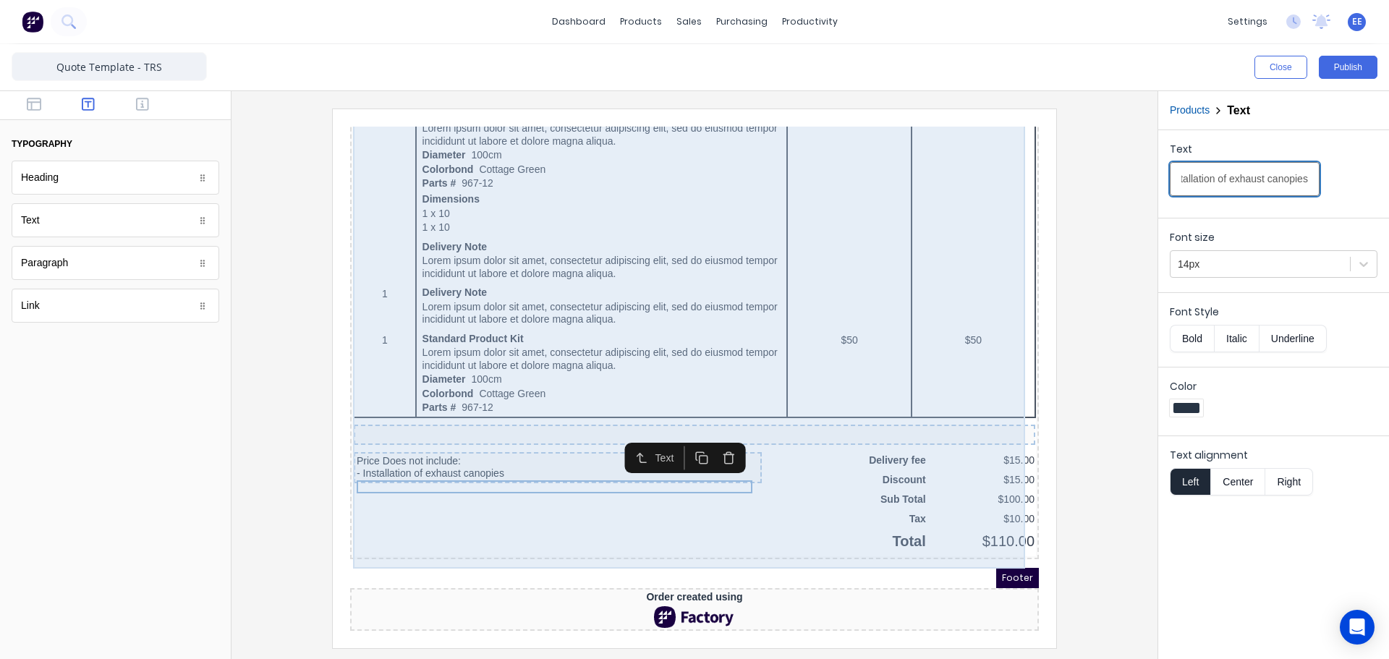
type input "- Installation of exhaust canopies"
click at [559, 507] on div "QTY DESCRIPTION EACH TOTAL 1 Basic Product Lorem ipsum dolor sit amet, consecte…" at bounding box center [677, 110] width 683 height 857
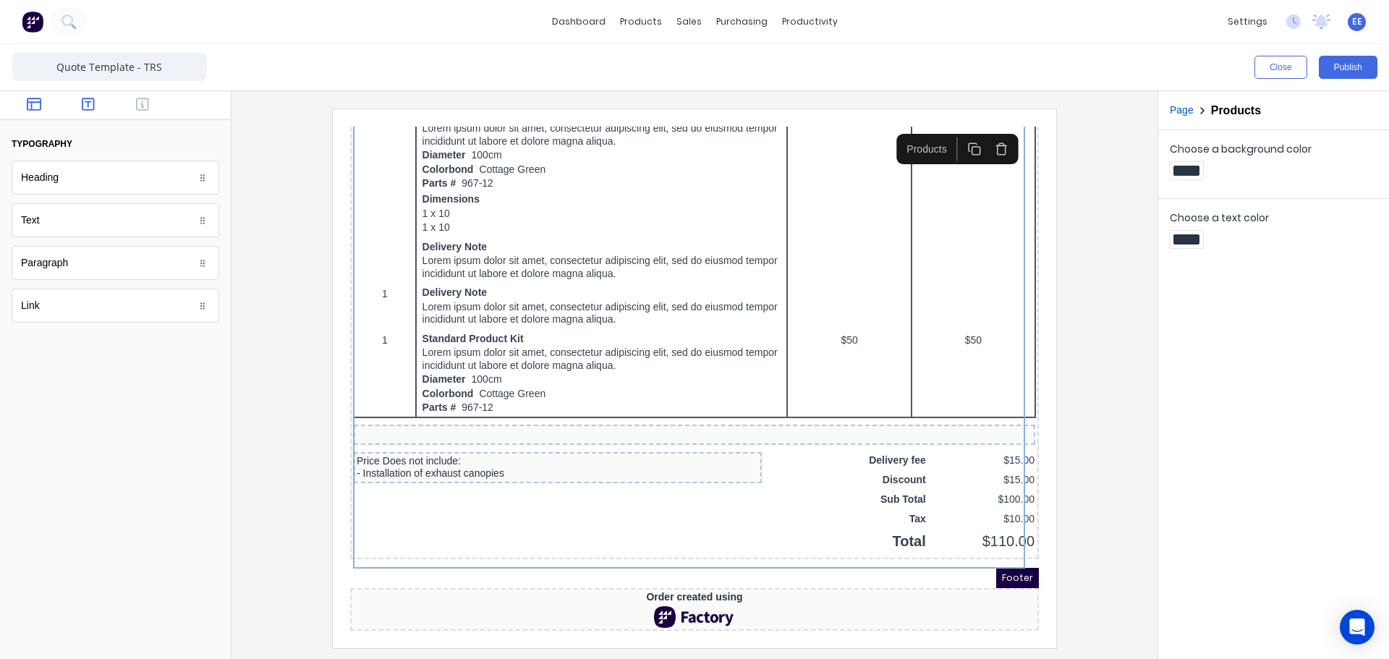
click at [37, 107] on icon "button" at bounding box center [34, 104] width 14 height 14
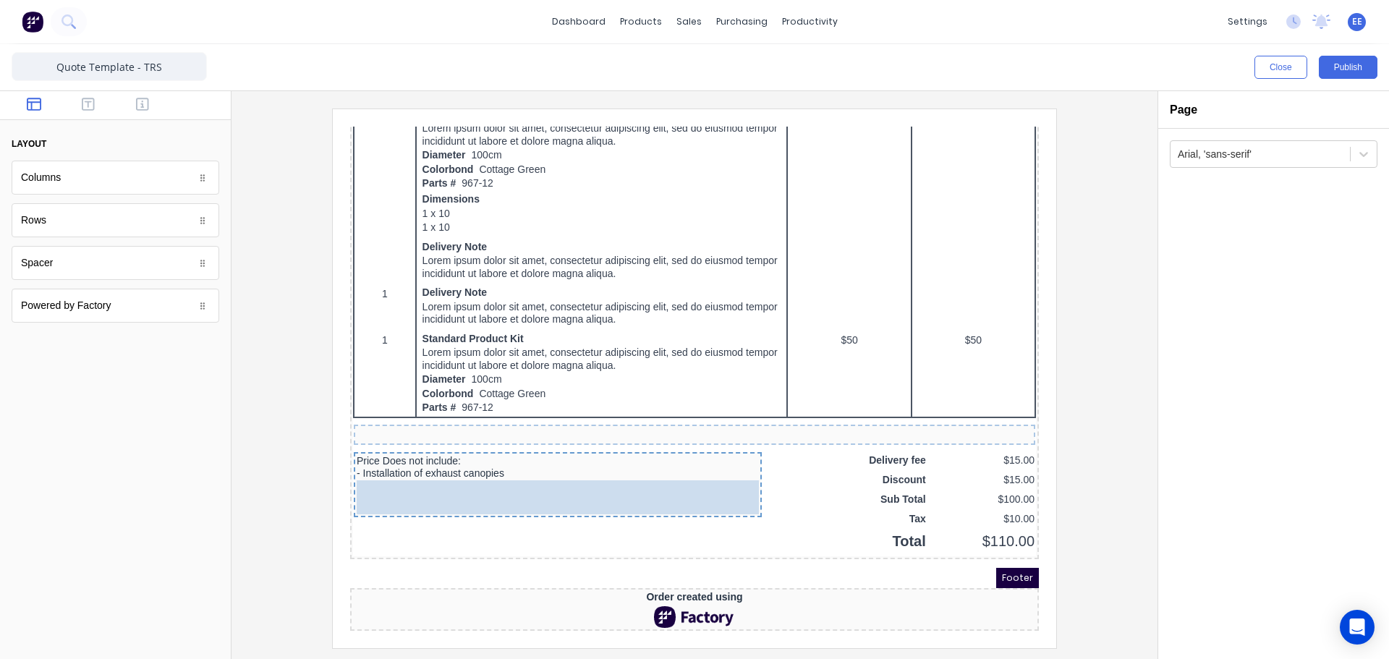
drag, startPoint x: 121, startPoint y: 269, endPoint x: 221, endPoint y: 367, distance: 140.2
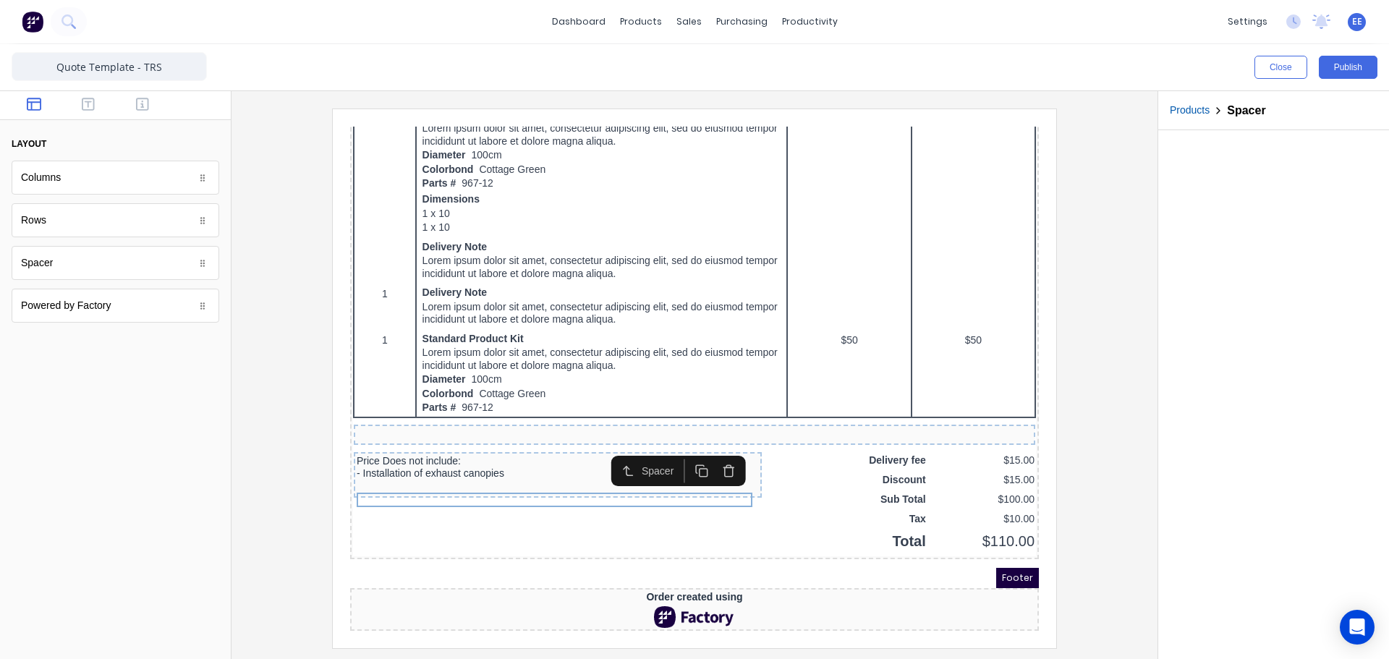
click at [679, 448] on icon "button" at bounding box center [683, 452] width 8 height 8
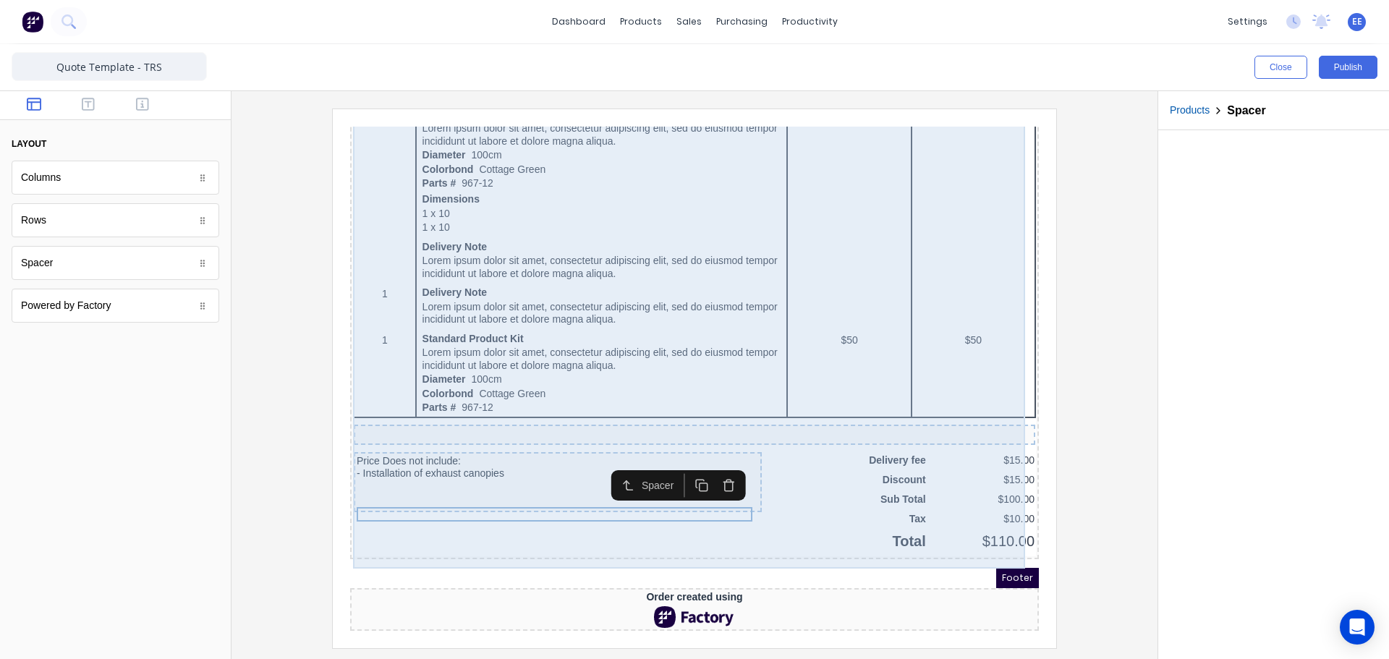
drag, startPoint x: 423, startPoint y: 211, endPoint x: 407, endPoint y: 475, distance: 265.3
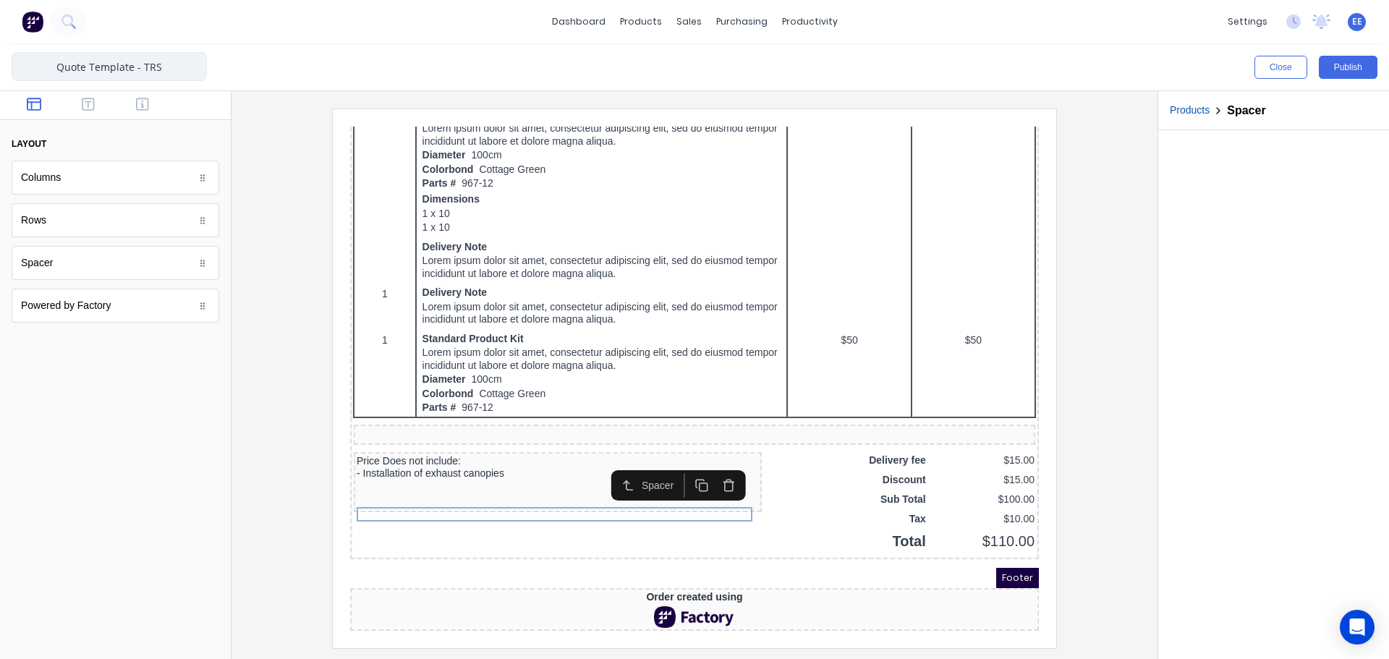
click at [88, 72] on input "Quote Template - TRS" at bounding box center [109, 66] width 195 height 29
click at [88, 109] on icon "button" at bounding box center [88, 104] width 13 height 14
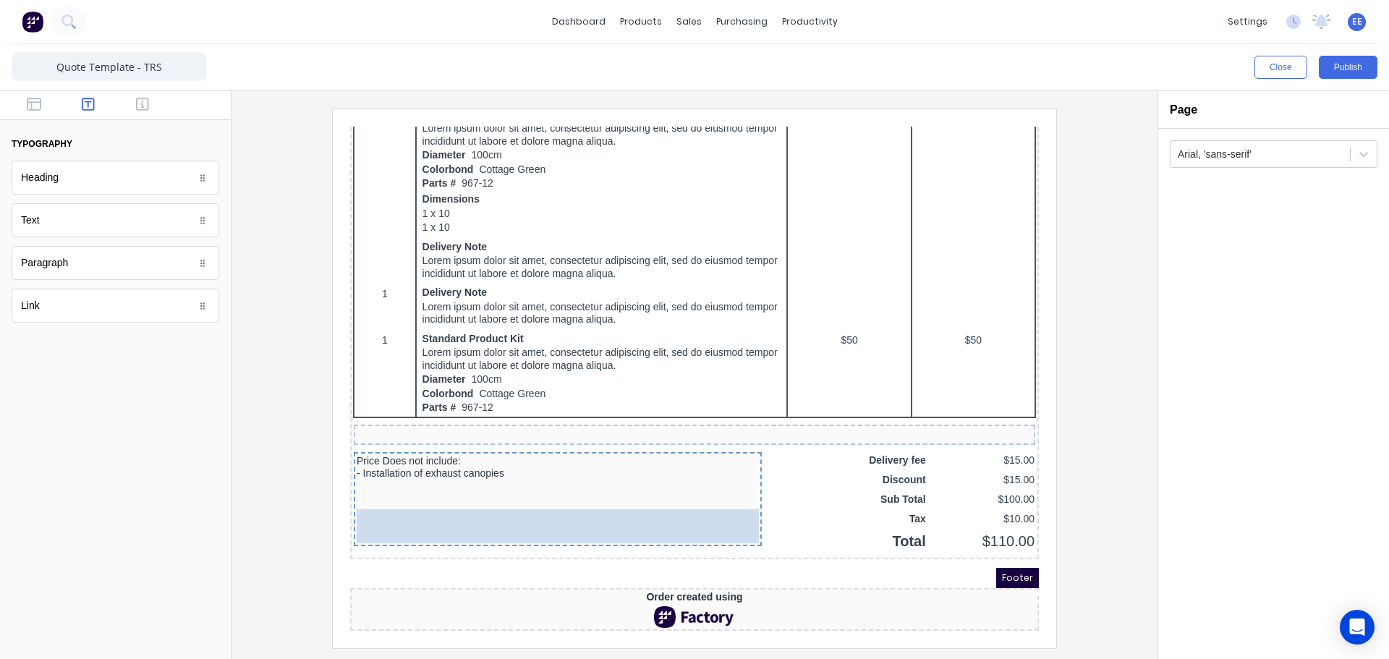
drag, startPoint x: 74, startPoint y: 246, endPoint x: 478, endPoint y: 512, distance: 483.6
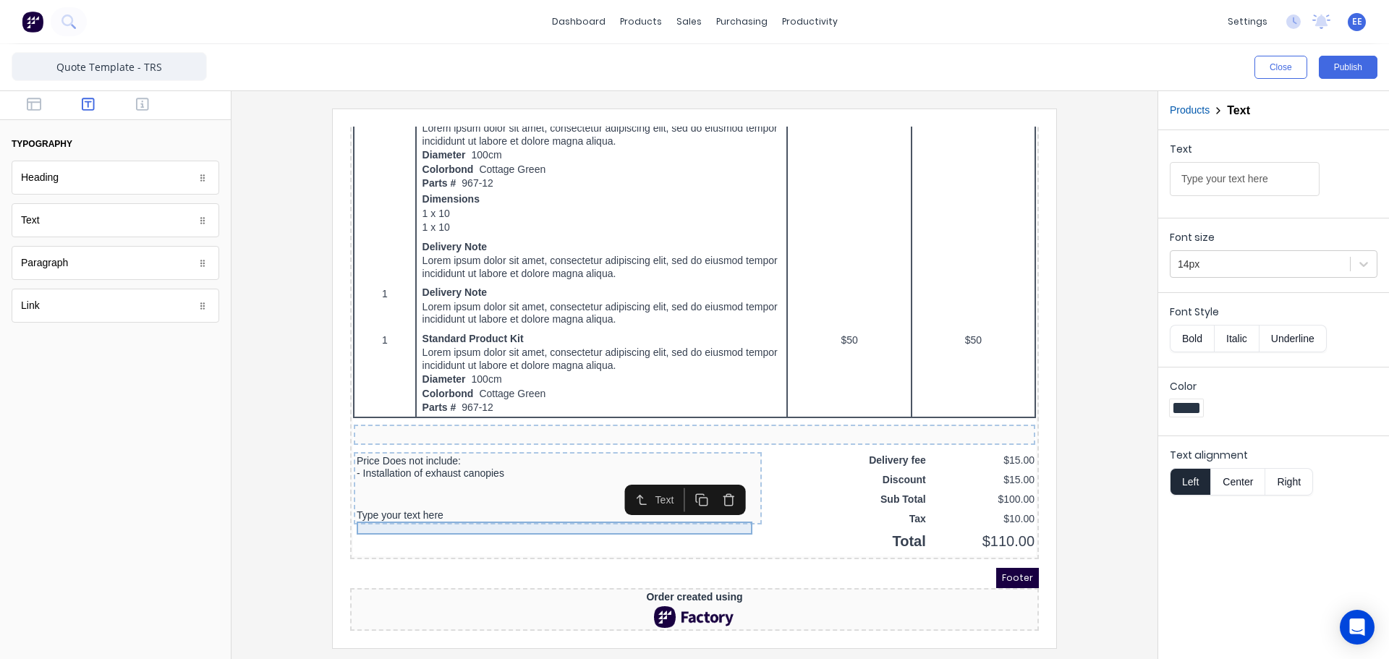
click at [434, 492] on div "Type your text here" at bounding box center [540, 498] width 402 height 13
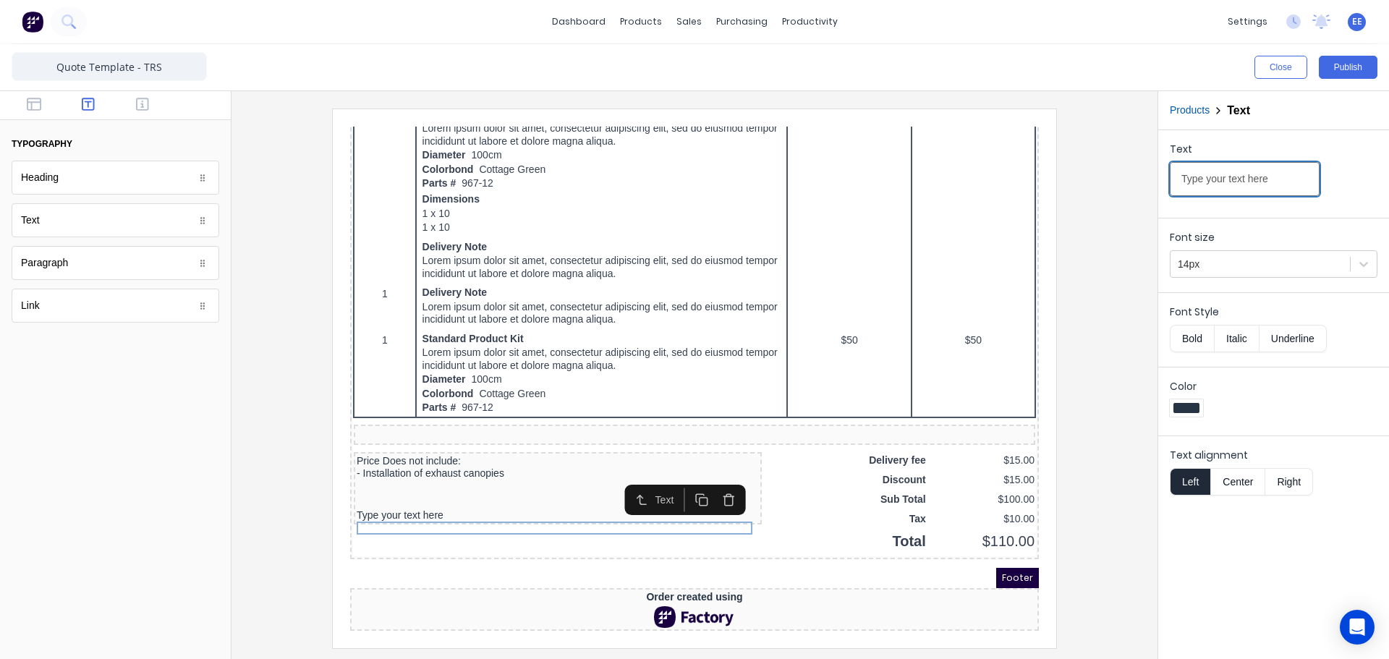
drag, startPoint x: 1284, startPoint y: 179, endPoint x: 1107, endPoint y: 175, distance: 177.3
click at [1107, 175] on div "Close Publish Components typography Heading Heading Text Text Paragraph Paragra…" at bounding box center [694, 351] width 1389 height 615
paste input "PAYMENT TERMS"
type input "PAYMENT TERMS"
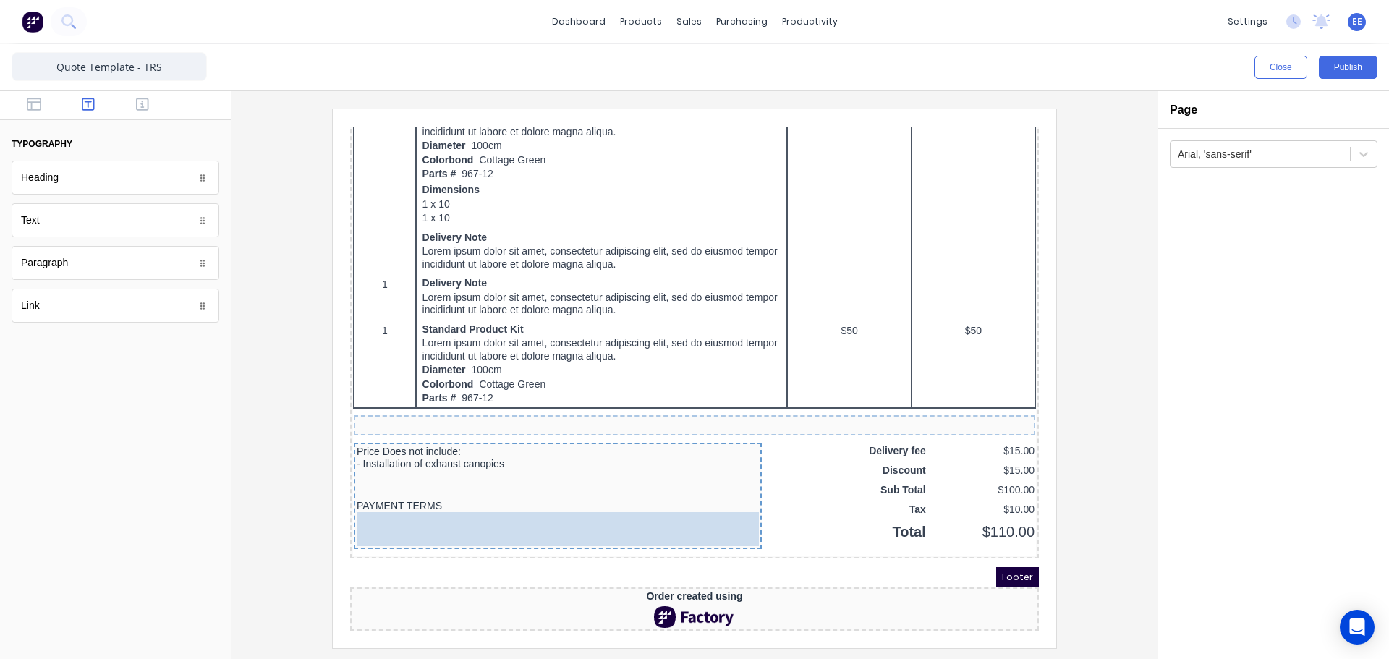
drag, startPoint x: 40, startPoint y: 225, endPoint x: 399, endPoint y: 527, distance: 469.4
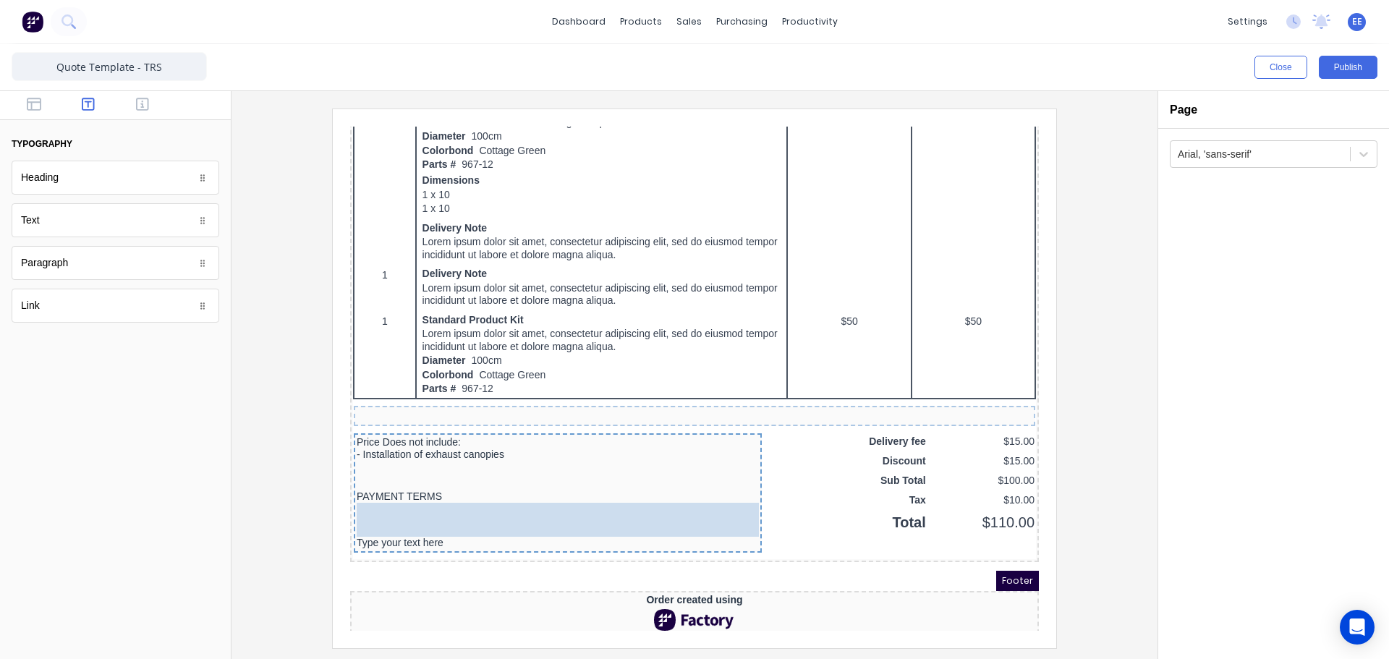
drag, startPoint x: 61, startPoint y: 229, endPoint x: 93, endPoint y: 401, distance: 174.3
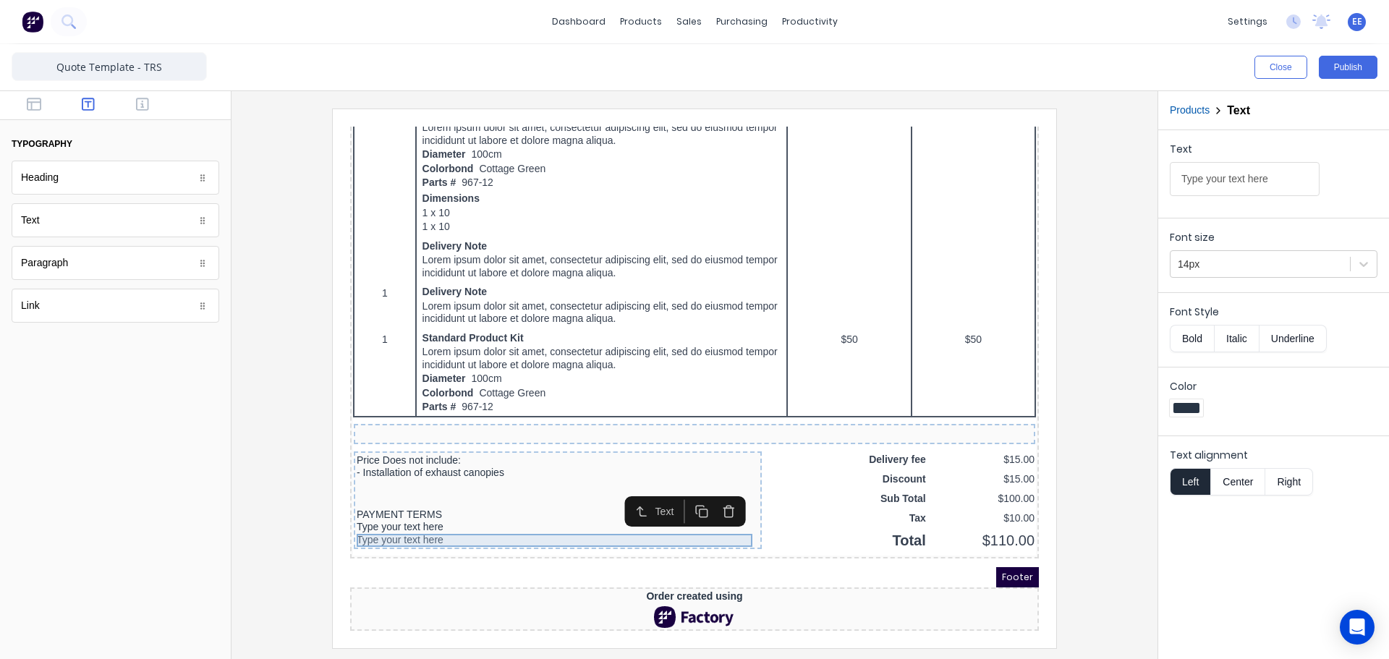
click at [450, 504] on div "Type your text here" at bounding box center [540, 510] width 402 height 13
drag, startPoint x: 1286, startPoint y: 180, endPoint x: 1087, endPoint y: 184, distance: 198.3
click at [1087, 184] on div "Close Publish Components typography Heading Heading Text Text Paragraph Paragra…" at bounding box center [694, 351] width 1389 height 615
paste input "Deposit 40%:"
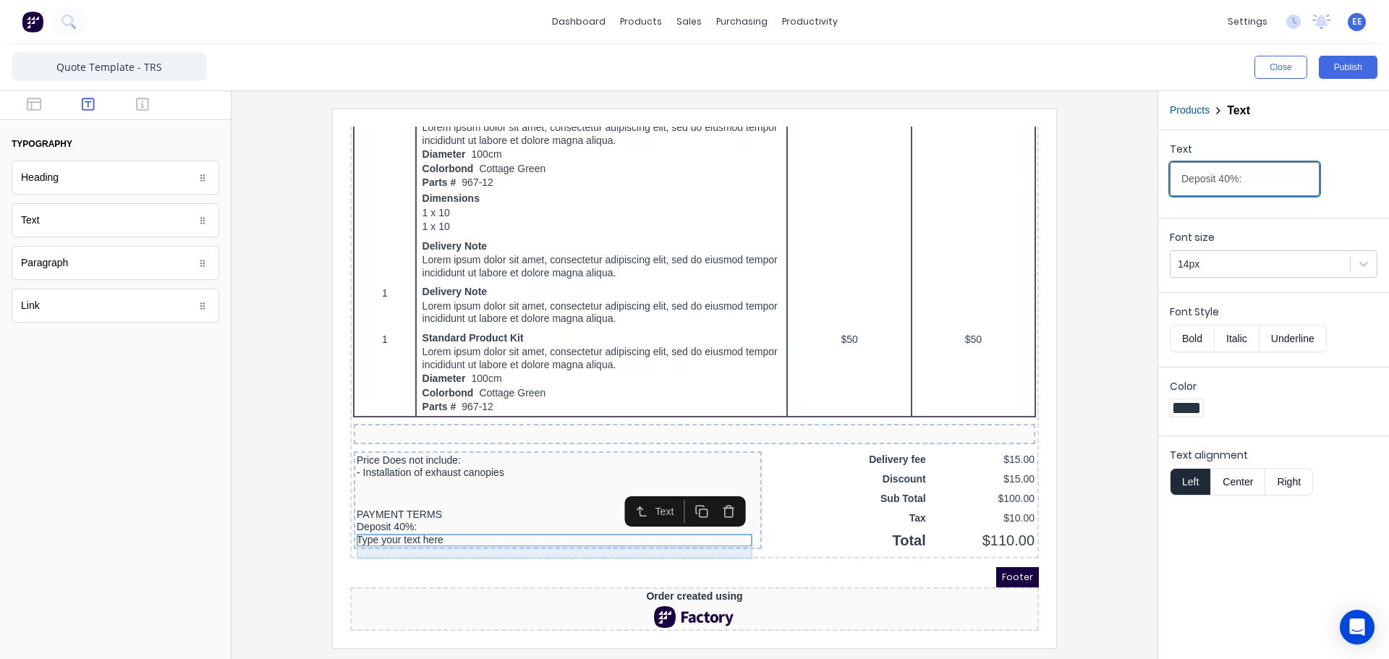
type input "Deposit 40%:"
click at [420, 517] on div "Type your text here" at bounding box center [540, 523] width 402 height 13
drag, startPoint x: 1276, startPoint y: 179, endPoint x: 1286, endPoint y: 178, distance: 10.2
click at [1278, 179] on input "Type your text here" at bounding box center [1245, 179] width 150 height 34
drag, startPoint x: 1287, startPoint y: 178, endPoint x: 1103, endPoint y: 179, distance: 183.8
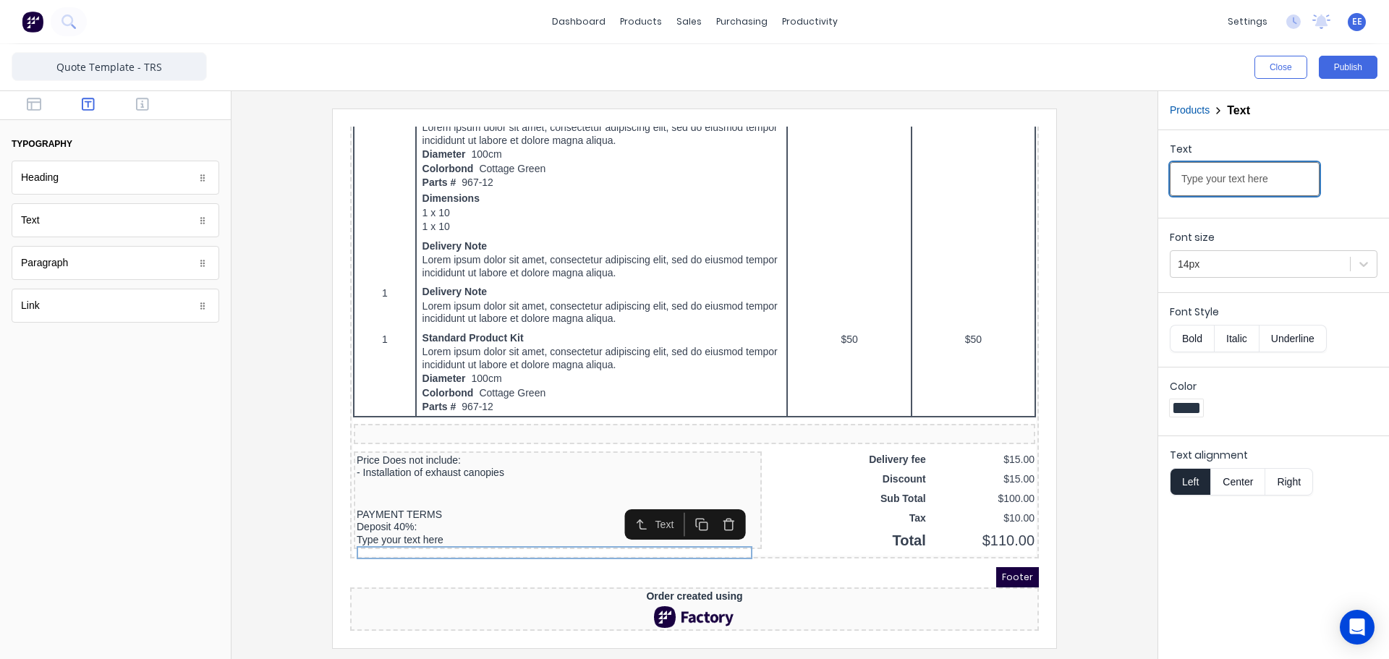
click at [1103, 179] on div "Close Publish Components typography Heading Heading Text Text Paragraph Paragra…" at bounding box center [694, 351] width 1389 height 615
paste input "Start of works"
type input "Start of works"
click at [143, 103] on icon "button" at bounding box center [142, 104] width 13 height 14
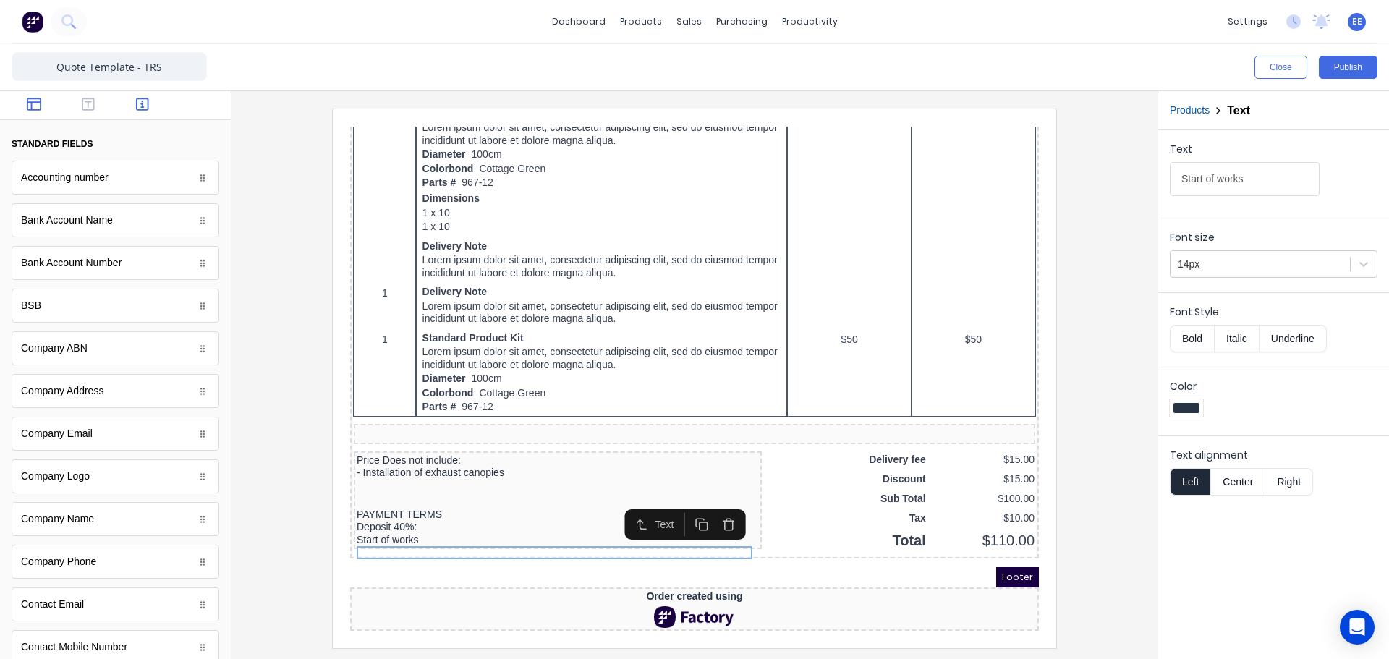
drag, startPoint x: 25, startPoint y: 102, endPoint x: 37, endPoint y: 101, distance: 11.6
click at [35, 101] on icon "button" at bounding box center [34, 104] width 14 height 14
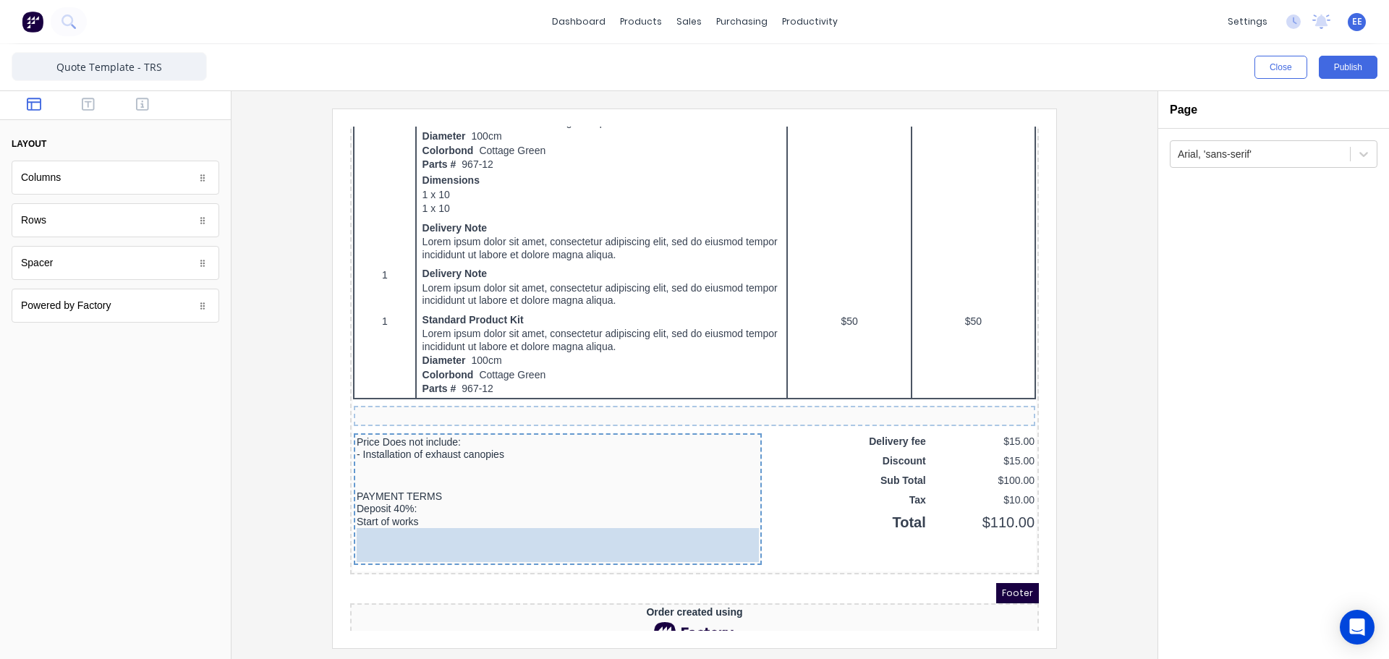
drag, startPoint x: 38, startPoint y: 273, endPoint x: 64, endPoint y: 410, distance: 139.2
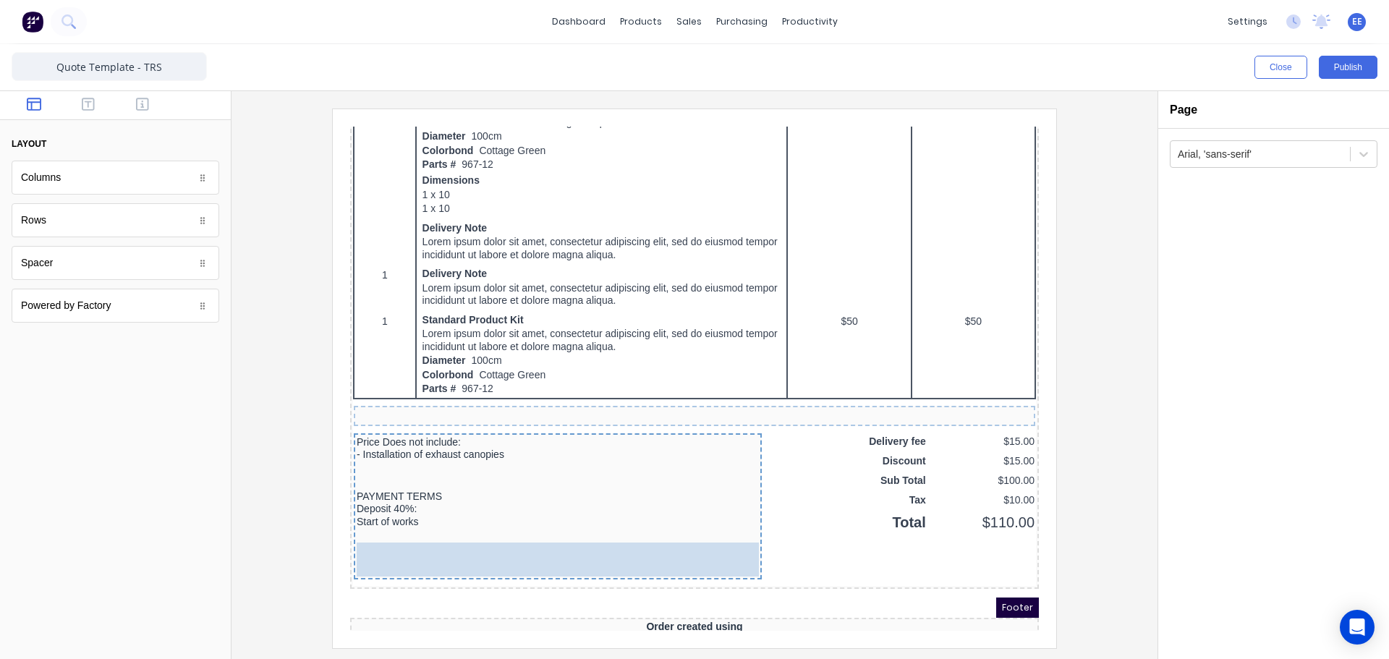
drag, startPoint x: 81, startPoint y: 276, endPoint x: 91, endPoint y: 406, distance: 129.9
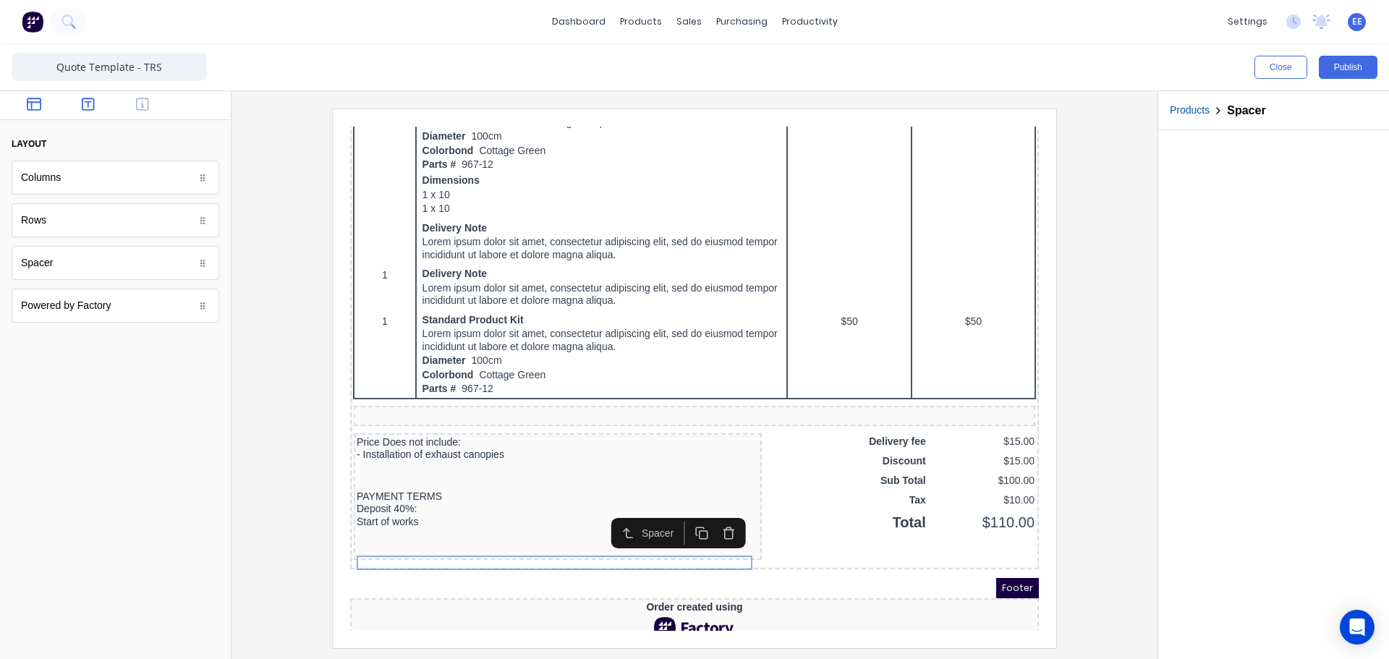
click at [80, 98] on button "button" at bounding box center [89, 105] width 46 height 17
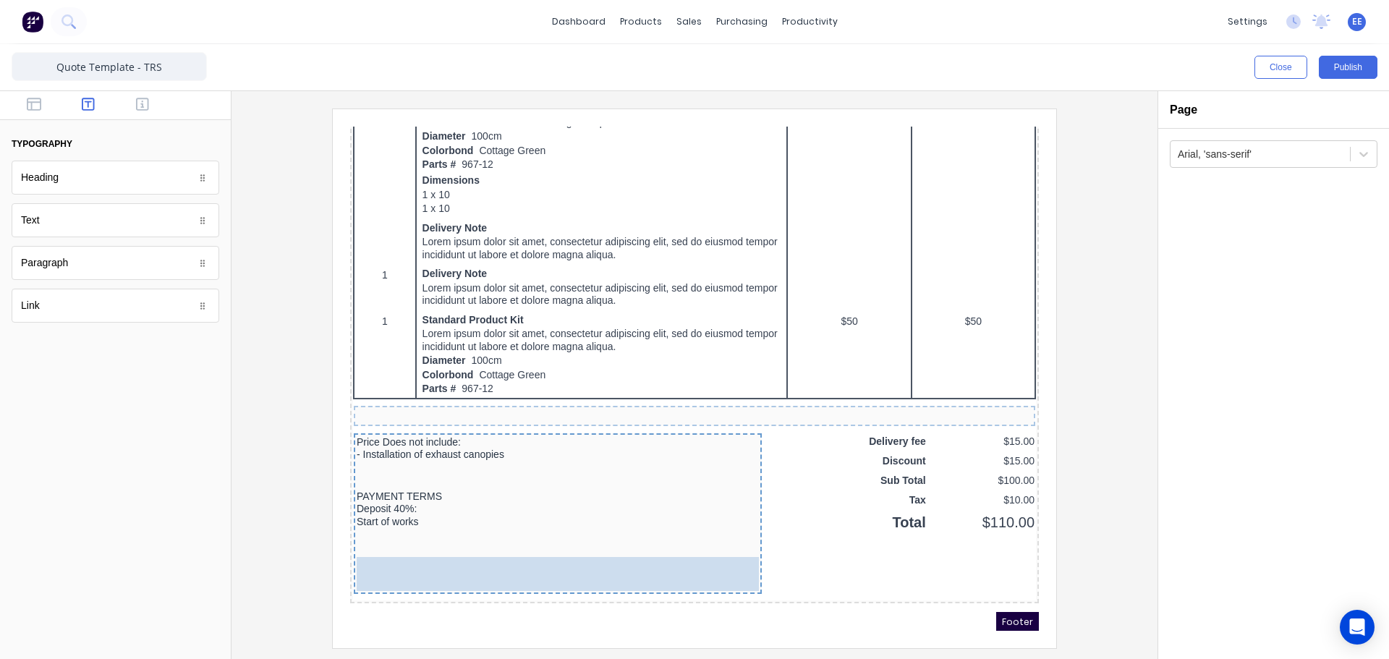
drag, startPoint x: 59, startPoint y: 225, endPoint x: 448, endPoint y: 571, distance: 520.7
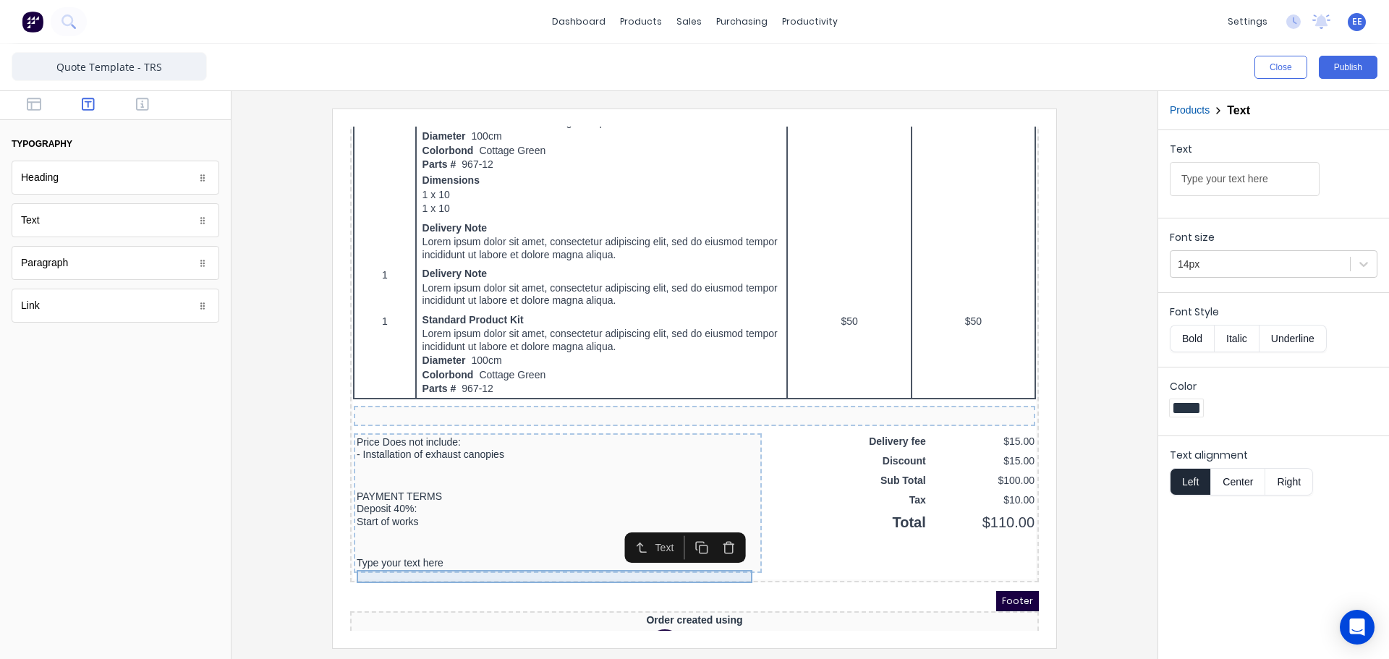
click at [373, 553] on div "Type your text here" at bounding box center [540, 546] width 402 height 13
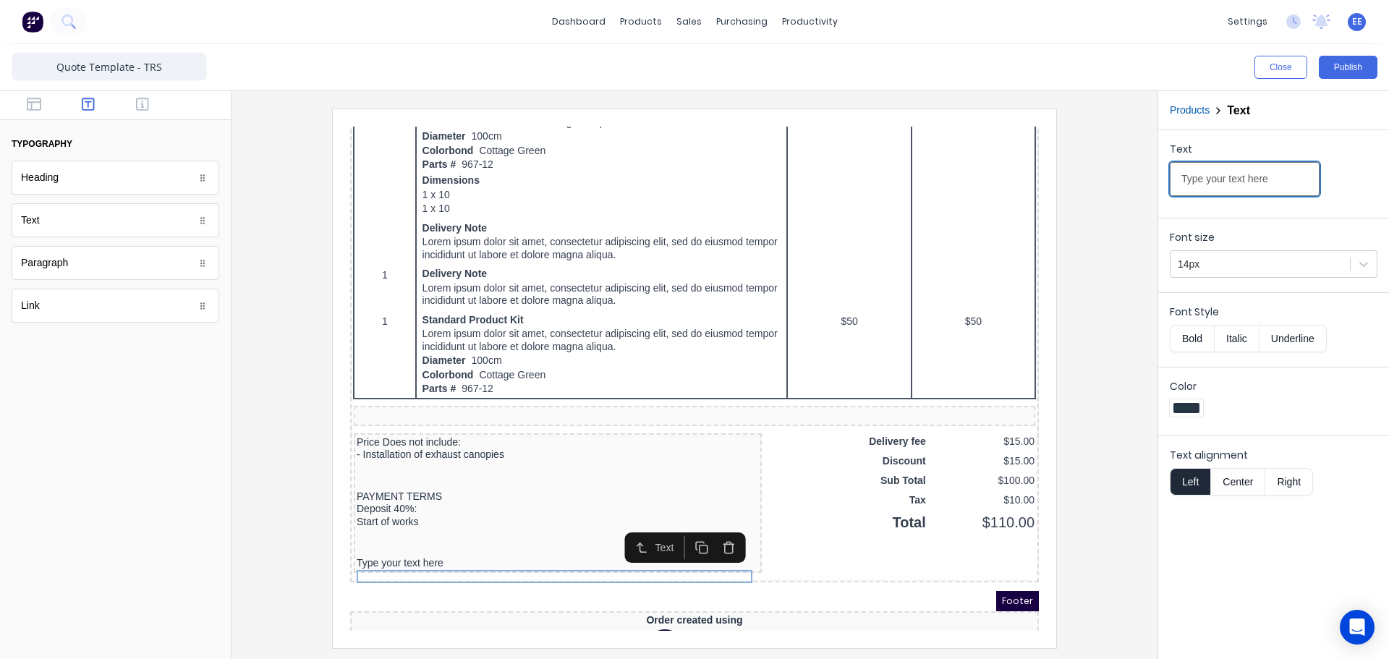
drag, startPoint x: 1280, startPoint y: 173, endPoint x: 1085, endPoint y: 188, distance: 195.9
click at [1085, 188] on div "Close Publish Components typography Heading Heading Text Text Paragraph Paragra…" at bounding box center [694, 351] width 1389 height 615
paste input "Progress 40%:"
type input "Progress 40%:"
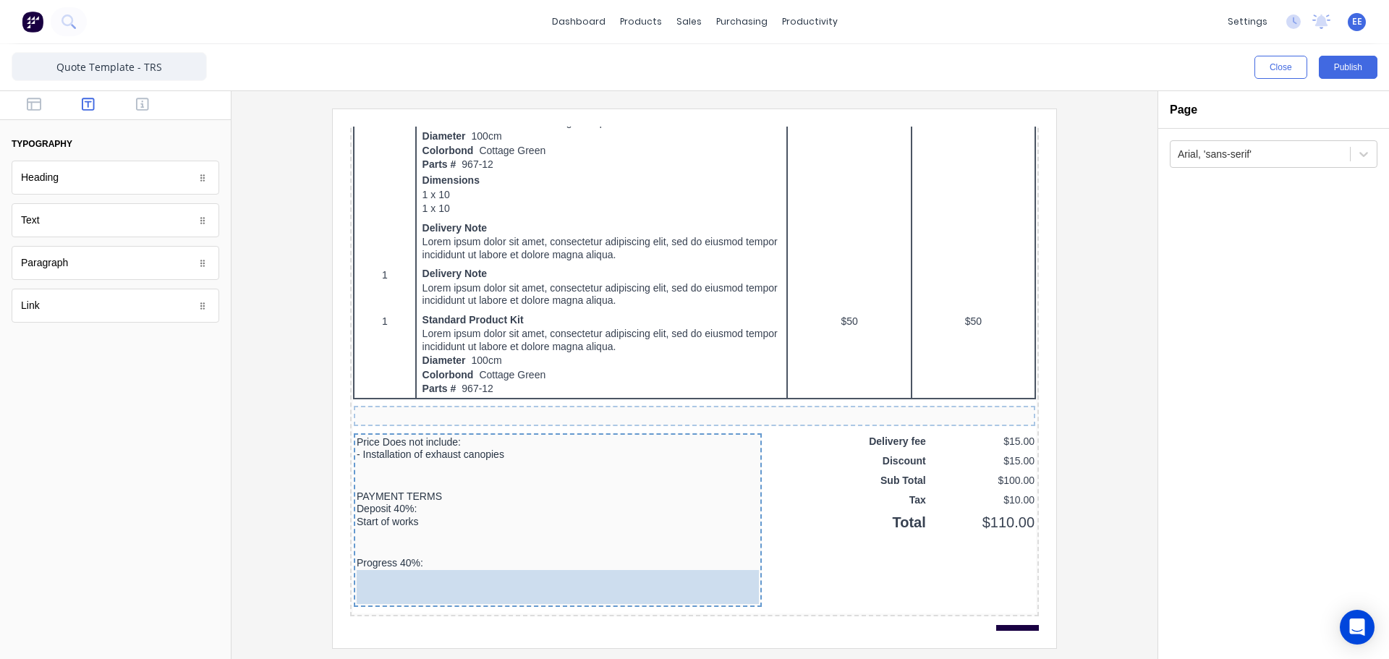
drag, startPoint x: 92, startPoint y: 222, endPoint x: 161, endPoint y: 434, distance: 222.9
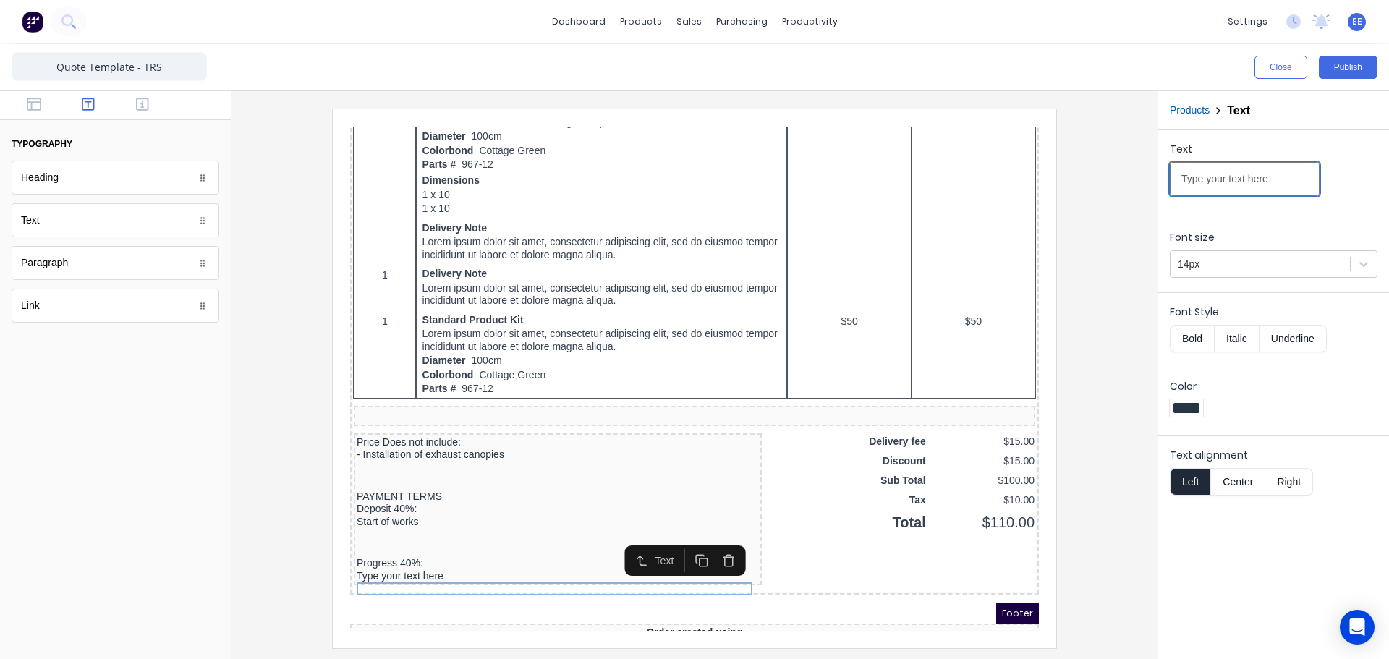
drag, startPoint x: 1276, startPoint y: 182, endPoint x: 1060, endPoint y: 179, distance: 216.4
click at [1061, 179] on div "Close Publish Components typography Heading Heading Text Text Paragraph Paragra…" at bounding box center [694, 351] width 1389 height 615
paste input "o be paid before delivery of stainless steel benching"
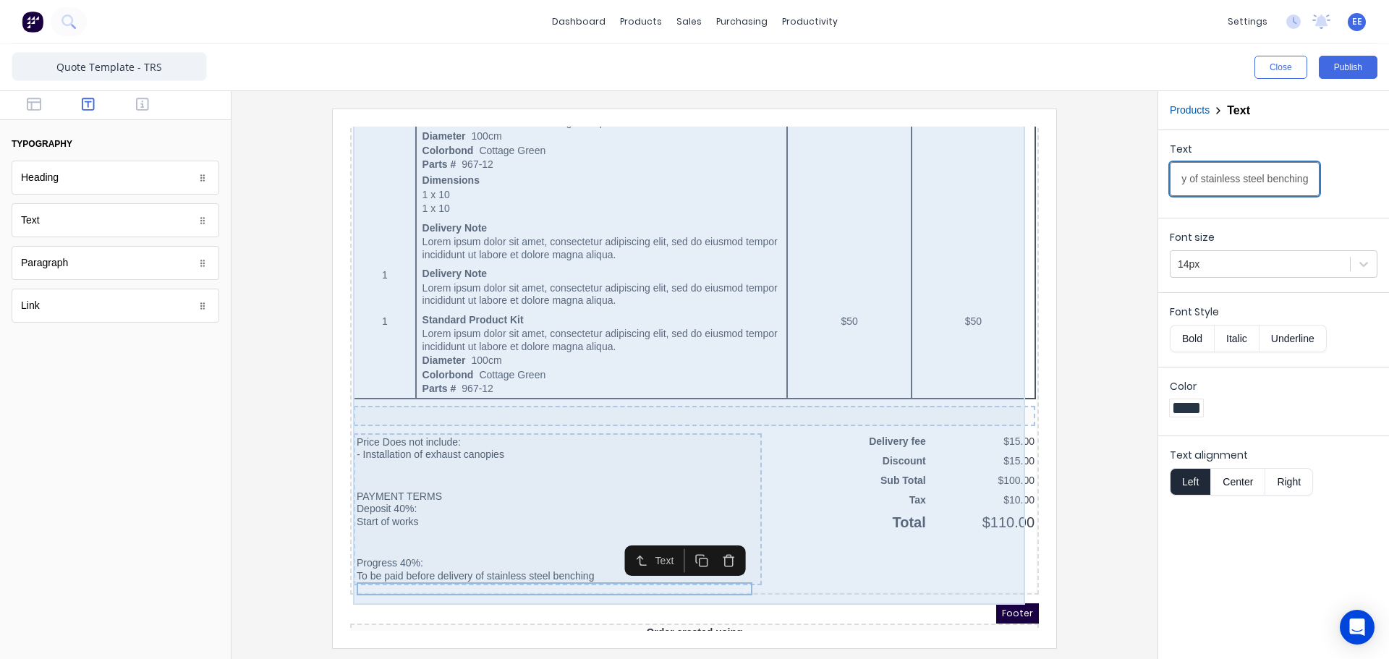
type input "To be paid before delivery of stainless steel benching"
click at [773, 575] on div "QTY DESCRIPTION EACH TOTAL 1 Basic Product Lorem ipsum dolor sit amet, consecte…" at bounding box center [677, 119] width 683 height 912
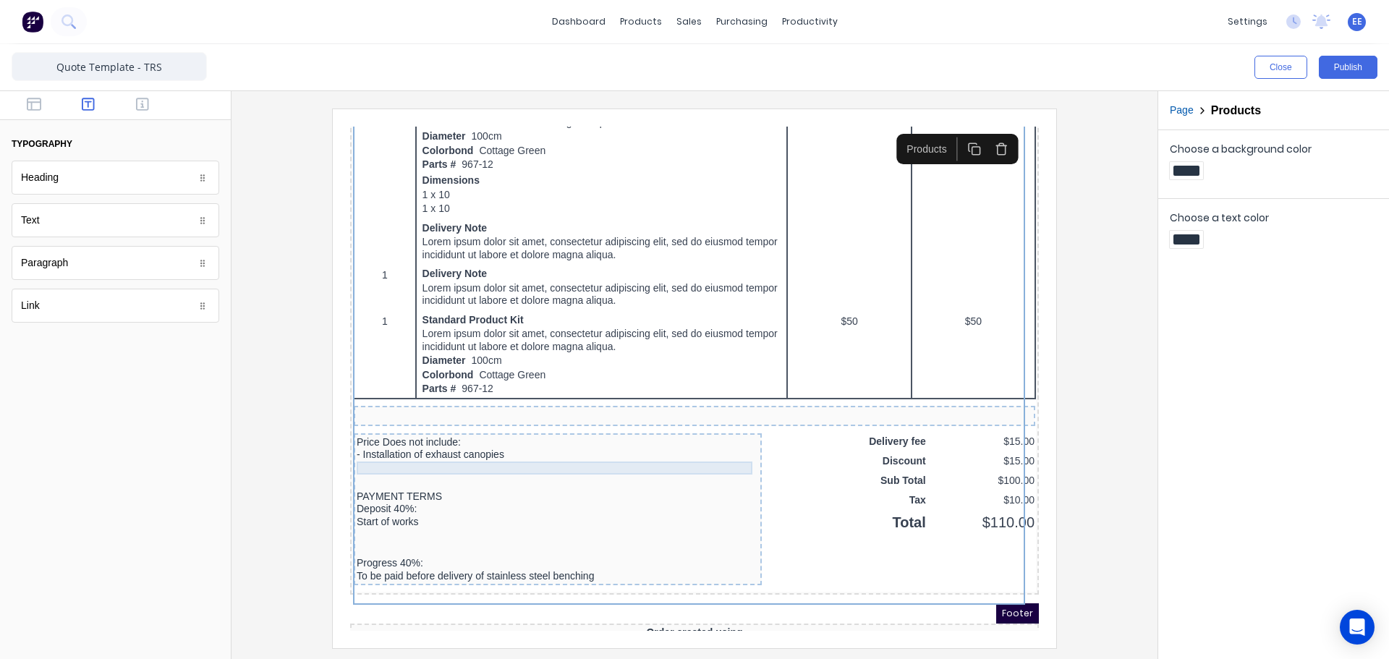
scroll to position [771, 0]
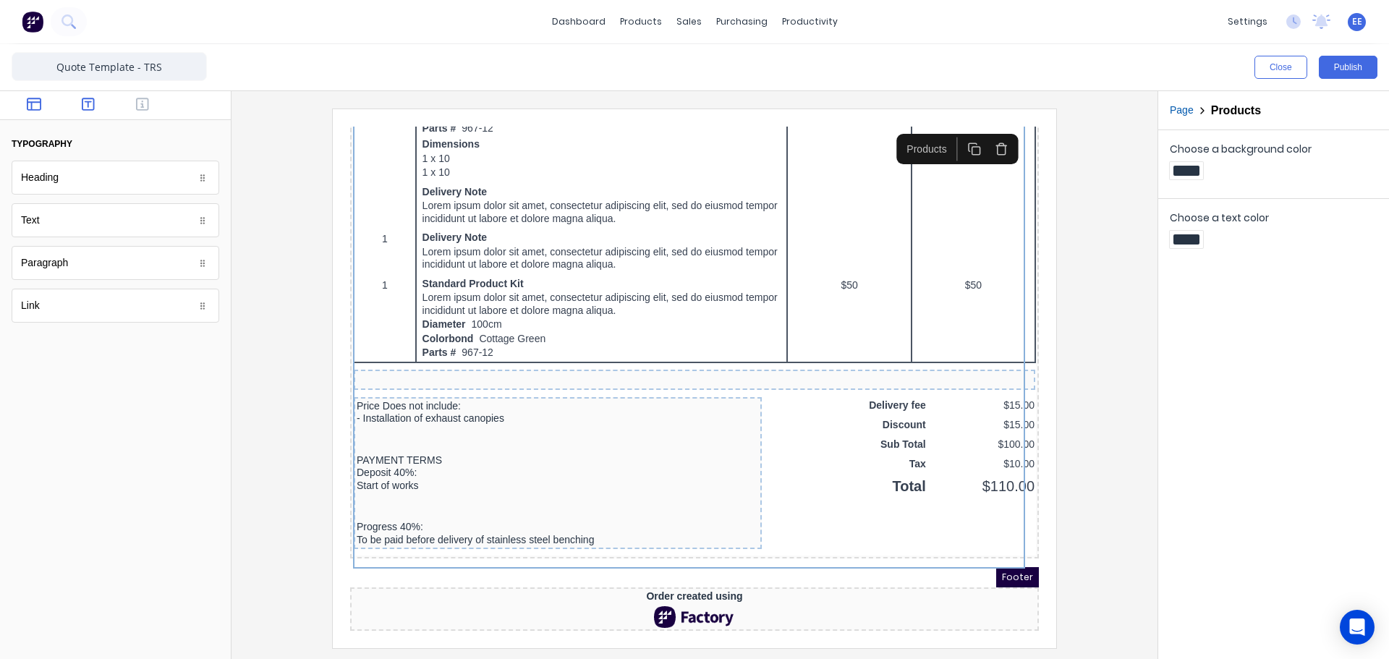
click at [27, 106] on icon "button" at bounding box center [34, 104] width 14 height 13
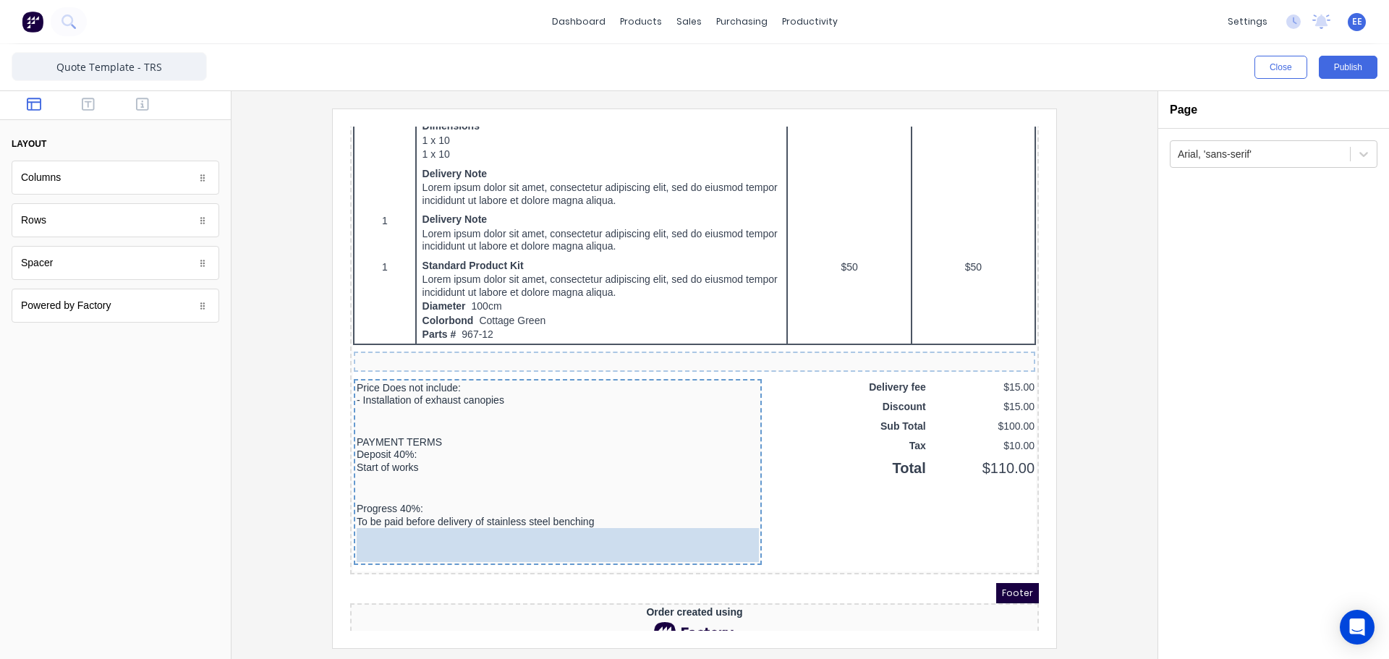
drag, startPoint x: 47, startPoint y: 277, endPoint x: 93, endPoint y: 424, distance: 153.8
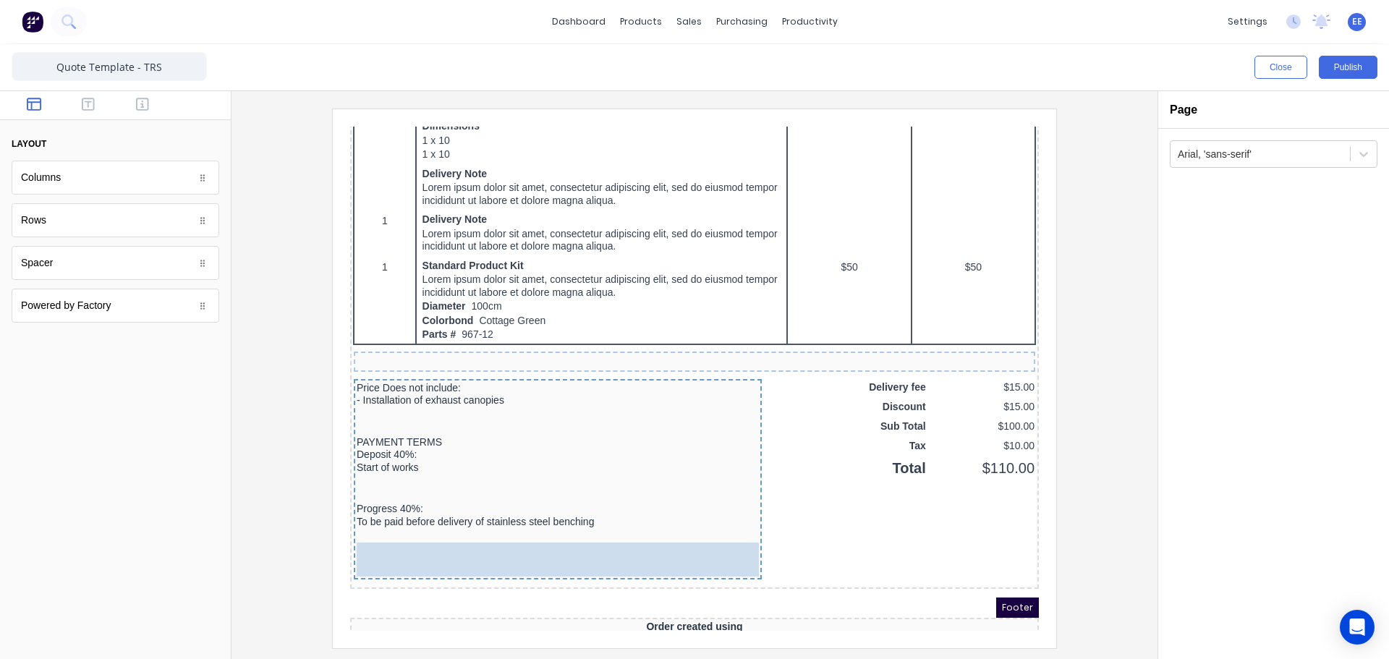
drag, startPoint x: 127, startPoint y: 324, endPoint x: 522, endPoint y: 556, distance: 458.5
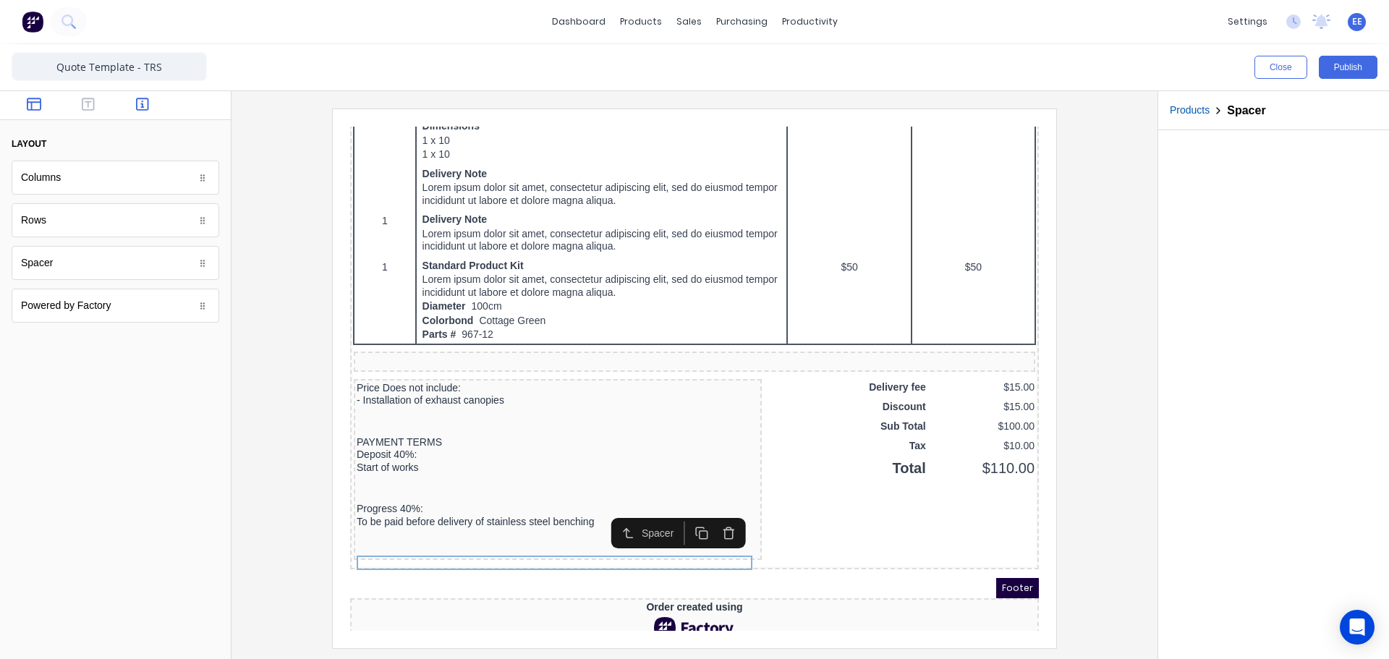
click at [137, 103] on icon "button" at bounding box center [142, 104] width 13 height 13
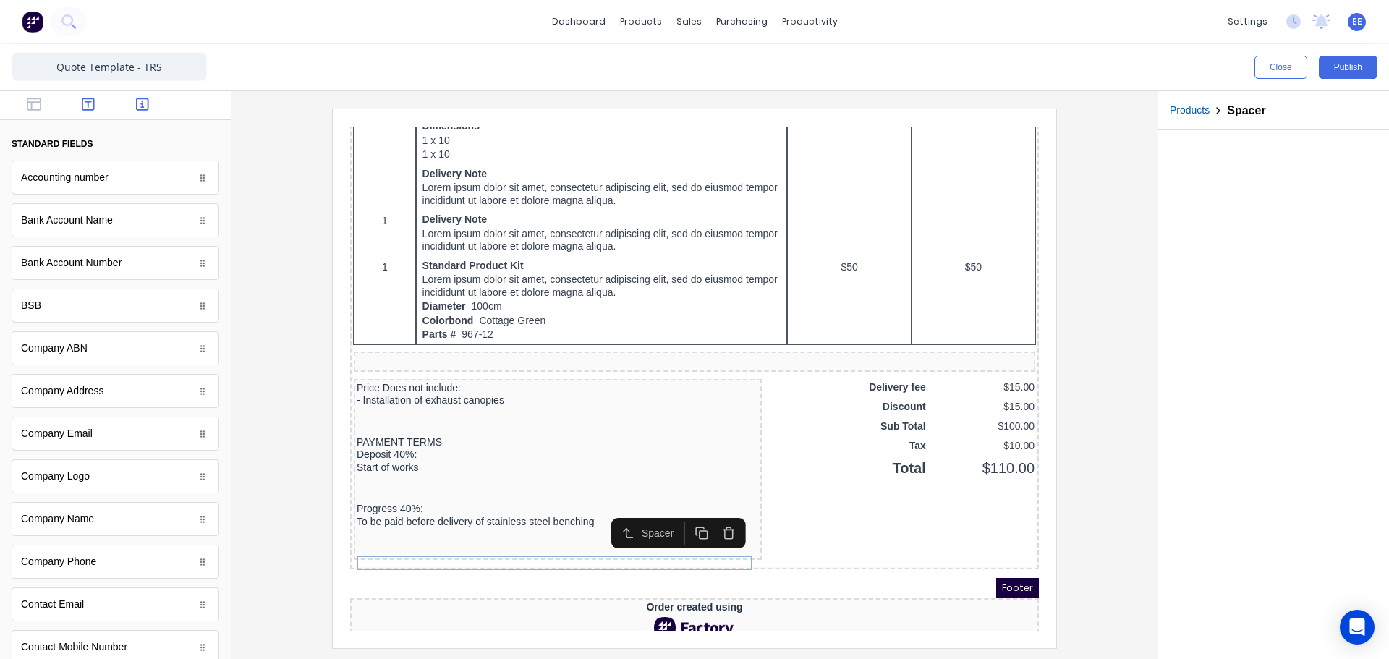
click at [83, 108] on icon "button" at bounding box center [88, 104] width 13 height 14
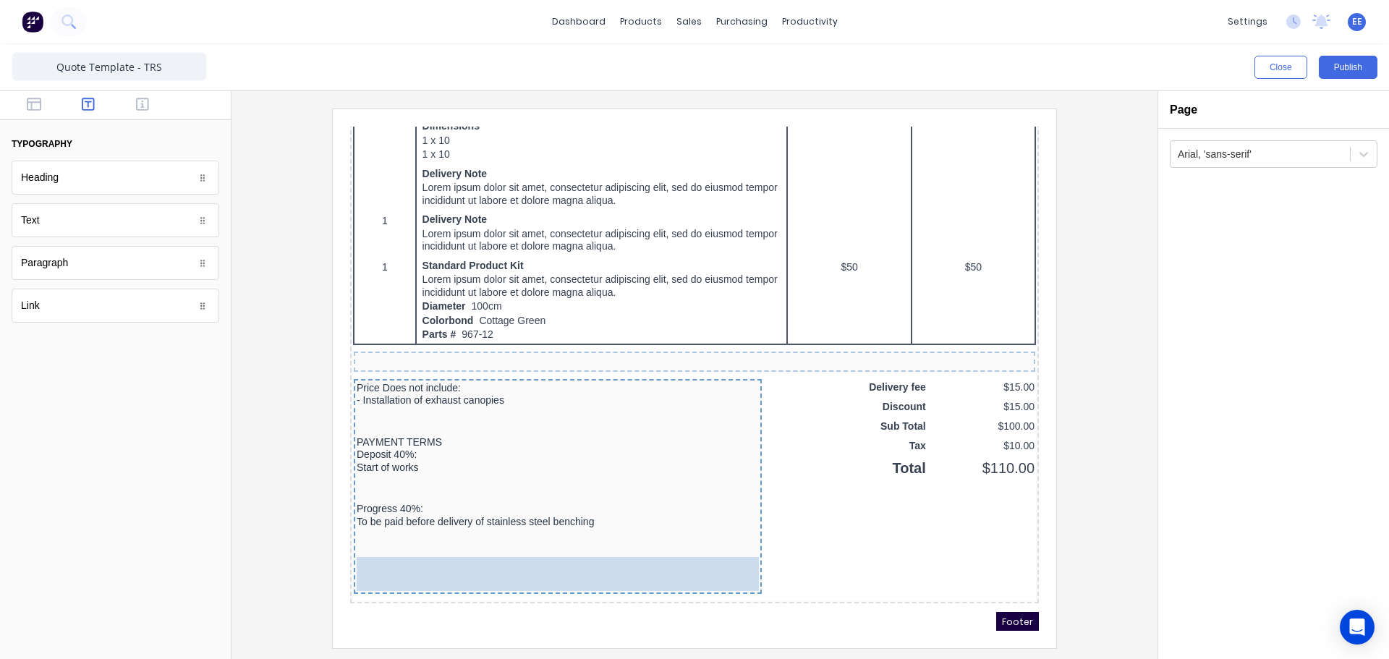
drag, startPoint x: 64, startPoint y: 225, endPoint x: 443, endPoint y: 588, distance: 525.0
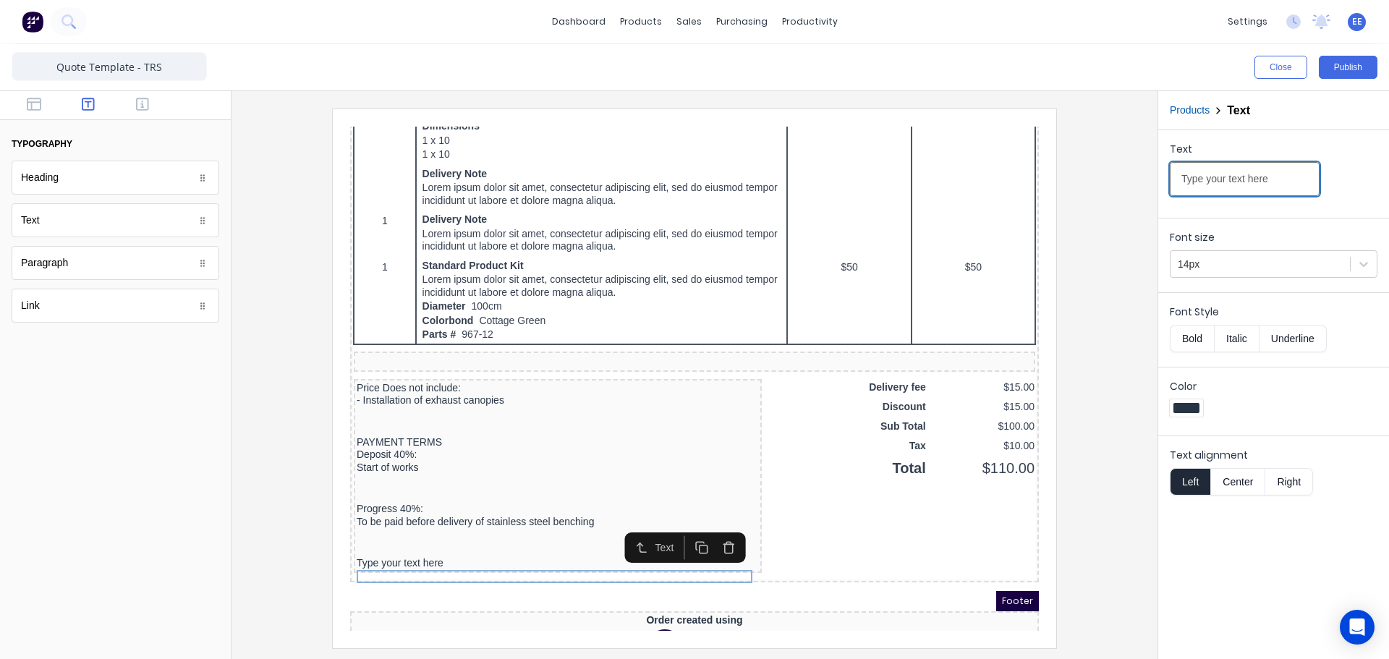
drag, startPoint x: 1271, startPoint y: 175, endPoint x: 1091, endPoint y: 164, distance: 179.8
click at [1096, 168] on div "Close Publish Components typography Heading Heading Text Text Paragraph Paragra…" at bounding box center [694, 351] width 1389 height 615
paste input "Final 20%:"
type input "Final 20%:"
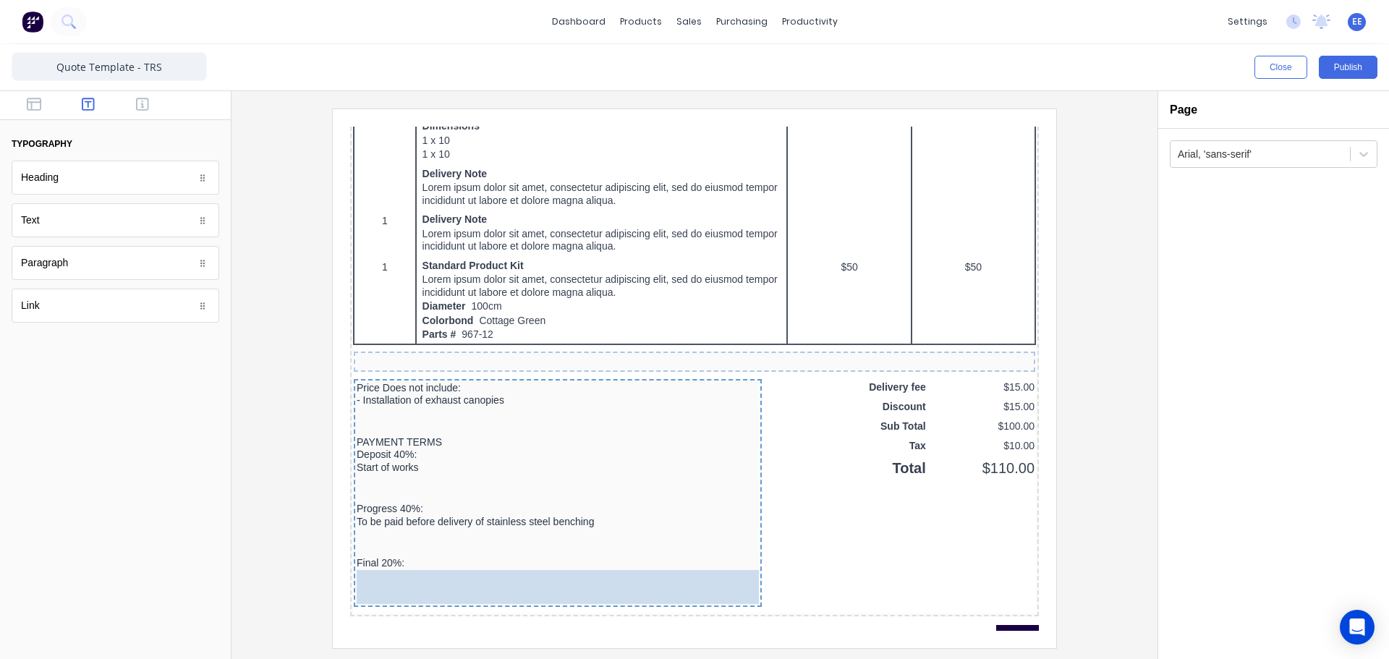
drag, startPoint x: 40, startPoint y: 224, endPoint x: 120, endPoint y: 459, distance: 248.5
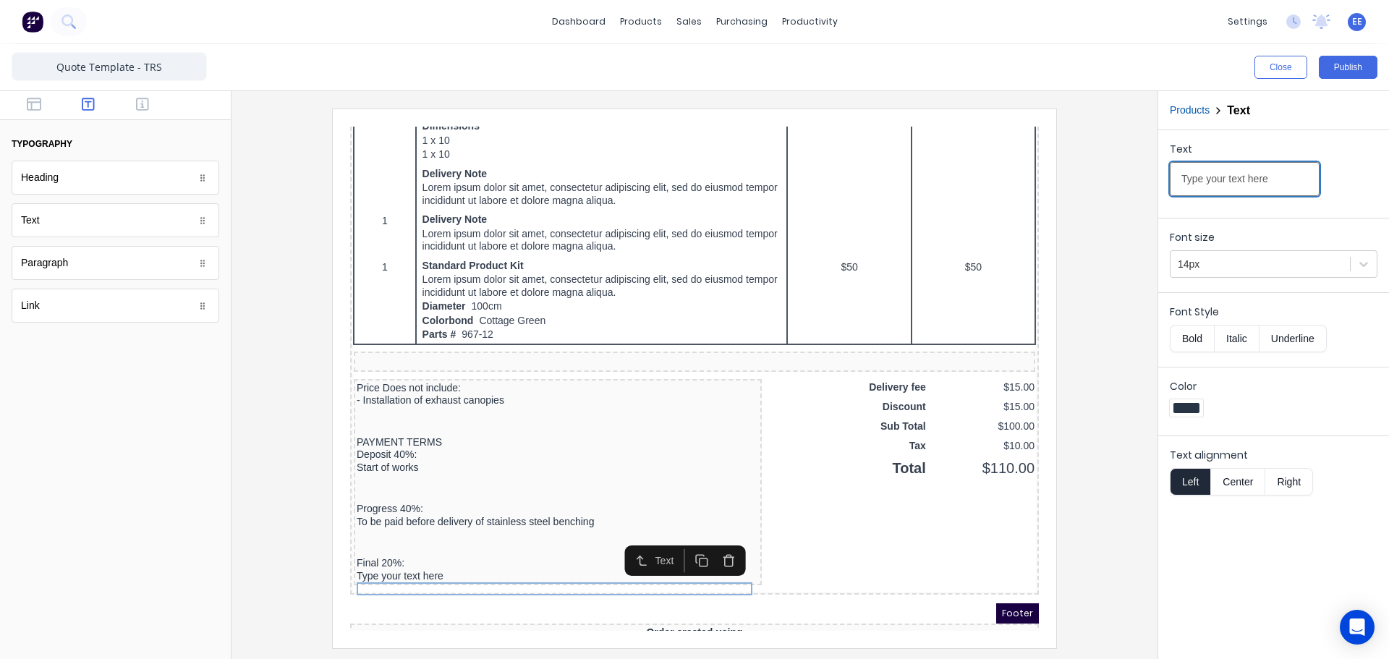
drag, startPoint x: 1283, startPoint y: 179, endPoint x: 1090, endPoint y: 186, distance: 192.6
click at [1090, 187] on div "Close Publish Components typography Heading Heading Text Text Paragraph Paragra…" at bounding box center [694, 351] width 1389 height 615
paste input "o be paid on completion"
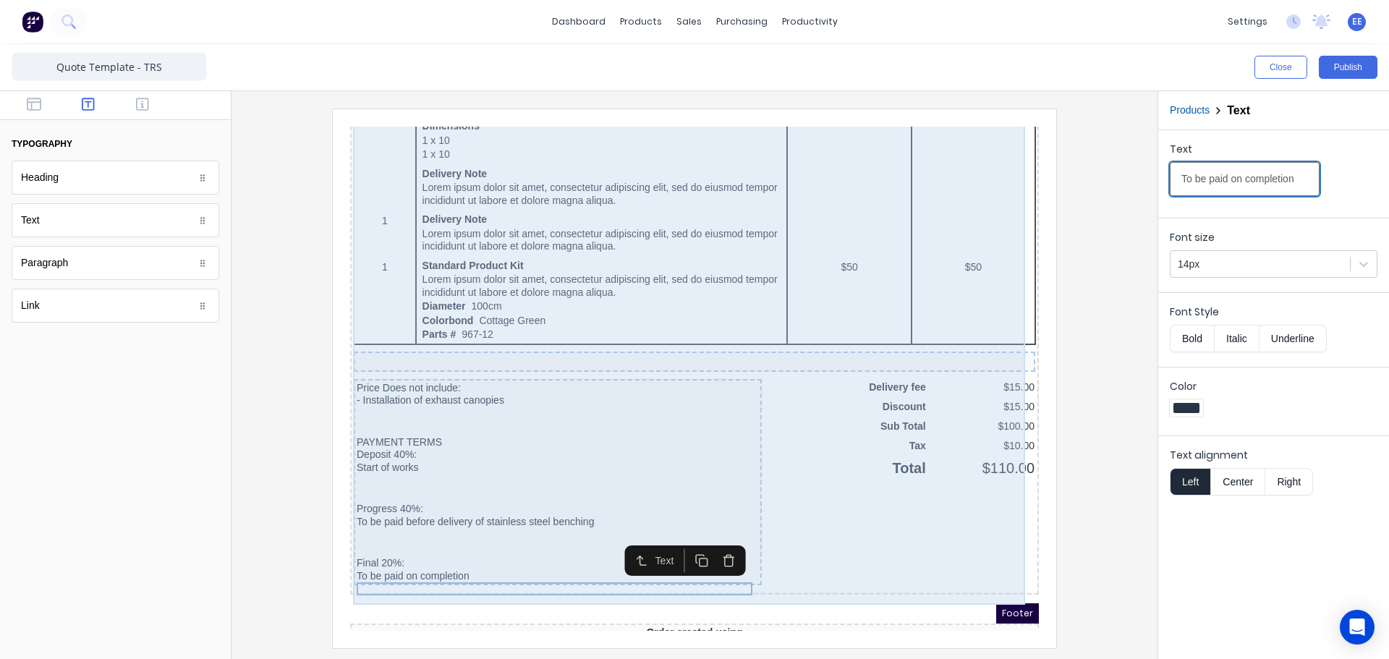
type input "To be paid on completion"
click at [809, 575] on div "QTY DESCRIPTION EACH TOTAL 1 Basic Product Lorem ipsum dolor sit amet, consecte…" at bounding box center [677, 92] width 683 height 967
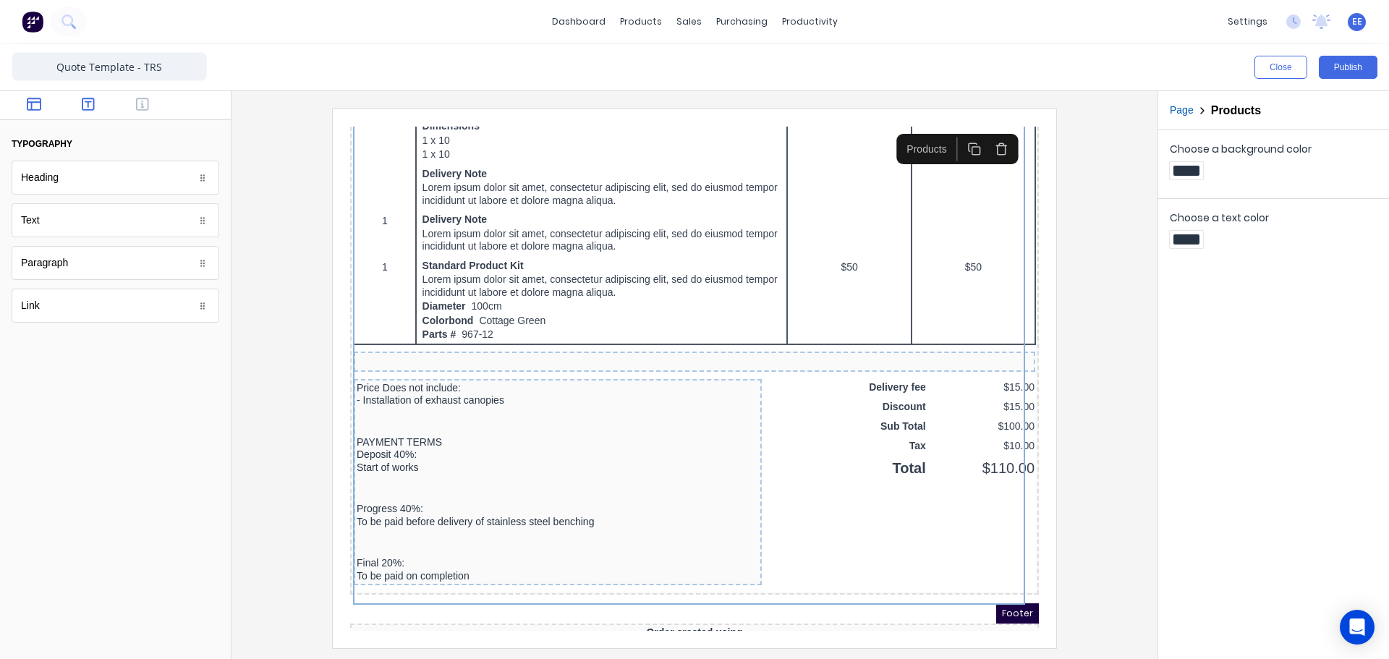
click at [31, 101] on icon "button" at bounding box center [34, 104] width 14 height 14
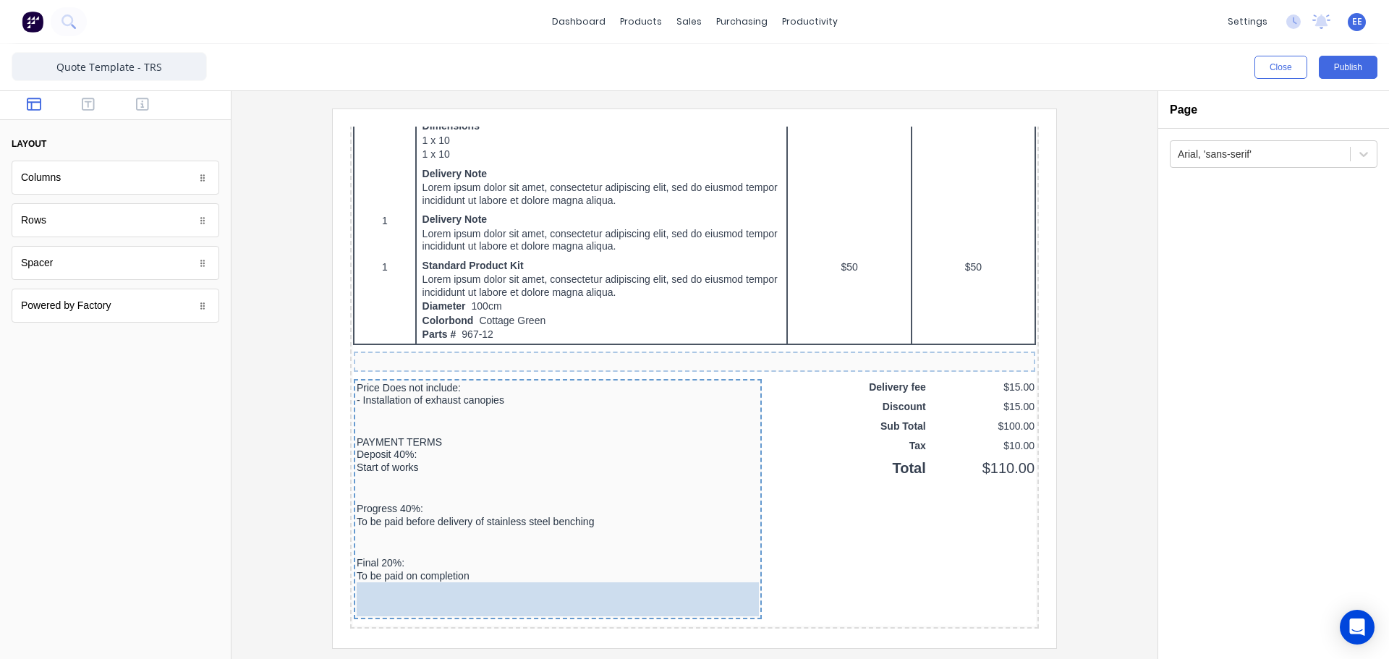
drag, startPoint x: 56, startPoint y: 271, endPoint x: 85, endPoint y: 469, distance: 199.7
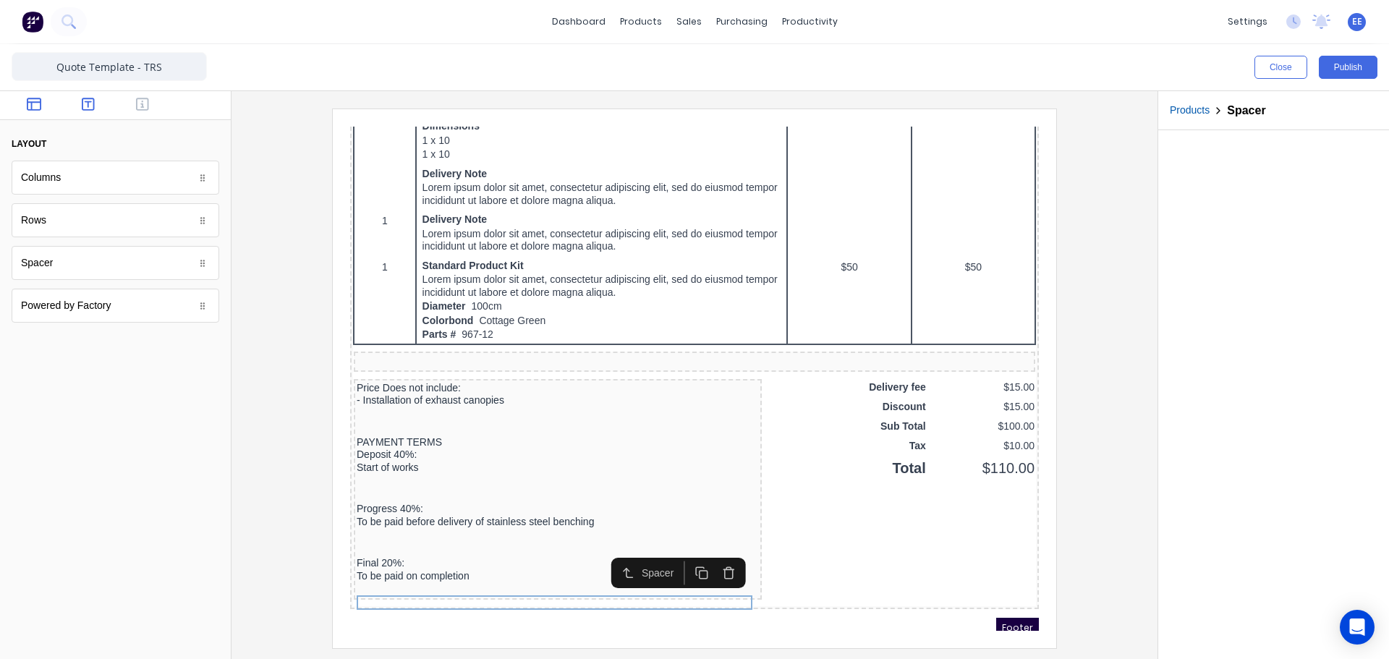
click at [91, 101] on icon "button" at bounding box center [88, 104] width 13 height 13
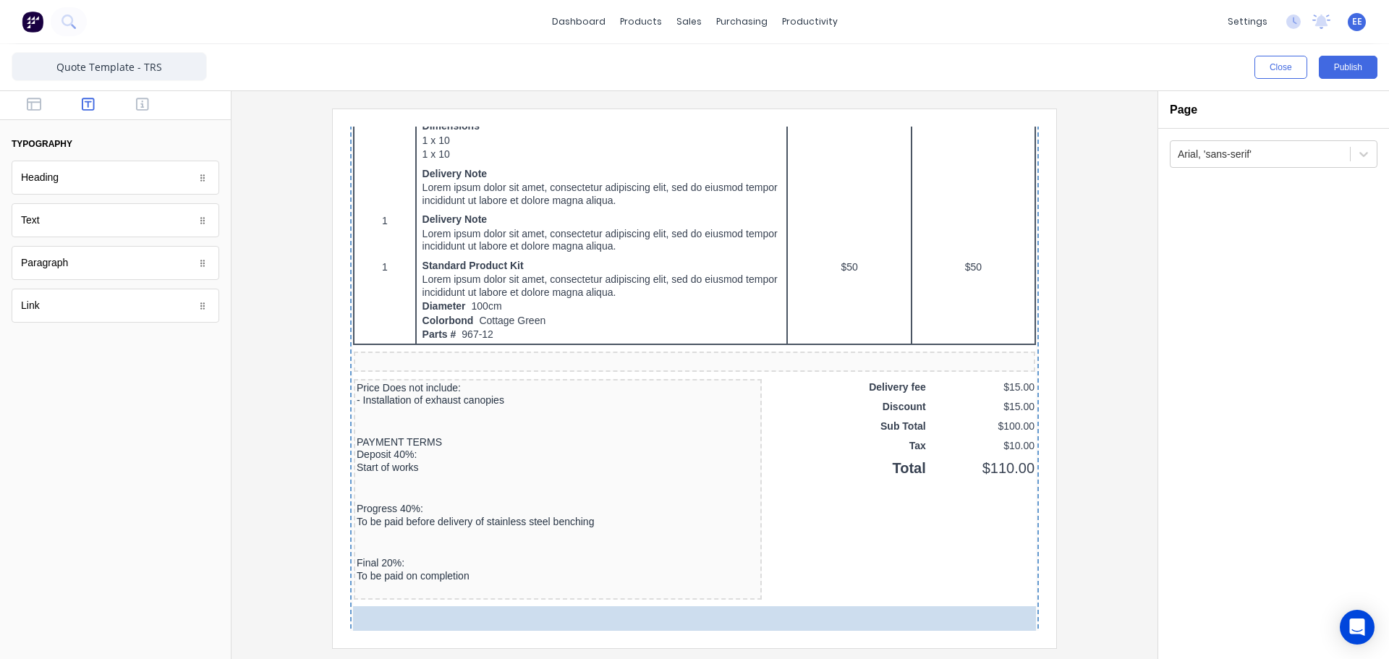
drag, startPoint x: 56, startPoint y: 225, endPoint x: 423, endPoint y: 617, distance: 537.5
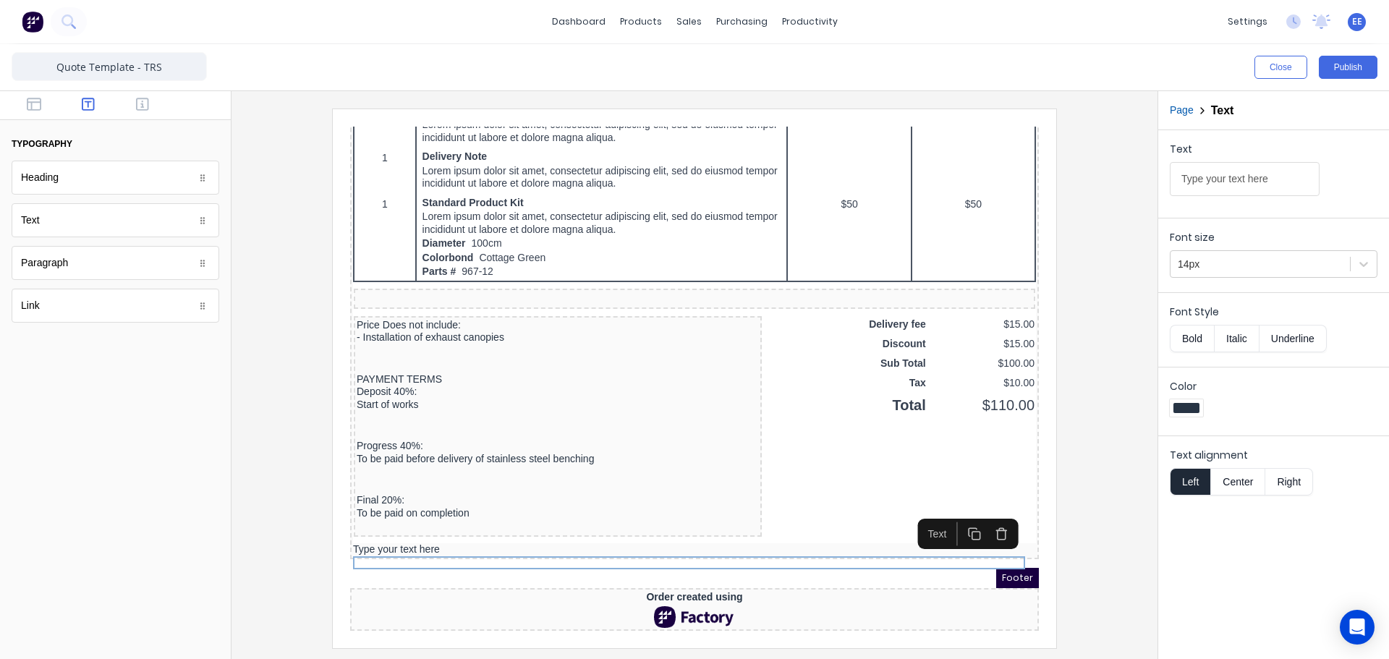
scroll to position [853, 0]
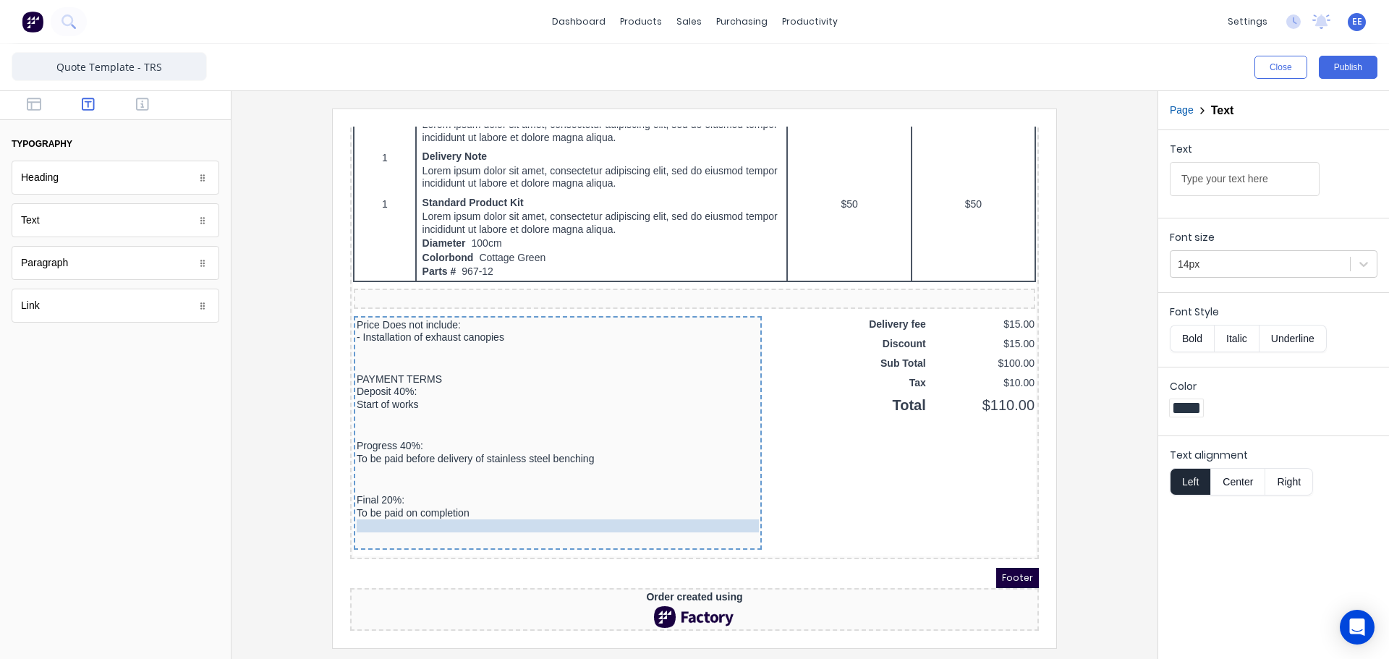
drag, startPoint x: 406, startPoint y: 524, endPoint x: 407, endPoint y: 504, distance: 20.3
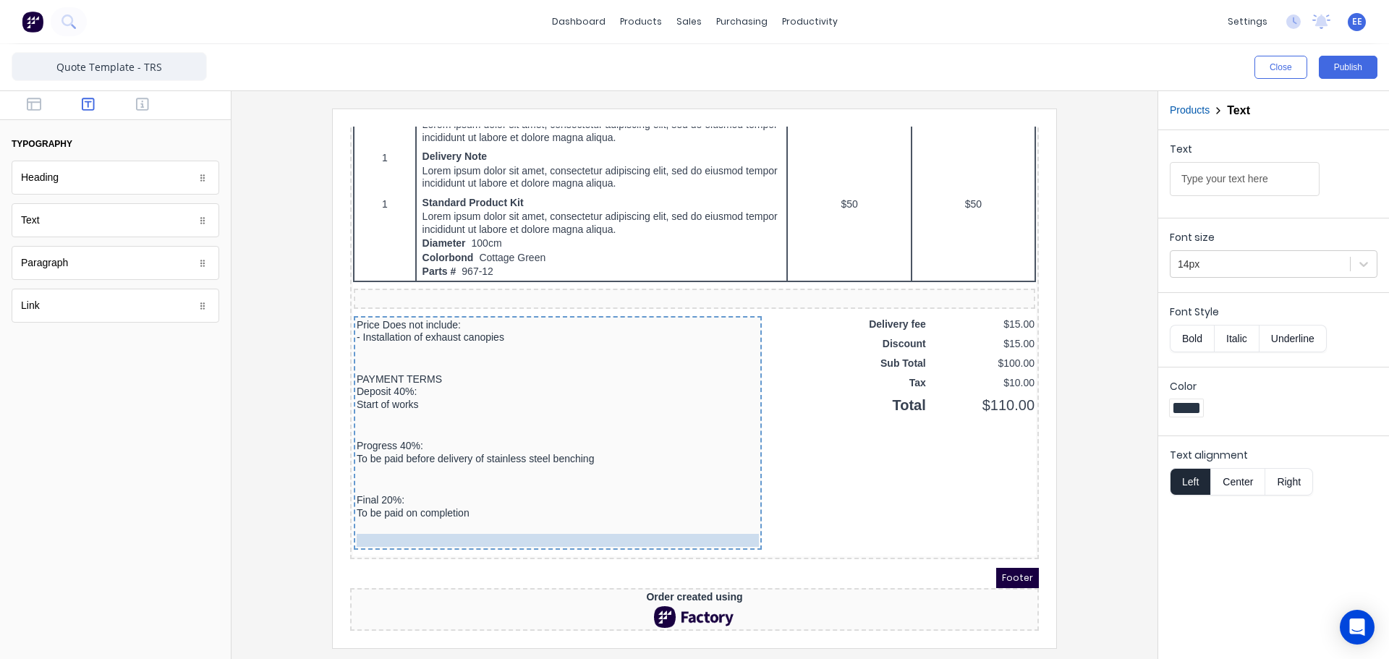
drag, startPoint x: 407, startPoint y: 504, endPoint x: 406, endPoint y: 517, distance: 13.8
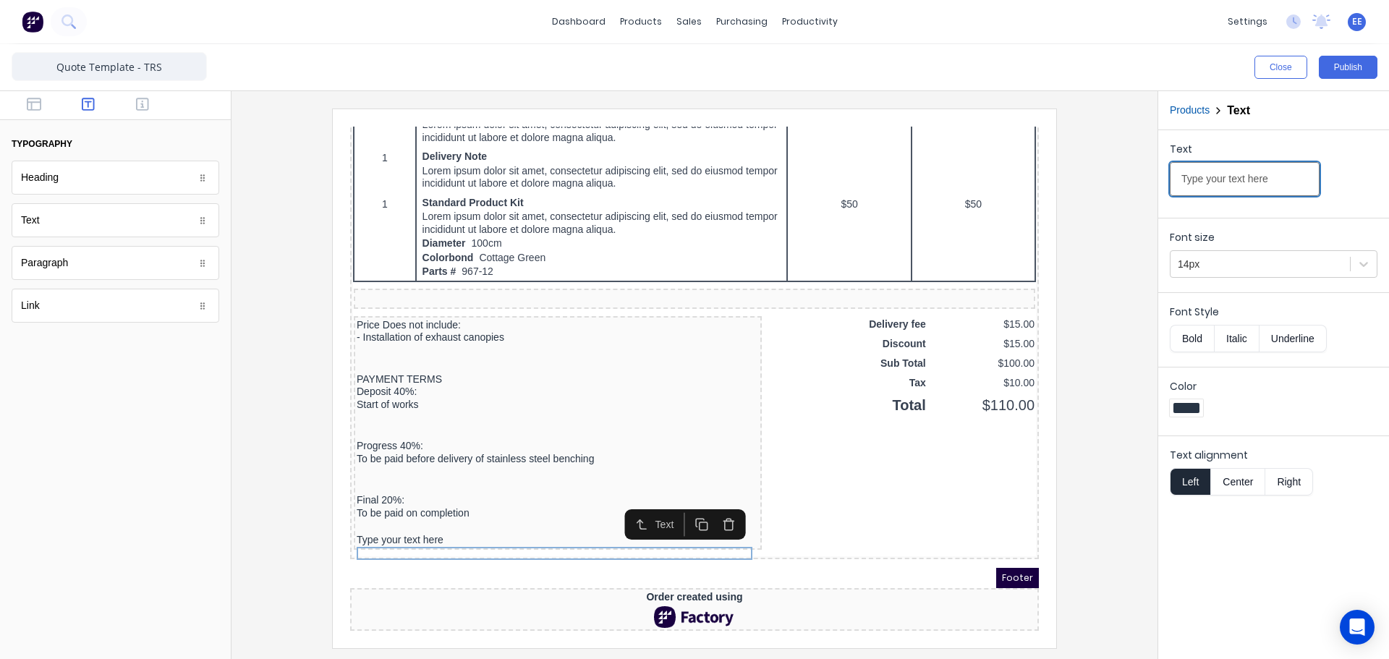
drag, startPoint x: 1270, startPoint y: 182, endPoint x: 1101, endPoint y: 178, distance: 168.6
click at [1101, 178] on div "Close Publish Components typography Heading Heading Text Text Paragraph Paragra…" at bounding box center [694, 351] width 1389 height 615
paste input "Quotation will remain valid for 28 days of date above."
type input "Quotation will remain valid for 28 days of date above."
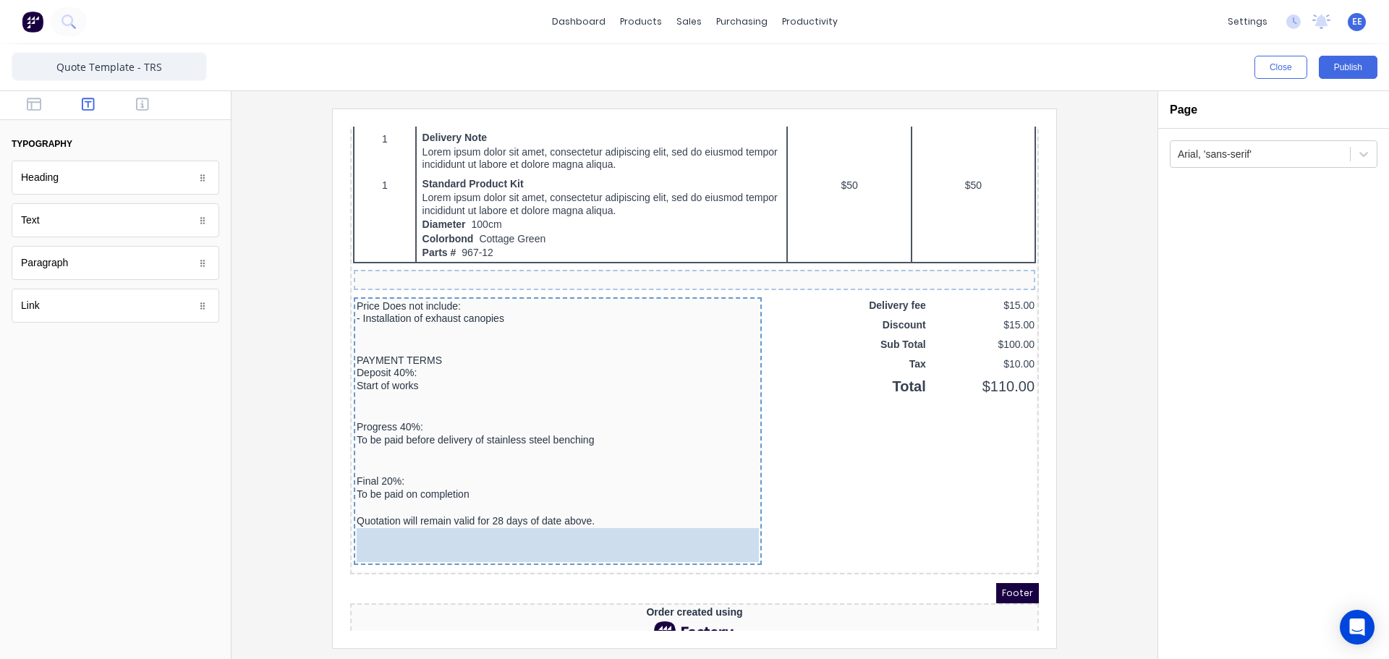
drag, startPoint x: 87, startPoint y: 221, endPoint x: 153, endPoint y: 423, distance: 213.0
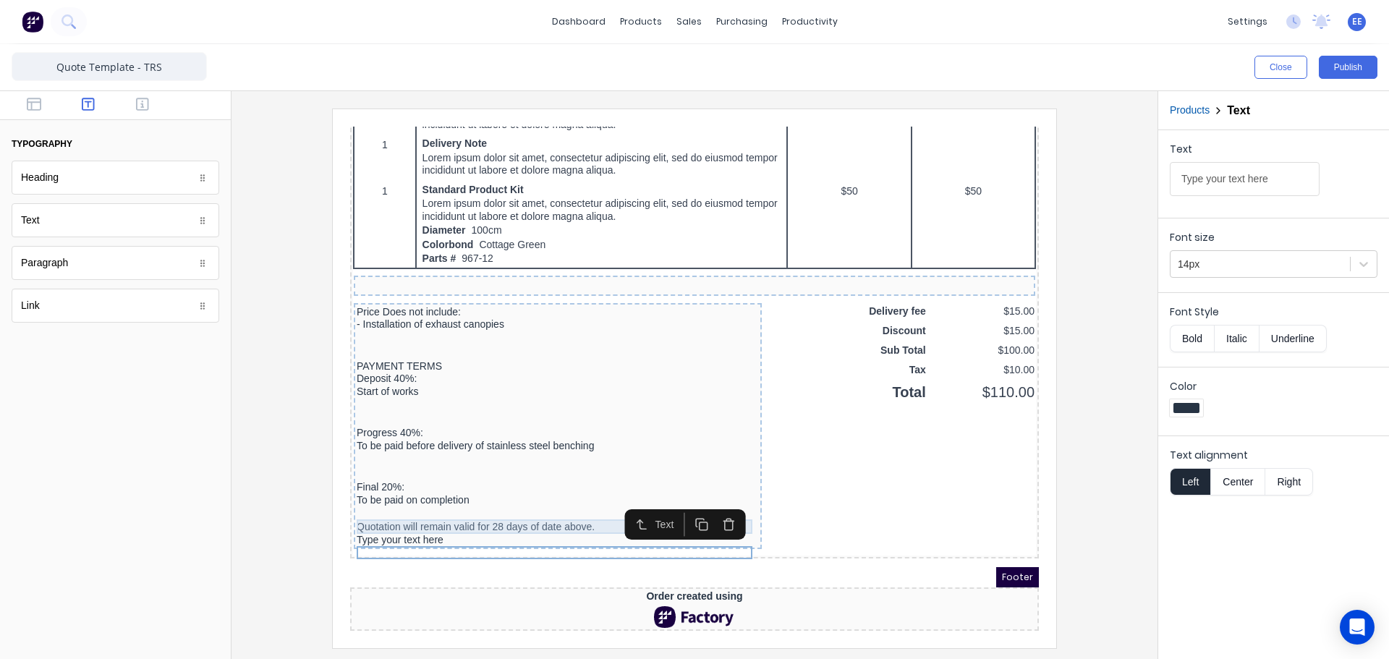
click at [384, 504] on div at bounding box center [540, 496] width 402 height 14
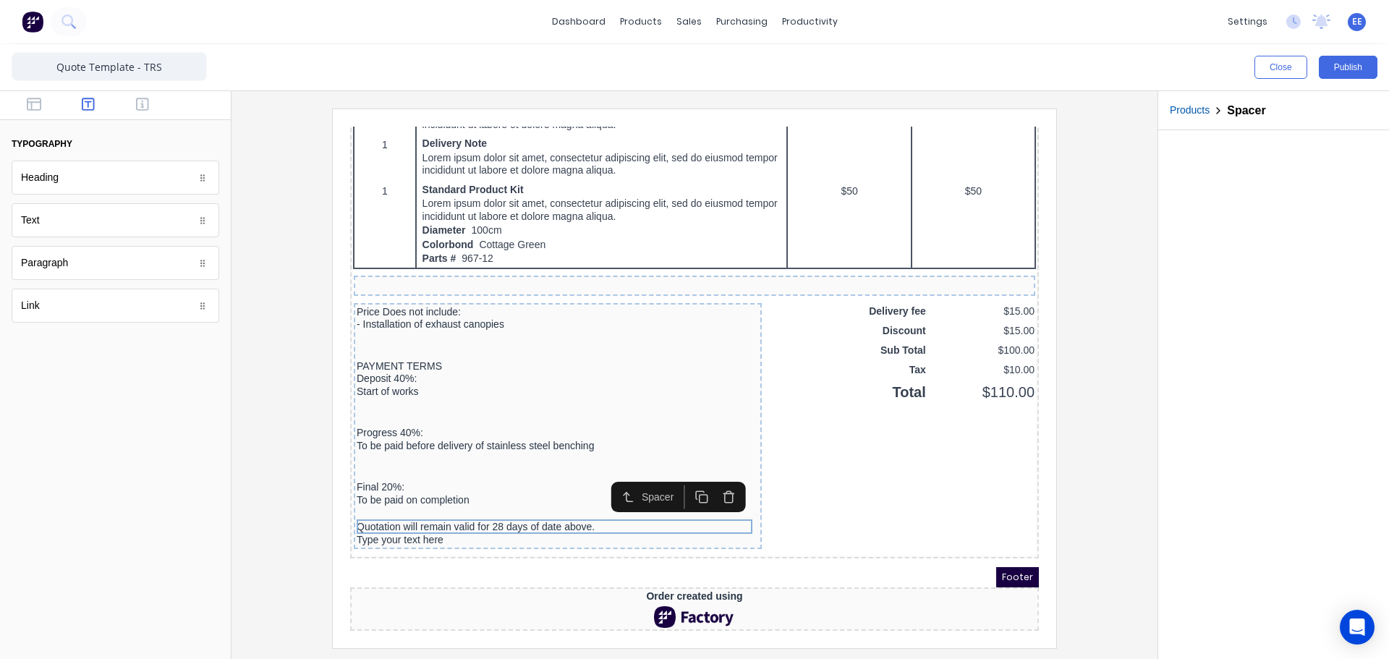
click at [685, 474] on icon "button" at bounding box center [685, 480] width 14 height 14
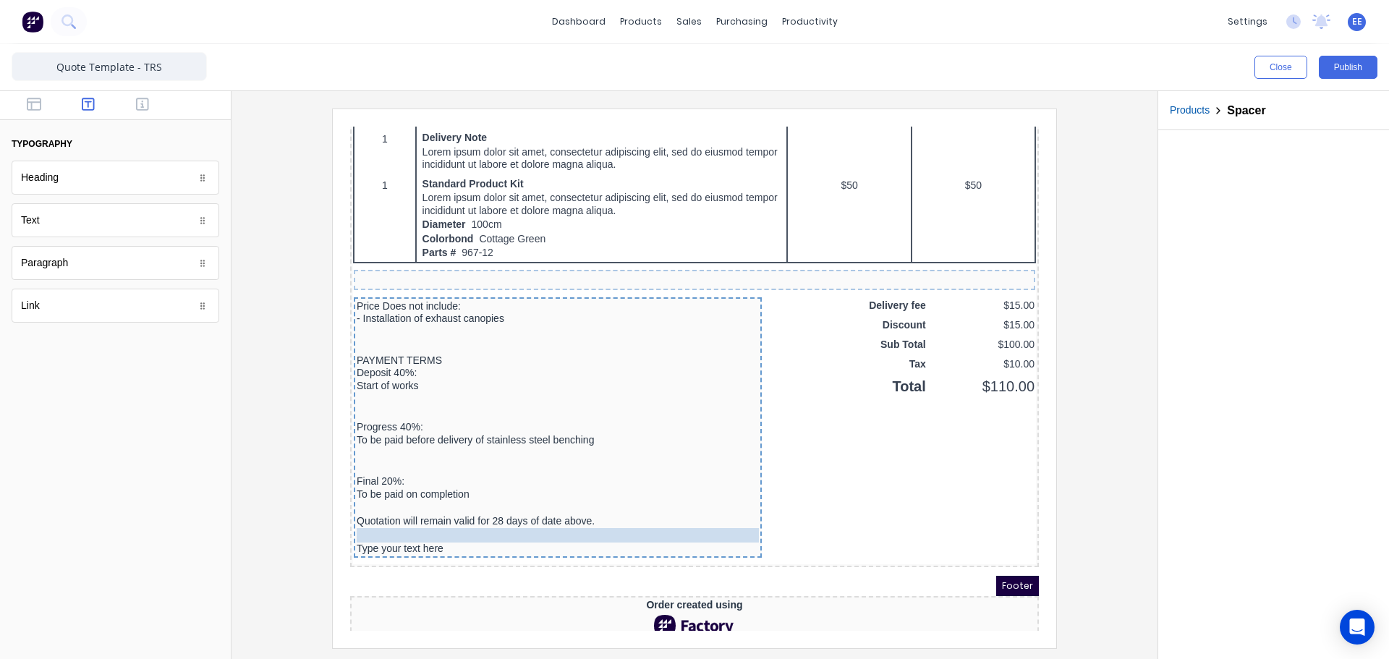
drag, startPoint x: 424, startPoint y: 515, endPoint x: 419, endPoint y: 534, distance: 19.5
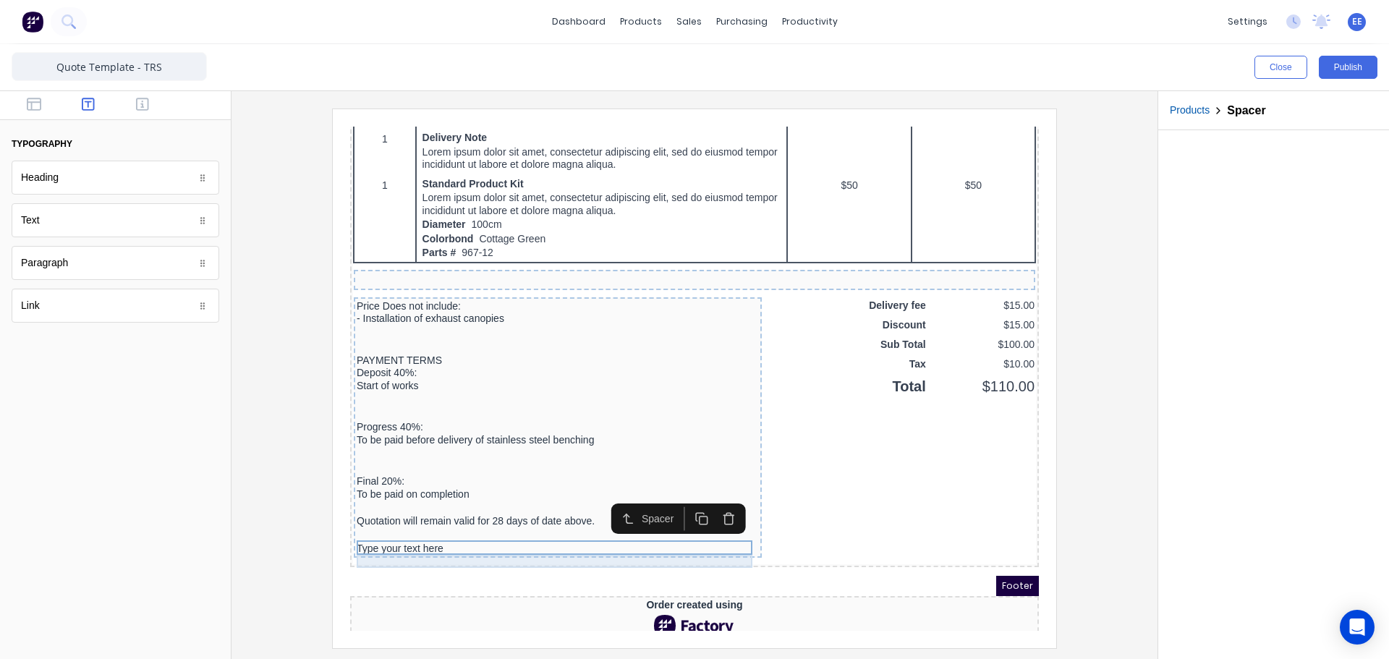
click at [389, 538] on div "Type your text here" at bounding box center [540, 531] width 402 height 13
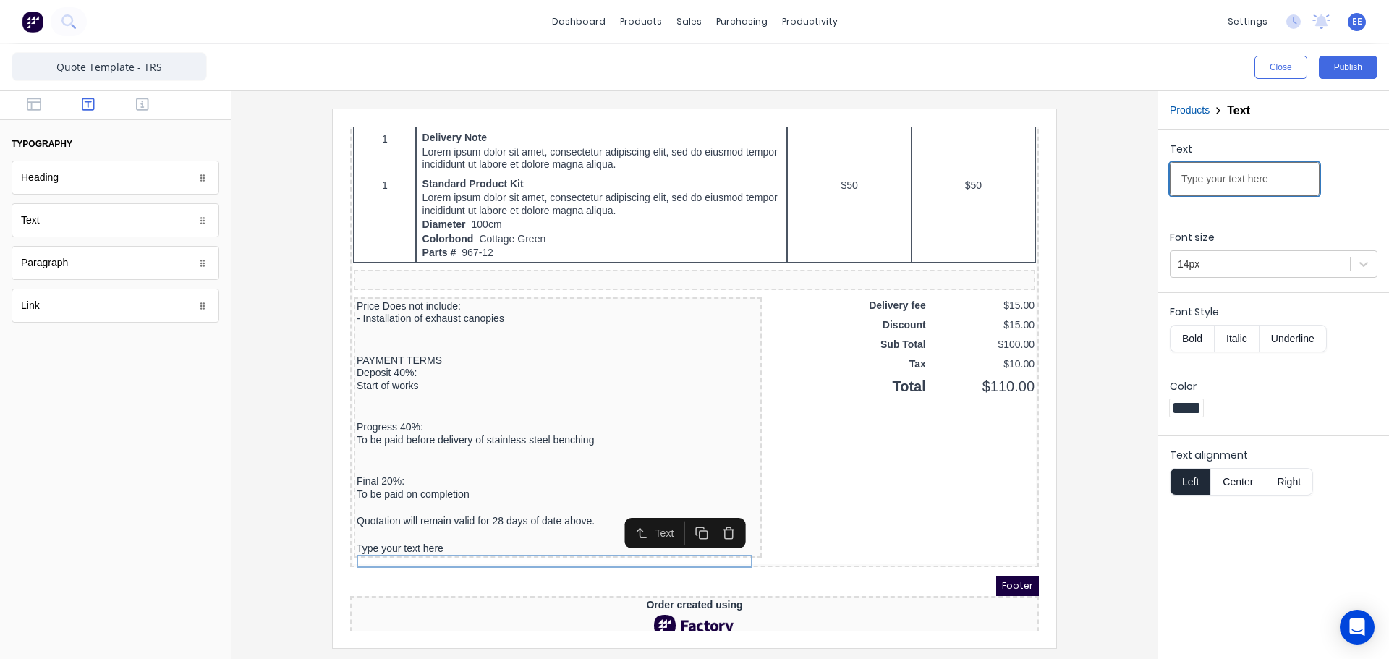
drag, startPoint x: 1260, startPoint y: 186, endPoint x: 1059, endPoint y: 178, distance: 201.3
click at [1059, 178] on div "Close Publish Components typography Heading Heading Text Text Paragraph Paragra…" at bounding box center [694, 351] width 1389 height 615
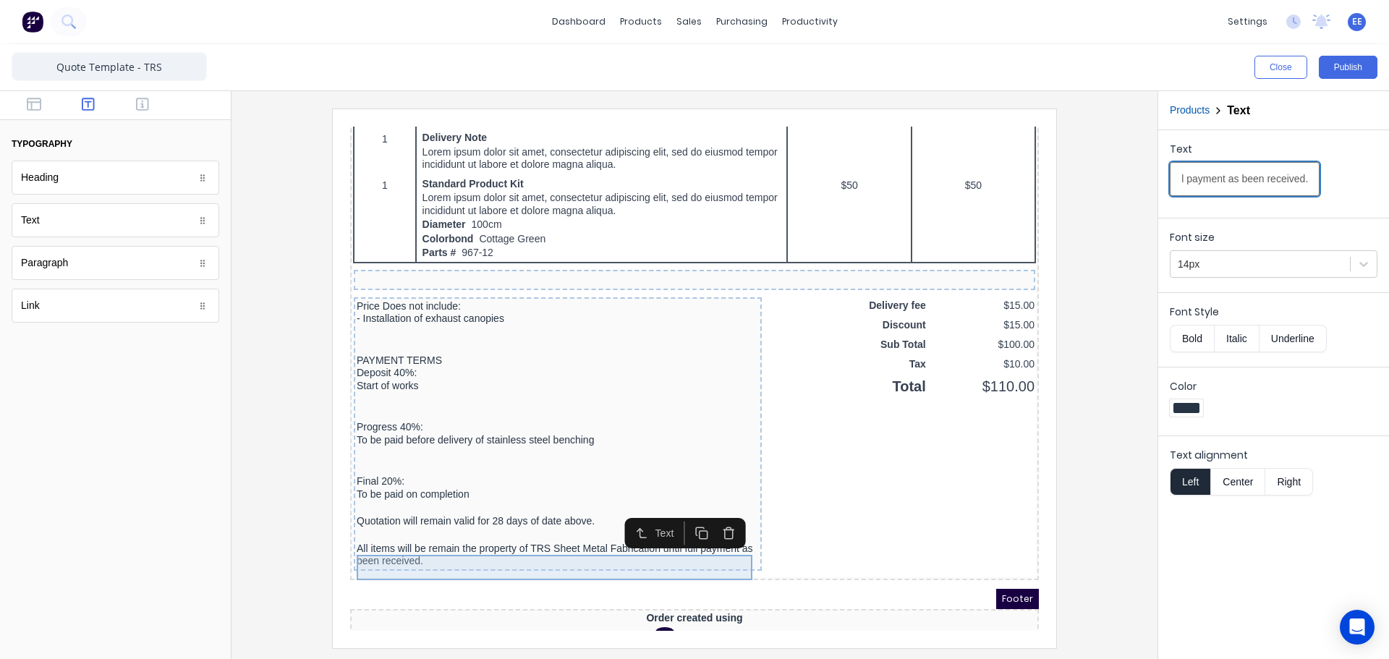
type input "All items will be remain the property of TRS Sheet Metal Fabrication until full…"
click at [593, 551] on div "All items will be remain the property of TRS Sheet Metal Fabrication until full…" at bounding box center [540, 537] width 402 height 25
click at [1270, 184] on input "All items will be remain the property of TRS Sheet Metal Fabrication until full…" at bounding box center [1245, 179] width 150 height 34
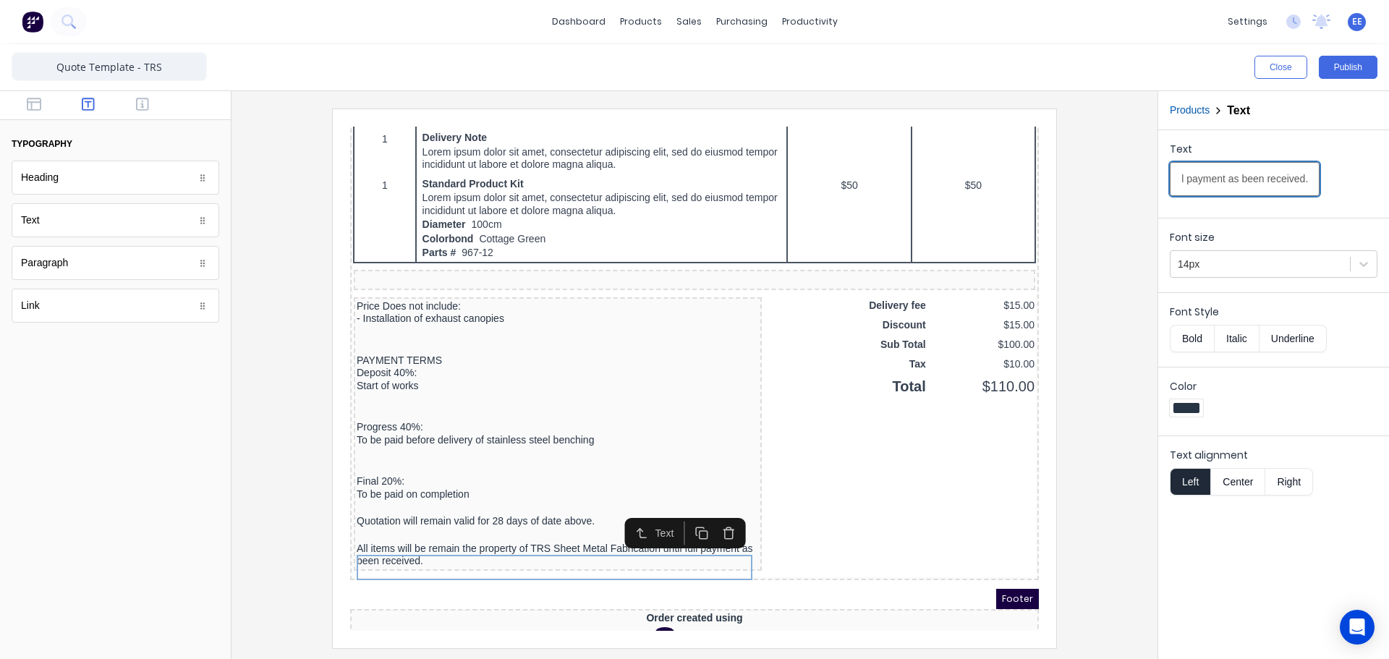
click at [1232, 184] on input "All items will be remain the property of TRS Sheet Metal Fabrication until full…" at bounding box center [1245, 179] width 150 height 34
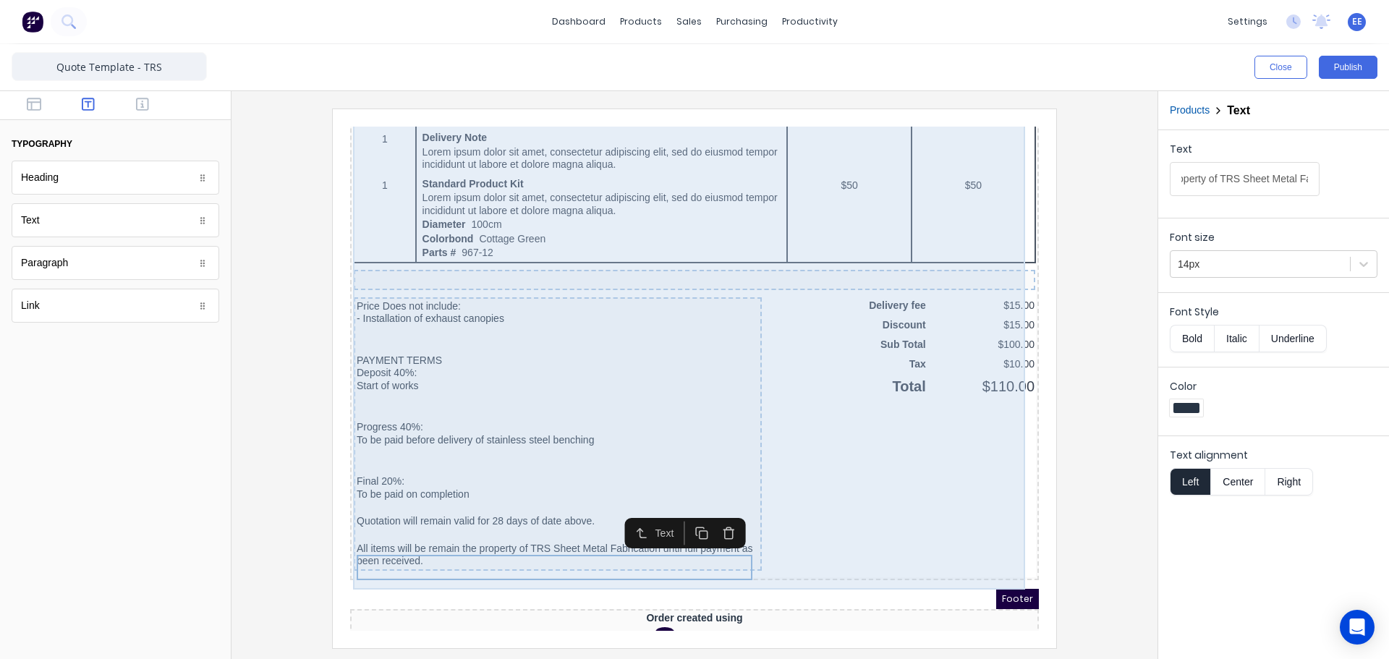
scroll to position [0, 0]
click at [905, 508] on div "QTY DESCRIPTION EACH TOTAL 1 Basic Product Lorem ipsum dolor sit amet, consecte…" at bounding box center [677, 43] width 683 height 1033
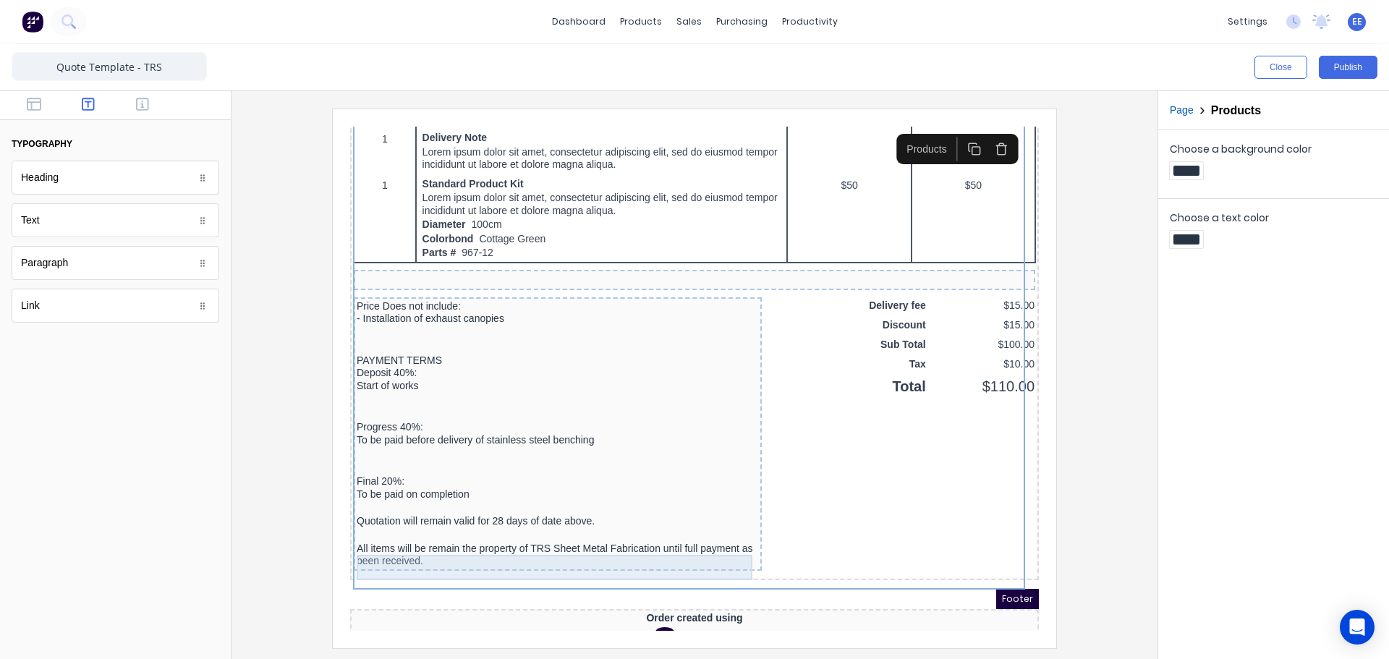
click at [617, 548] on div "All items will be remain the property of TRS Sheet Metal Fabrication until full…" at bounding box center [540, 537] width 402 height 25
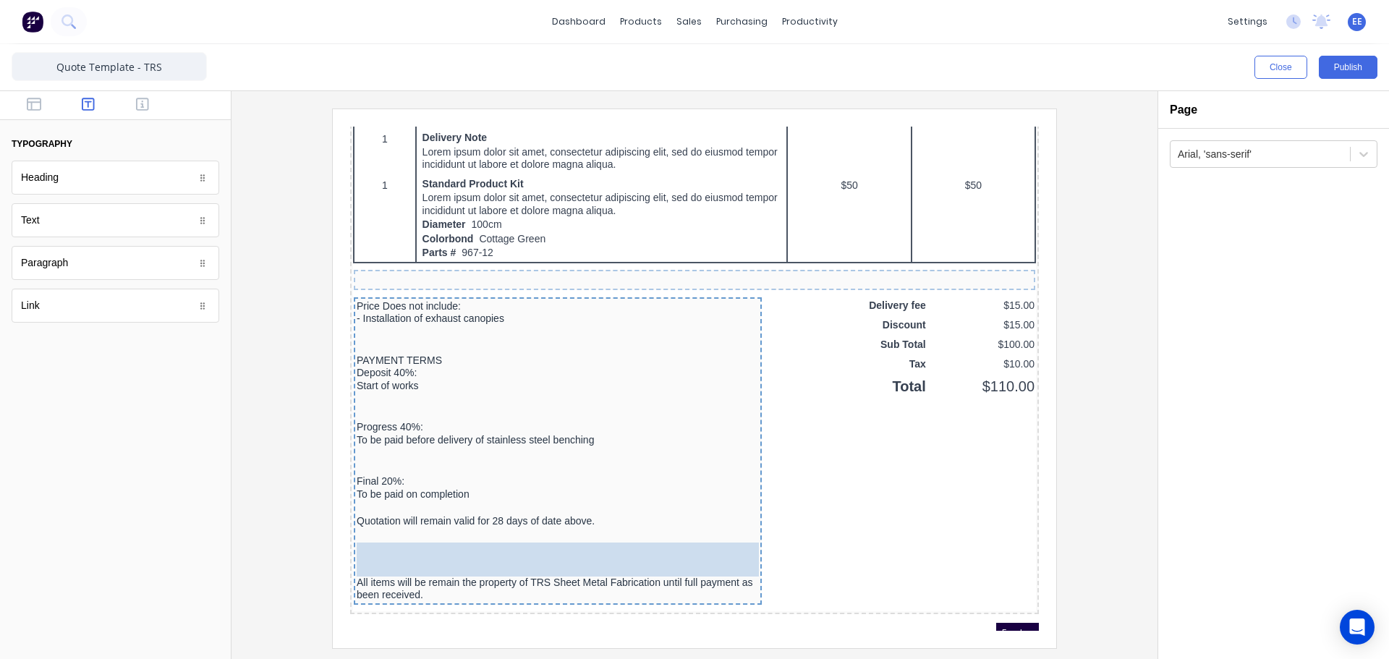
drag, startPoint x: 38, startPoint y: 276, endPoint x: 46, endPoint y: 428, distance: 152.2
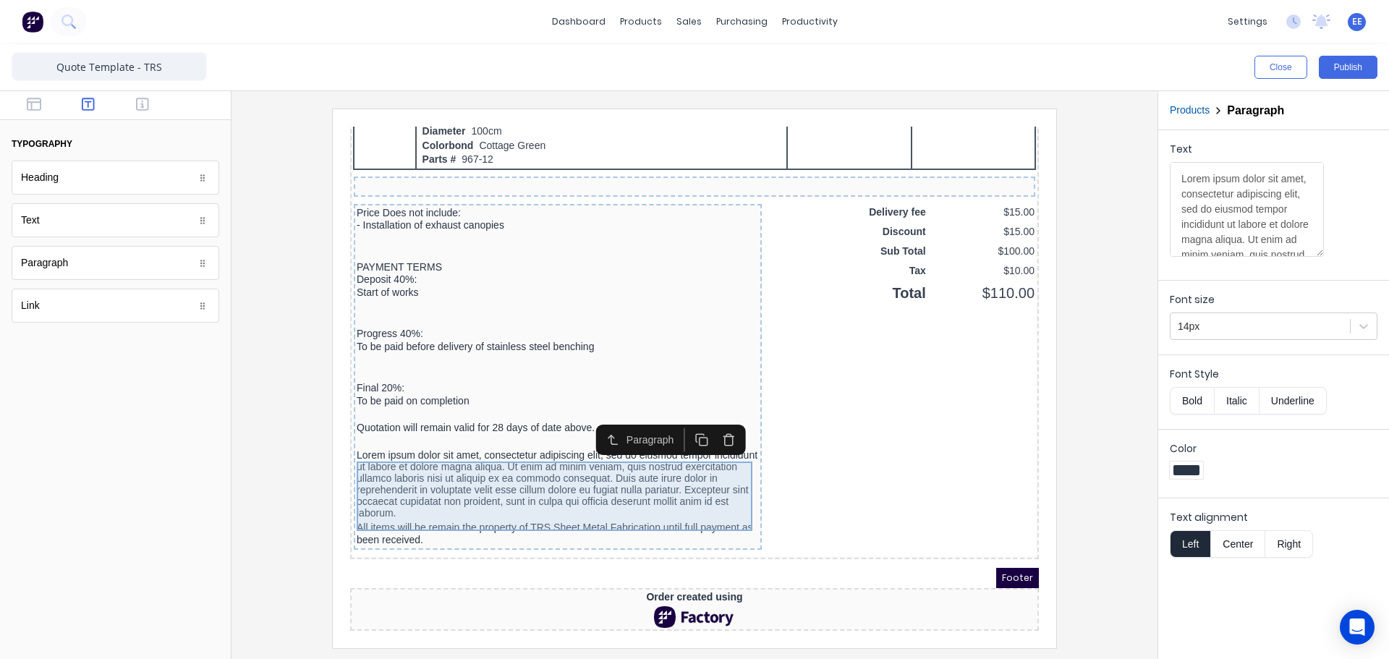
scroll to position [965, 0]
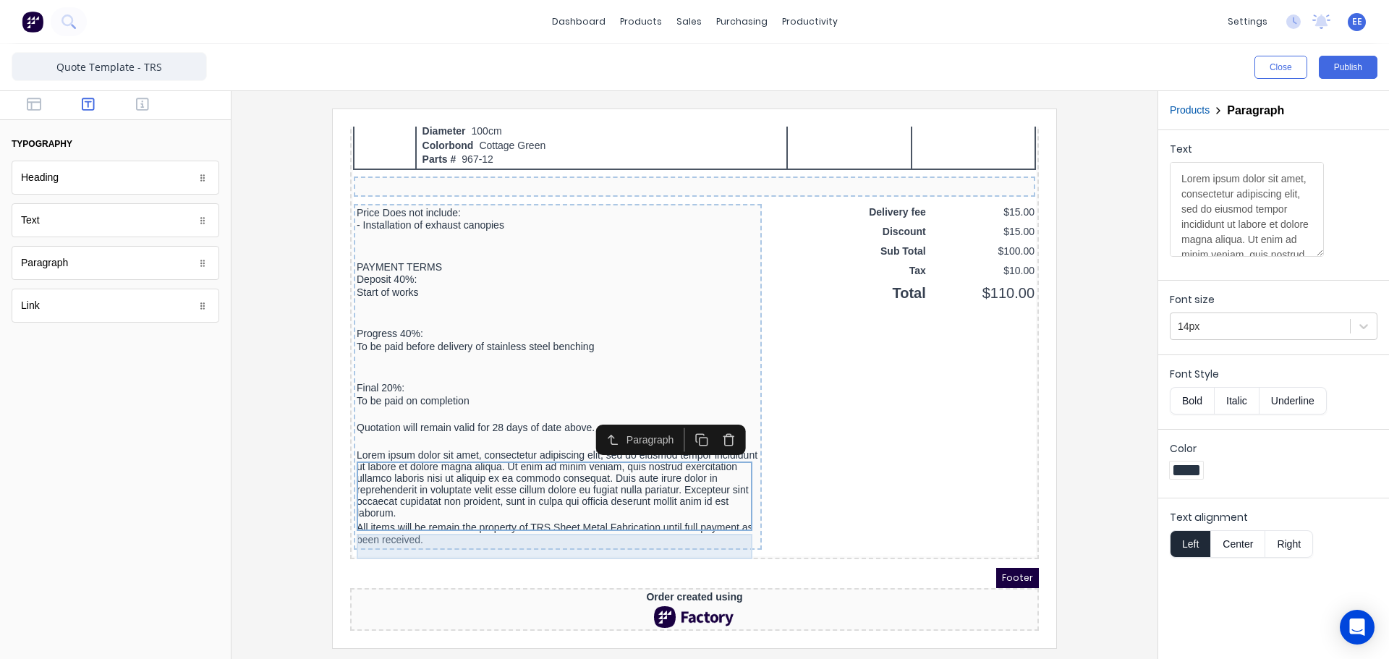
click at [388, 514] on div "All items will be remain the property of TRS Sheet Metal Fabrication until full…" at bounding box center [540, 516] width 402 height 25
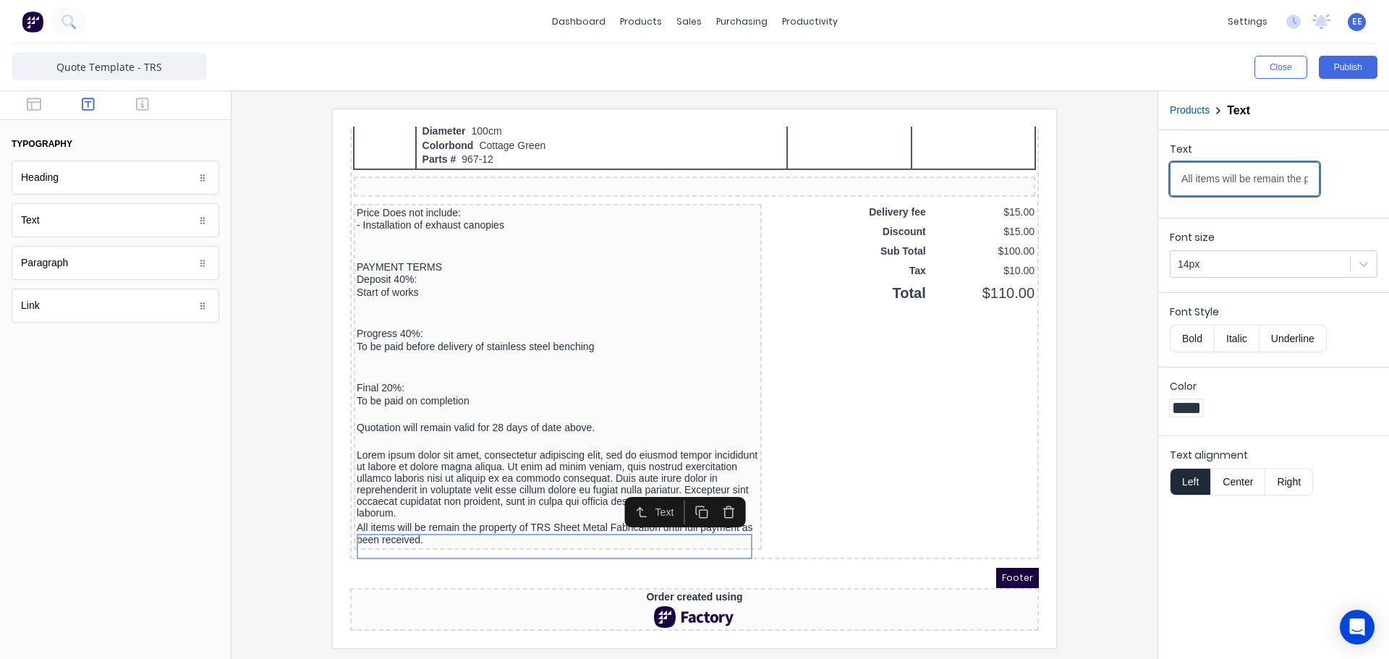
click at [1195, 192] on input "All items will be remain the property of TRS Sheet Metal Fabrication until full…" at bounding box center [1245, 179] width 150 height 34
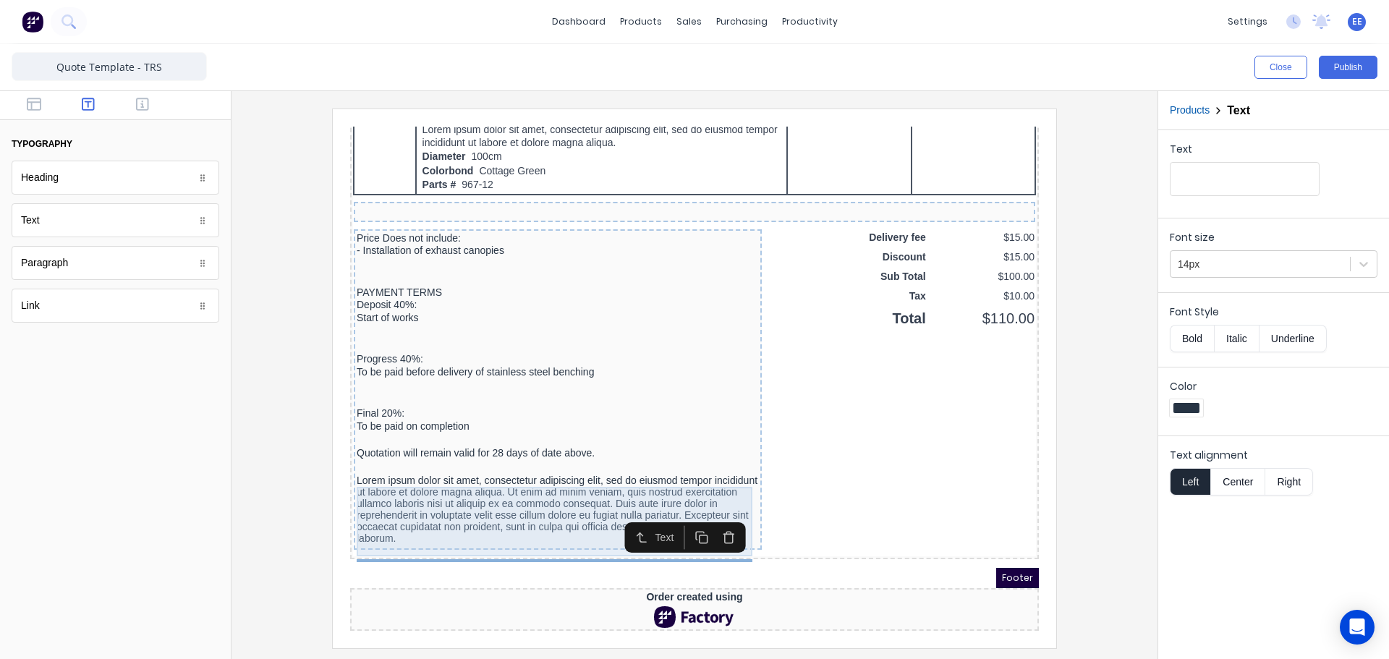
click at [416, 480] on div "Lorem ipsum dolor sit amet, consectetur adipiscing elit, sed do eiusmod tempor …" at bounding box center [540, 491] width 402 height 69
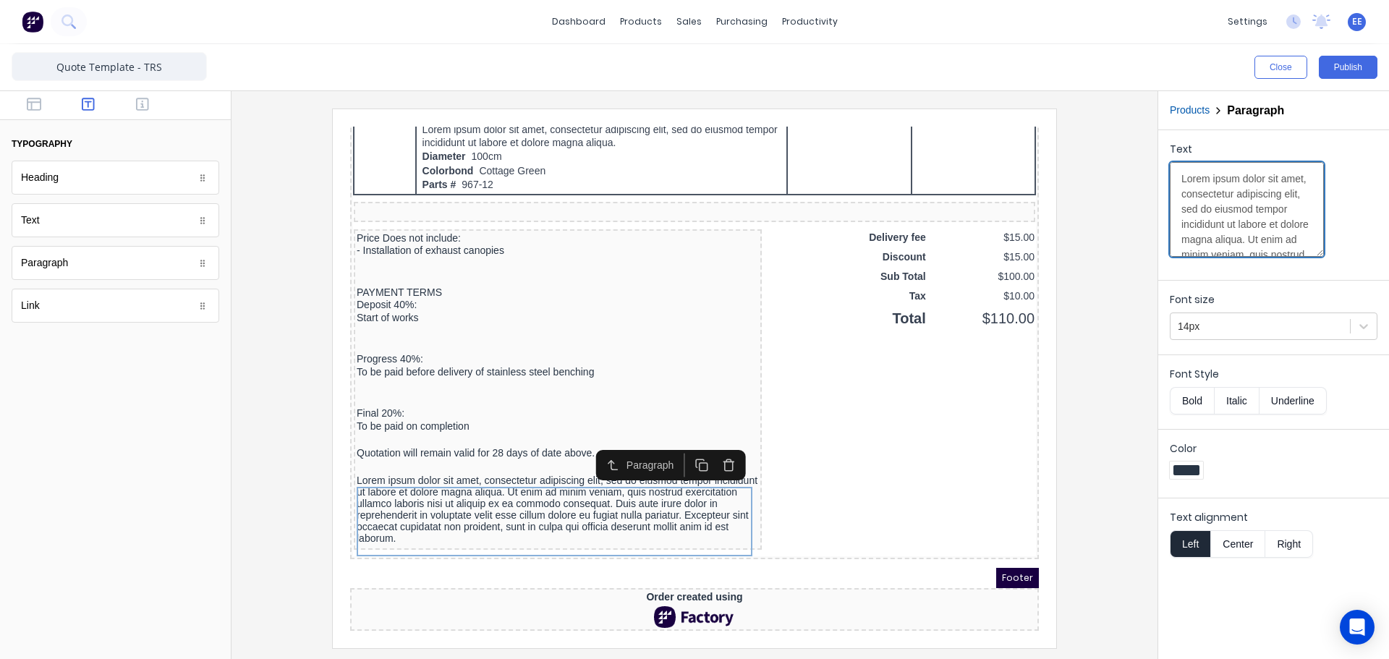
click at [1218, 197] on textarea "Lorem ipsum dolor sit amet, consectetur adipiscing elit, sed do eiusmod tempor …" at bounding box center [1247, 209] width 154 height 95
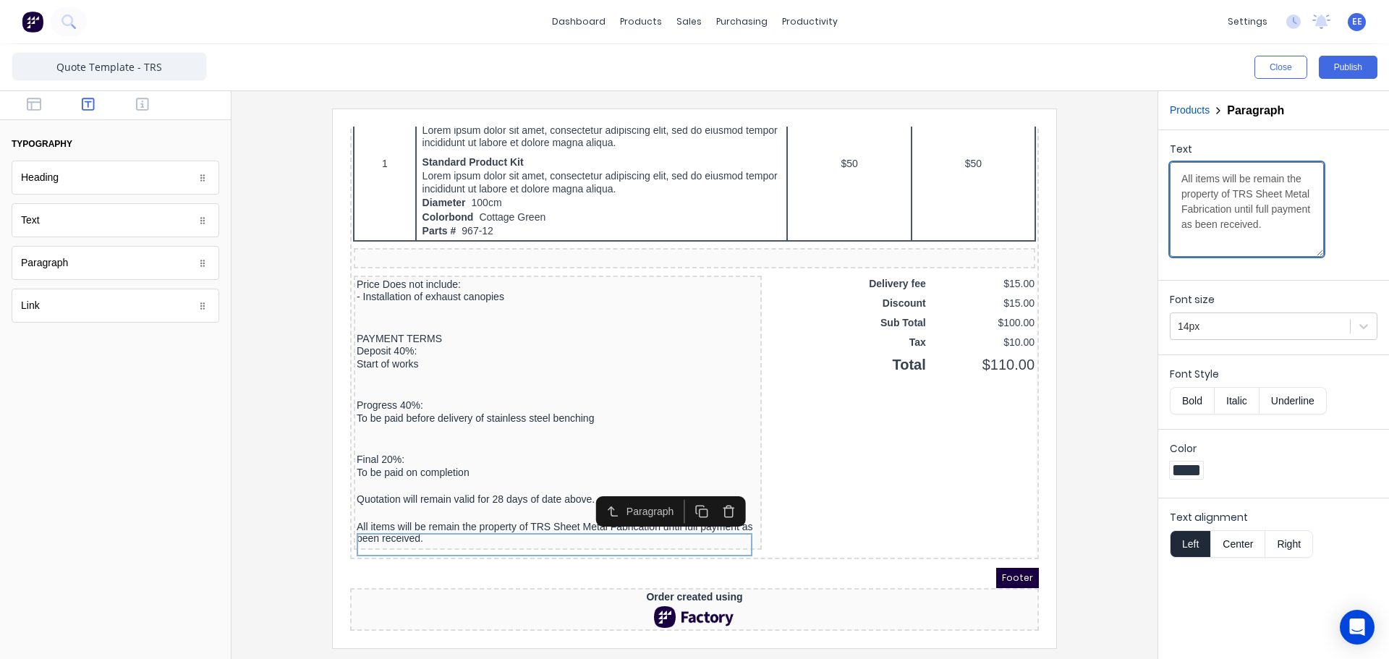
click at [1267, 209] on textarea "All items will be remain the property of TRS Sheet Metal Fabrication until full…" at bounding box center [1247, 209] width 154 height 95
type textarea "All items will be remain the property of TRS Sheet Metal Fabrication until full…"
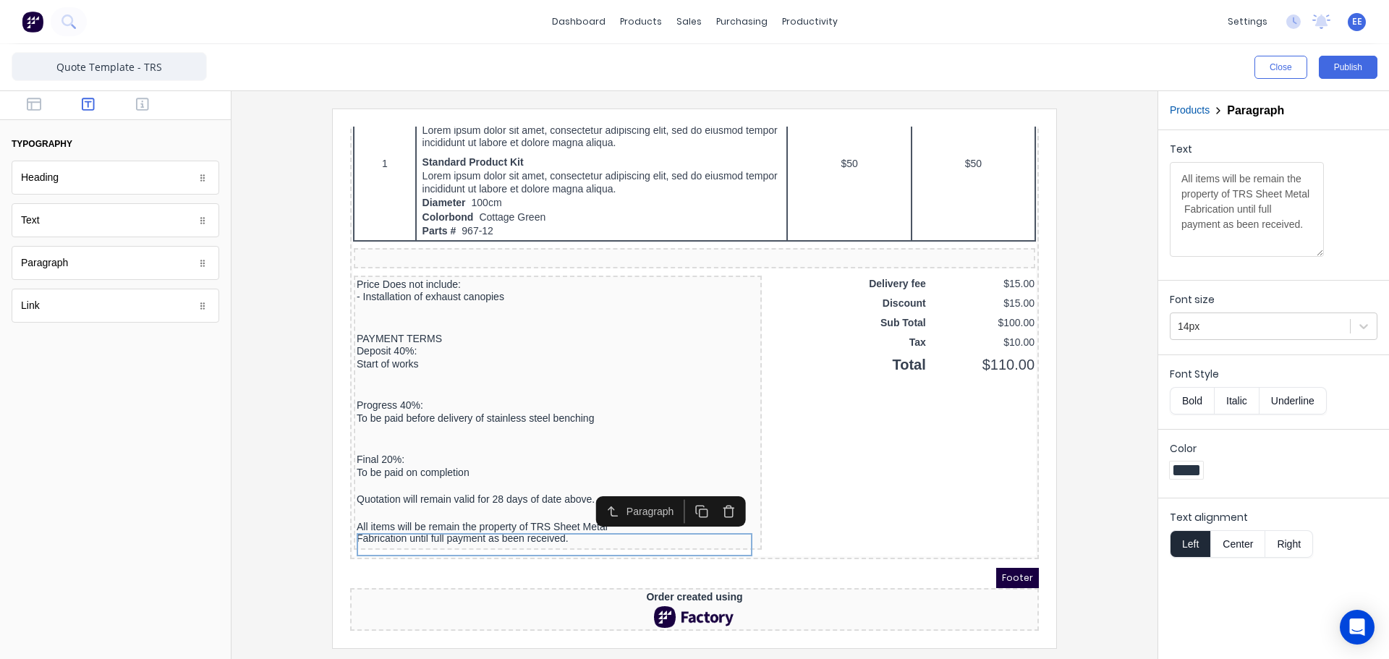
click at [550, 551] on div "Footer" at bounding box center [677, 561] width 689 height 20
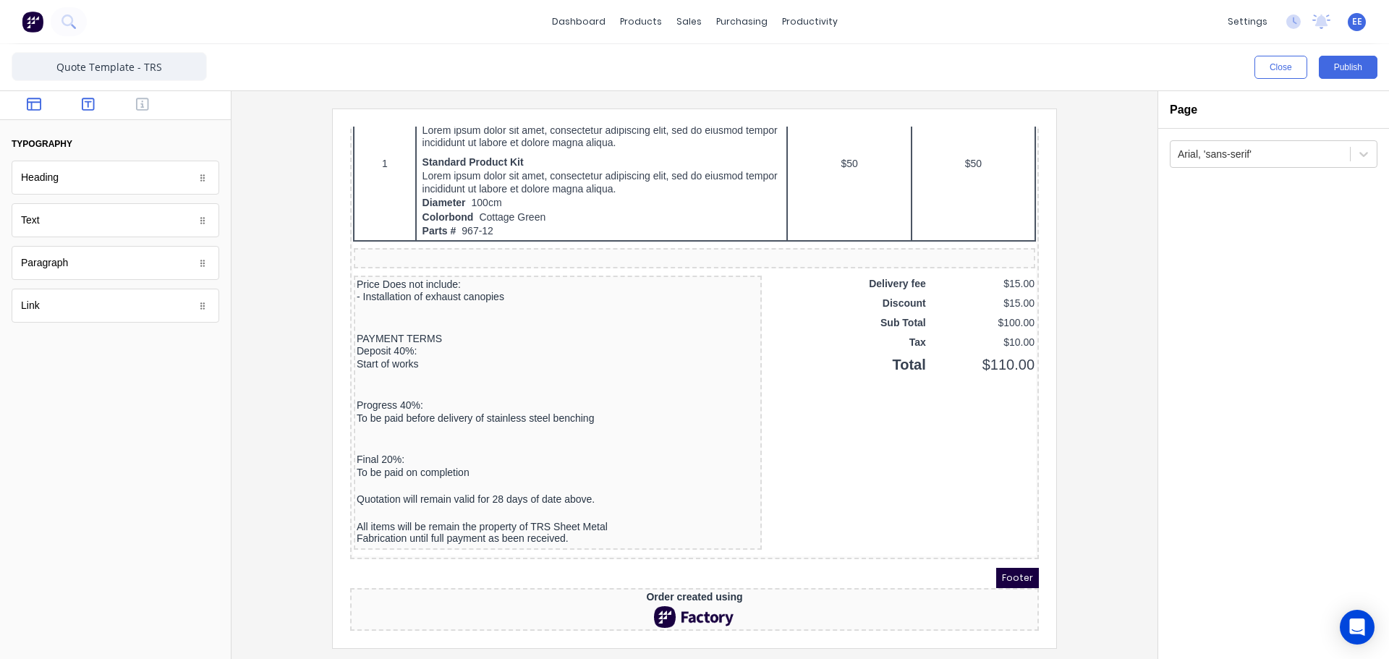
click at [32, 103] on icon "button" at bounding box center [34, 104] width 14 height 13
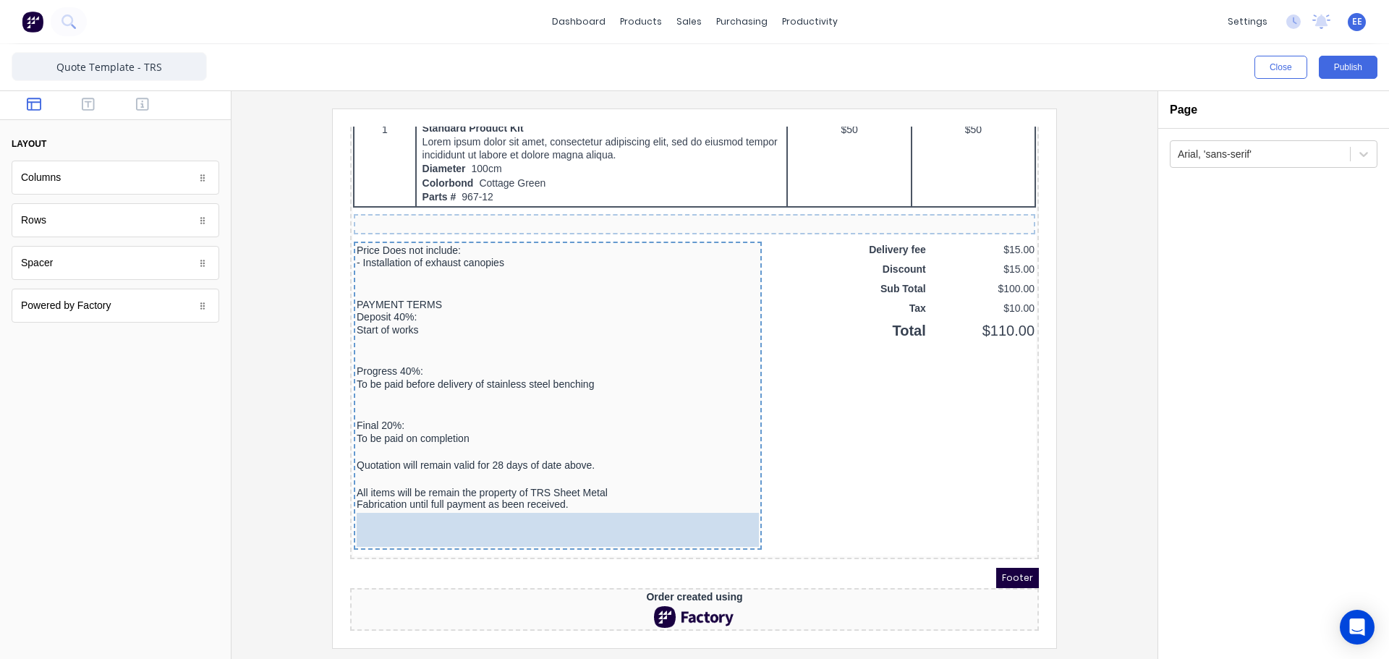
drag, startPoint x: 70, startPoint y: 265, endPoint x: 151, endPoint y: 381, distance: 141.9
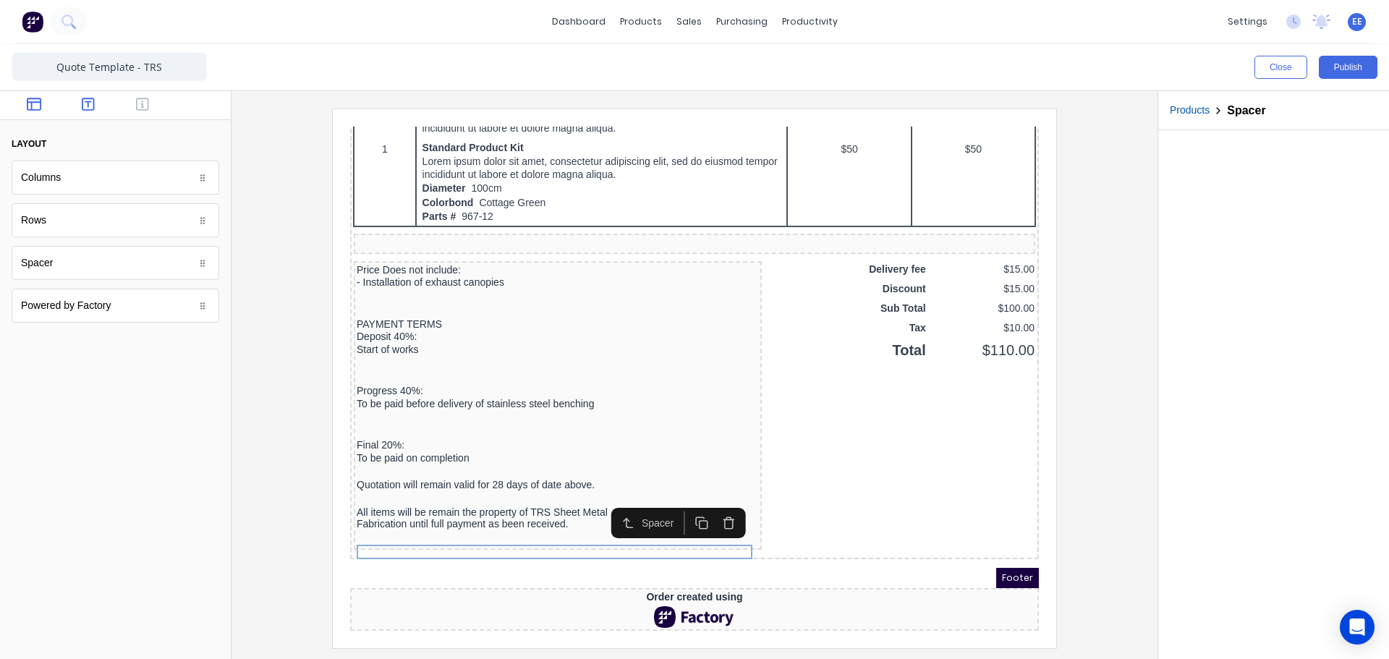
click at [93, 112] on button "button" at bounding box center [89, 105] width 46 height 17
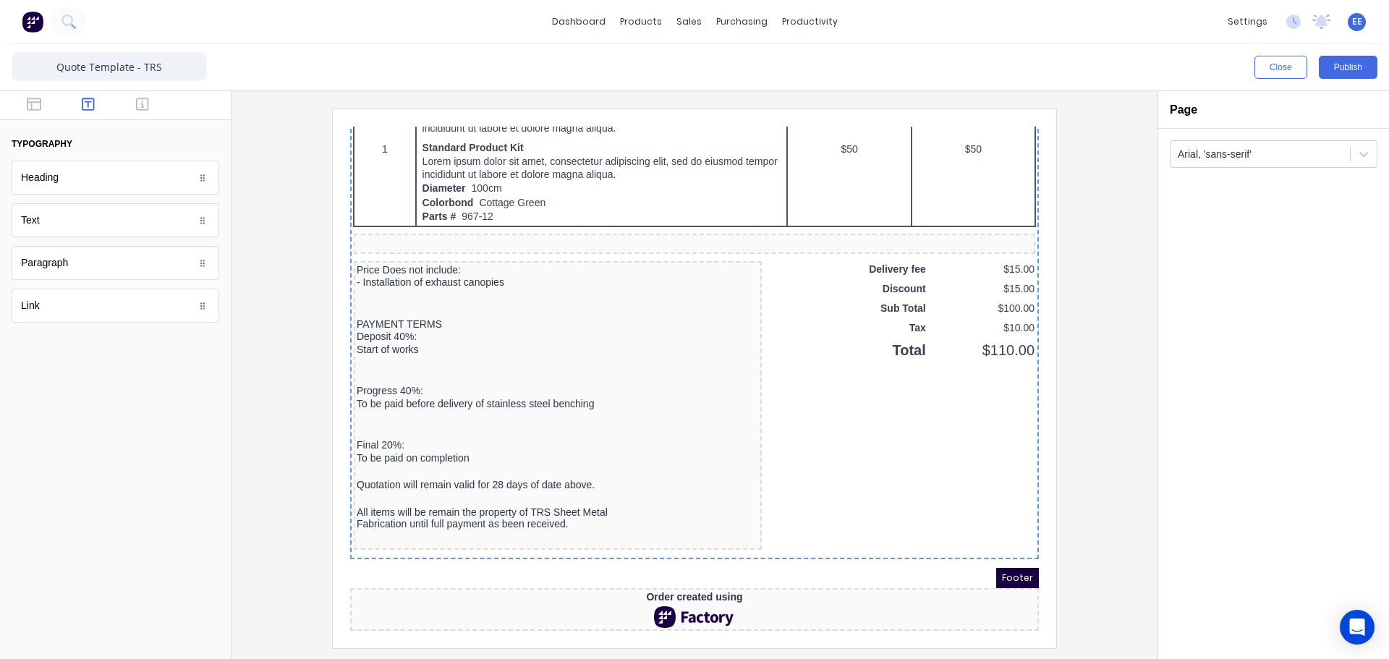
scroll to position [940, 0]
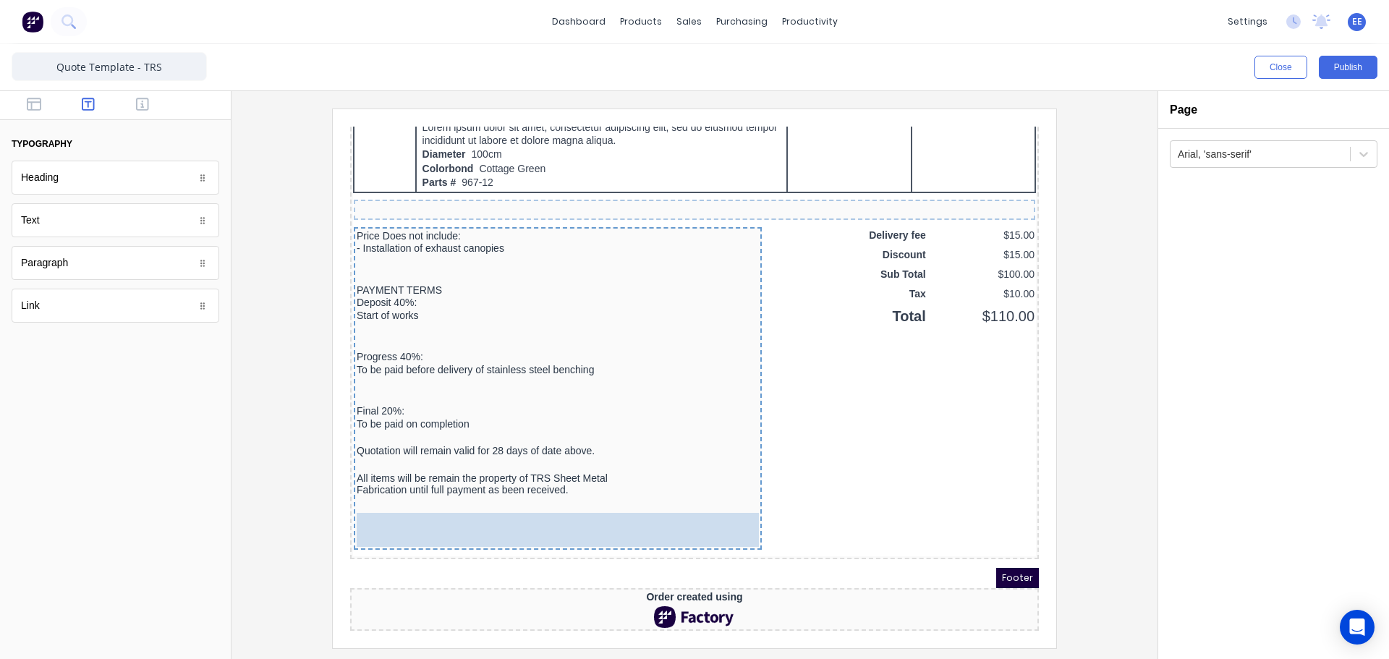
drag, startPoint x: 77, startPoint y: 267, endPoint x: 171, endPoint y: 380, distance: 146.9
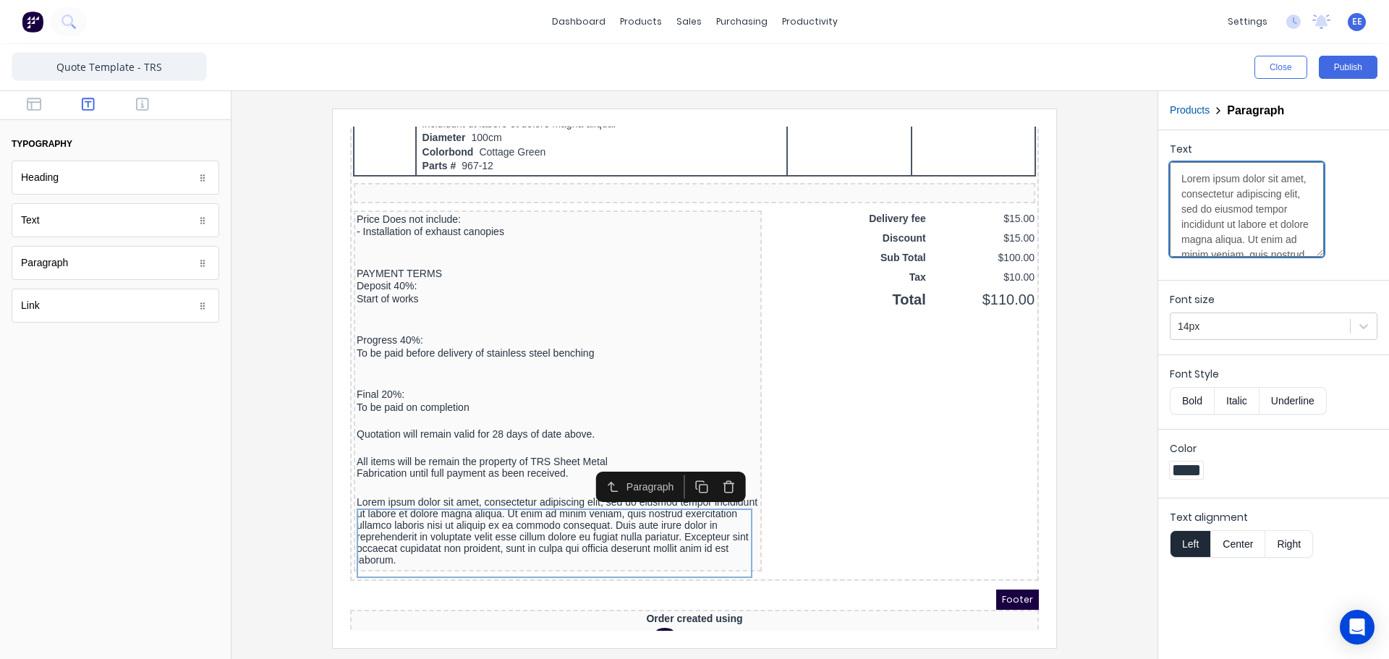
click at [1218, 210] on textarea "Lorem ipsum dolor sit amet, consectetur adipiscing elit, sed do eiusmod tempor …" at bounding box center [1247, 209] width 154 height 95
paste textarea "If quotation and payment terms (attached pdf) meet with your approval please fo…"
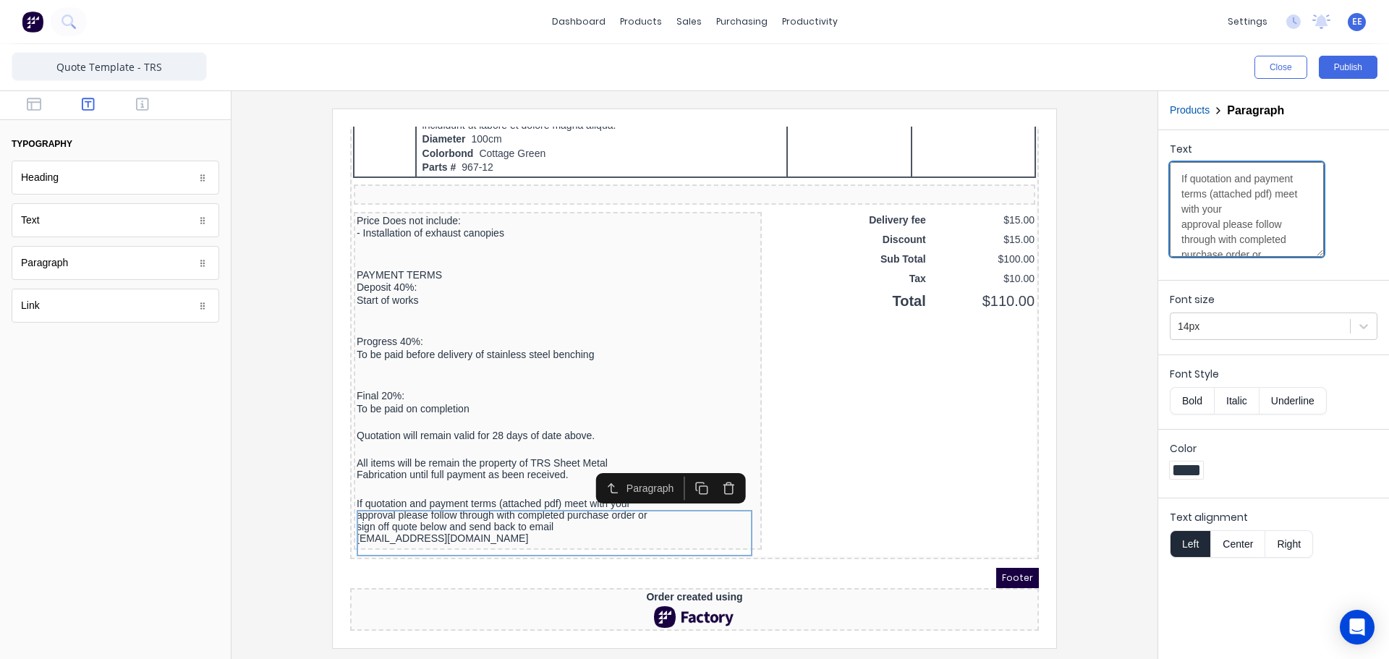
scroll to position [112, 0]
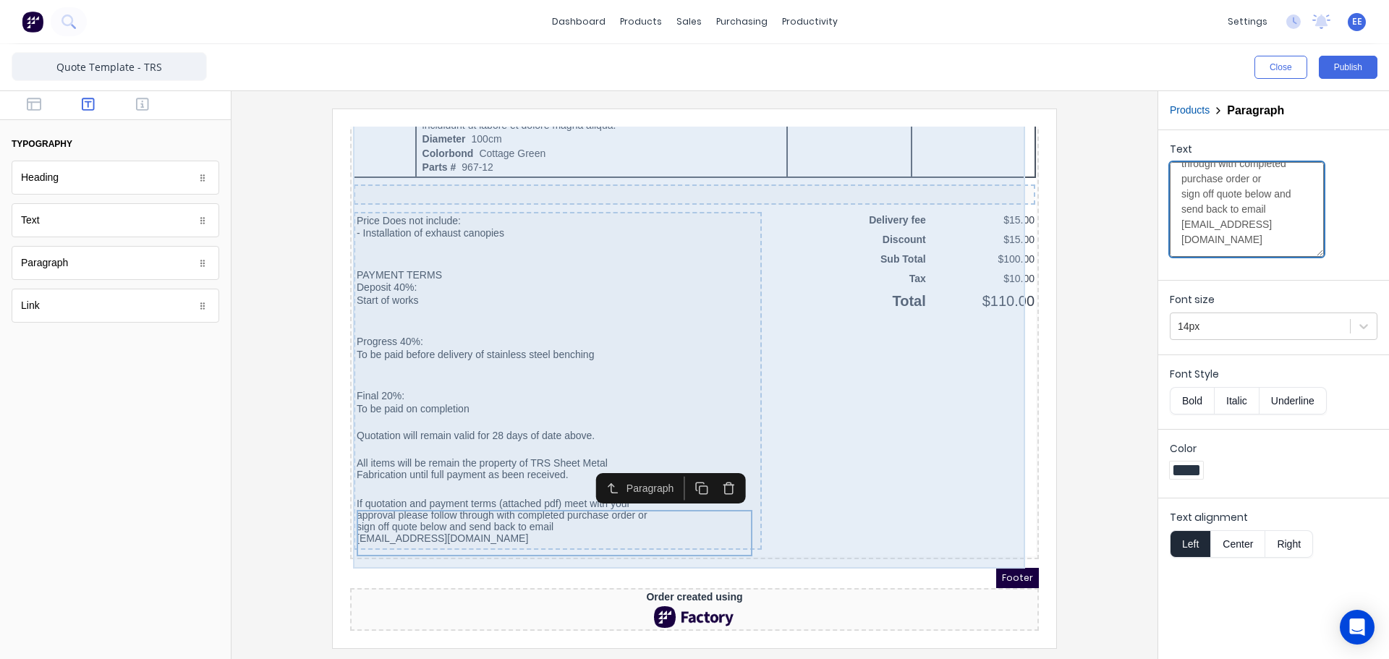
type textarea "If quotation and payment terms (attached pdf) meet with your approval please fo…"
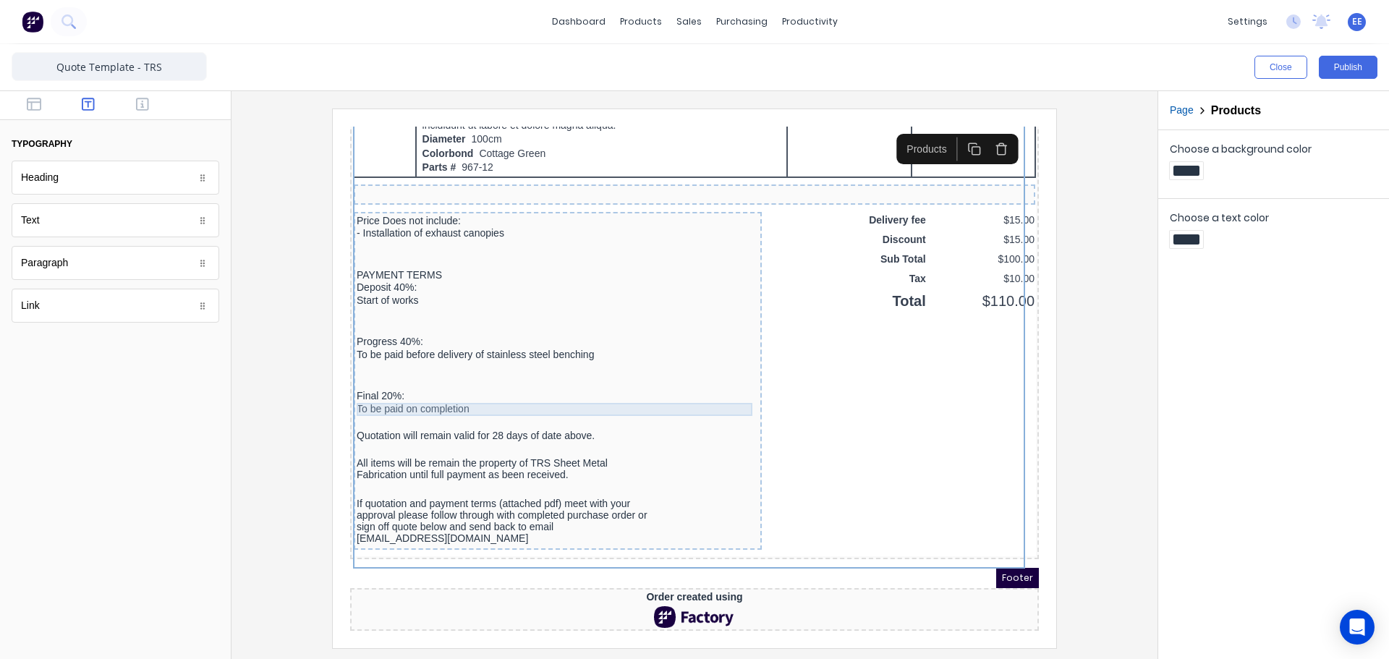
scroll to position [957, 0]
click at [26, 98] on button "button" at bounding box center [35, 105] width 46 height 17
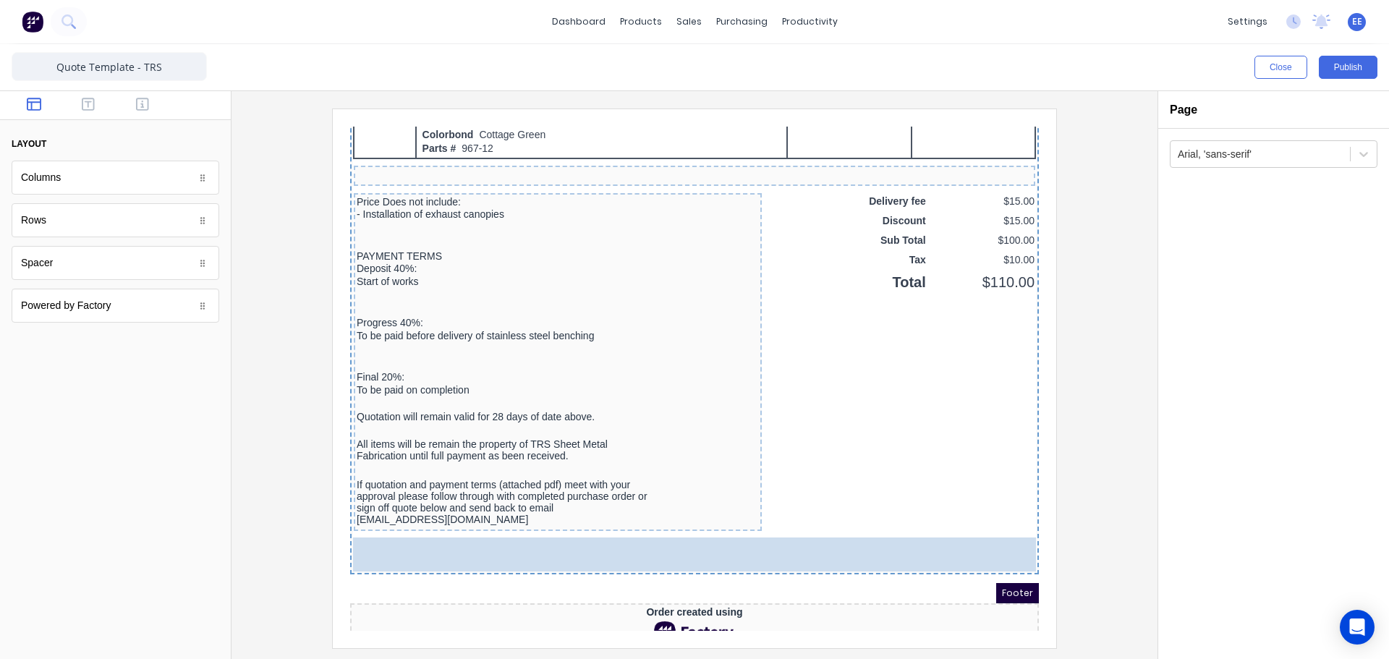
drag, startPoint x: 62, startPoint y: 174, endPoint x: 480, endPoint y: 428, distance: 488.3
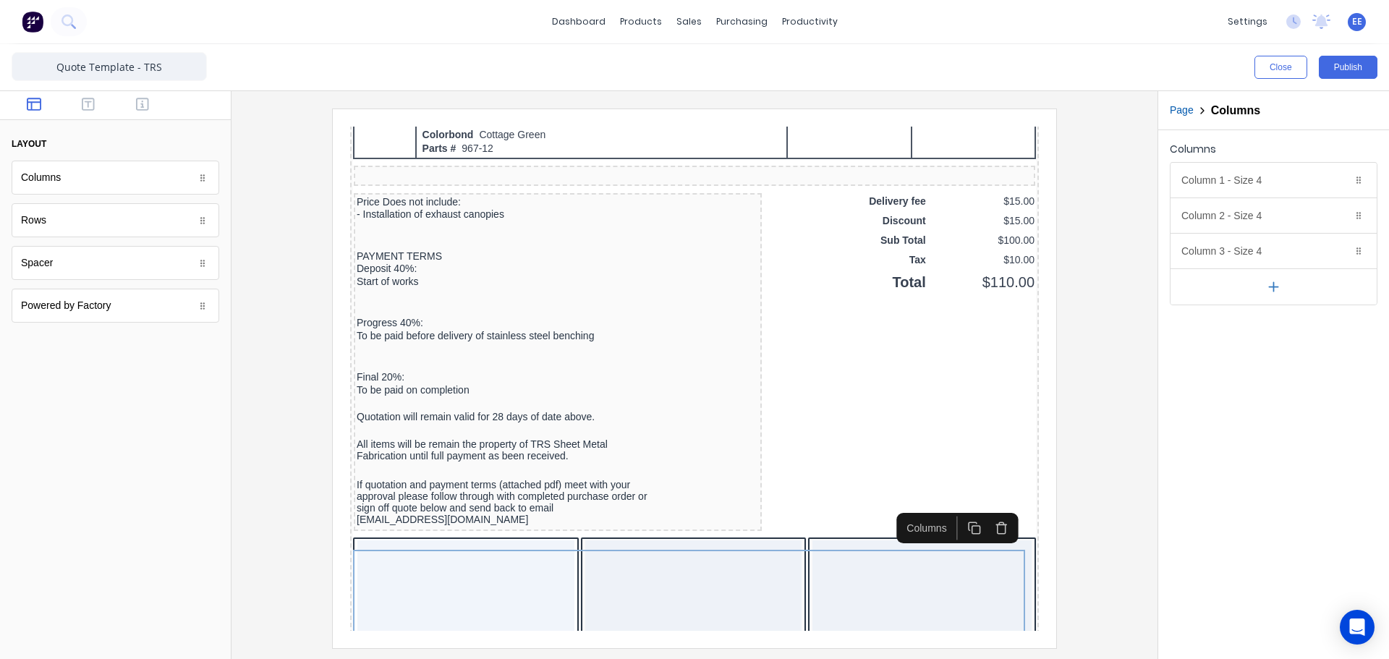
drag, startPoint x: 1285, startPoint y: 294, endPoint x: 1275, endPoint y: 290, distance: 11.0
click at [1275, 290] on button "button" at bounding box center [1274, 286] width 206 height 36
click at [1275, 290] on div "Column 4 - Size 4 Duplicate Delete" at bounding box center [1274, 286] width 206 height 35
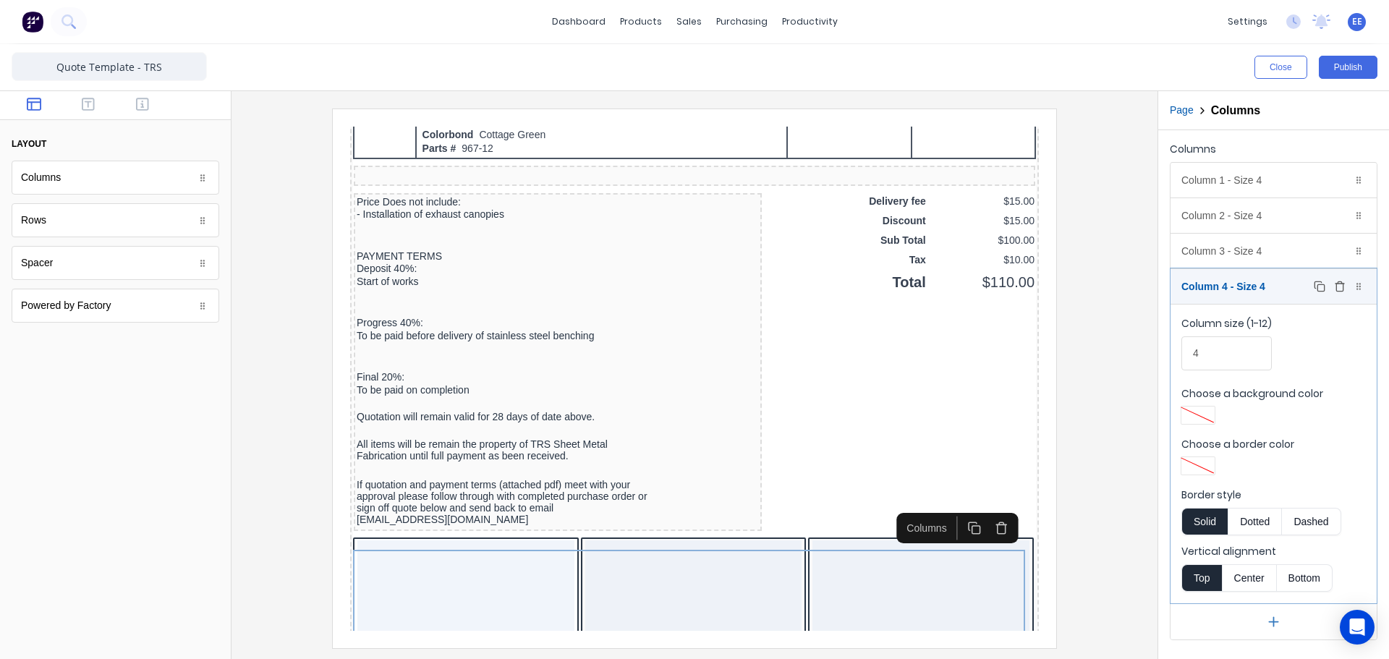
click at [1284, 289] on div "Column 4 - Size 4 Duplicate Delete" at bounding box center [1274, 286] width 206 height 35
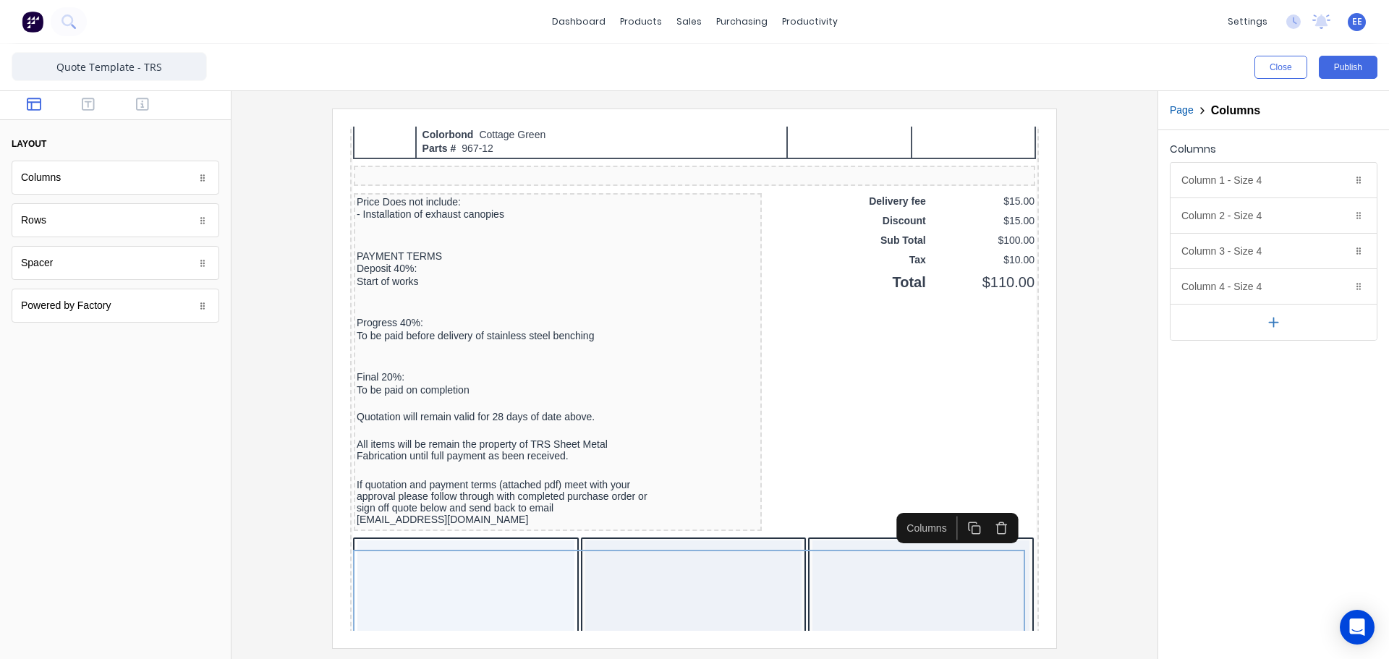
click at [1273, 327] on icon "button" at bounding box center [1273, 322] width 15 height 15
click at [1343, 250] on icon "button" at bounding box center [1339, 252] width 7 height 8
click at [1339, 216] on icon "button" at bounding box center [1340, 216] width 12 height 12
click at [1338, 175] on icon "button" at bounding box center [1340, 180] width 12 height 12
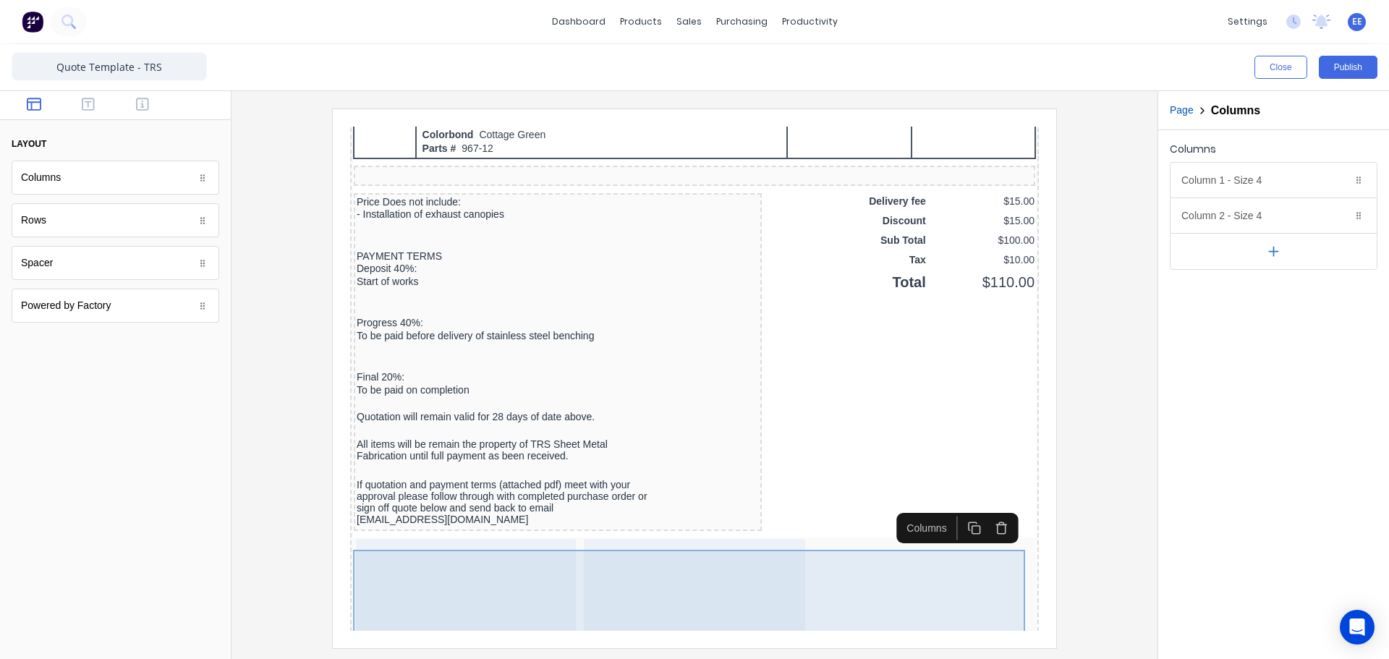
scroll to position [1030, 0]
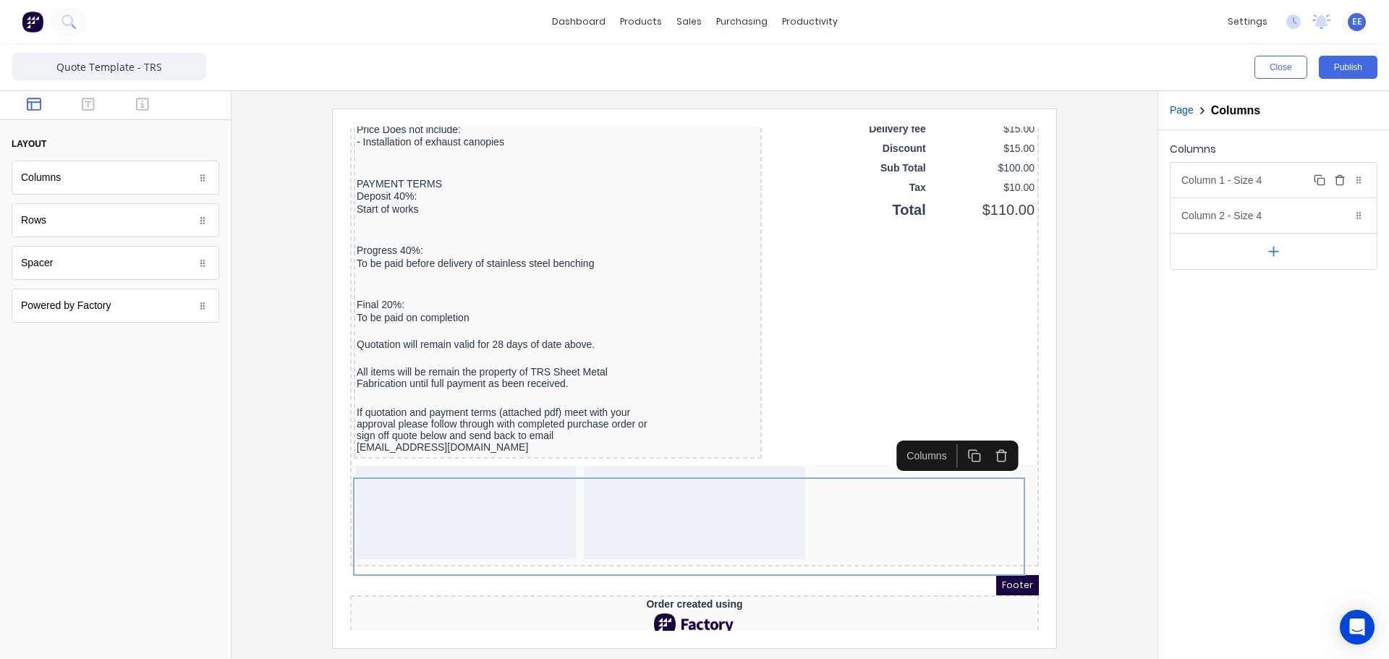
click at [1263, 179] on div "Column 1 - Size 4 Duplicate Delete" at bounding box center [1274, 180] width 206 height 35
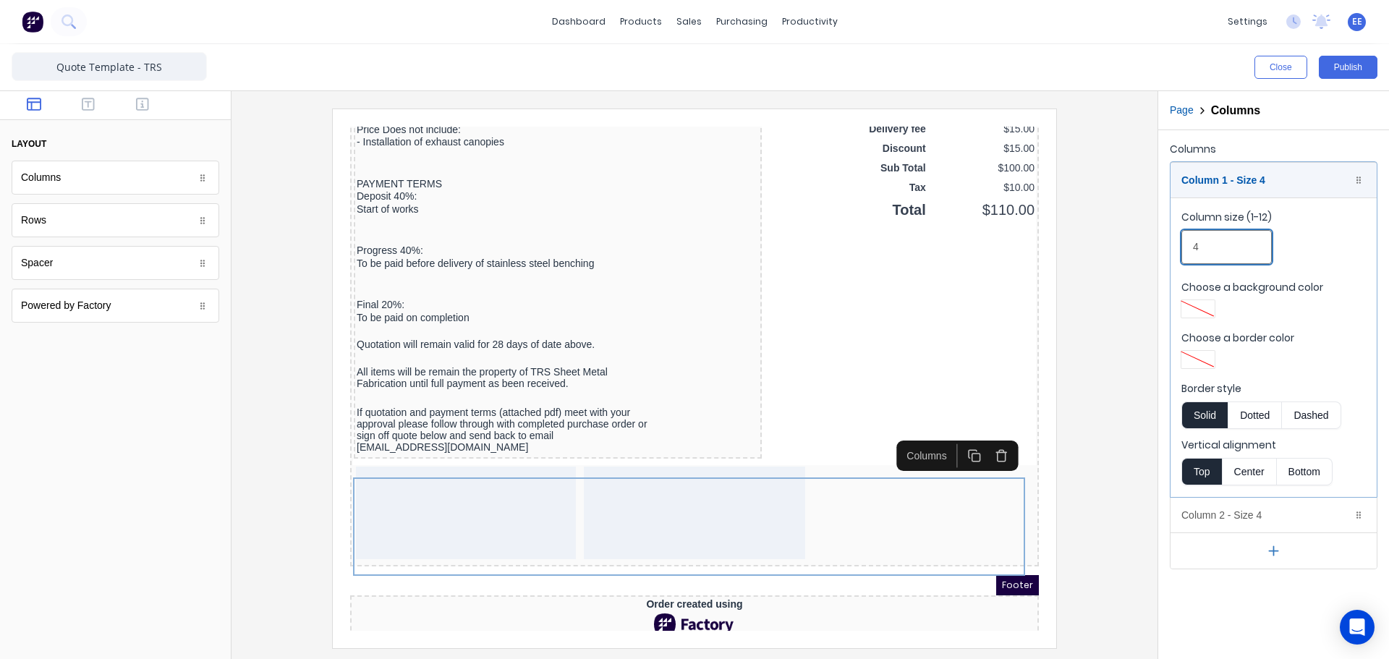
drag, startPoint x: 1210, startPoint y: 251, endPoint x: 1180, endPoint y: 248, distance: 30.5
click at [1180, 248] on fieldset "Column size (1-12) 4 Choose a background color Choose a border color Border sty…" at bounding box center [1274, 348] width 206 height 300
type input "6"
click at [1234, 178] on div "Column 1 - Size 6 Duplicate Delete" at bounding box center [1274, 180] width 206 height 35
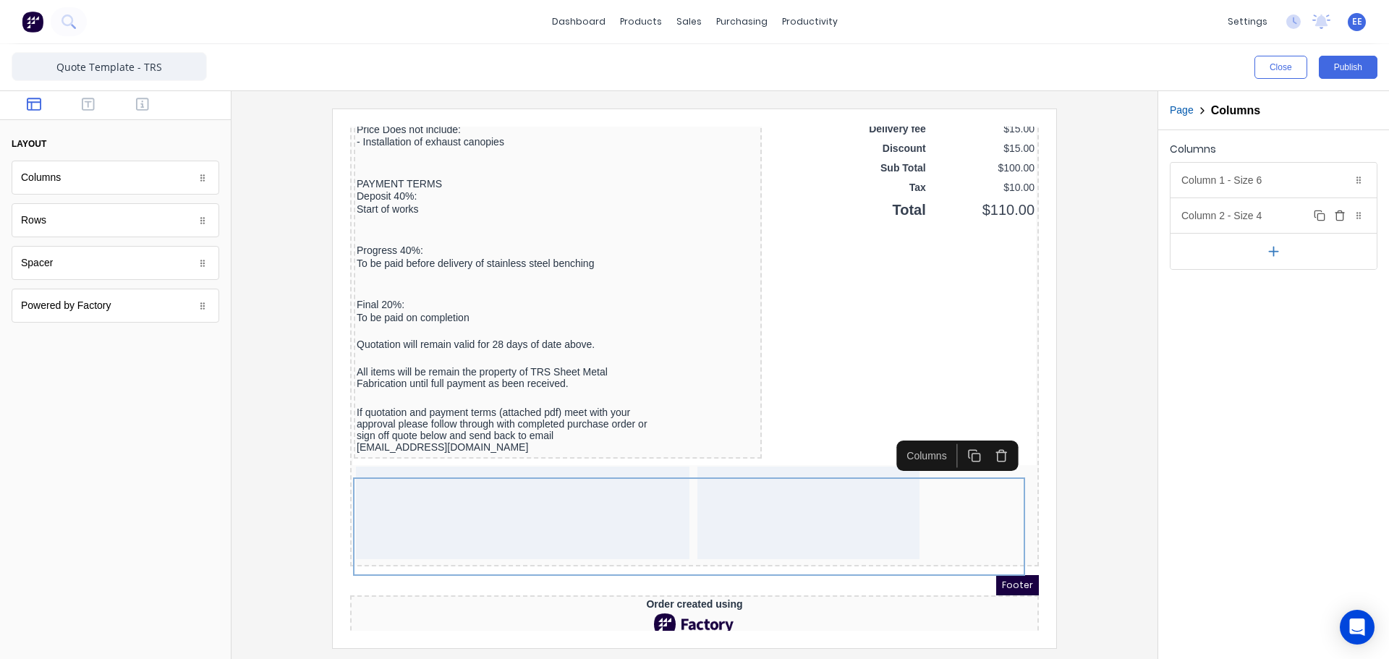
click at [1230, 216] on div "Column 2 - Size 4 Duplicate Delete" at bounding box center [1274, 215] width 206 height 35
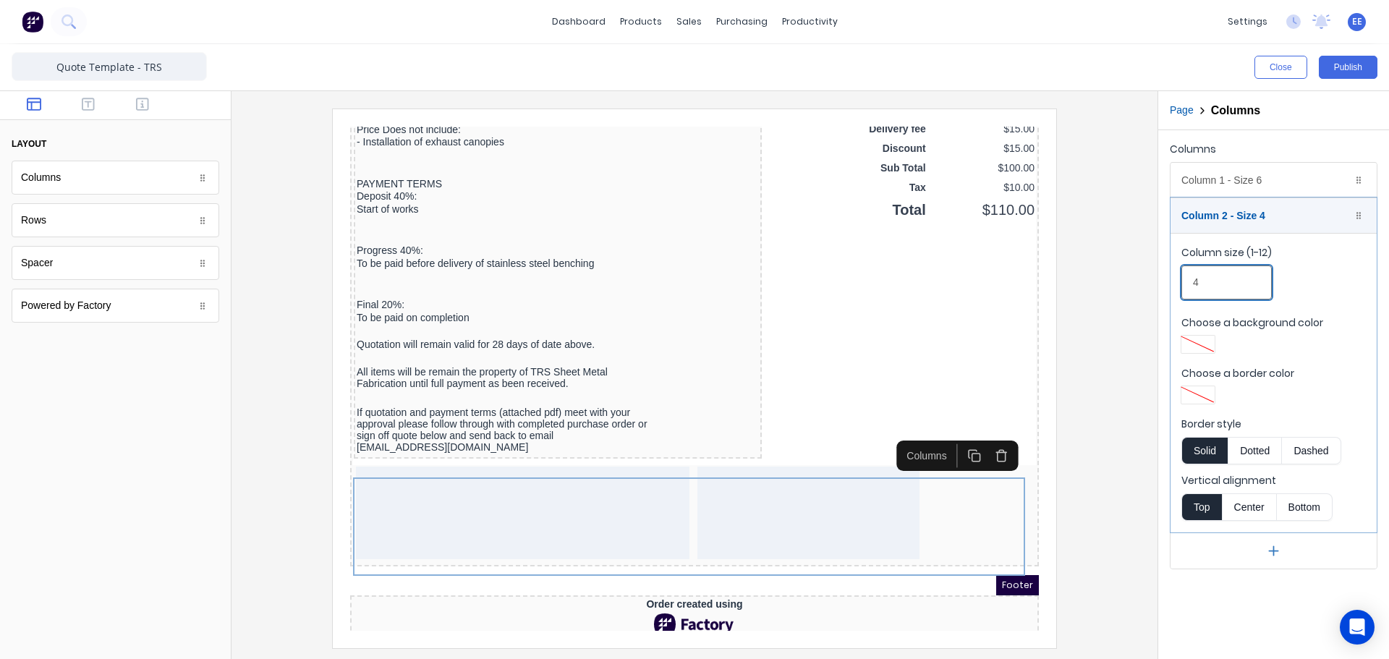
drag, startPoint x: 1203, startPoint y: 283, endPoint x: 1171, endPoint y: 281, distance: 31.9
click at [1171, 281] on fieldset "Column size (1-12) 4 Choose a background color Choose a border color Border sty…" at bounding box center [1274, 383] width 206 height 300
type input "6"
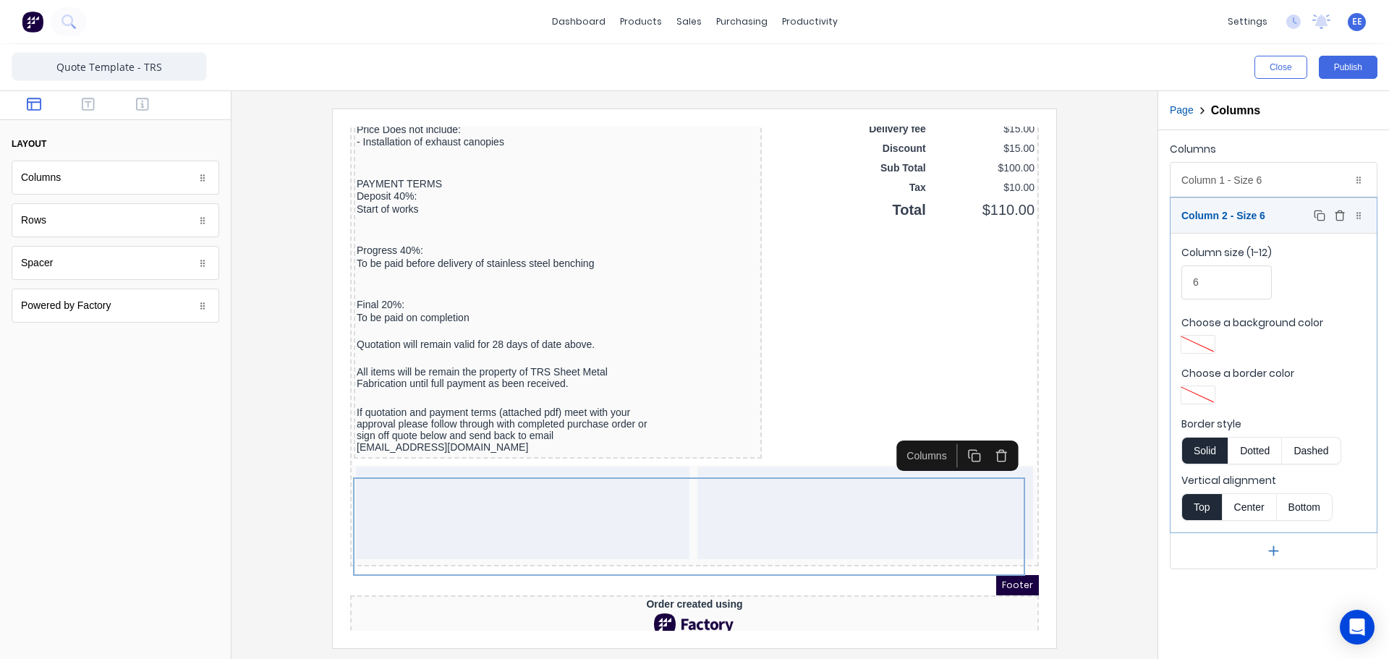
click at [1221, 219] on div "Column 2 - Size 6 Duplicate Delete" at bounding box center [1274, 215] width 206 height 35
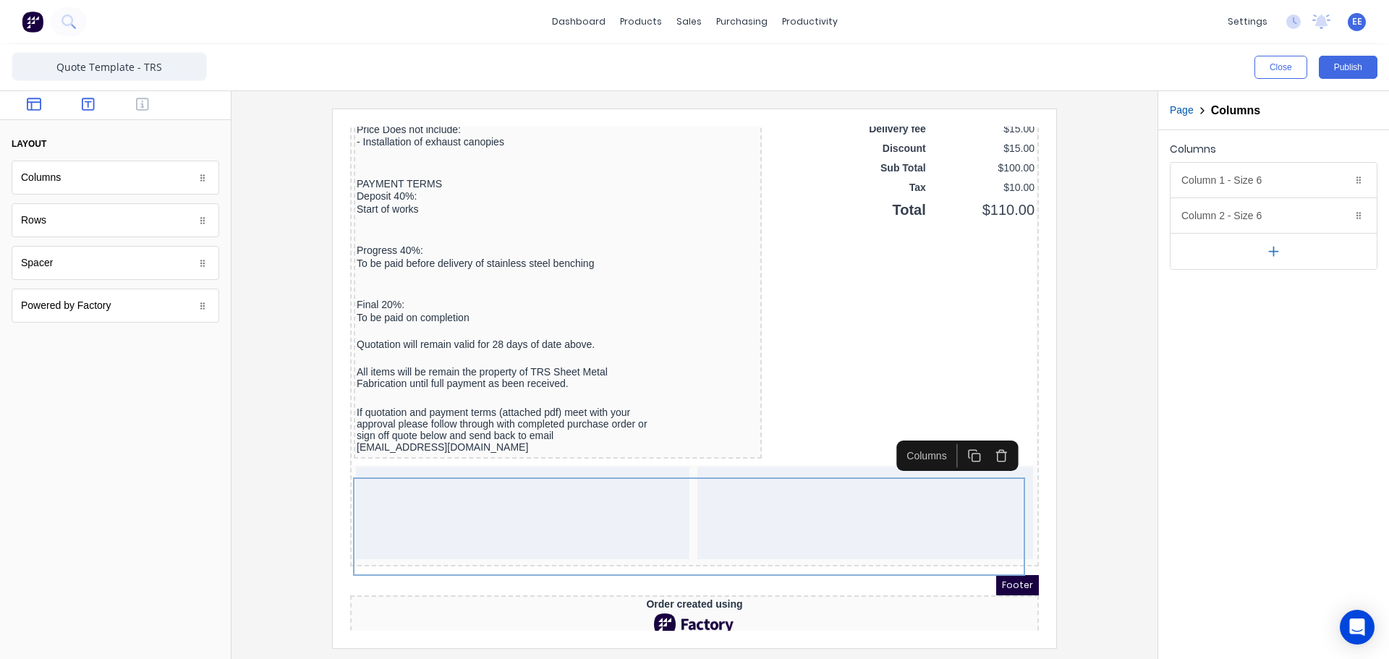
click at [96, 98] on button "button" at bounding box center [89, 105] width 46 height 17
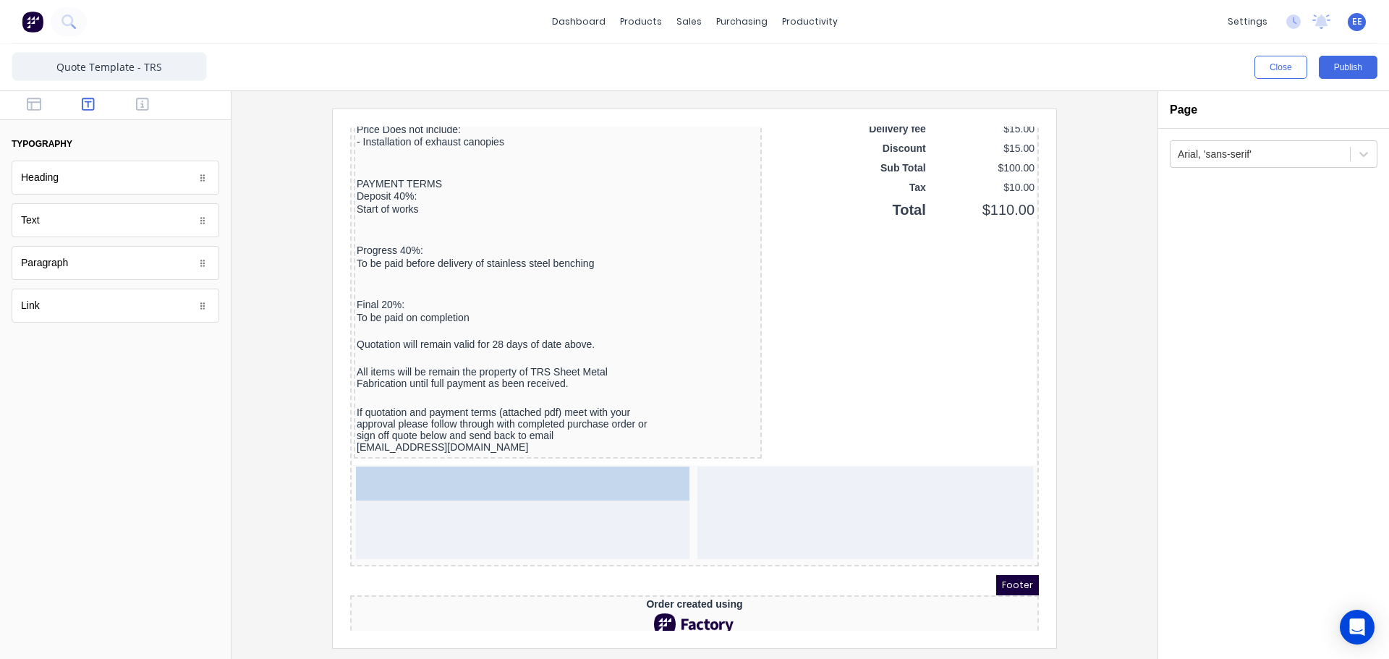
drag, startPoint x: 54, startPoint y: 222, endPoint x: 479, endPoint y: 514, distance: 516.2
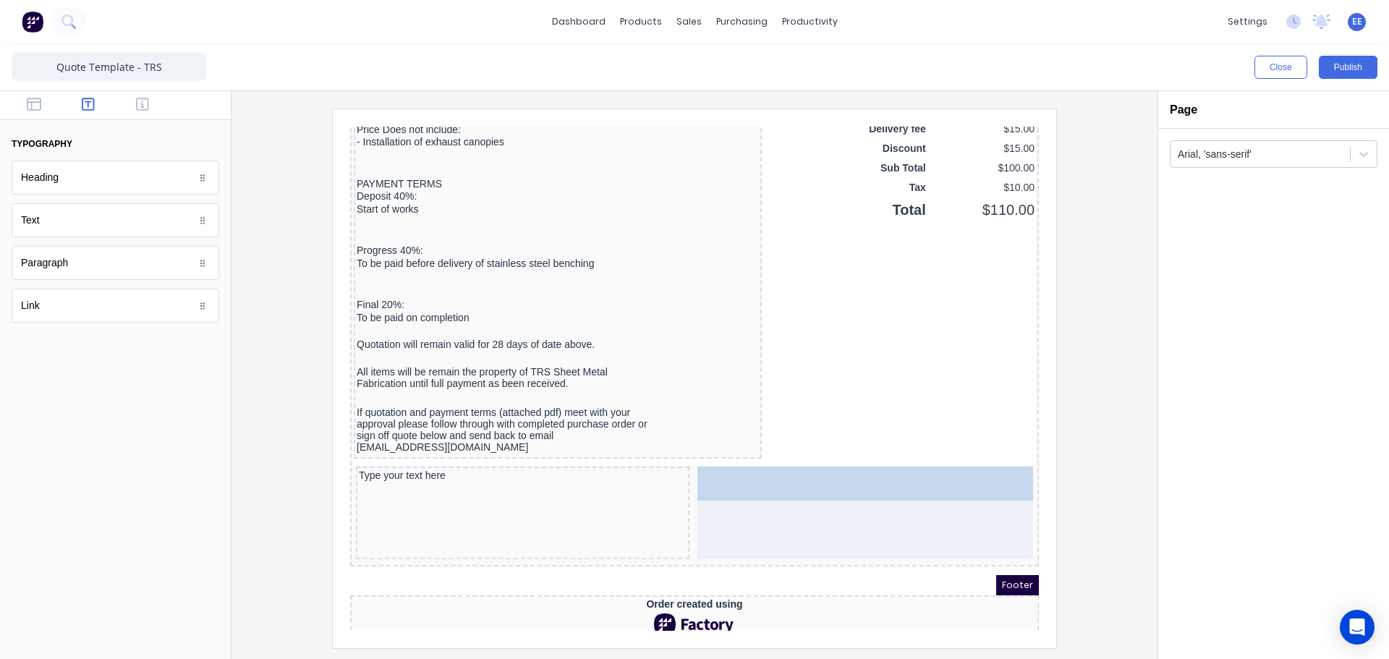
drag, startPoint x: 64, startPoint y: 227, endPoint x: 873, endPoint y: 529, distance: 862.7
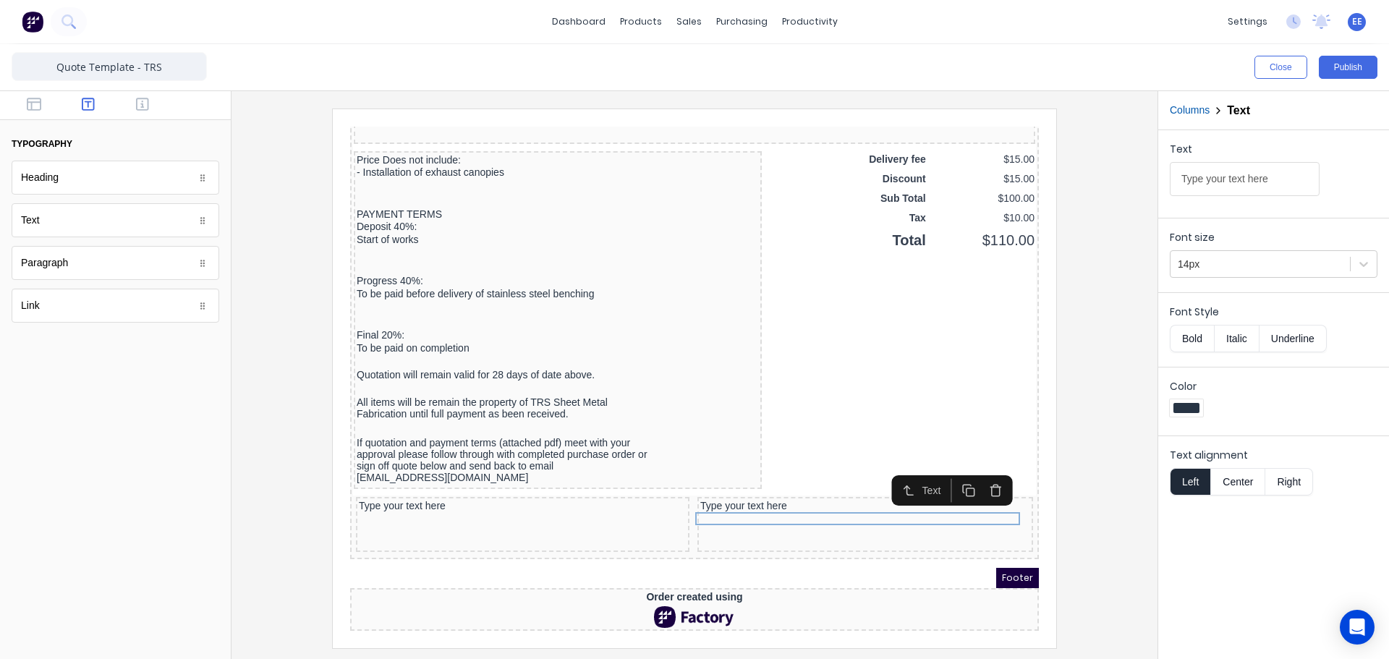
scroll to position [1018, 0]
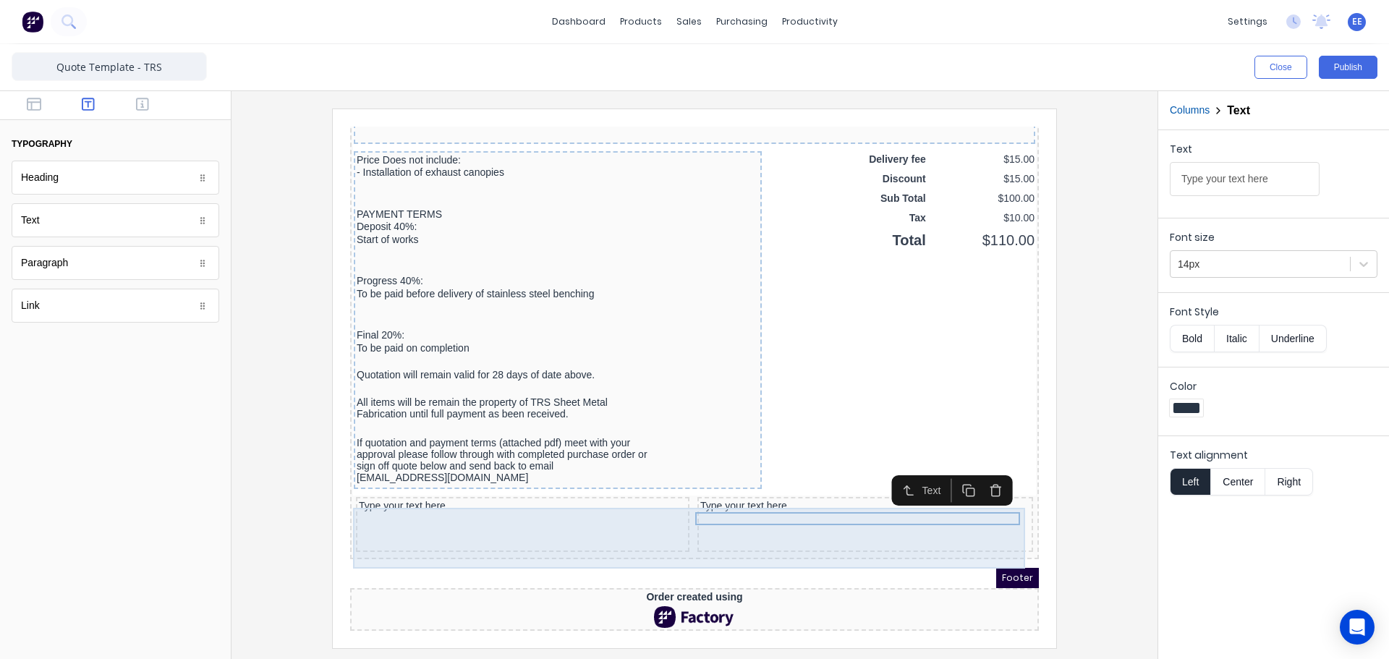
click at [450, 485] on div "Type your text here" at bounding box center [506, 489] width 328 height 13
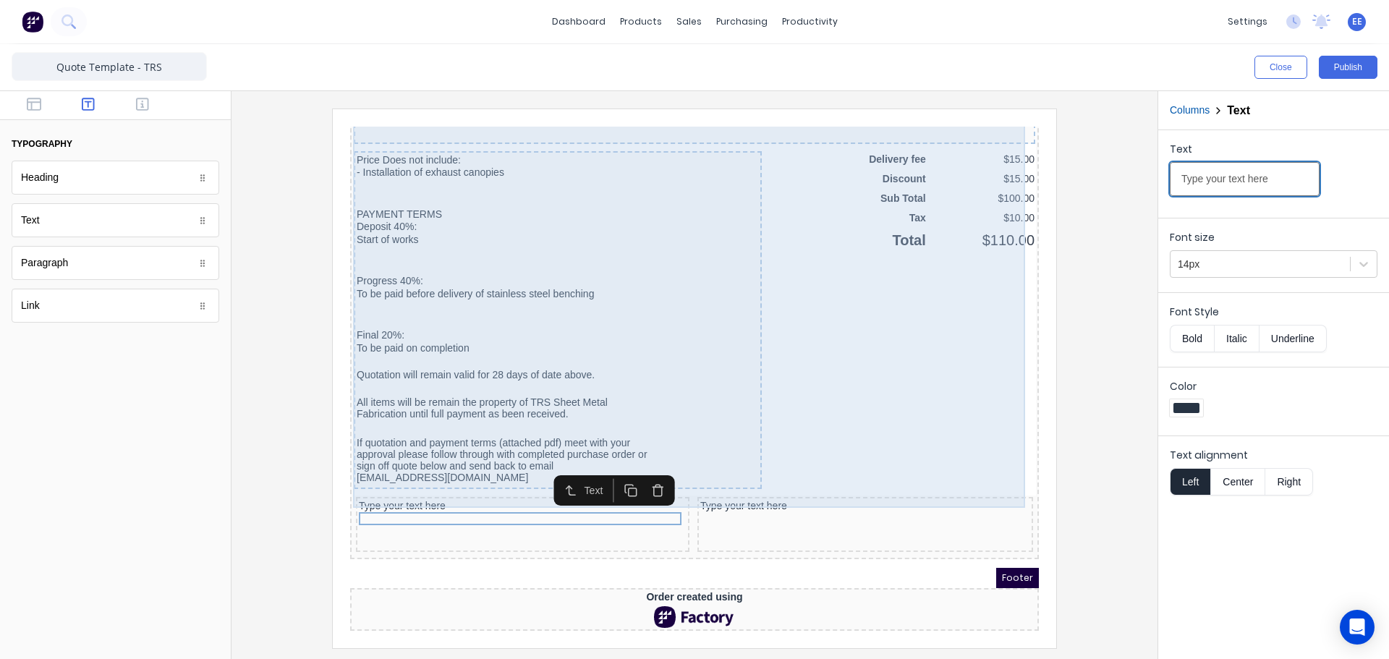
drag, startPoint x: 1621, startPoint y: 289, endPoint x: 970, endPoint y: 152, distance: 664.8
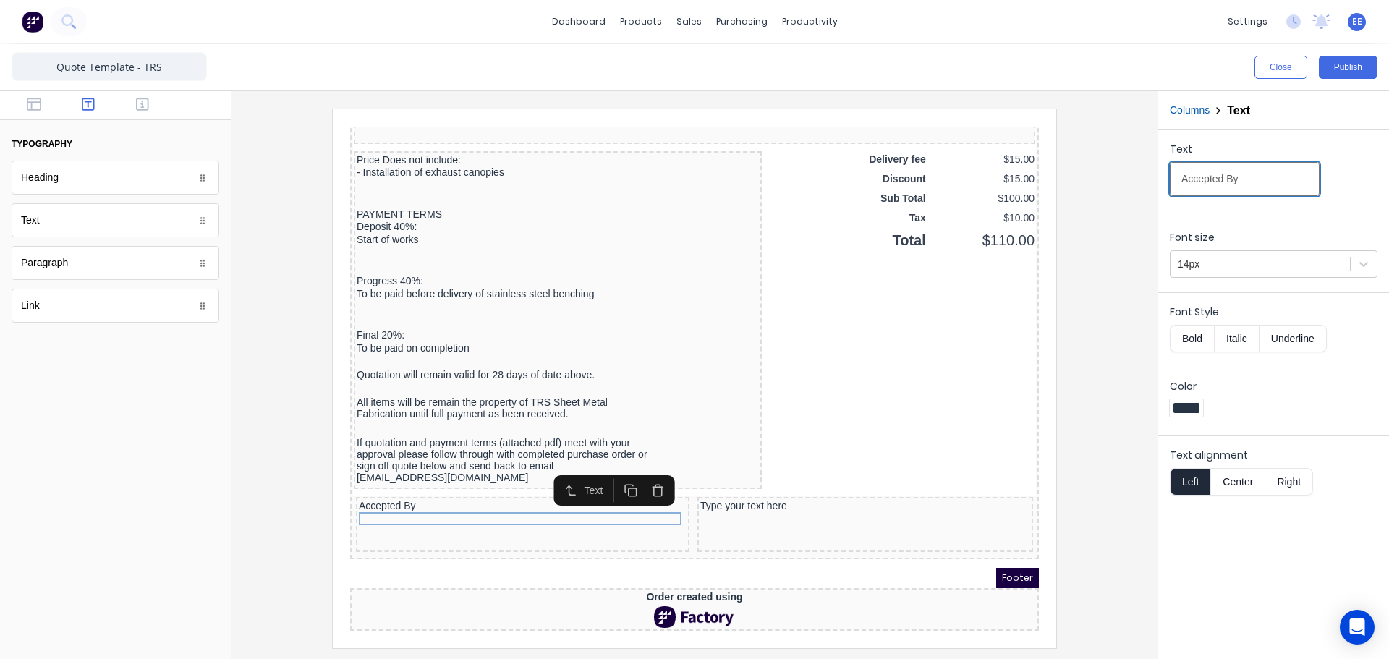
type input "Accepted By"
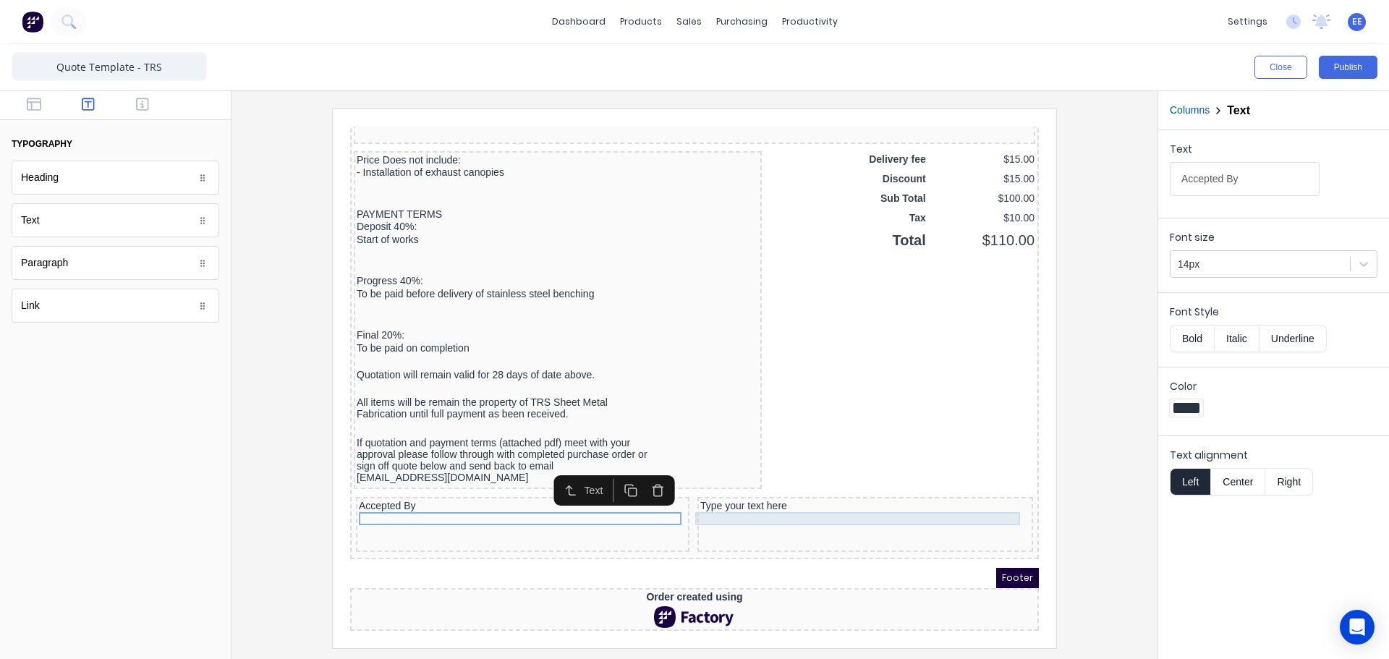
click at [758, 488] on div "Type your text here" at bounding box center [848, 489] width 330 height 13
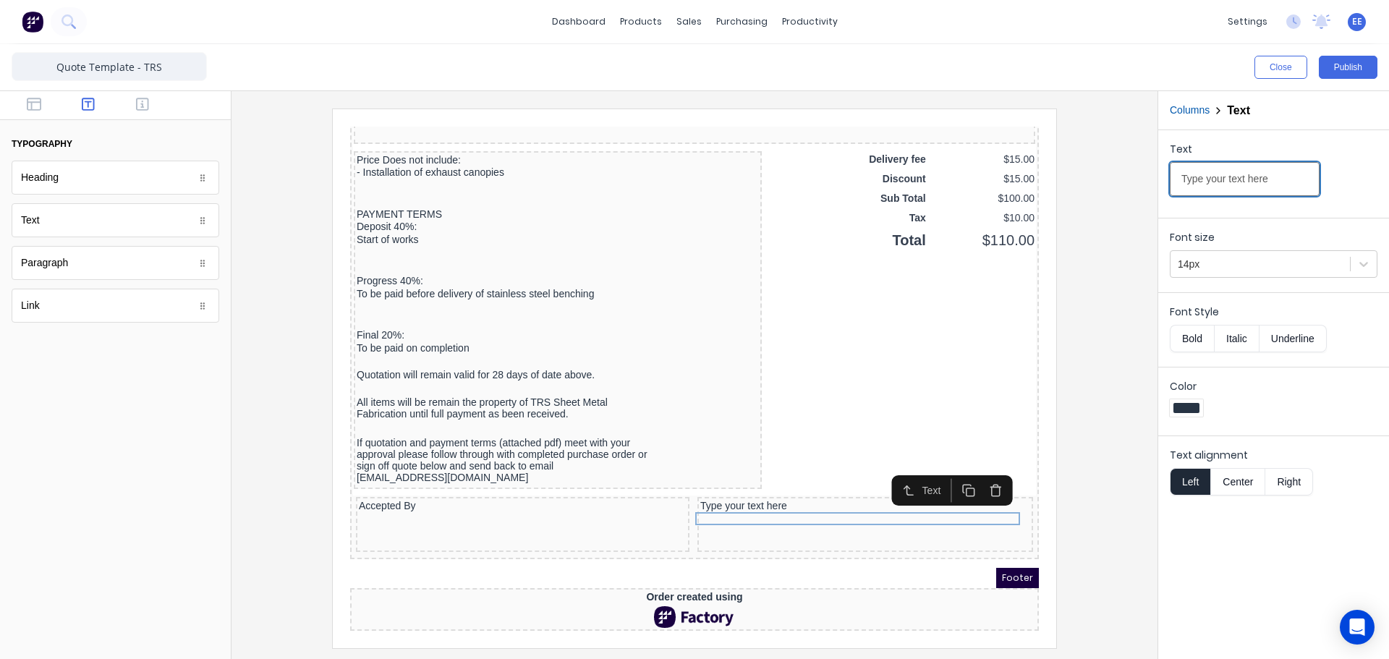
drag, startPoint x: 1285, startPoint y: 186, endPoint x: 1124, endPoint y: 176, distance: 160.9
click at [1124, 176] on div "Close Publish Components typography Heading Heading Text Text Paragraph Paragra…" at bounding box center [694, 351] width 1389 height 615
type input "Accepted Date"
click at [1111, 483] on div at bounding box center [694, 378] width 903 height 539
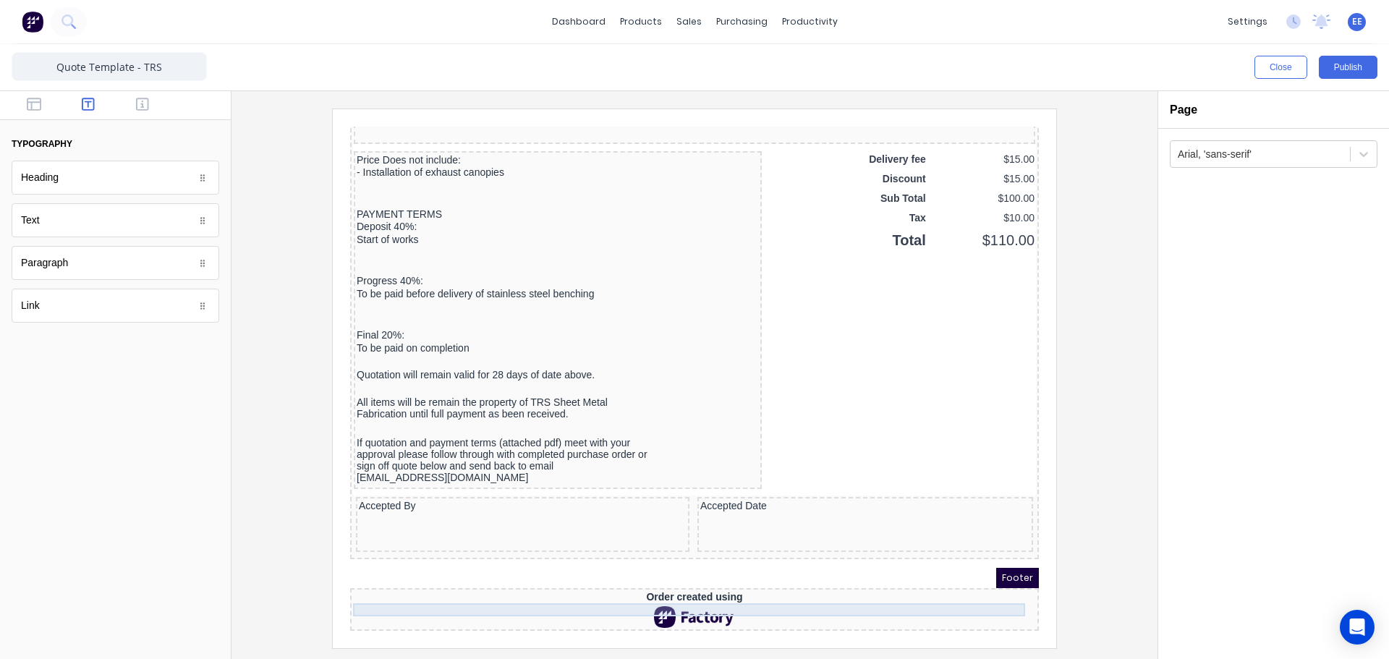
click at [645, 575] on div "Order created using" at bounding box center [677, 580] width 683 height 13
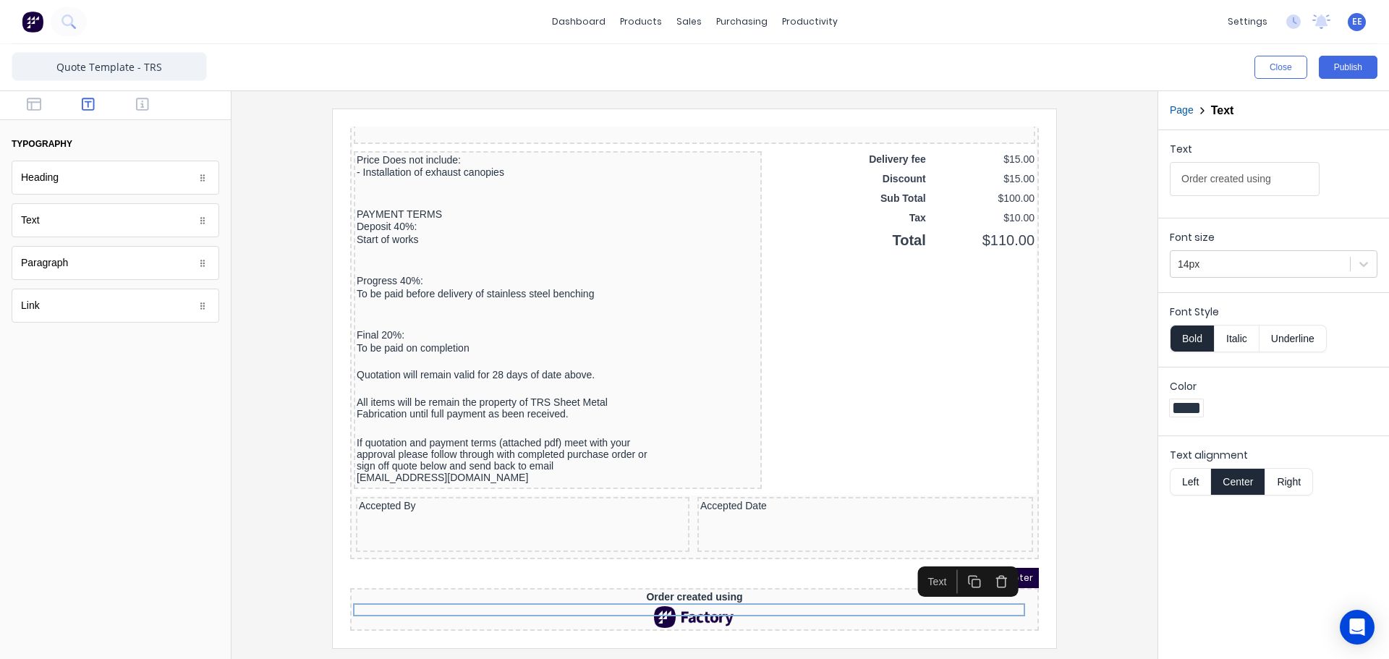
click at [983, 557] on icon "button" at bounding box center [984, 564] width 14 height 14
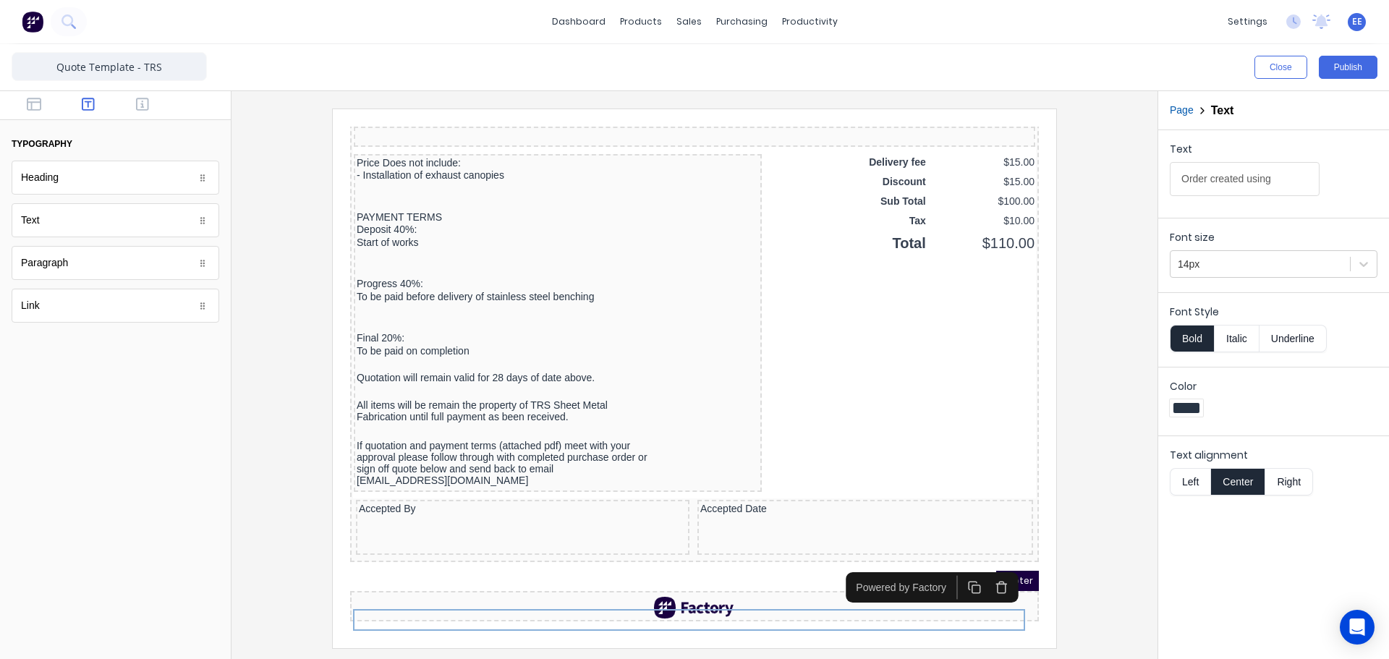
scroll to position [1005, 0]
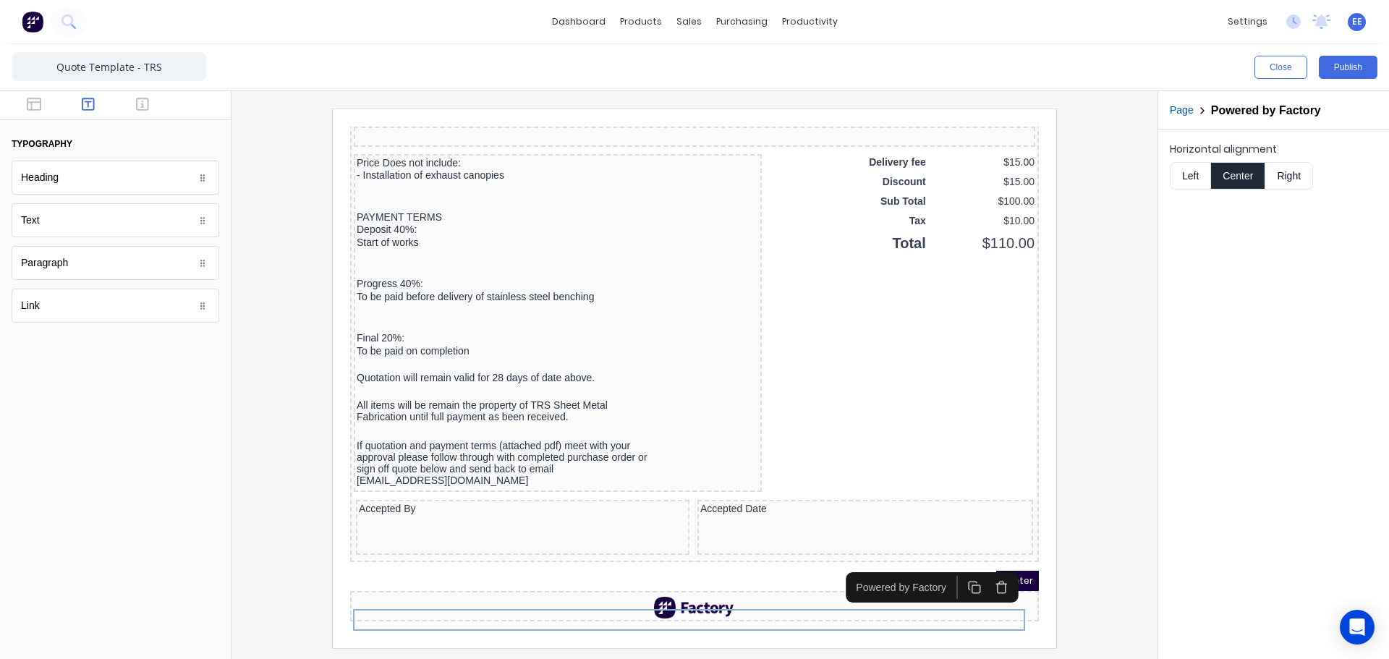
click at [985, 563] on icon "button" at bounding box center [984, 570] width 14 height 14
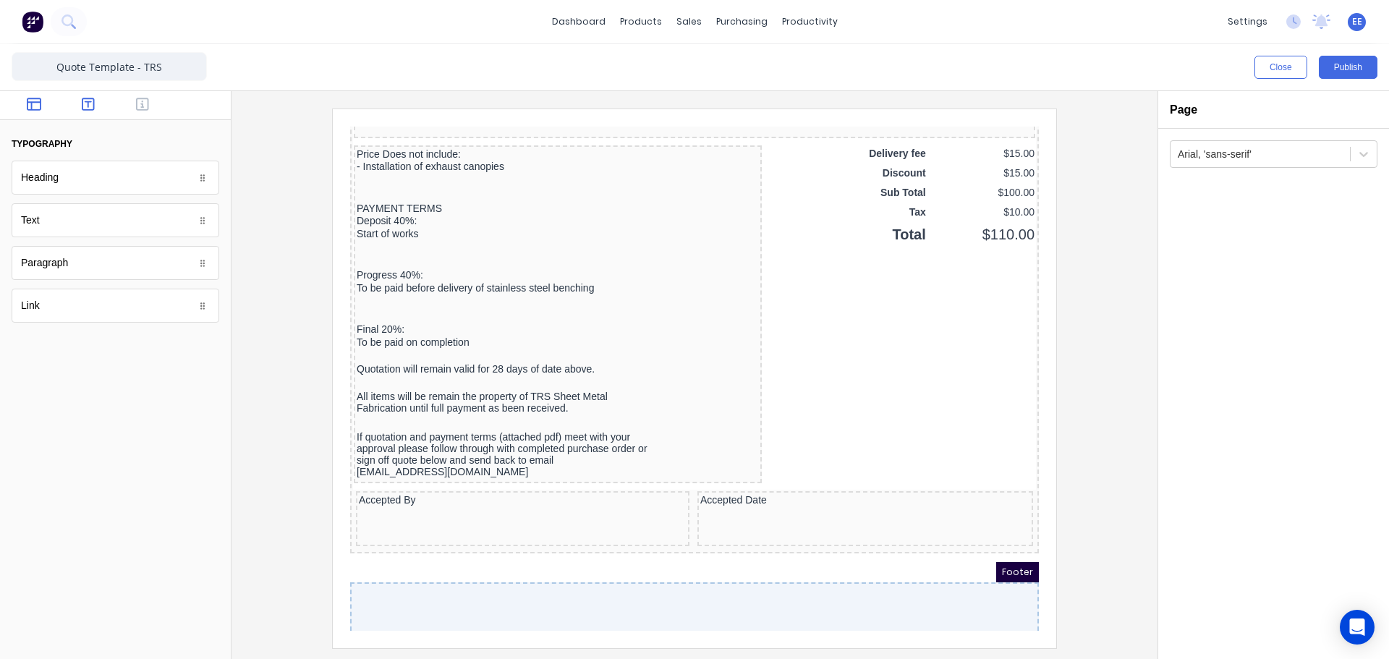
click at [33, 111] on icon "button" at bounding box center [34, 104] width 14 height 14
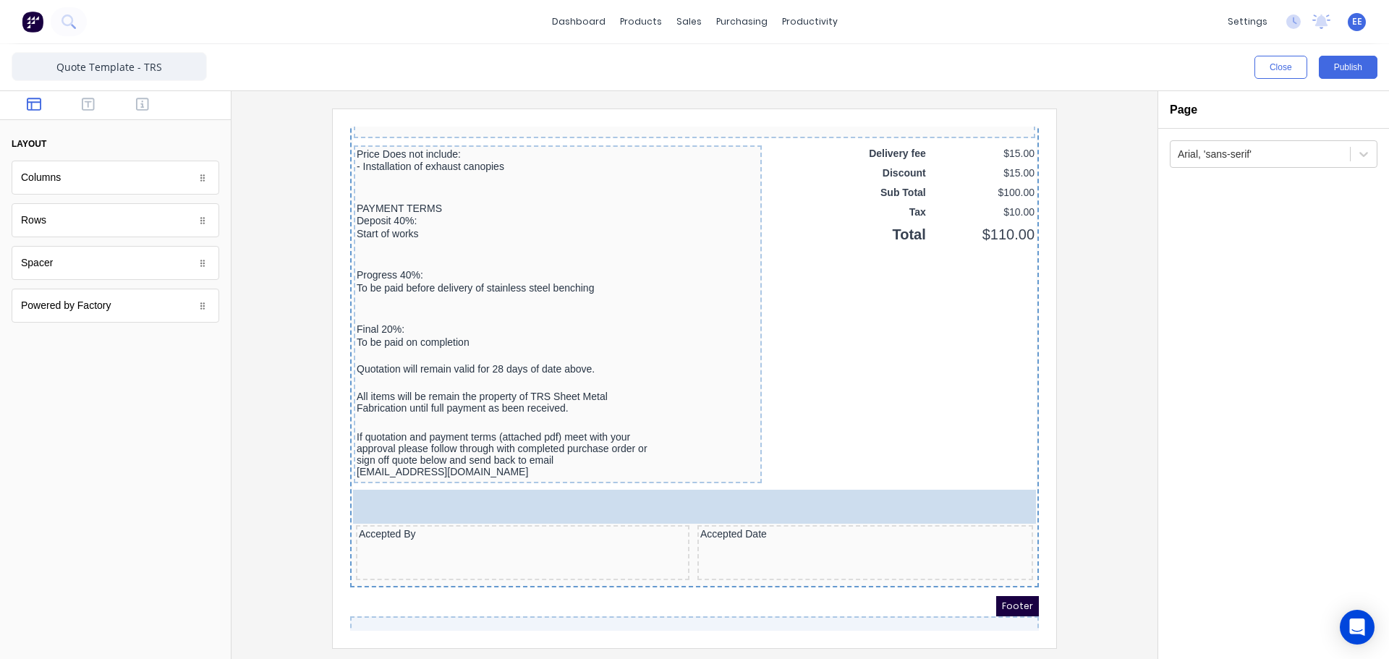
drag, startPoint x: 153, startPoint y: 313, endPoint x: 376, endPoint y: 377, distance: 231.8
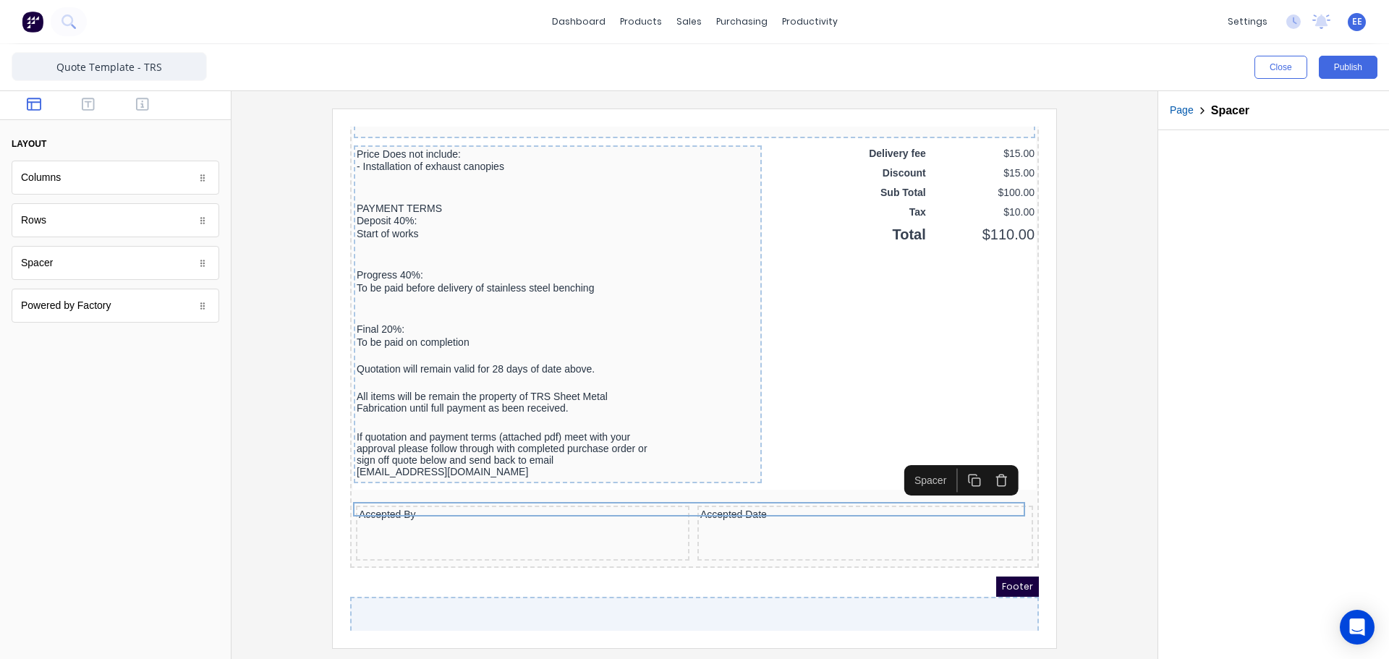
click at [981, 465] on icon "button" at bounding box center [984, 463] width 14 height 14
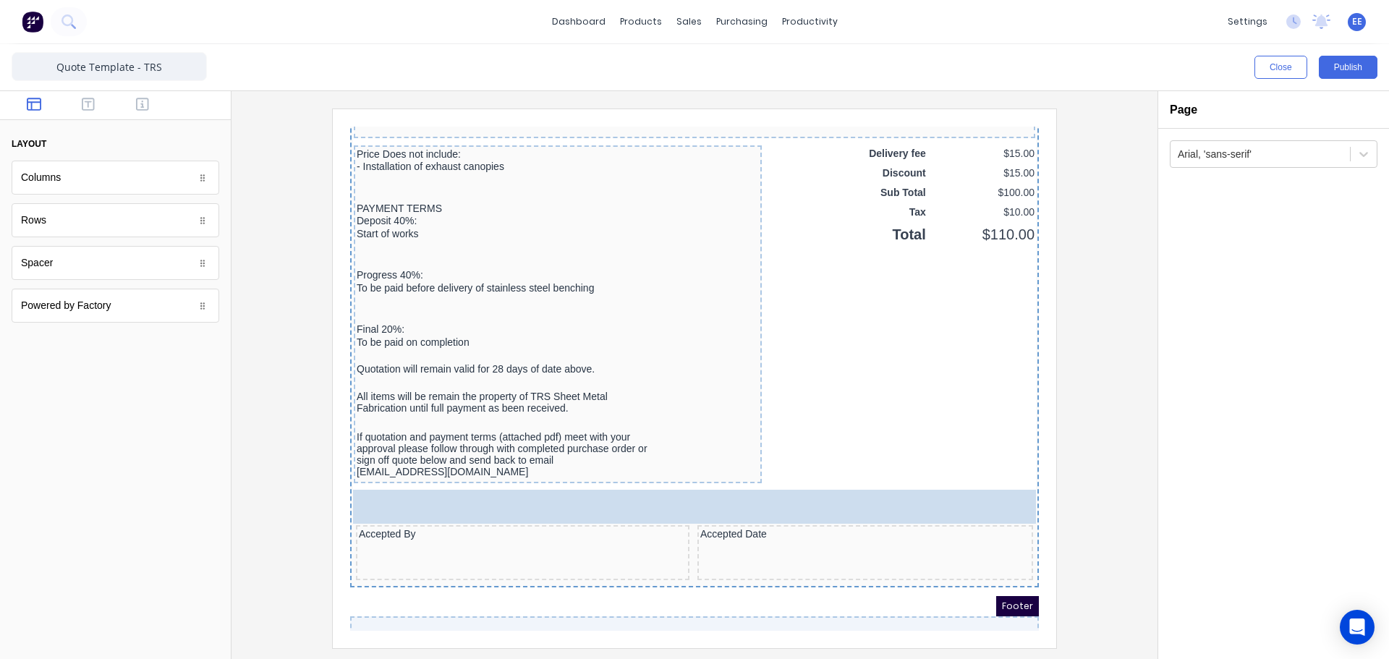
drag, startPoint x: 72, startPoint y: 240, endPoint x: 389, endPoint y: 384, distance: 348.1
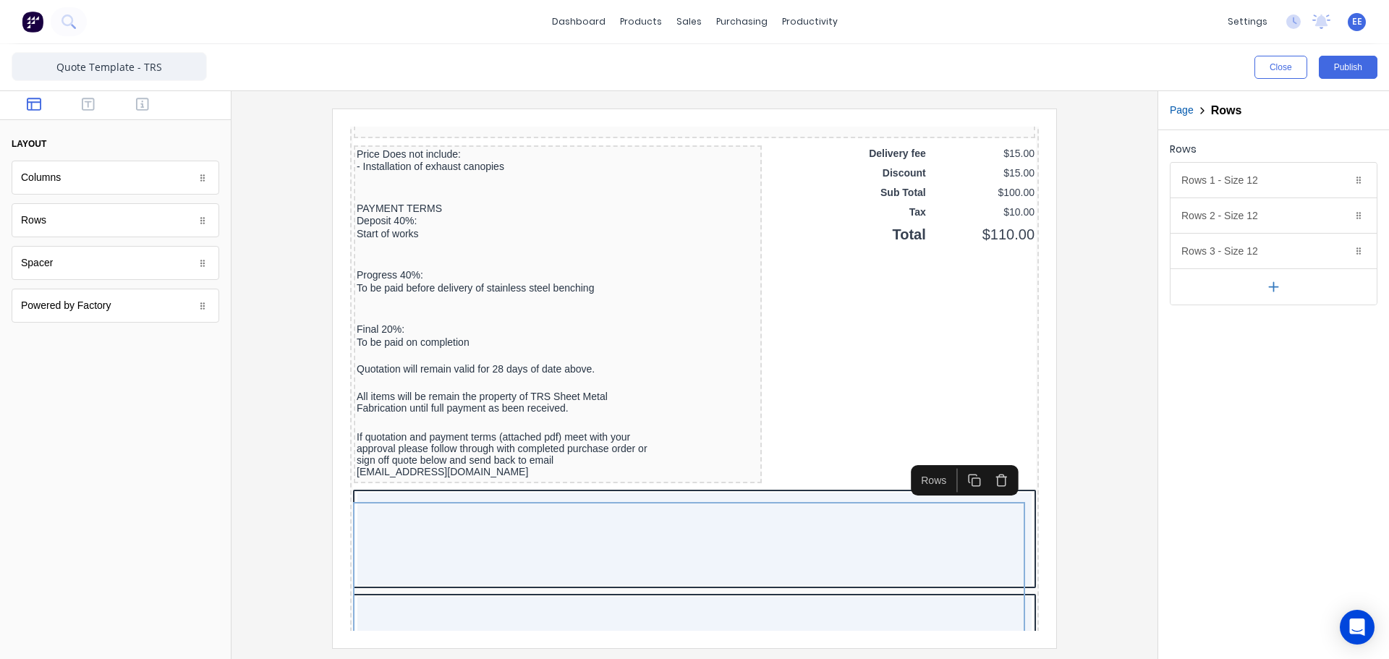
click at [1274, 288] on icon "button" at bounding box center [1273, 286] width 15 height 15
drag, startPoint x: 1333, startPoint y: 252, endPoint x: 1336, endPoint y: 235, distance: 16.8
click at [1333, 250] on button "Delete" at bounding box center [1339, 250] width 17 height 17
drag, startPoint x: 1339, startPoint y: 213, endPoint x: 1341, endPoint y: 198, distance: 15.3
click at [1339, 213] on icon "button" at bounding box center [1340, 216] width 12 height 12
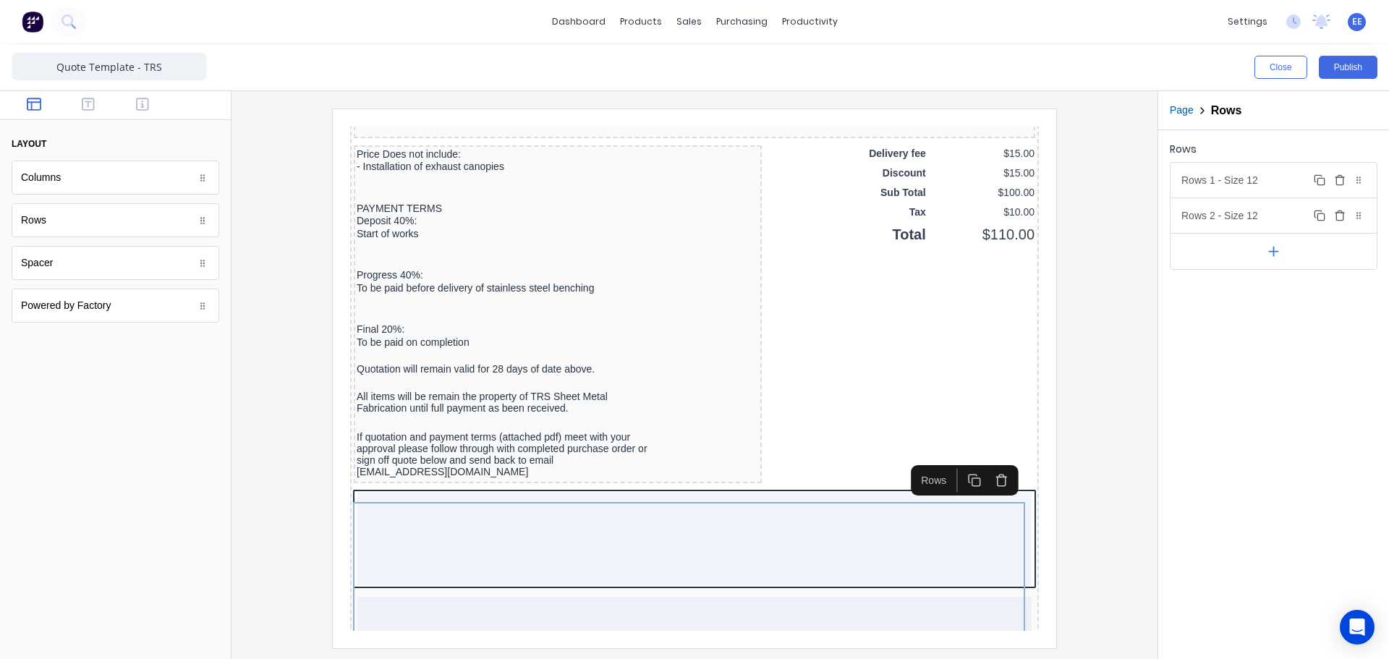
click at [1339, 185] on button "Delete" at bounding box center [1339, 179] width 17 height 17
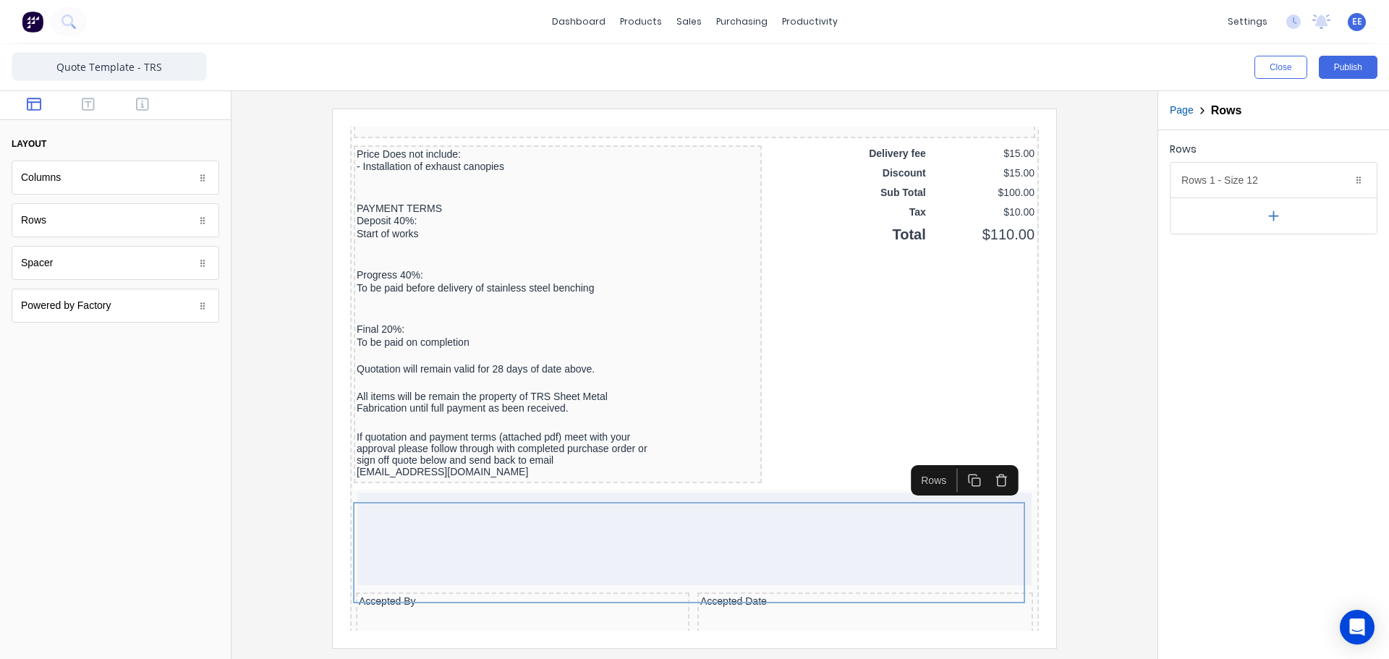
click at [1168, 449] on div "Rows Rows 1 - Size 12 Duplicate Delete Row size (1-12) 12 Choose a background c…" at bounding box center [1273, 394] width 231 height 529
click at [1059, 370] on div at bounding box center [694, 378] width 903 height 539
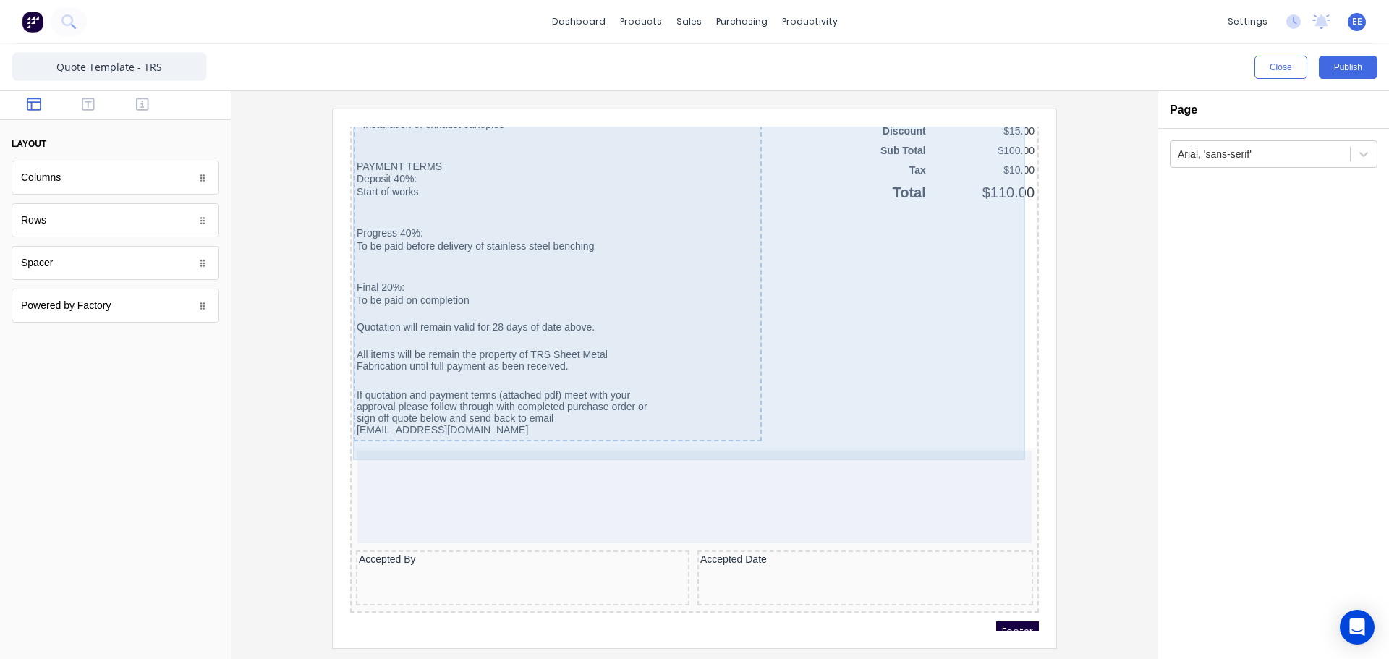
scroll to position [1168, 0]
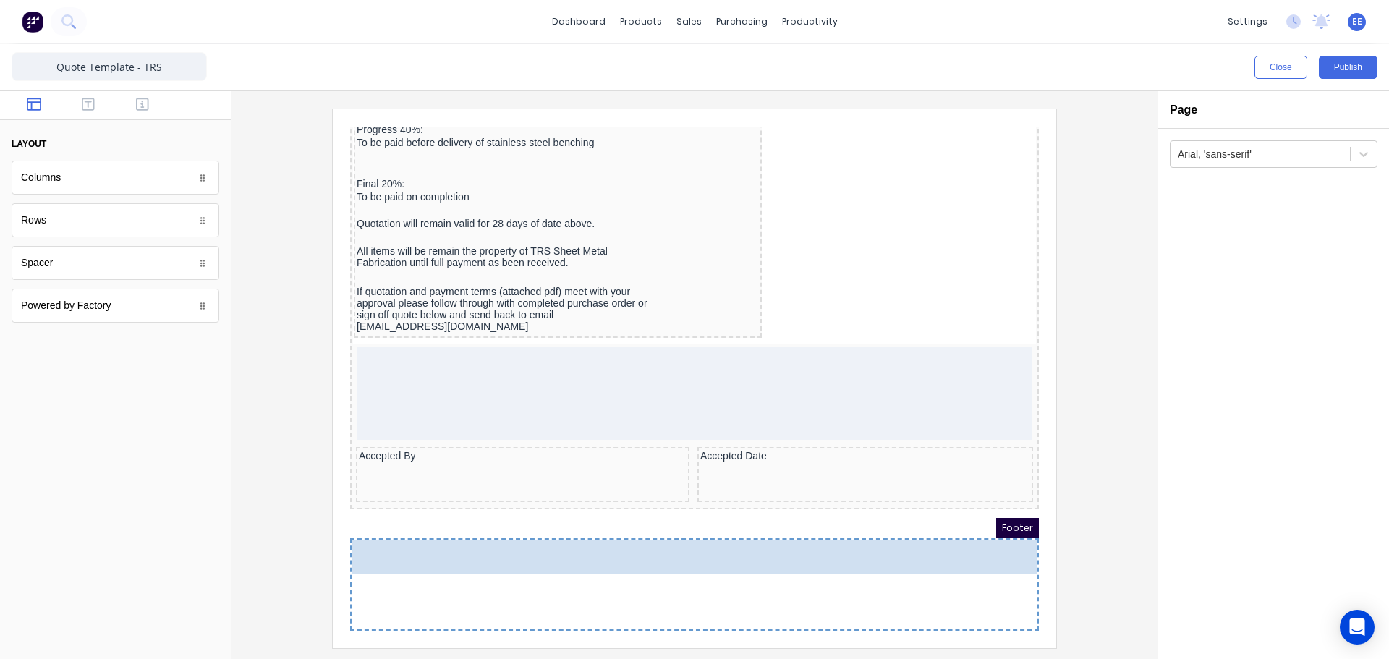
drag, startPoint x: 68, startPoint y: 268, endPoint x: 635, endPoint y: 594, distance: 653.4
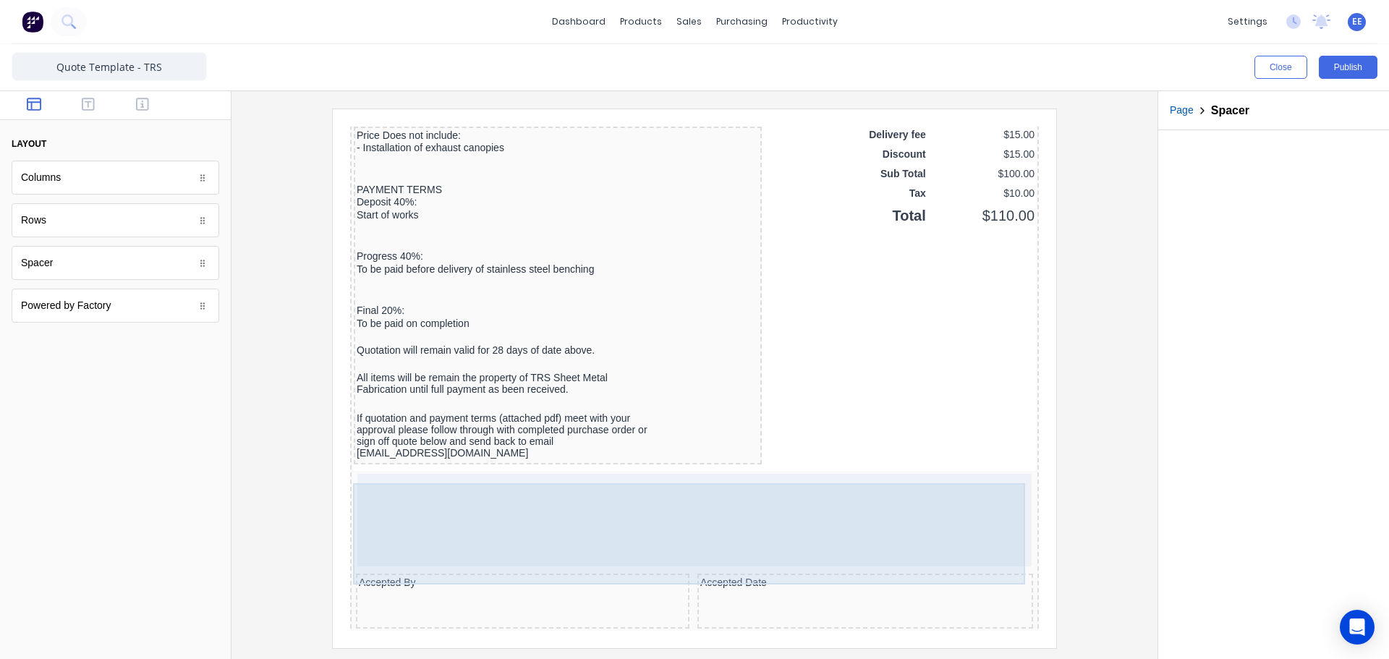
scroll to position [1096, 0]
